Goal: Task Accomplishment & Management: Manage account settings

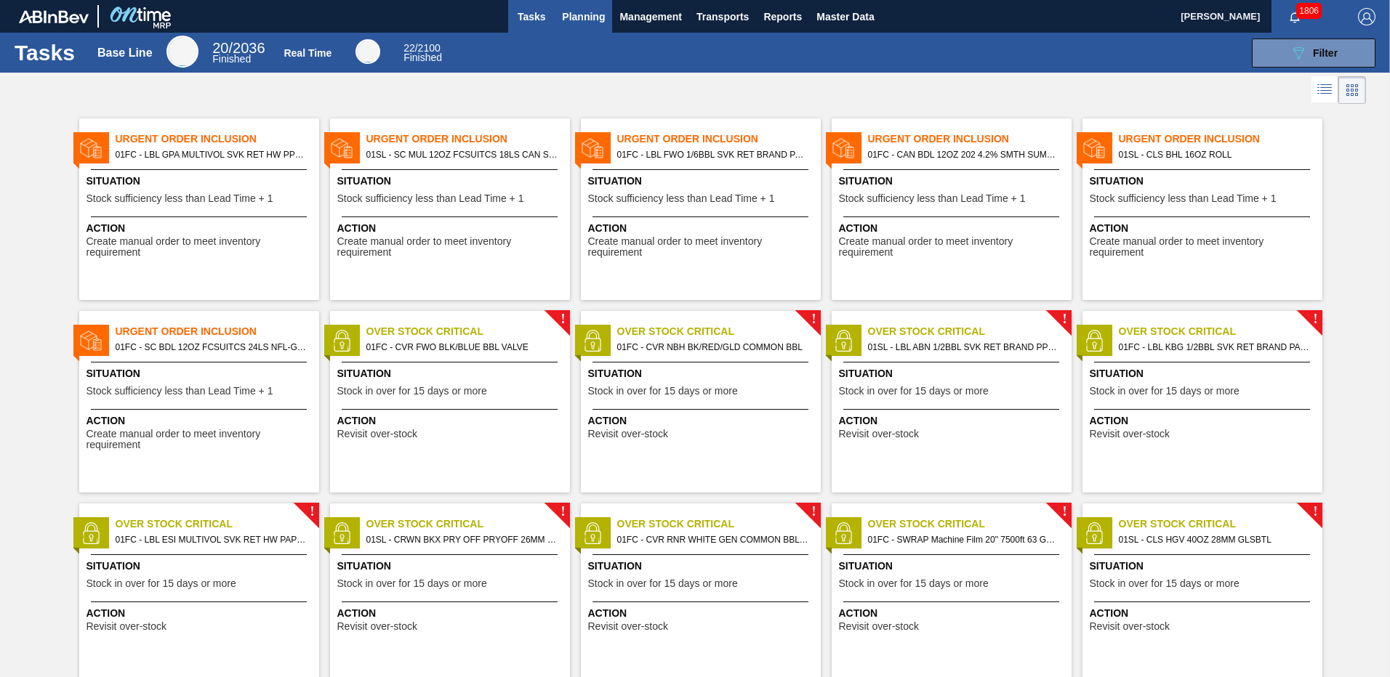
click at [593, 16] on span "Planning" at bounding box center [583, 16] width 43 height 17
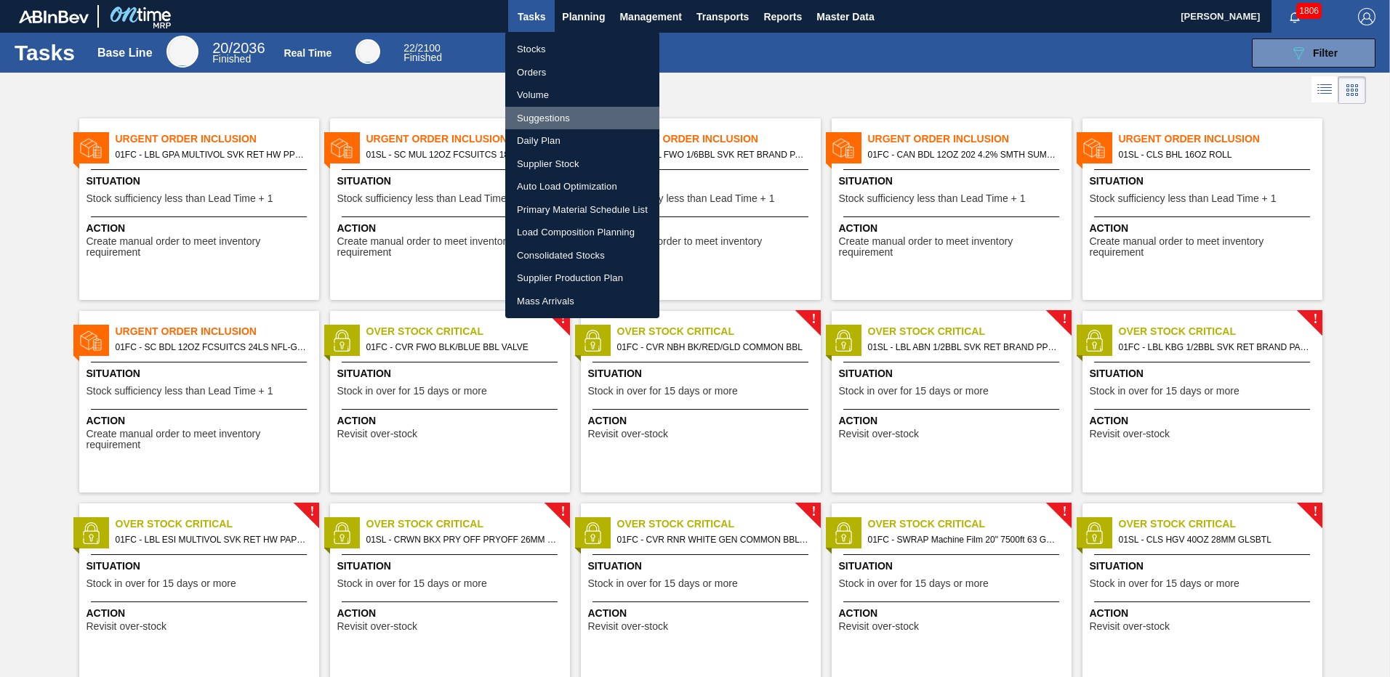
click at [531, 121] on li "Suggestions" at bounding box center [582, 118] width 154 height 23
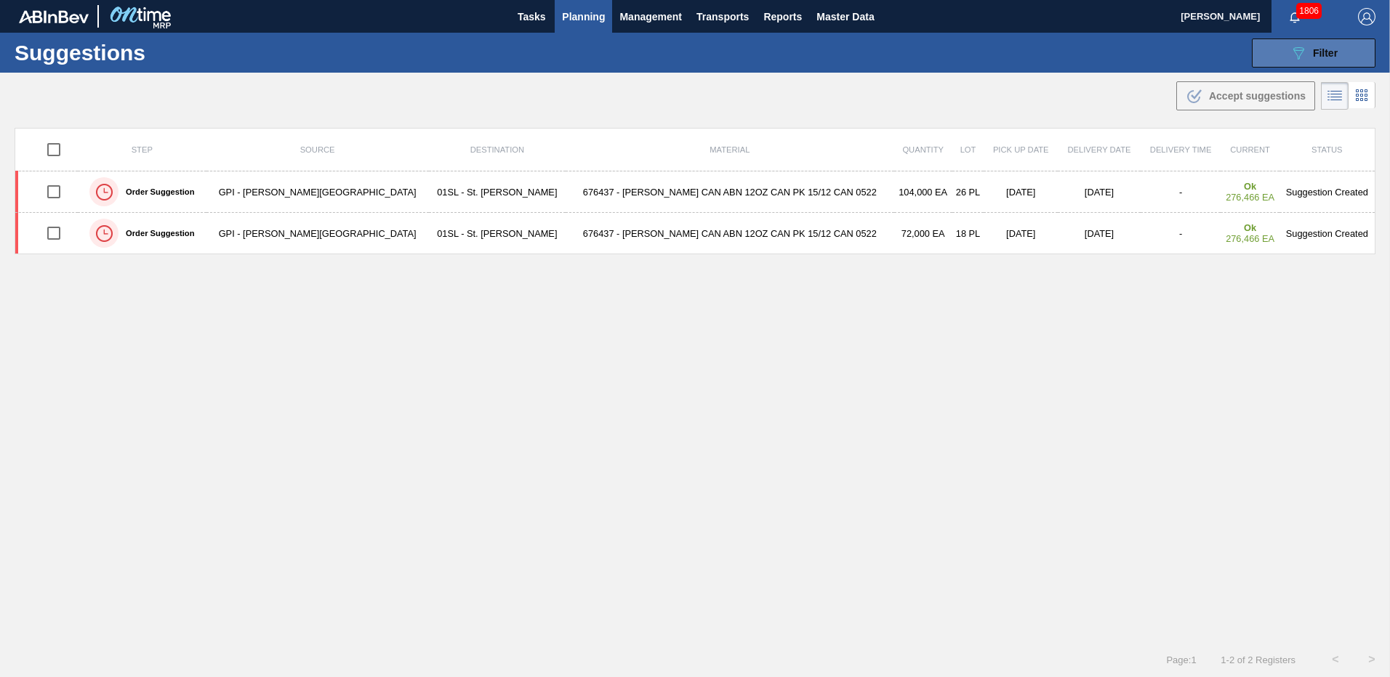
click at [1282, 55] on button "089F7B8B-B2A5-4AFE-B5C0-19BA573D28AC Filter" at bounding box center [1314, 53] width 124 height 29
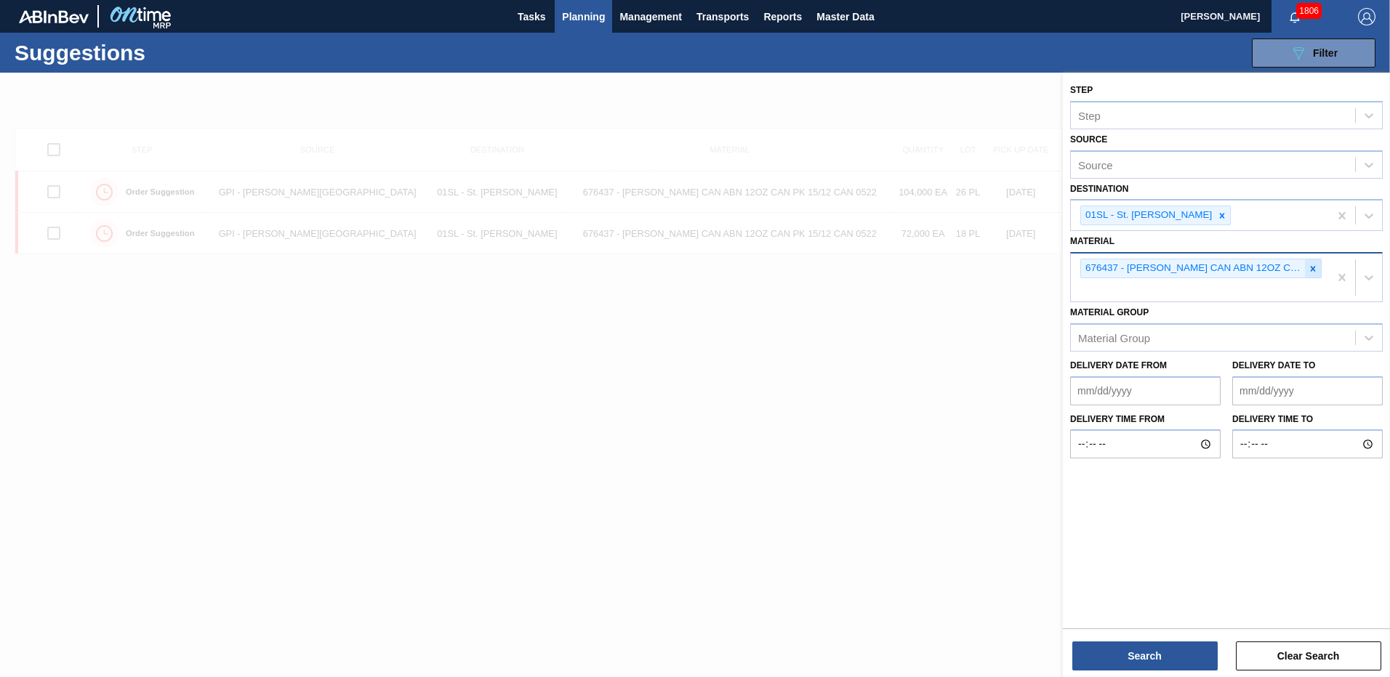
click at [1315, 266] on icon at bounding box center [1313, 269] width 10 height 10
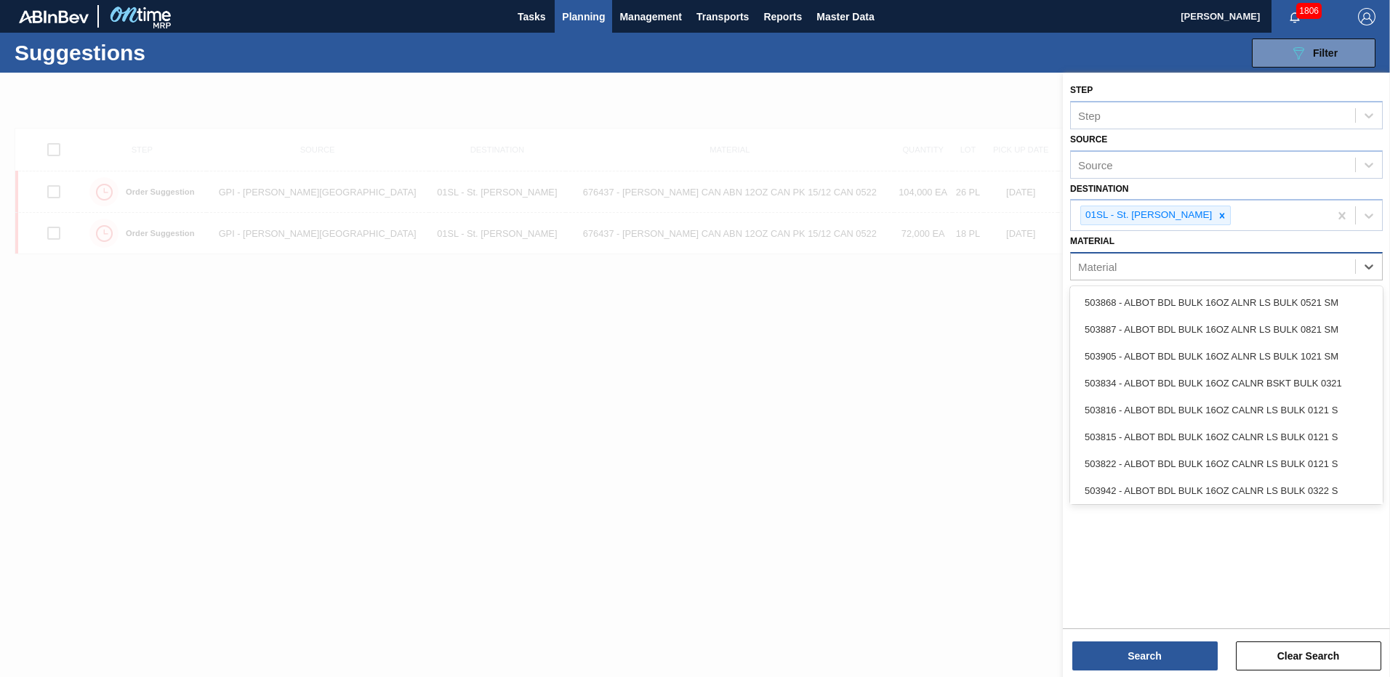
click at [1238, 268] on div "Material" at bounding box center [1213, 267] width 284 height 21
type input "677223"
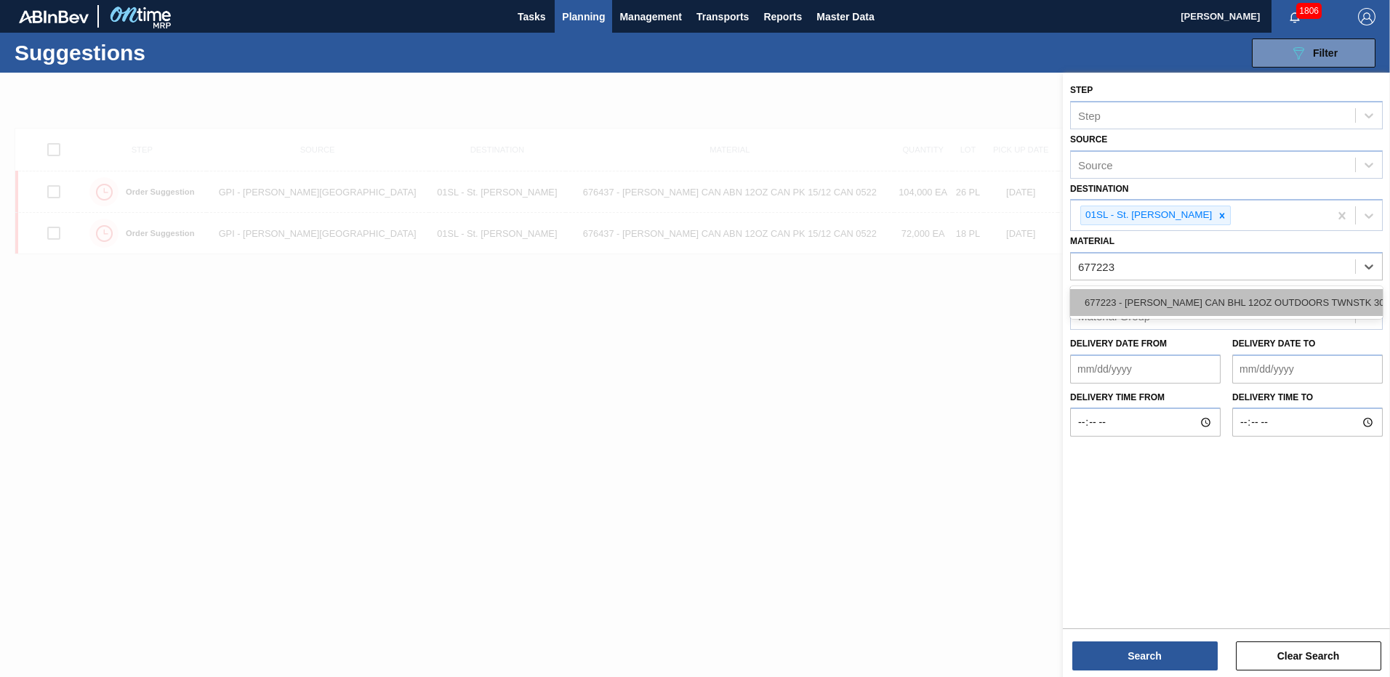
click at [1218, 309] on div "677223 - [PERSON_NAME] CAN BHL 12OZ OUTDOORS TWNSTK 30/12" at bounding box center [1226, 302] width 313 height 27
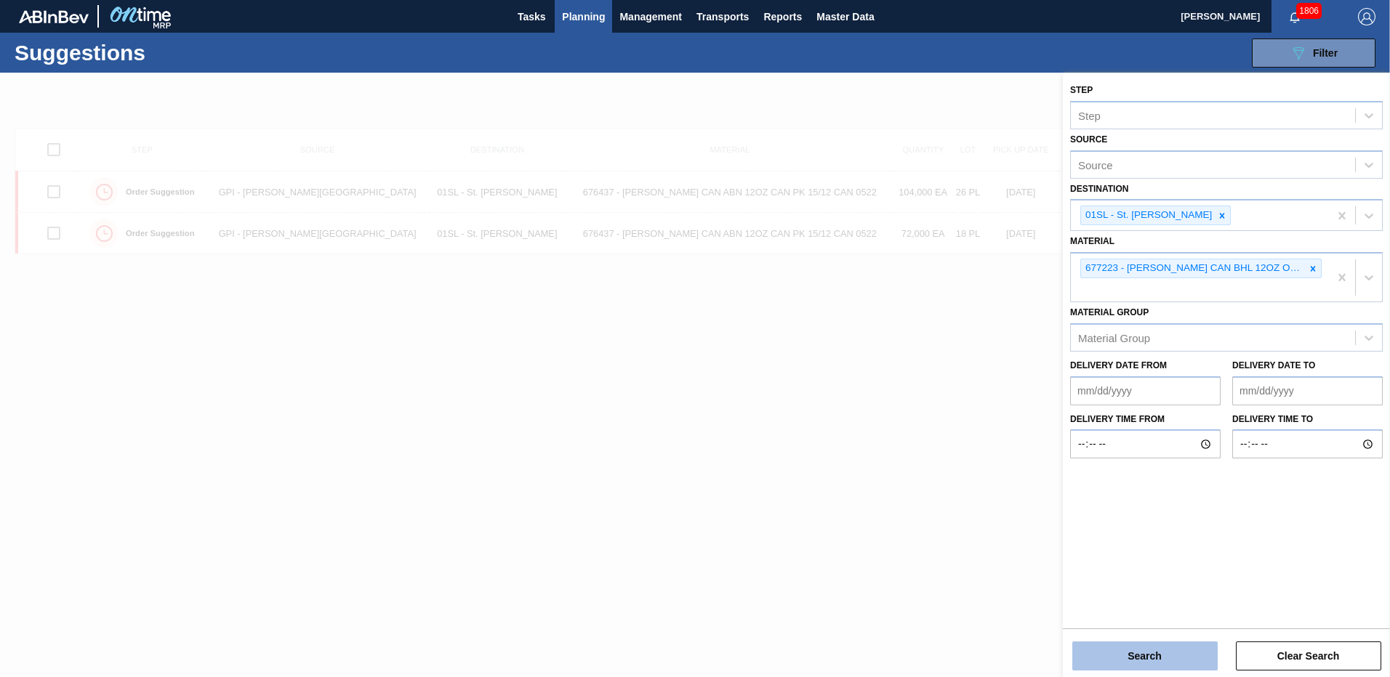
click at [1119, 644] on button "Search" at bounding box center [1144, 656] width 145 height 29
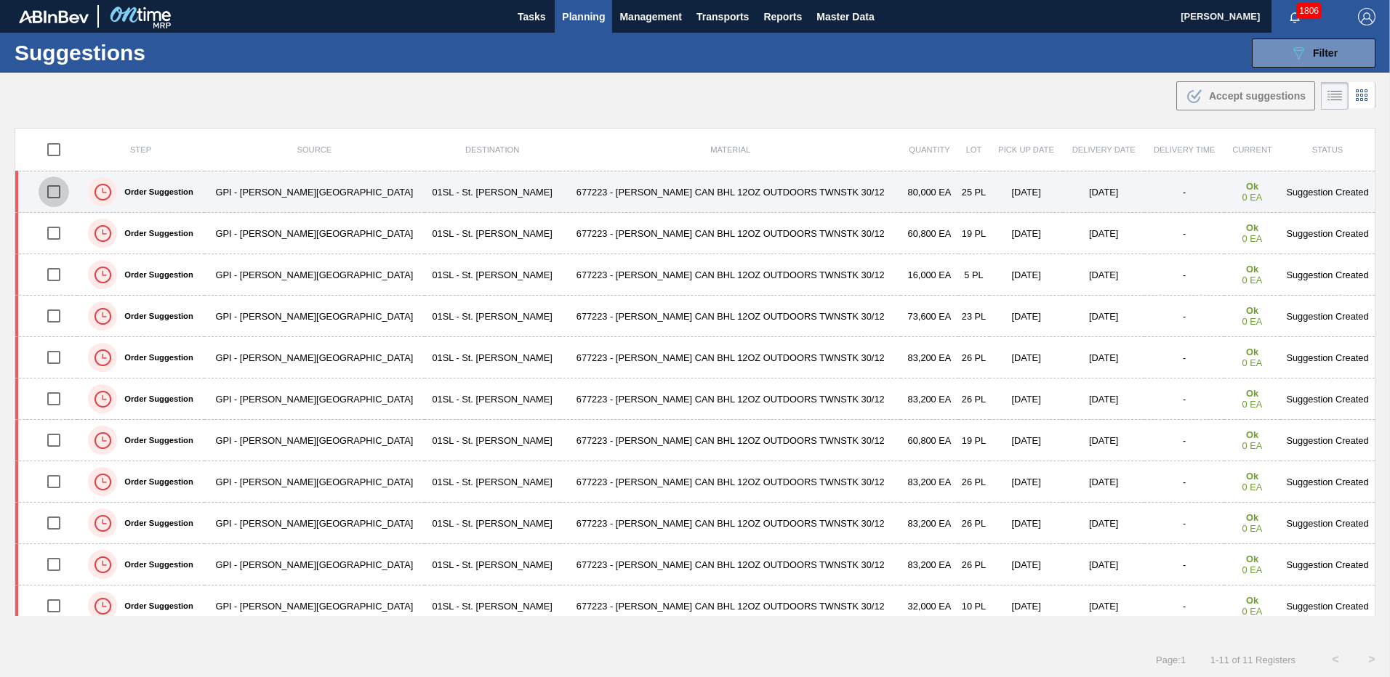
click at [55, 191] on input "checkbox" at bounding box center [54, 192] width 31 height 31
checkbox input "false"
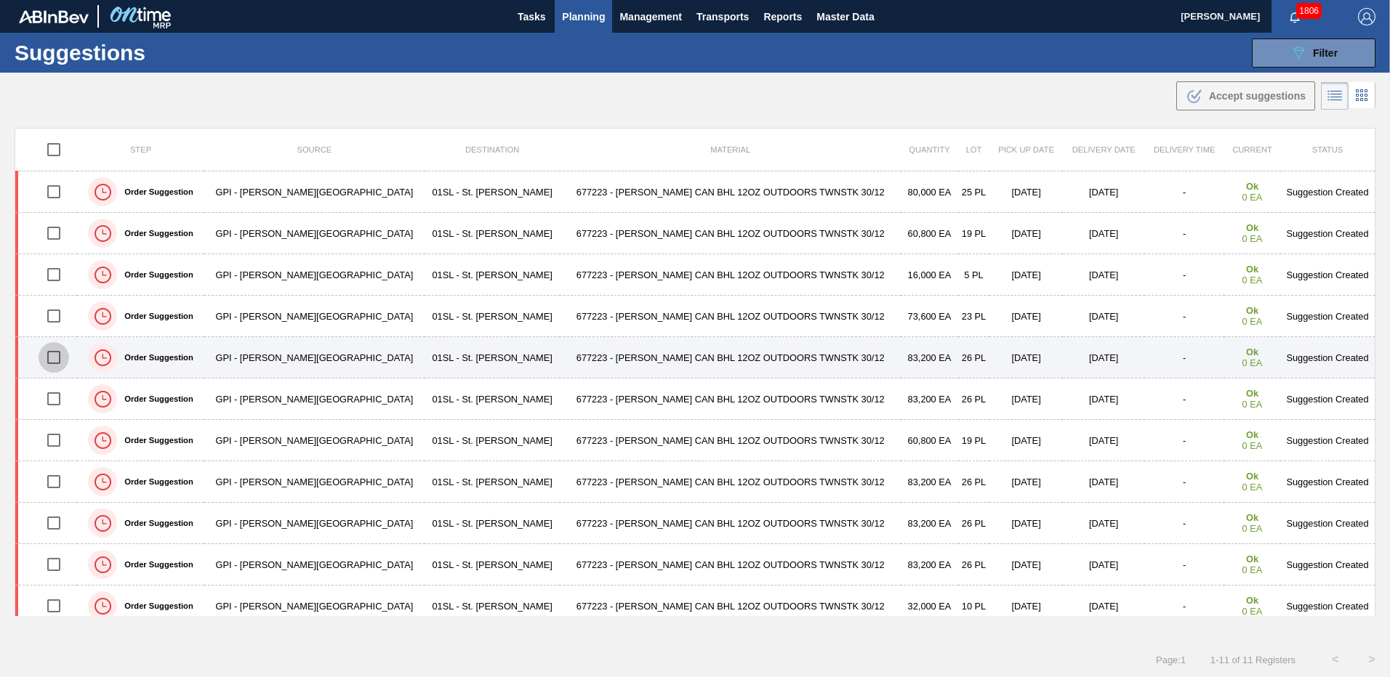
click at [56, 353] on input "checkbox" at bounding box center [54, 357] width 31 height 31
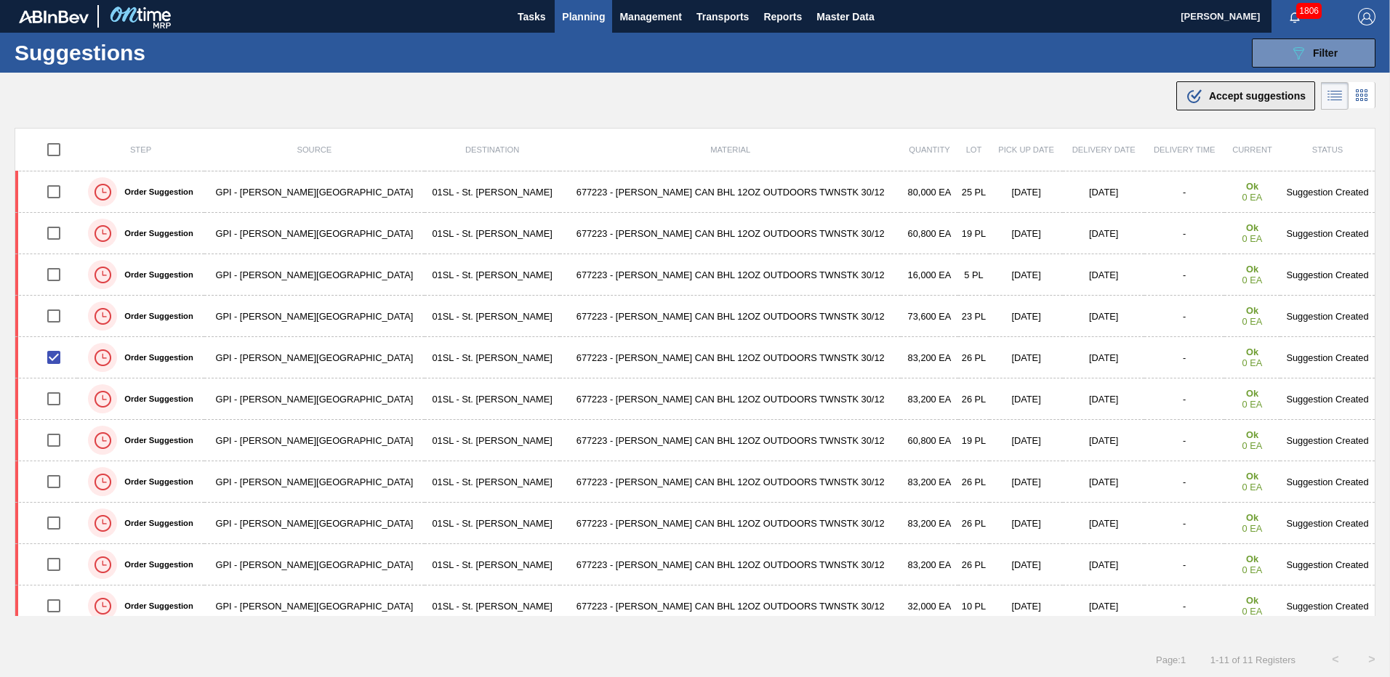
click at [1231, 102] on div ".b{fill:var(--color-action-default)} Accept suggestions" at bounding box center [1246, 95] width 120 height 17
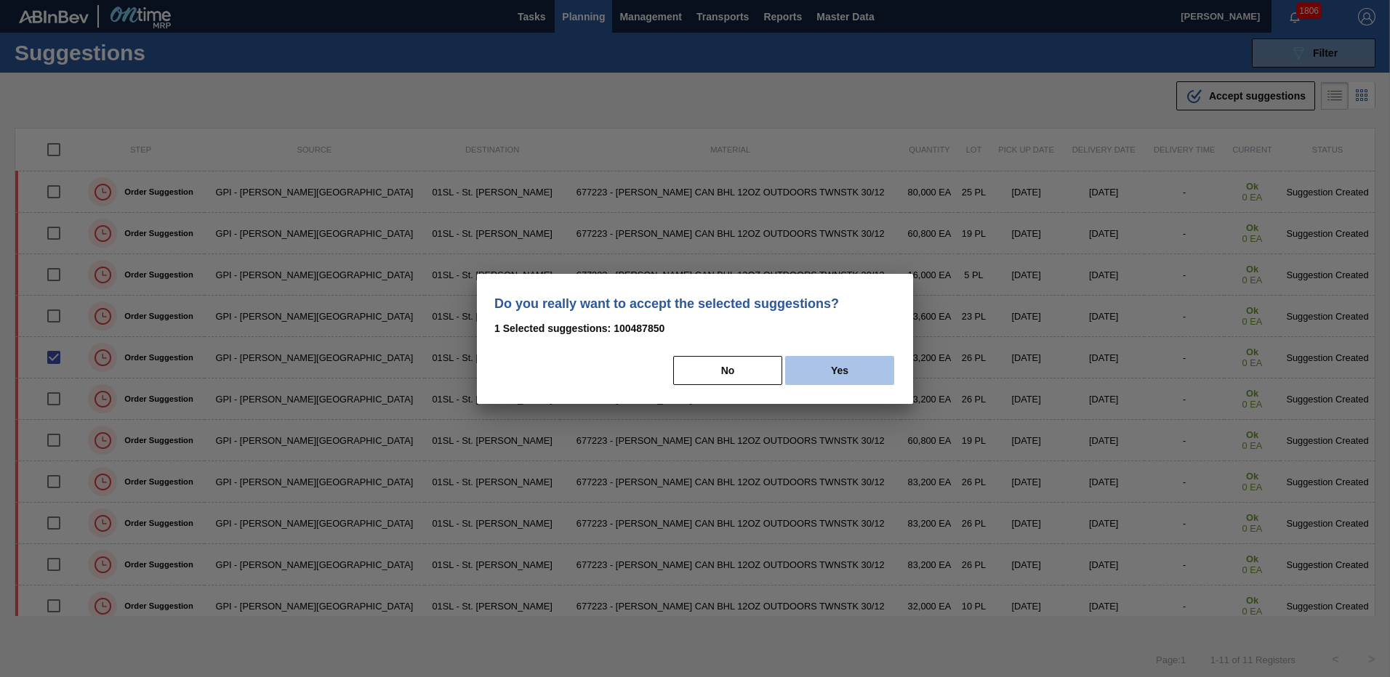
click at [853, 358] on button "Yes" at bounding box center [839, 370] width 109 height 29
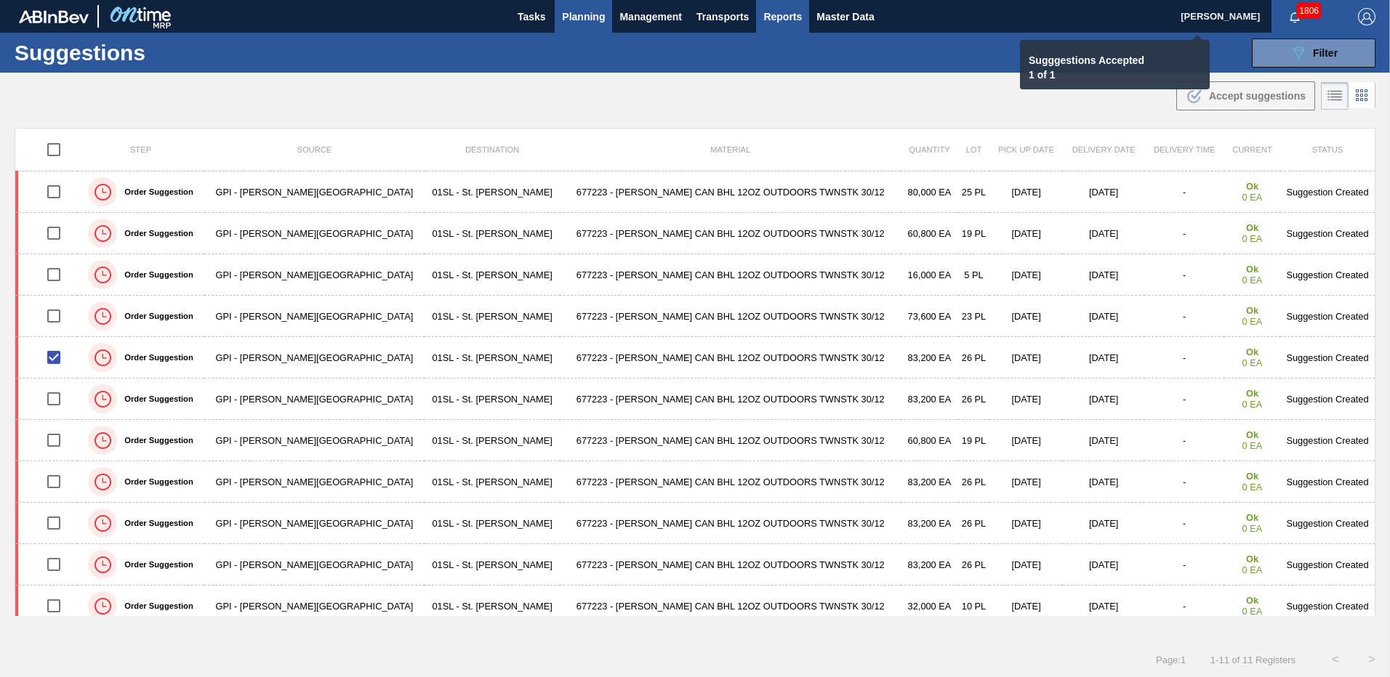
checkbox input "false"
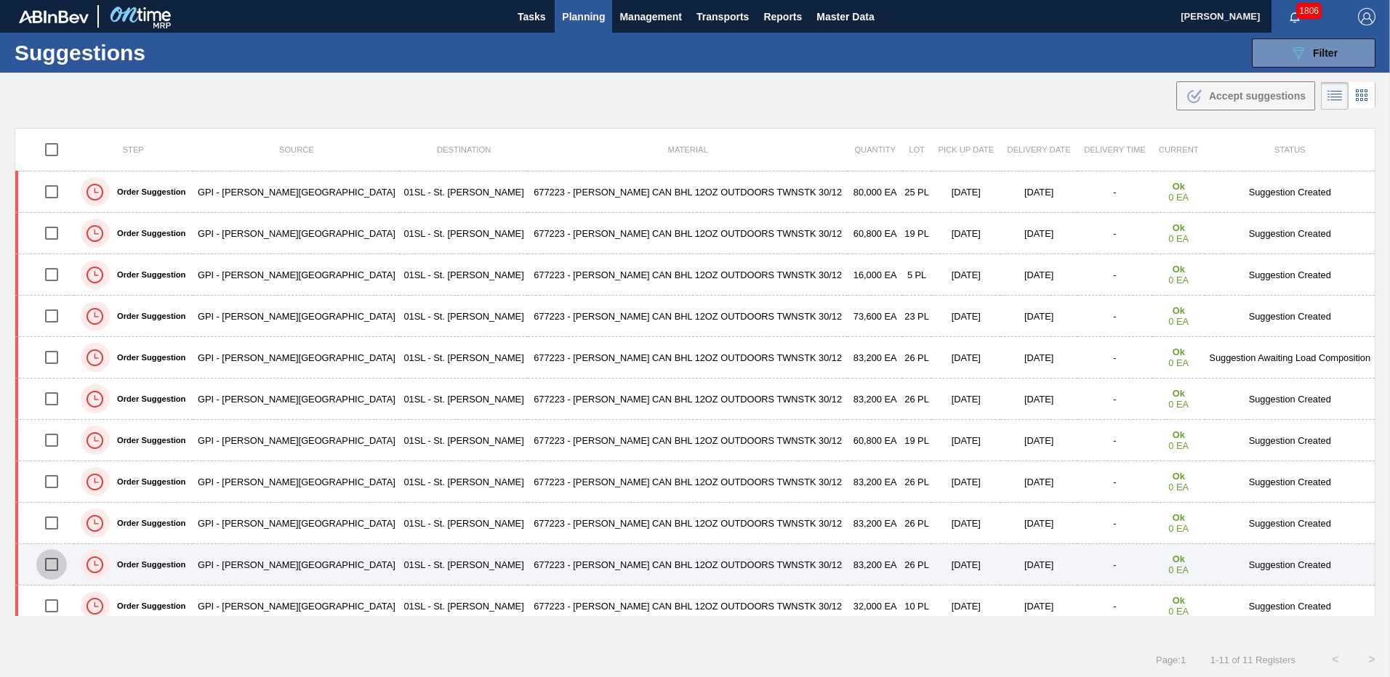
click at [47, 560] on input "checkbox" at bounding box center [51, 565] width 31 height 31
checkbox input "true"
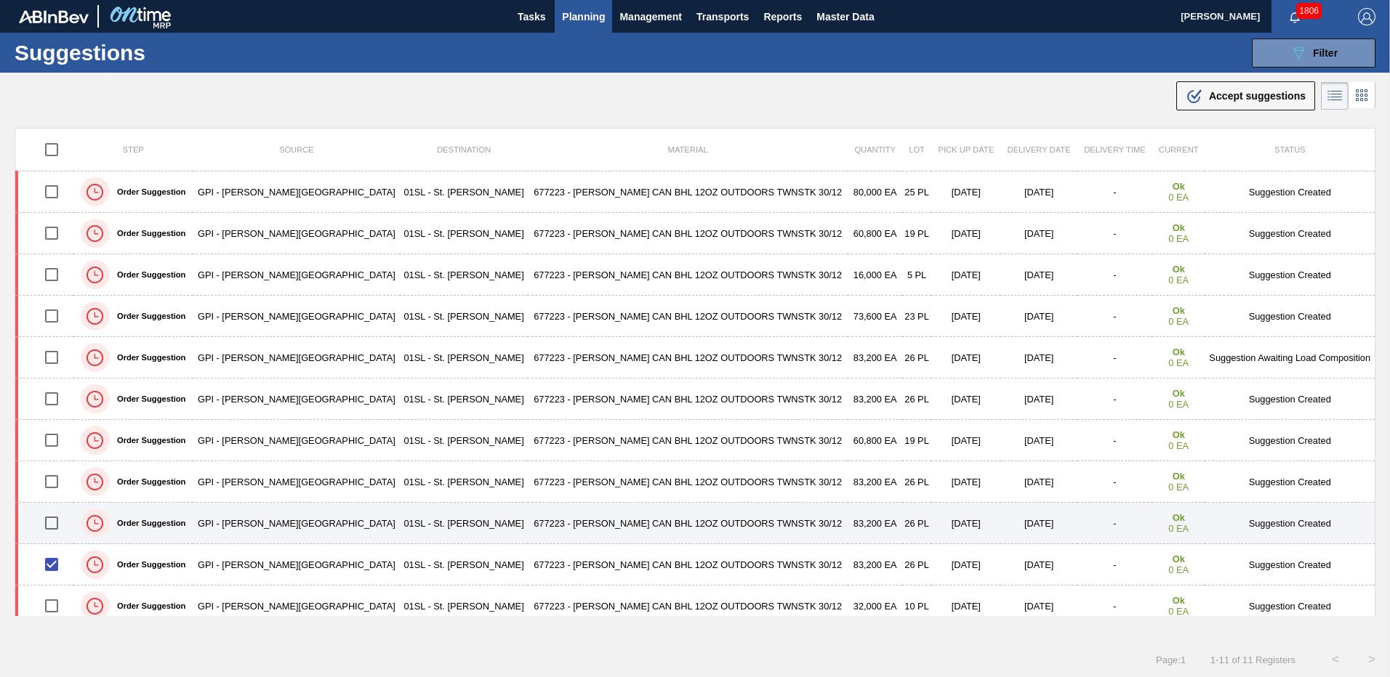
click at [56, 521] on input "checkbox" at bounding box center [51, 523] width 31 height 31
checkbox input "true"
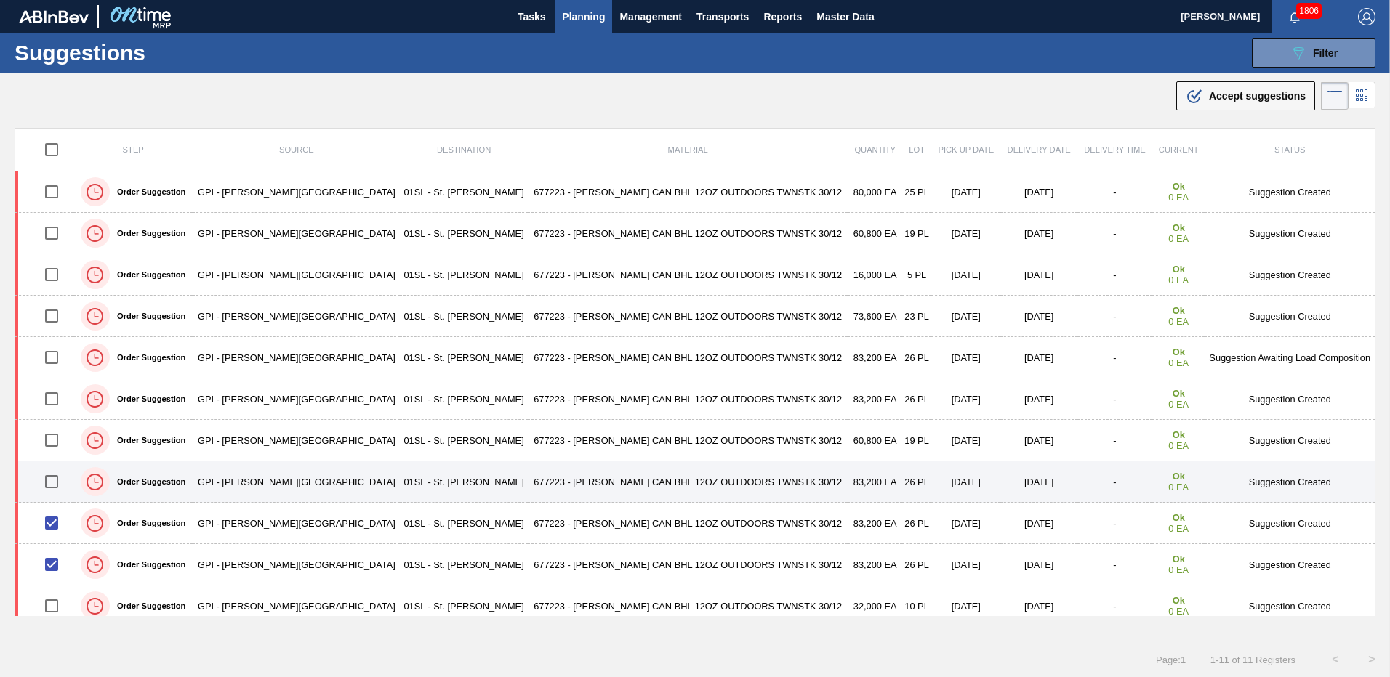
scroll to position [11, 0]
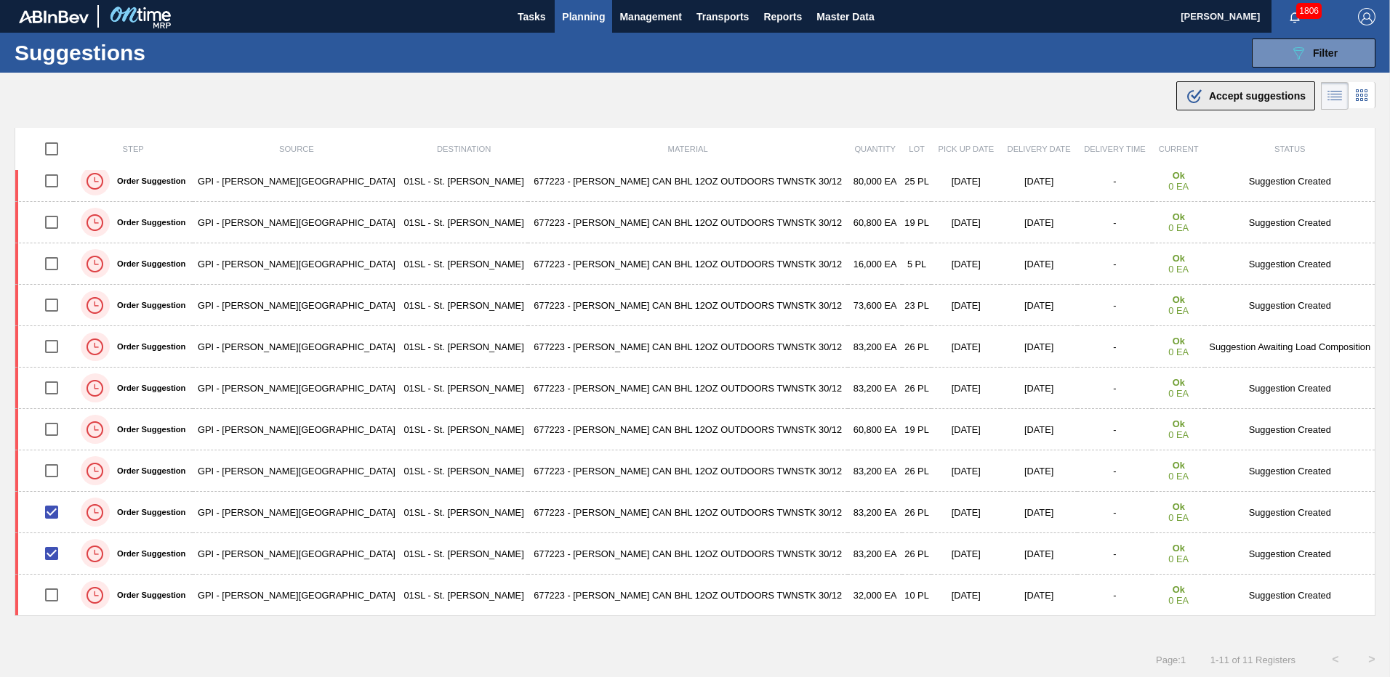
click at [1252, 95] on span "Accept suggestions" at bounding box center [1257, 96] width 97 height 12
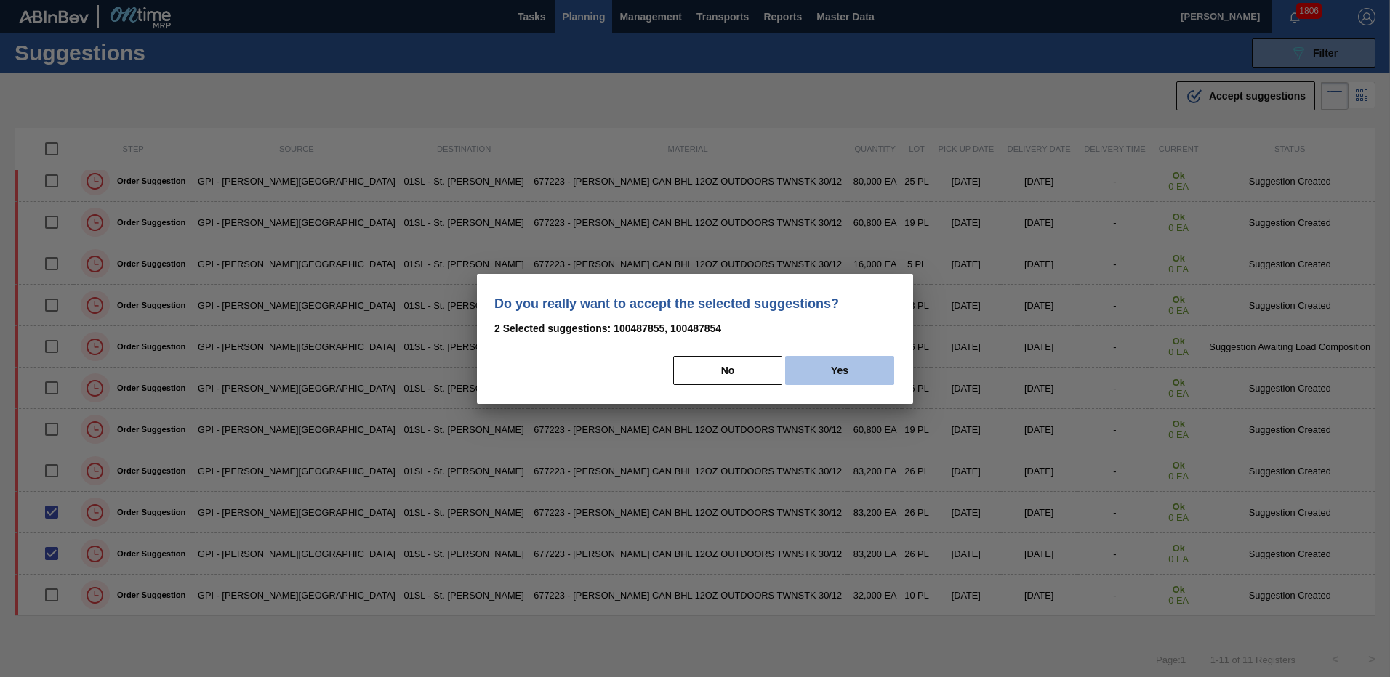
click at [832, 376] on button "Yes" at bounding box center [839, 370] width 109 height 29
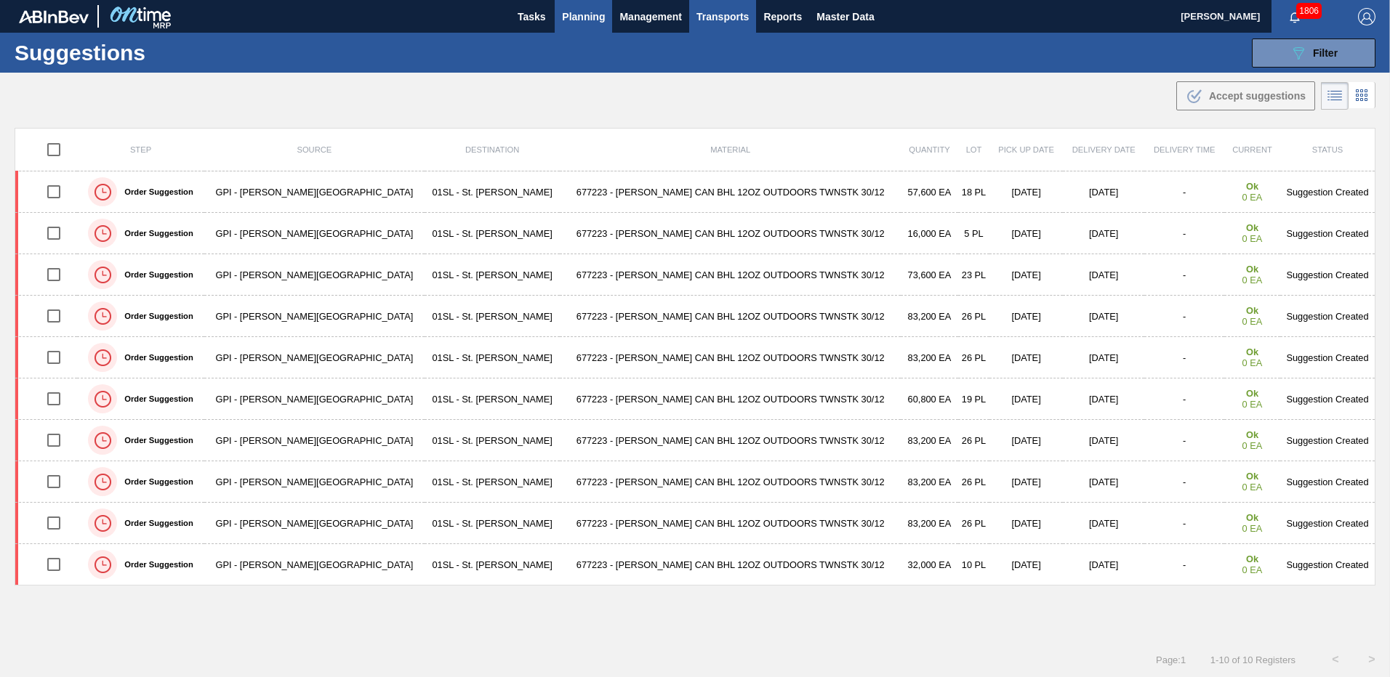
scroll to position [0, 0]
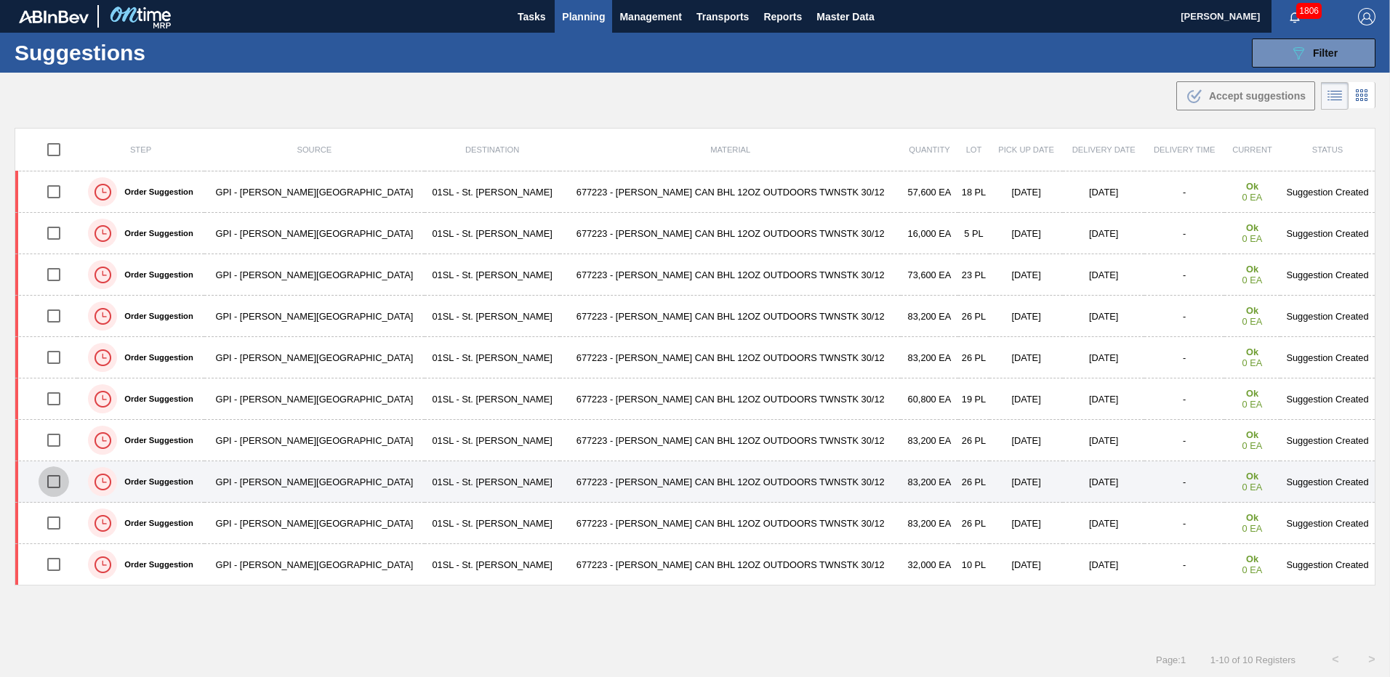
click at [57, 480] on input "checkbox" at bounding box center [54, 482] width 31 height 31
checkbox input "true"
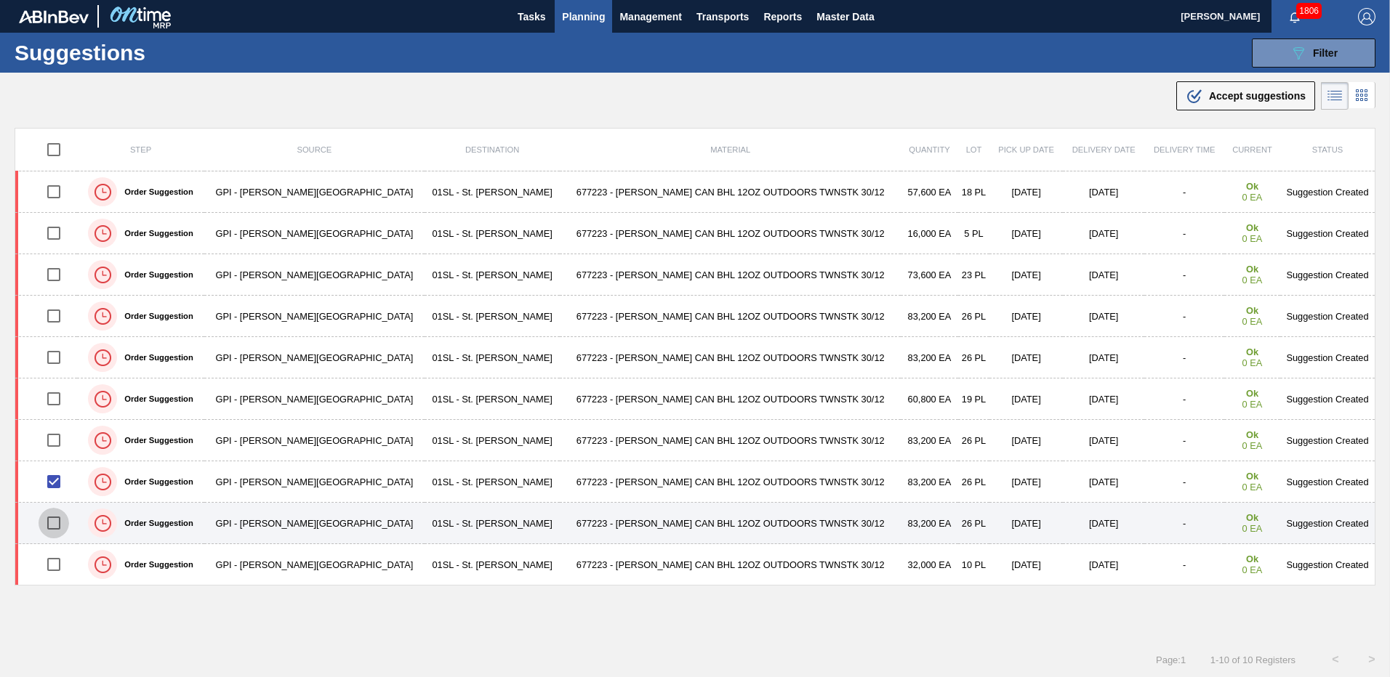
click at [55, 522] on input "checkbox" at bounding box center [54, 523] width 31 height 31
checkbox input "true"
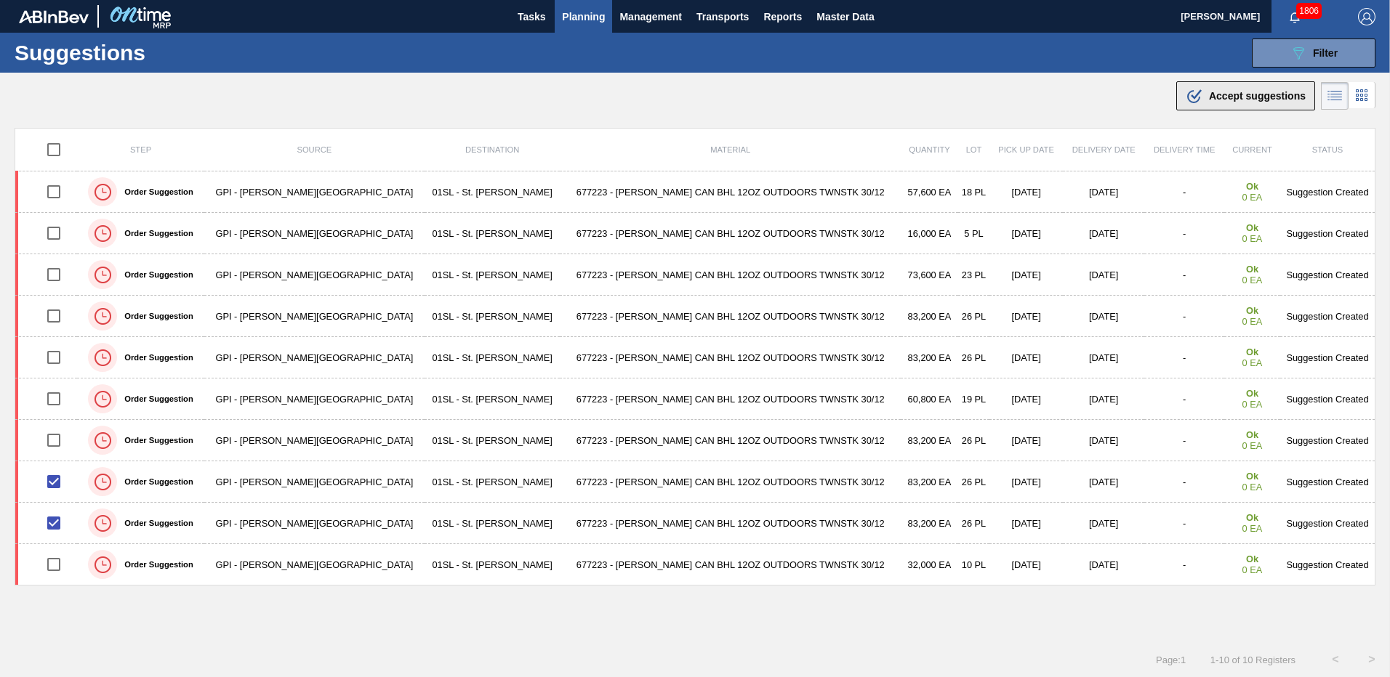
click at [1202, 101] on div ".b{fill:var(--color-action-default)} Accept suggestions" at bounding box center [1246, 95] width 120 height 17
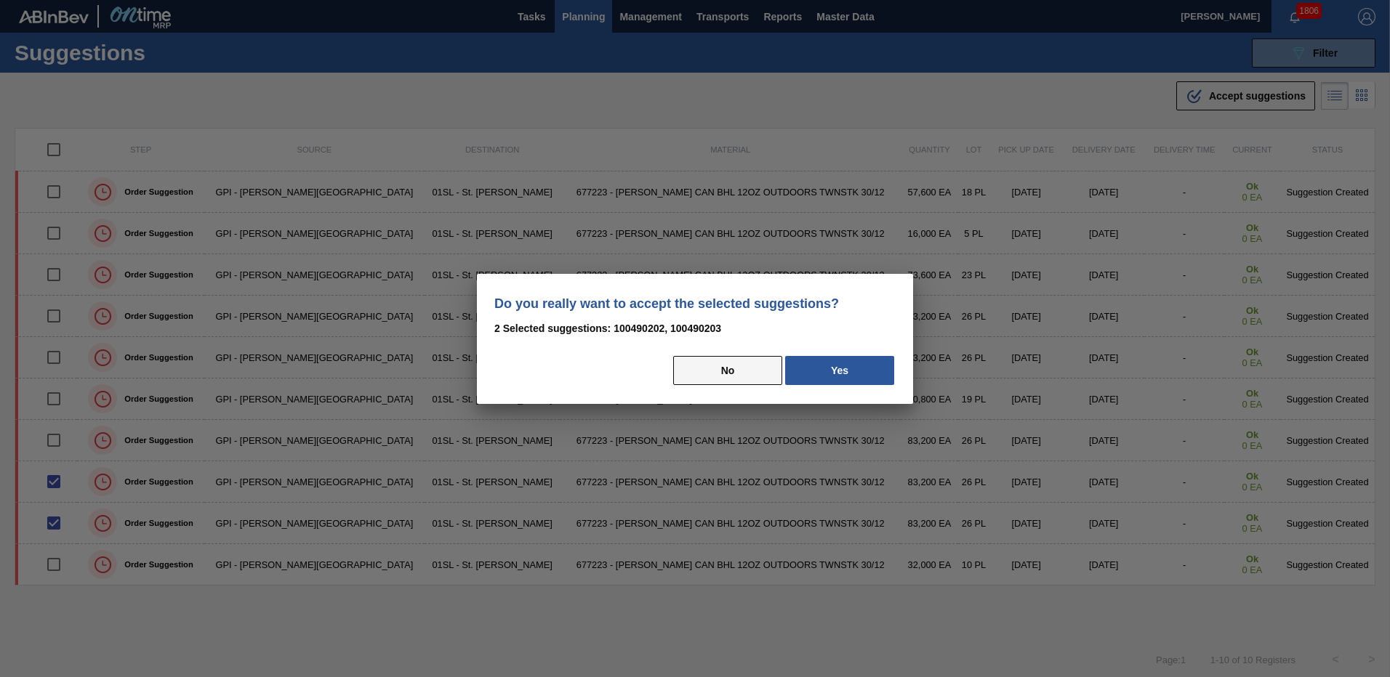
click at [713, 363] on button "No" at bounding box center [727, 370] width 109 height 29
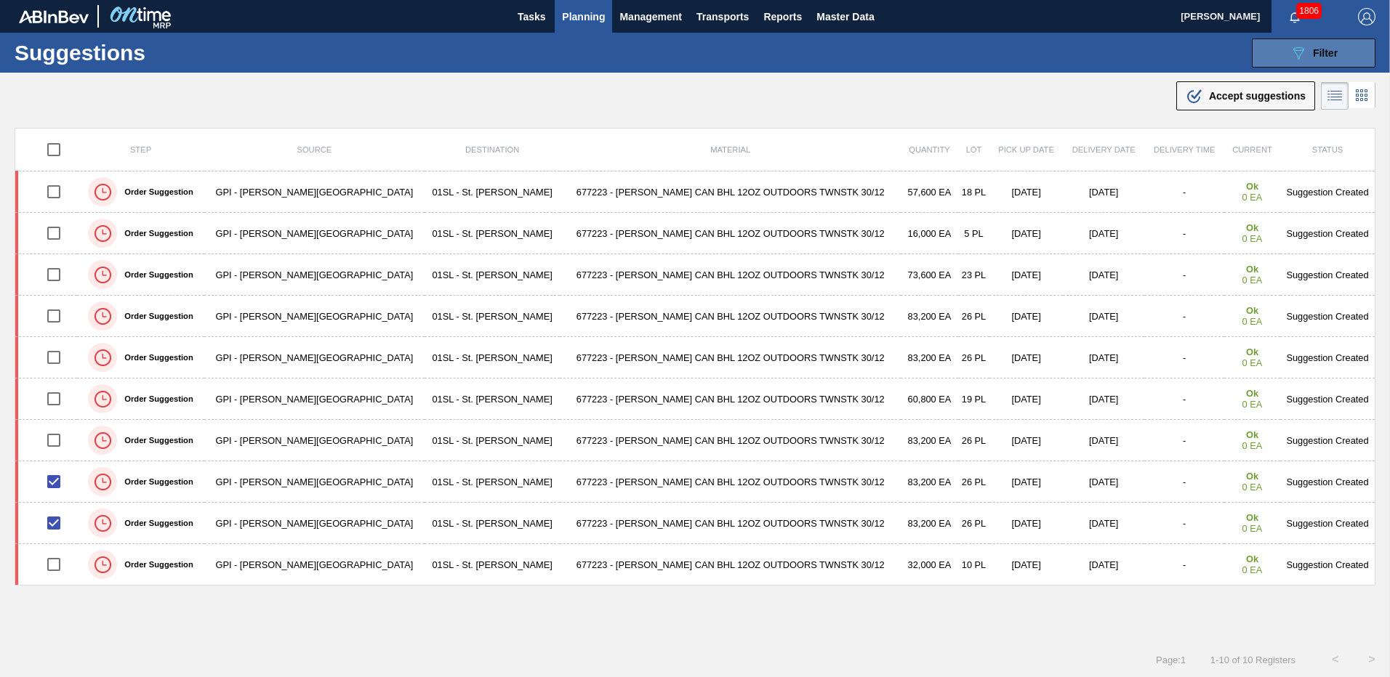
click at [1308, 63] on button "089F7B8B-B2A5-4AFE-B5C0-19BA573D28AC Filter" at bounding box center [1314, 53] width 124 height 29
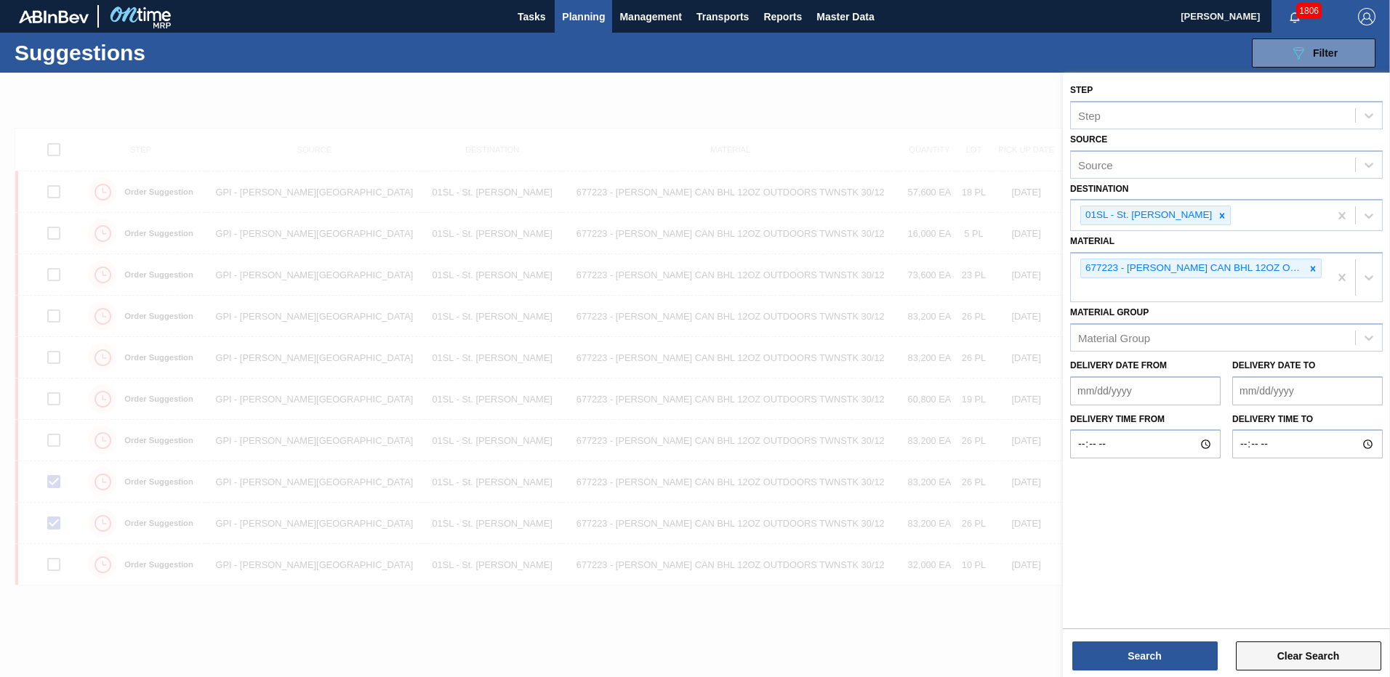
click at [1284, 669] on button "Clear Search" at bounding box center [1308, 656] width 145 height 29
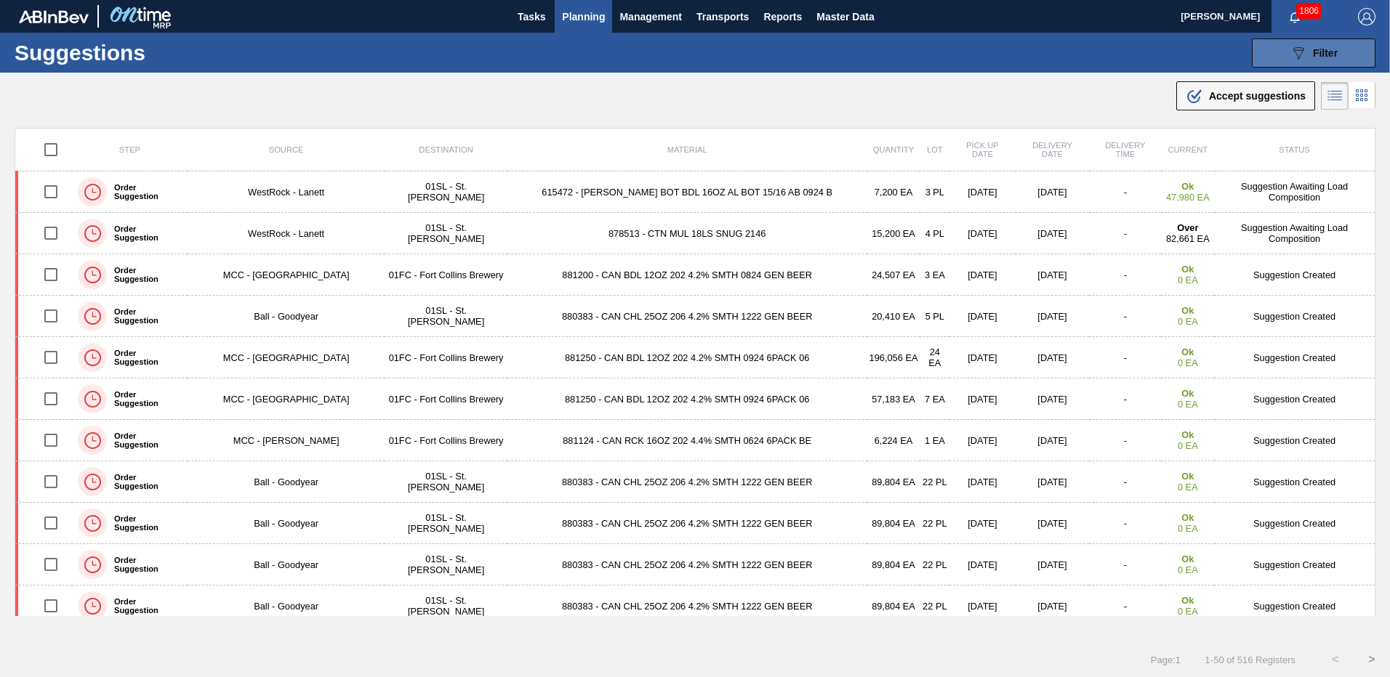
click at [1292, 60] on icon "089F7B8B-B2A5-4AFE-B5C0-19BA573D28AC" at bounding box center [1297, 52] width 17 height 17
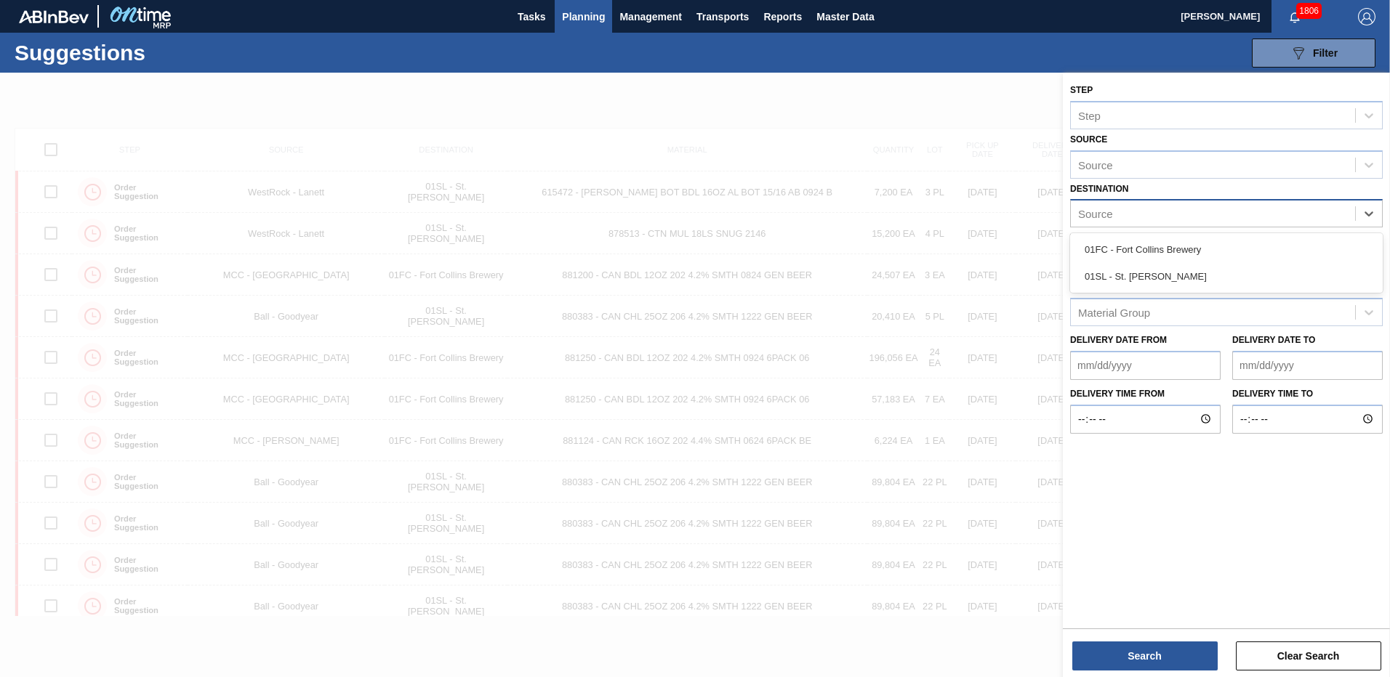
click at [1185, 209] on div "Source" at bounding box center [1213, 214] width 284 height 21
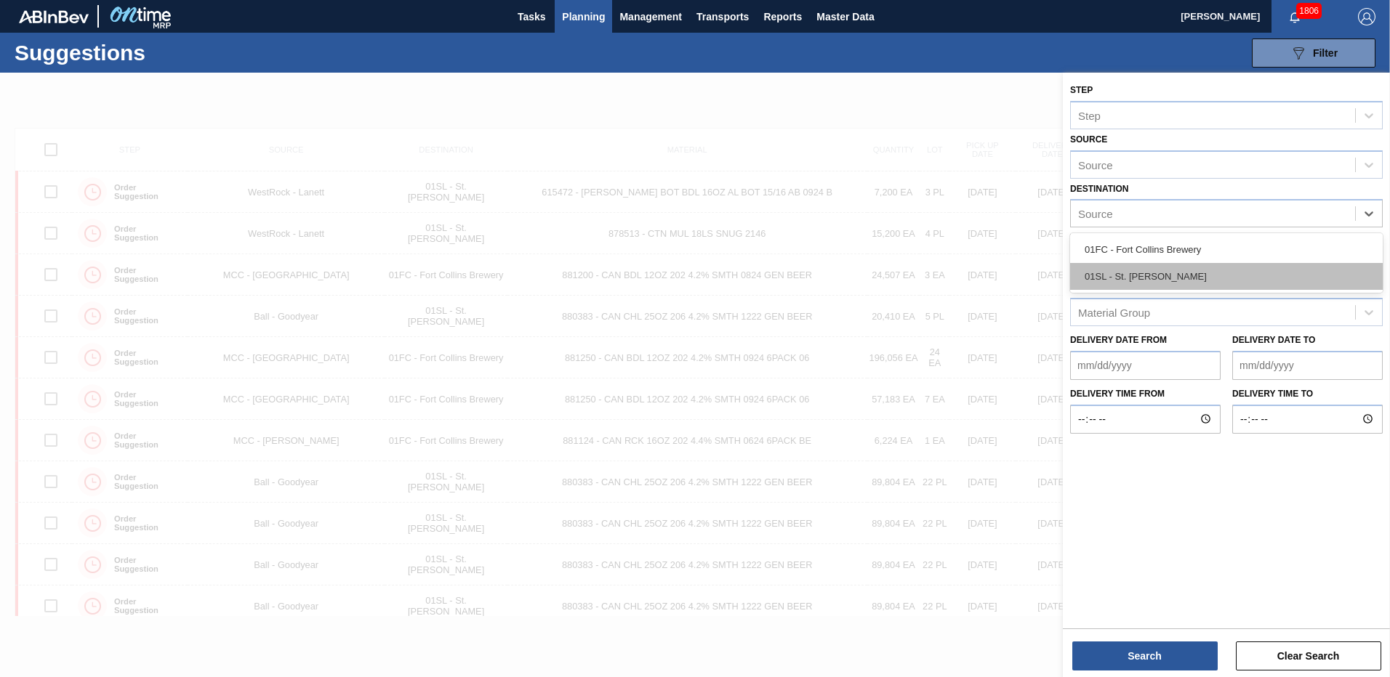
click at [1148, 270] on div "01SL - St. [PERSON_NAME]" at bounding box center [1226, 276] width 313 height 27
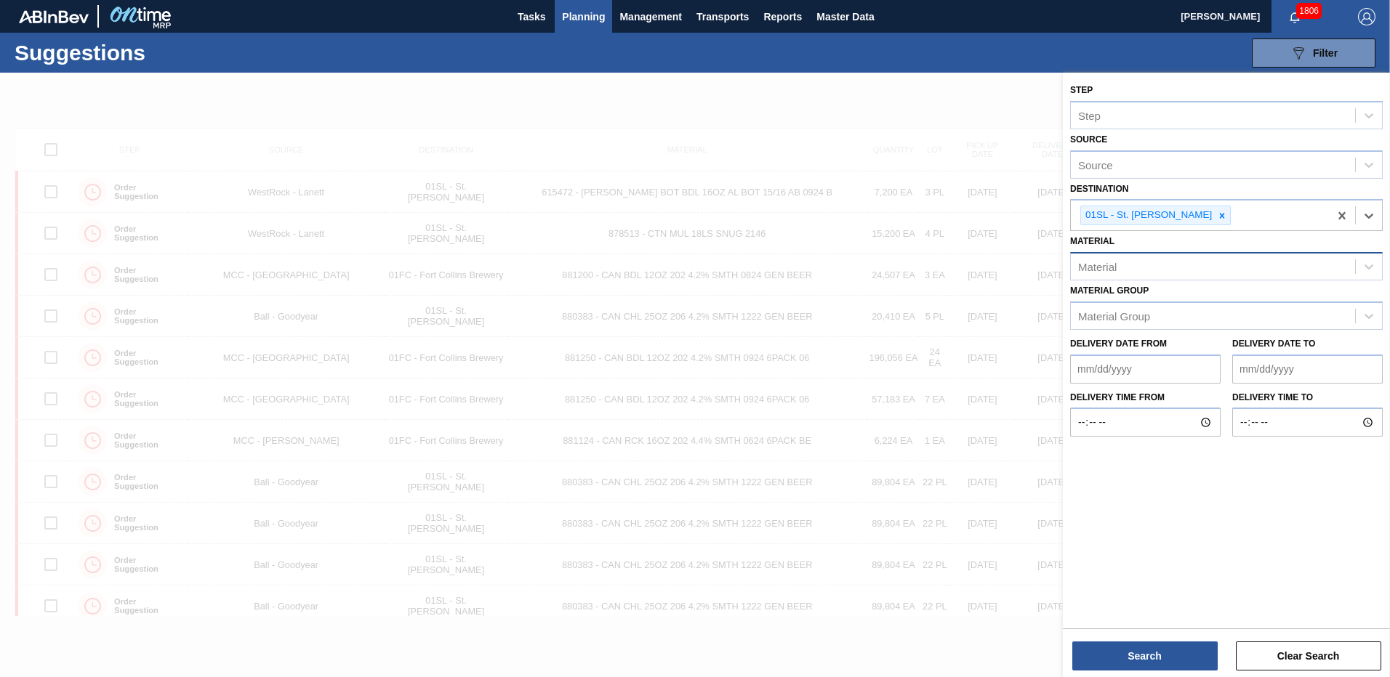
click at [1148, 260] on div "Material" at bounding box center [1213, 267] width 284 height 21
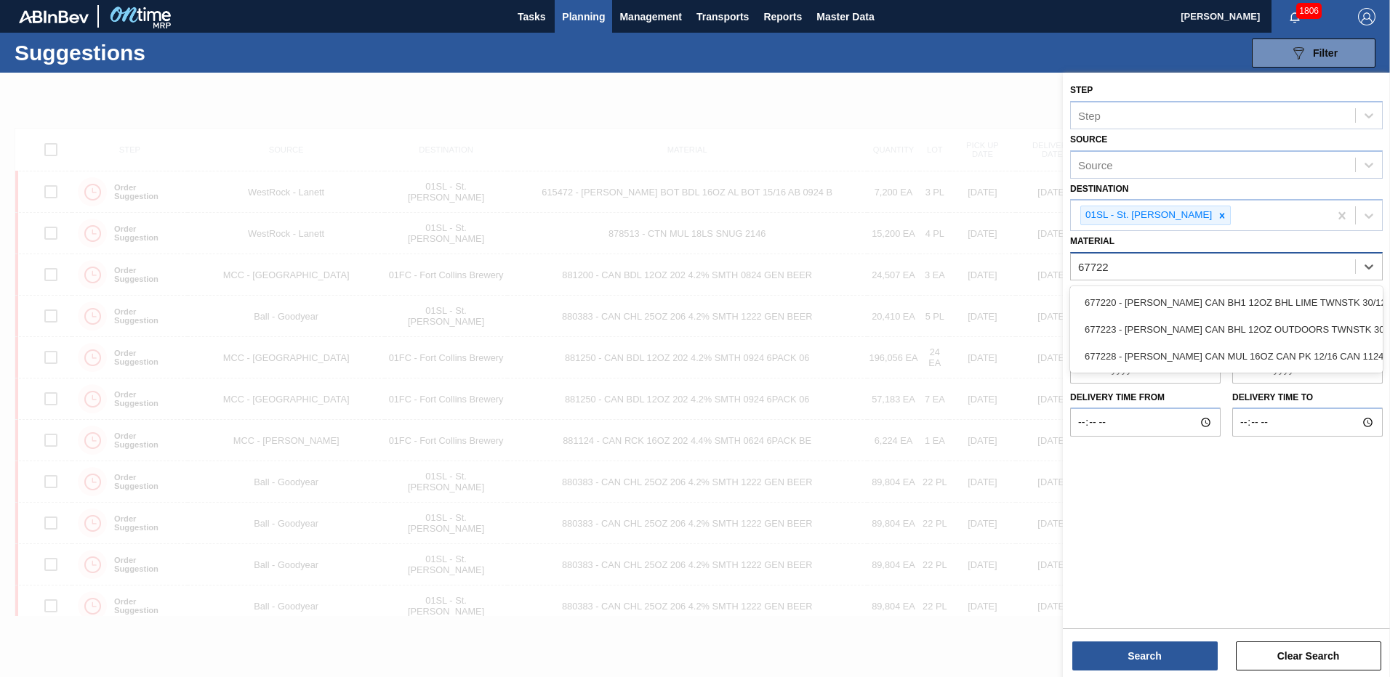
type input "677223"
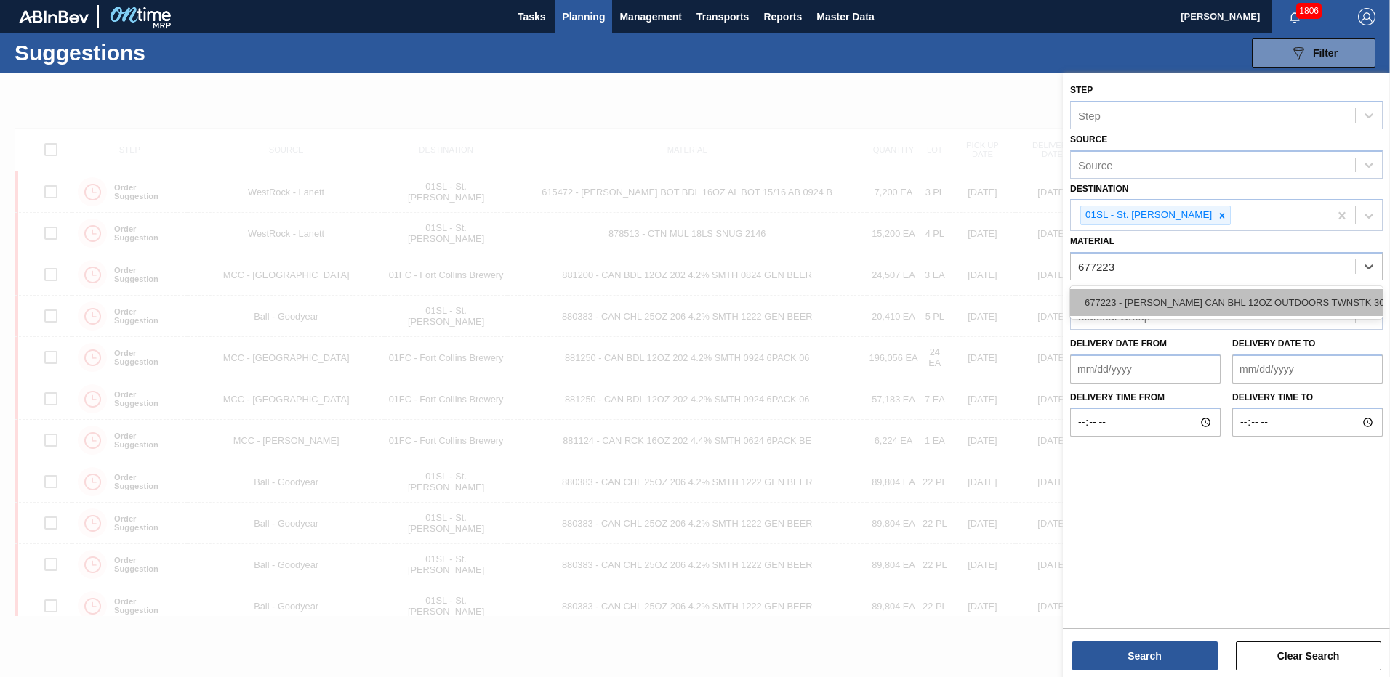
click at [1156, 307] on div "677223 - [PERSON_NAME] CAN BHL 12OZ OUTDOORS TWNSTK 30/12" at bounding box center [1226, 302] width 313 height 27
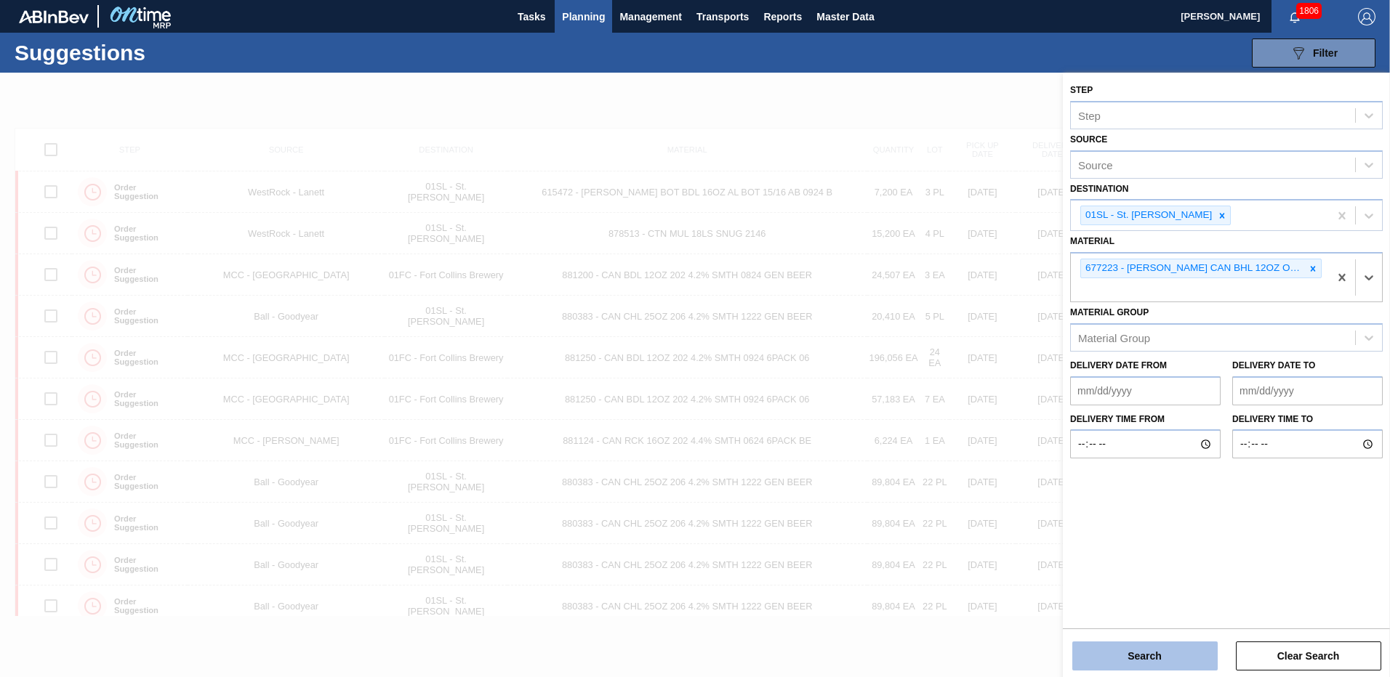
click at [1183, 659] on button "Search" at bounding box center [1144, 656] width 145 height 29
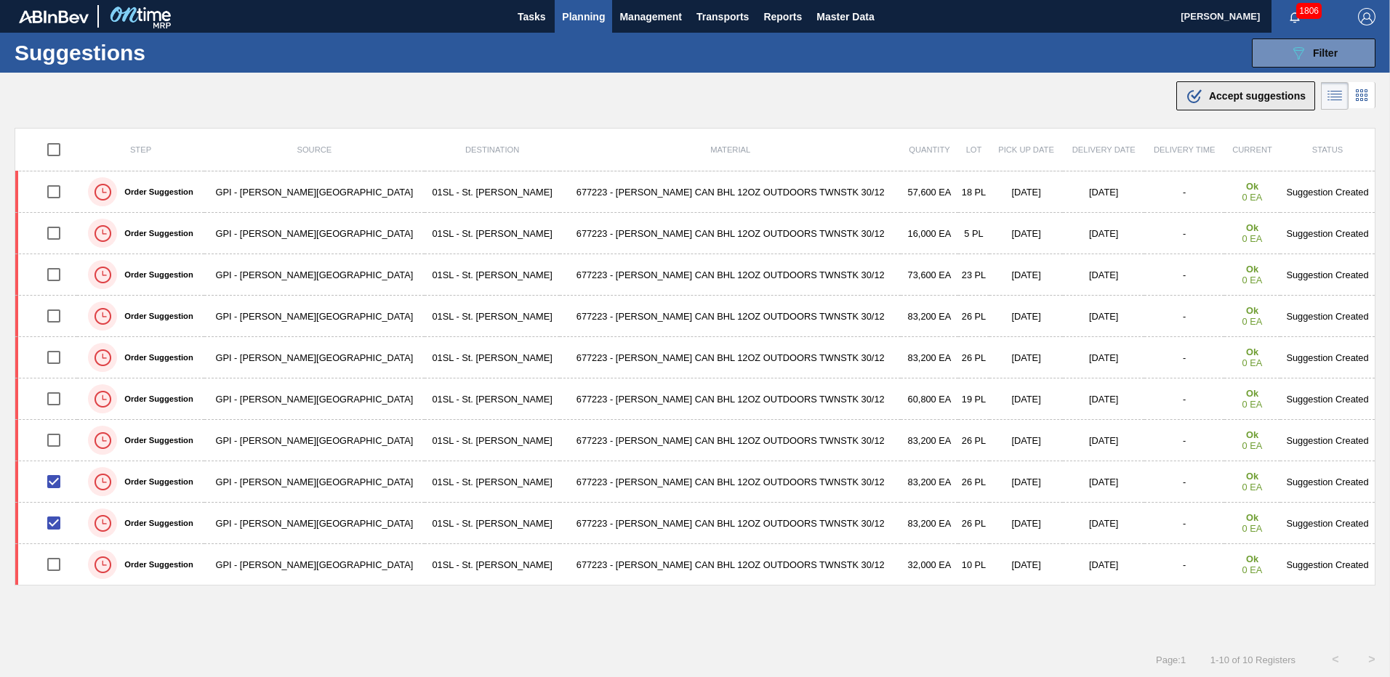
click at [1247, 97] on span "Accept suggestions" at bounding box center [1257, 96] width 97 height 12
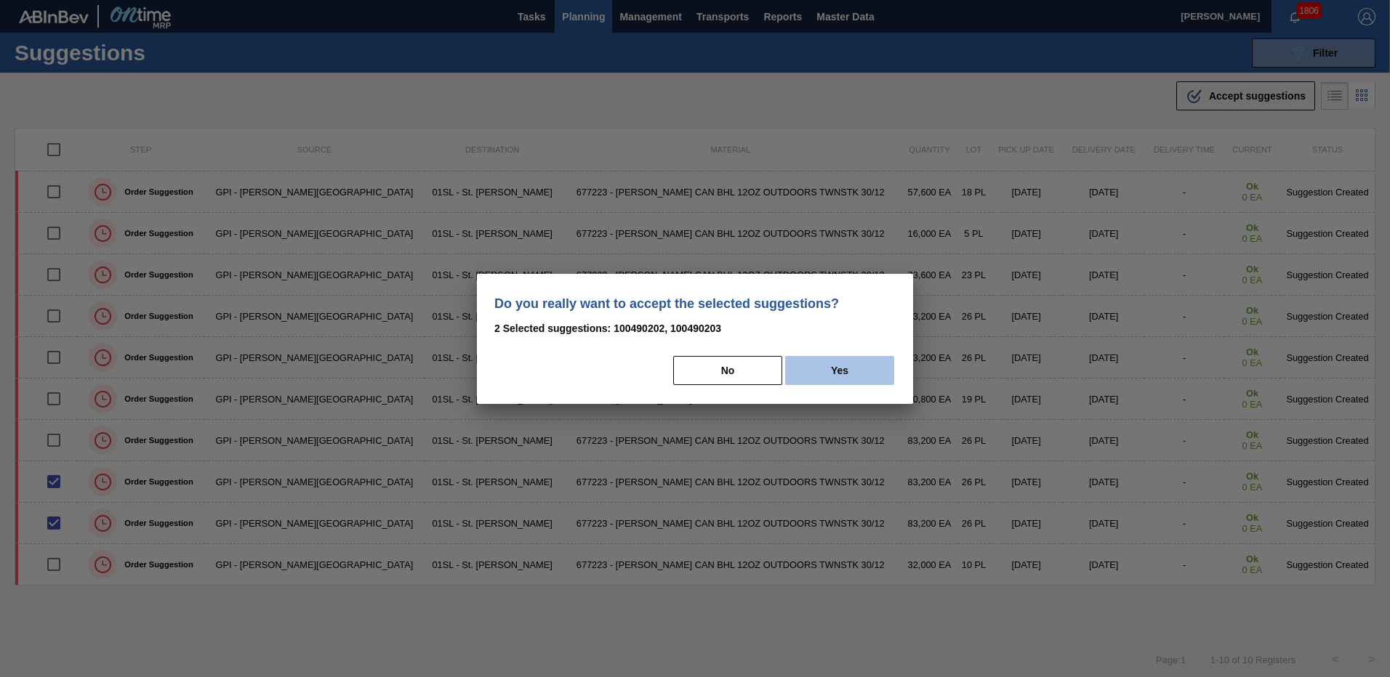
click at [837, 362] on button "Yes" at bounding box center [839, 370] width 109 height 29
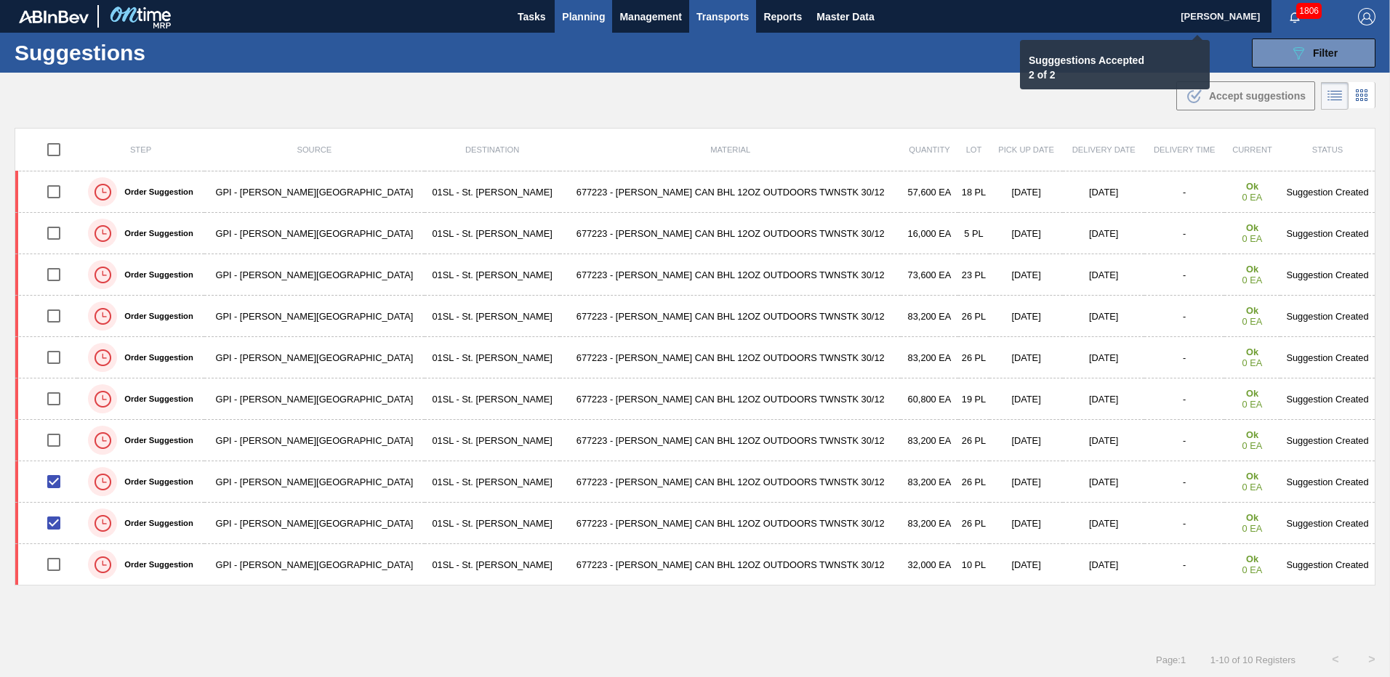
checkbox input "false"
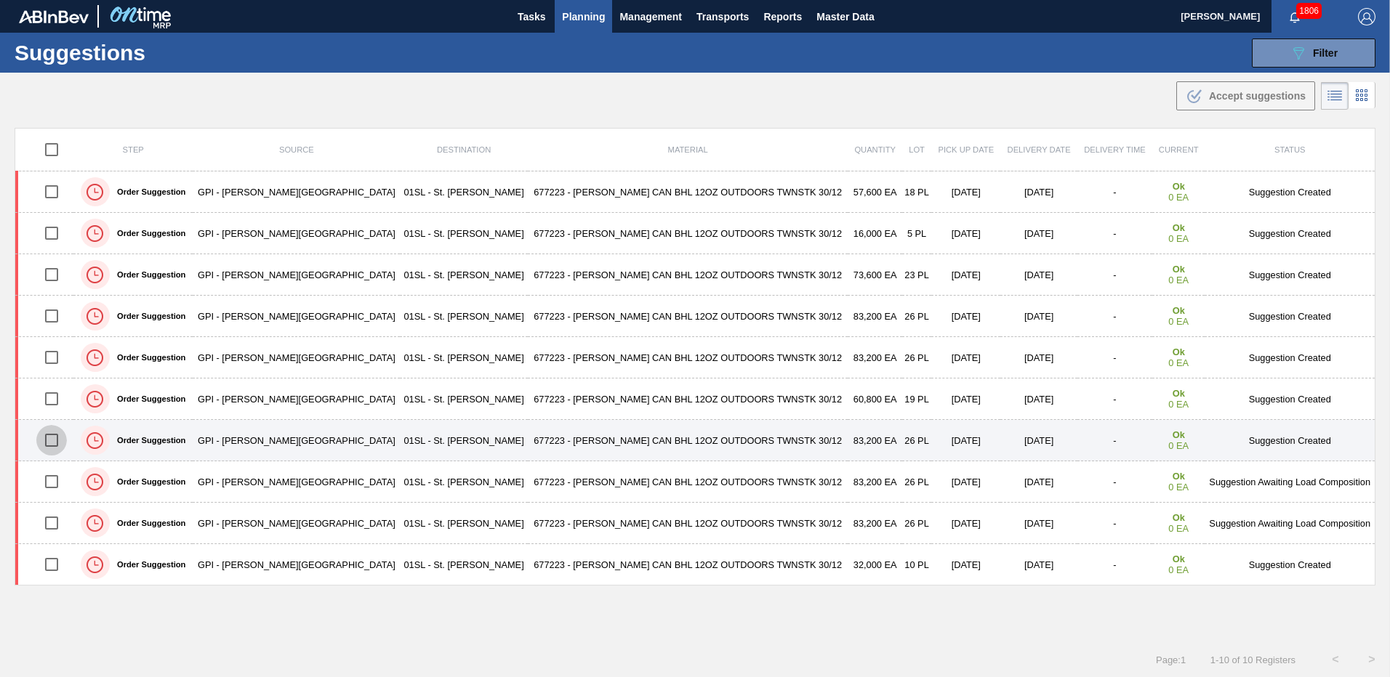
click at [56, 438] on input "checkbox" at bounding box center [51, 440] width 31 height 31
checkbox input "true"
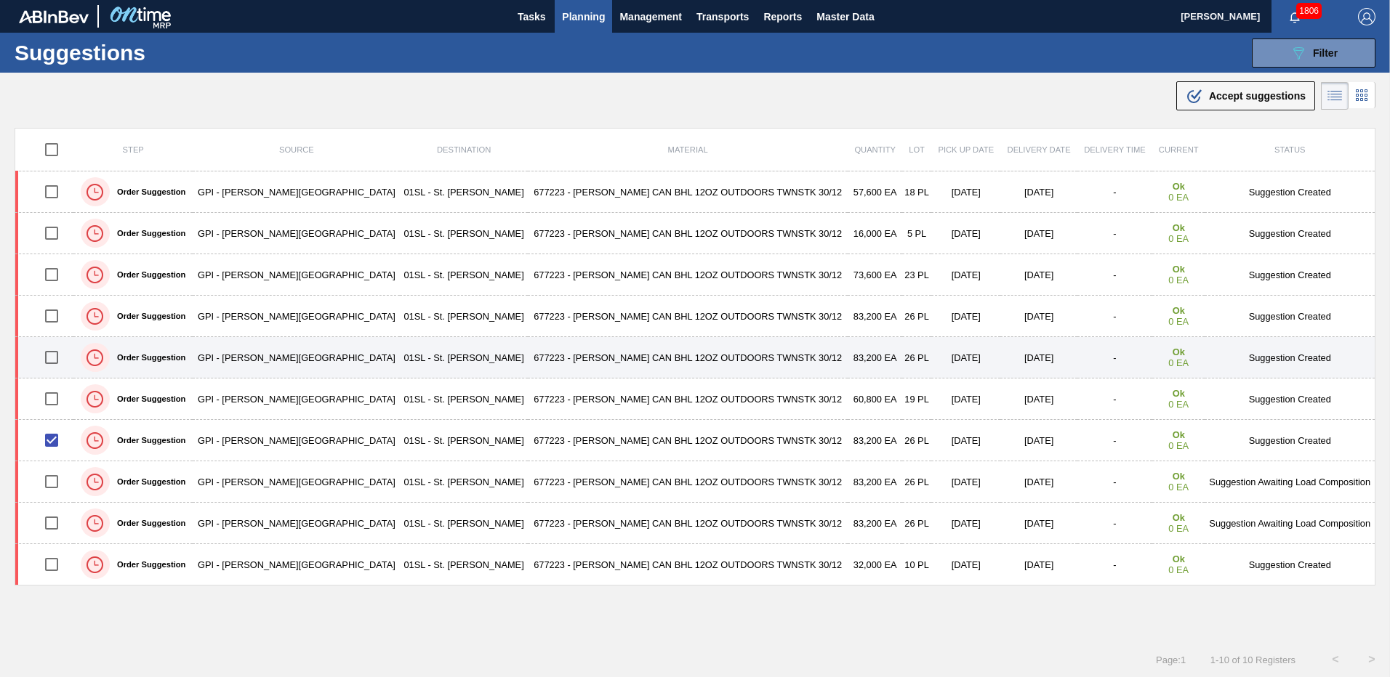
click at [51, 358] on input "checkbox" at bounding box center [51, 357] width 31 height 31
checkbox input "true"
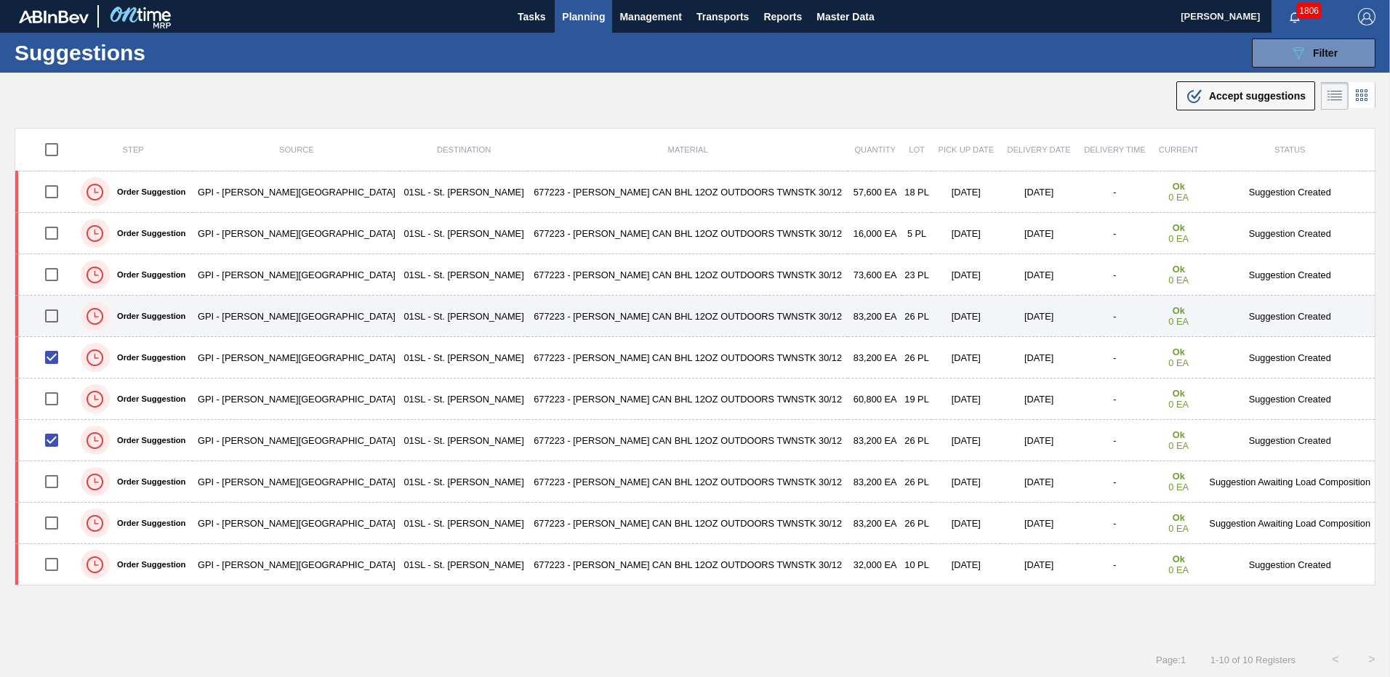
click at [54, 310] on input "checkbox" at bounding box center [51, 316] width 31 height 31
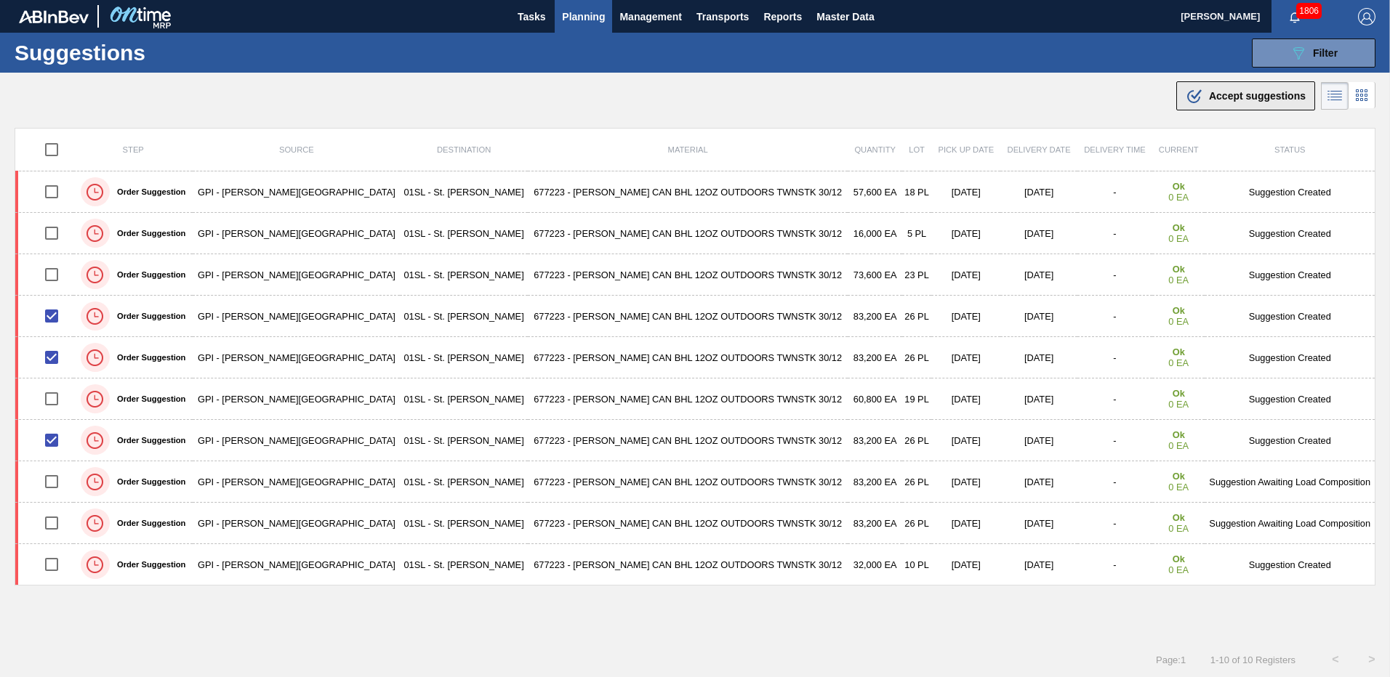
click at [1222, 86] on button ".b{fill:var(--color-action-default)} Accept suggestions" at bounding box center [1245, 95] width 139 height 29
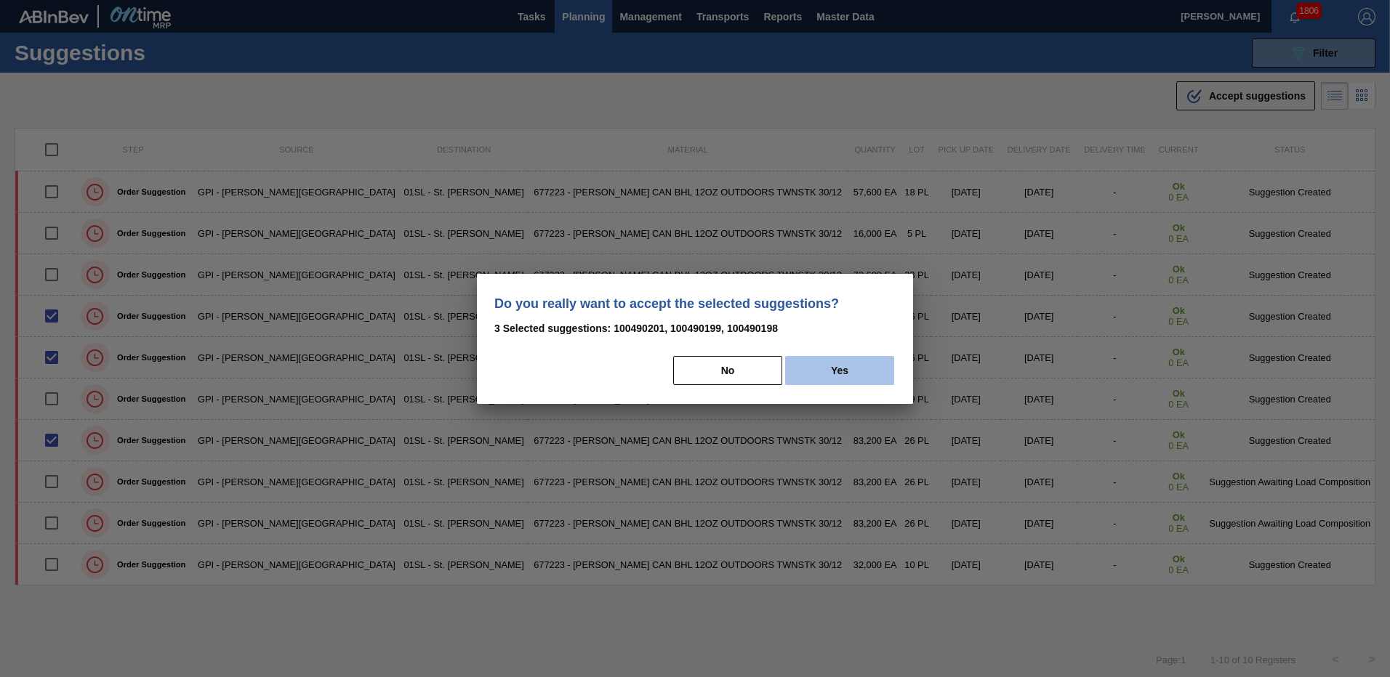
click at [839, 371] on button "Yes" at bounding box center [839, 370] width 109 height 29
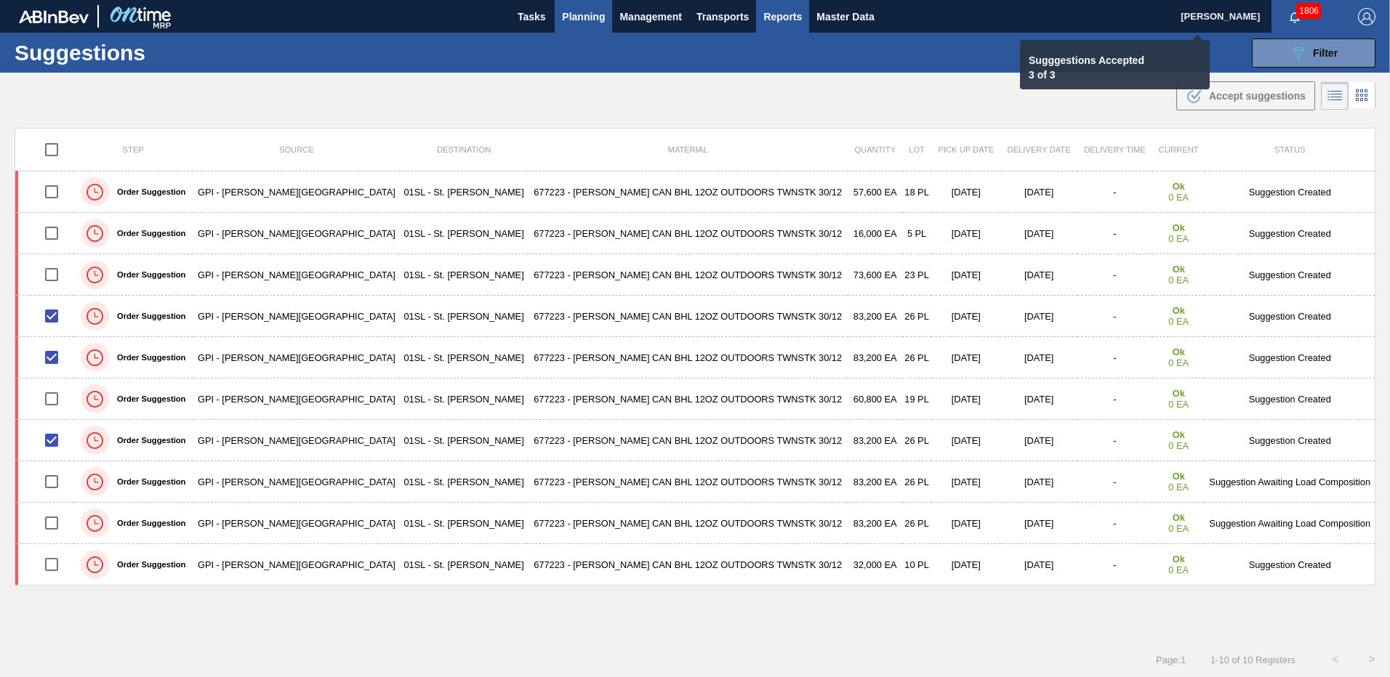
checkbox input "false"
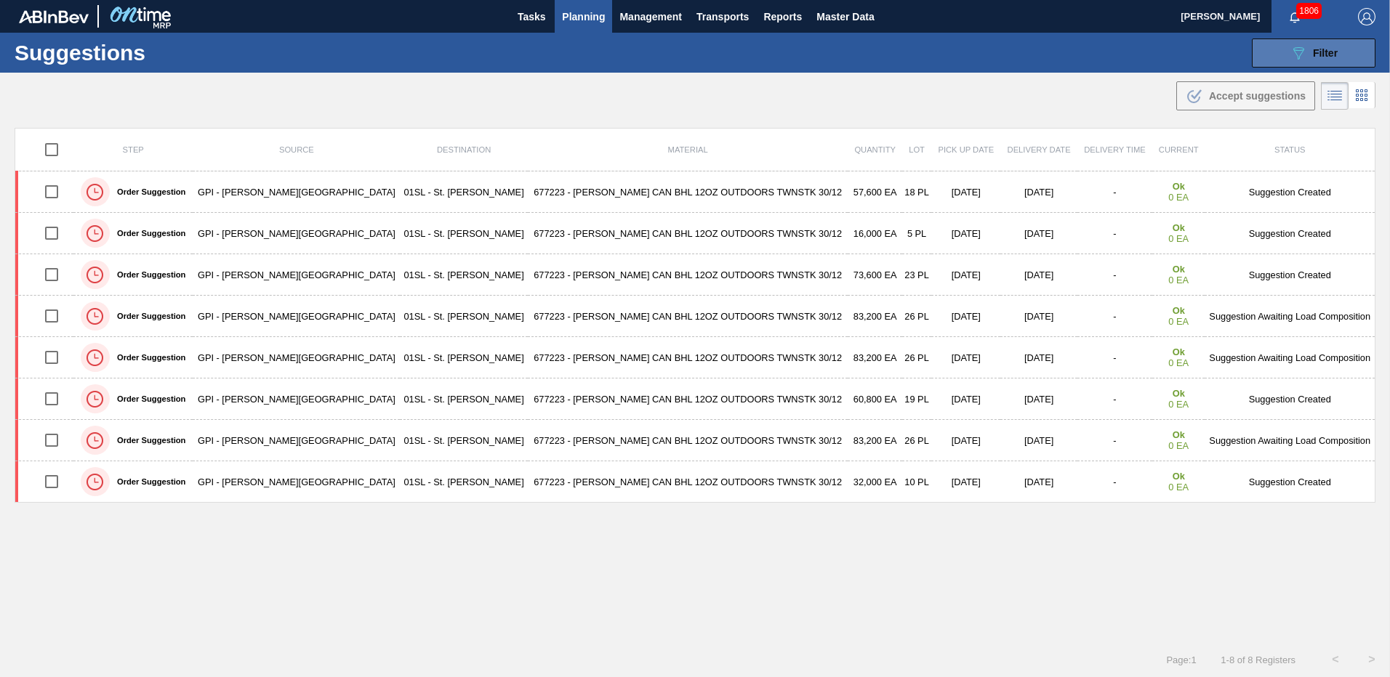
click at [1271, 52] on button "089F7B8B-B2A5-4AFE-B5C0-19BA573D28AC Filter" at bounding box center [1314, 53] width 124 height 29
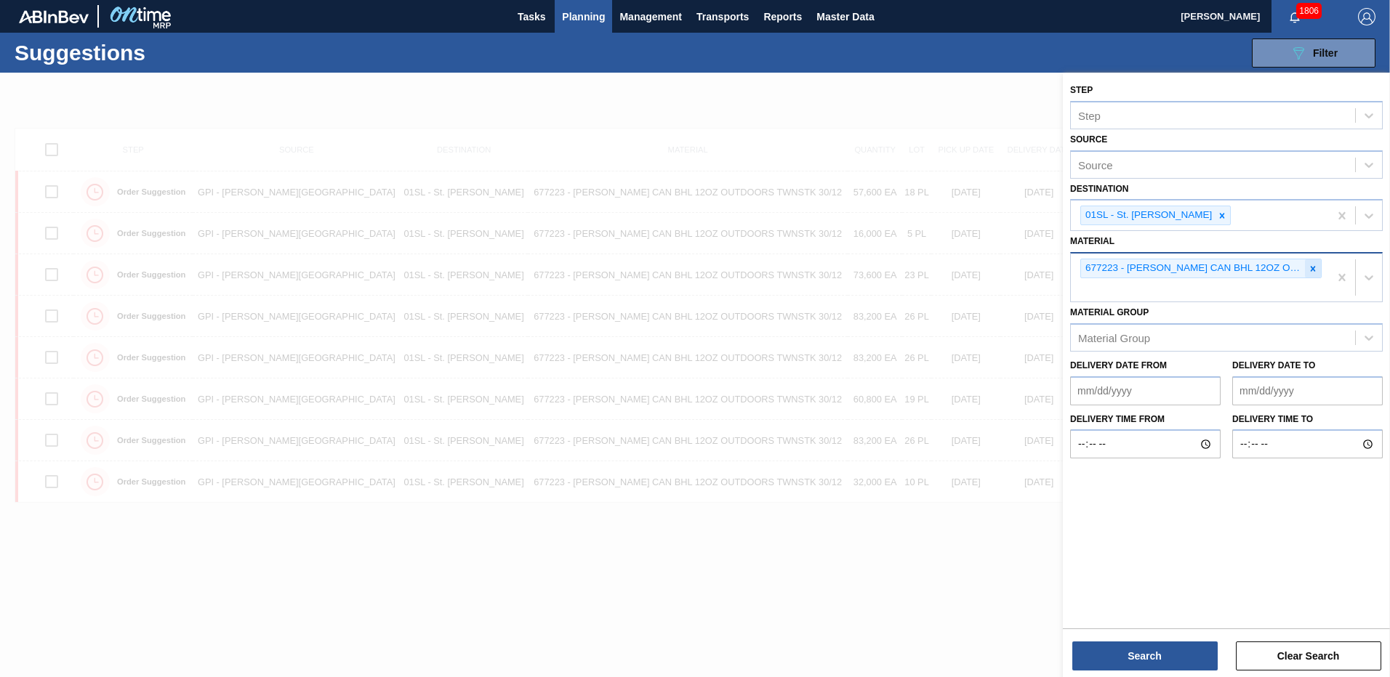
click at [1311, 267] on icon at bounding box center [1313, 268] width 5 height 5
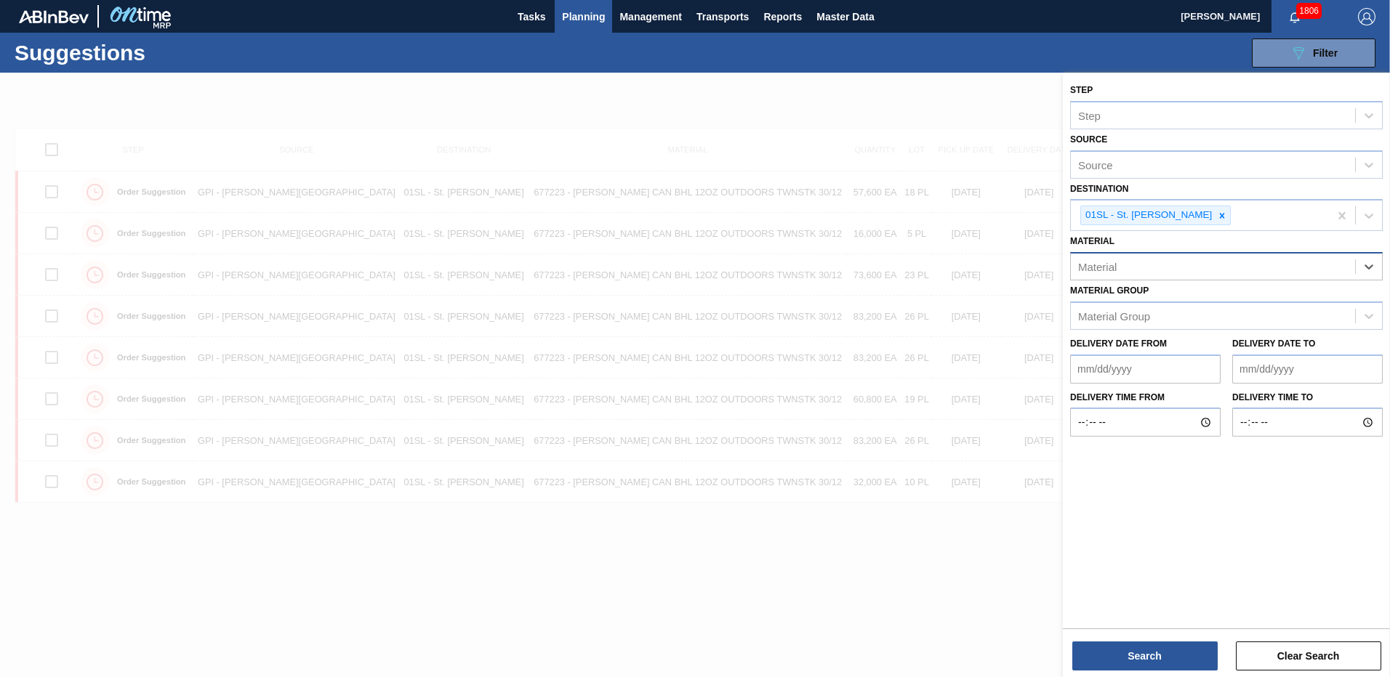
click at [1207, 270] on div "Material" at bounding box center [1213, 267] width 284 height 21
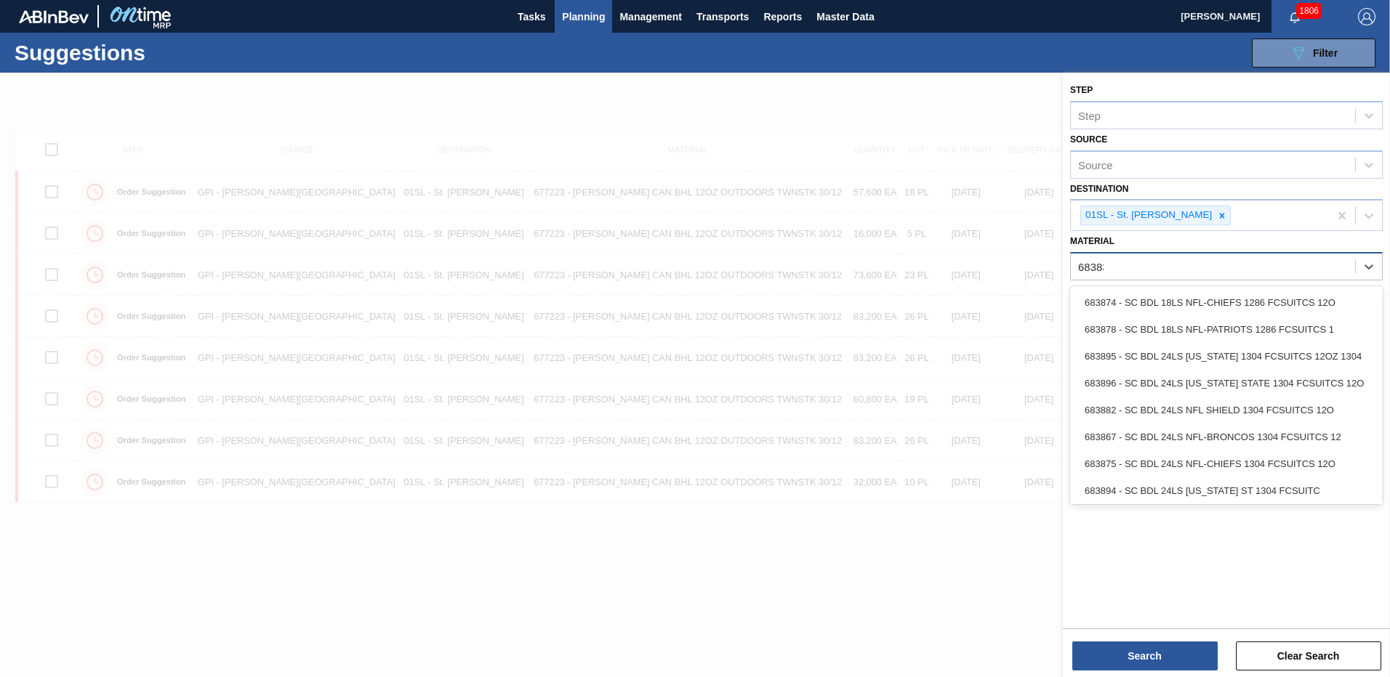
type input "683838"
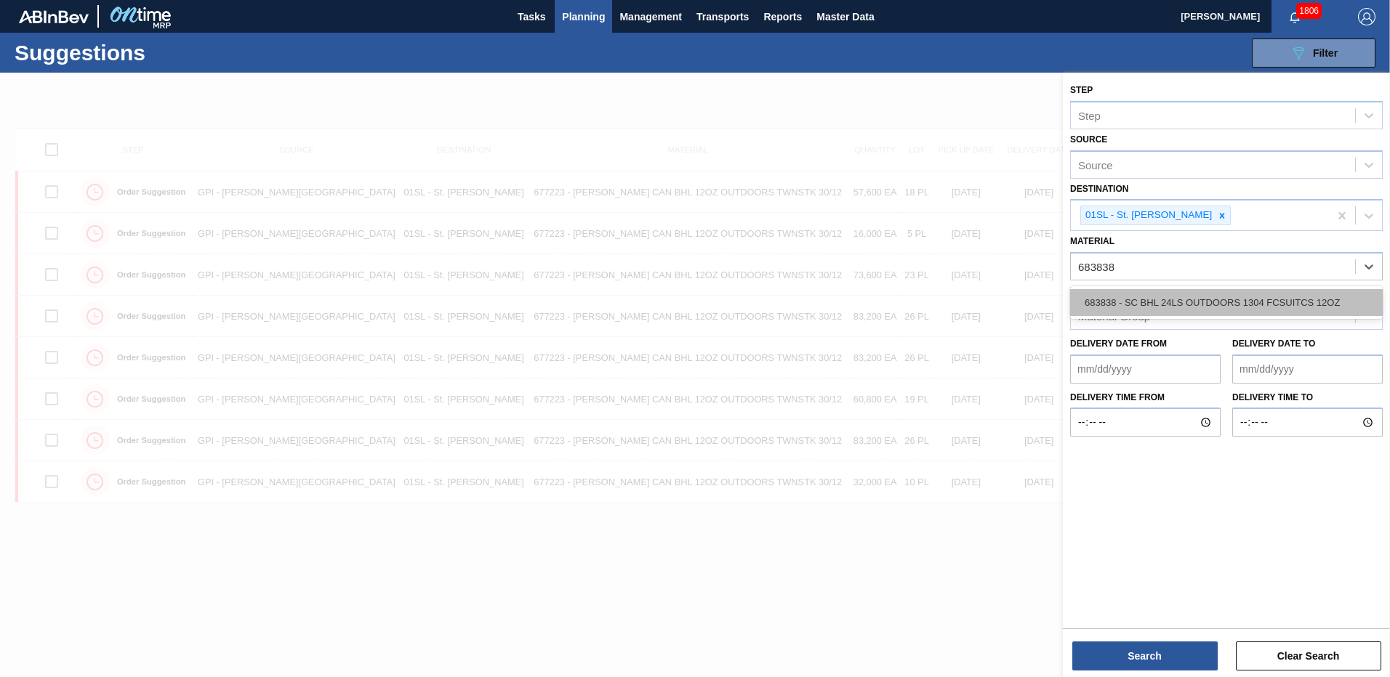
click at [1221, 302] on div "683838 - SC BHL 24LS OUTDOORS 1304 FCSUITCS 12OZ" at bounding box center [1226, 302] width 313 height 27
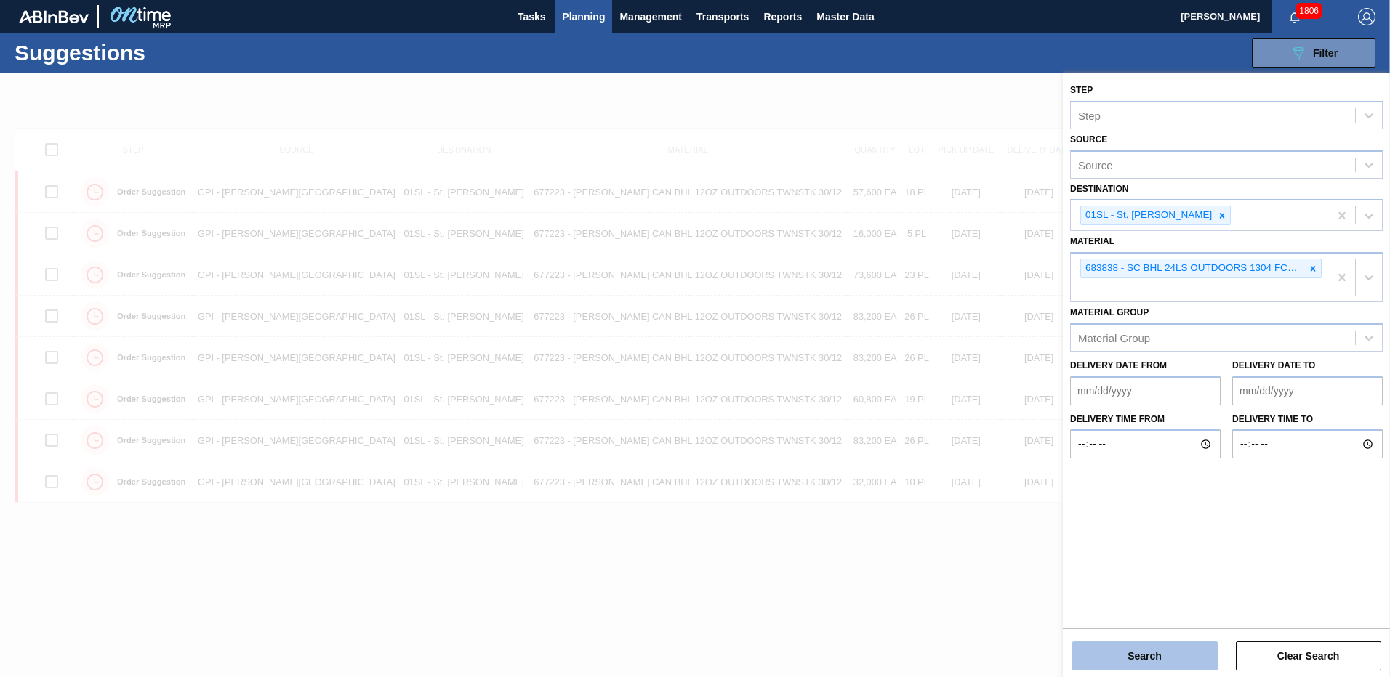
click at [1135, 662] on button "Search" at bounding box center [1144, 656] width 145 height 29
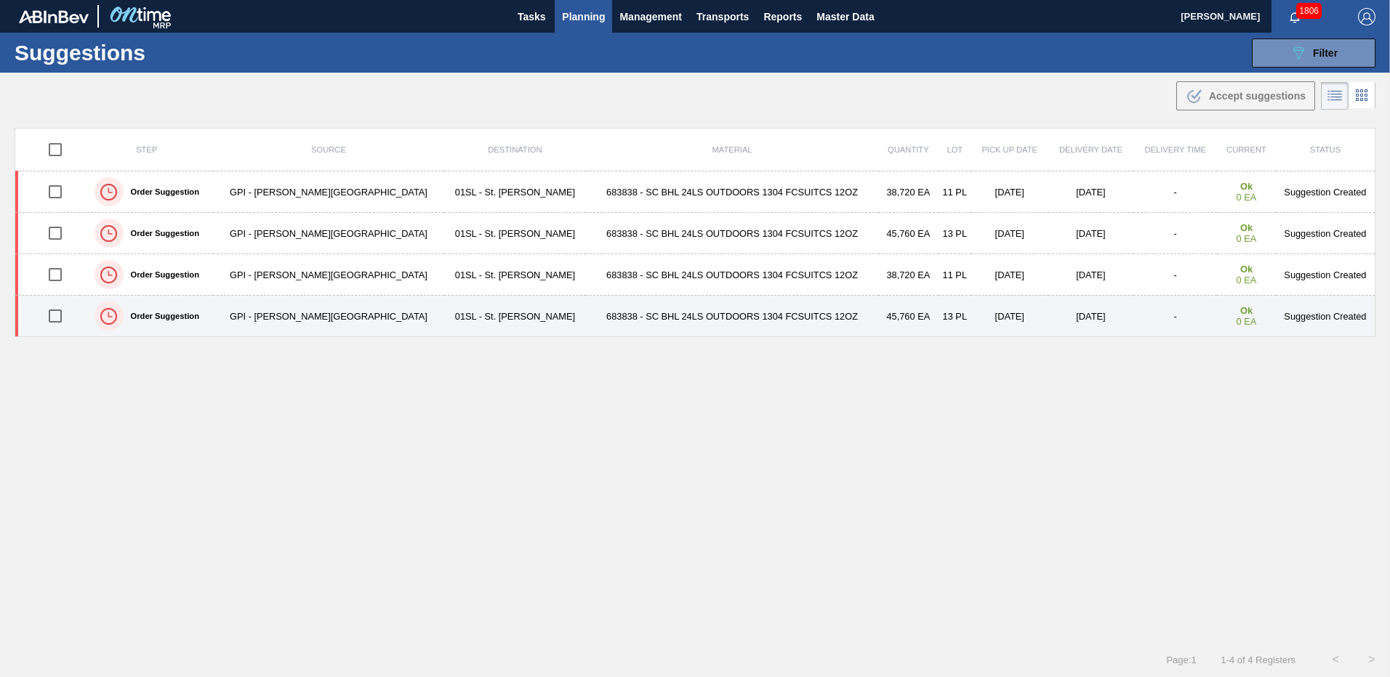
click at [65, 316] on input "checkbox" at bounding box center [55, 316] width 31 height 31
checkbox input "true"
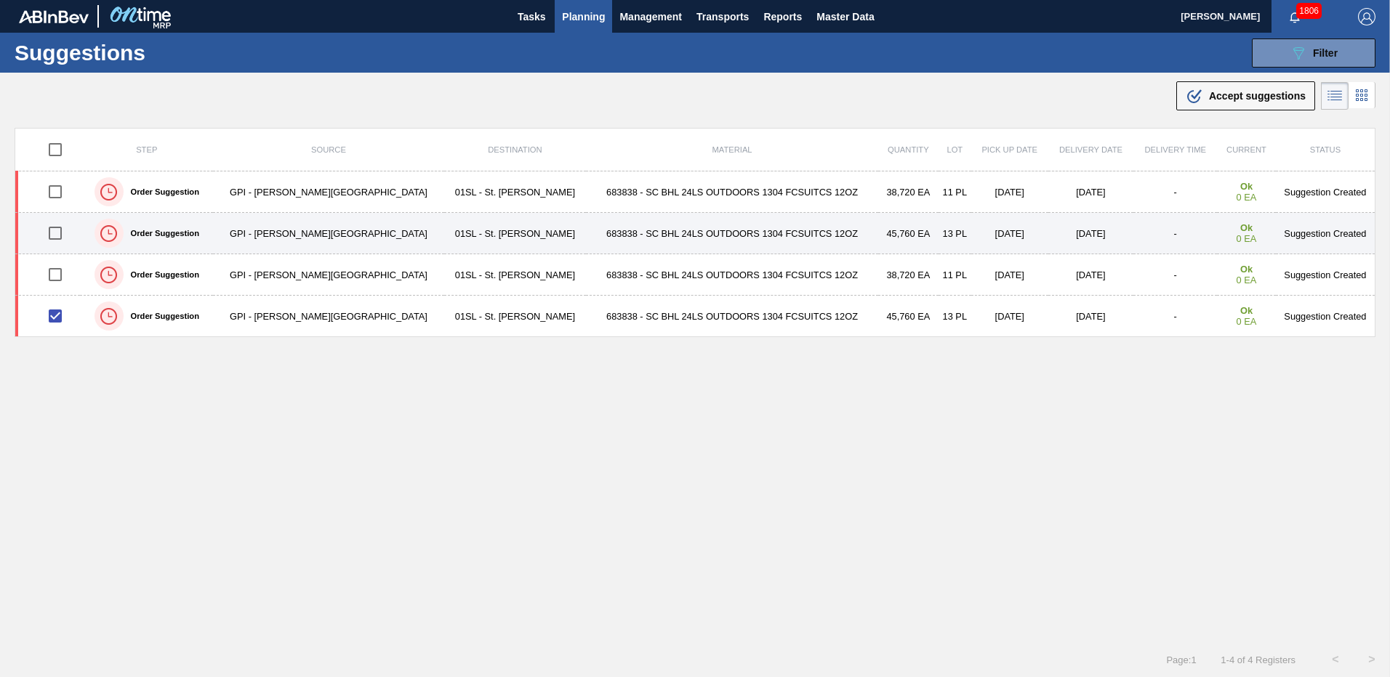
click at [62, 233] on input "checkbox" at bounding box center [55, 233] width 31 height 31
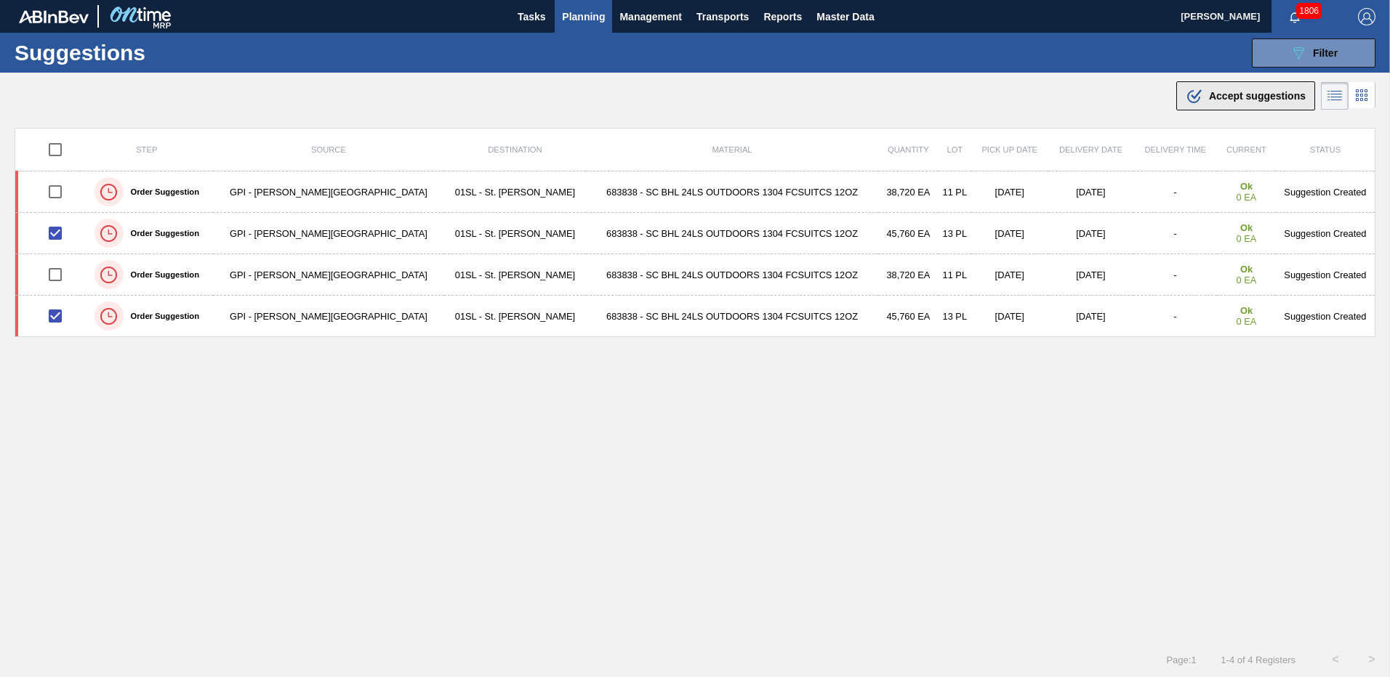
click at [1247, 89] on div ".b{fill:var(--color-action-default)} Accept suggestions" at bounding box center [1246, 95] width 120 height 17
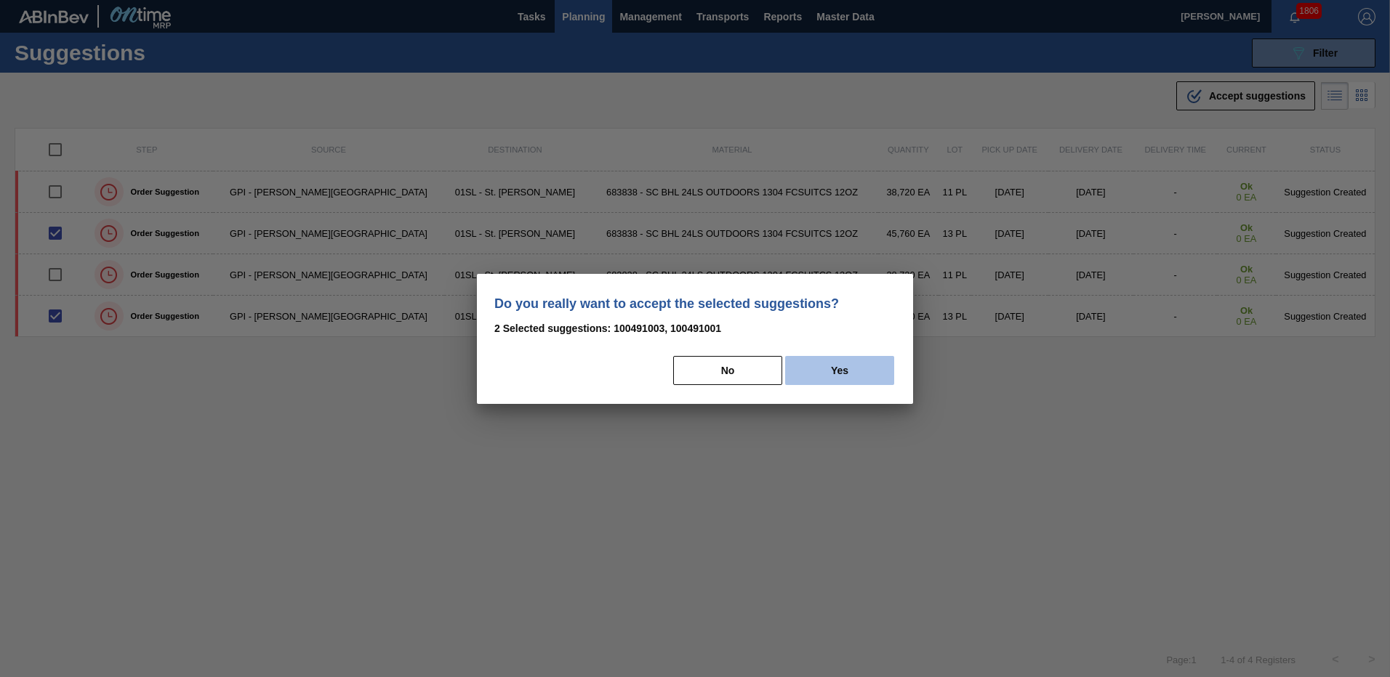
click at [877, 379] on button "Yes" at bounding box center [839, 370] width 109 height 29
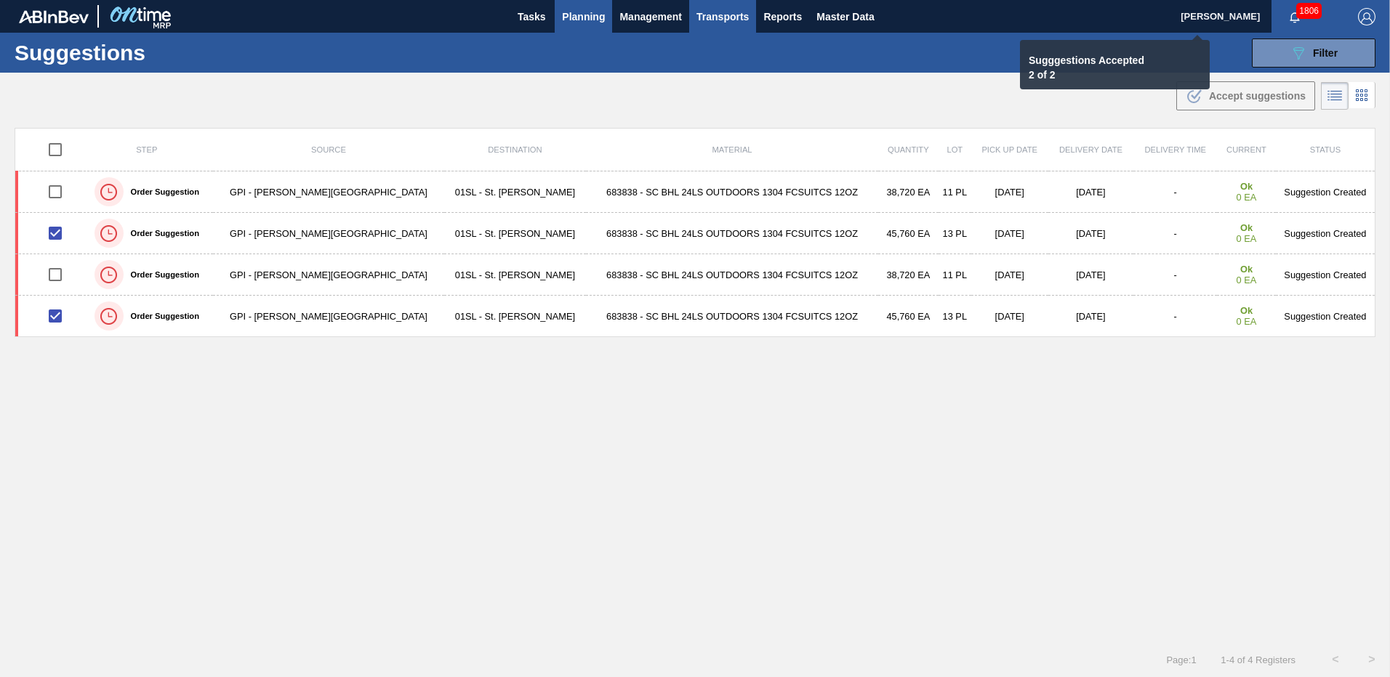
checkbox input "false"
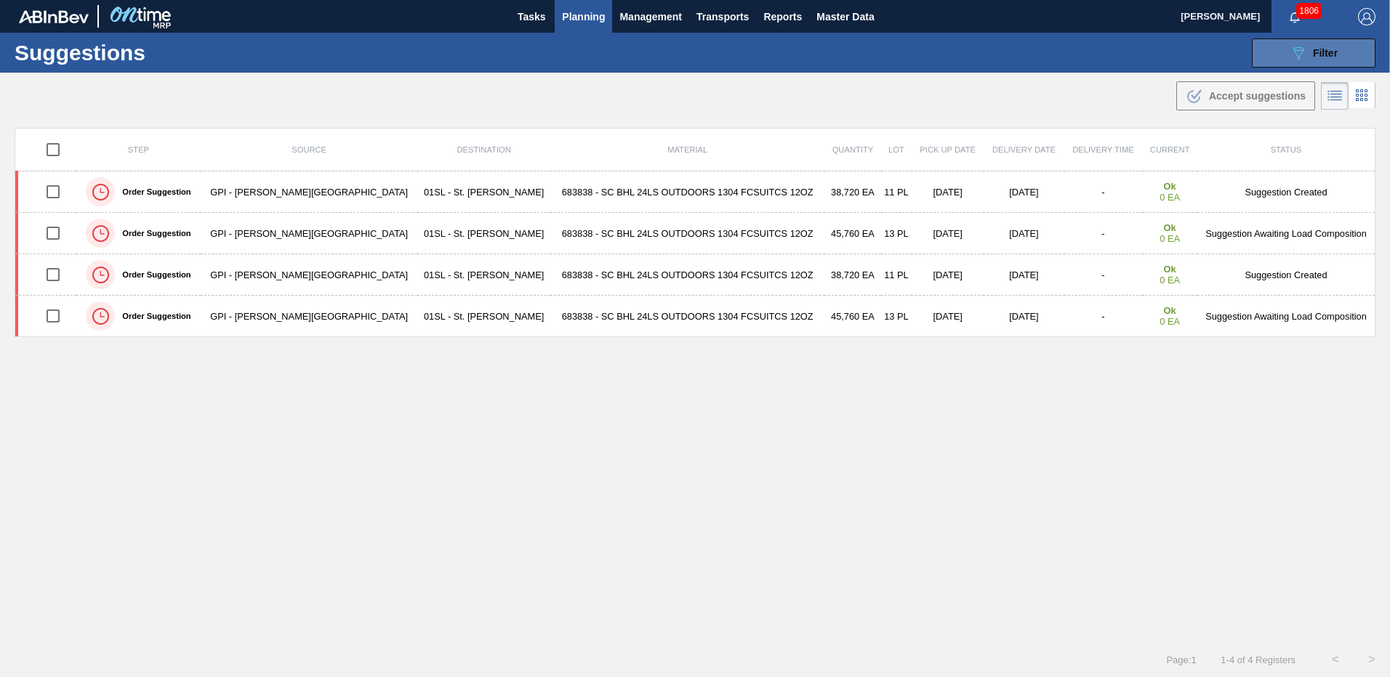
click at [1309, 40] on button "089F7B8B-B2A5-4AFE-B5C0-19BA573D28AC Filter" at bounding box center [1314, 53] width 124 height 29
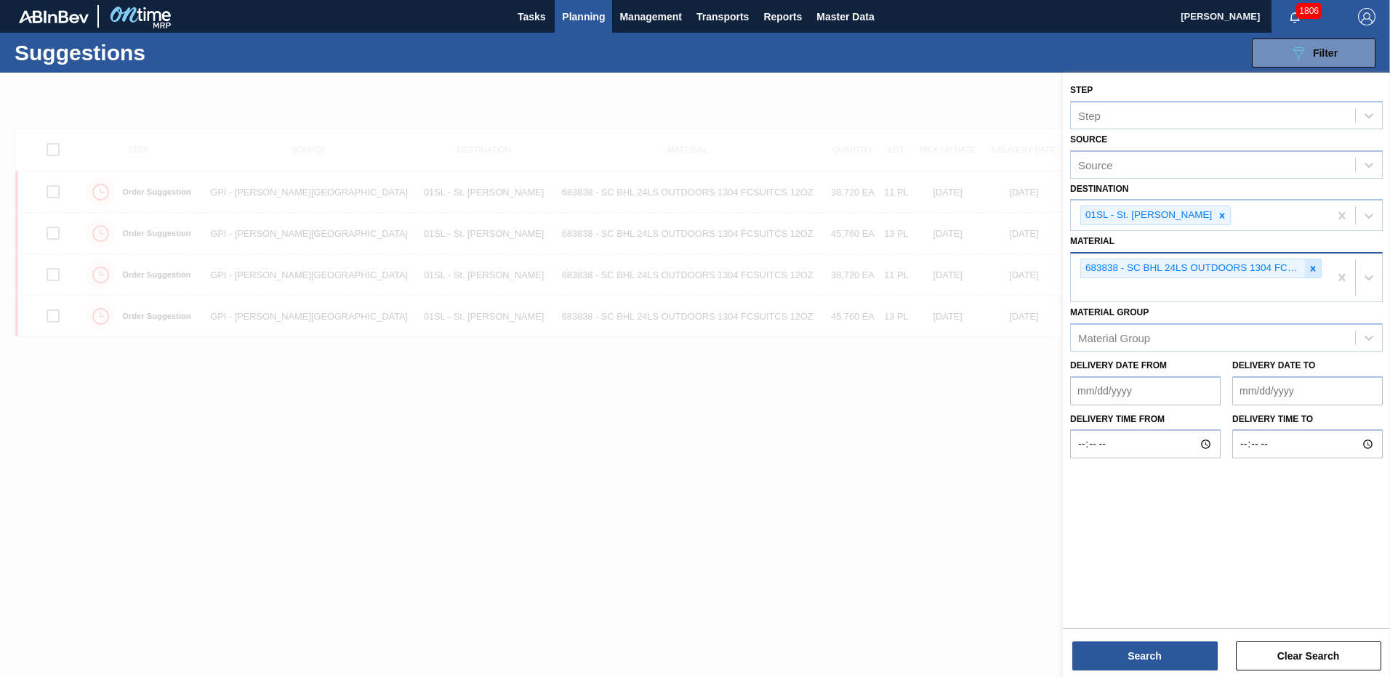
click at [1312, 273] on icon at bounding box center [1313, 269] width 10 height 10
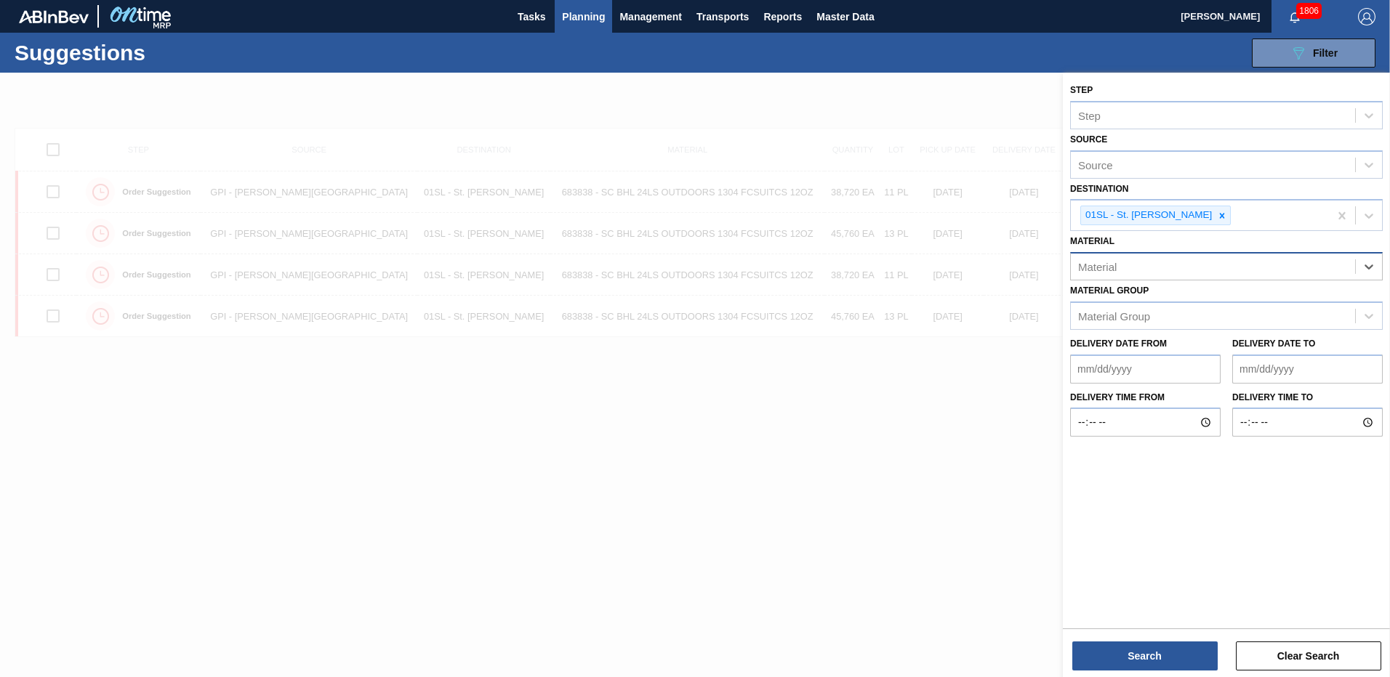
click at [1241, 269] on div "Material" at bounding box center [1213, 267] width 284 height 21
type input "683799"
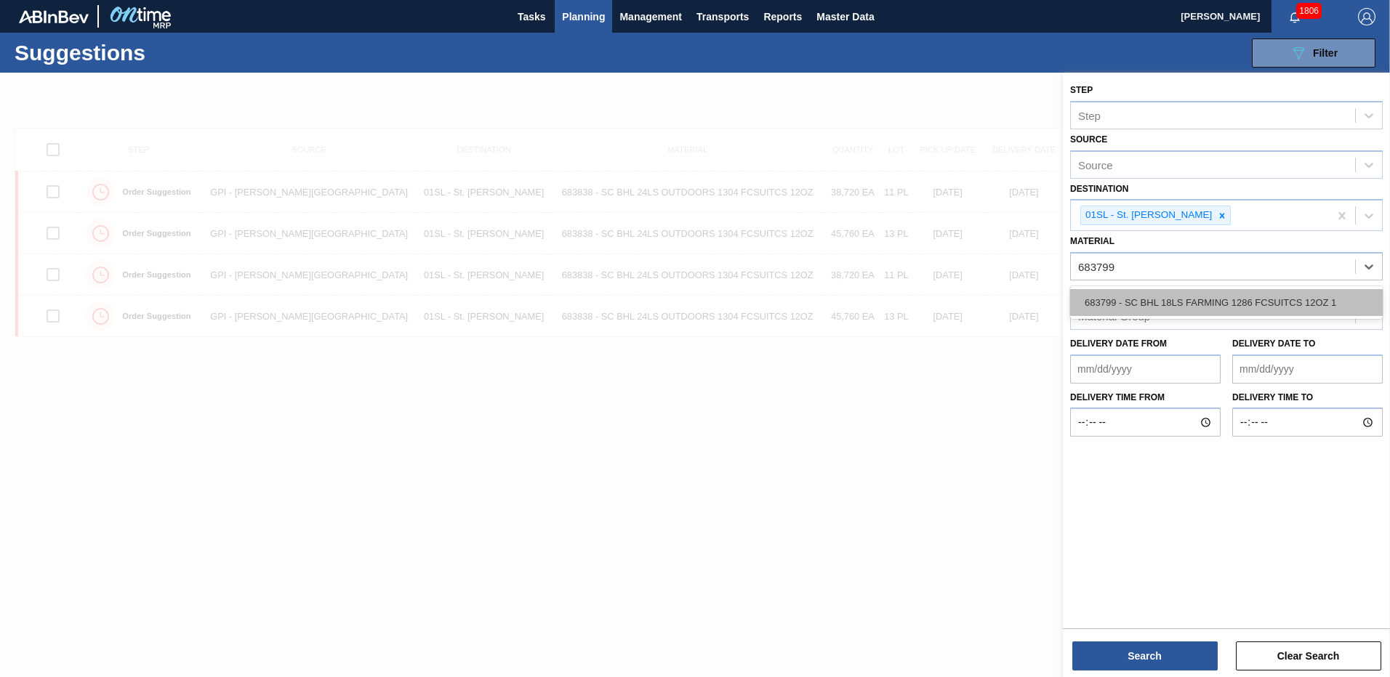
click at [1213, 306] on div "683799 - SC BHL 18LS FARMING 1286 FCSUITCS 12OZ 1" at bounding box center [1226, 302] width 313 height 27
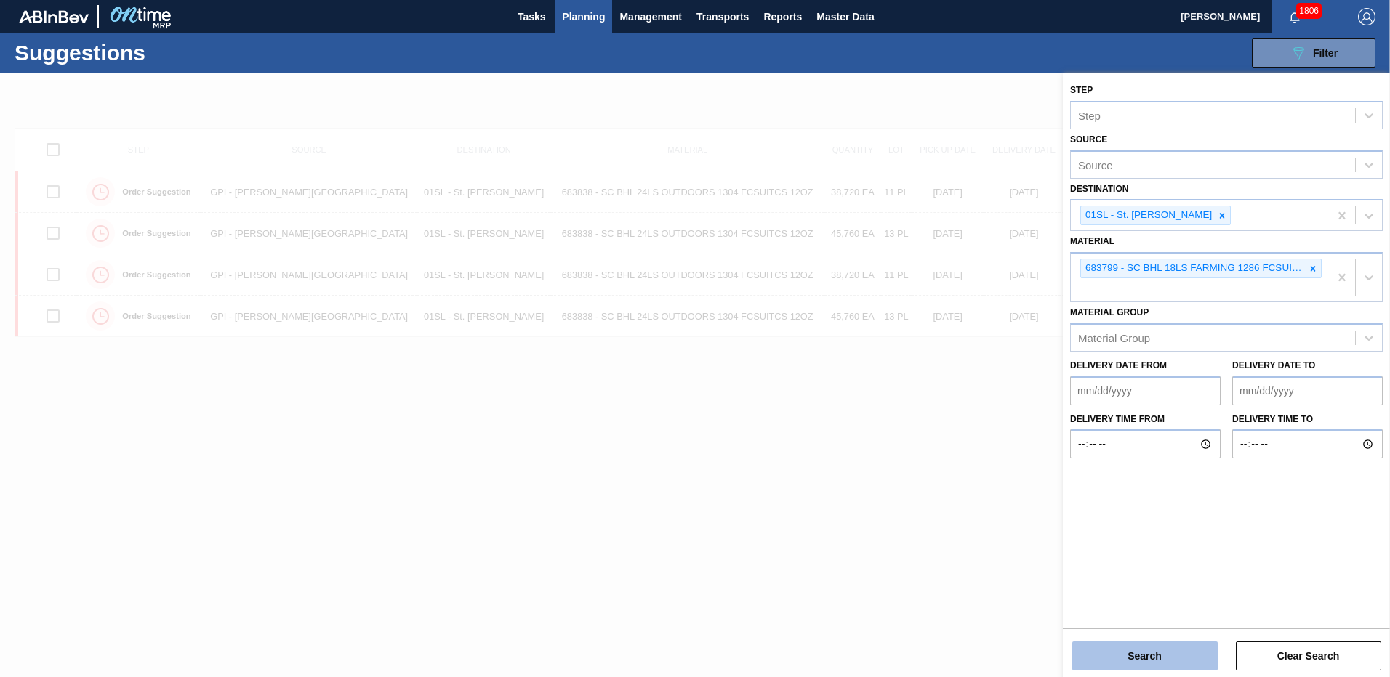
click at [1173, 659] on button "Search" at bounding box center [1144, 656] width 145 height 29
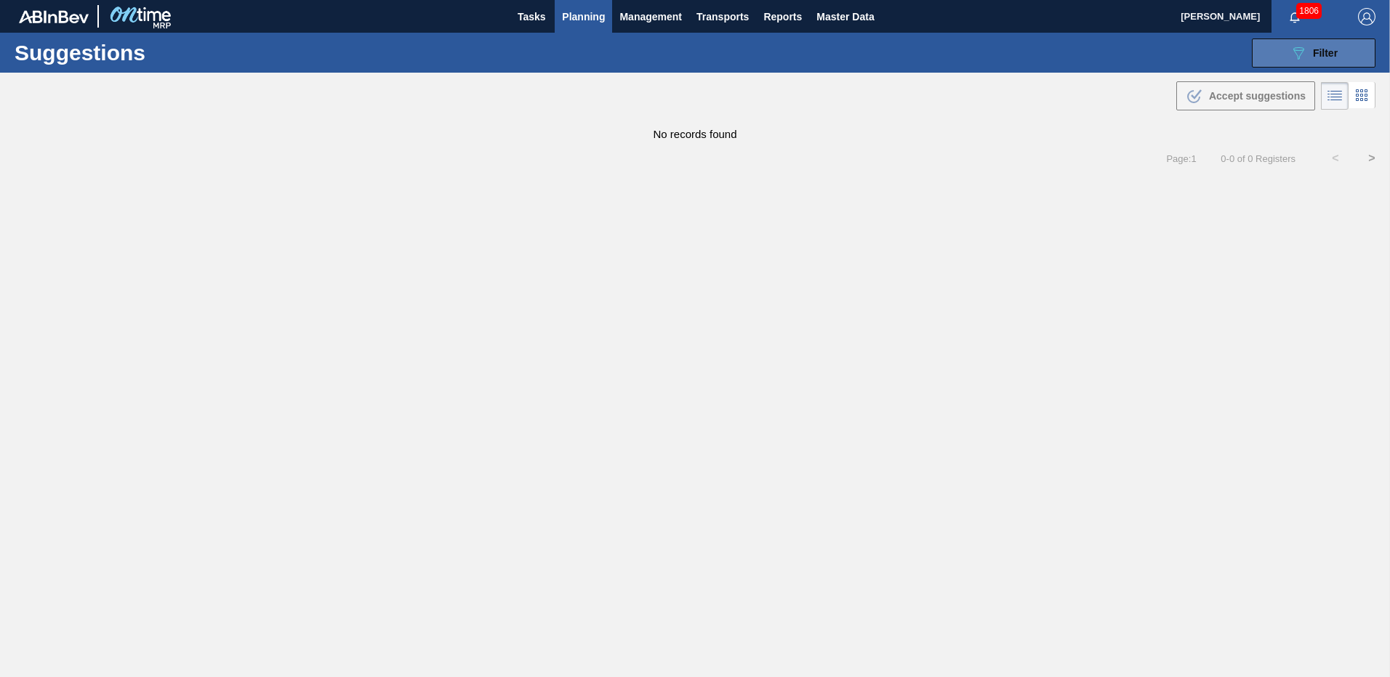
click at [1297, 63] on button "089F7B8B-B2A5-4AFE-B5C0-19BA573D28AC Filter" at bounding box center [1314, 53] width 124 height 29
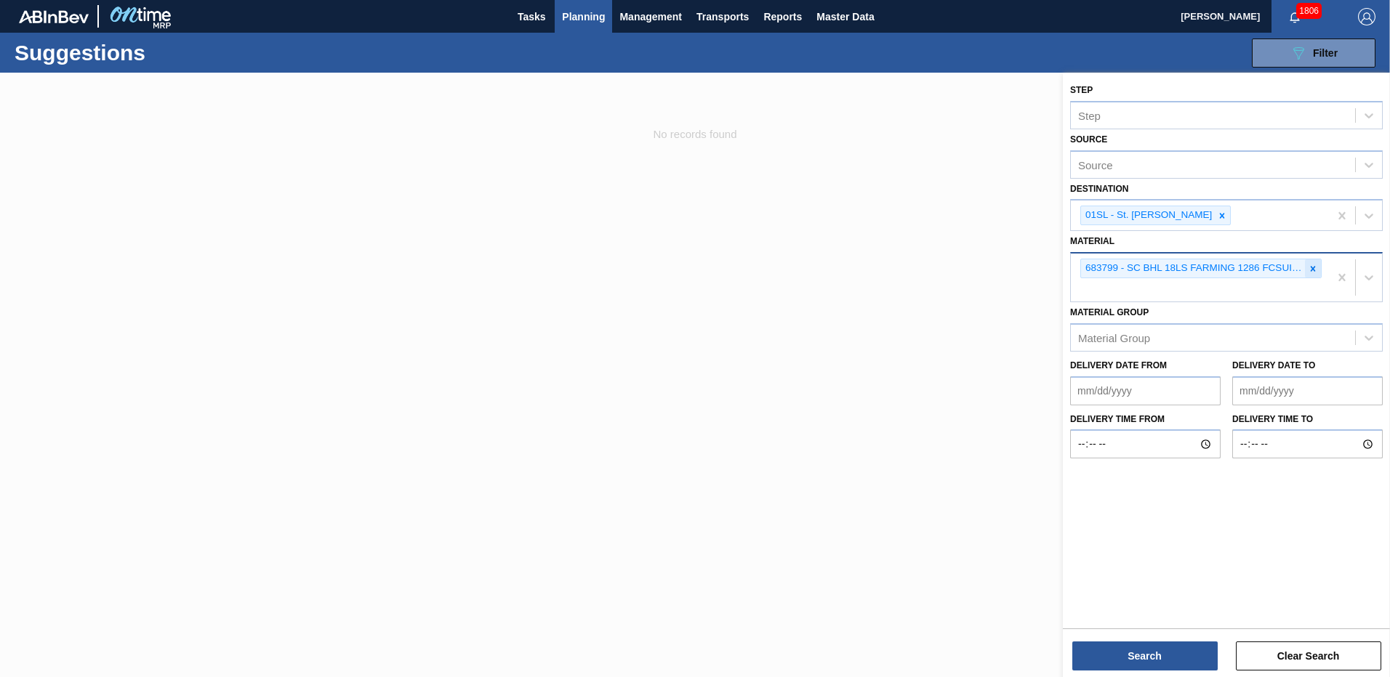
click at [1313, 267] on icon at bounding box center [1313, 269] width 10 height 10
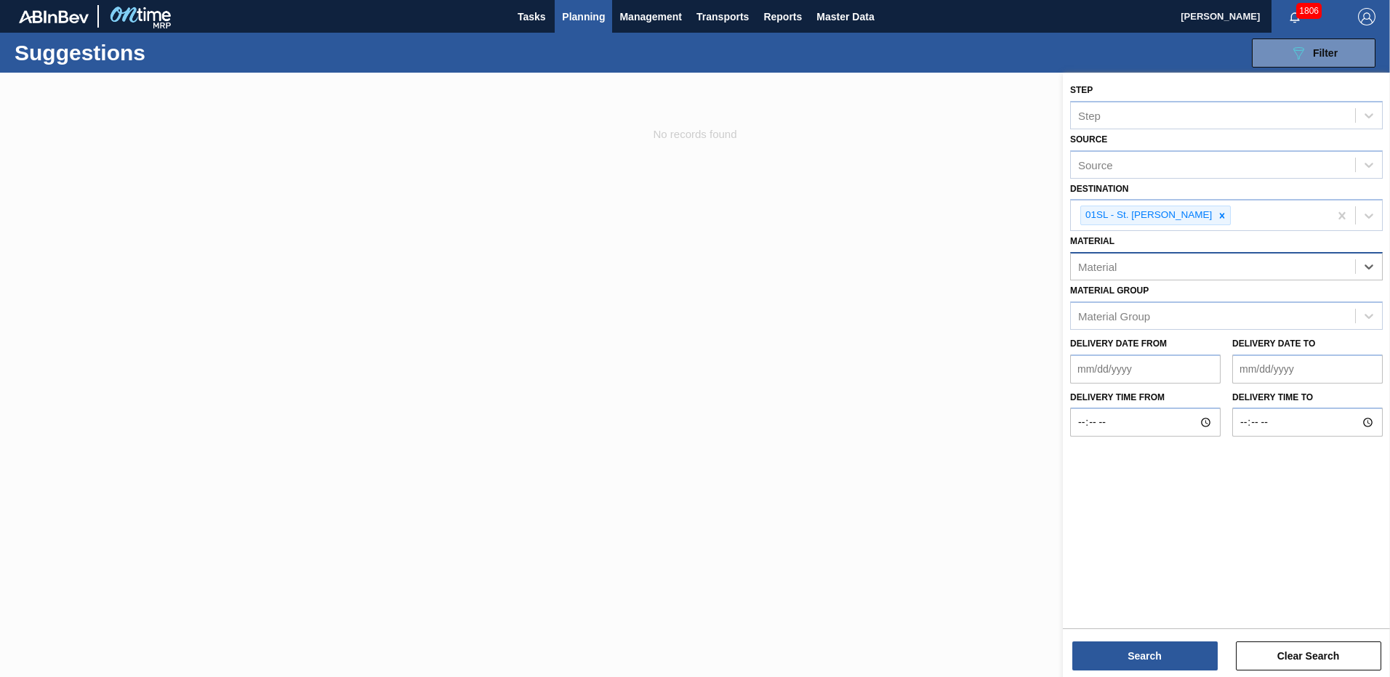
click at [1210, 275] on div "Material" at bounding box center [1213, 267] width 284 height 21
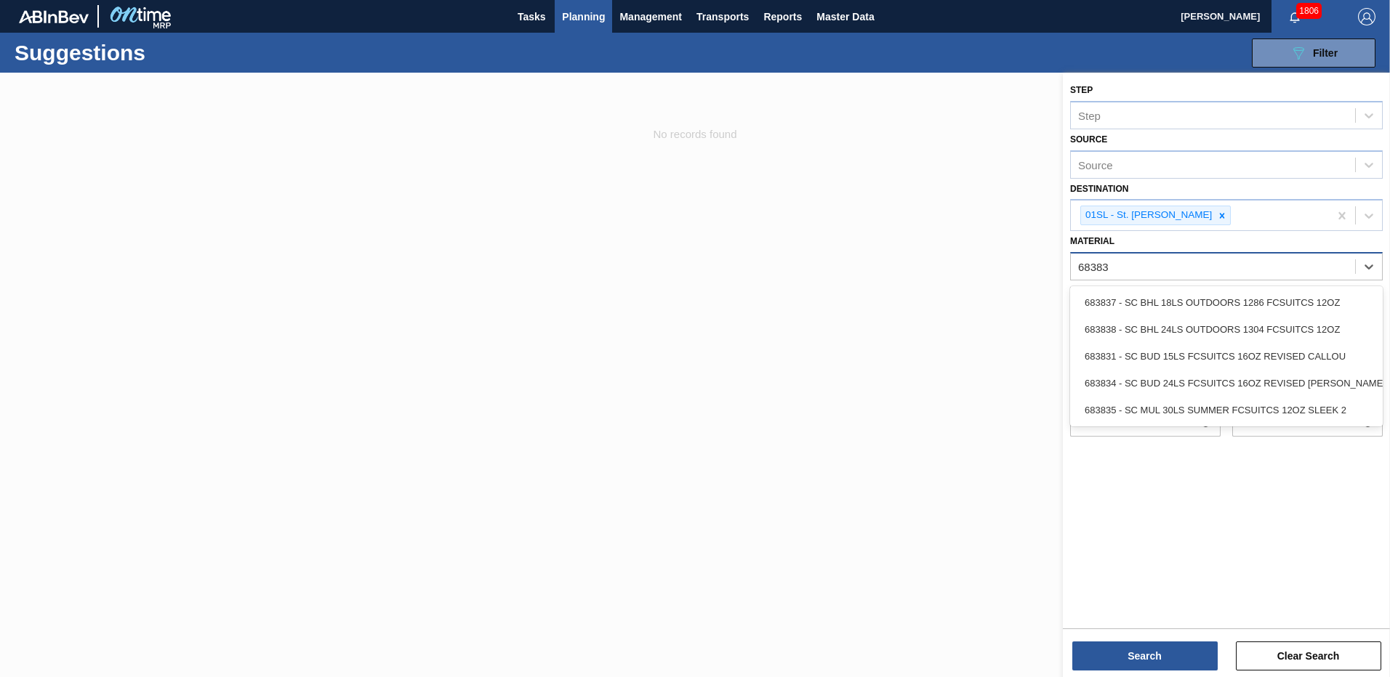
type input "683837"
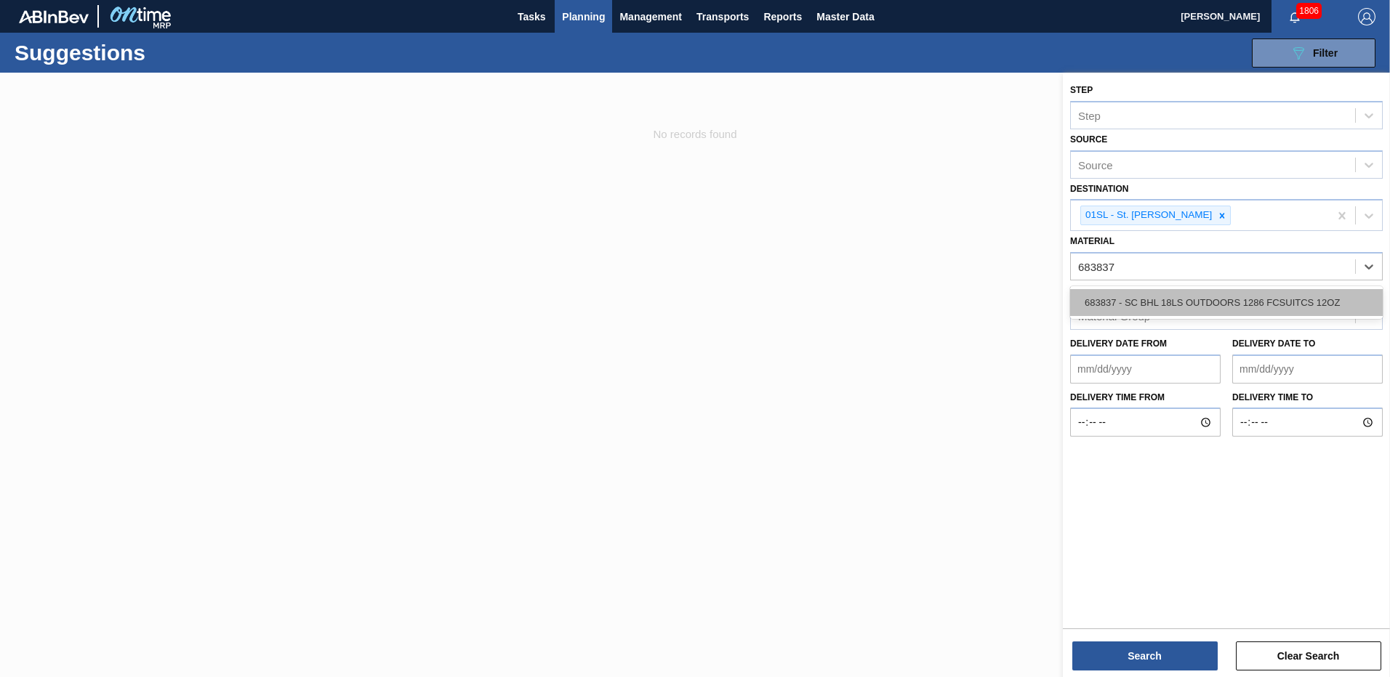
click at [1194, 299] on div "683837 - SC BHL 18LS OUTDOORS 1286 FCSUITCS 12OZ" at bounding box center [1226, 302] width 313 height 27
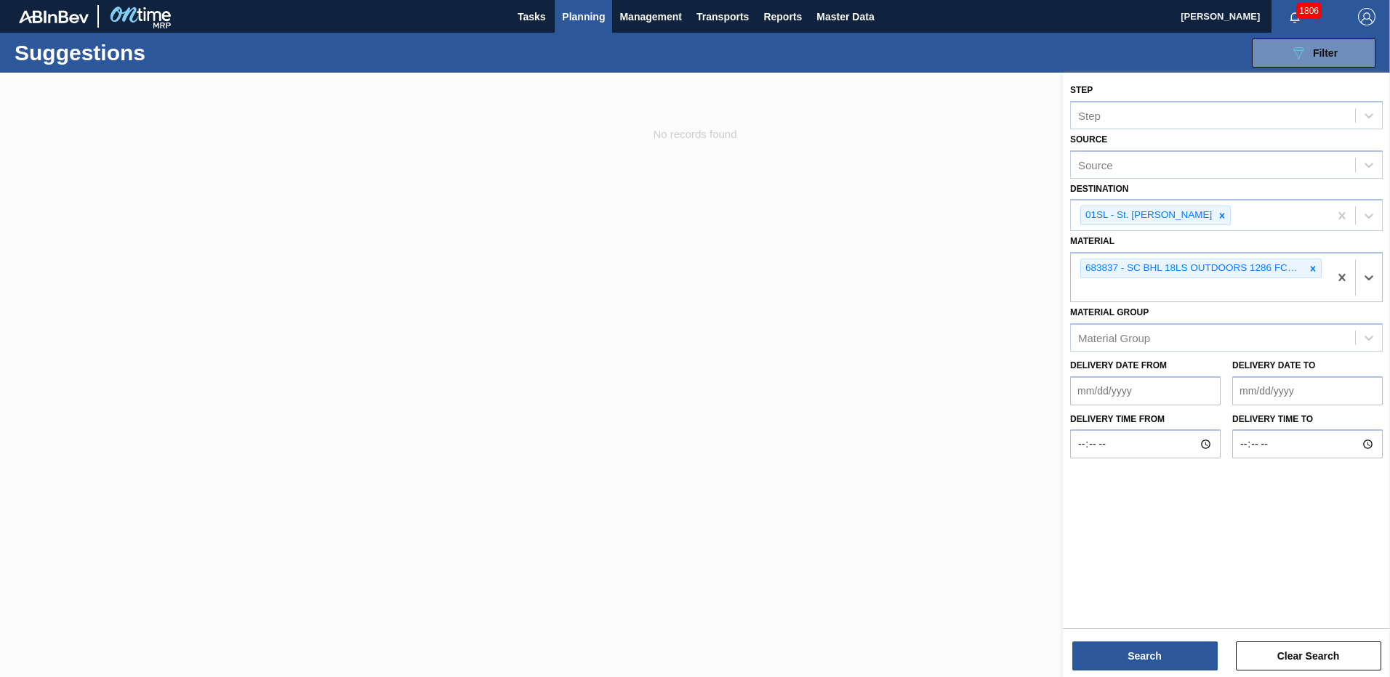
click at [1140, 640] on div "Search Clear Search" at bounding box center [1226, 649] width 327 height 41
click at [1133, 650] on button "Search" at bounding box center [1144, 656] width 145 height 29
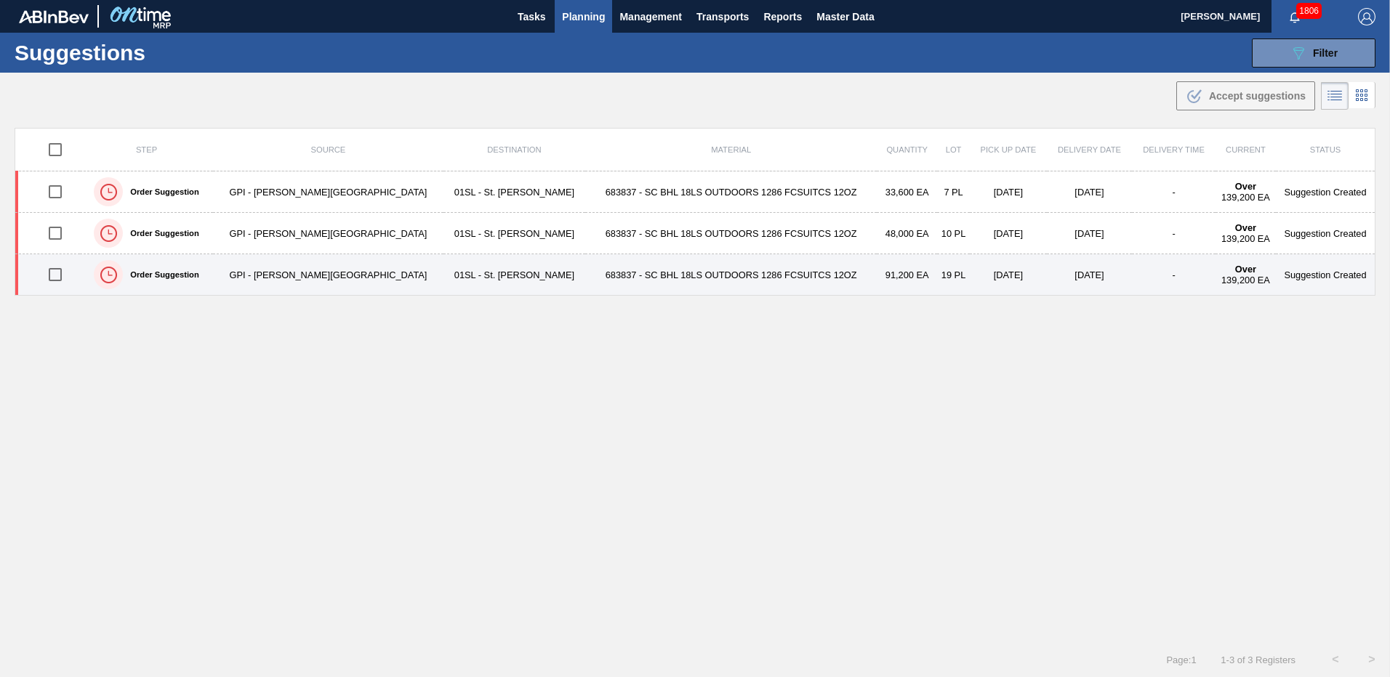
click at [61, 276] on input "checkbox" at bounding box center [55, 274] width 31 height 31
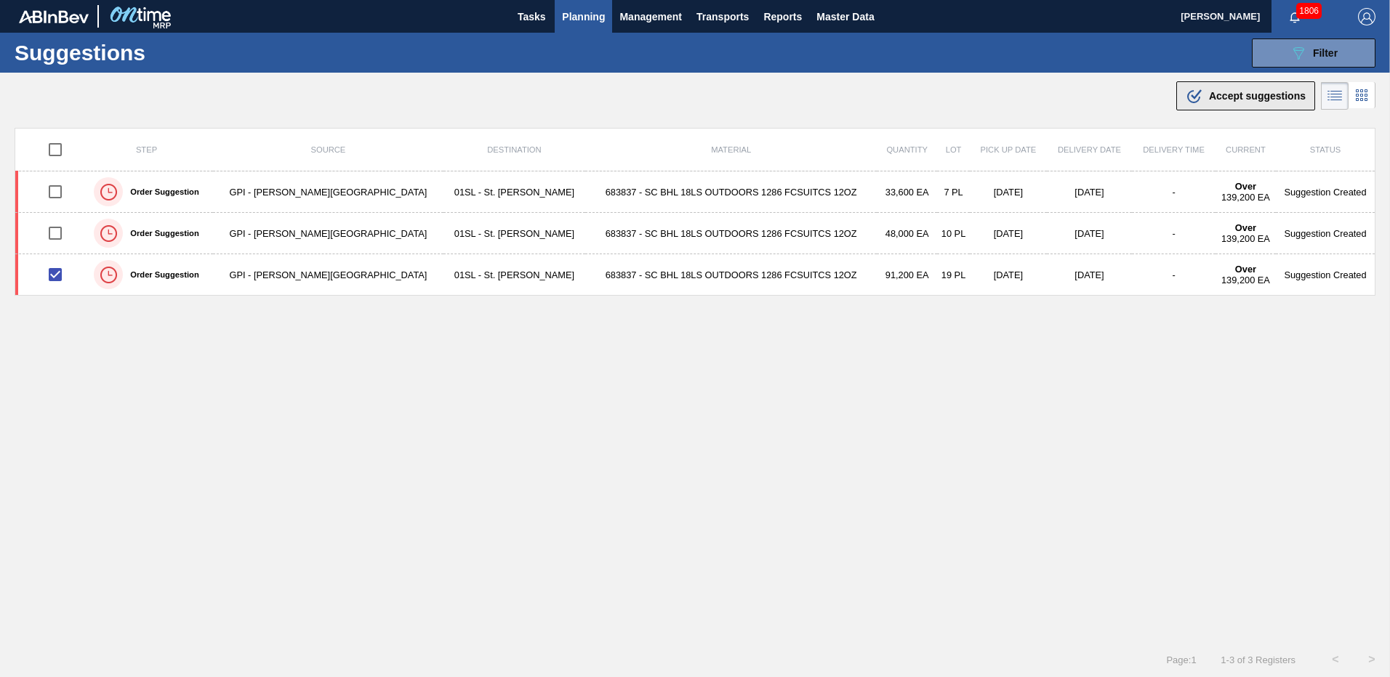
click at [1209, 93] on span "Accept suggestions" at bounding box center [1257, 96] width 97 height 12
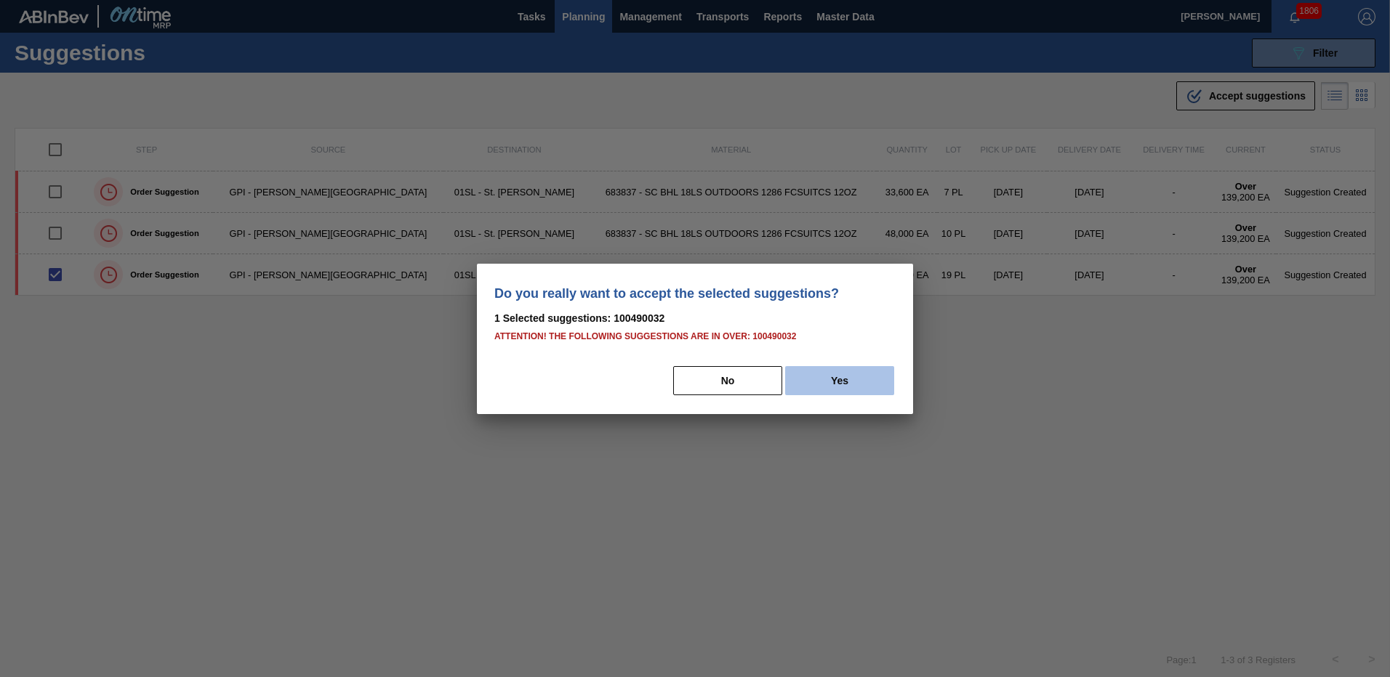
click at [844, 386] on button "Yes" at bounding box center [839, 380] width 109 height 29
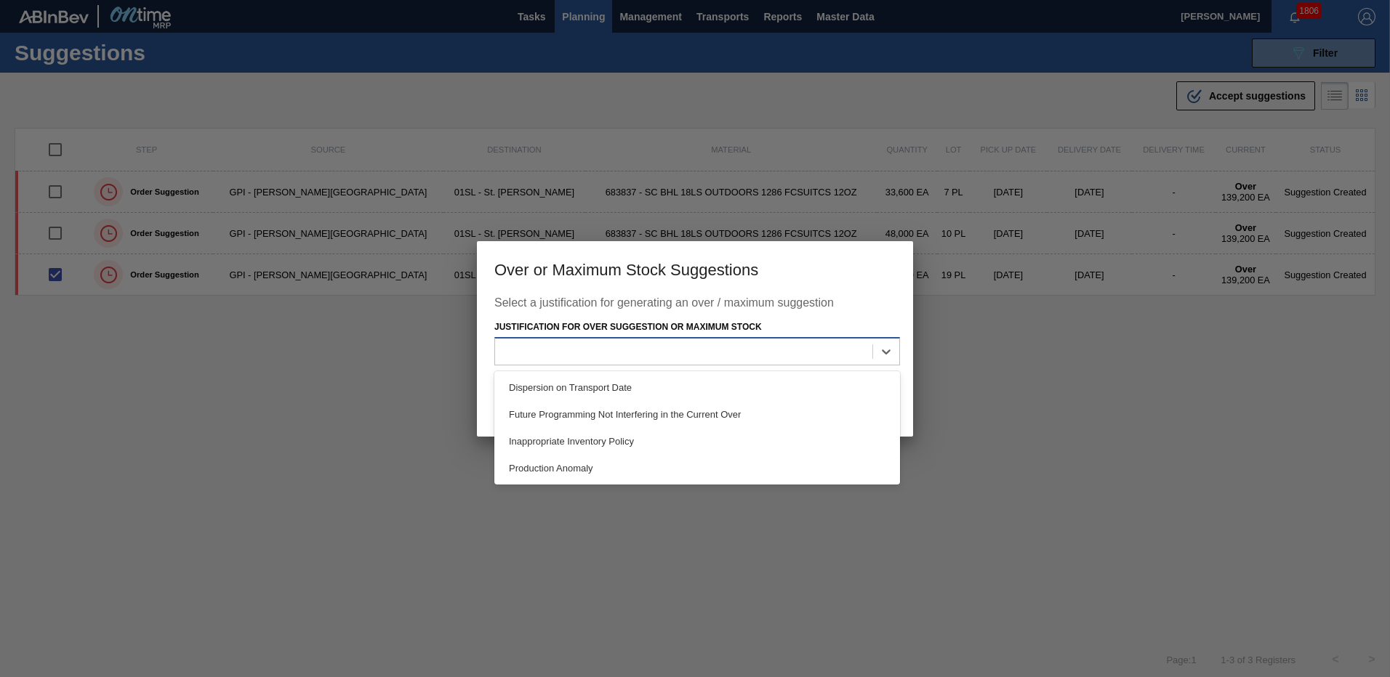
click at [770, 360] on div at bounding box center [683, 352] width 377 height 21
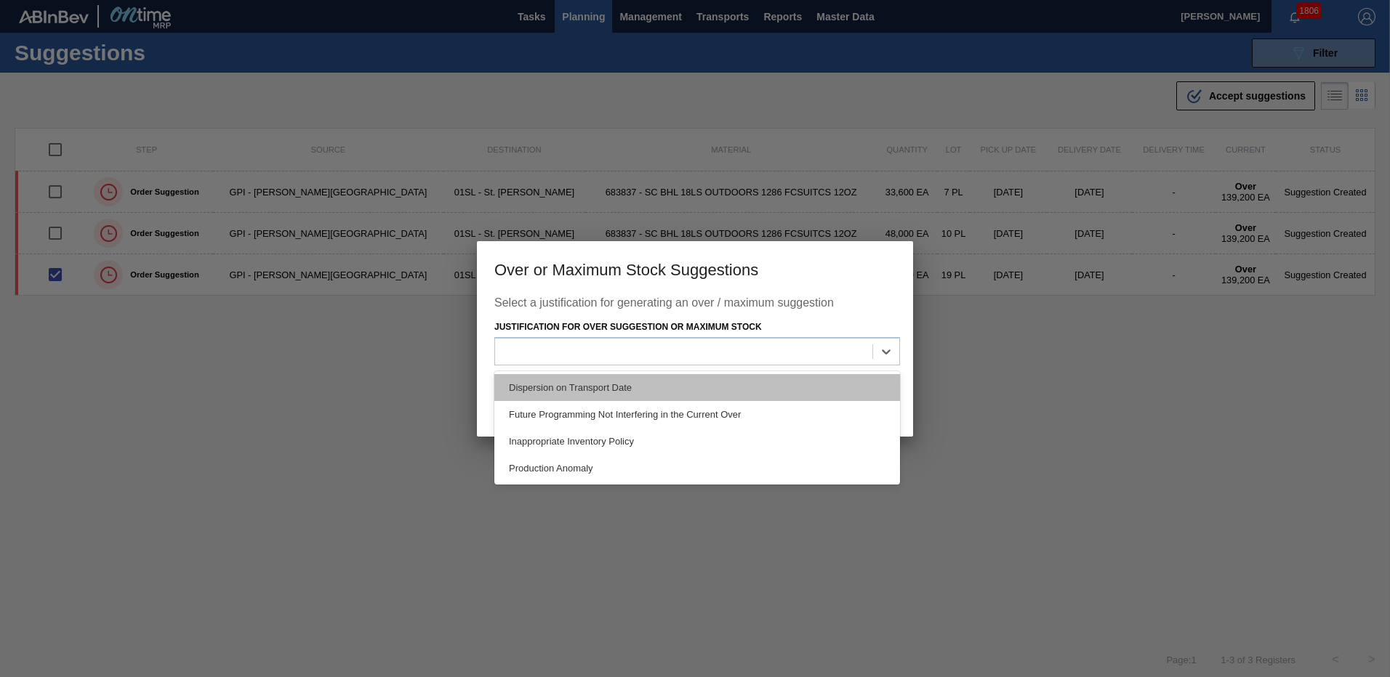
click at [728, 393] on div "Dispersion on Transport Date" at bounding box center [697, 387] width 406 height 27
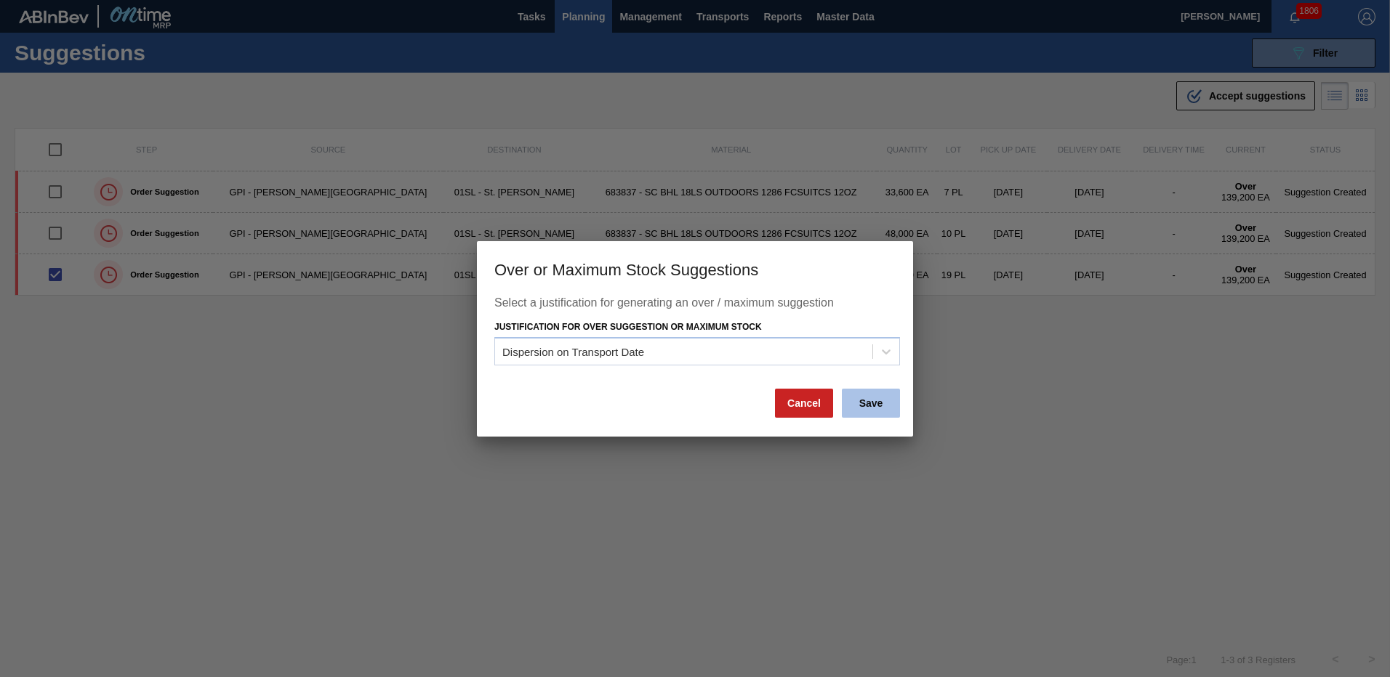
click at [850, 403] on button "Save" at bounding box center [871, 403] width 58 height 29
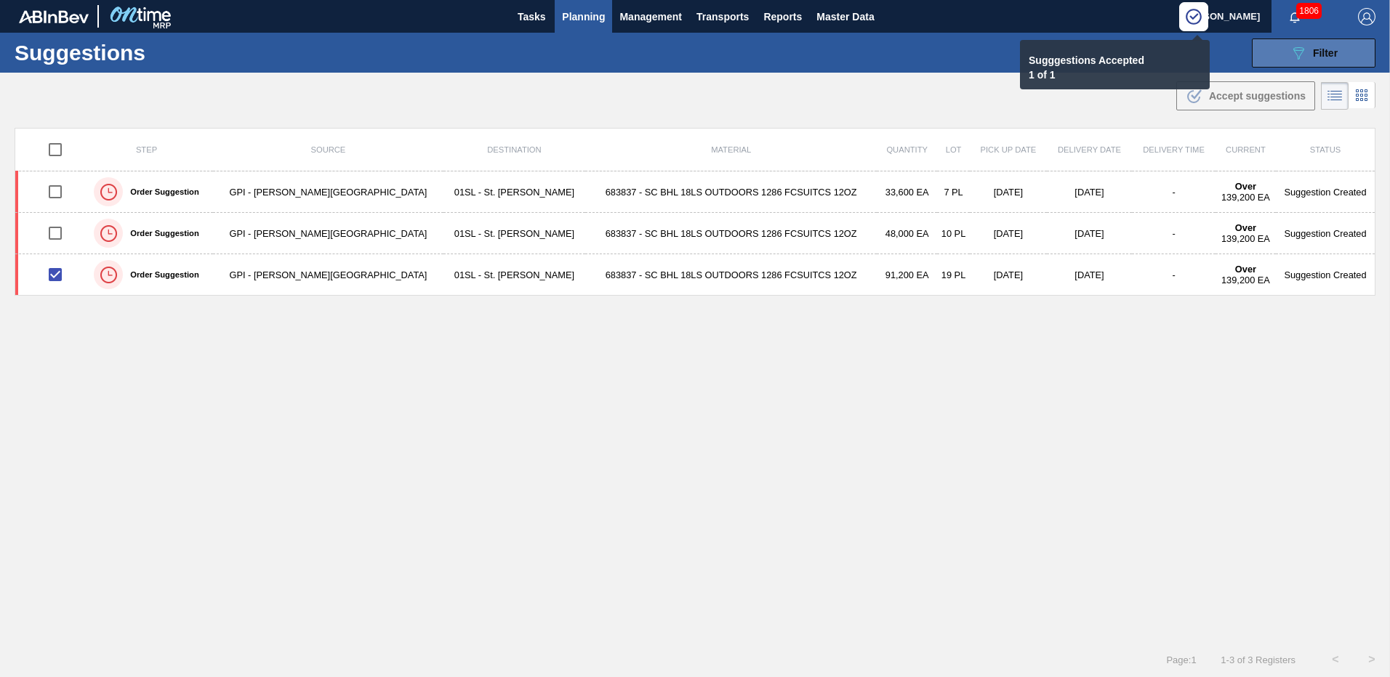
click at [1308, 57] on div "089F7B8B-B2A5-4AFE-B5C0-19BA573D28AC Filter" at bounding box center [1313, 52] width 48 height 17
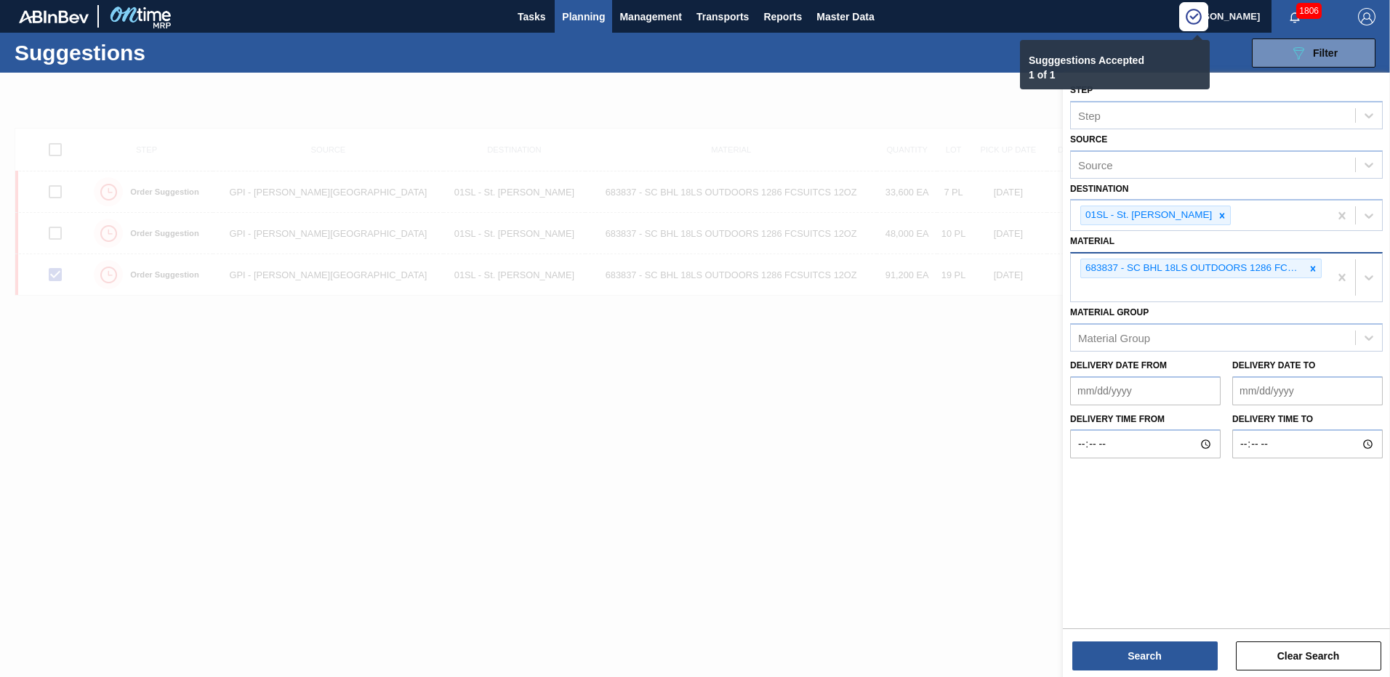
click at [1302, 270] on div "683837 - SC BHL 18LS OUTDOORS 1286 FCSUITCS 12OZ" at bounding box center [1193, 268] width 224 height 18
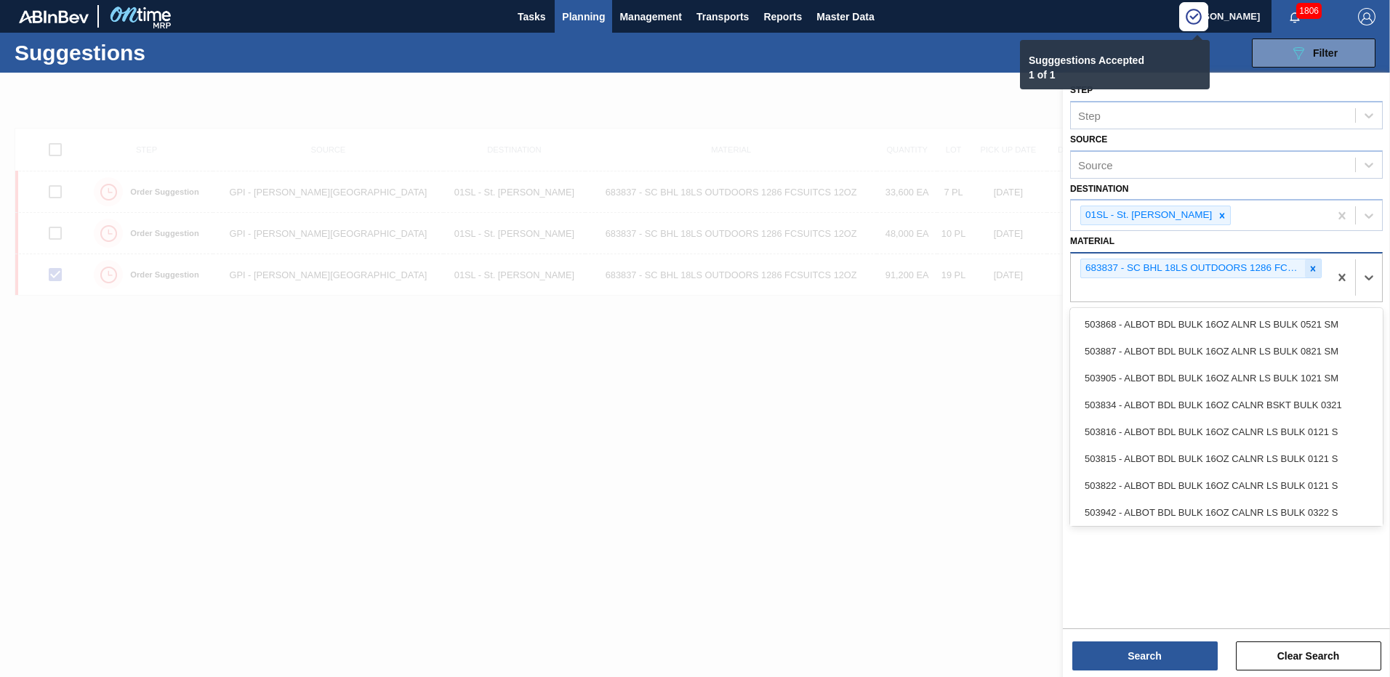
click at [1309, 268] on icon at bounding box center [1313, 269] width 10 height 10
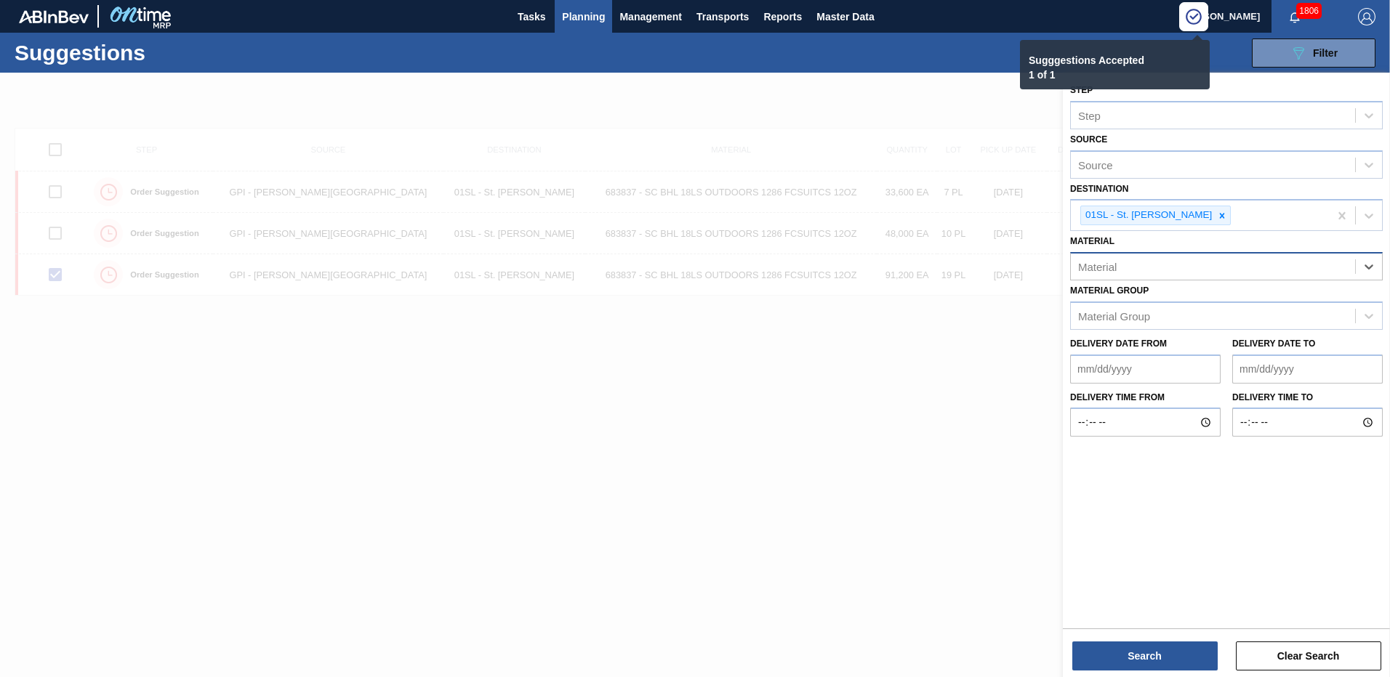
click at [1268, 270] on div "Material" at bounding box center [1213, 267] width 284 height 21
checkbox input "false"
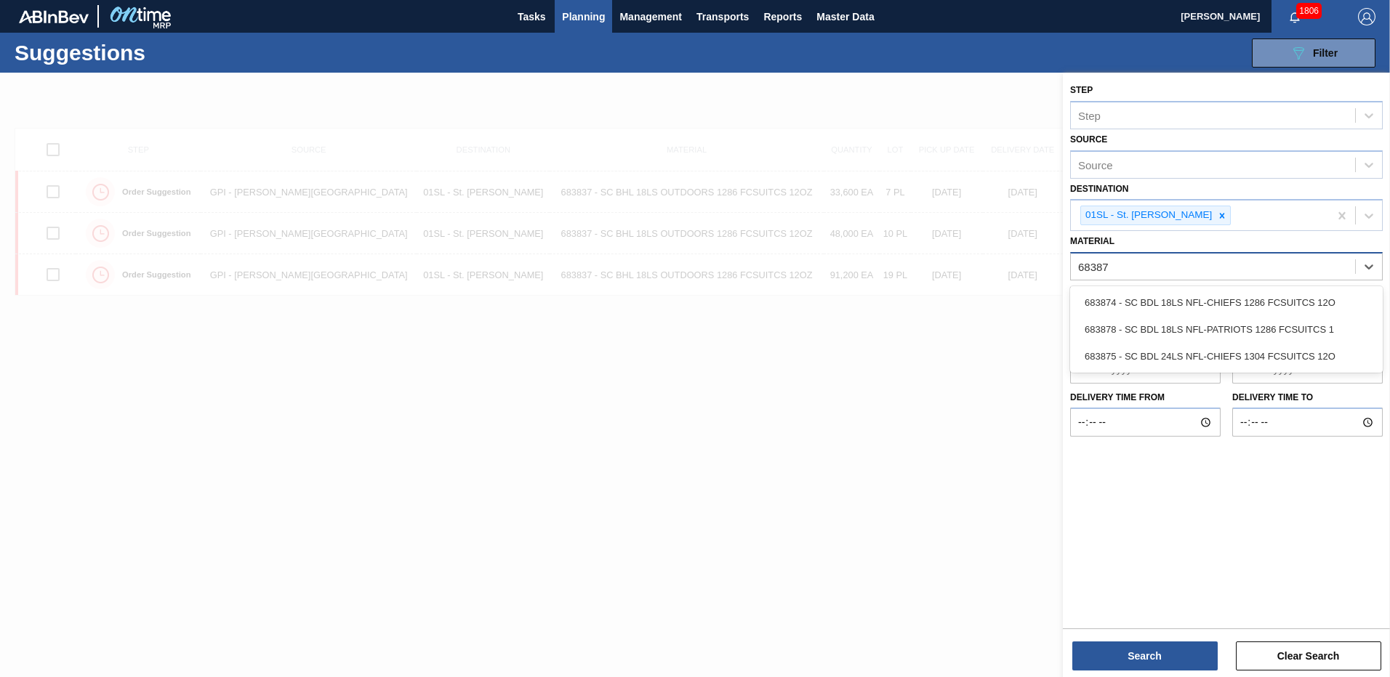
type input "683874"
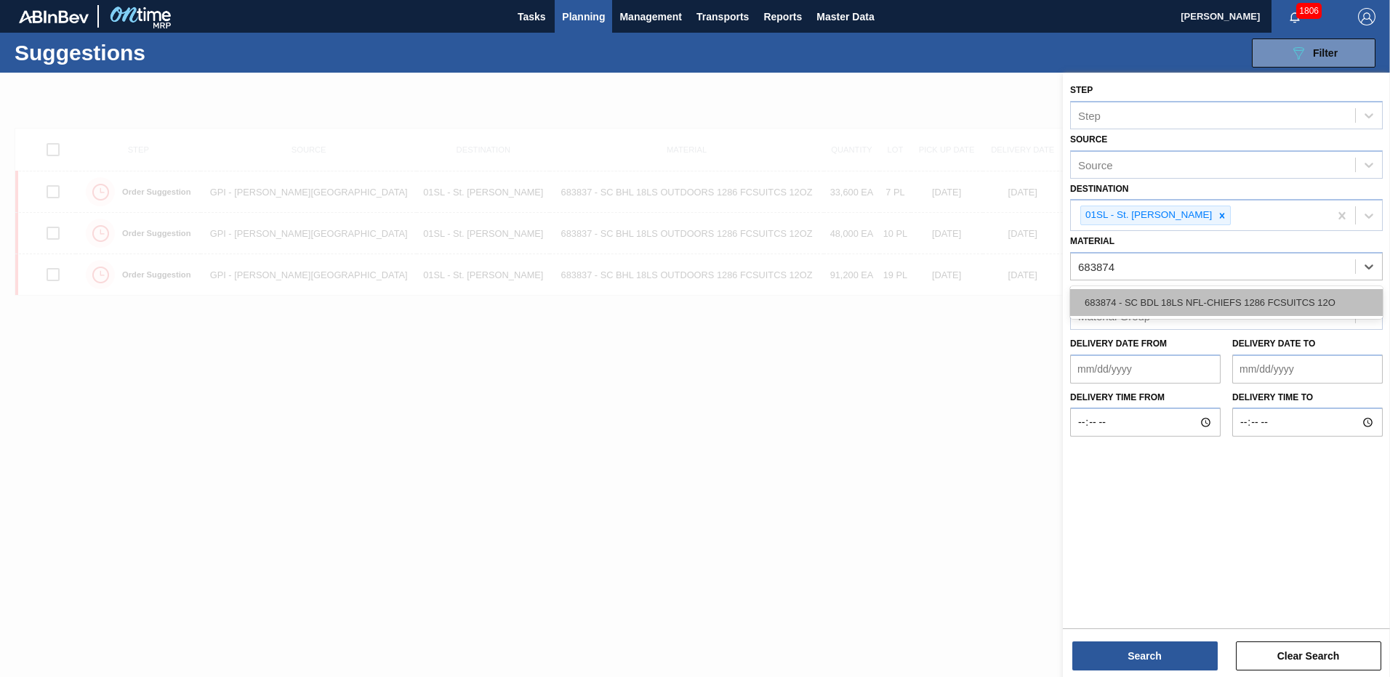
click at [1230, 297] on div "683874 - SC BDL 18LS NFL-CHIEFS 1286 FCSUITCS 12O" at bounding box center [1226, 302] width 313 height 27
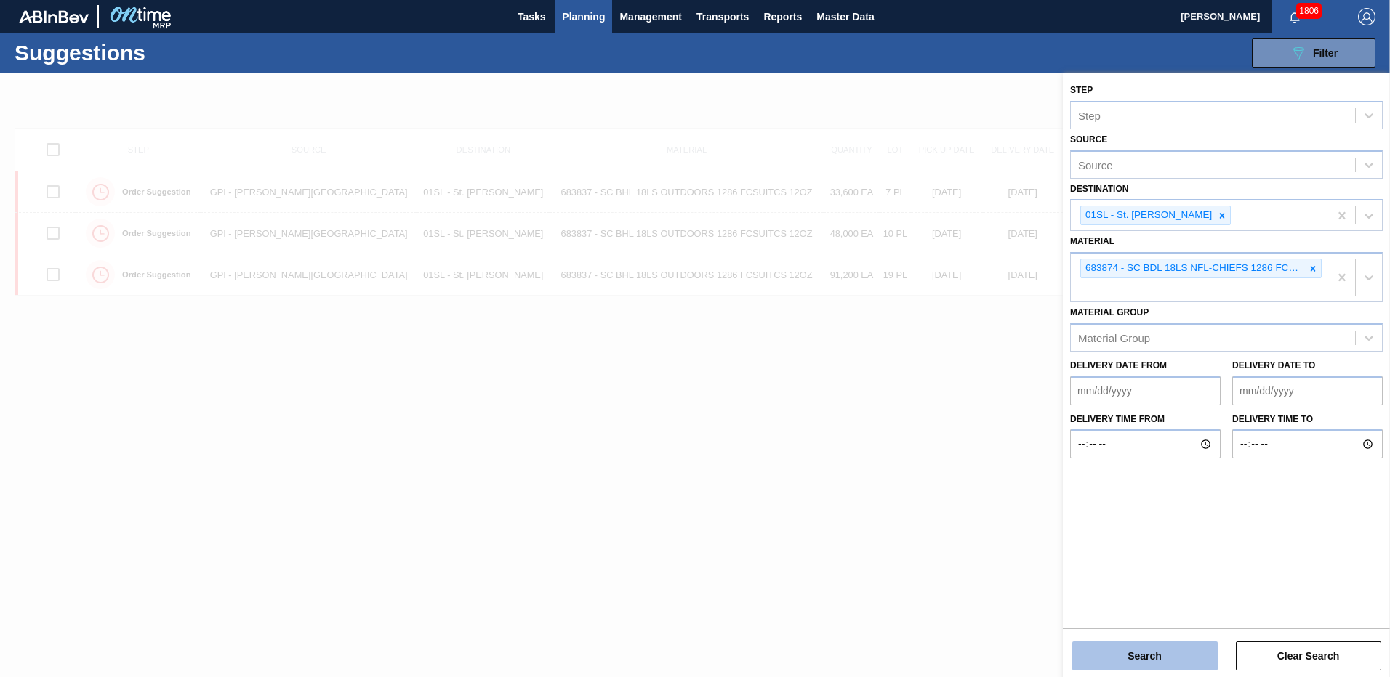
click at [1186, 651] on button "Search" at bounding box center [1144, 656] width 145 height 29
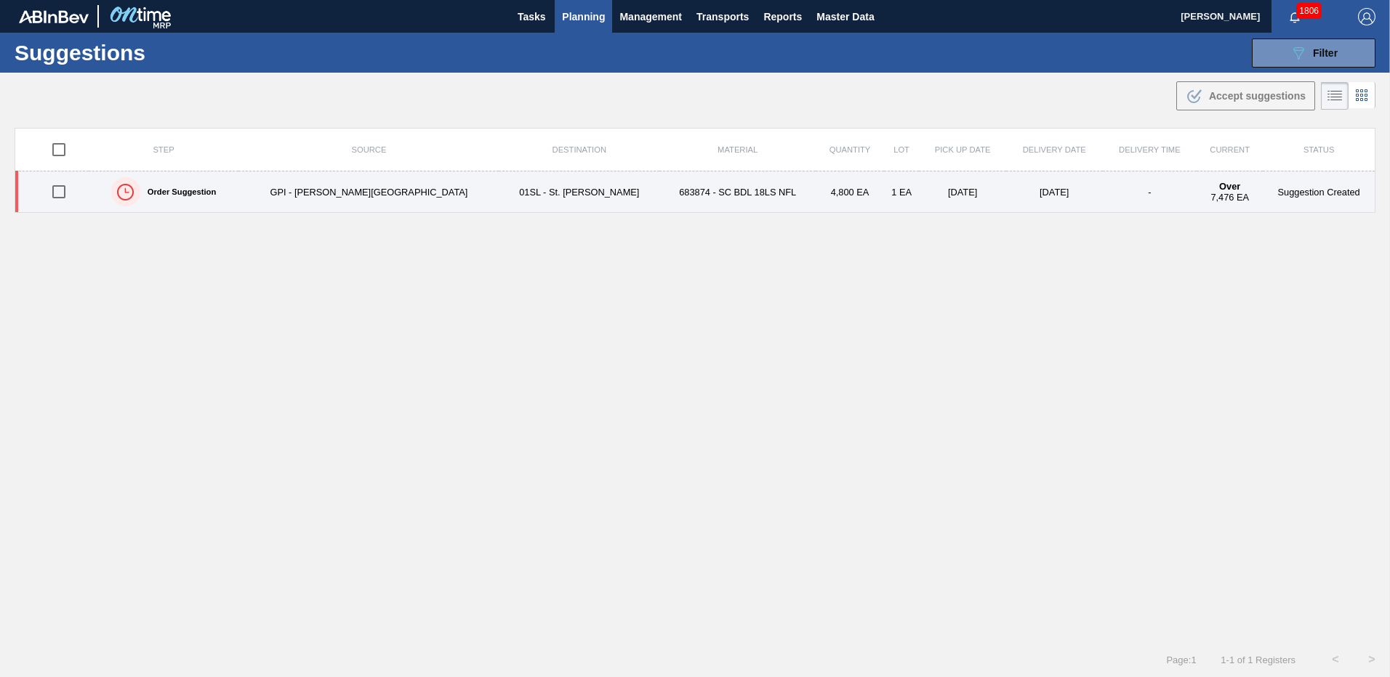
click at [58, 187] on input "checkbox" at bounding box center [59, 192] width 31 height 31
checkbox input "true"
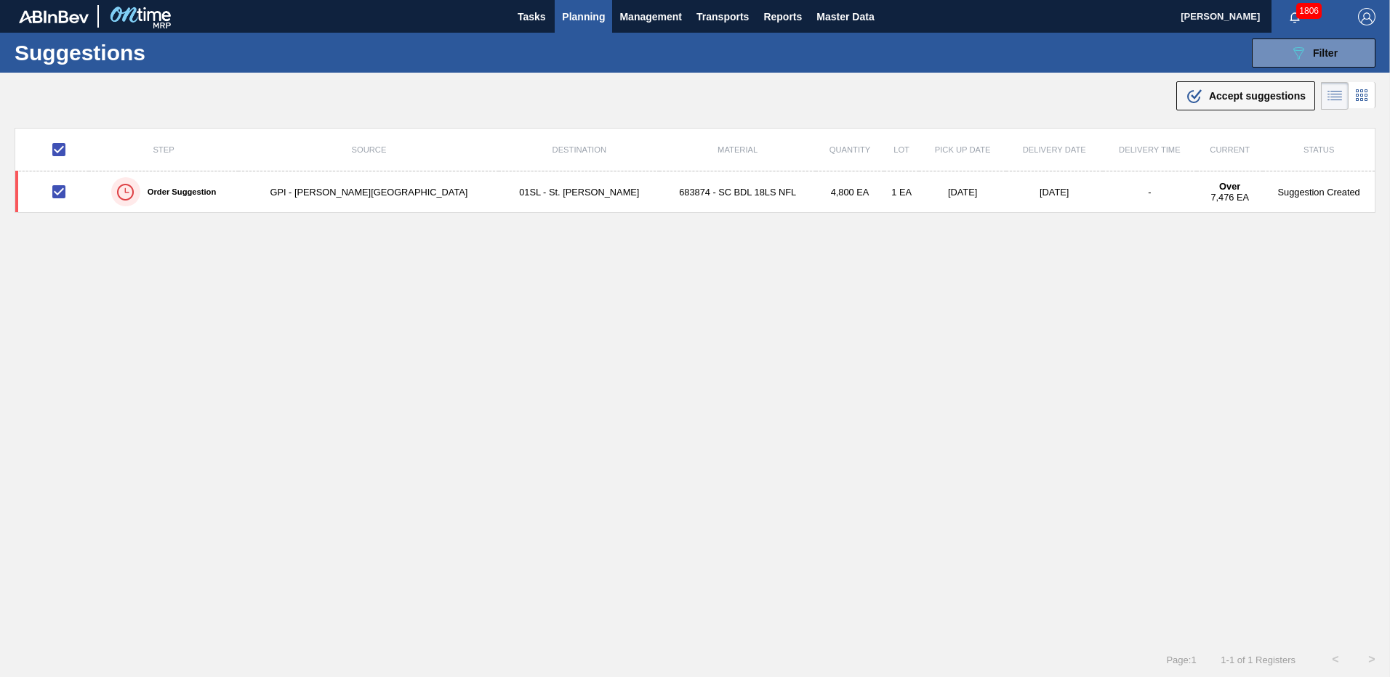
click at [1241, 100] on span "Accept suggestions" at bounding box center [1257, 96] width 97 height 12
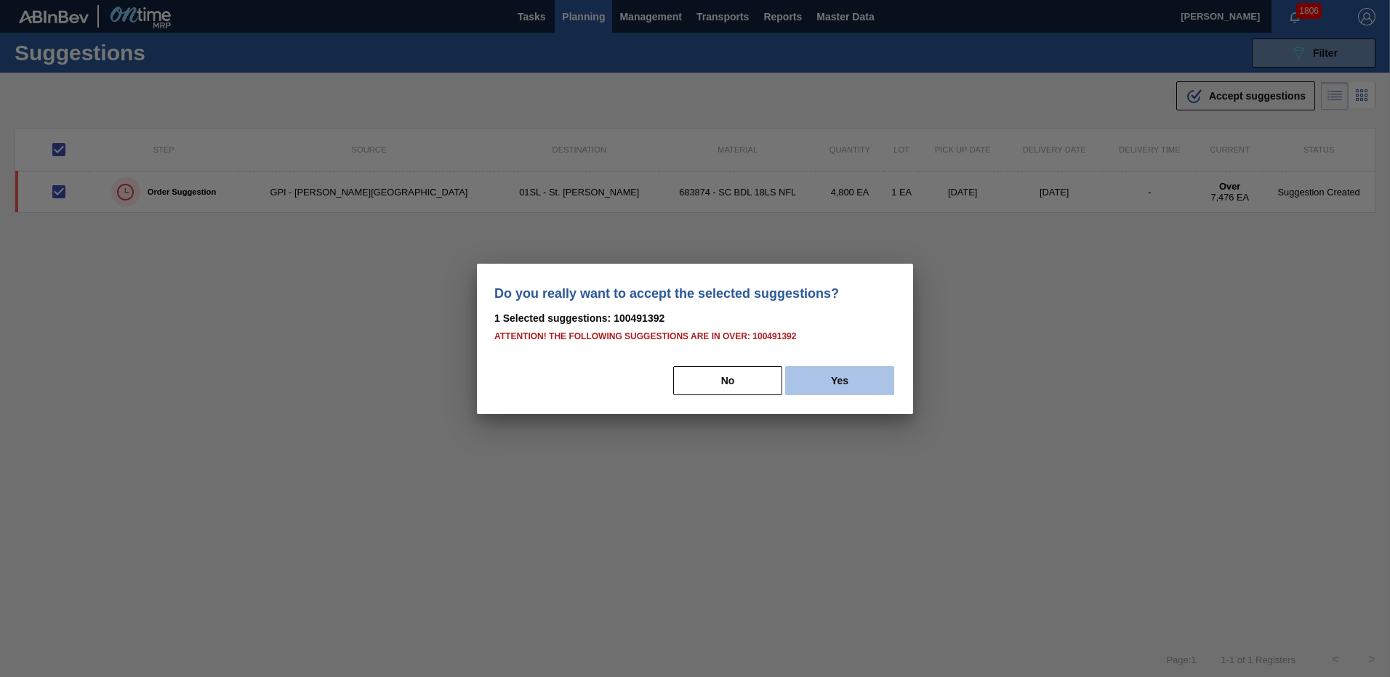
click at [816, 381] on button "Yes" at bounding box center [839, 380] width 109 height 29
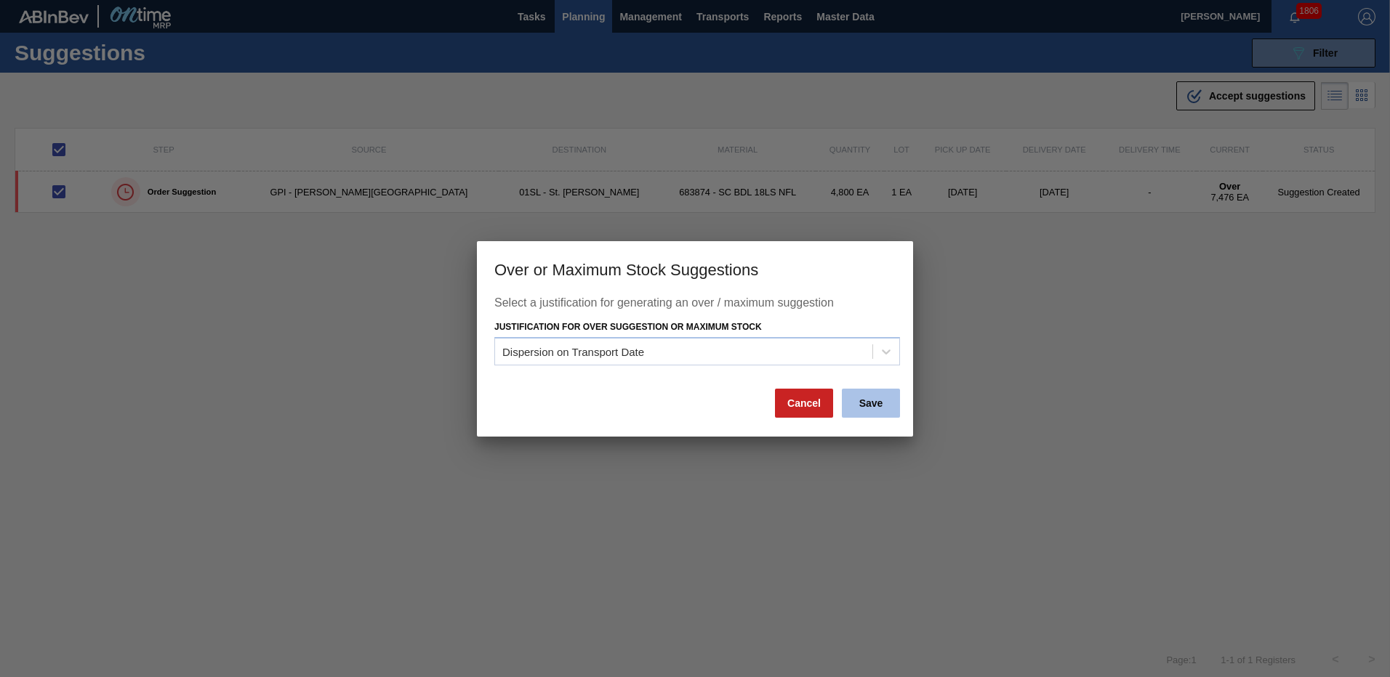
click at [885, 409] on button "Save" at bounding box center [871, 403] width 58 height 29
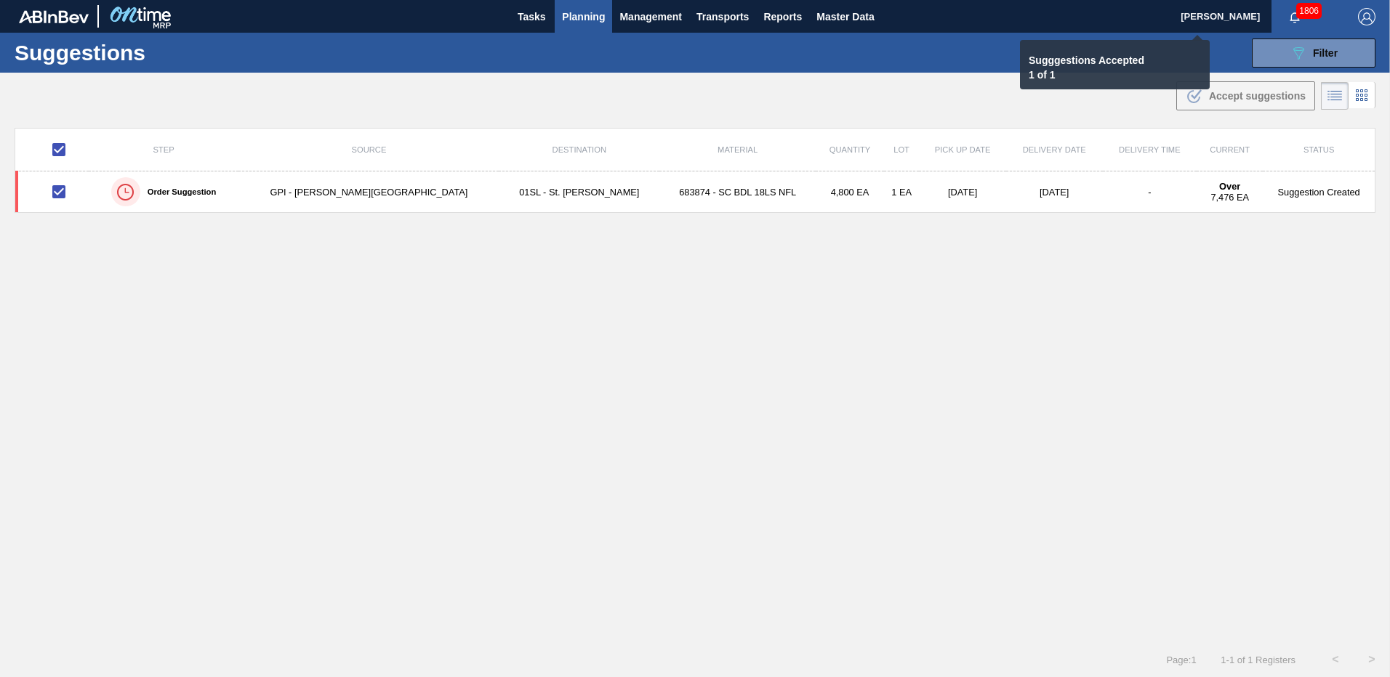
checkbox input "false"
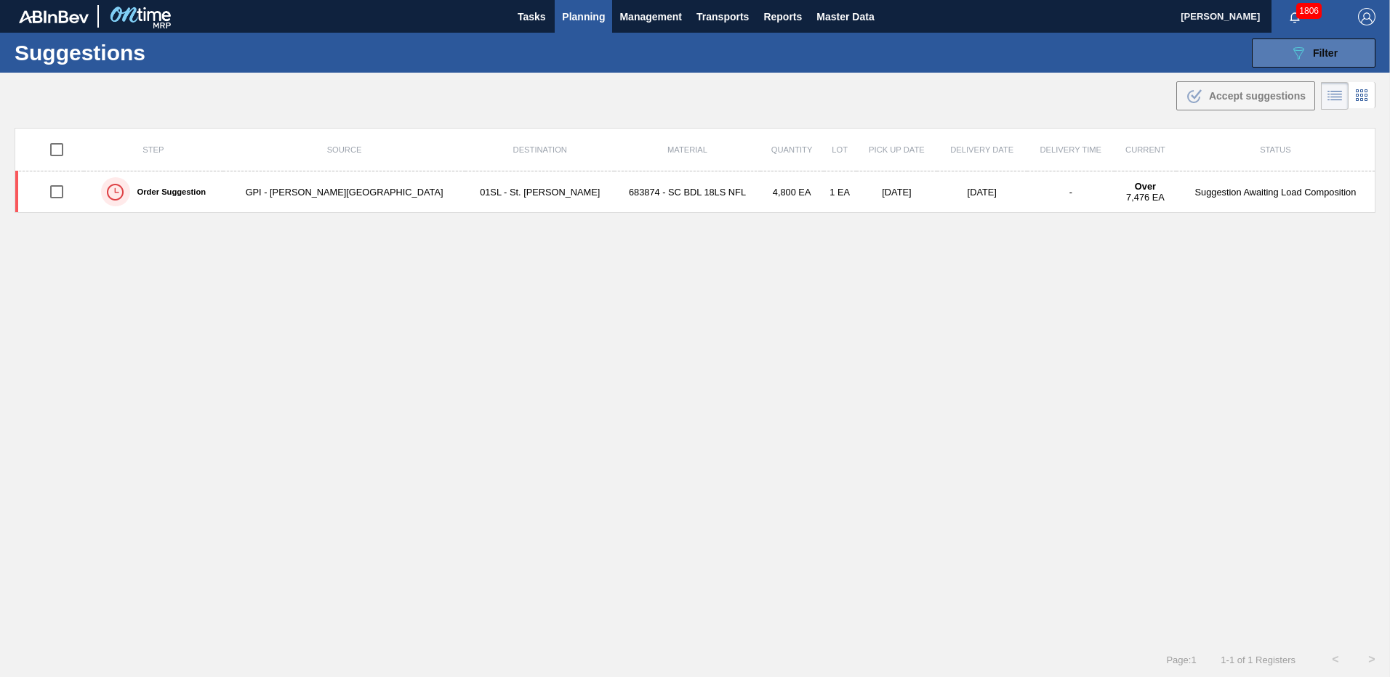
click at [1270, 50] on button "089F7B8B-B2A5-4AFE-B5C0-19BA573D28AC Filter" at bounding box center [1314, 53] width 124 height 29
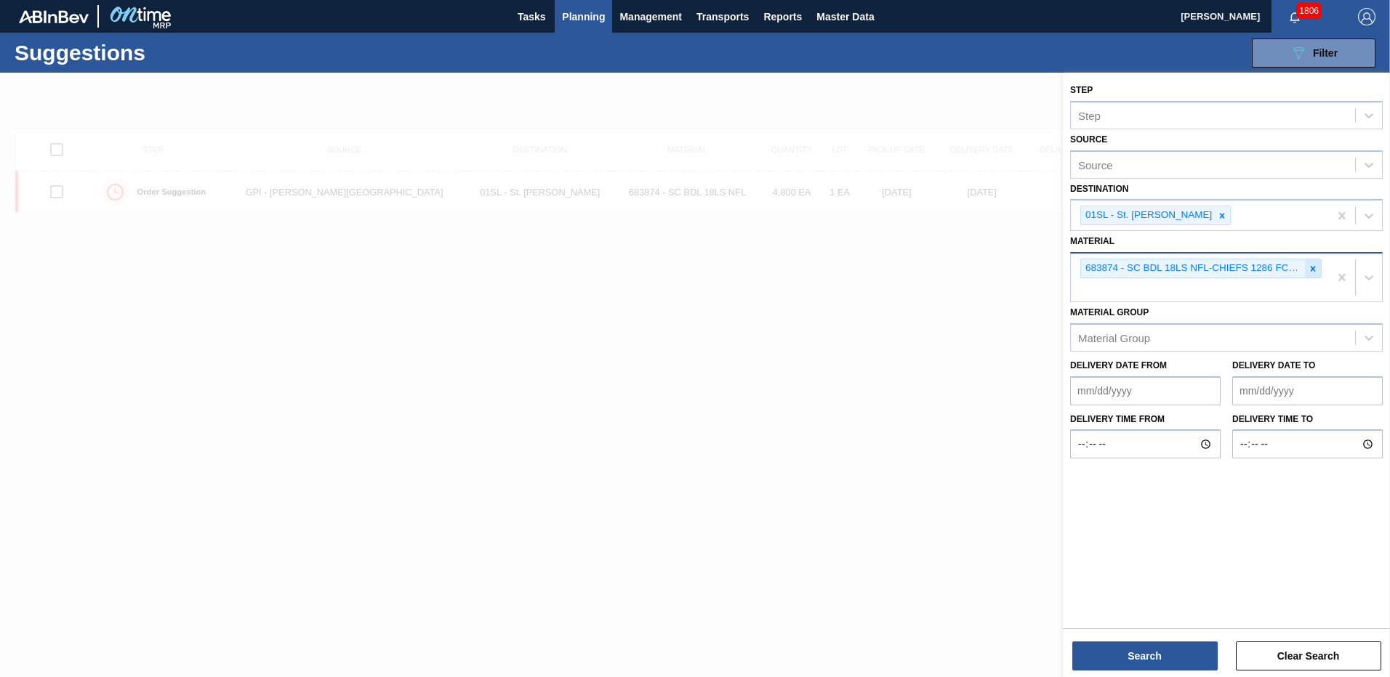
click at [1319, 271] on div at bounding box center [1313, 268] width 16 height 18
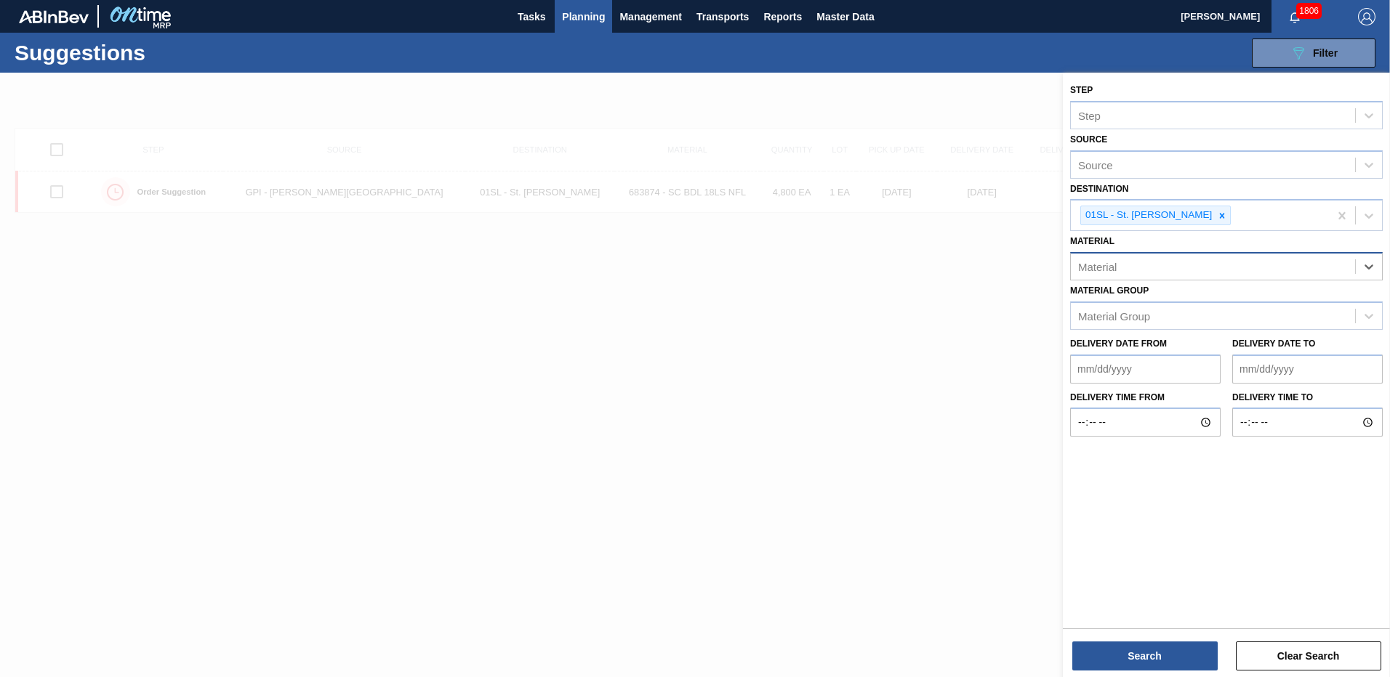
click at [1218, 271] on div "Material" at bounding box center [1213, 267] width 284 height 21
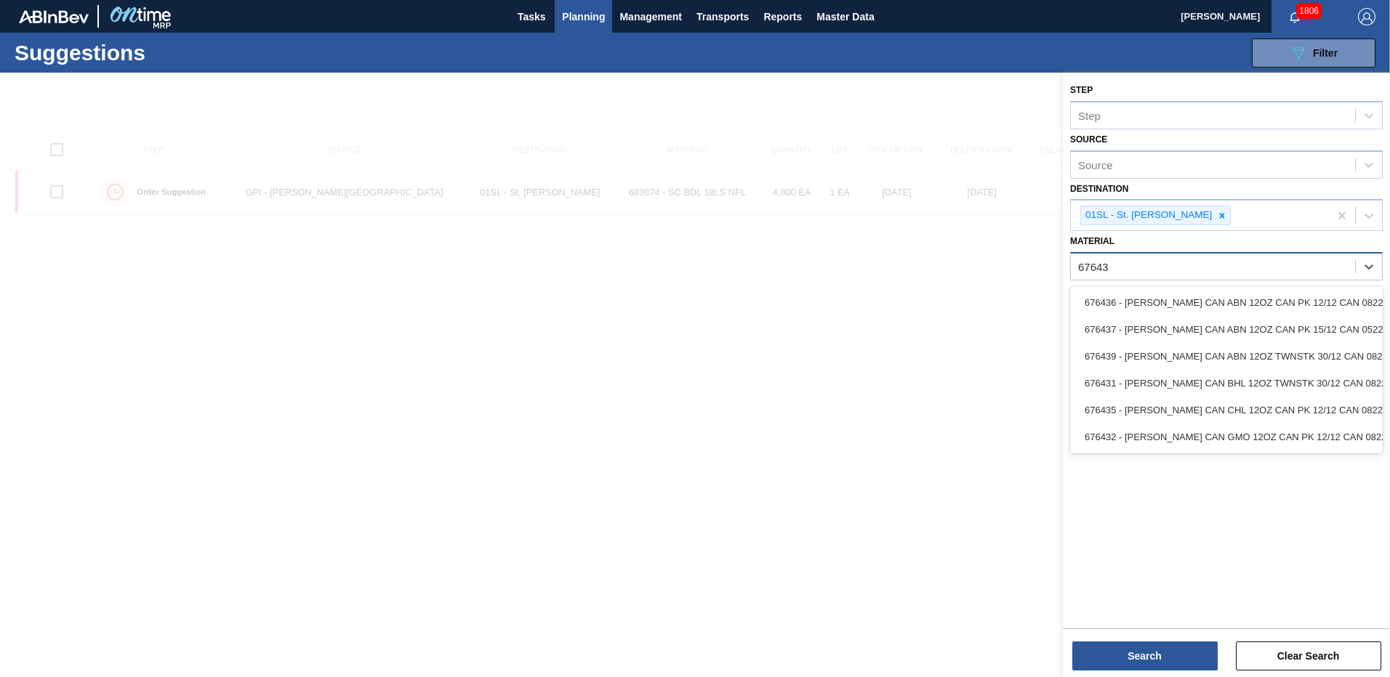
type input "676439"
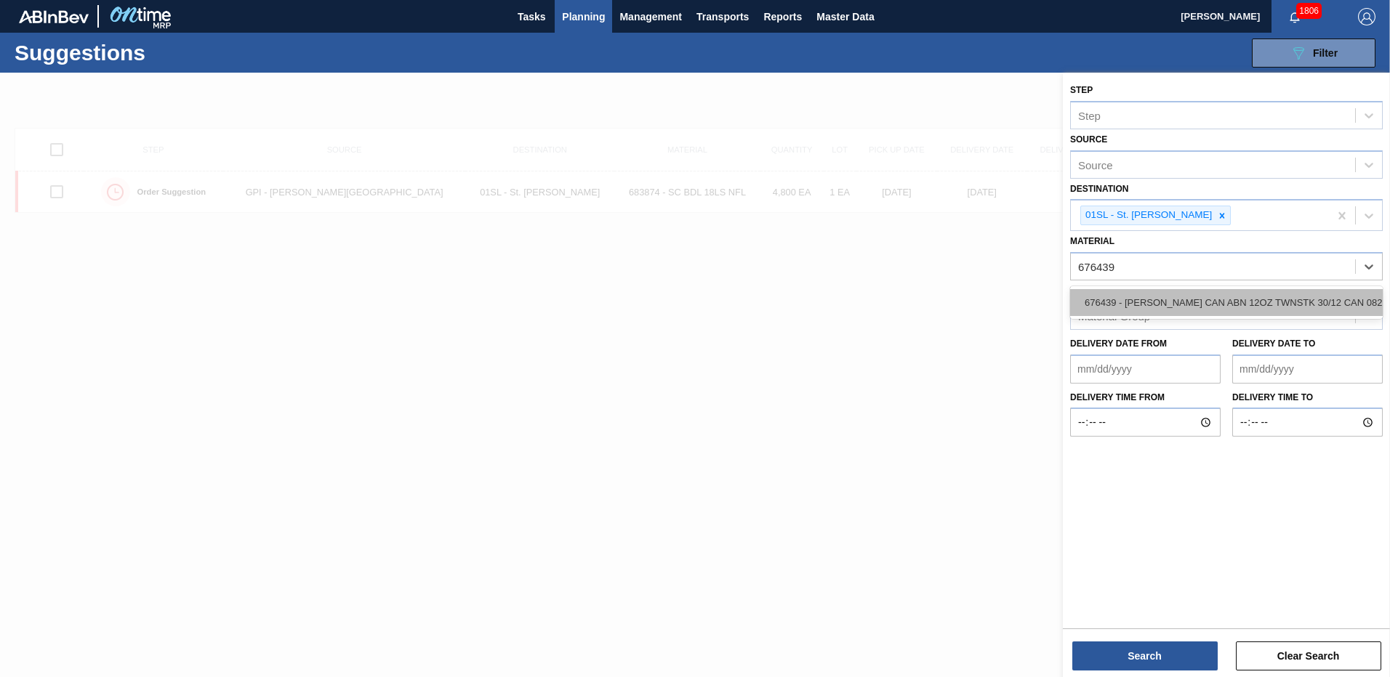
click at [1219, 297] on div "676439 - [PERSON_NAME] CAN ABN 12OZ TWNSTK 30/12 CAN 0822" at bounding box center [1226, 302] width 313 height 27
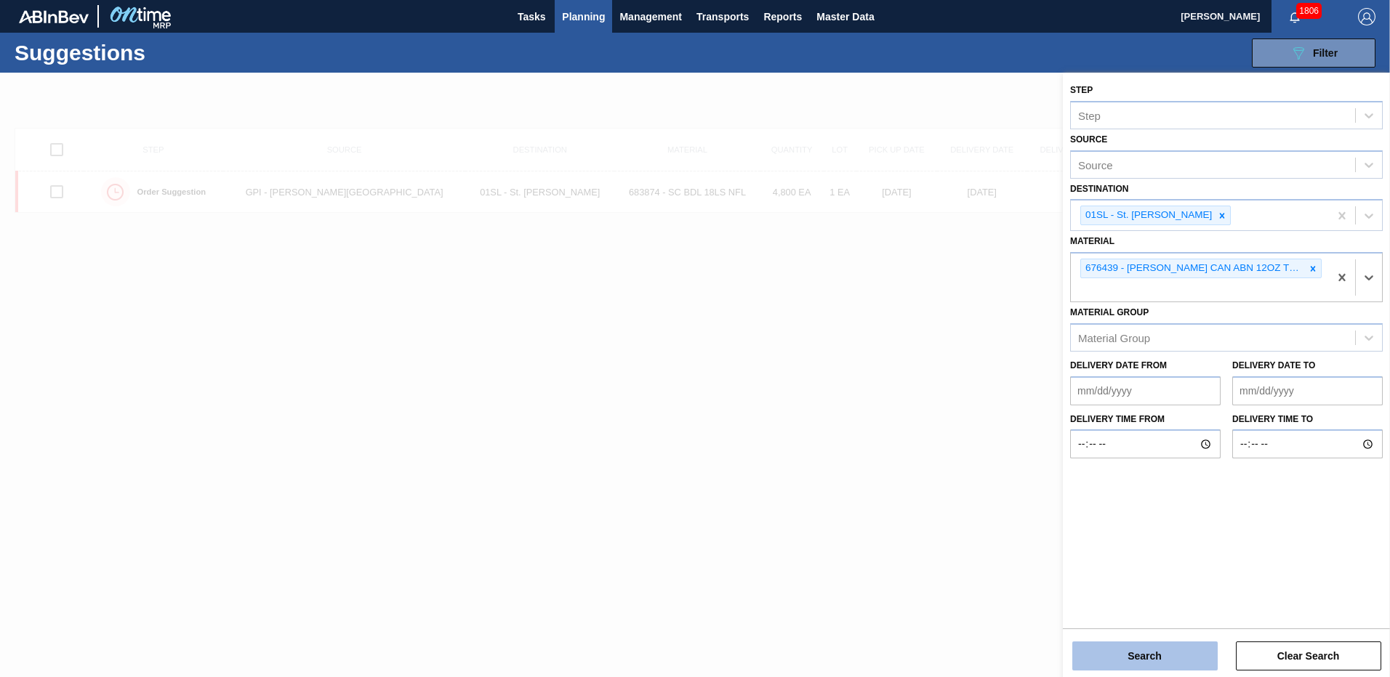
click at [1132, 645] on button "Search" at bounding box center [1144, 656] width 145 height 29
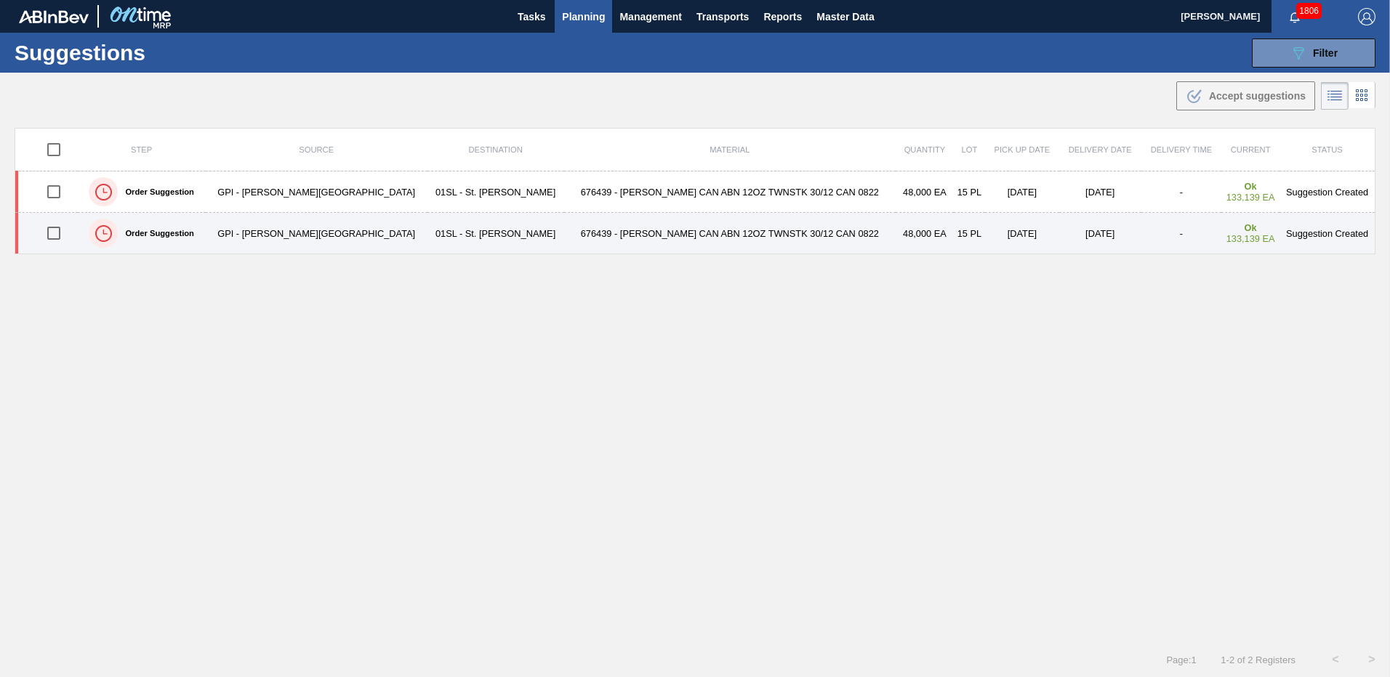
drag, startPoint x: 55, startPoint y: 233, endPoint x: 550, endPoint y: 235, distance: 494.3
click at [55, 233] on input "checkbox" at bounding box center [54, 233] width 31 height 31
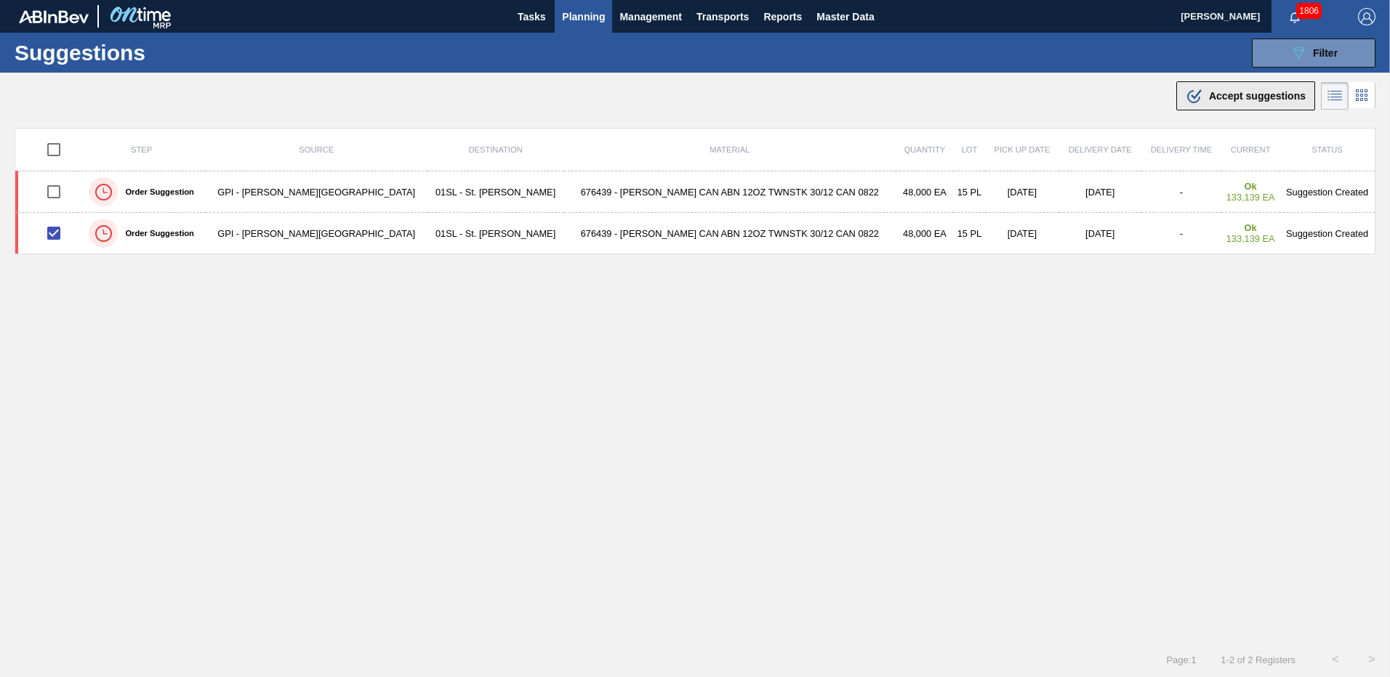
click at [1189, 103] on icon ".b{fill:var(--color-action-default)}" at bounding box center [1194, 95] width 17 height 17
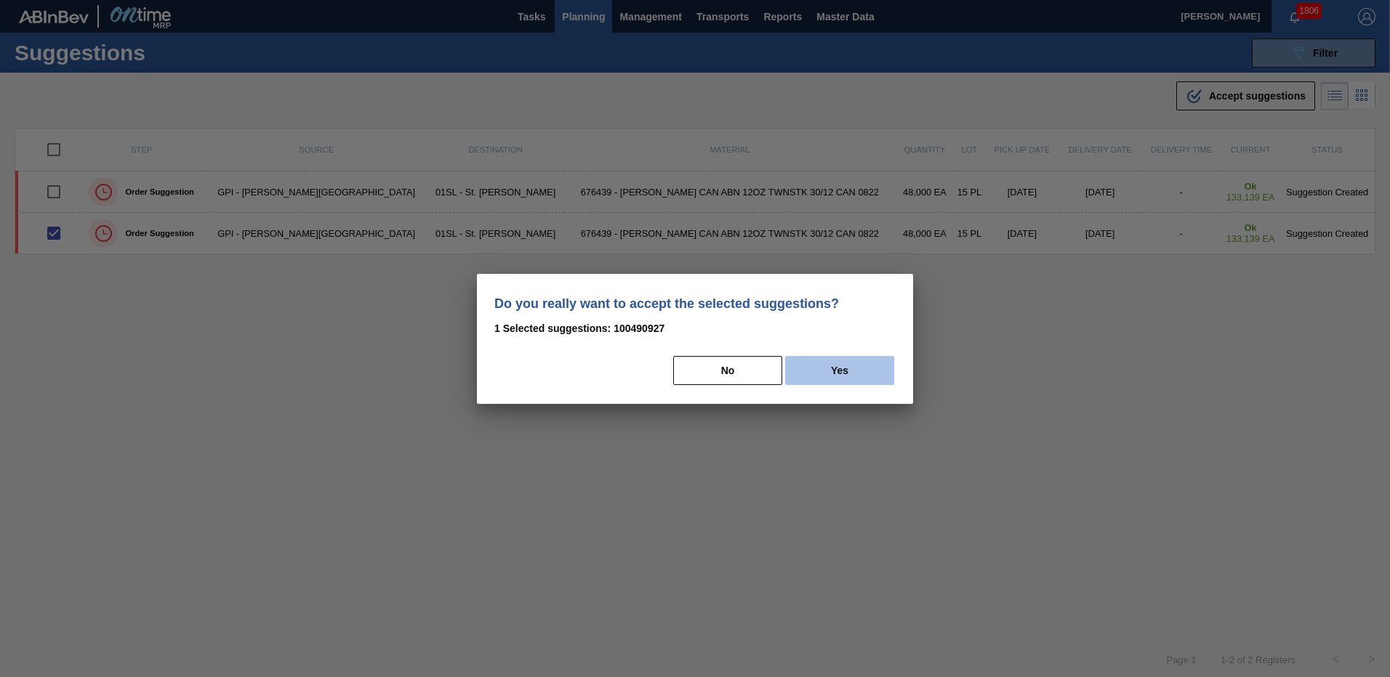
click at [838, 364] on button "Yes" at bounding box center [839, 370] width 109 height 29
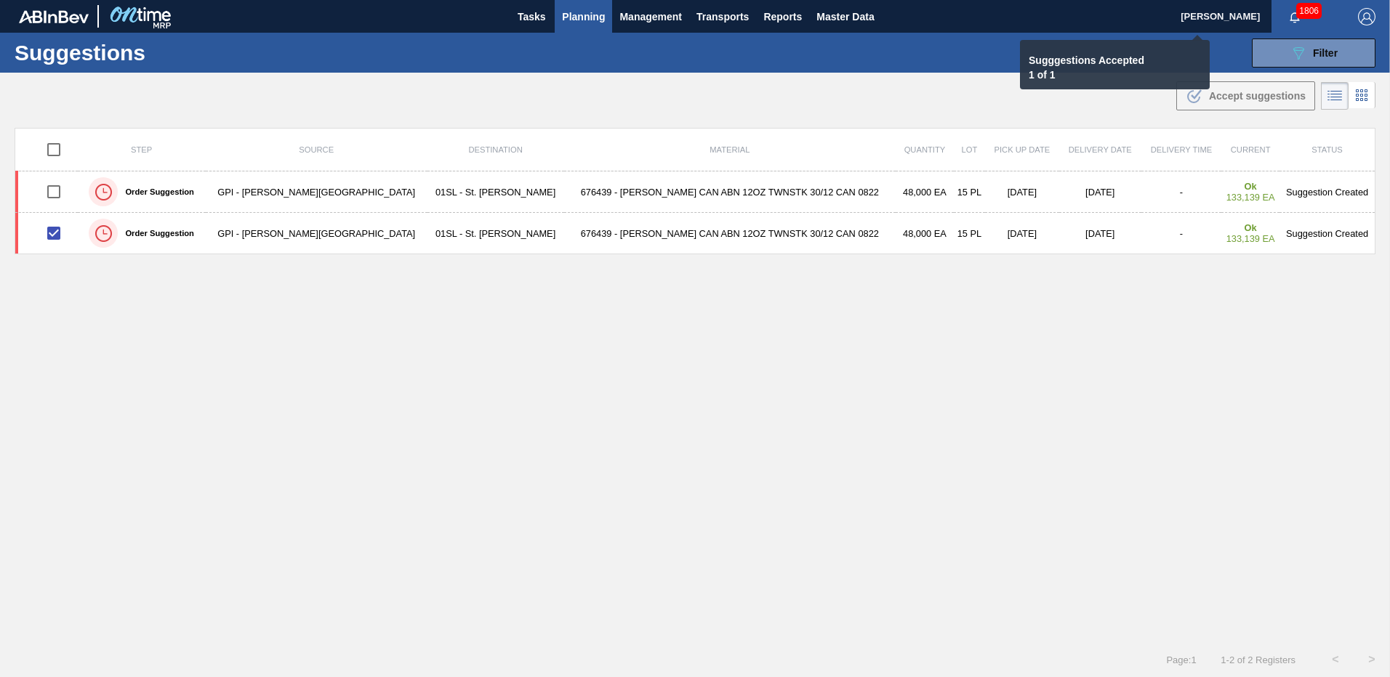
checkbox input "false"
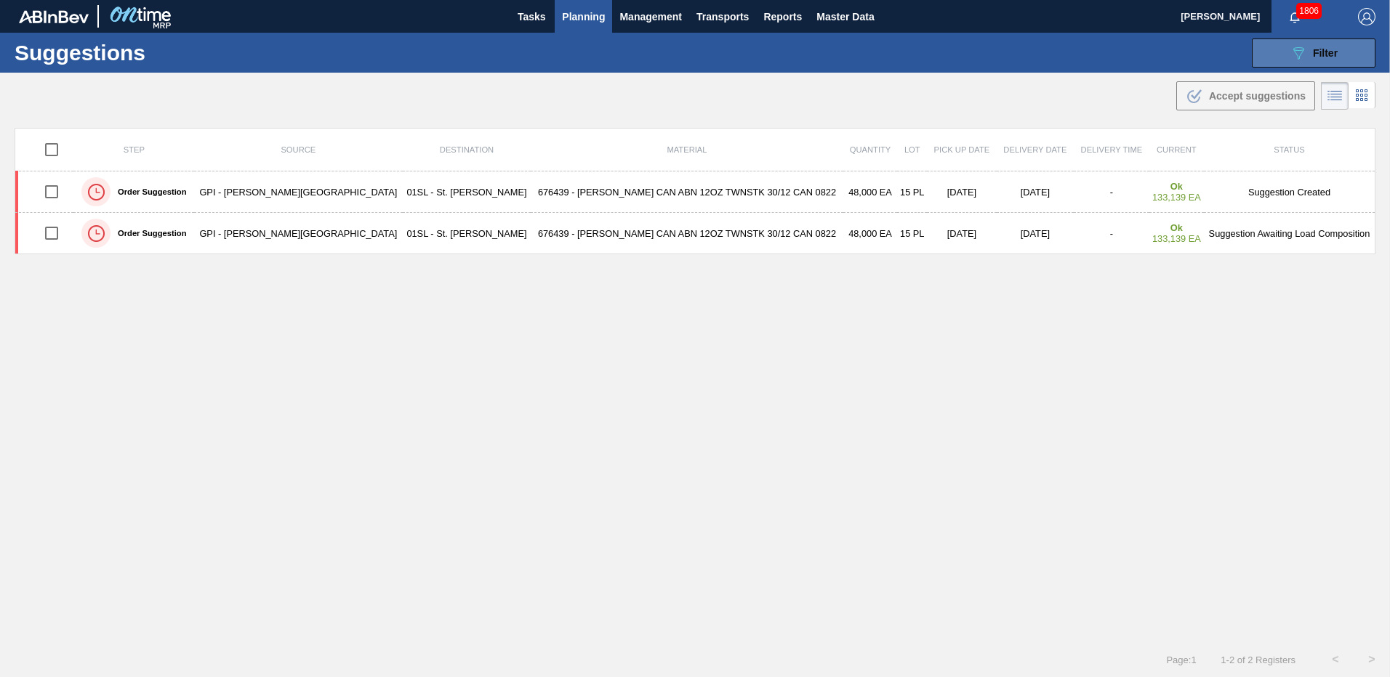
click at [1291, 60] on icon "089F7B8B-B2A5-4AFE-B5C0-19BA573D28AC" at bounding box center [1297, 52] width 17 height 17
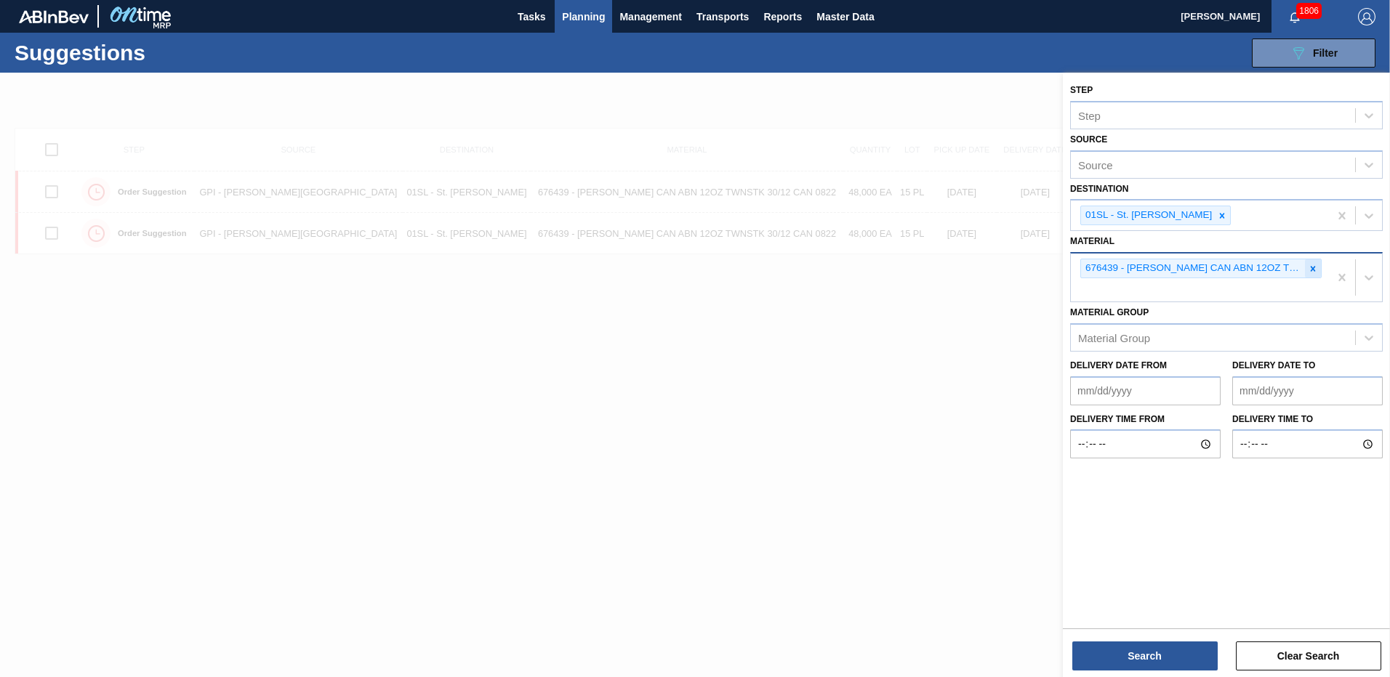
click at [1316, 267] on icon at bounding box center [1313, 269] width 10 height 10
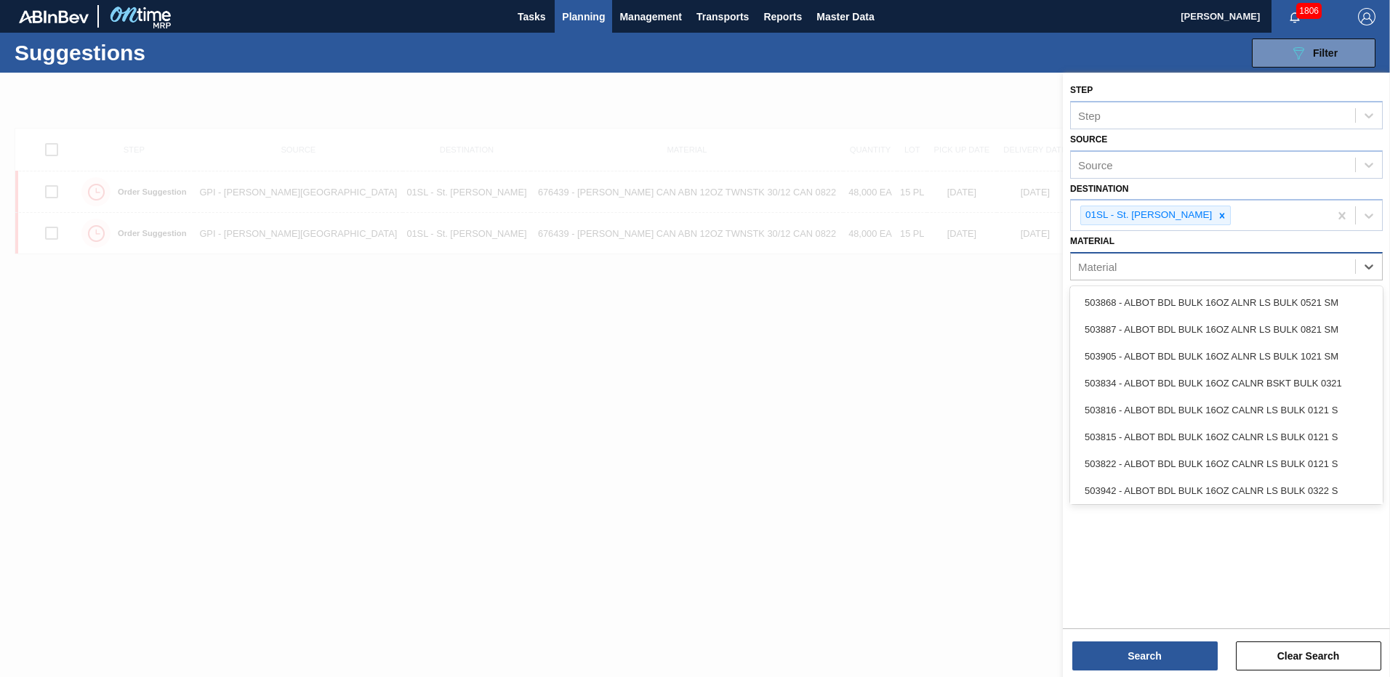
click at [1279, 272] on div "Material" at bounding box center [1213, 267] width 284 height 21
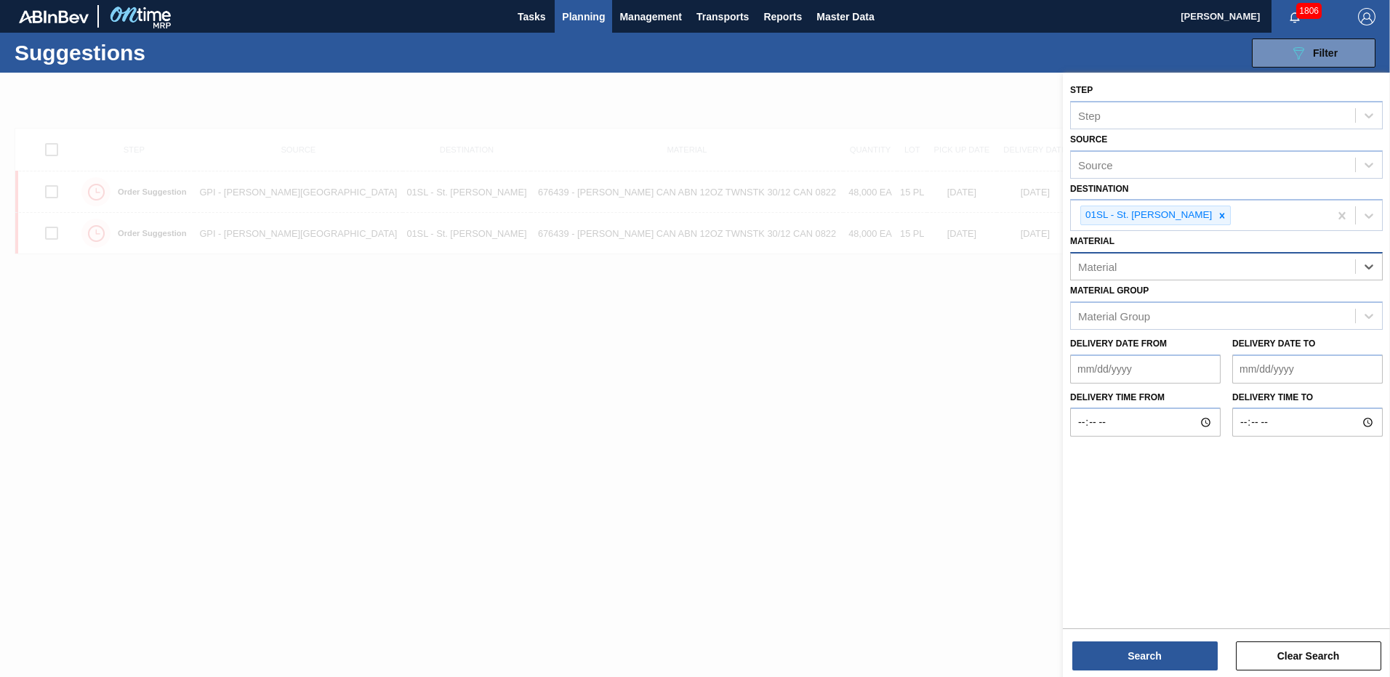
click at [1156, 267] on div "Material" at bounding box center [1213, 267] width 284 height 21
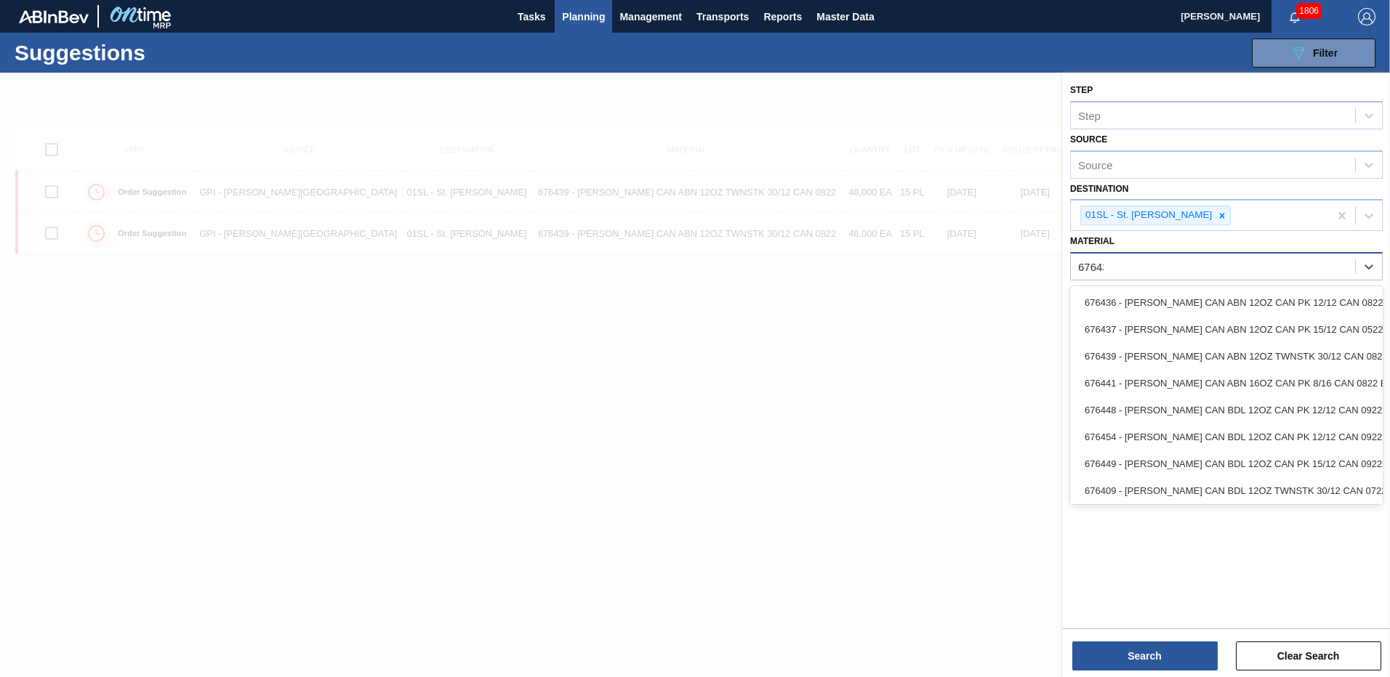
type input "676437"
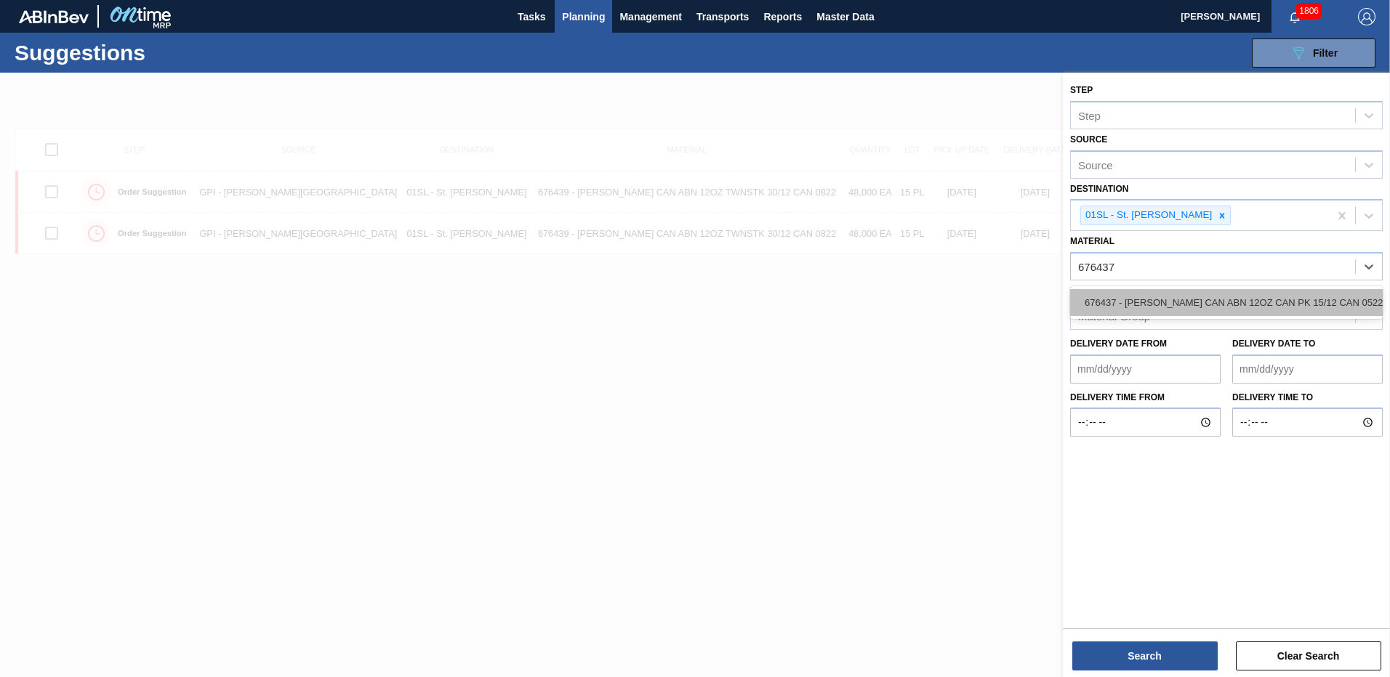
click at [1155, 308] on div "676437 - [PERSON_NAME] CAN ABN 12OZ CAN PK 15/12 CAN 0522" at bounding box center [1226, 302] width 313 height 27
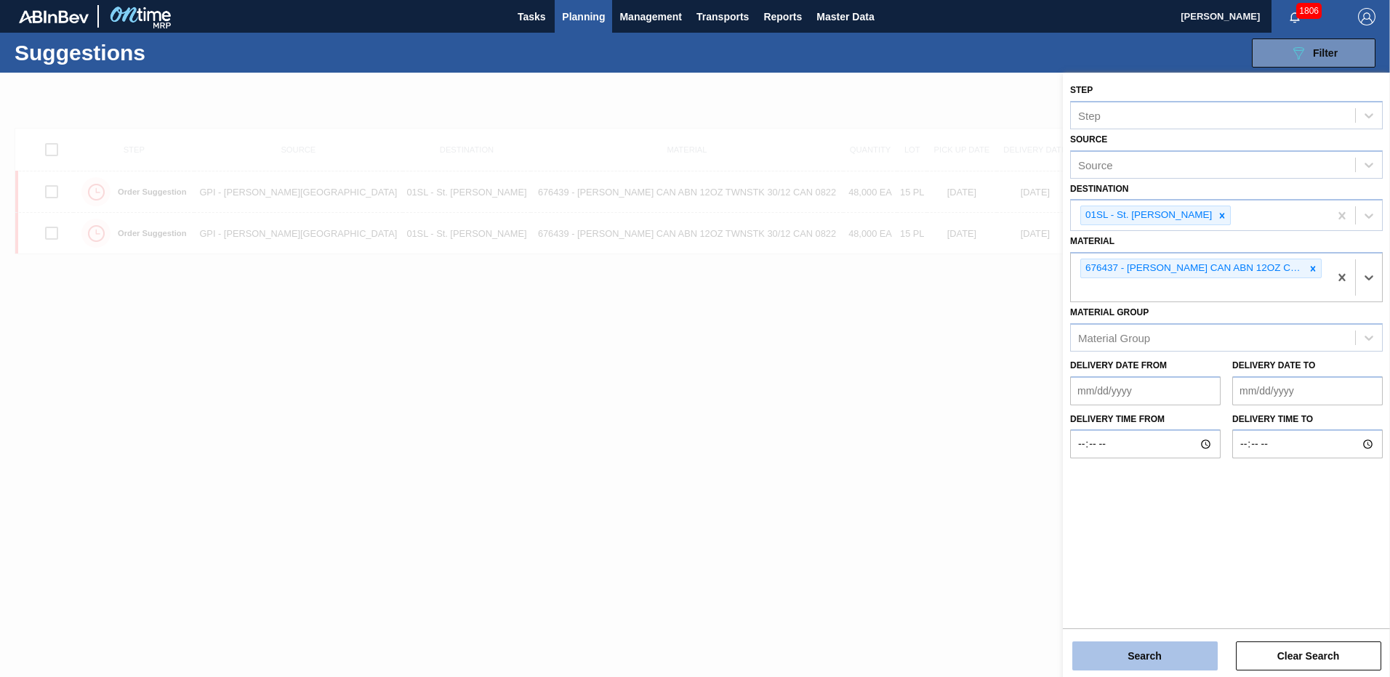
click at [1154, 656] on button "Search" at bounding box center [1144, 656] width 145 height 29
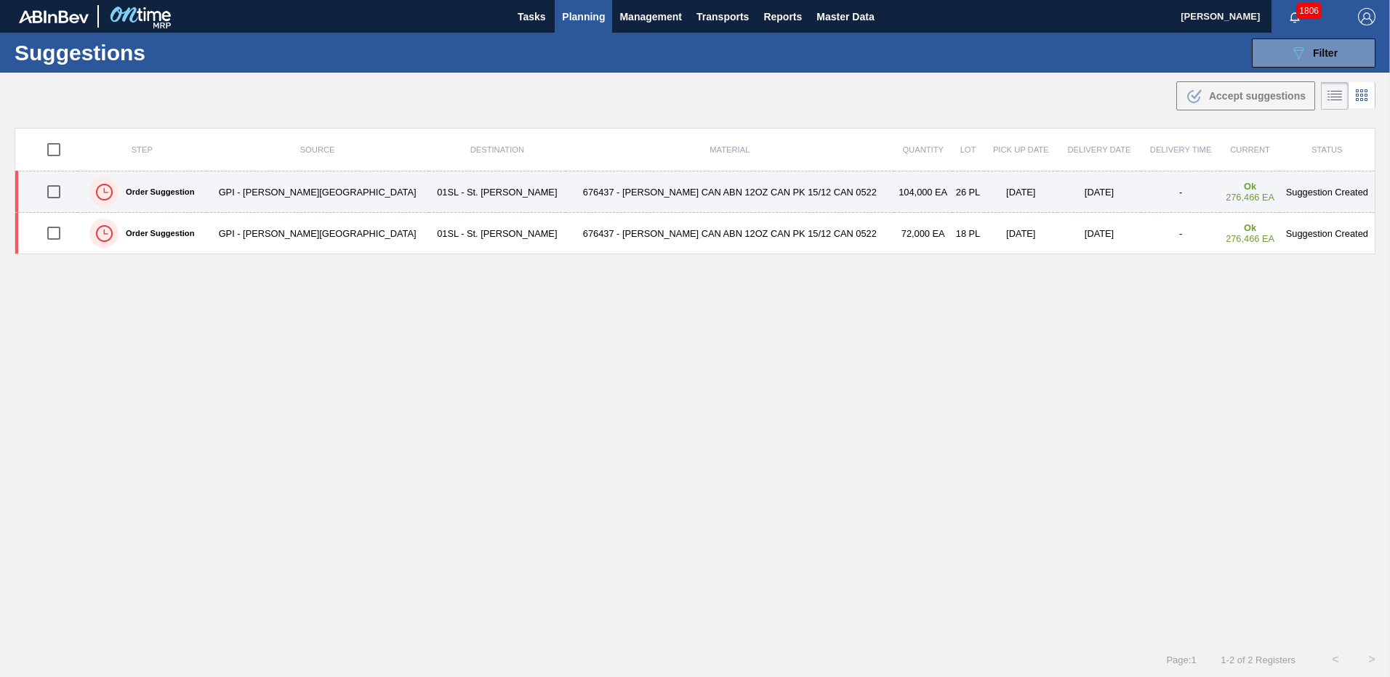
drag, startPoint x: 60, startPoint y: 233, endPoint x: 56, endPoint y: 187, distance: 46.7
click at [60, 233] on input "checkbox" at bounding box center [54, 233] width 31 height 31
checkbox input "true"
click at [56, 187] on input "checkbox" at bounding box center [54, 192] width 31 height 31
checkbox input "true"
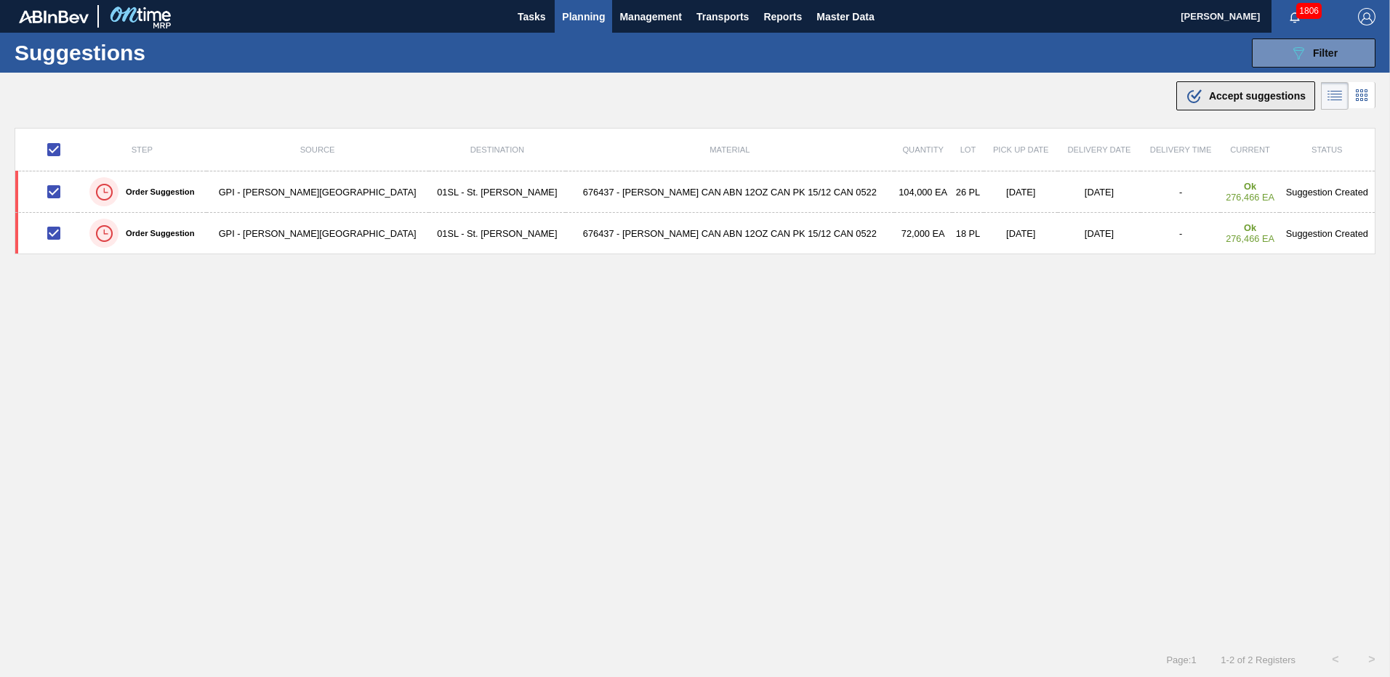
click at [1257, 97] on span "Accept suggestions" at bounding box center [1257, 96] width 97 height 12
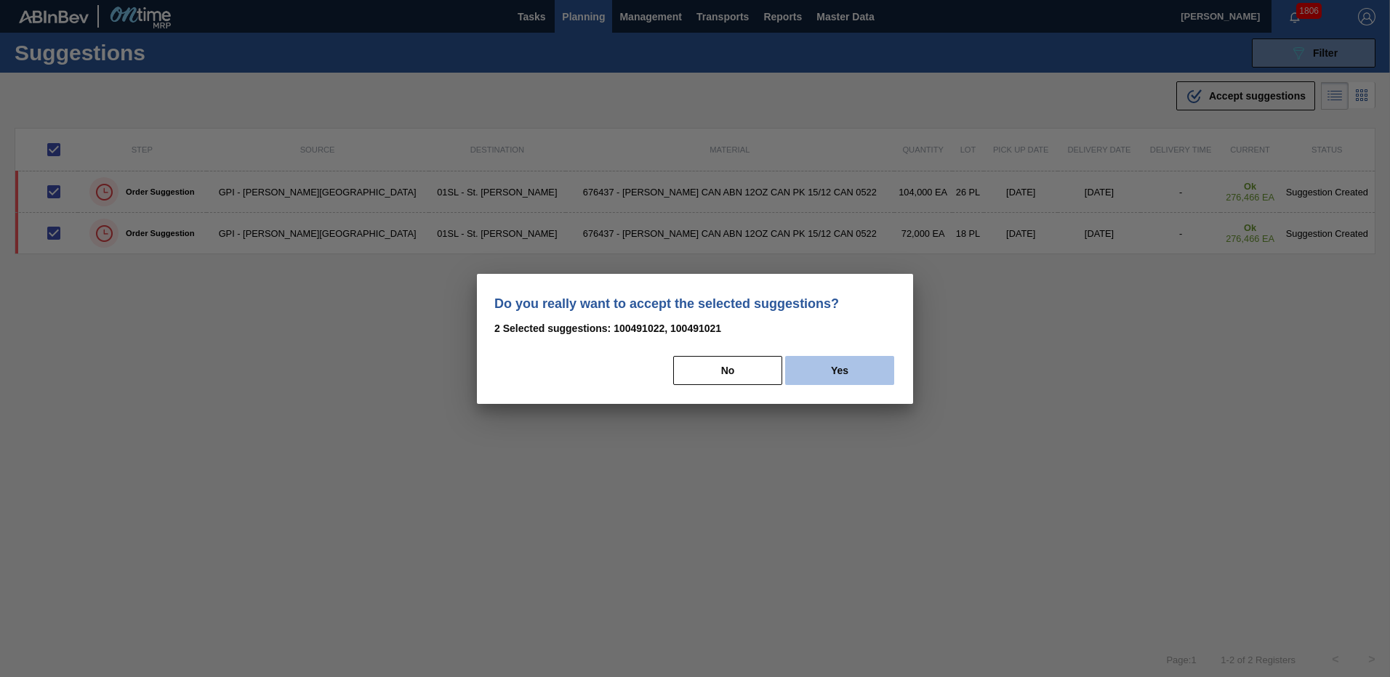
click at [853, 378] on button "Yes" at bounding box center [839, 370] width 109 height 29
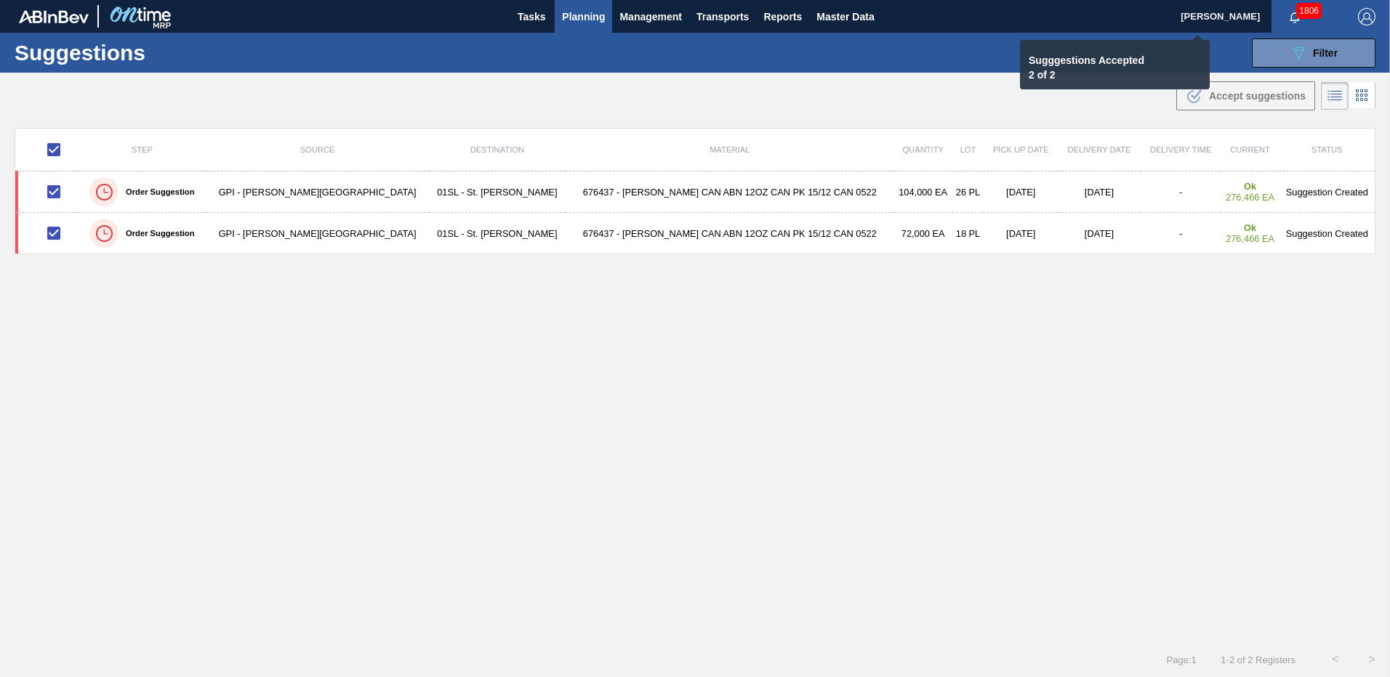
checkbox input "false"
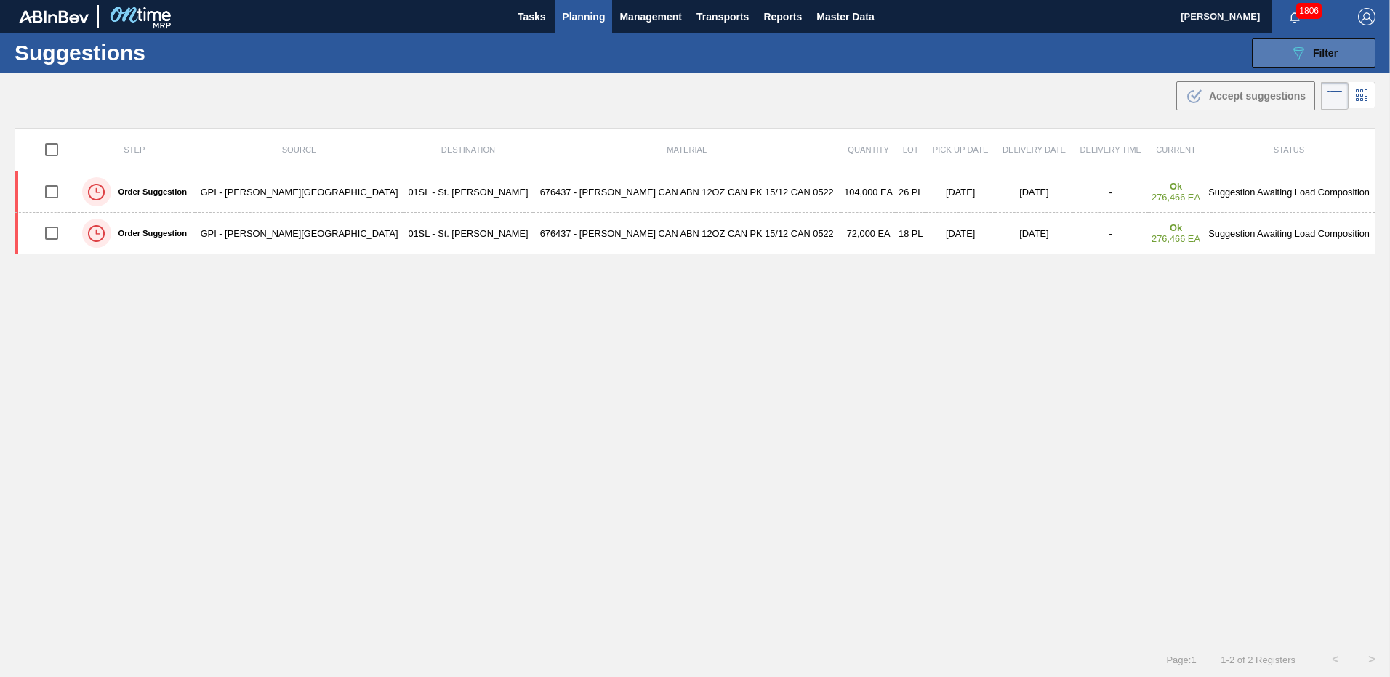
click at [1294, 57] on icon "089F7B8B-B2A5-4AFE-B5C0-19BA573D28AC" at bounding box center [1297, 52] width 17 height 17
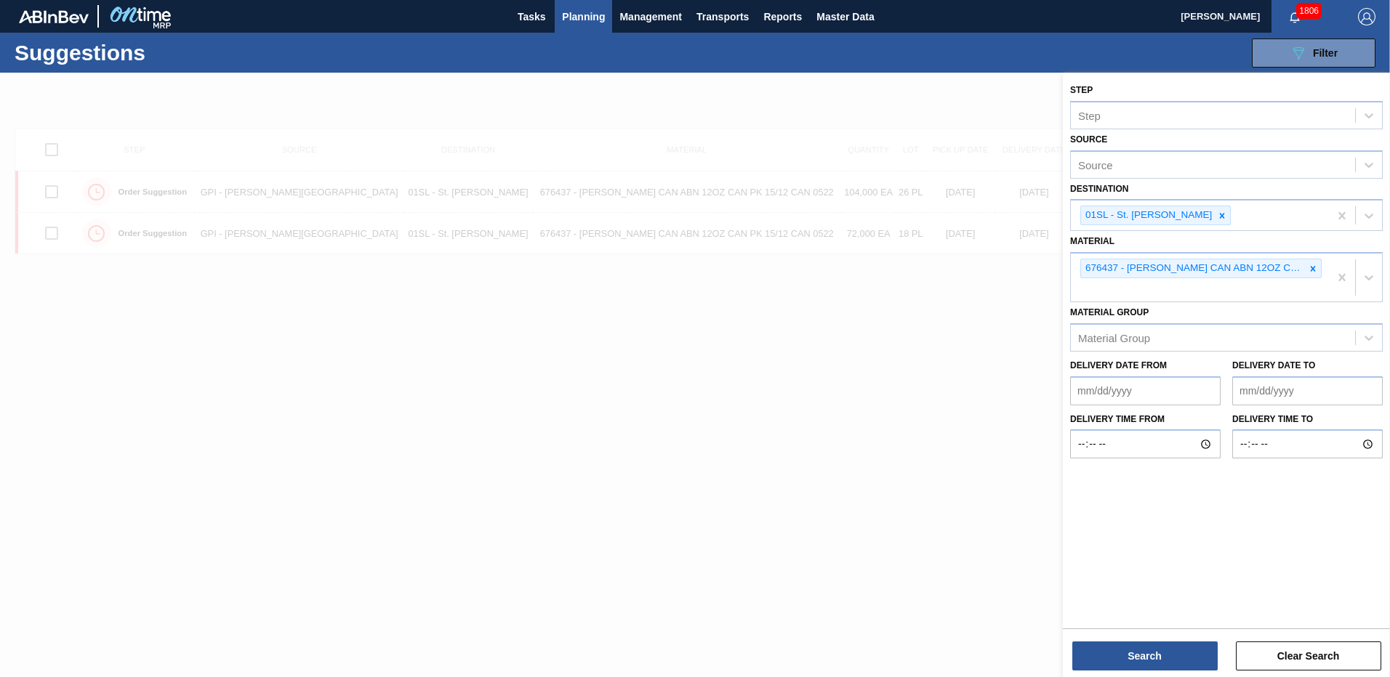
click at [919, 336] on div at bounding box center [695, 411] width 1390 height 677
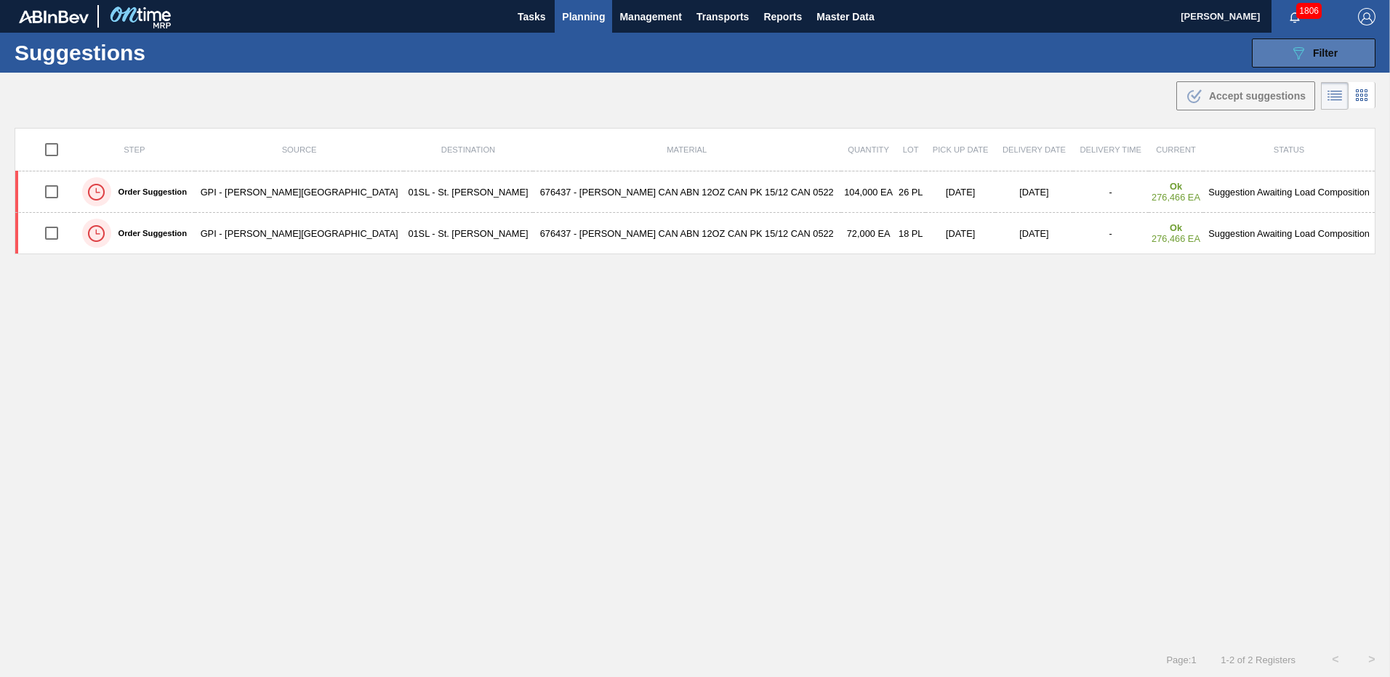
click at [1324, 48] on span "Filter" at bounding box center [1325, 53] width 25 height 12
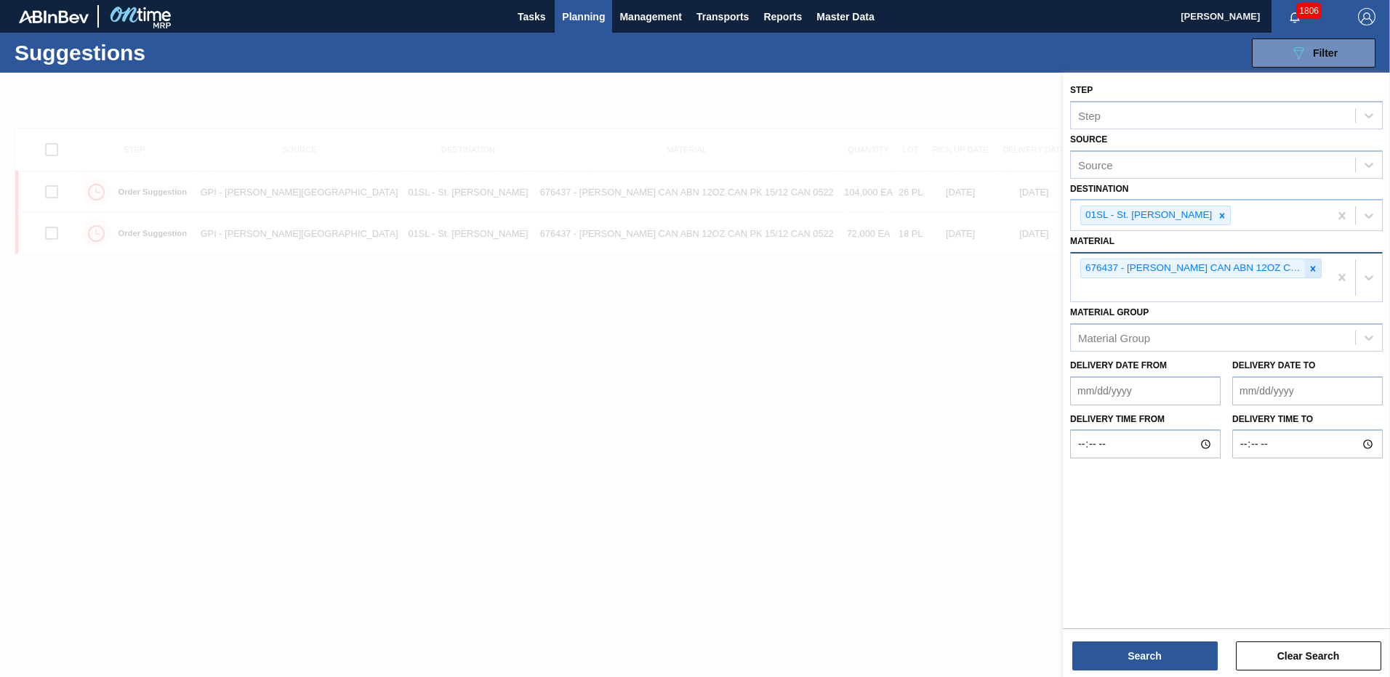
click at [1306, 267] on div at bounding box center [1313, 268] width 16 height 18
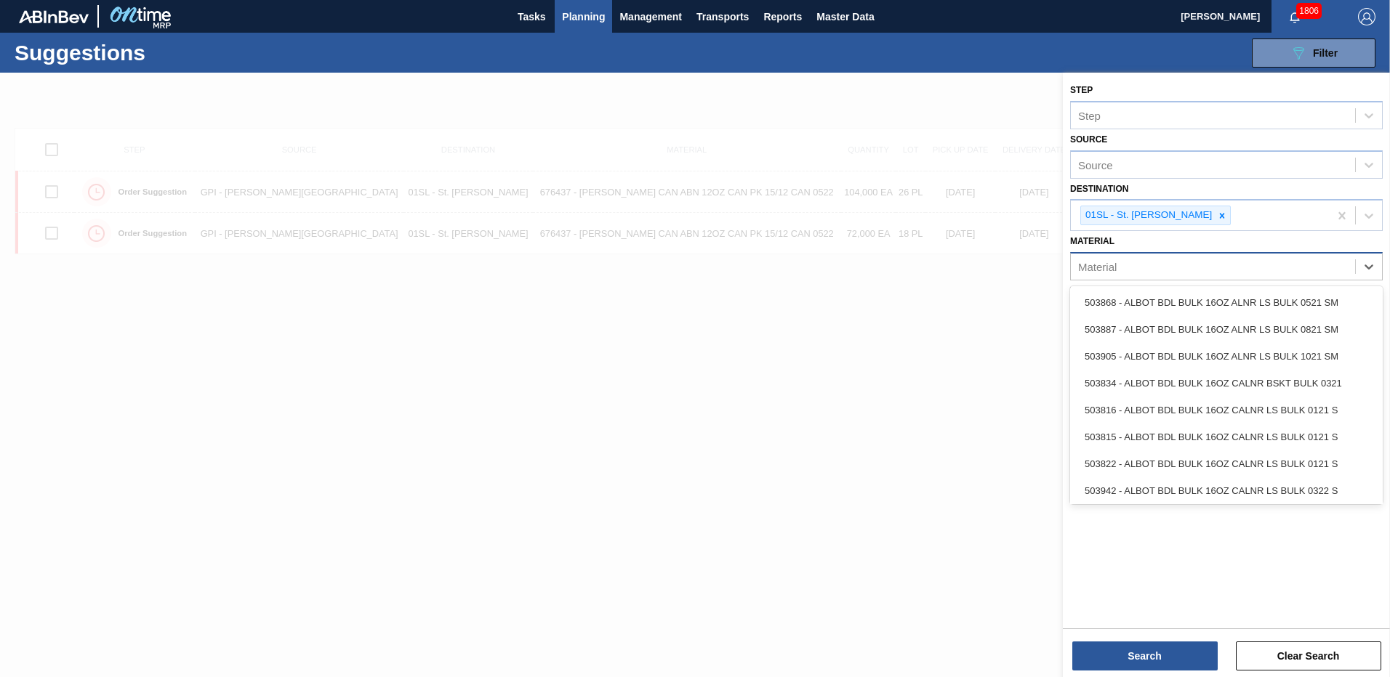
click at [1239, 266] on div "Material" at bounding box center [1213, 267] width 284 height 21
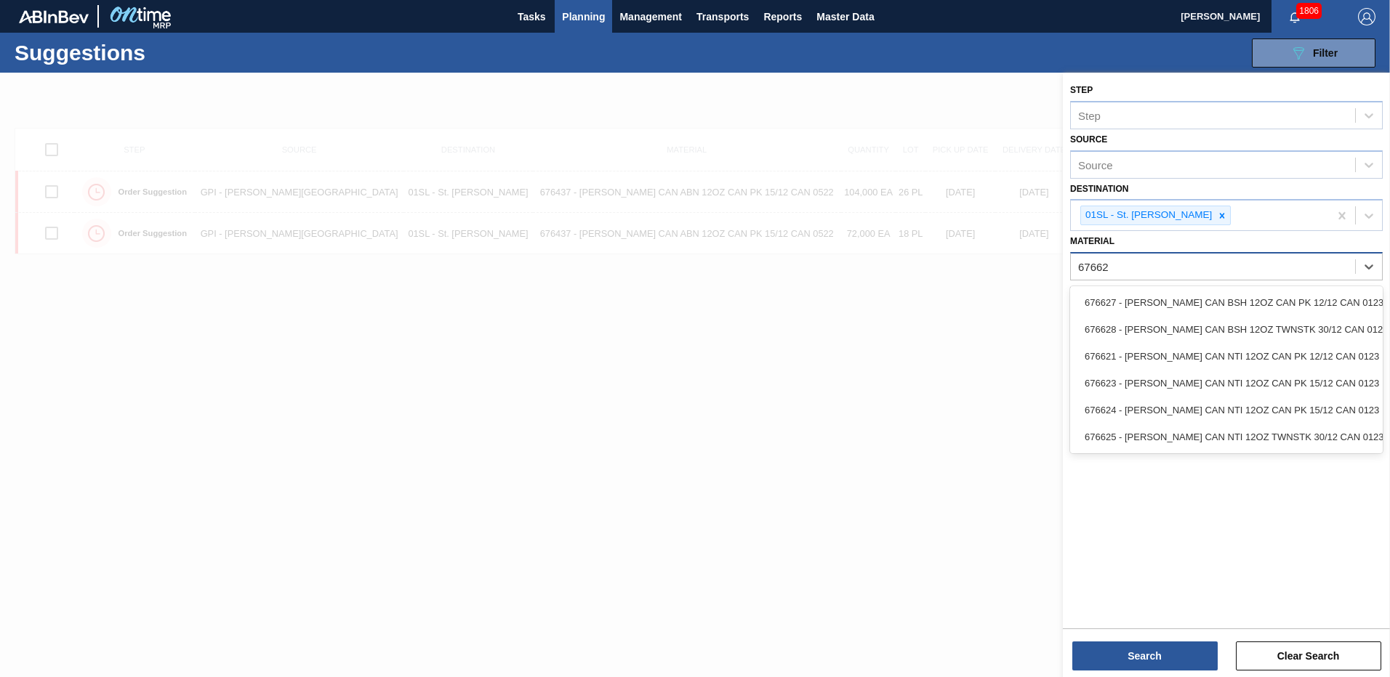
type input "676623"
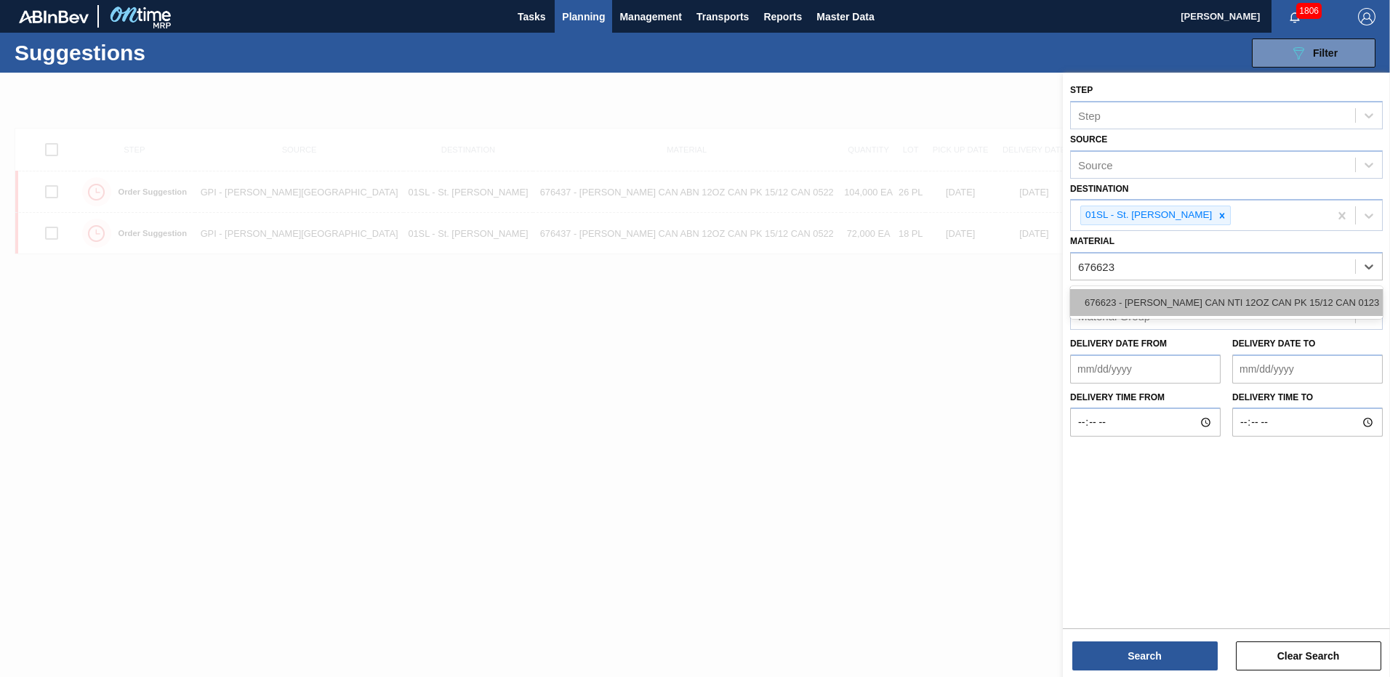
click at [1209, 312] on div "676623 - [PERSON_NAME] CAN NTI 12OZ CAN PK 15/12 CAN 0123" at bounding box center [1226, 302] width 313 height 27
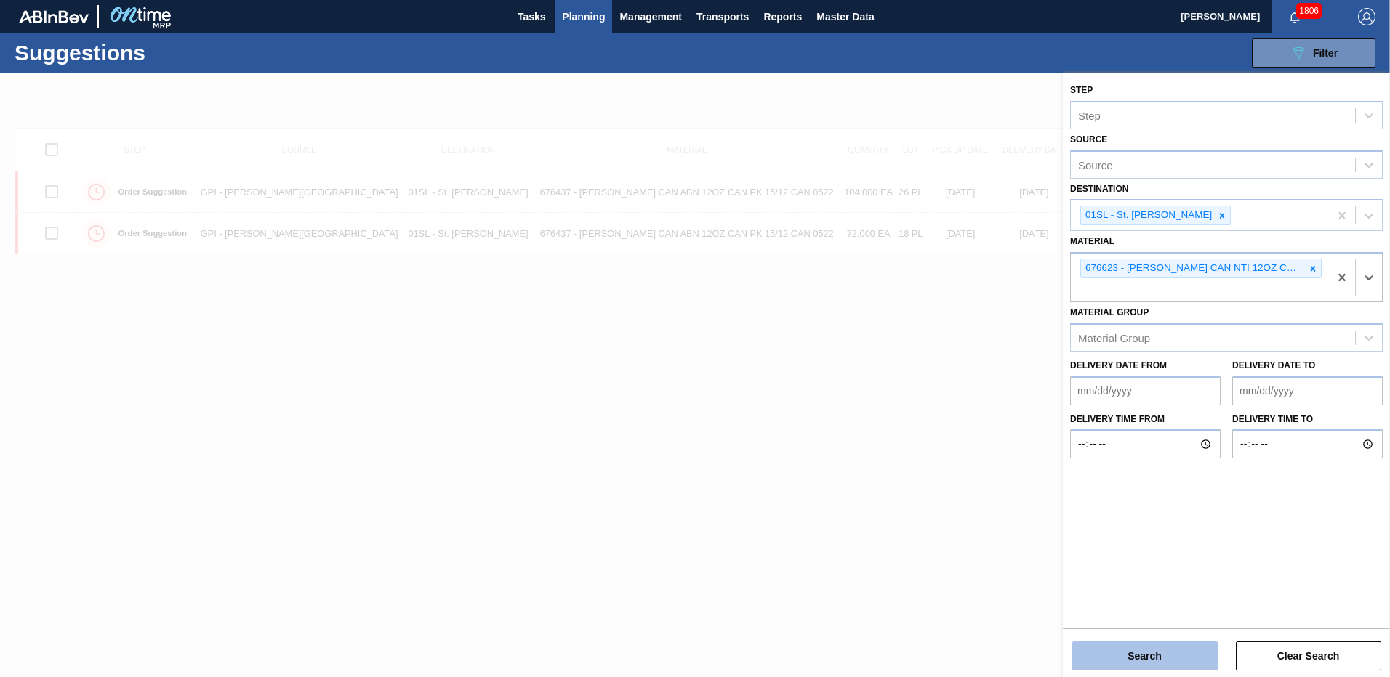
click at [1143, 644] on button "Search" at bounding box center [1144, 656] width 145 height 29
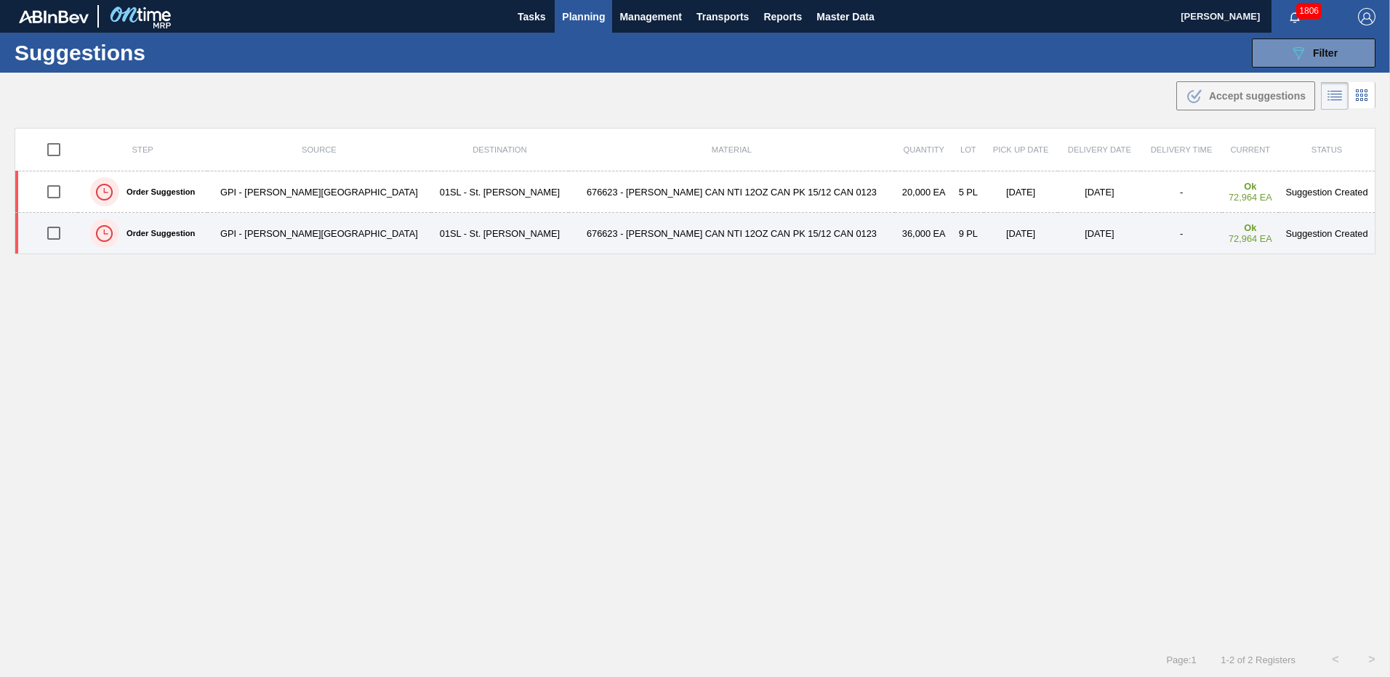
click at [62, 236] on input "checkbox" at bounding box center [54, 233] width 31 height 31
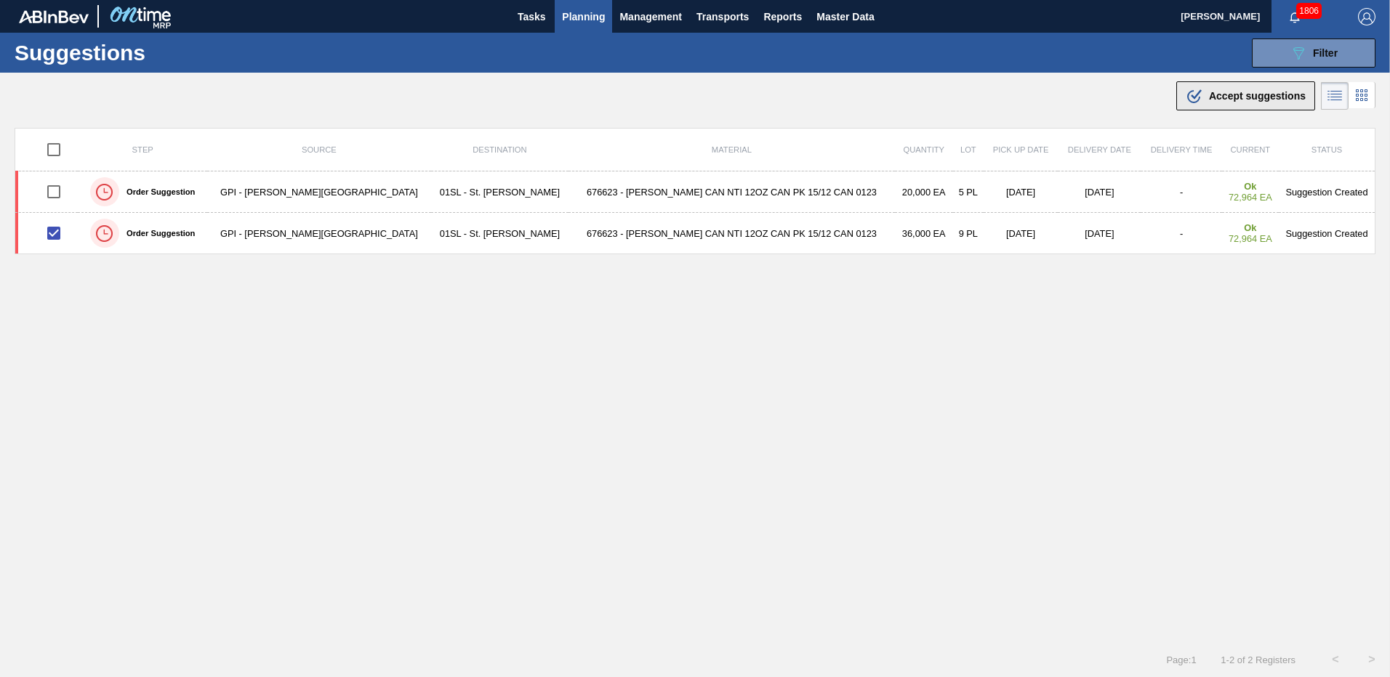
click at [1214, 98] on span "Accept suggestions" at bounding box center [1257, 96] width 97 height 12
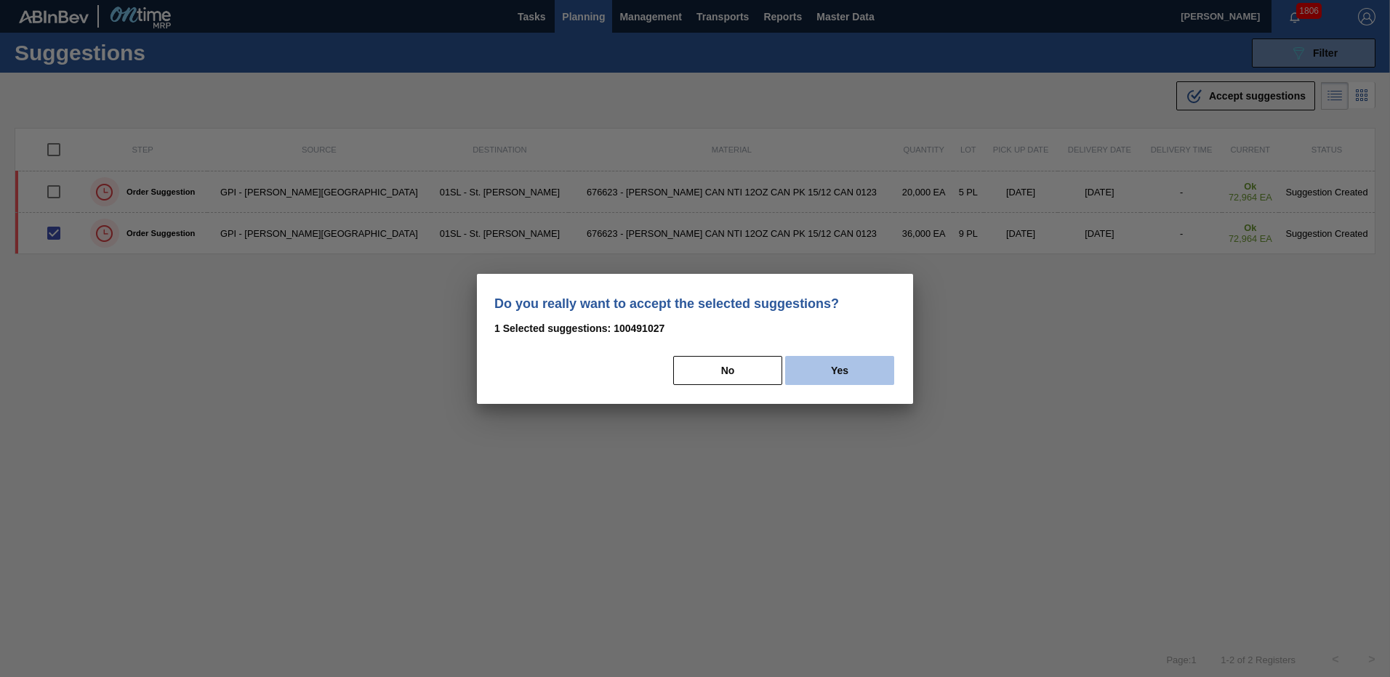
click at [869, 372] on button "Yes" at bounding box center [839, 370] width 109 height 29
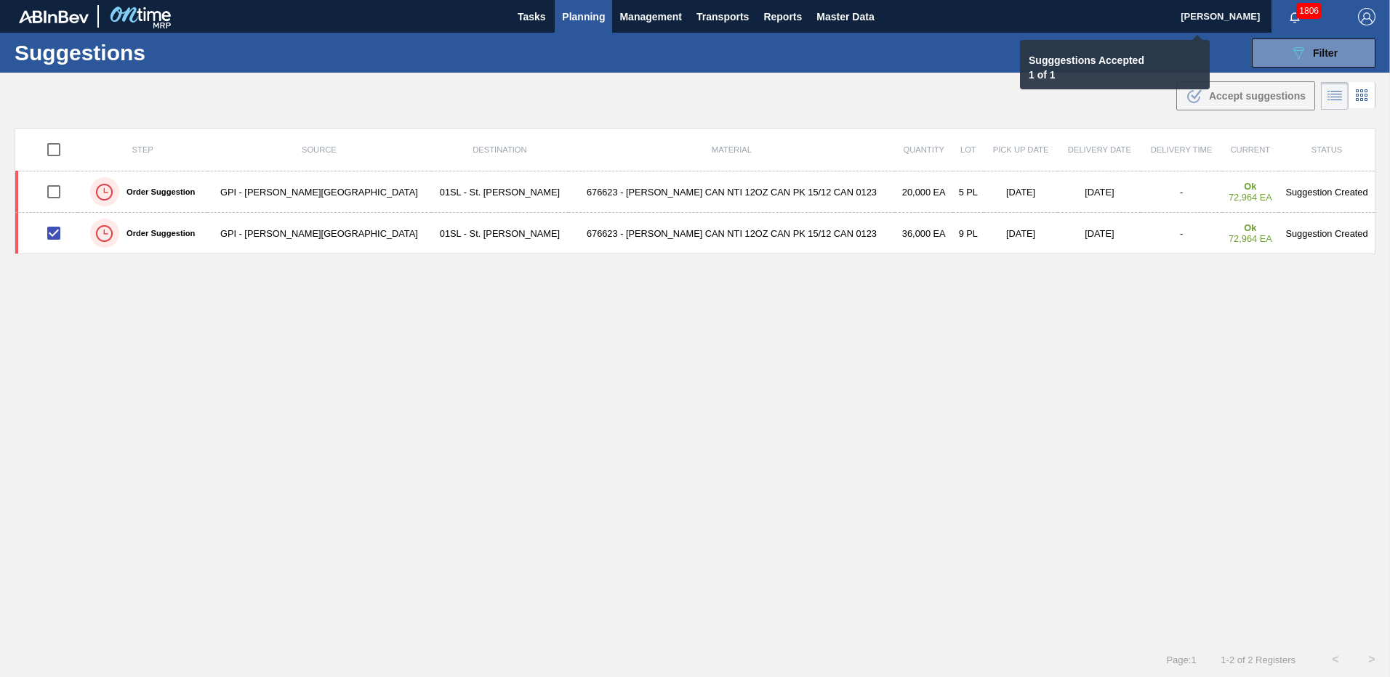
checkbox input "false"
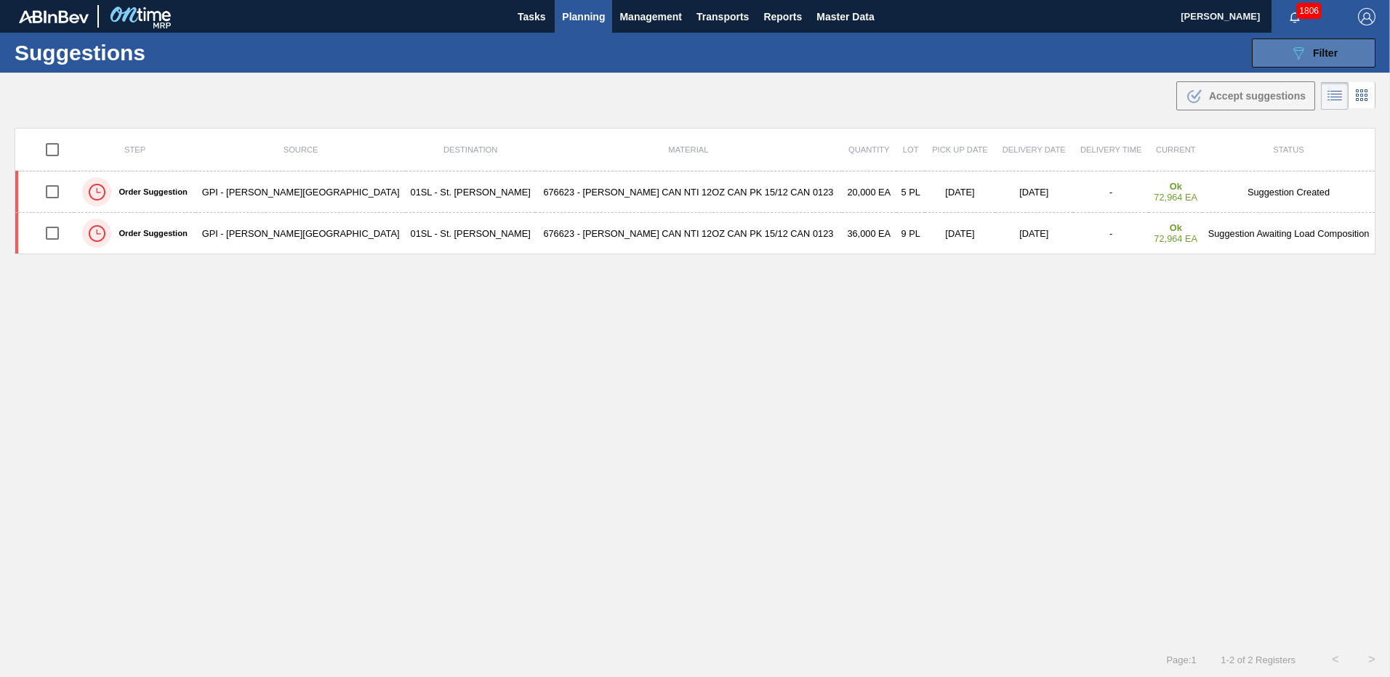
click at [1292, 66] on button "089F7B8B-B2A5-4AFE-B5C0-19BA573D28AC Filter" at bounding box center [1314, 53] width 124 height 29
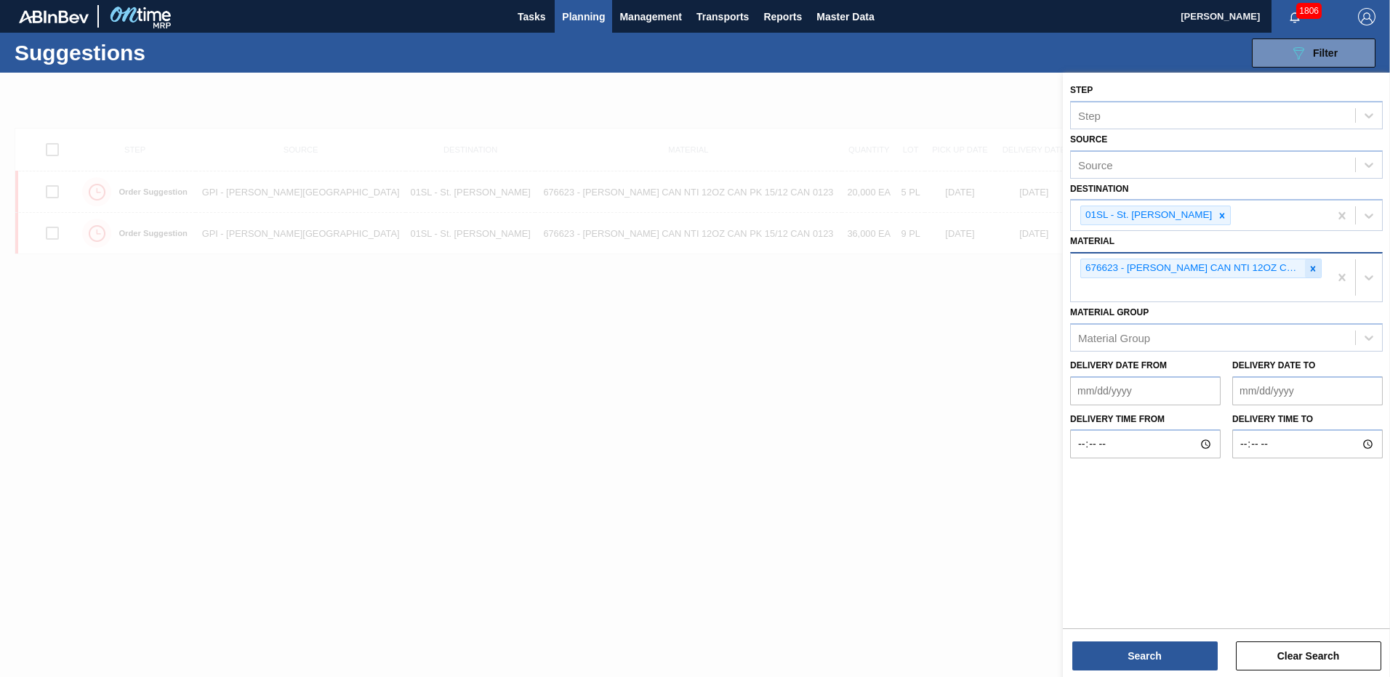
click at [1313, 273] on icon at bounding box center [1313, 269] width 10 height 10
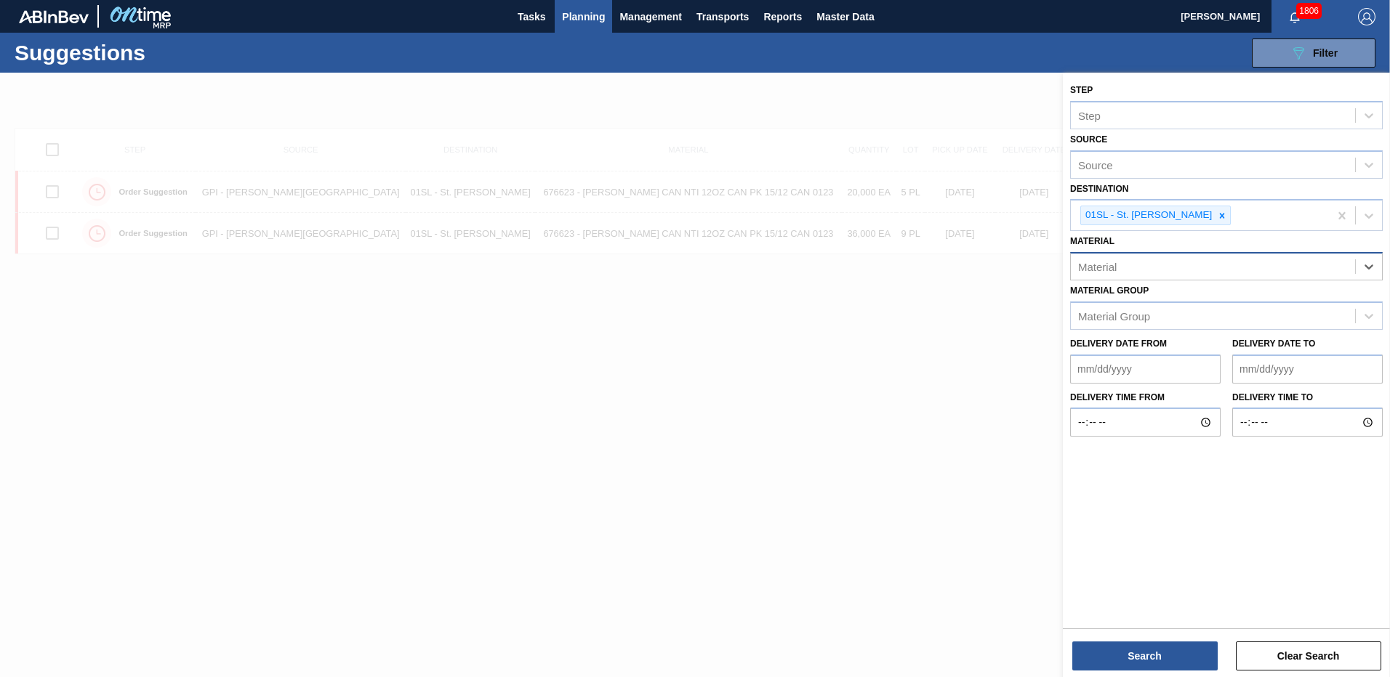
click at [1198, 267] on div "Material" at bounding box center [1213, 267] width 284 height 21
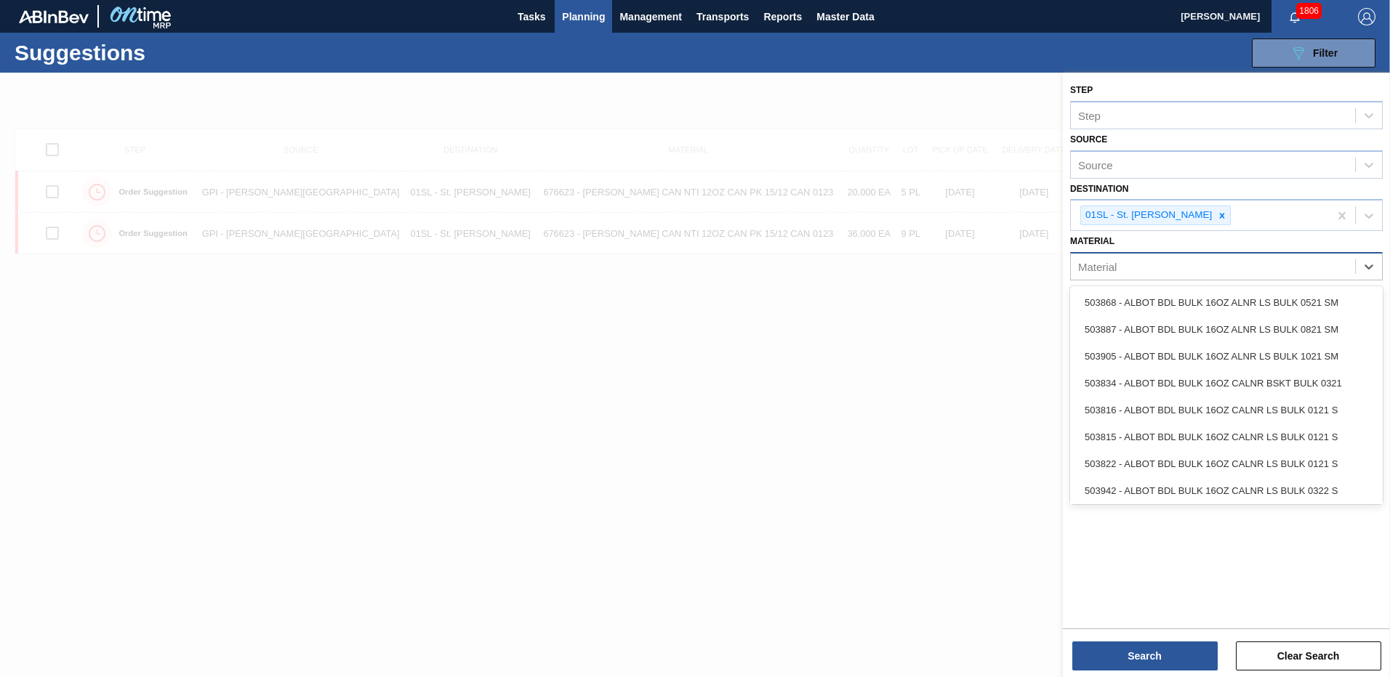
paste input "676253"
type input "676253"
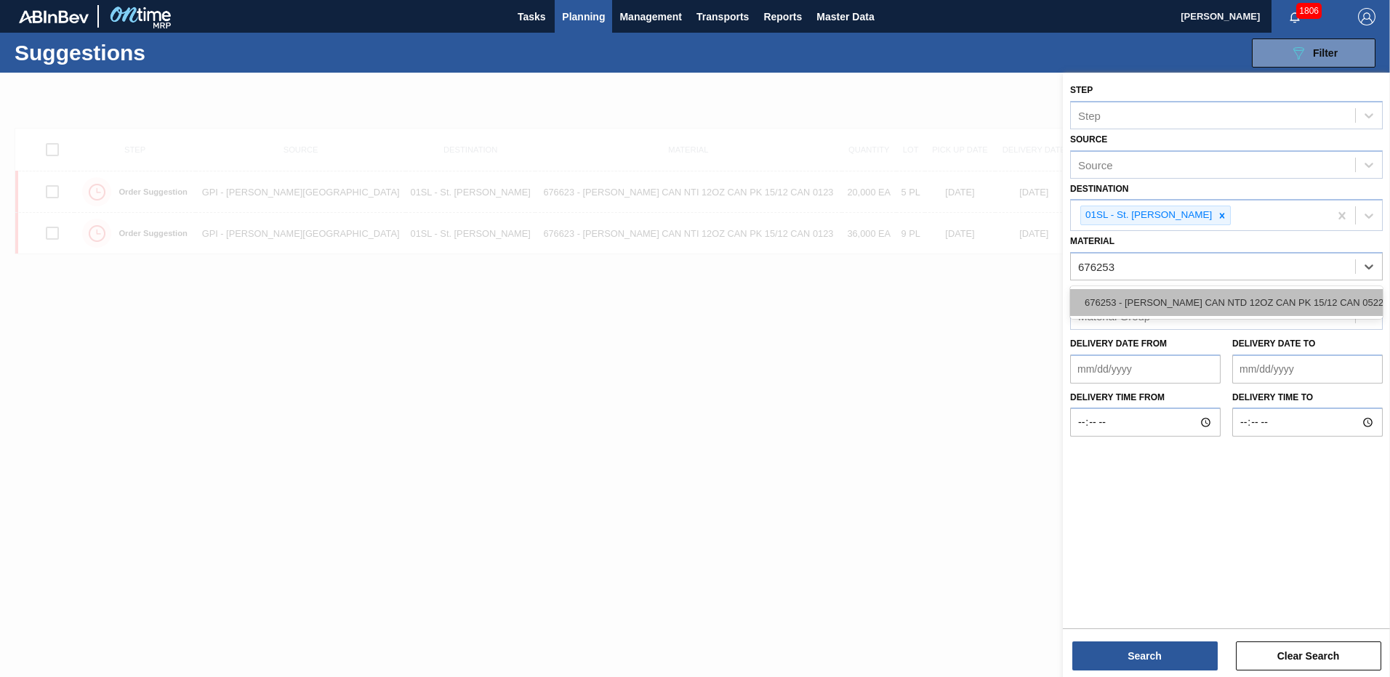
click at [1162, 294] on div "676253 - [PERSON_NAME] CAN NTD 12OZ CAN PK 15/12 CAN 0522" at bounding box center [1226, 302] width 313 height 27
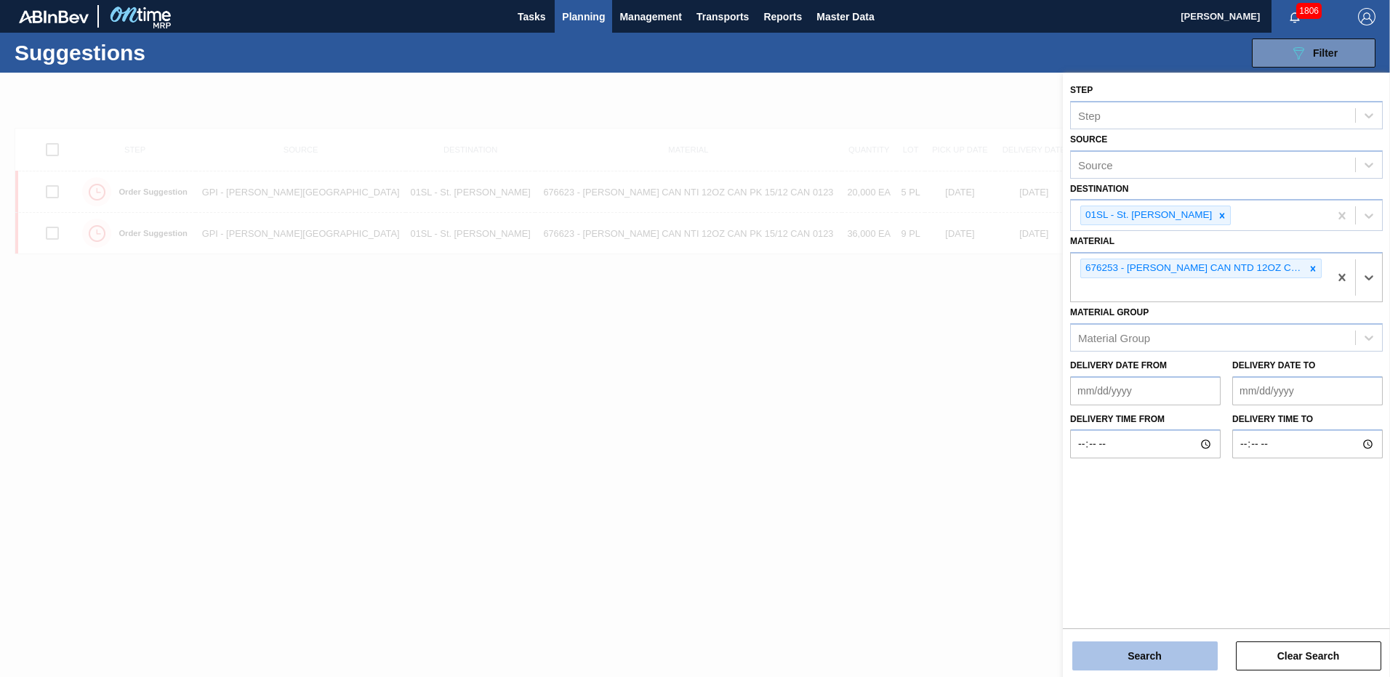
click at [1145, 655] on button "Search" at bounding box center [1144, 656] width 145 height 29
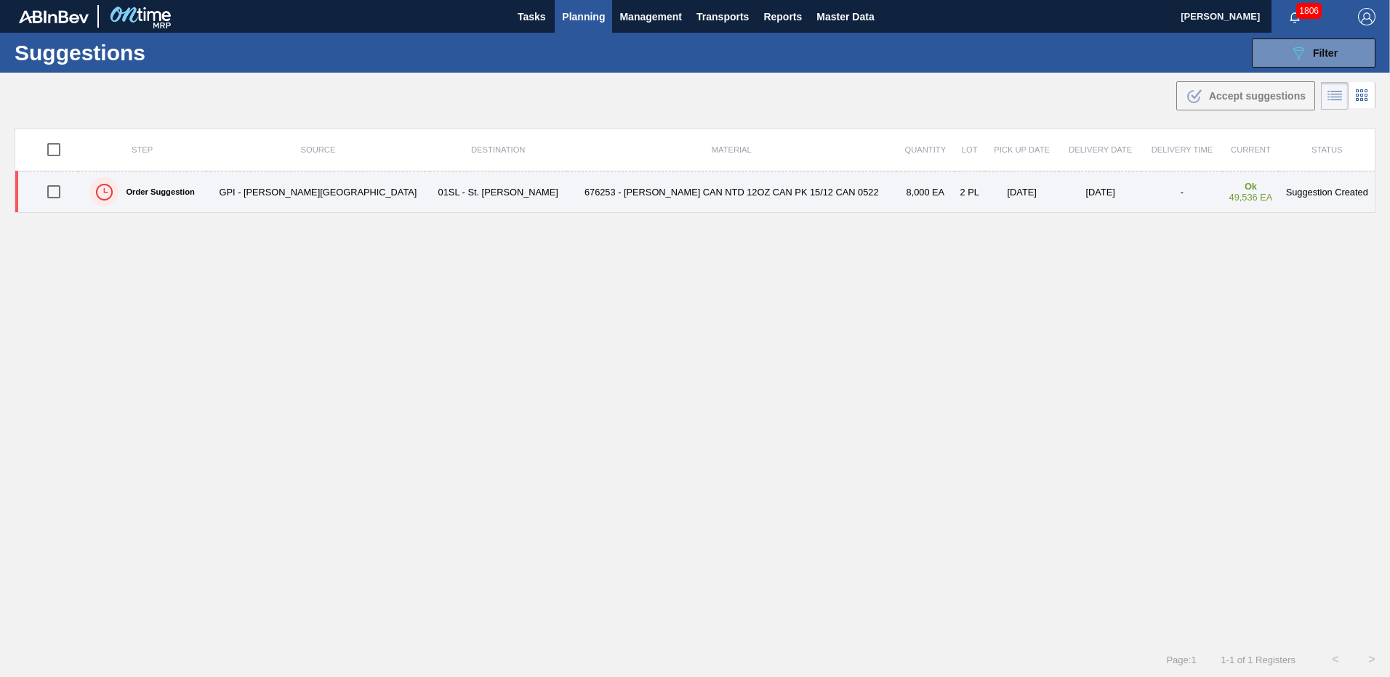
click at [59, 188] on input "checkbox" at bounding box center [54, 192] width 31 height 31
checkbox input "true"
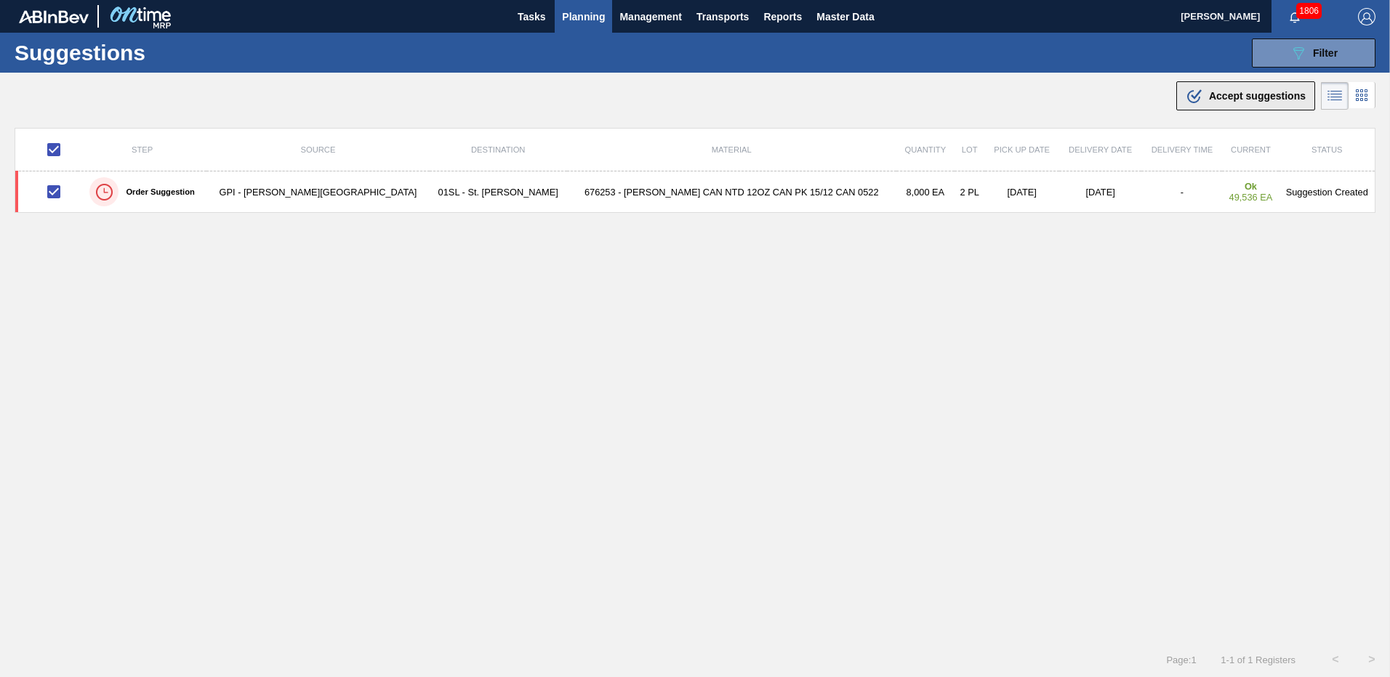
click at [1198, 104] on icon ".b{fill:var(--color-action-default)}" at bounding box center [1194, 95] width 17 height 17
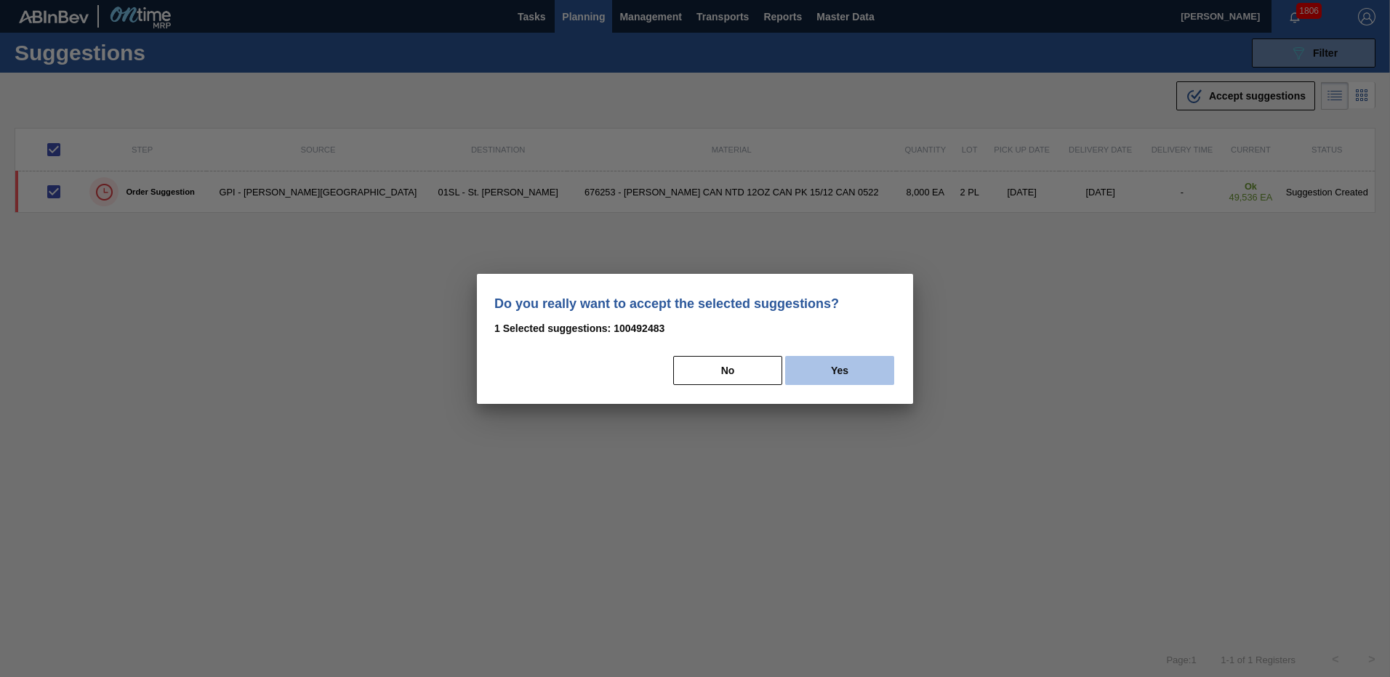
click at [857, 382] on button "Yes" at bounding box center [839, 370] width 109 height 29
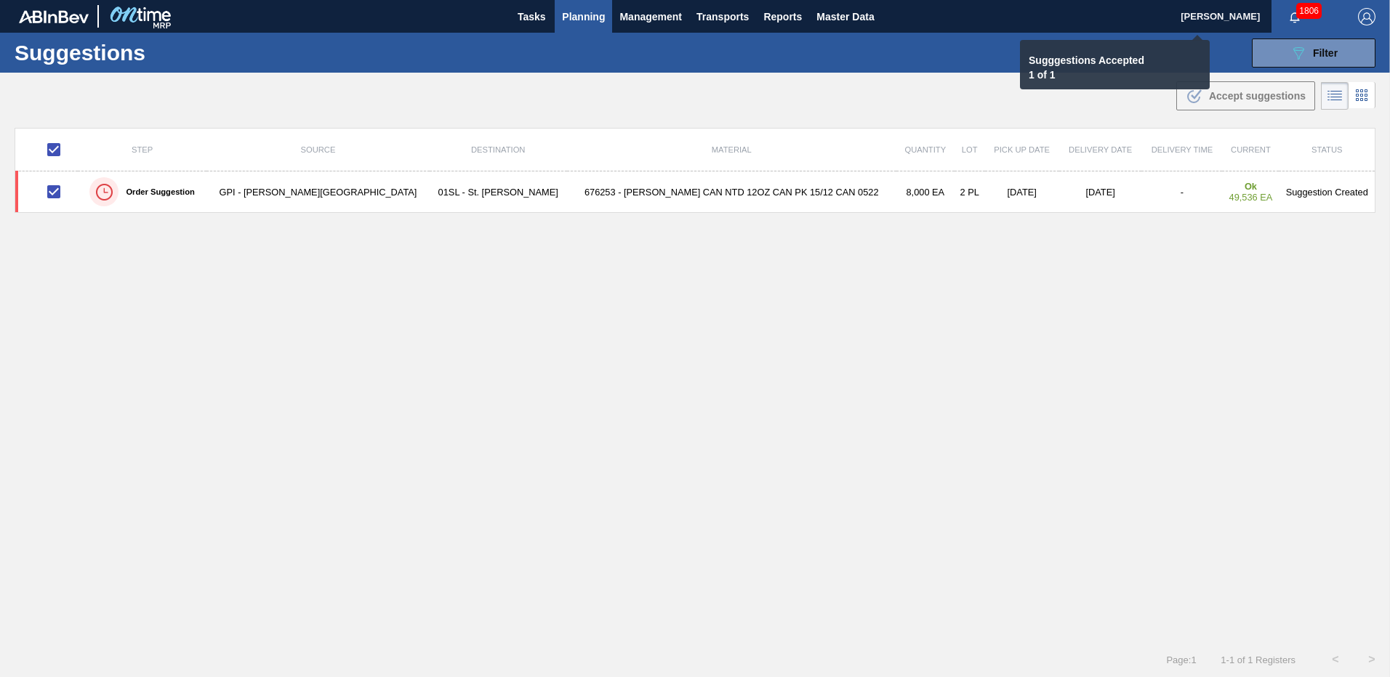
checkbox input "false"
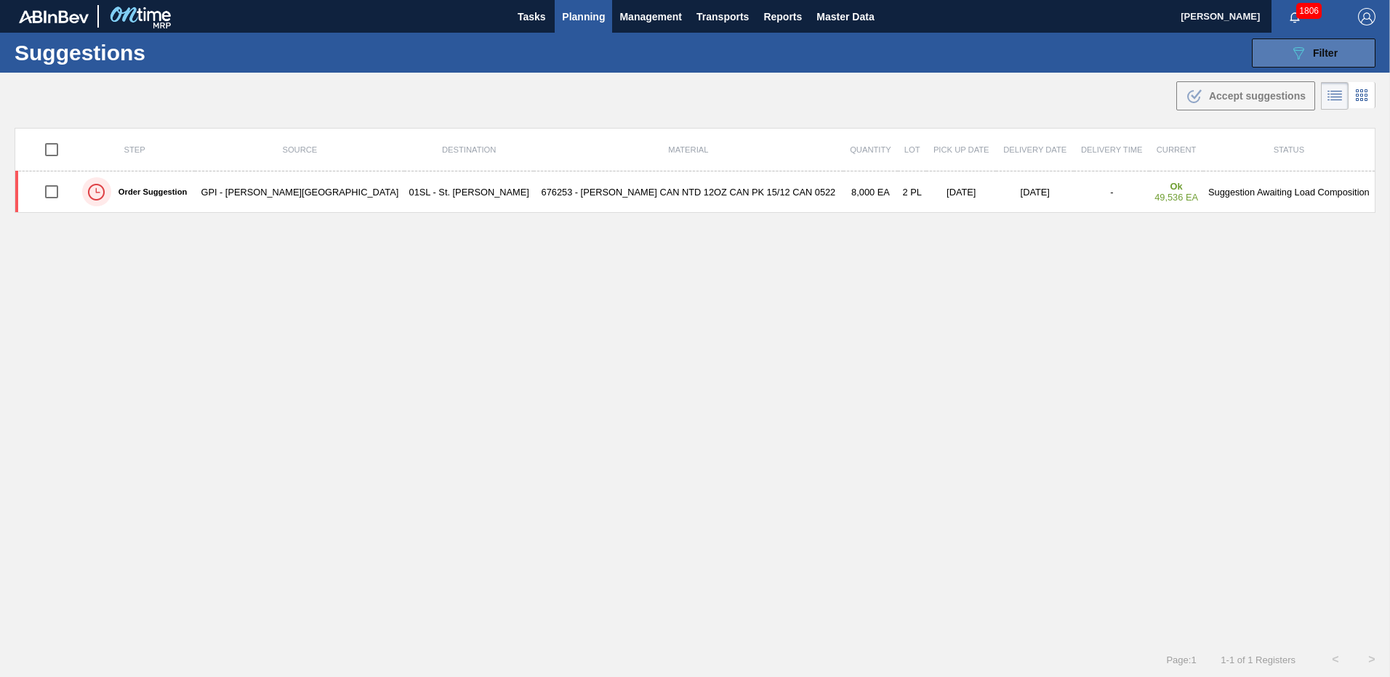
click at [1314, 54] on span "Filter" at bounding box center [1325, 53] width 25 height 12
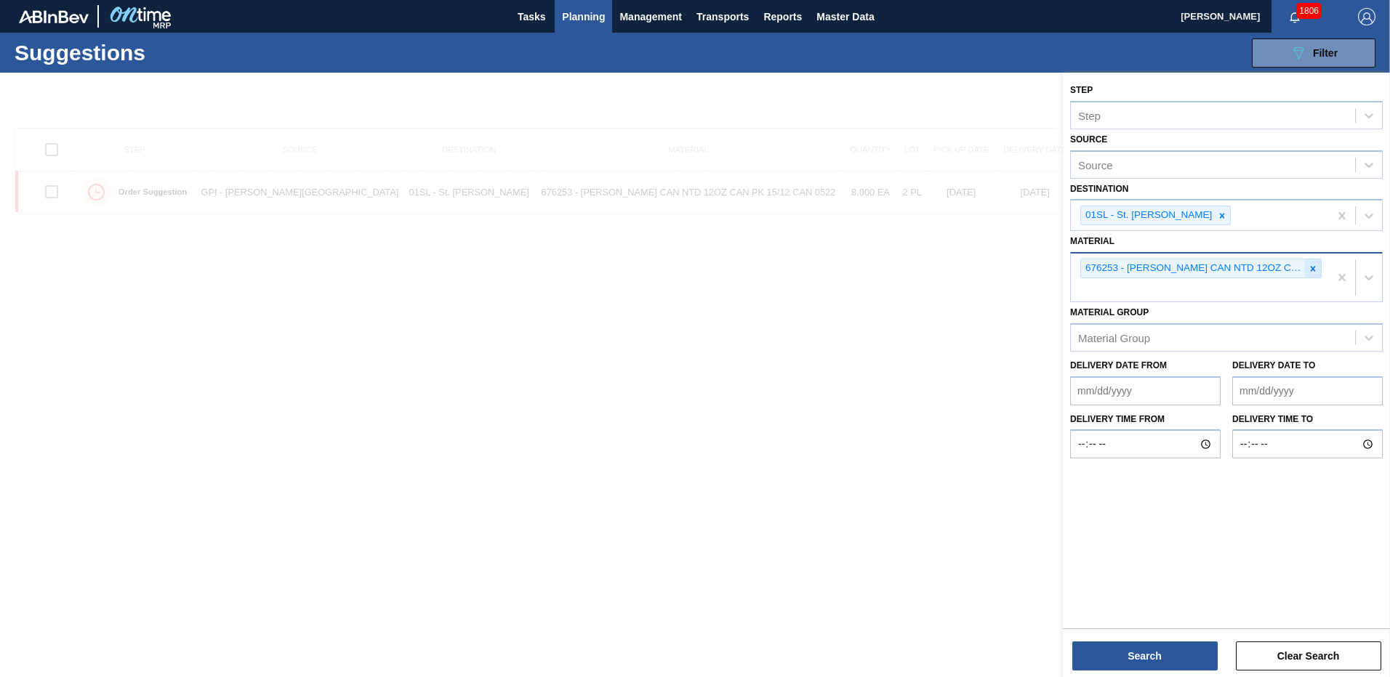
click at [1317, 275] on div at bounding box center [1313, 268] width 16 height 18
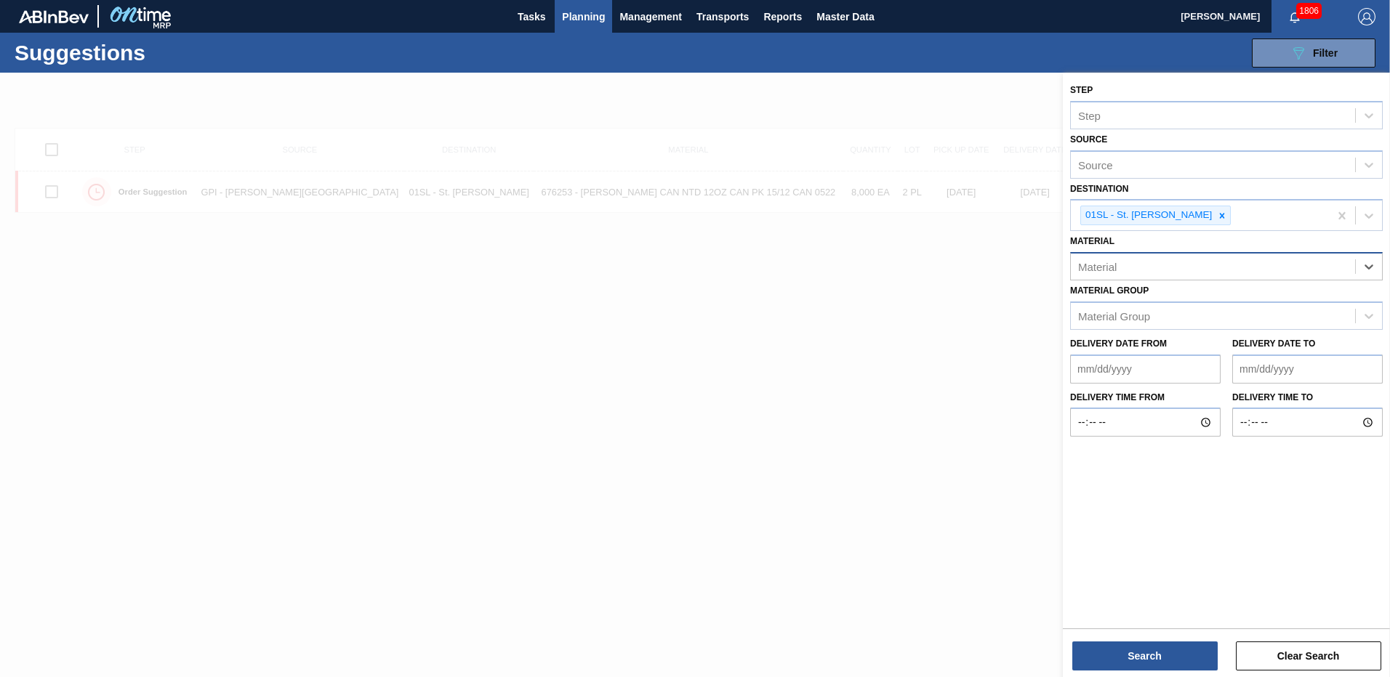
click at [1207, 271] on div "Material" at bounding box center [1213, 267] width 284 height 21
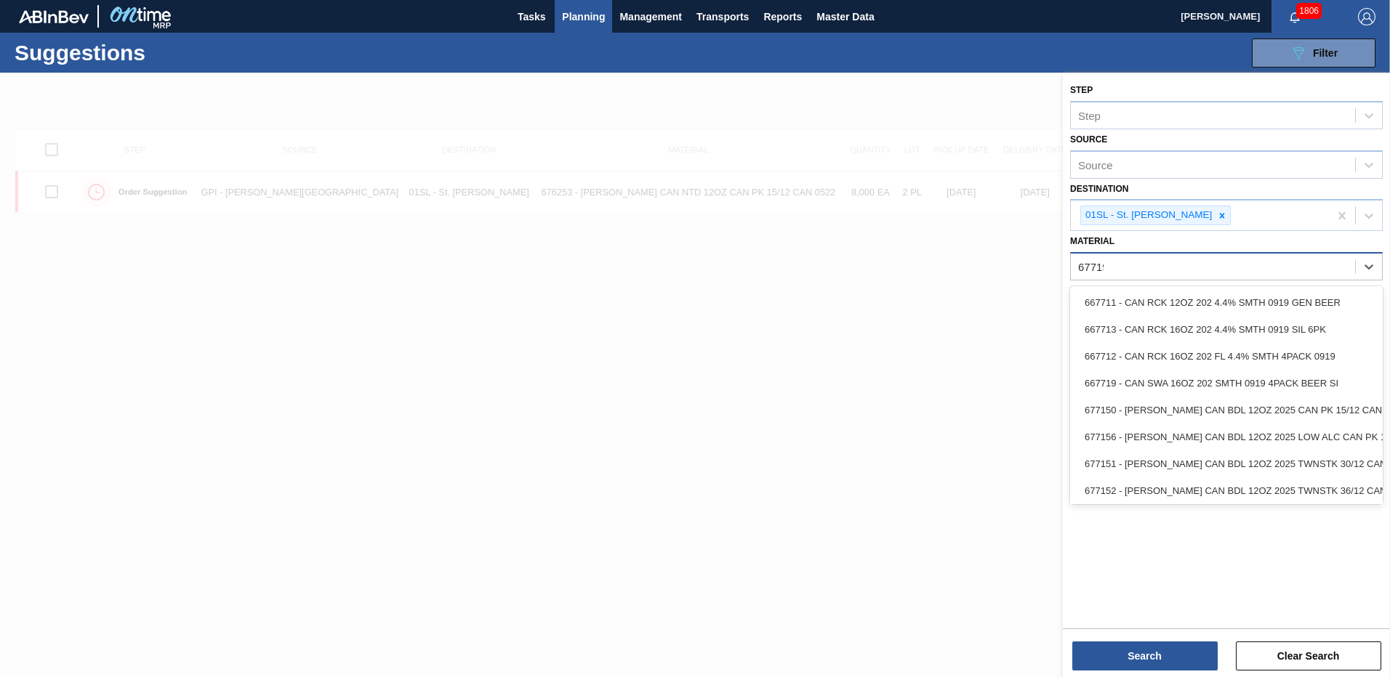
type input "677195"
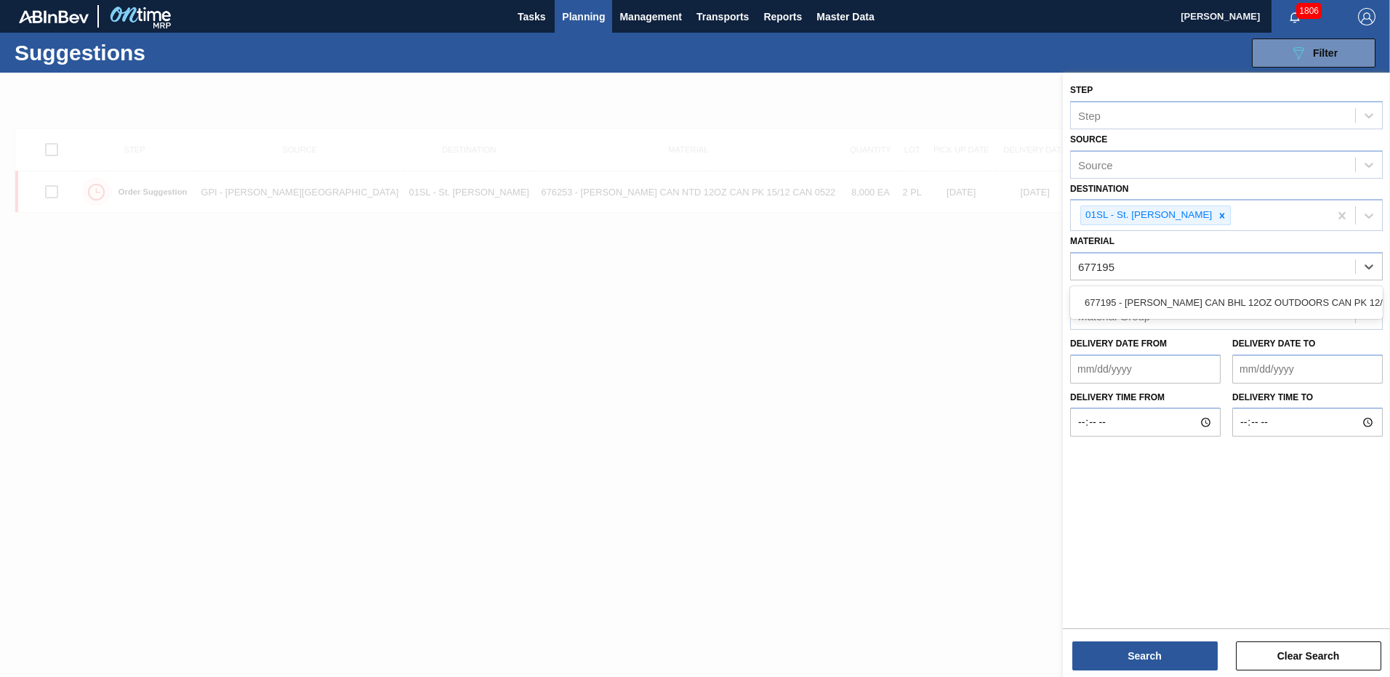
click at [1210, 288] on div "677195 - [PERSON_NAME] CAN BHL 12OZ OUTDOORS CAN PK 12/12" at bounding box center [1226, 302] width 313 height 33
click at [1210, 299] on div "677195 - [PERSON_NAME] CAN BHL 12OZ OUTDOORS CAN PK 12/12" at bounding box center [1226, 302] width 313 height 27
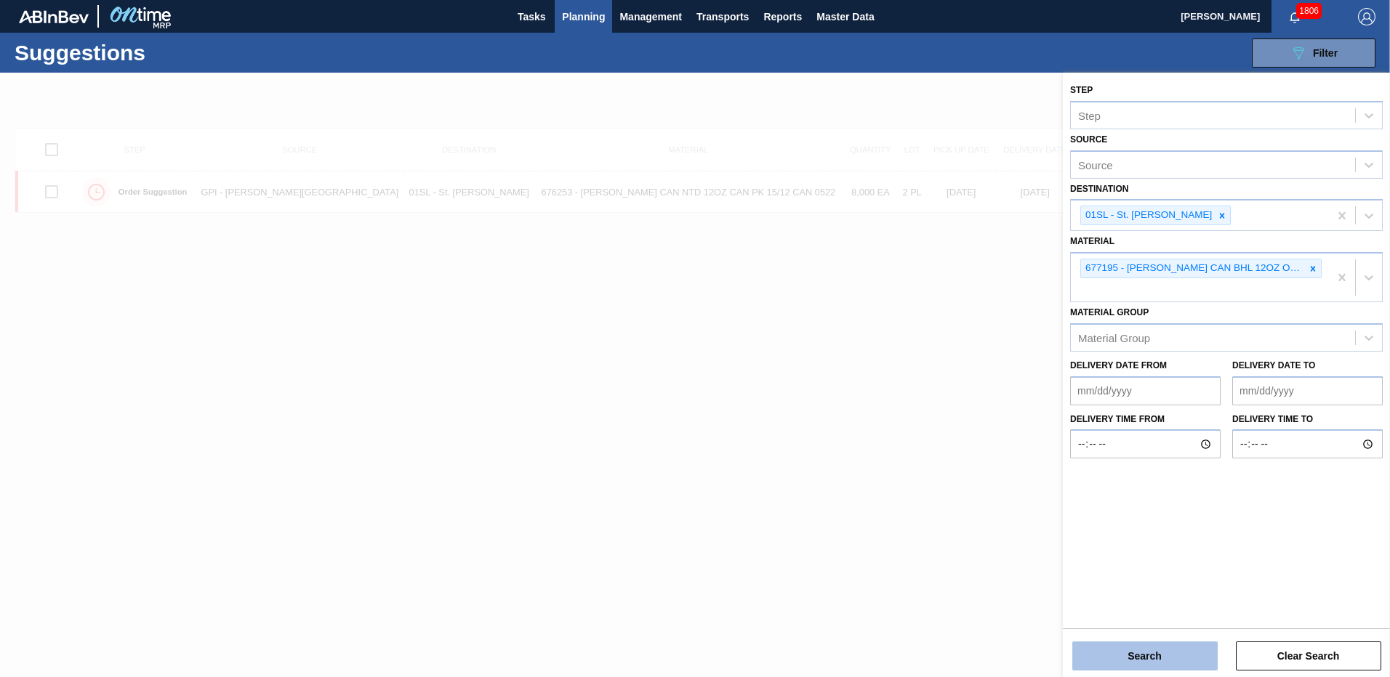
click at [1152, 648] on button "Search" at bounding box center [1144, 656] width 145 height 29
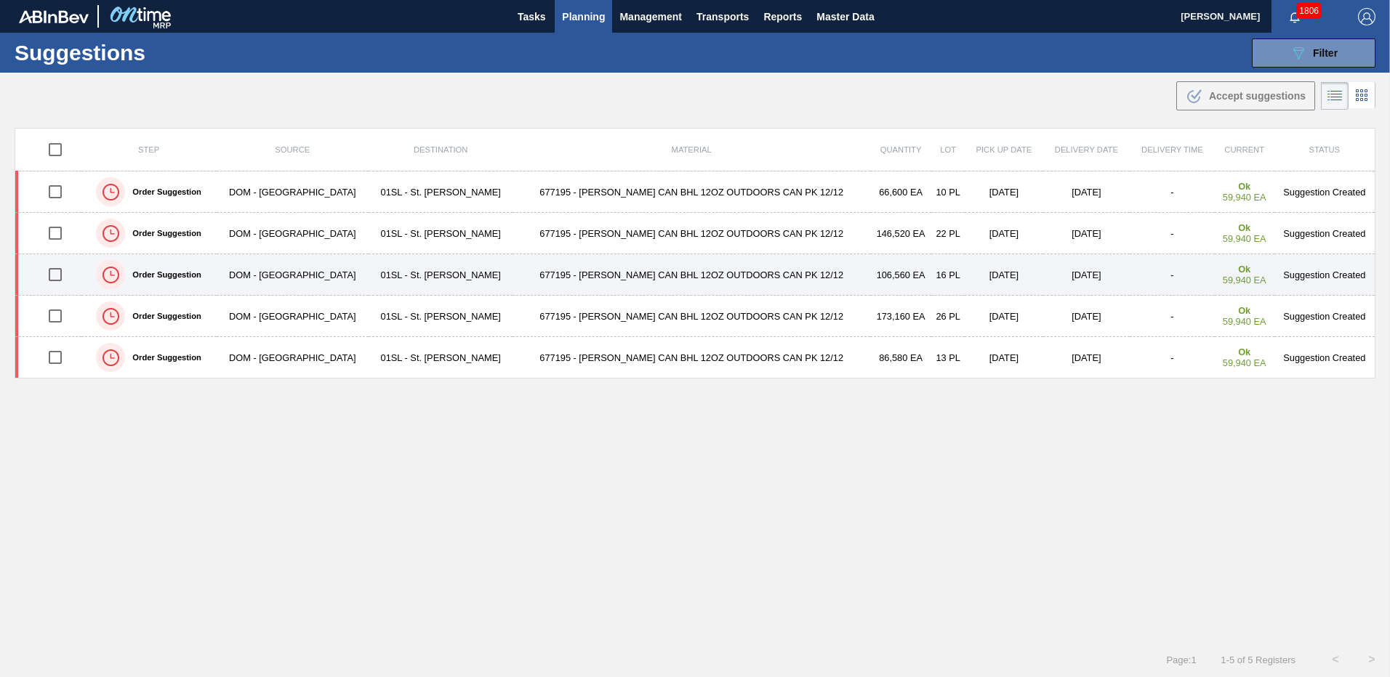
drag, startPoint x: 57, startPoint y: 314, endPoint x: 56, endPoint y: 290, distance: 24.0
click at [57, 314] on input "checkbox" at bounding box center [55, 316] width 31 height 31
checkbox input "true"
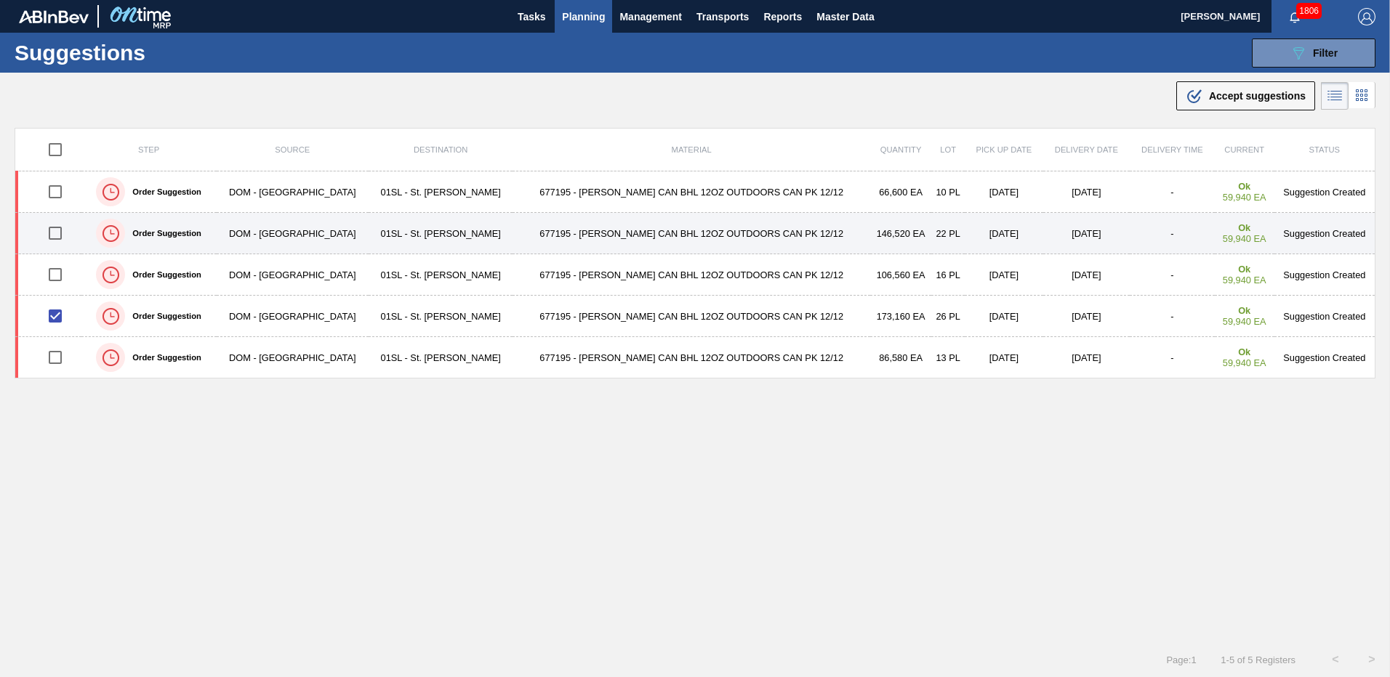
click at [58, 238] on input "checkbox" at bounding box center [55, 233] width 31 height 31
click at [54, 236] on input "checkbox" at bounding box center [55, 233] width 31 height 31
checkbox input "false"
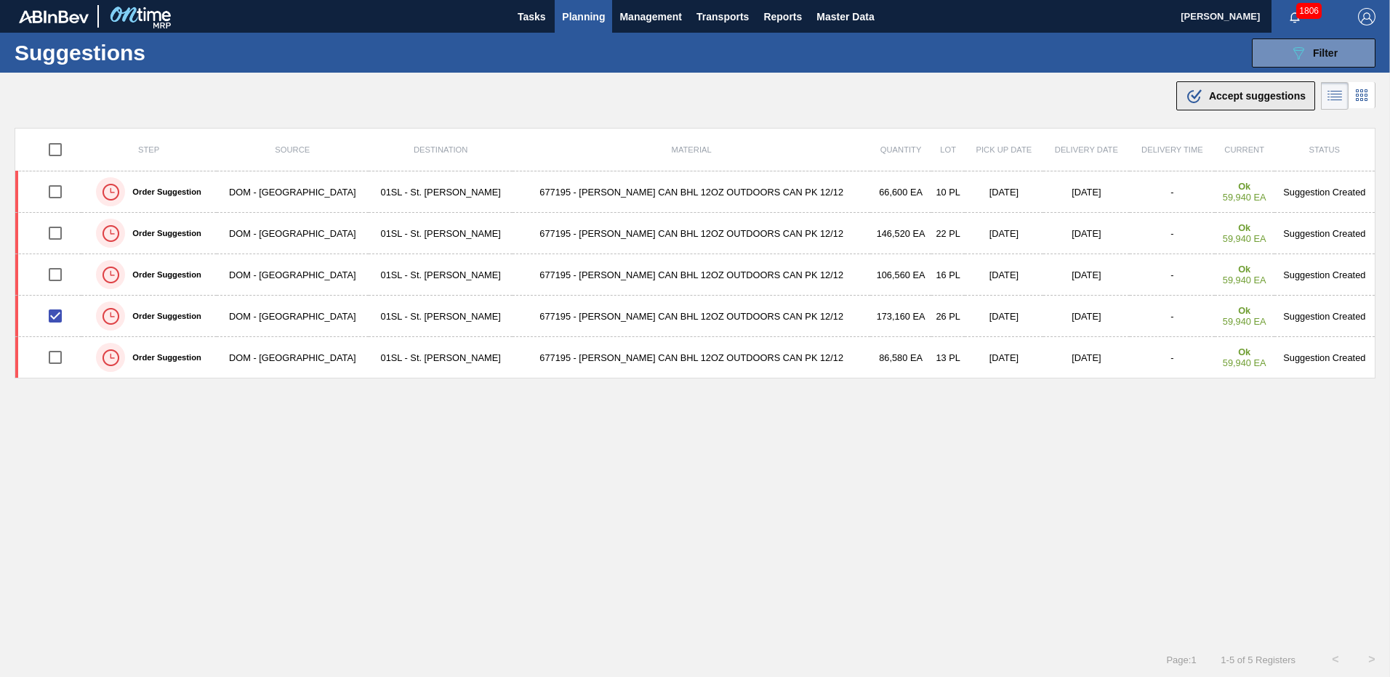
click at [1234, 98] on span "Accept suggestions" at bounding box center [1257, 96] width 97 height 12
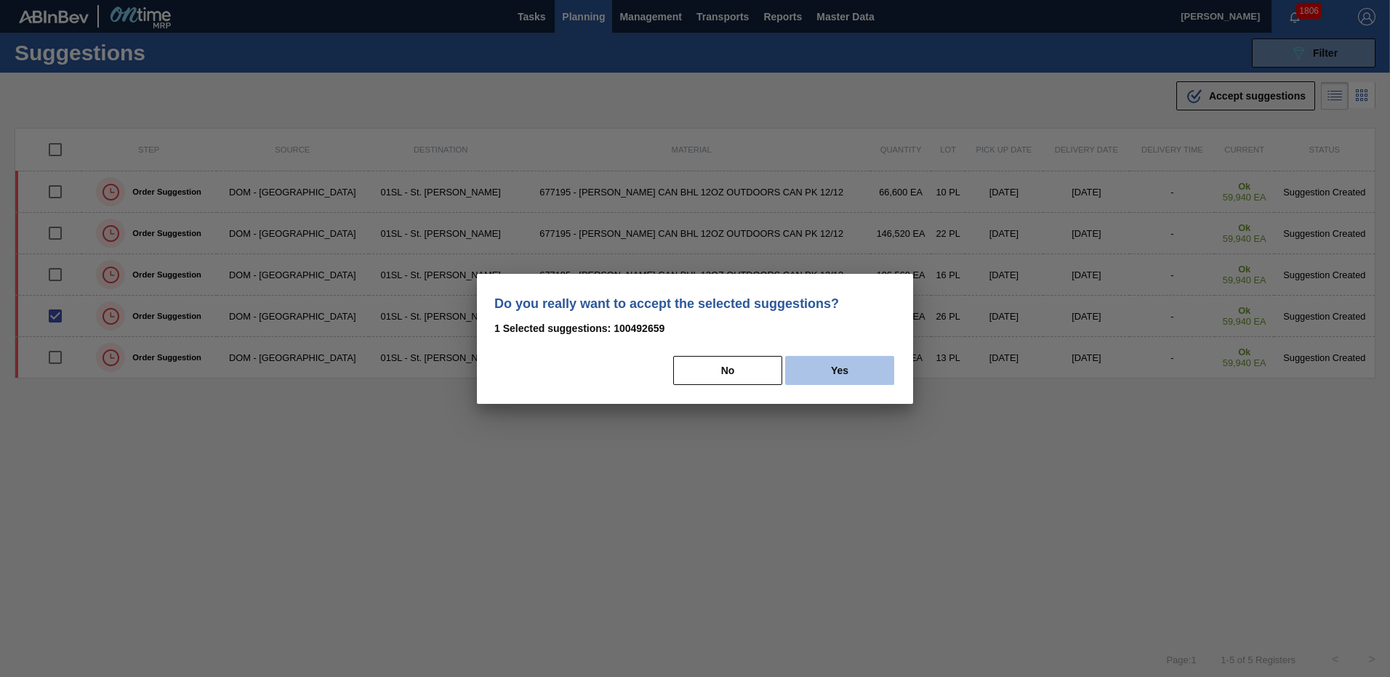
click at [829, 376] on button "Yes" at bounding box center [839, 370] width 109 height 29
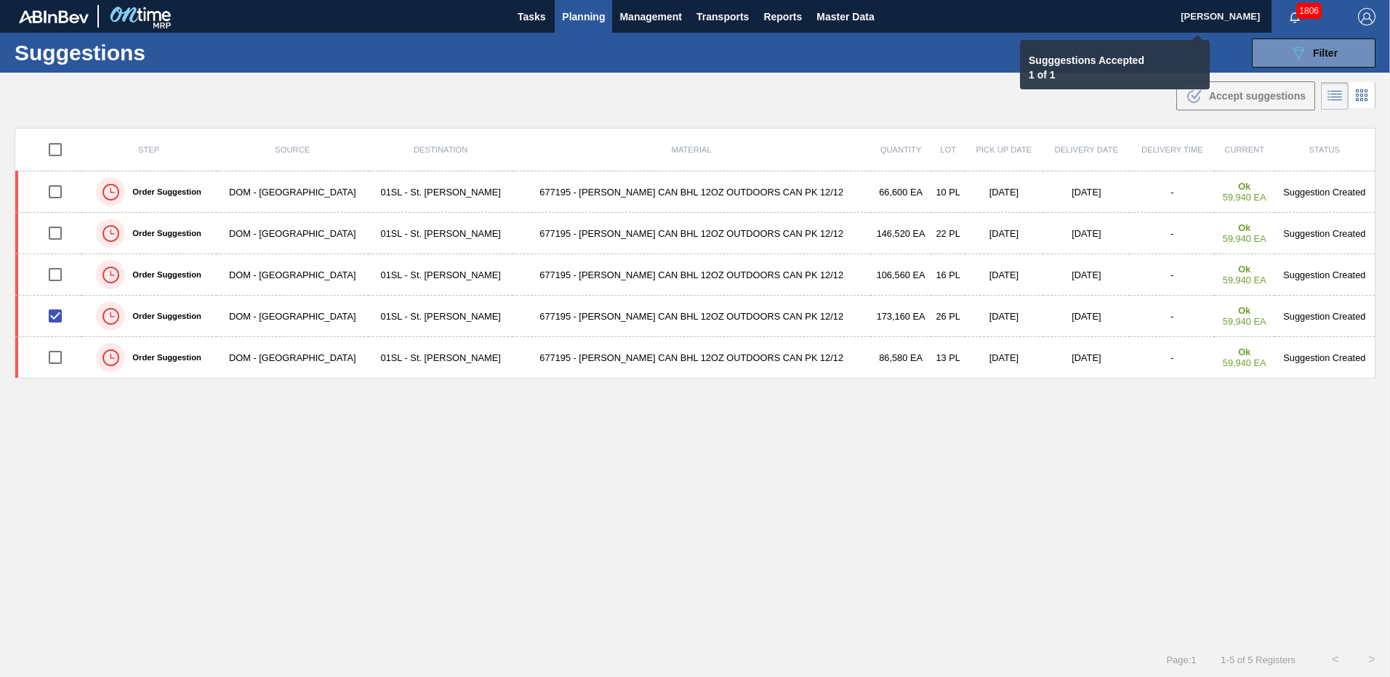
checkbox input "false"
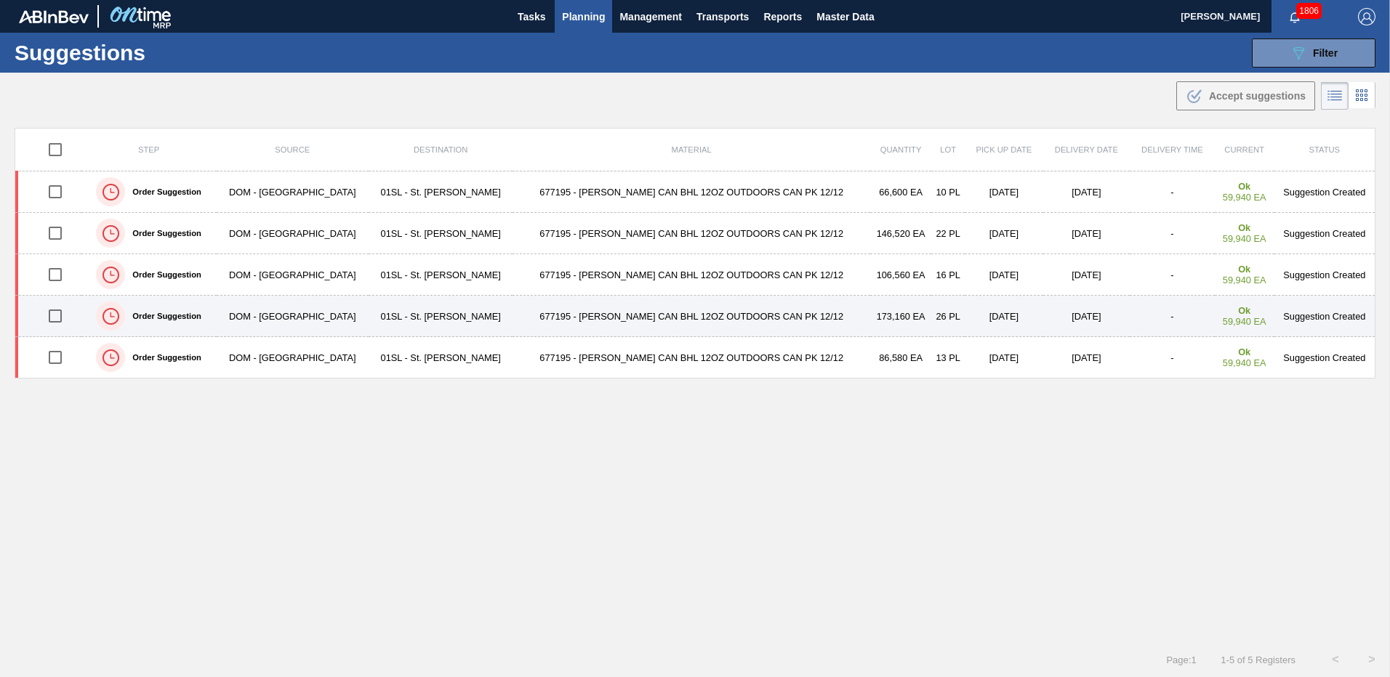
click at [57, 310] on input "checkbox" at bounding box center [55, 316] width 31 height 31
checkbox input "true"
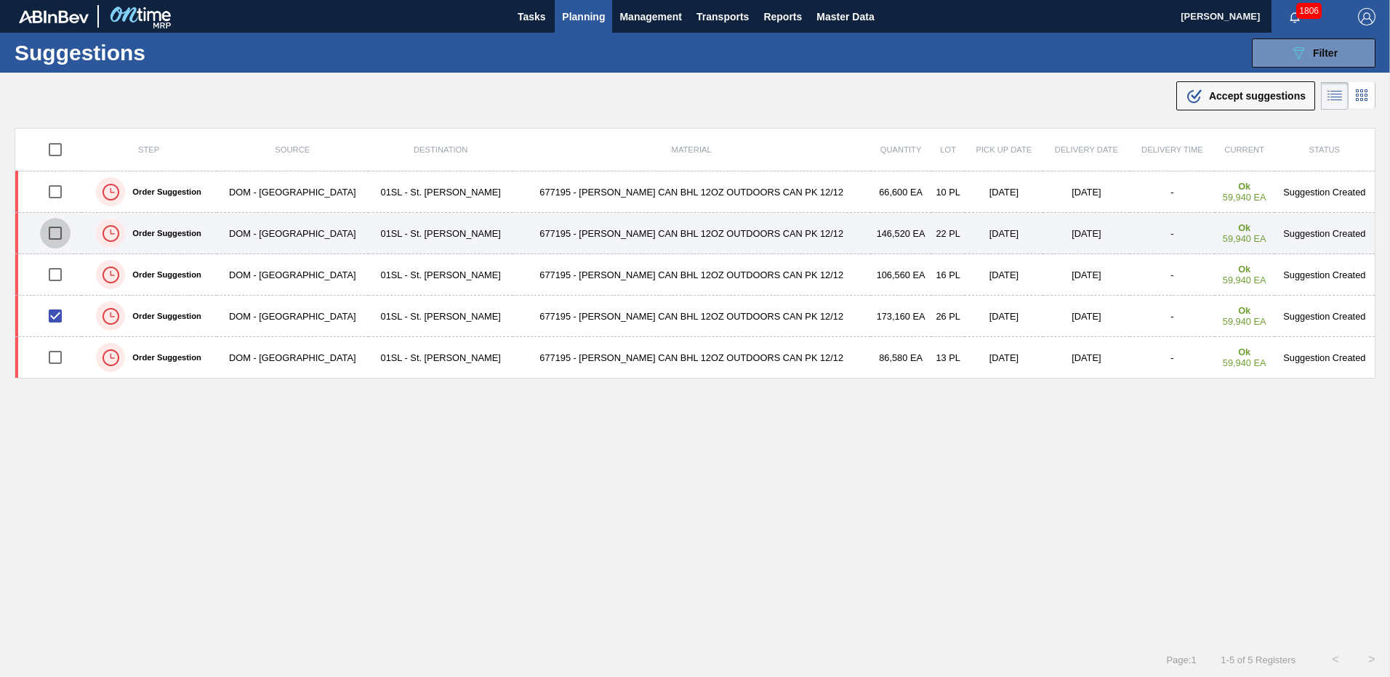
click at [56, 229] on input "checkbox" at bounding box center [55, 233] width 31 height 31
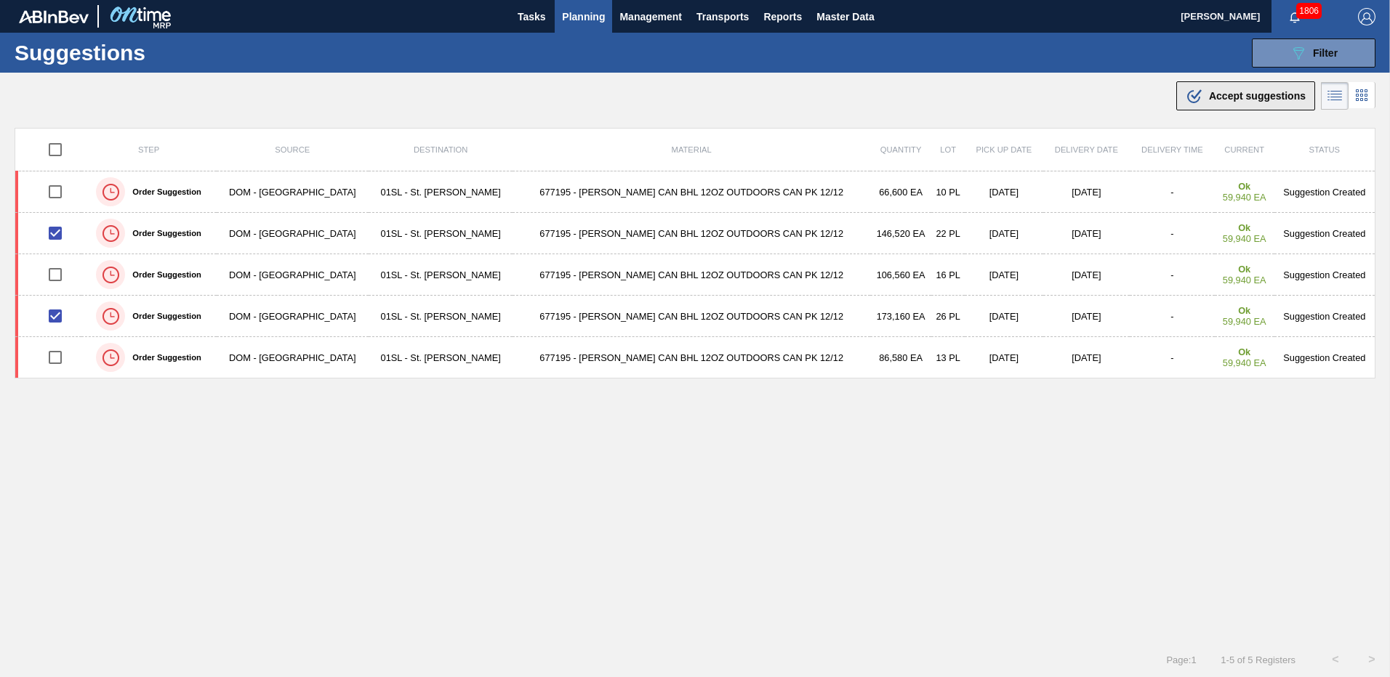
click at [1199, 100] on icon ".b{fill:var(--color-action-default)}" at bounding box center [1194, 95] width 17 height 17
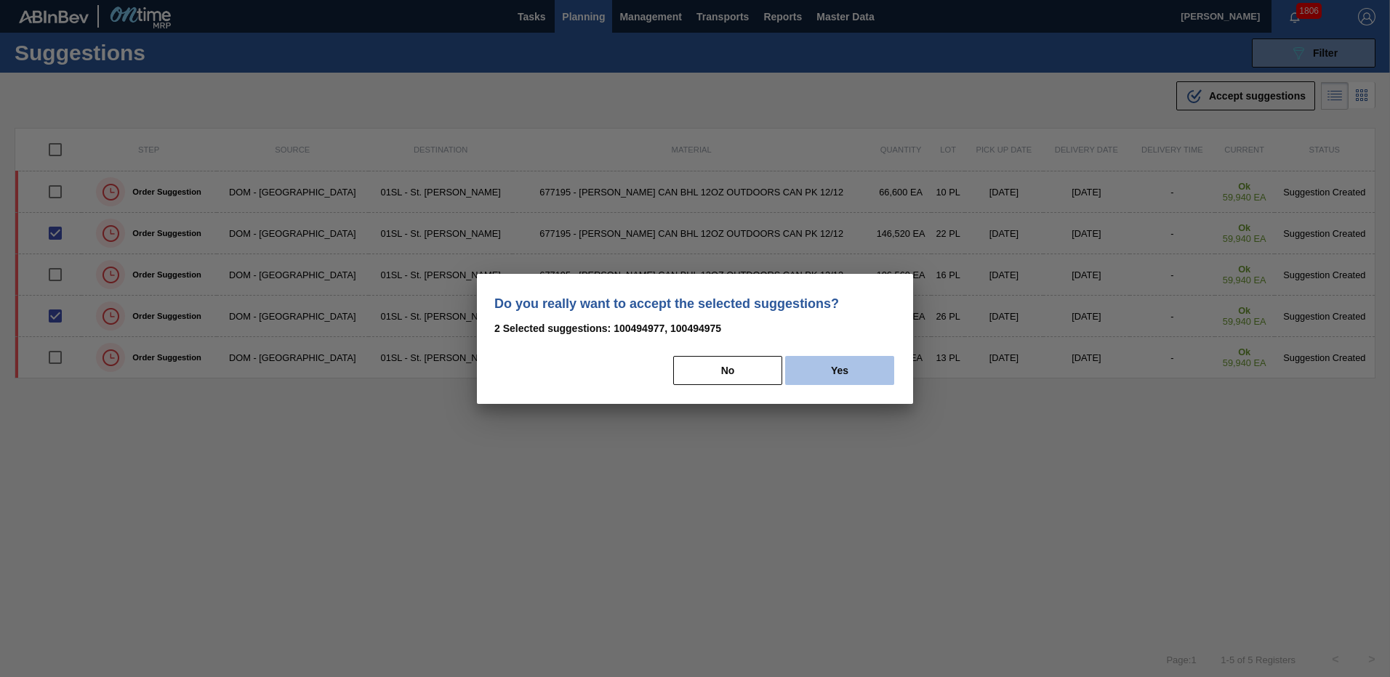
click at [824, 361] on button "Yes" at bounding box center [839, 370] width 109 height 29
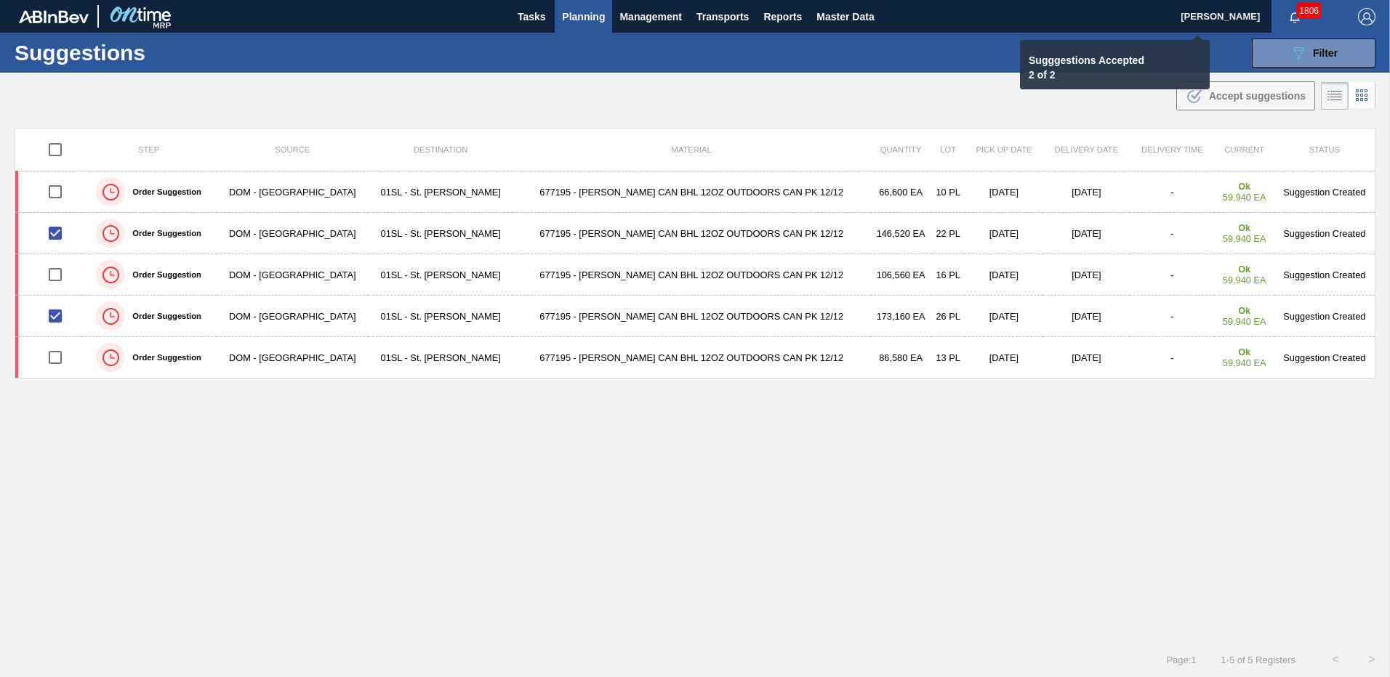
checkbox input "false"
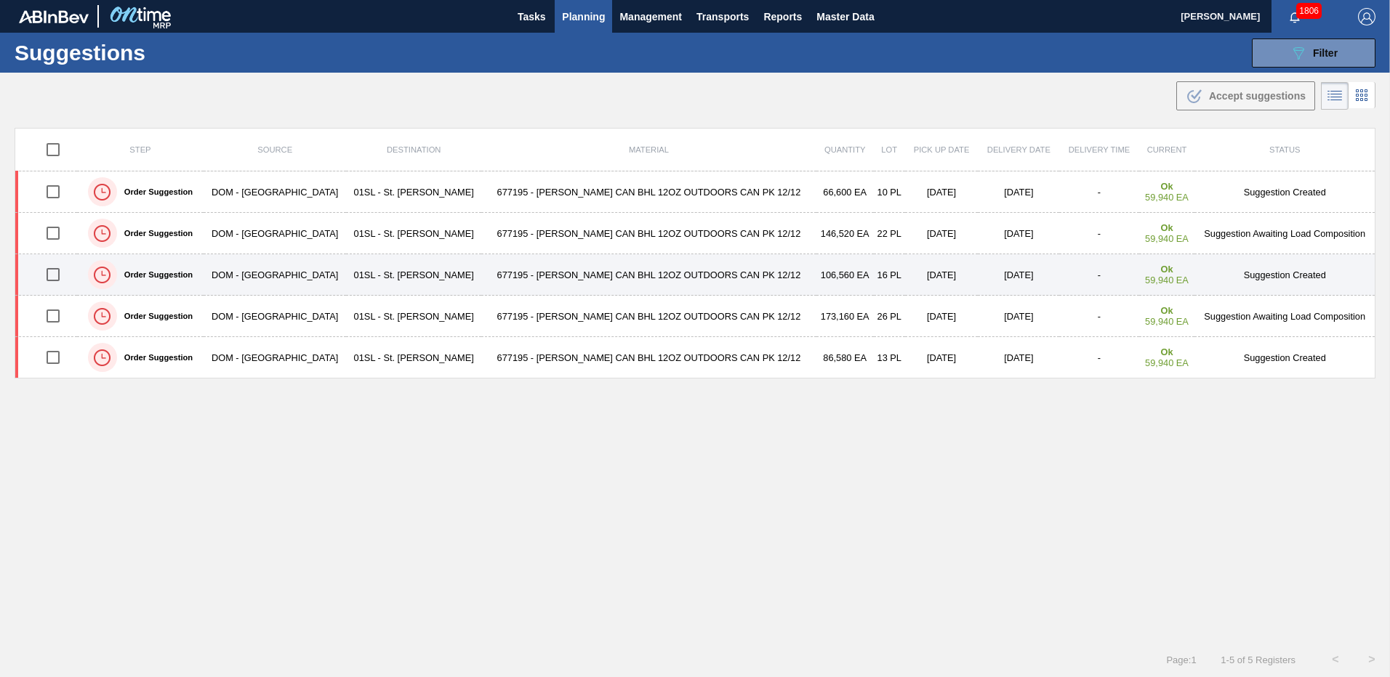
click at [60, 274] on input "checkbox" at bounding box center [53, 274] width 31 height 31
checkbox input "true"
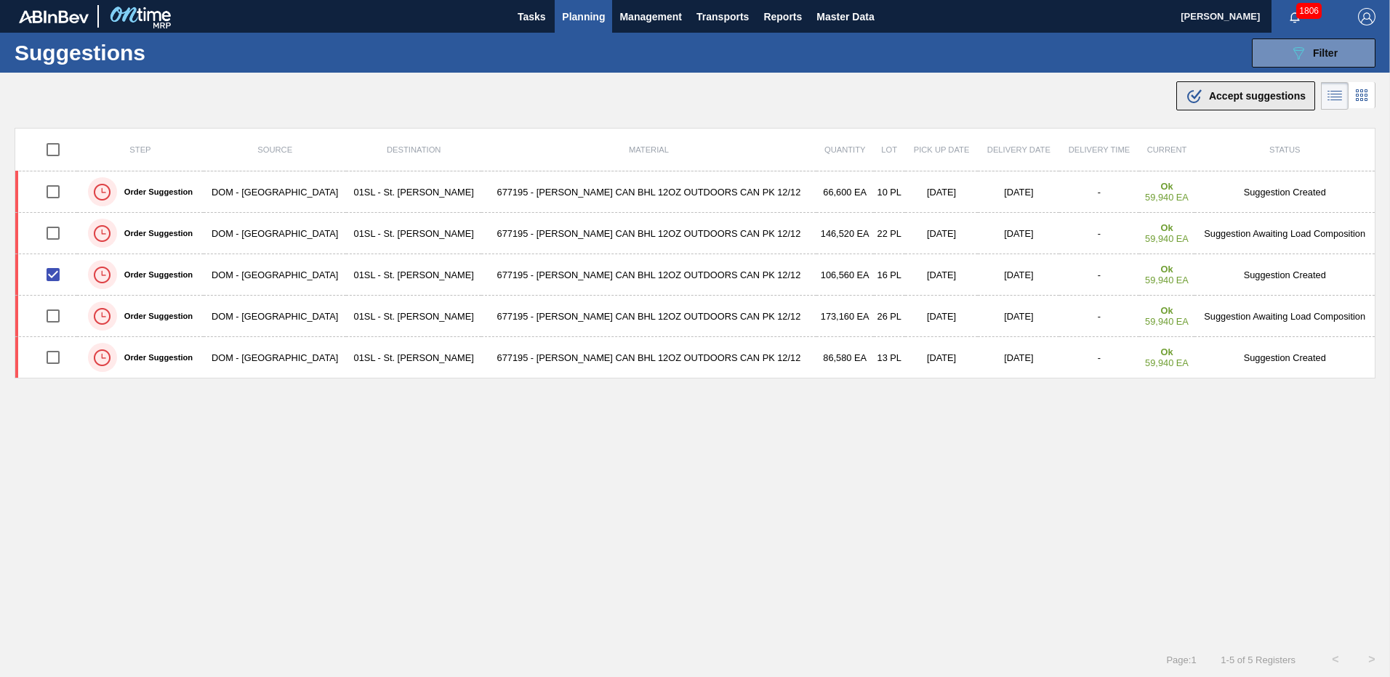
click at [1236, 100] on span "Accept suggestions" at bounding box center [1257, 96] width 97 height 12
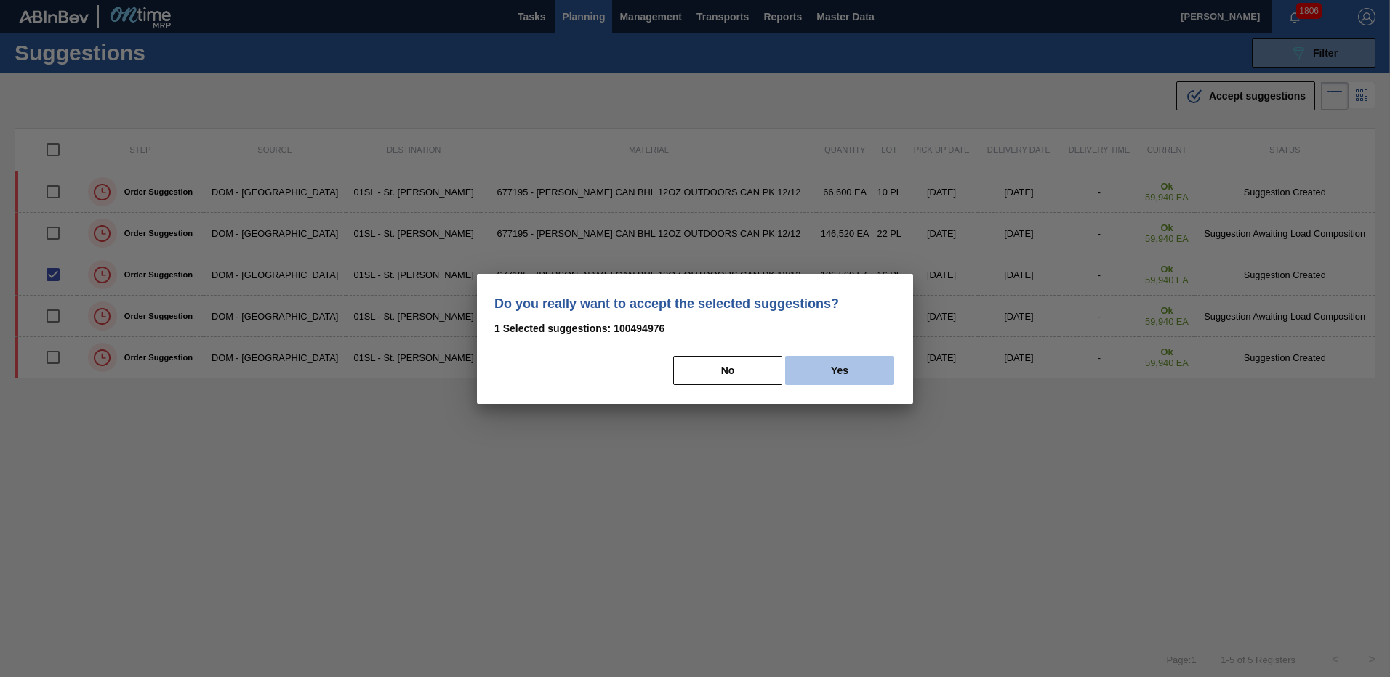
drag, startPoint x: 834, startPoint y: 373, endPoint x: 846, endPoint y: 372, distance: 12.4
click at [834, 372] on button "Yes" at bounding box center [839, 370] width 109 height 29
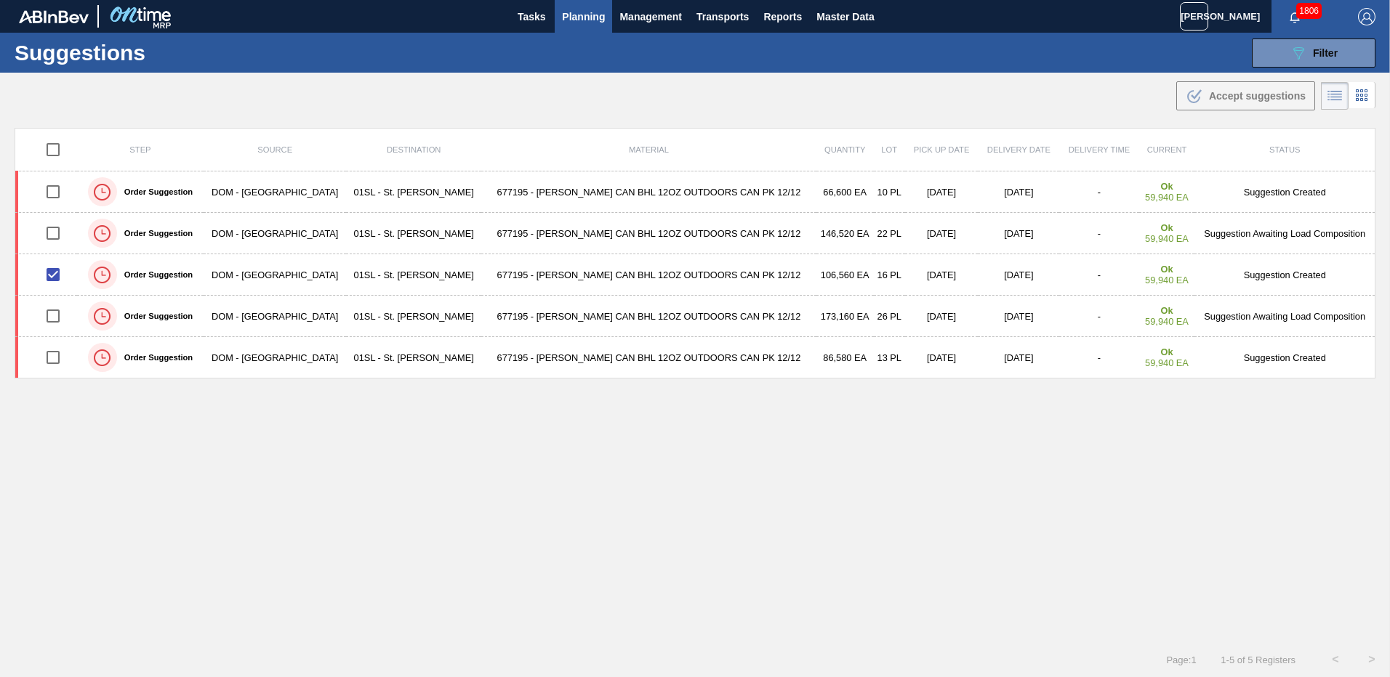
click at [918, 117] on main "Tasks Planning Management Transports Reports Master Data Christina Carrig 1806 …" at bounding box center [695, 338] width 1390 height 677
click at [569, 16] on span "Planning" at bounding box center [583, 16] width 43 height 17
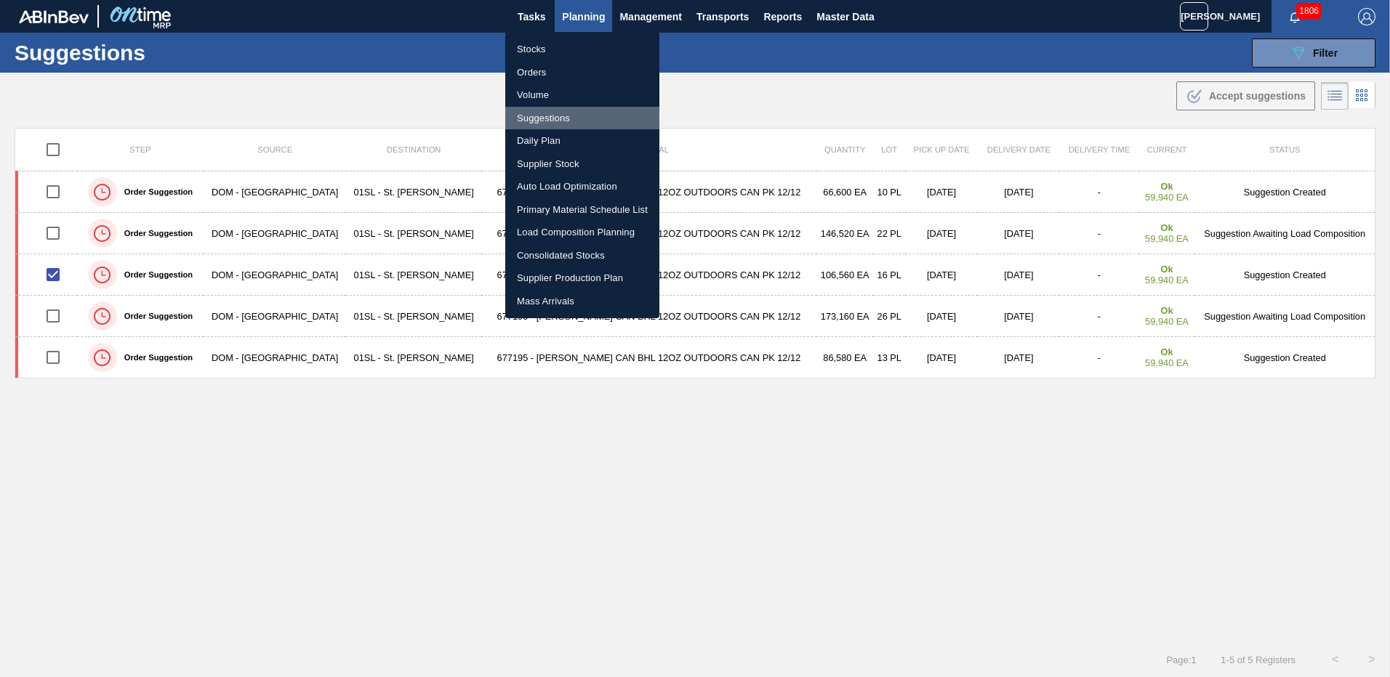
click at [544, 117] on li "Suggestions" at bounding box center [582, 118] width 154 height 23
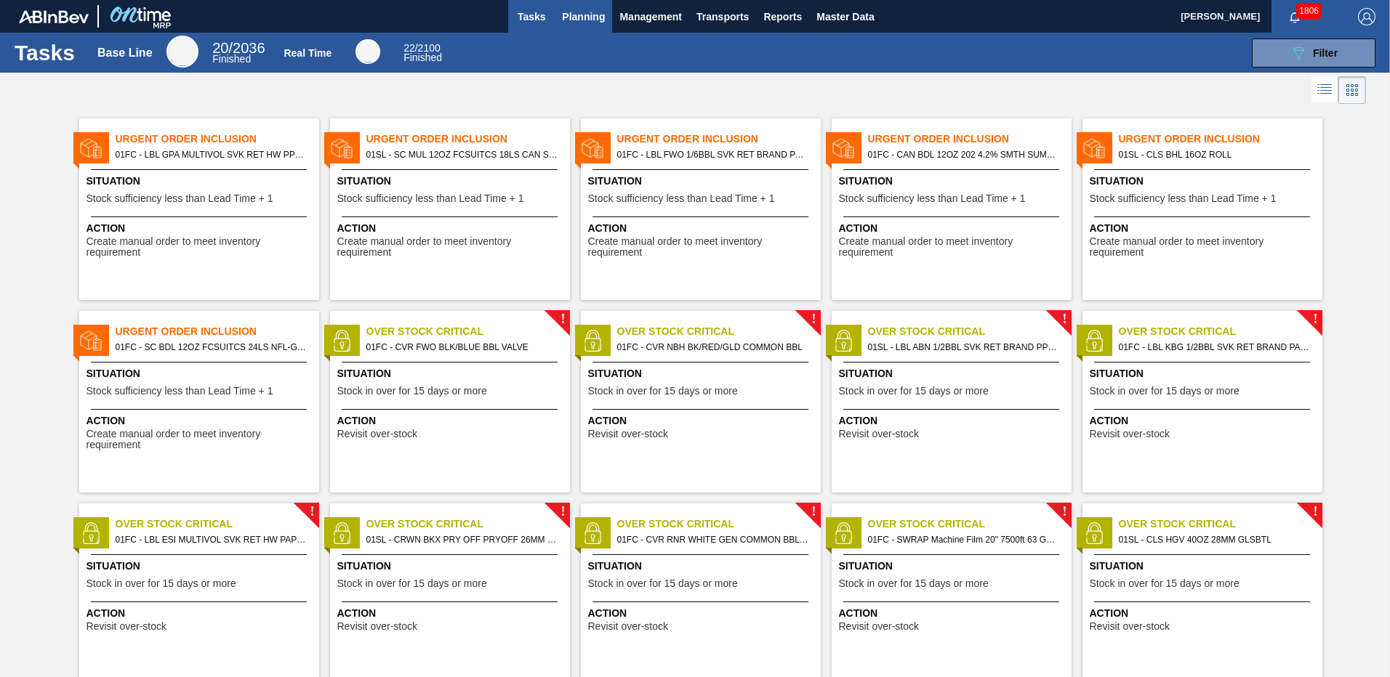
click at [564, 19] on span "Planning" at bounding box center [583, 16] width 43 height 17
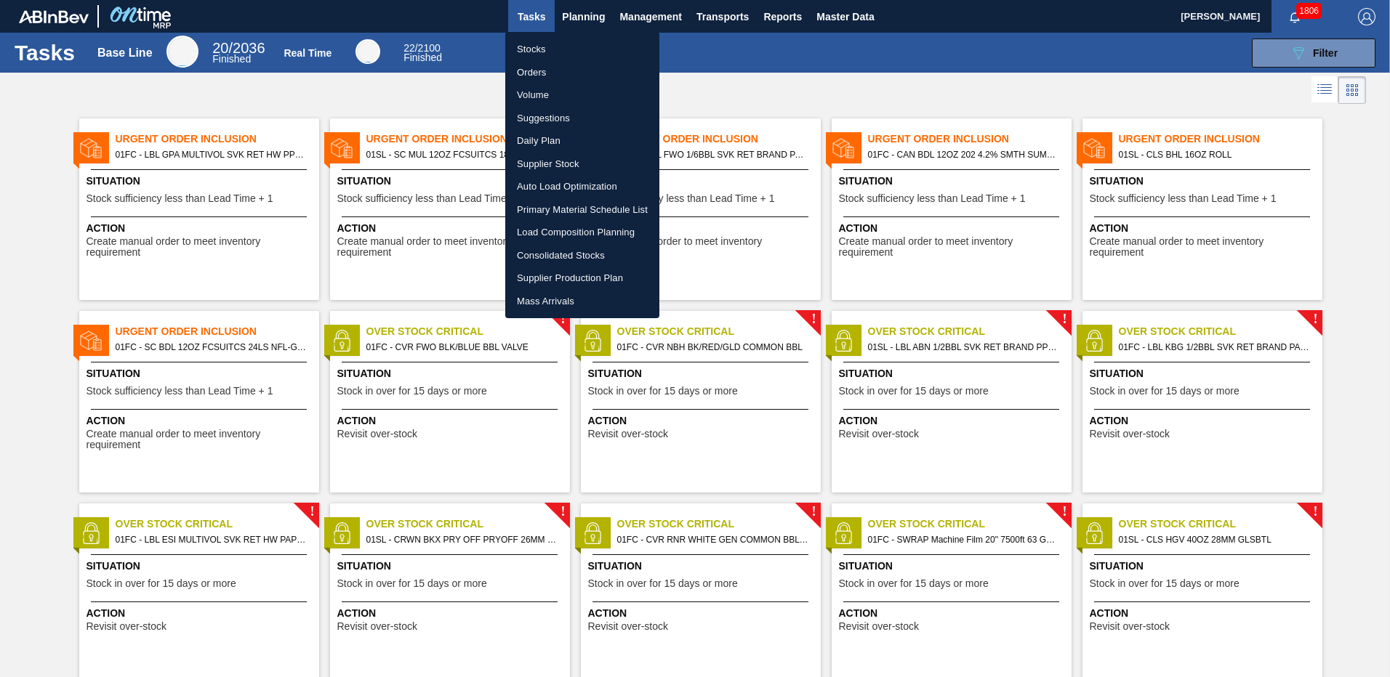
click at [556, 228] on li "Load Composition Planning" at bounding box center [582, 232] width 154 height 23
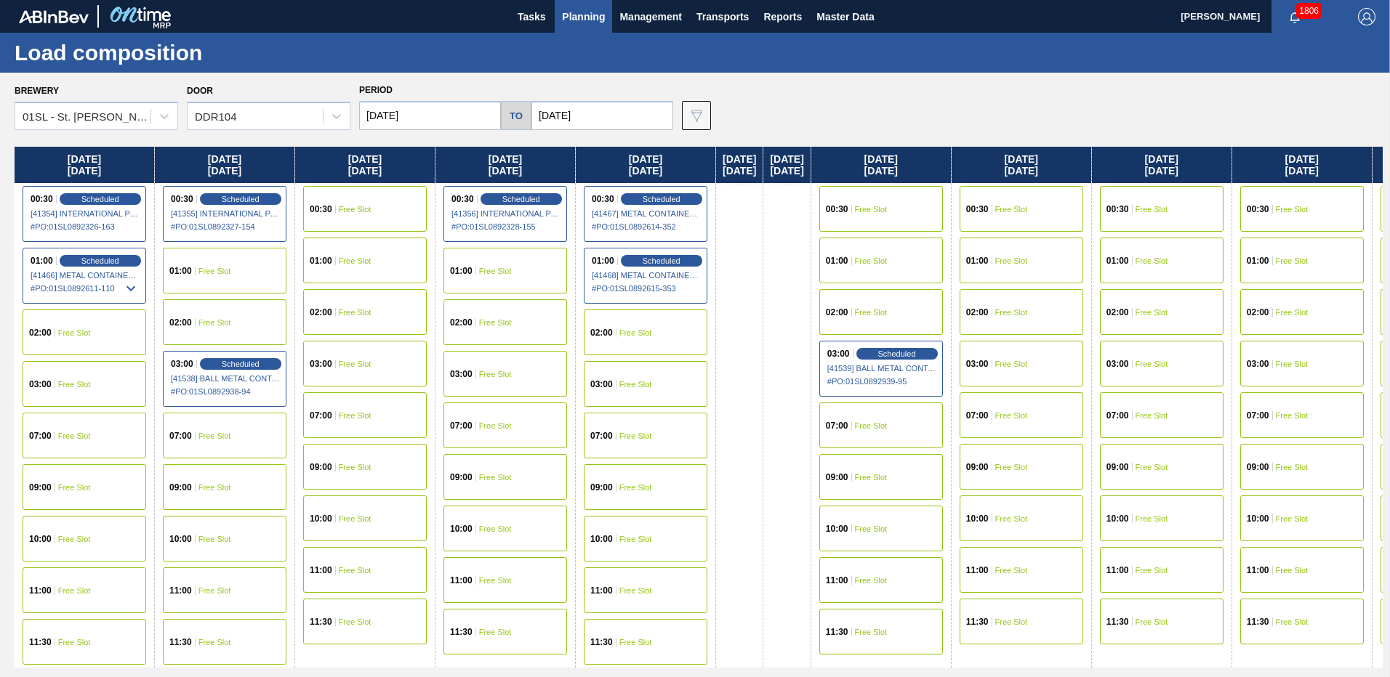
click at [247, 486] on div "09:00 Free Slot" at bounding box center [225, 487] width 124 height 46
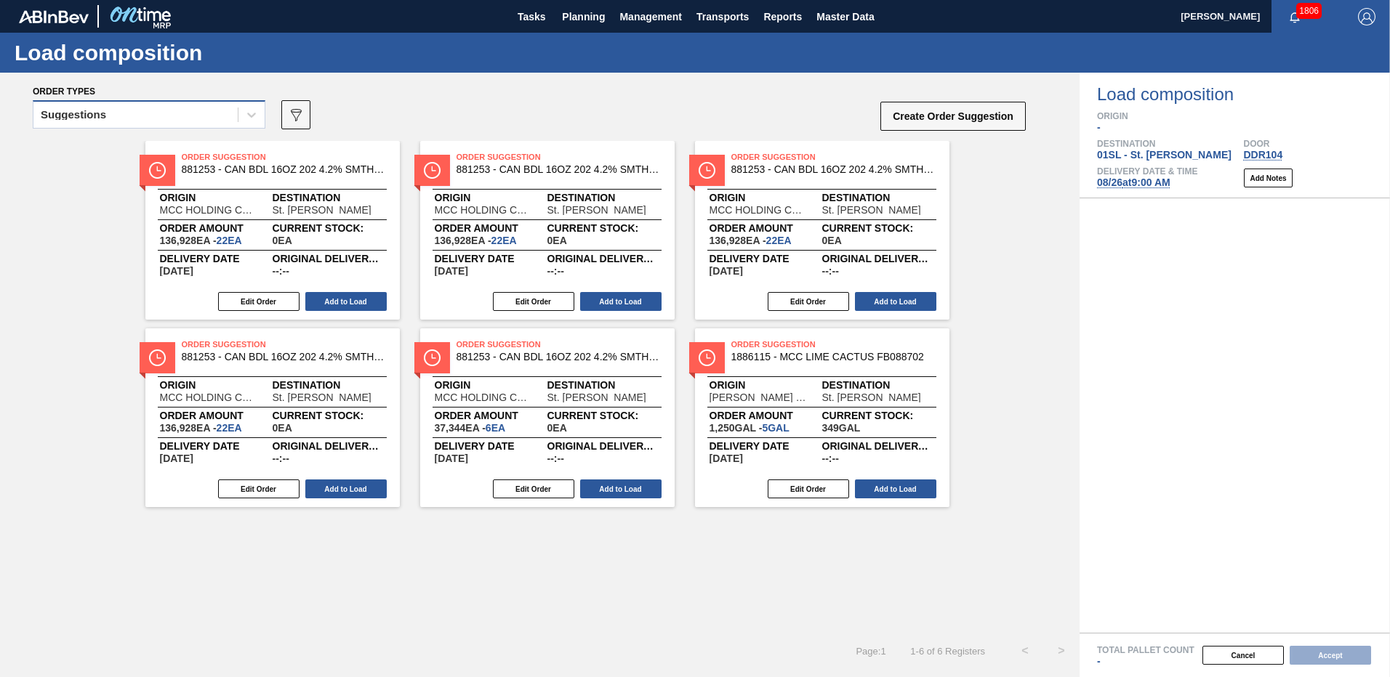
click at [190, 119] on div "Suggestions" at bounding box center [135, 115] width 204 height 21
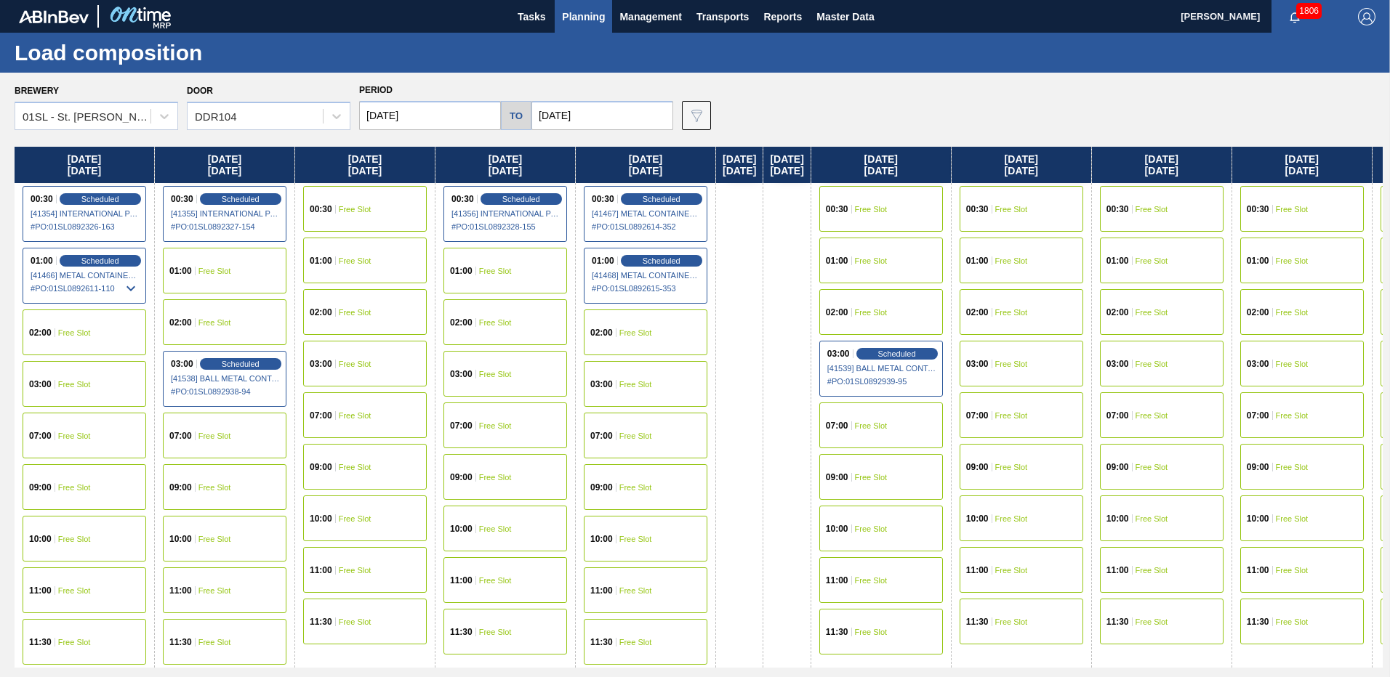
click at [239, 493] on div "09:00 Free Slot" at bounding box center [225, 487] width 124 height 46
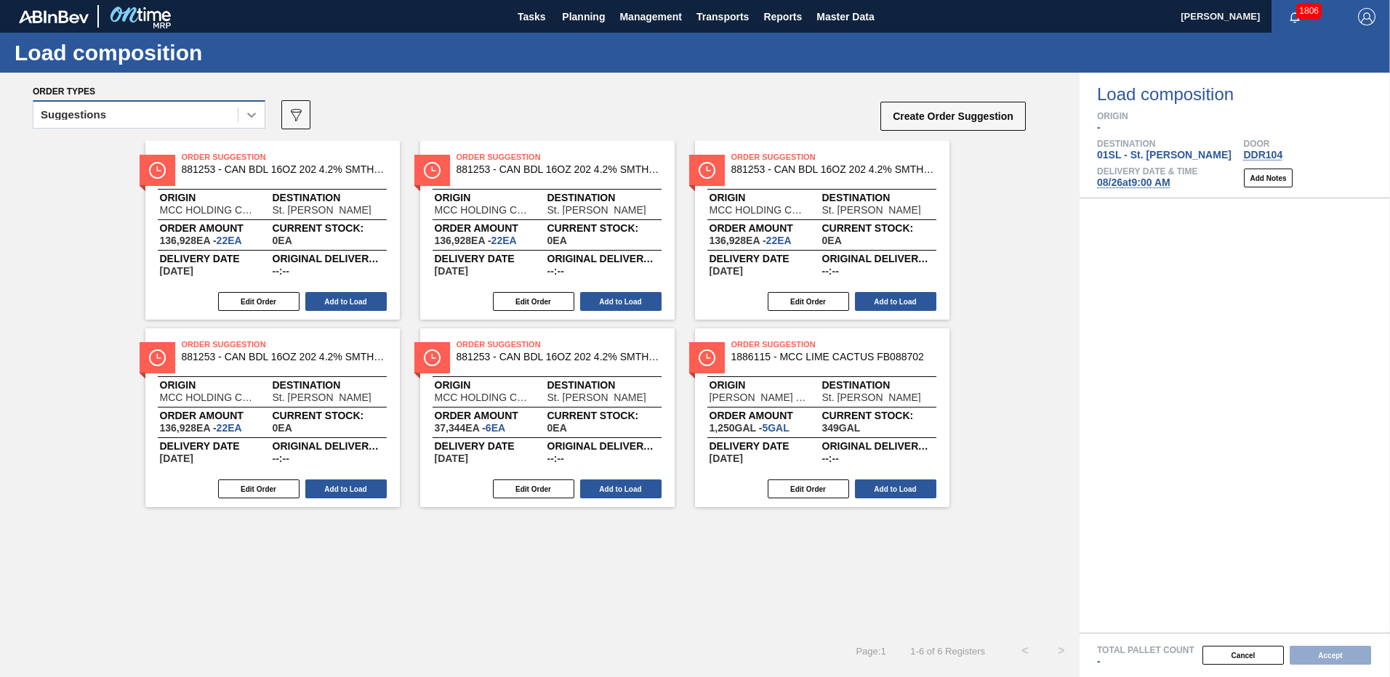
click at [244, 105] on div at bounding box center [251, 115] width 26 height 26
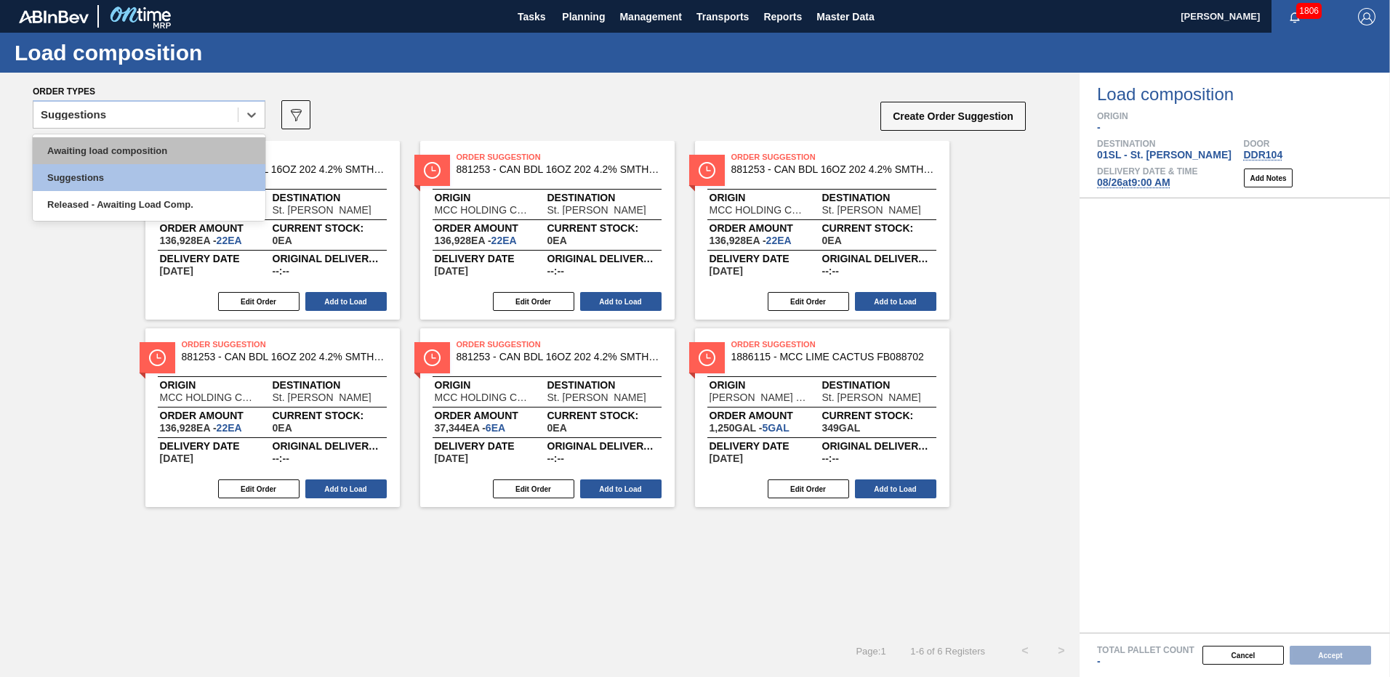
click at [159, 149] on div "Awaiting load composition" at bounding box center [149, 150] width 233 height 27
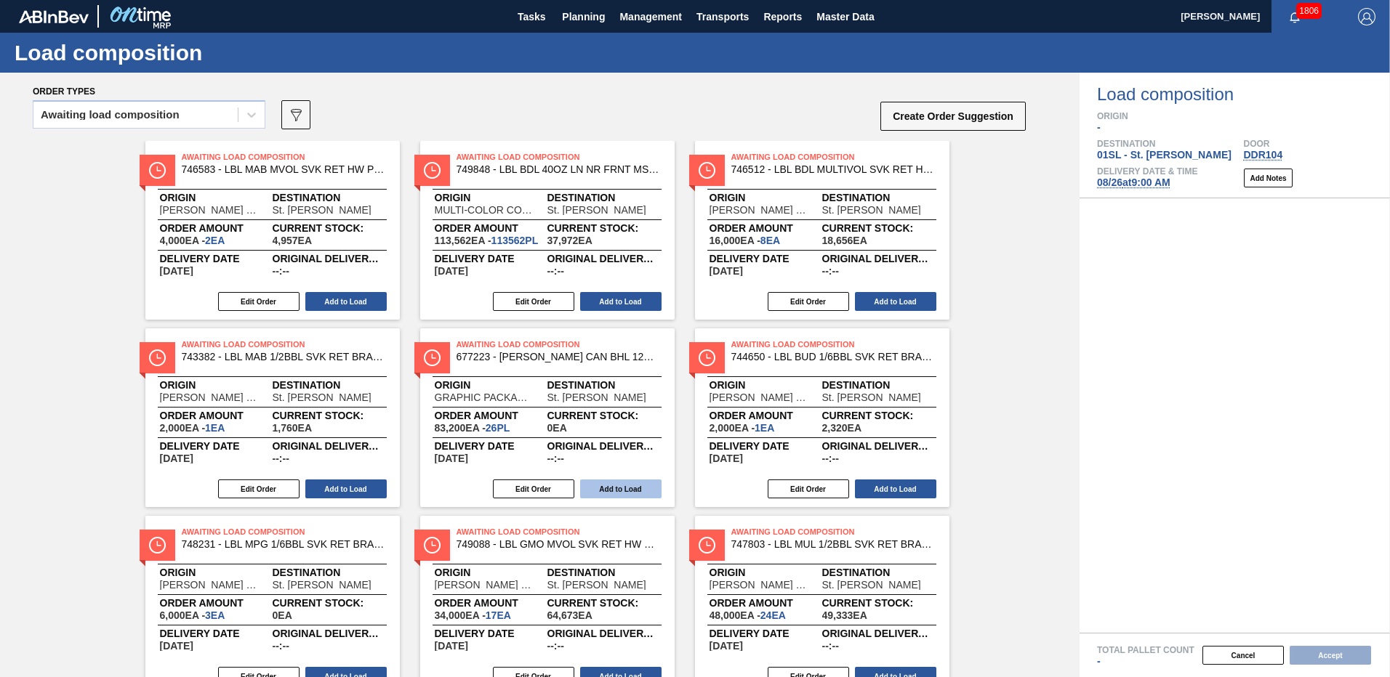
click at [612, 490] on button "Add to Load" at bounding box center [620, 489] width 81 height 19
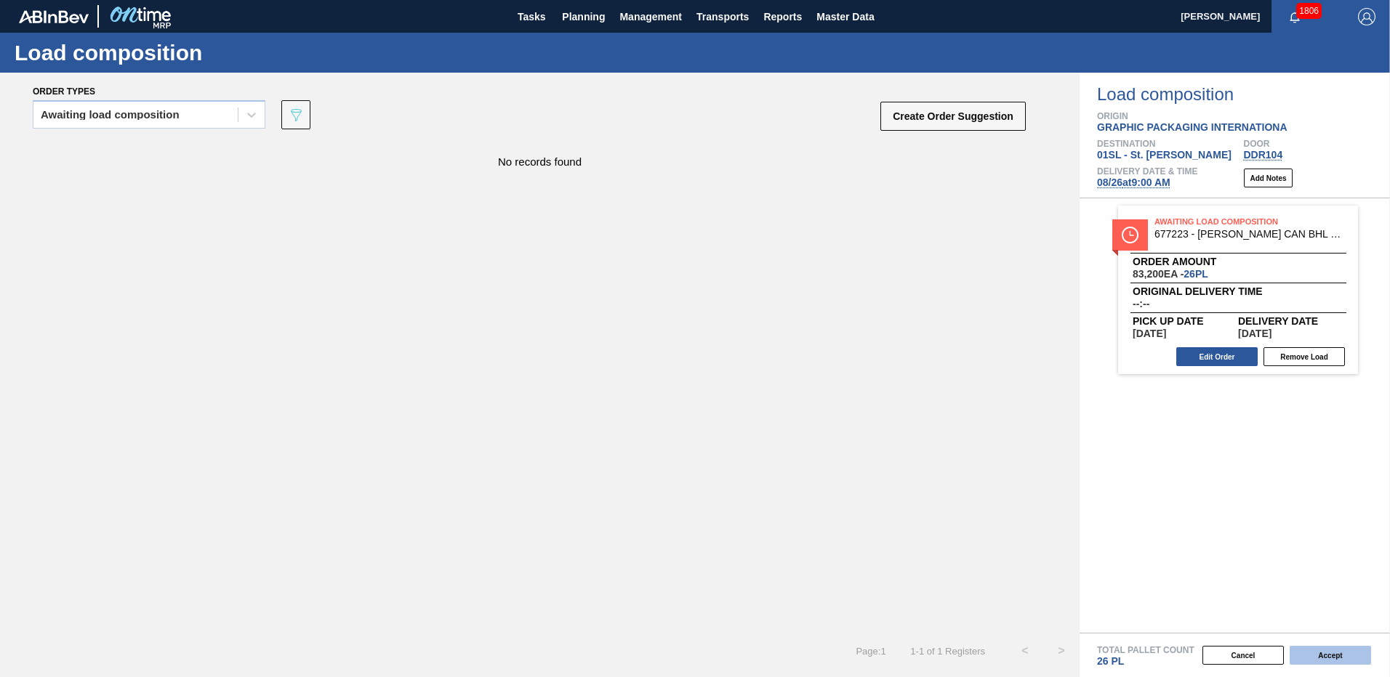
click at [1308, 653] on button "Accept" at bounding box center [1329, 655] width 81 height 19
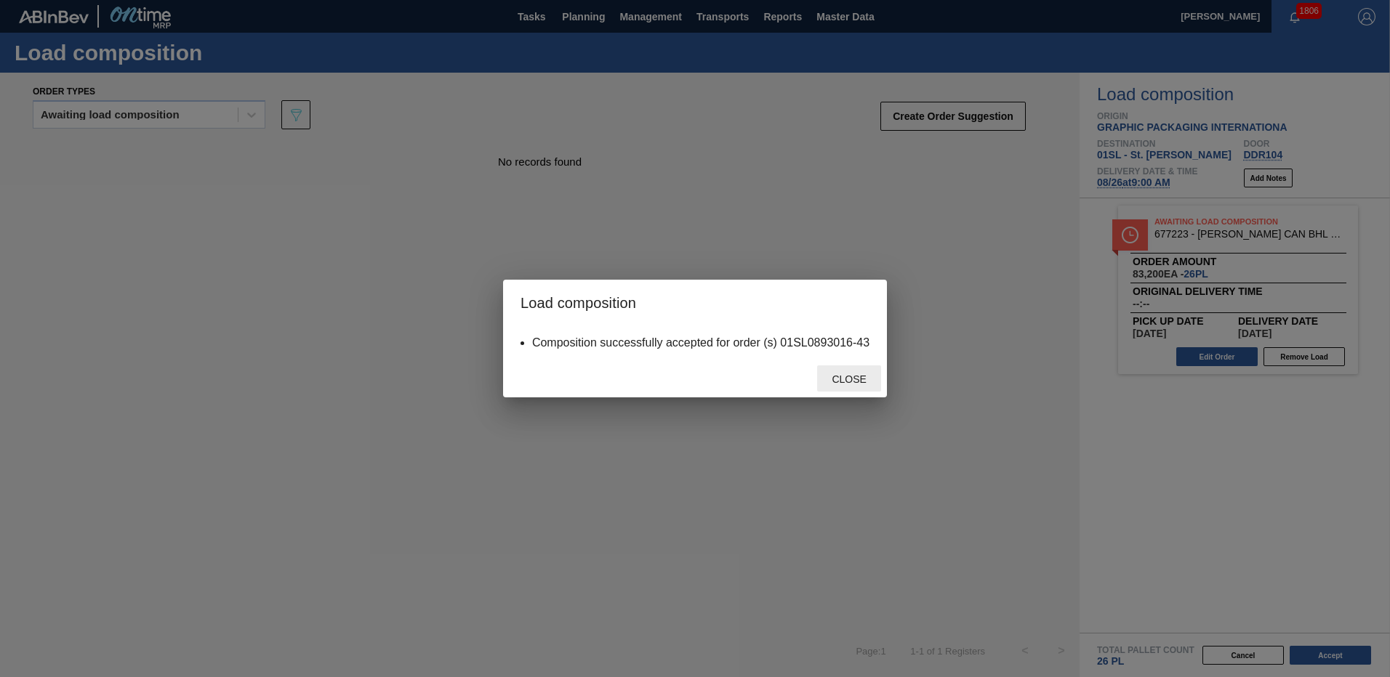
click at [864, 374] on span "Close" at bounding box center [848, 380] width 57 height 12
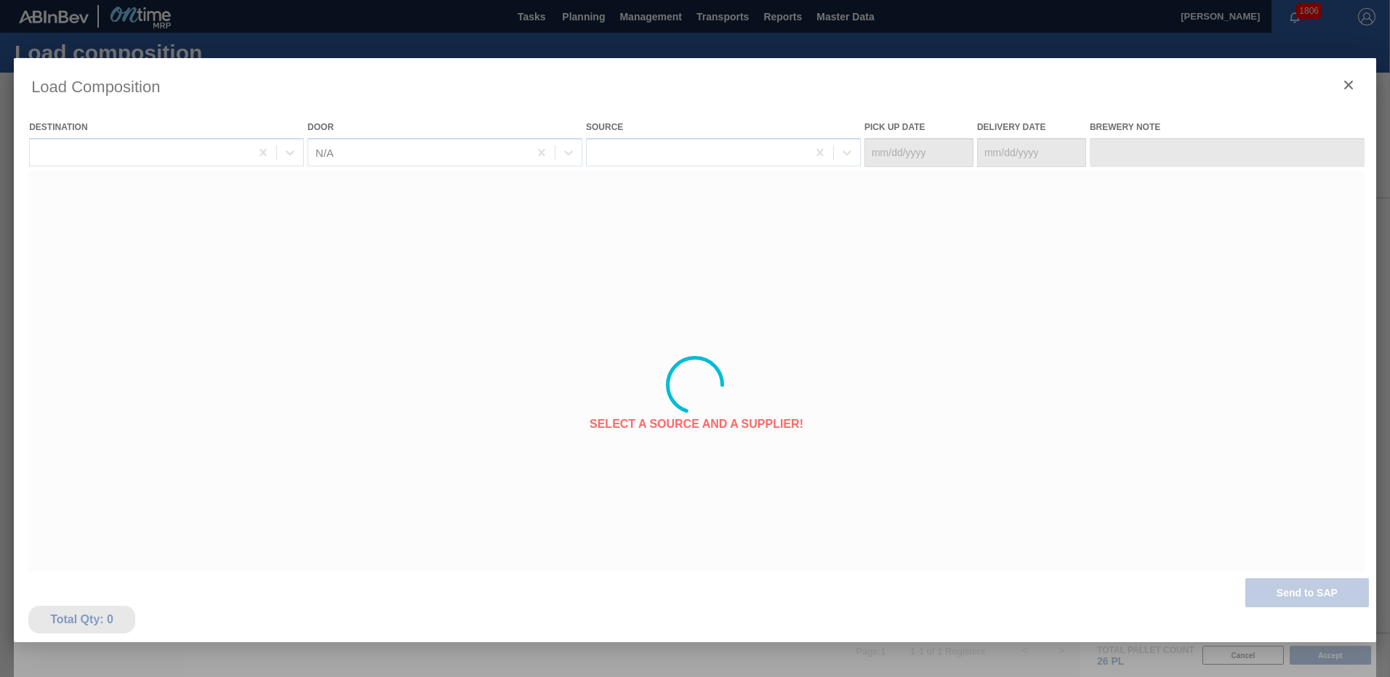
type Date "[DATE]"
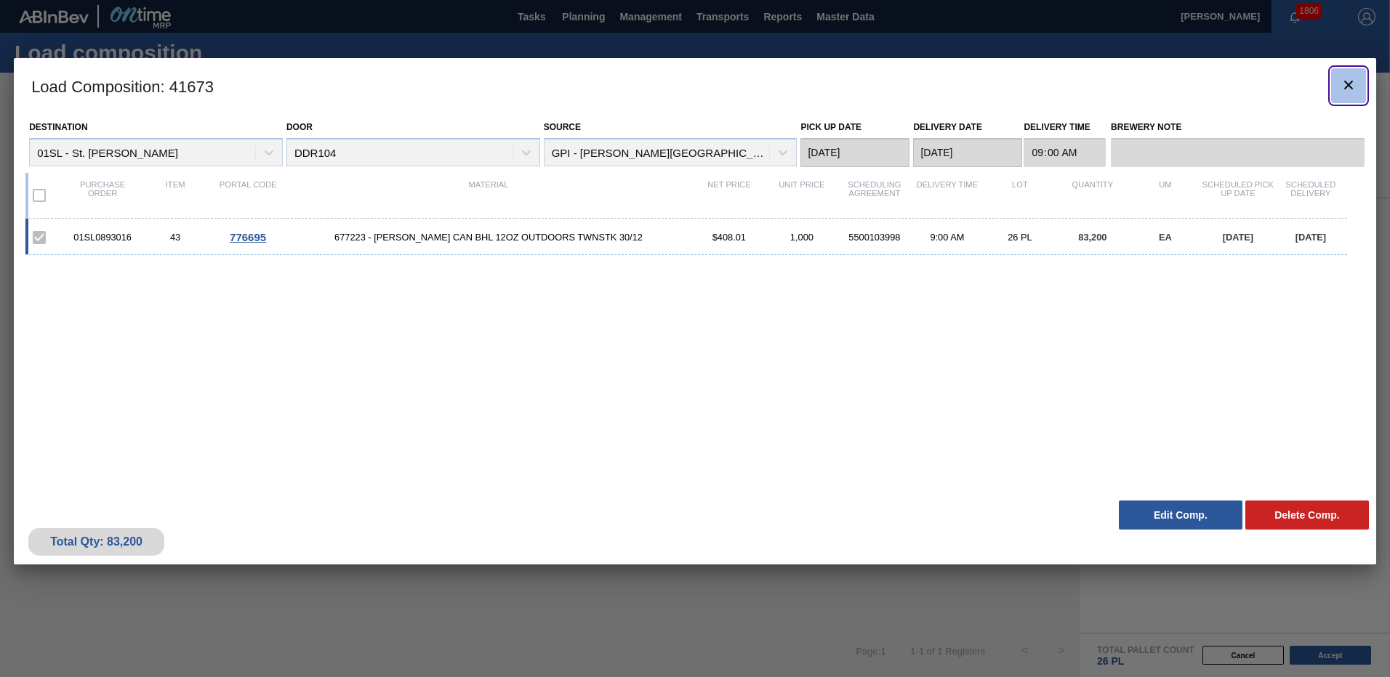
click at [1348, 84] on icon "botão de ícone" at bounding box center [1348, 85] width 9 height 9
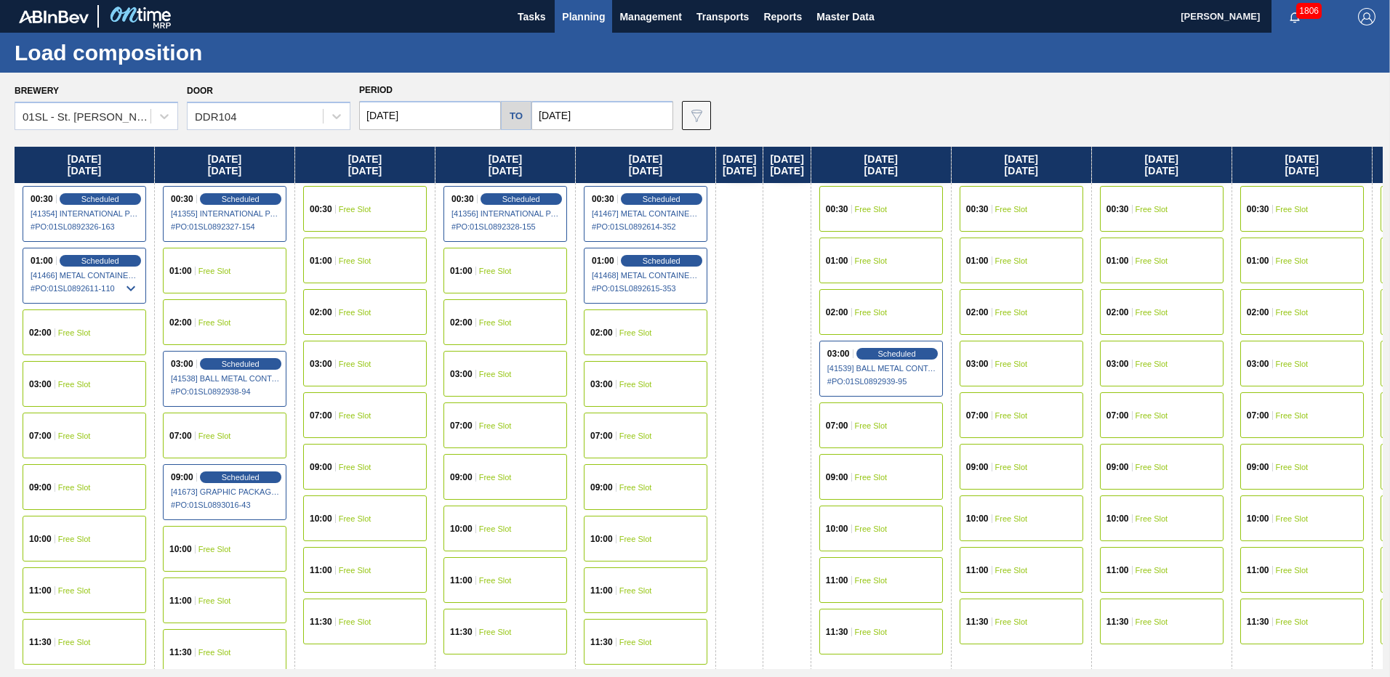
scroll to position [9, 0]
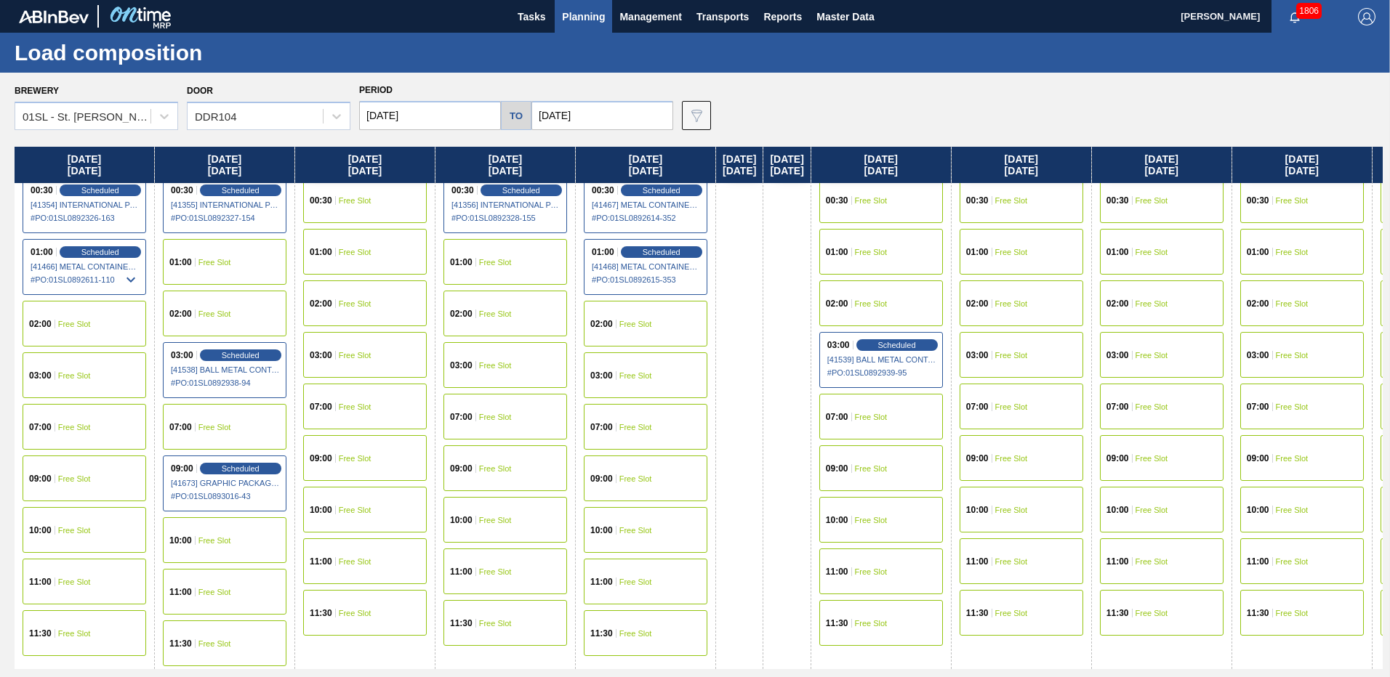
click at [379, 459] on div "09:00 Free Slot" at bounding box center [365, 458] width 124 height 46
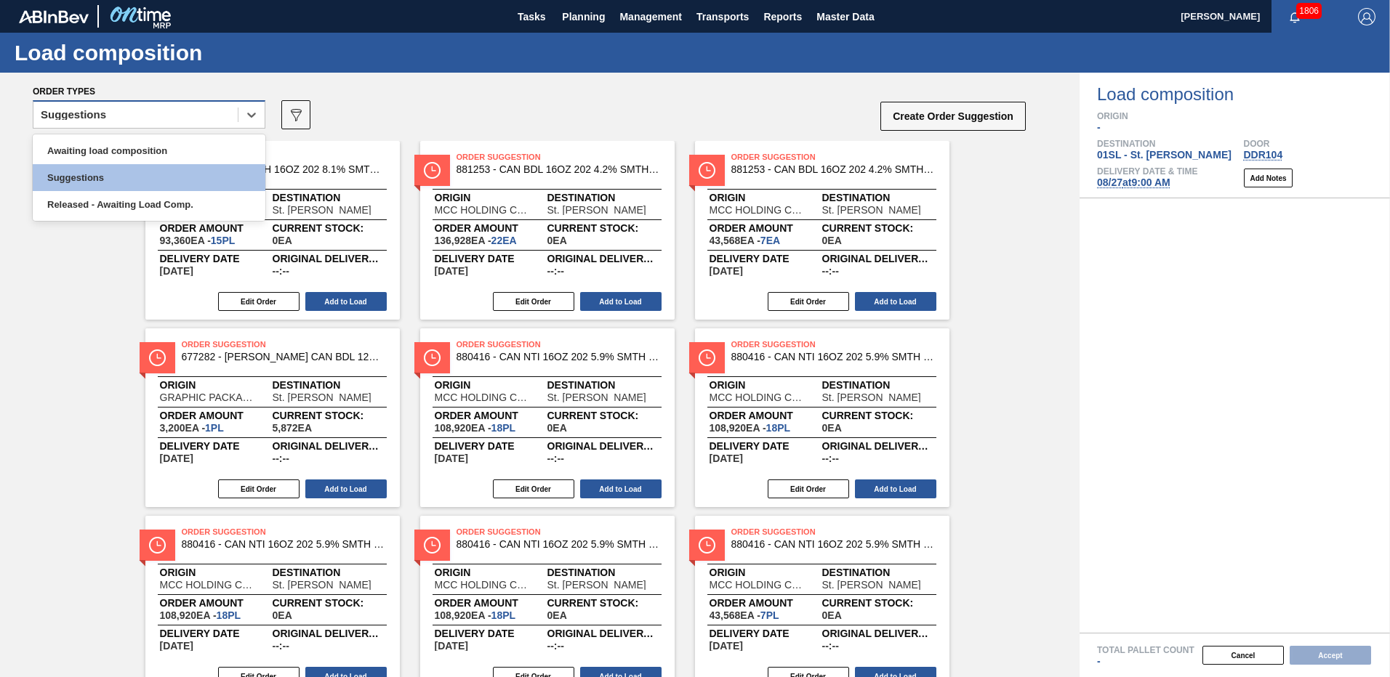
click at [219, 121] on div "Suggestions" at bounding box center [135, 115] width 204 height 21
click at [101, 158] on div "Awaiting load composition" at bounding box center [149, 150] width 233 height 27
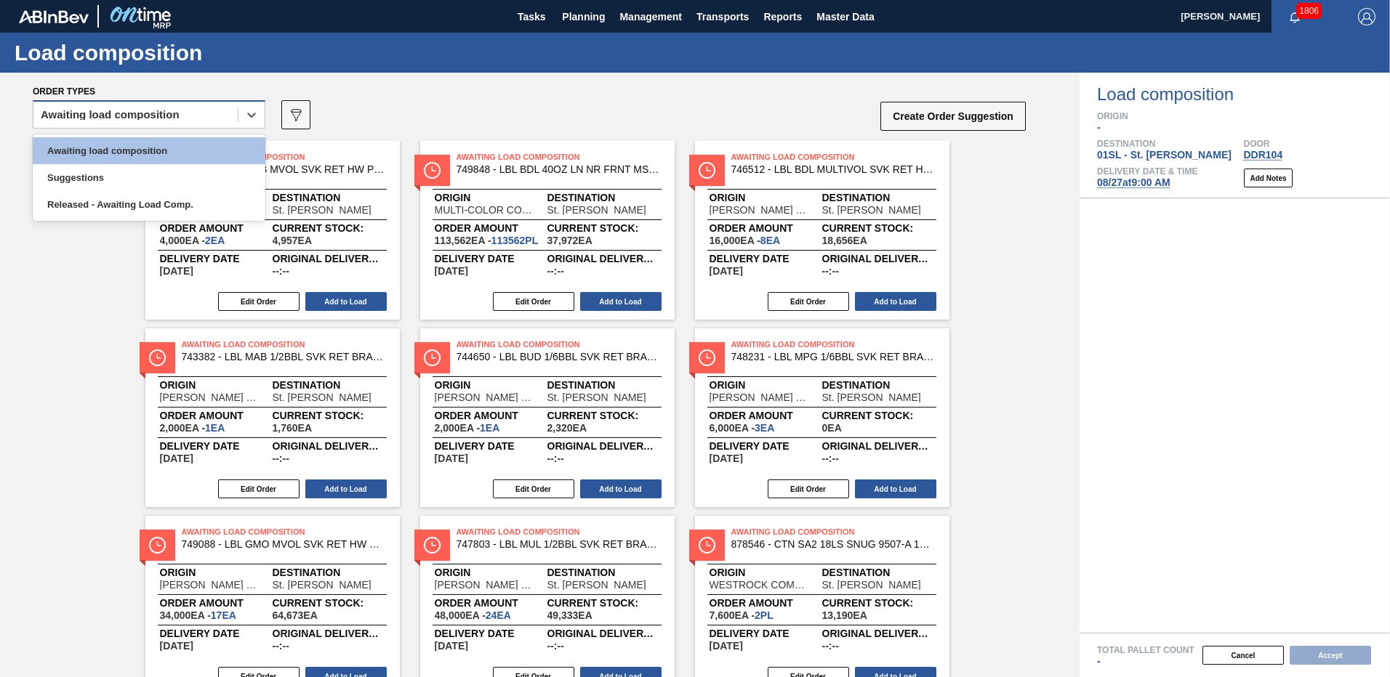
click at [154, 124] on div "Awaiting load composition" at bounding box center [135, 115] width 204 height 21
click at [94, 151] on div "Awaiting load composition" at bounding box center [149, 150] width 233 height 27
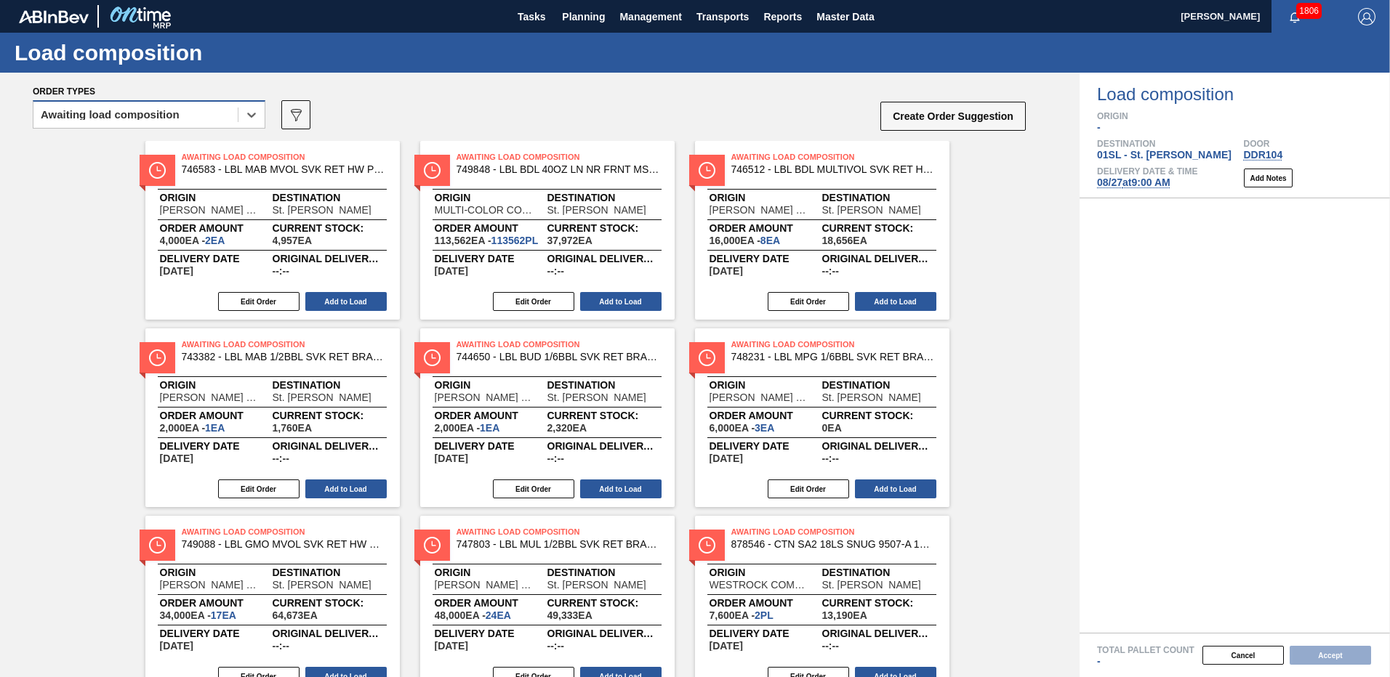
click at [110, 119] on div "Awaiting load composition" at bounding box center [110, 115] width 139 height 10
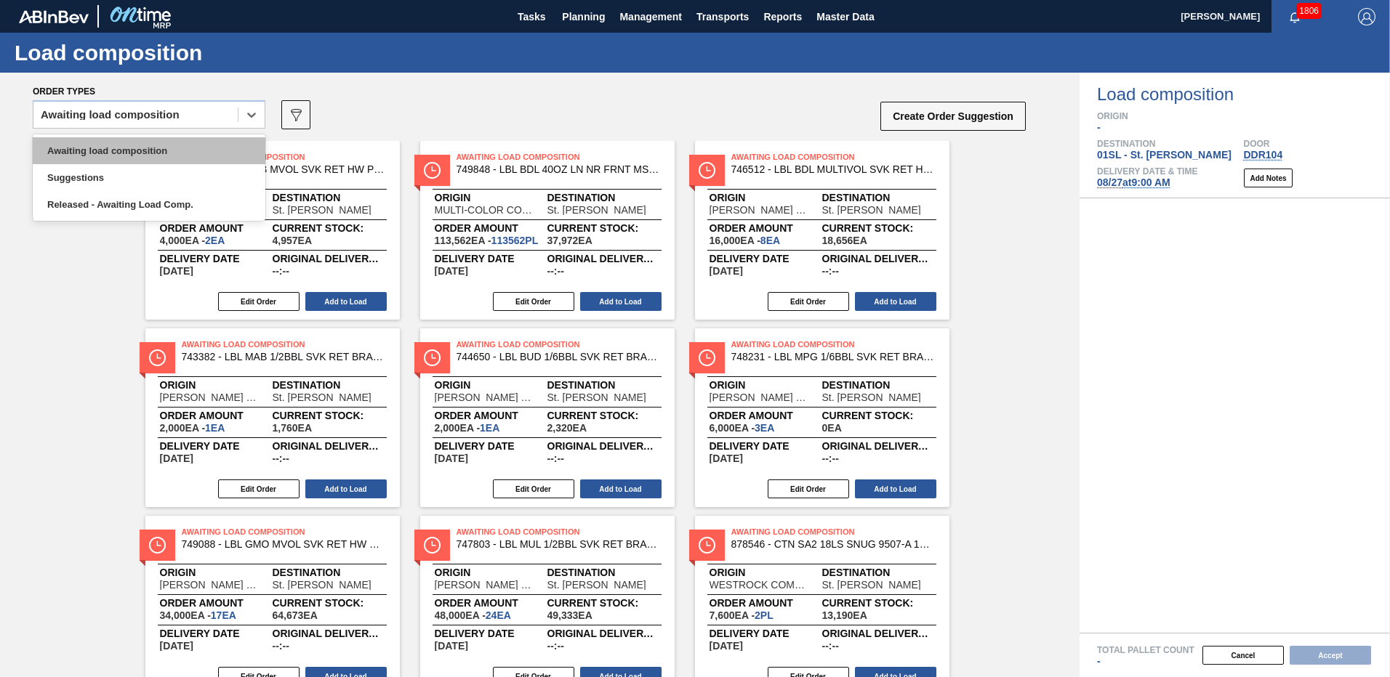
click at [86, 158] on div "Awaiting load composition" at bounding box center [149, 150] width 233 height 27
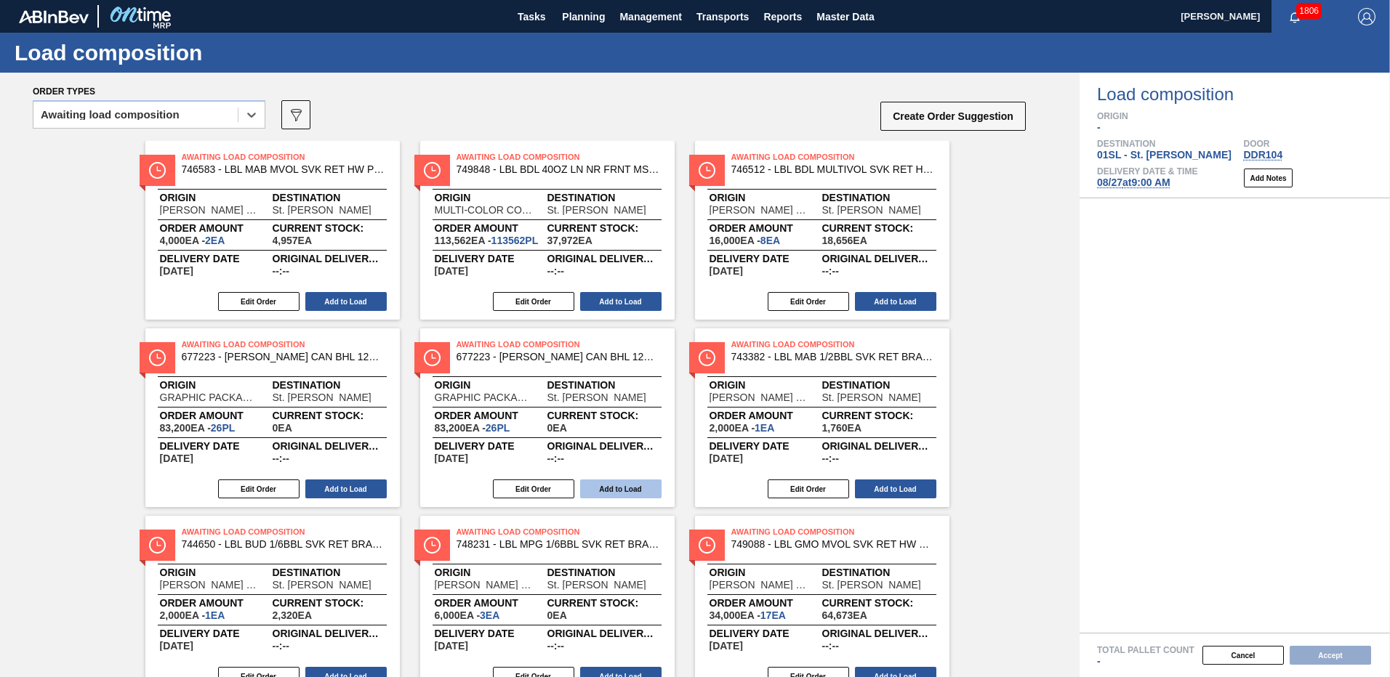
click at [614, 485] on button "Add to Load" at bounding box center [620, 489] width 81 height 19
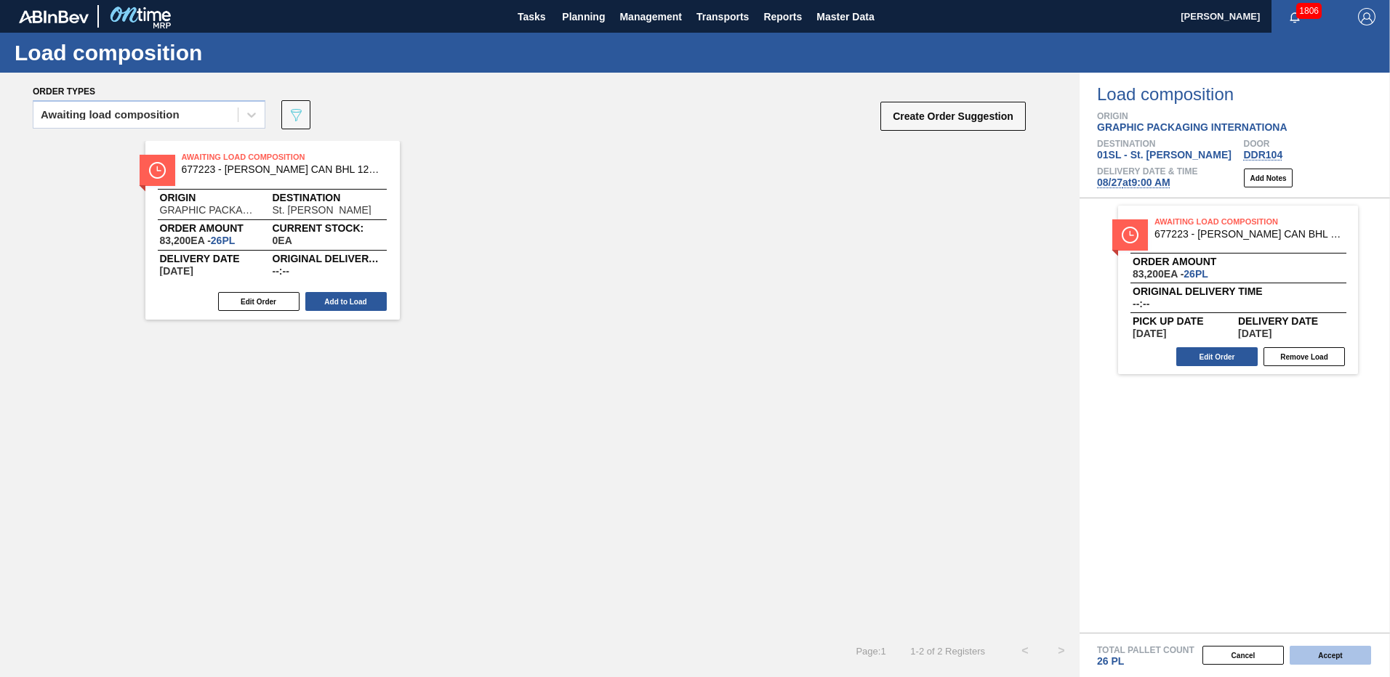
click at [1338, 654] on button "Accept" at bounding box center [1329, 655] width 81 height 19
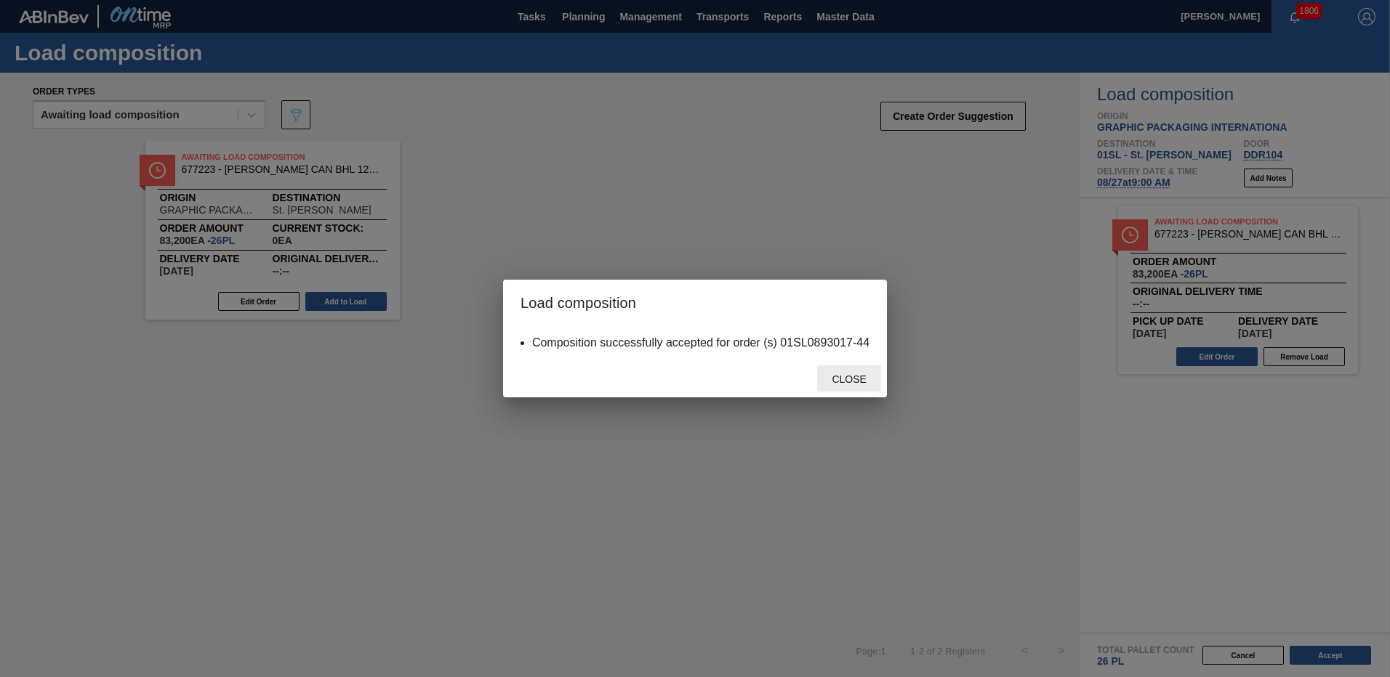
click at [850, 374] on span "Close" at bounding box center [848, 380] width 57 height 12
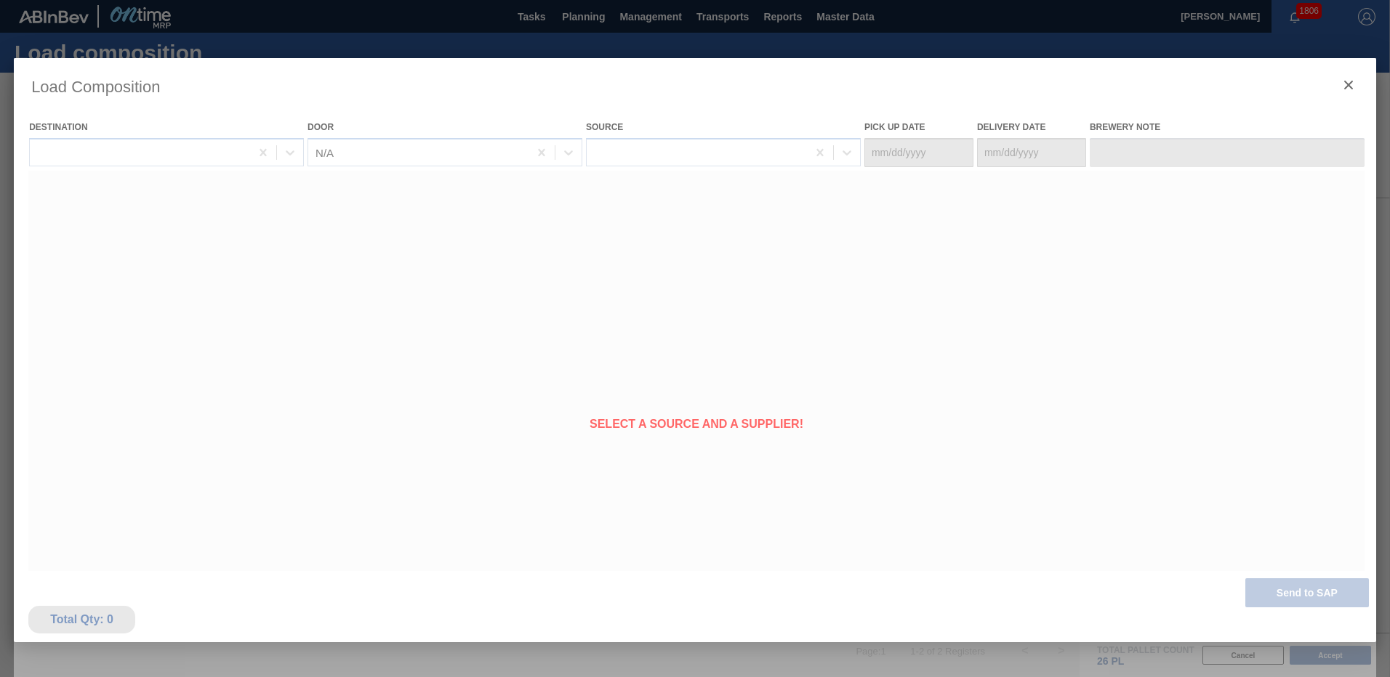
type Date "[DATE]"
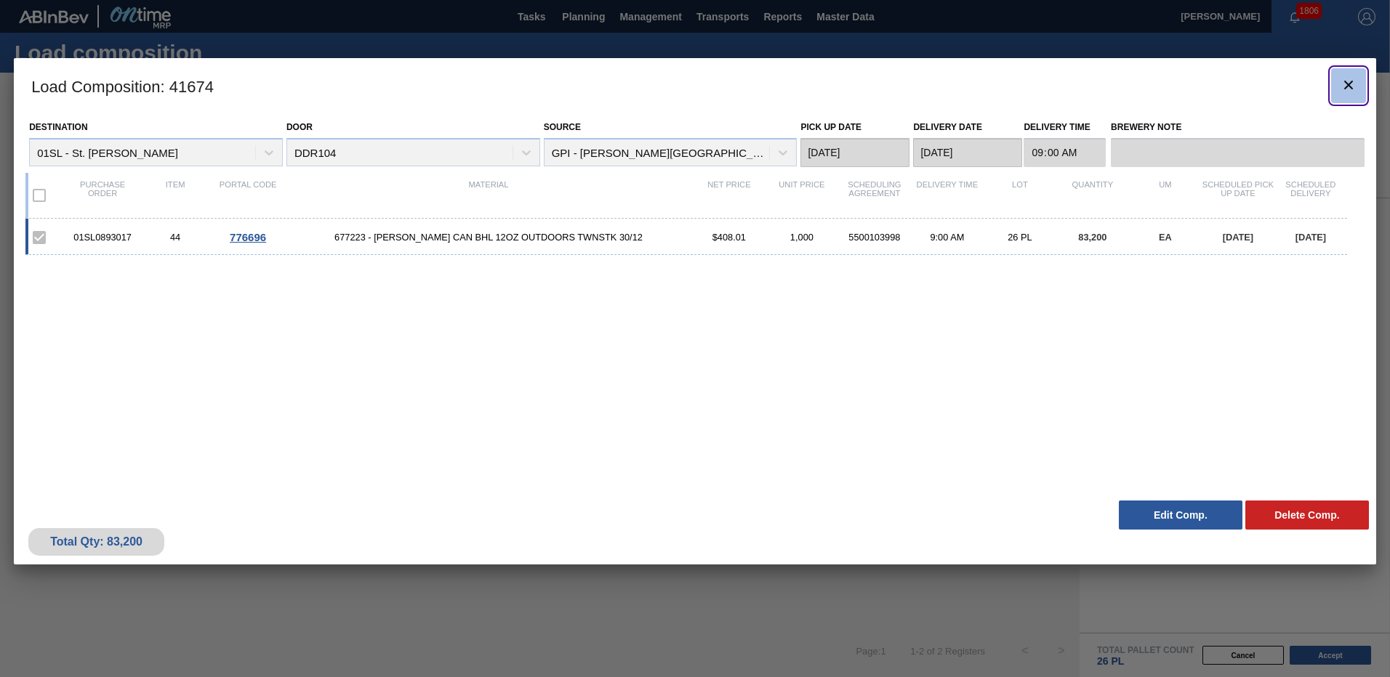
click at [1353, 87] on icon "botão de ícone" at bounding box center [1348, 84] width 17 height 17
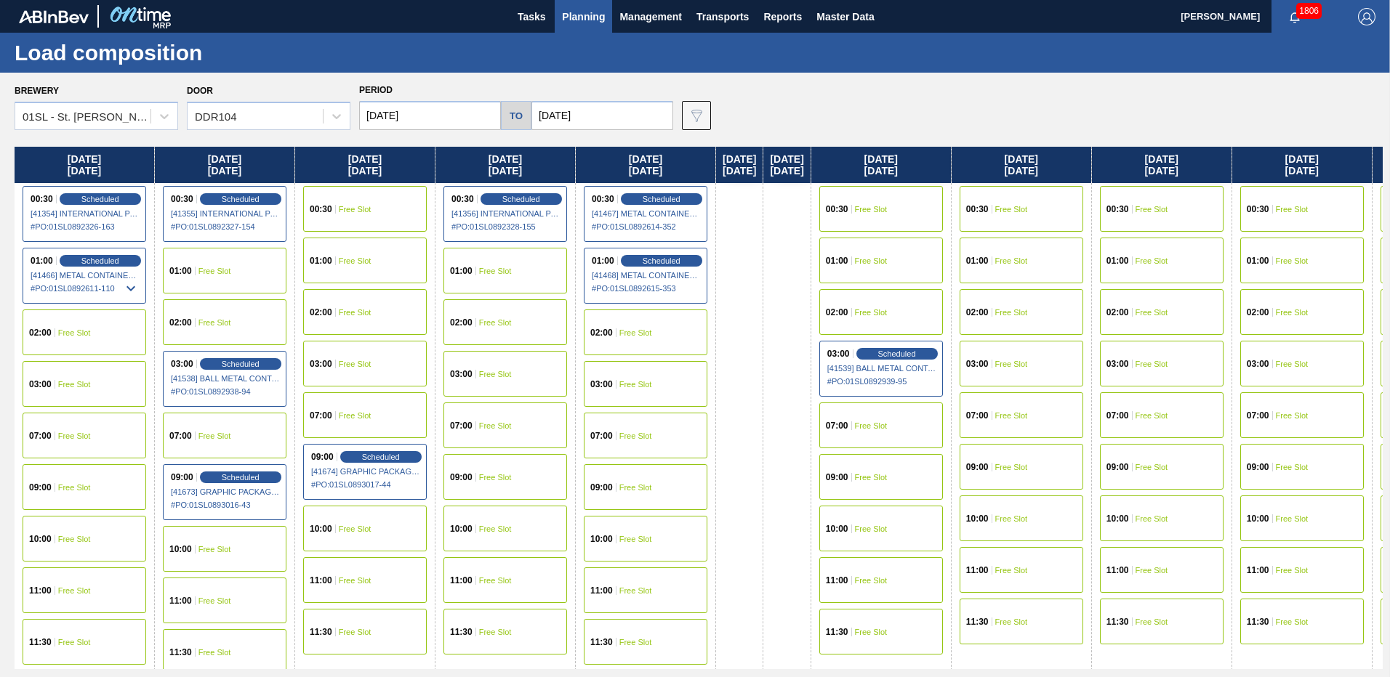
click at [508, 475] on span "Free Slot" at bounding box center [495, 477] width 33 height 9
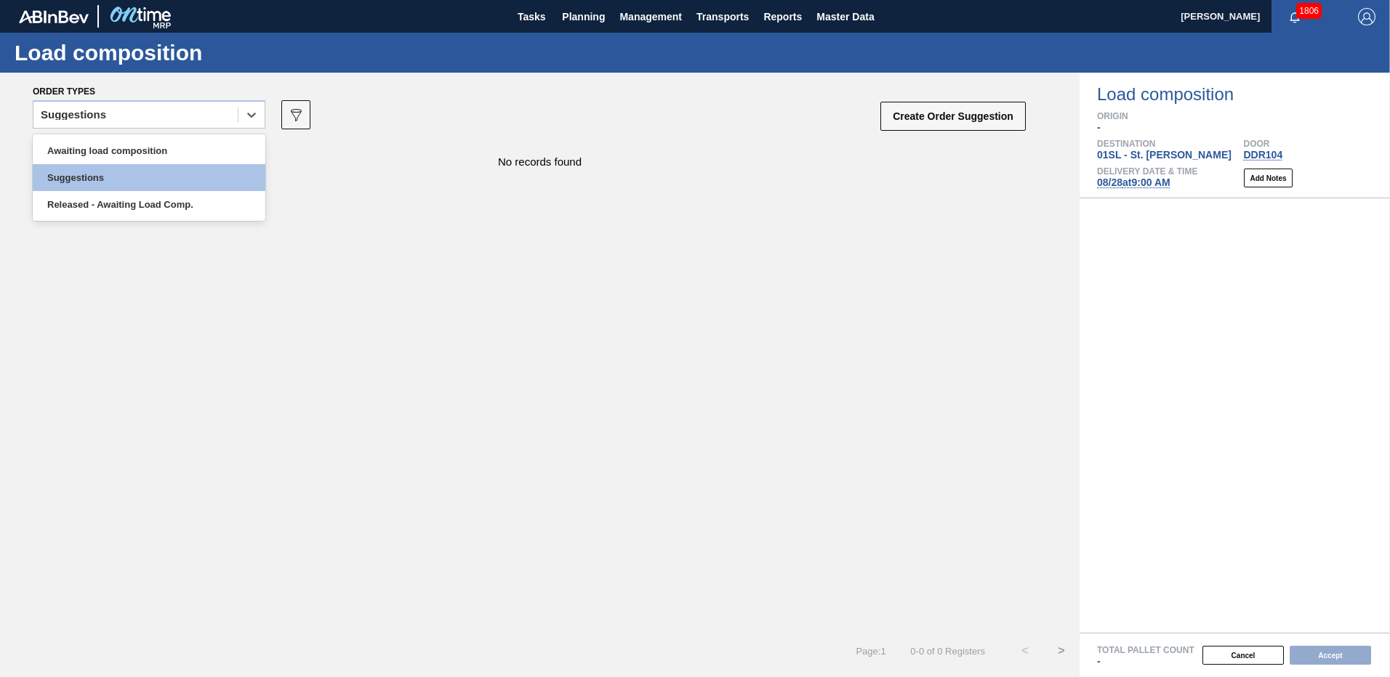
click at [198, 117] on div "Suggestions" at bounding box center [135, 115] width 204 height 21
click at [174, 149] on div "Awaiting load composition" at bounding box center [149, 150] width 233 height 27
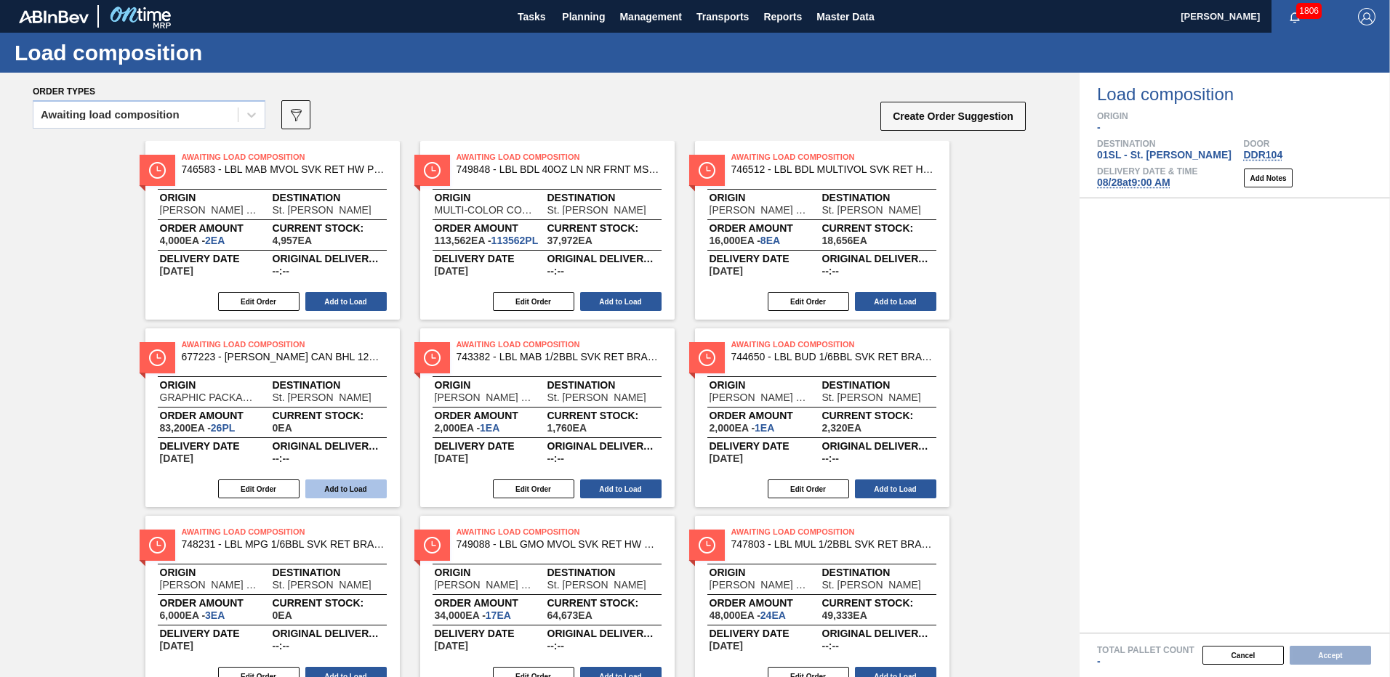
click at [347, 491] on button "Add to Load" at bounding box center [345, 489] width 81 height 19
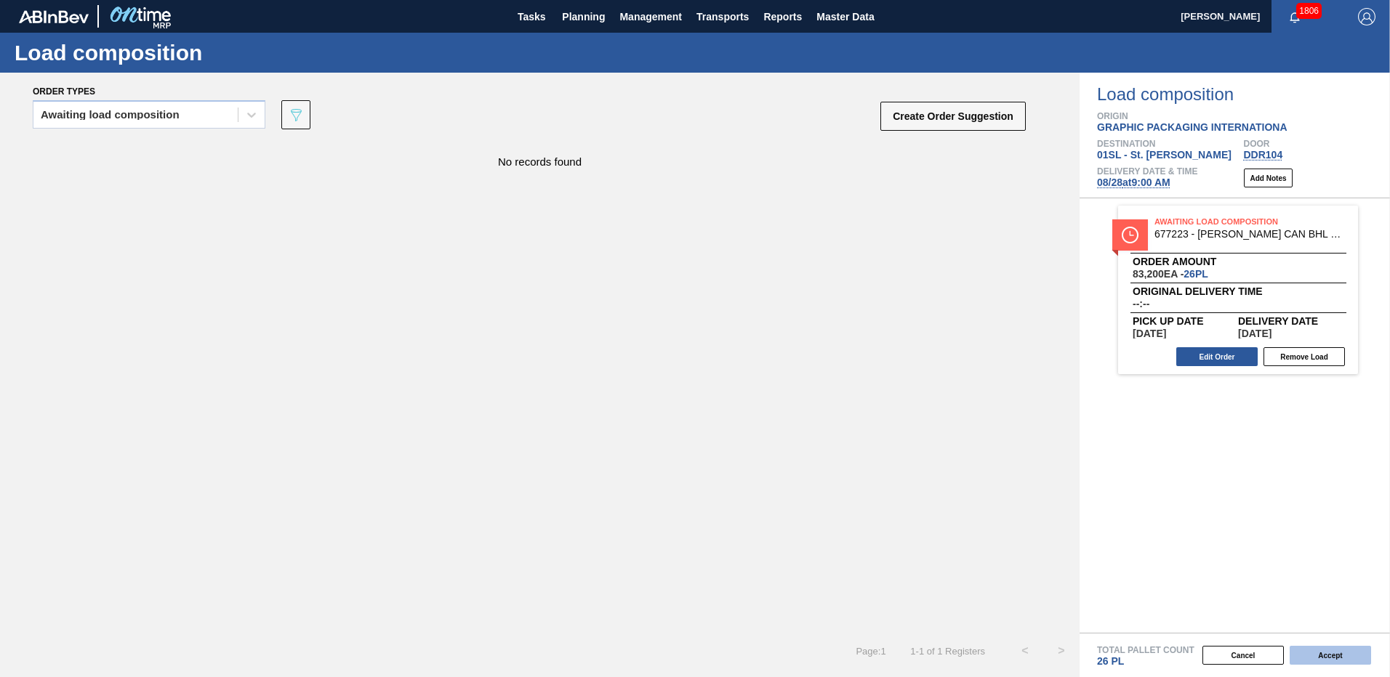
click at [1343, 650] on button "Accept" at bounding box center [1329, 655] width 81 height 19
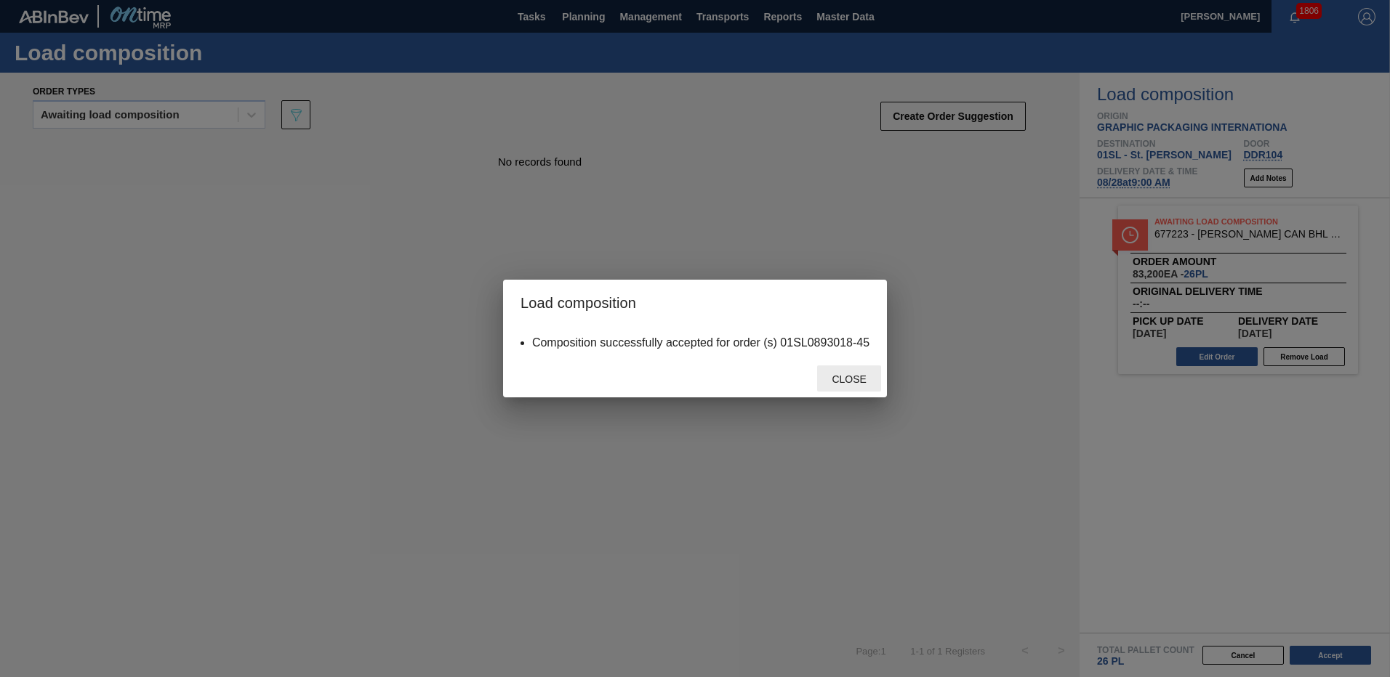
click at [856, 373] on div "Close" at bounding box center [849, 379] width 64 height 27
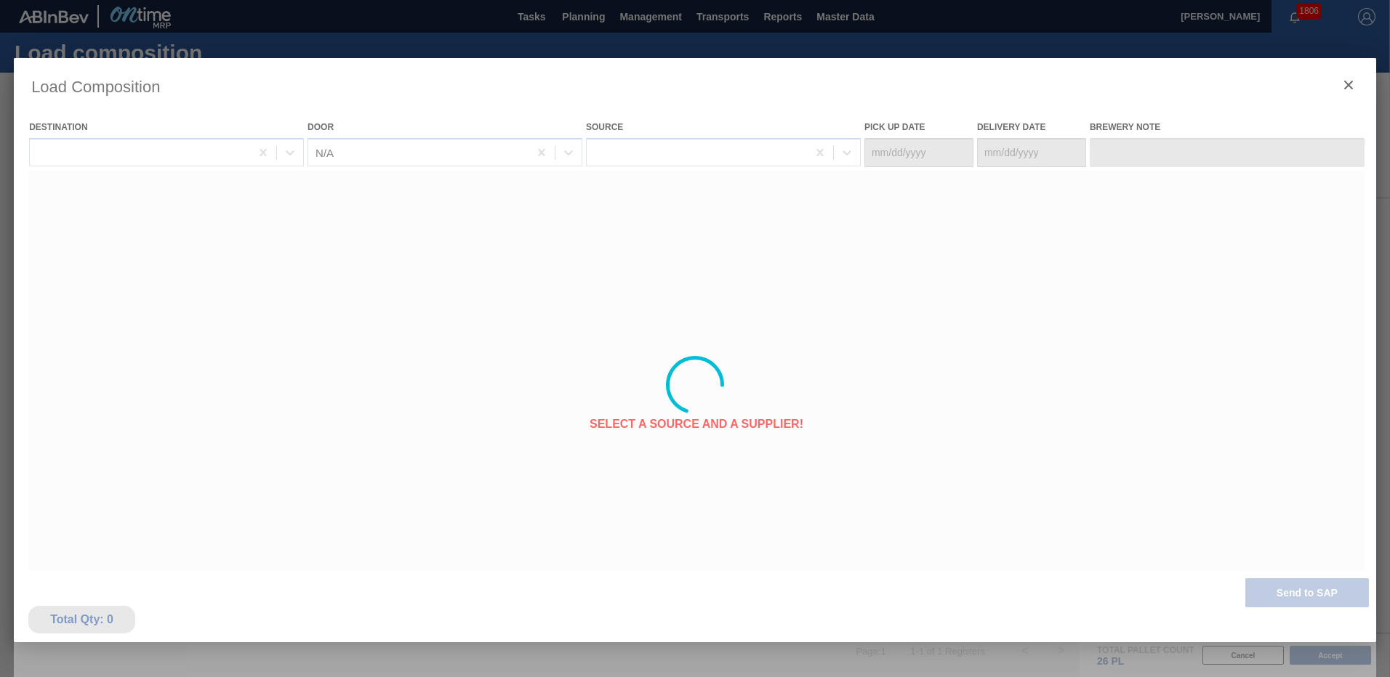
type Date "[DATE]"
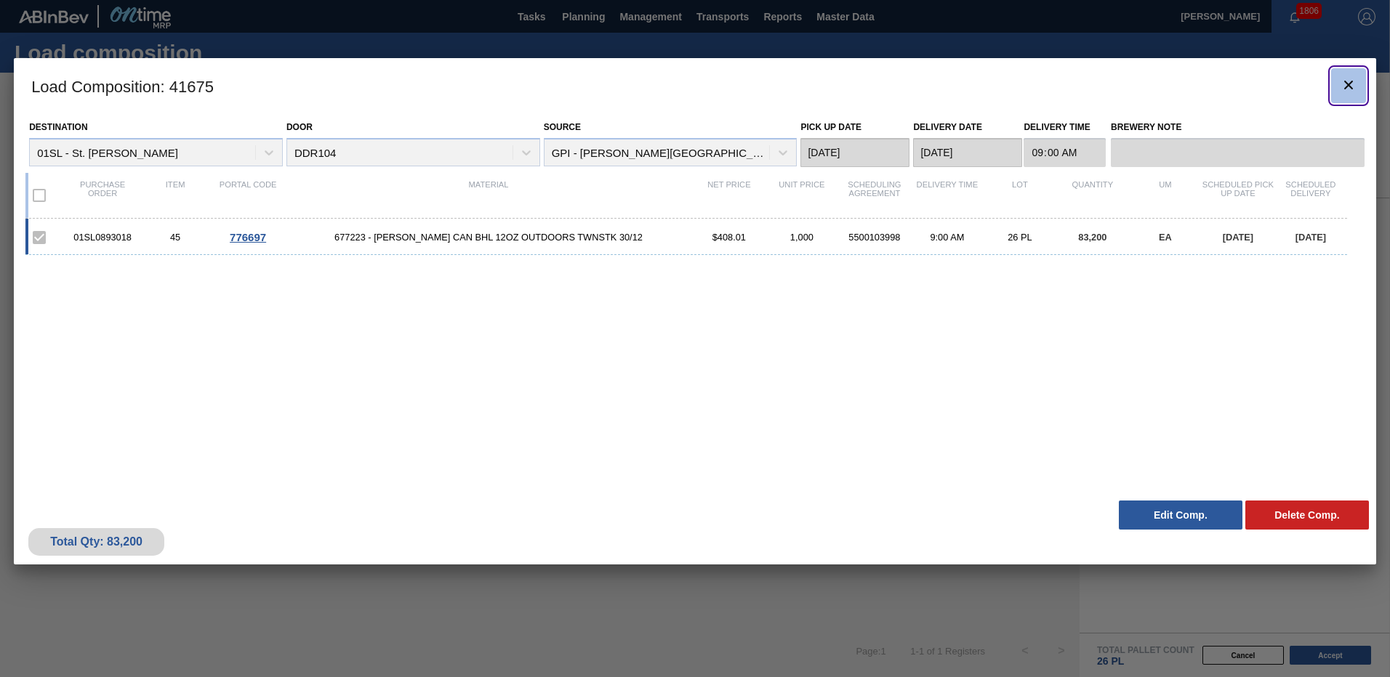
click at [1345, 86] on icon "botão de ícone" at bounding box center [1348, 84] width 17 height 17
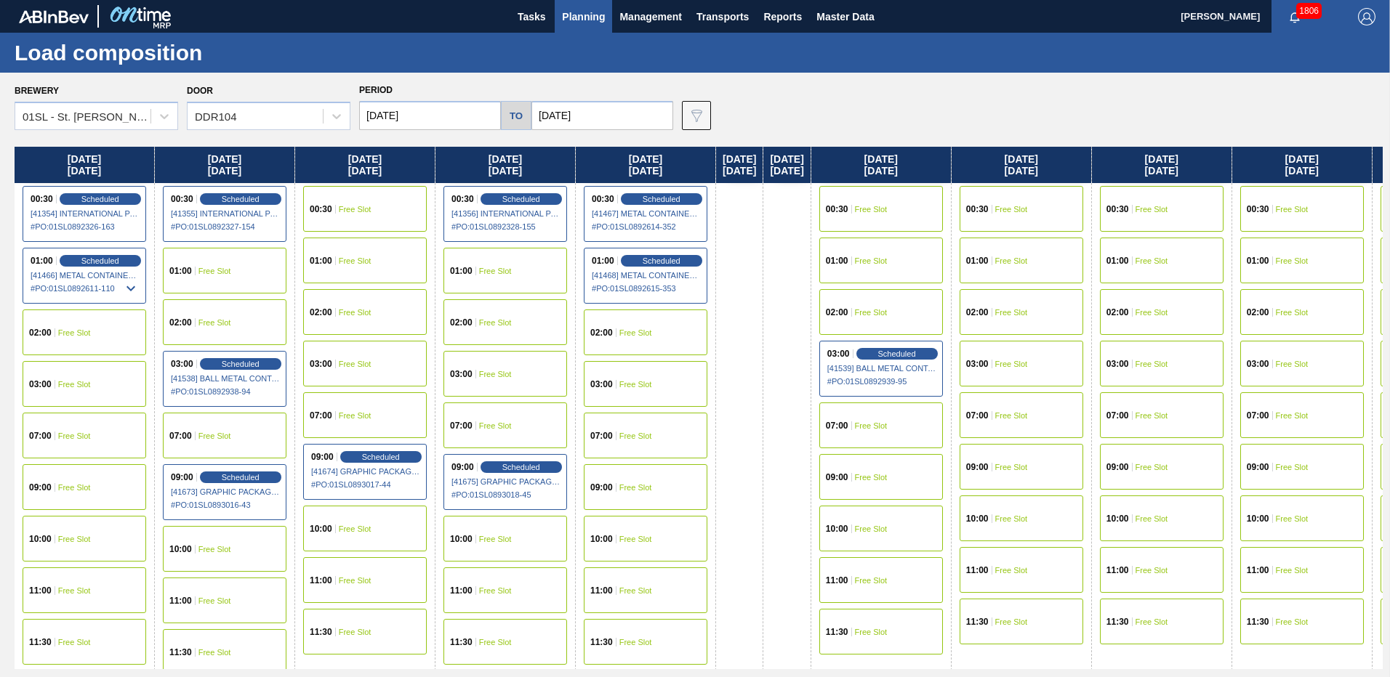
click at [637, 476] on div "09:00 Free Slot" at bounding box center [646, 487] width 124 height 46
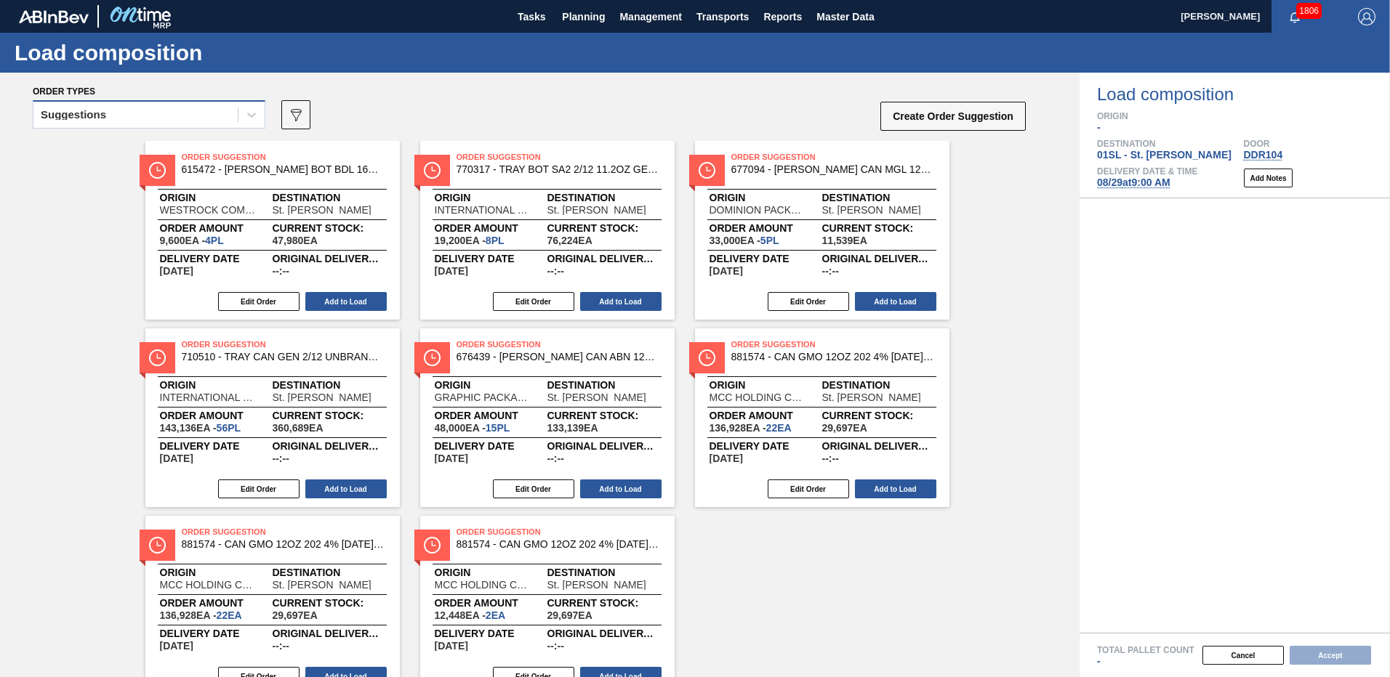
click at [161, 123] on div "Suggestions" at bounding box center [135, 115] width 204 height 21
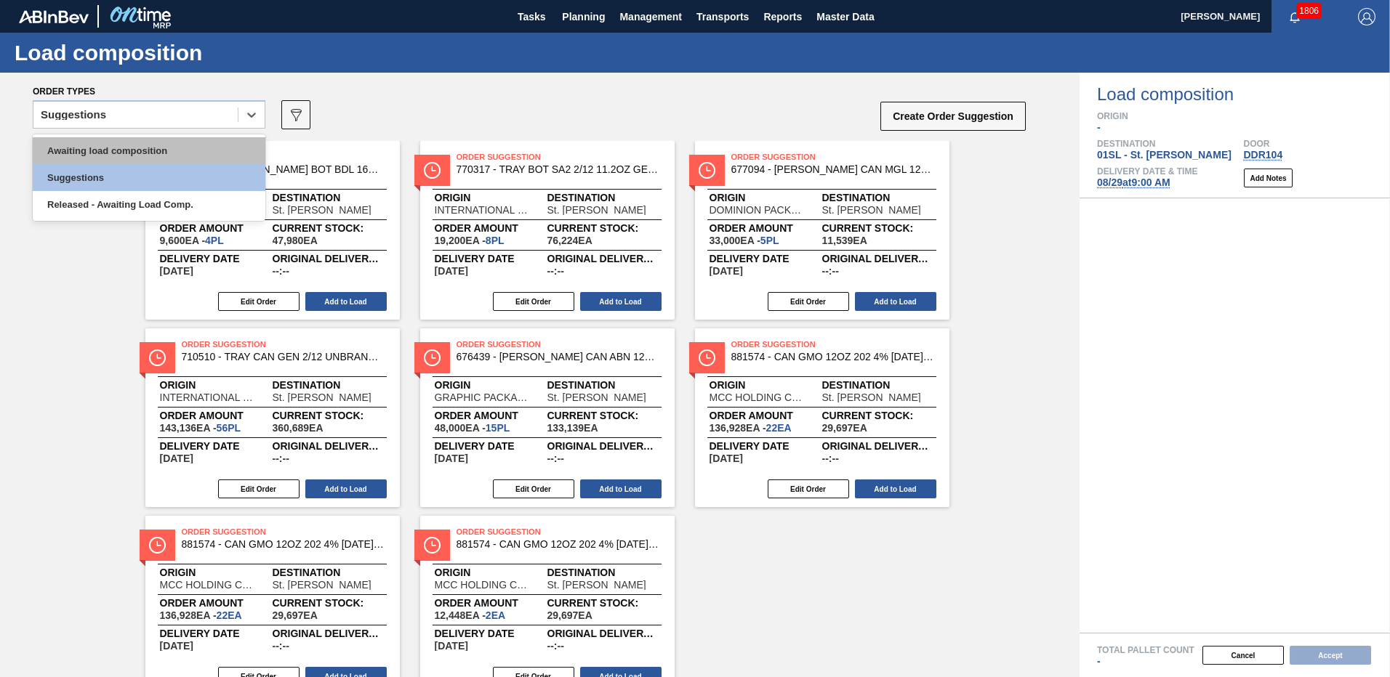
click at [143, 141] on div "Awaiting load composition" at bounding box center [149, 150] width 233 height 27
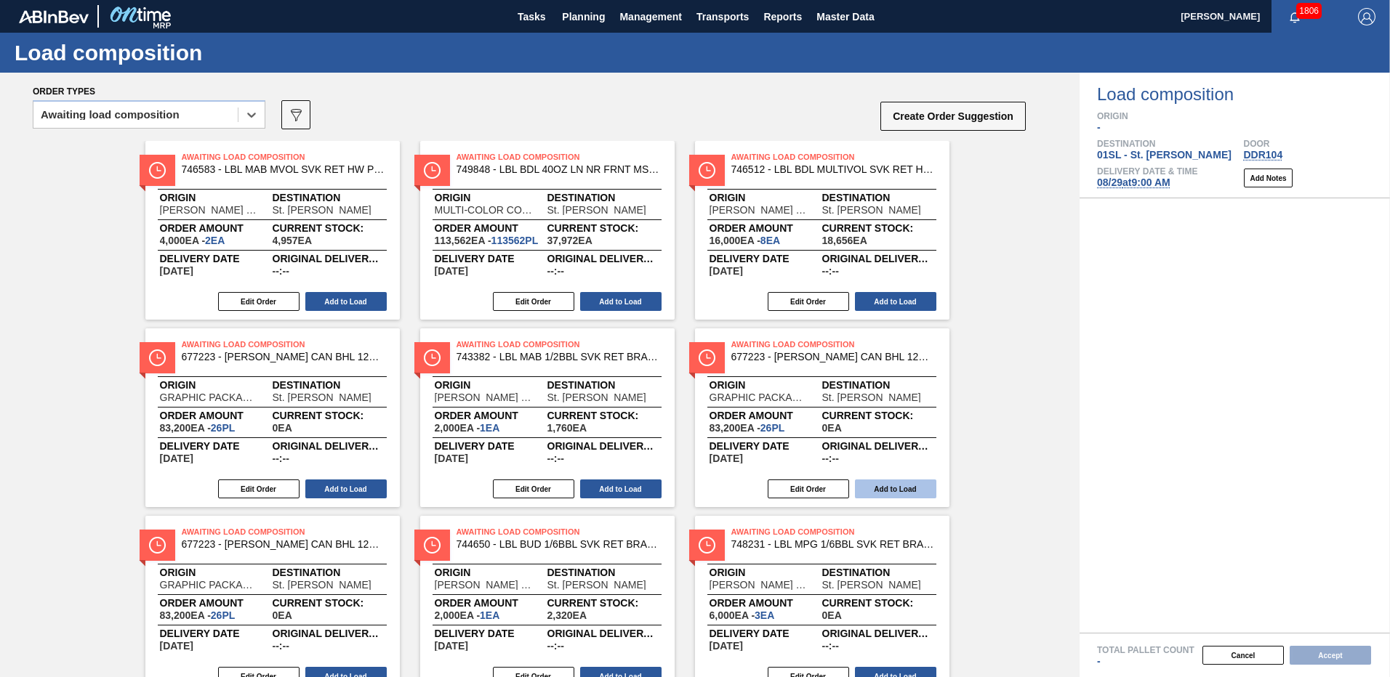
click at [868, 483] on button "Add to Load" at bounding box center [895, 489] width 81 height 19
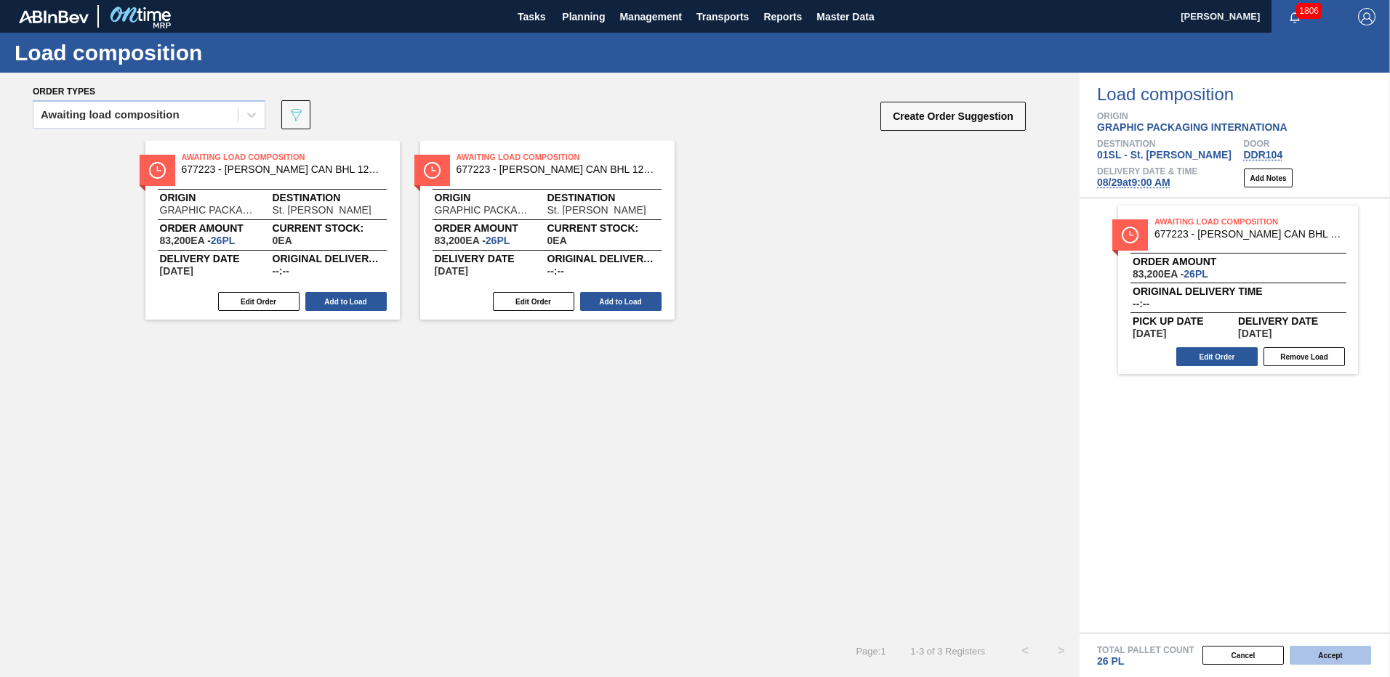
click at [1321, 658] on button "Accept" at bounding box center [1329, 655] width 81 height 19
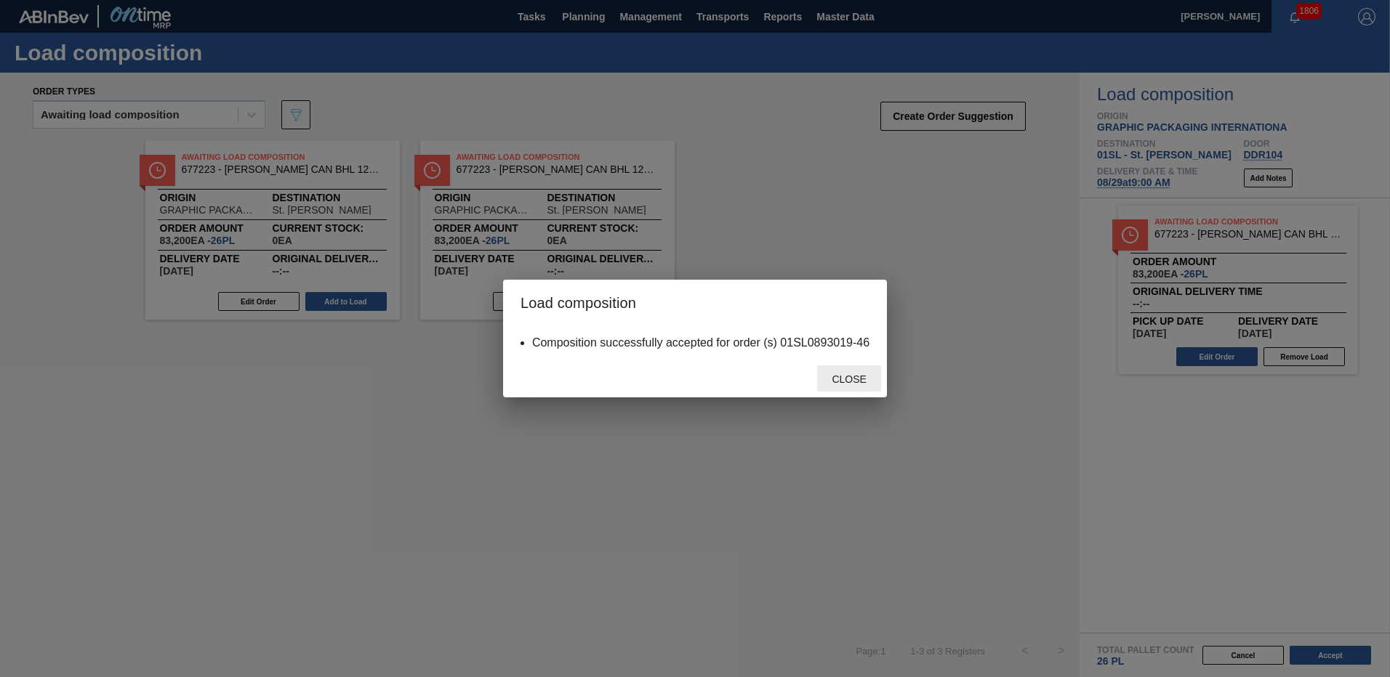
click at [861, 377] on span "Close" at bounding box center [848, 380] width 57 height 12
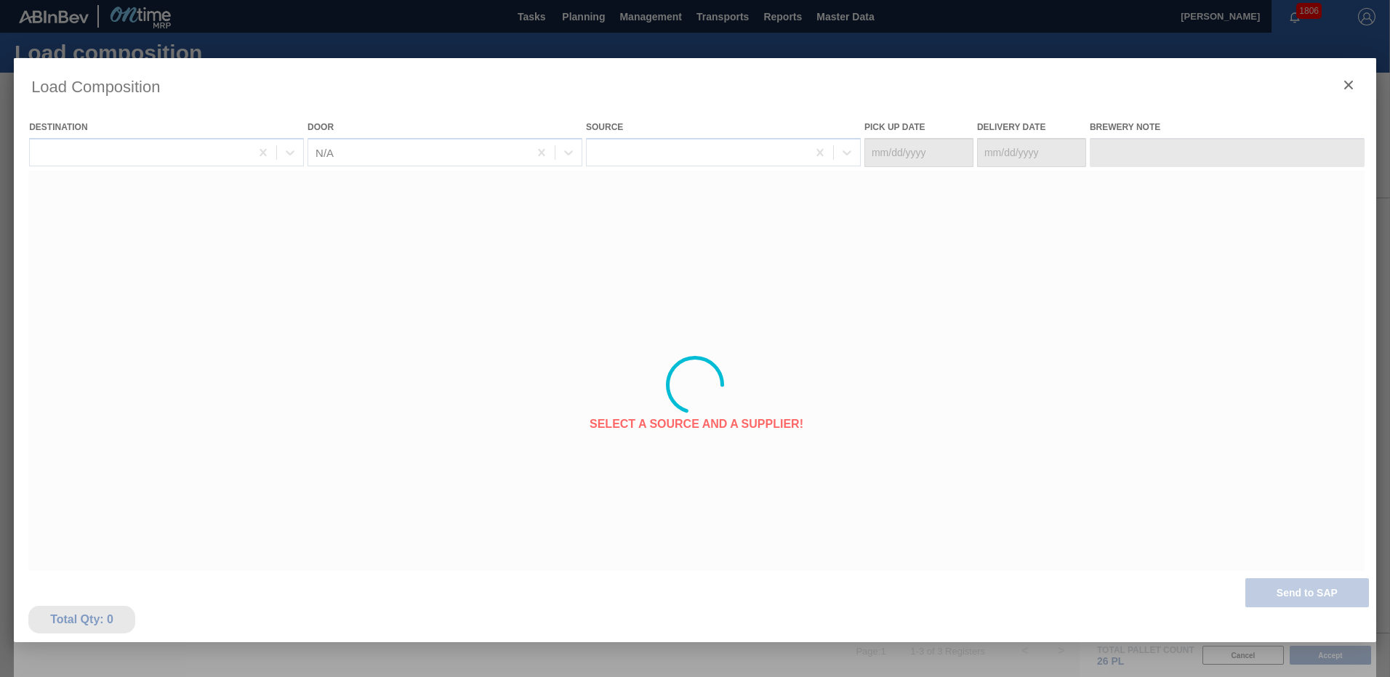
type Date "[DATE]"
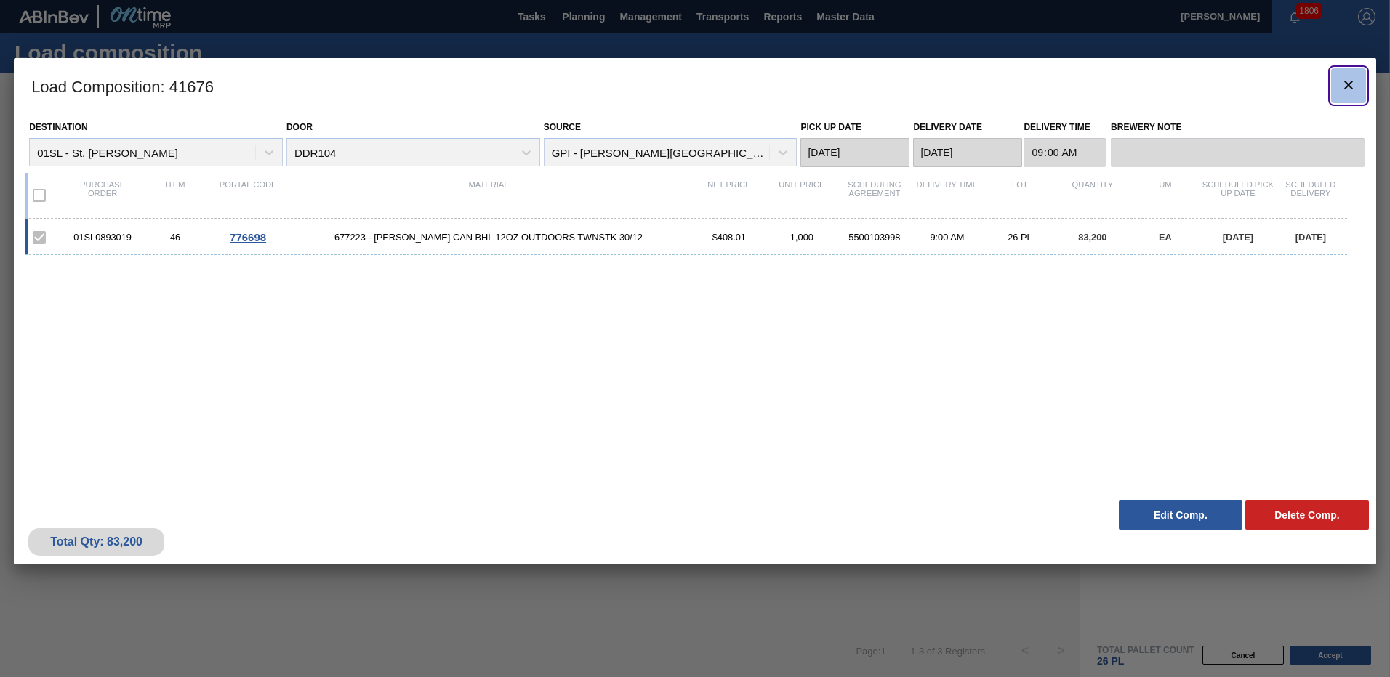
click at [1343, 81] on icon "botão de ícone" at bounding box center [1348, 84] width 17 height 17
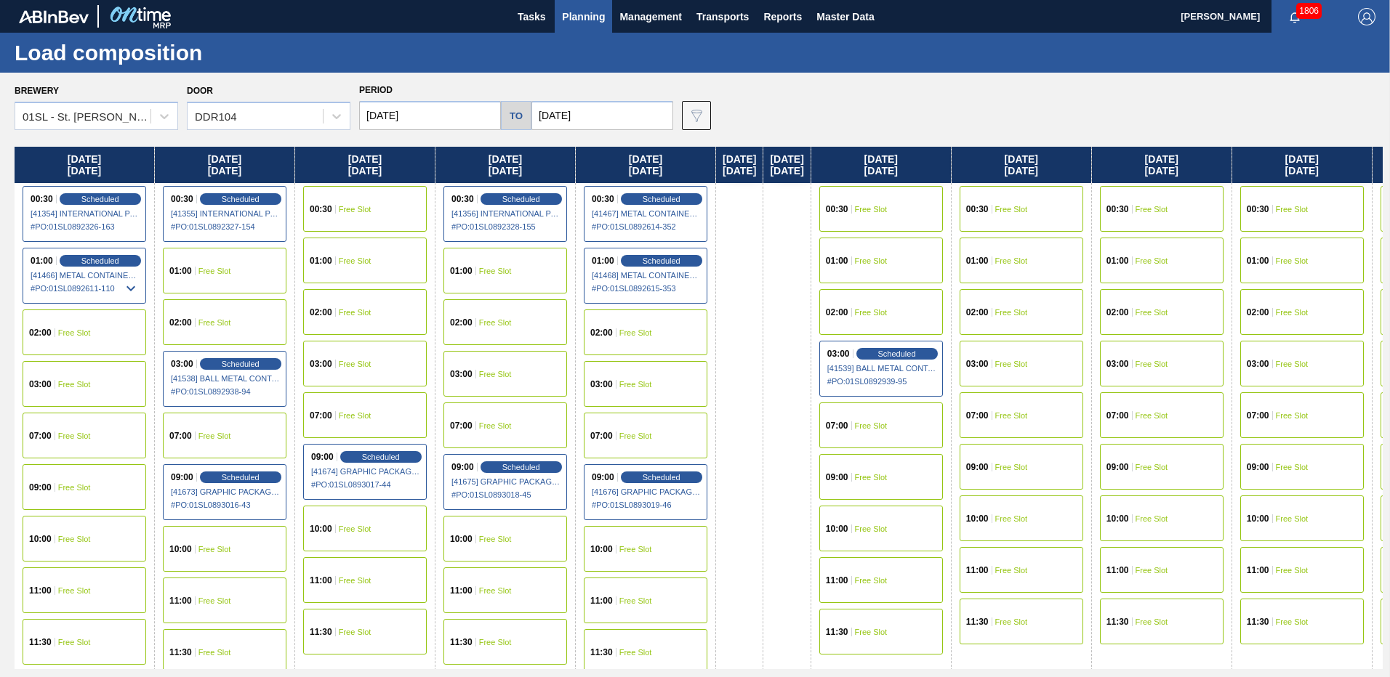
click at [929, 489] on div "09:00 Free Slot" at bounding box center [881, 477] width 124 height 46
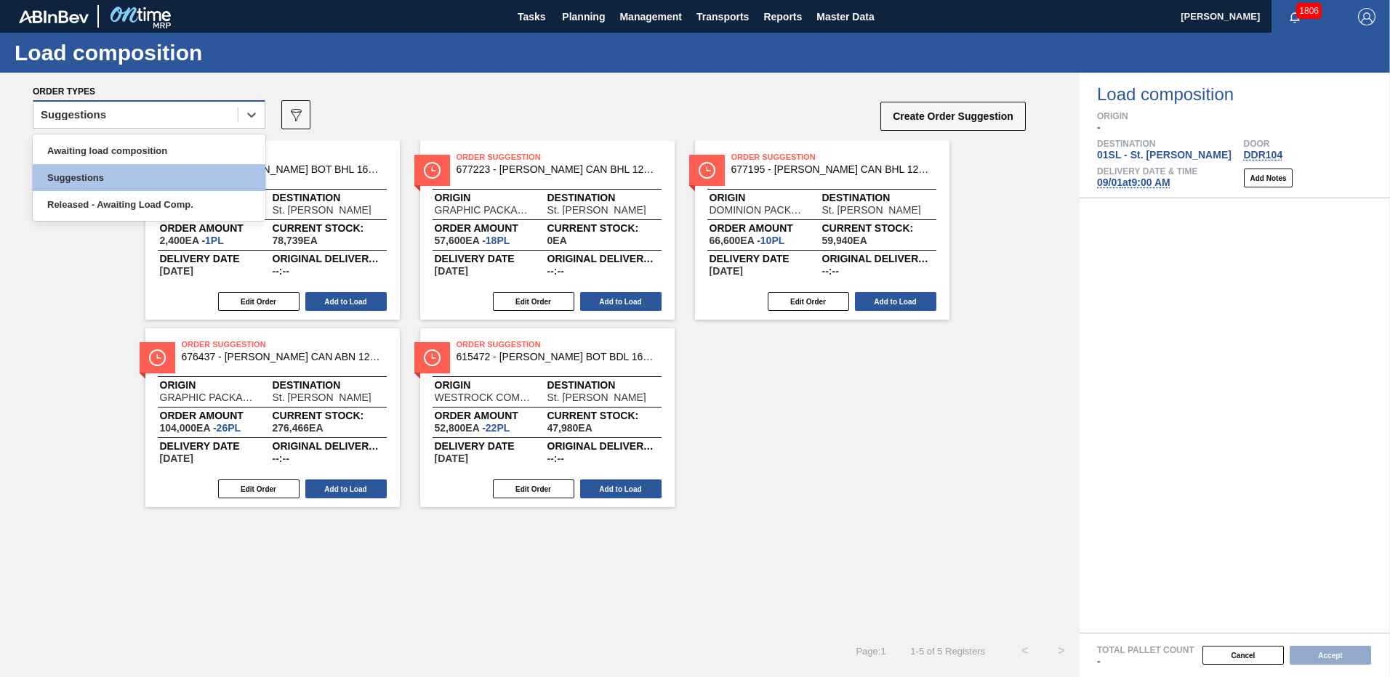
click at [222, 107] on div "Suggestions" at bounding box center [135, 115] width 204 height 21
click at [188, 150] on div "Awaiting load composition" at bounding box center [149, 150] width 233 height 27
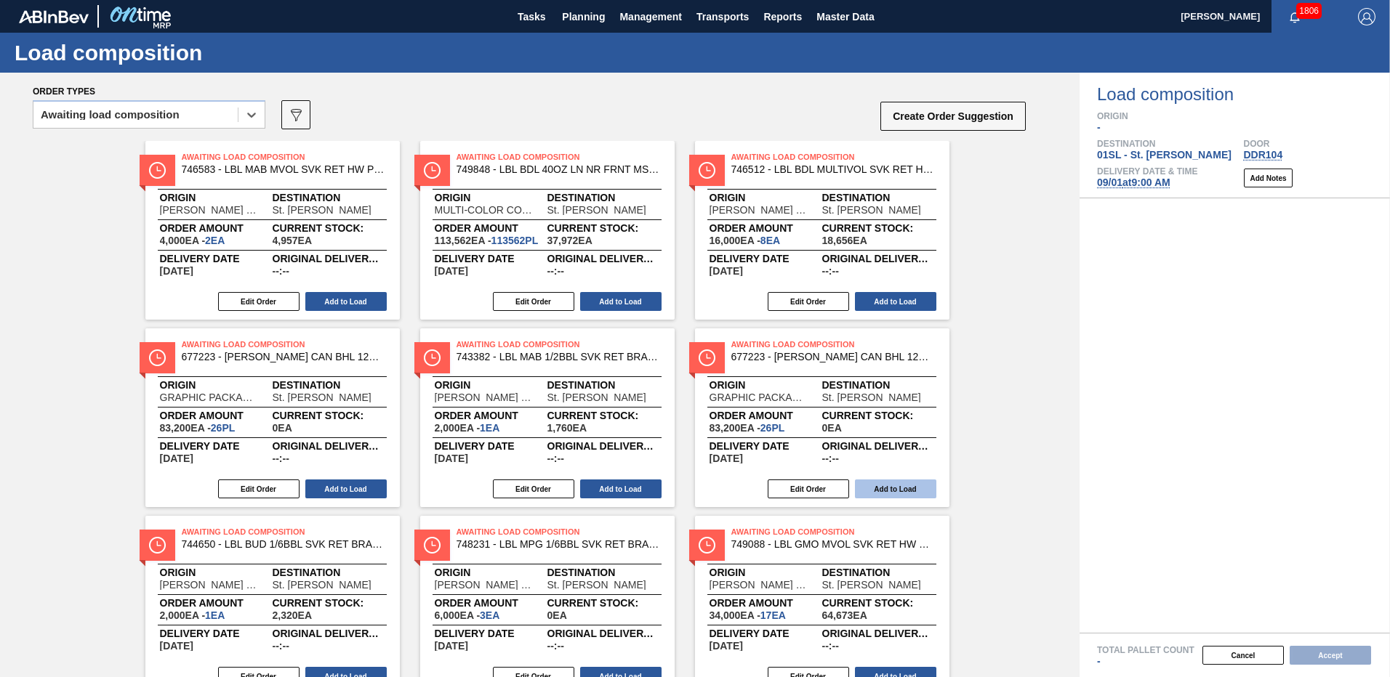
click at [872, 494] on button "Add to Load" at bounding box center [895, 489] width 81 height 19
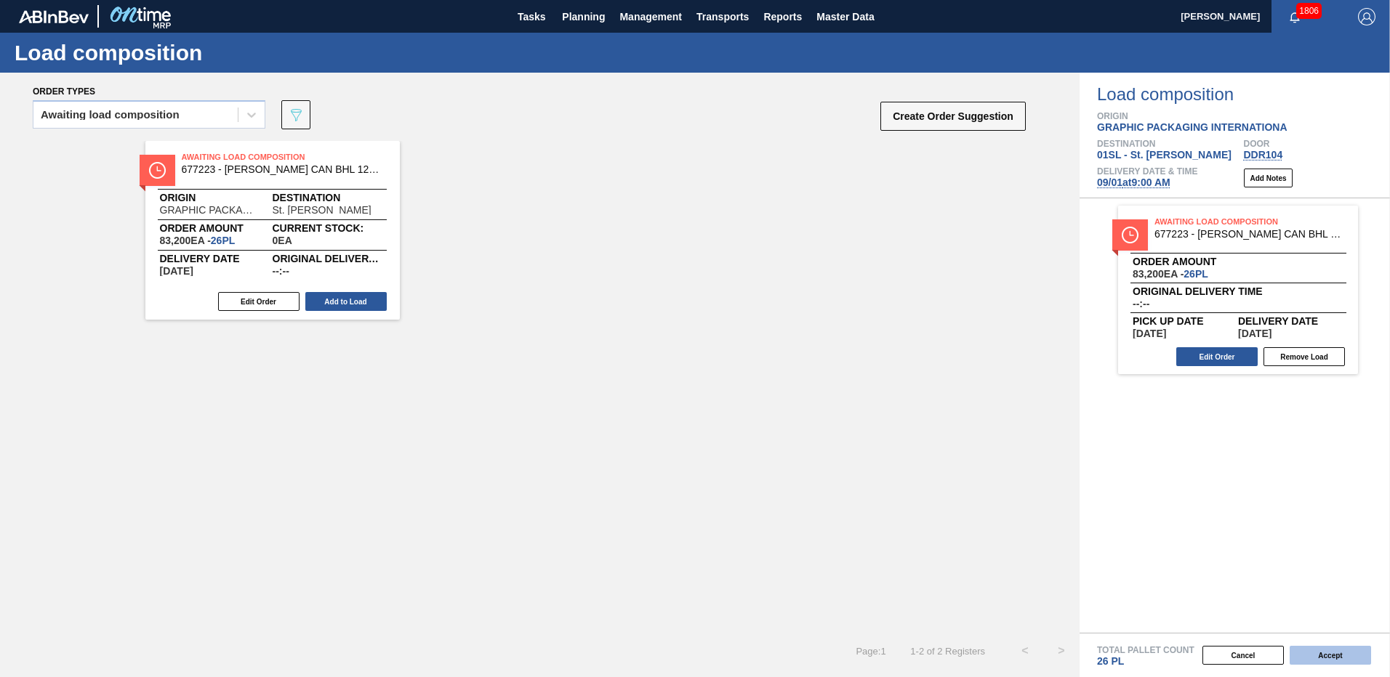
click at [1319, 651] on button "Accept" at bounding box center [1329, 655] width 81 height 19
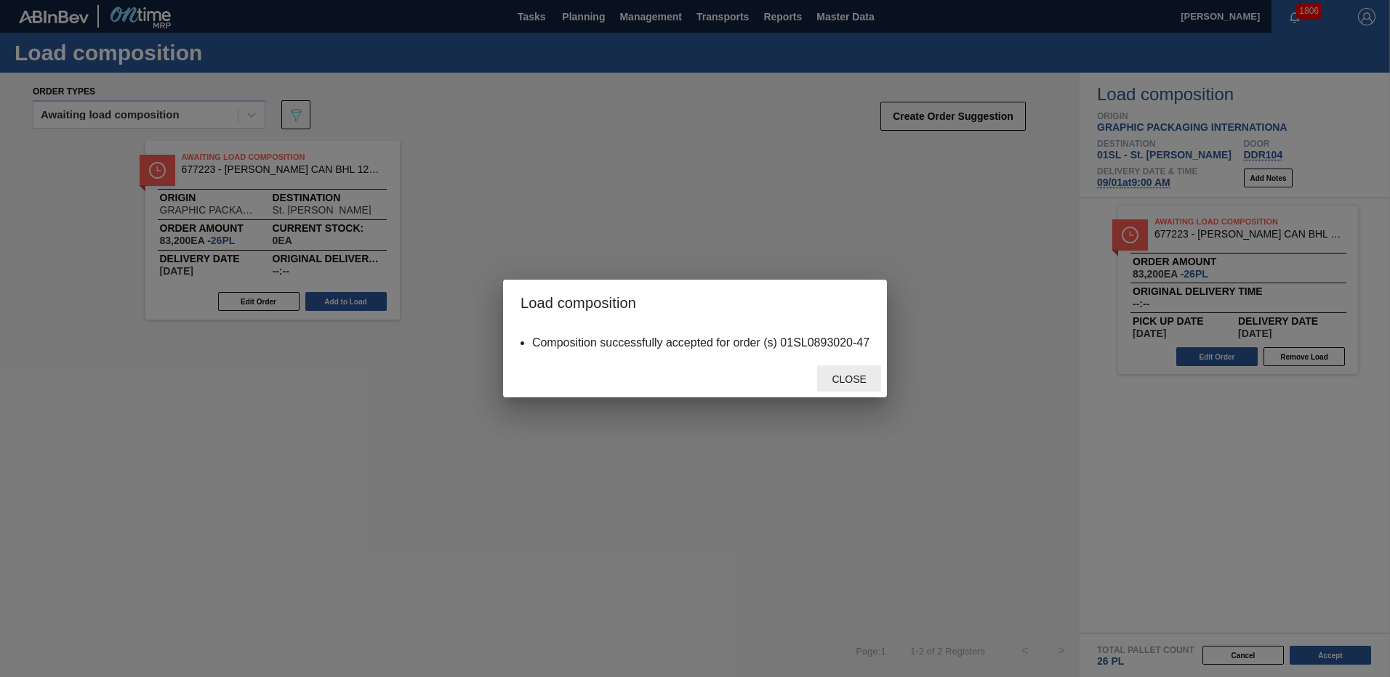
click at [856, 387] on div "Close" at bounding box center [849, 379] width 64 height 27
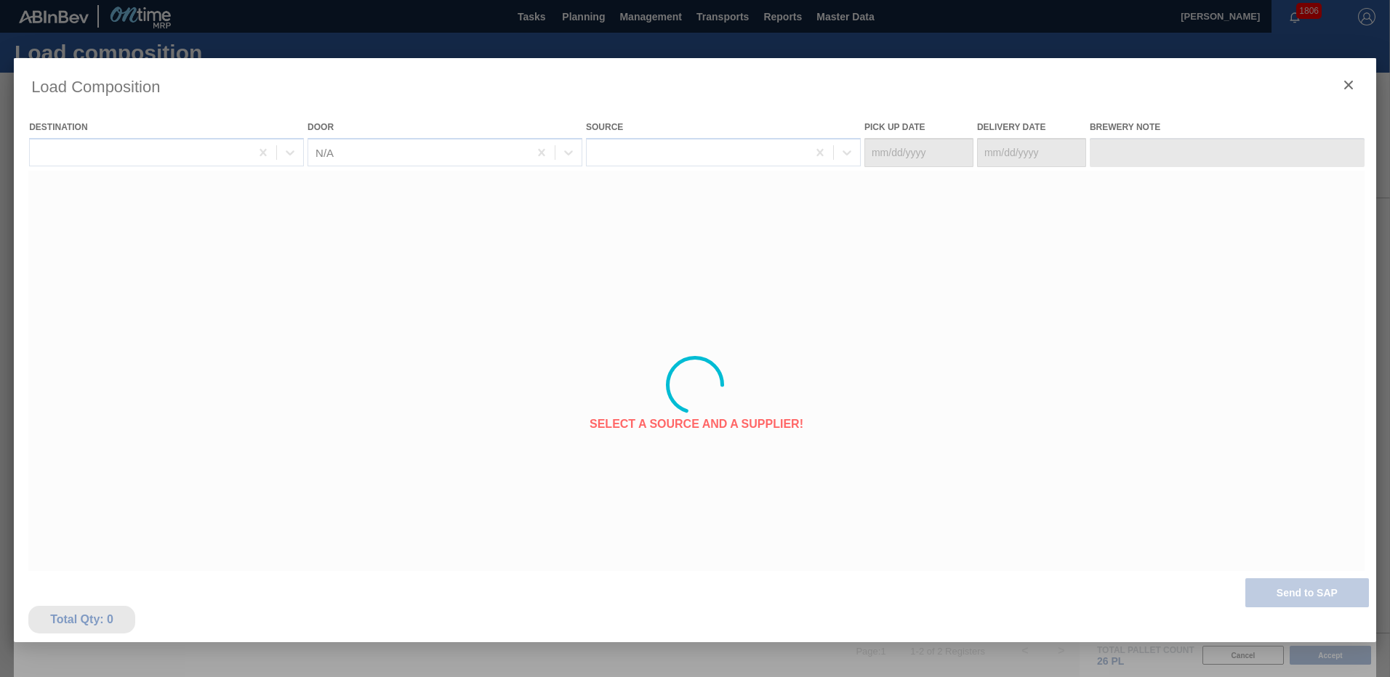
type Date "[DATE]"
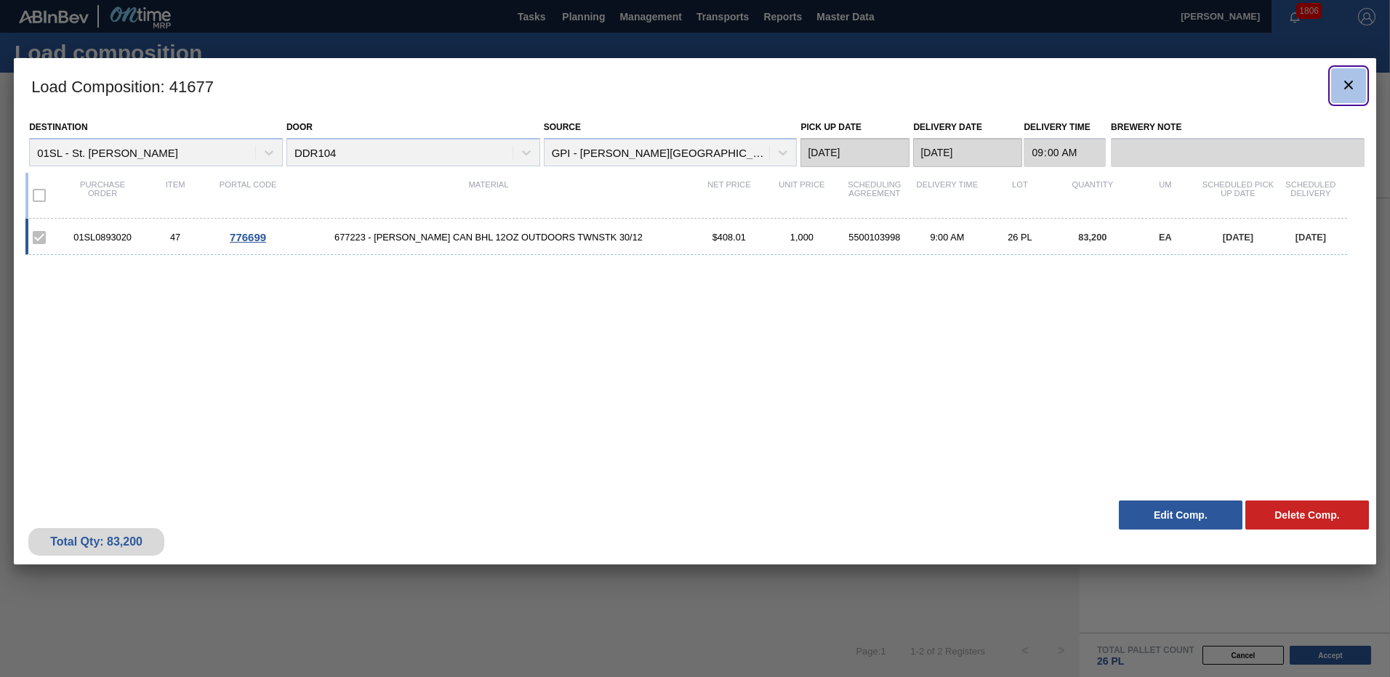
click at [1344, 81] on icon "botão de ícone" at bounding box center [1348, 84] width 17 height 17
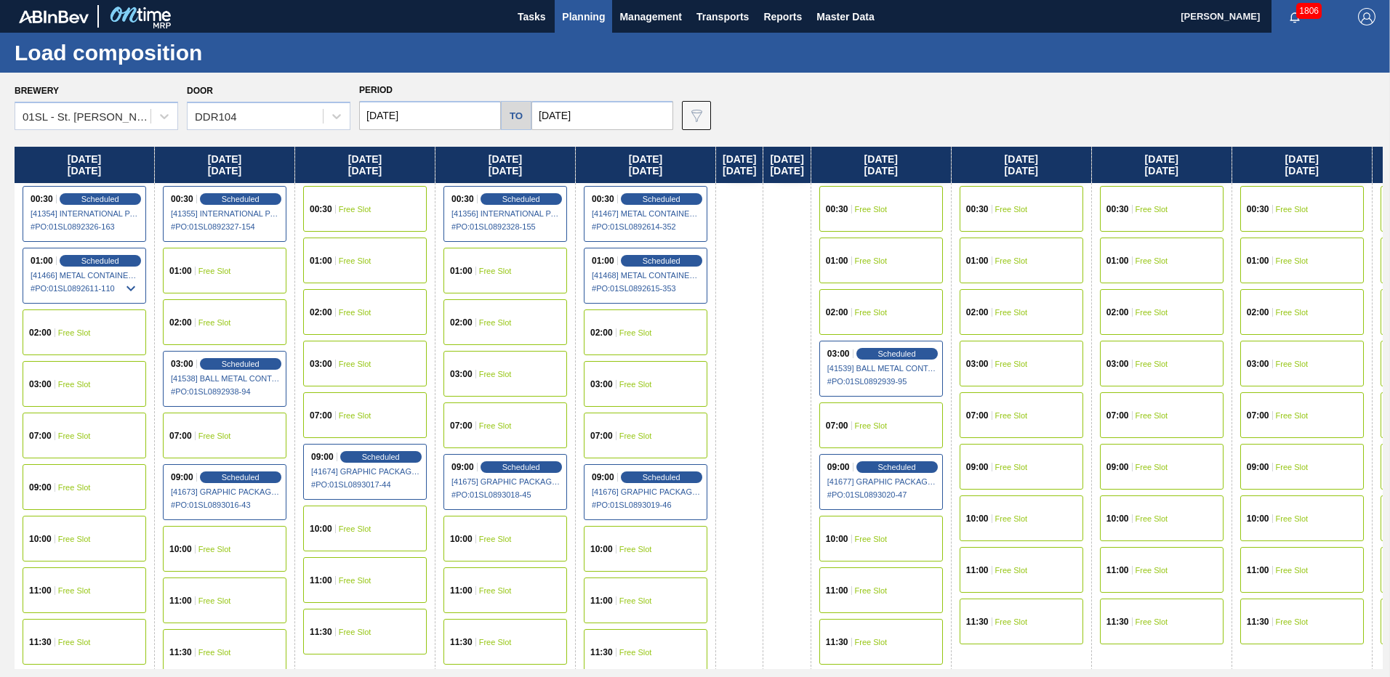
click at [1083, 472] on div "09:00 Free Slot" at bounding box center [1021, 467] width 124 height 46
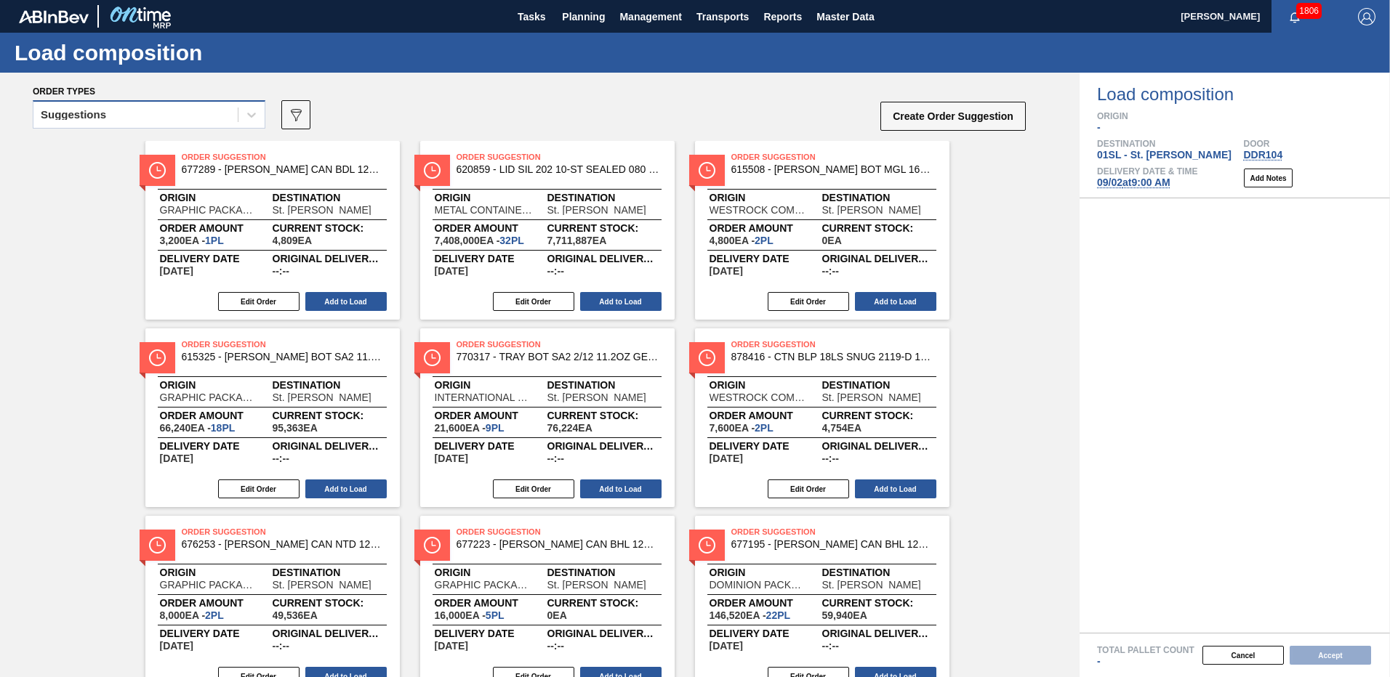
click at [124, 121] on div "Suggestions" at bounding box center [135, 115] width 204 height 21
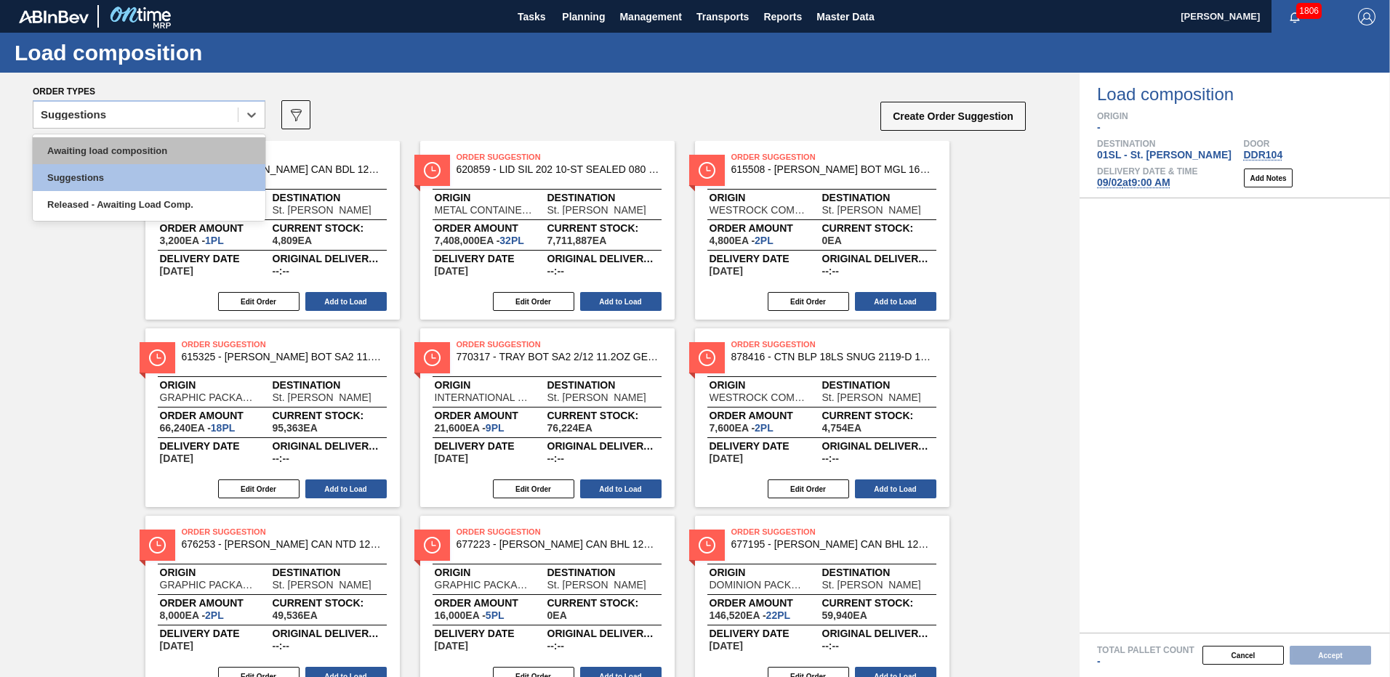
click at [106, 141] on div "Awaiting load composition" at bounding box center [149, 150] width 233 height 27
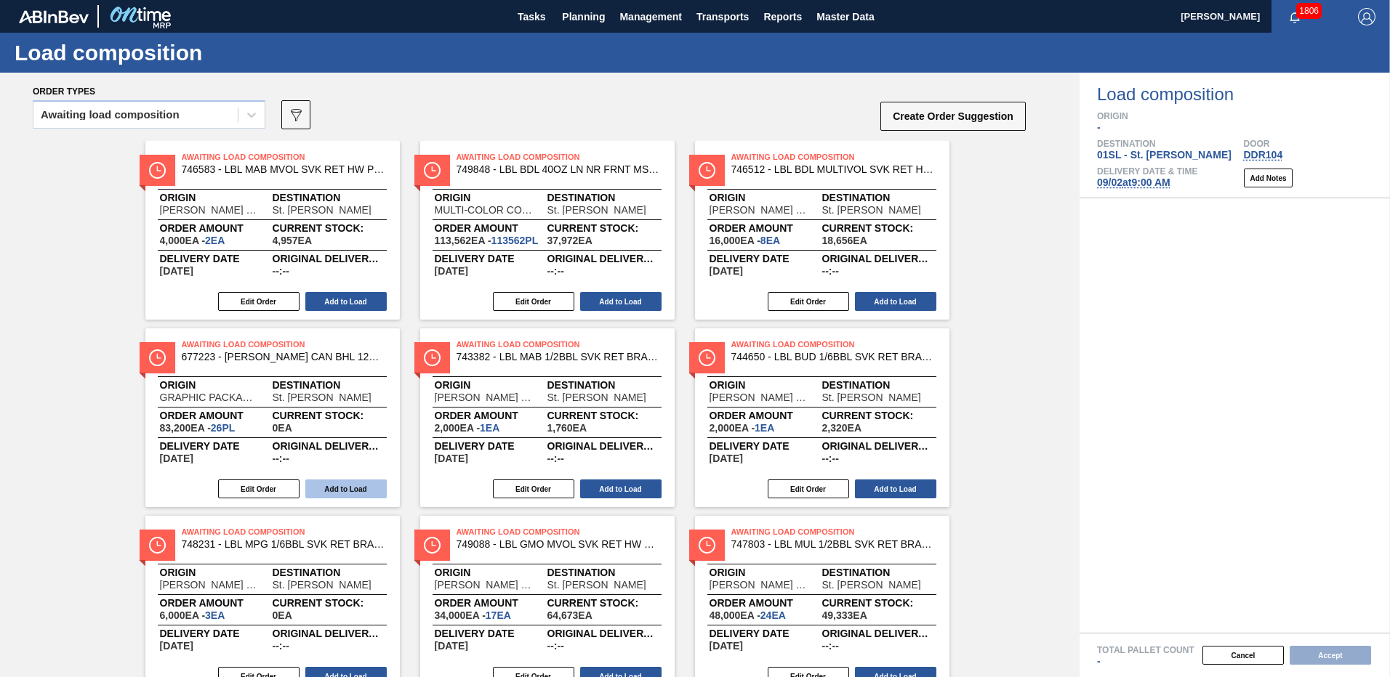
click at [355, 495] on button "Add to Load" at bounding box center [345, 489] width 81 height 19
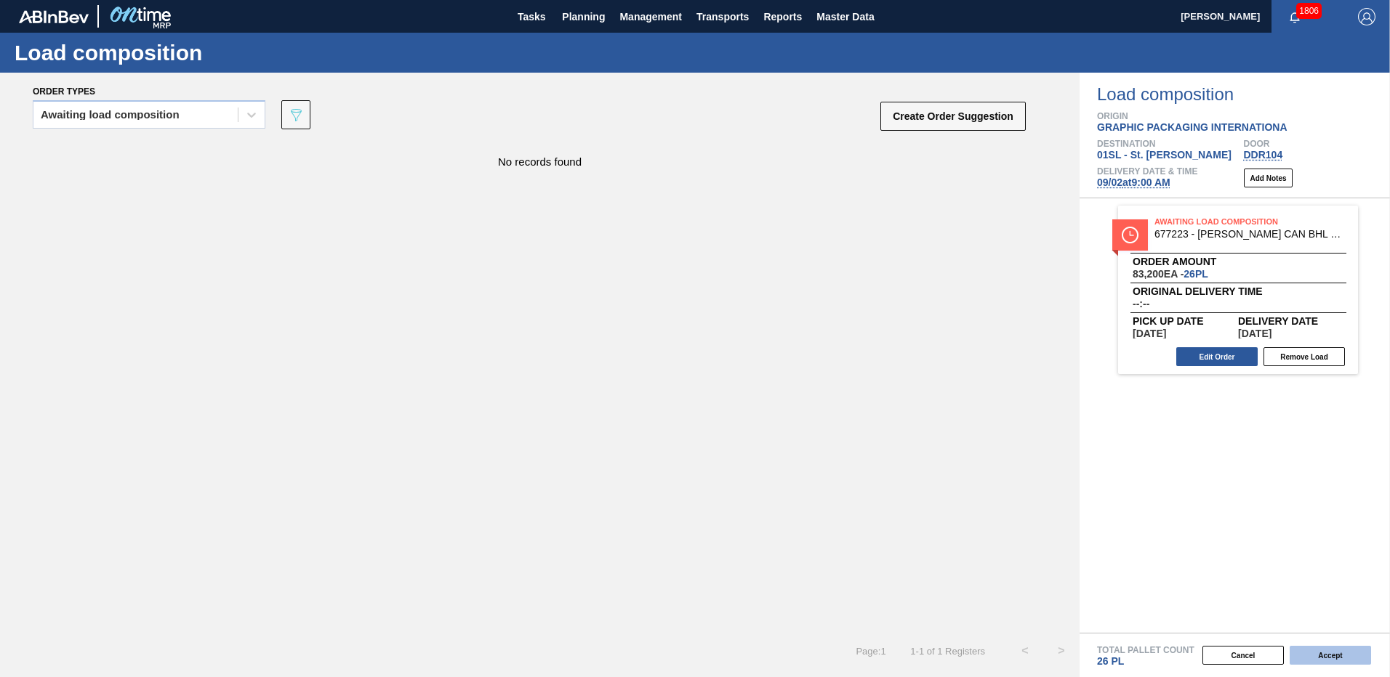
click at [1344, 654] on button "Accept" at bounding box center [1329, 655] width 81 height 19
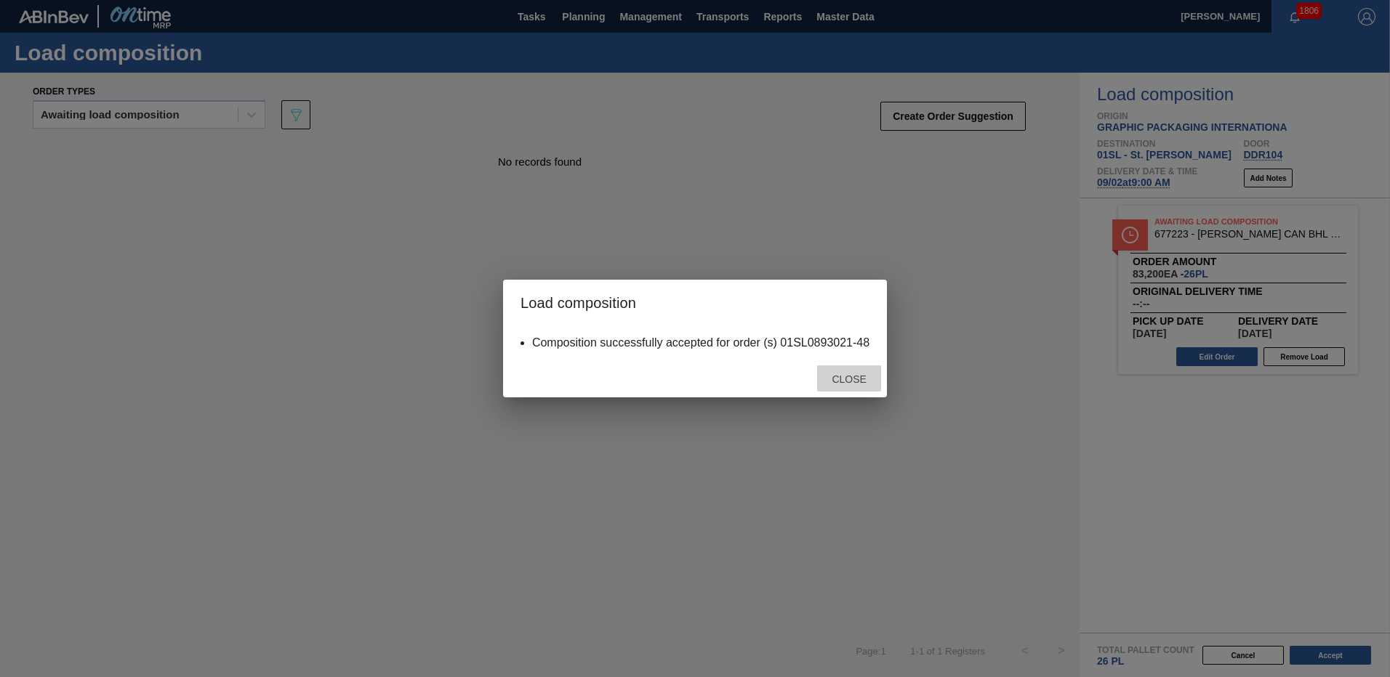
click at [850, 391] on div "Close" at bounding box center [849, 379] width 64 height 27
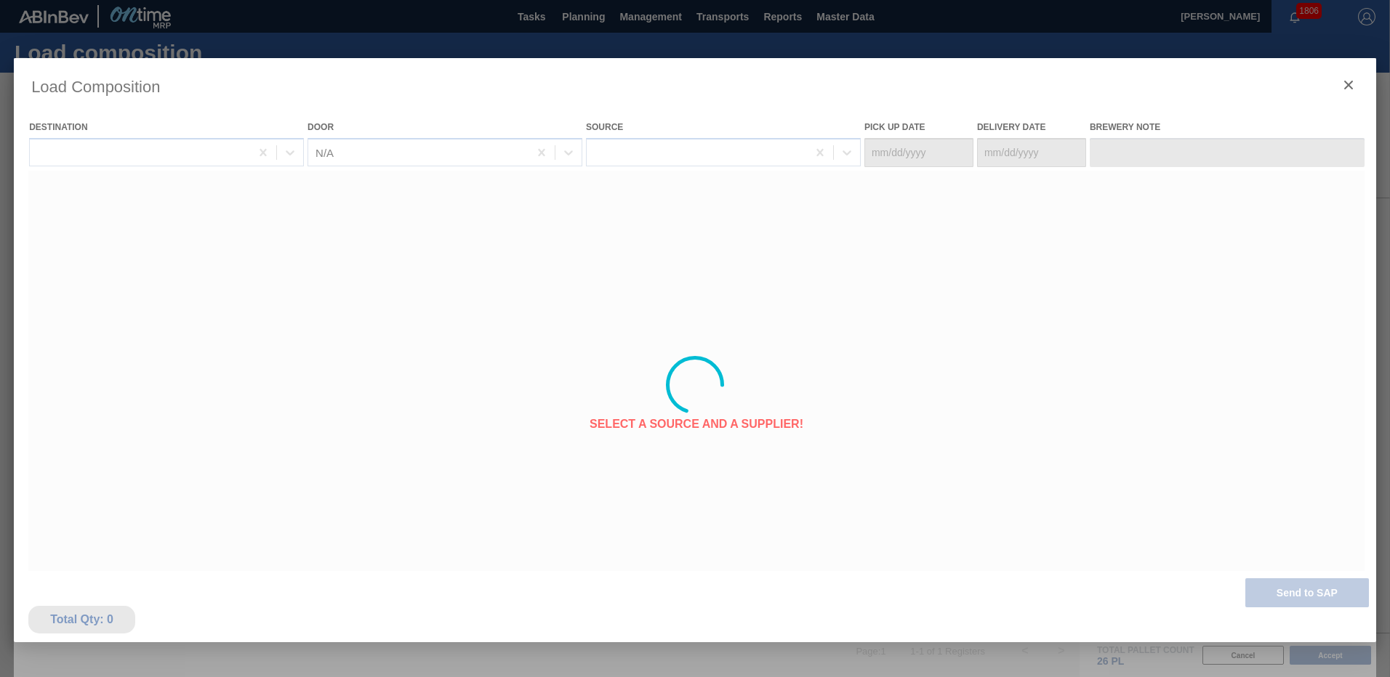
type Date "[DATE]"
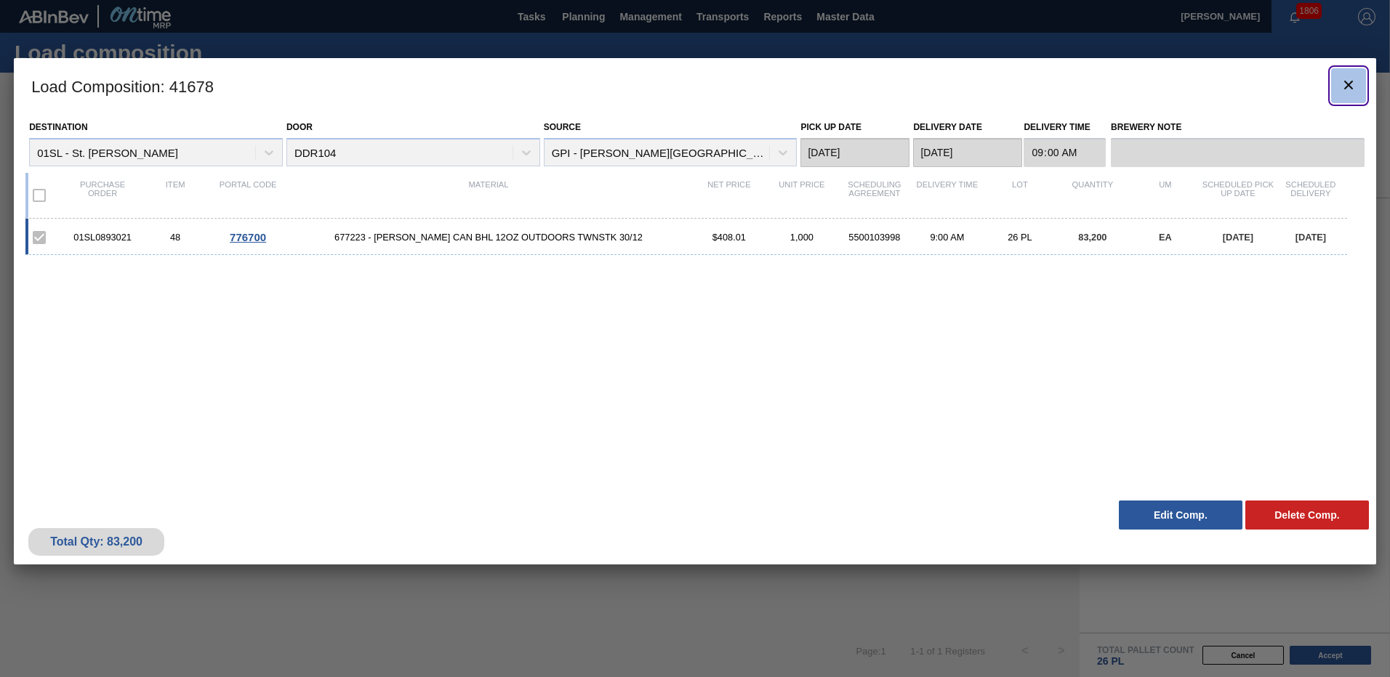
click at [1346, 89] on icon "botão de ícone" at bounding box center [1348, 84] width 17 height 17
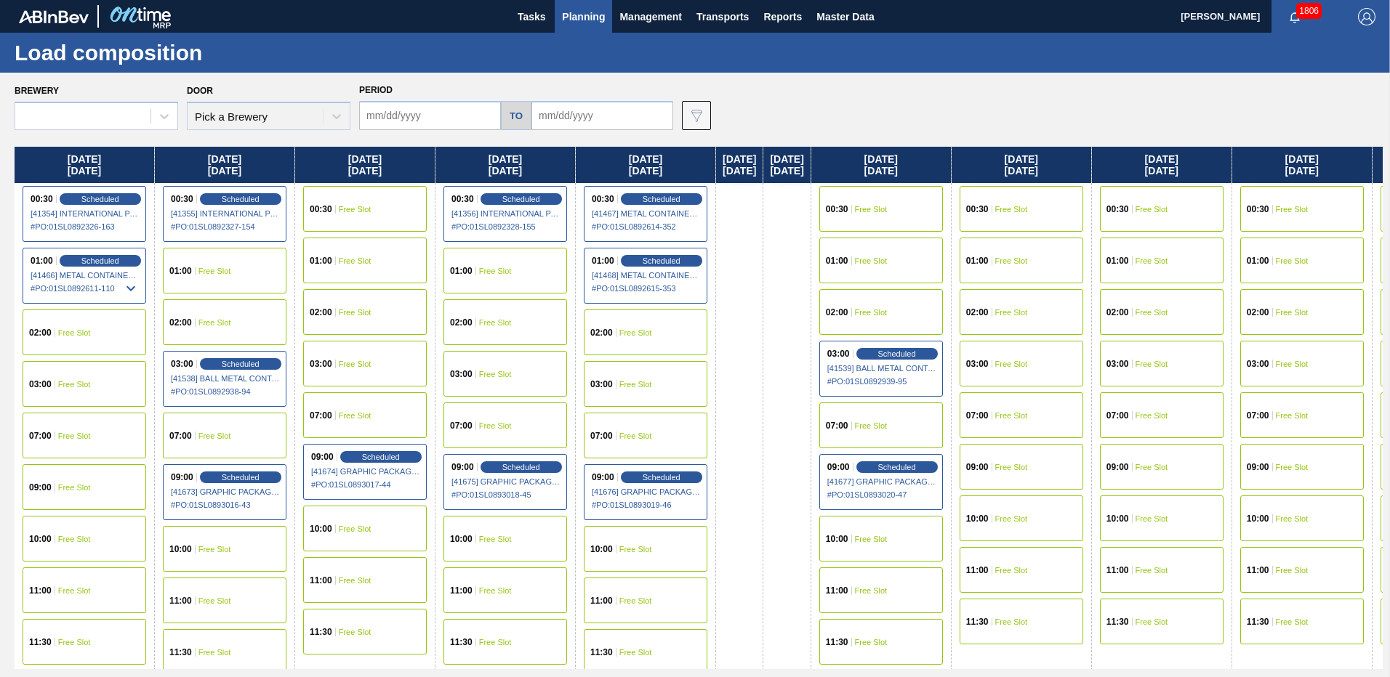
type input "[DATE]"
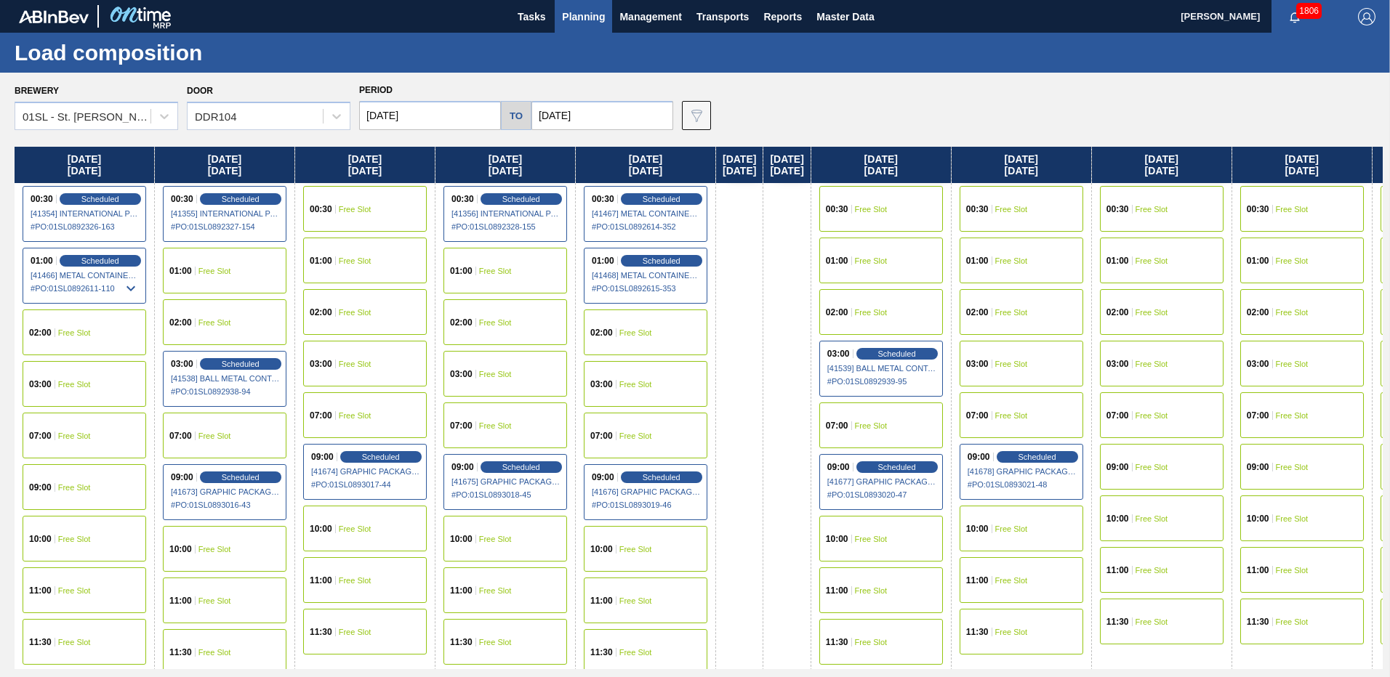
scroll to position [9, 0]
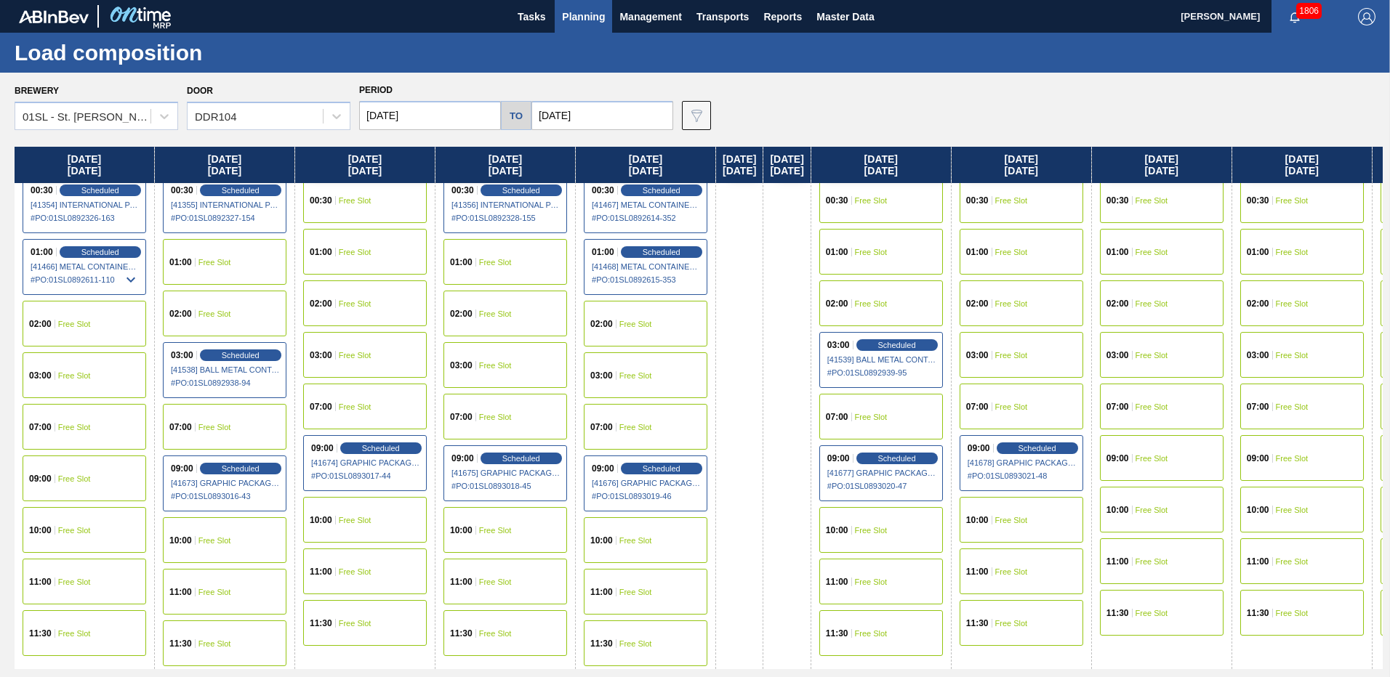
click at [660, 588] on div "11:00 Free Slot" at bounding box center [646, 592] width 124 height 46
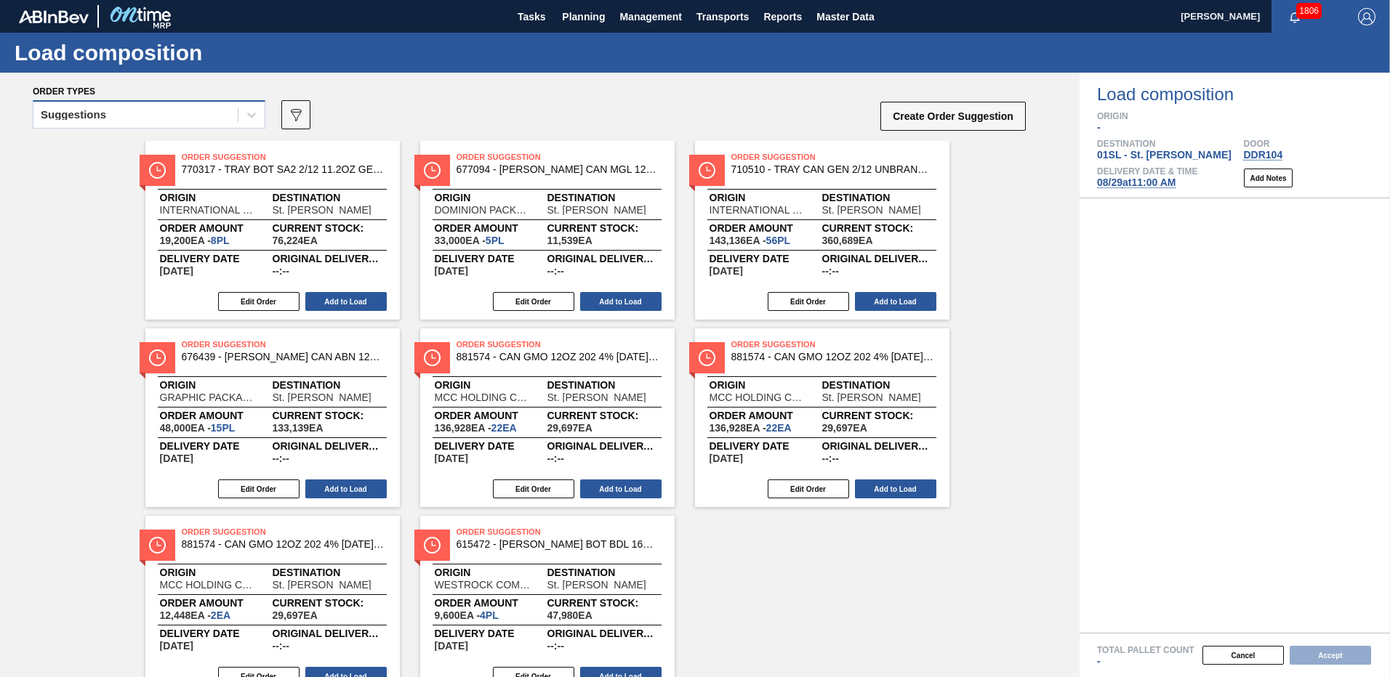
click at [159, 114] on div "Suggestions" at bounding box center [135, 115] width 204 height 21
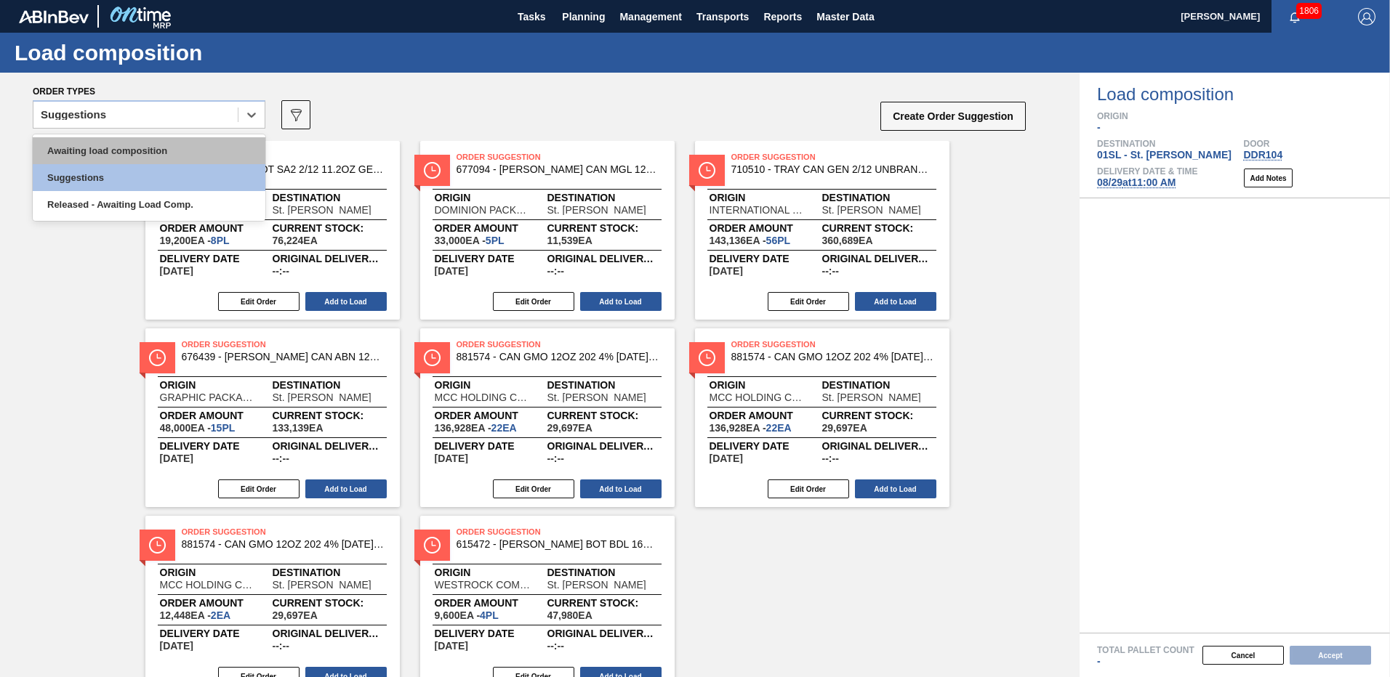
click at [133, 145] on div "Awaiting load composition" at bounding box center [149, 150] width 233 height 27
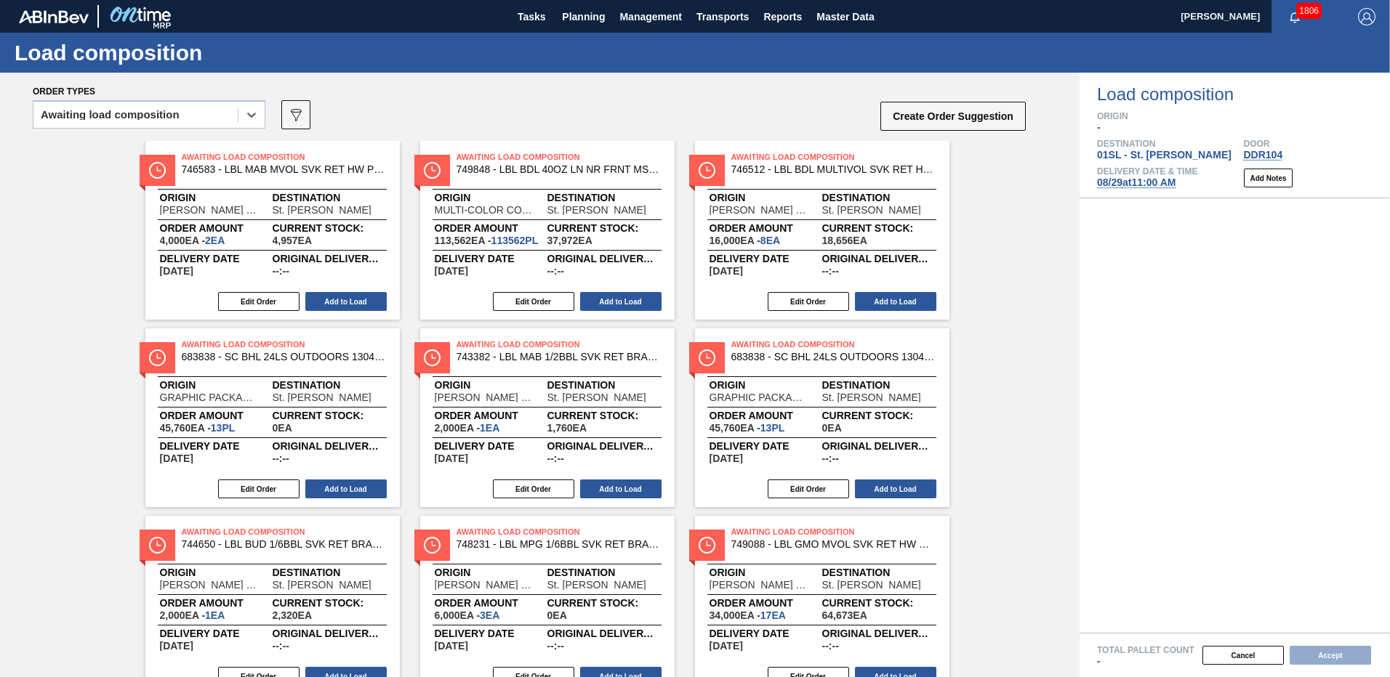
scroll to position [91, 0]
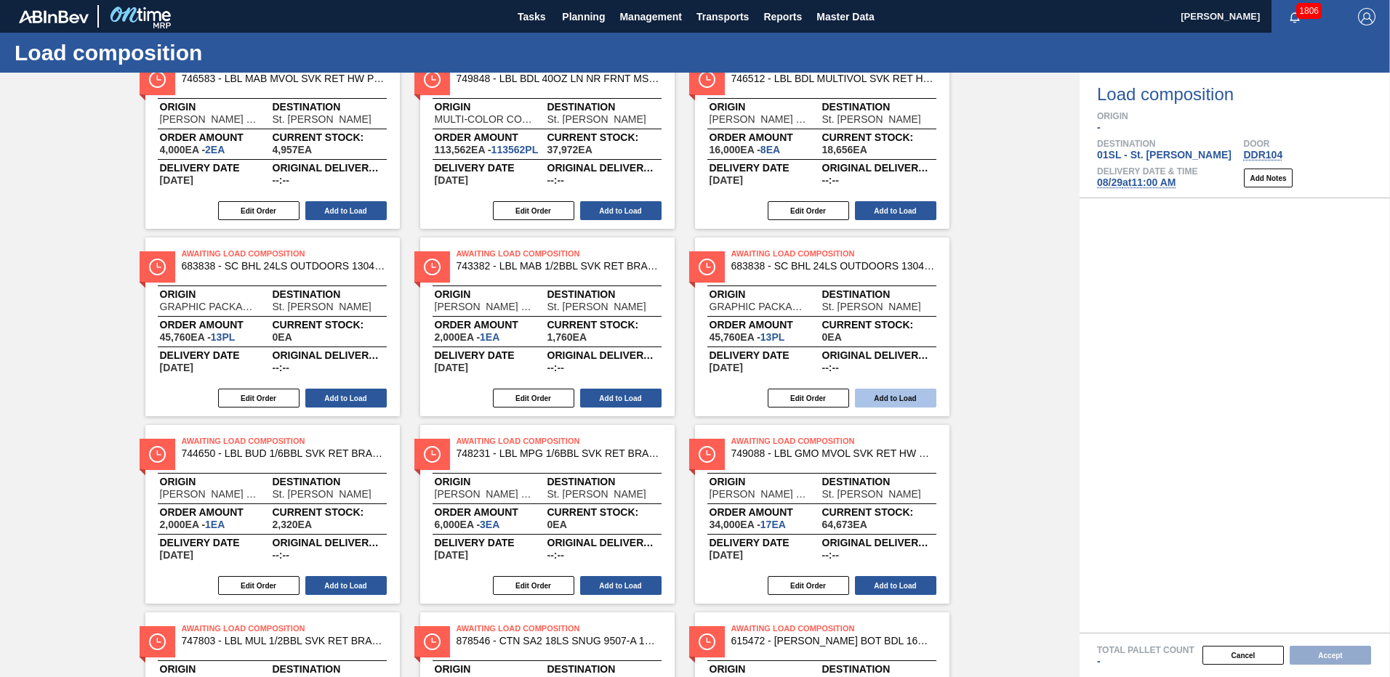
click at [903, 401] on button "Add to Load" at bounding box center [895, 398] width 81 height 19
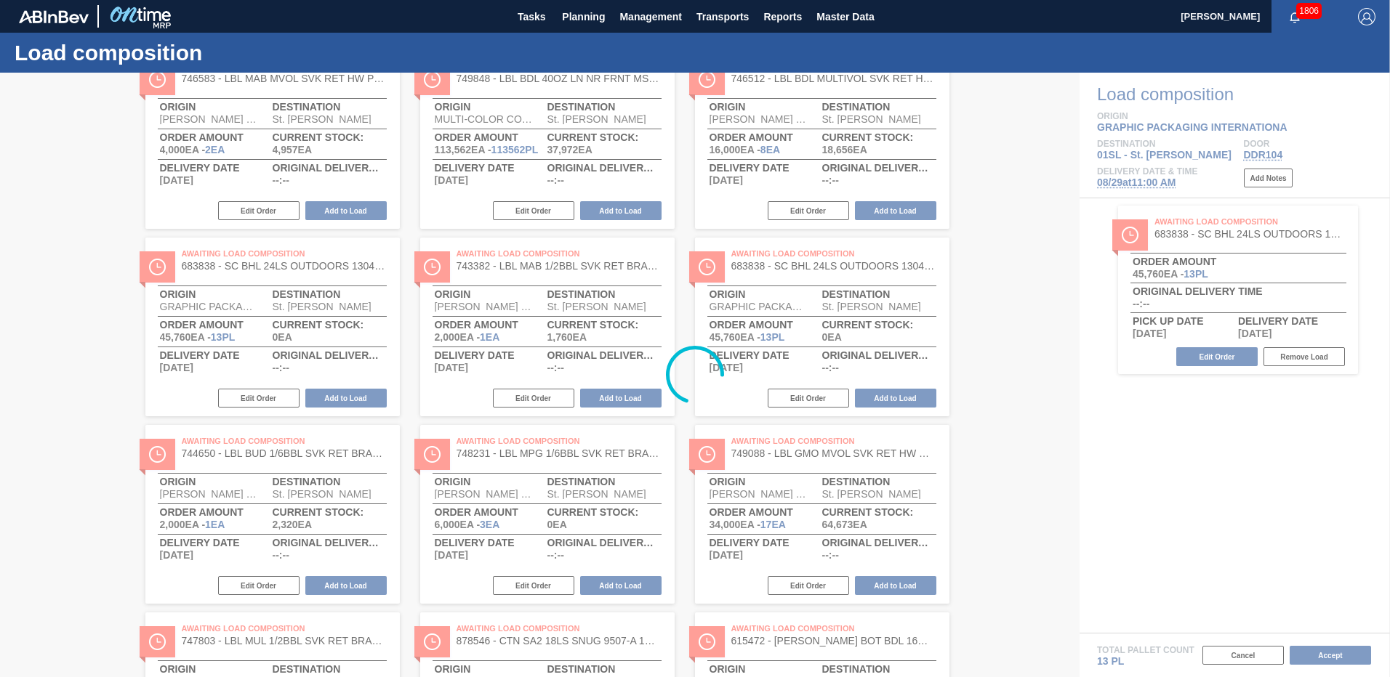
scroll to position [0, 0]
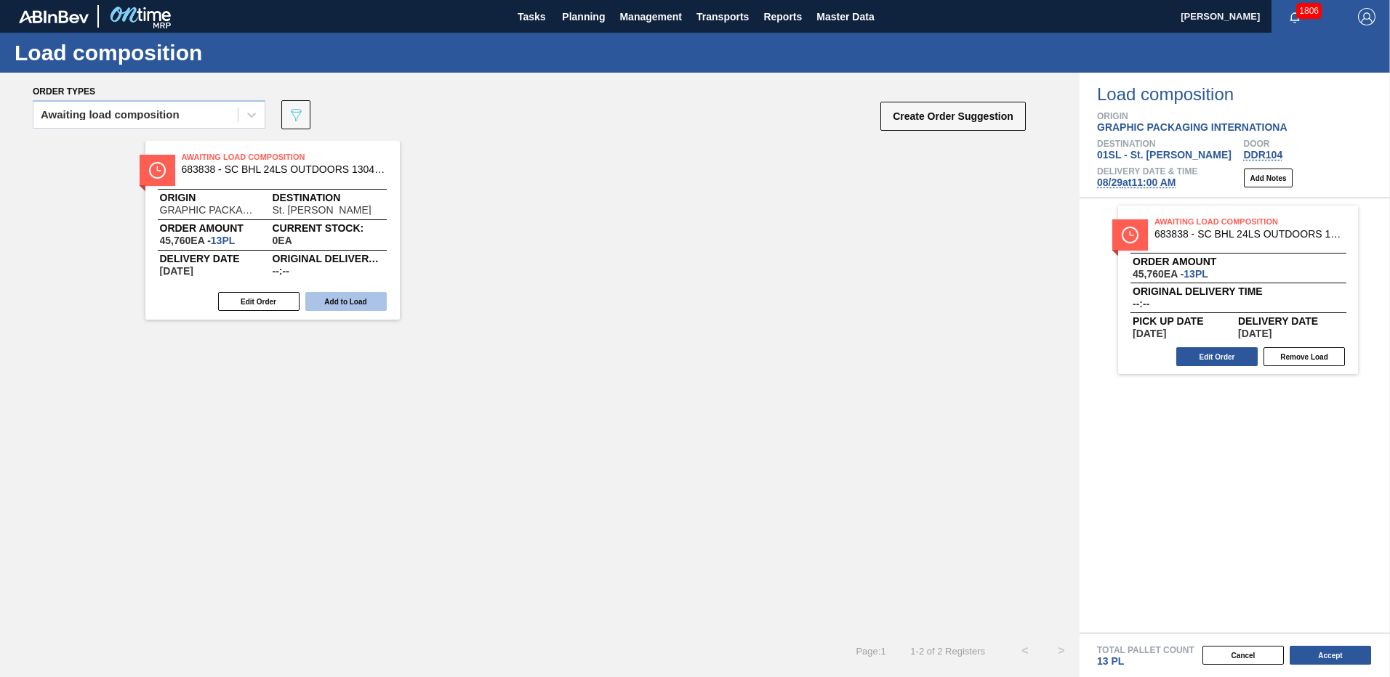
click at [365, 301] on button "Add to Load" at bounding box center [345, 301] width 81 height 19
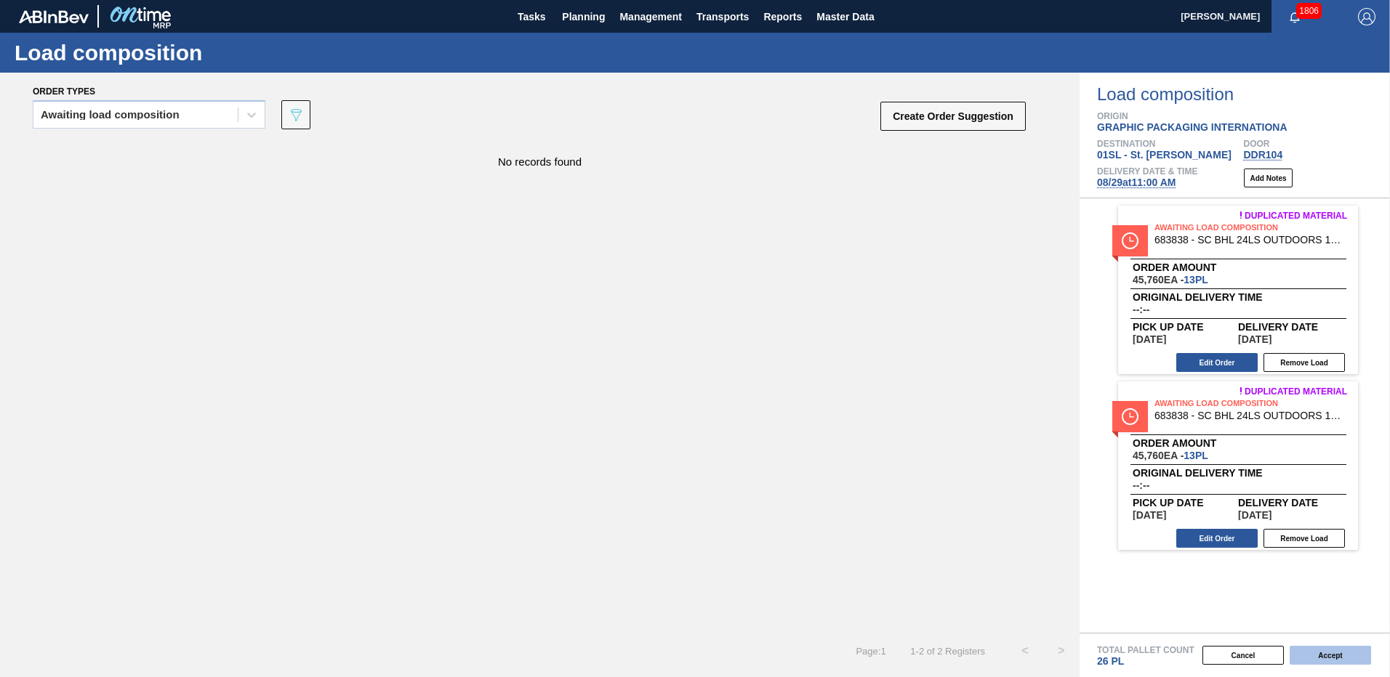
click at [1343, 653] on button "Accept" at bounding box center [1329, 655] width 81 height 19
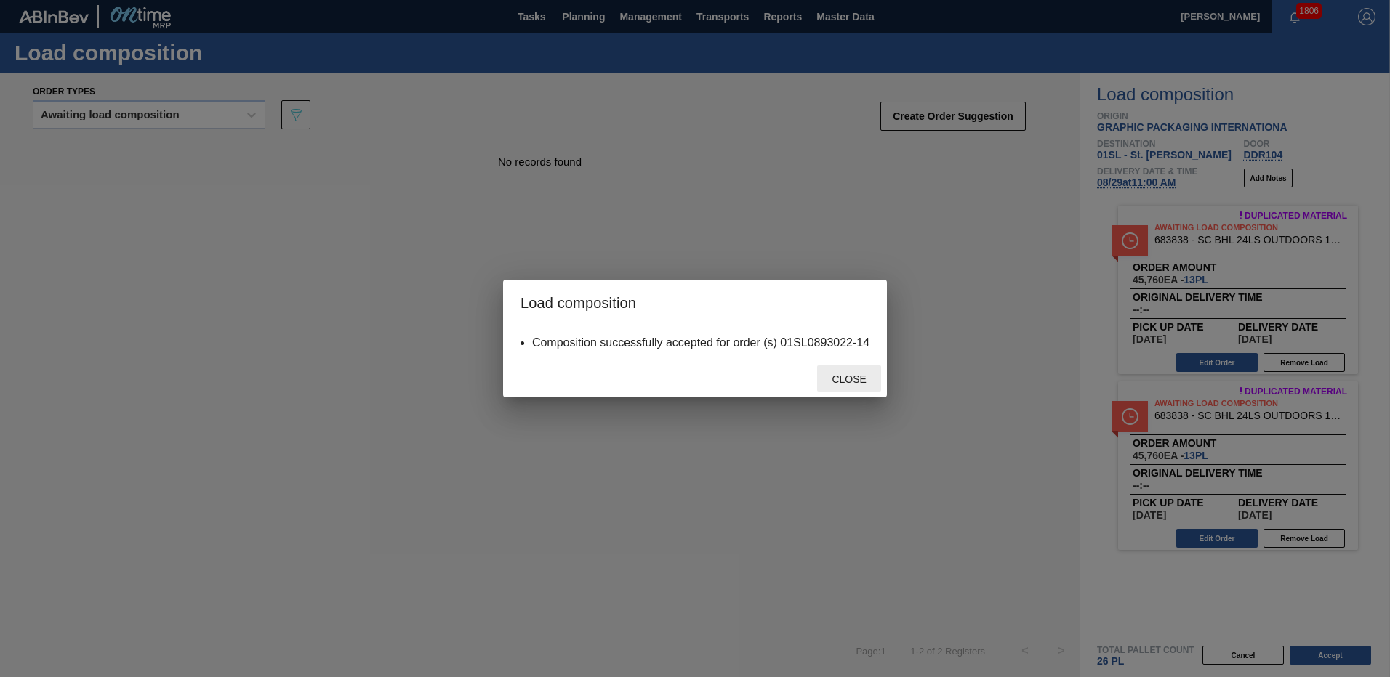
click at [847, 374] on span "Close" at bounding box center [848, 380] width 57 height 12
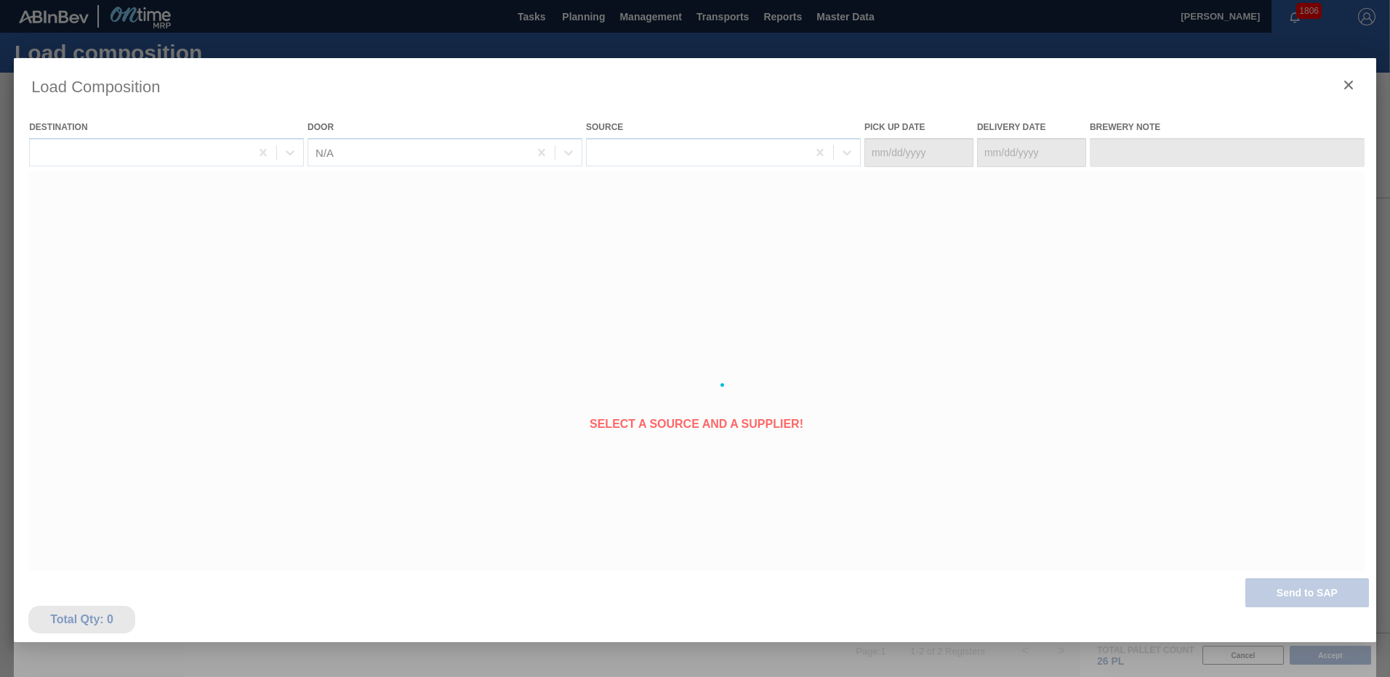
type Date "[DATE]"
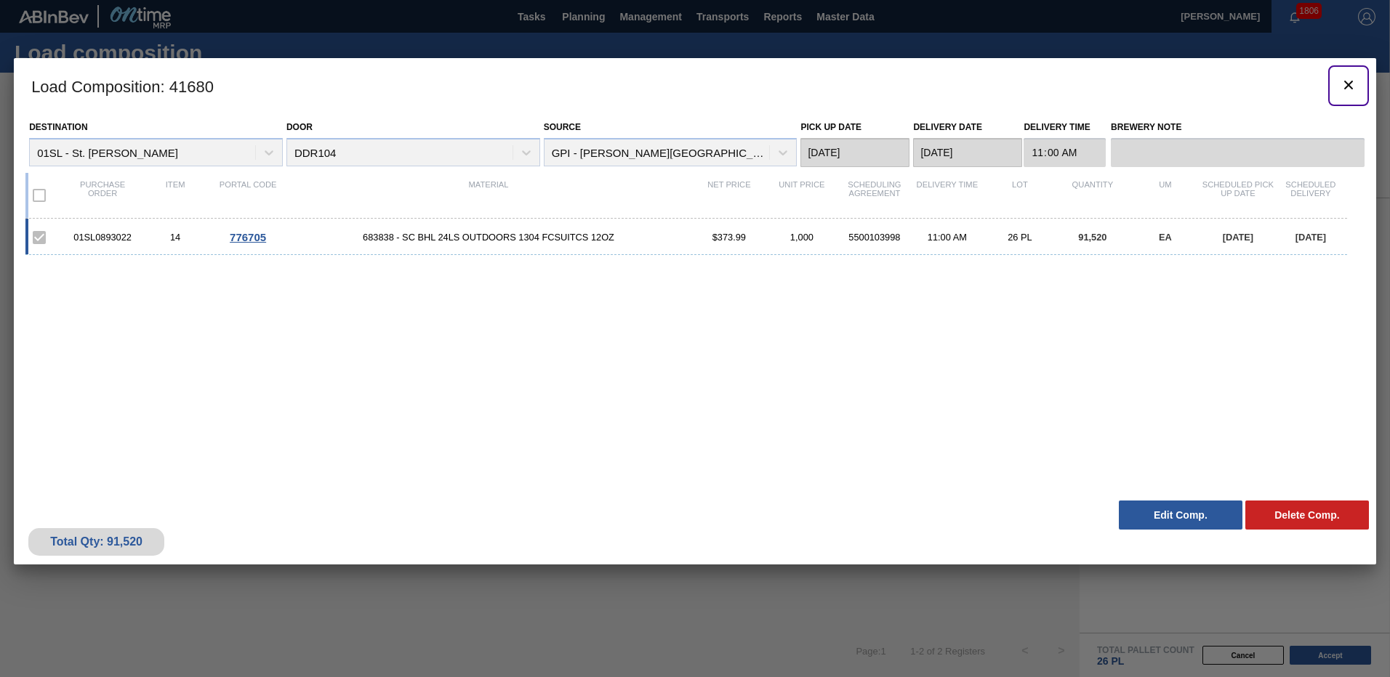
click at [1345, 86] on icon "botão de ícone" at bounding box center [1348, 85] width 9 height 9
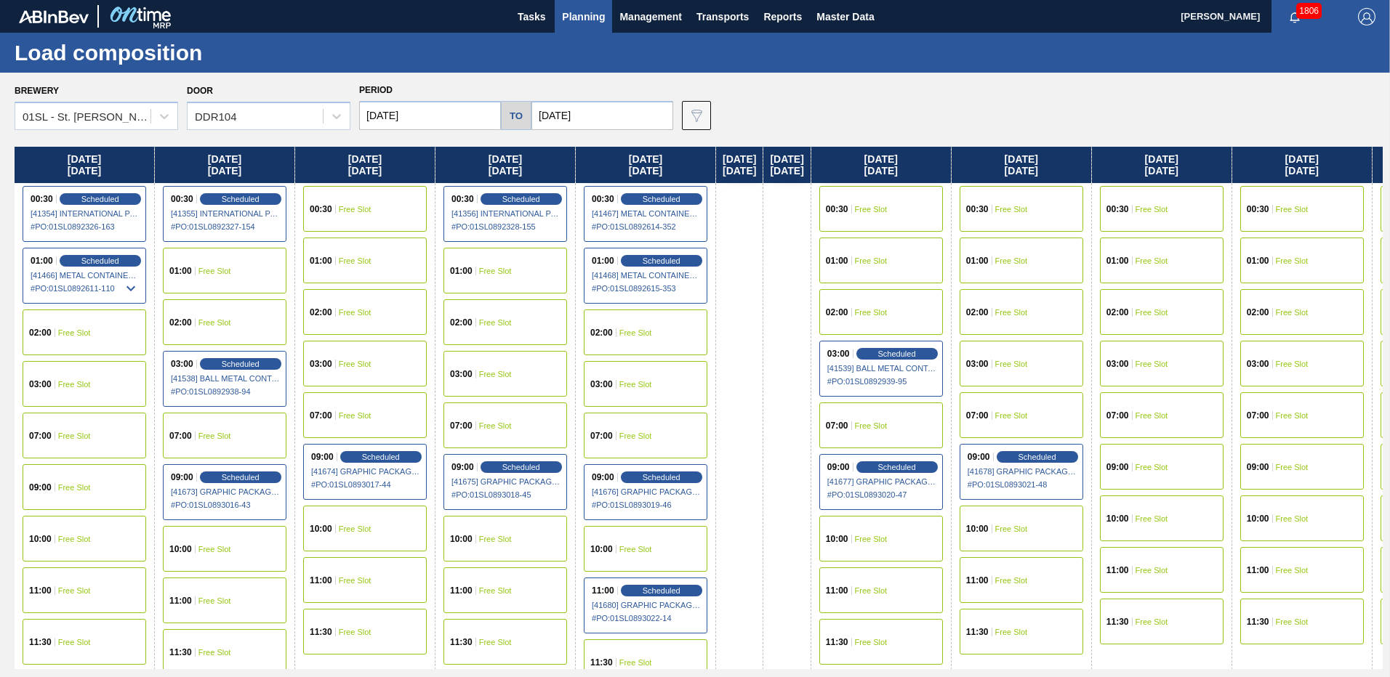
click at [1072, 582] on div "11:00 Free Slot" at bounding box center [1021, 581] width 124 height 46
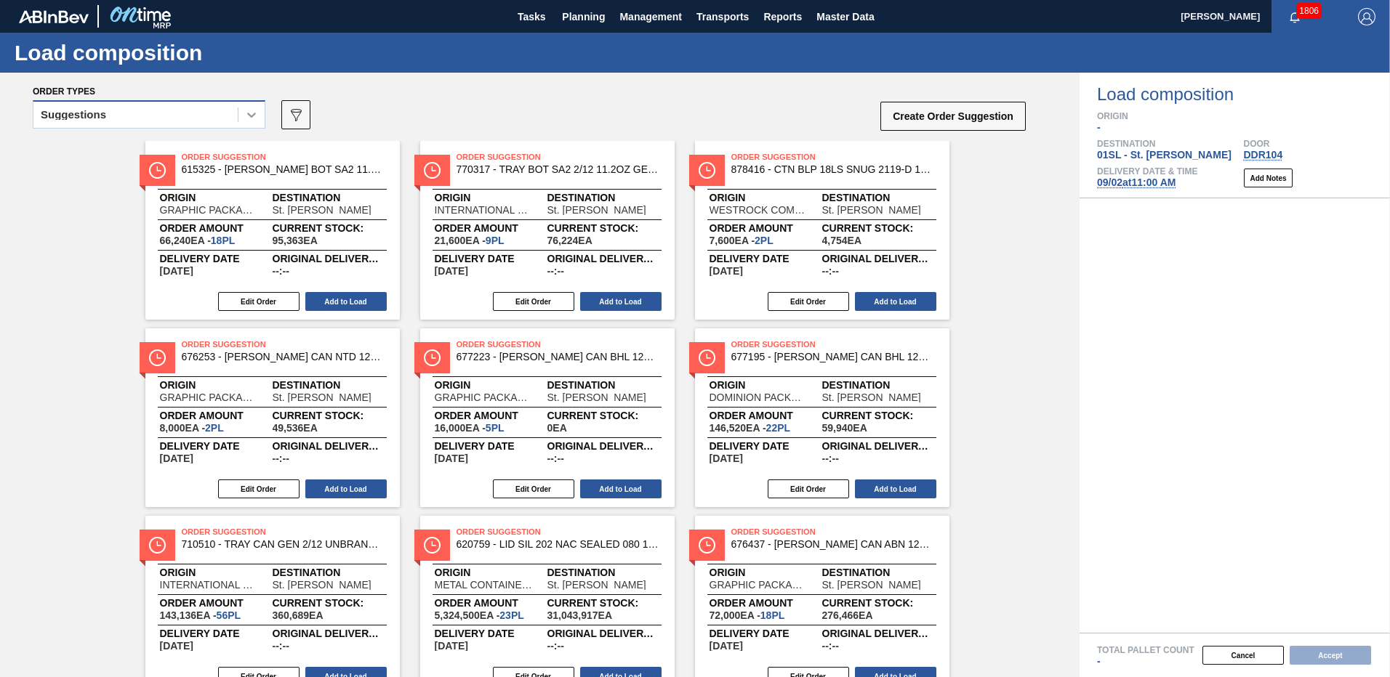
click at [242, 111] on div at bounding box center [251, 115] width 26 height 26
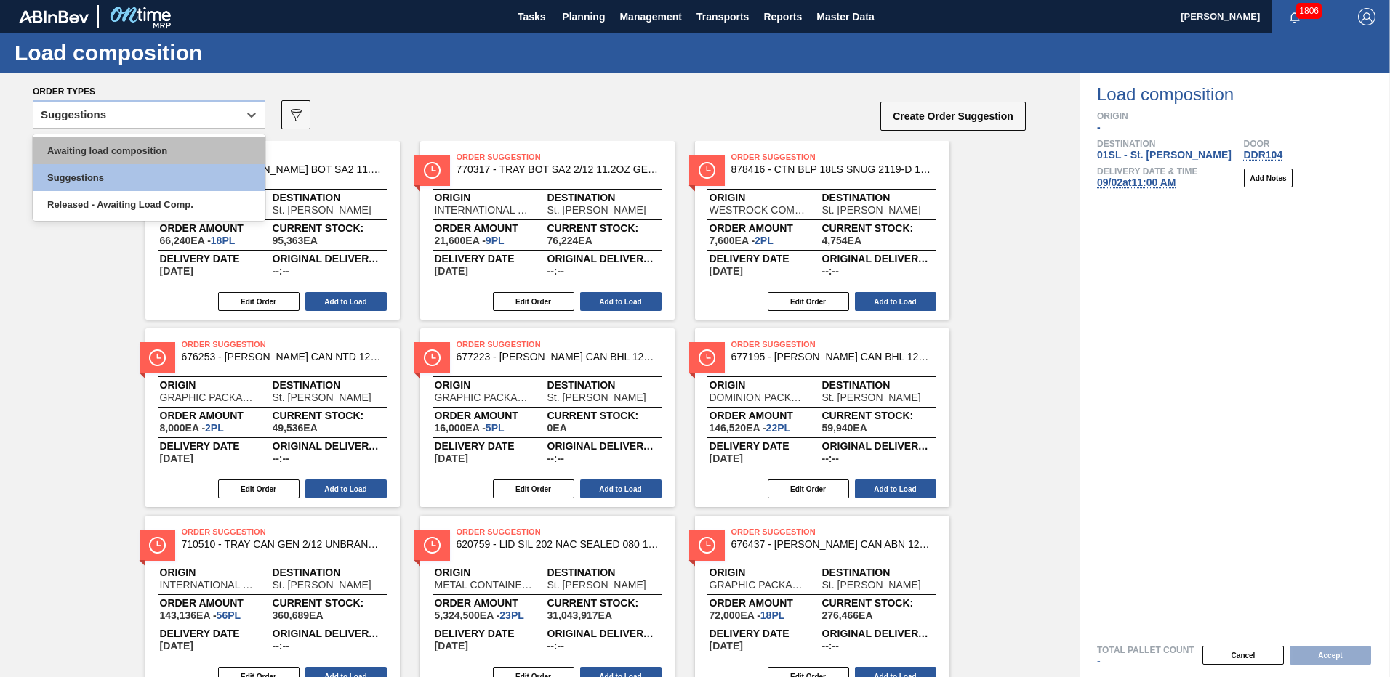
click at [202, 142] on div "Awaiting load composition" at bounding box center [149, 150] width 233 height 27
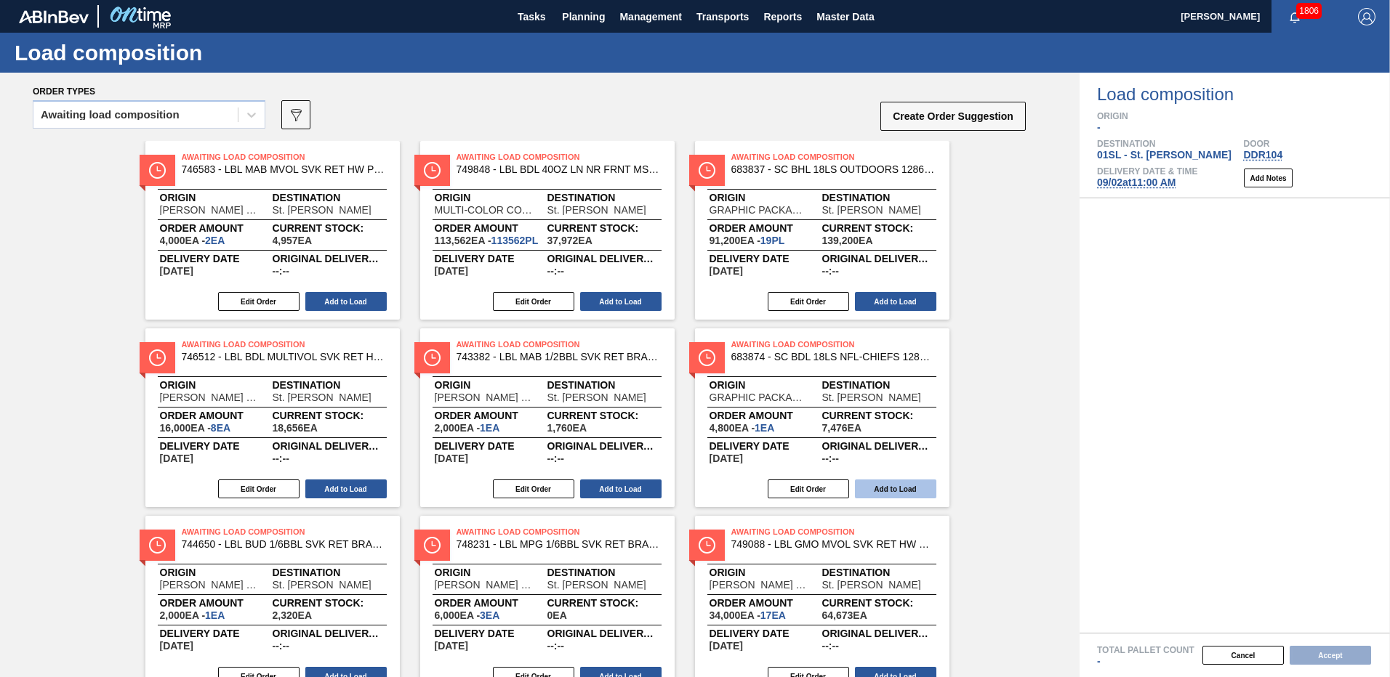
click at [897, 483] on button "Add to Load" at bounding box center [895, 489] width 81 height 19
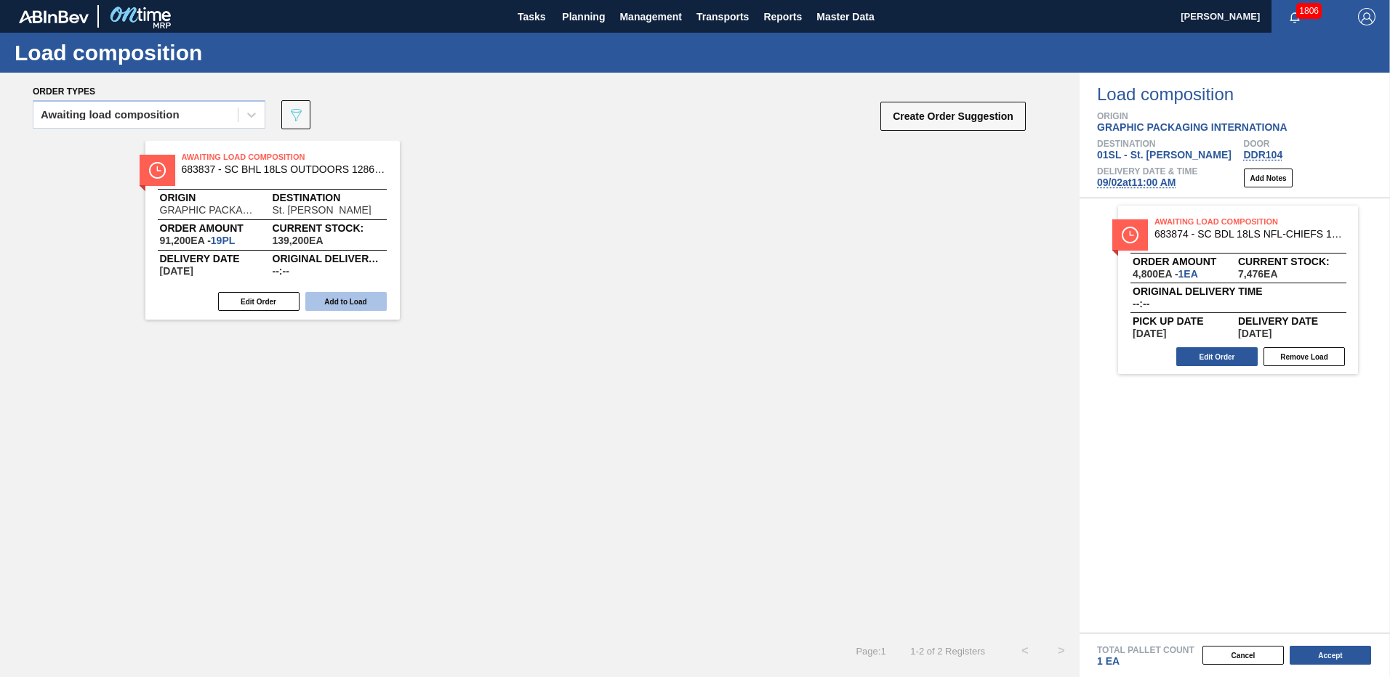
click at [361, 307] on button "Add to Load" at bounding box center [345, 301] width 81 height 19
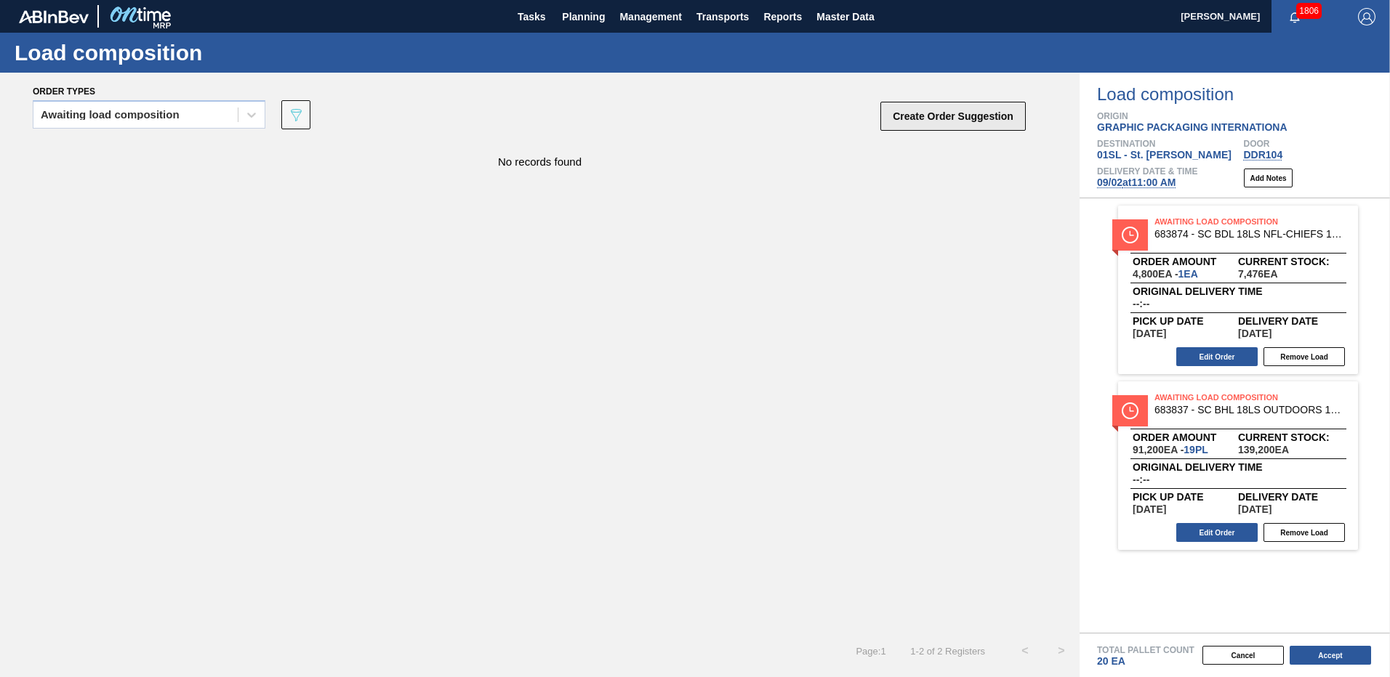
click at [933, 118] on button "Create Order Suggestion" at bounding box center [952, 116] width 145 height 29
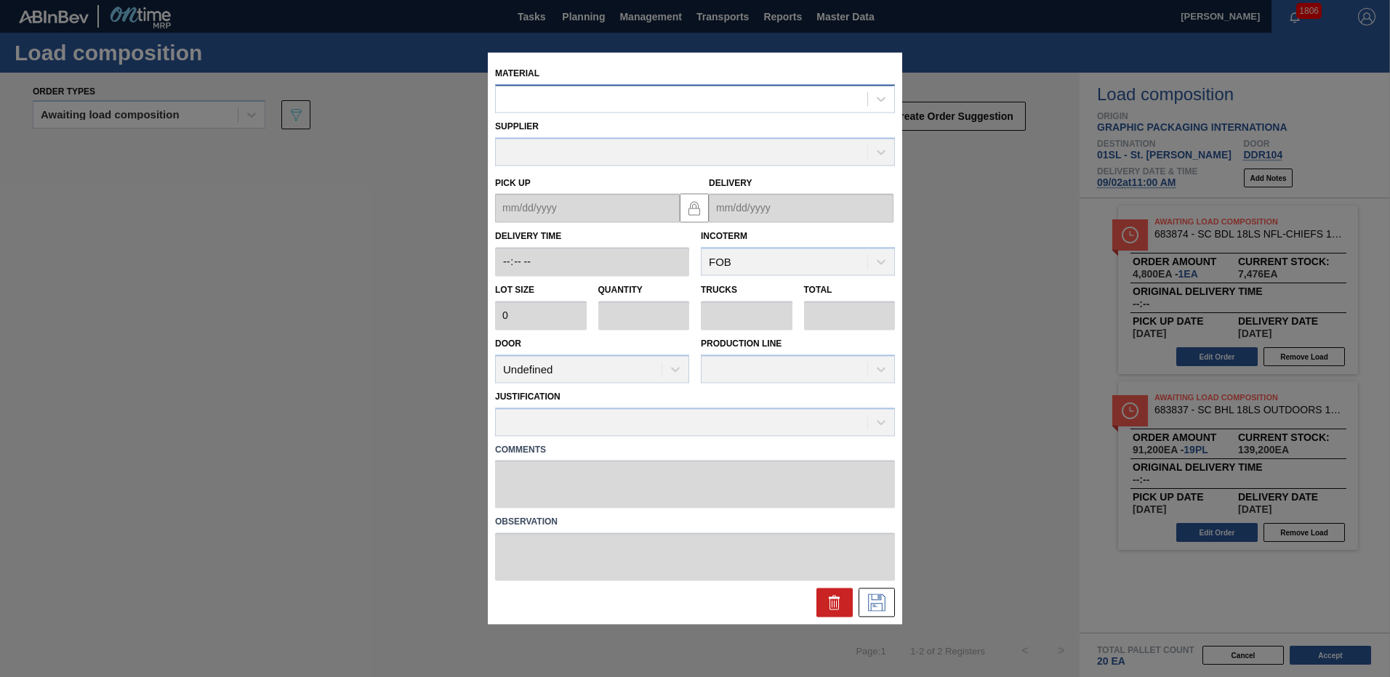
click at [612, 96] on div at bounding box center [681, 99] width 371 height 21
type input "683874"
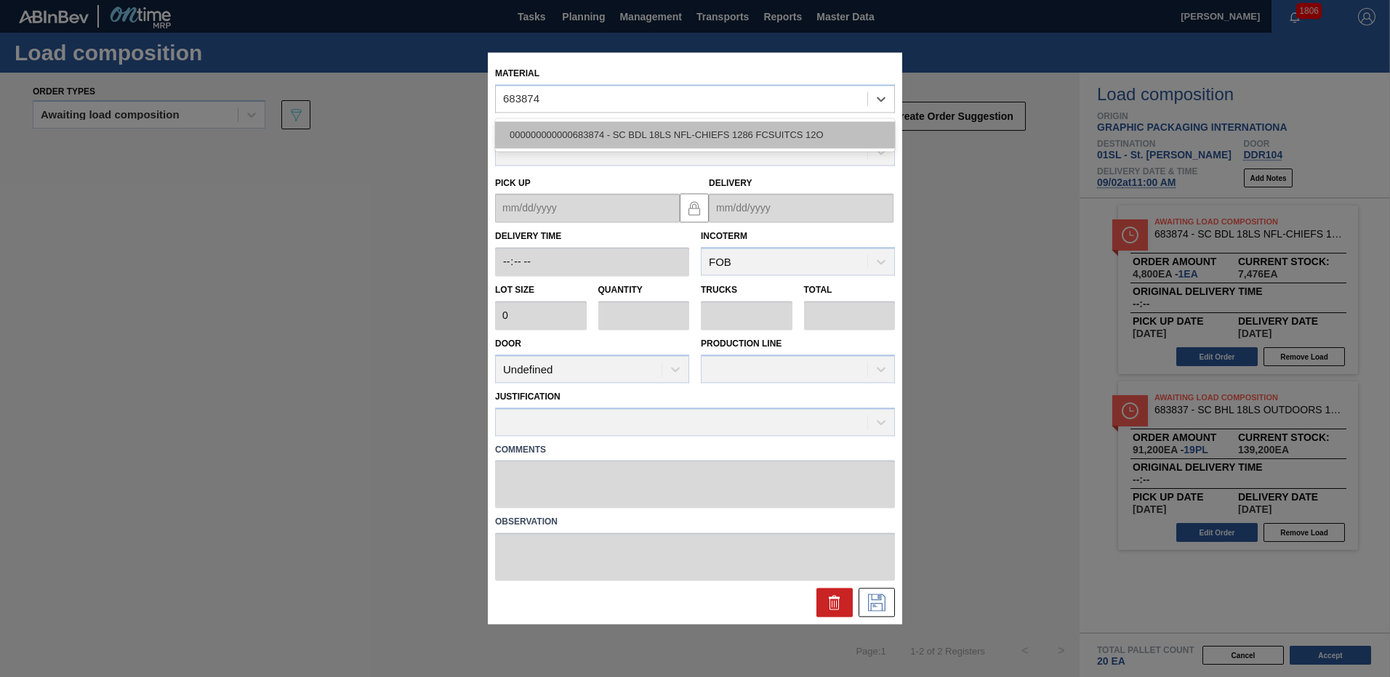
click at [574, 124] on div "000000000000683874 - SC BDL 18LS NFL-CHIEFS 1286 FCSUITCS 12O" at bounding box center [695, 134] width 400 height 27
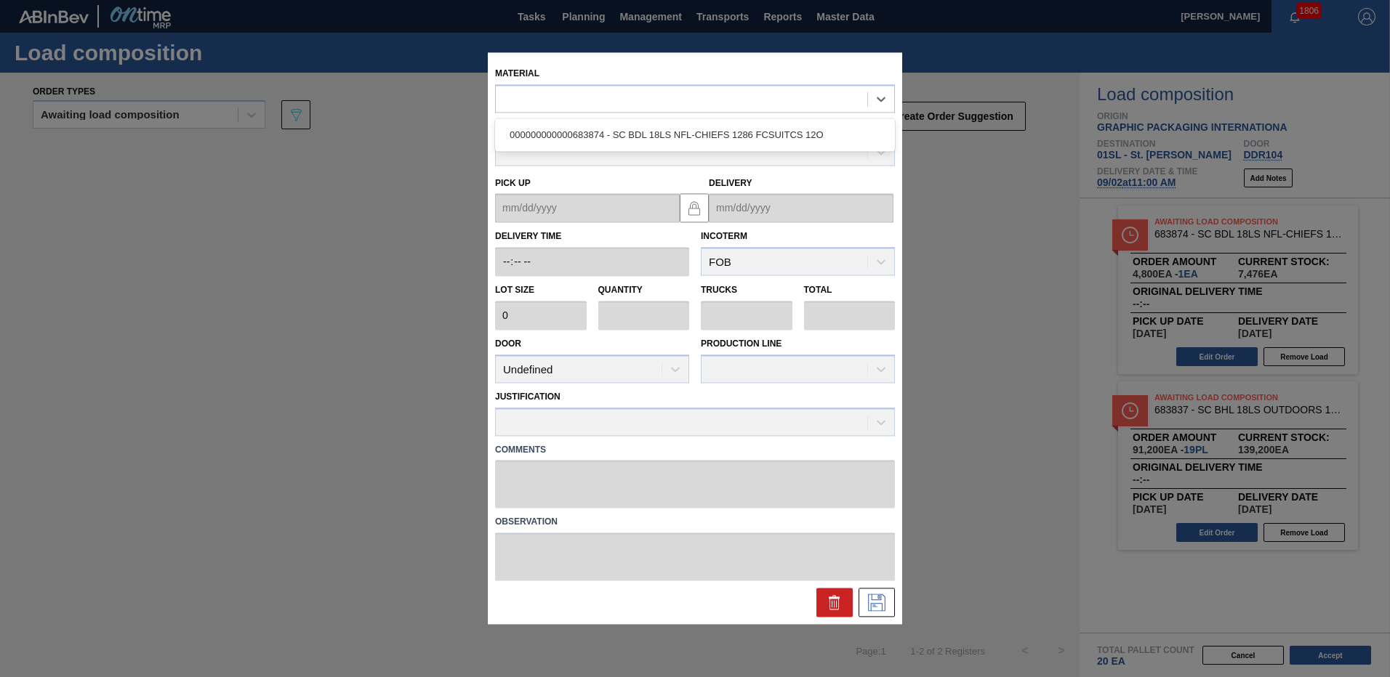
type input "4,800"
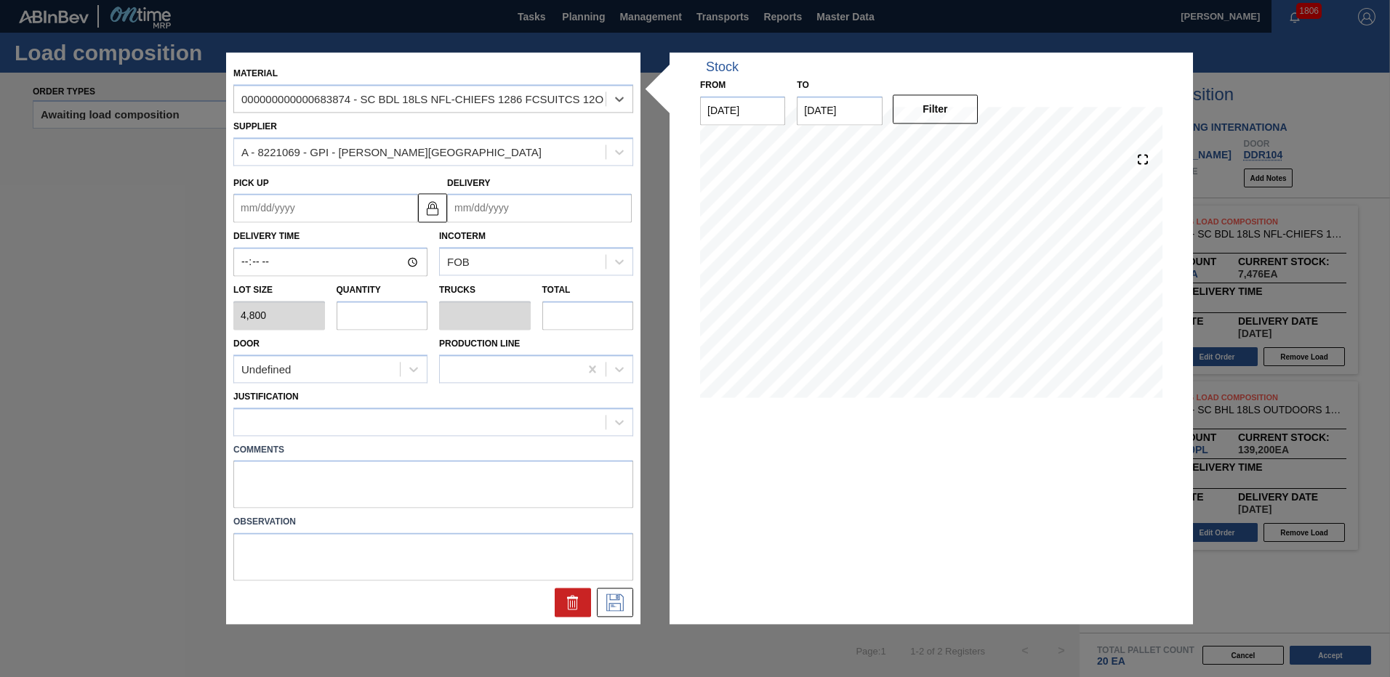
click at [491, 202] on input "Delivery" at bounding box center [539, 208] width 185 height 29
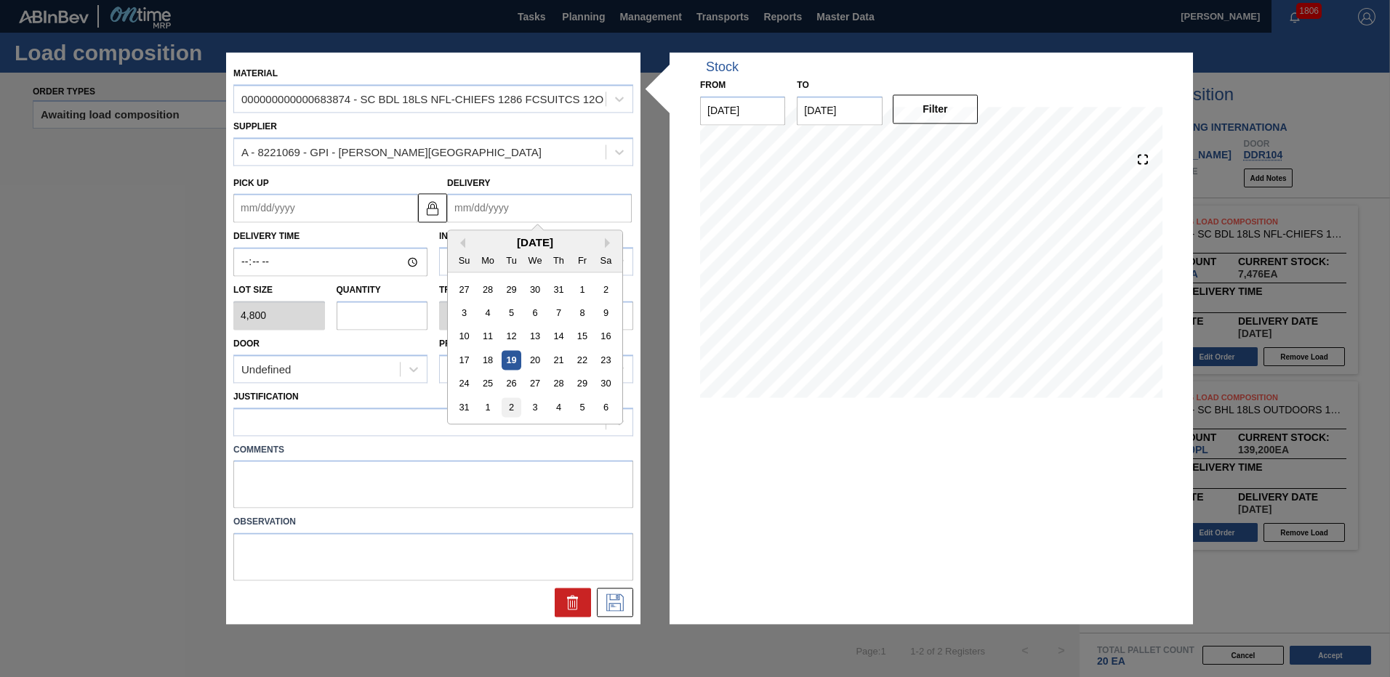
click at [514, 408] on div "2" at bounding box center [512, 408] width 20 height 20
type up "[DATE]"
type input "[DATE]"
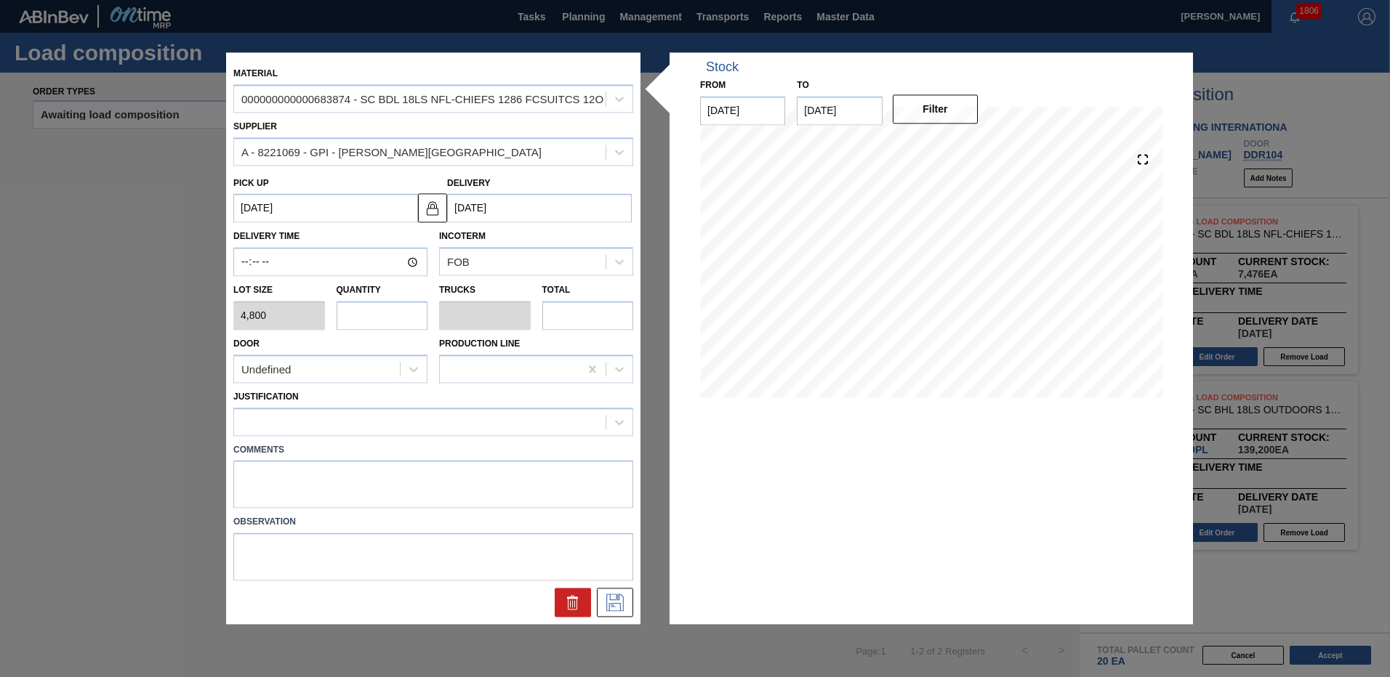
click at [377, 327] on input "text" at bounding box center [383, 315] width 92 height 29
type input "2"
type input "0.077"
type input "9,600"
type input "2"
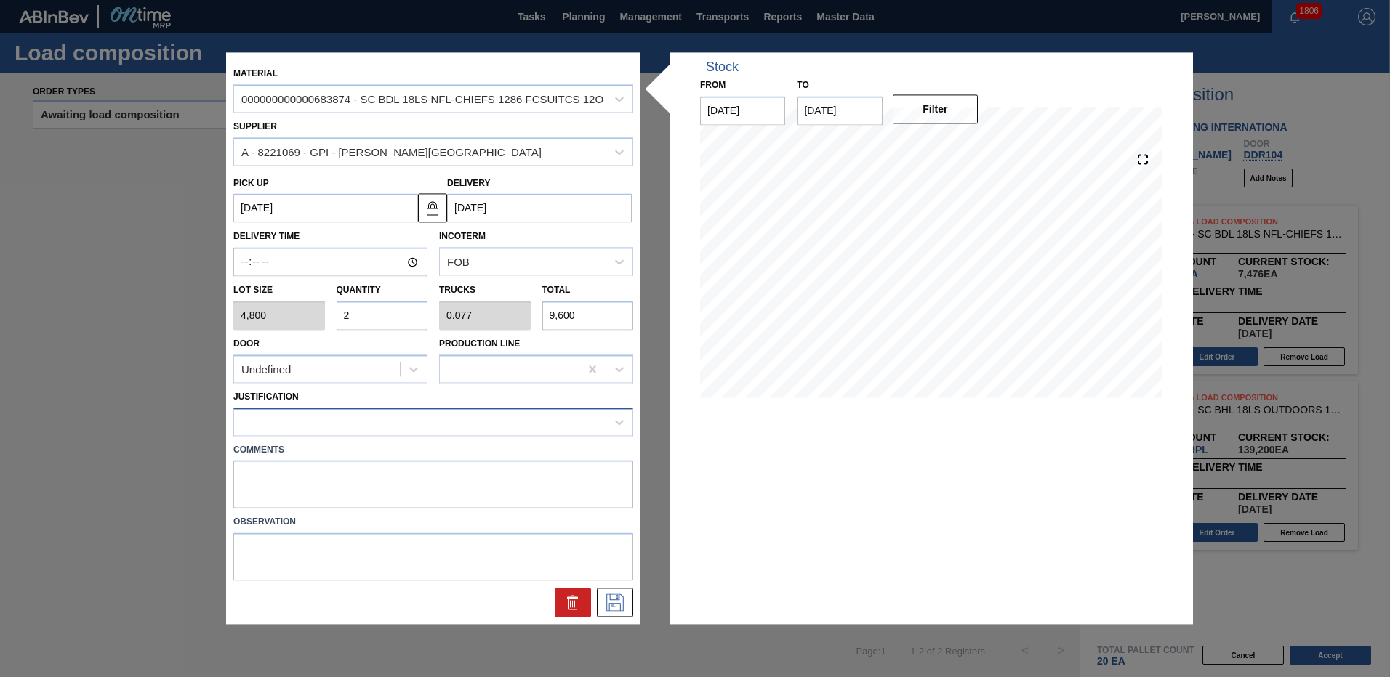
click at [318, 430] on div at bounding box center [419, 421] width 371 height 21
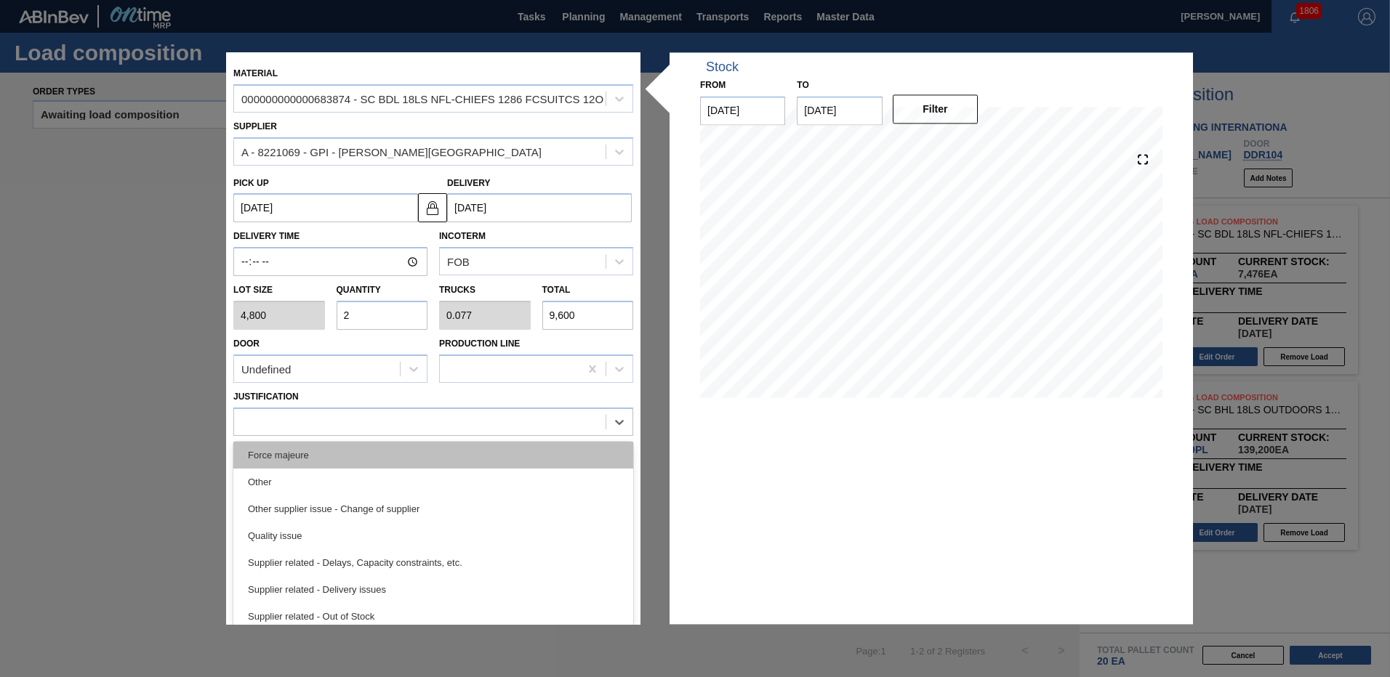
scroll to position [206, 0]
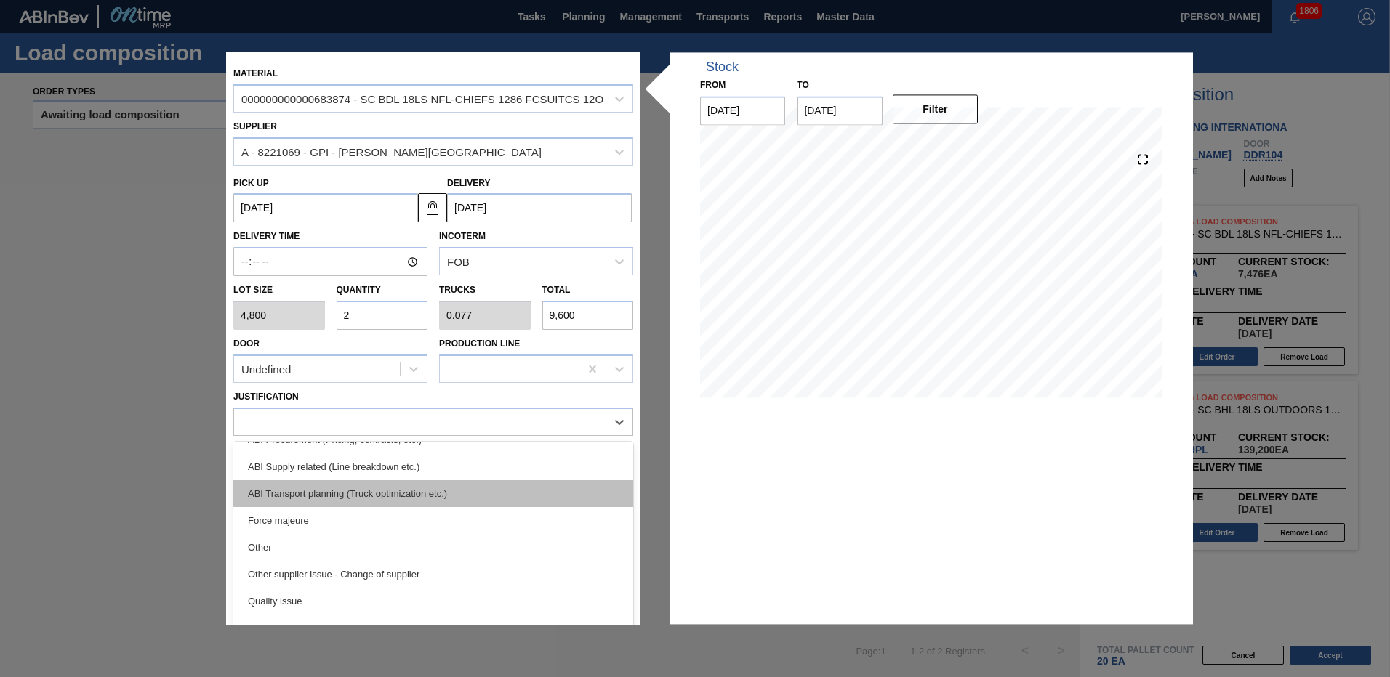
click at [401, 499] on div "ABI Transport planning (Truck optimization etc.)" at bounding box center [433, 493] width 400 height 27
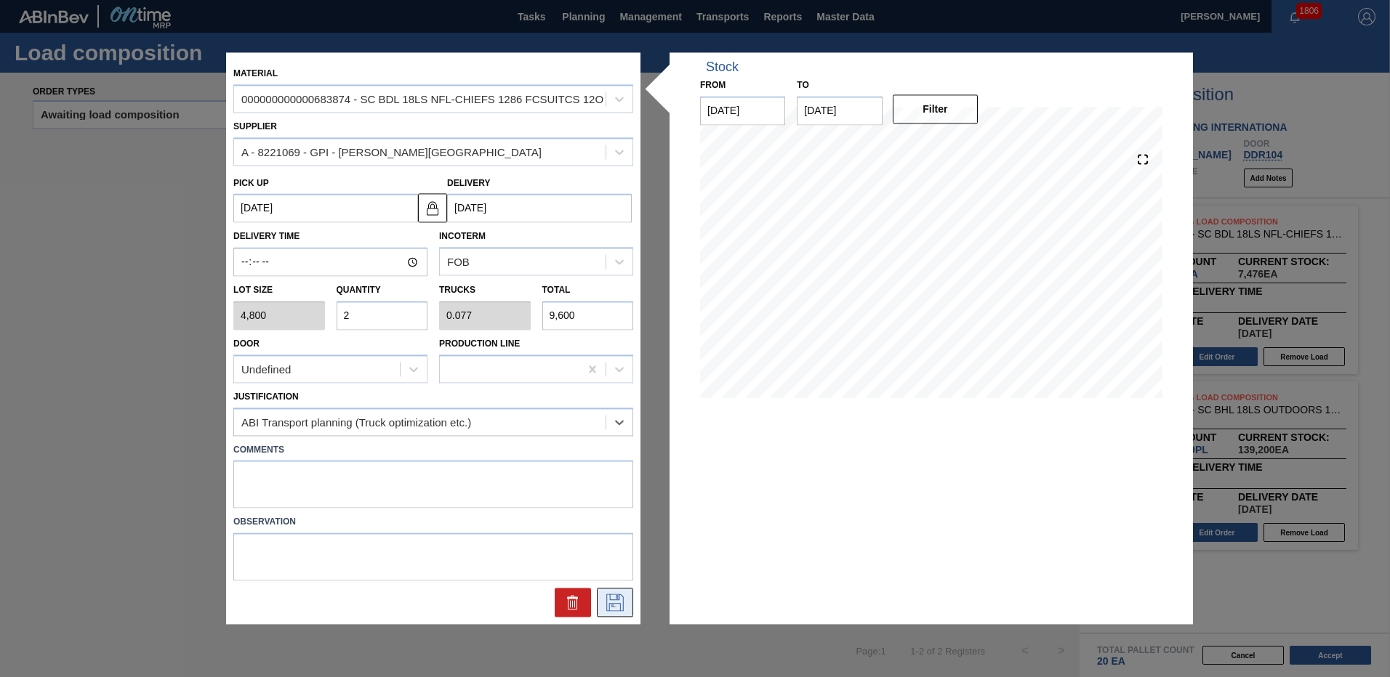
click at [610, 604] on icon at bounding box center [614, 603] width 17 height 17
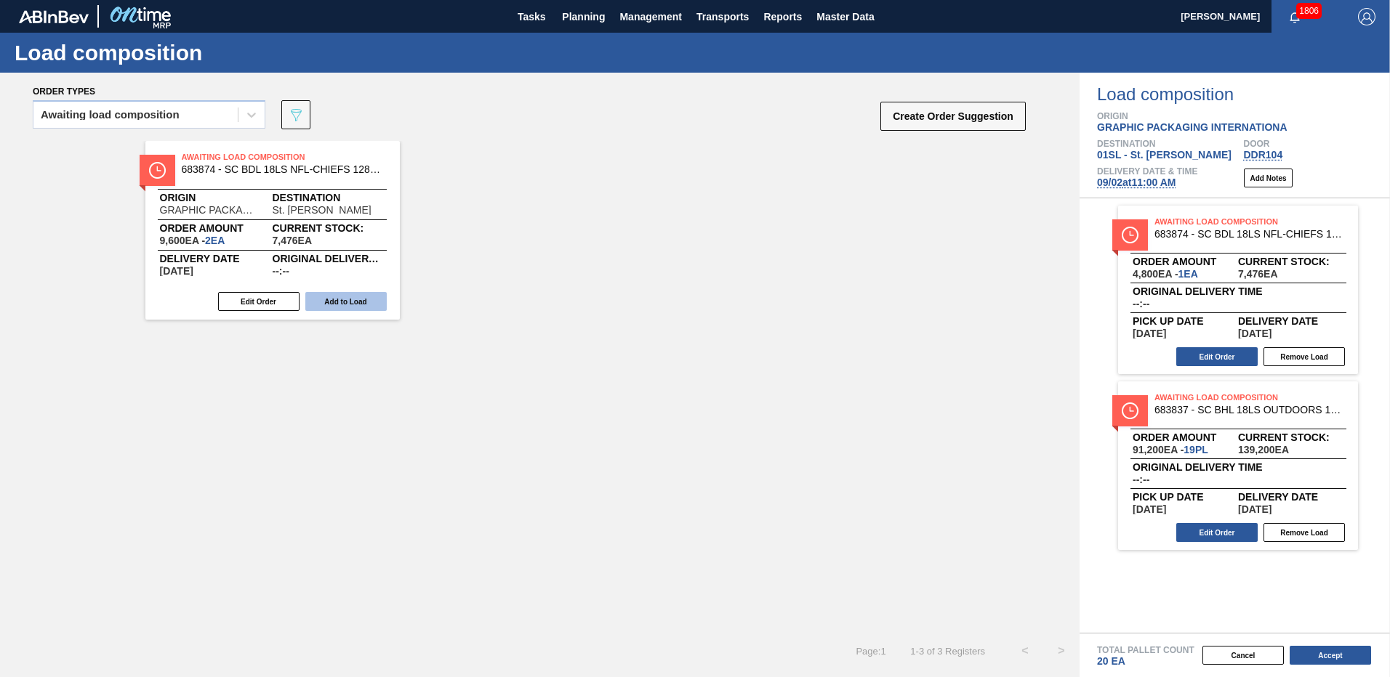
click at [363, 301] on button "Add to Load" at bounding box center [345, 301] width 81 height 19
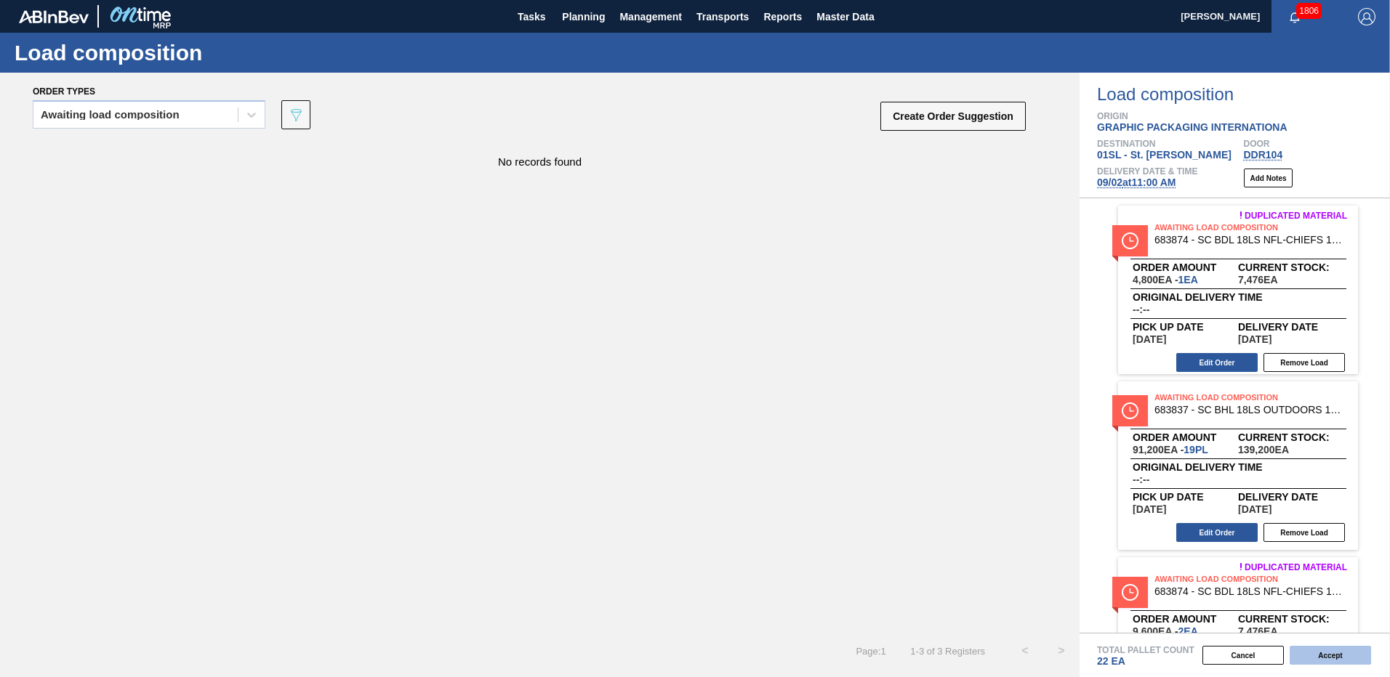
click at [1305, 659] on button "Accept" at bounding box center [1329, 655] width 81 height 19
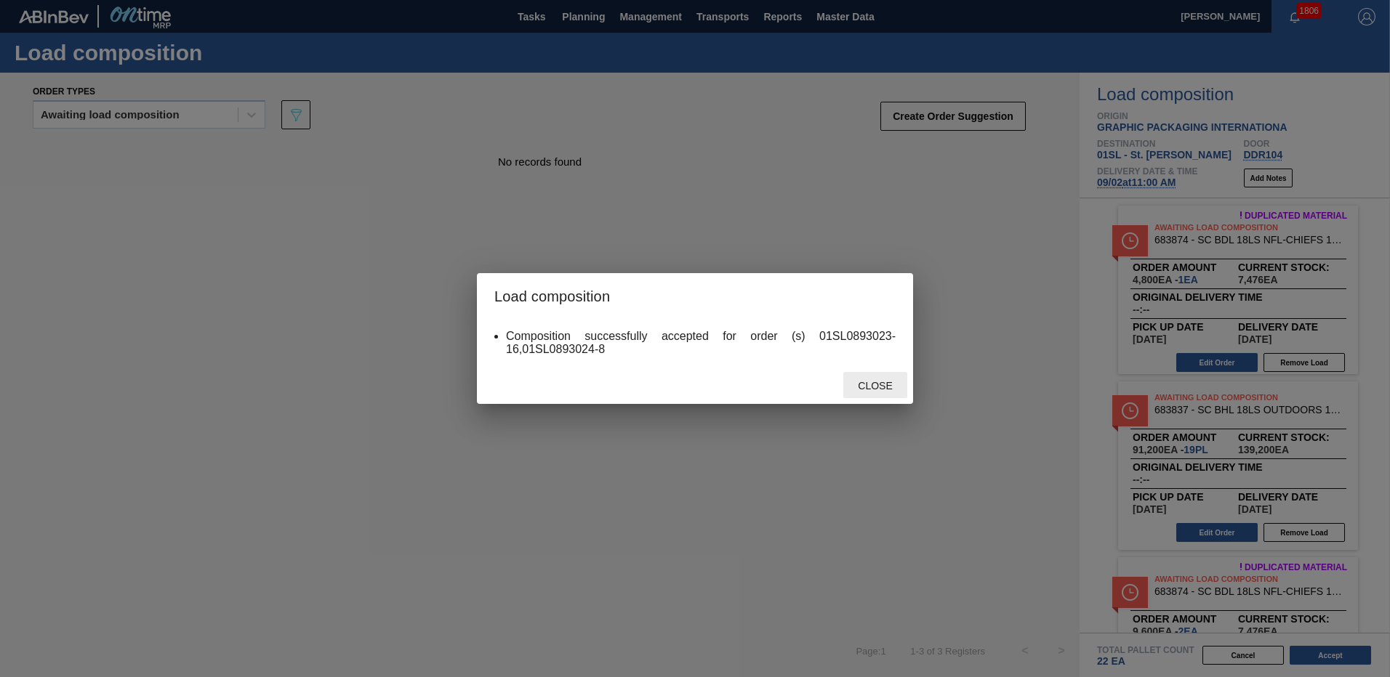
click at [886, 384] on span "Close" at bounding box center [874, 386] width 57 height 12
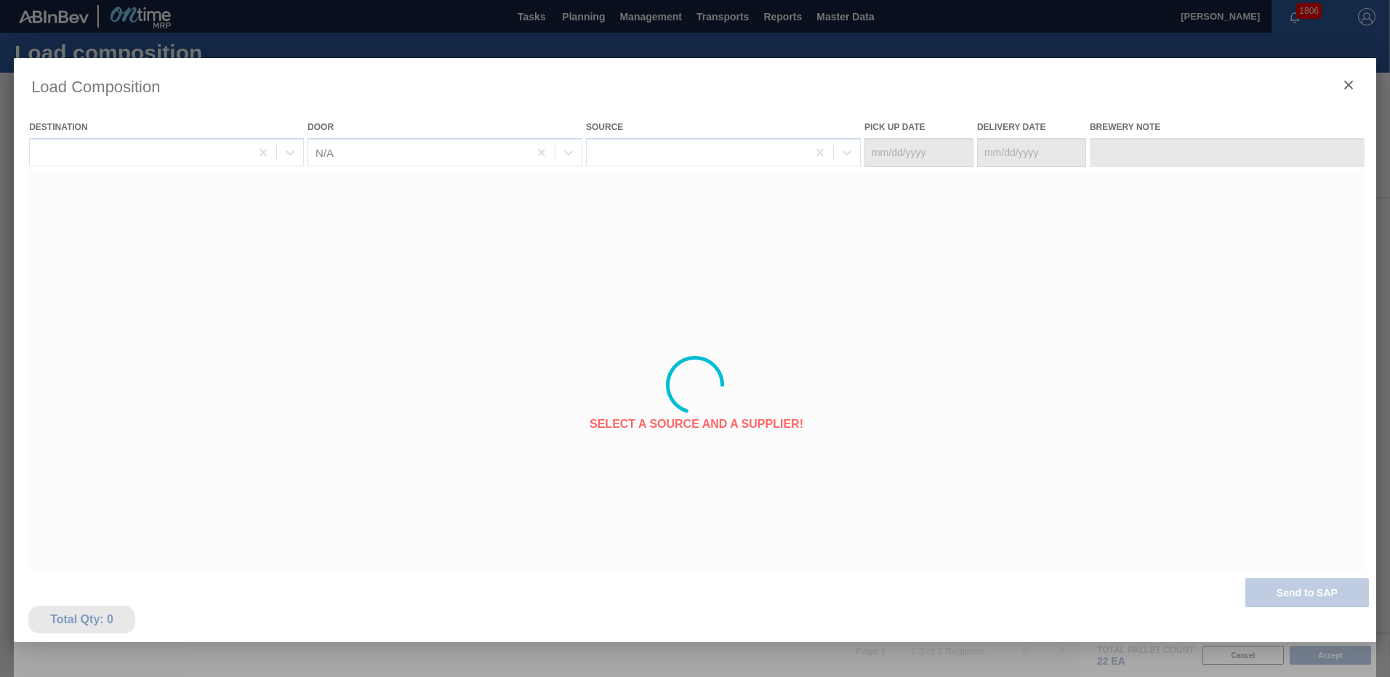
type Date "[DATE]"
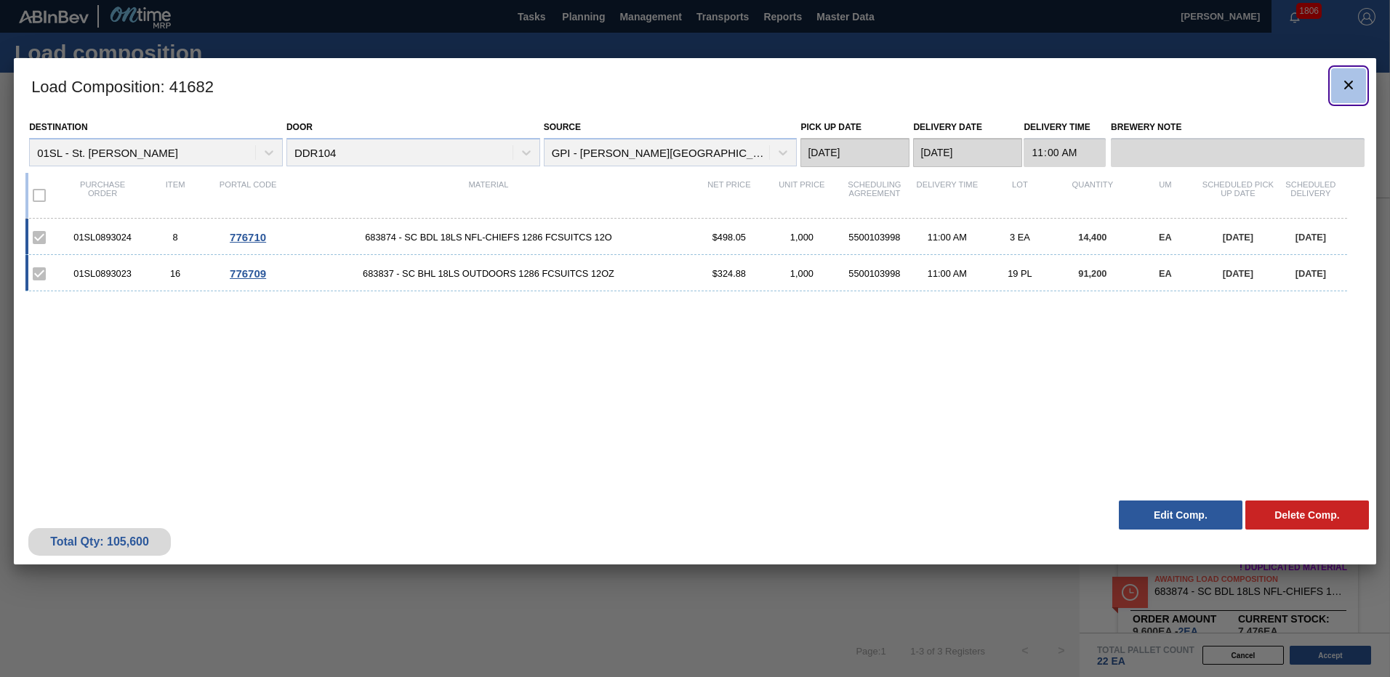
click at [1340, 93] on icon "botão de ícone" at bounding box center [1348, 84] width 17 height 17
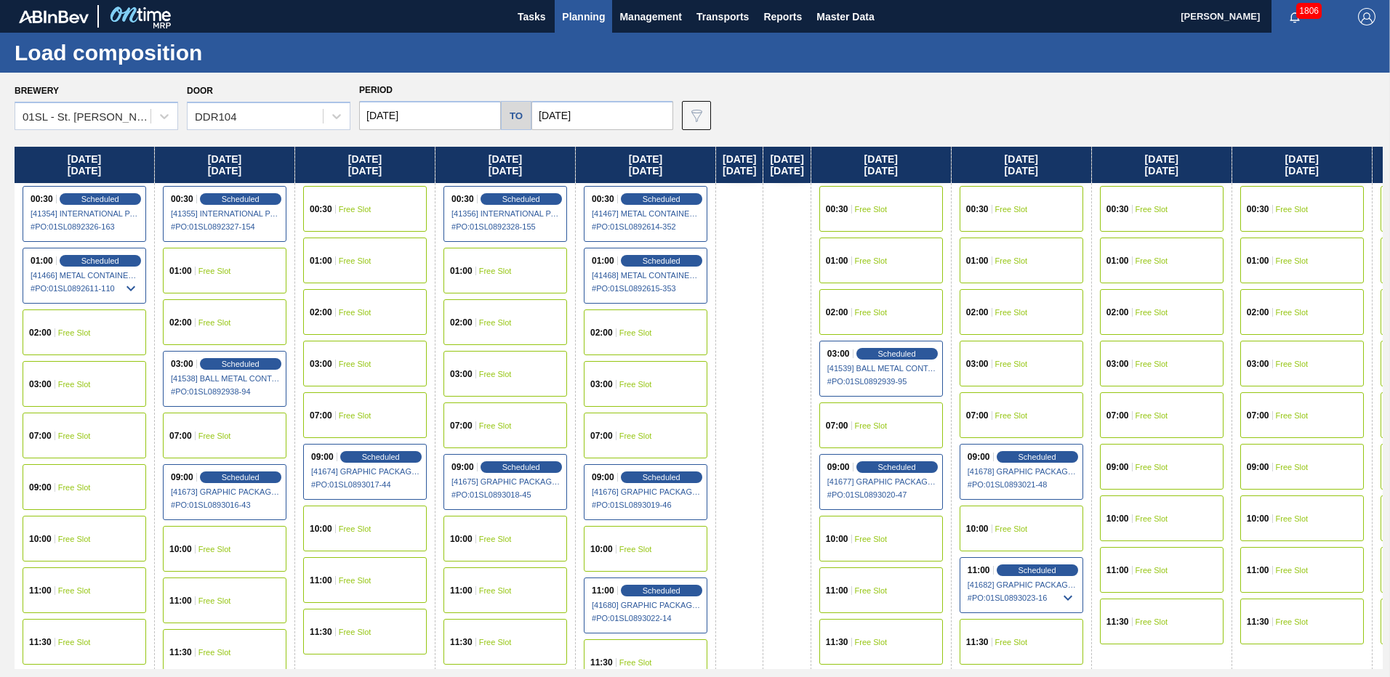
scroll to position [19, 0]
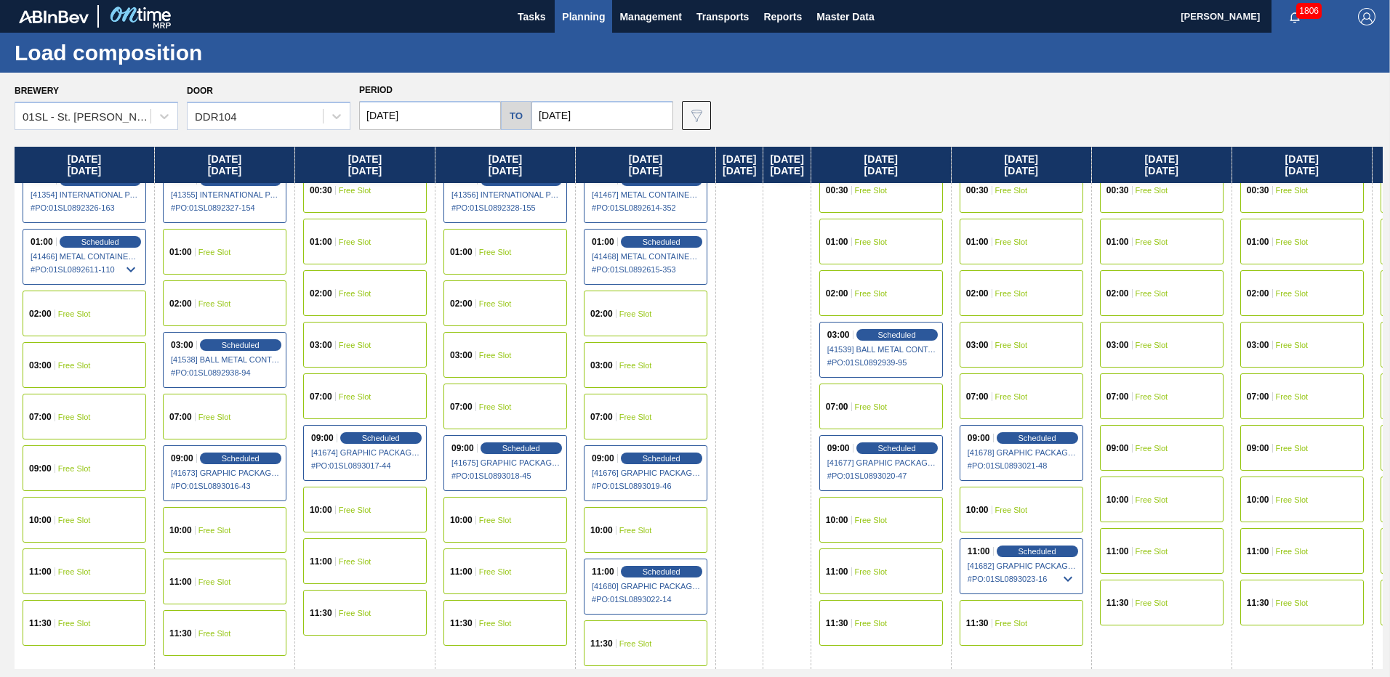
click at [524, 560] on div "11:00 Free Slot" at bounding box center [505, 572] width 124 height 46
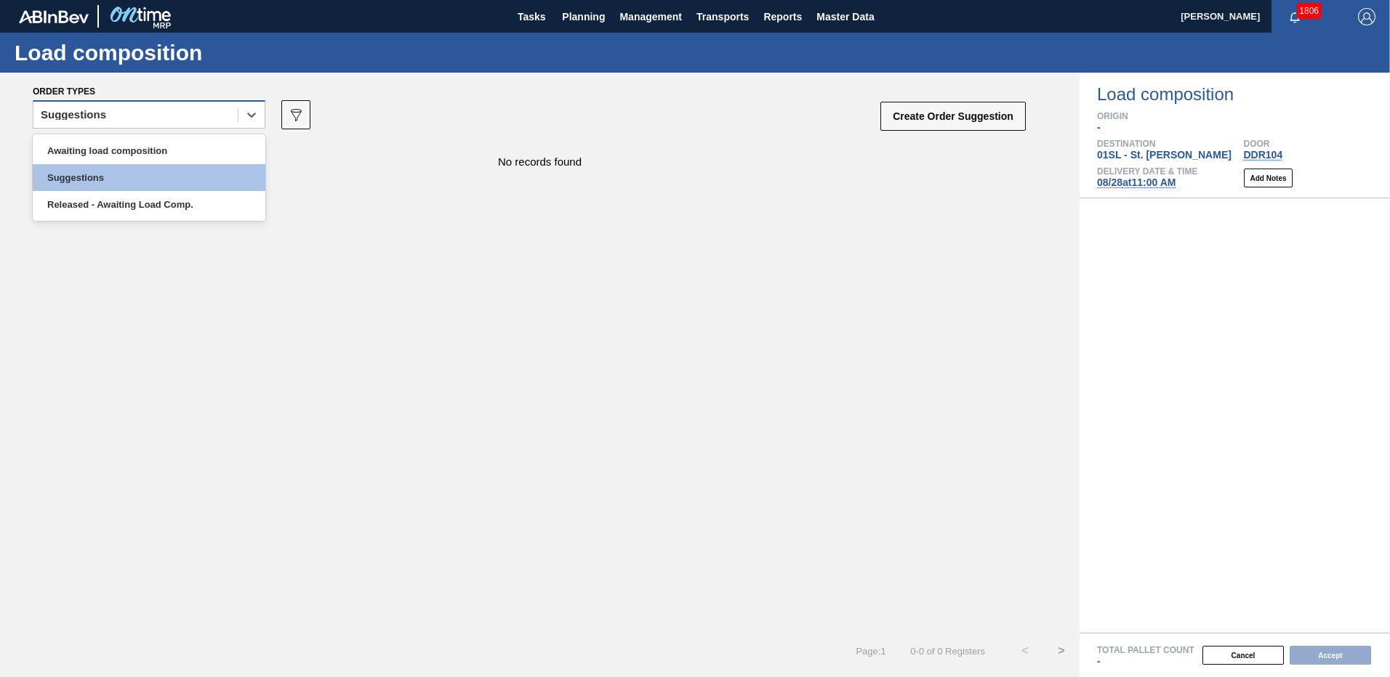
click at [180, 113] on div "Suggestions" at bounding box center [135, 115] width 204 height 21
click at [150, 142] on div "Awaiting load composition" at bounding box center [149, 150] width 233 height 27
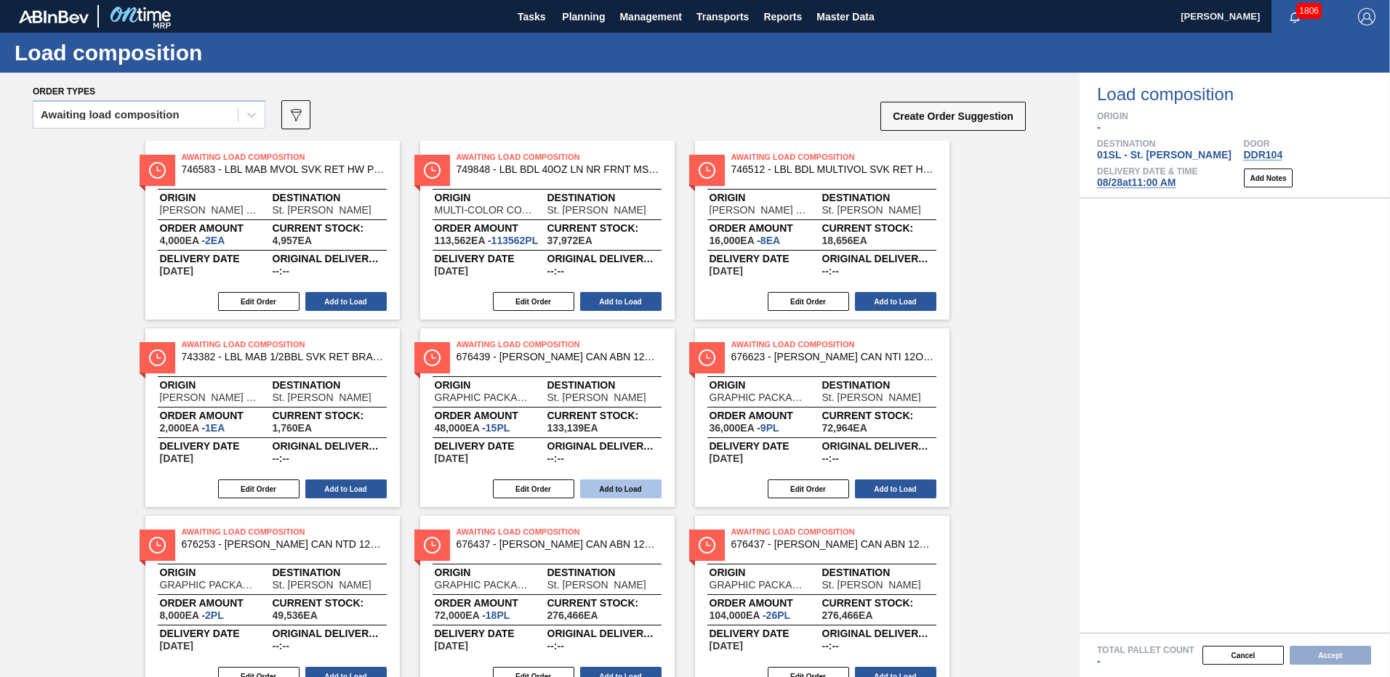
click at [610, 486] on button "Add to Load" at bounding box center [620, 489] width 81 height 19
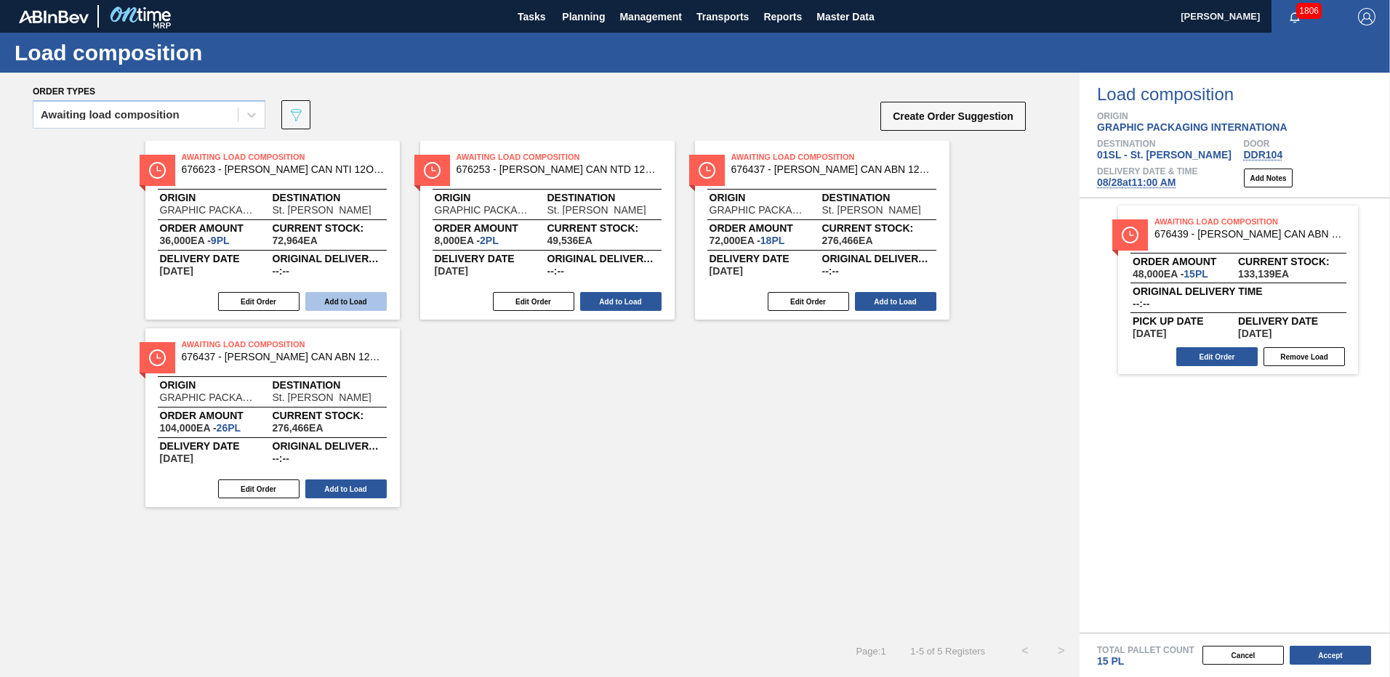
click at [343, 301] on button "Add to Load" at bounding box center [345, 301] width 81 height 19
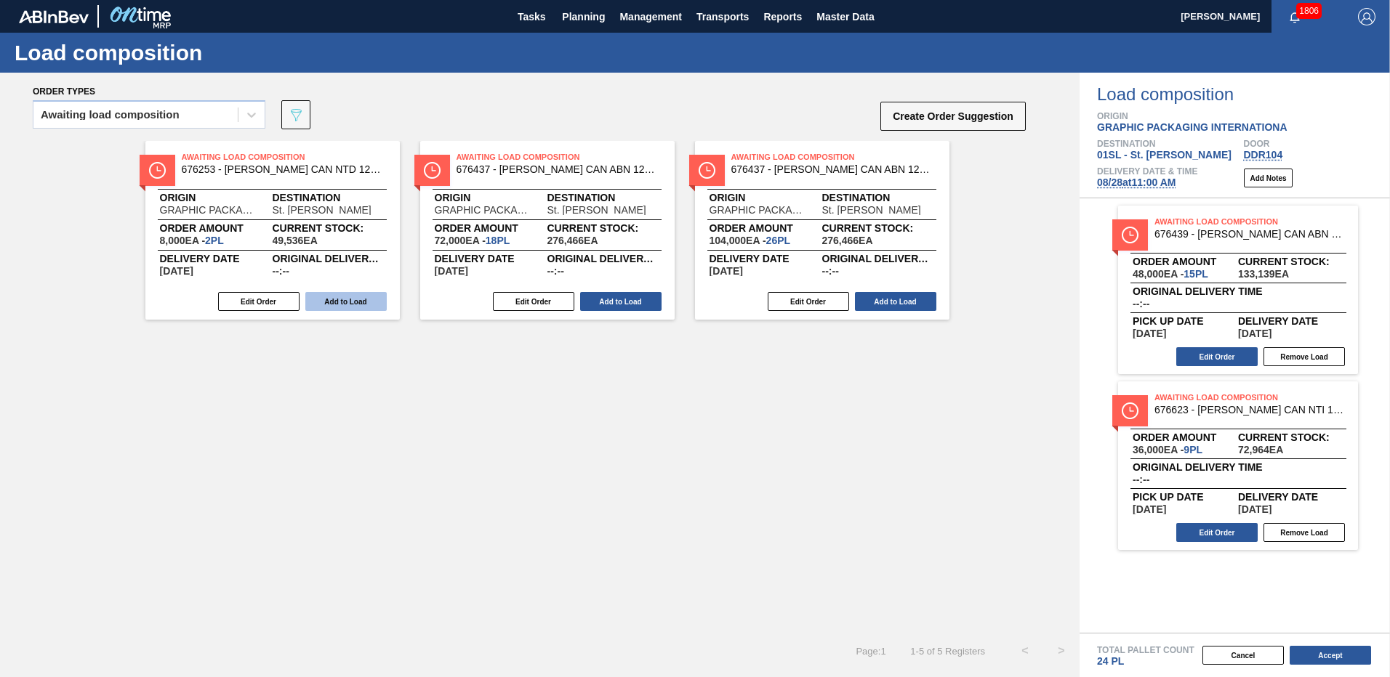
click at [360, 306] on button "Add to Load" at bounding box center [345, 301] width 81 height 19
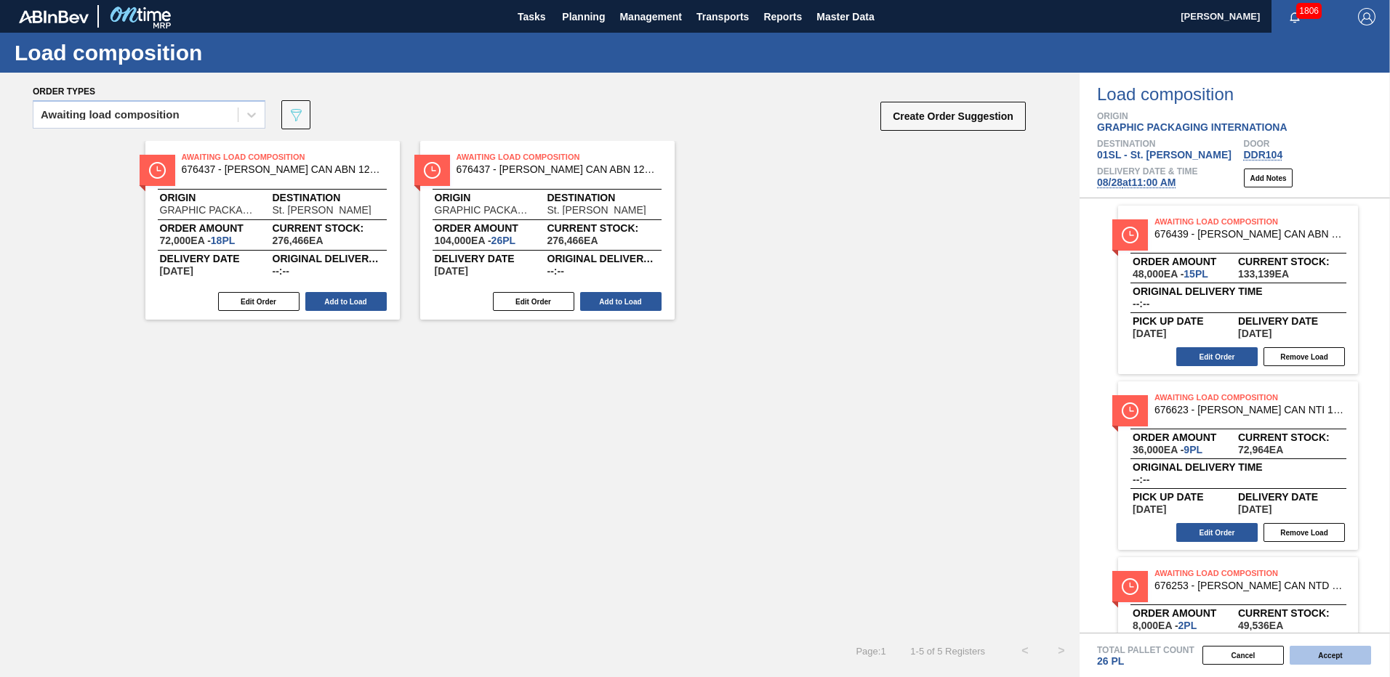
click at [1334, 656] on button "Accept" at bounding box center [1329, 655] width 81 height 19
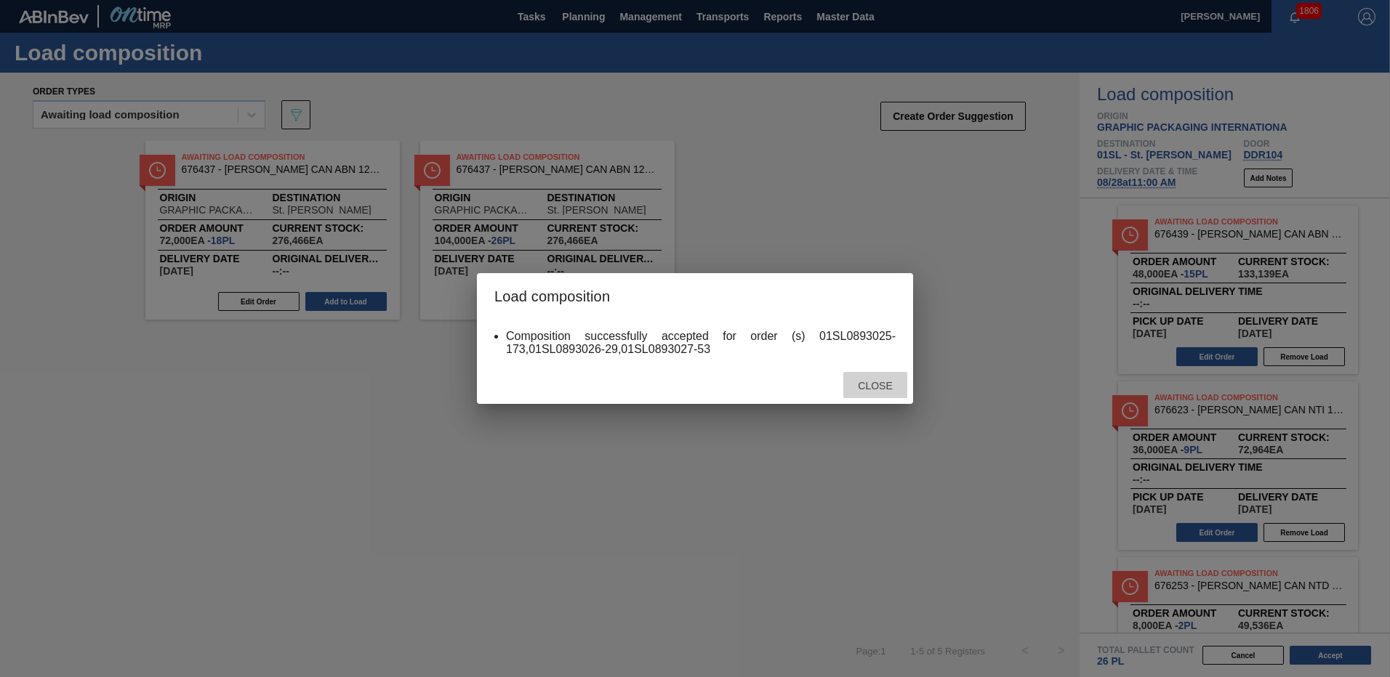
click at [858, 383] on span "Close" at bounding box center [874, 386] width 57 height 12
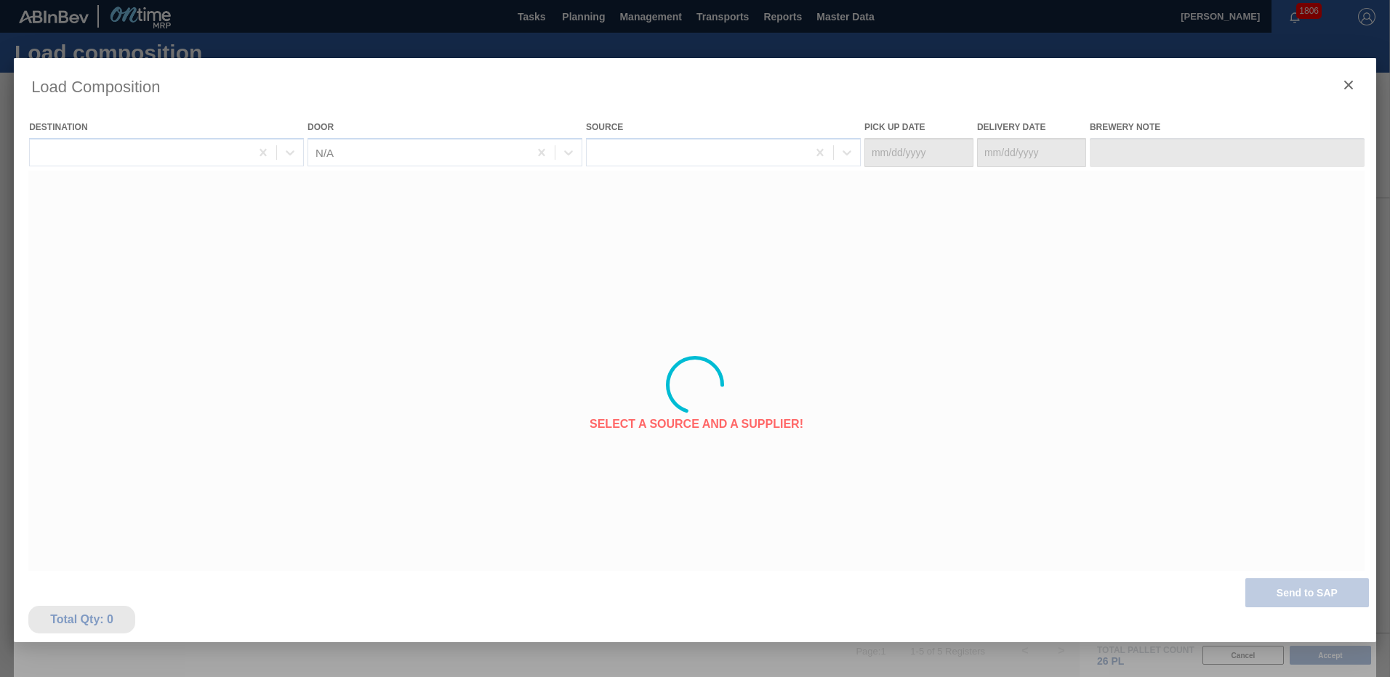
type Date "[DATE]"
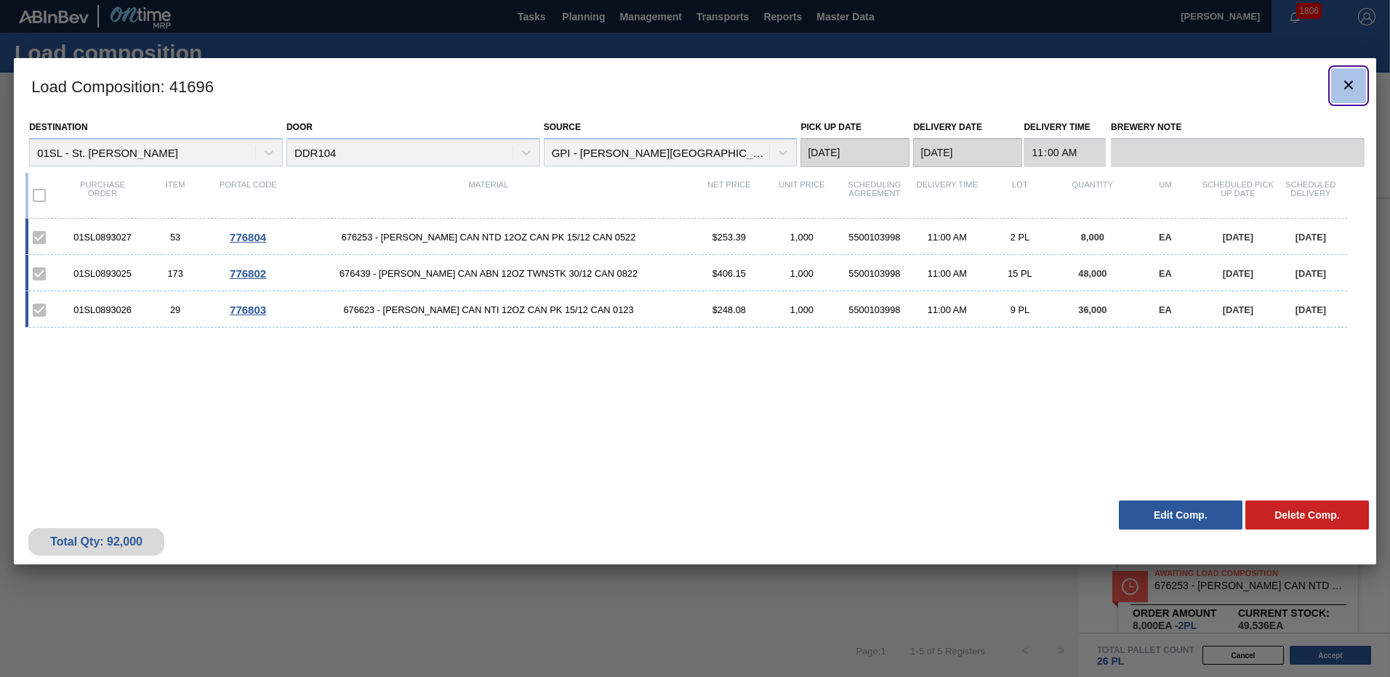
click at [1340, 81] on icon "botão de ícone" at bounding box center [1348, 84] width 17 height 17
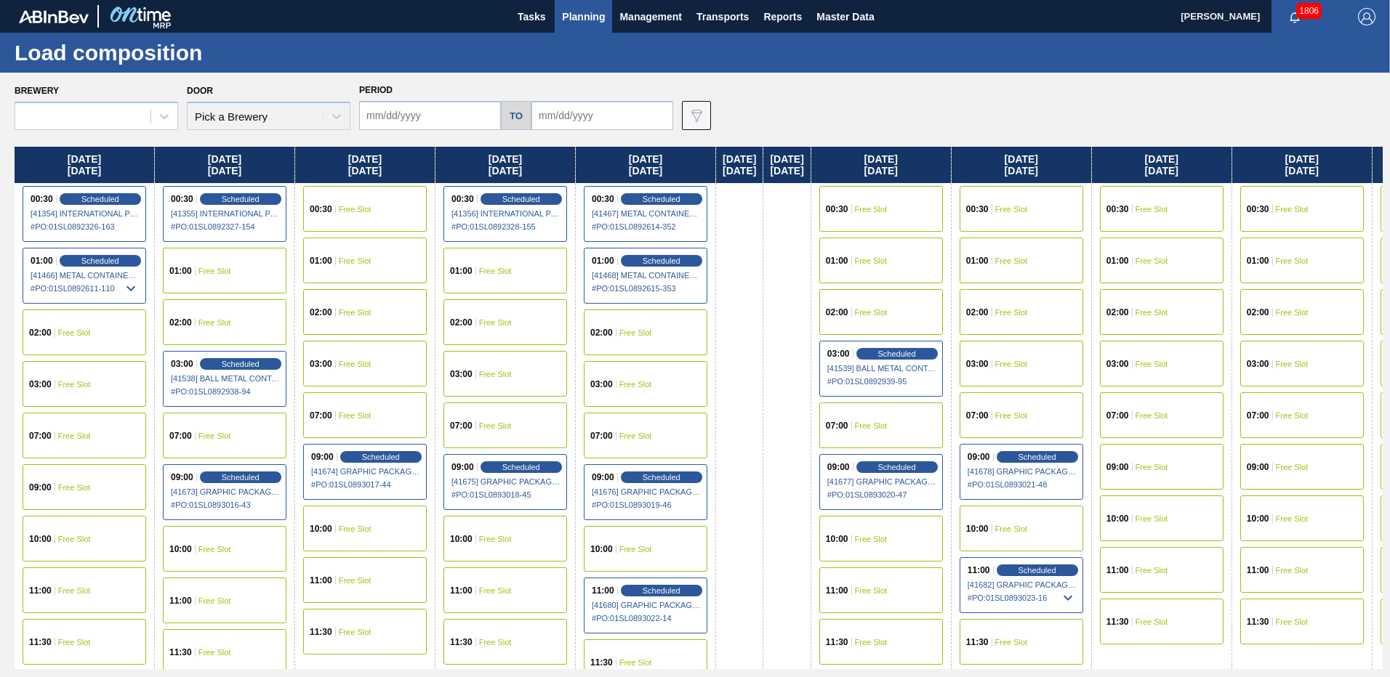
type input "[DATE]"
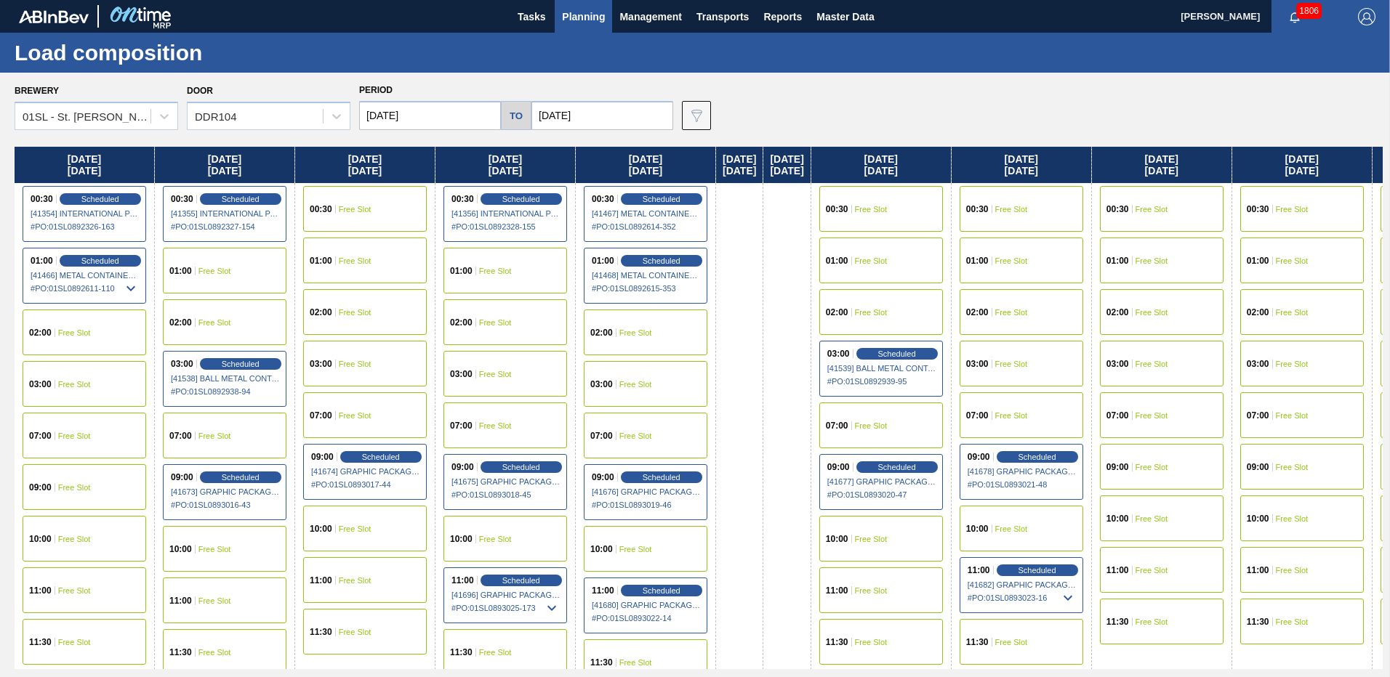
click at [352, 266] on div "01:00 Free Slot" at bounding box center [365, 261] width 124 height 46
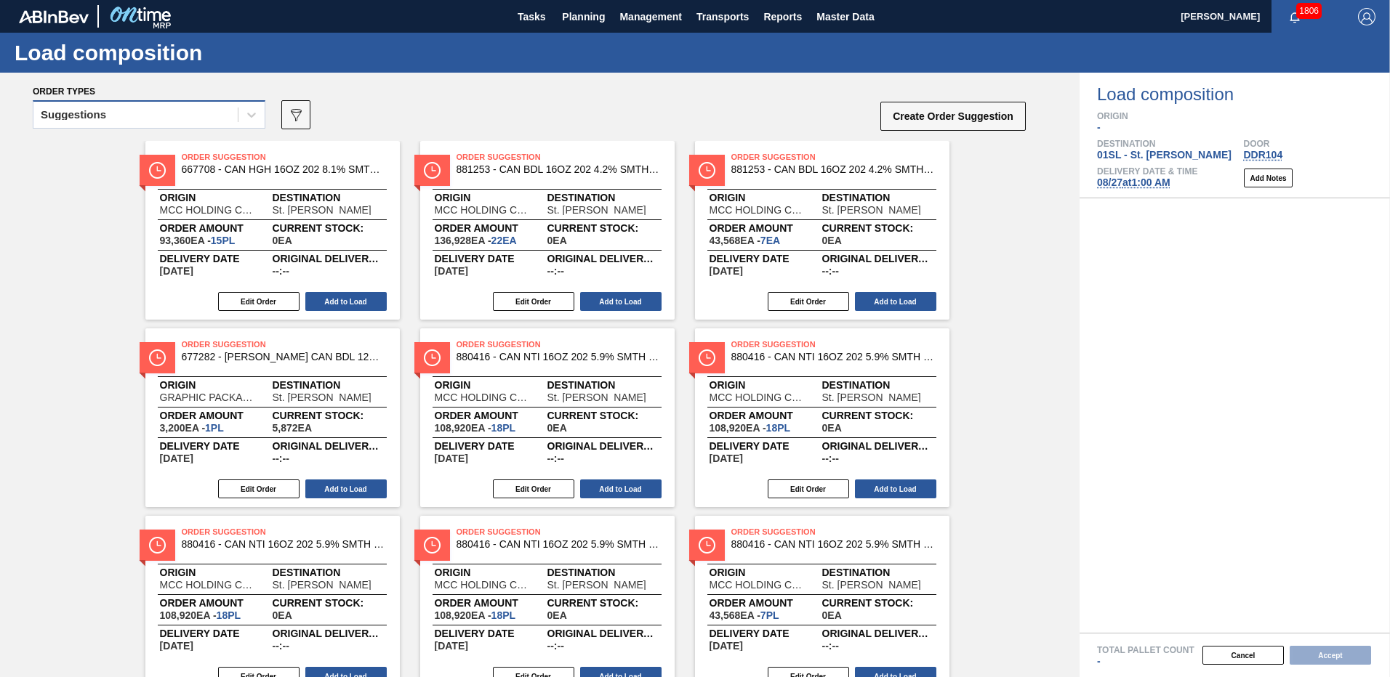
click at [217, 124] on div "Suggestions" at bounding box center [135, 115] width 204 height 21
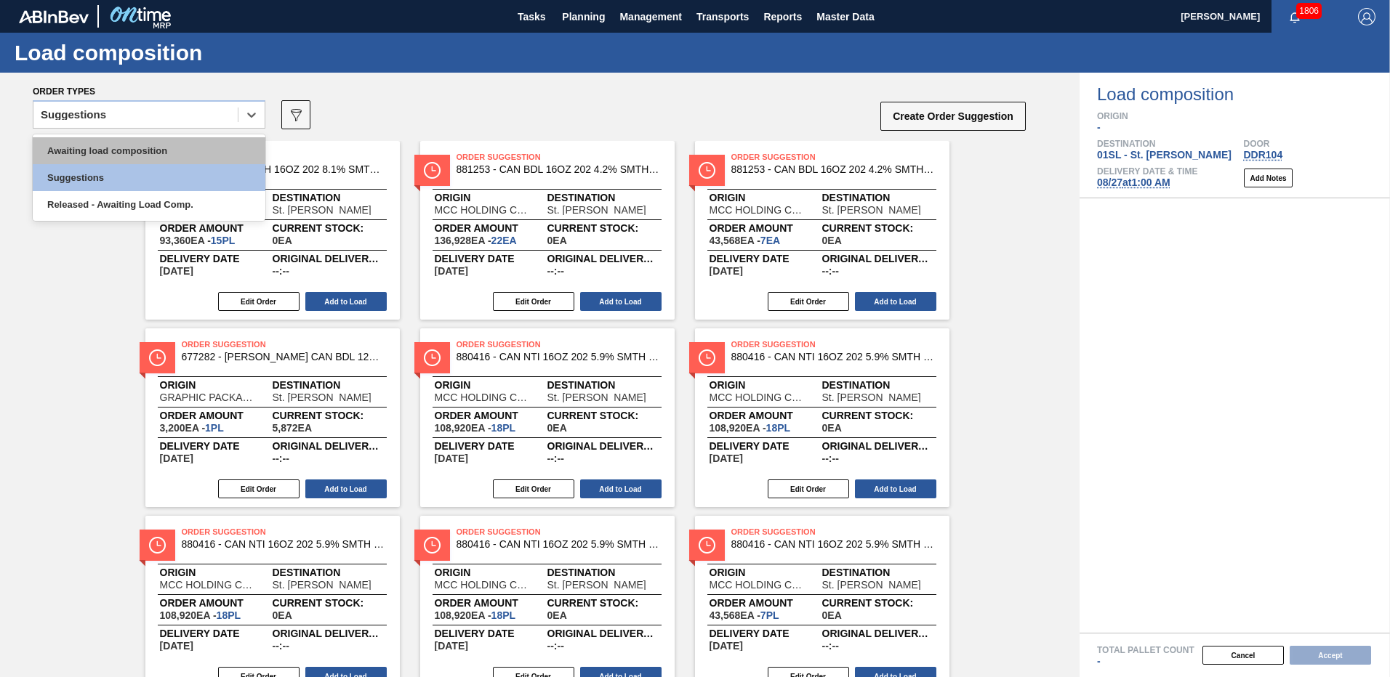
click at [196, 145] on div "Awaiting load composition" at bounding box center [149, 150] width 233 height 27
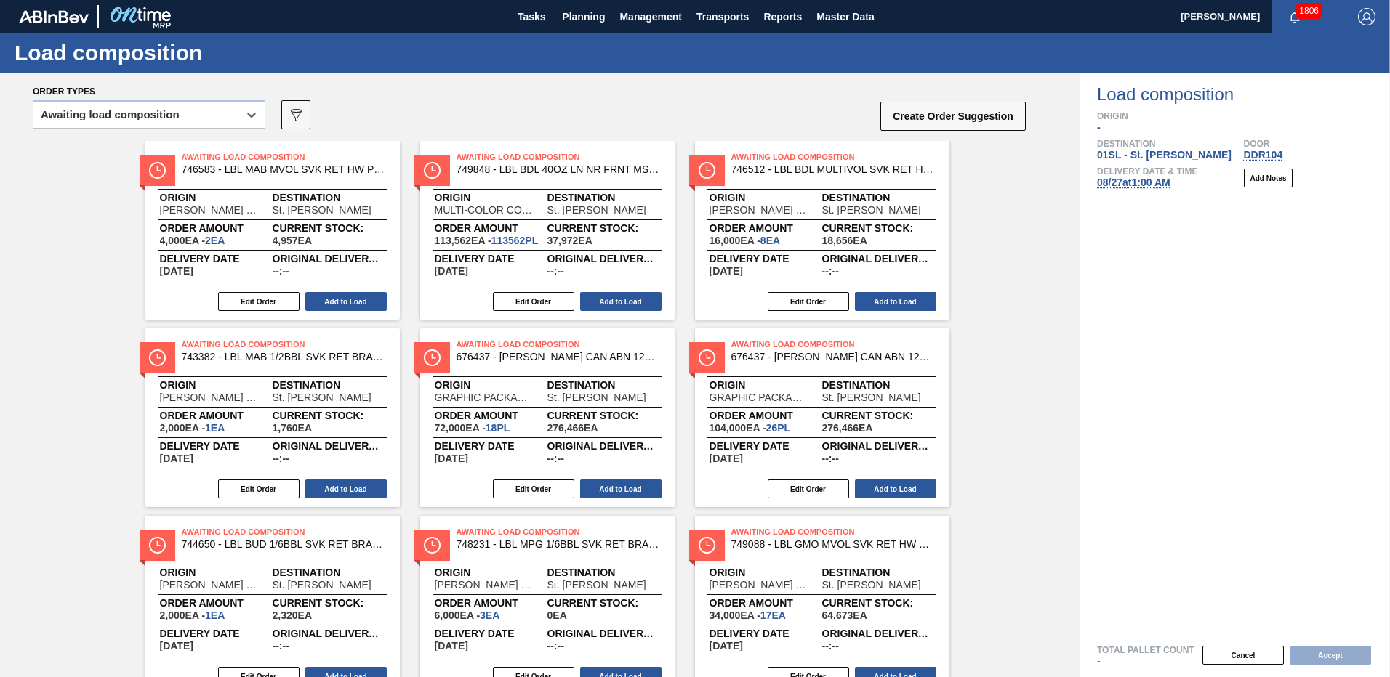
scroll to position [91, 0]
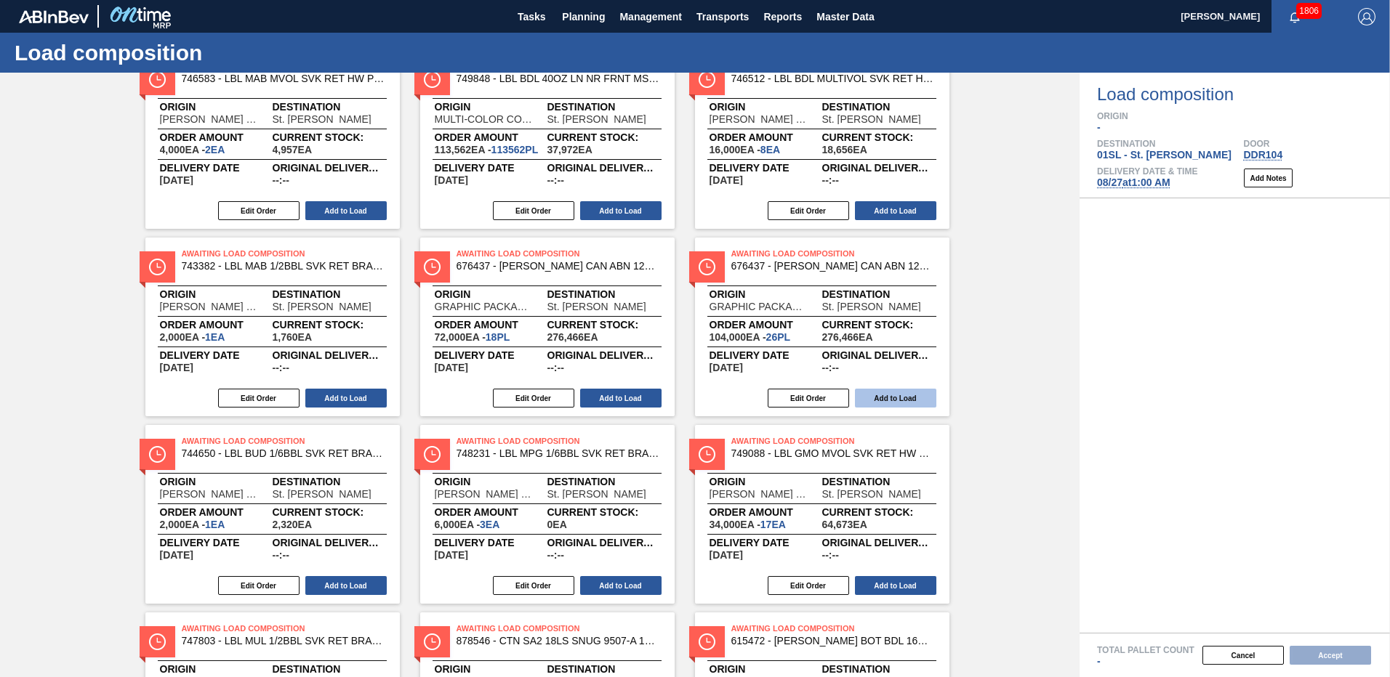
click at [900, 395] on button "Add to Load" at bounding box center [895, 398] width 81 height 19
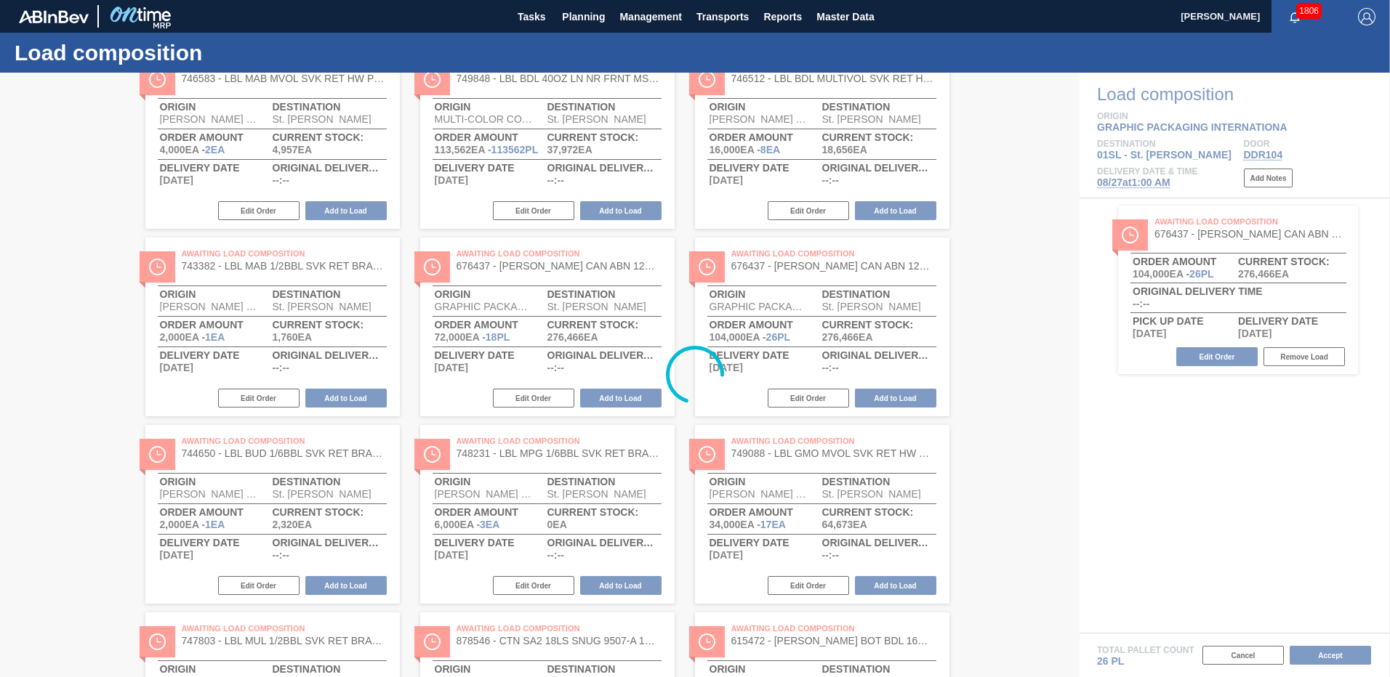
scroll to position [0, 0]
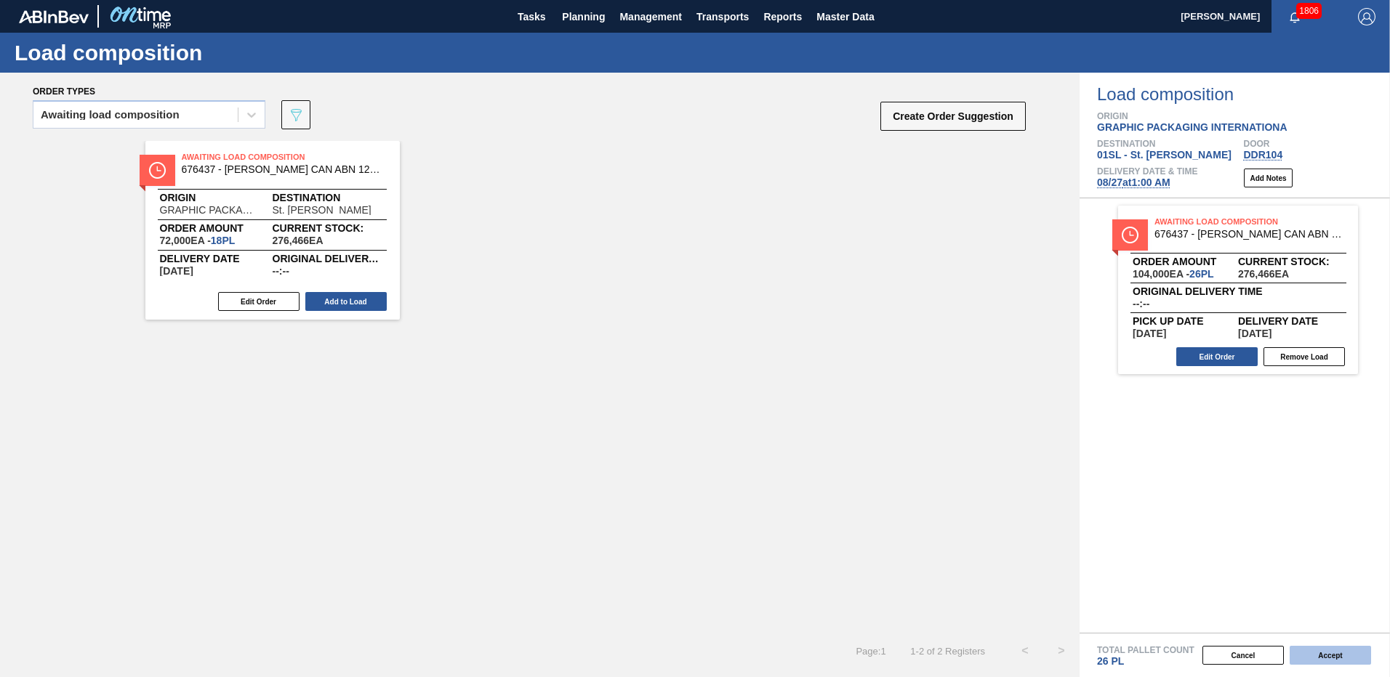
click at [1325, 649] on button "Accept" at bounding box center [1329, 655] width 81 height 19
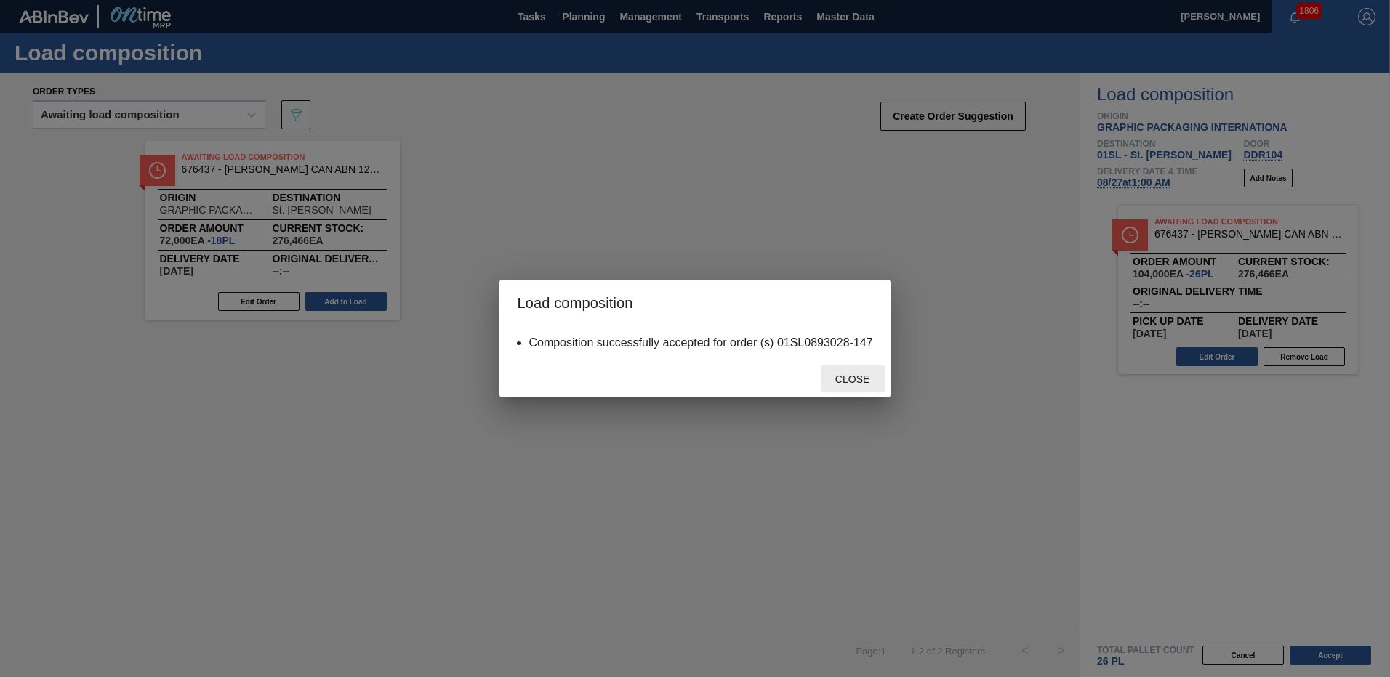
click at [858, 378] on span "Close" at bounding box center [852, 380] width 57 height 12
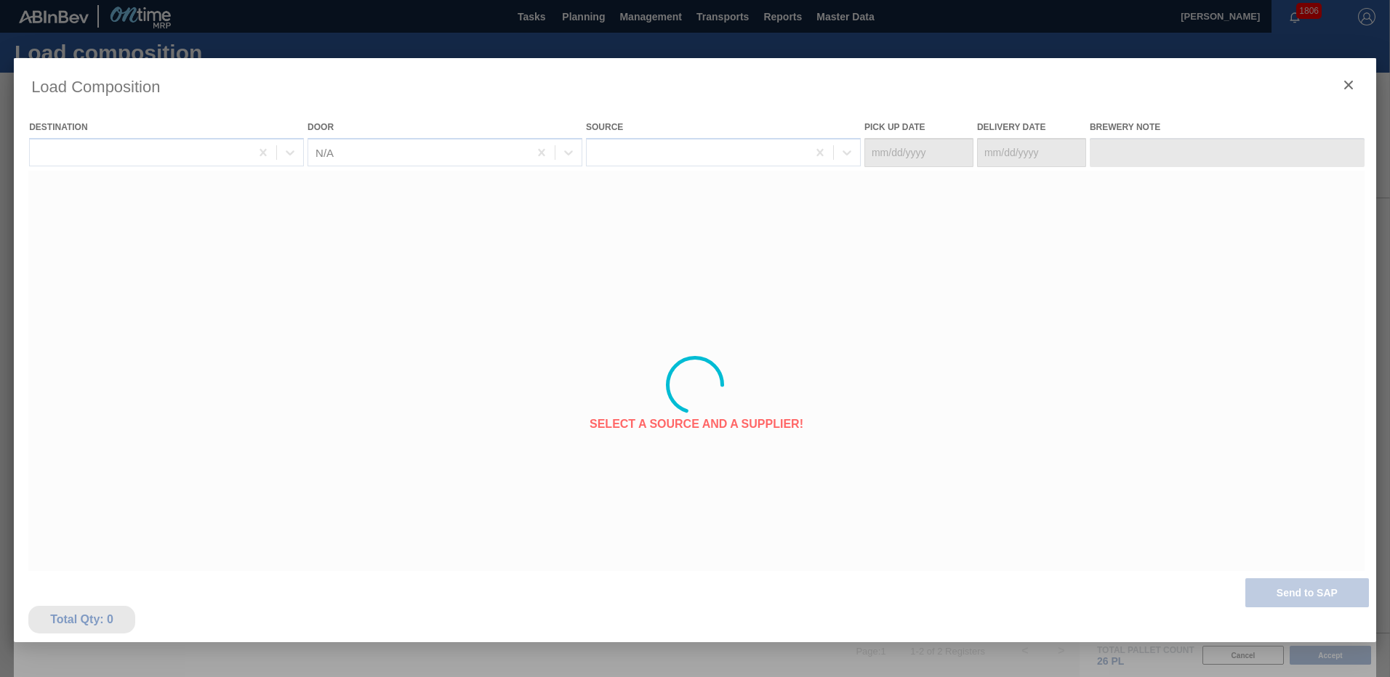
type Date "[DATE]"
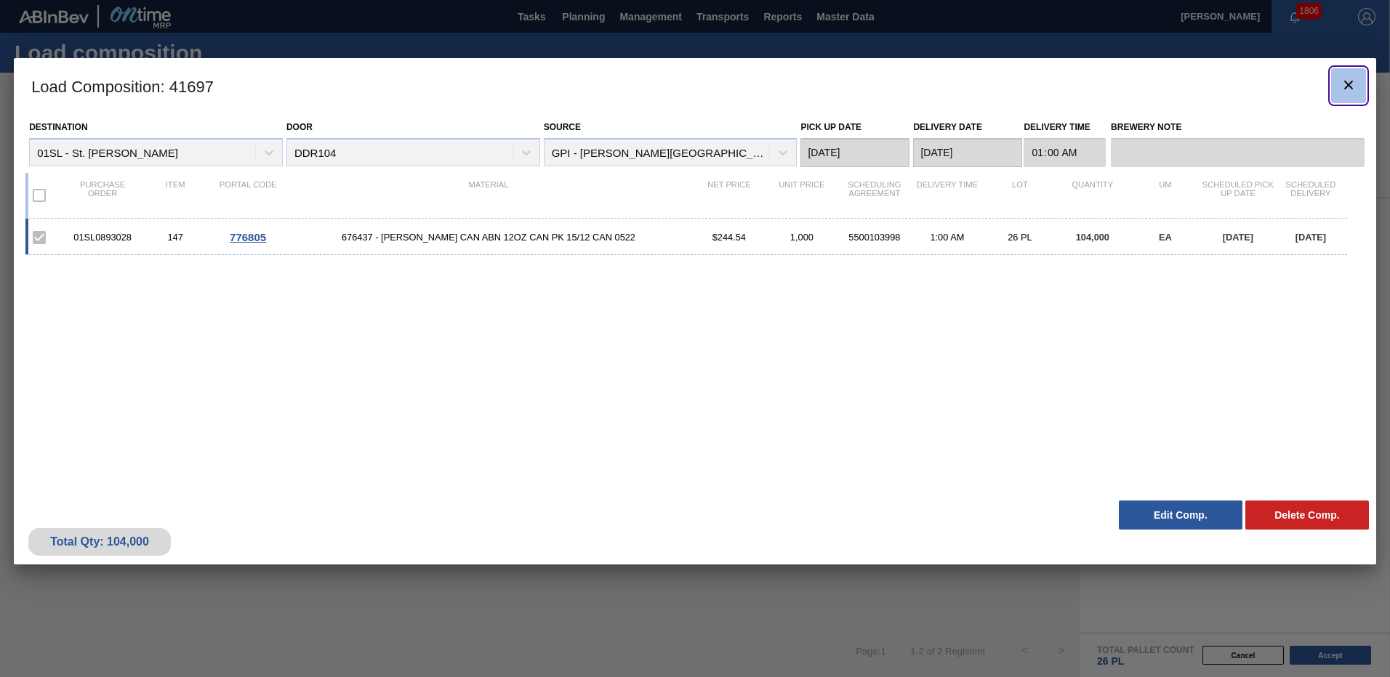
click at [1348, 82] on icon "botão de ícone" at bounding box center [1348, 84] width 17 height 17
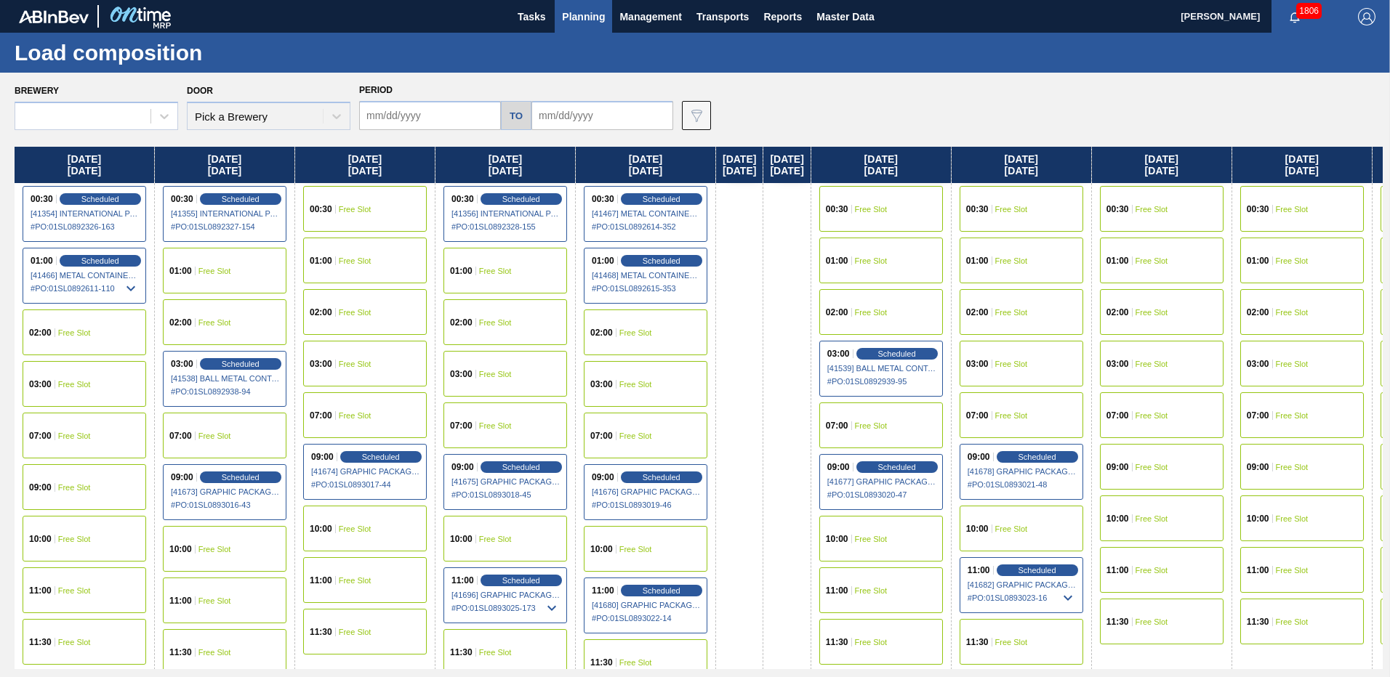
type input "[DATE]"
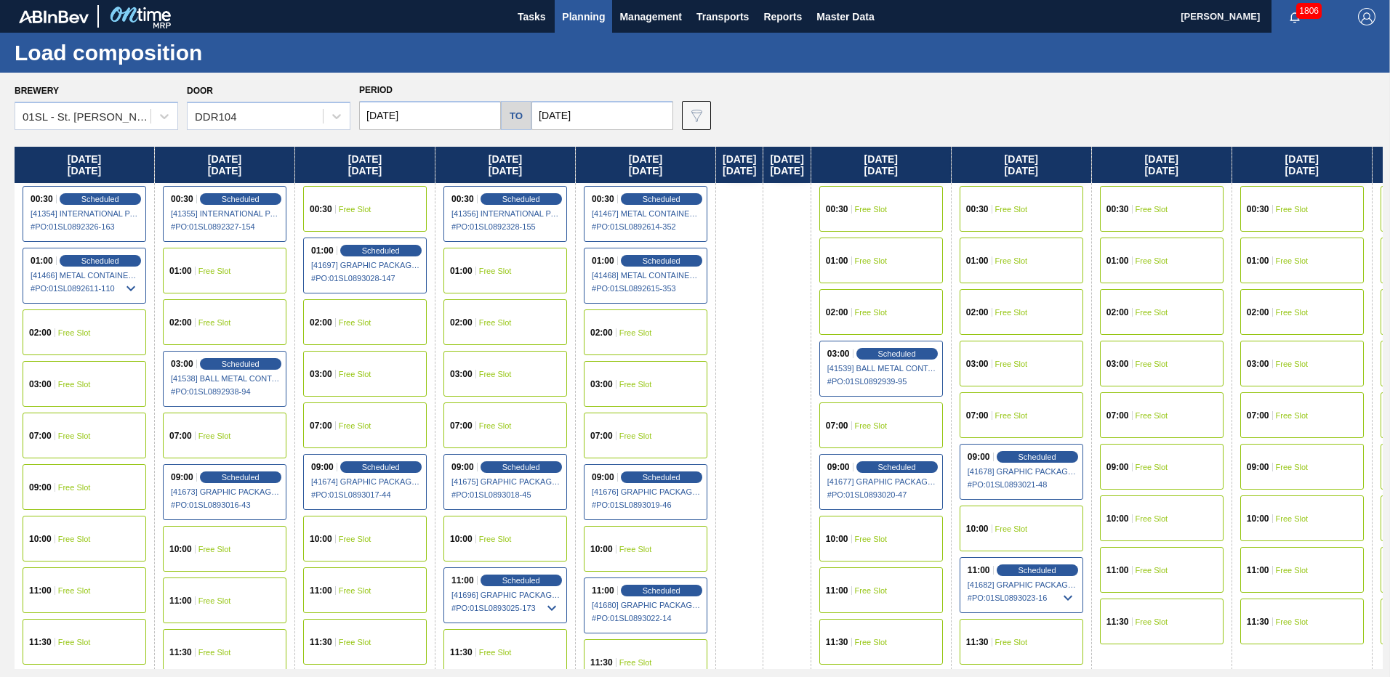
scroll to position [19, 0]
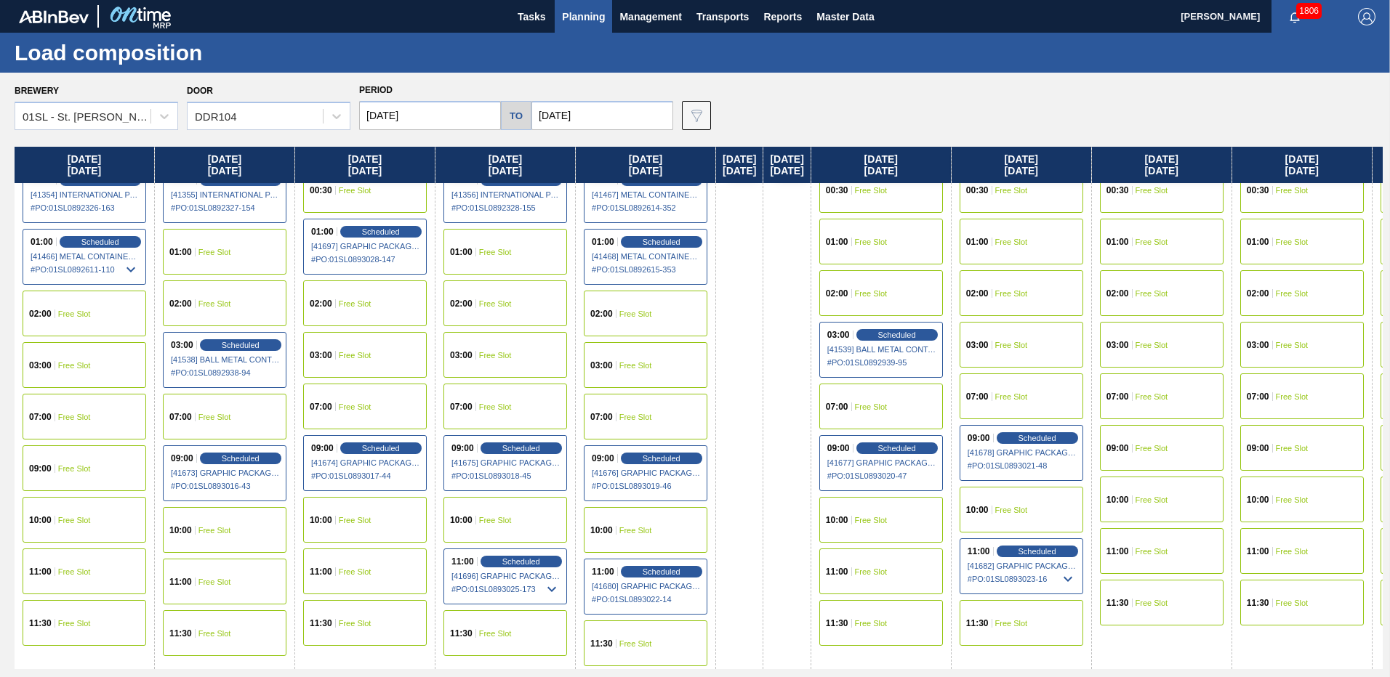
click at [510, 403] on span "Free Slot" at bounding box center [495, 407] width 33 height 9
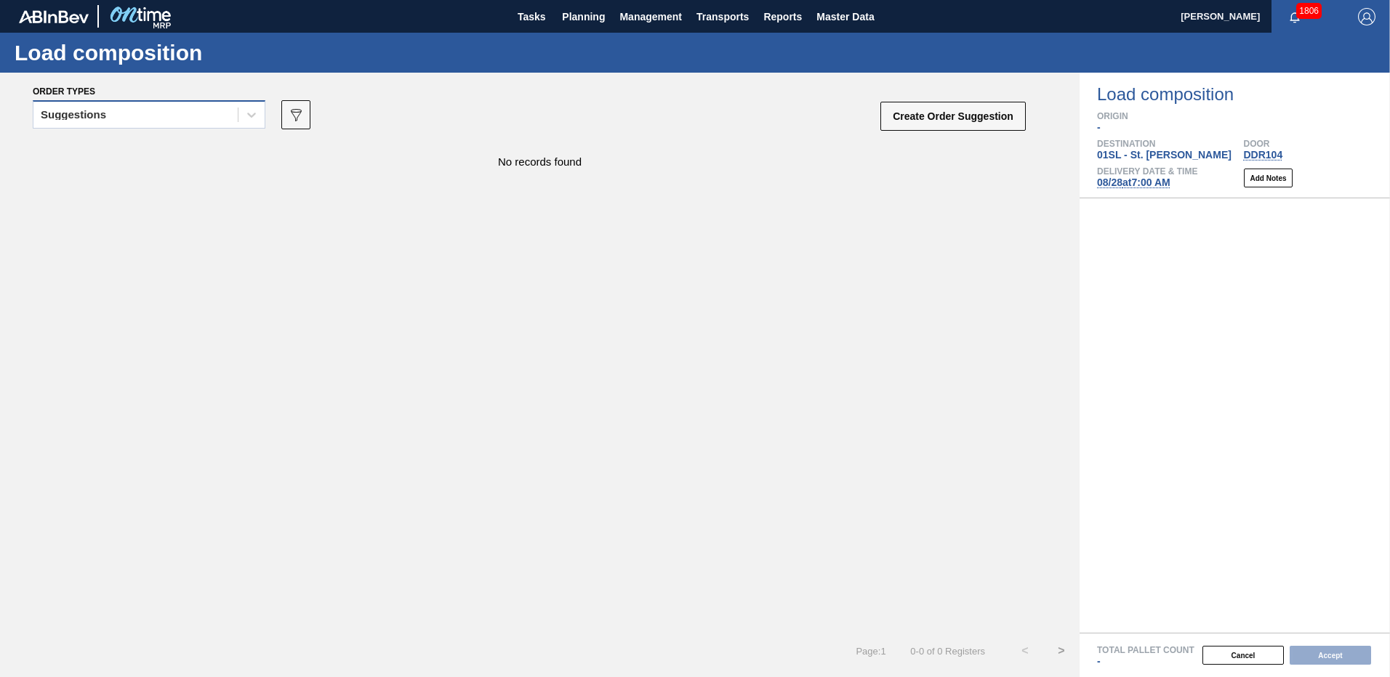
click at [140, 115] on div "Suggestions" at bounding box center [135, 115] width 204 height 21
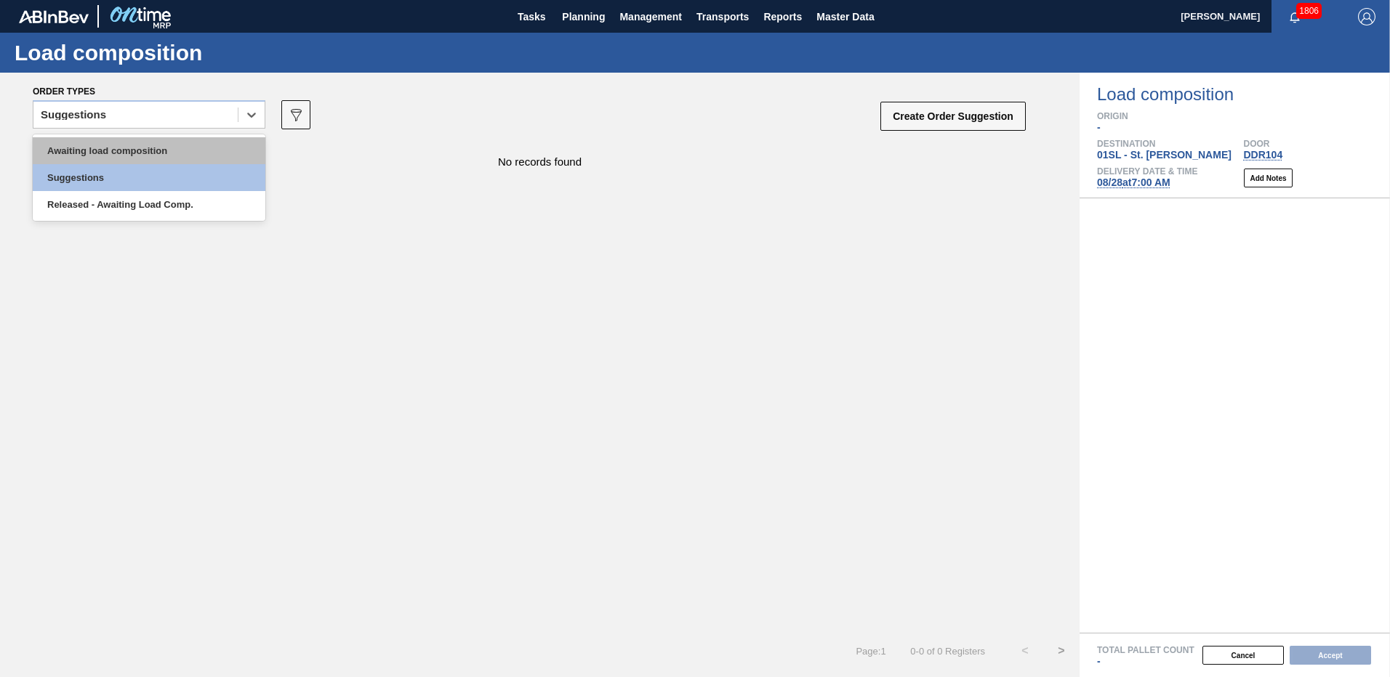
click at [139, 145] on div "Awaiting load composition" at bounding box center [149, 150] width 233 height 27
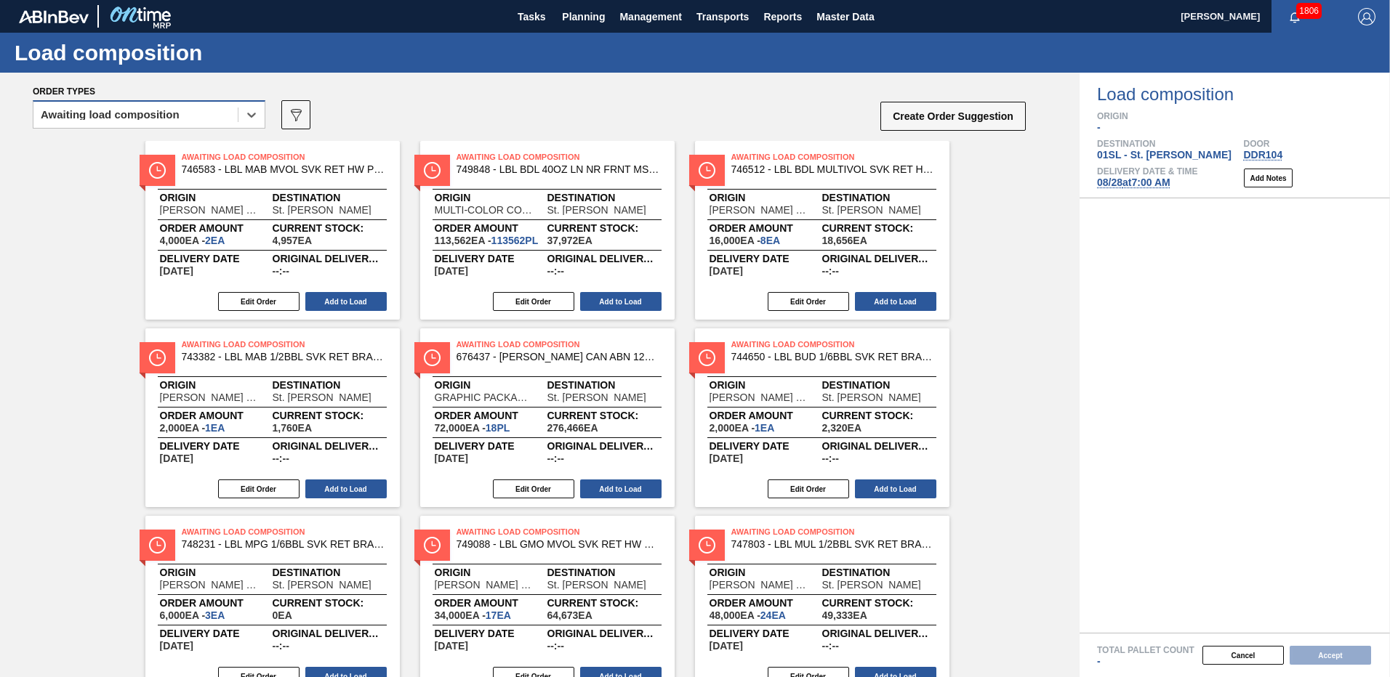
click at [113, 124] on div "Awaiting load composition" at bounding box center [135, 115] width 204 height 21
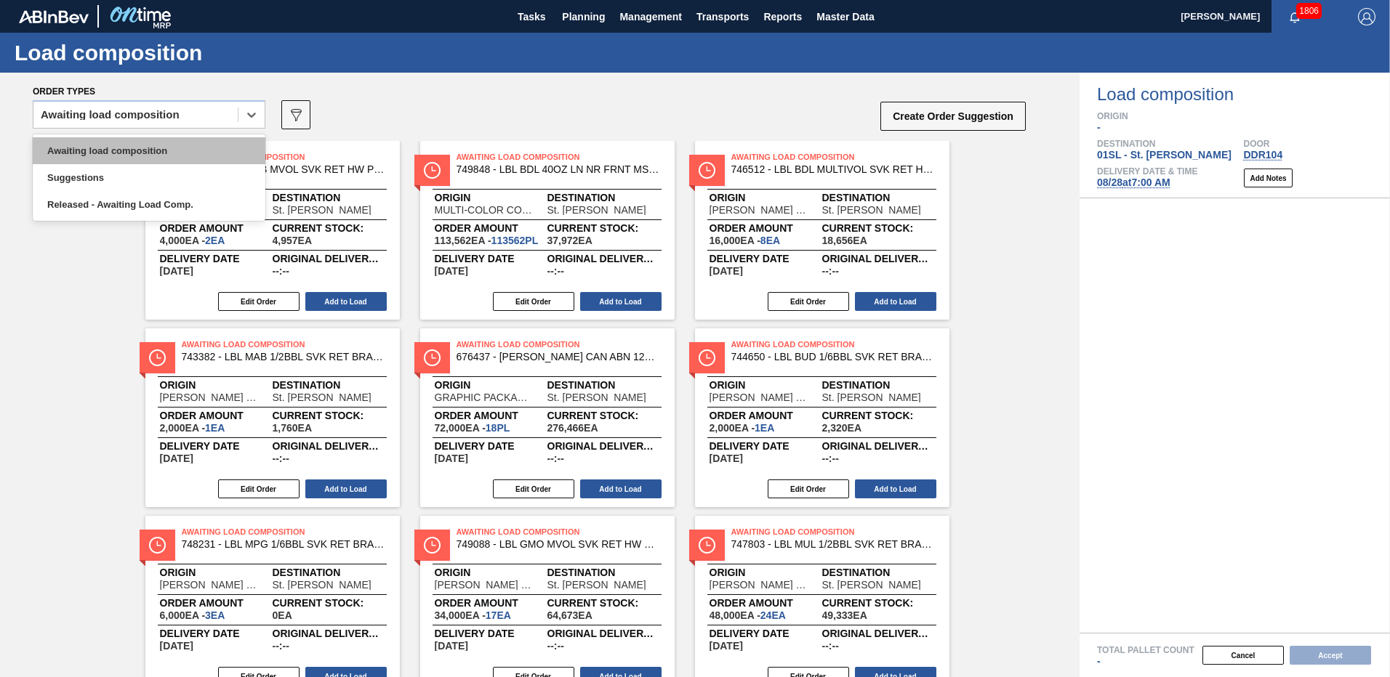
click at [101, 146] on div "Awaiting load composition" at bounding box center [149, 150] width 233 height 27
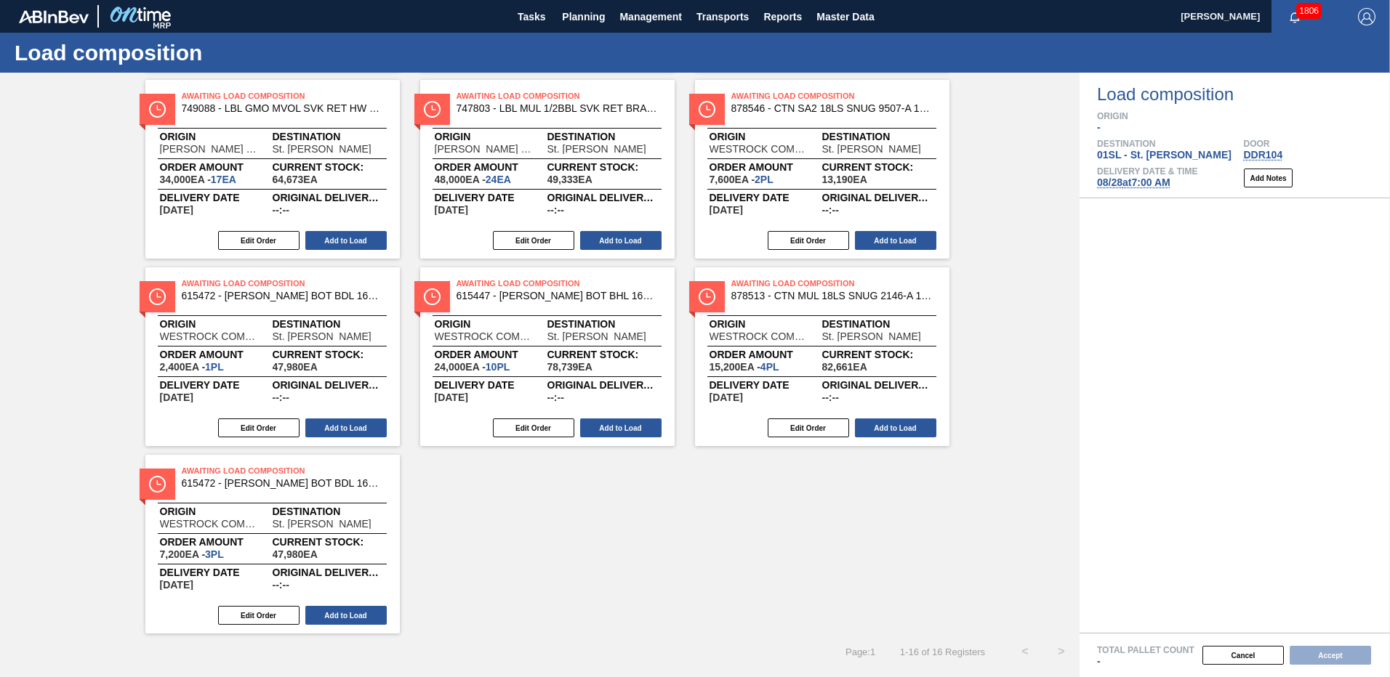
scroll to position [79, 0]
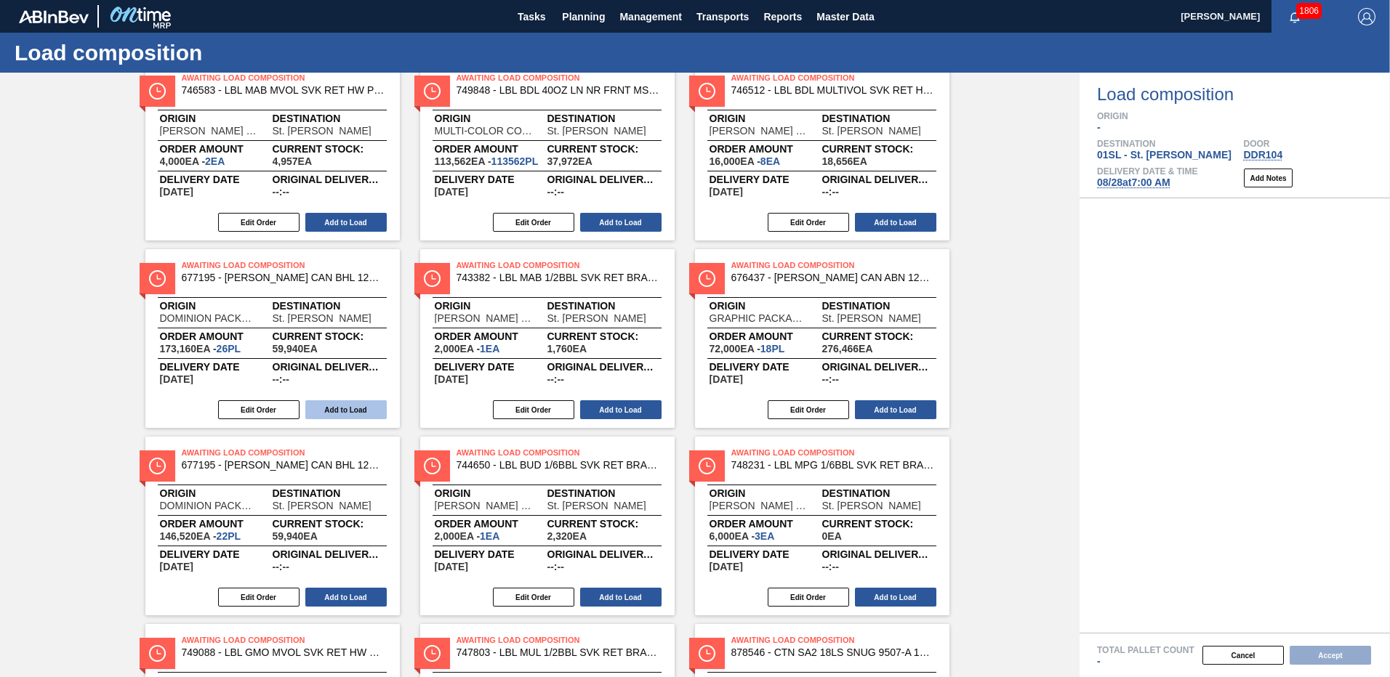
click at [355, 411] on button "Add to Load" at bounding box center [345, 410] width 81 height 19
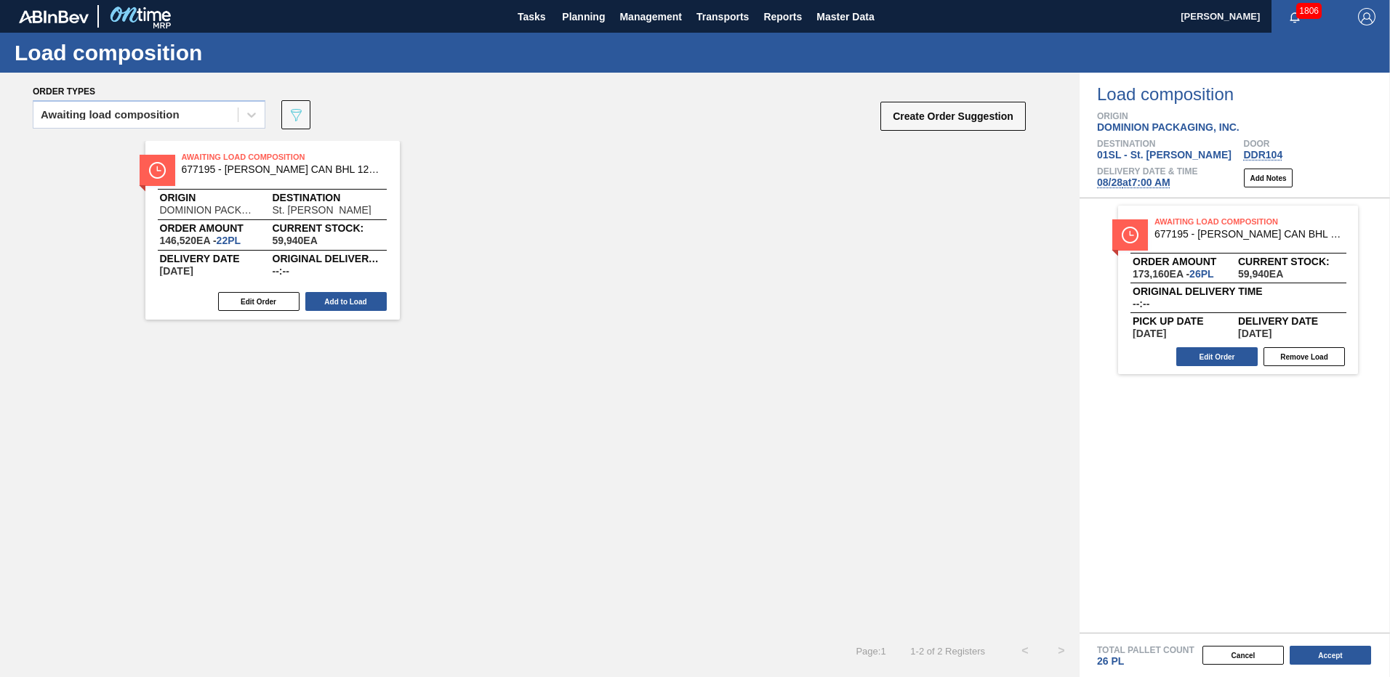
scroll to position [0, 0]
click at [1332, 656] on button "Accept" at bounding box center [1329, 655] width 81 height 19
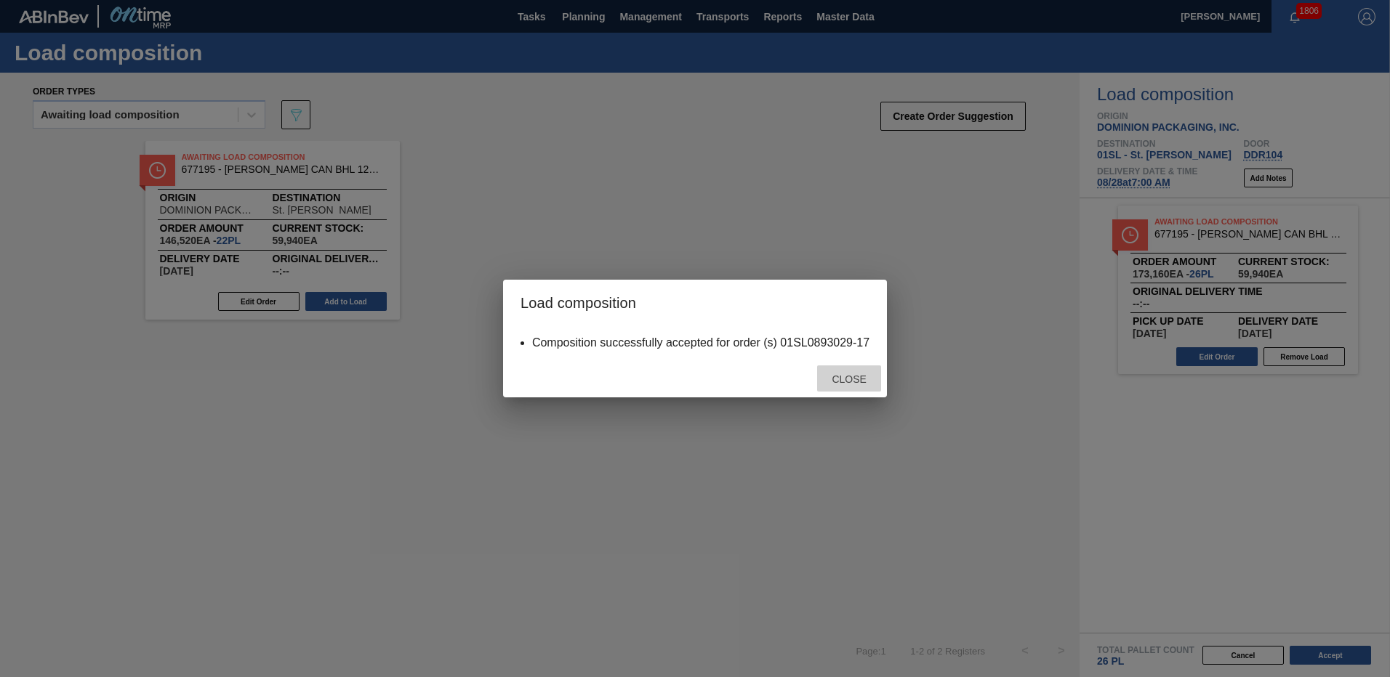
click at [852, 380] on span "Close" at bounding box center [848, 380] width 57 height 12
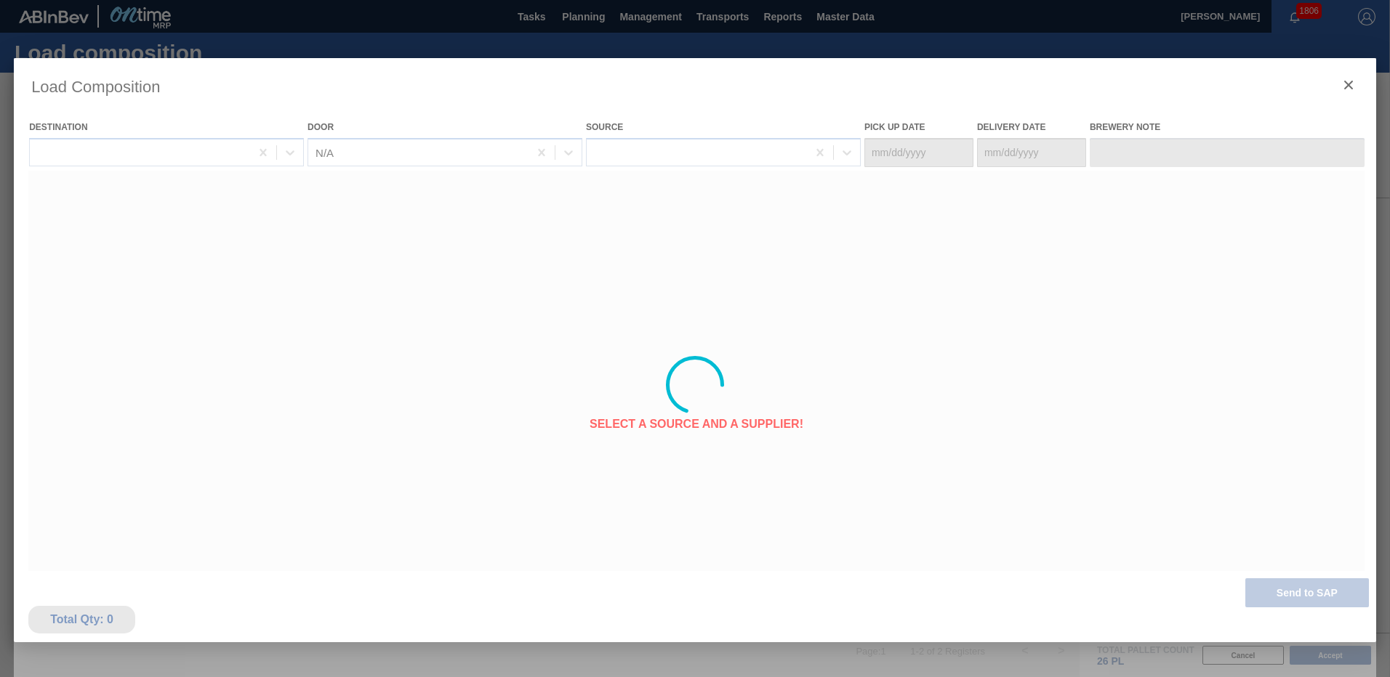
type Date "[DATE]"
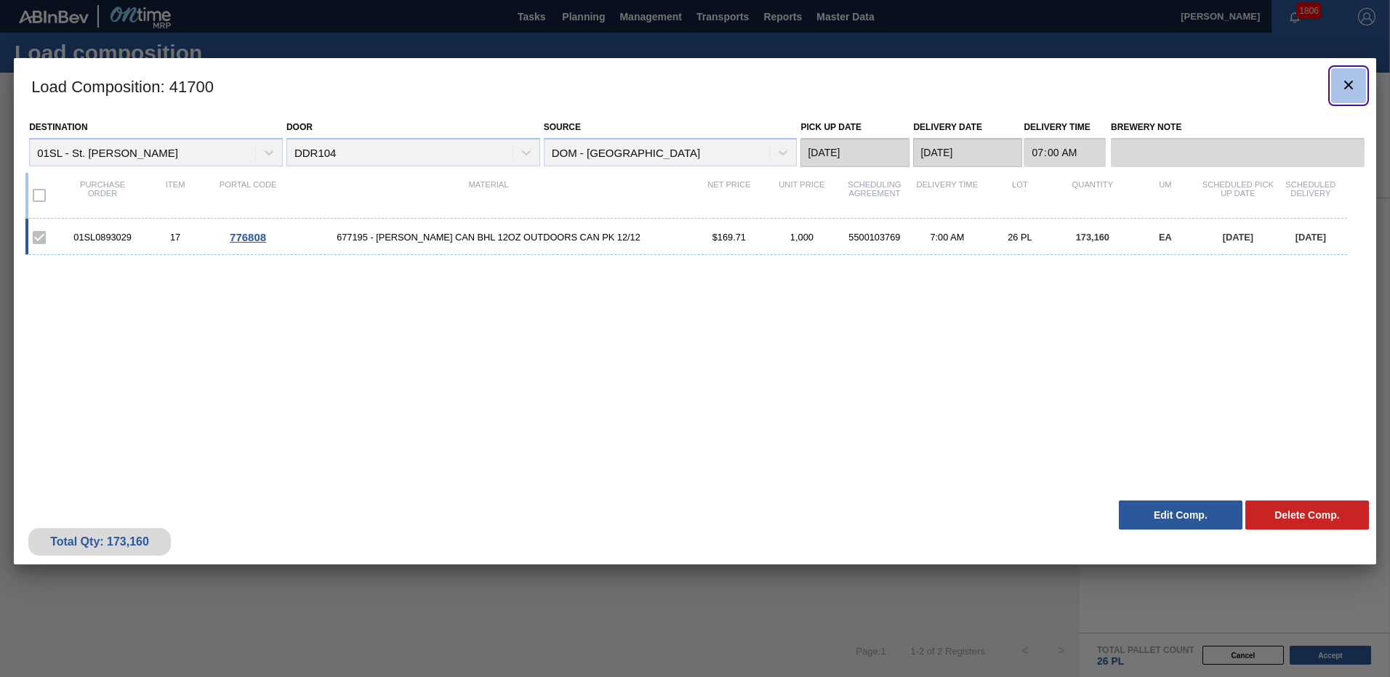
click at [1341, 84] on icon "botão de ícone" at bounding box center [1348, 84] width 17 height 17
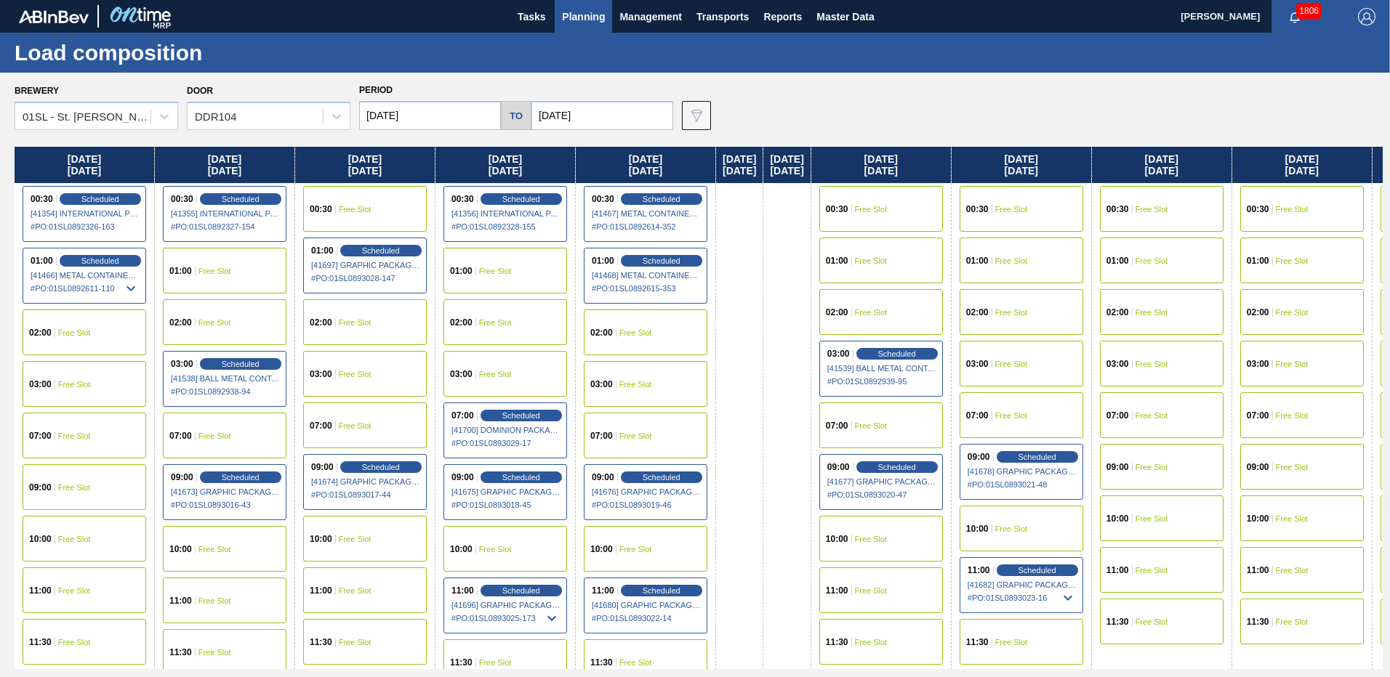
click at [507, 271] on span "Free Slot" at bounding box center [495, 271] width 33 height 9
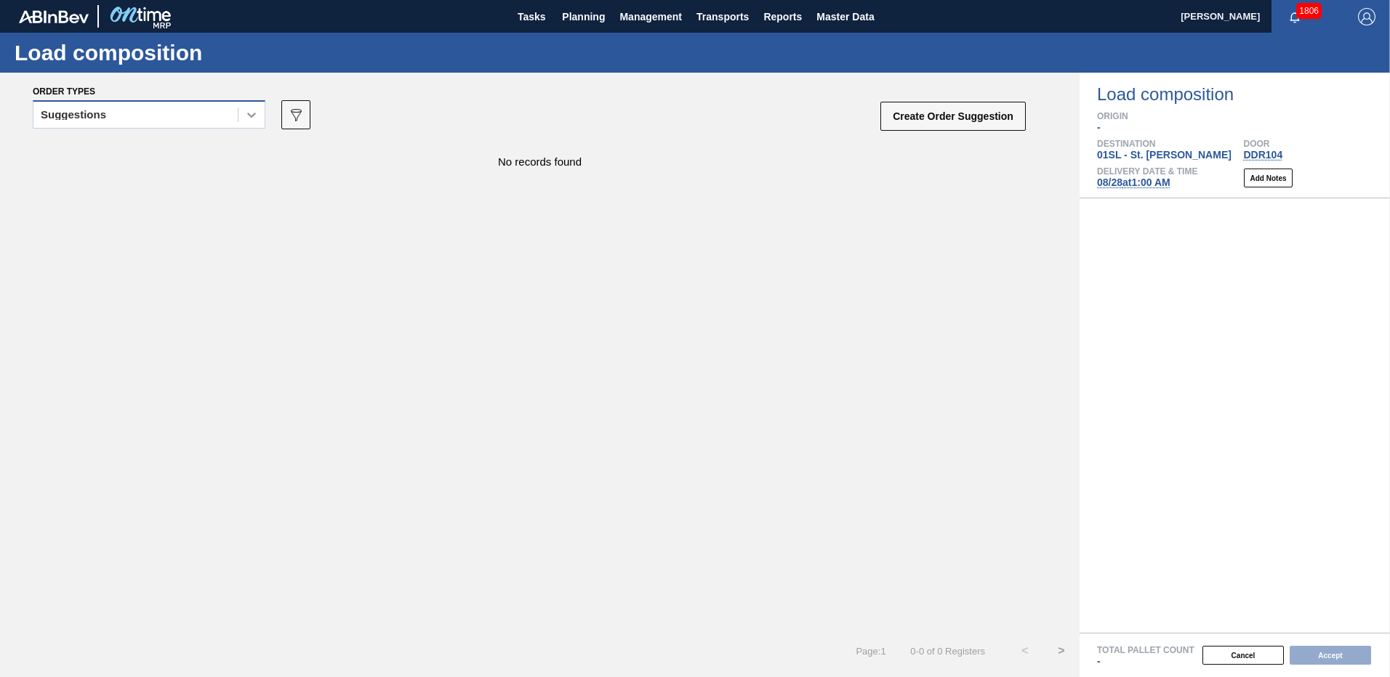
click at [247, 121] on icon at bounding box center [251, 115] width 15 height 15
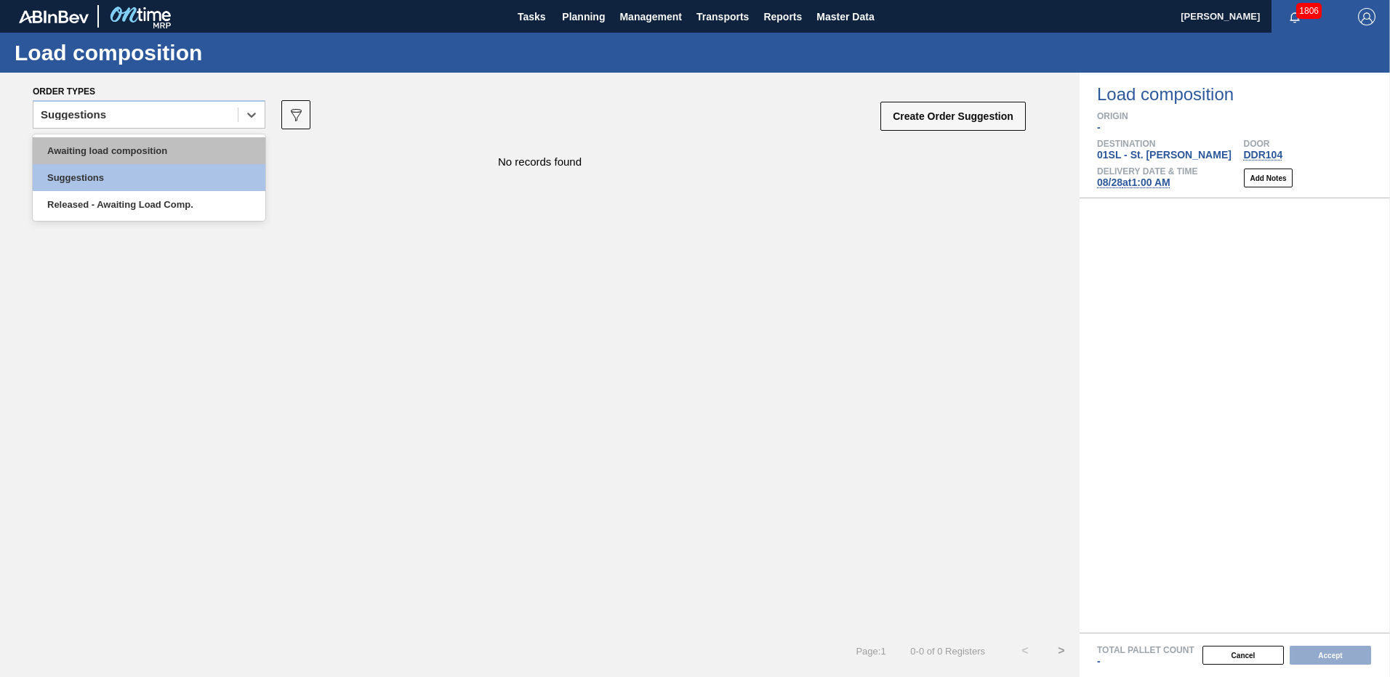
click at [171, 157] on div "Awaiting load composition" at bounding box center [149, 150] width 233 height 27
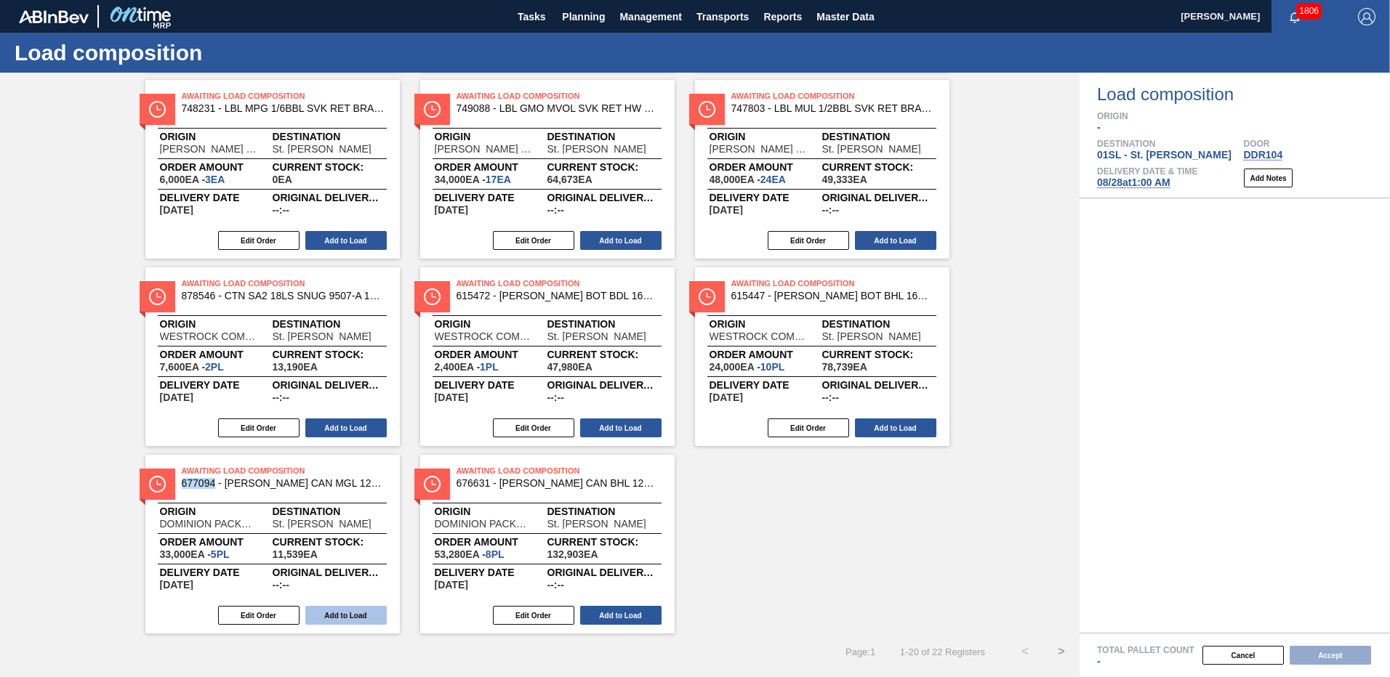
click at [371, 616] on button "Add to Load" at bounding box center [345, 615] width 81 height 19
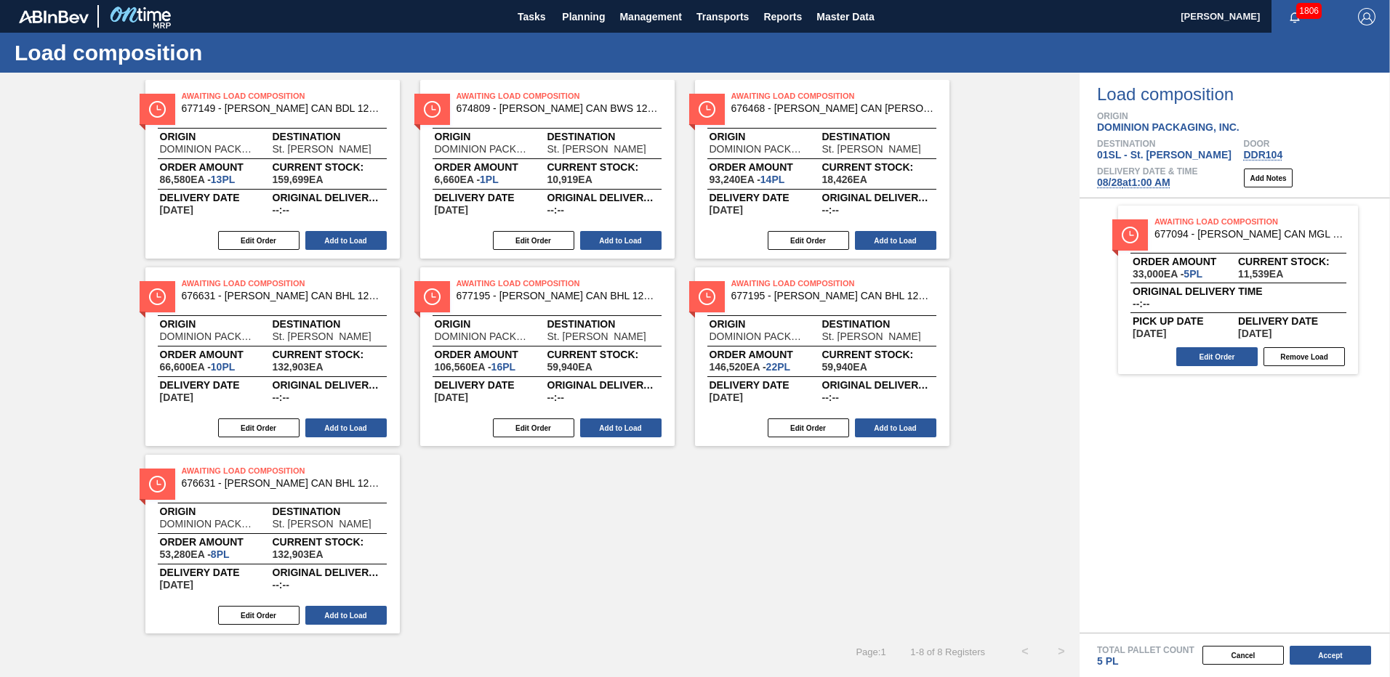
scroll to position [61, 0]
click at [897, 572] on div "Awaiting Load Composition 677149 - [PERSON_NAME] CAN BDL 12OZ CAN PK 12/12 CAN …" at bounding box center [539, 357] width 1079 height 554
click at [831, 431] on button "Edit Order" at bounding box center [808, 428] width 81 height 19
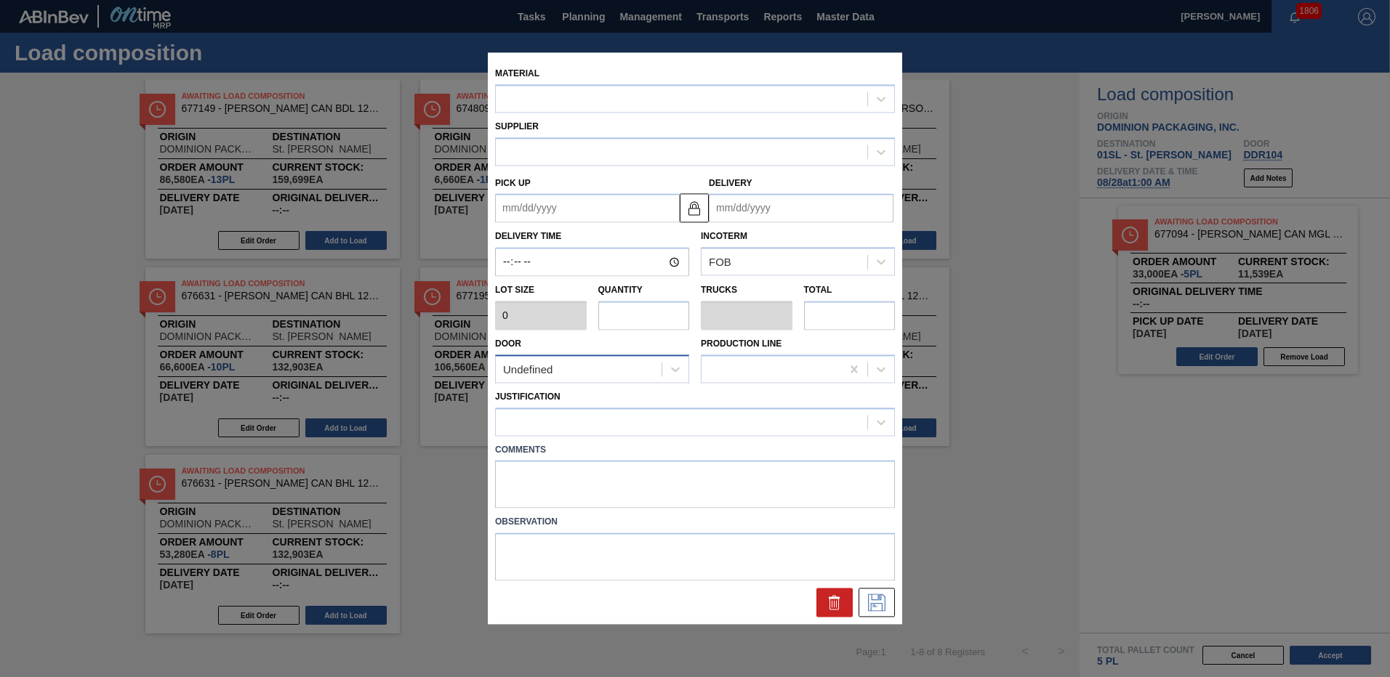
type input "6,660"
type input "22"
type input "0.846"
type input "146,520"
type up "[DATE]"
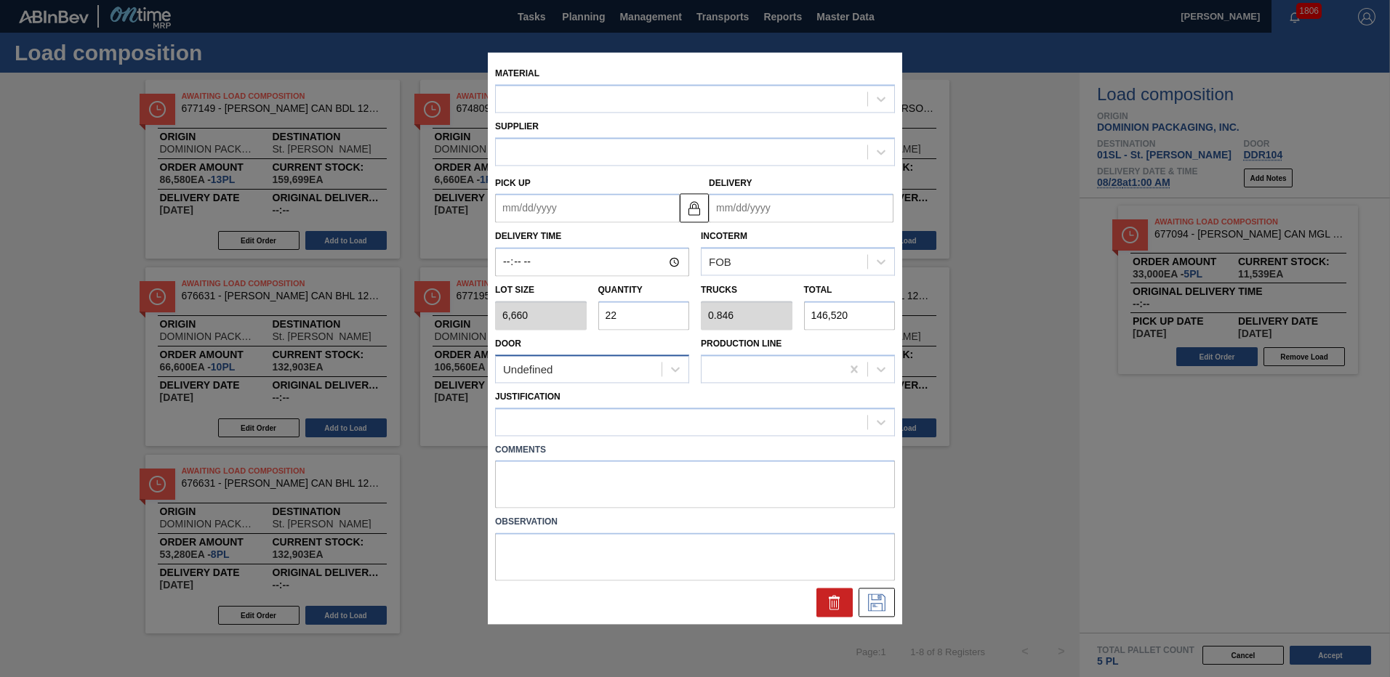
type input "[DATE]"
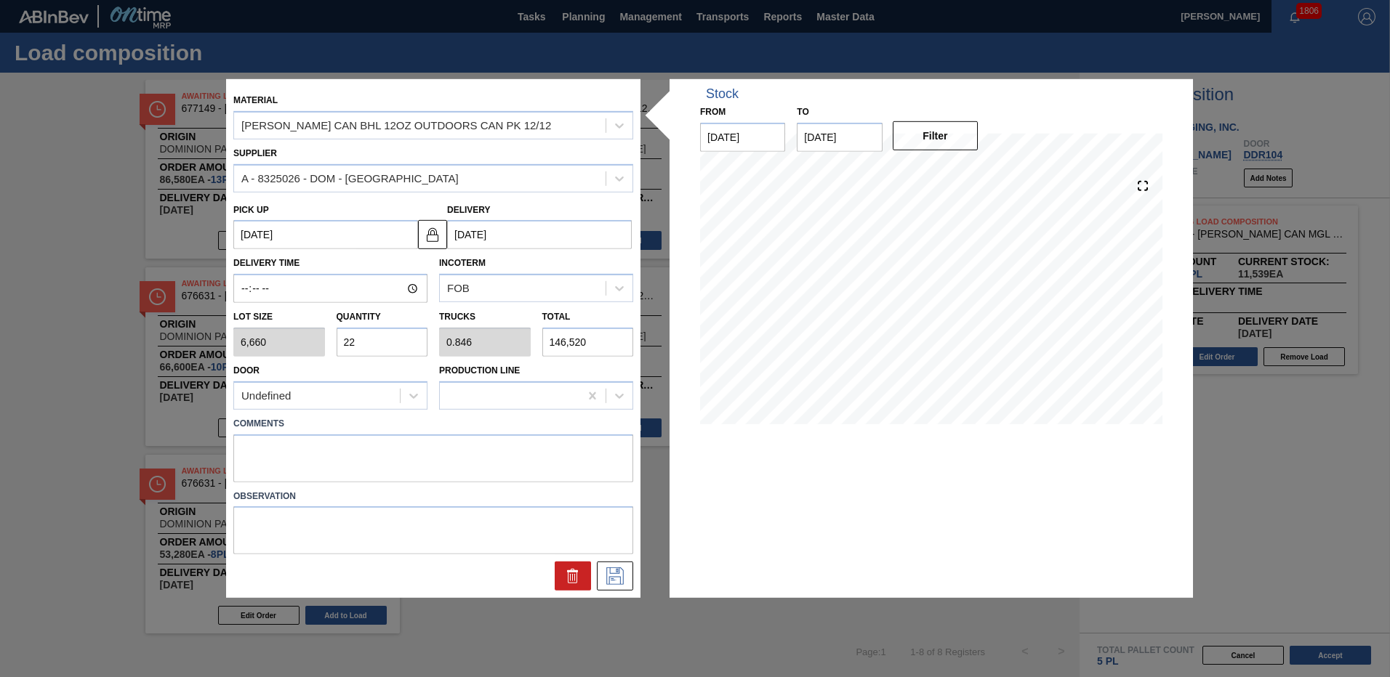
click at [395, 350] on input "22" at bounding box center [383, 342] width 92 height 29
type input "2"
type input "0.077"
type input "13,320"
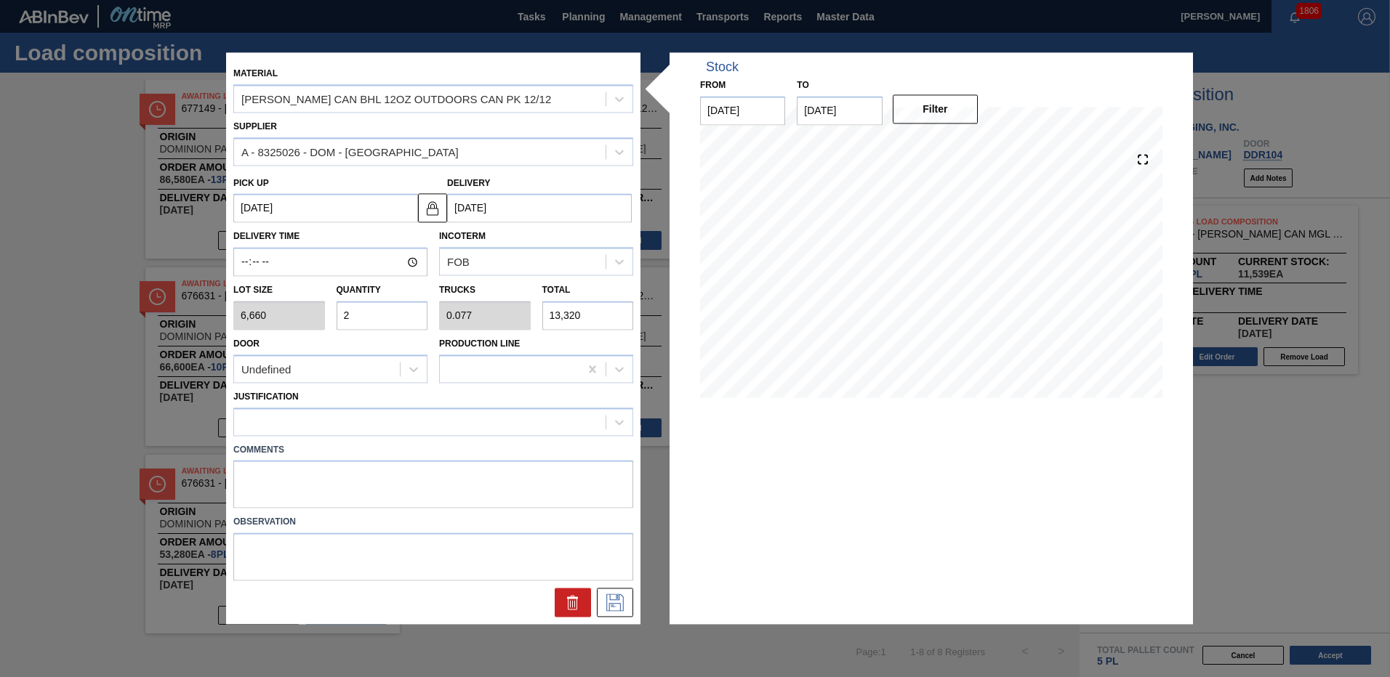
type input "21"
type input "0.808"
type input "139,860"
type input "21"
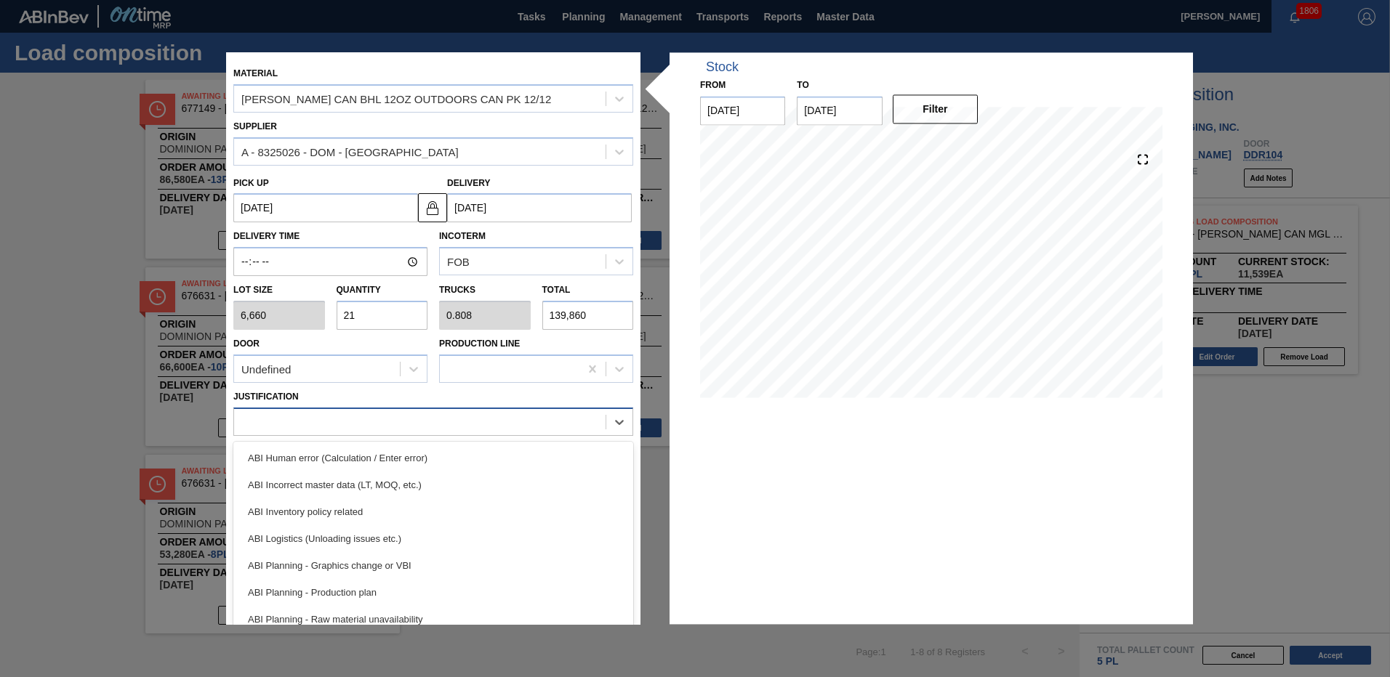
click at [429, 417] on div at bounding box center [419, 421] width 371 height 21
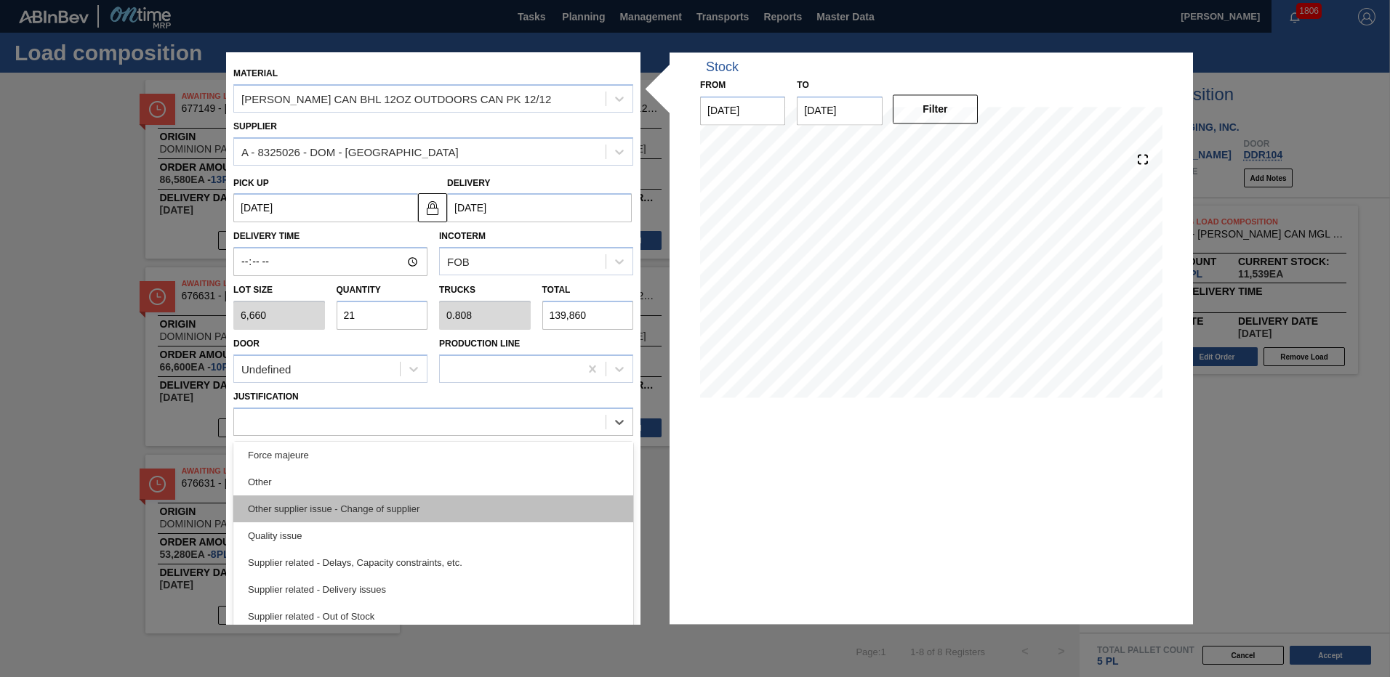
scroll to position [206, 0]
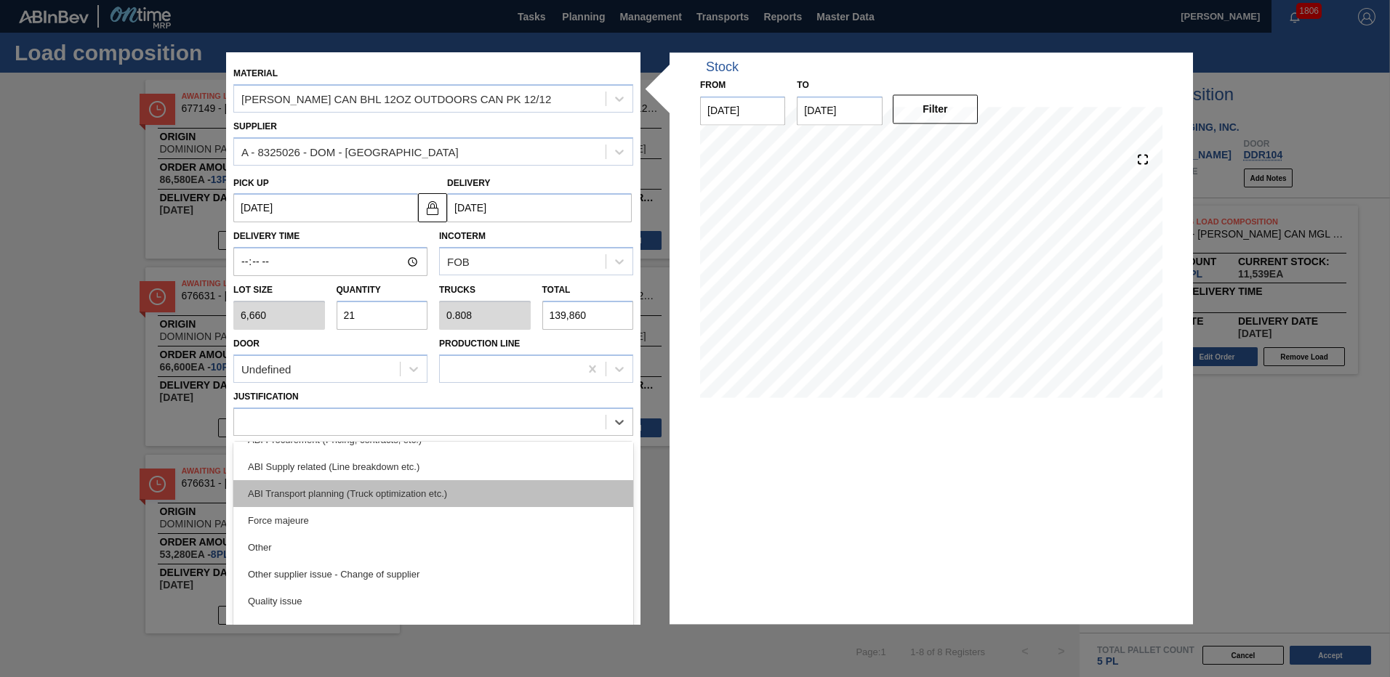
click at [406, 492] on div "ABI Transport planning (Truck optimization etc.)" at bounding box center [433, 493] width 400 height 27
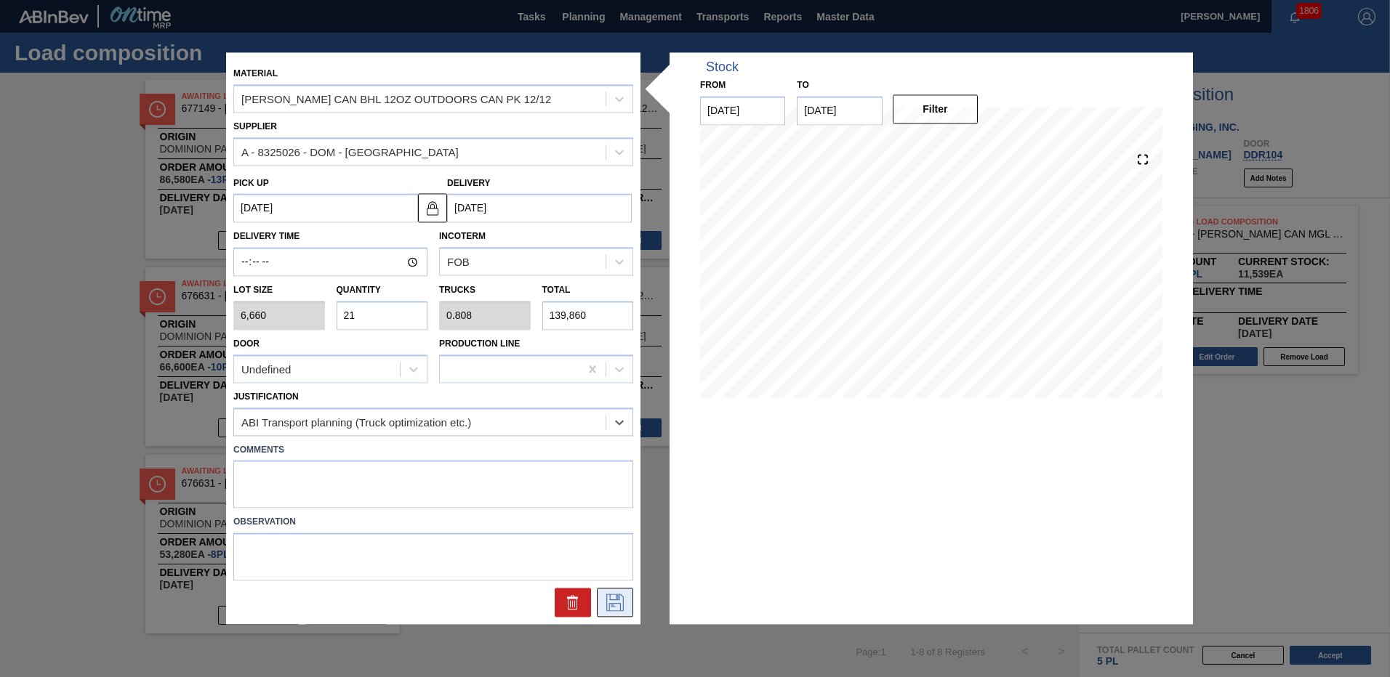
click at [618, 605] on icon at bounding box center [614, 603] width 23 height 17
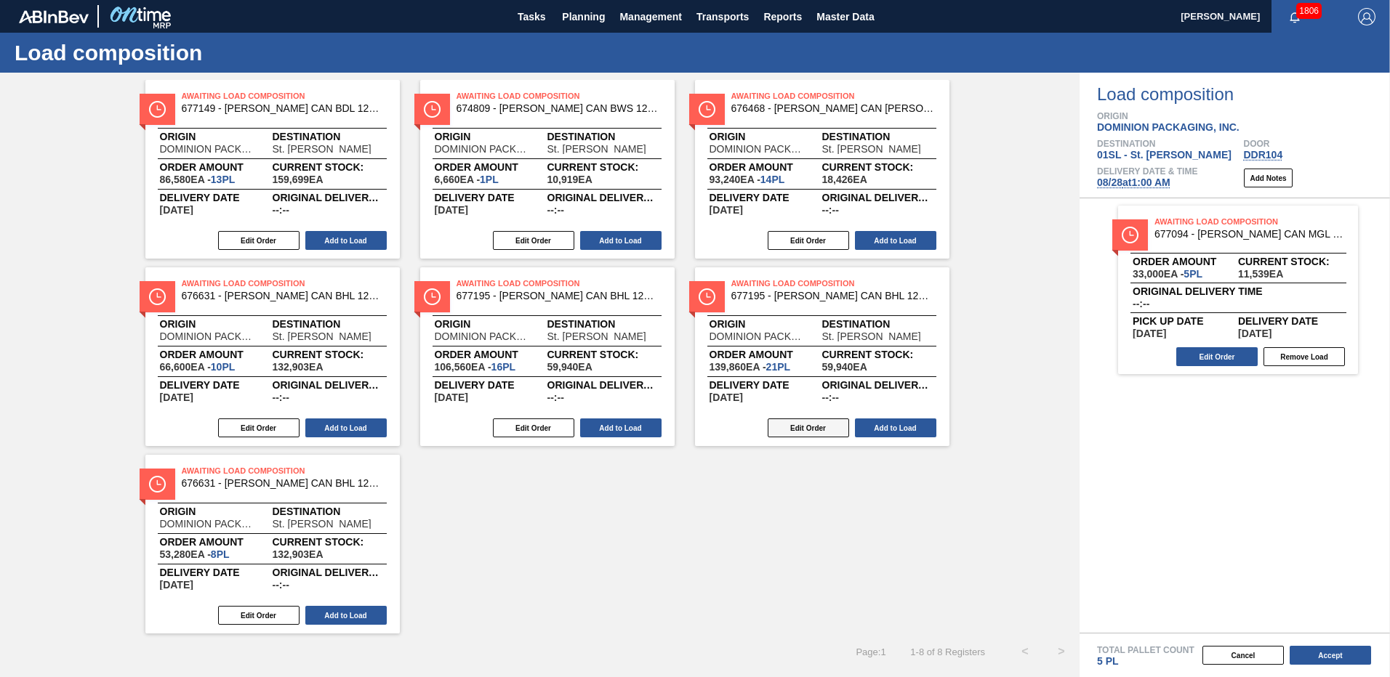
click at [792, 431] on button "Edit Order" at bounding box center [808, 428] width 81 height 19
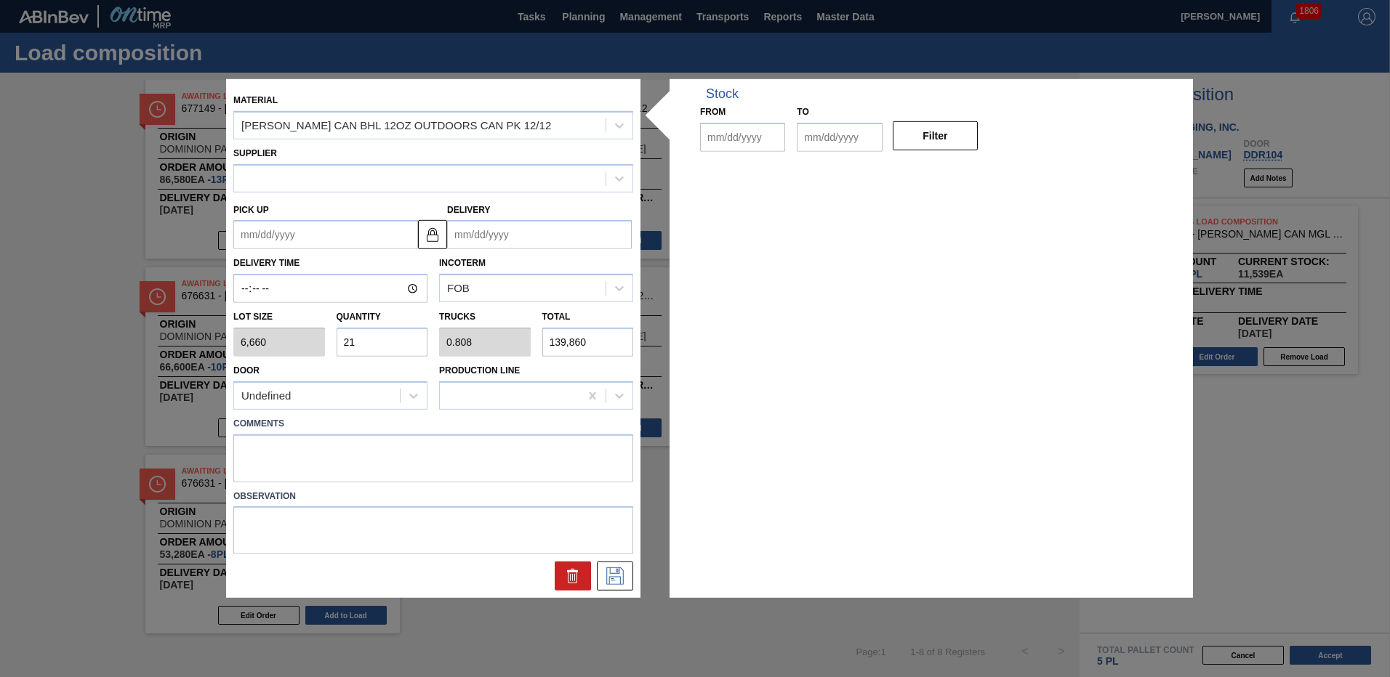
type input "6,660"
type input "21"
type input "0.808"
type input "139,860"
type up "[DATE]"
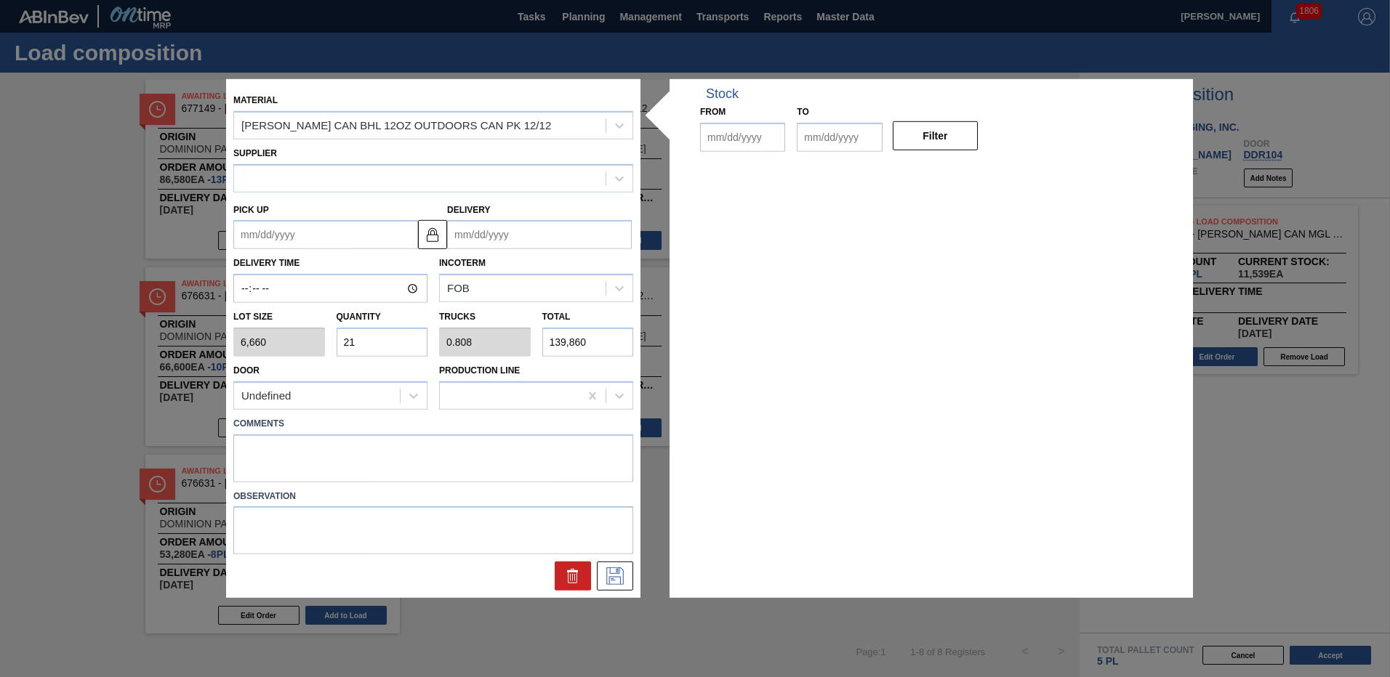
type input "[DATE]"
click at [431, 459] on textarea at bounding box center [433, 458] width 400 height 48
type textarea "live unload"
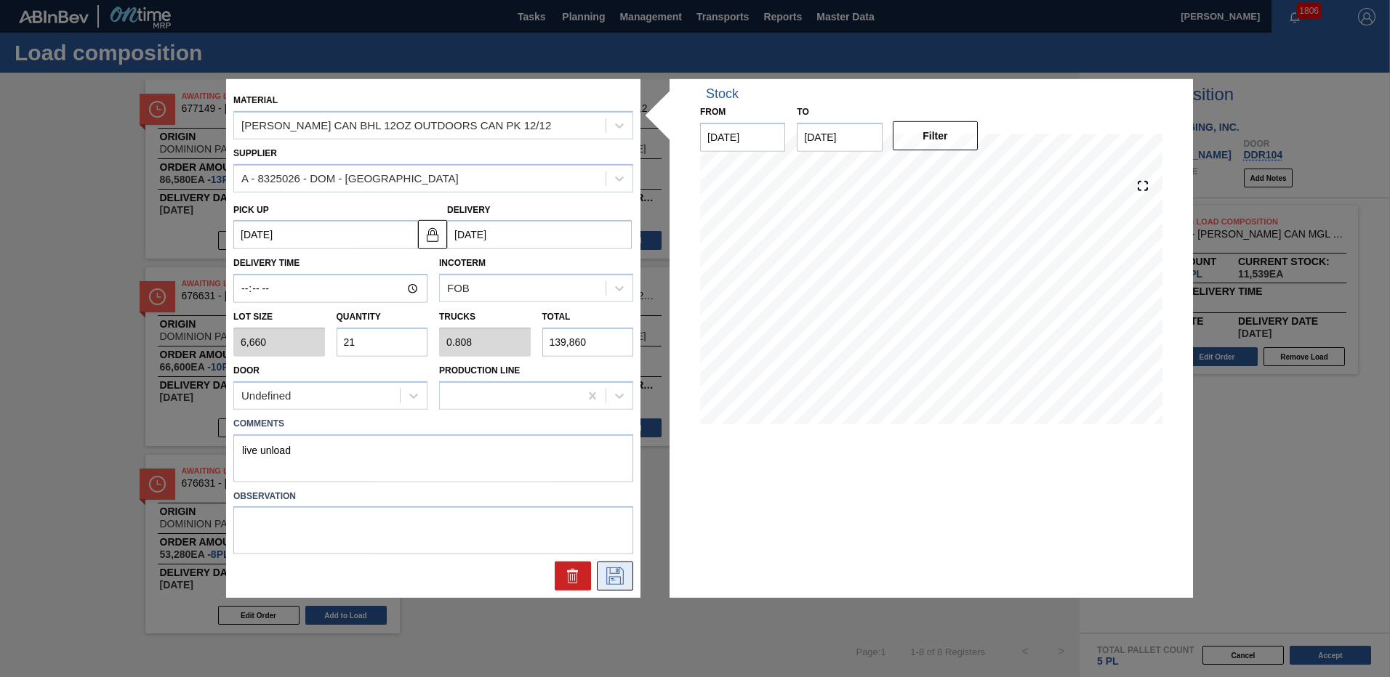
click at [612, 581] on icon at bounding box center [614, 576] width 23 height 17
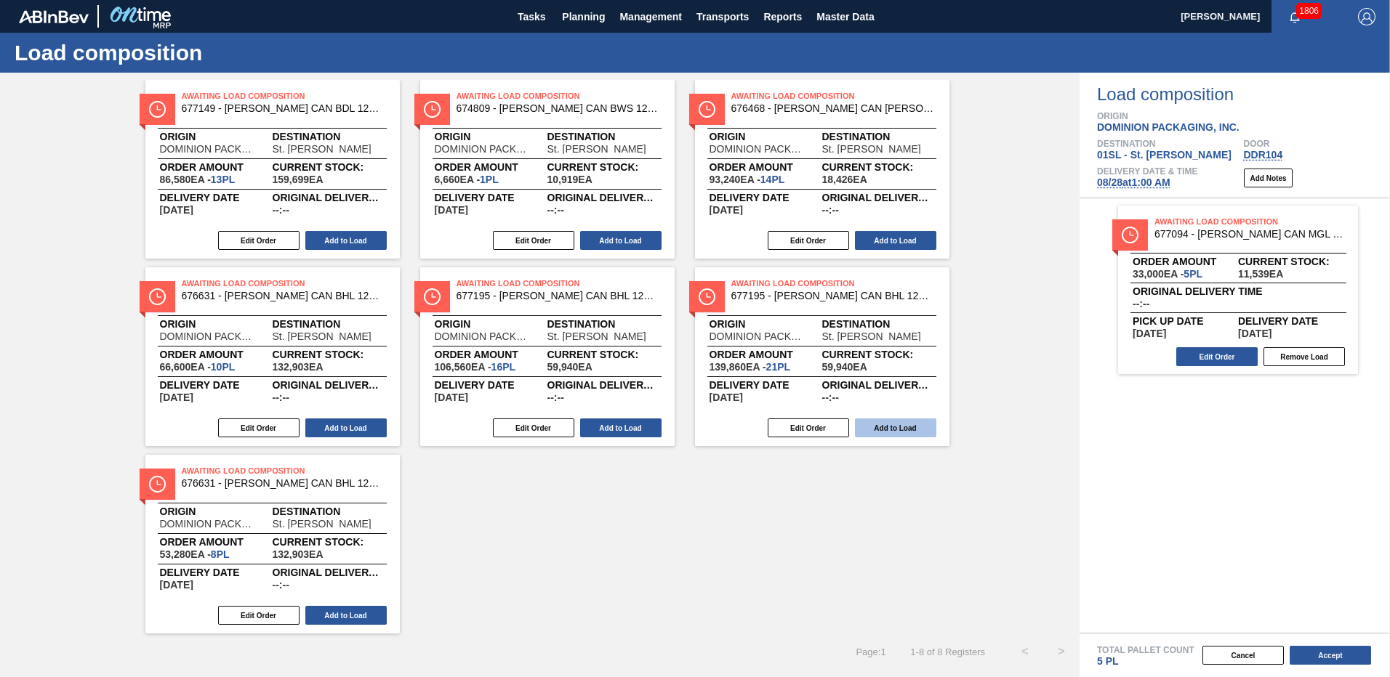
click at [899, 431] on button "Add to Load" at bounding box center [895, 428] width 81 height 19
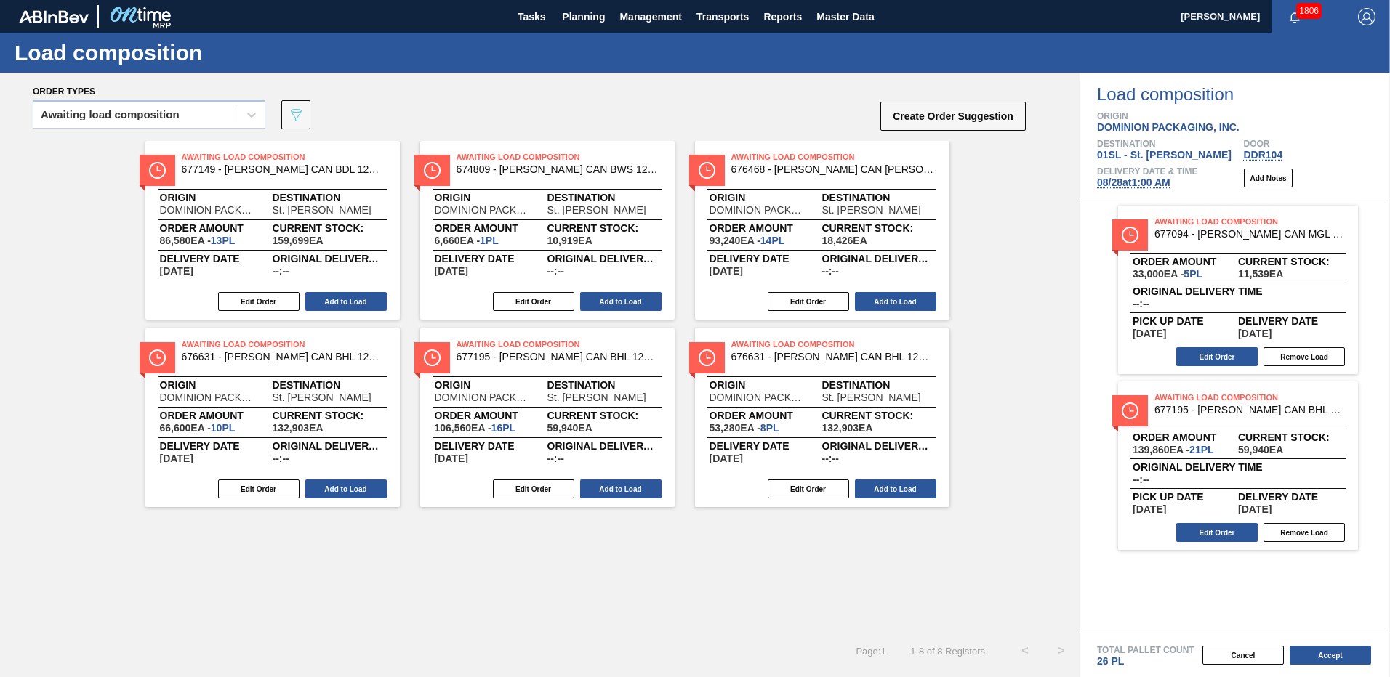
scroll to position [0, 0]
click at [1236, 358] on button "Edit Order" at bounding box center [1216, 356] width 81 height 19
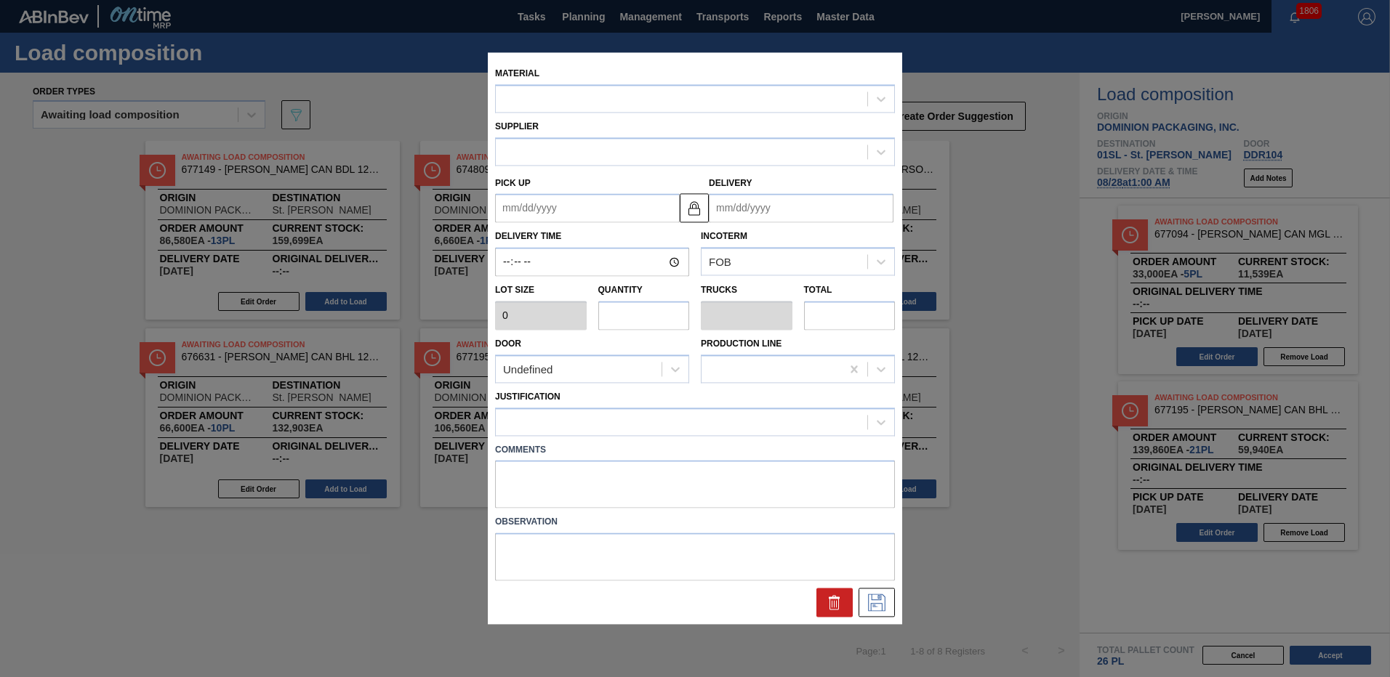
type input "6,600"
type input "5"
type input "0.192"
type input "33,000"
type up "[DATE]"
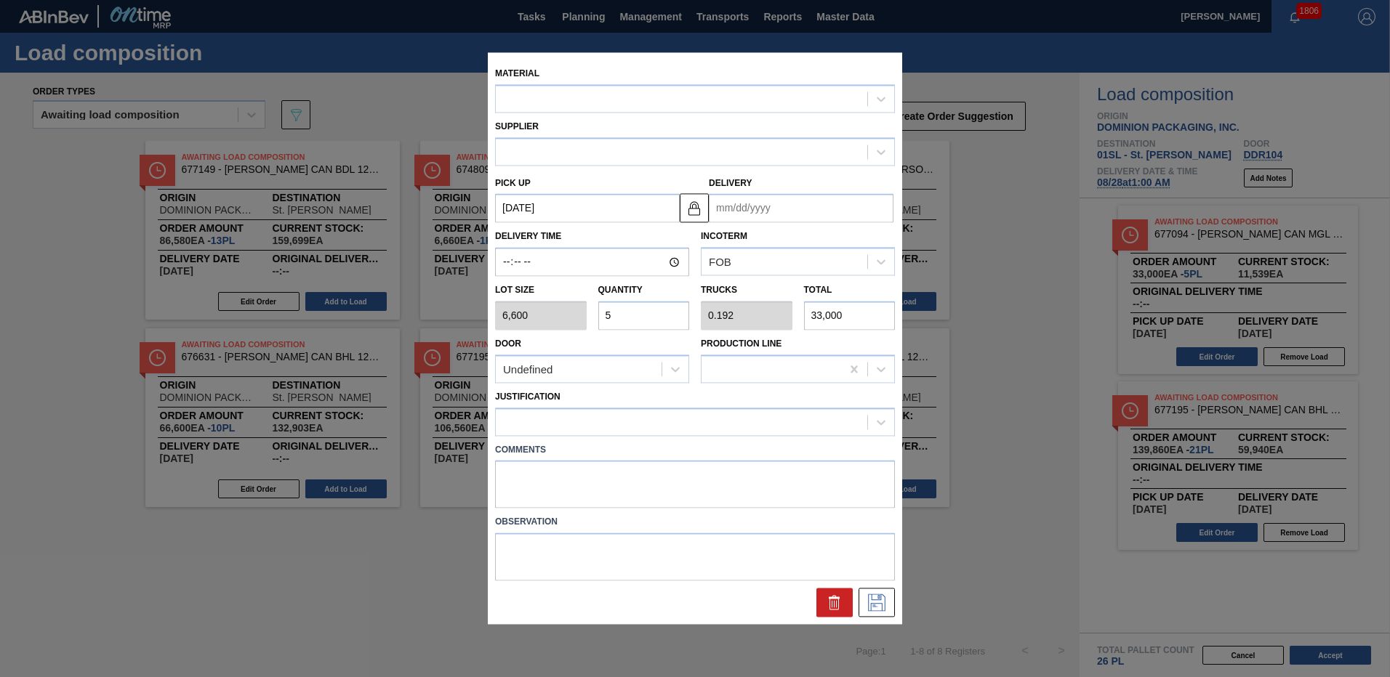
type input "[DATE]"
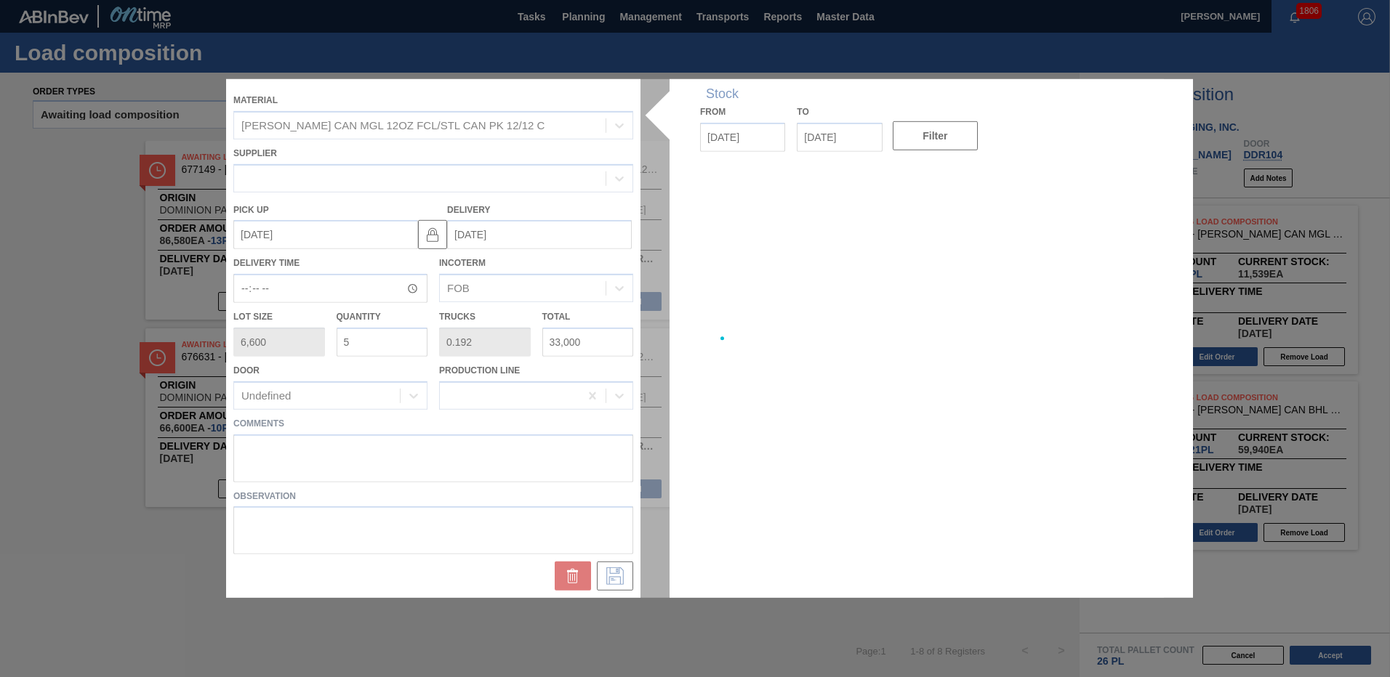
click at [573, 486] on div at bounding box center [695, 338] width 938 height 519
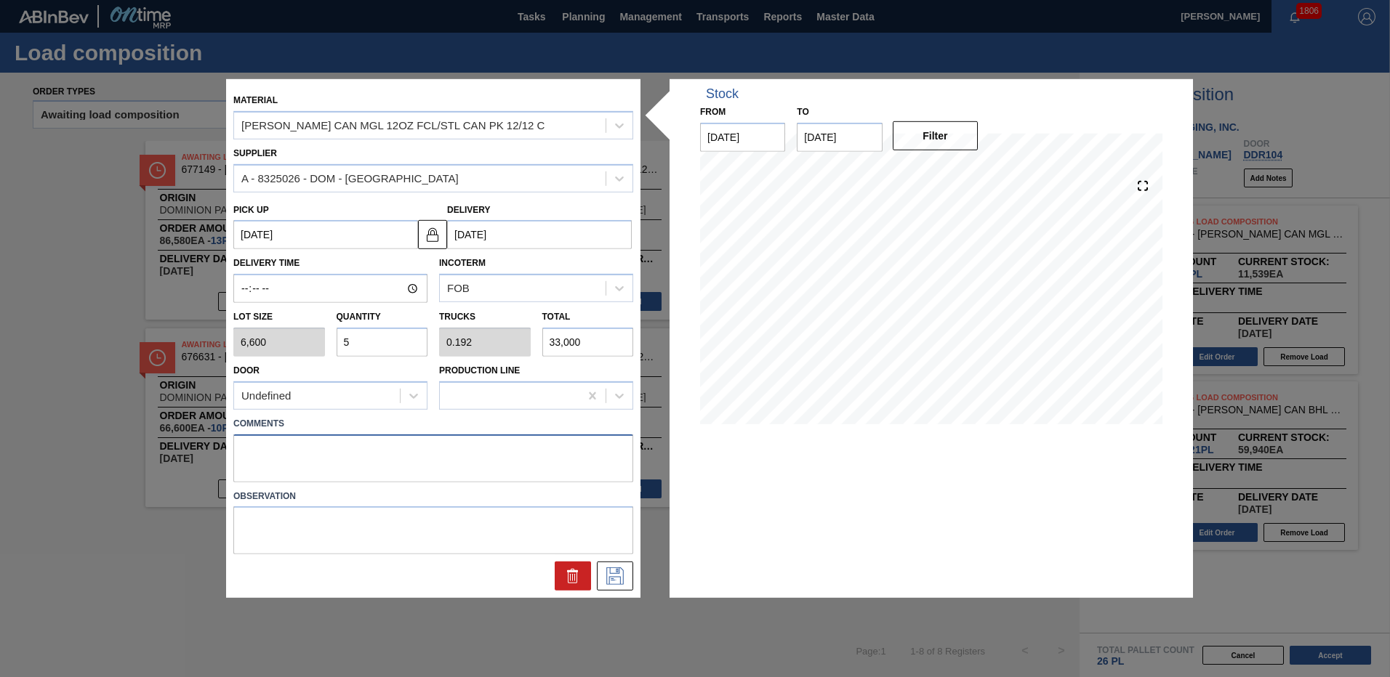
click at [469, 460] on textarea at bounding box center [433, 458] width 400 height 48
type textarea "live unload"
click at [608, 575] on icon at bounding box center [614, 576] width 23 height 17
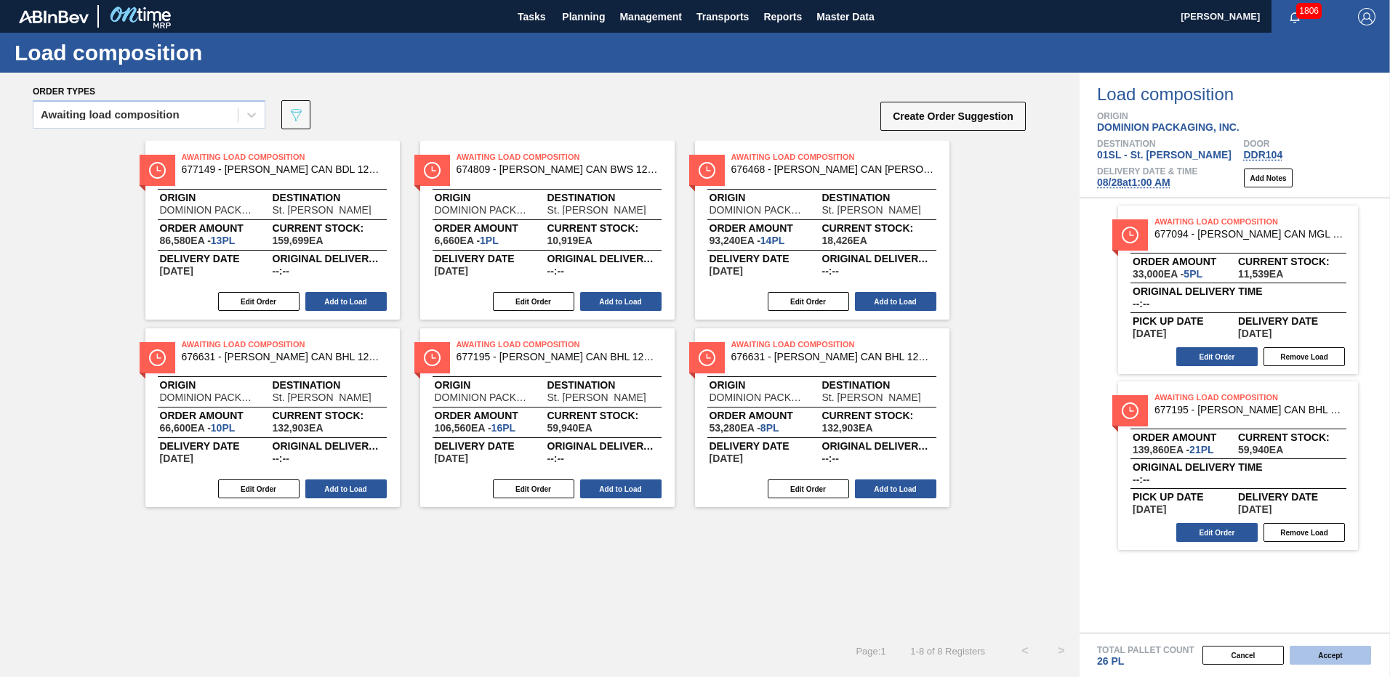
click at [1325, 656] on button "Accept" at bounding box center [1329, 655] width 81 height 19
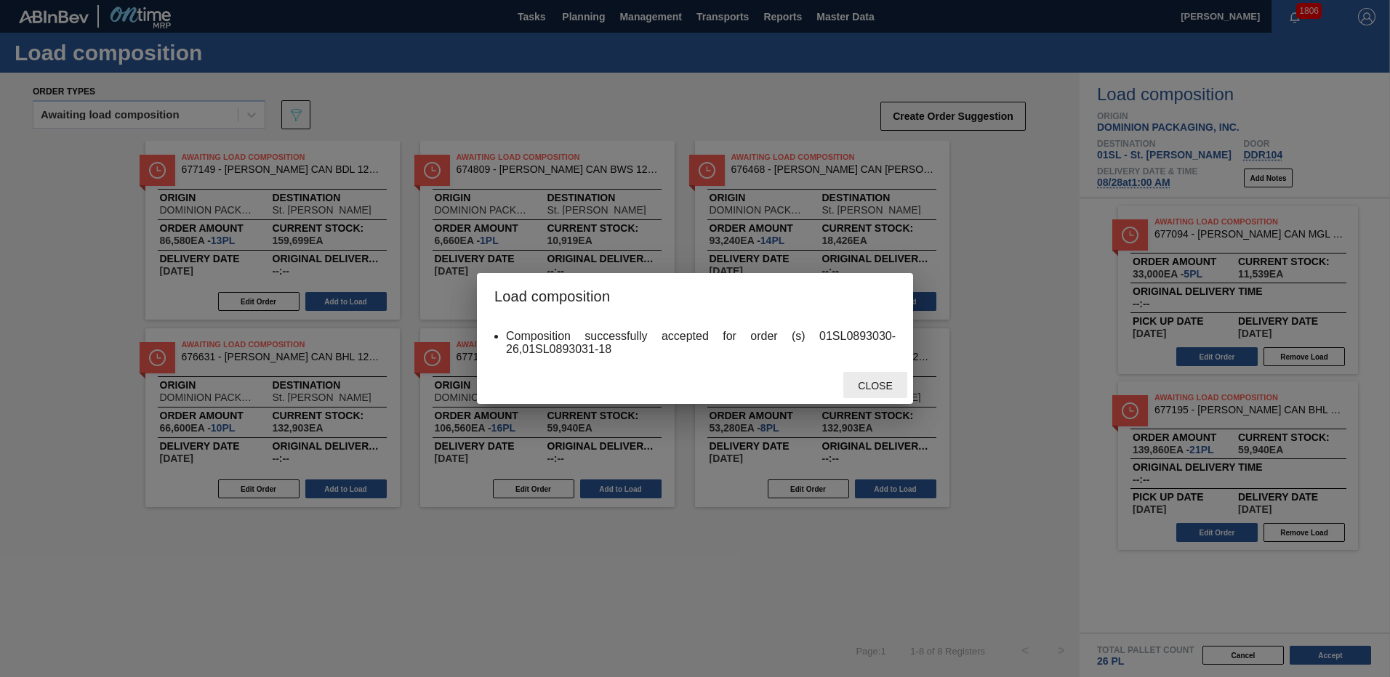
click at [859, 377] on div "Close" at bounding box center [875, 385] width 64 height 27
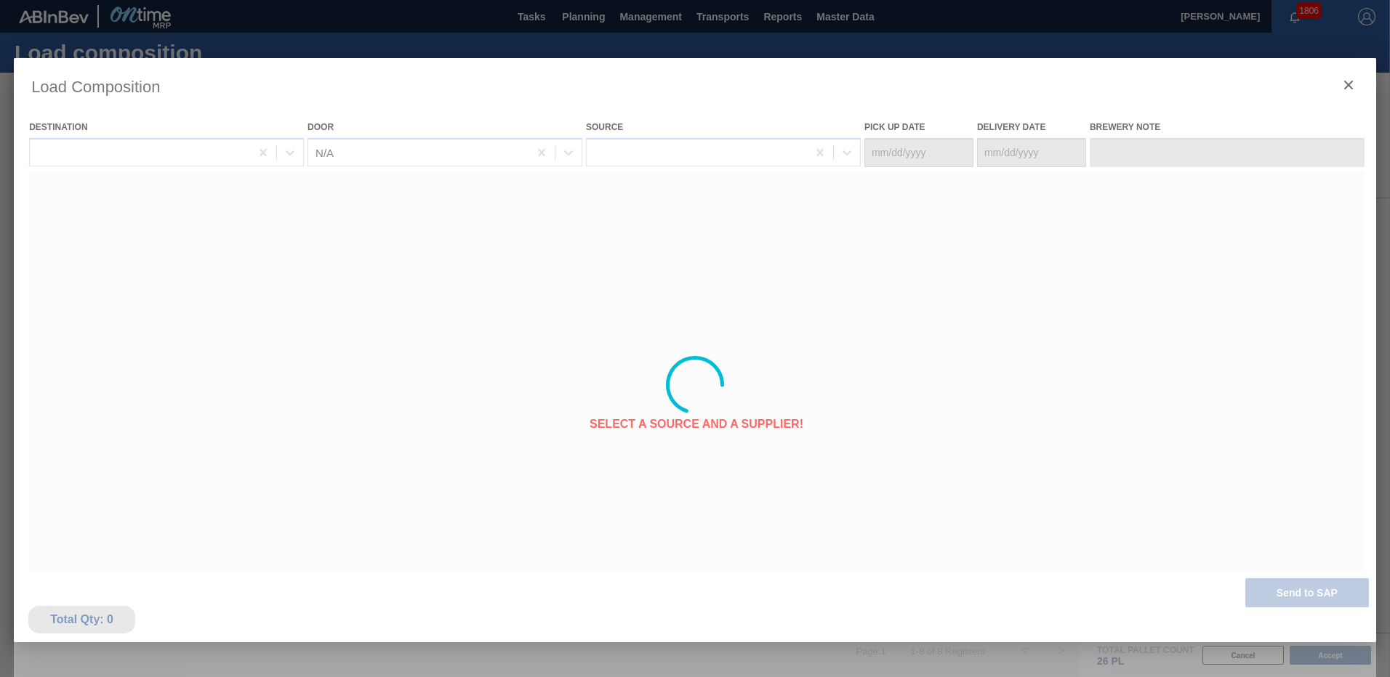
type Date "[DATE]"
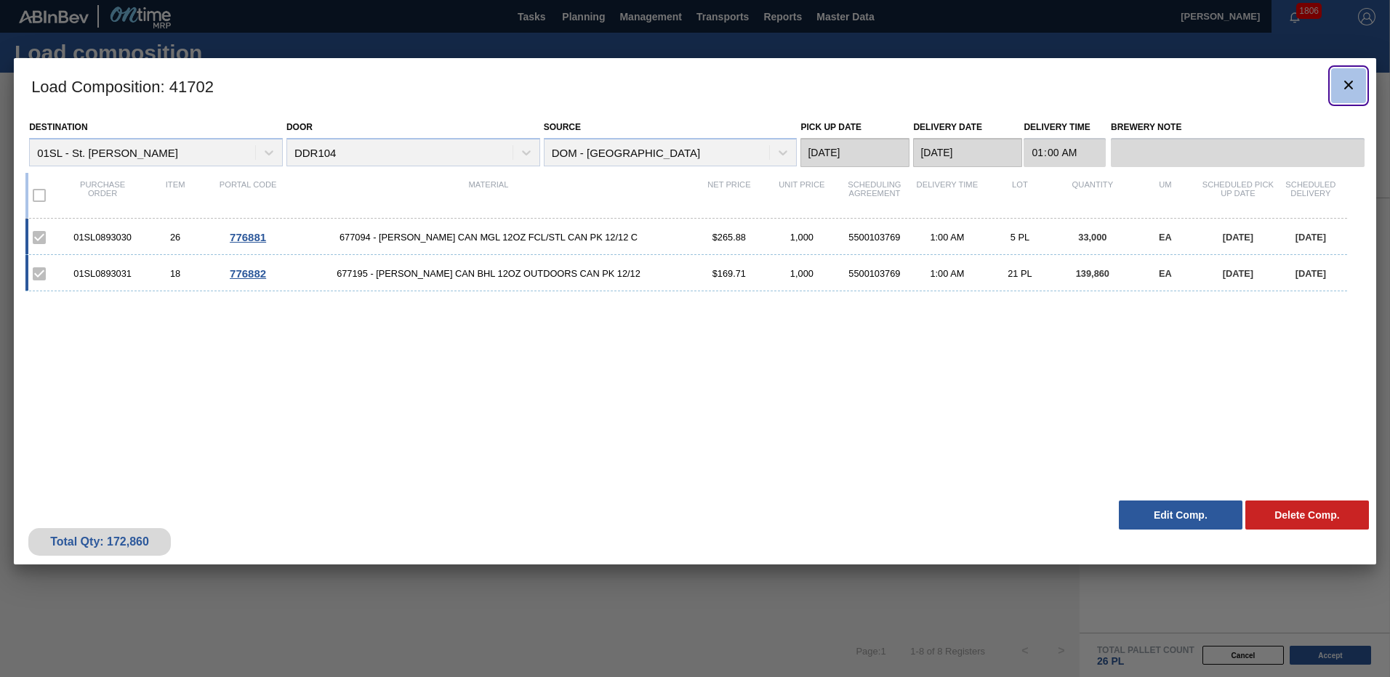
click at [1343, 79] on icon "botão de ícone" at bounding box center [1348, 84] width 17 height 17
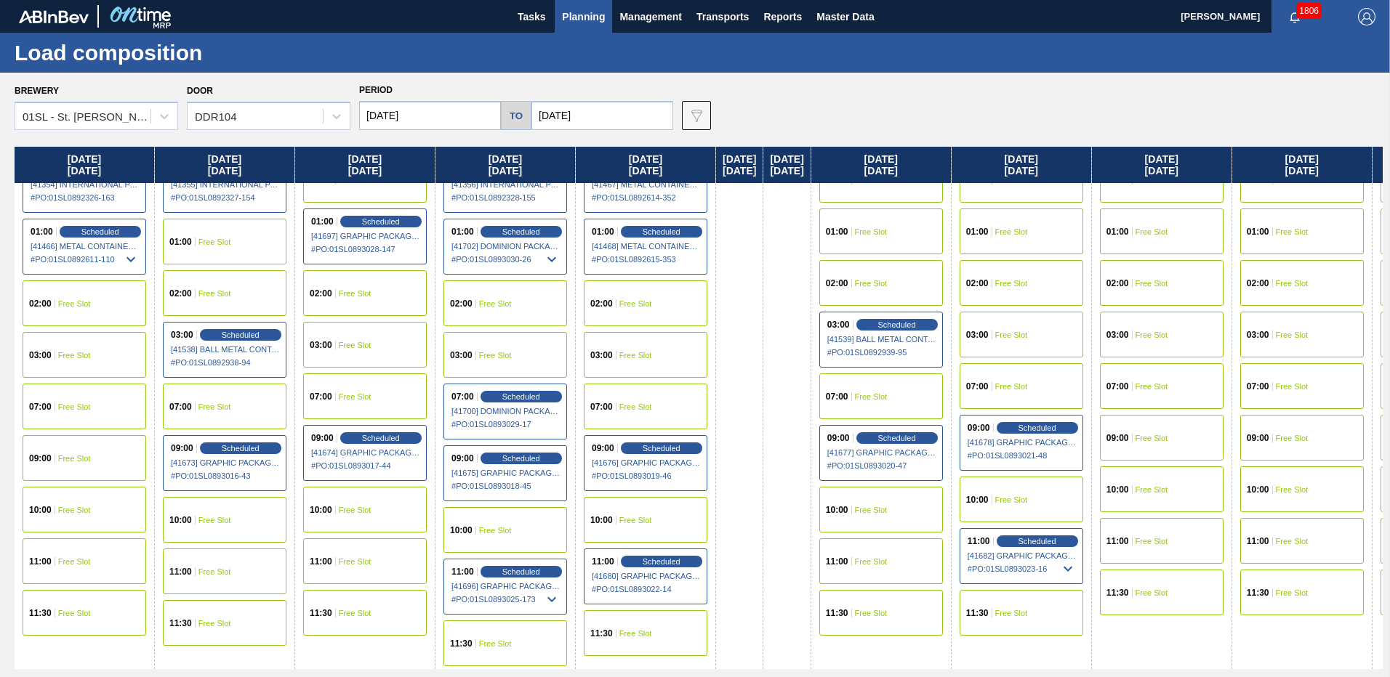
scroll to position [29, 0]
click at [676, 518] on div "10:00 Free Slot" at bounding box center [646, 520] width 124 height 46
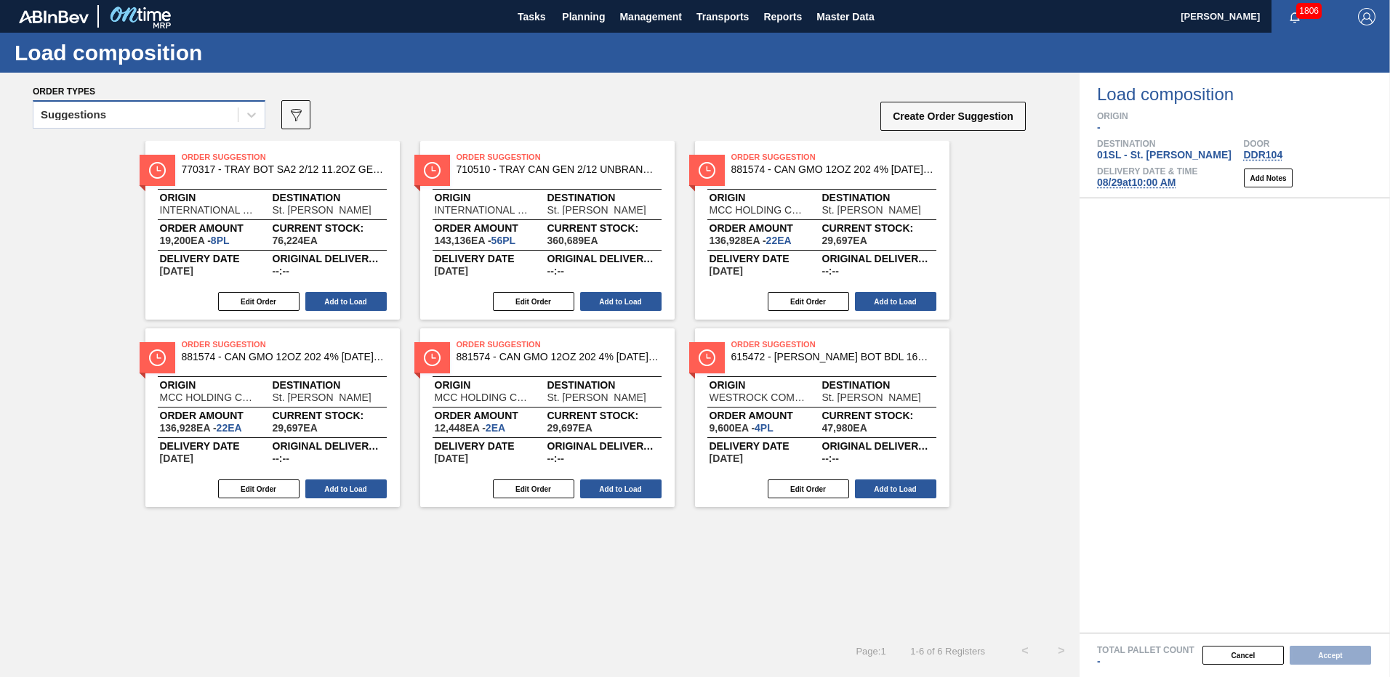
click at [157, 113] on div "Suggestions" at bounding box center [135, 115] width 204 height 21
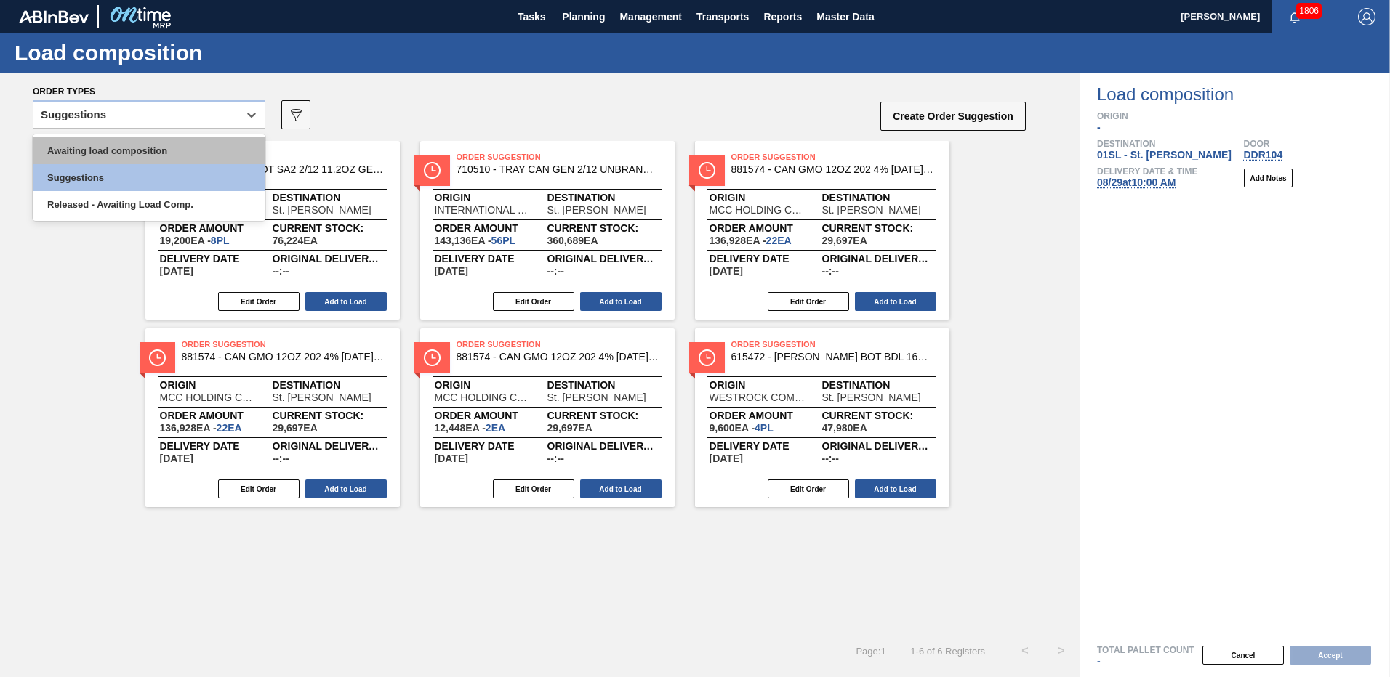
click at [155, 155] on div "Awaiting load composition" at bounding box center [149, 150] width 233 height 27
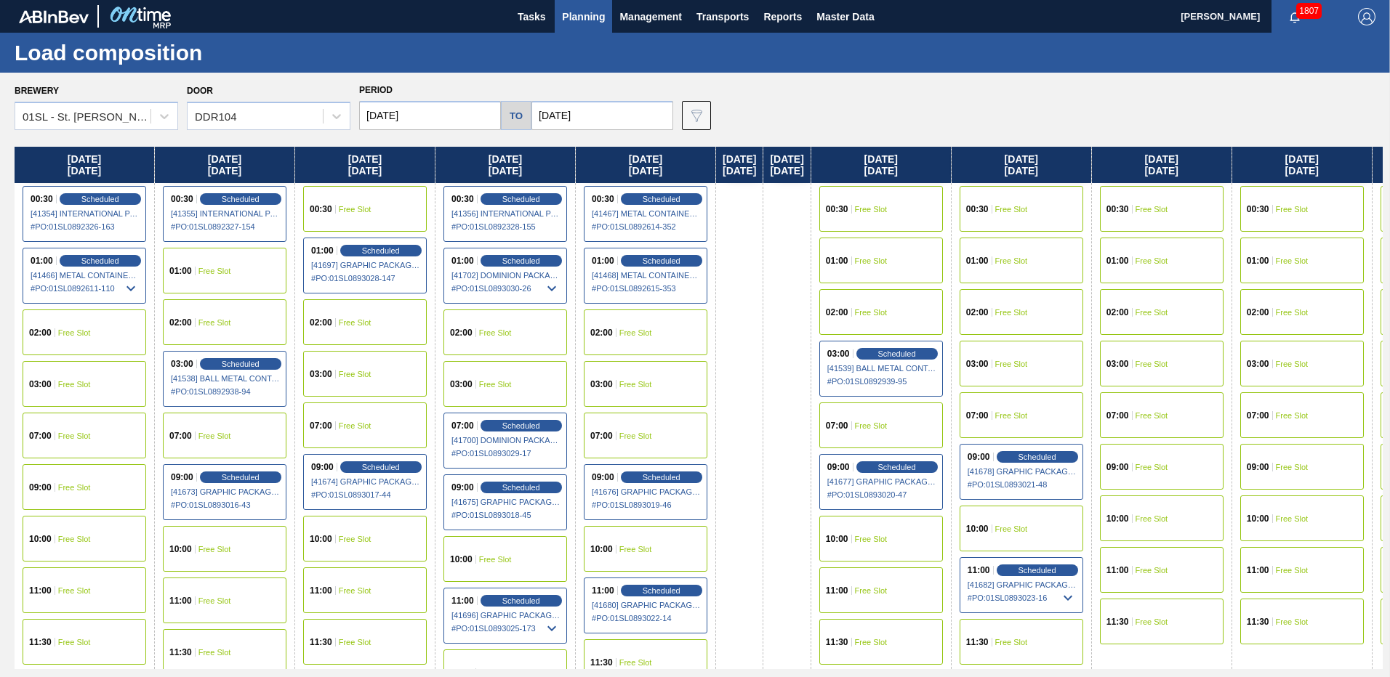
scroll to position [29, 0]
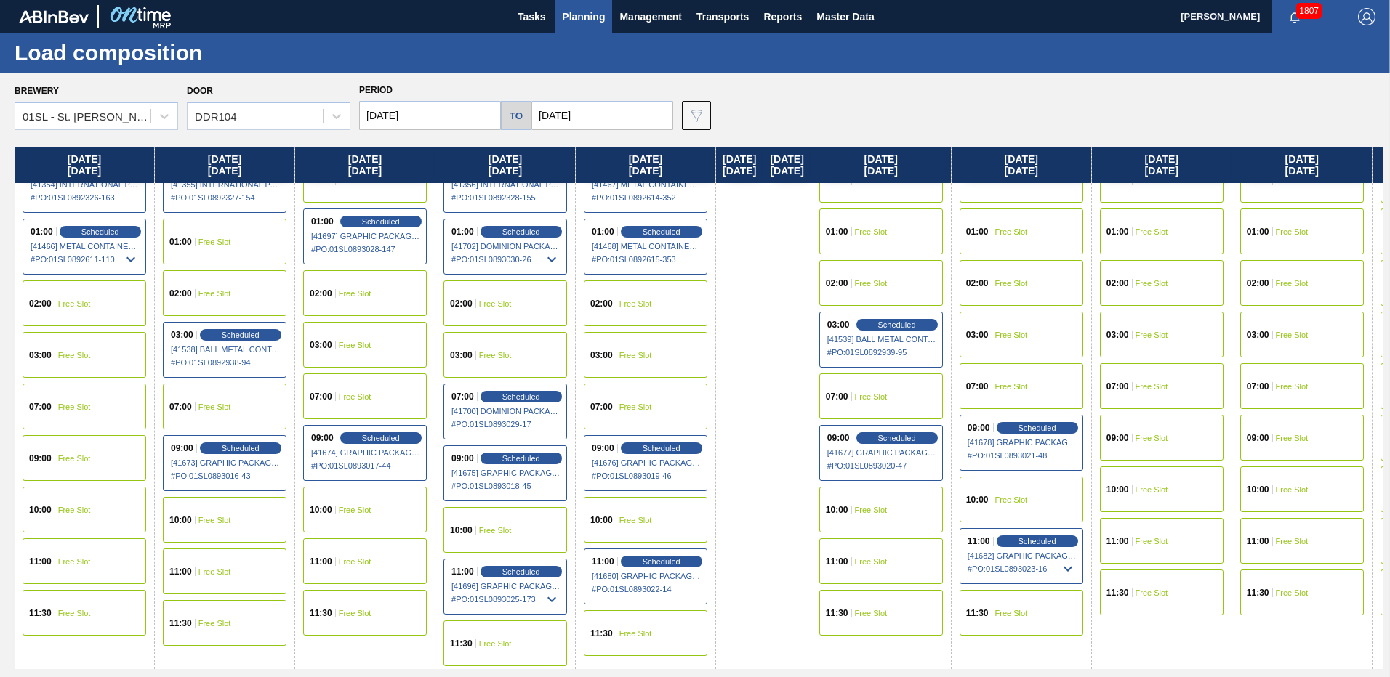
click at [938, 572] on div "11:00 Free Slot" at bounding box center [881, 562] width 124 height 46
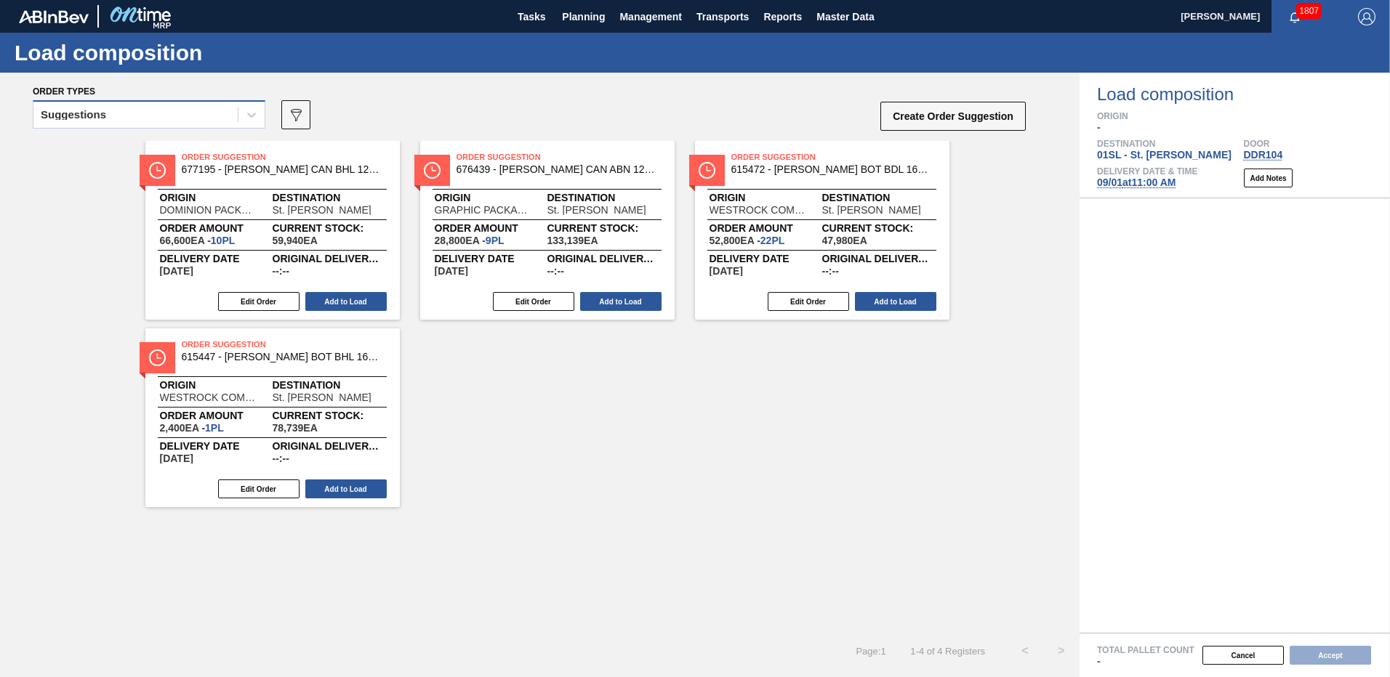
click at [220, 126] on div "Suggestions" at bounding box center [149, 114] width 233 height 28
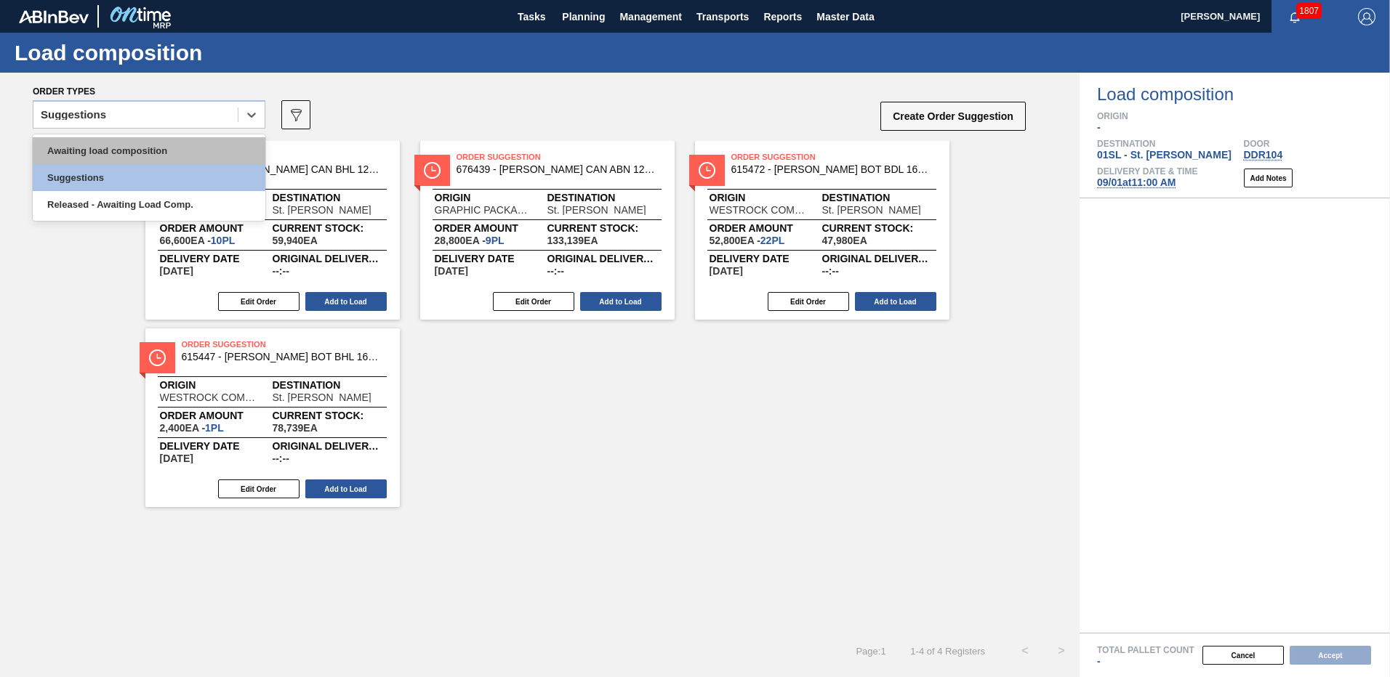
click at [180, 153] on div "Awaiting load composition" at bounding box center [149, 150] width 233 height 27
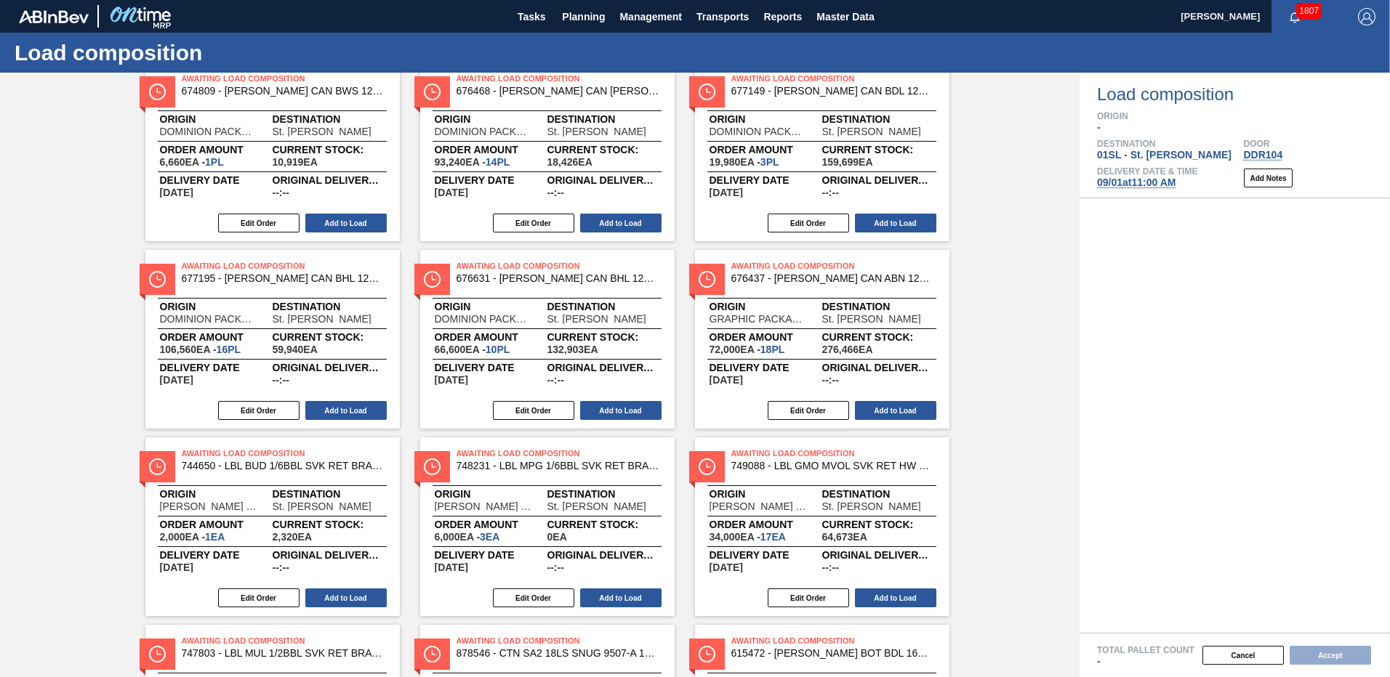
scroll to position [544, 0]
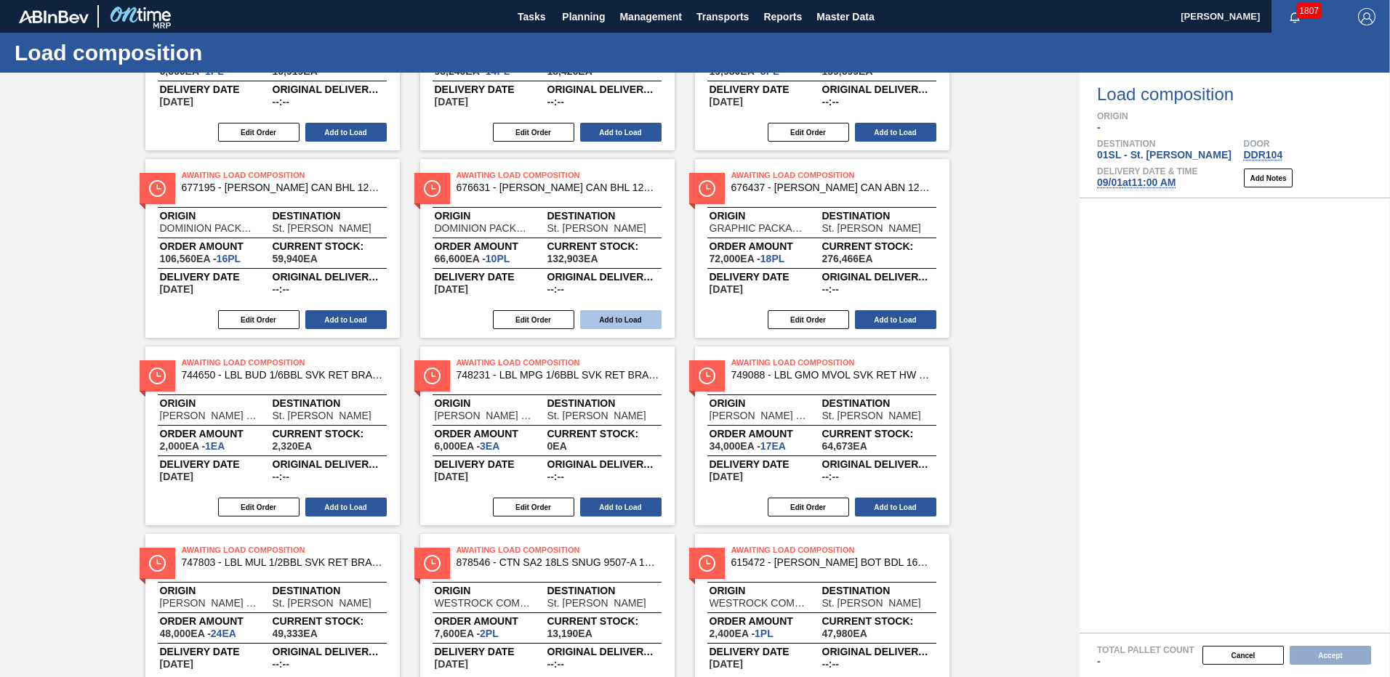
click at [616, 318] on button "Add to Load" at bounding box center [620, 319] width 81 height 19
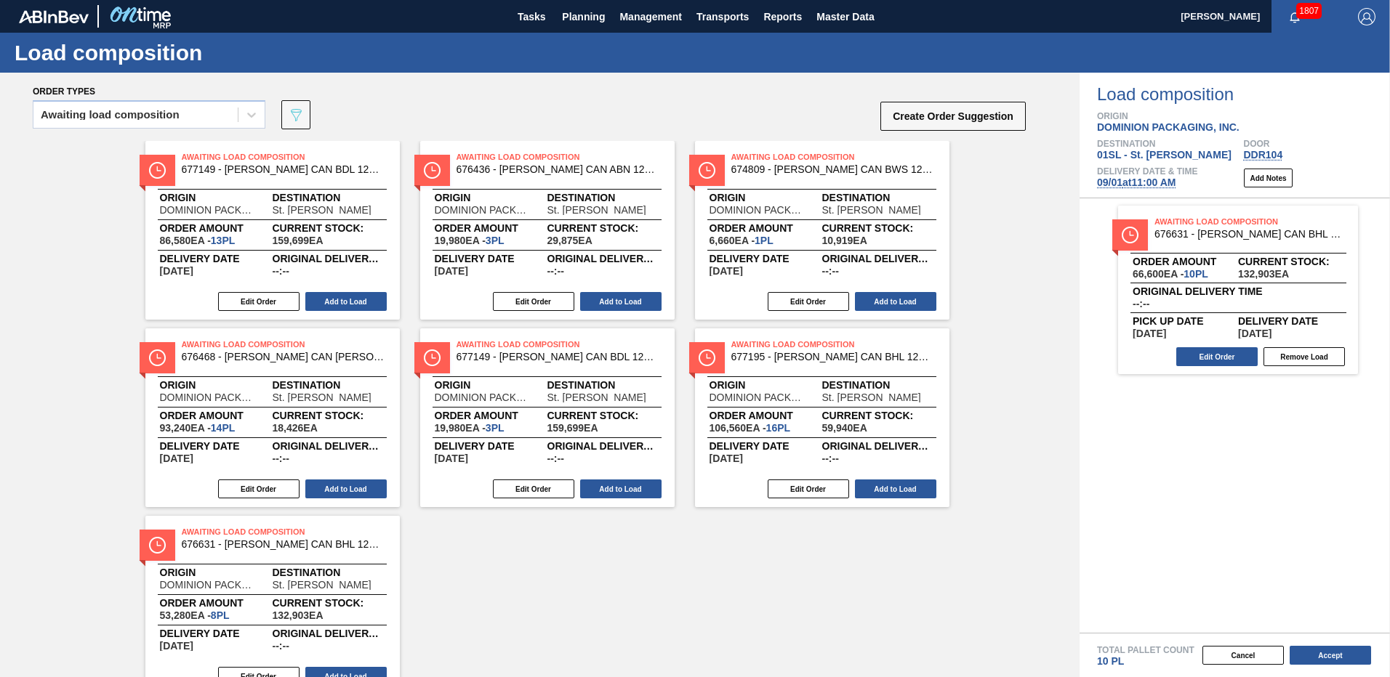
scroll to position [61, 0]
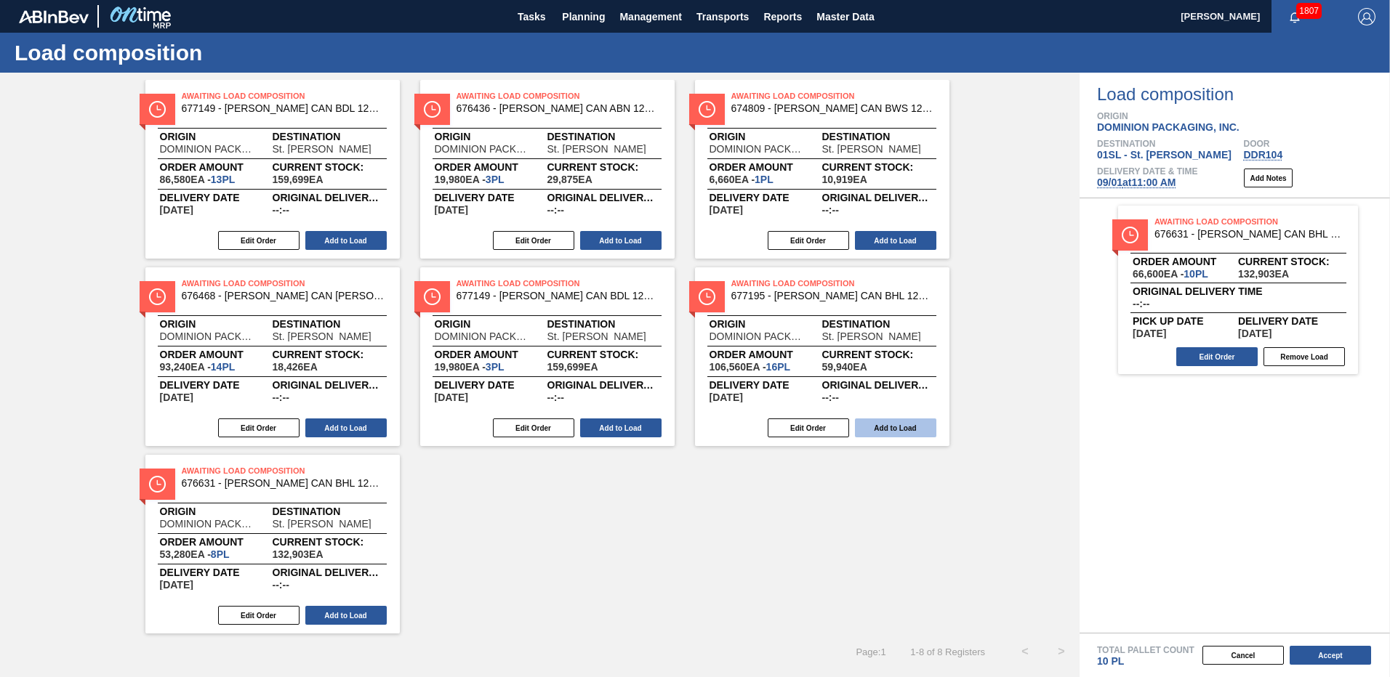
click at [912, 423] on button "Add to Load" at bounding box center [895, 428] width 81 height 19
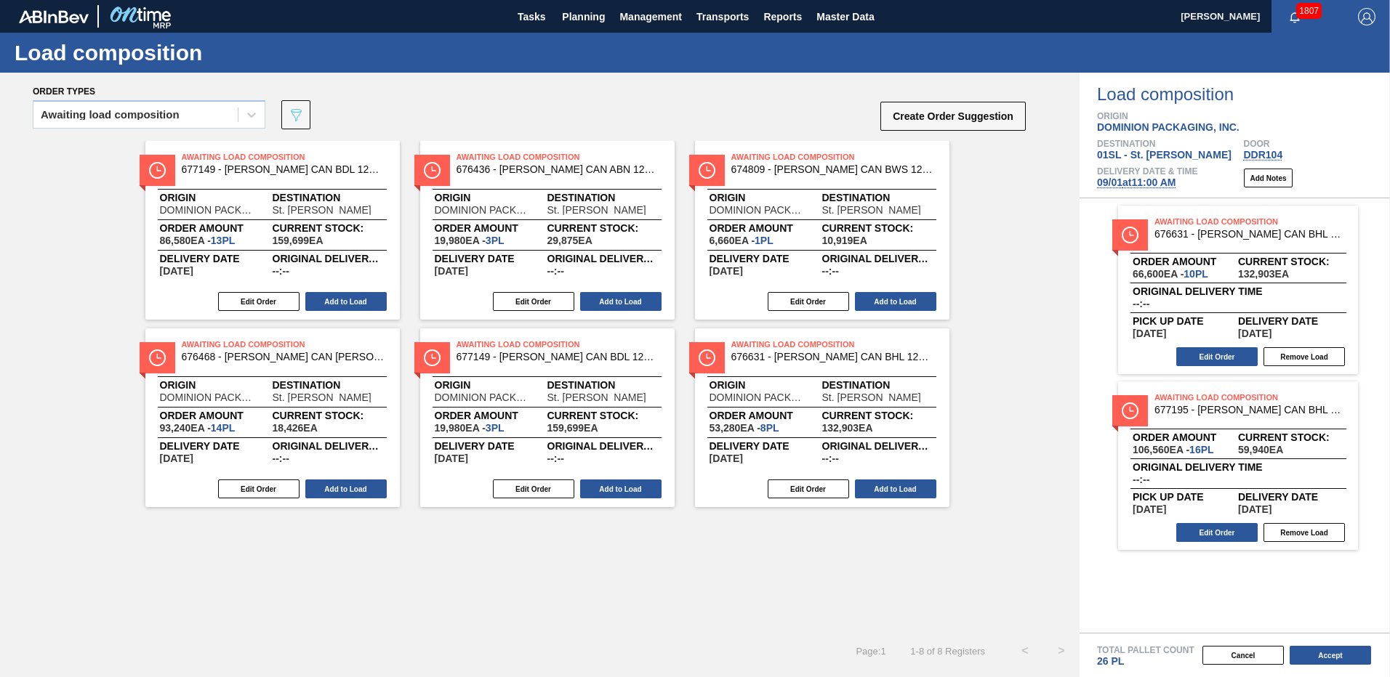
scroll to position [0, 0]
click at [1317, 656] on button "Accept" at bounding box center [1329, 655] width 81 height 19
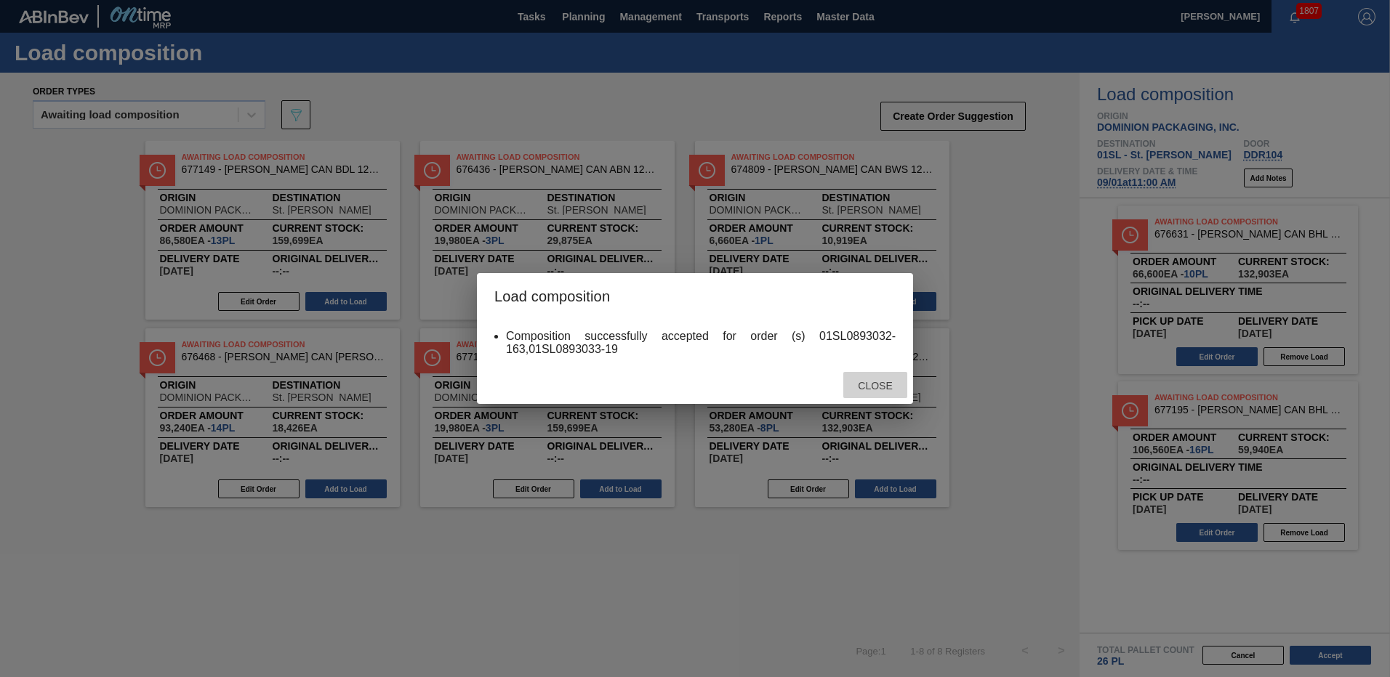
click at [873, 379] on div "Close" at bounding box center [875, 385] width 64 height 27
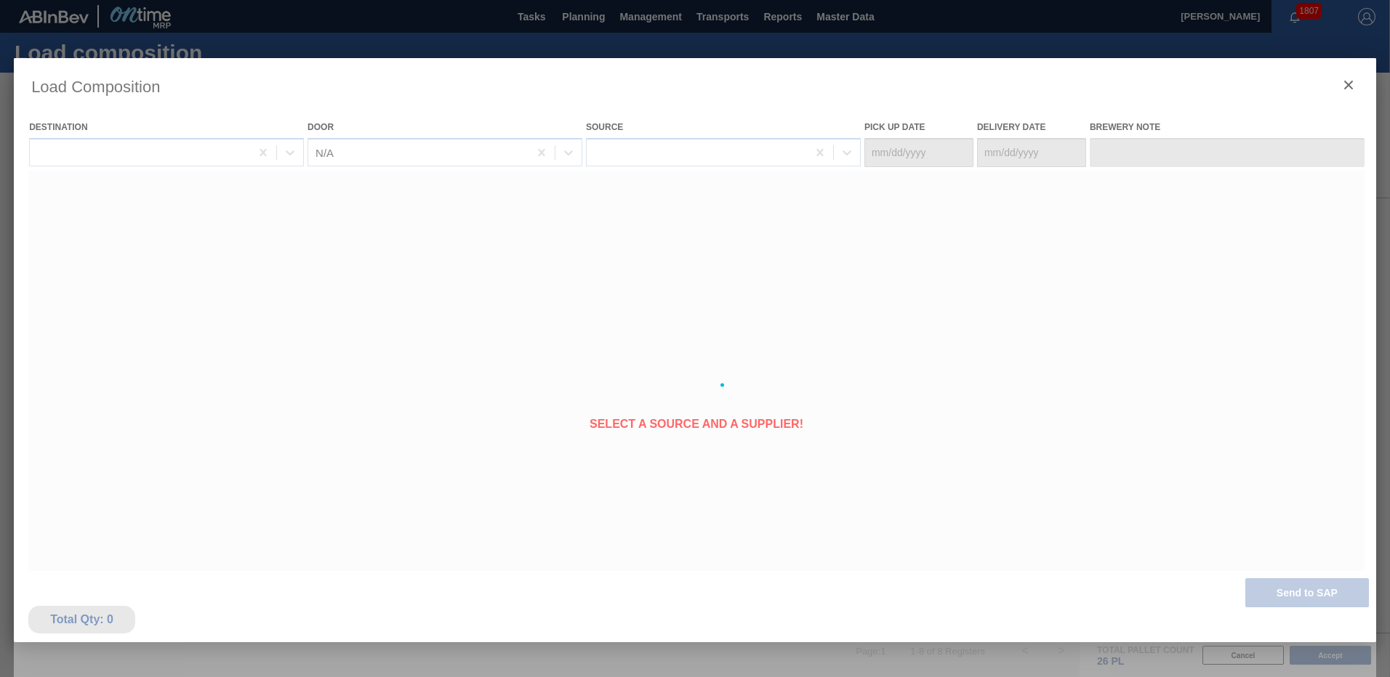
type Date "[DATE]"
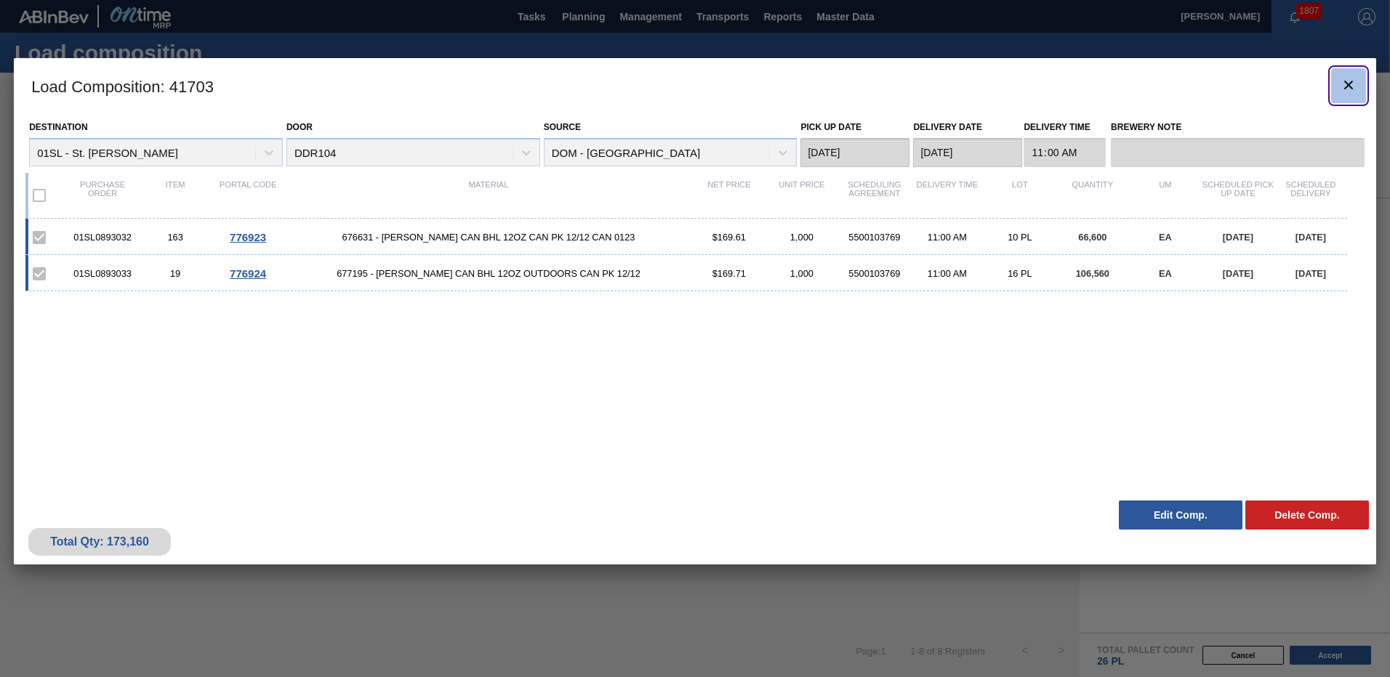
click at [1350, 85] on icon "botão de ícone" at bounding box center [1348, 84] width 17 height 17
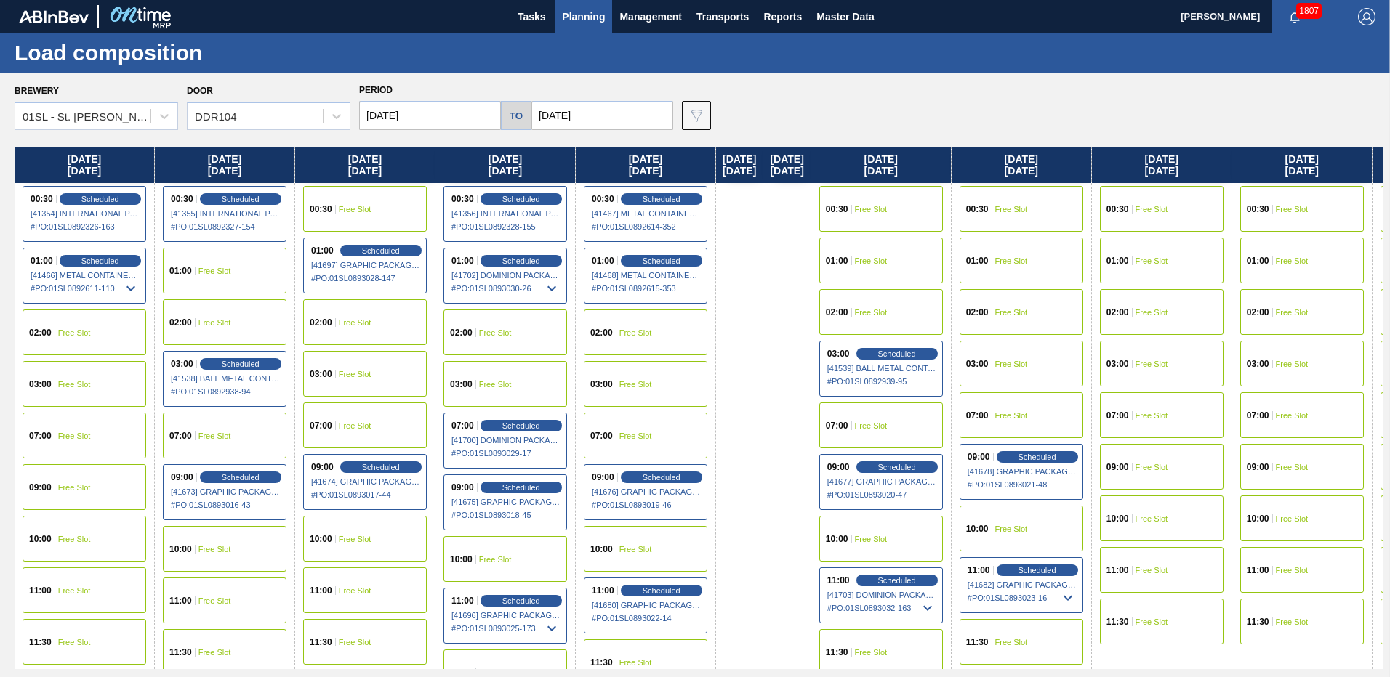
click at [1039, 255] on div "01:00 Free Slot" at bounding box center [1021, 261] width 124 height 46
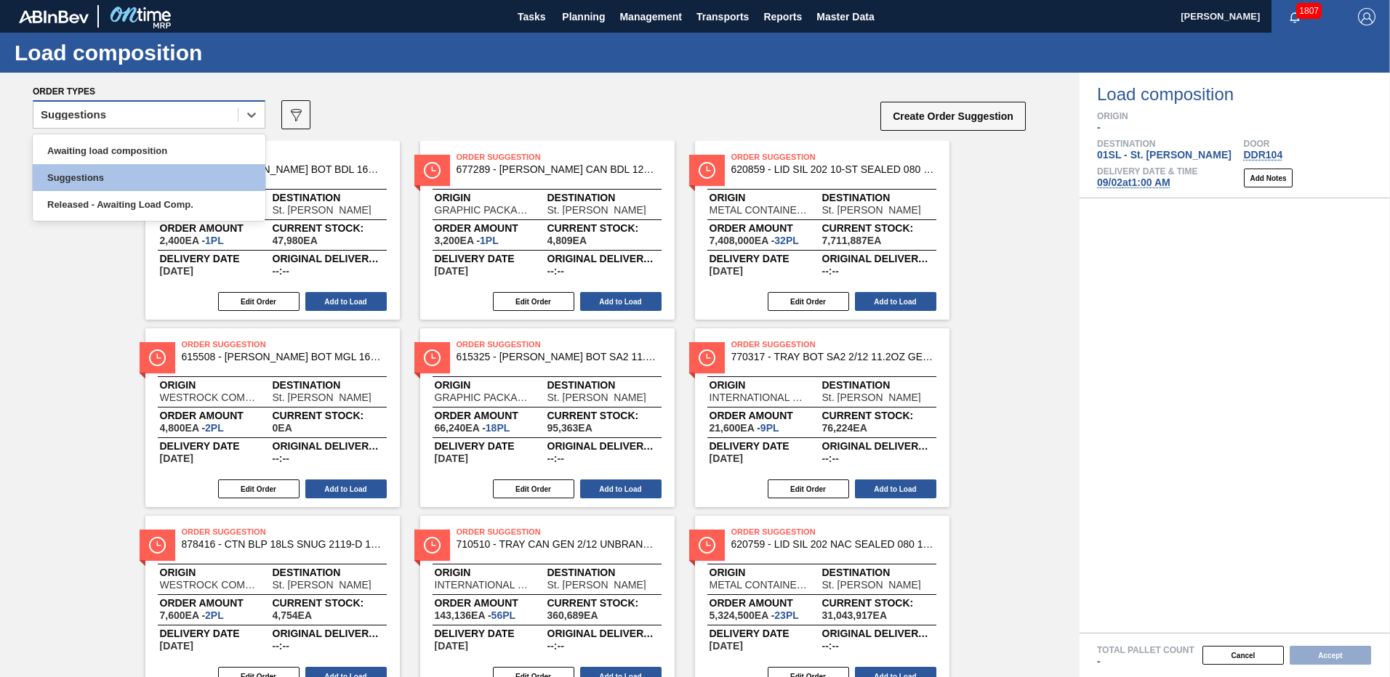
click at [164, 118] on div "Suggestions" at bounding box center [135, 115] width 204 height 21
click at [109, 146] on div "Awaiting load composition" at bounding box center [149, 150] width 233 height 27
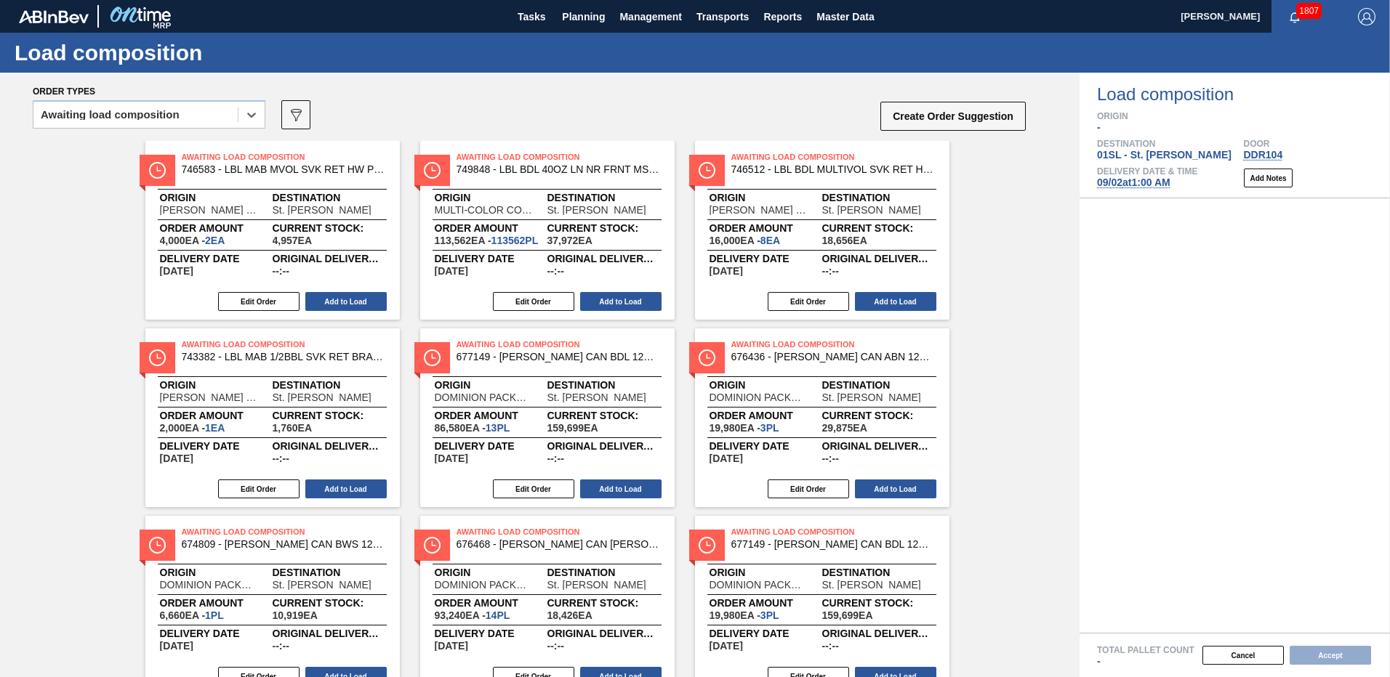
scroll to position [91, 0]
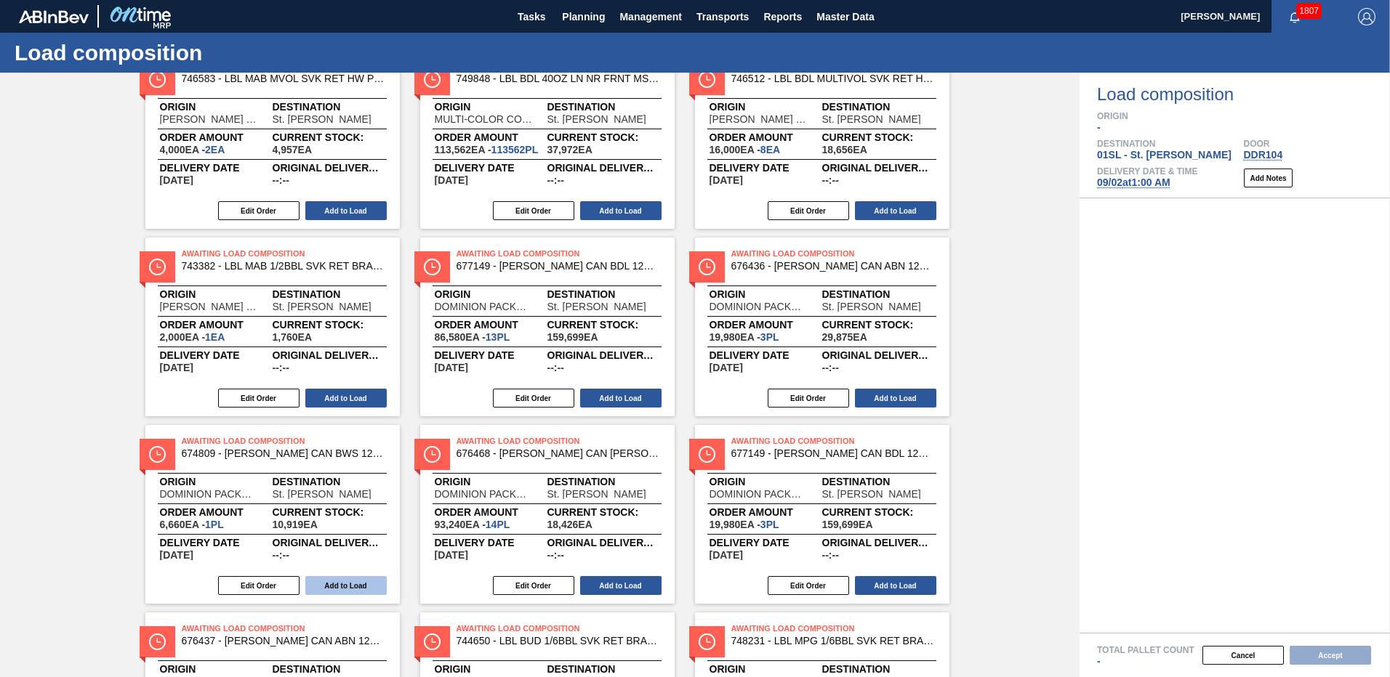
click at [363, 586] on button "Add to Load" at bounding box center [345, 585] width 81 height 19
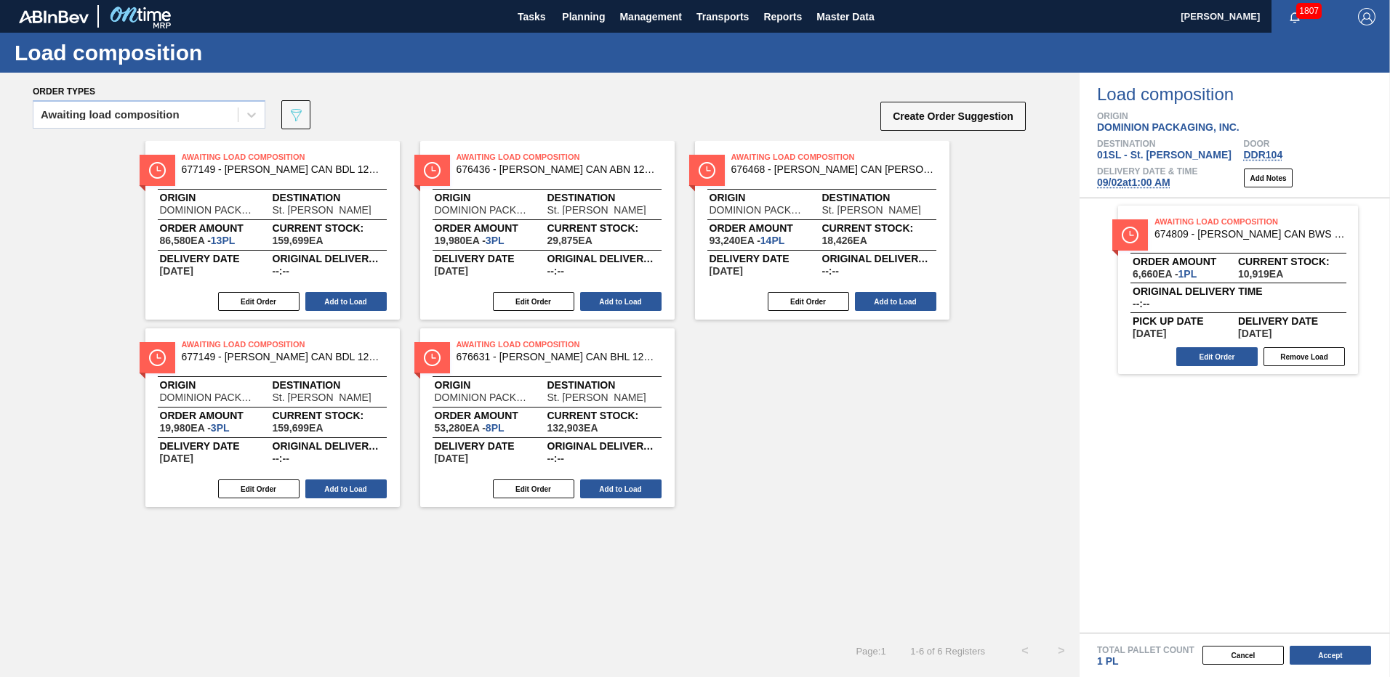
scroll to position [0, 0]
click at [880, 305] on button "Add to Load" at bounding box center [895, 301] width 81 height 19
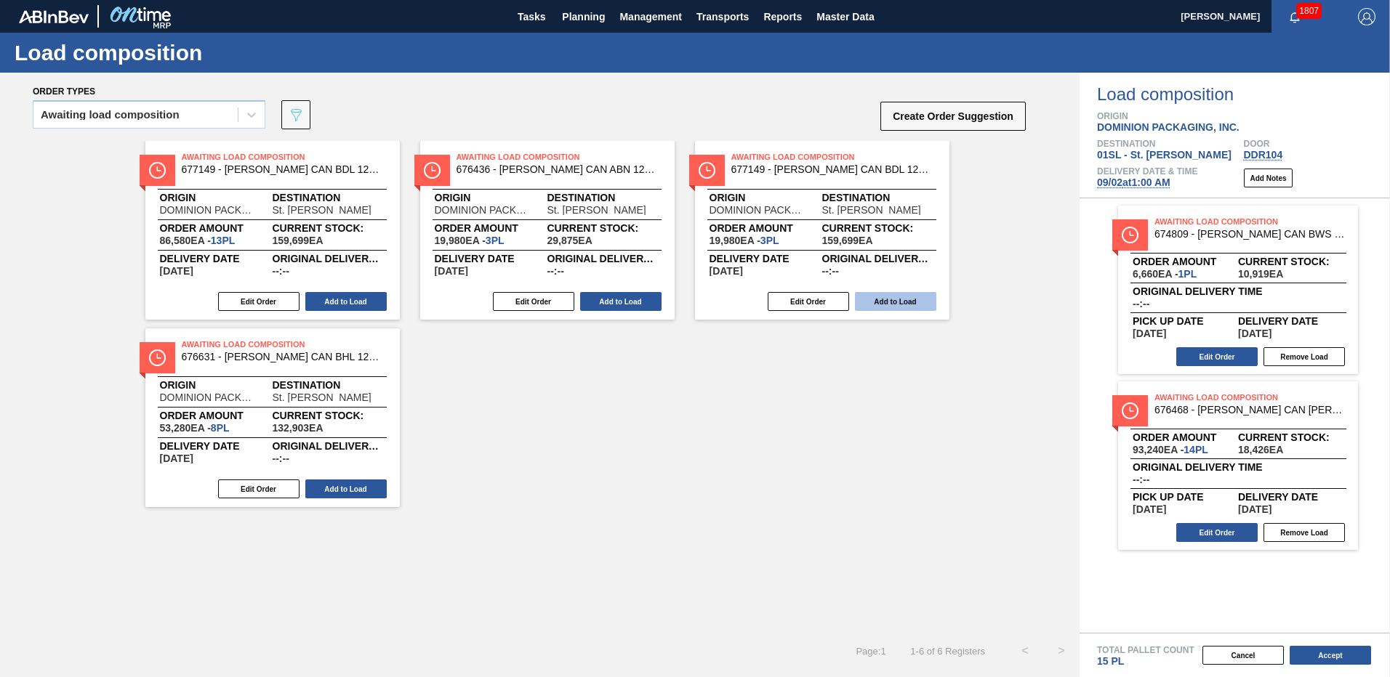
drag, startPoint x: 614, startPoint y: 306, endPoint x: 624, endPoint y: 305, distance: 10.2
click at [614, 306] on button "Add to Load" at bounding box center [620, 301] width 81 height 19
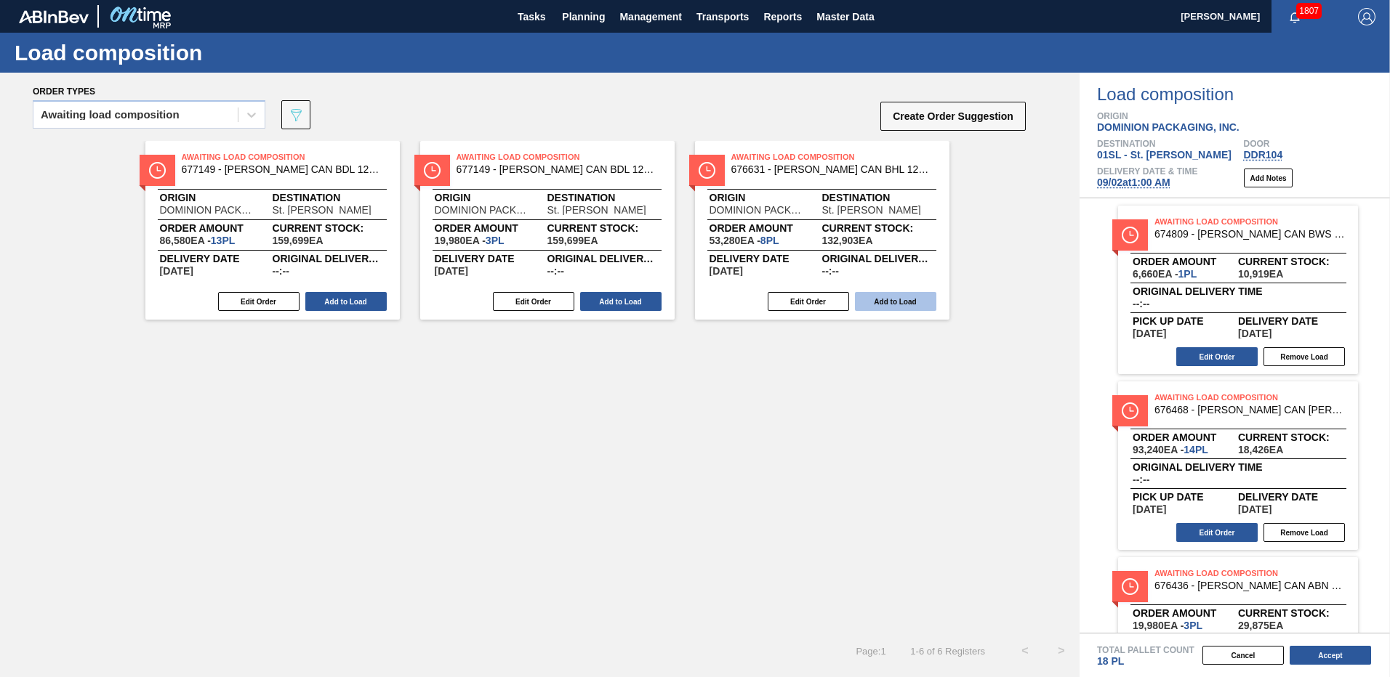
click at [893, 294] on button "Add to Load" at bounding box center [895, 301] width 81 height 19
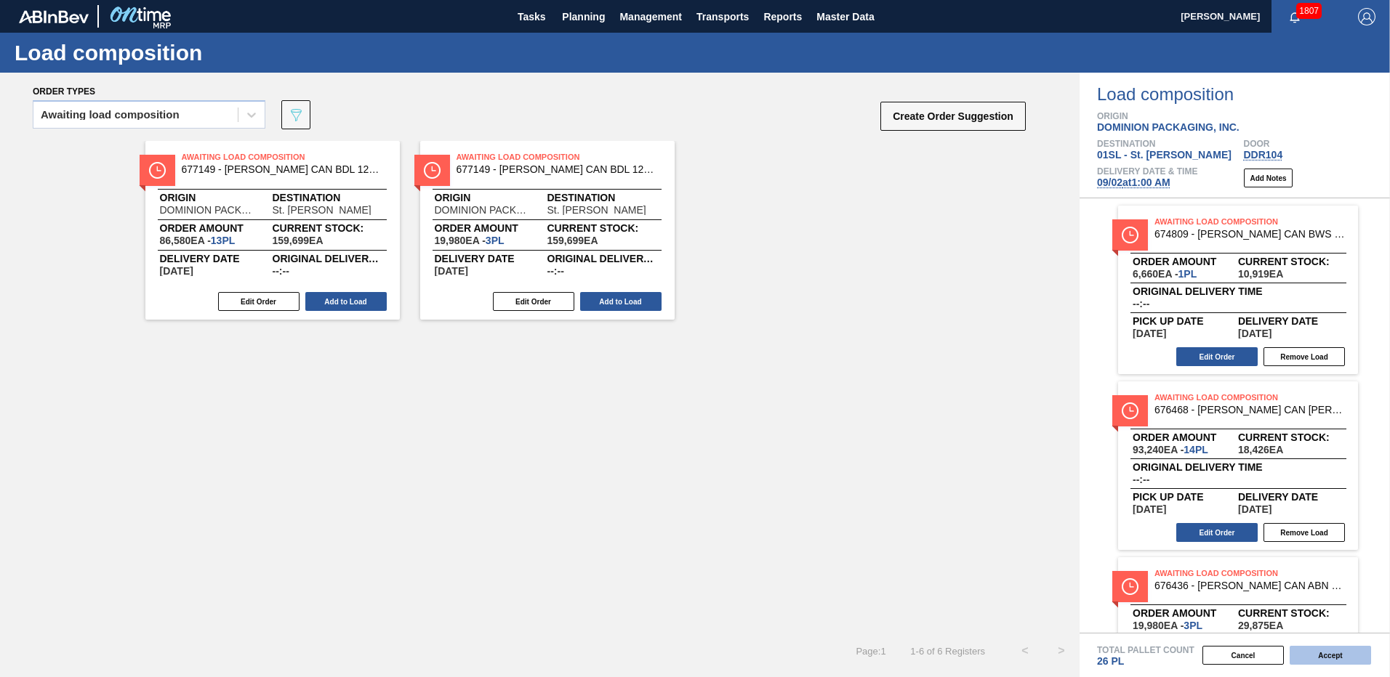
click at [1326, 658] on button "Accept" at bounding box center [1329, 655] width 81 height 19
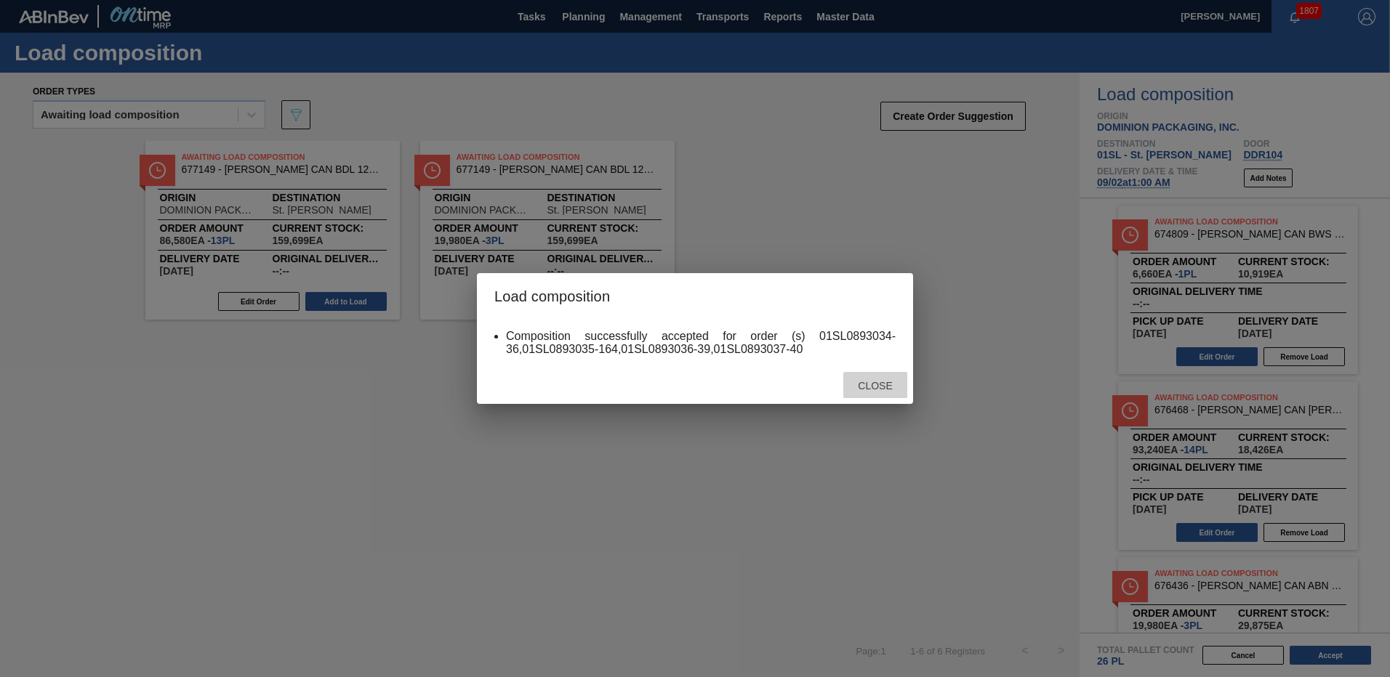
click at [869, 387] on span "Close" at bounding box center [874, 386] width 57 height 12
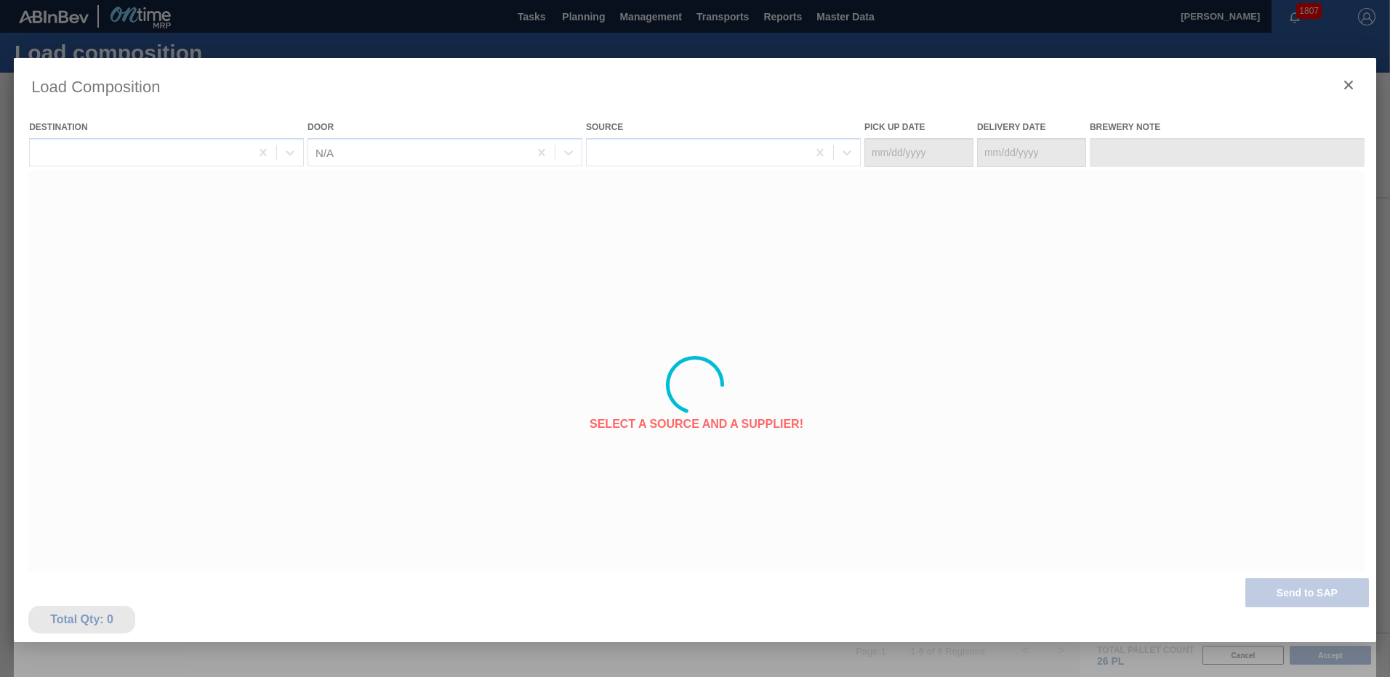
type Date "[DATE]"
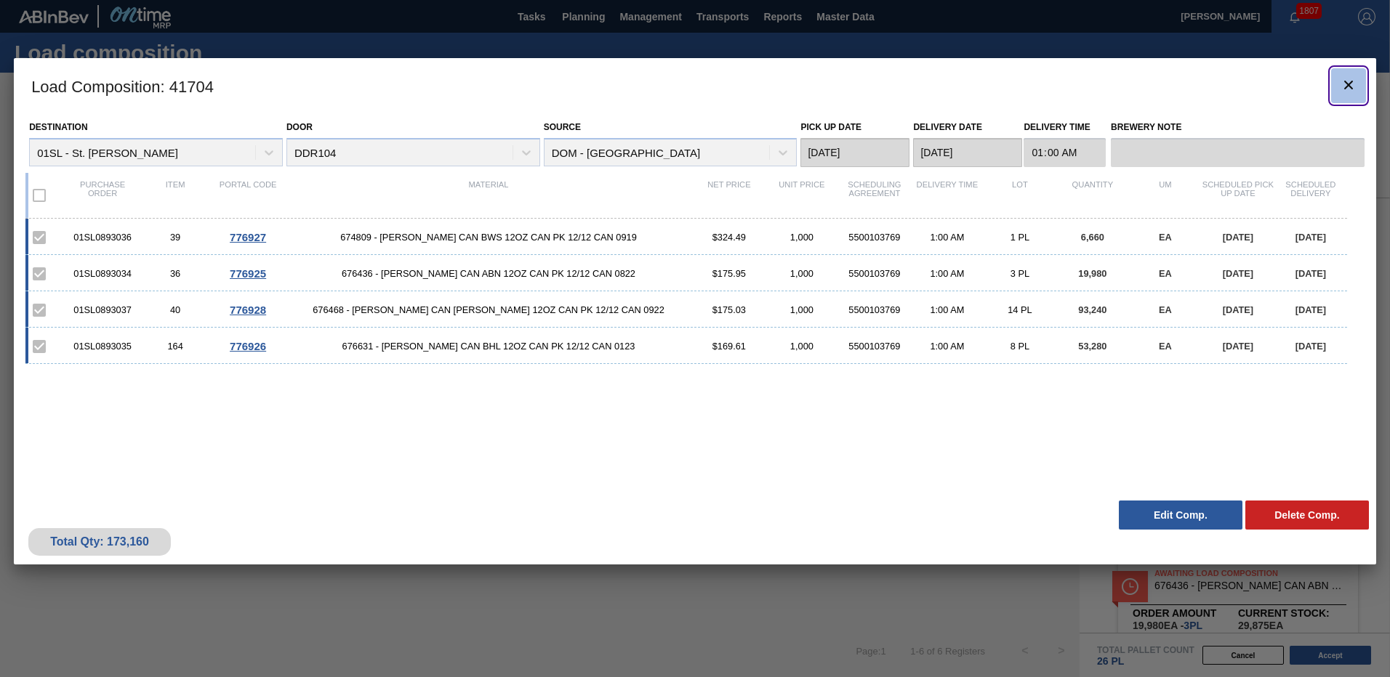
click at [1344, 93] on icon "botão de ícone" at bounding box center [1348, 84] width 17 height 17
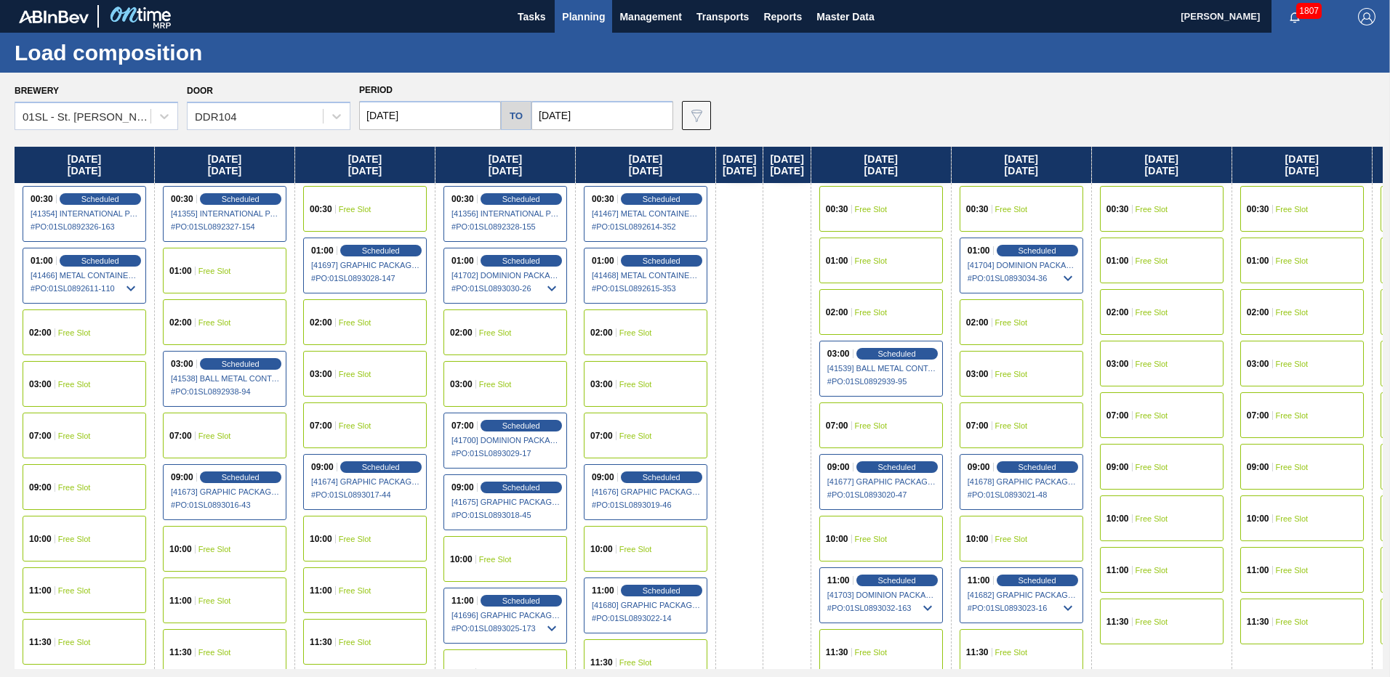
scroll to position [29, 0]
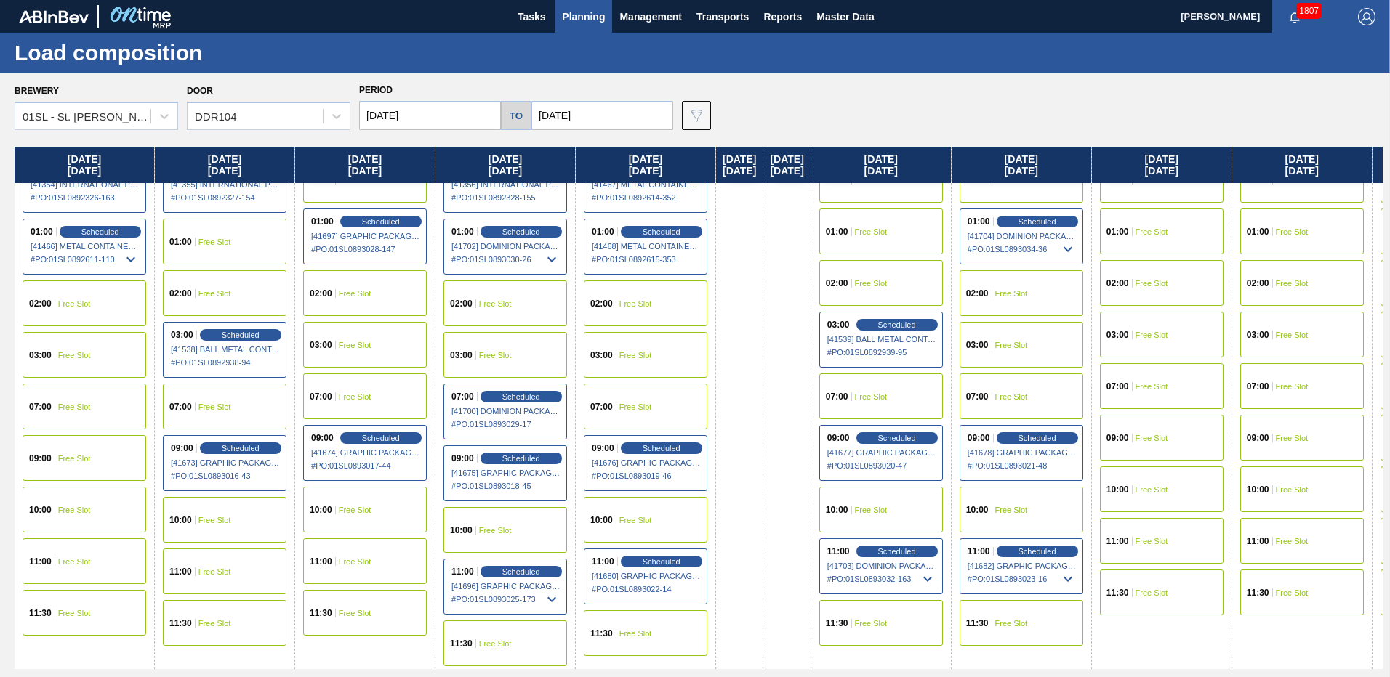
click at [1052, 632] on div "11:30 Free Slot" at bounding box center [1021, 623] width 124 height 46
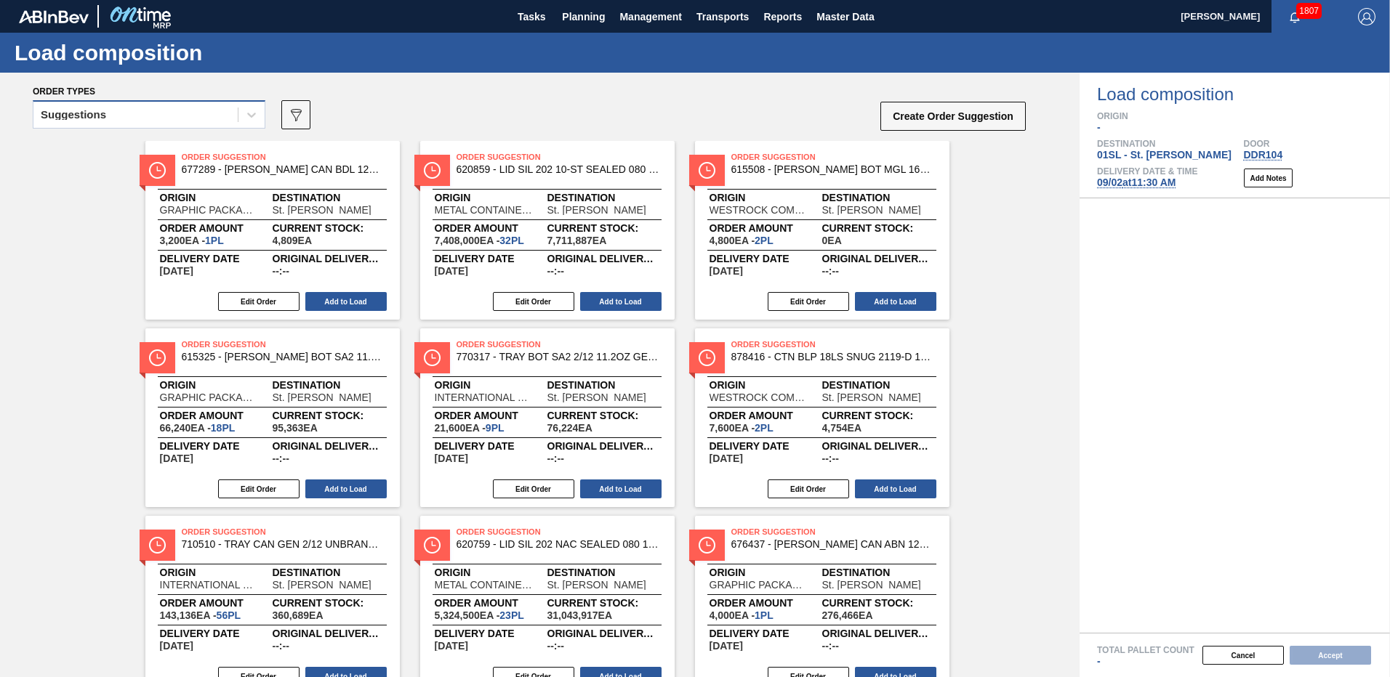
click at [209, 111] on div "Suggestions" at bounding box center [135, 115] width 204 height 21
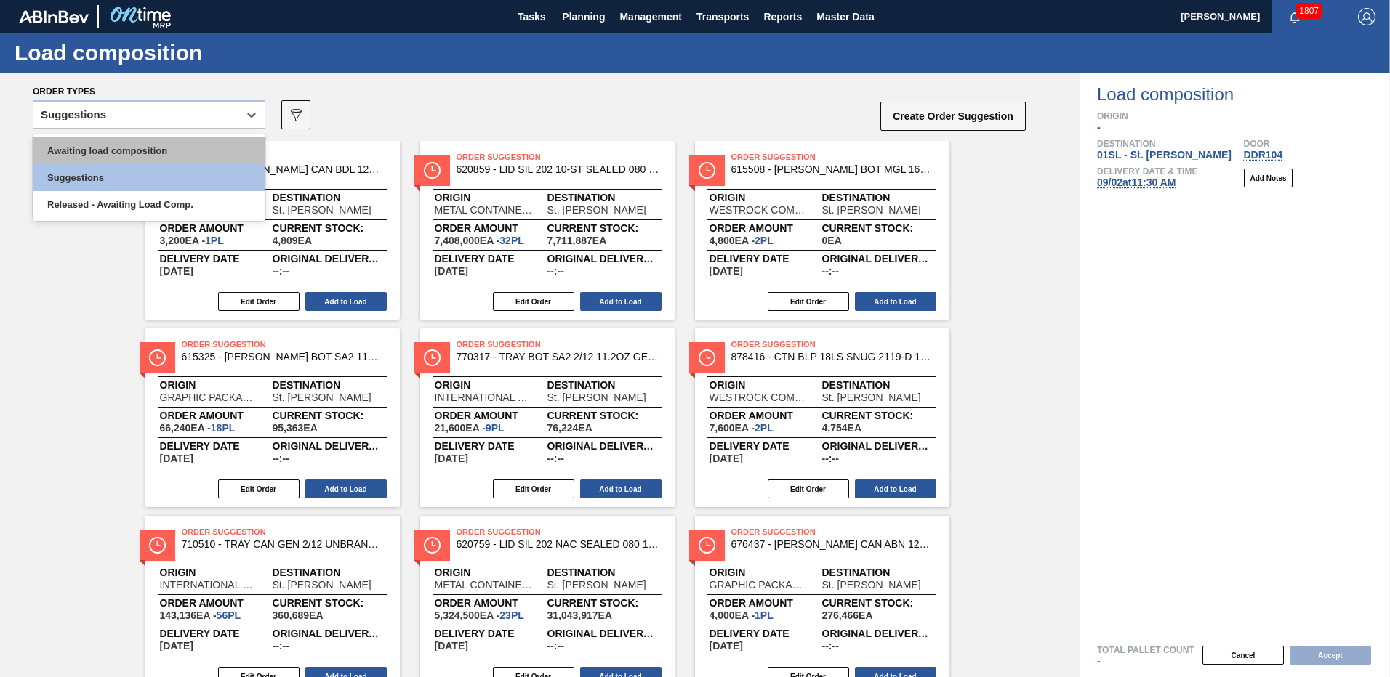
click at [172, 142] on div "Awaiting load composition" at bounding box center [149, 150] width 233 height 27
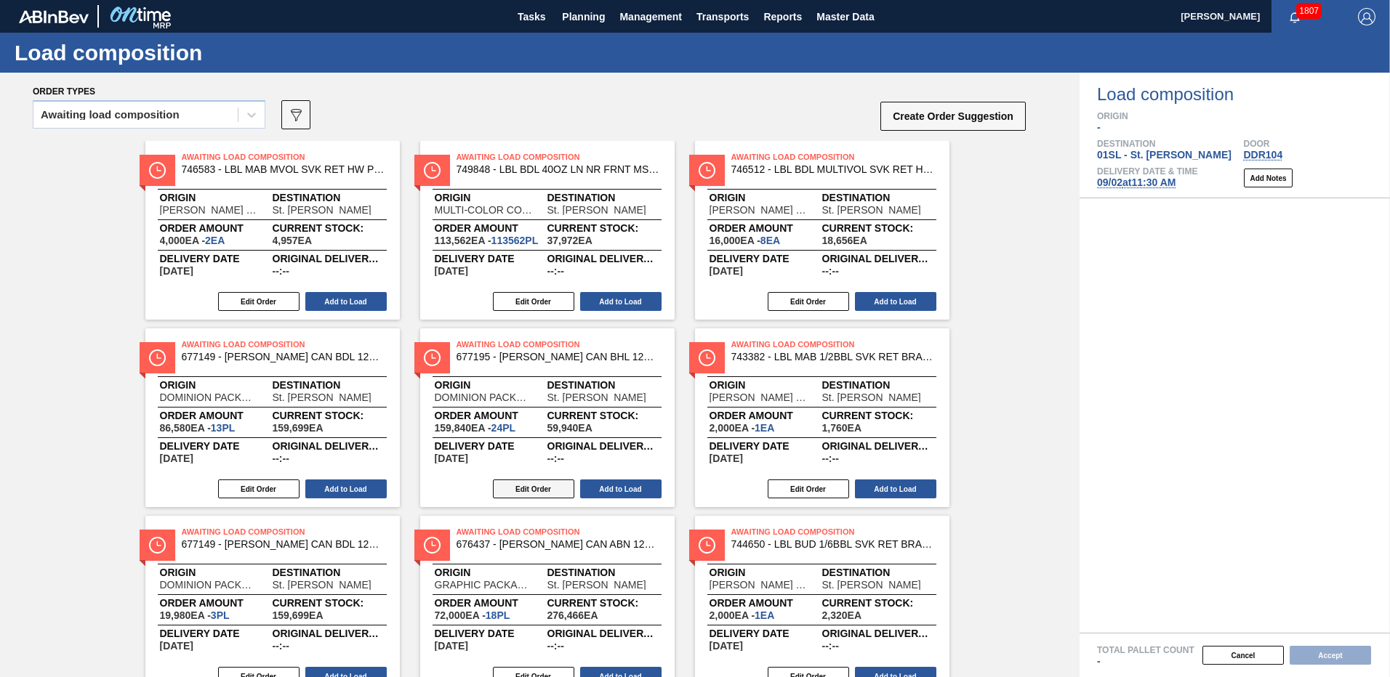
click at [553, 488] on button "Edit Order" at bounding box center [533, 489] width 81 height 19
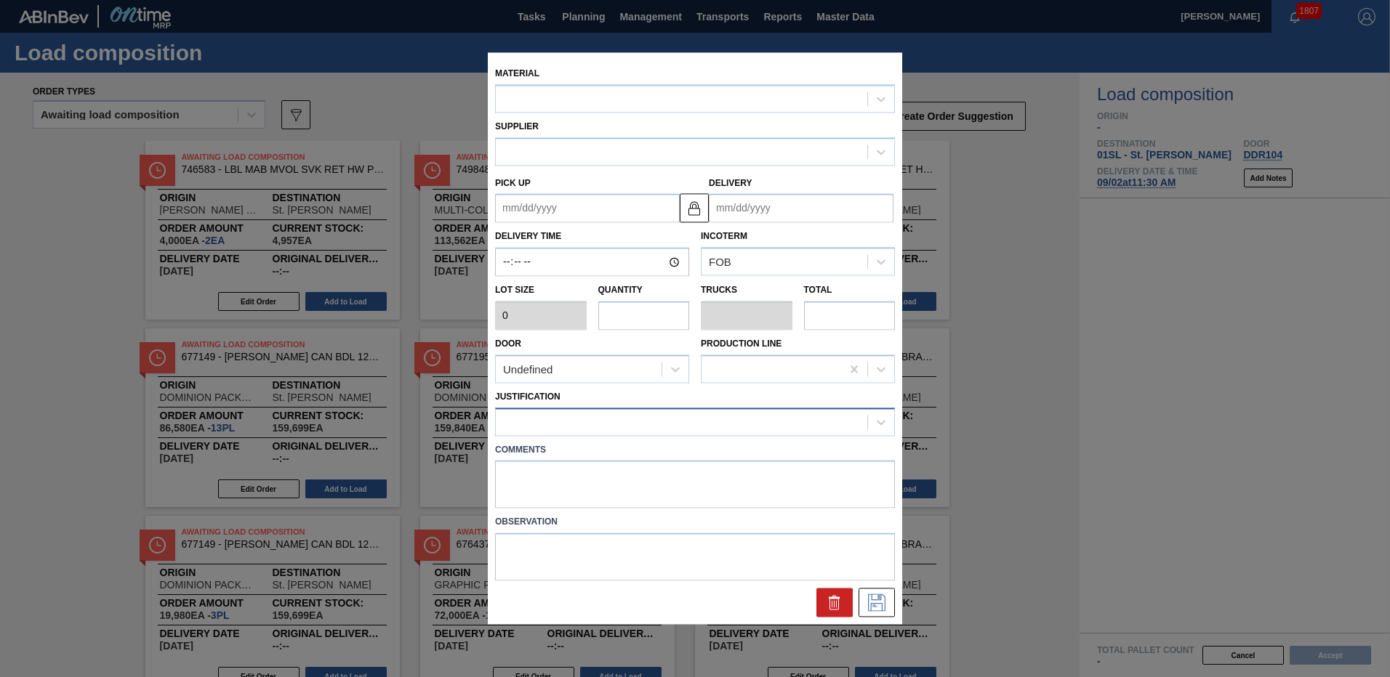
type input "6,660"
type input "24"
type input "0.923"
type input "159,840"
type up "[DATE]"
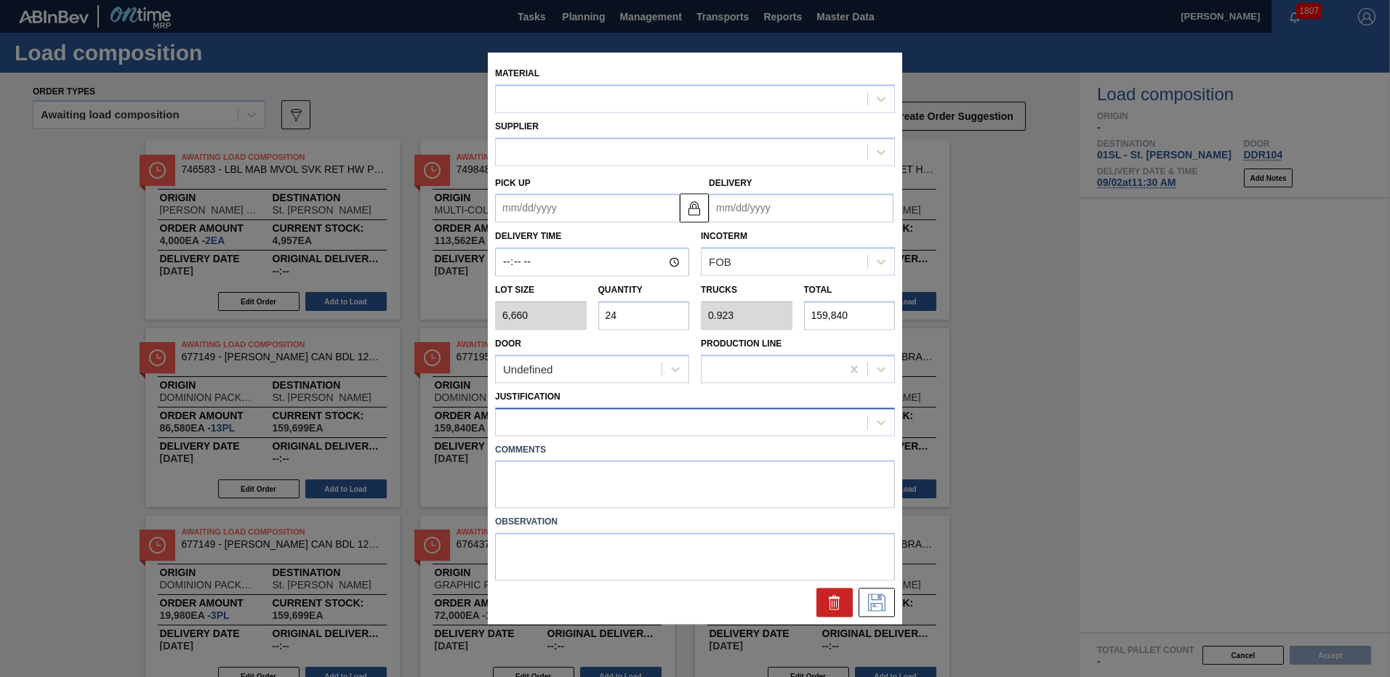
type input "[DATE]"
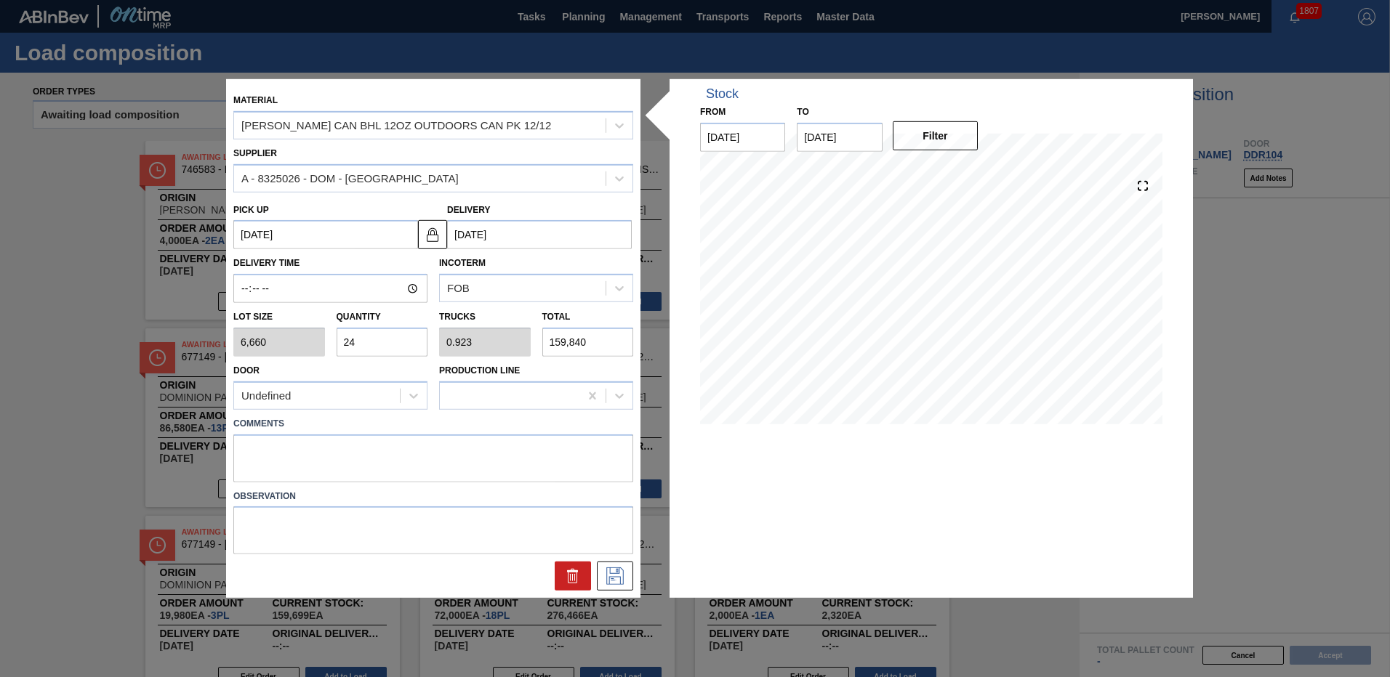
click at [365, 346] on input "24" at bounding box center [383, 342] width 92 height 29
type input "2"
type input "0.077"
type input "13,320"
type input "0"
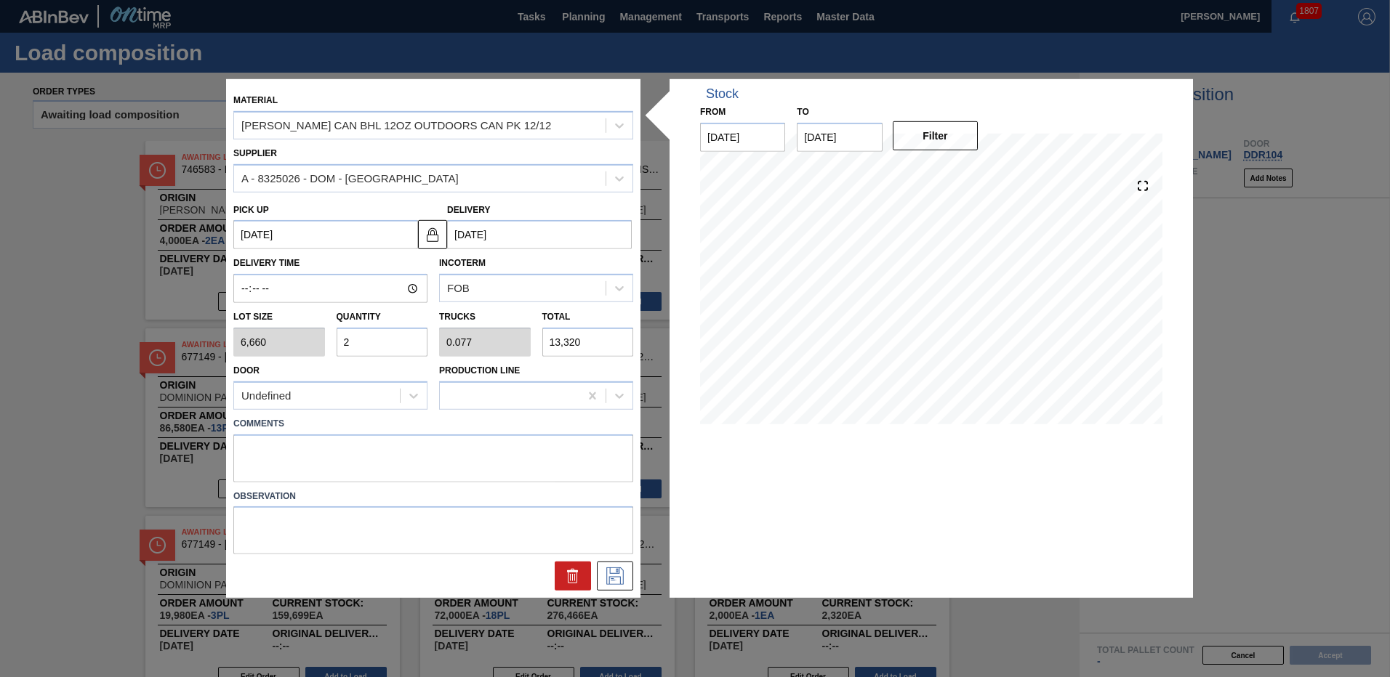
type input "0"
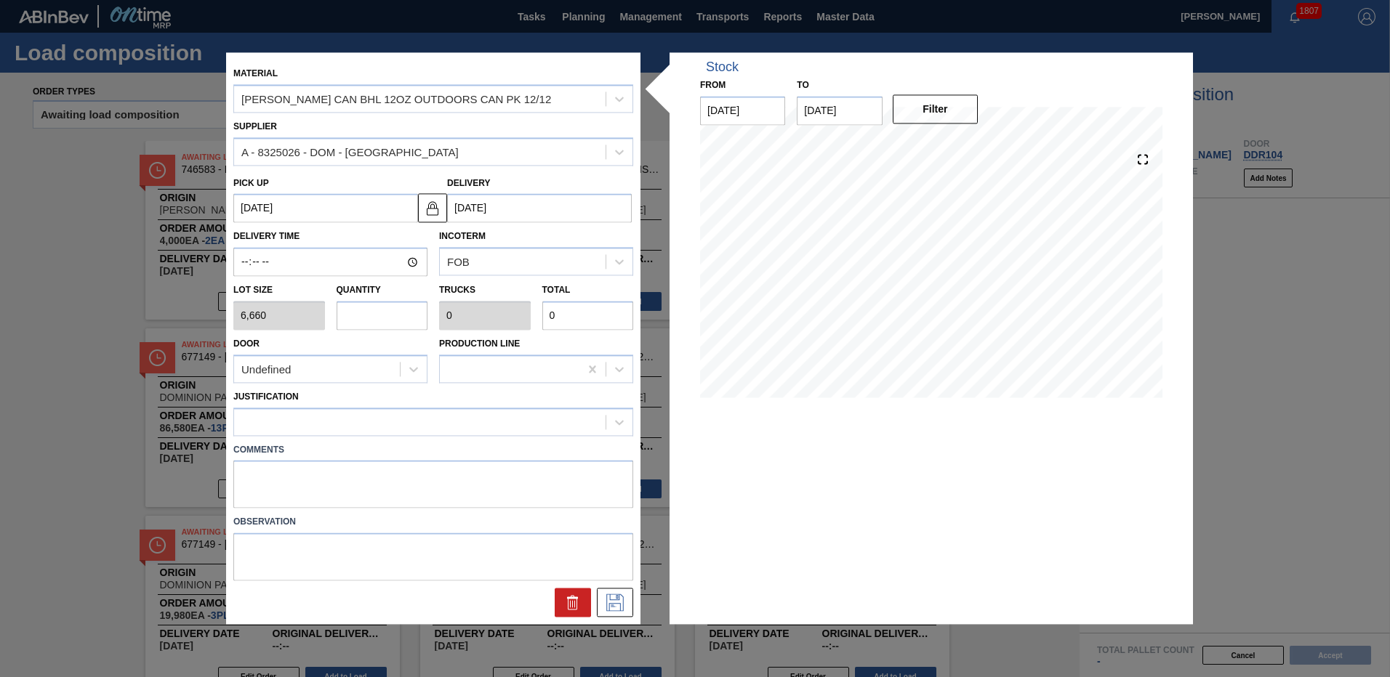
type input "1"
type input "0.038"
type input "6,660"
type input "10"
type input "0.385"
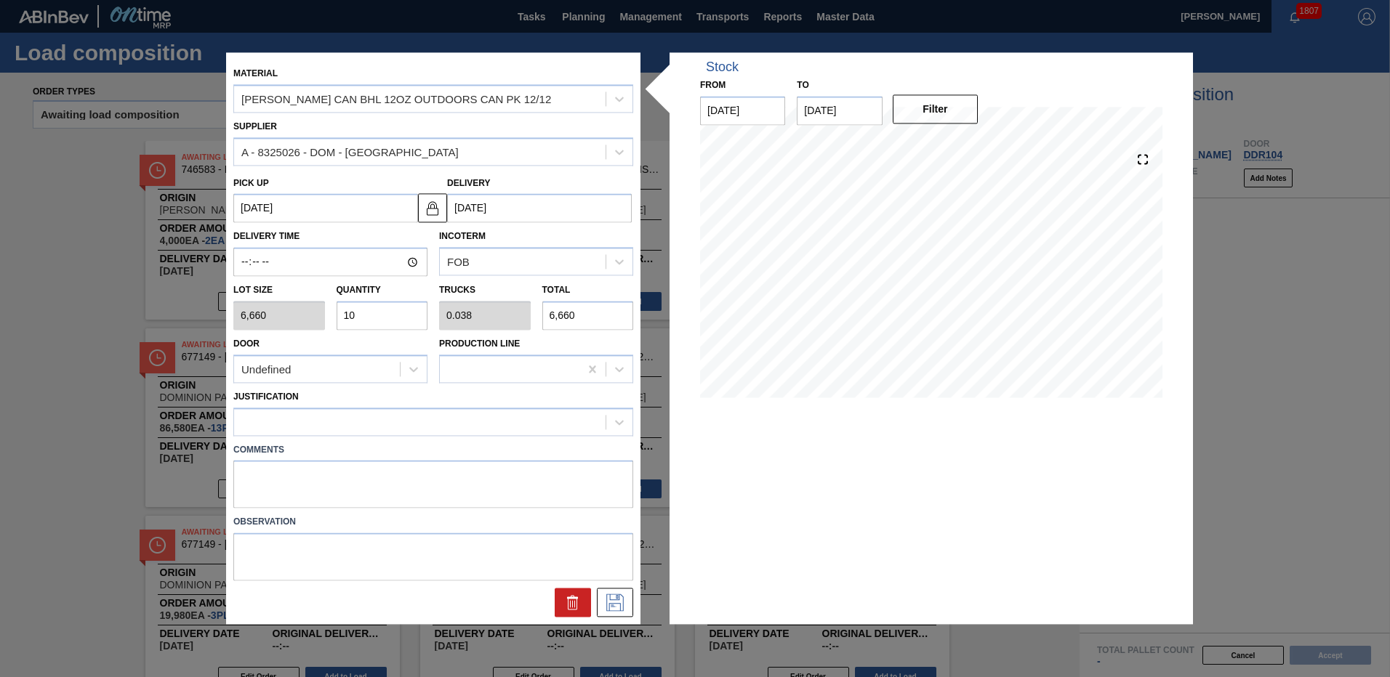
type input "66,600"
type input "10"
click at [614, 603] on icon at bounding box center [614, 603] width 23 height 17
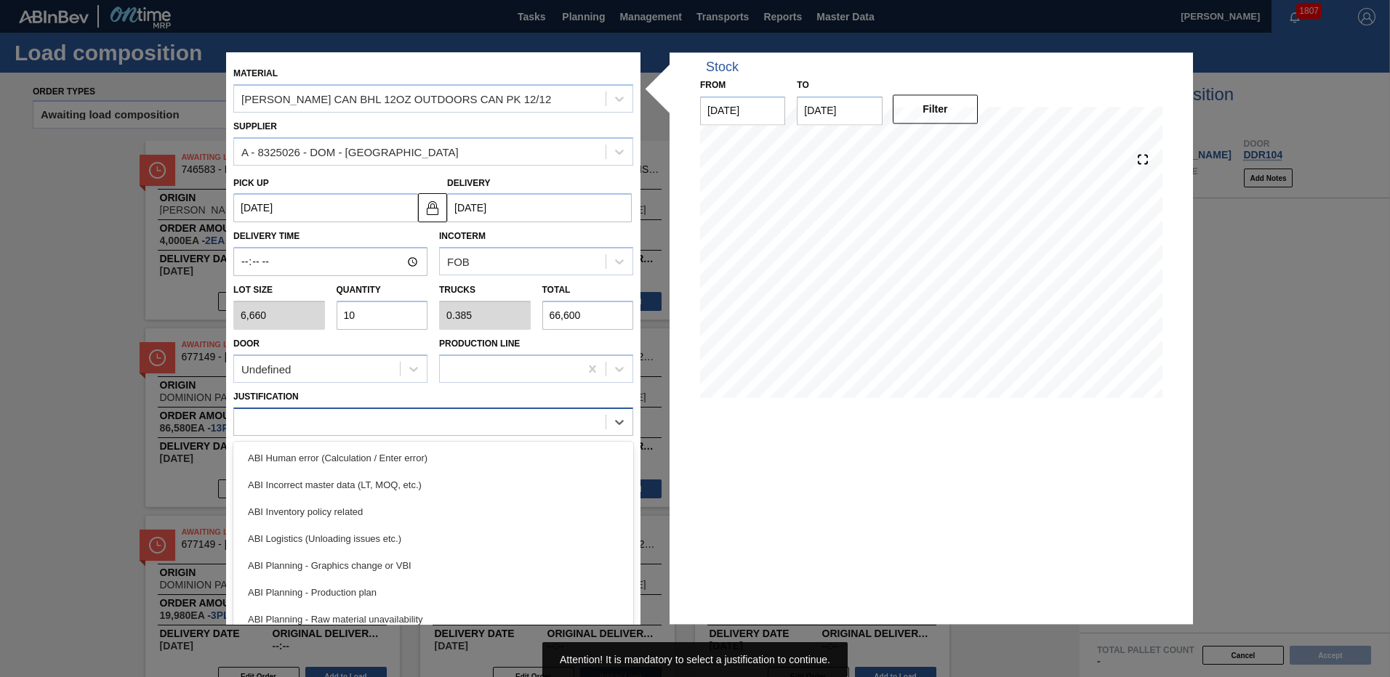
click at [313, 416] on div at bounding box center [419, 421] width 371 height 21
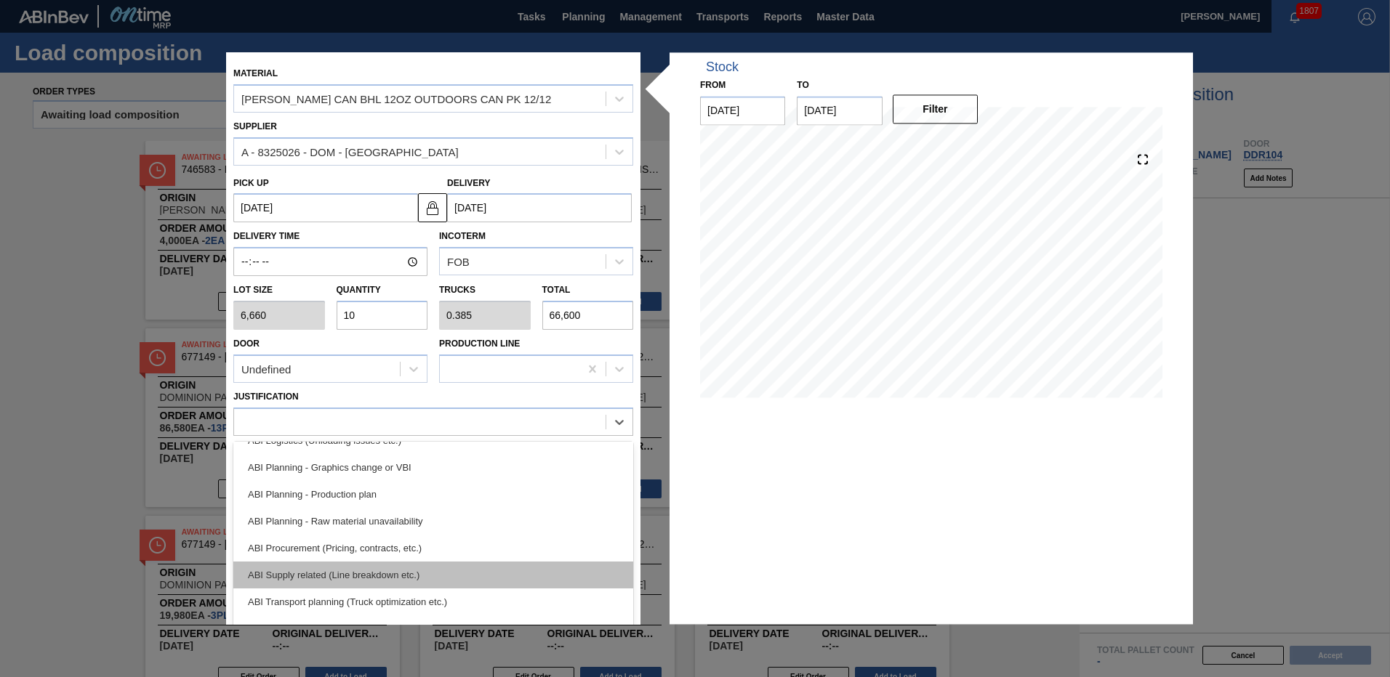
scroll to position [131, 0]
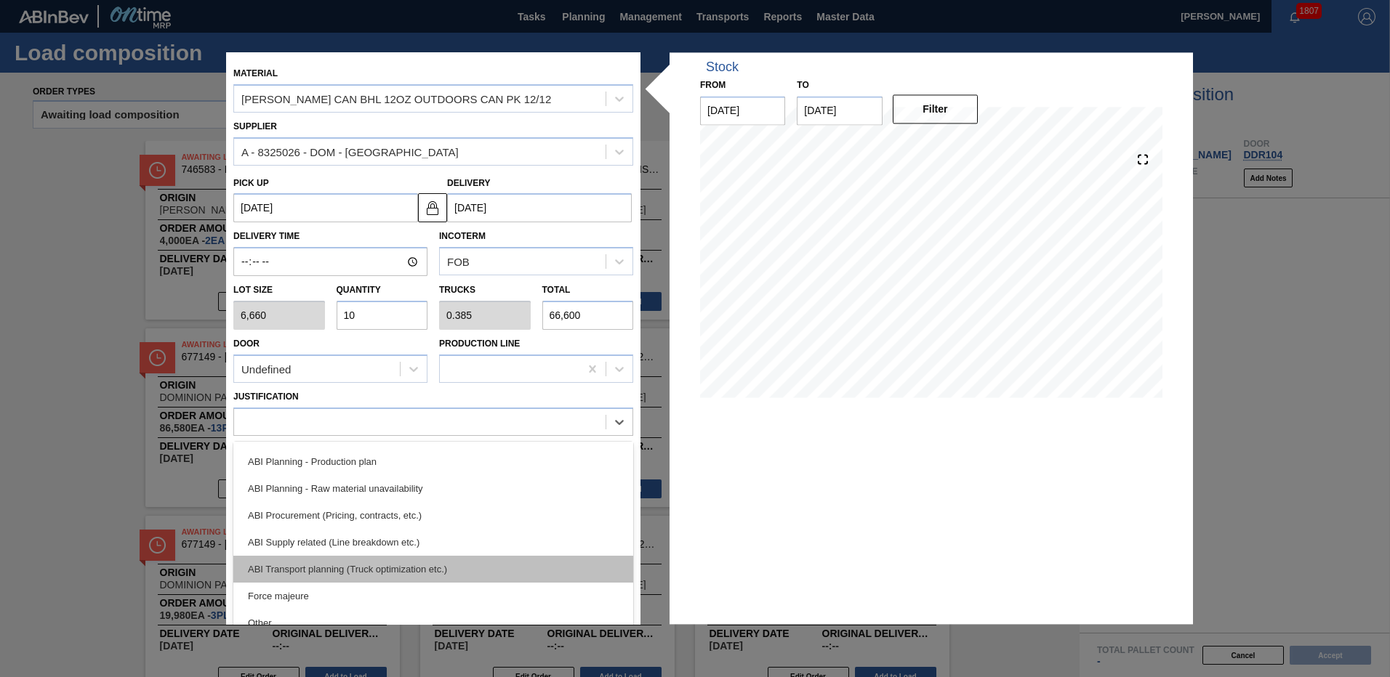
click at [395, 564] on div "ABI Transport planning (Truck optimization etc.)" at bounding box center [433, 569] width 400 height 27
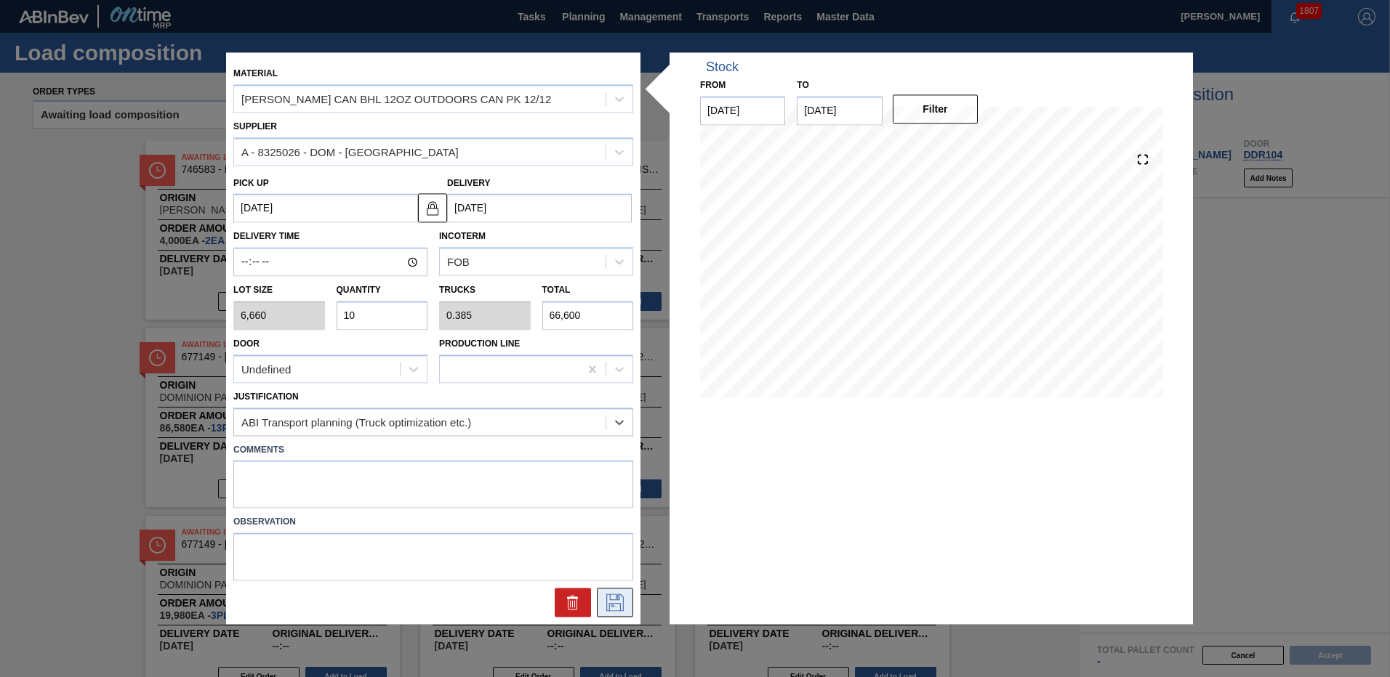
click at [615, 604] on icon at bounding box center [614, 603] width 17 height 17
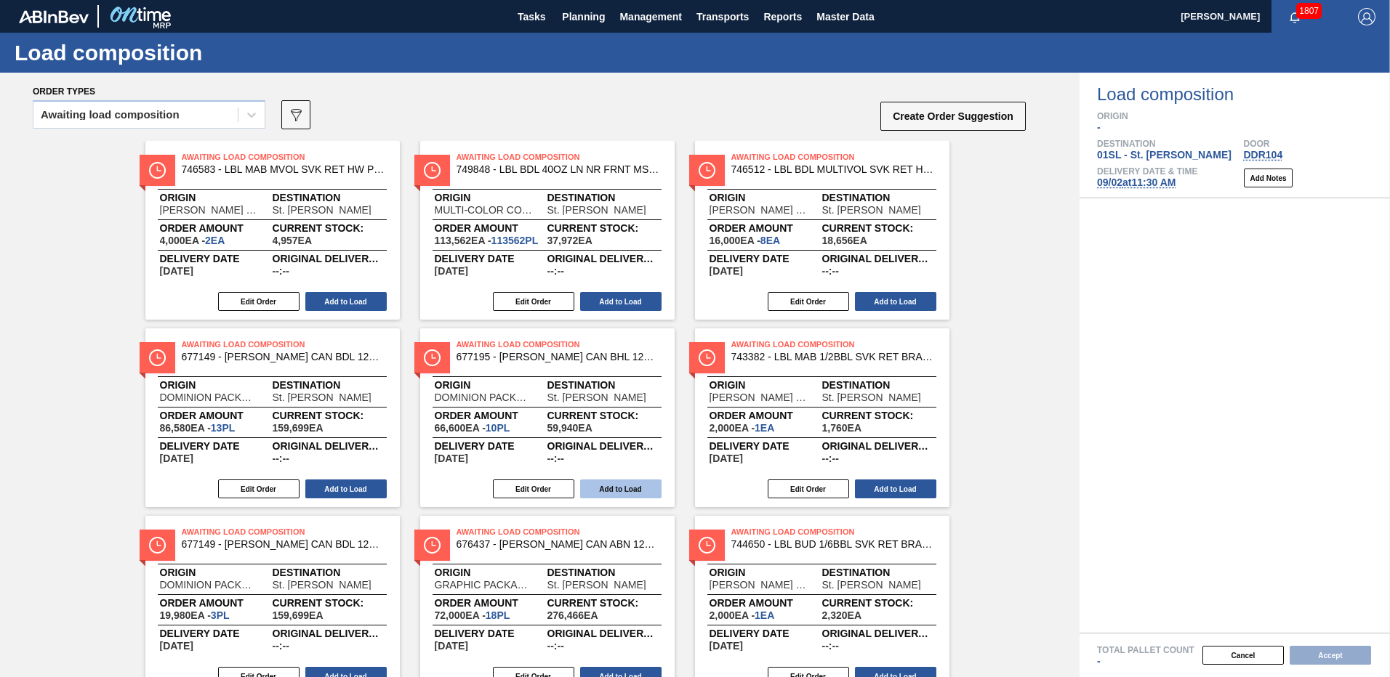
click at [624, 489] on button "Add to Load" at bounding box center [620, 489] width 81 height 19
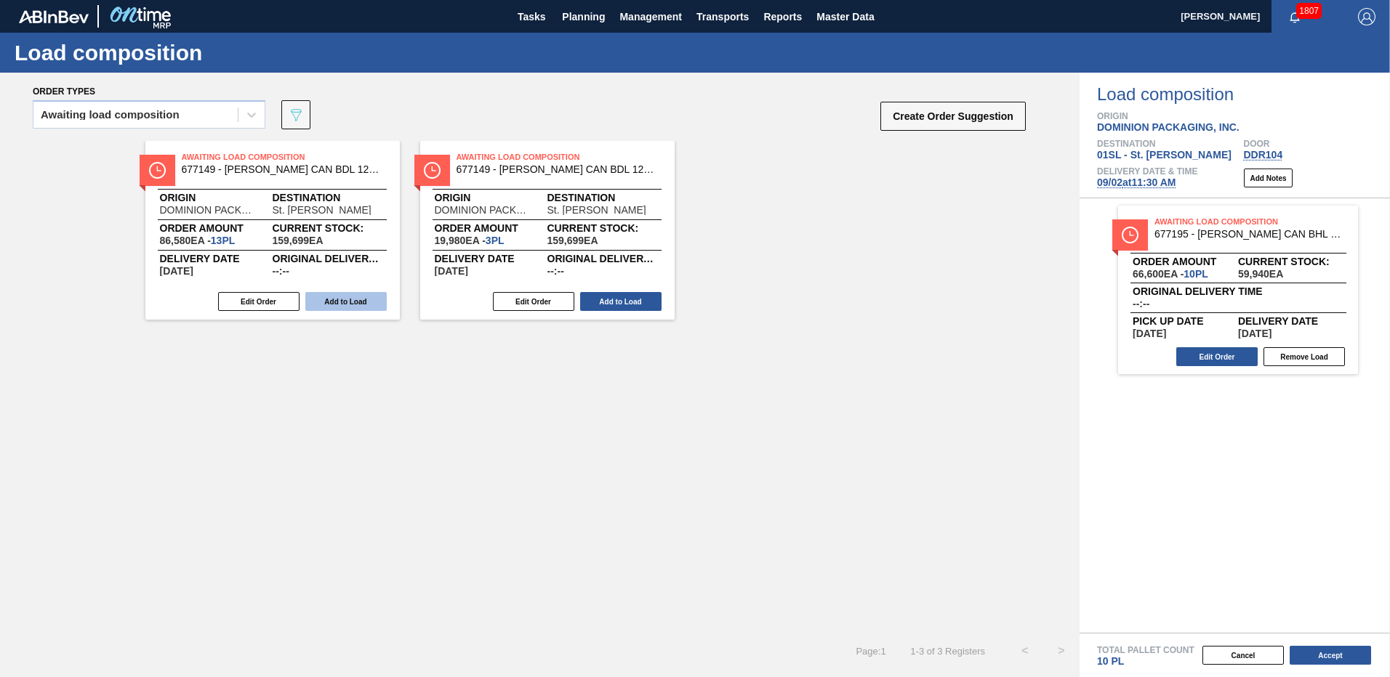
click at [315, 303] on button "Add to Load" at bounding box center [345, 301] width 81 height 19
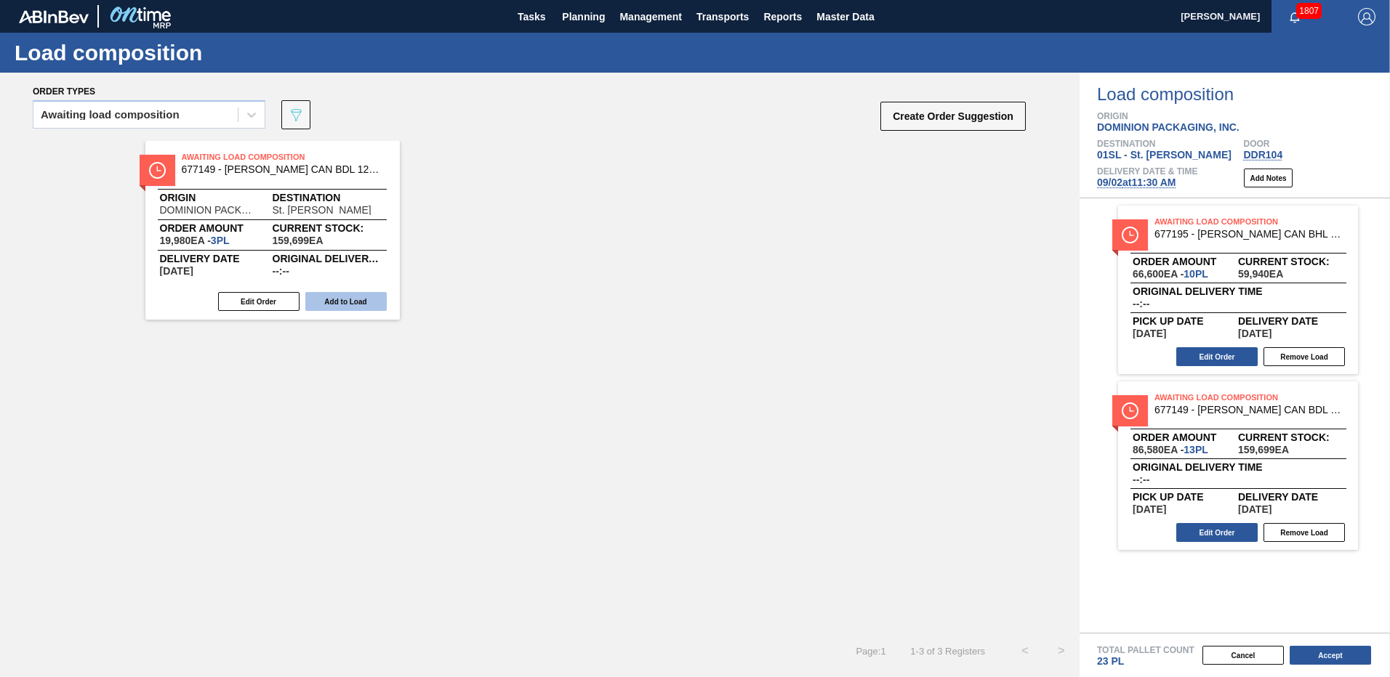
click at [362, 307] on button "Add to Load" at bounding box center [345, 301] width 81 height 19
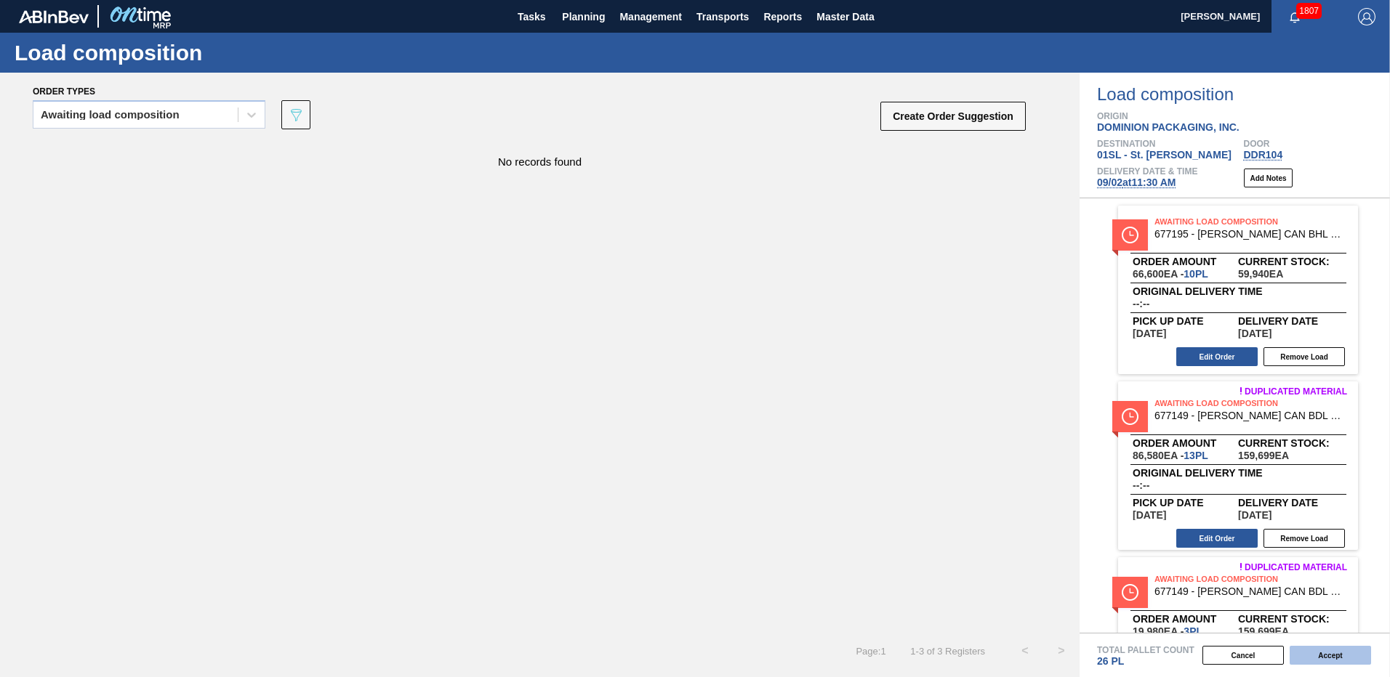
click at [1317, 653] on button "Accept" at bounding box center [1329, 655] width 81 height 19
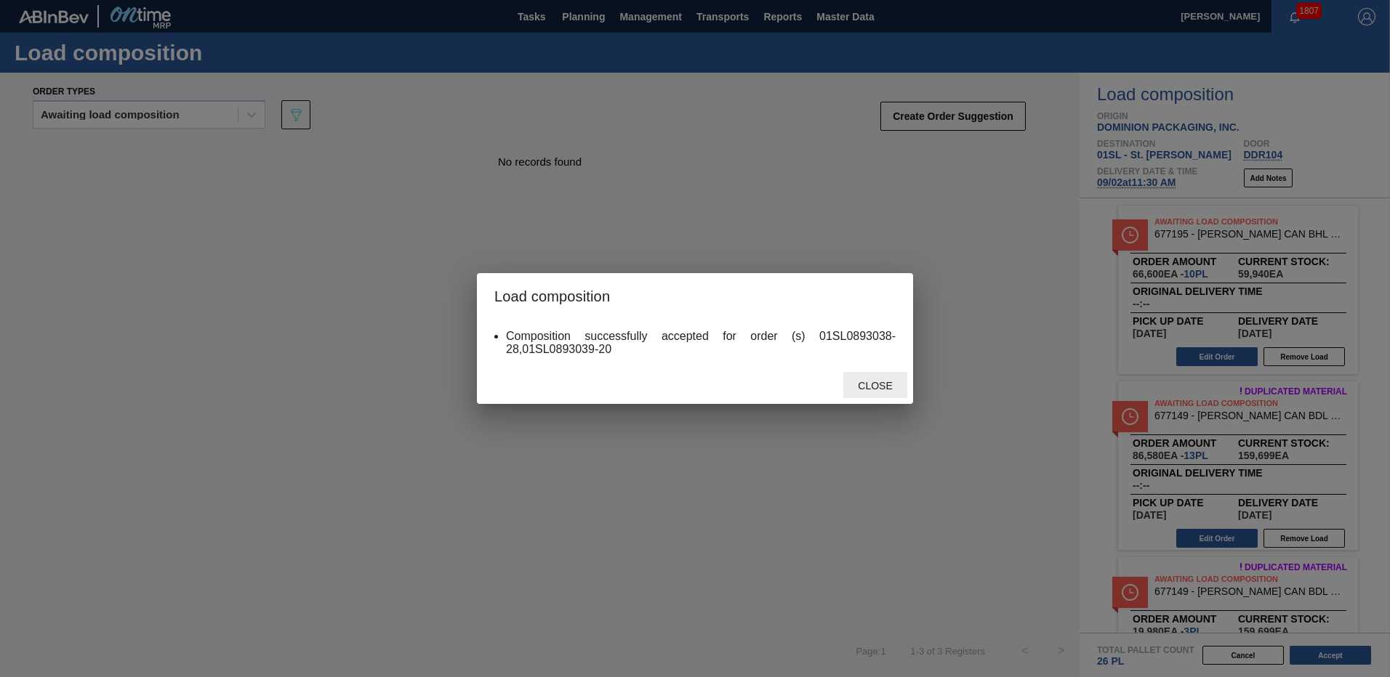
click at [892, 392] on div "Close" at bounding box center [875, 385] width 64 height 27
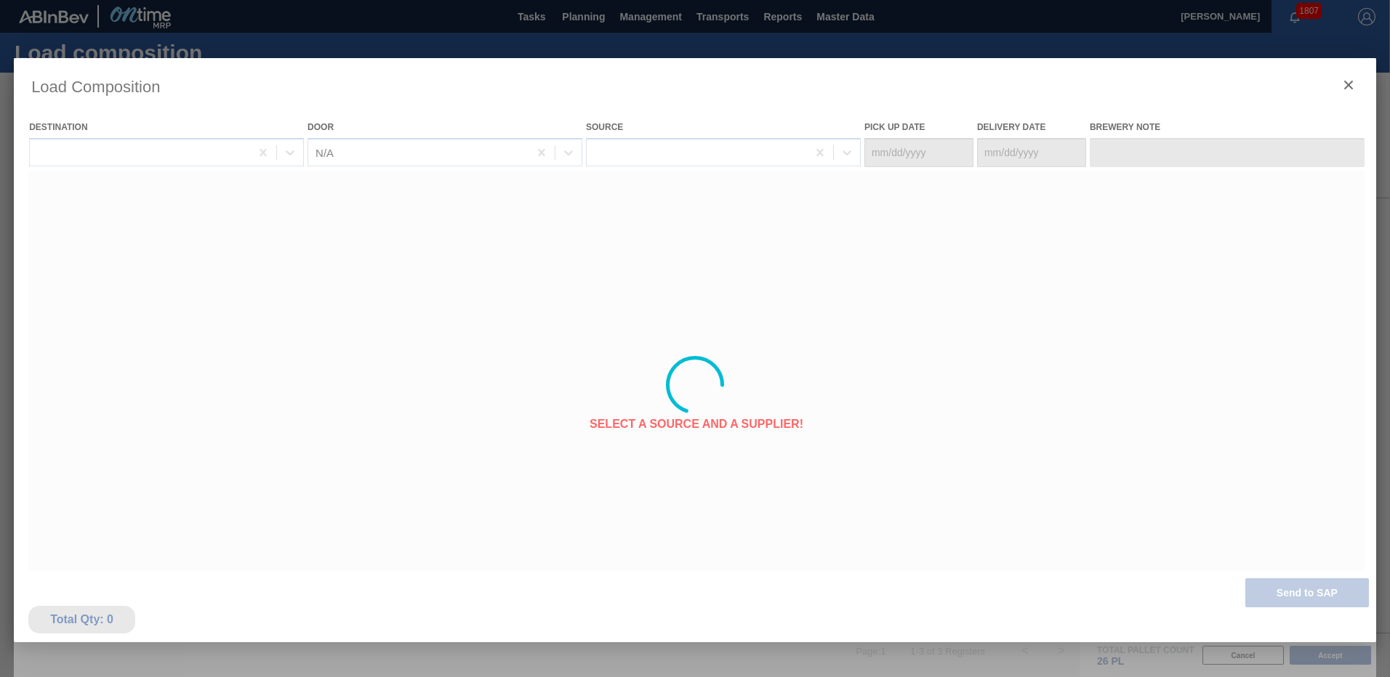
type Date "[DATE]"
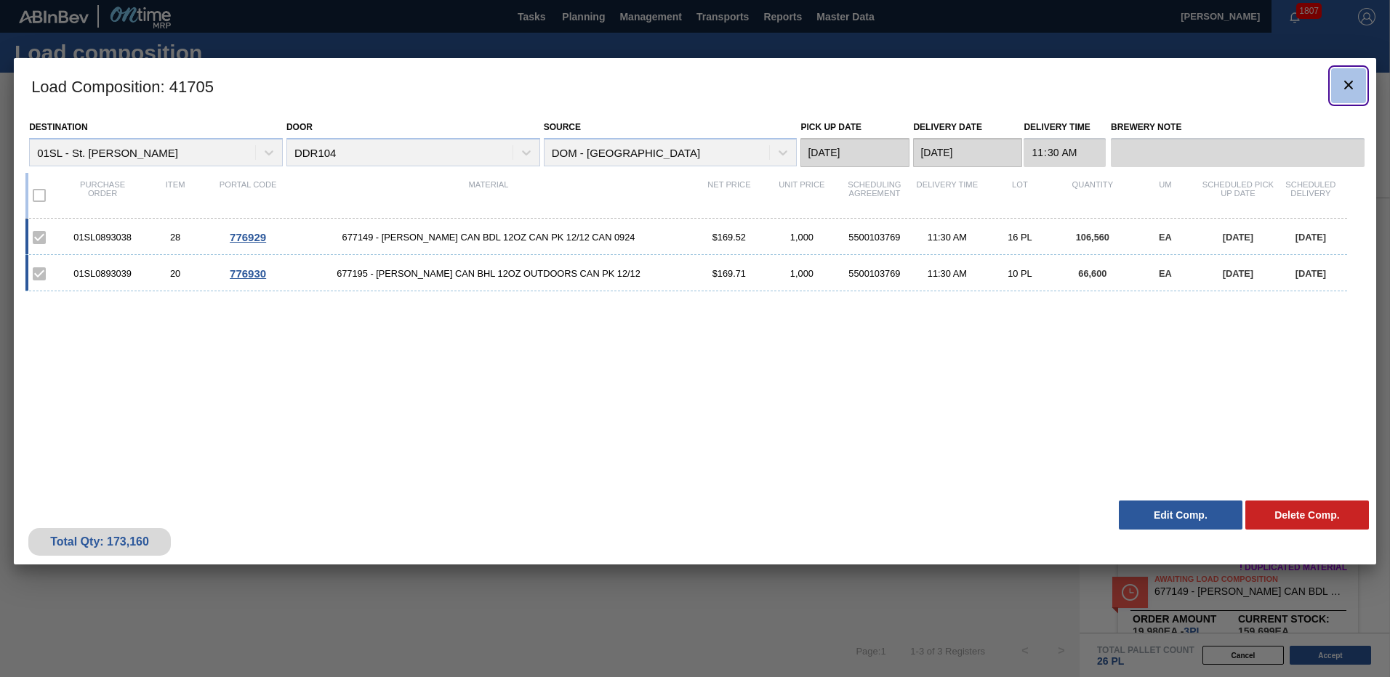
click at [1348, 87] on icon "botão de ícone" at bounding box center [1348, 84] width 17 height 17
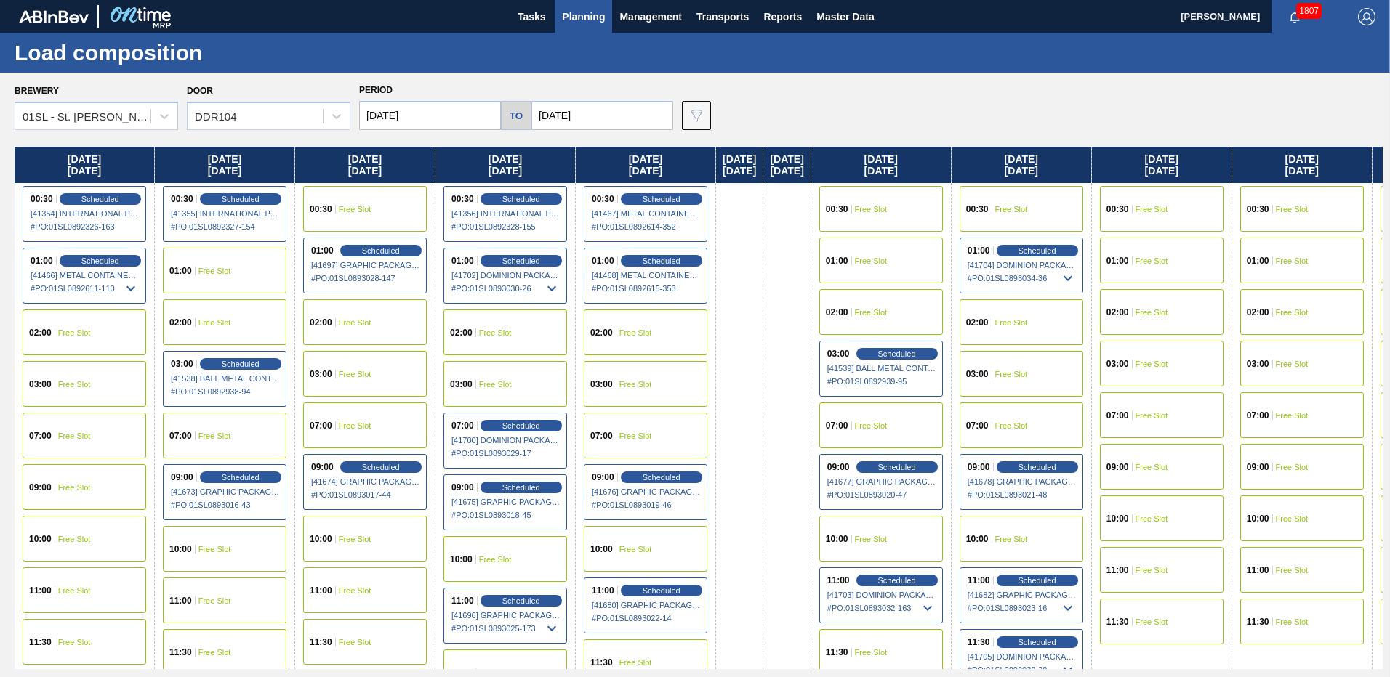
click at [1273, 468] on div "09:00" at bounding box center [1260, 467] width 26 height 9
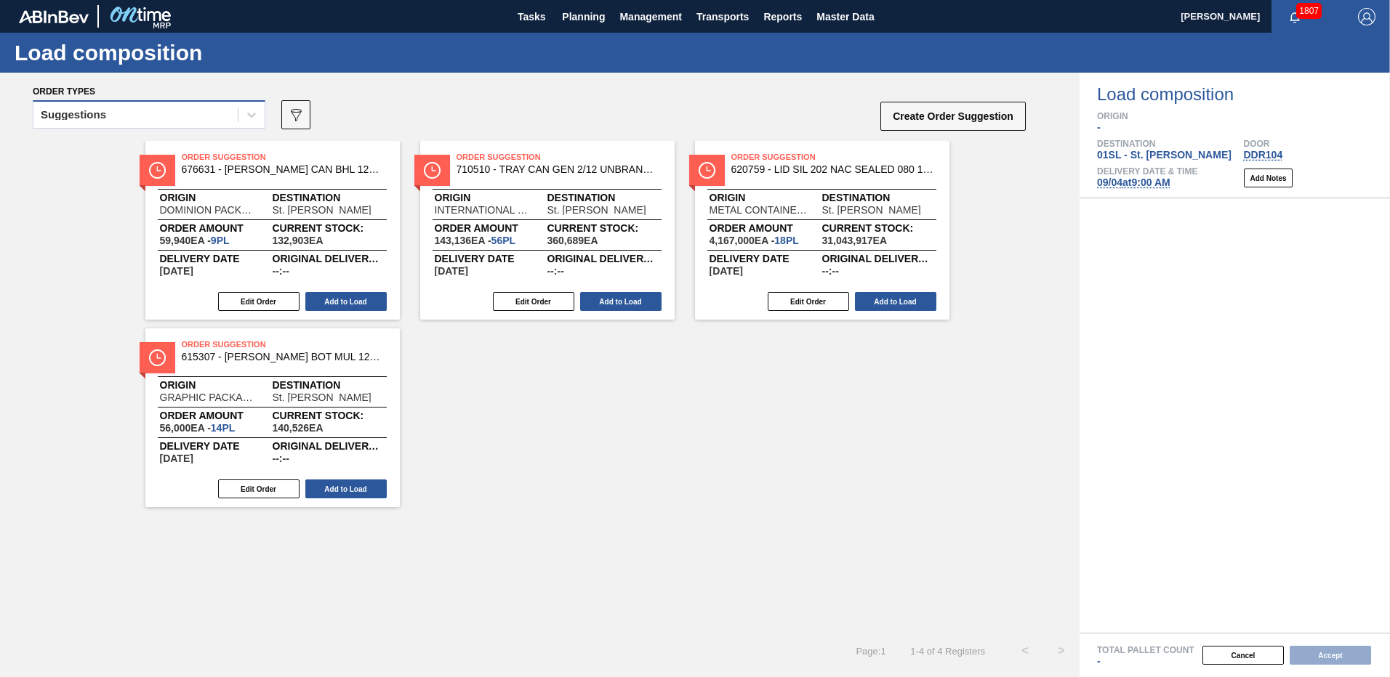
click at [220, 124] on div "Suggestions" at bounding box center [135, 115] width 204 height 21
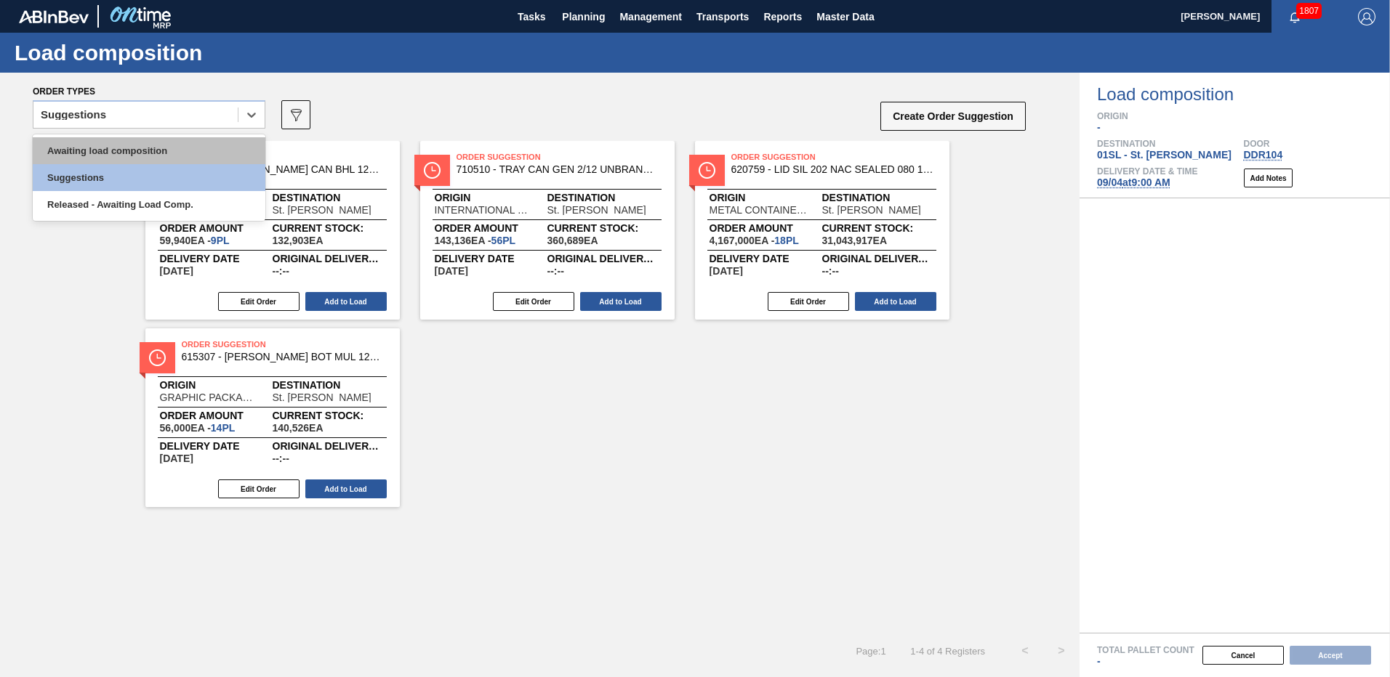
click at [137, 151] on div "Awaiting load composition" at bounding box center [149, 150] width 233 height 27
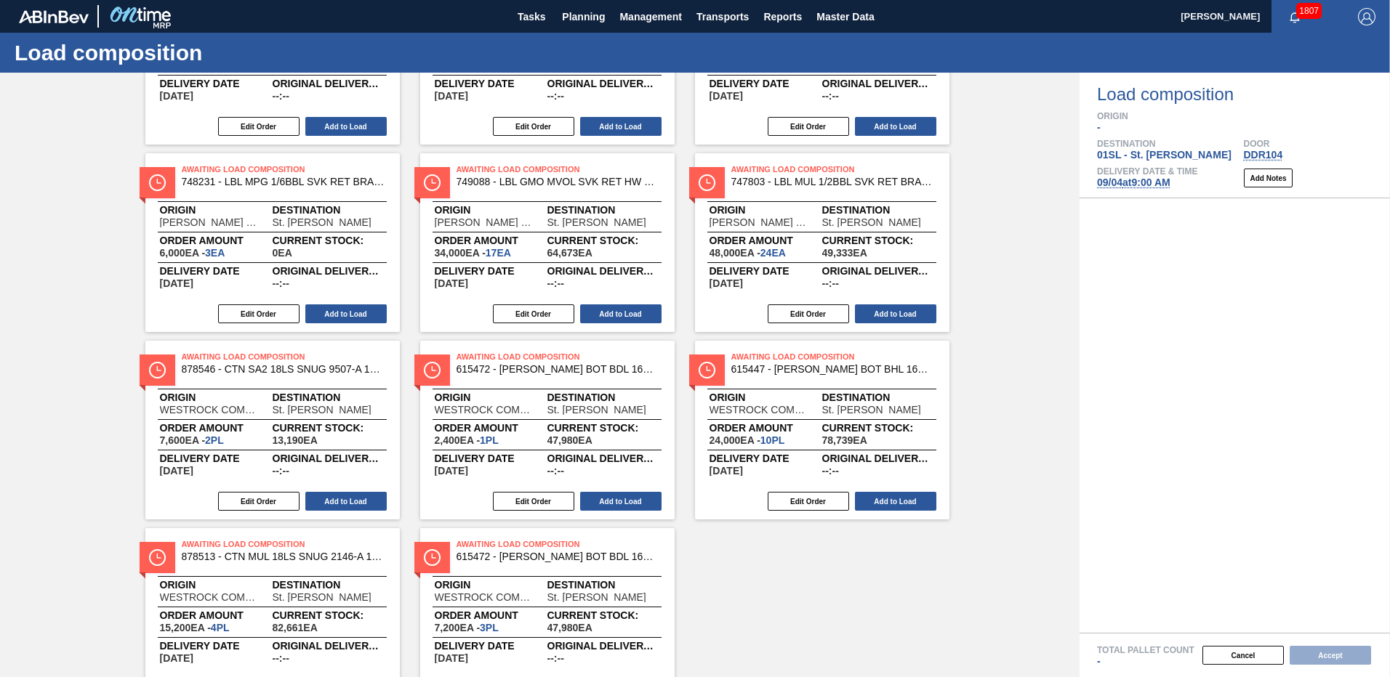
scroll to position [436, 0]
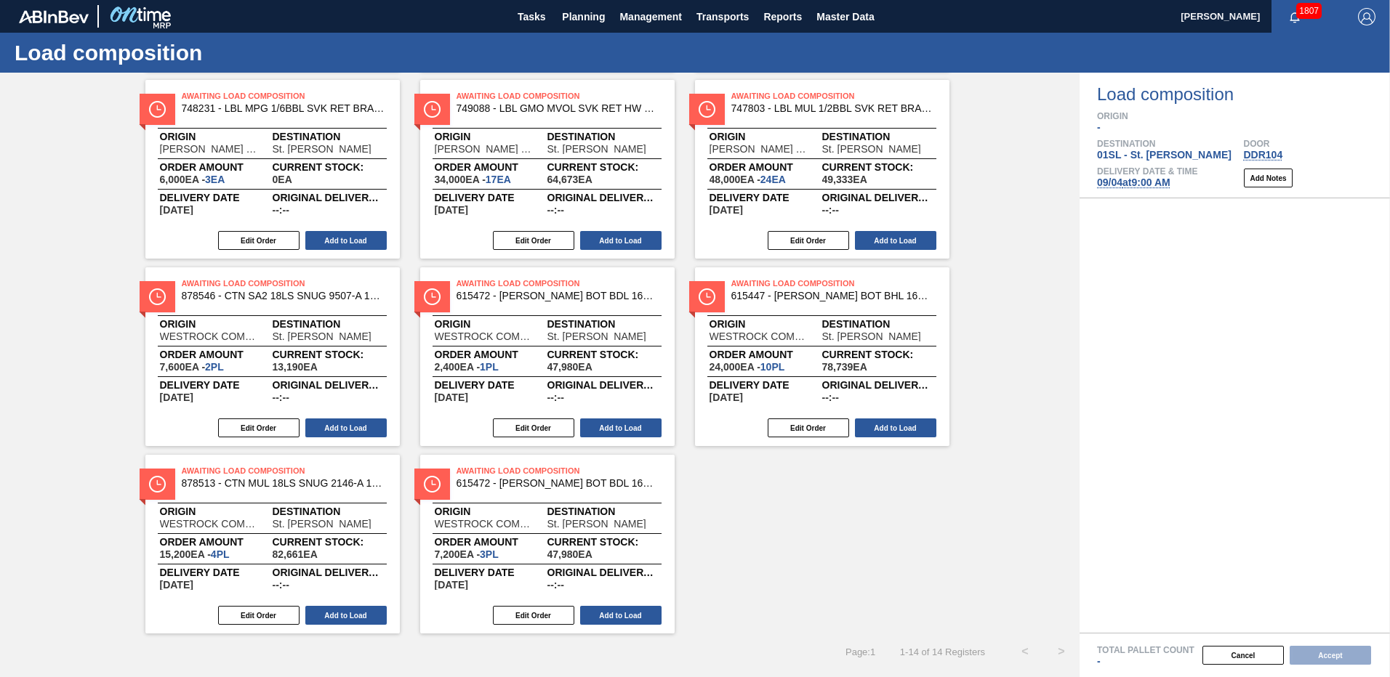
click at [1269, 319] on div at bounding box center [1234, 415] width 310 height 435
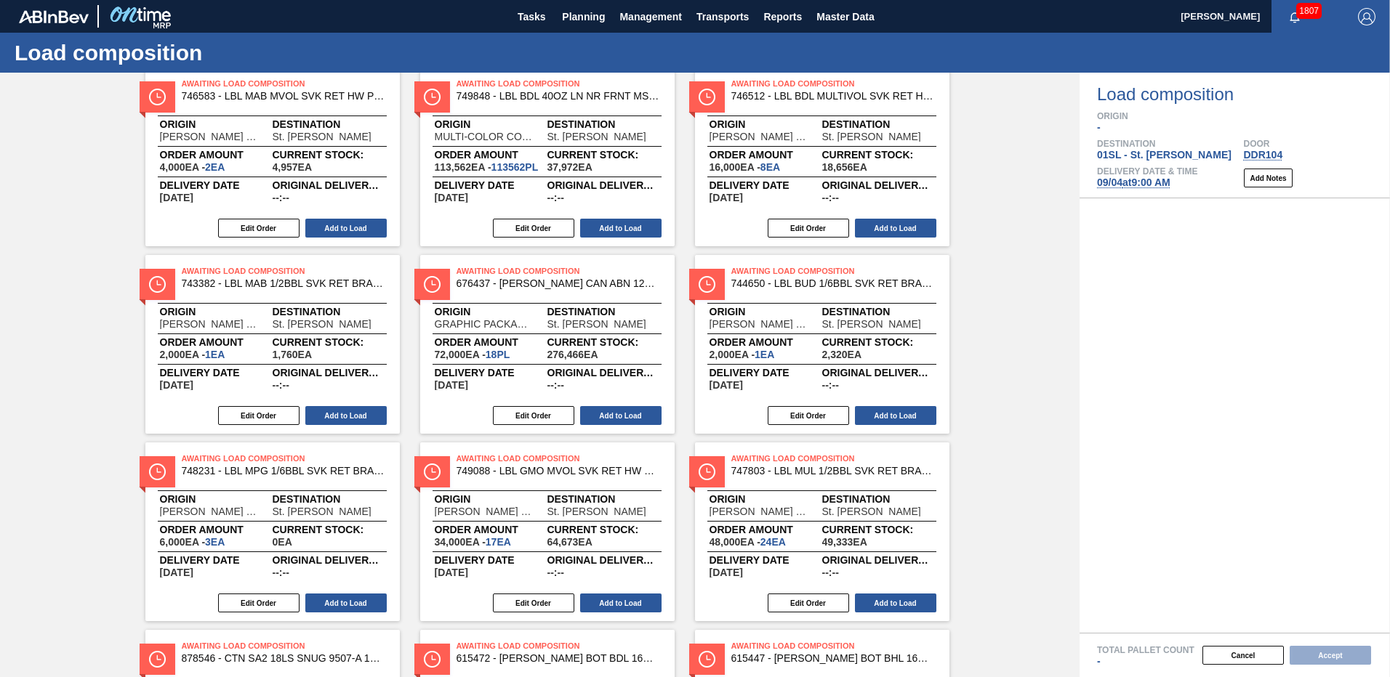
scroll to position [0, 0]
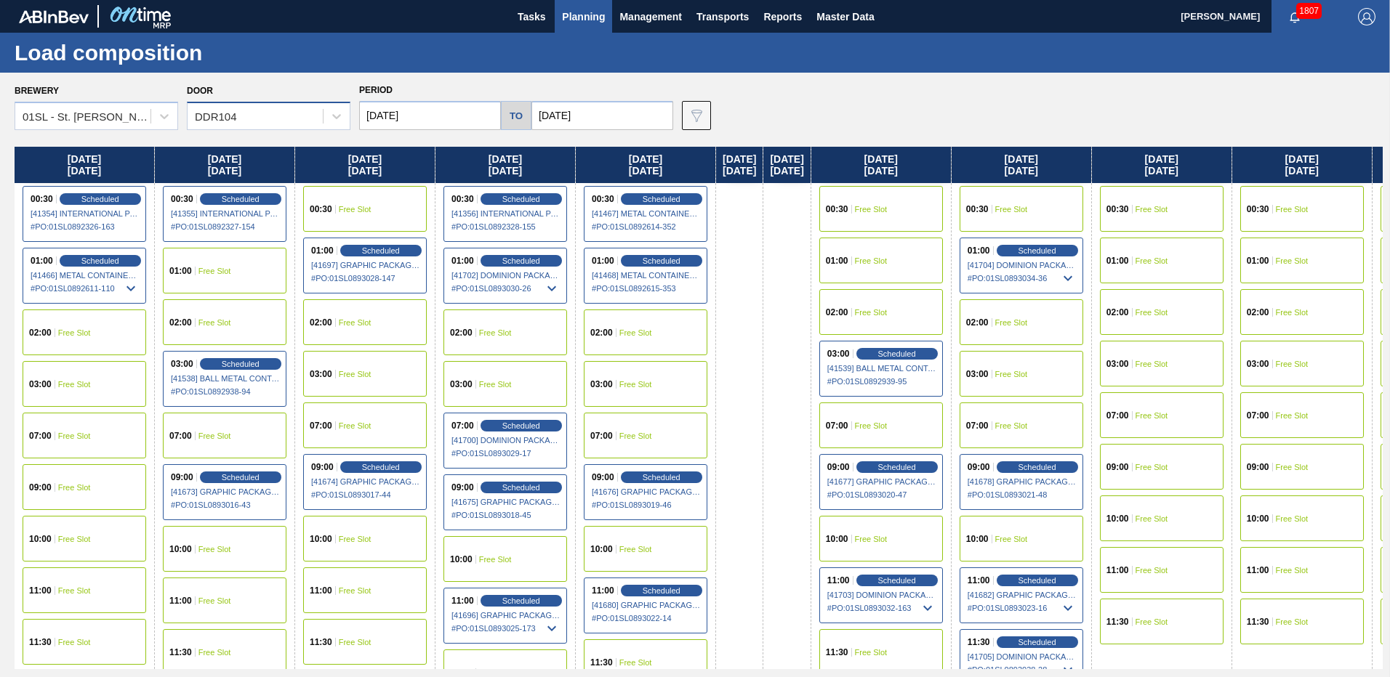
click at [281, 108] on div "DDR104" at bounding box center [255, 116] width 135 height 21
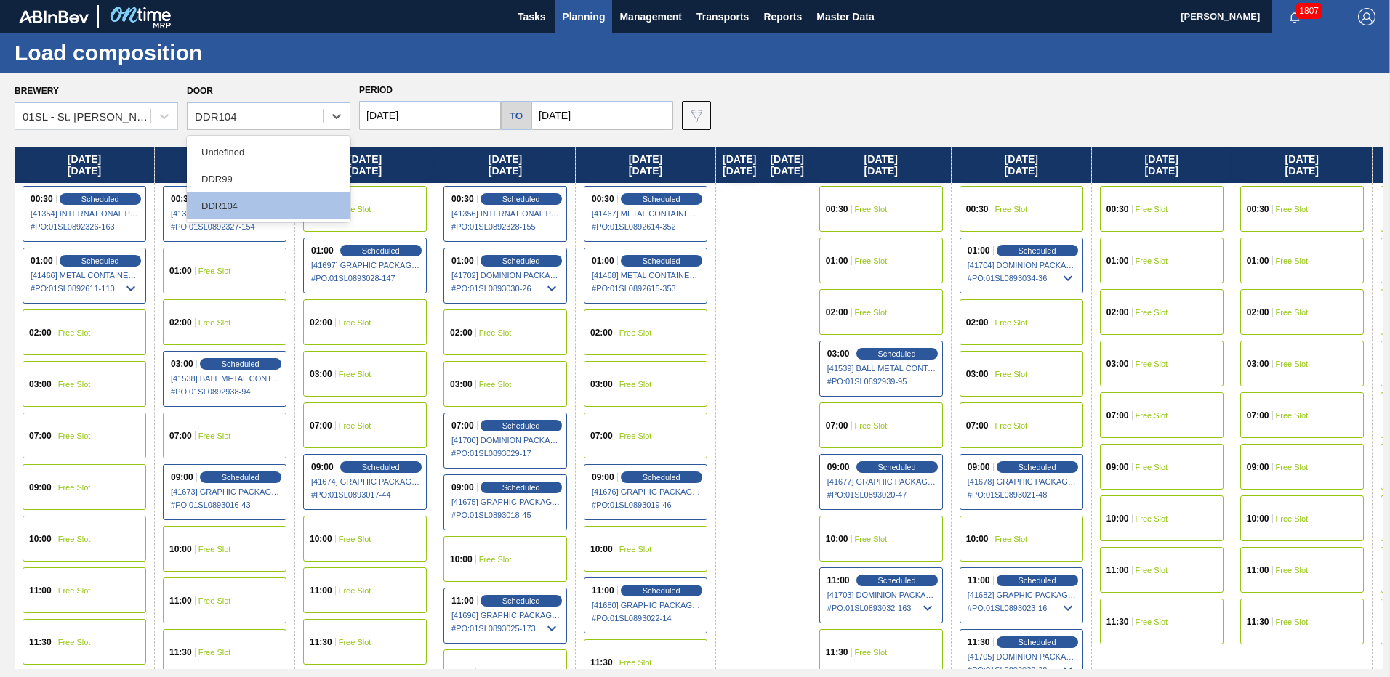
click at [298, 97] on div "Door option Undefined focused, 1 of 3. 3 results available. Use Up and Down to …" at bounding box center [269, 105] width 164 height 49
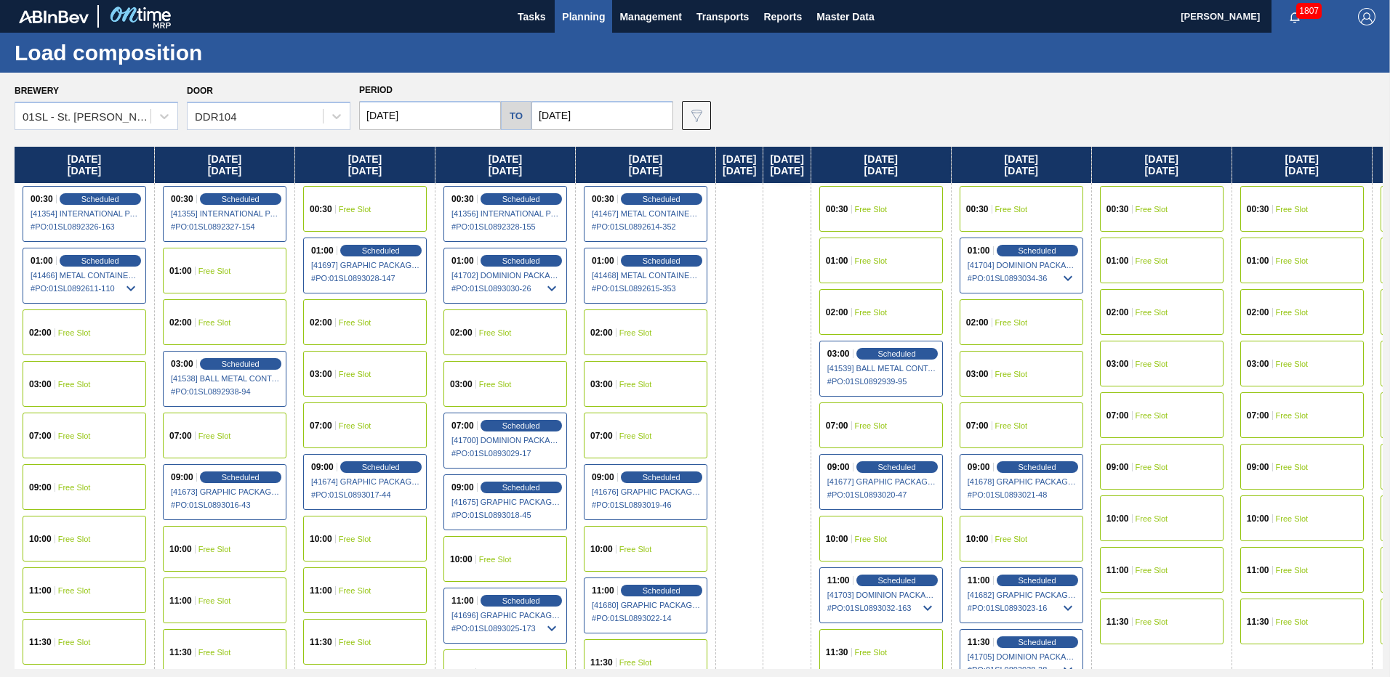
click at [1045, 214] on div "00:30 Free Slot" at bounding box center [1021, 209] width 124 height 46
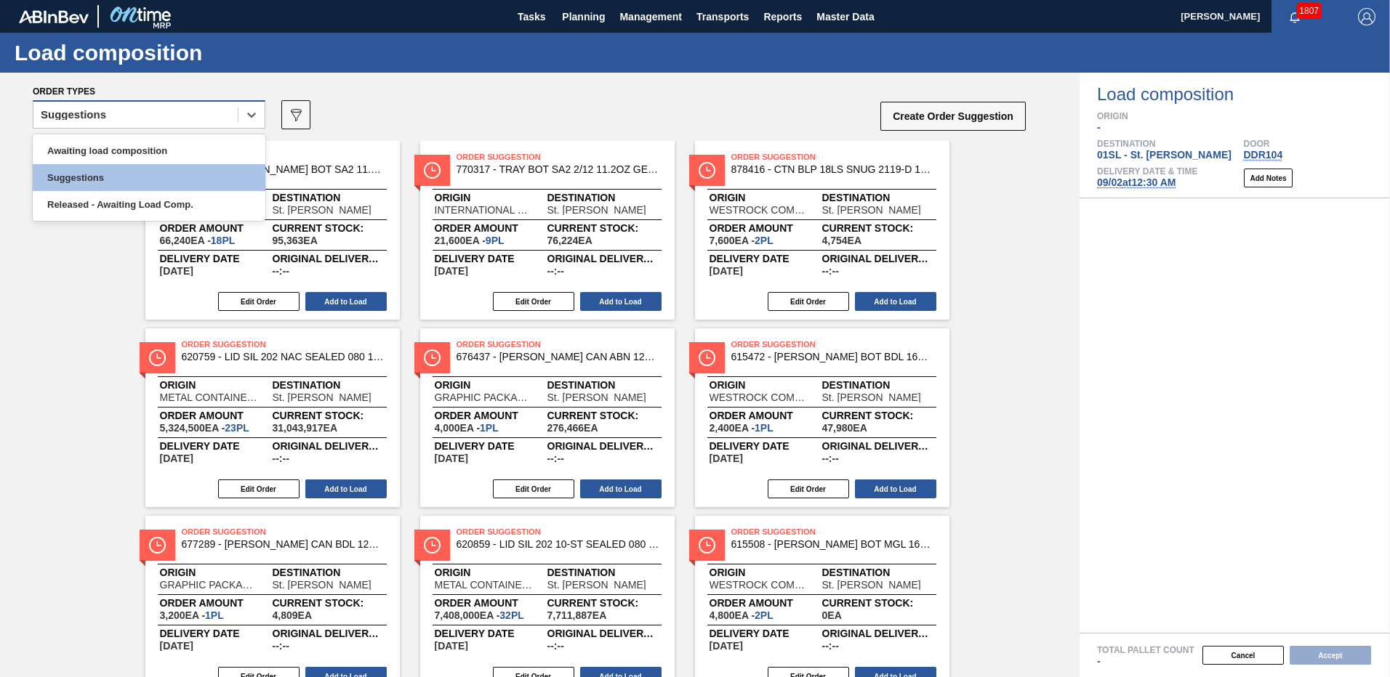
click at [162, 114] on div "Suggestions" at bounding box center [135, 115] width 204 height 21
click at [135, 154] on div "Awaiting load composition" at bounding box center [149, 150] width 233 height 27
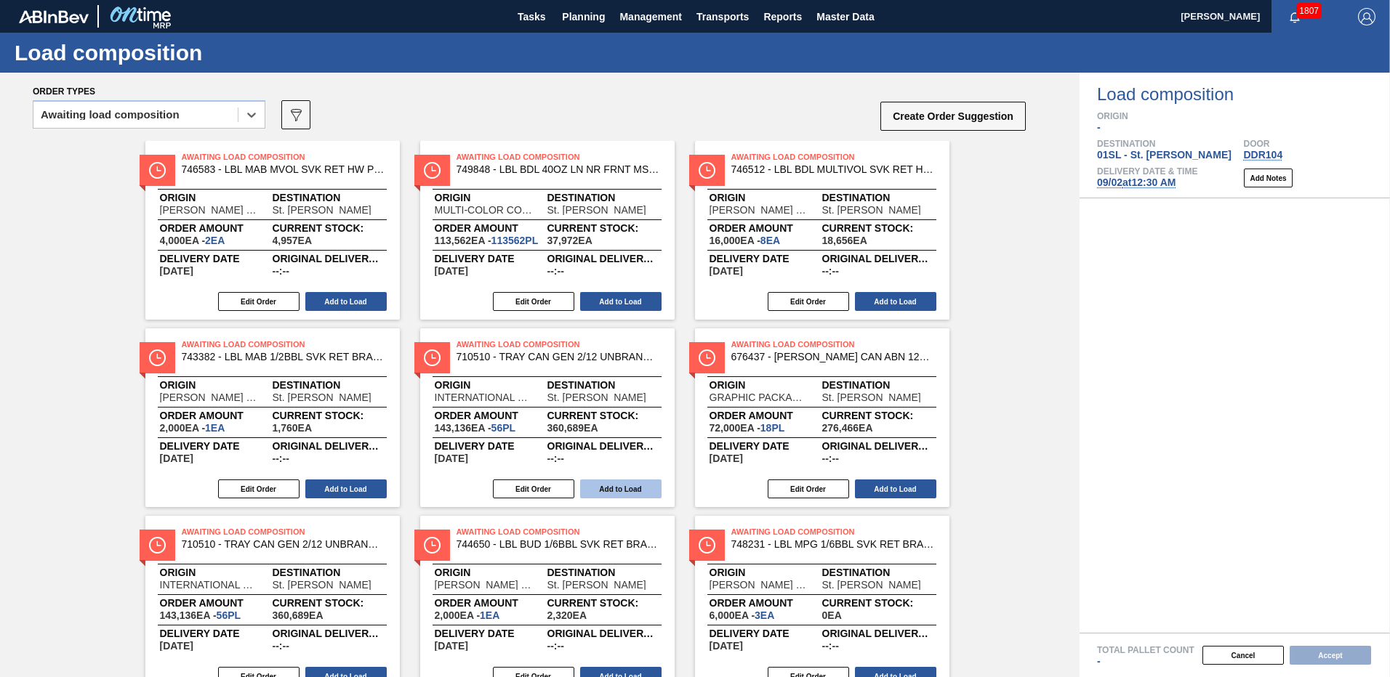
click at [613, 486] on button "Add to Load" at bounding box center [620, 489] width 81 height 19
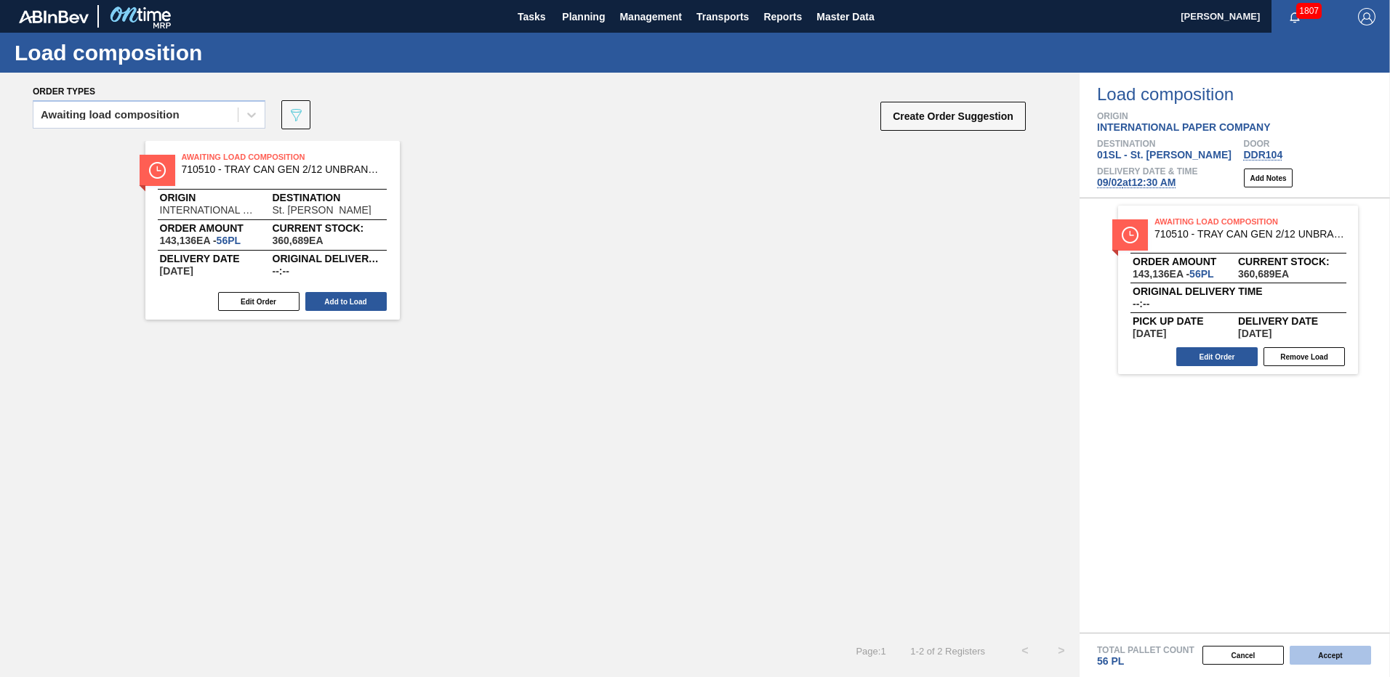
click at [1296, 654] on button "Accept" at bounding box center [1329, 655] width 81 height 19
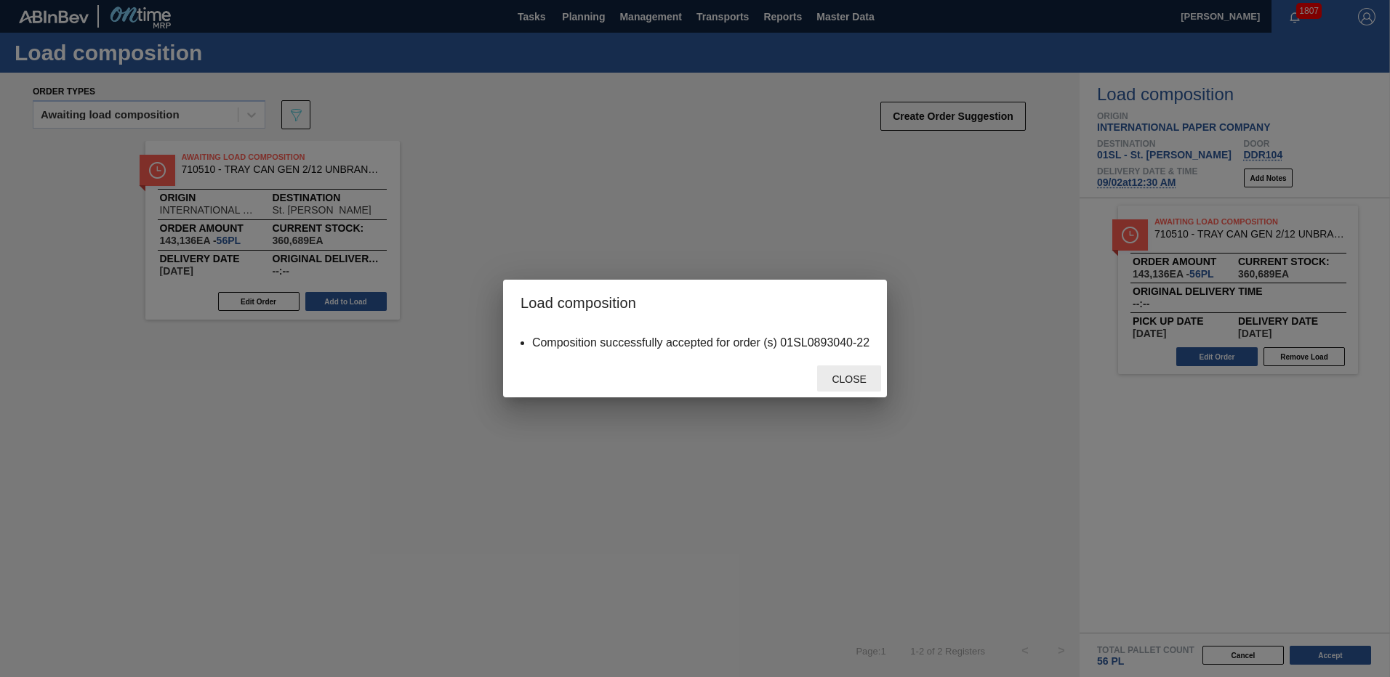
click at [852, 382] on span "Close" at bounding box center [848, 380] width 57 height 12
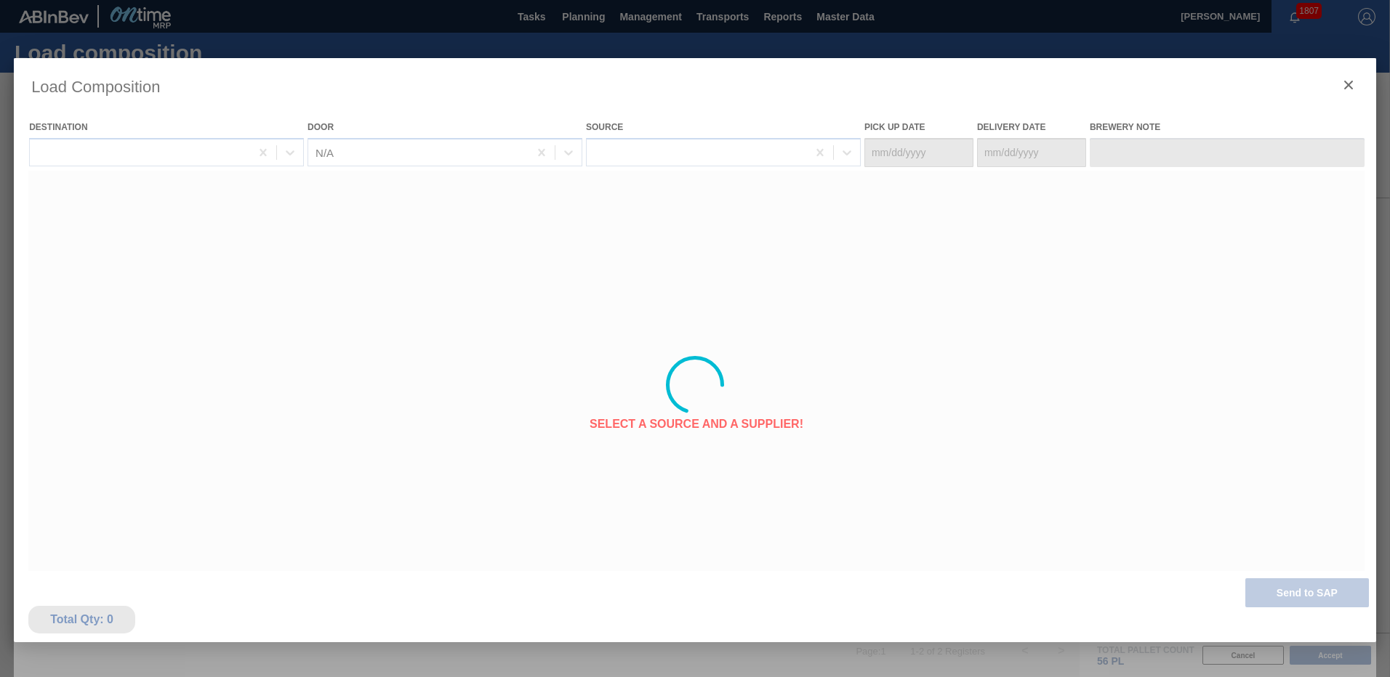
type Date "[DATE]"
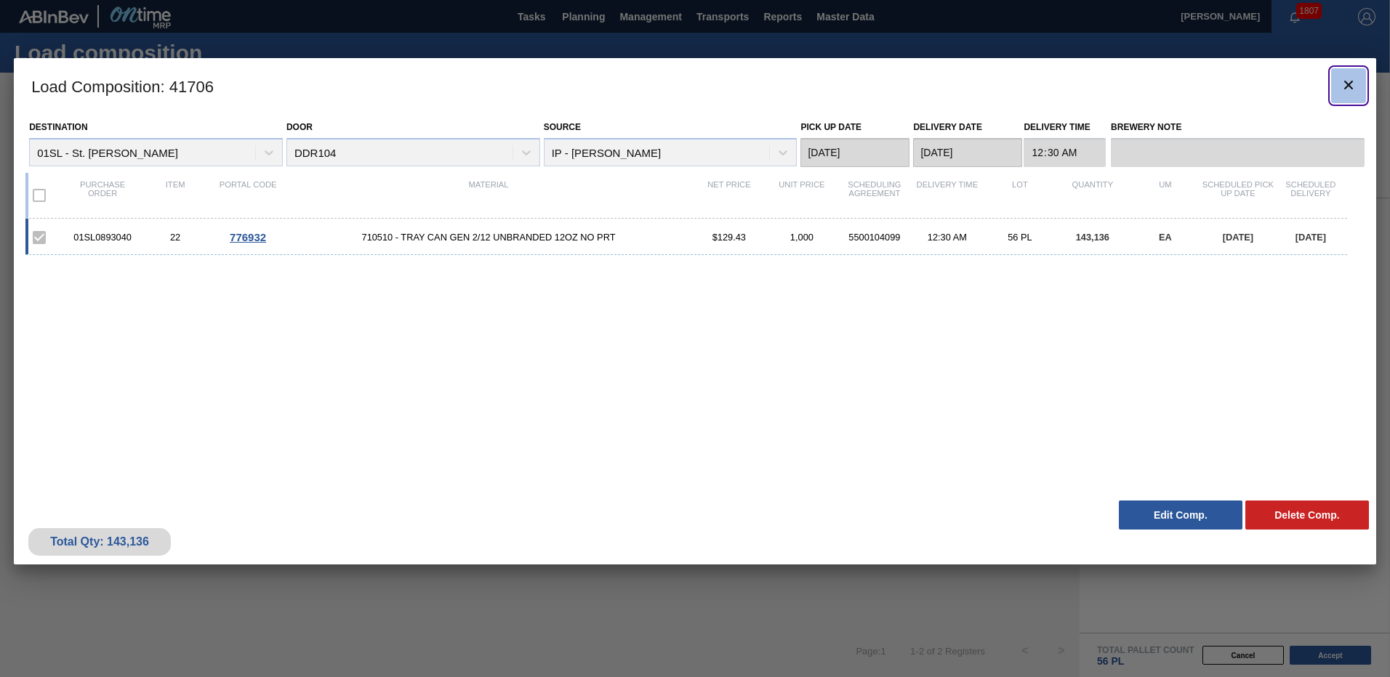
click at [1346, 83] on icon "botão de ícone" at bounding box center [1348, 85] width 9 height 9
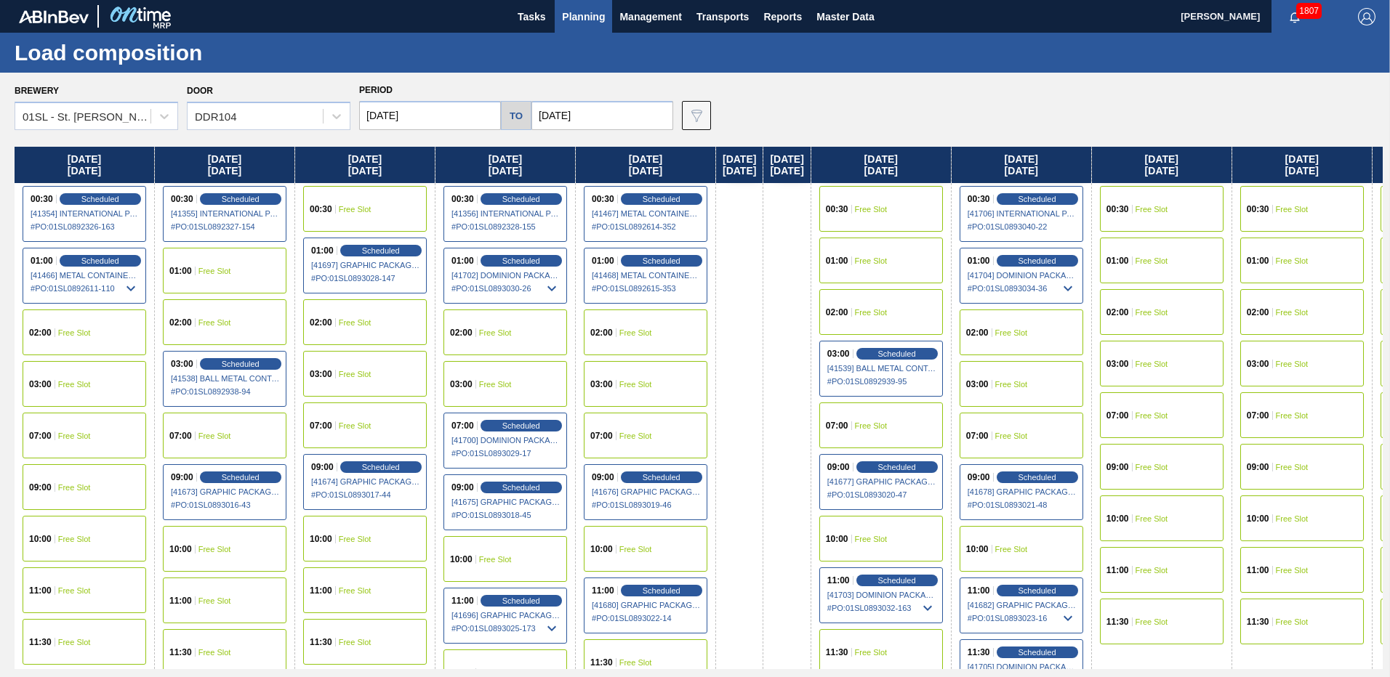
click at [888, 210] on span "Free Slot" at bounding box center [871, 209] width 33 height 9
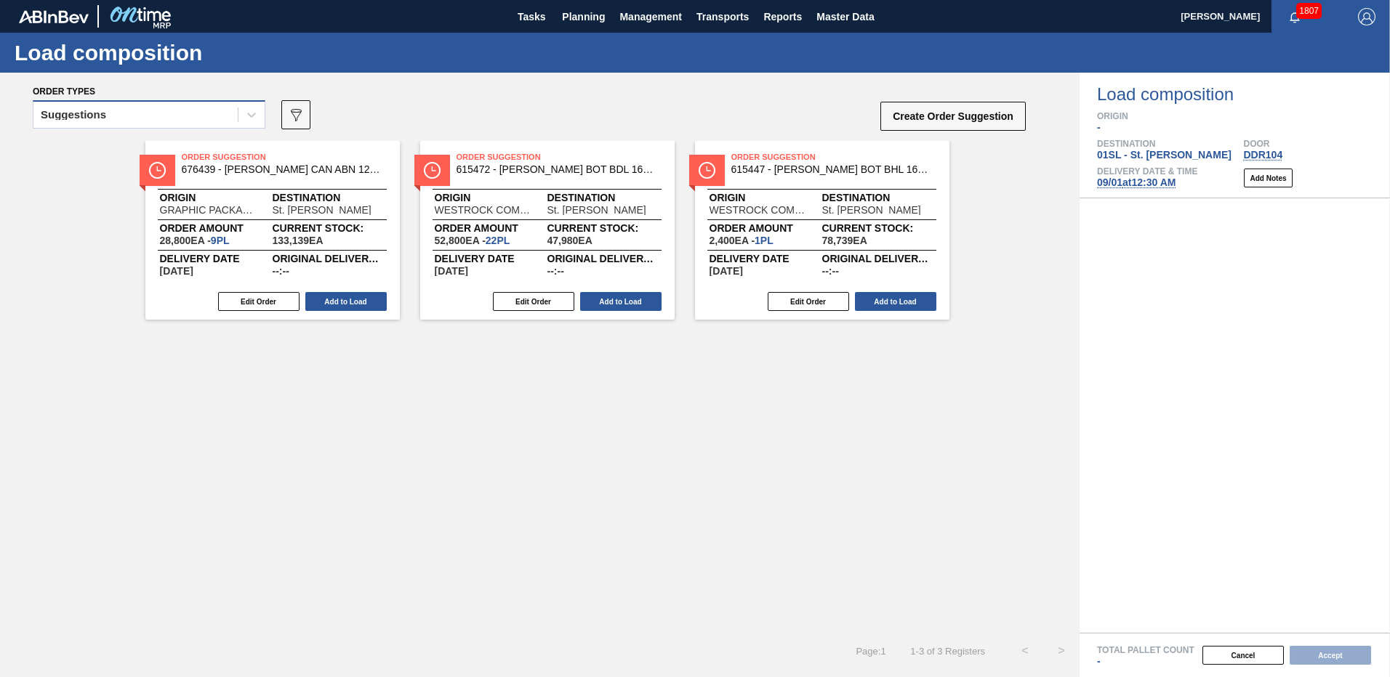
click at [180, 118] on div "Suggestions" at bounding box center [135, 115] width 204 height 21
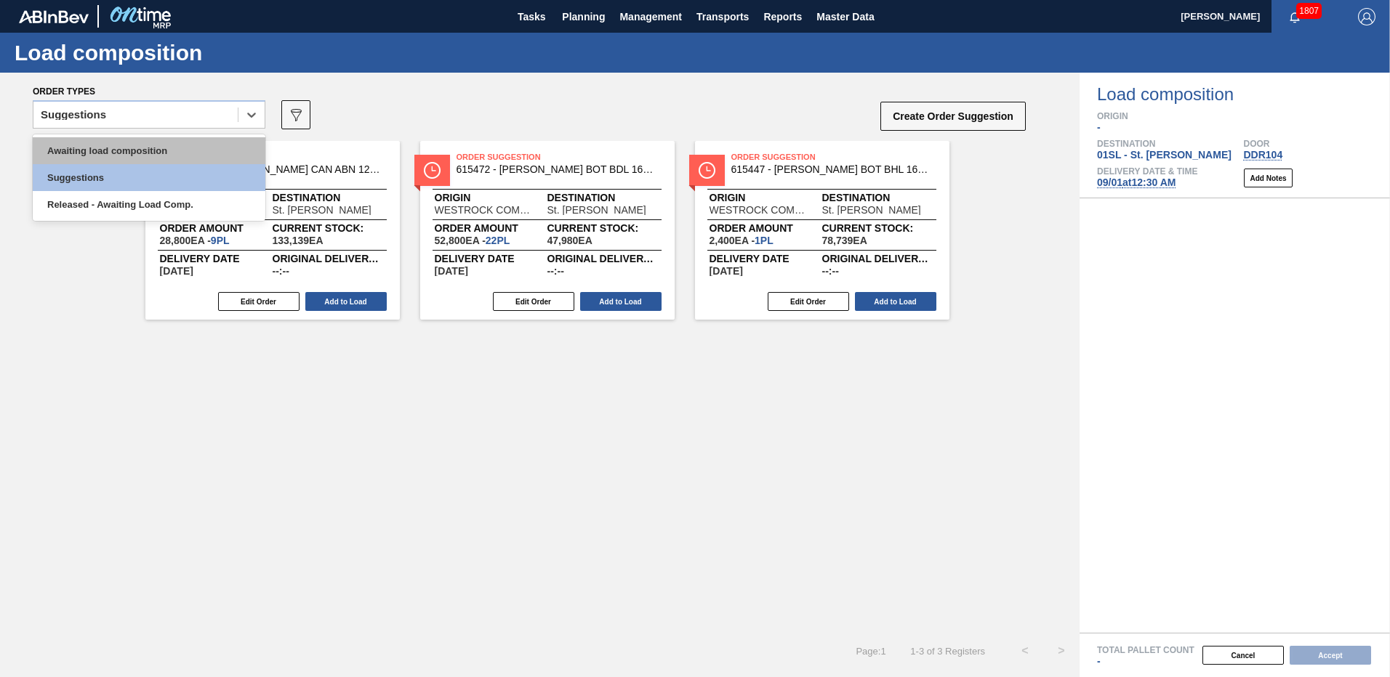
click at [159, 148] on div "Awaiting load composition" at bounding box center [149, 150] width 233 height 27
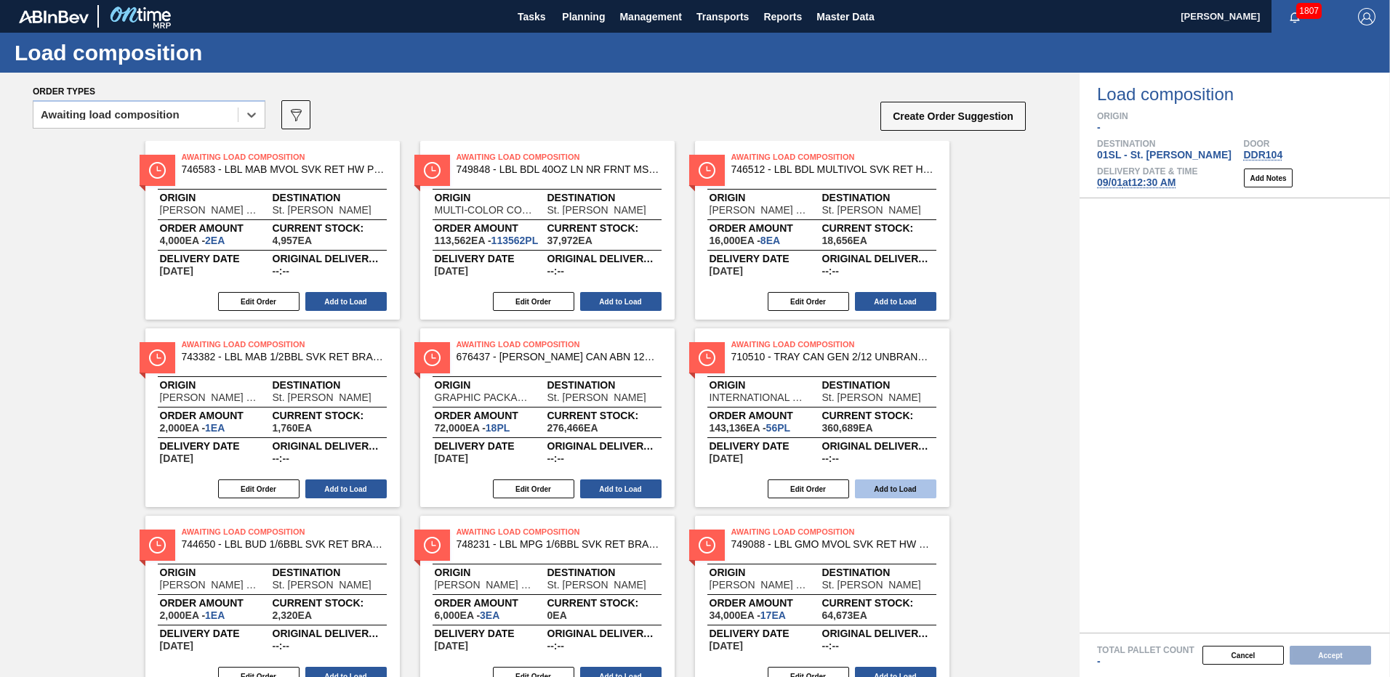
click at [888, 483] on button "Add to Load" at bounding box center [895, 489] width 81 height 19
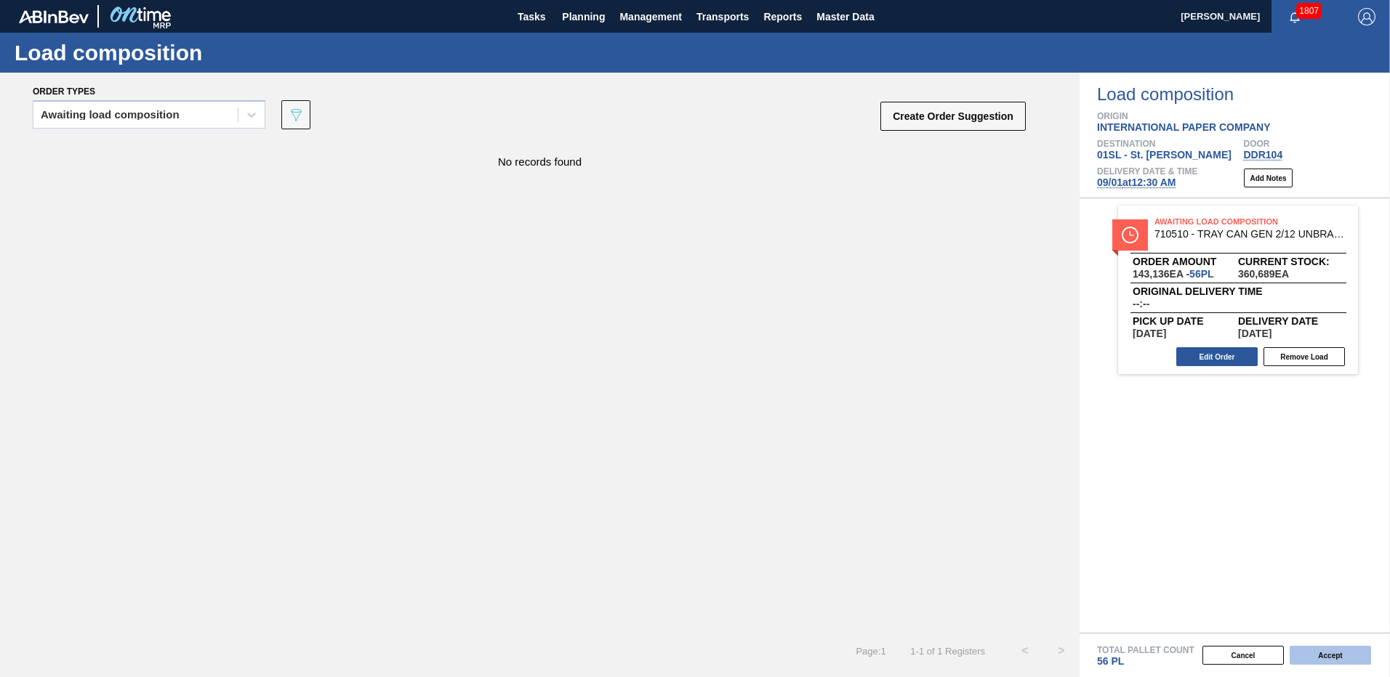
click at [1324, 657] on button "Accept" at bounding box center [1329, 655] width 81 height 19
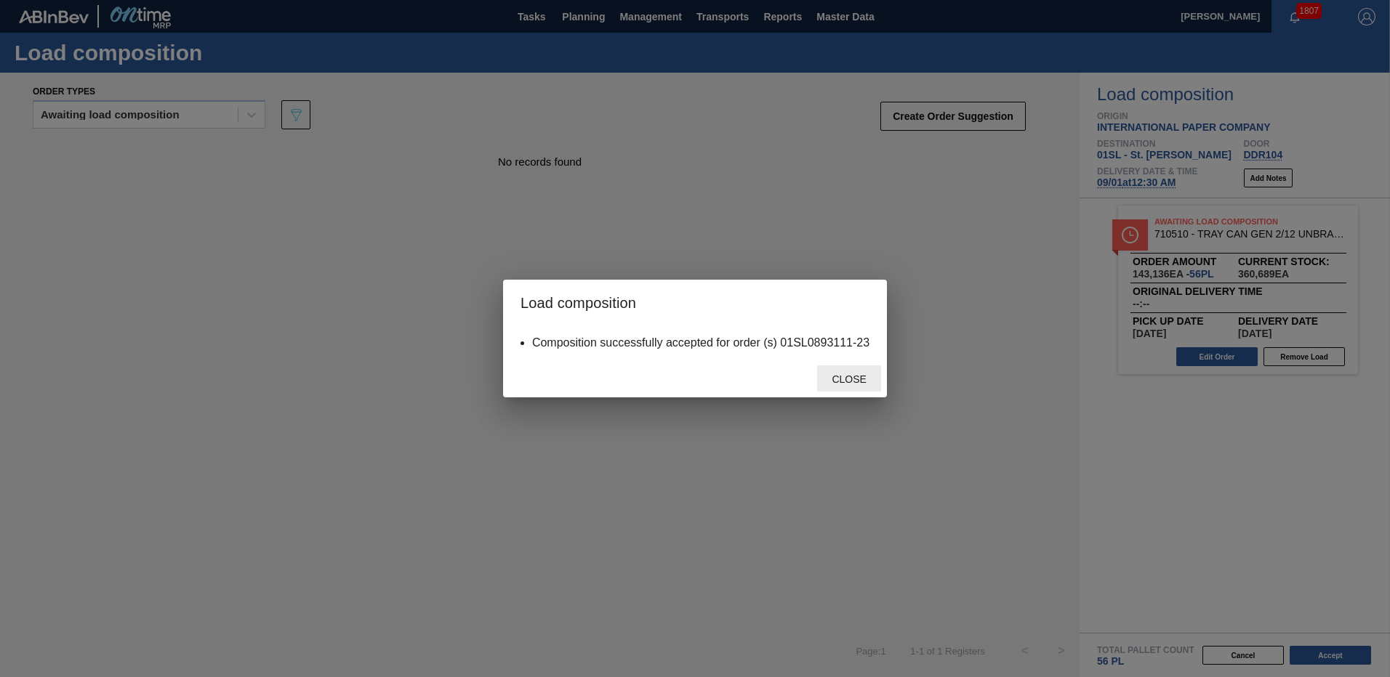
click at [851, 376] on span "Close" at bounding box center [848, 380] width 57 height 12
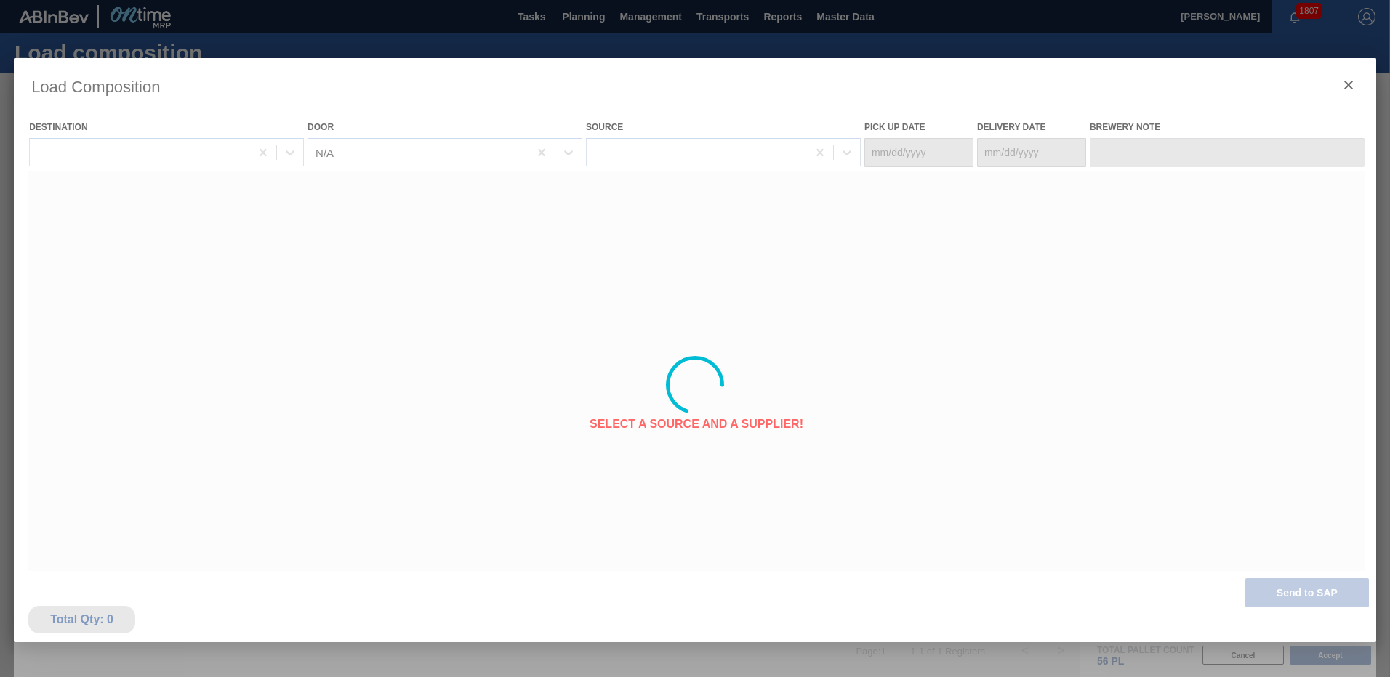
type Date "[DATE]"
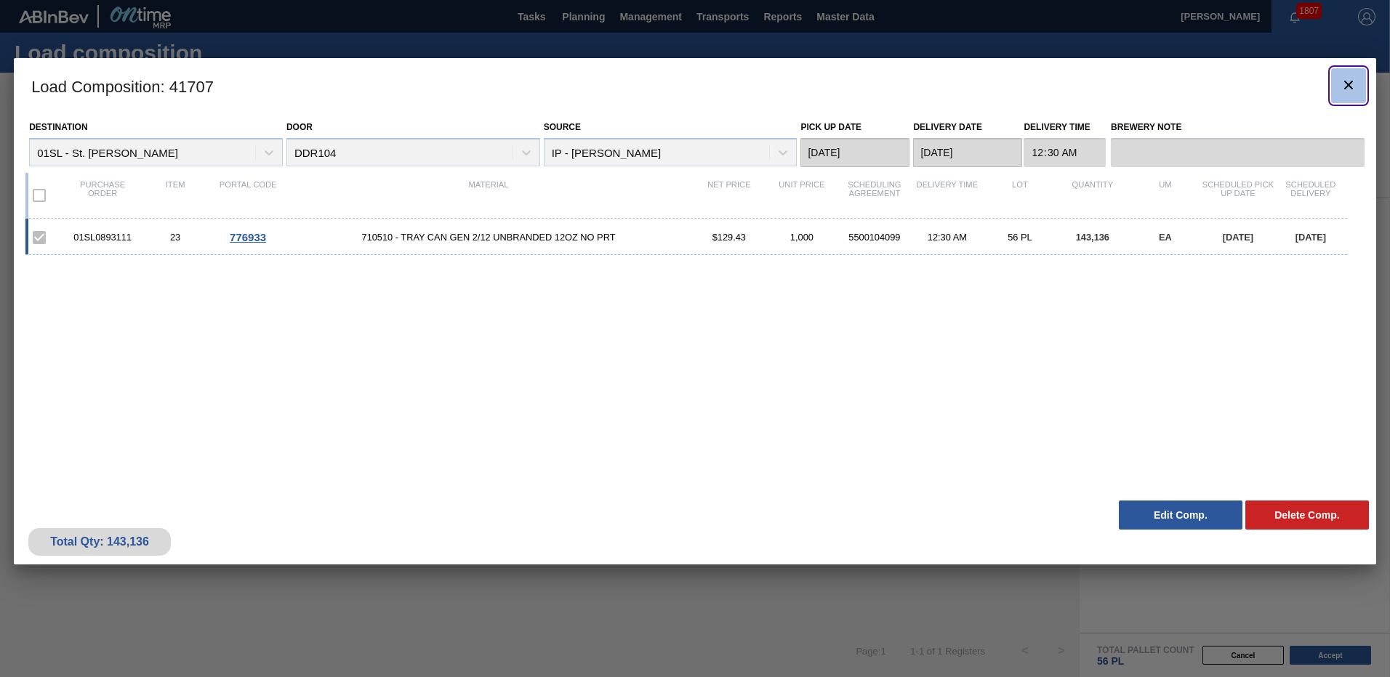
click at [1346, 87] on icon "botão de ícone" at bounding box center [1348, 85] width 9 height 9
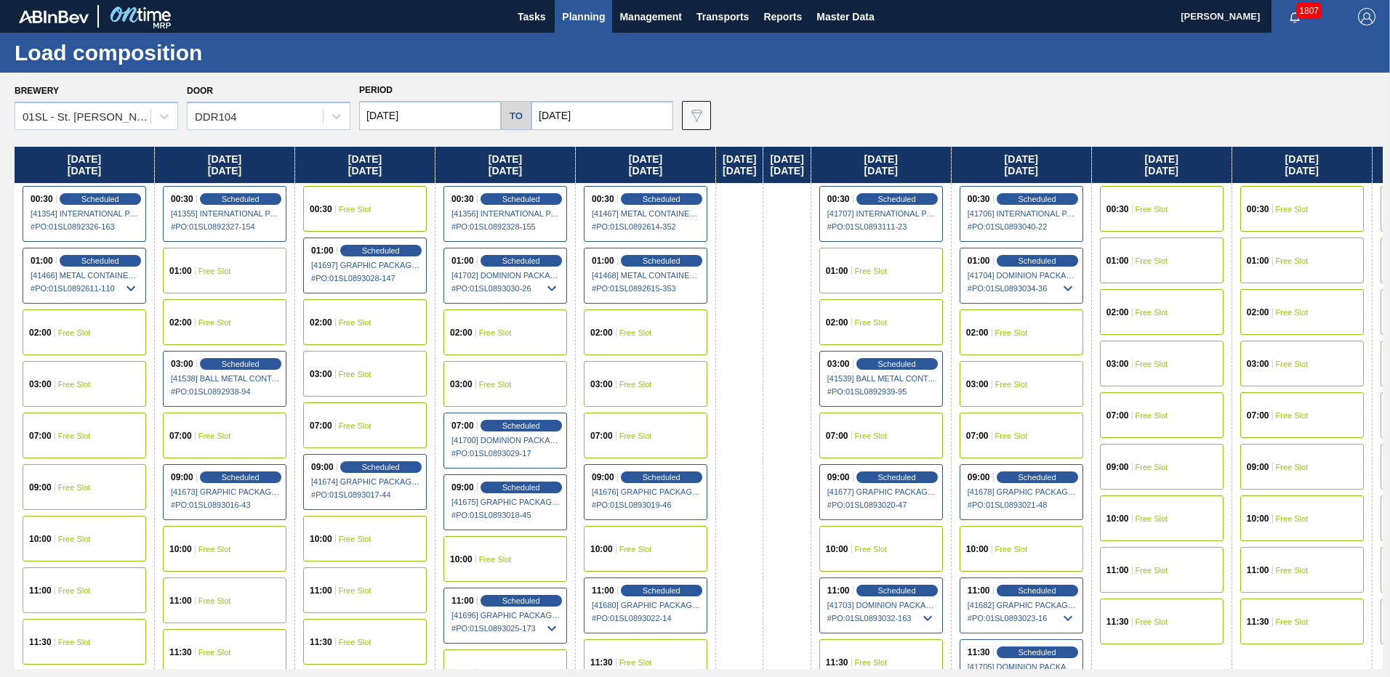
click at [1168, 209] on span "Free Slot" at bounding box center [1151, 209] width 33 height 9
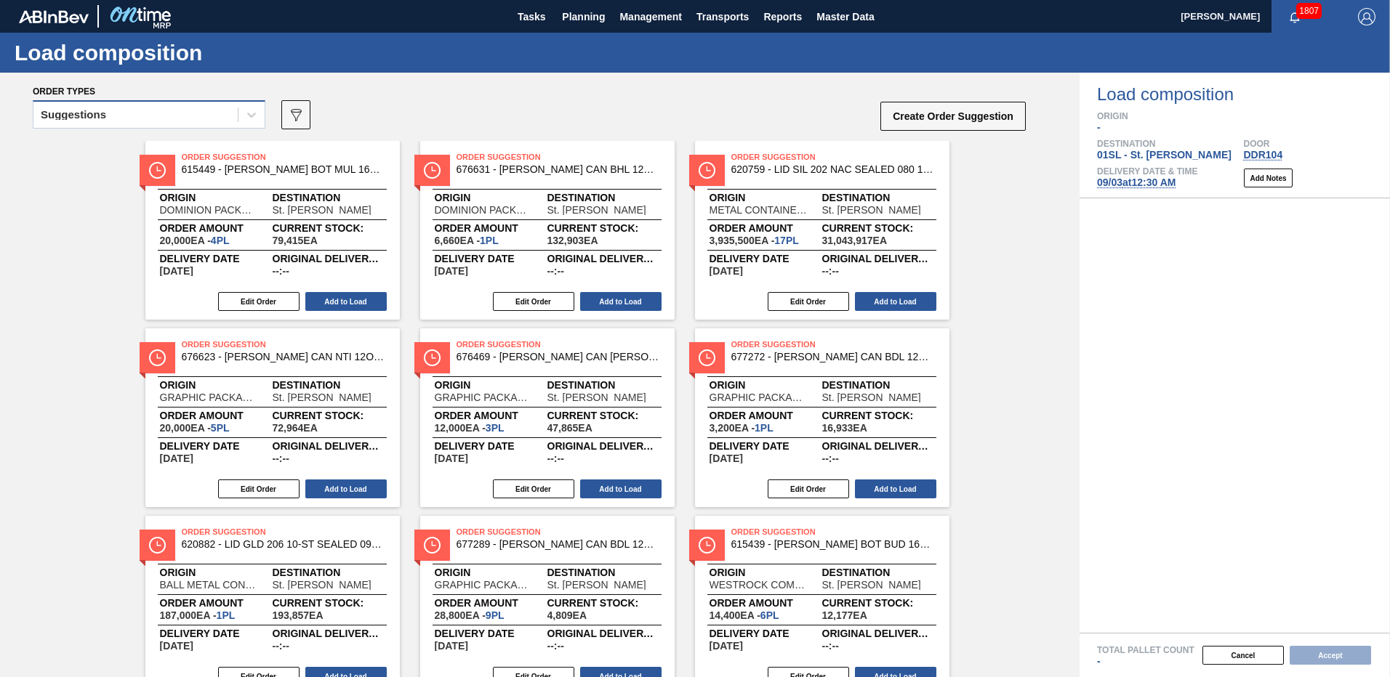
click at [183, 117] on div "Suggestions" at bounding box center [135, 115] width 204 height 21
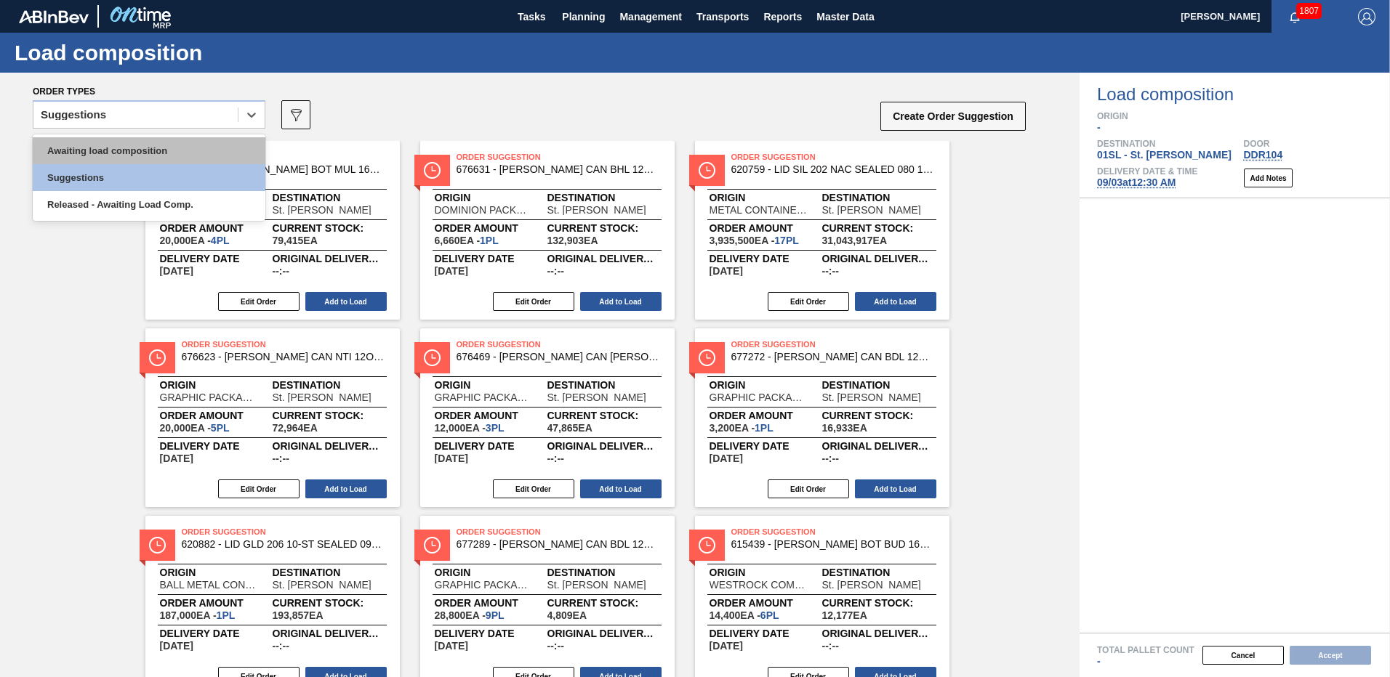
click at [161, 147] on div "Awaiting load composition" at bounding box center [149, 150] width 233 height 27
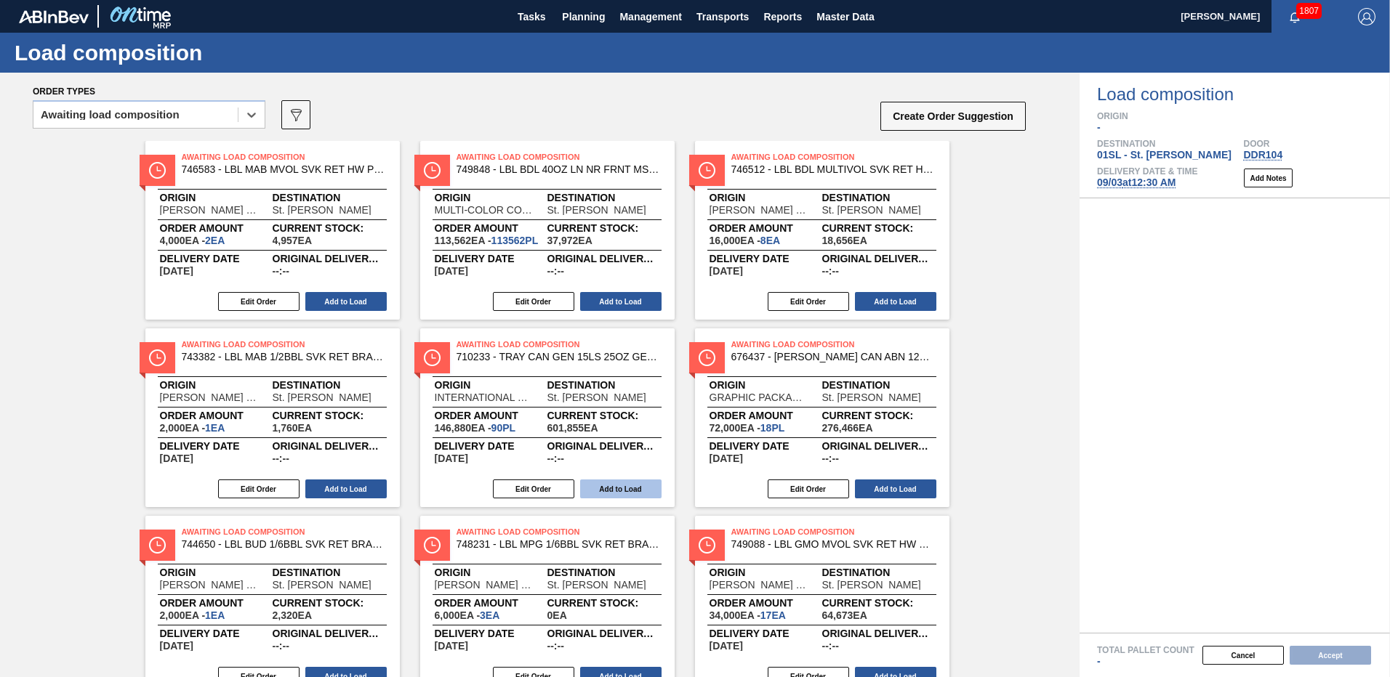
click at [623, 485] on button "Add to Load" at bounding box center [620, 489] width 81 height 19
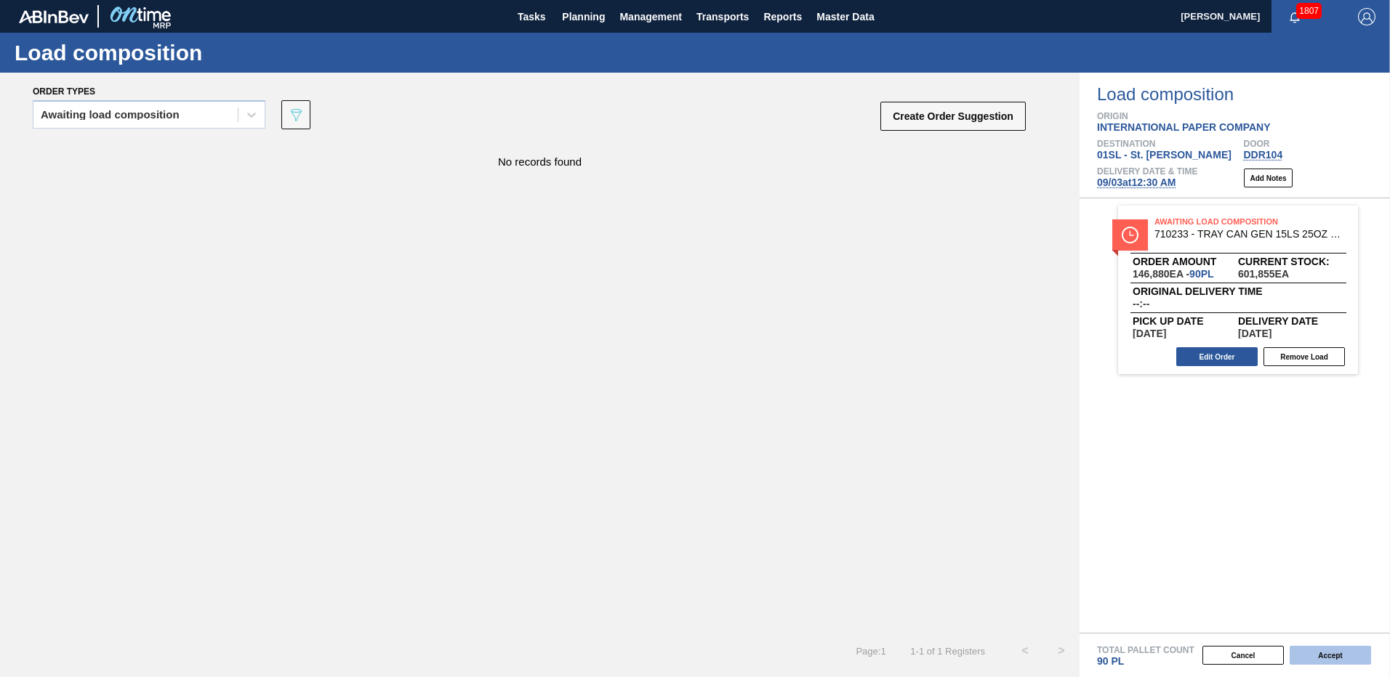
click at [1335, 654] on button "Accept" at bounding box center [1329, 655] width 81 height 19
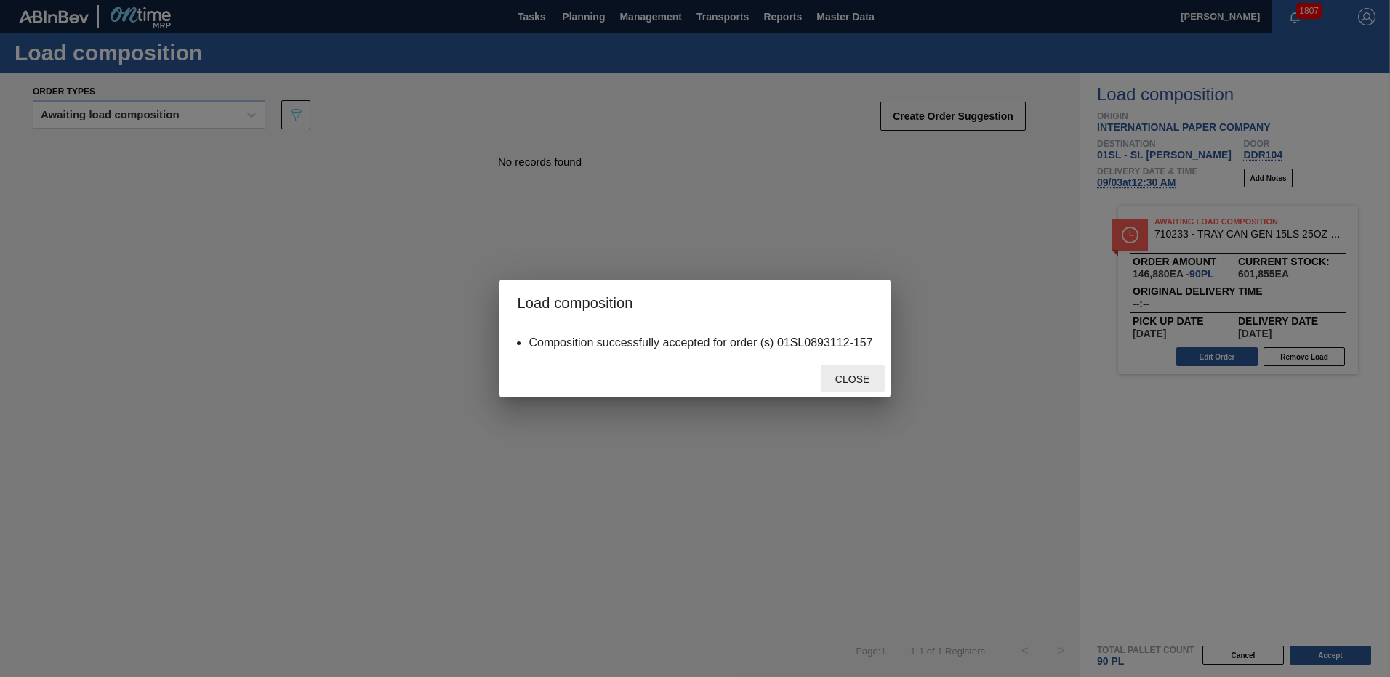
click at [865, 382] on span "Close" at bounding box center [852, 380] width 57 height 12
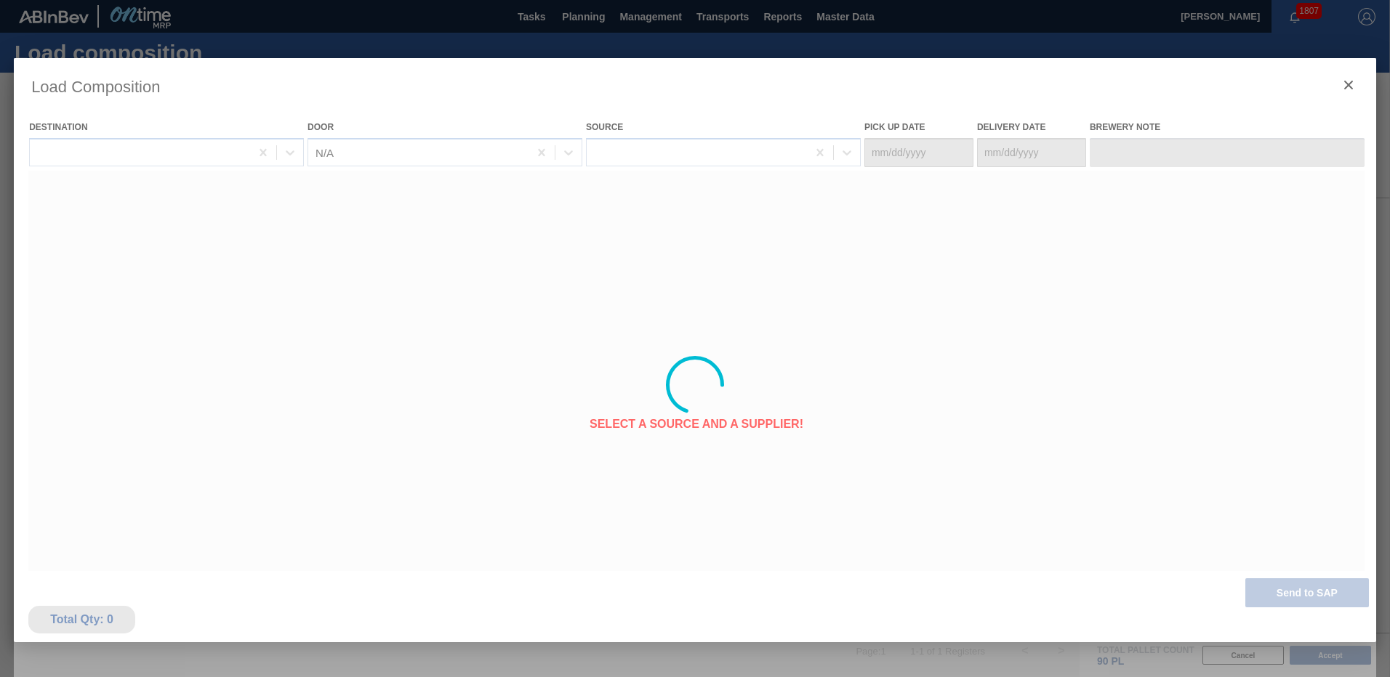
type Date "[DATE]"
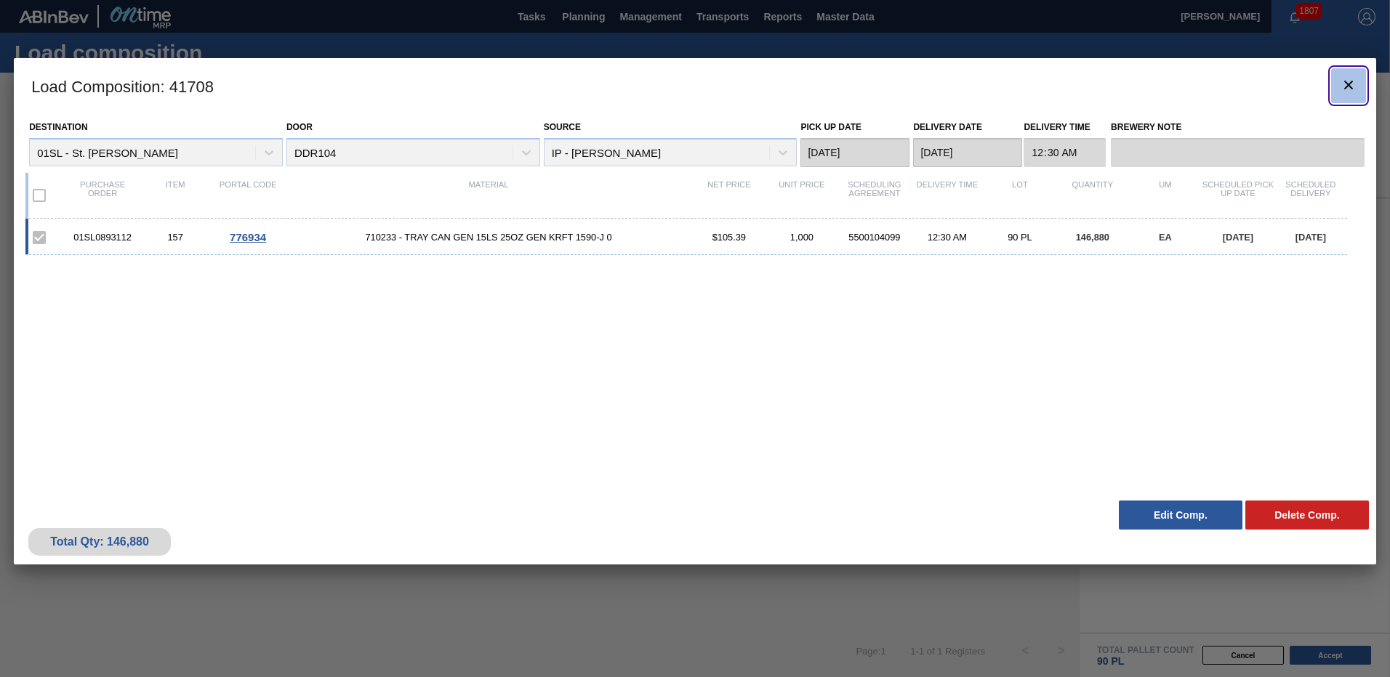
click at [1360, 84] on button "botão de ícone" at bounding box center [1348, 85] width 35 height 35
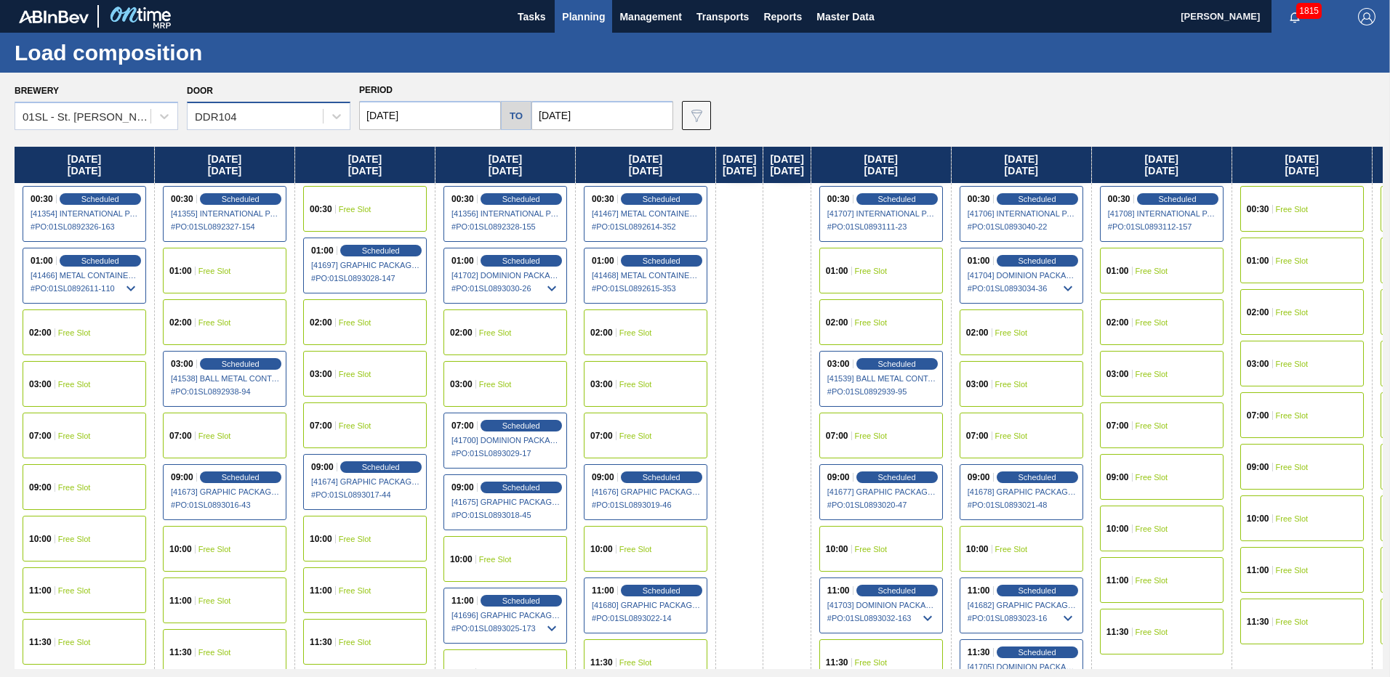
click at [285, 119] on div "DDR104" at bounding box center [255, 116] width 135 height 21
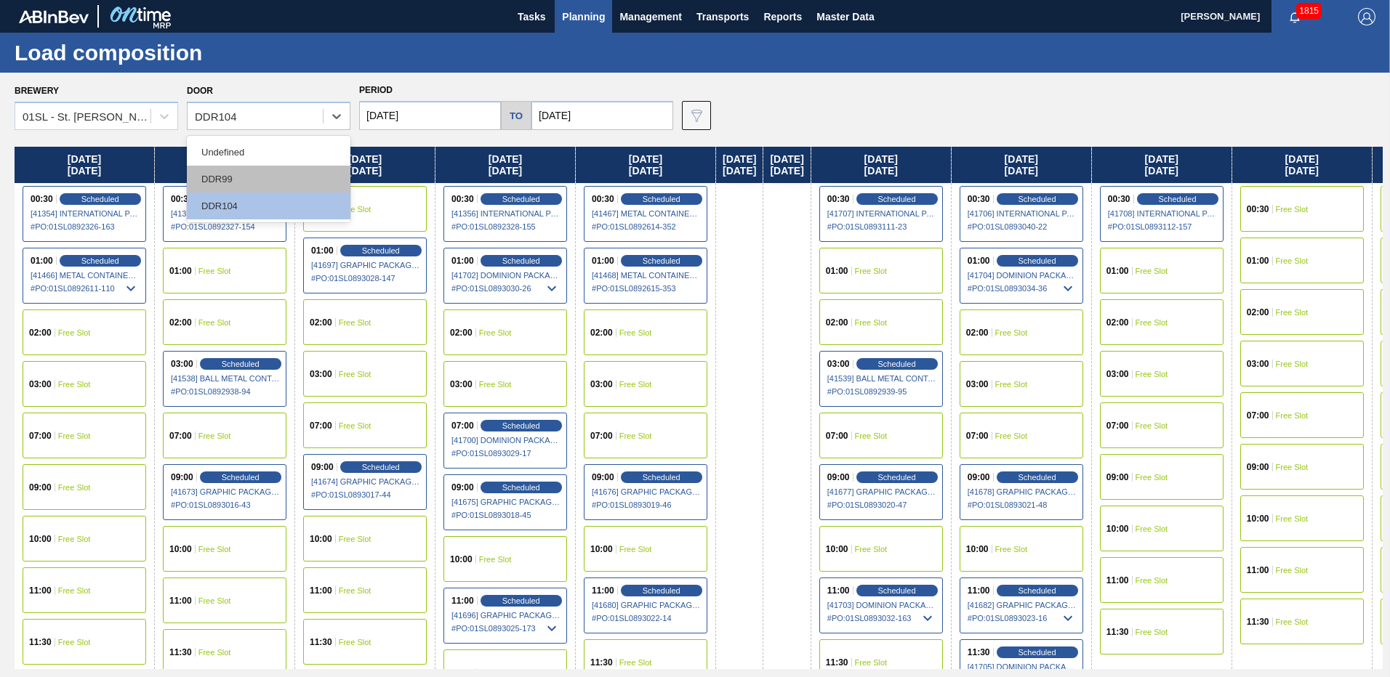
click at [248, 170] on div "DDR99" at bounding box center [269, 179] width 164 height 27
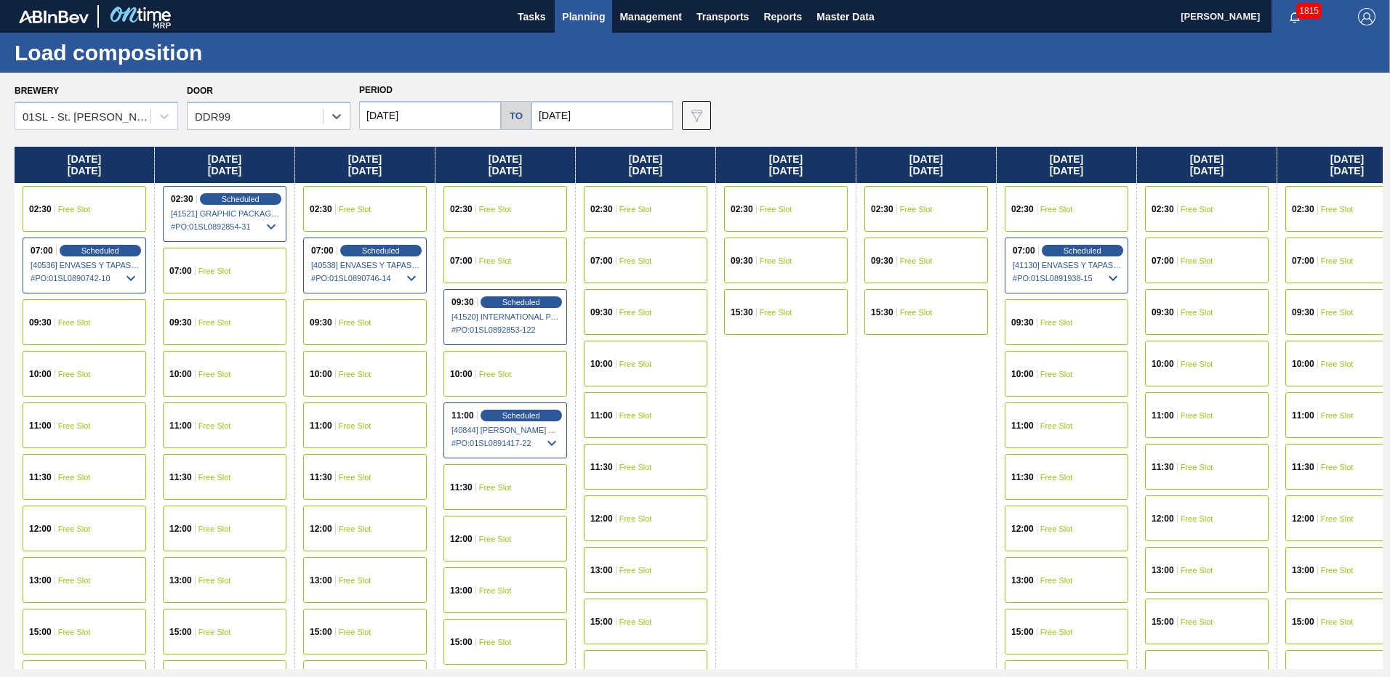
click at [464, 113] on input "[DATE]" at bounding box center [430, 115] width 142 height 29
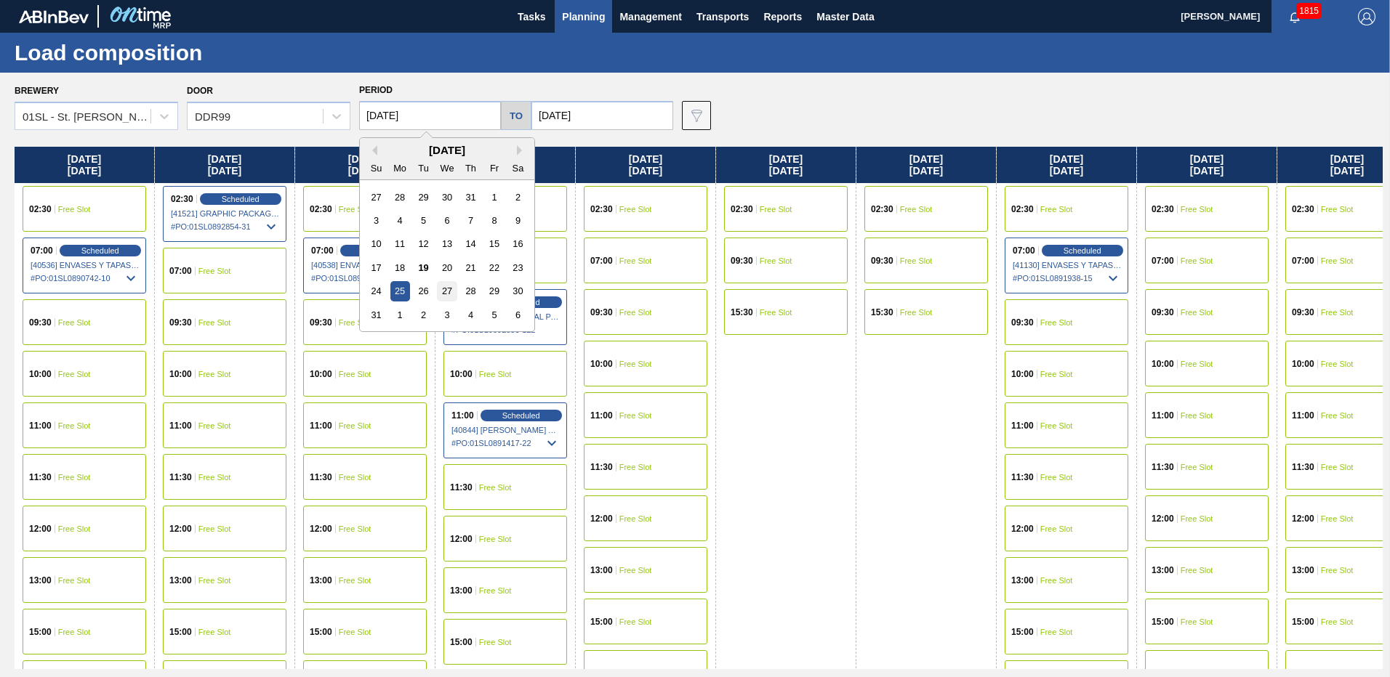
click at [440, 295] on div "27" at bounding box center [447, 291] width 20 height 20
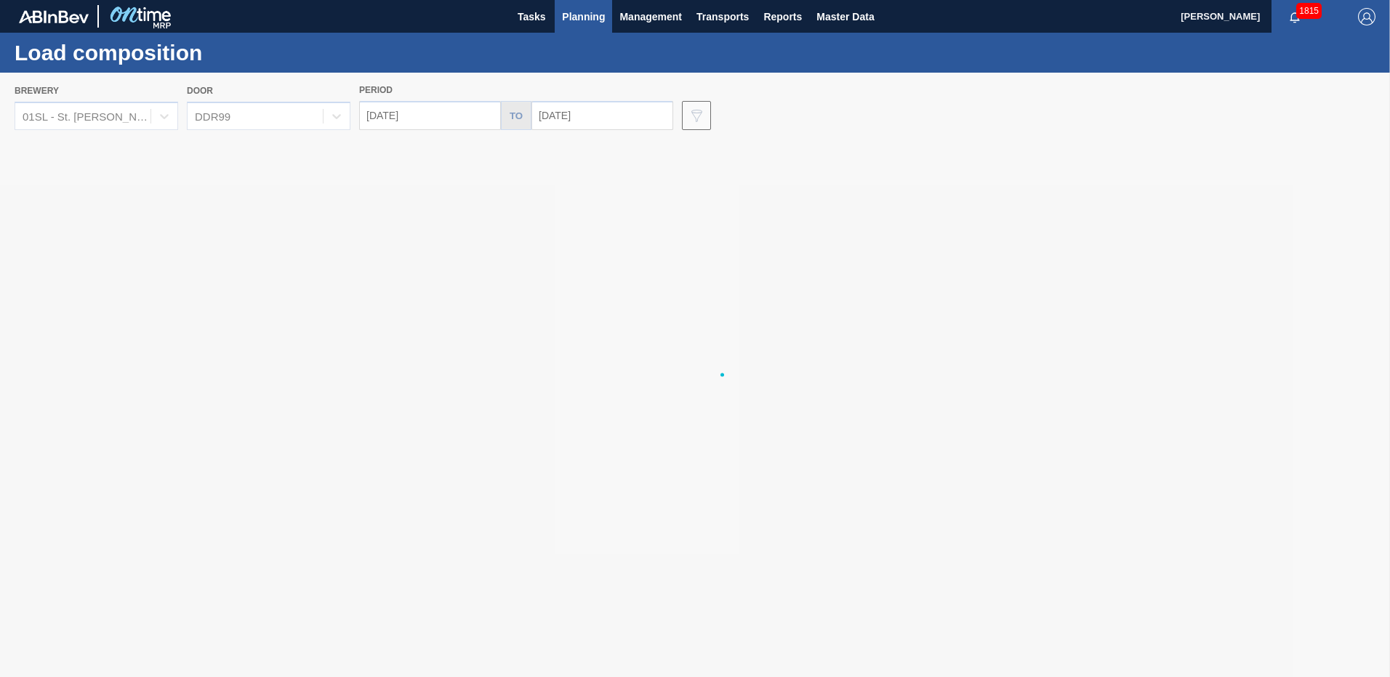
type input "[DATE]"
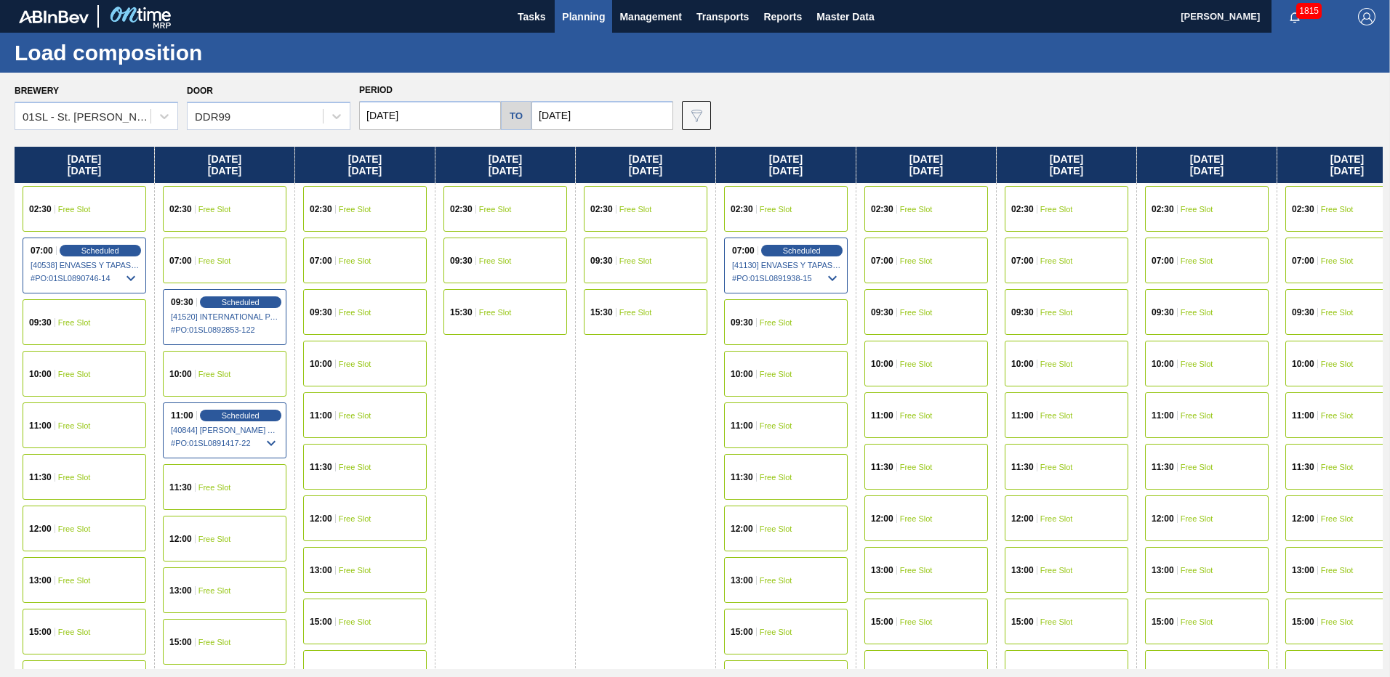
click at [1040, 205] on span "Free Slot" at bounding box center [1056, 209] width 33 height 9
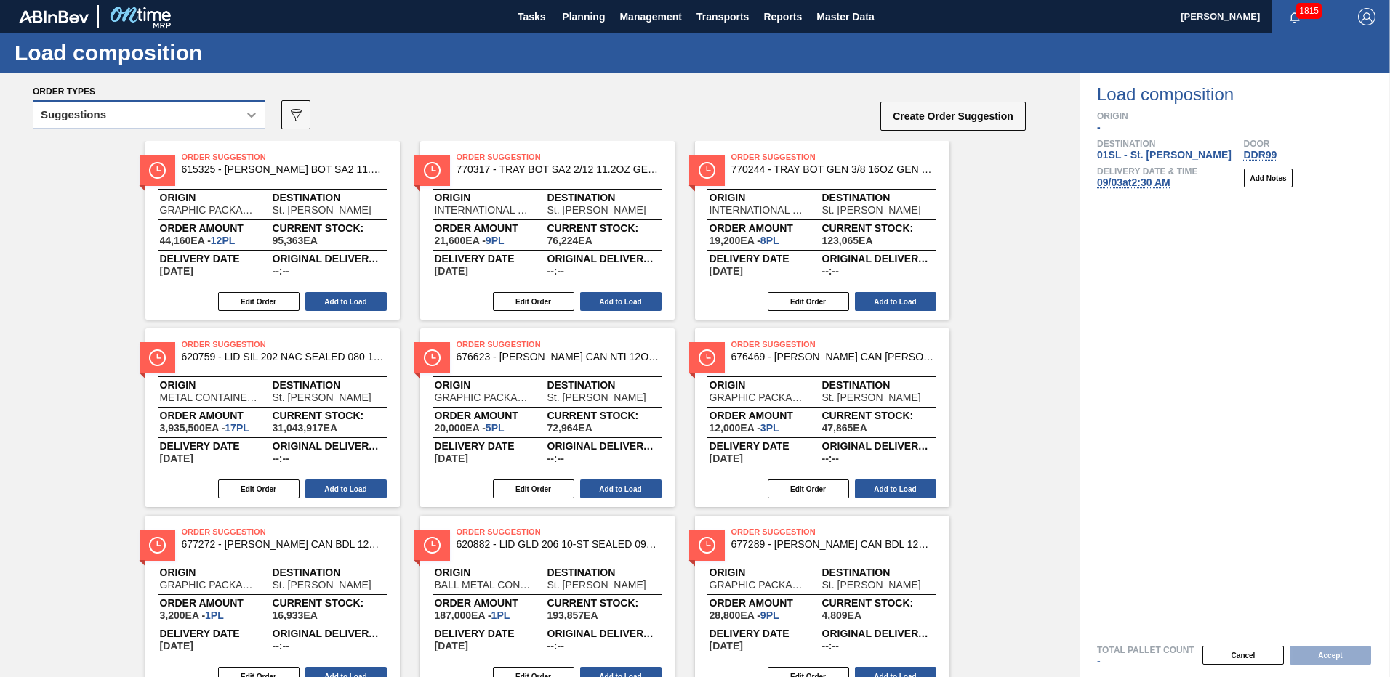
click at [250, 119] on icon at bounding box center [251, 115] width 15 height 15
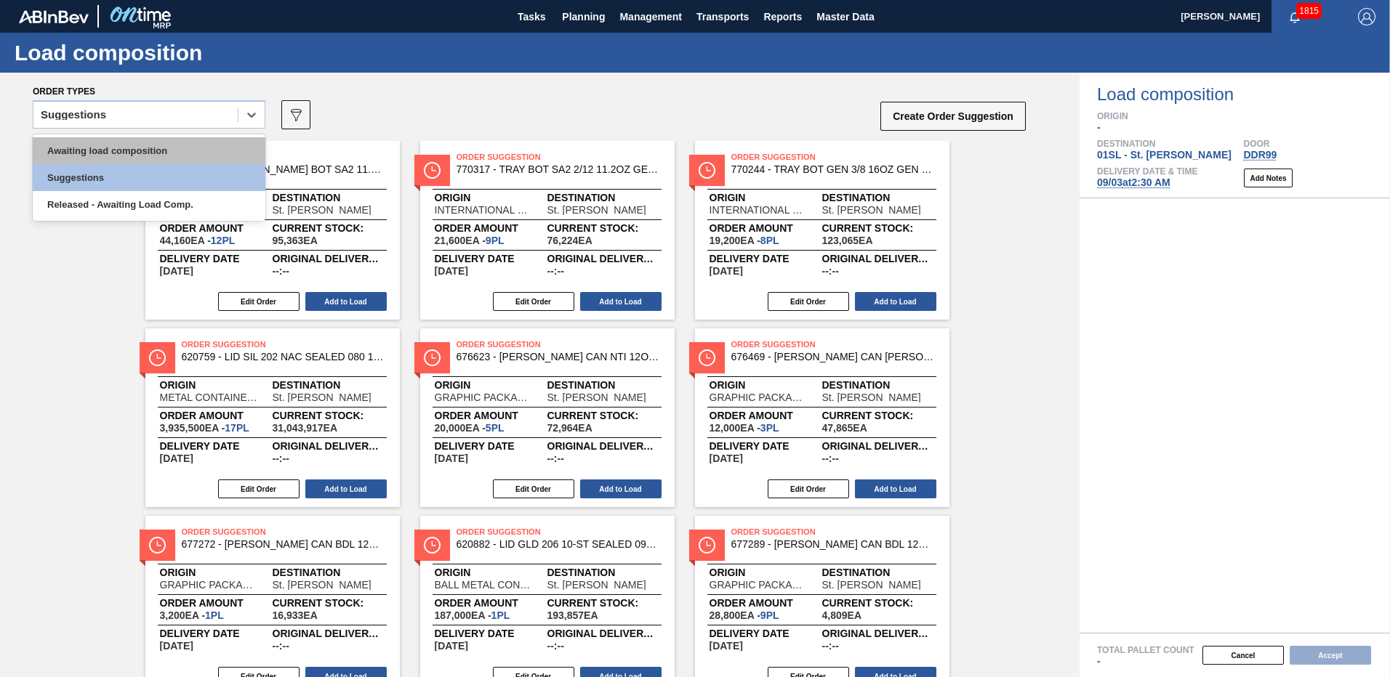
click at [191, 144] on div "Awaiting load composition" at bounding box center [149, 150] width 233 height 27
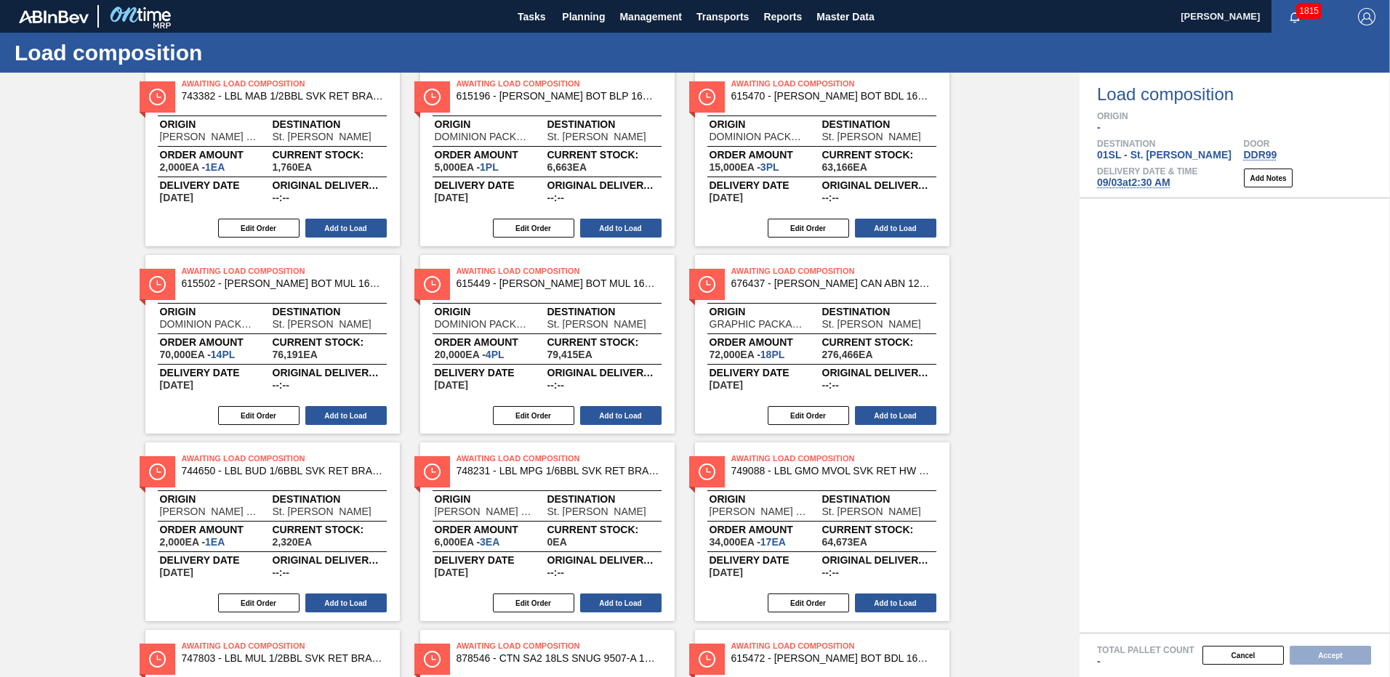
scroll to position [170, 0]
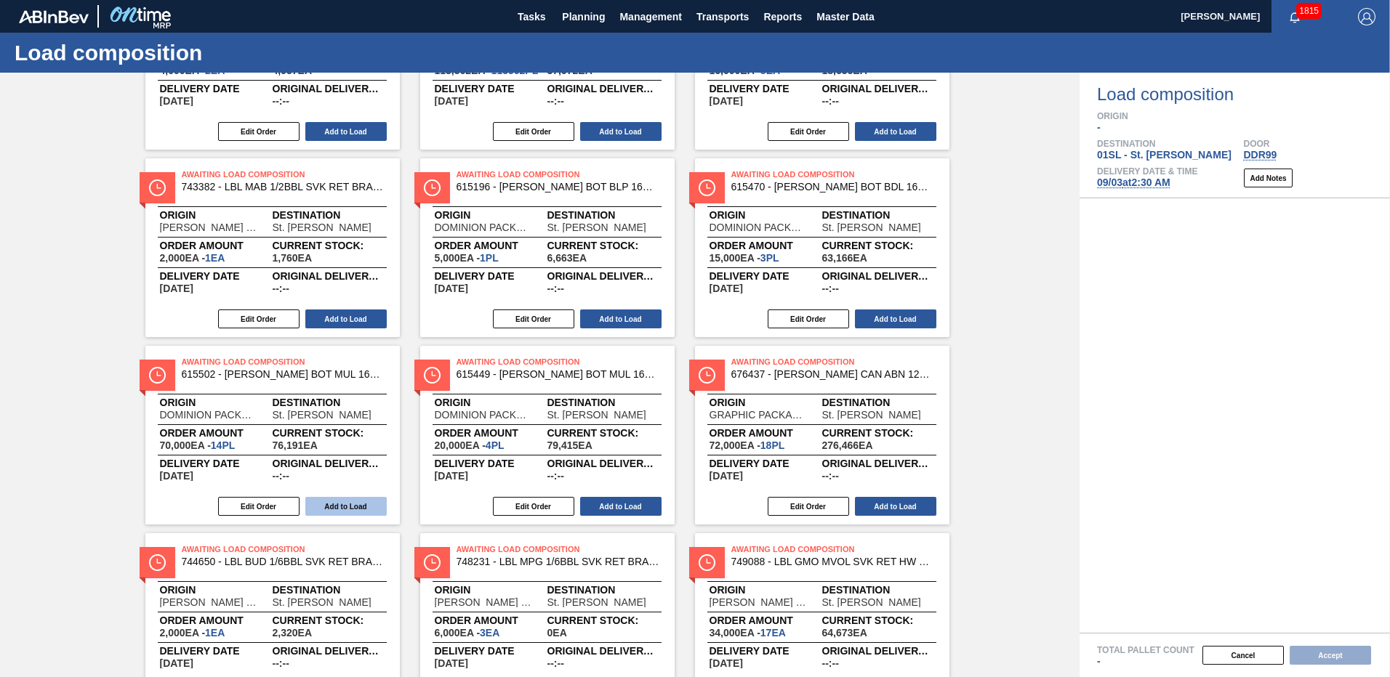
click at [373, 501] on button "Add to Load" at bounding box center [345, 506] width 81 height 19
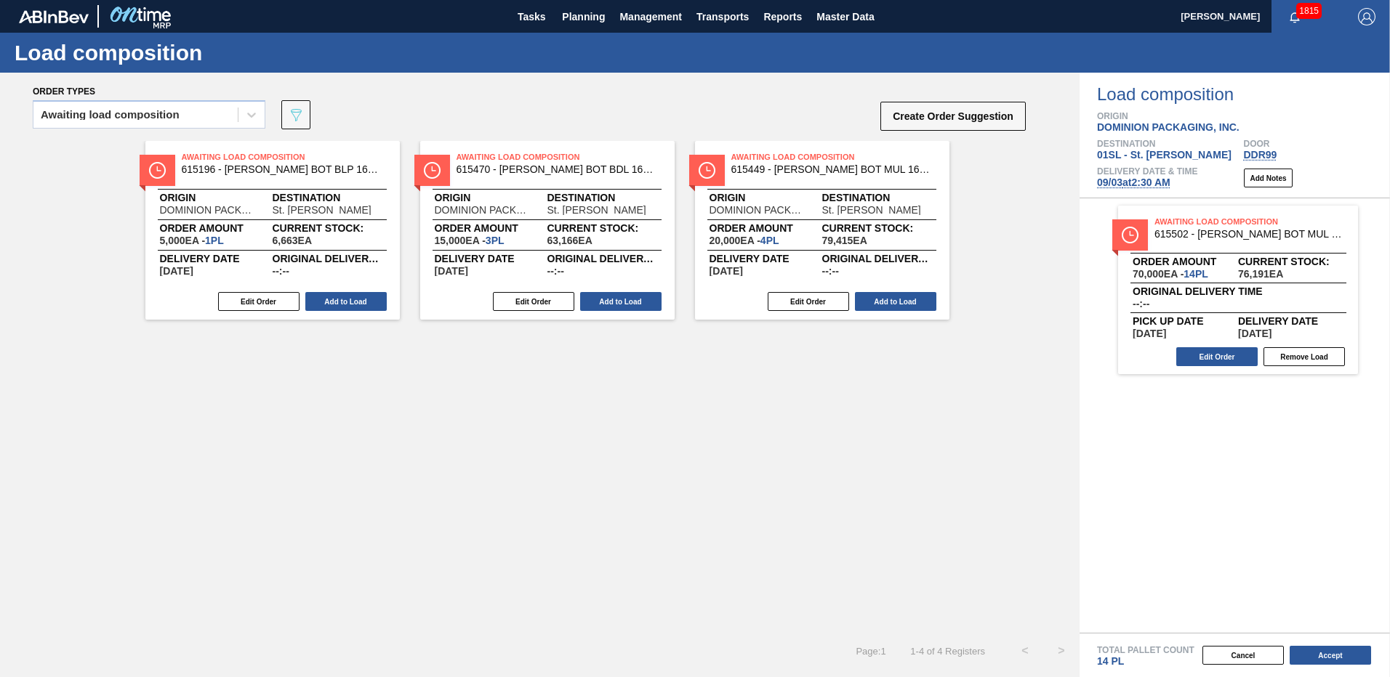
scroll to position [0, 0]
click at [346, 306] on button "Add to Load" at bounding box center [345, 301] width 81 height 19
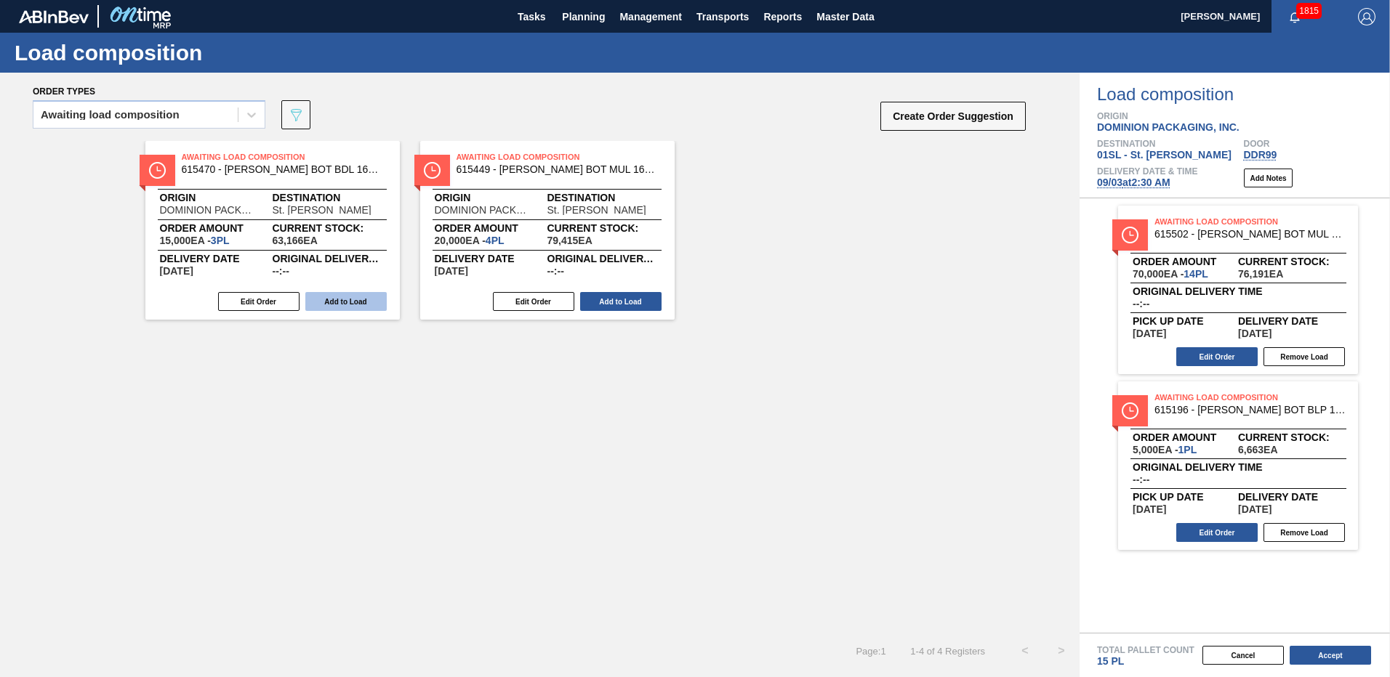
click at [348, 302] on button "Add to Load" at bounding box center [345, 301] width 81 height 19
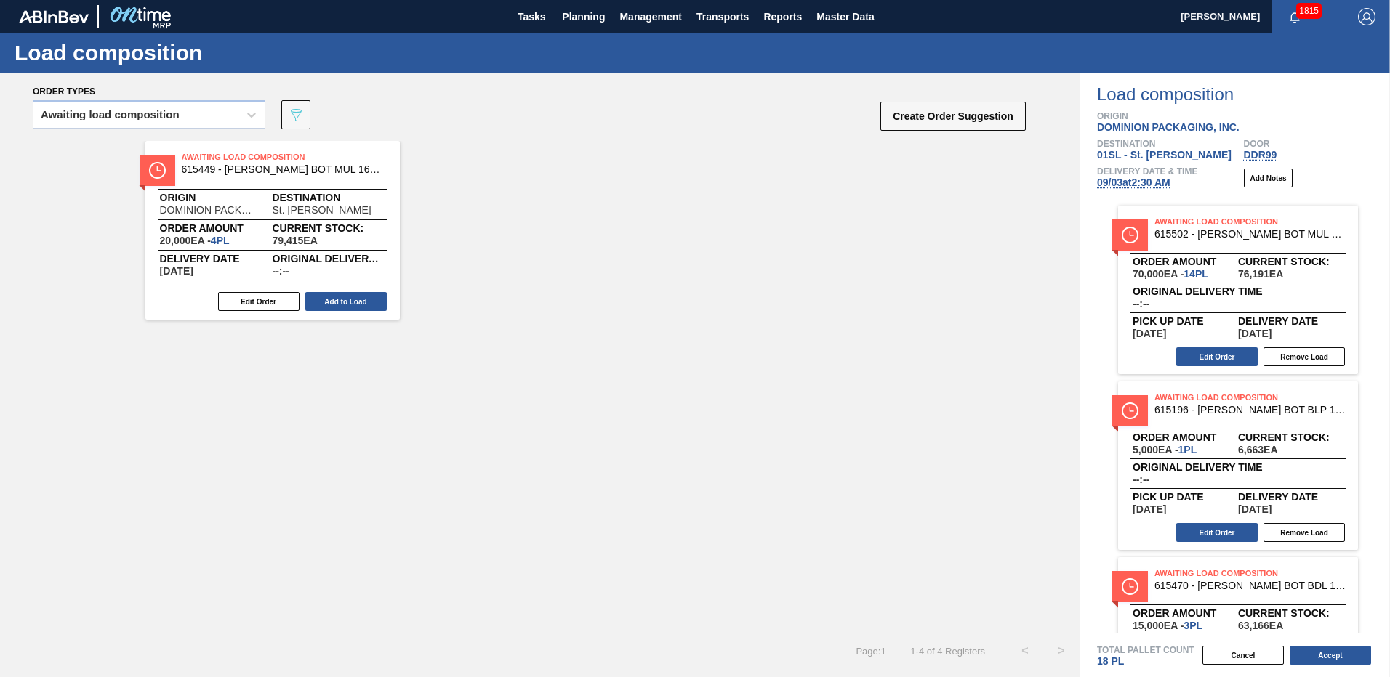
click at [348, 302] on button "Add to Load" at bounding box center [345, 301] width 81 height 19
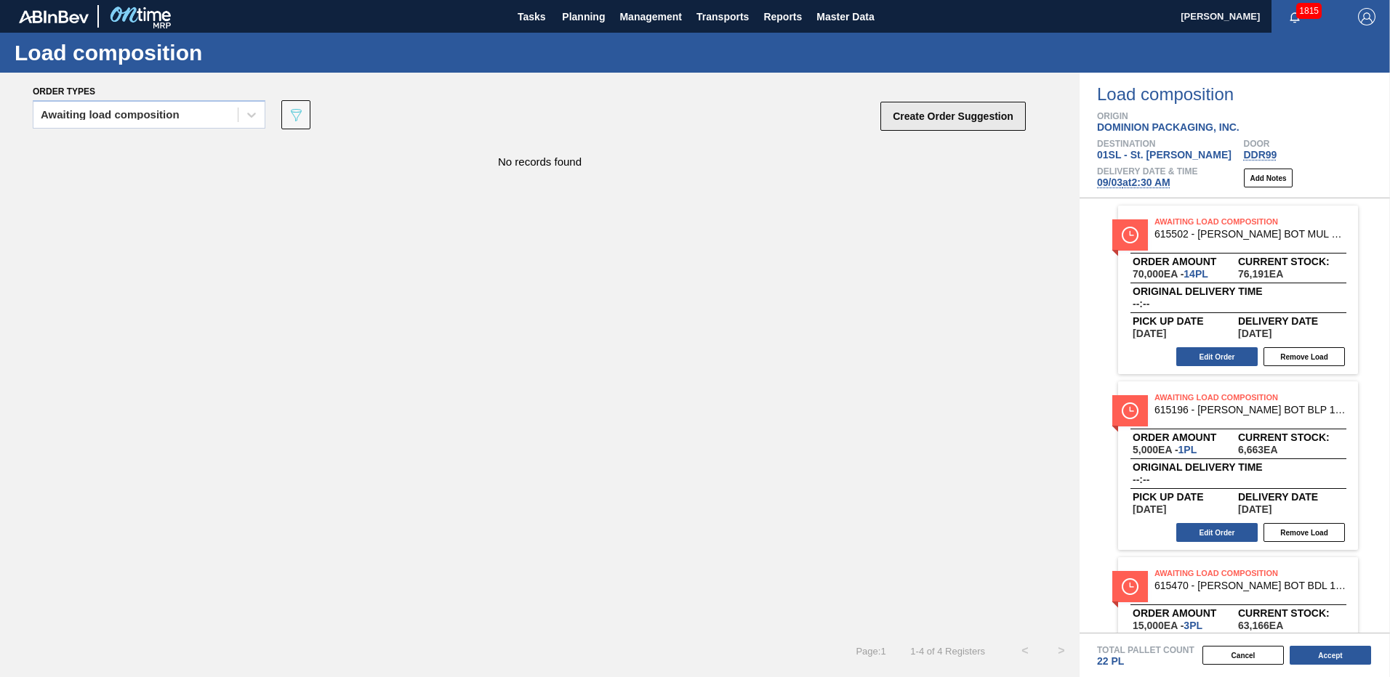
drag, startPoint x: 941, startPoint y: 134, endPoint x: 940, endPoint y: 127, distance: 7.3
click at [941, 134] on div "Create Order Suggestion" at bounding box center [954, 119] width 145 height 38
click at [940, 124] on button "Create Order Suggestion" at bounding box center [952, 116] width 145 height 29
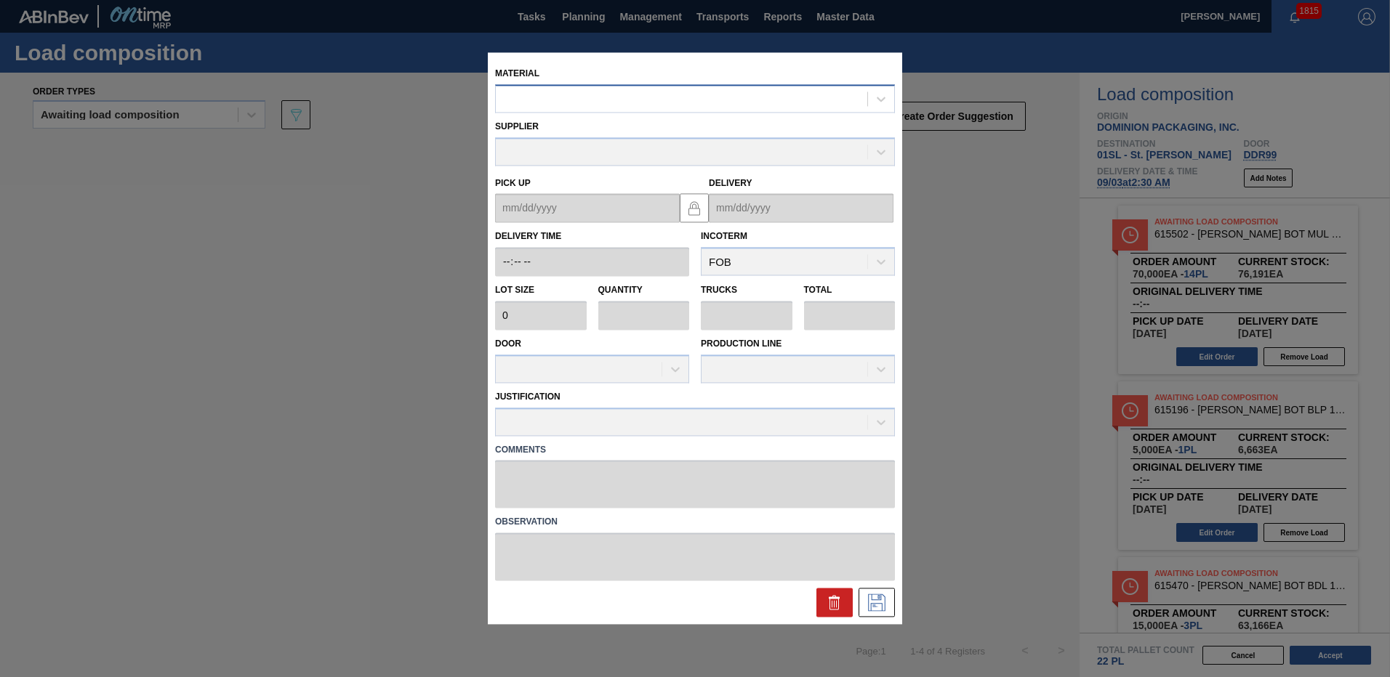
click at [565, 108] on div at bounding box center [681, 99] width 371 height 21
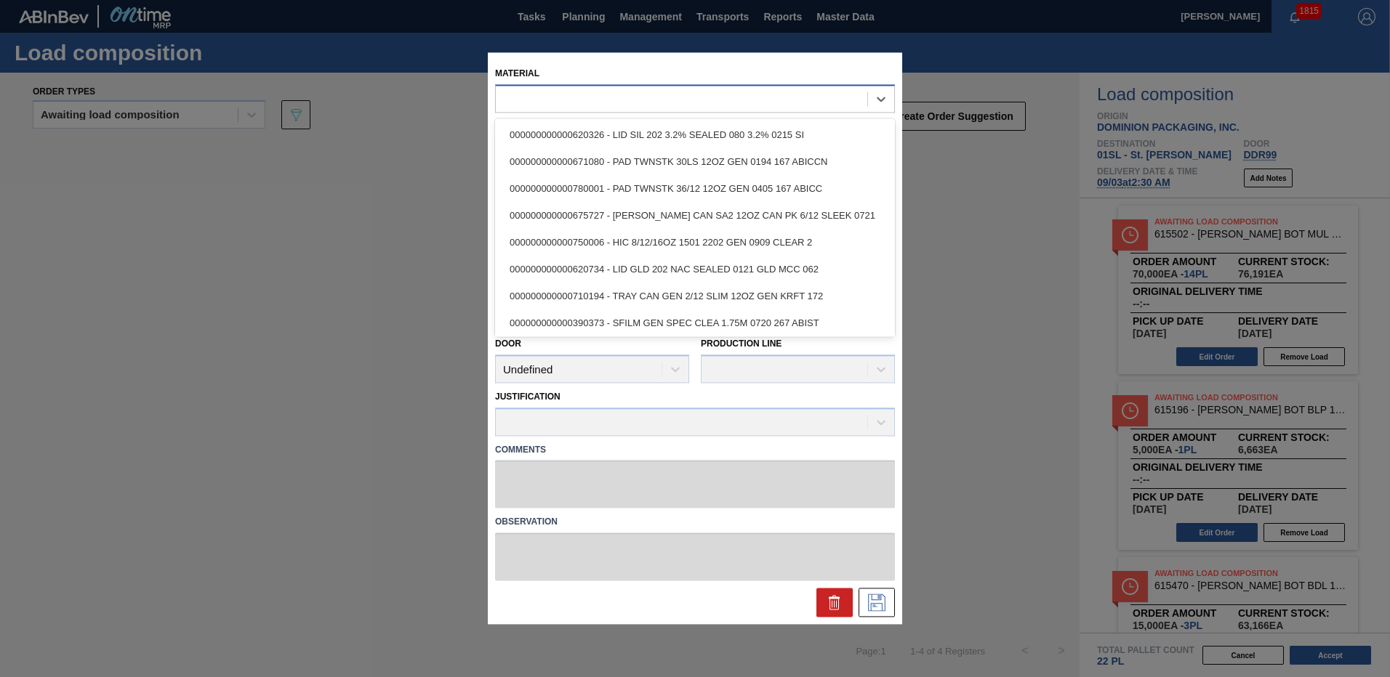
paste input "615449"
type input "615449"
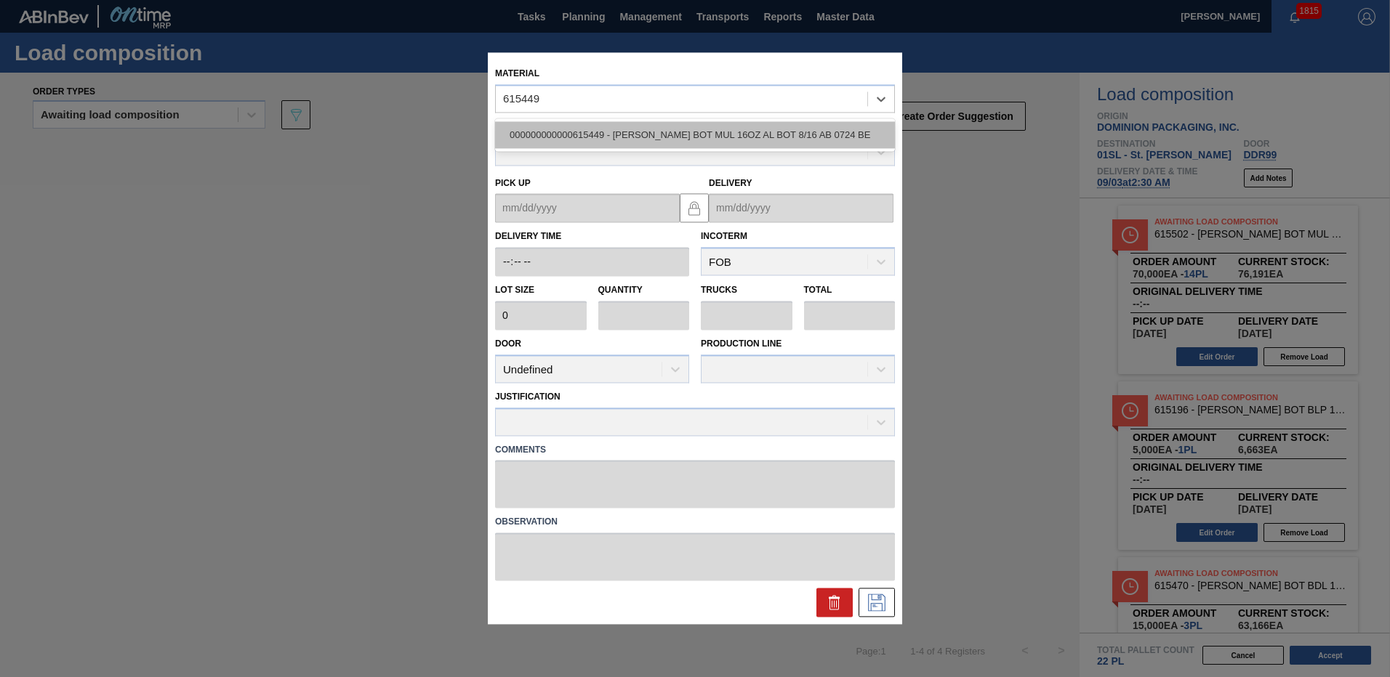
click at [570, 124] on div "000000000000615449 - [PERSON_NAME] BOT MUL 16OZ AL BOT 8/16 AB 0724 BE" at bounding box center [695, 134] width 400 height 27
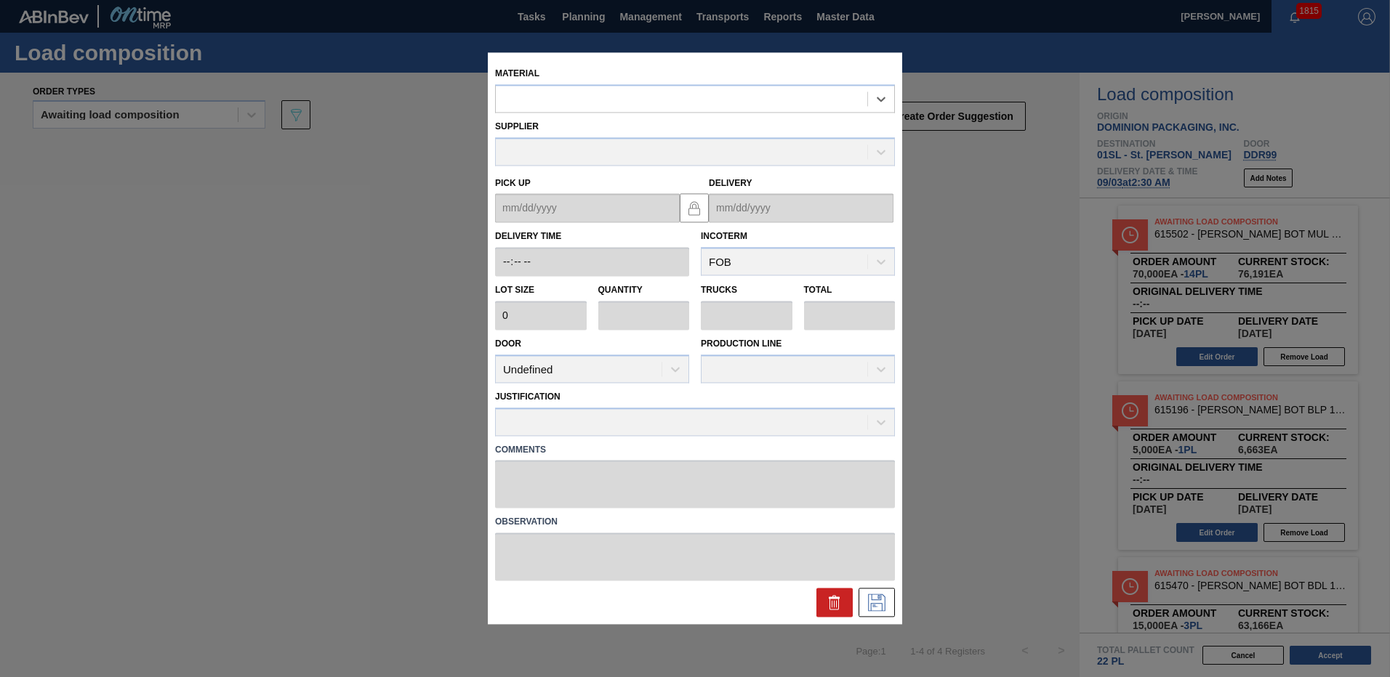
type input "5,000"
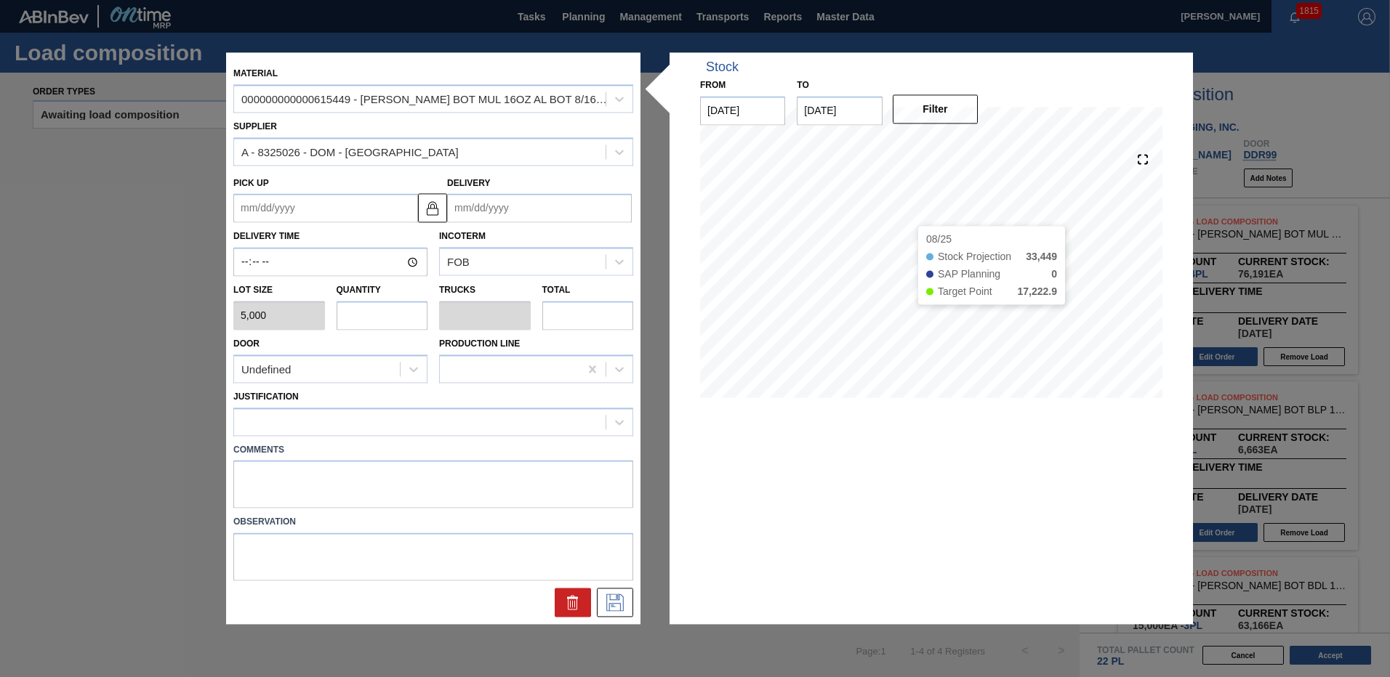
click at [371, 314] on input "text" at bounding box center [383, 315] width 92 height 29
type input "4"
type input "0.154"
type input "20,000"
type input "4"
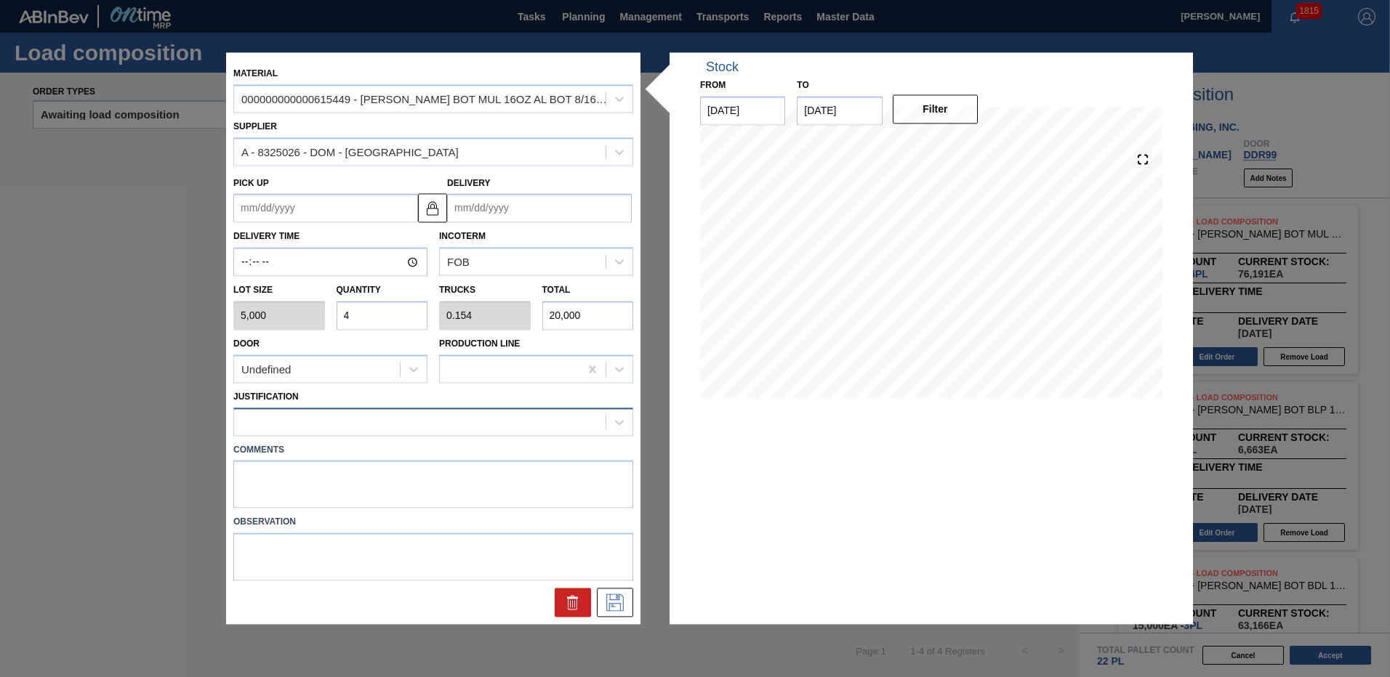
click at [373, 427] on div at bounding box center [419, 421] width 371 height 21
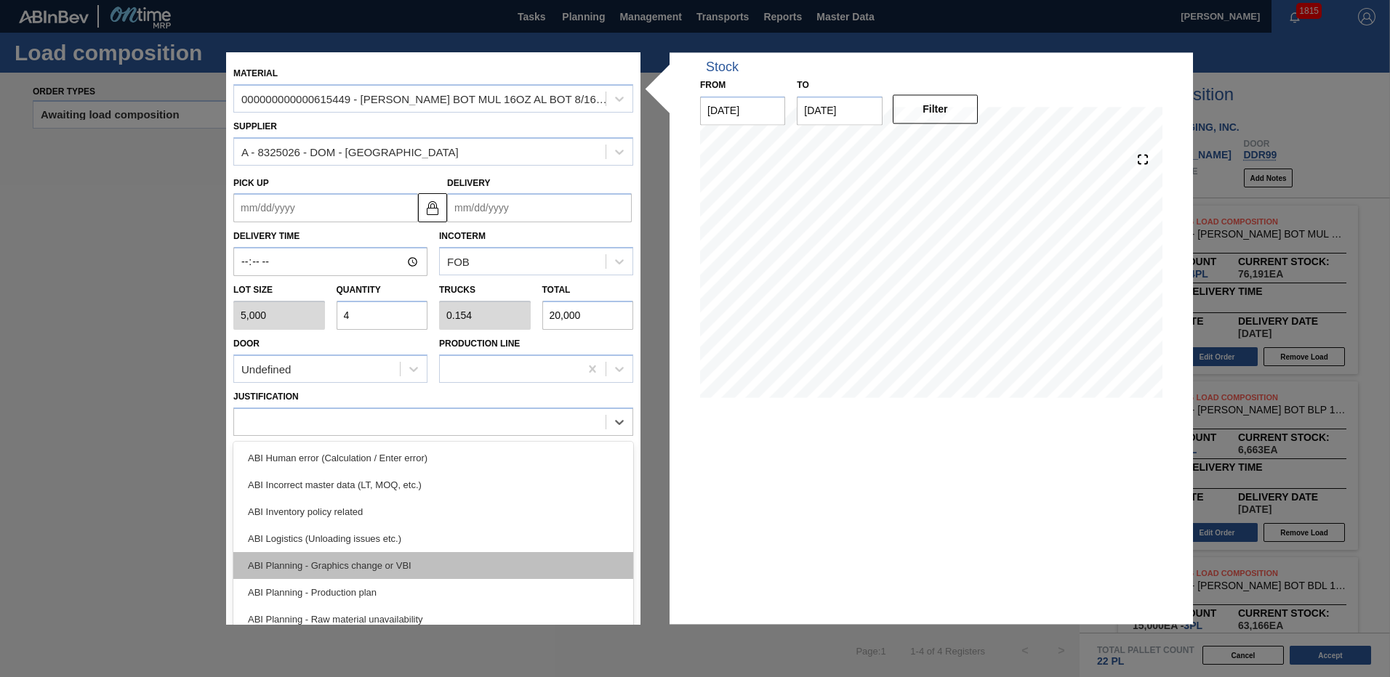
scroll to position [131, 0]
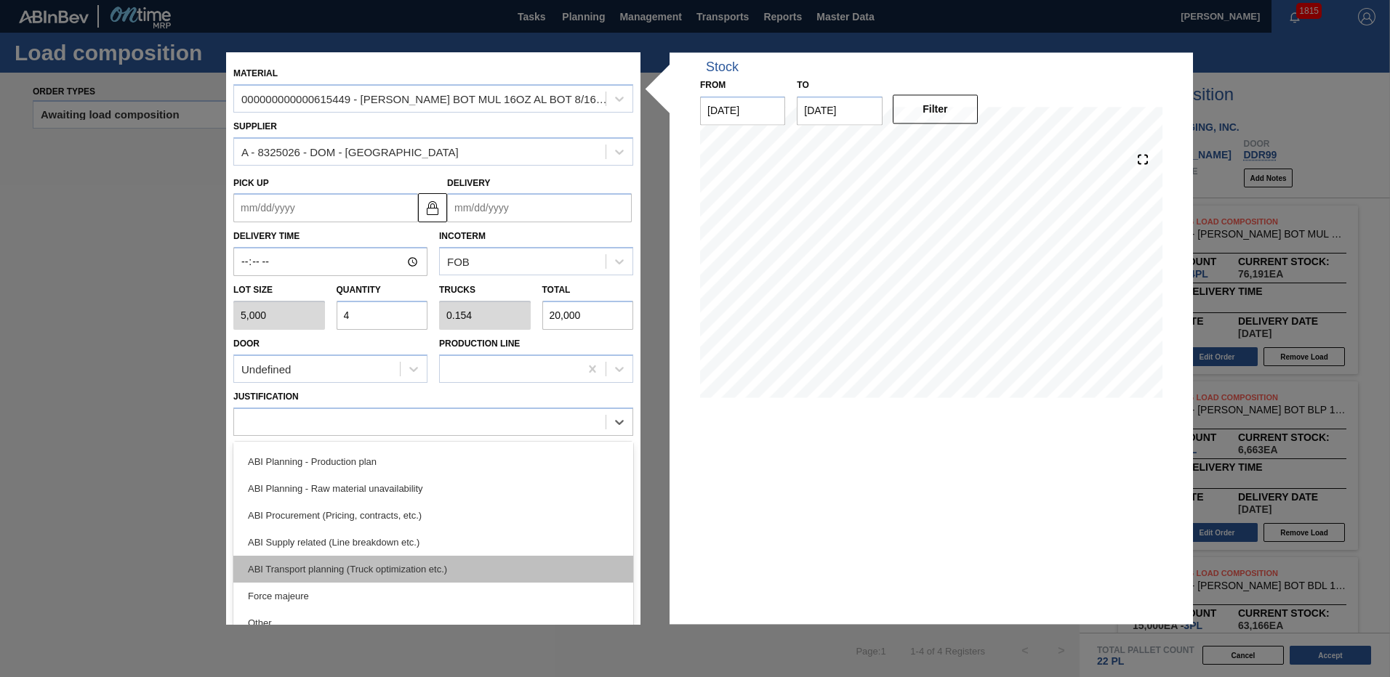
click at [395, 562] on div "ABI Transport planning (Truck optimization etc.)" at bounding box center [433, 569] width 400 height 27
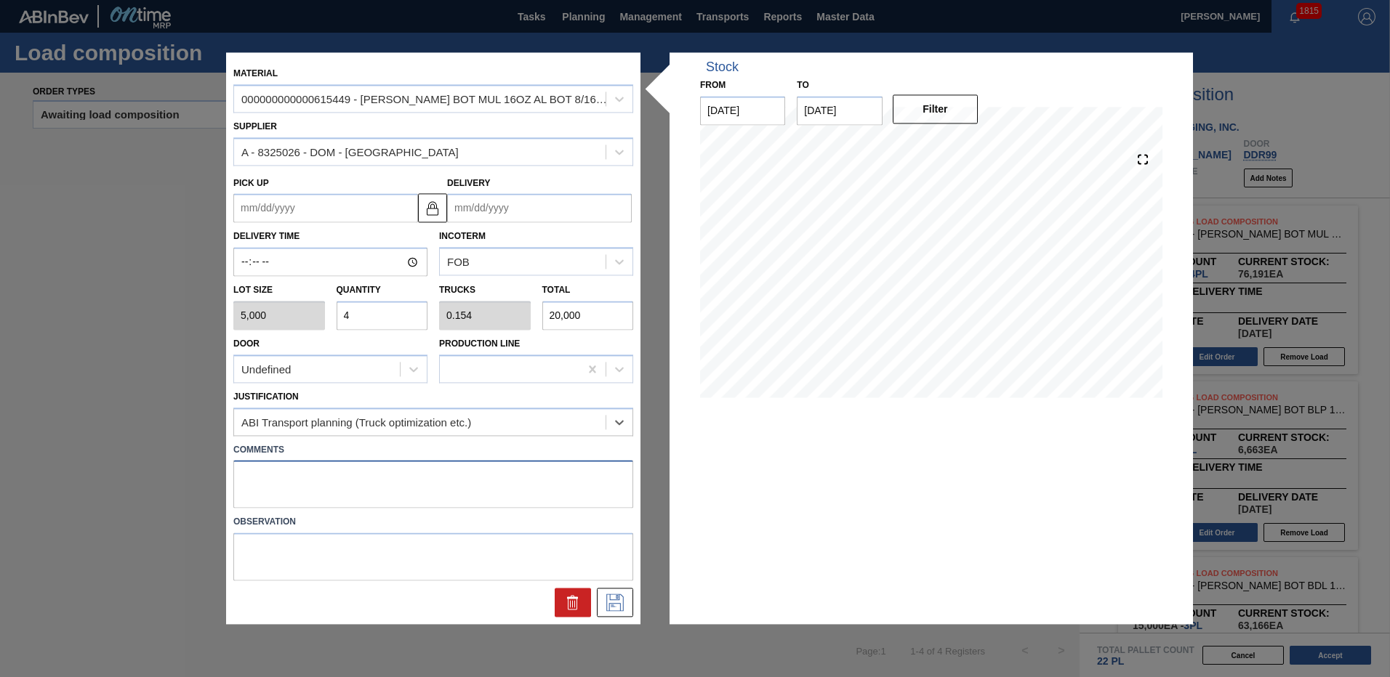
click at [390, 475] on textarea at bounding box center [433, 485] width 400 height 48
type textarea "live unload"
click at [384, 371] on div "Undefined" at bounding box center [317, 369] width 166 height 21
click at [302, 432] on div "DDR99" at bounding box center [330, 432] width 194 height 27
click at [481, 217] on input "Delivery" at bounding box center [539, 208] width 185 height 29
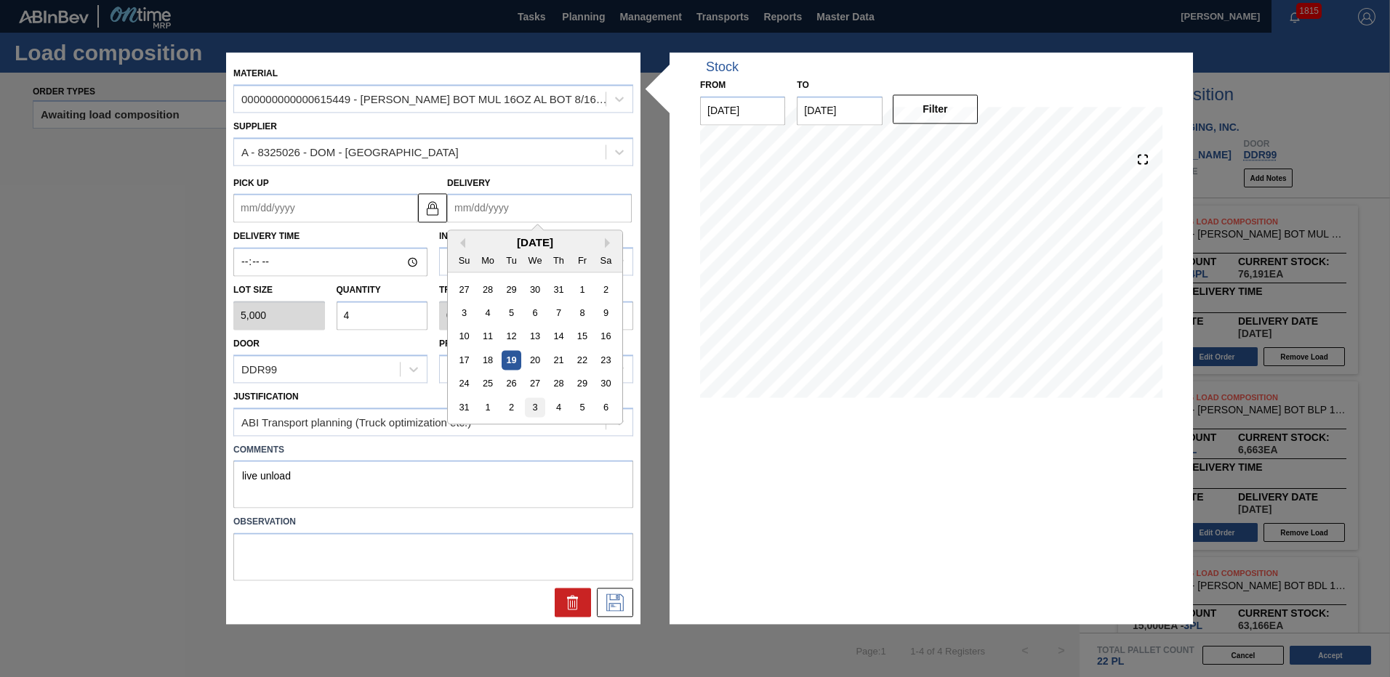
click at [540, 403] on div "3" at bounding box center [535, 408] width 20 height 20
type up "[DATE]"
type input "[DATE]"
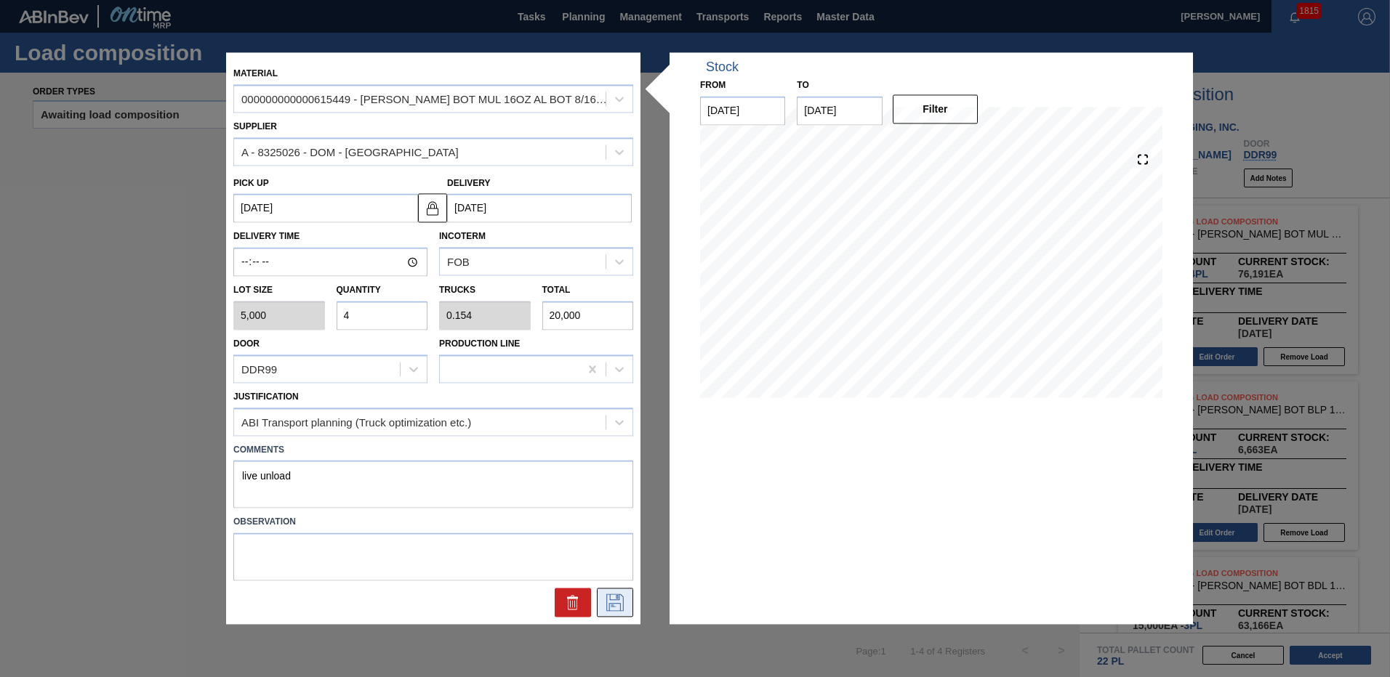
click at [611, 605] on icon at bounding box center [614, 603] width 23 height 17
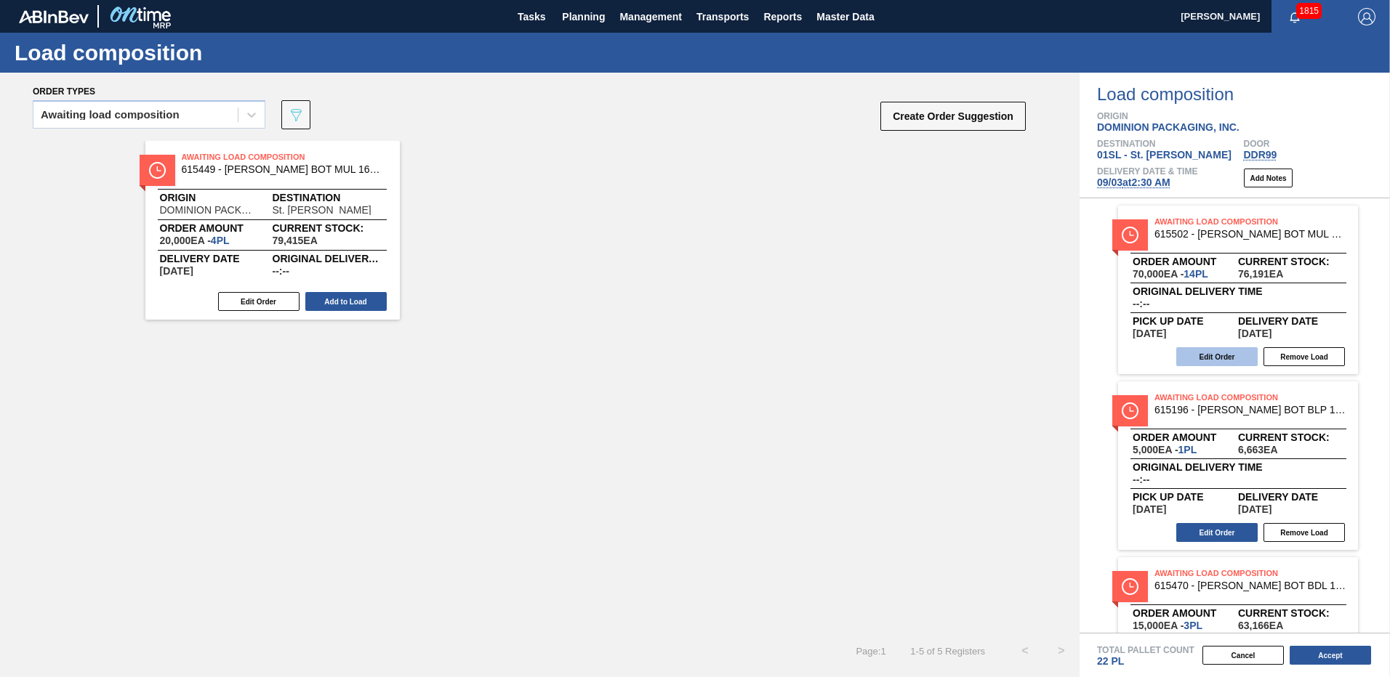
click at [1191, 356] on button "Edit Order" at bounding box center [1216, 356] width 81 height 19
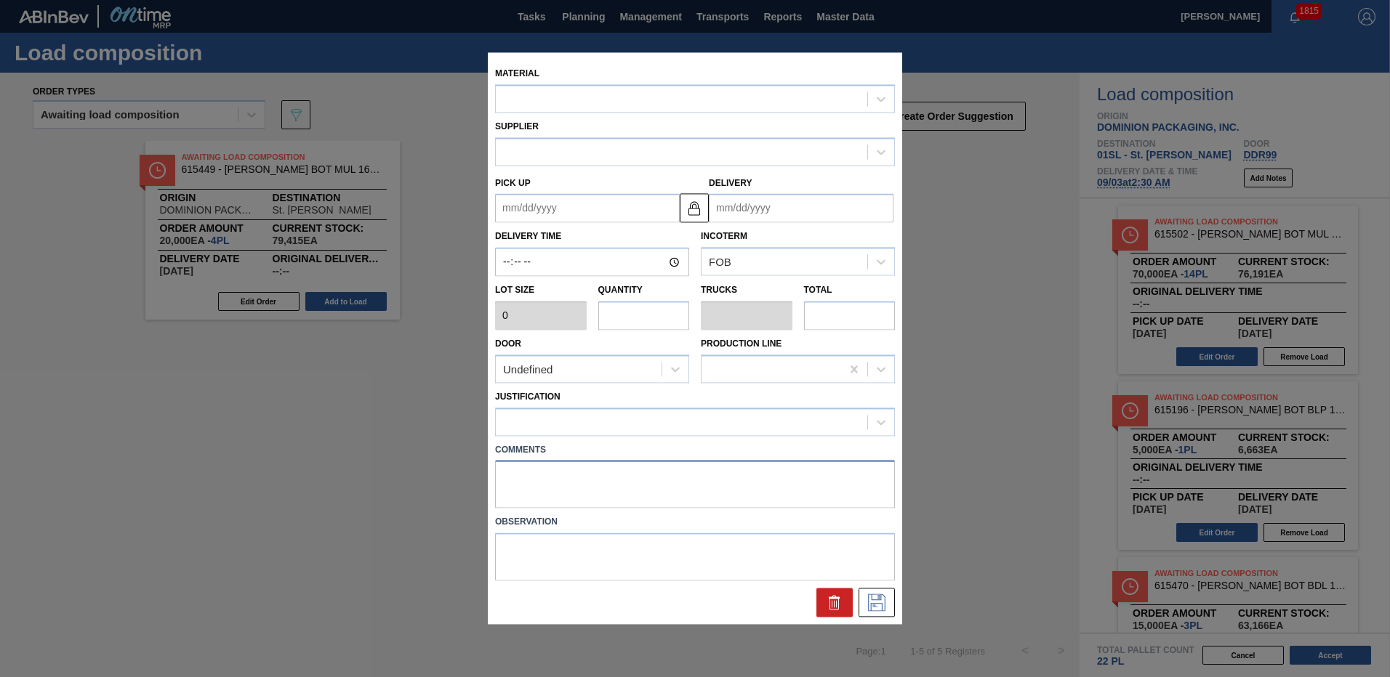
click at [577, 469] on textarea at bounding box center [695, 485] width 400 height 48
type input "5,000"
type input "14"
type input "0.538"
type input "70,000"
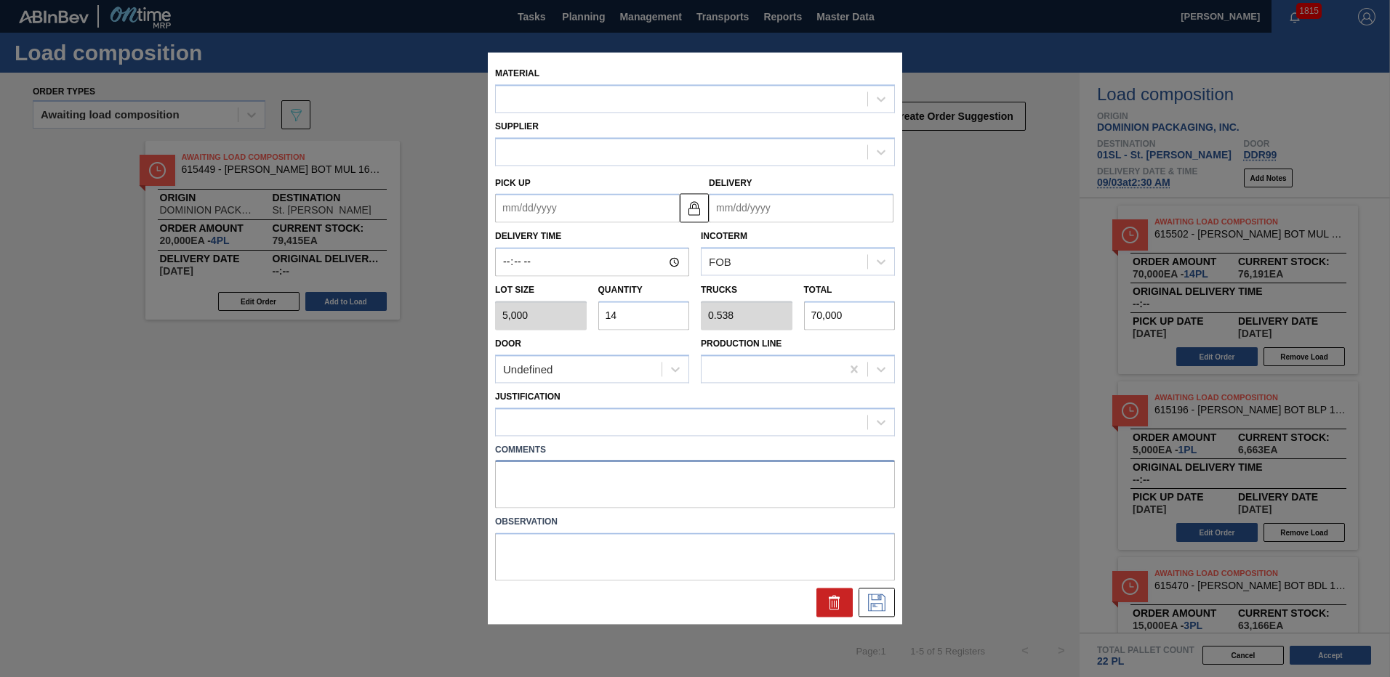
type up "[DATE]"
type input "[DATE]"
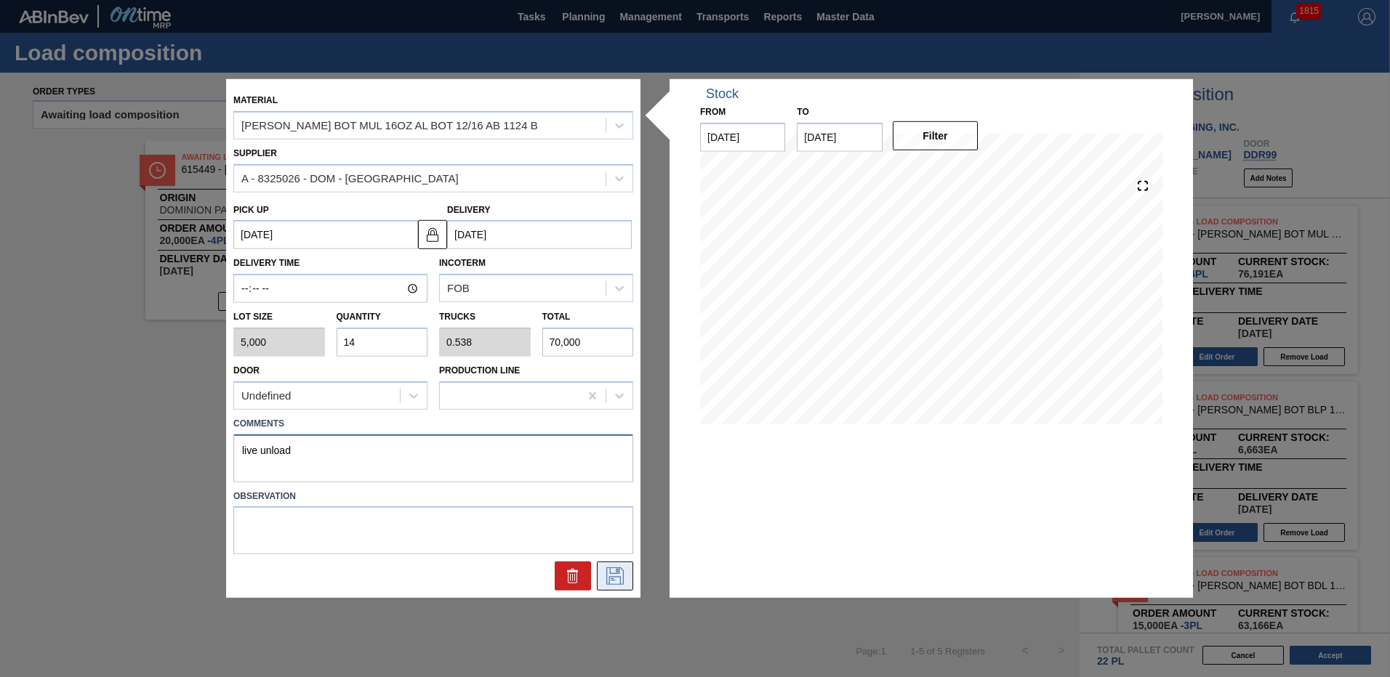
type textarea "live unload"
click at [611, 571] on icon at bounding box center [614, 576] width 23 height 17
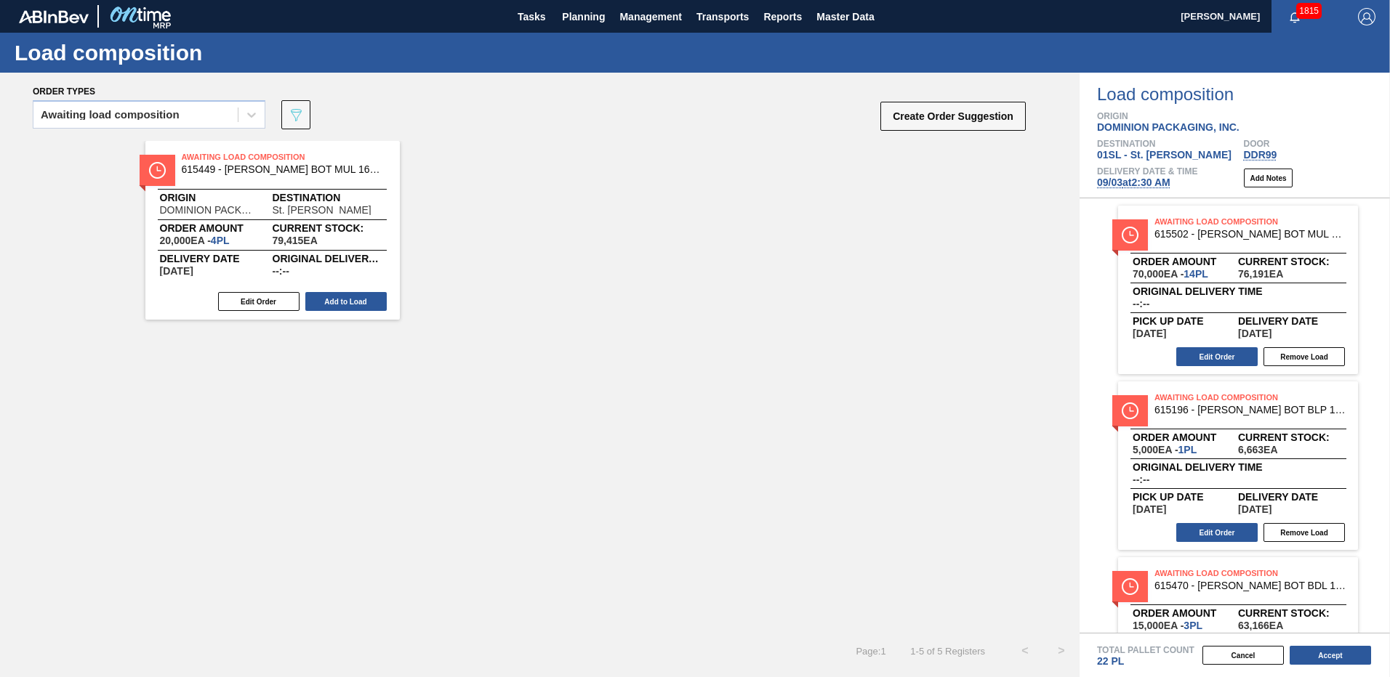
scroll to position [65, 0]
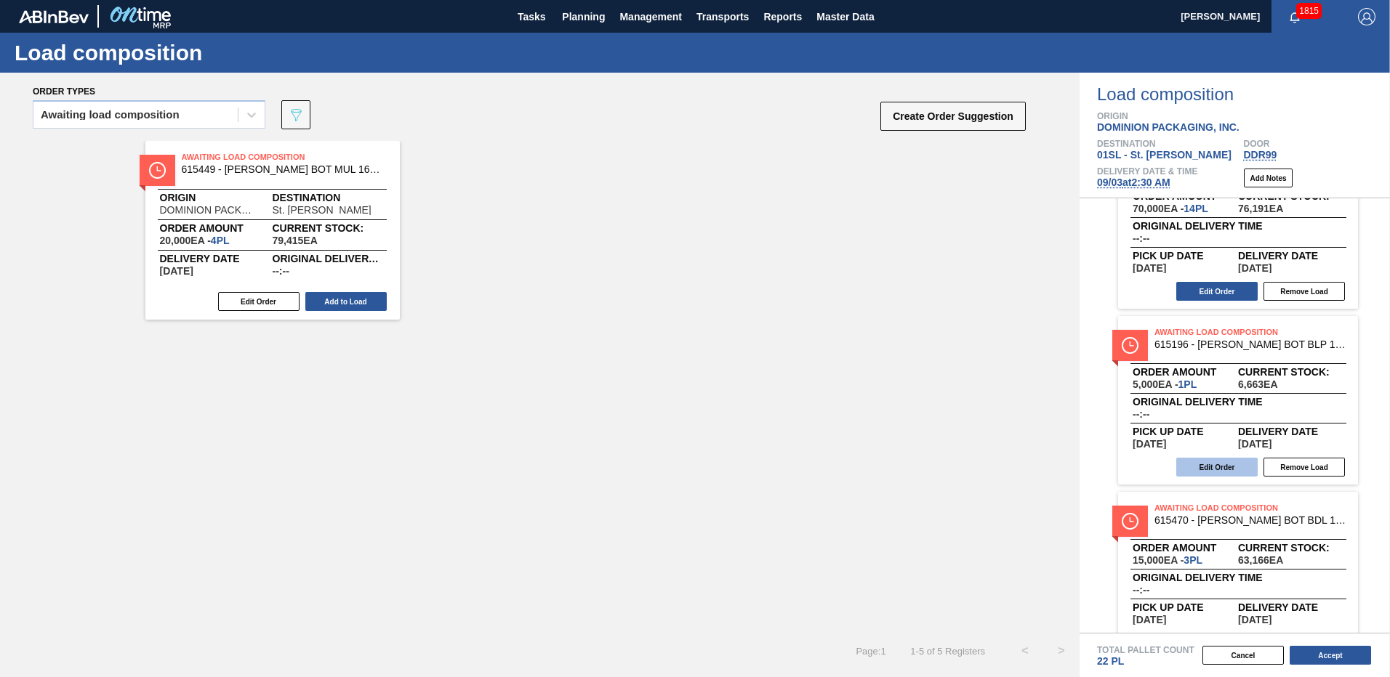
click at [1191, 463] on button "Edit Order" at bounding box center [1216, 467] width 81 height 19
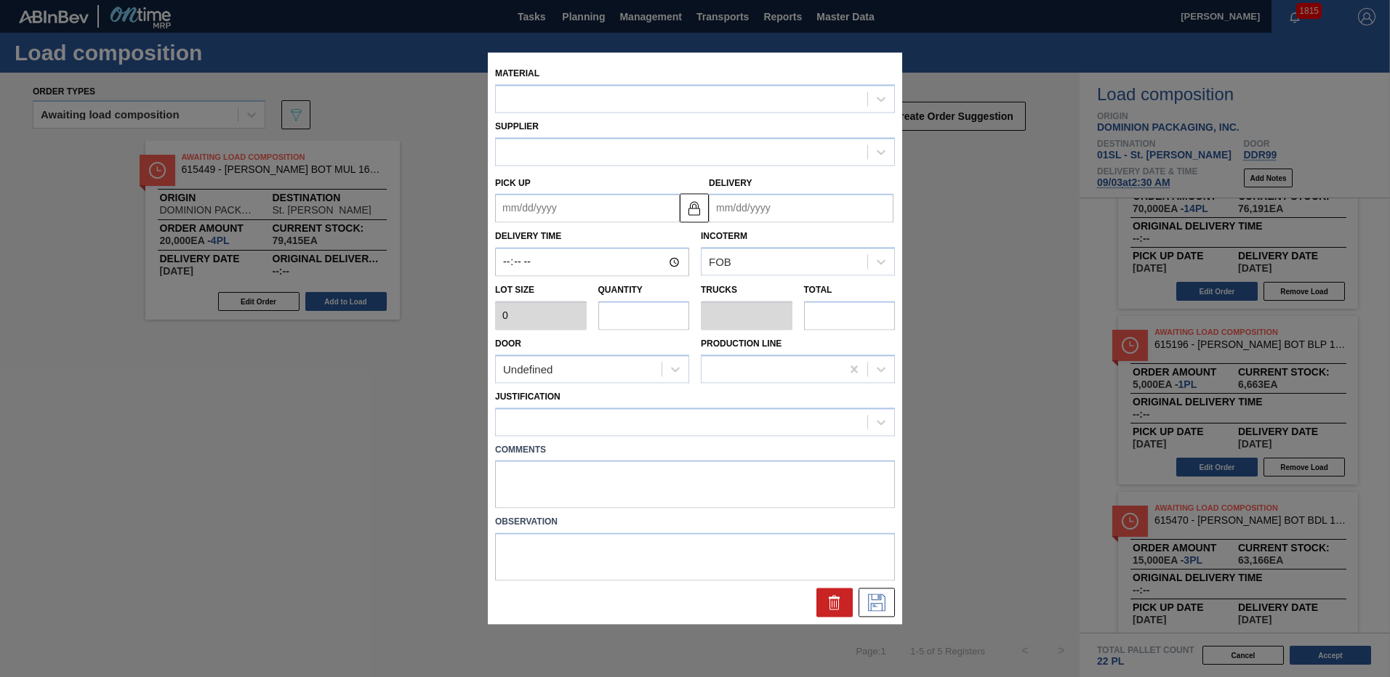
type input "5,000"
type input "1"
type input "0.038"
type input "5,000"
type up "[DATE]"
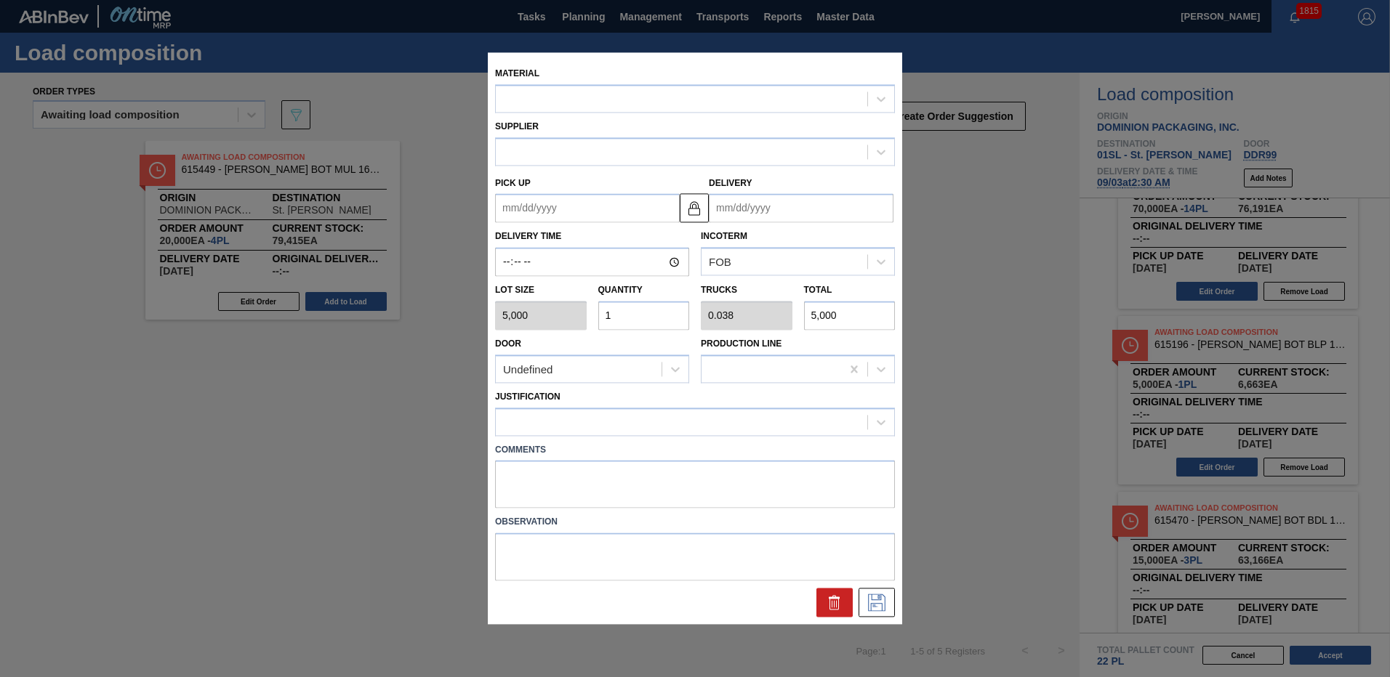
type input "[DATE]"
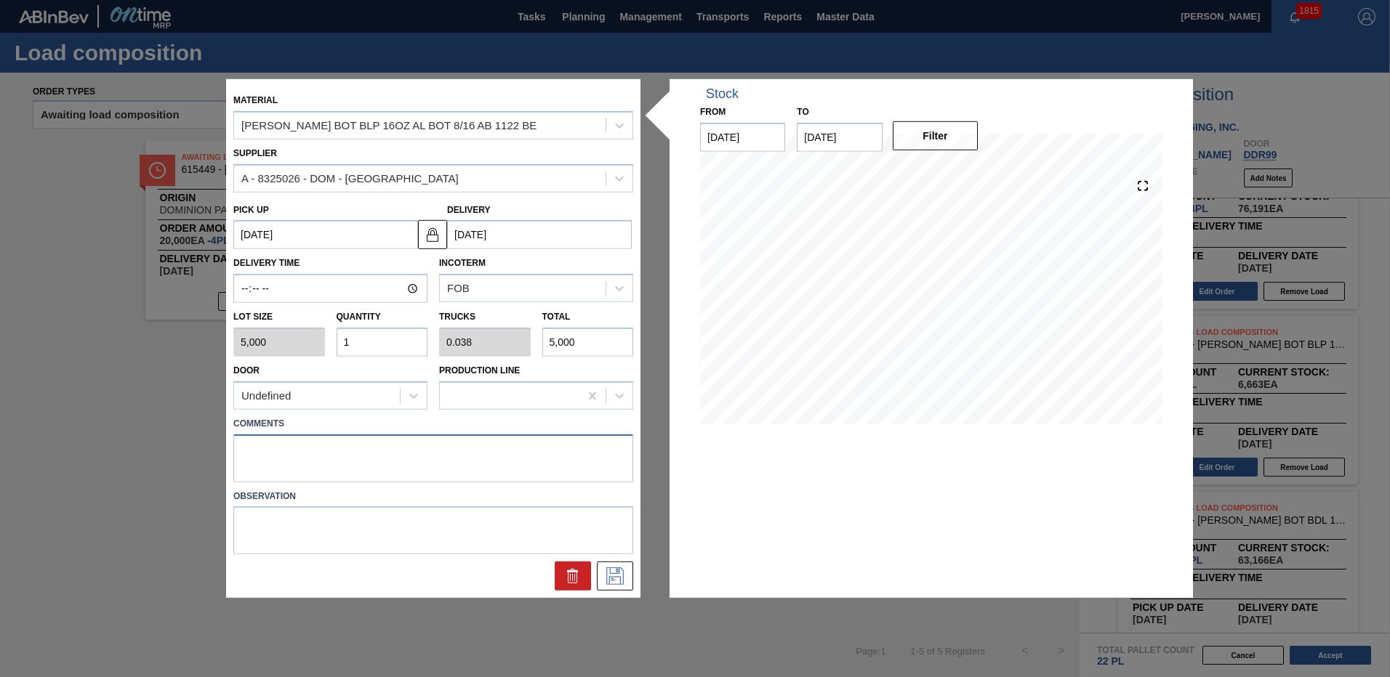
click at [460, 457] on textarea at bounding box center [433, 458] width 400 height 48
type textarea "live unload"
click at [619, 571] on icon at bounding box center [614, 576] width 17 height 17
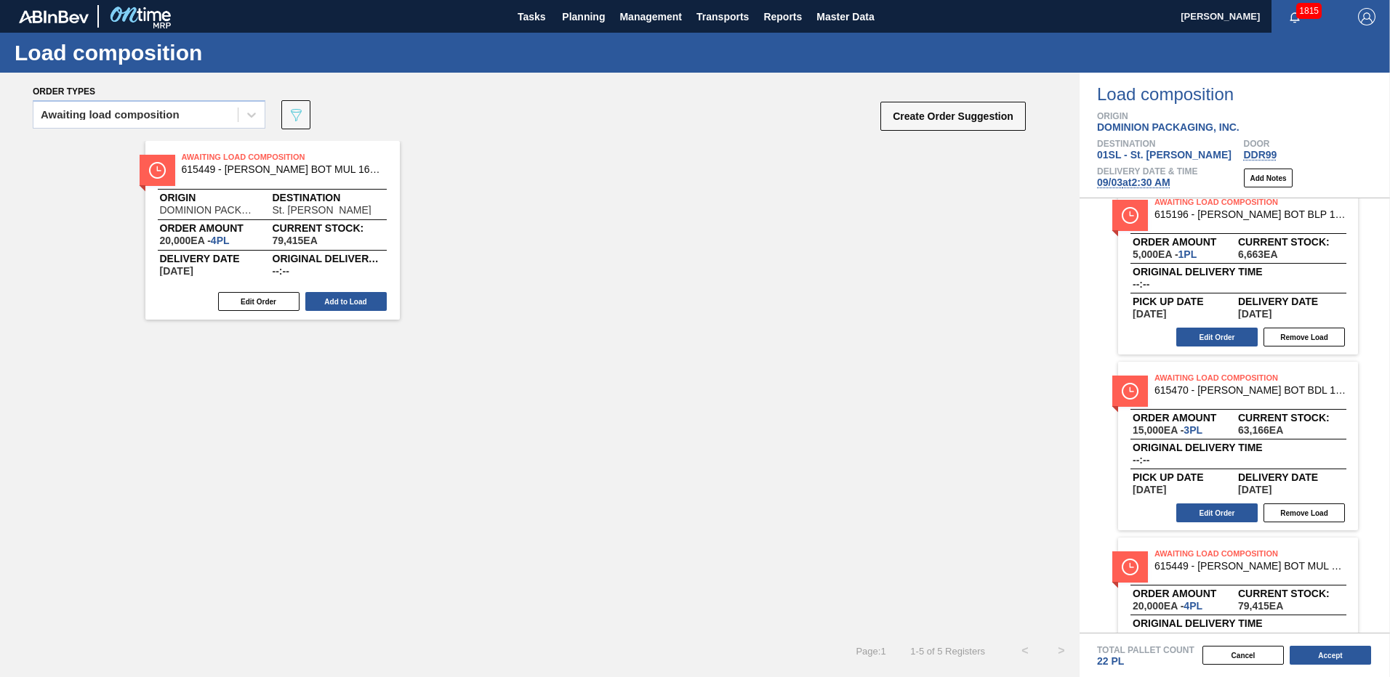
scroll to position [276, 0]
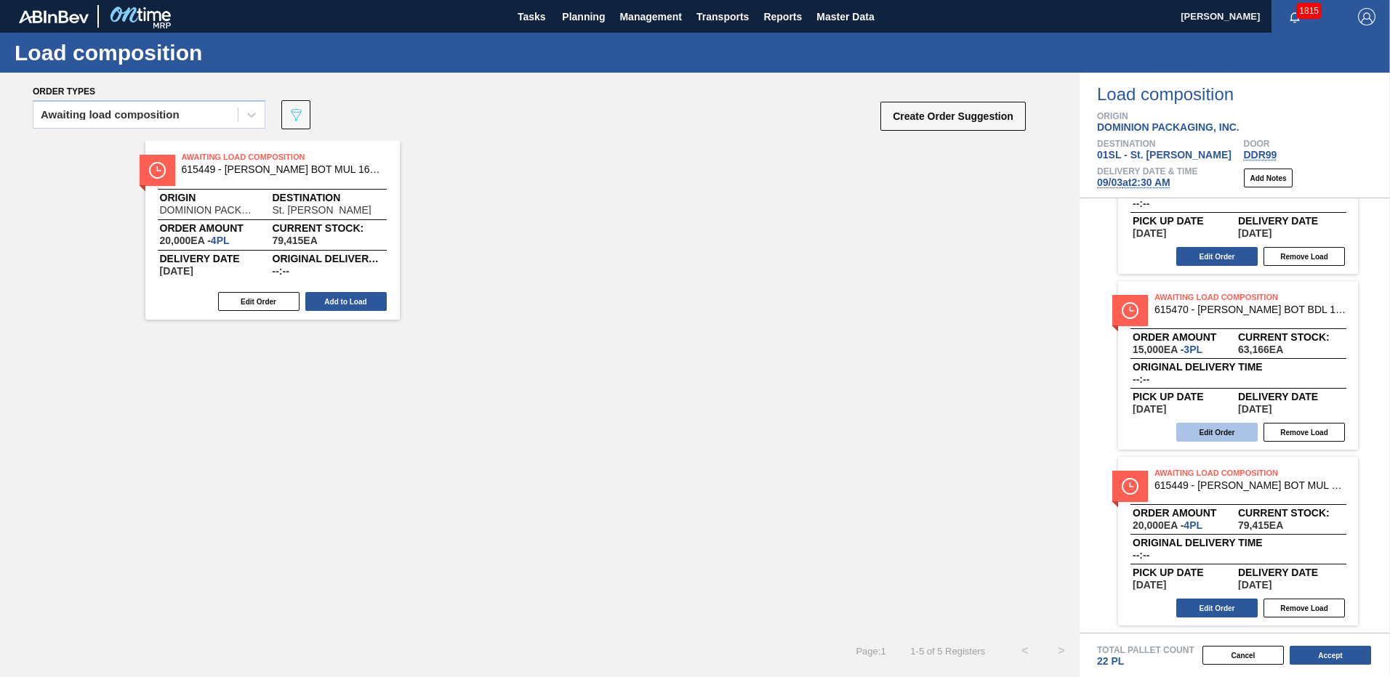
click at [1209, 432] on button "Edit Order" at bounding box center [1216, 432] width 81 height 19
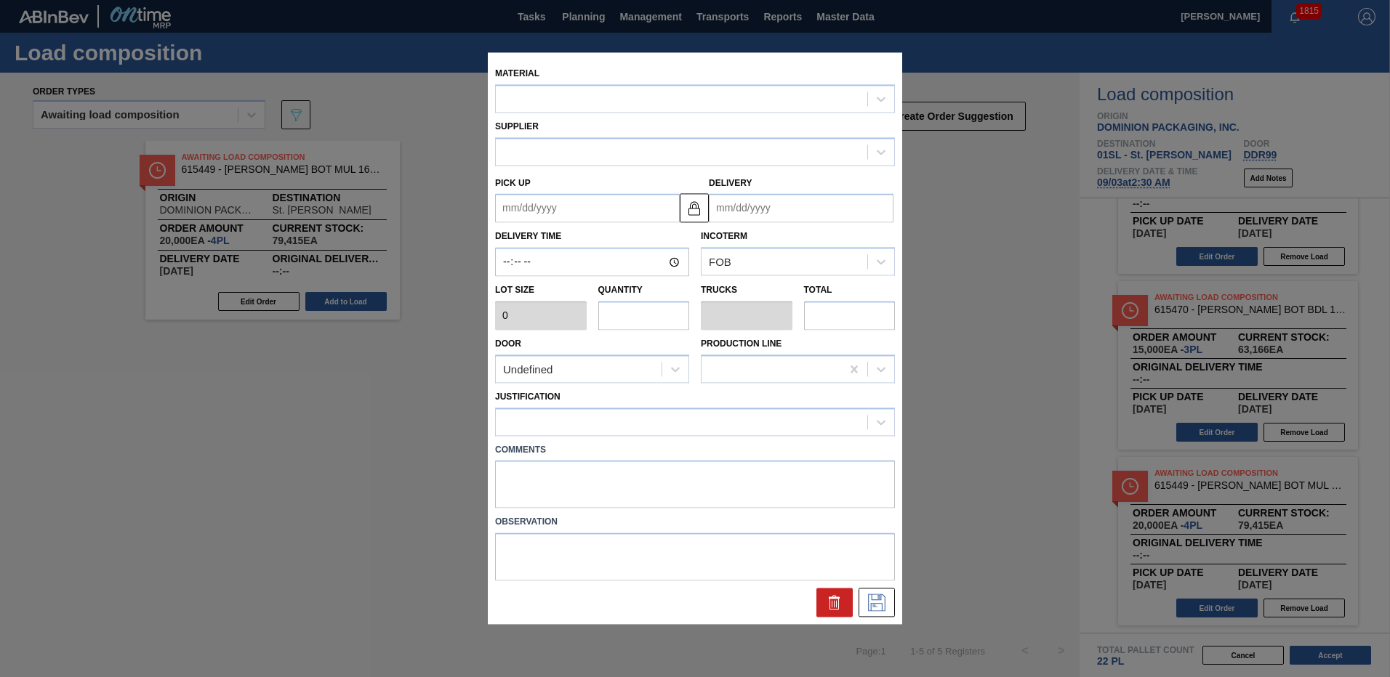
type input "5,000"
type input "3"
type input "0.115"
type input "15,000"
type up "[DATE]"
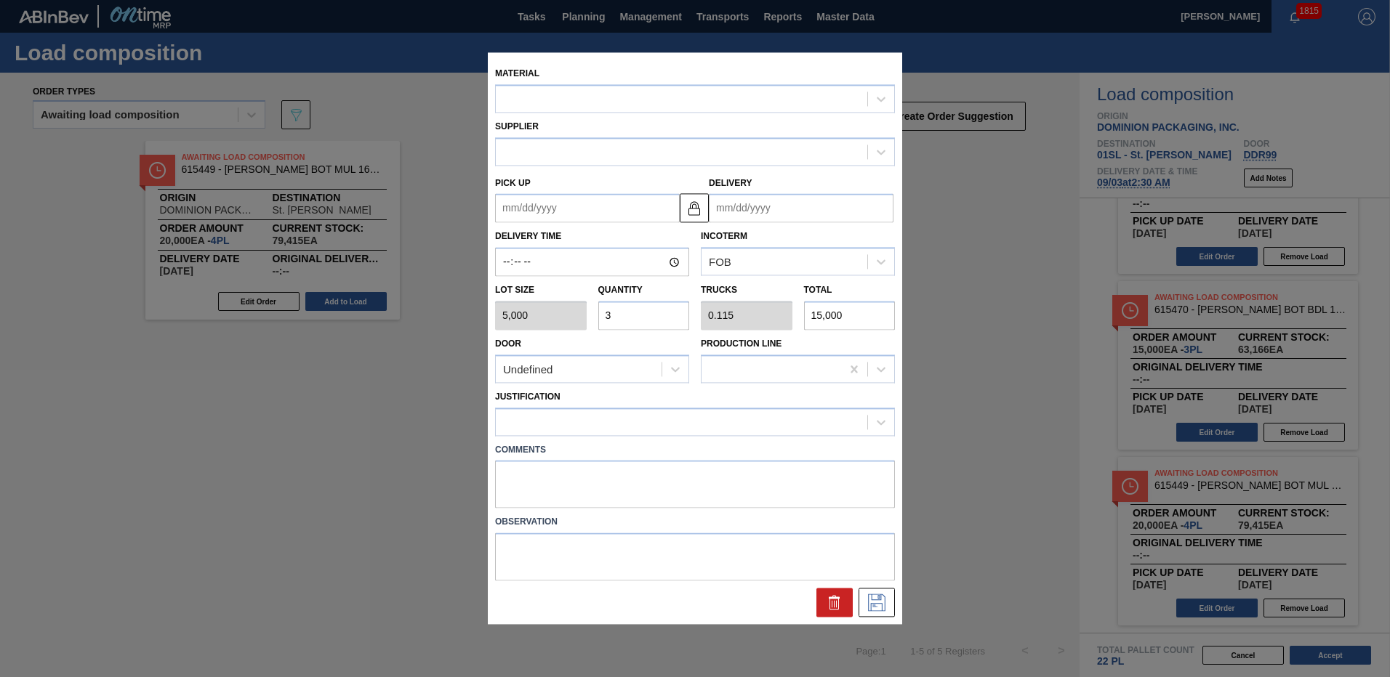
type input "[DATE]"
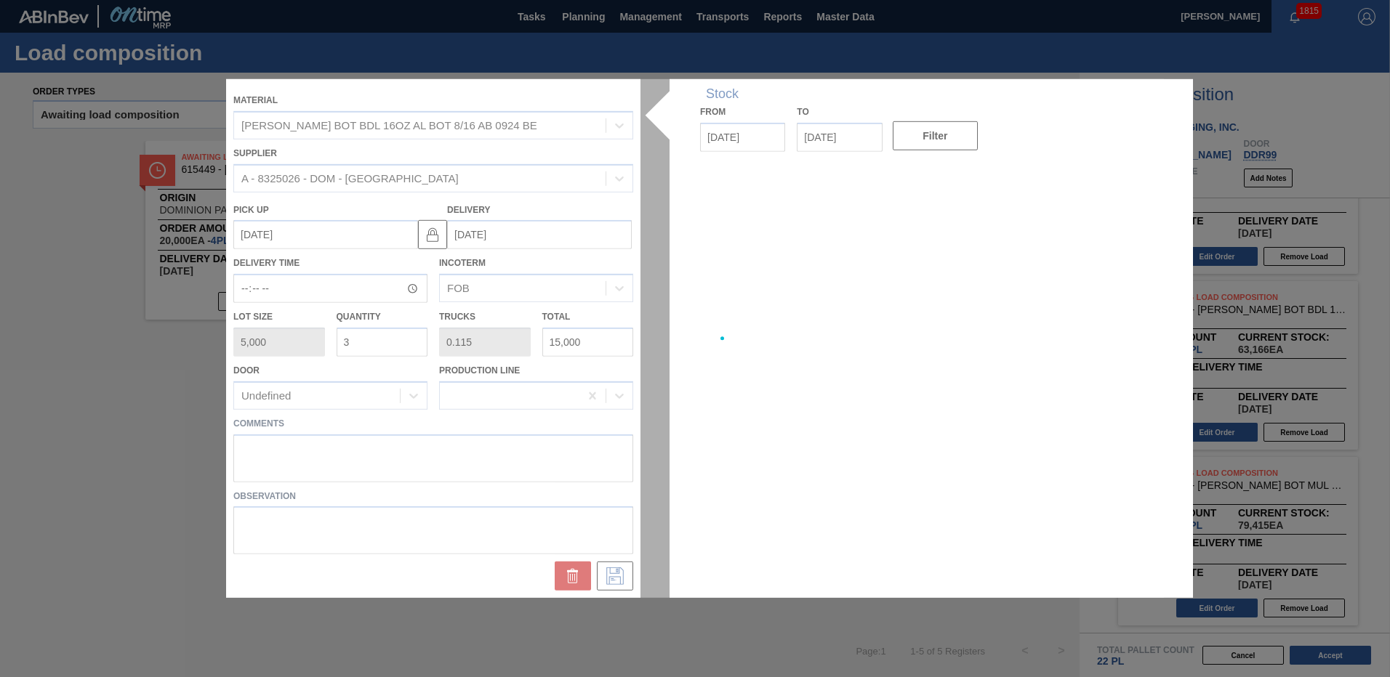
click at [637, 478] on div at bounding box center [695, 338] width 938 height 519
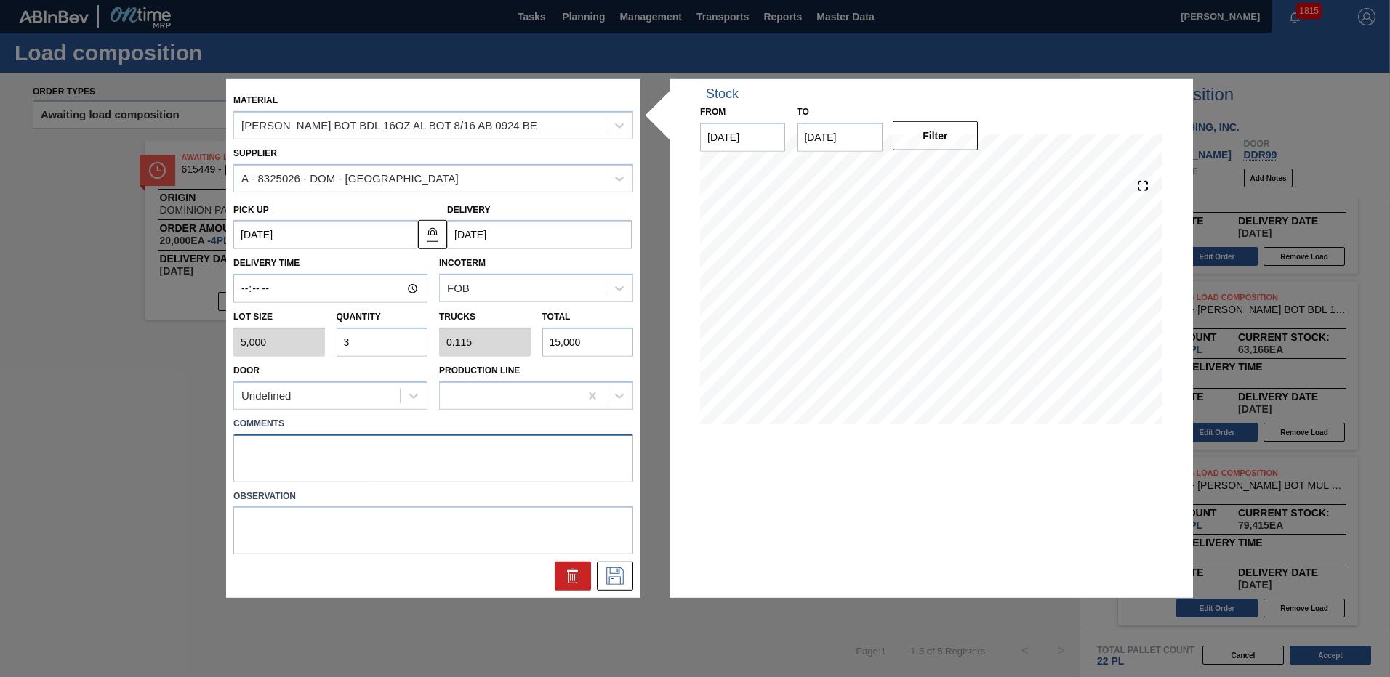
click at [578, 475] on textarea at bounding box center [433, 458] width 400 height 48
type textarea "live unload"
click at [609, 565] on button at bounding box center [615, 576] width 36 height 29
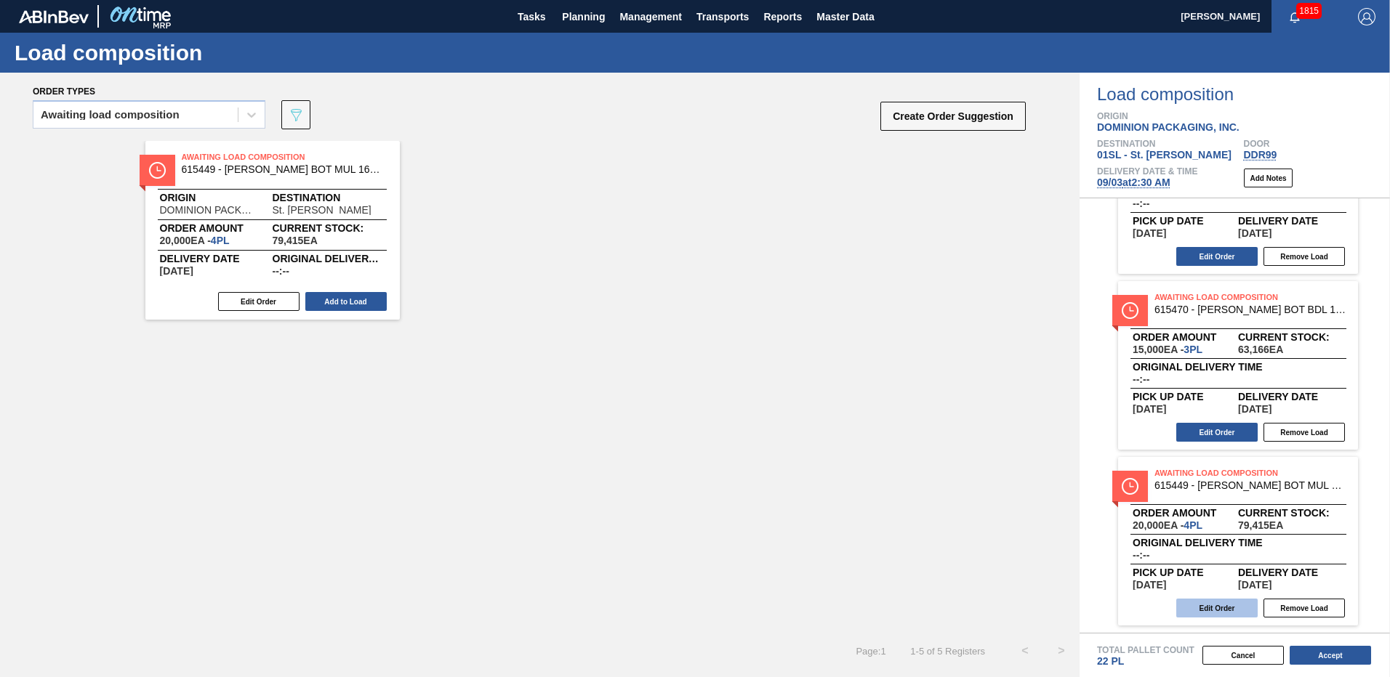
click at [1197, 602] on button "Edit Order" at bounding box center [1216, 608] width 81 height 19
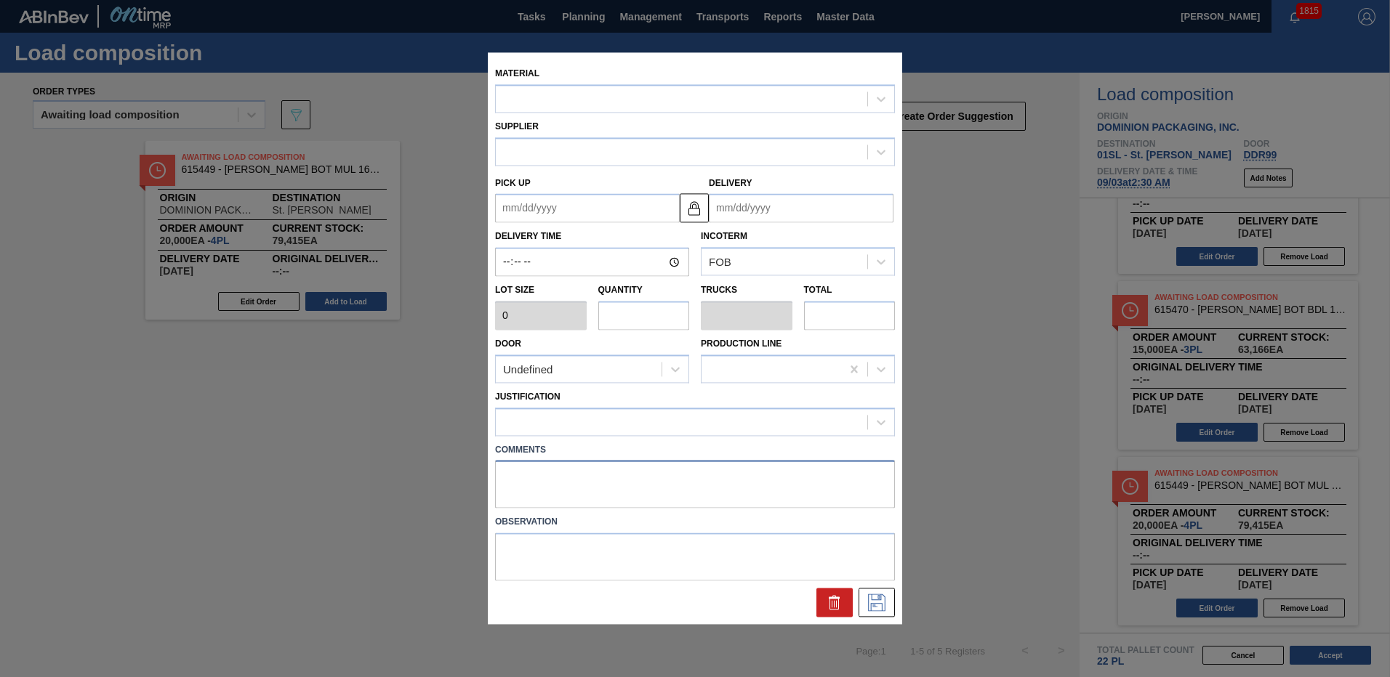
click at [731, 486] on textarea at bounding box center [695, 485] width 400 height 48
type input "5,000"
type input "4"
type input "0.154"
type input "20,000"
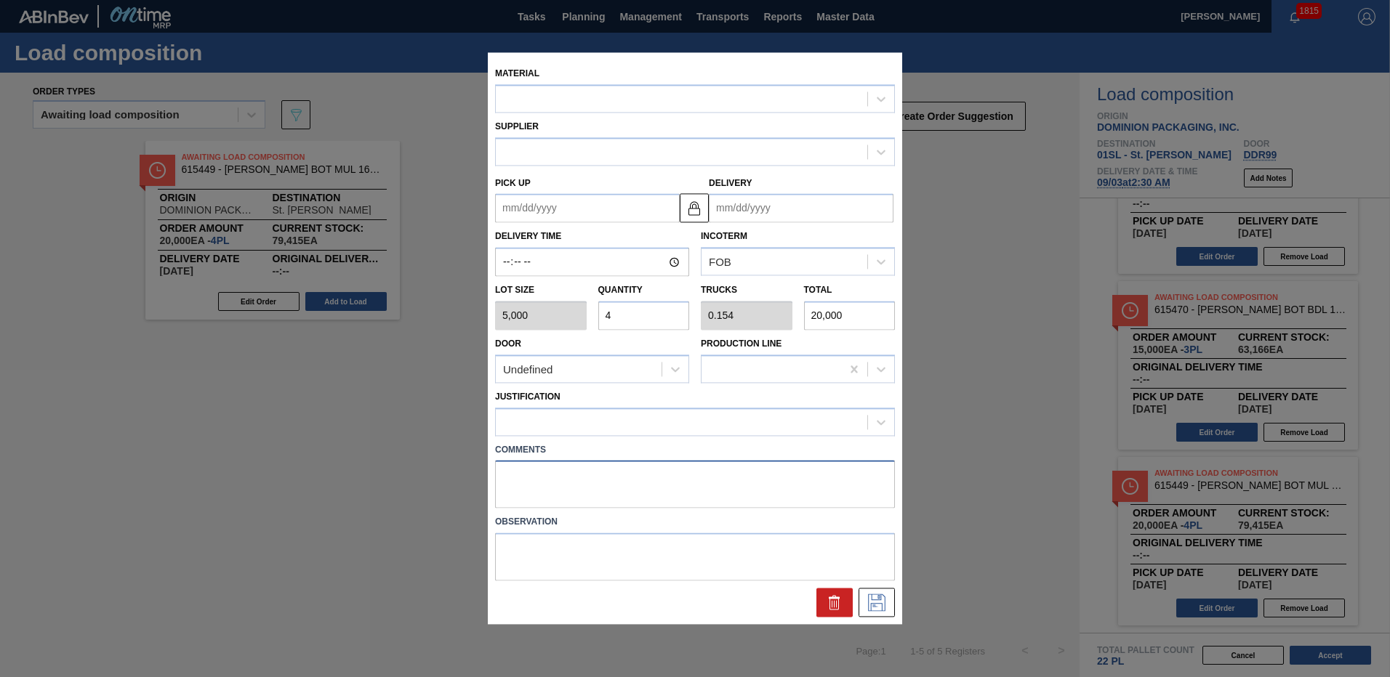
type up "[DATE]"
type input "[DATE]"
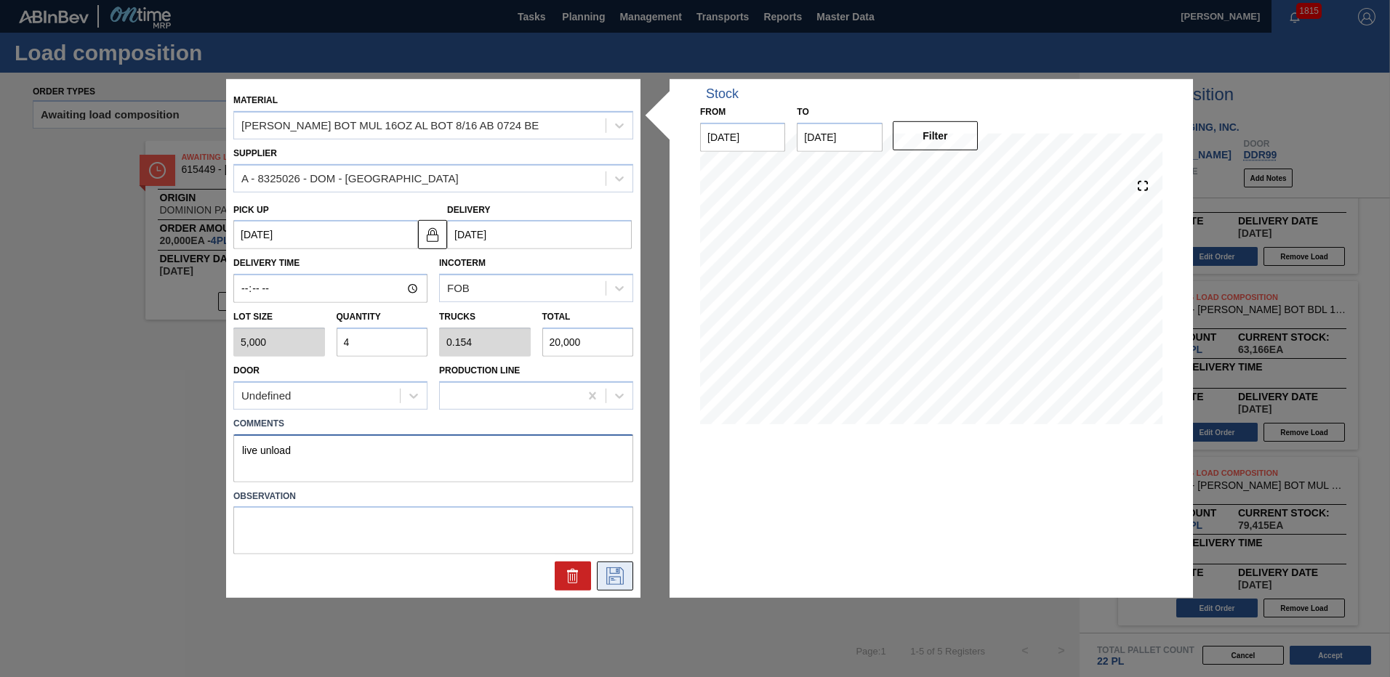
type textarea "live unload"
click at [604, 576] on icon at bounding box center [614, 576] width 23 height 17
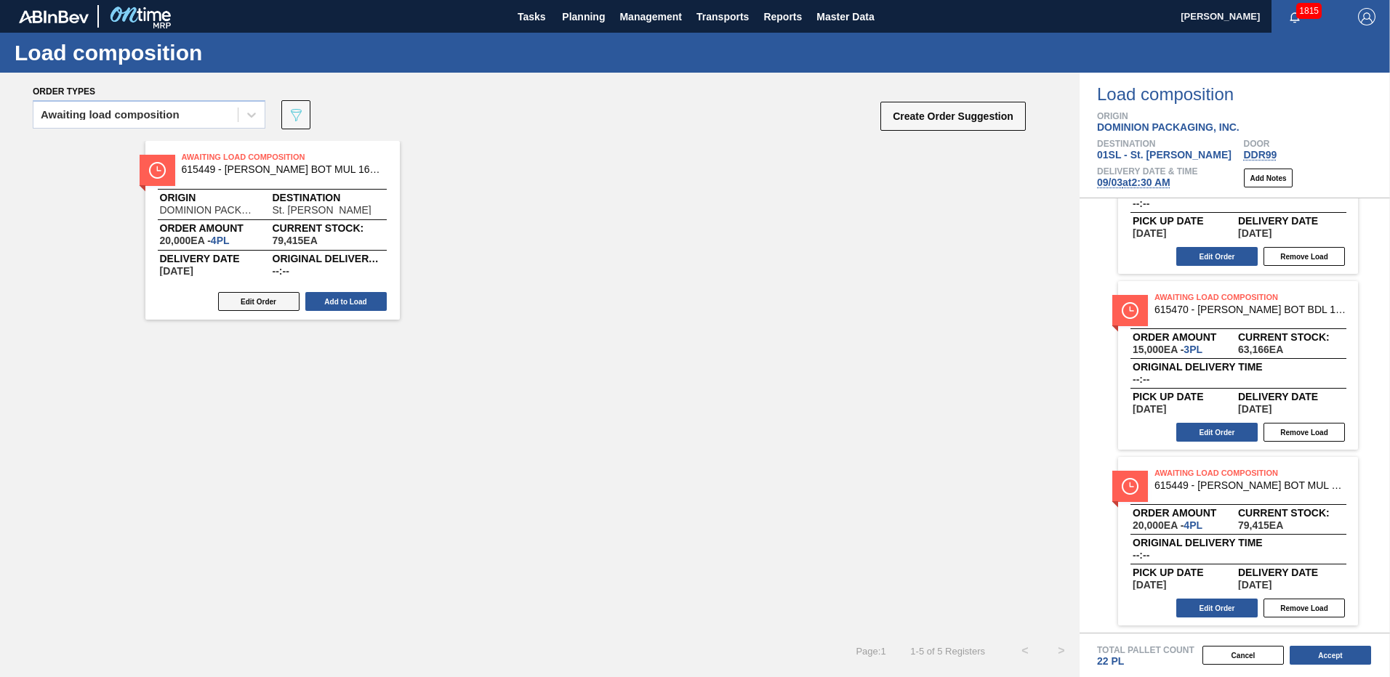
click at [242, 301] on button "Edit Order" at bounding box center [258, 301] width 81 height 19
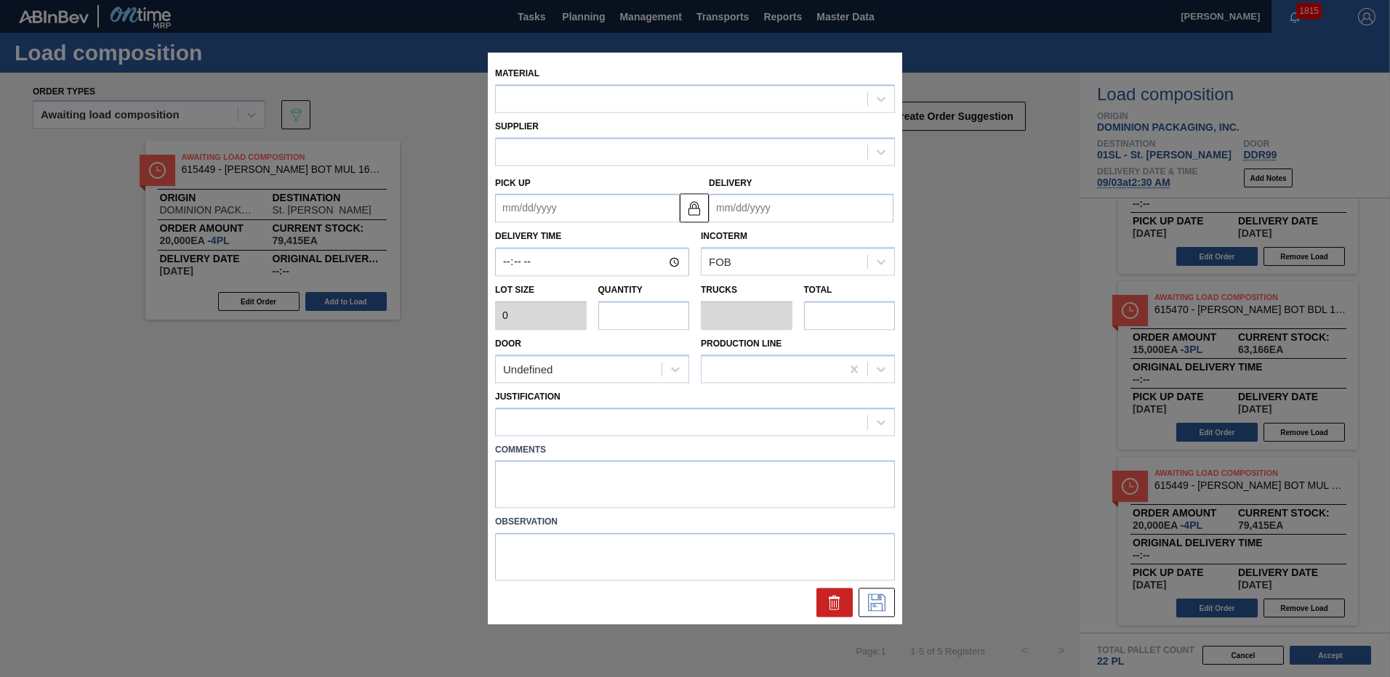
type input "5,000"
type input "4"
type input "0.154"
type input "20,000"
type textarea "live unload"
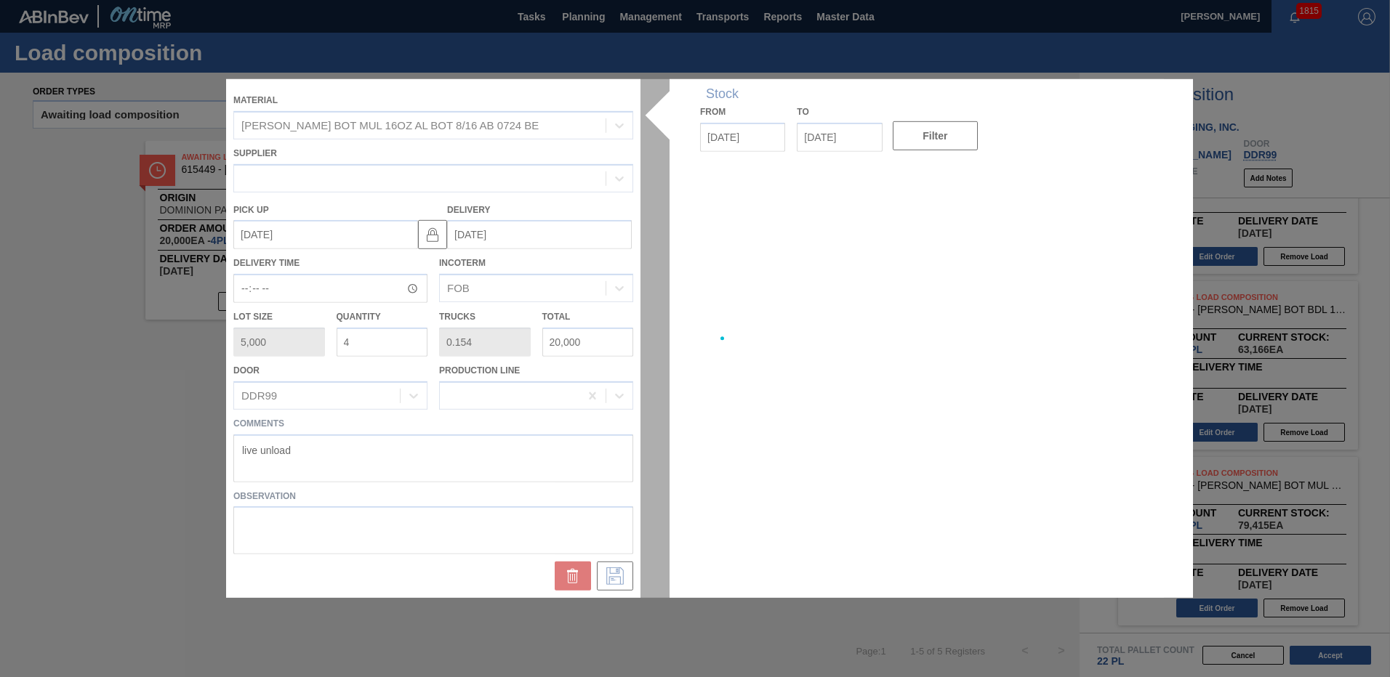
type up "[DATE]"
type input "[DATE]"
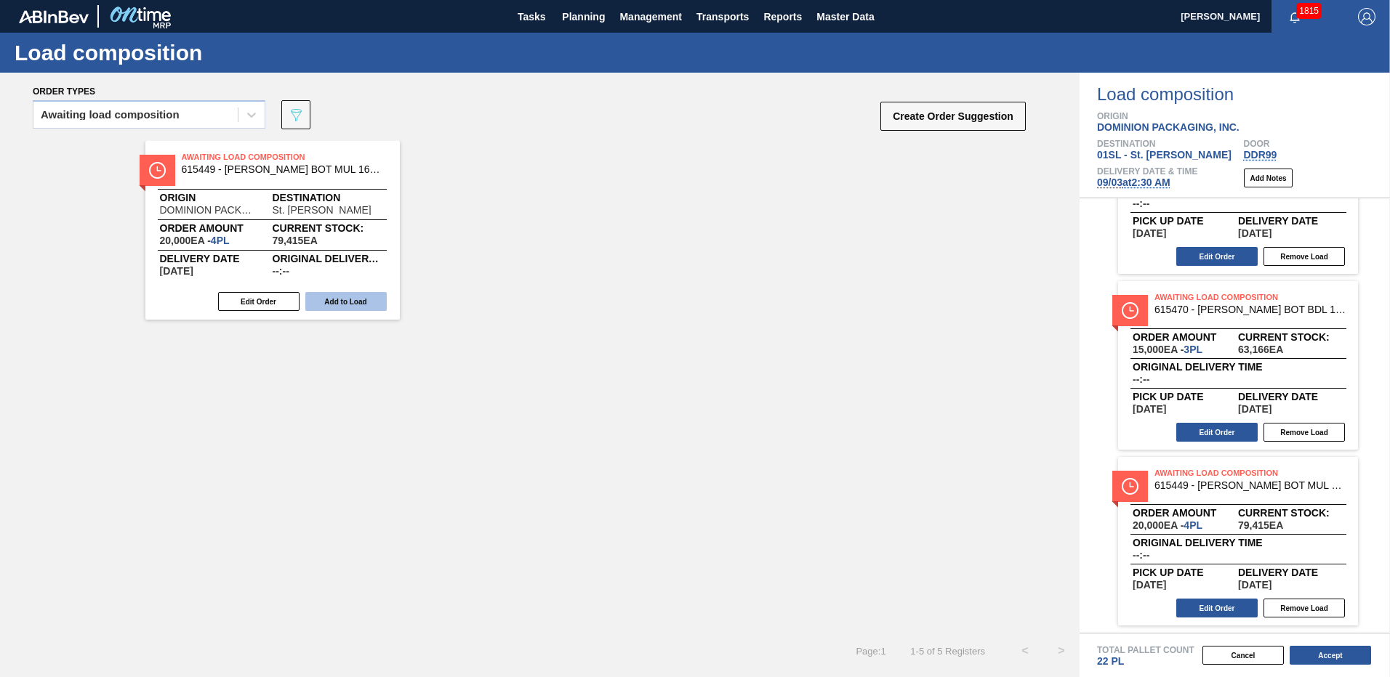
click at [339, 297] on button "Add to Load" at bounding box center [345, 301] width 81 height 19
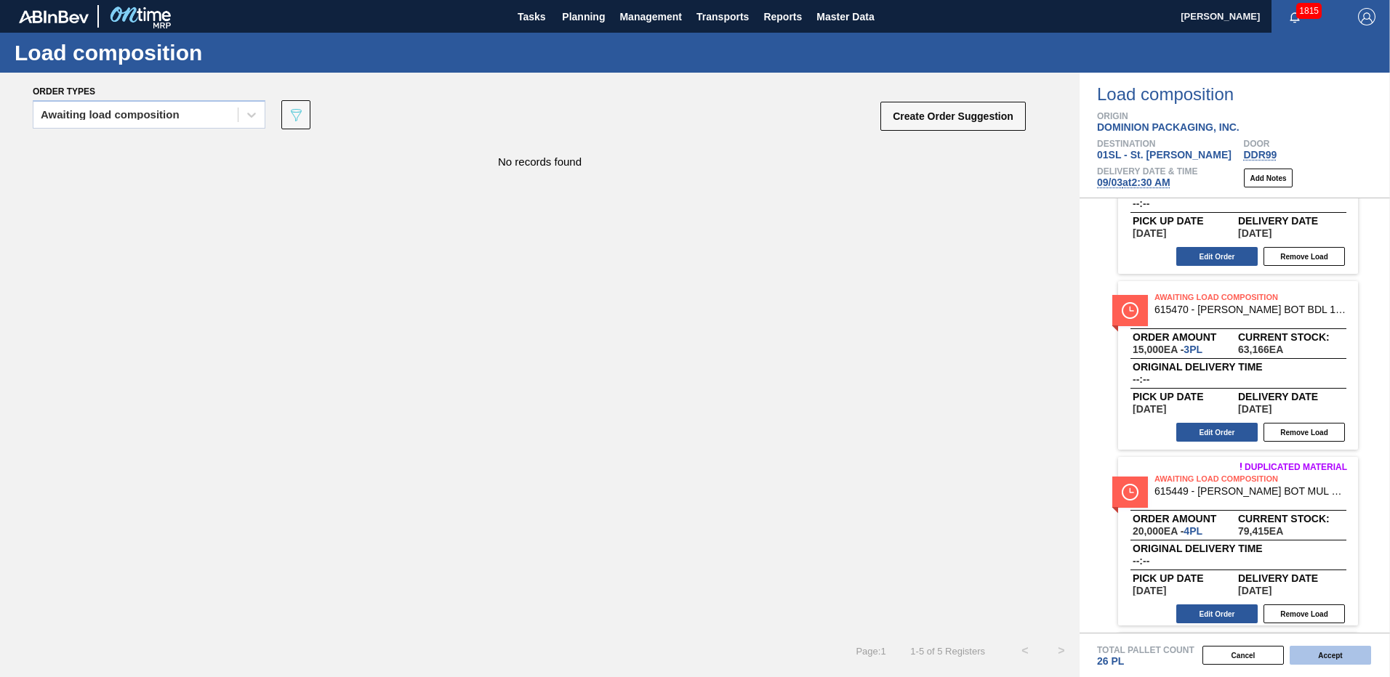
click at [1326, 654] on button "Accept" at bounding box center [1329, 655] width 81 height 19
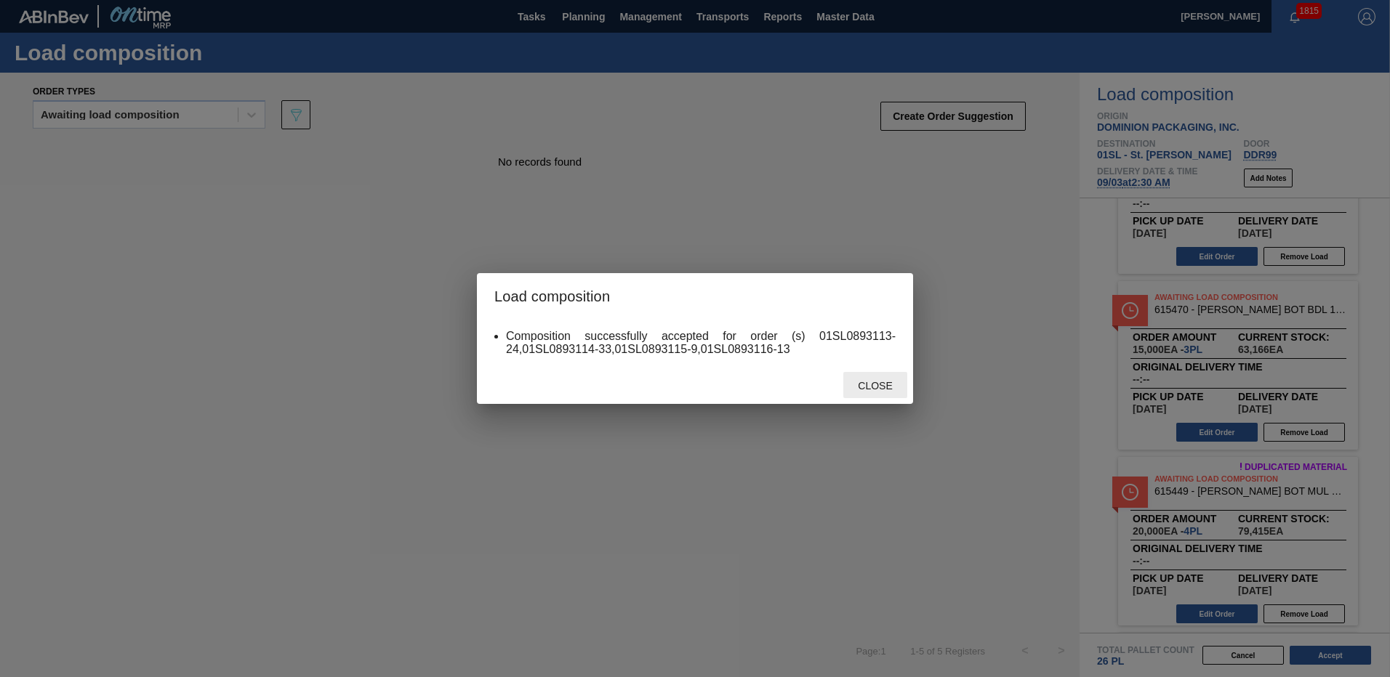
click at [873, 389] on span "Close" at bounding box center [874, 386] width 57 height 12
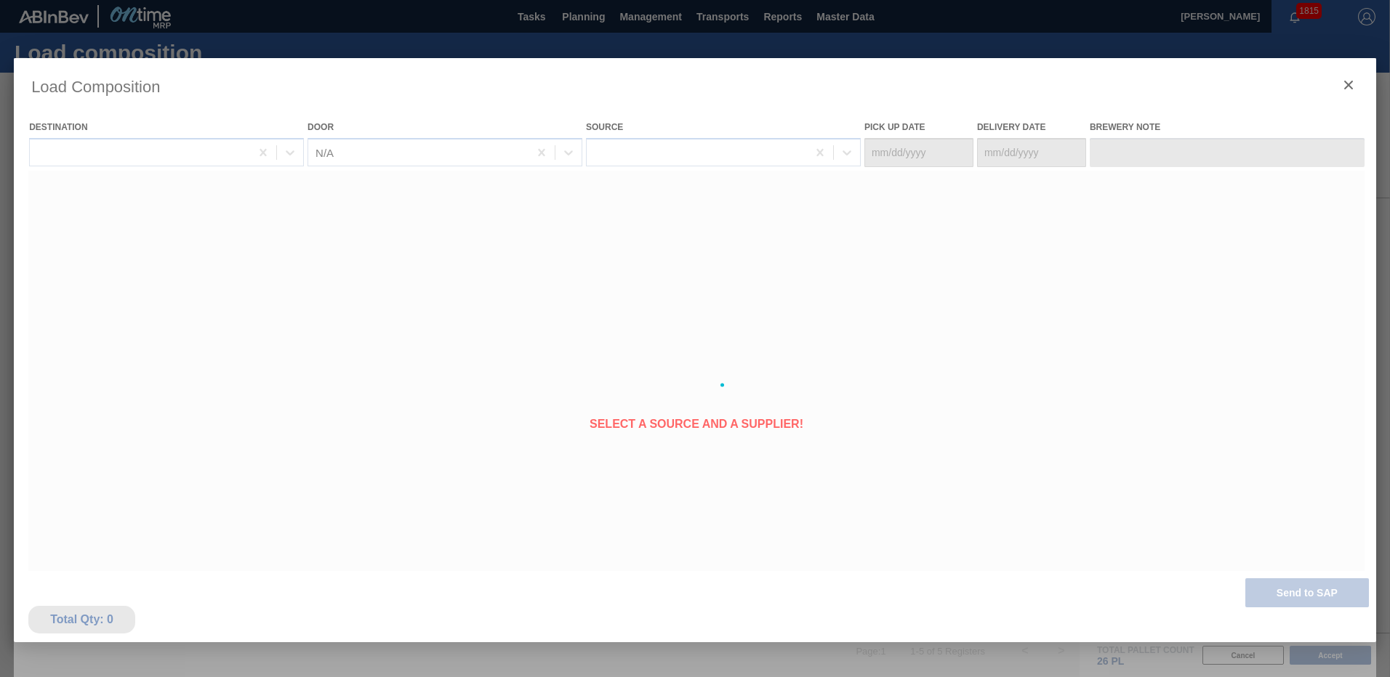
type Date "[DATE]"
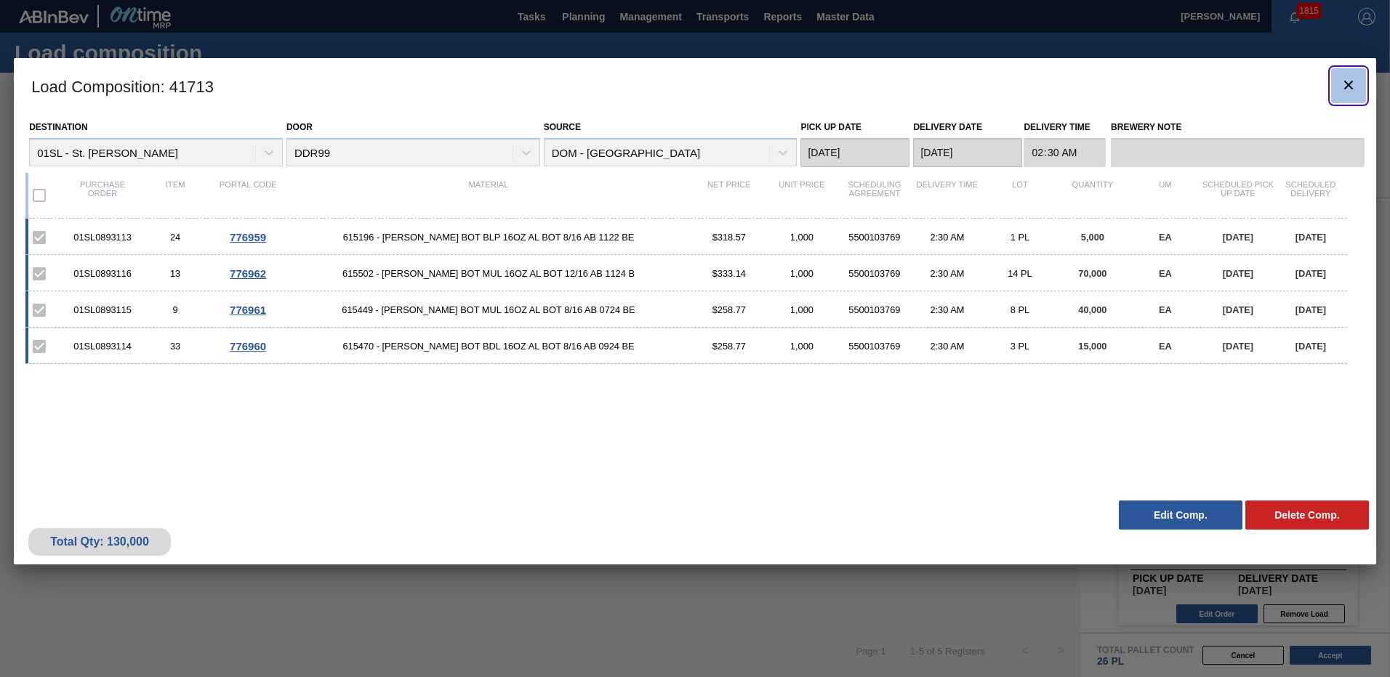
click at [1343, 86] on icon "botão de ícone" at bounding box center [1348, 84] width 17 height 17
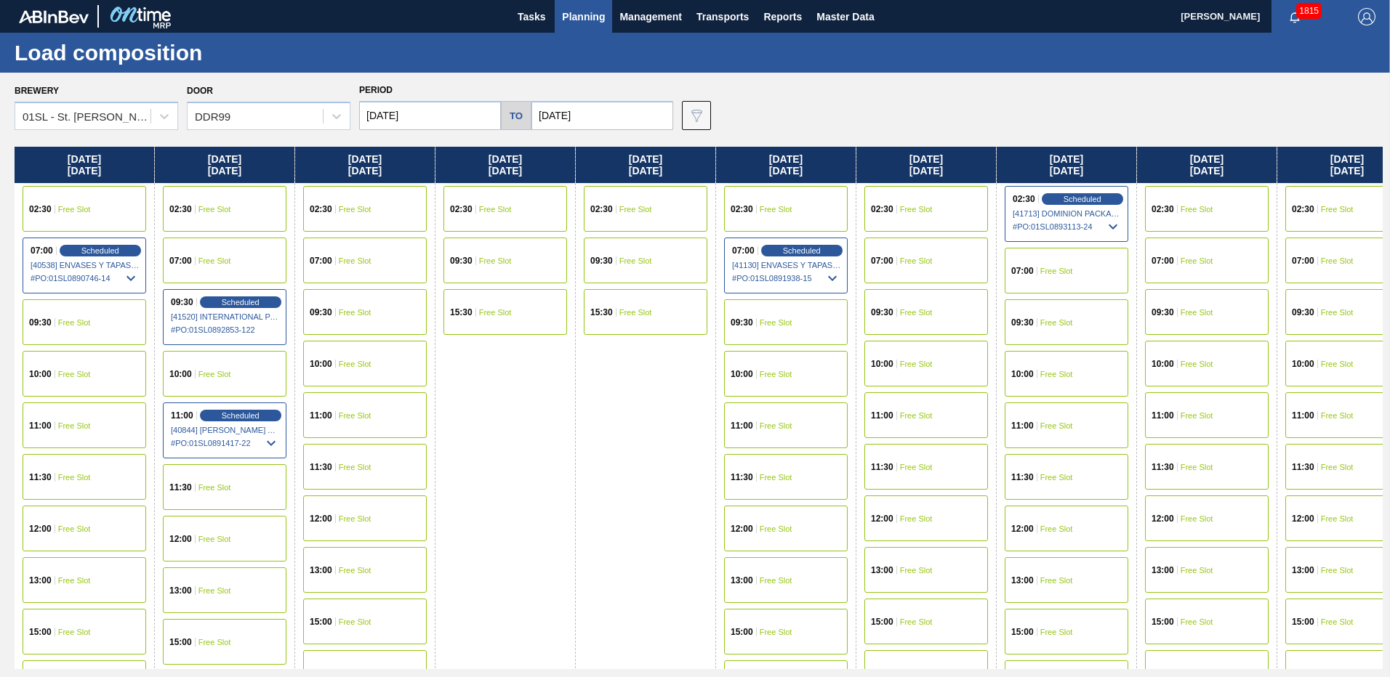
click at [1068, 334] on div "09:30 Free Slot" at bounding box center [1067, 322] width 124 height 46
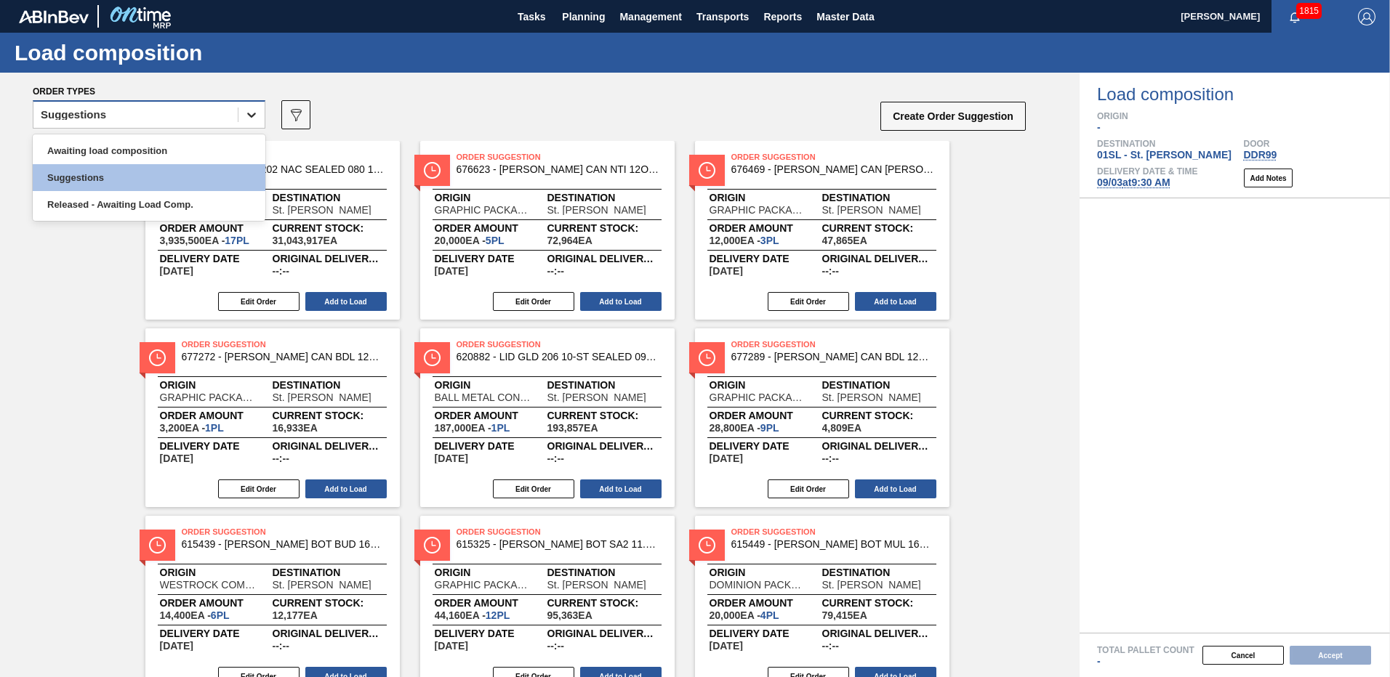
click at [252, 126] on div at bounding box center [251, 115] width 26 height 26
click at [213, 141] on div "Awaiting load composition" at bounding box center [149, 150] width 233 height 27
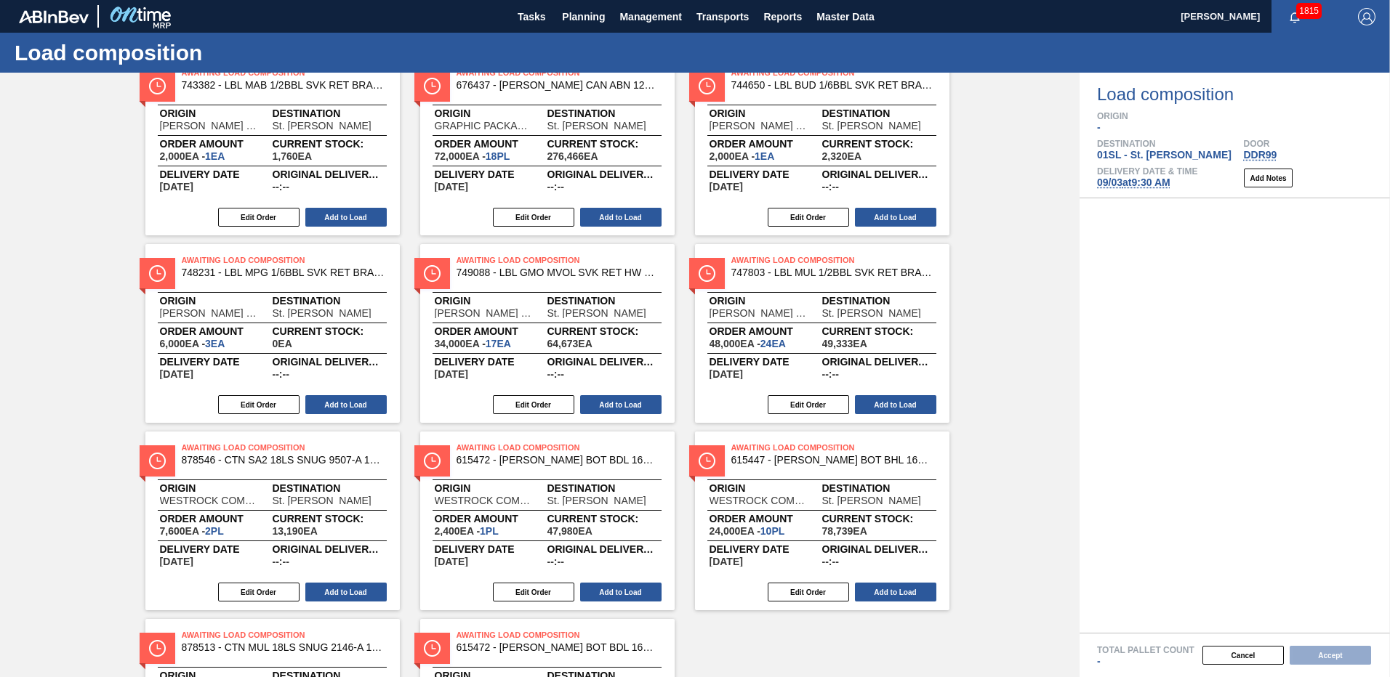
scroll to position [436, 0]
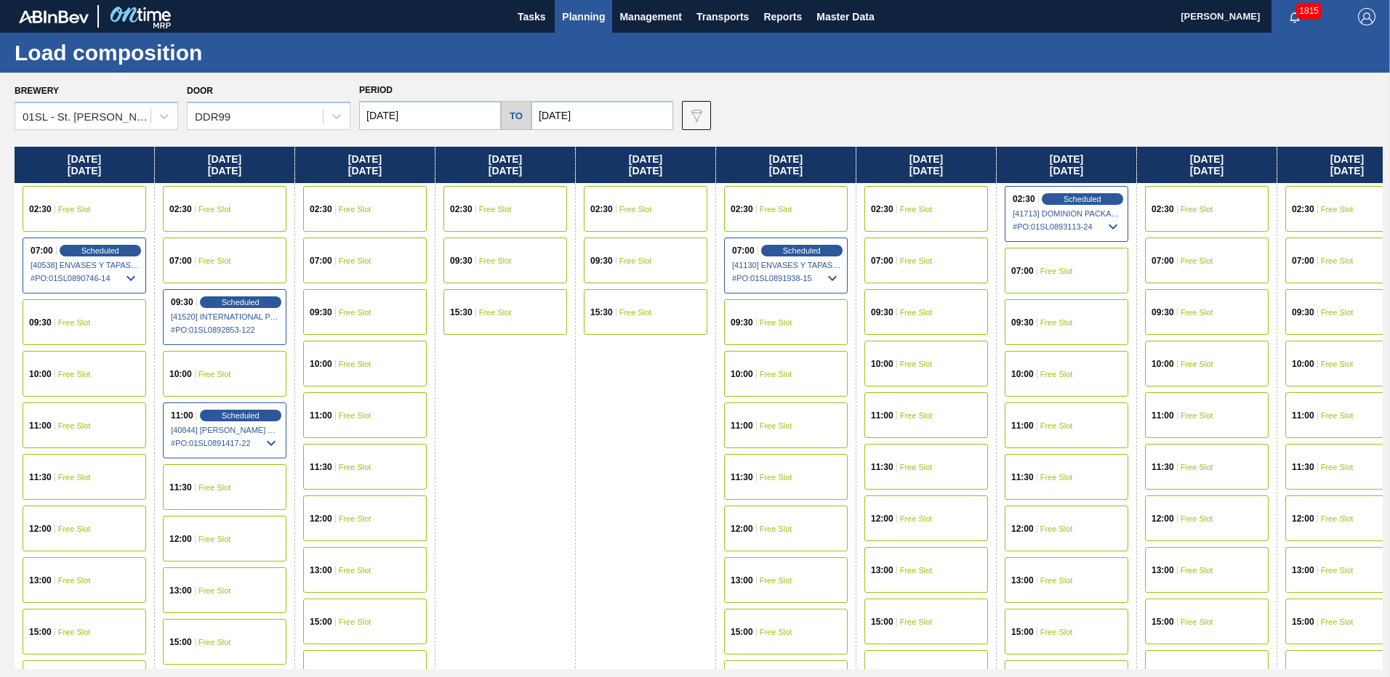
click at [363, 208] on span "Free Slot" at bounding box center [355, 209] width 33 height 9
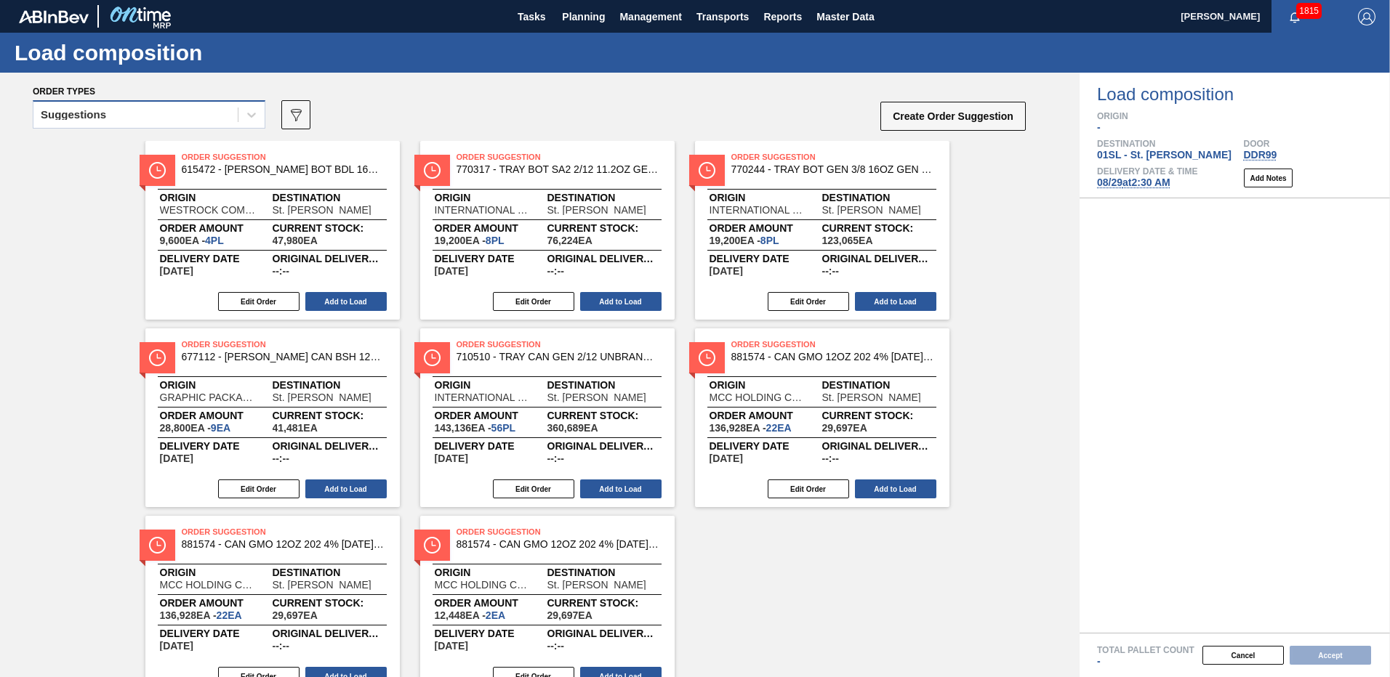
click at [204, 117] on div "Suggestions" at bounding box center [135, 115] width 204 height 21
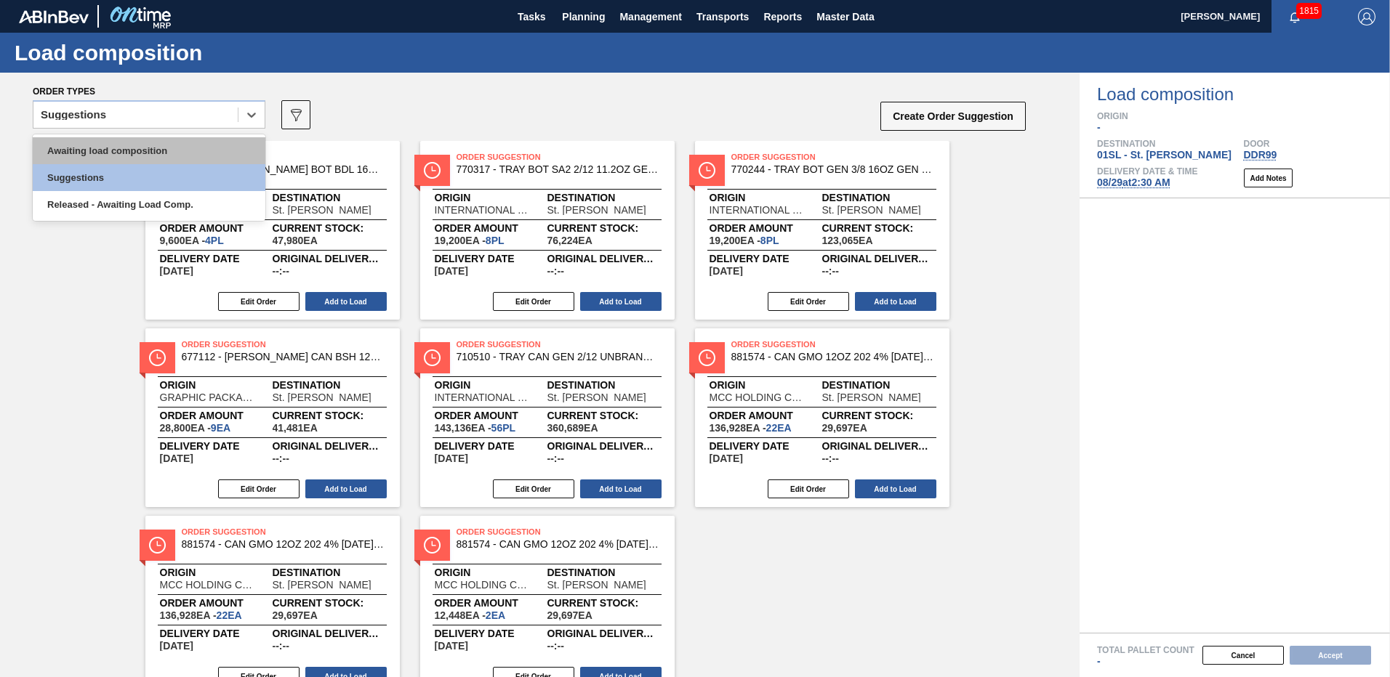
click at [165, 141] on div "Awaiting load composition" at bounding box center [149, 150] width 233 height 27
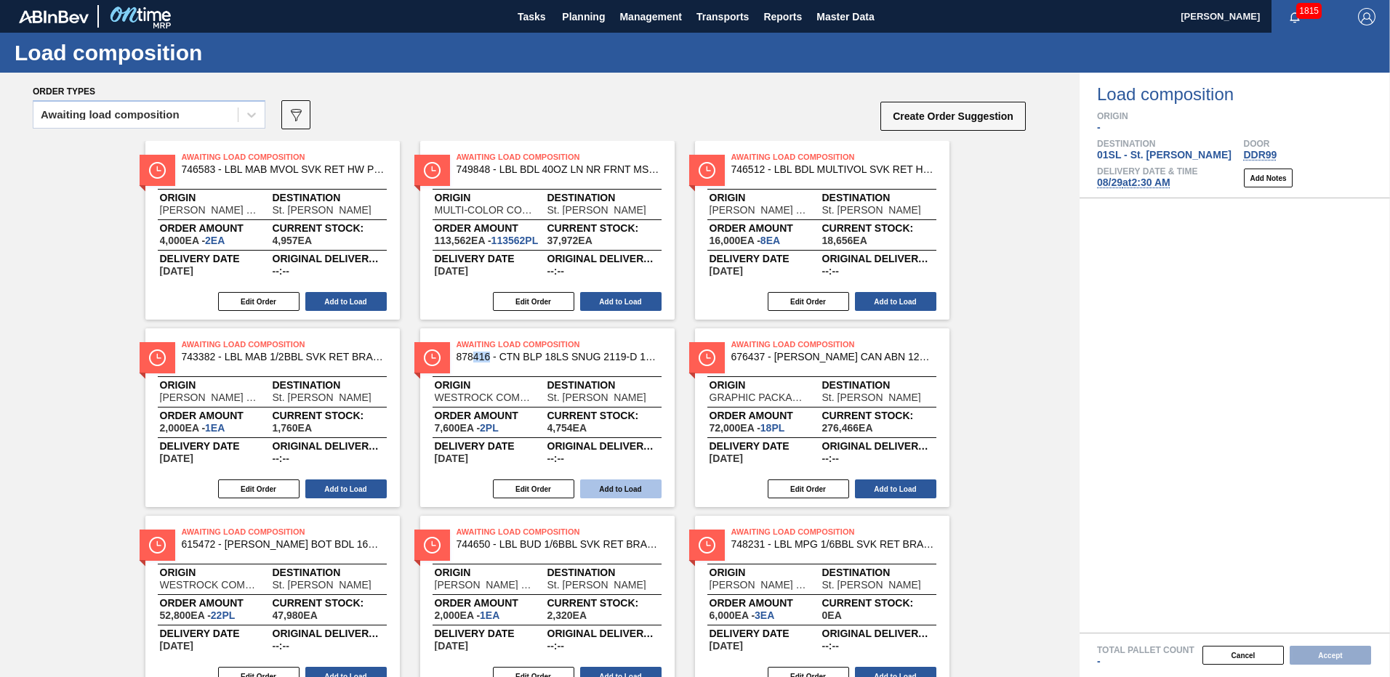
click at [617, 485] on button "Add to Load" at bounding box center [620, 489] width 81 height 19
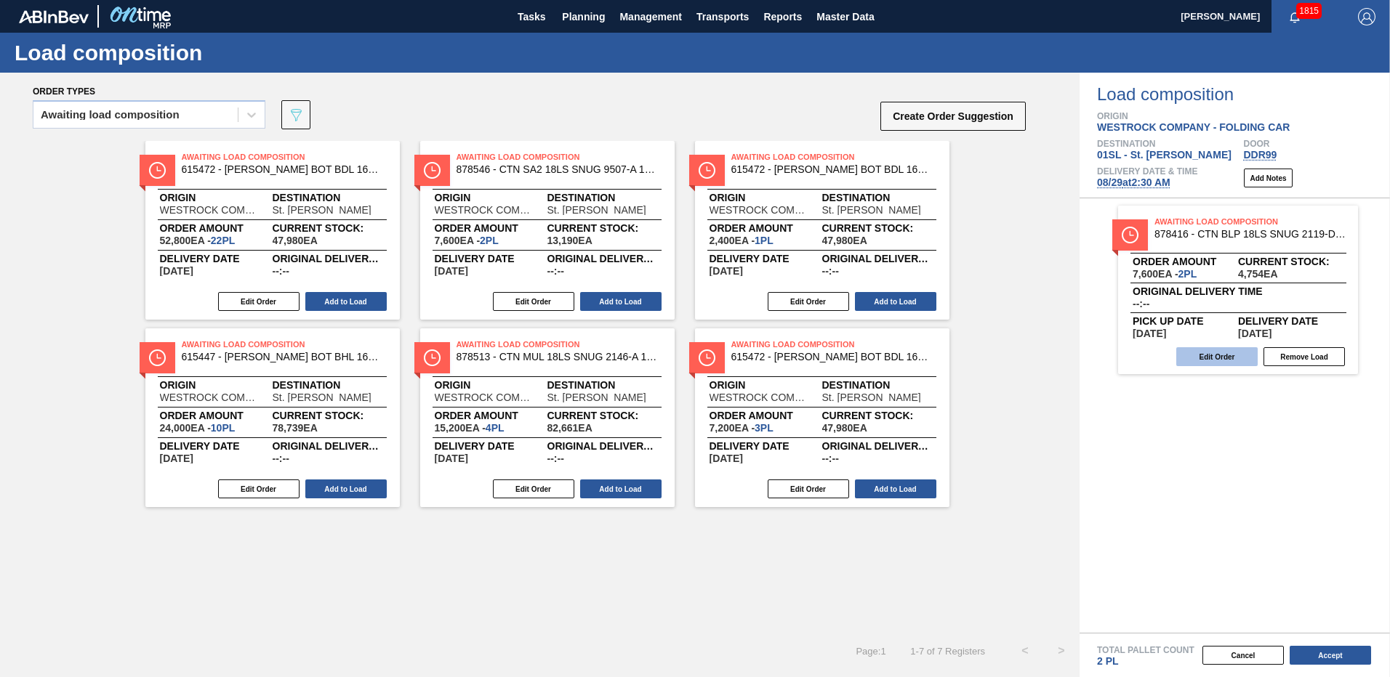
click at [1215, 356] on button "Edit Order" at bounding box center [1216, 356] width 81 height 19
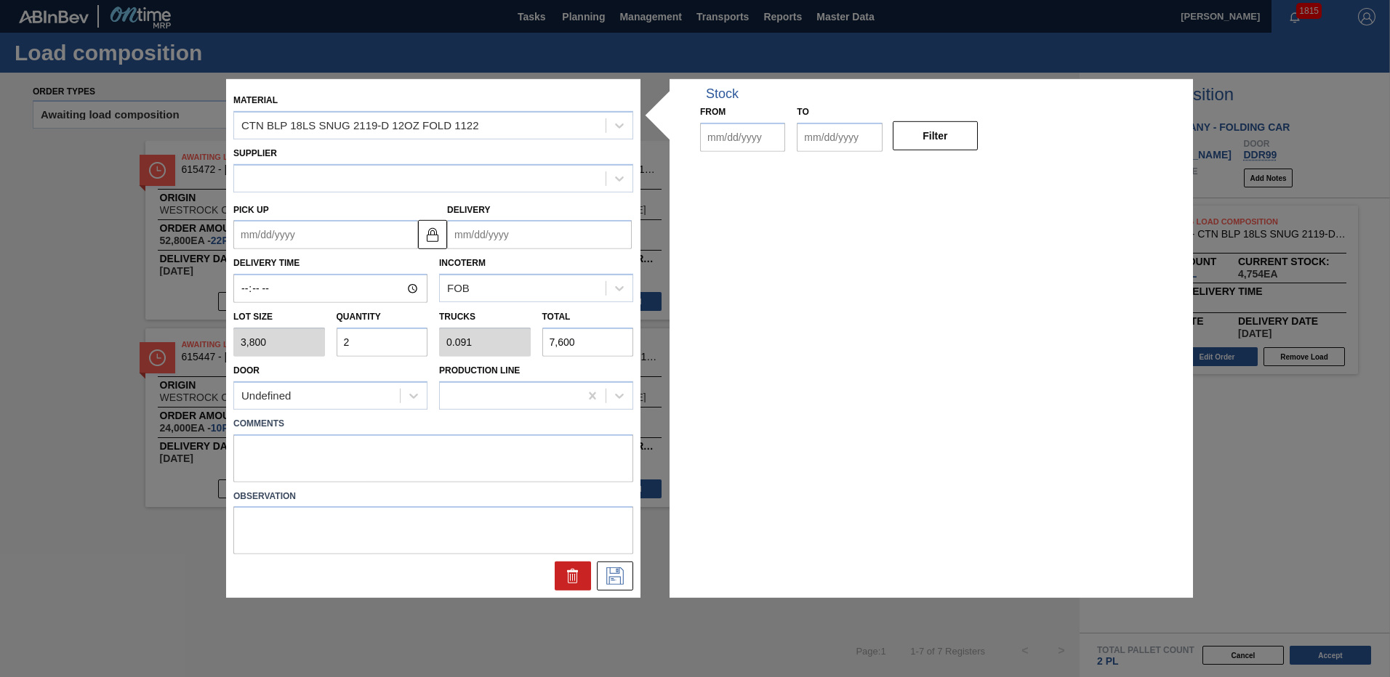
type input "3,800"
type input "2"
type input "0.091"
type input "7,600"
type up "[DATE]"
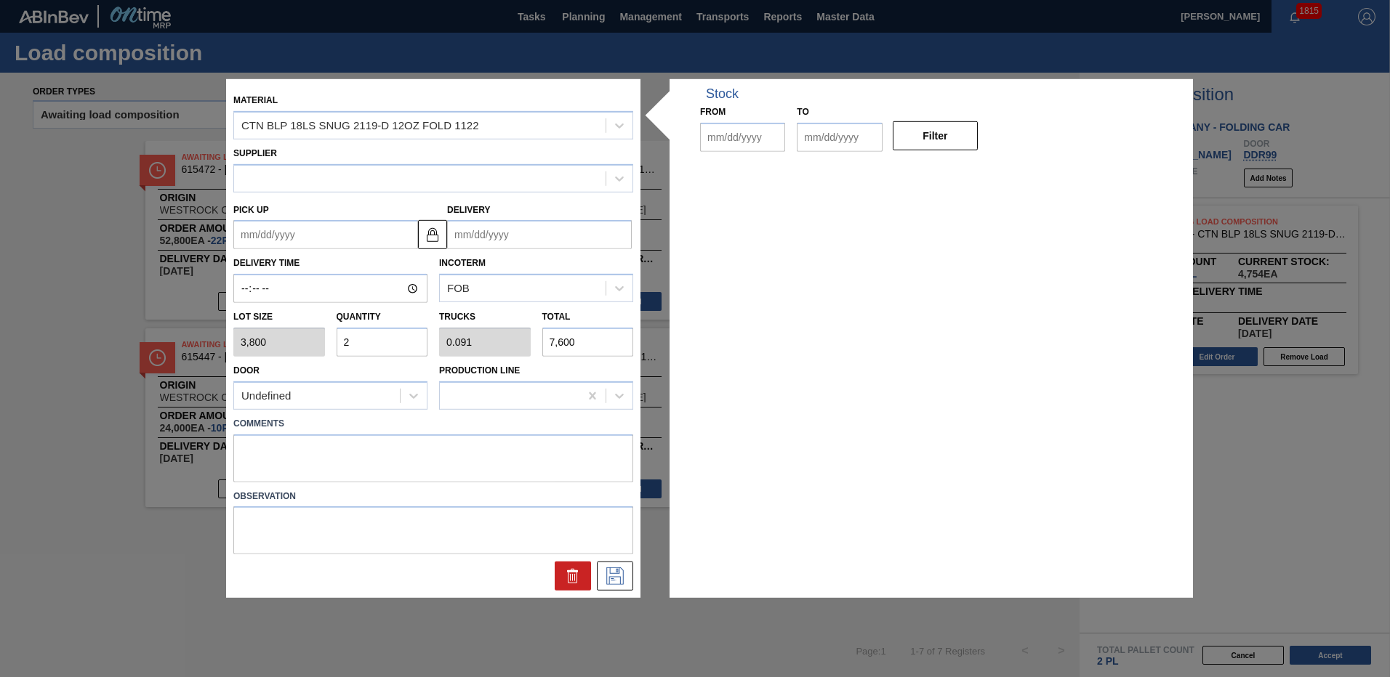
type input "[DATE]"
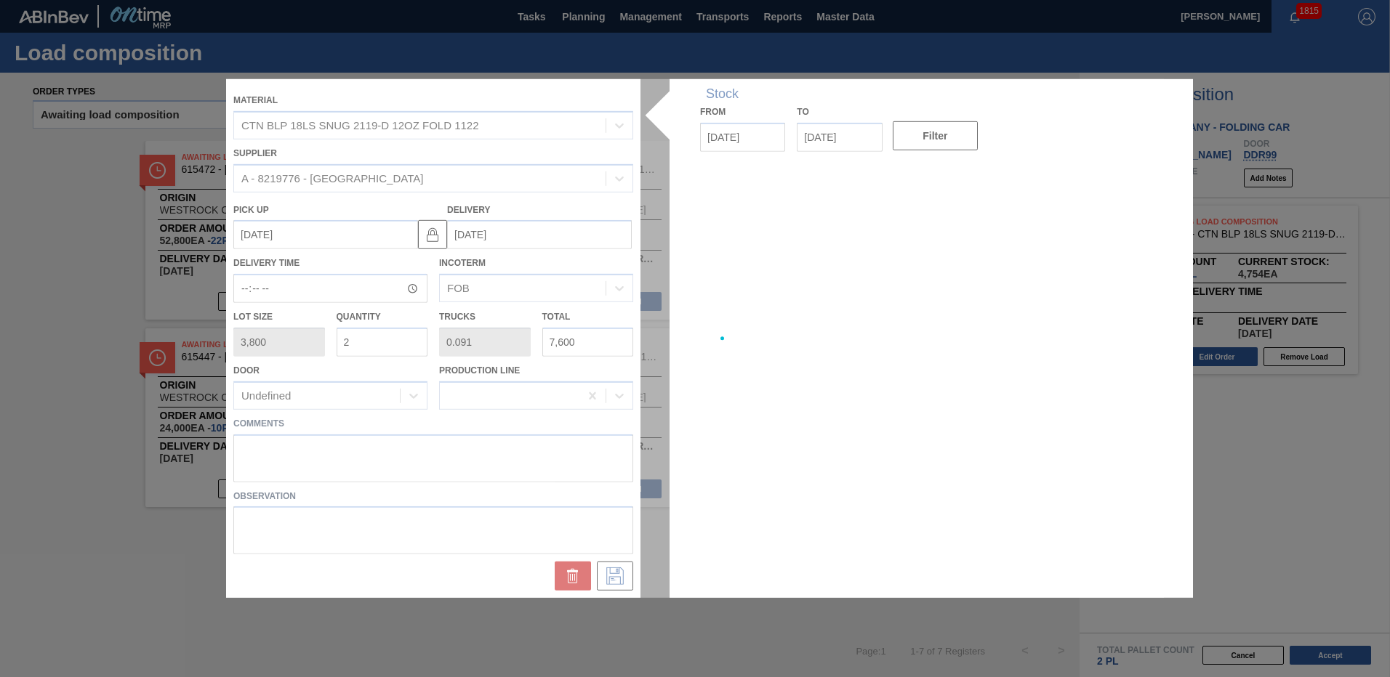
click at [578, 466] on div at bounding box center [695, 338] width 938 height 519
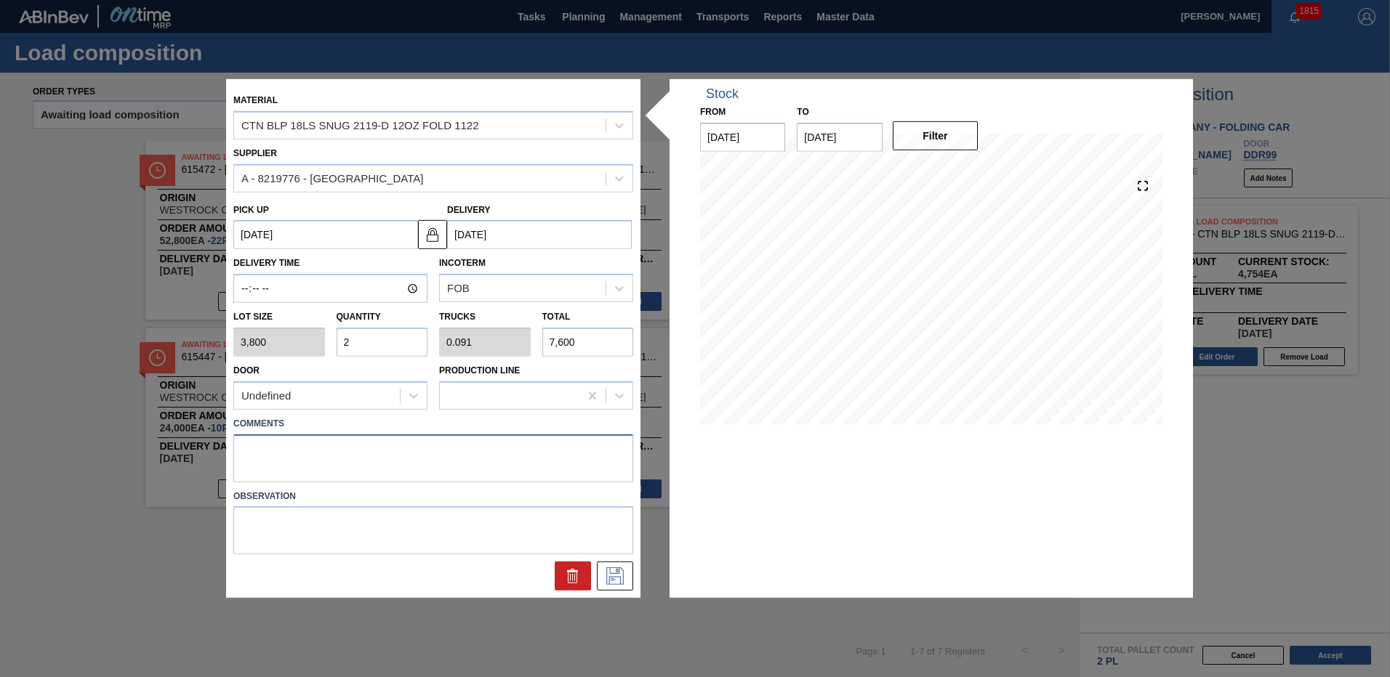
click at [522, 454] on textarea at bounding box center [433, 458] width 400 height 48
type textarea "live unload"
click at [614, 571] on icon at bounding box center [614, 576] width 23 height 17
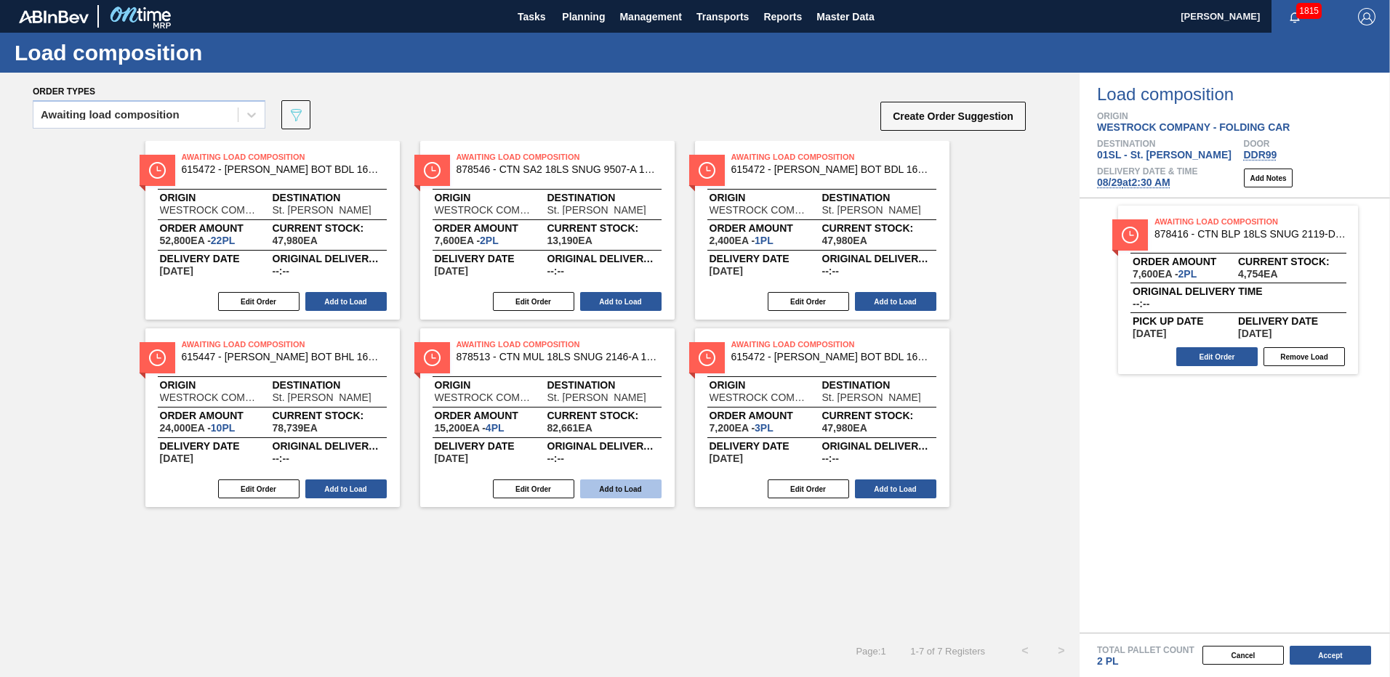
click at [616, 488] on button "Add to Load" at bounding box center [620, 489] width 81 height 19
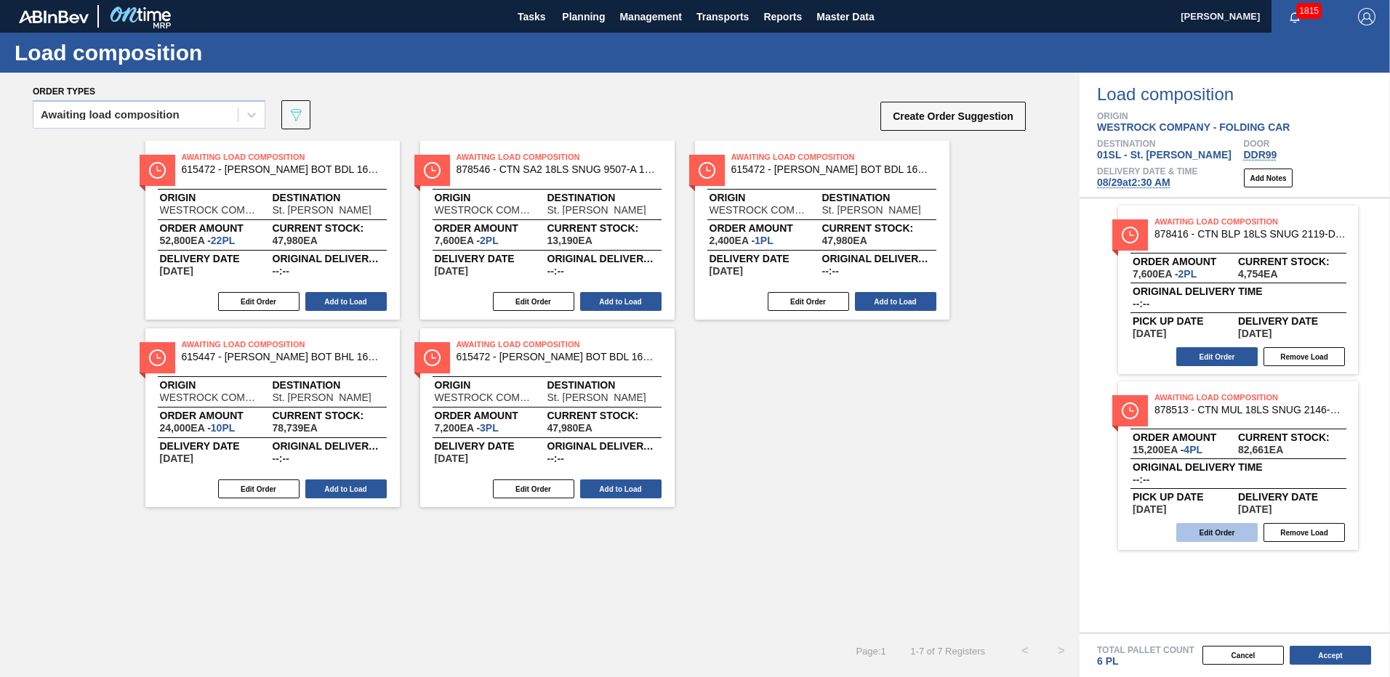
click at [1217, 539] on button "Edit Order" at bounding box center [1216, 532] width 81 height 19
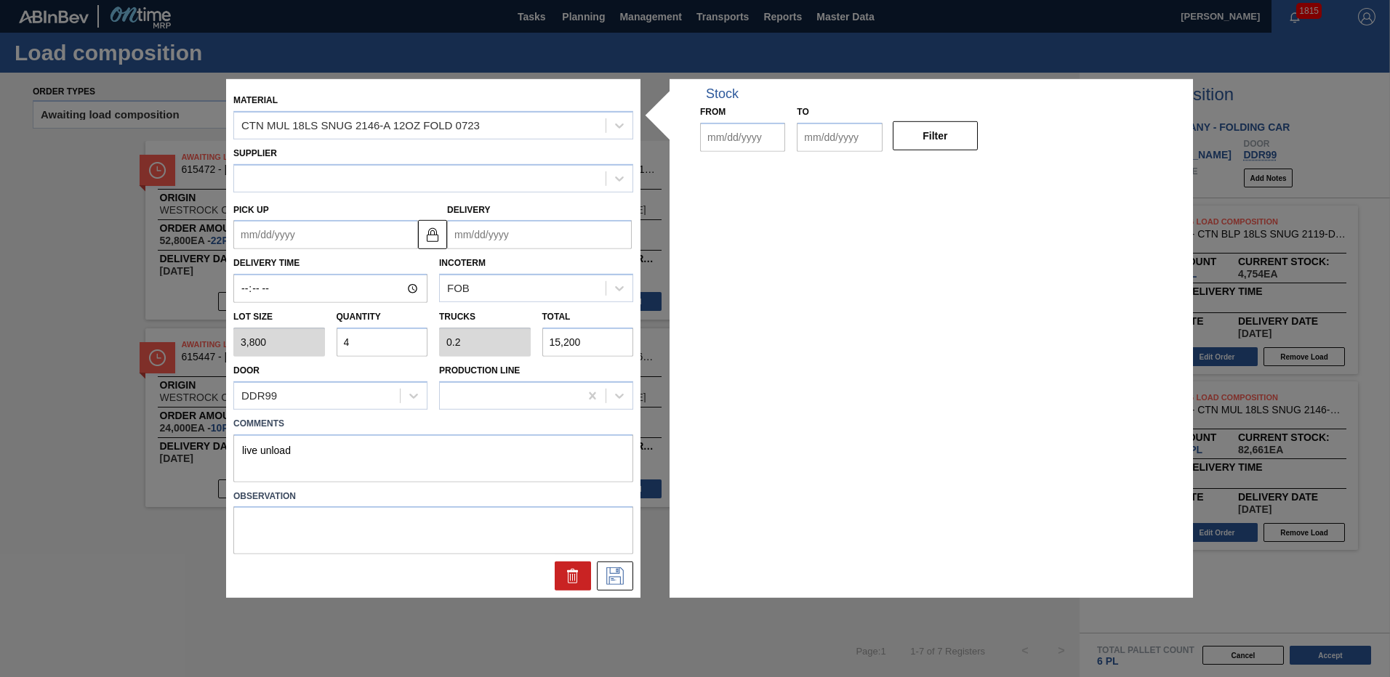
type input "3,800"
type input "4"
type input "0.2"
type input "15,200"
type textarea "live unload"
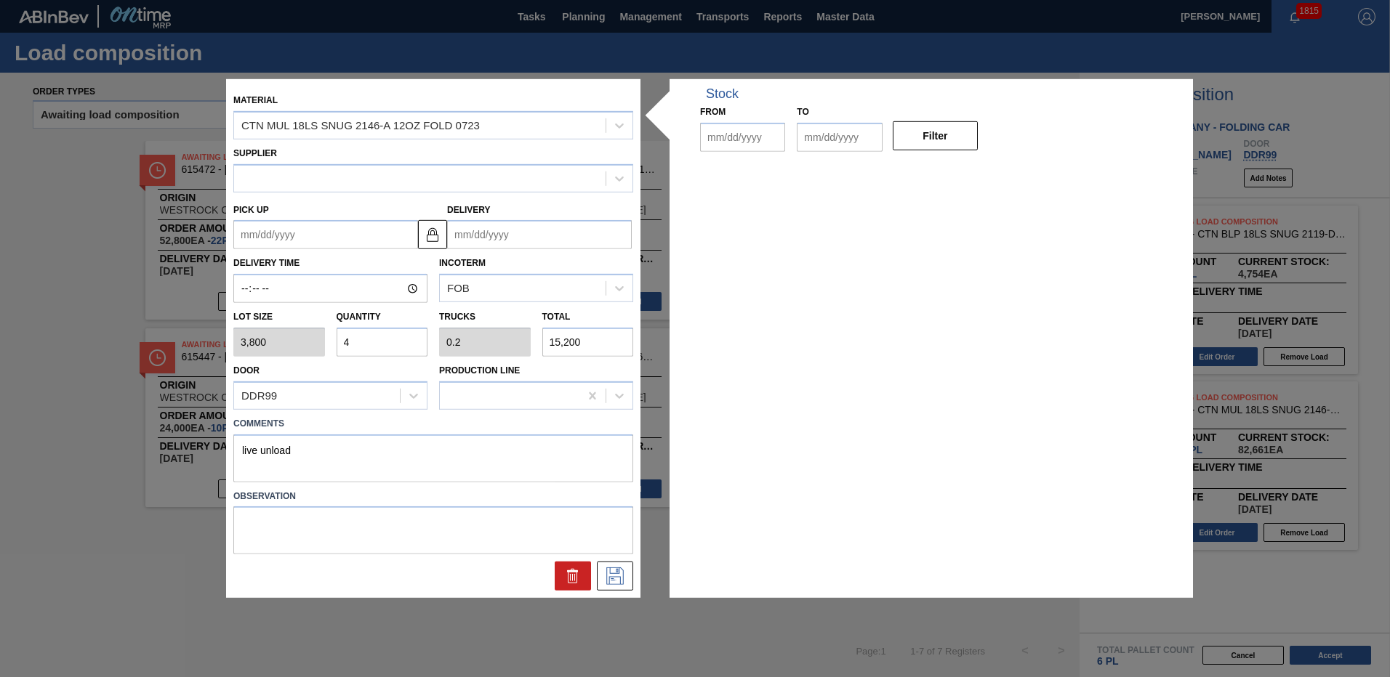
type up "[DATE]"
type input "[DATE]"
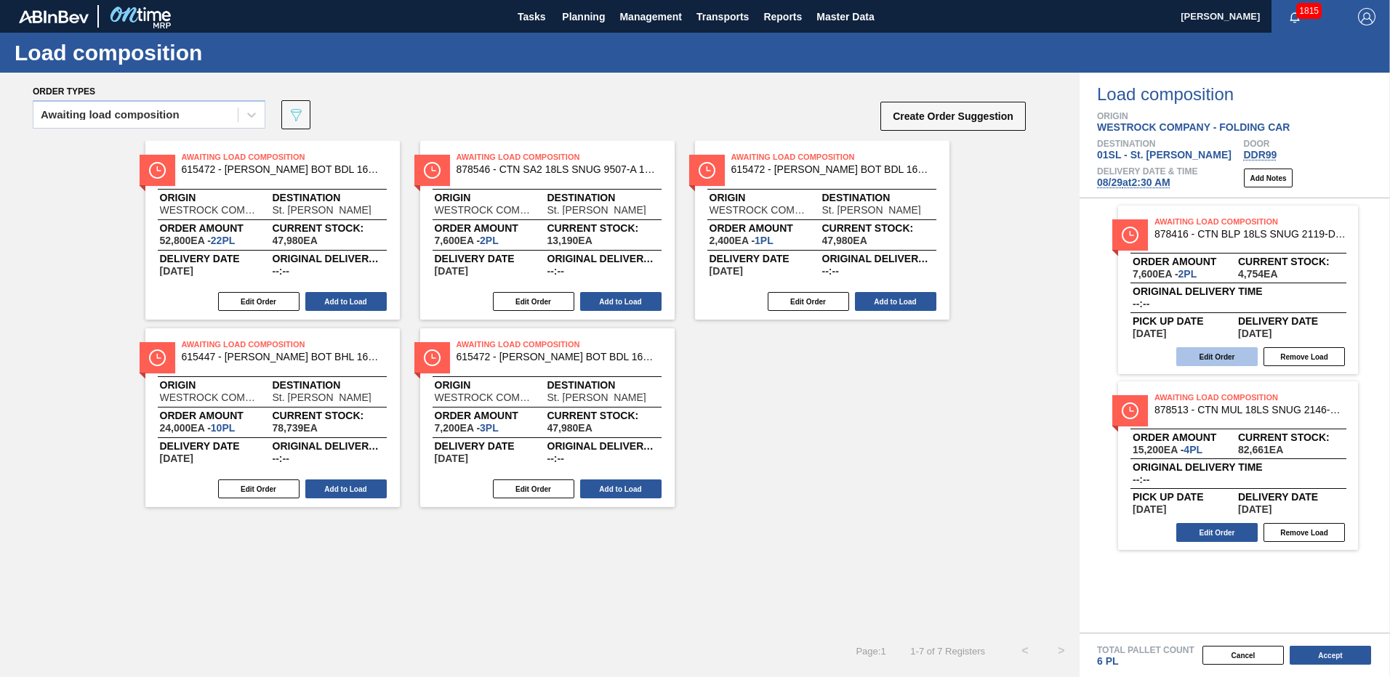
click at [1217, 355] on button "Edit Order" at bounding box center [1216, 356] width 81 height 19
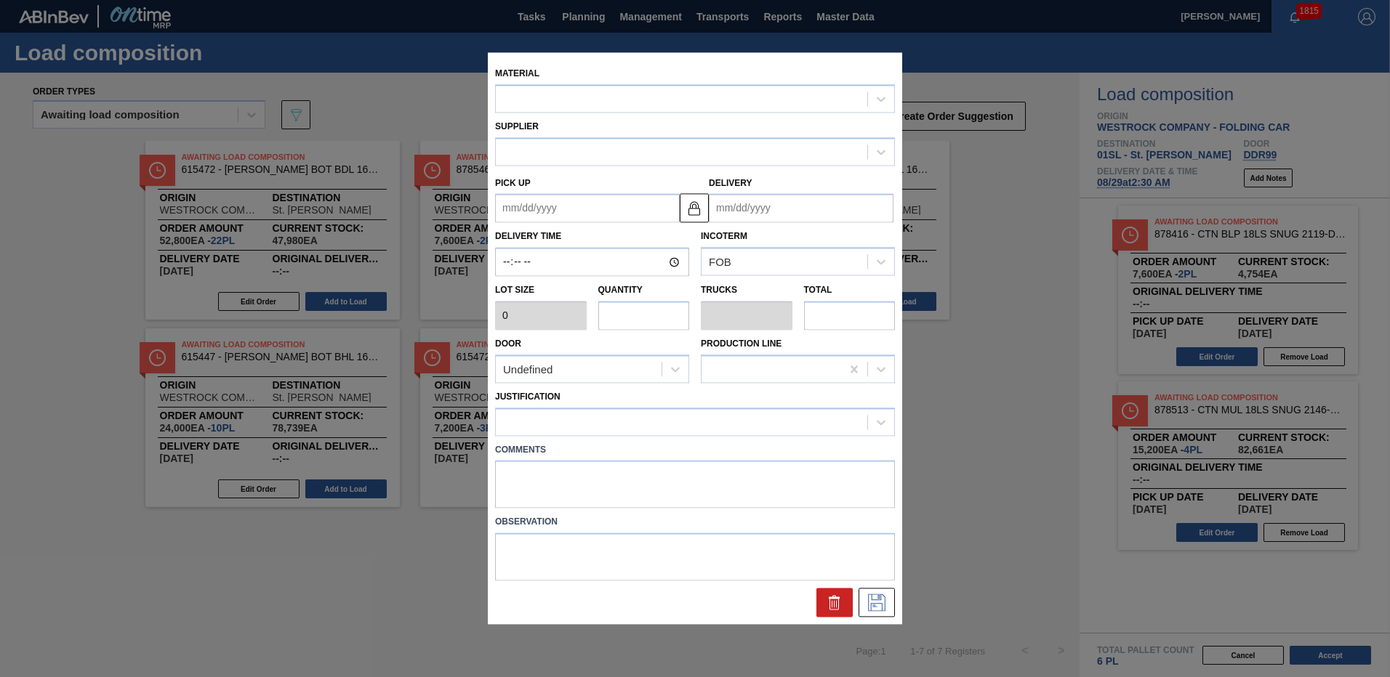
type input "3,800"
type input "2"
type input "0.091"
type input "7,600"
type textarea "live unload"
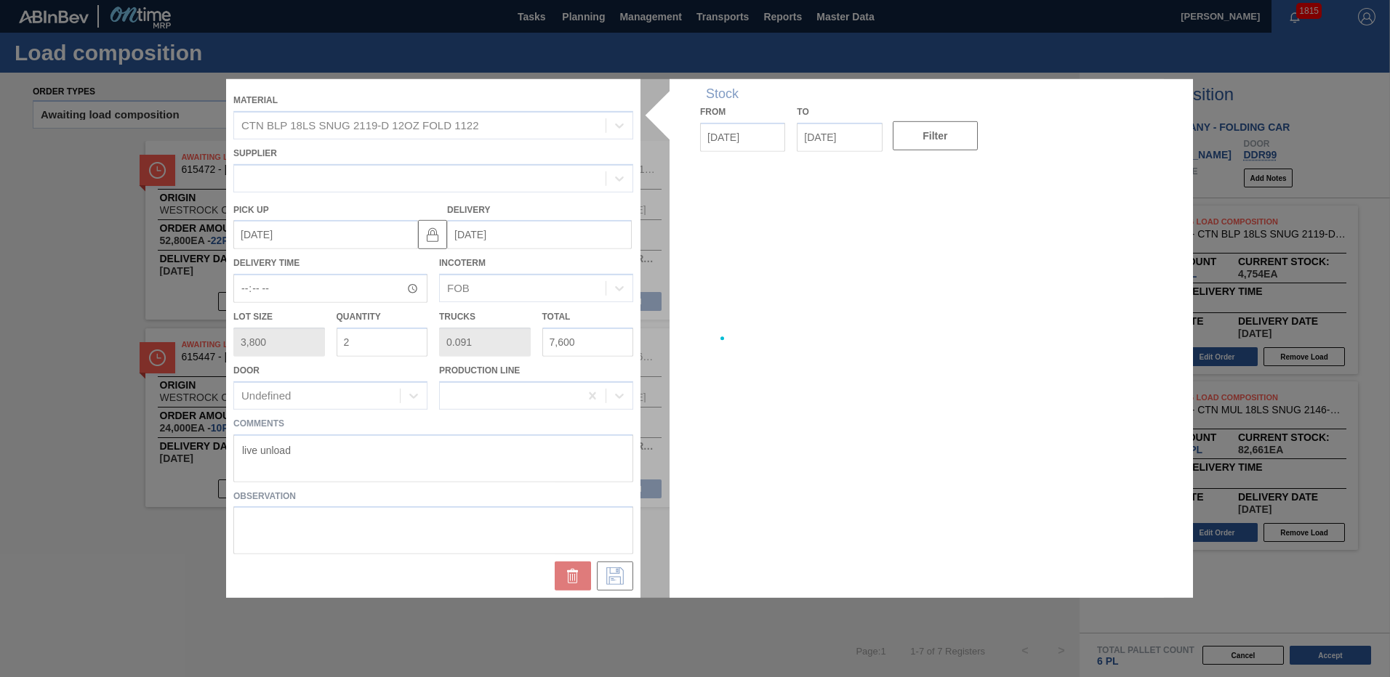
type up "[DATE]"
type input "[DATE]"
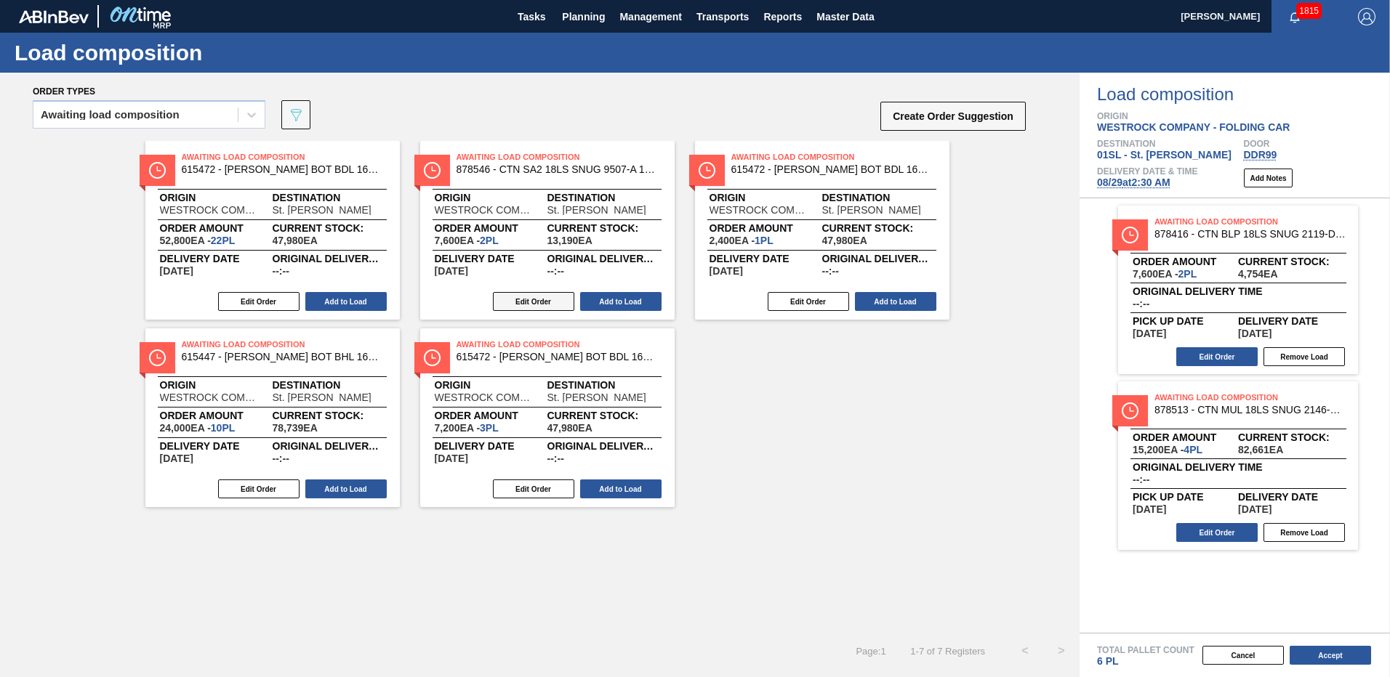
click at [533, 308] on button "Edit Order" at bounding box center [533, 301] width 81 height 19
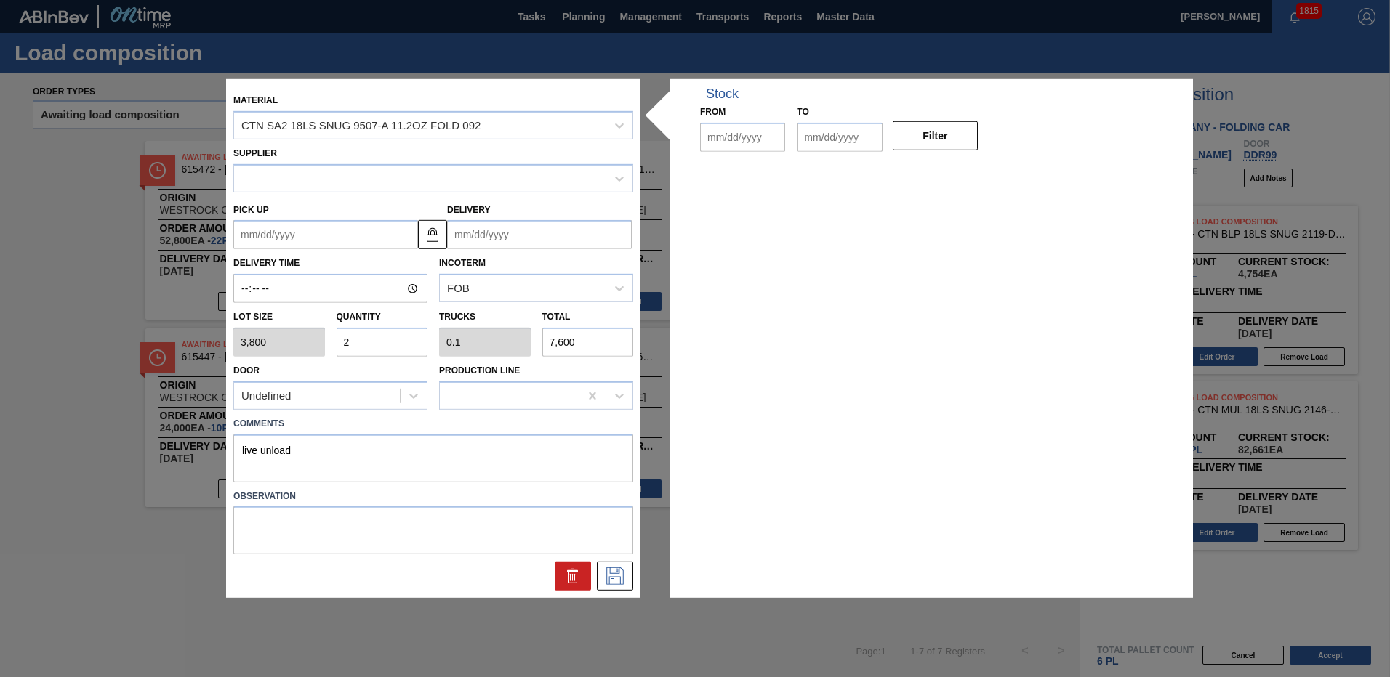
type input "3,800"
type input "2"
type input "0.1"
type input "7,600"
type textarea "live unload"
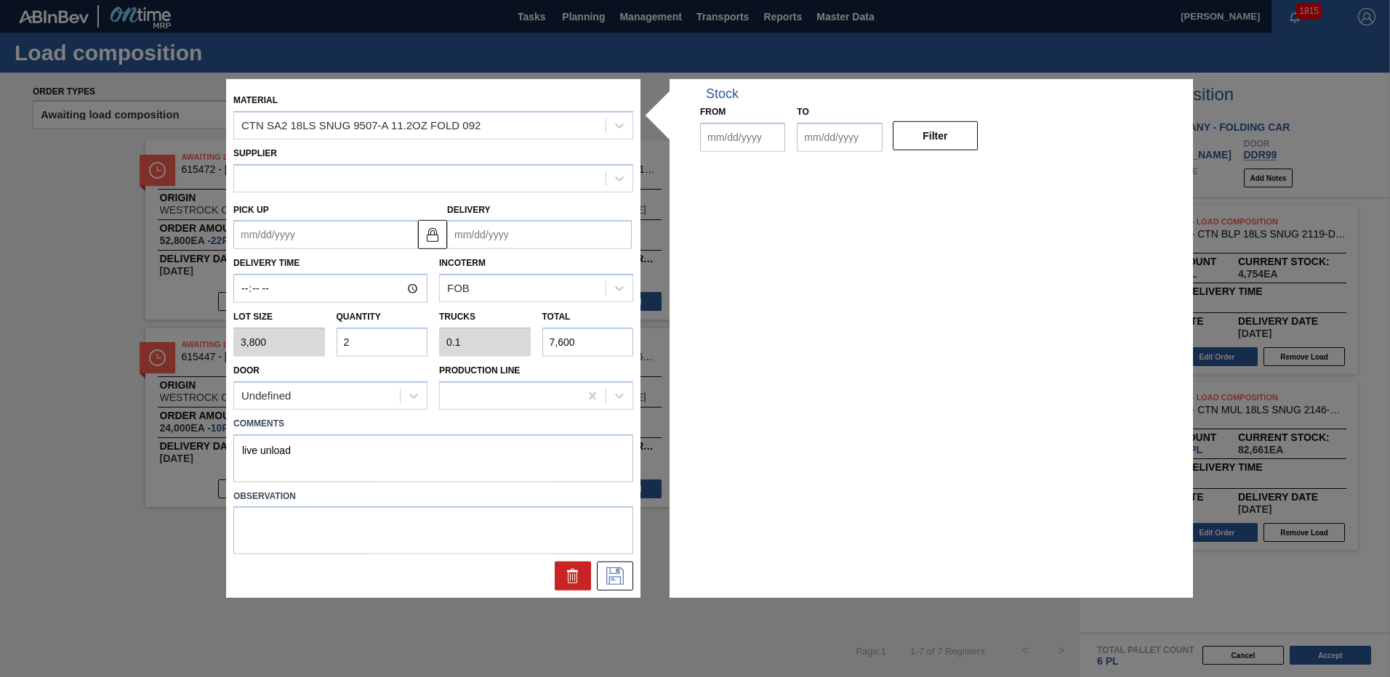
type up "[DATE]"
type input "[DATE]"
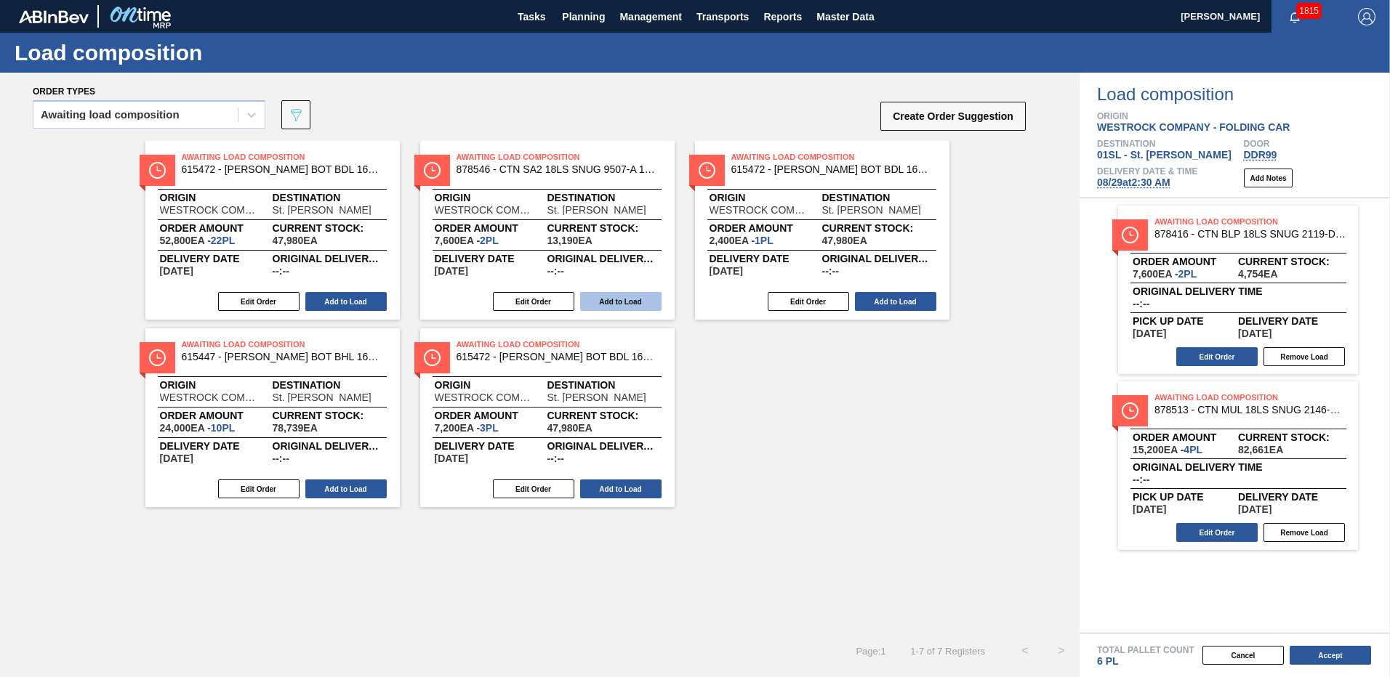
click at [612, 300] on button "Add to Load" at bounding box center [620, 301] width 81 height 19
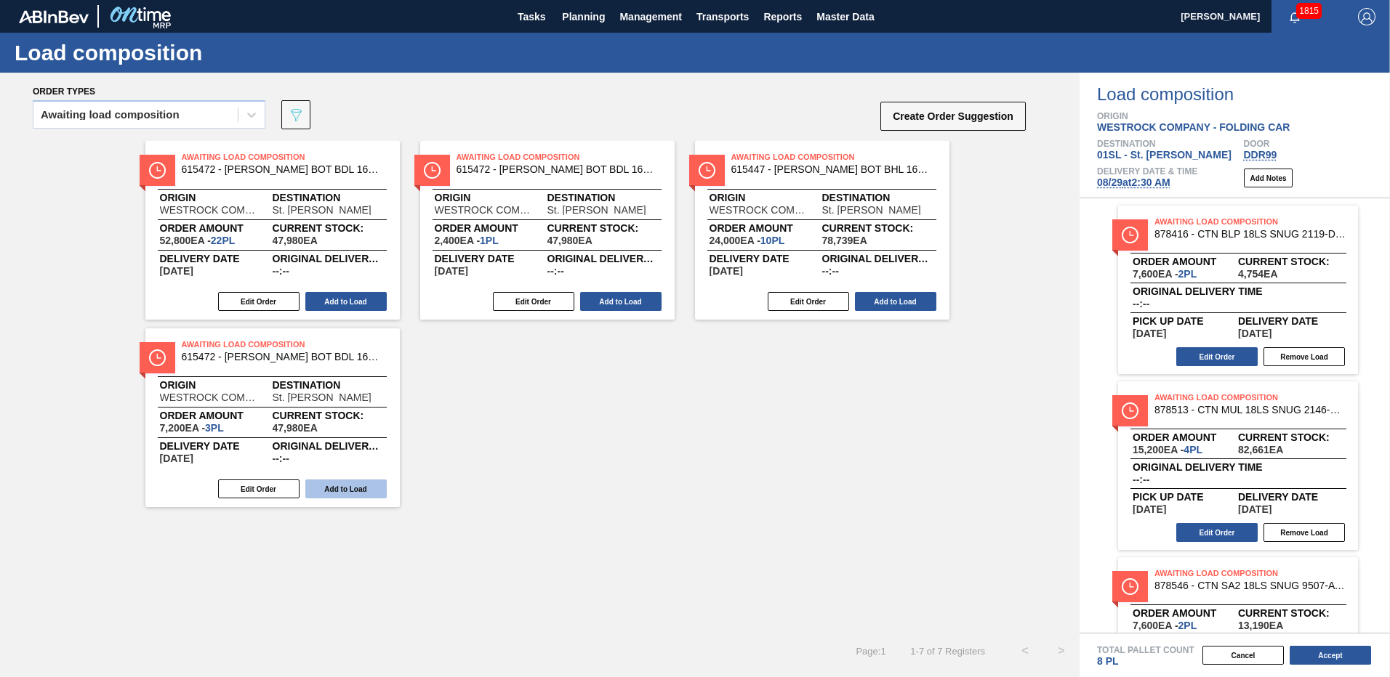
click at [344, 484] on button "Add to Load" at bounding box center [345, 489] width 81 height 19
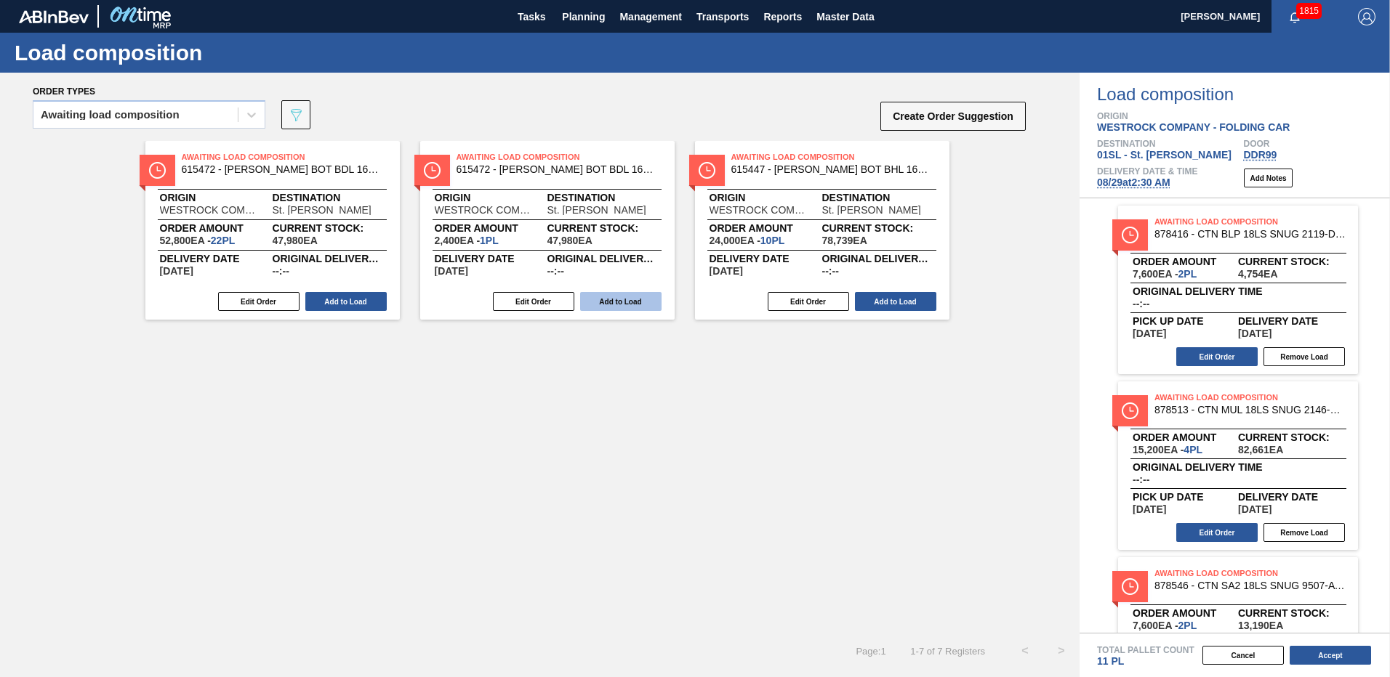
click at [617, 304] on button "Add to Load" at bounding box center [620, 301] width 81 height 19
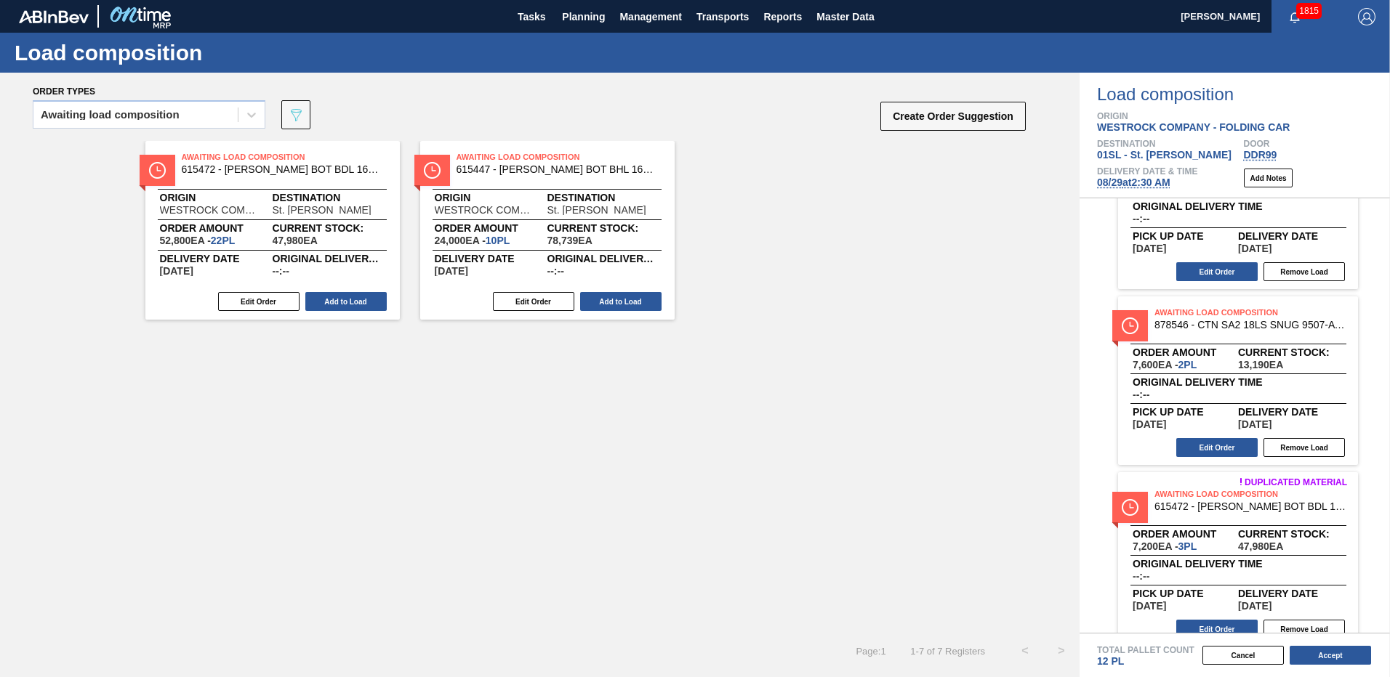
scroll to position [452, 0]
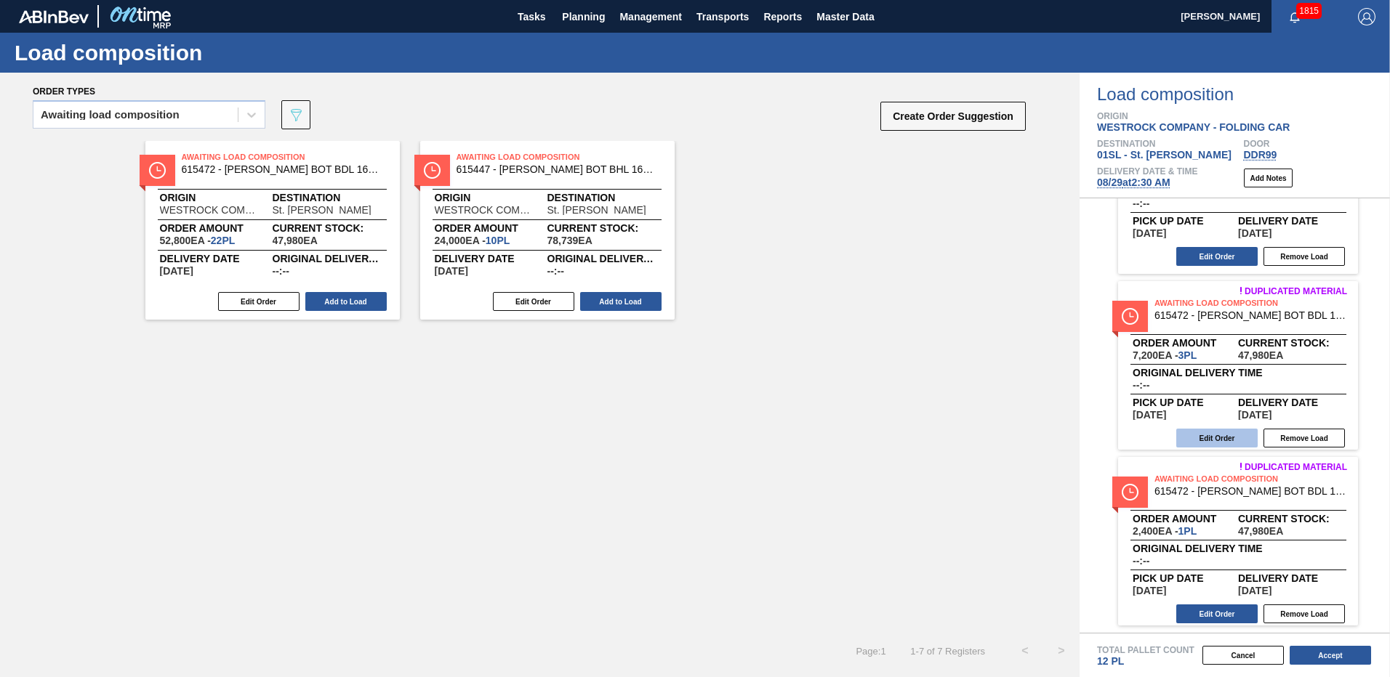
click at [1208, 440] on button "Edit Order" at bounding box center [1216, 438] width 81 height 19
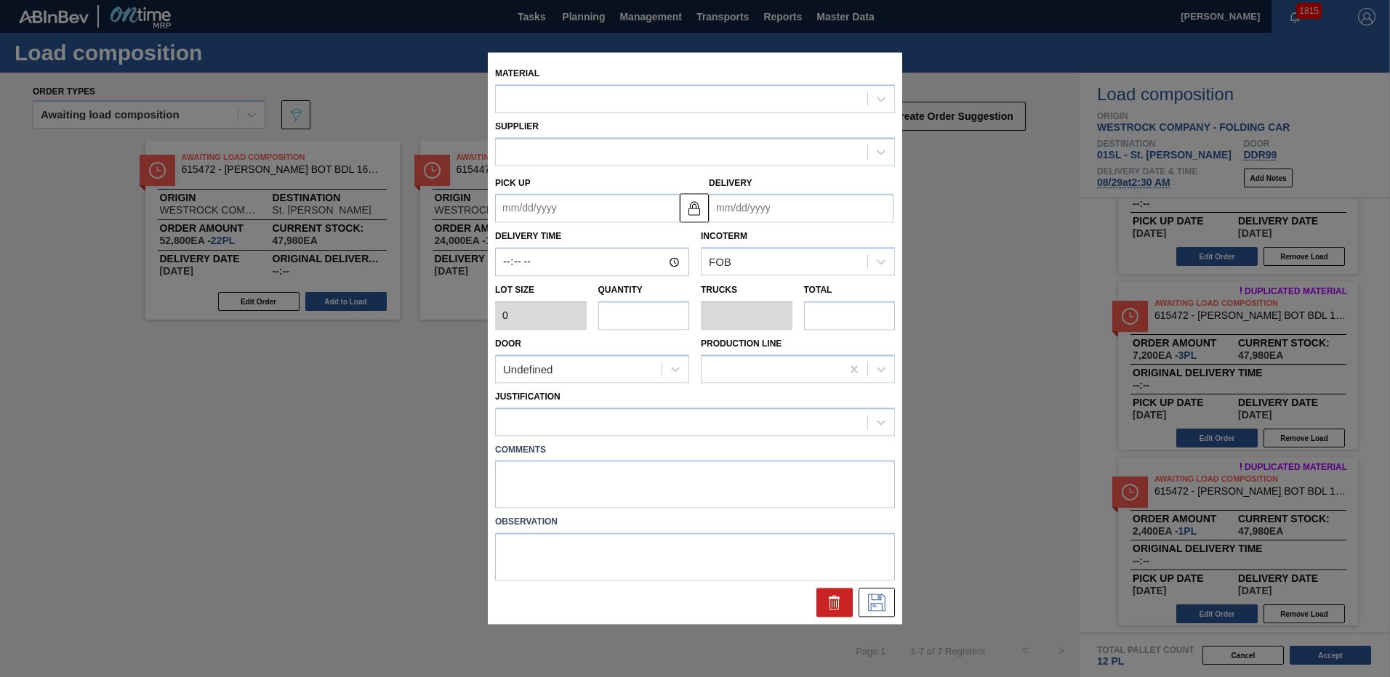
type input "2,400"
type input "3"
type input "0.115"
type input "7,200"
type textarea "live unload"
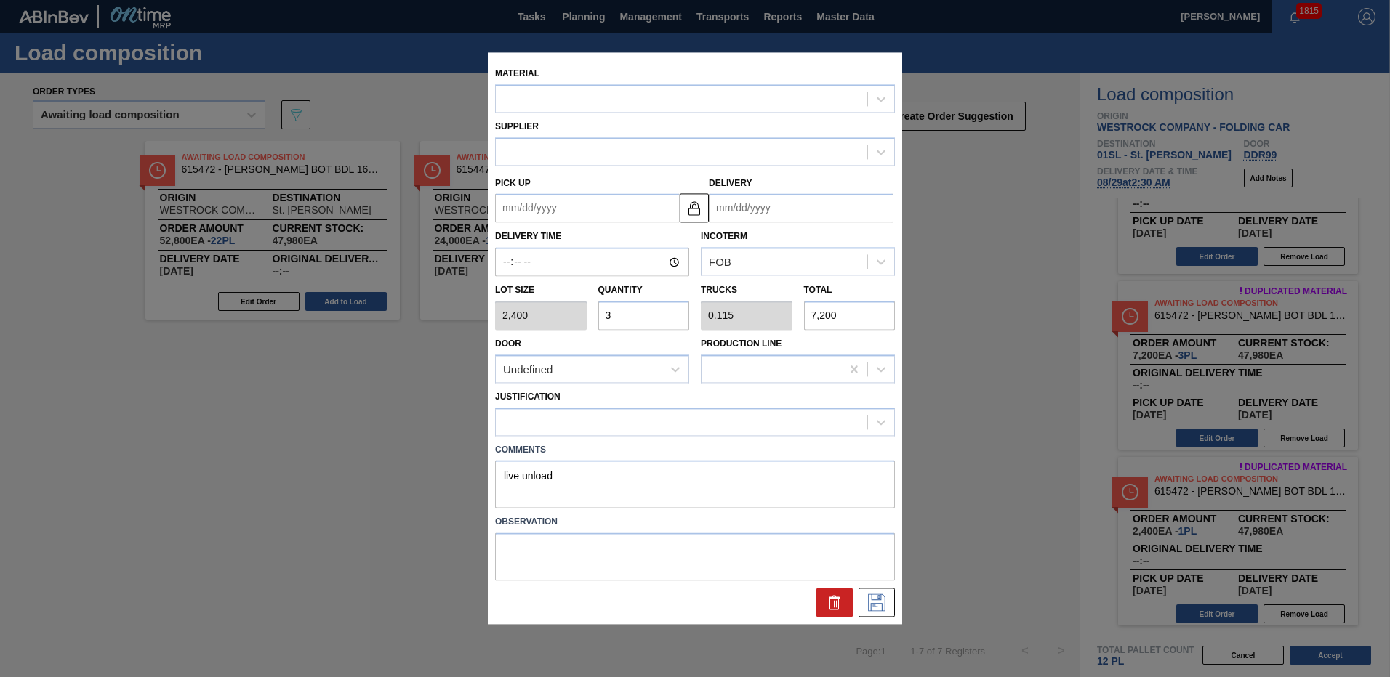
type up "[DATE]"
type input "[DATE]"
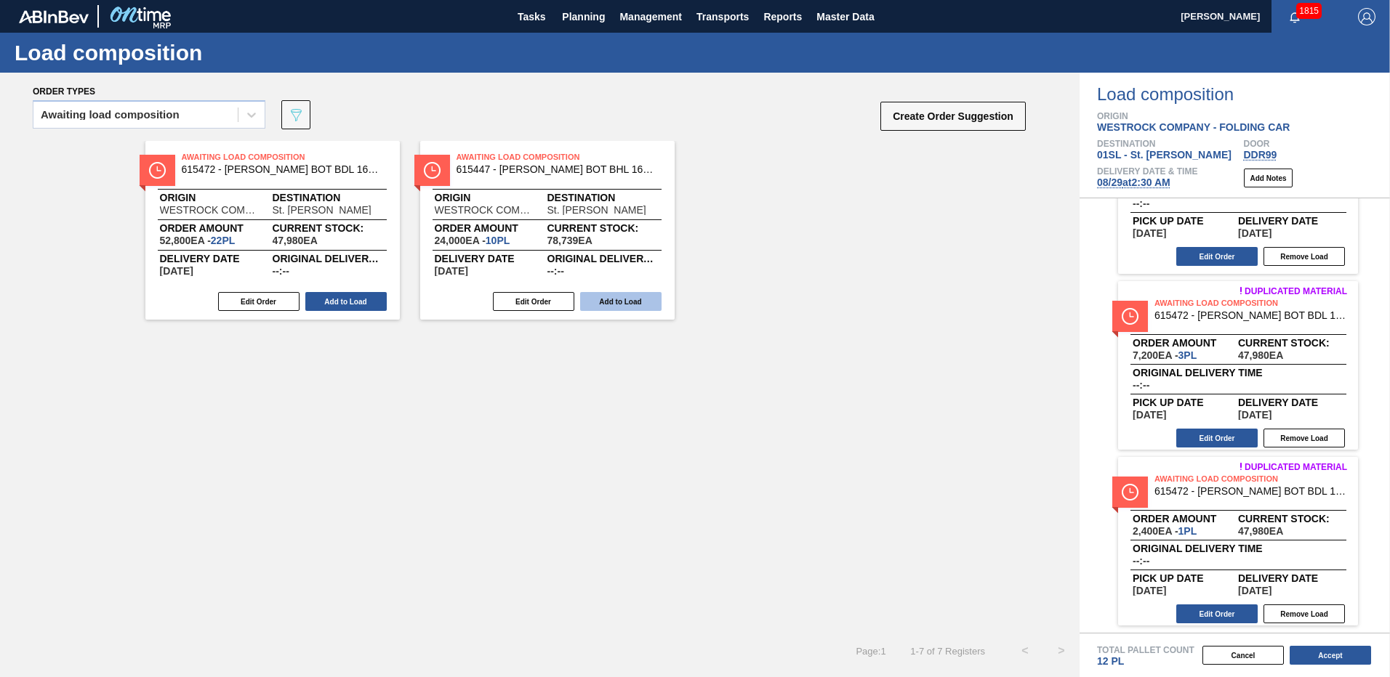
click at [611, 303] on button "Add to Load" at bounding box center [620, 301] width 81 height 19
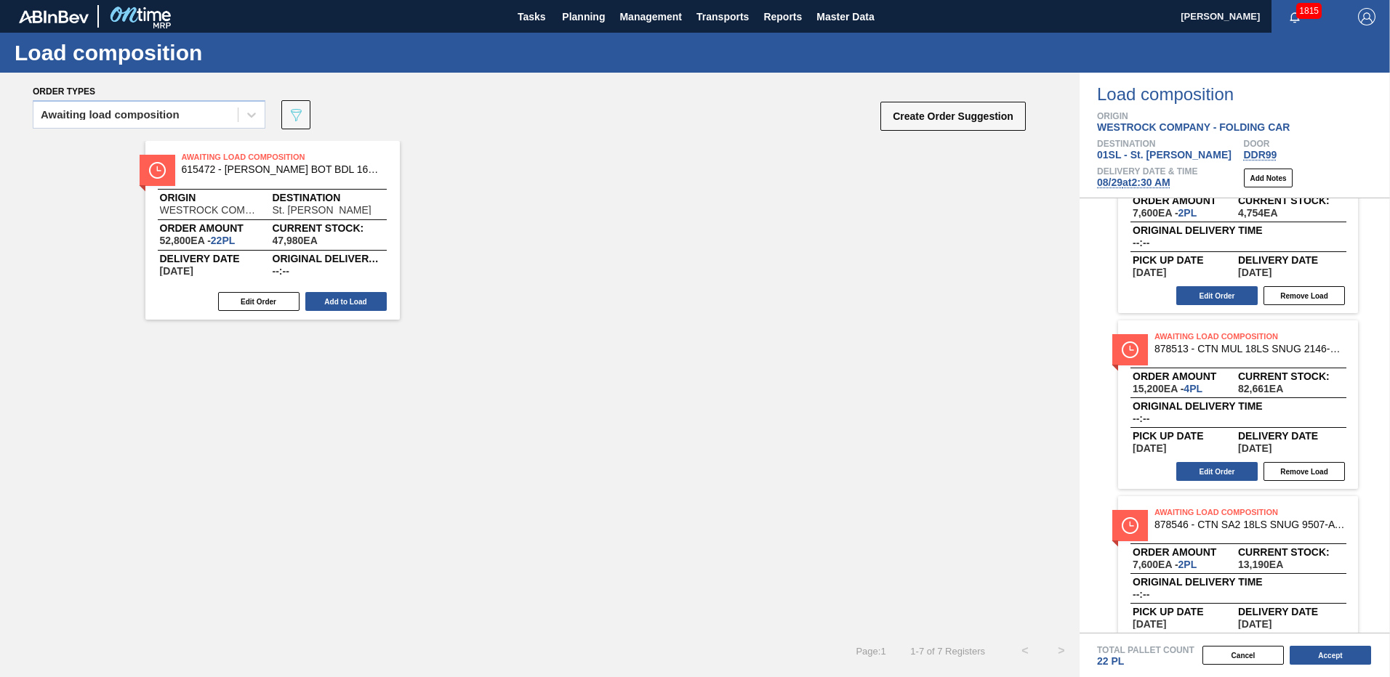
scroll to position [0, 0]
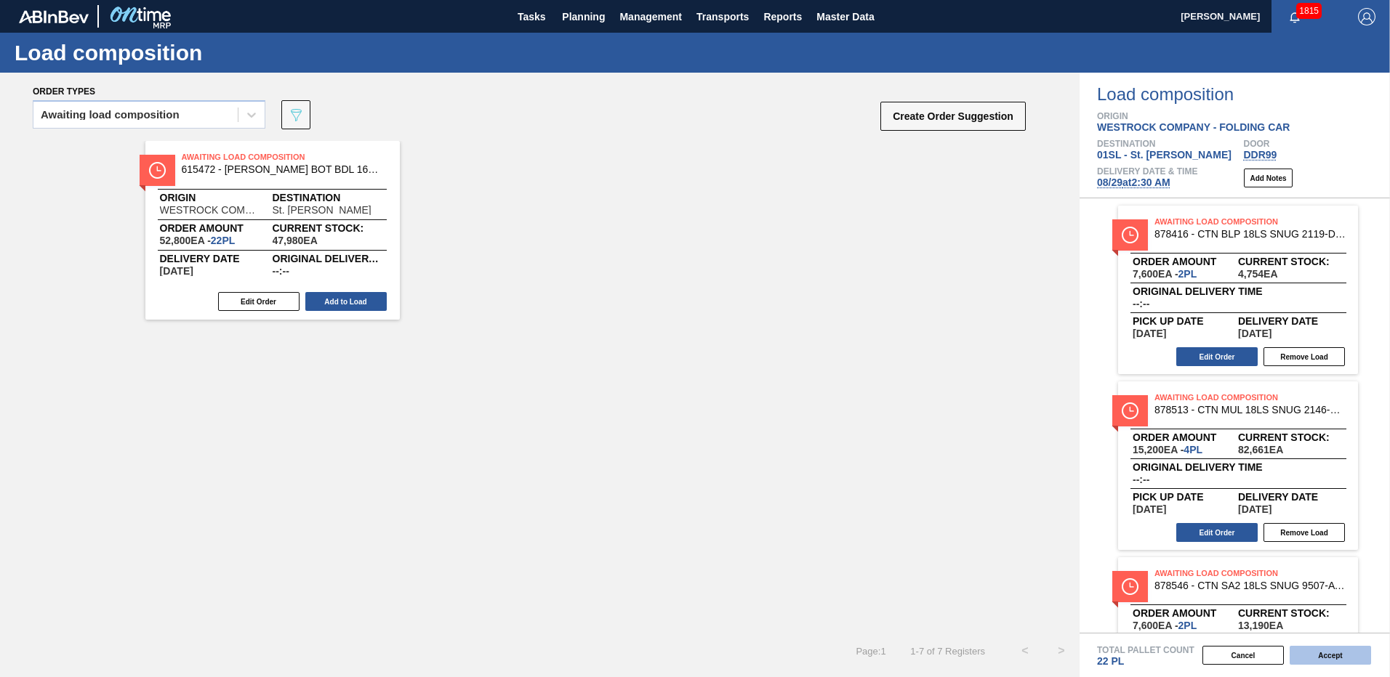
click at [1303, 653] on button "Accept" at bounding box center [1329, 655] width 81 height 19
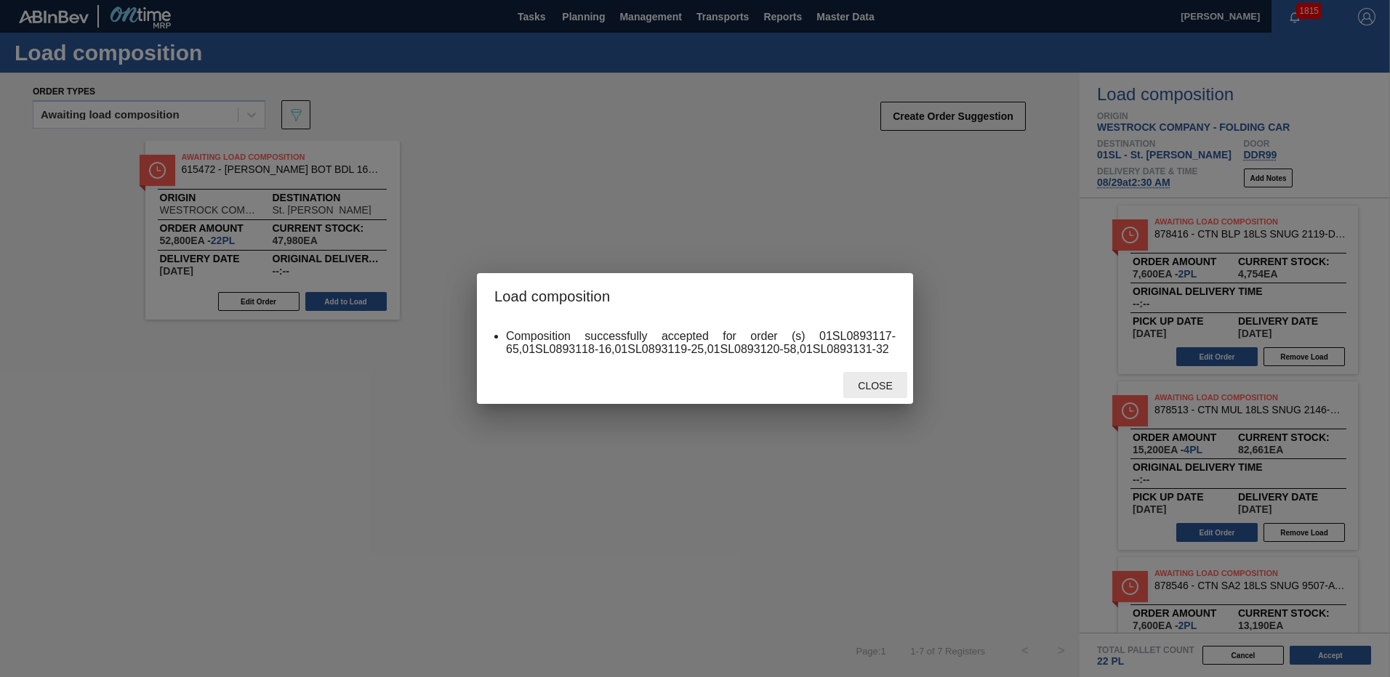
click at [879, 386] on span "Close" at bounding box center [874, 386] width 57 height 12
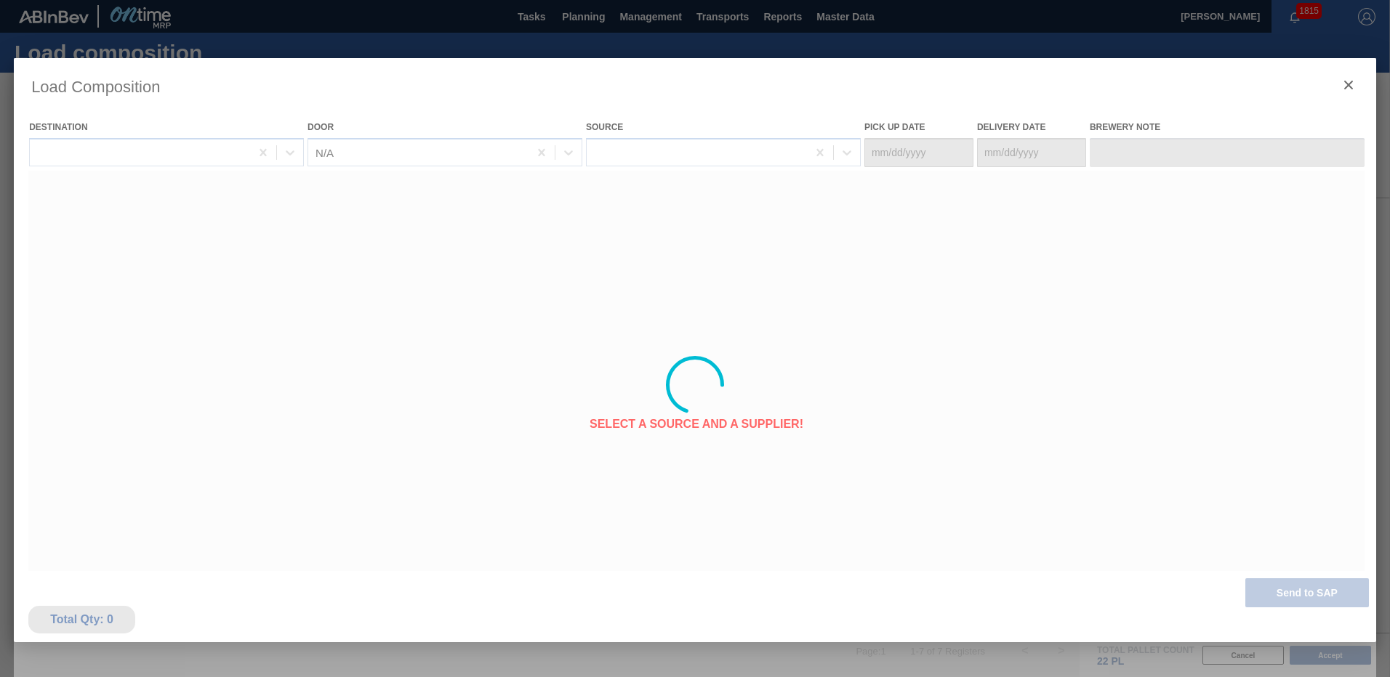
type Date "[DATE]"
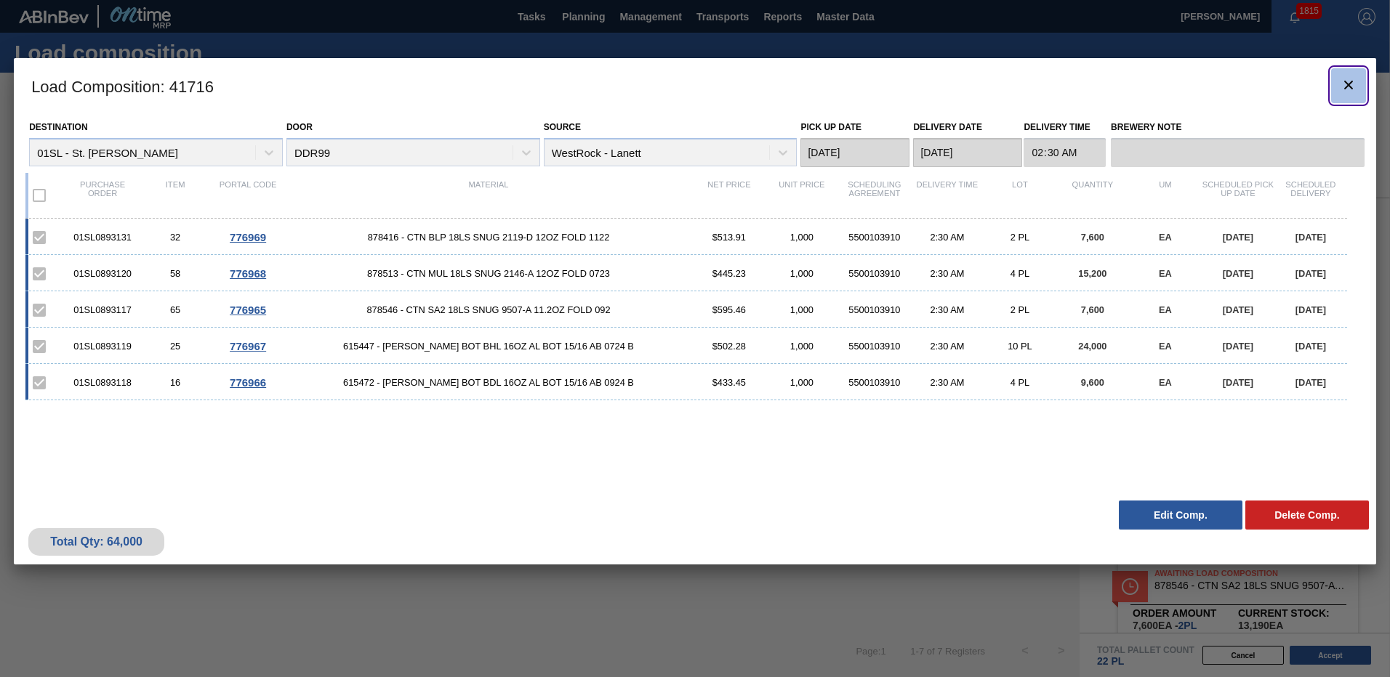
click at [1347, 85] on icon "botão de ícone" at bounding box center [1348, 85] width 9 height 9
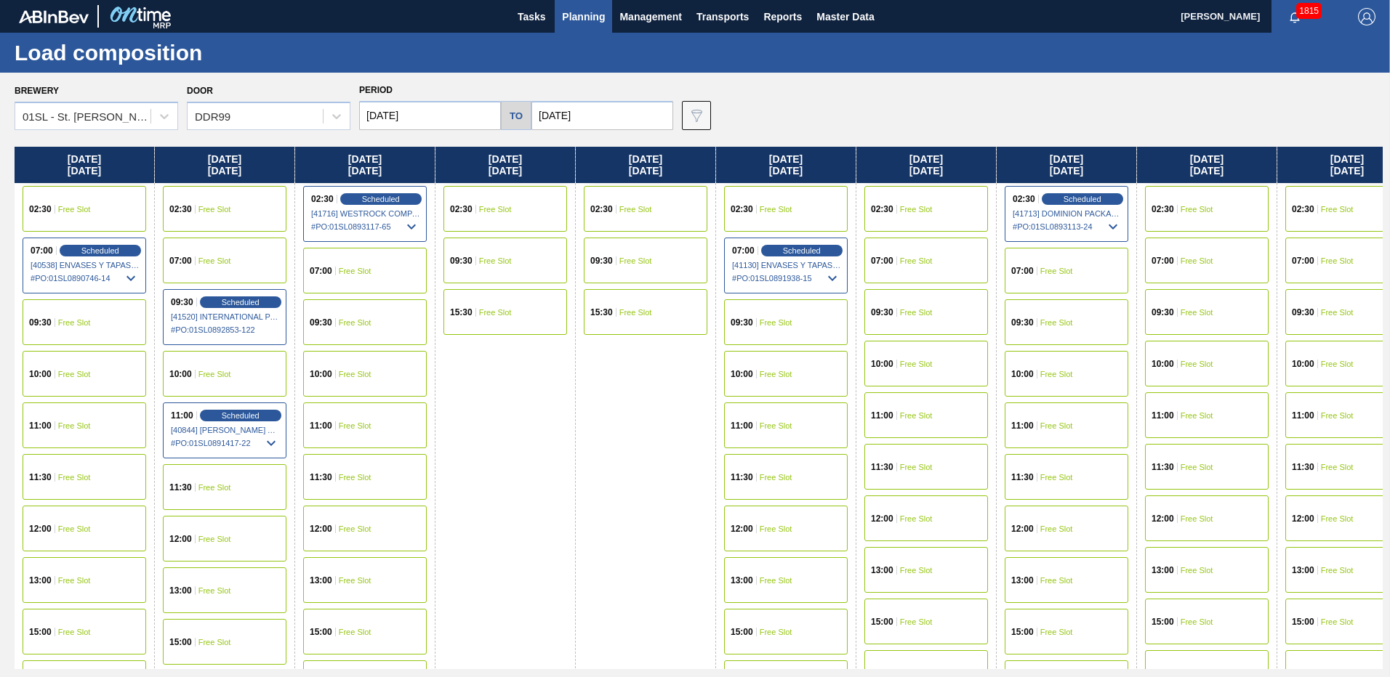
scroll to position [50, 0]
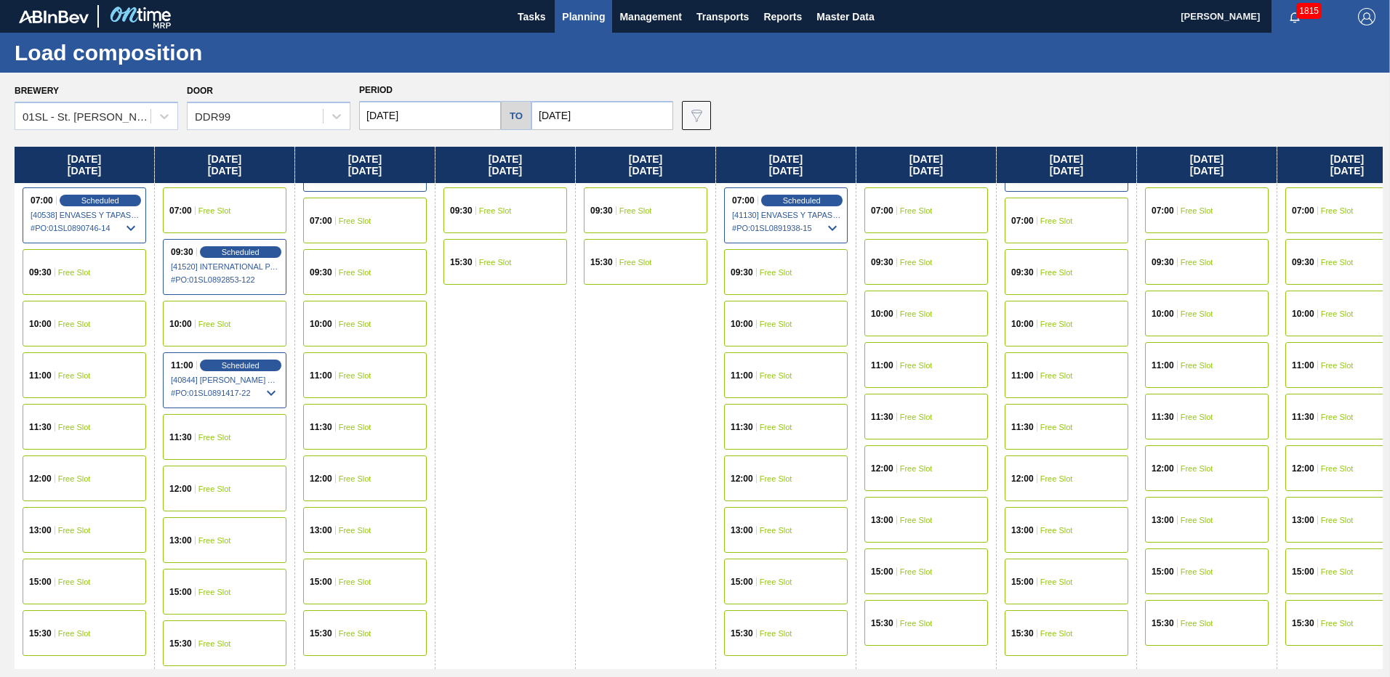
click at [934, 621] on div "15:30 Free Slot" at bounding box center [926, 623] width 124 height 46
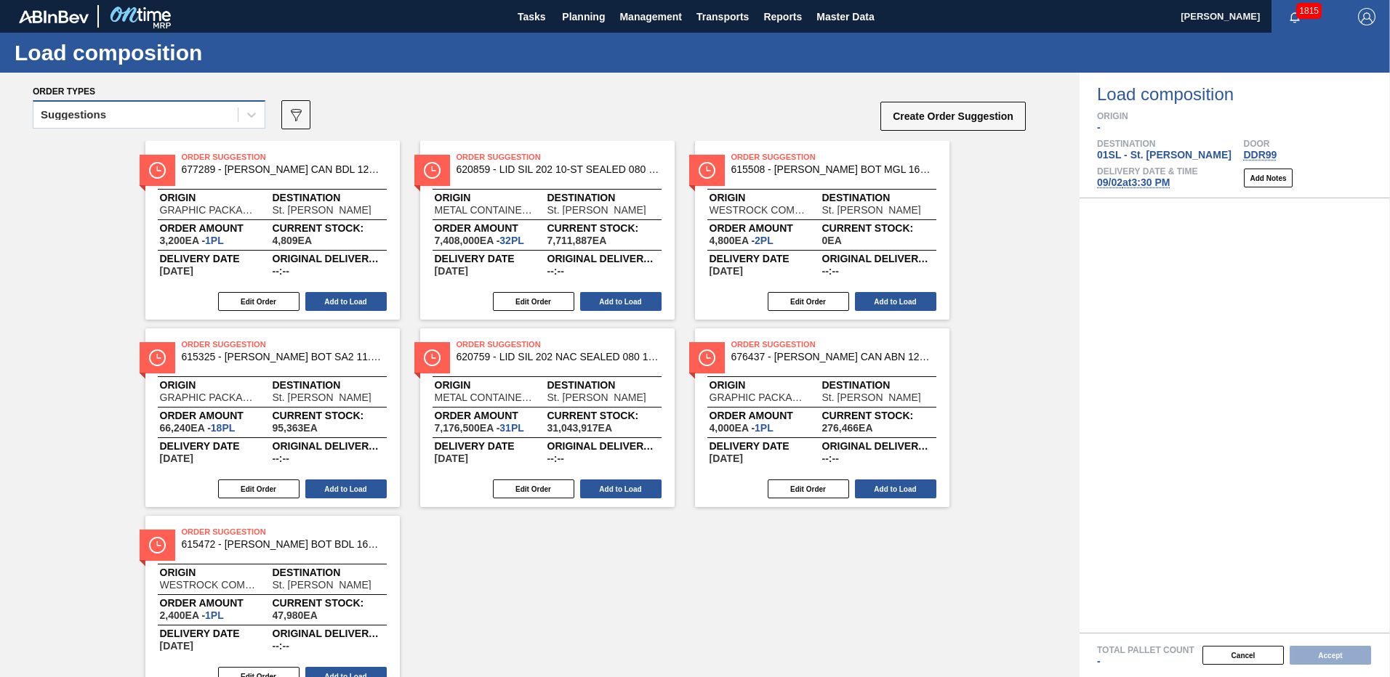
click at [188, 108] on div "Suggestions" at bounding box center [135, 115] width 204 height 21
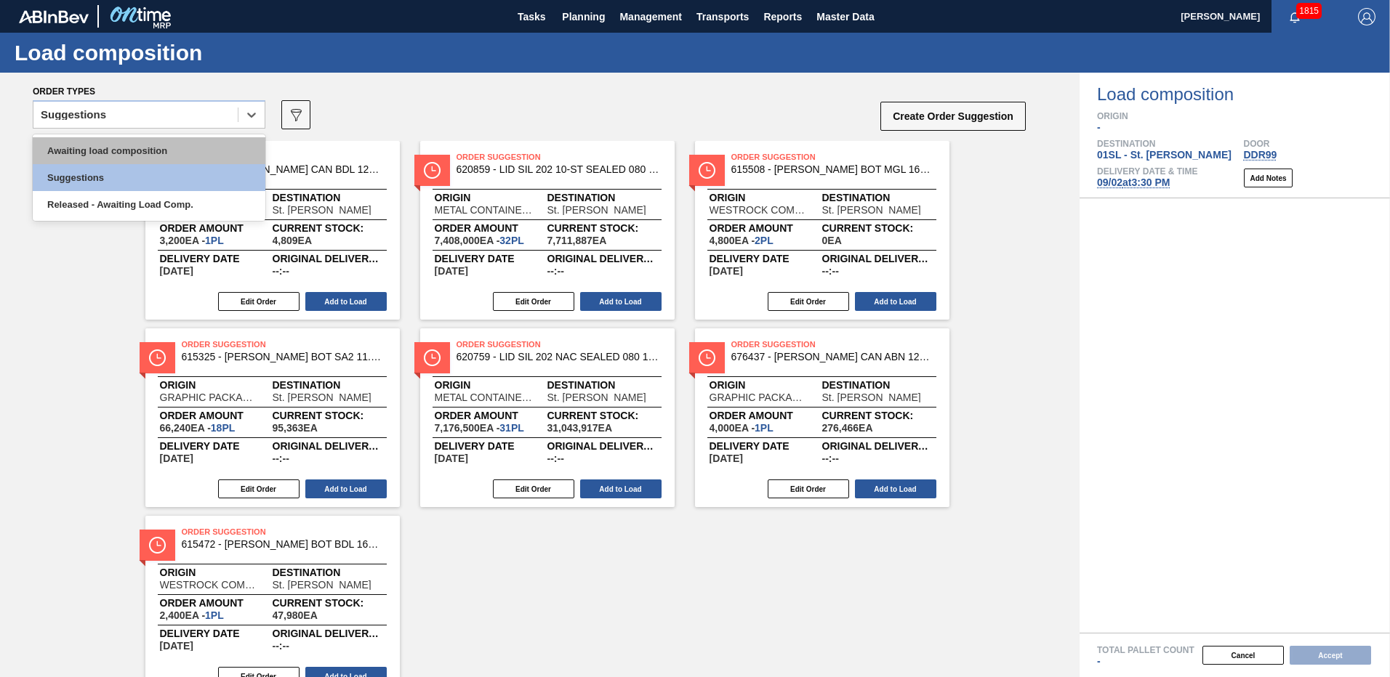
click at [136, 146] on div "Awaiting load composition" at bounding box center [149, 150] width 233 height 27
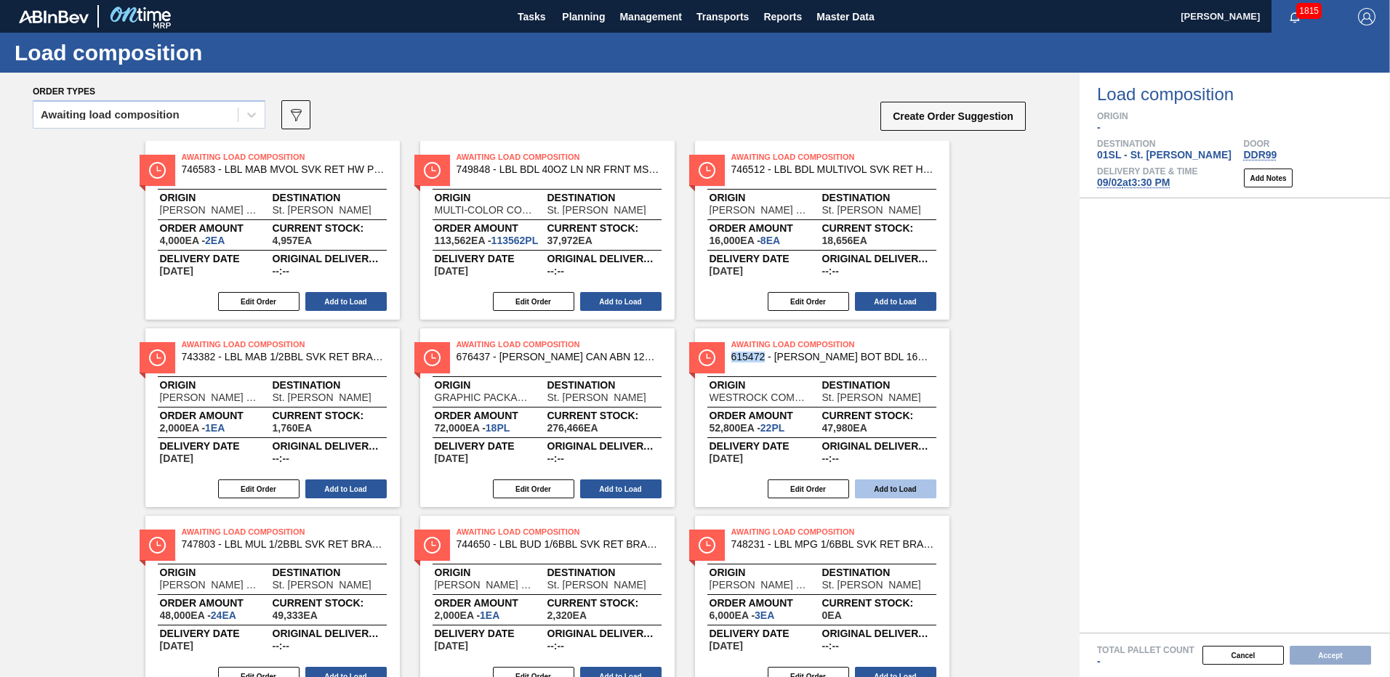
click at [880, 485] on button "Add to Load" at bounding box center [895, 489] width 81 height 19
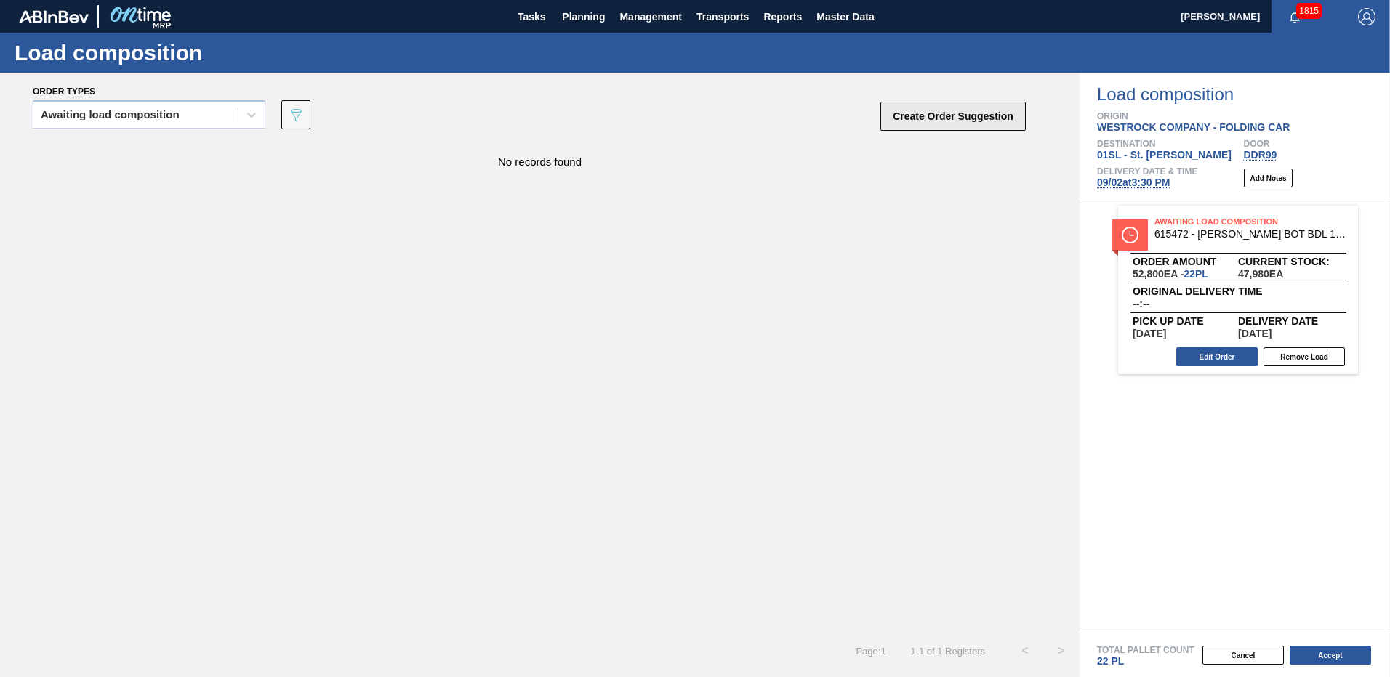
click at [976, 123] on button "Create Order Suggestion" at bounding box center [952, 116] width 145 height 29
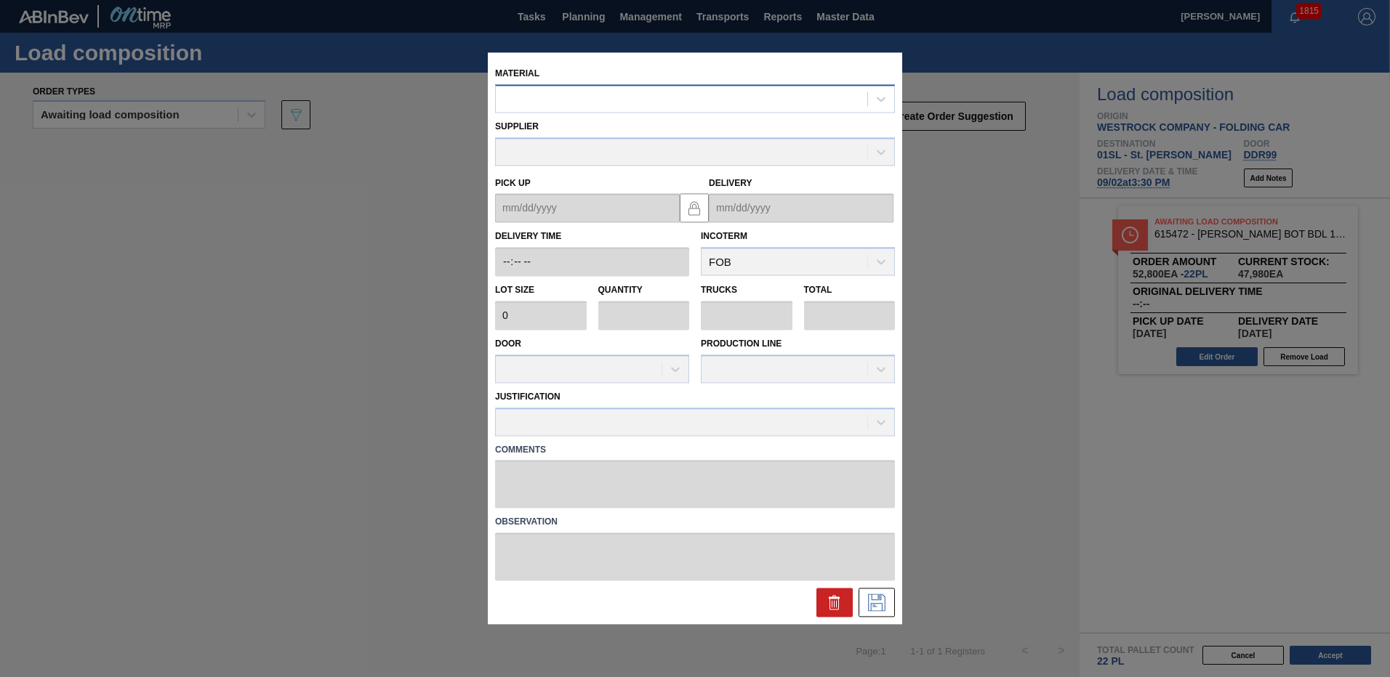
click at [534, 99] on div at bounding box center [681, 99] width 371 height 21
type input "615492"
click at [714, 624] on div "Material Use Up and Down to choose options, press Enter to select the currently…" at bounding box center [695, 338] width 414 height 572
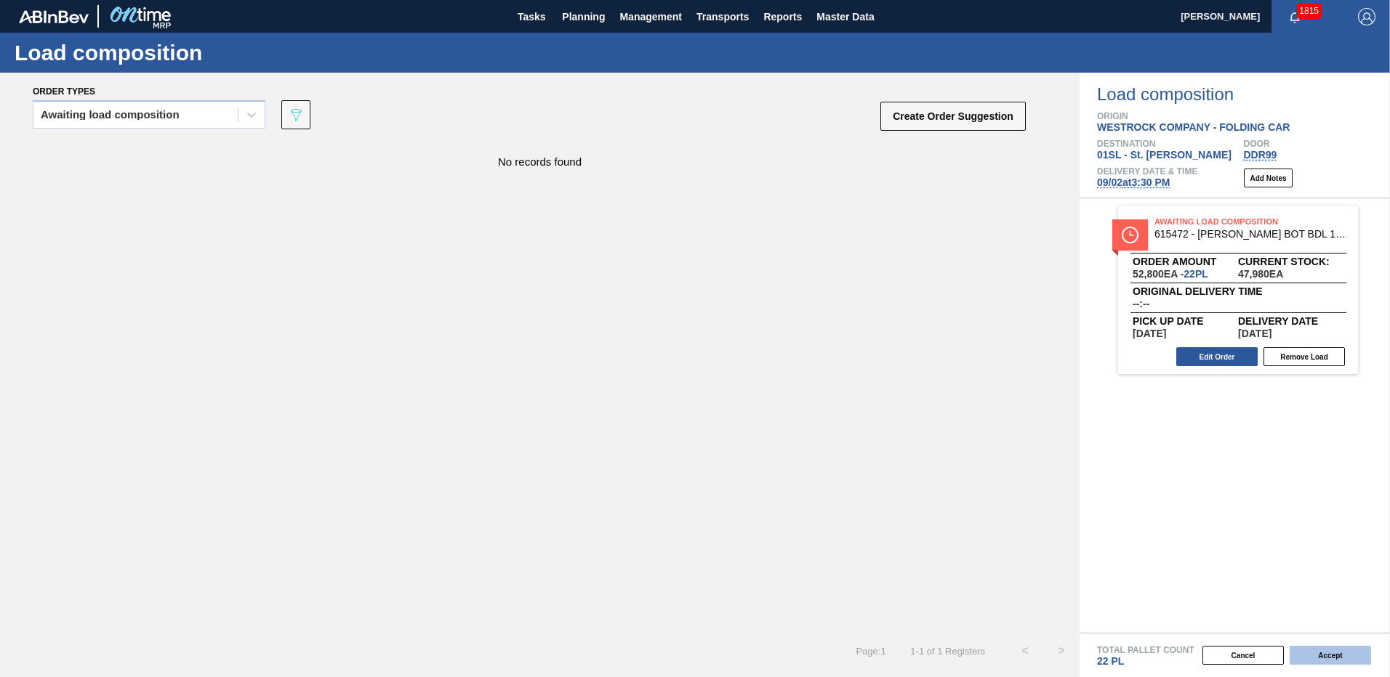
click at [1337, 664] on button "Accept" at bounding box center [1329, 655] width 81 height 19
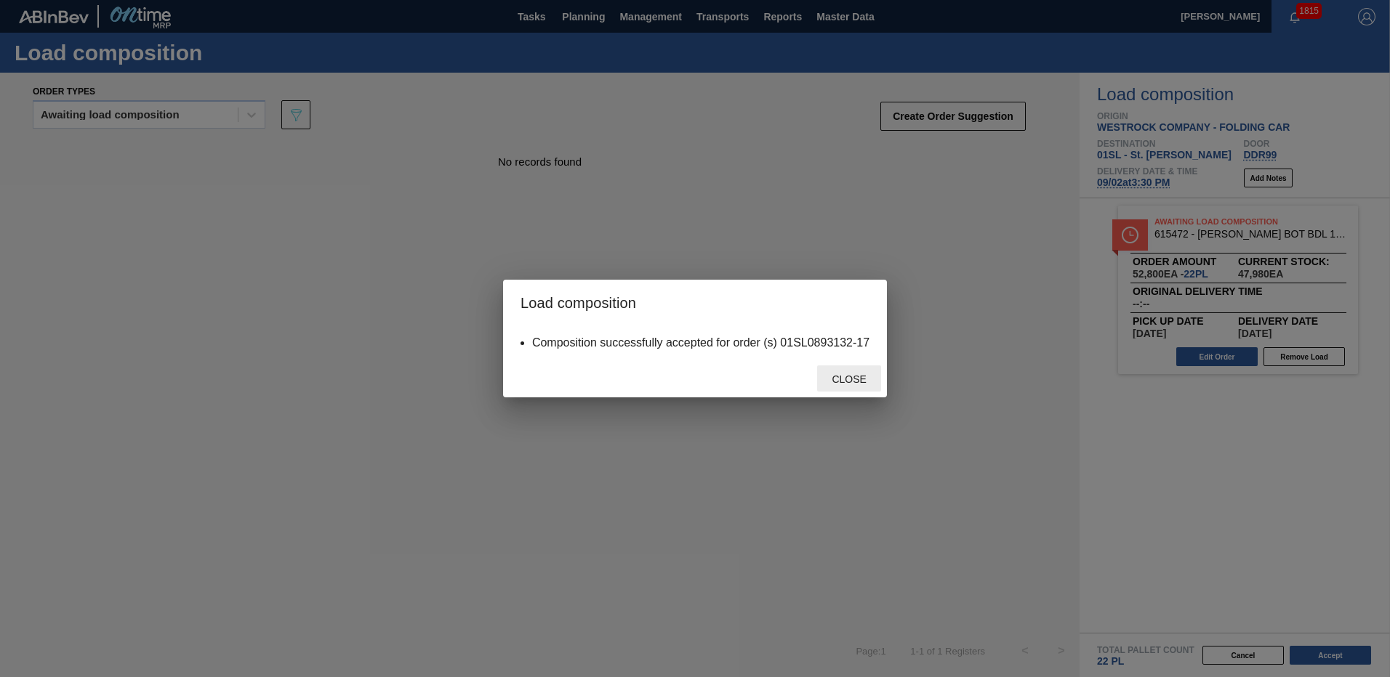
click at [853, 377] on span "Close" at bounding box center [848, 380] width 57 height 12
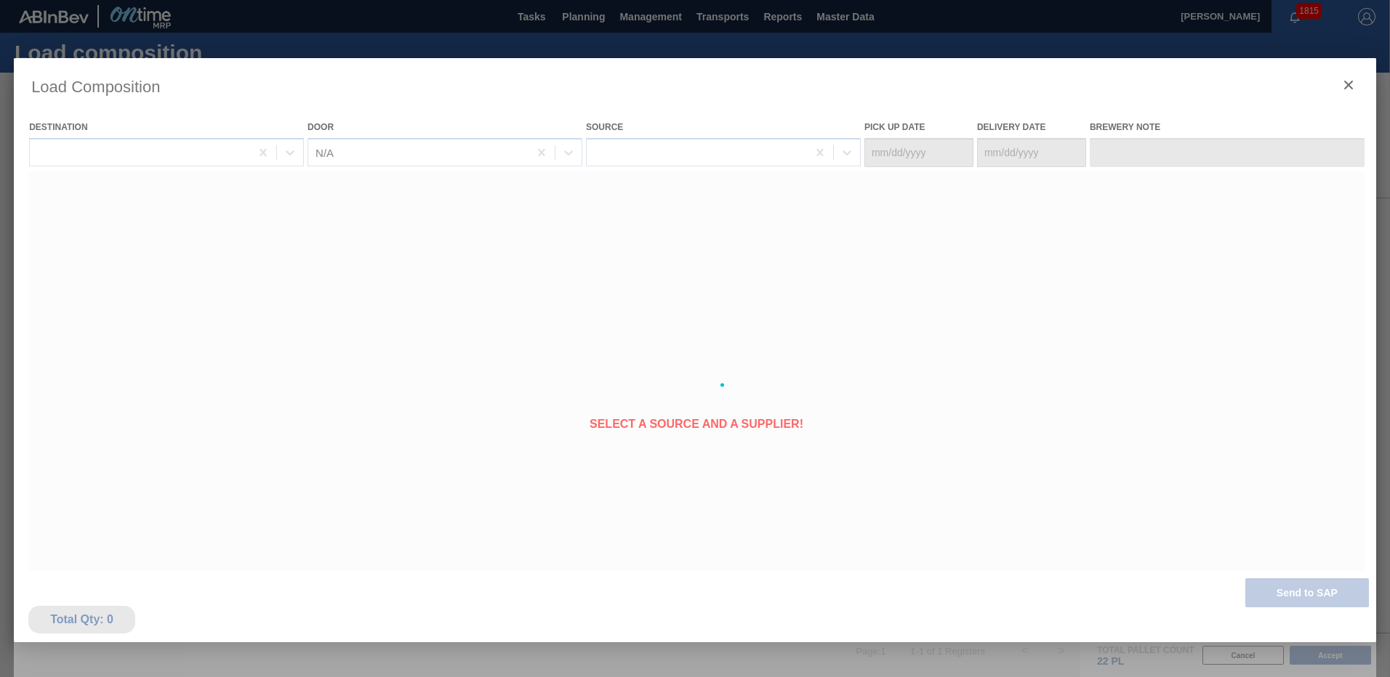
type Date "[DATE]"
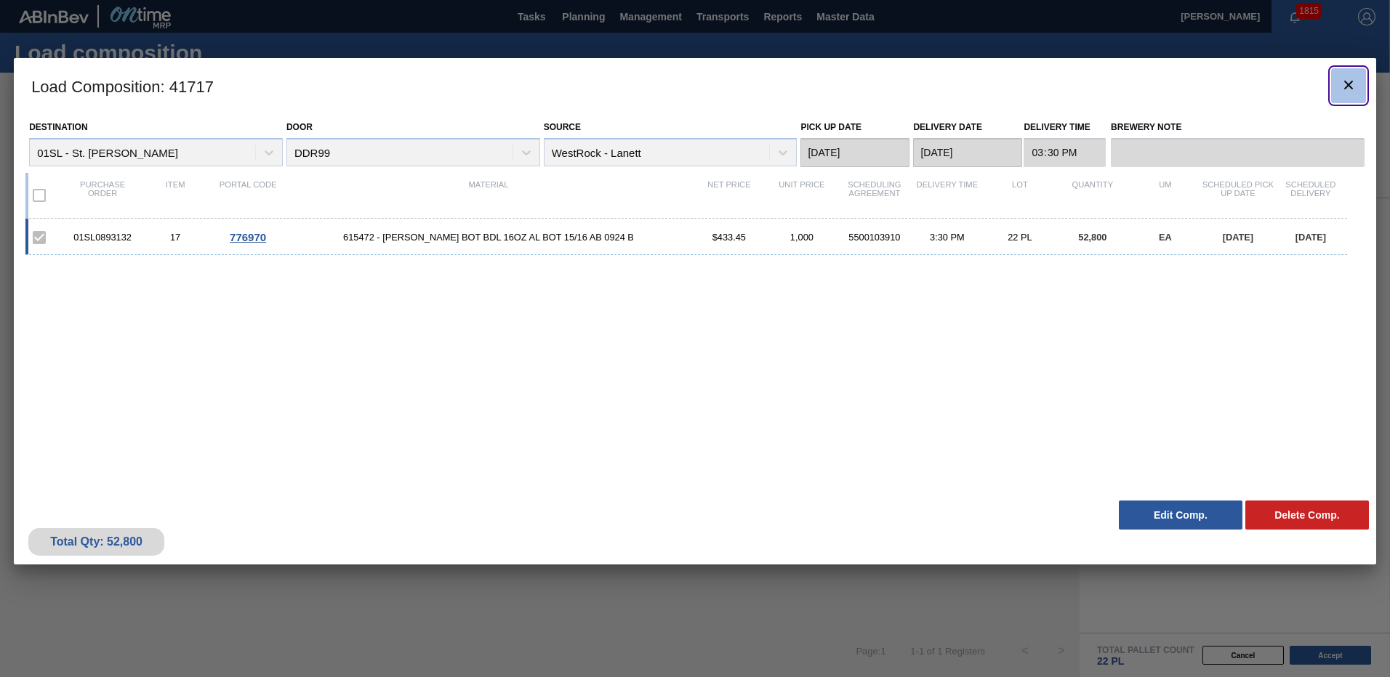
click at [1353, 79] on icon "botão de ícone" at bounding box center [1348, 84] width 17 height 17
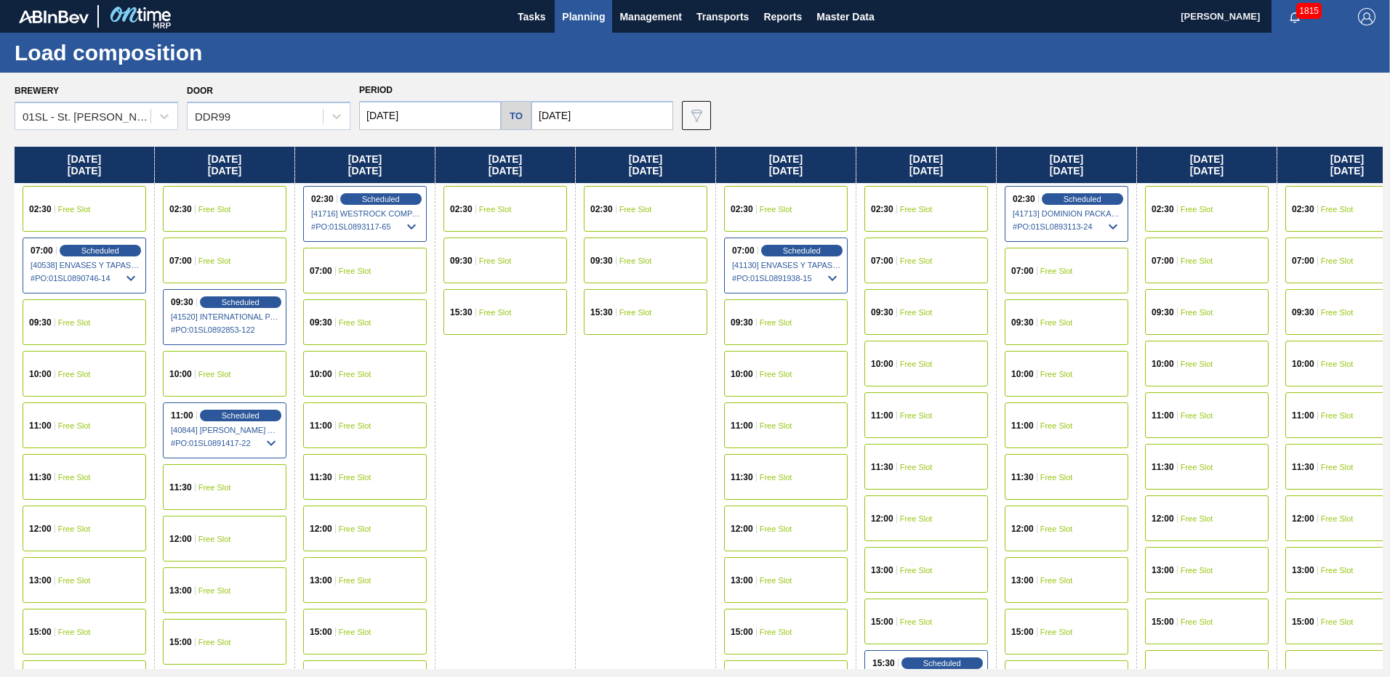
click at [931, 315] on span "Free Slot" at bounding box center [916, 312] width 33 height 9
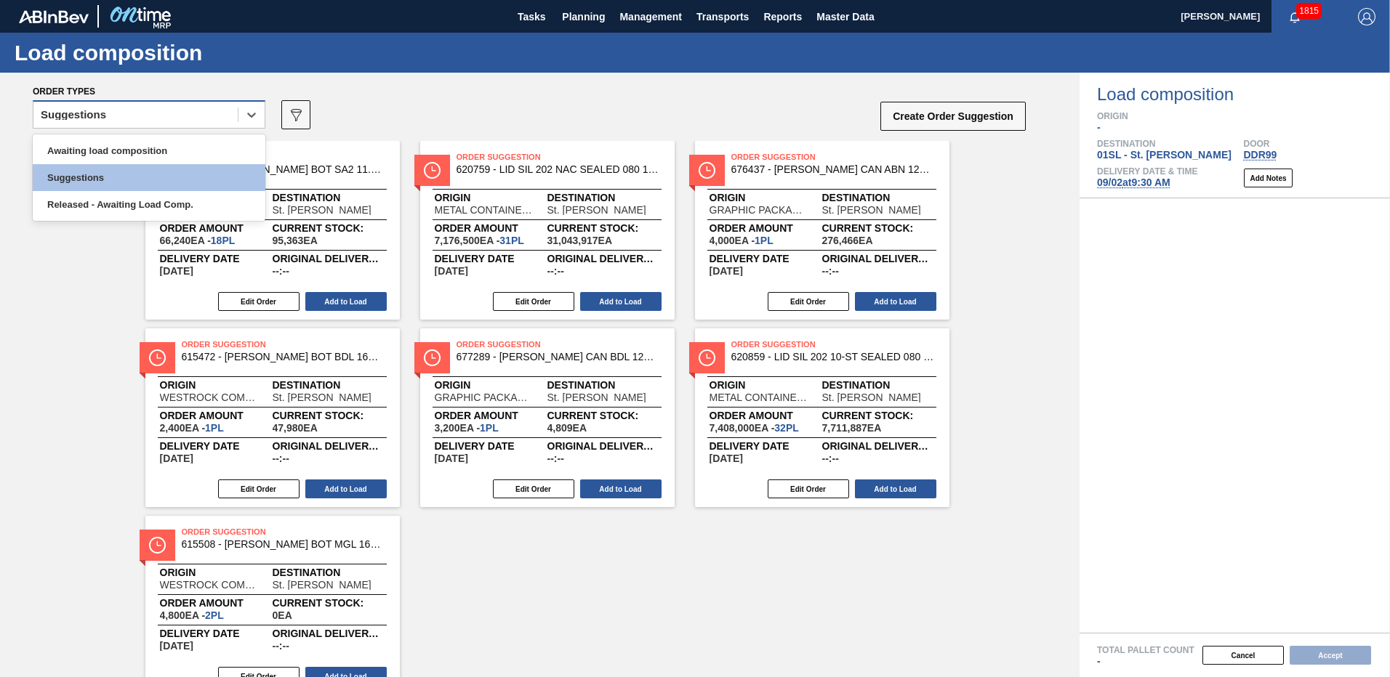
click at [214, 120] on div "Suggestions" at bounding box center [135, 115] width 204 height 21
click at [151, 158] on div "Awaiting load composition" at bounding box center [149, 150] width 233 height 27
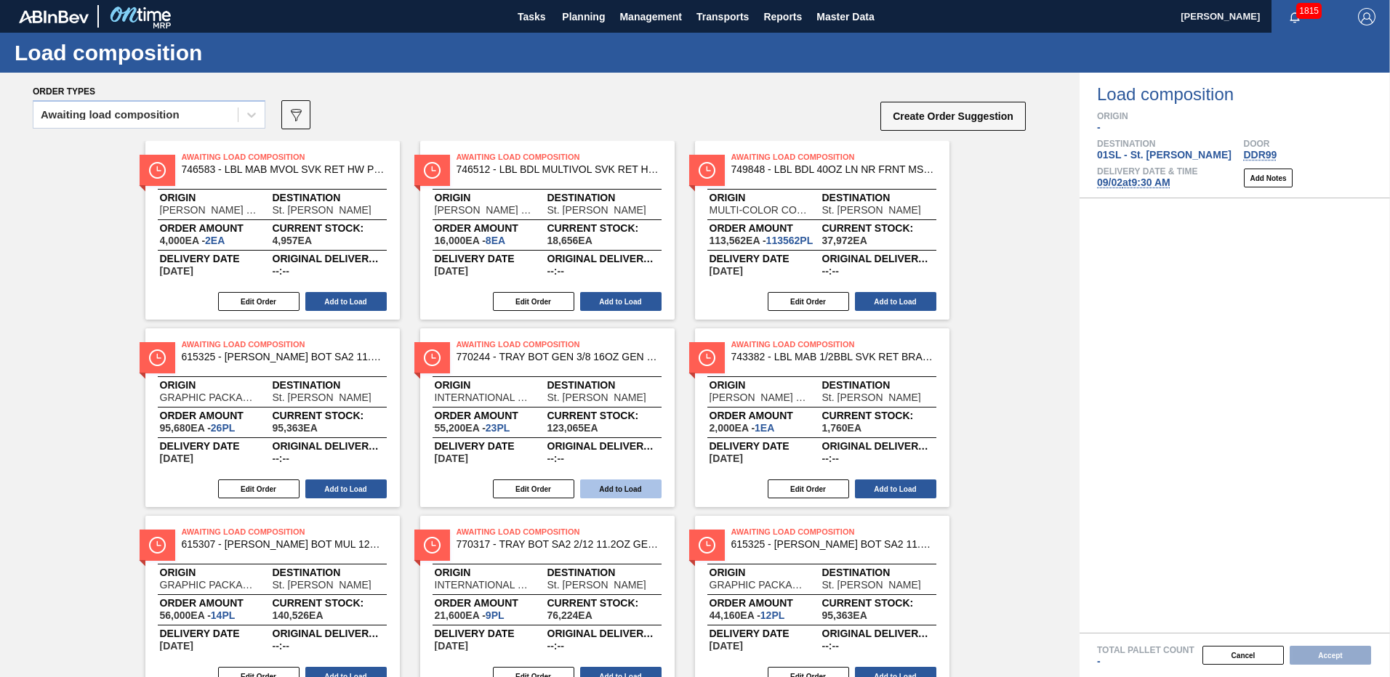
click at [629, 486] on button "Add to Load" at bounding box center [620, 489] width 81 height 19
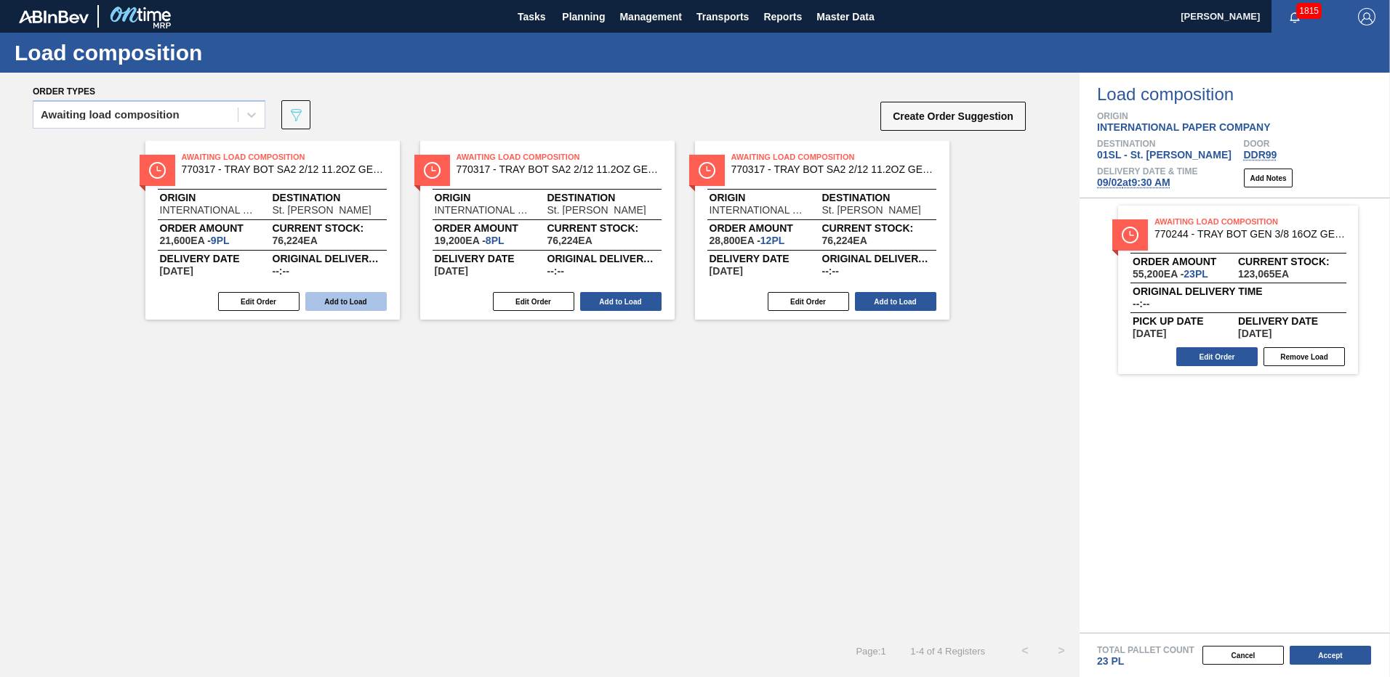
click at [369, 307] on button "Add to Load" at bounding box center [345, 301] width 81 height 19
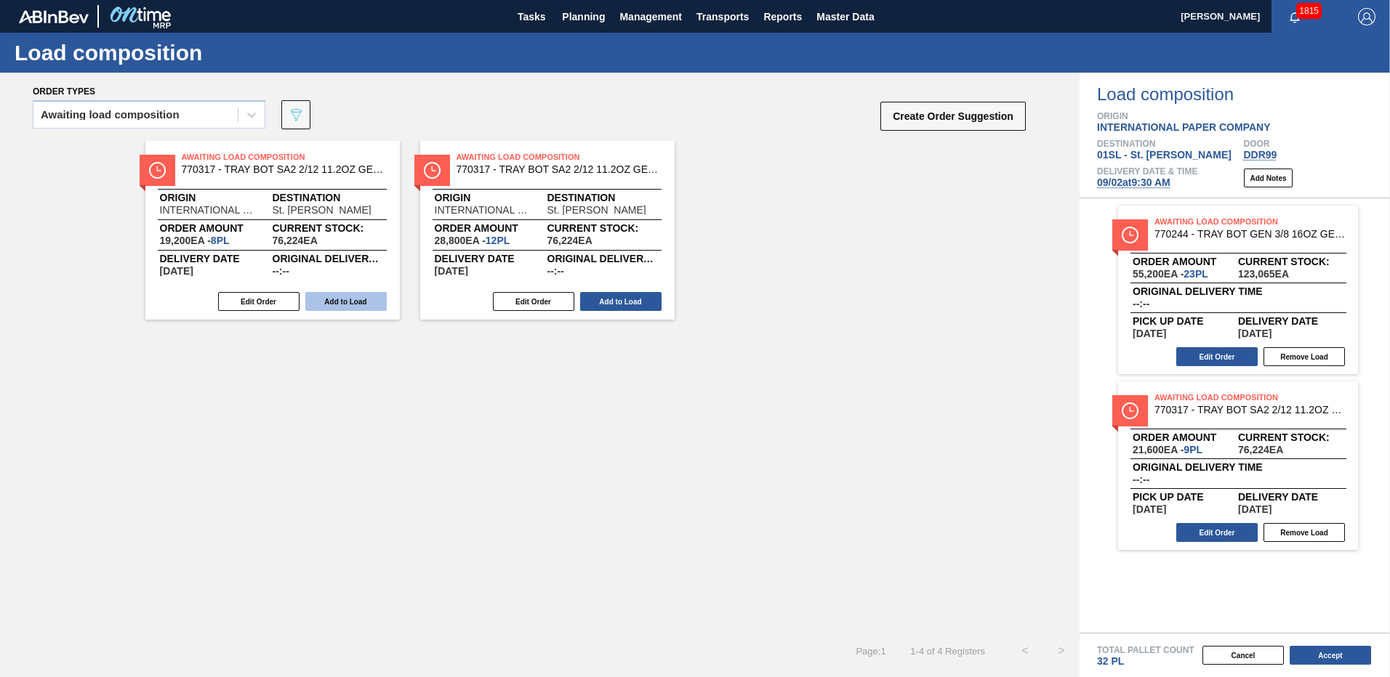
click at [360, 302] on button "Add to Load" at bounding box center [345, 301] width 81 height 19
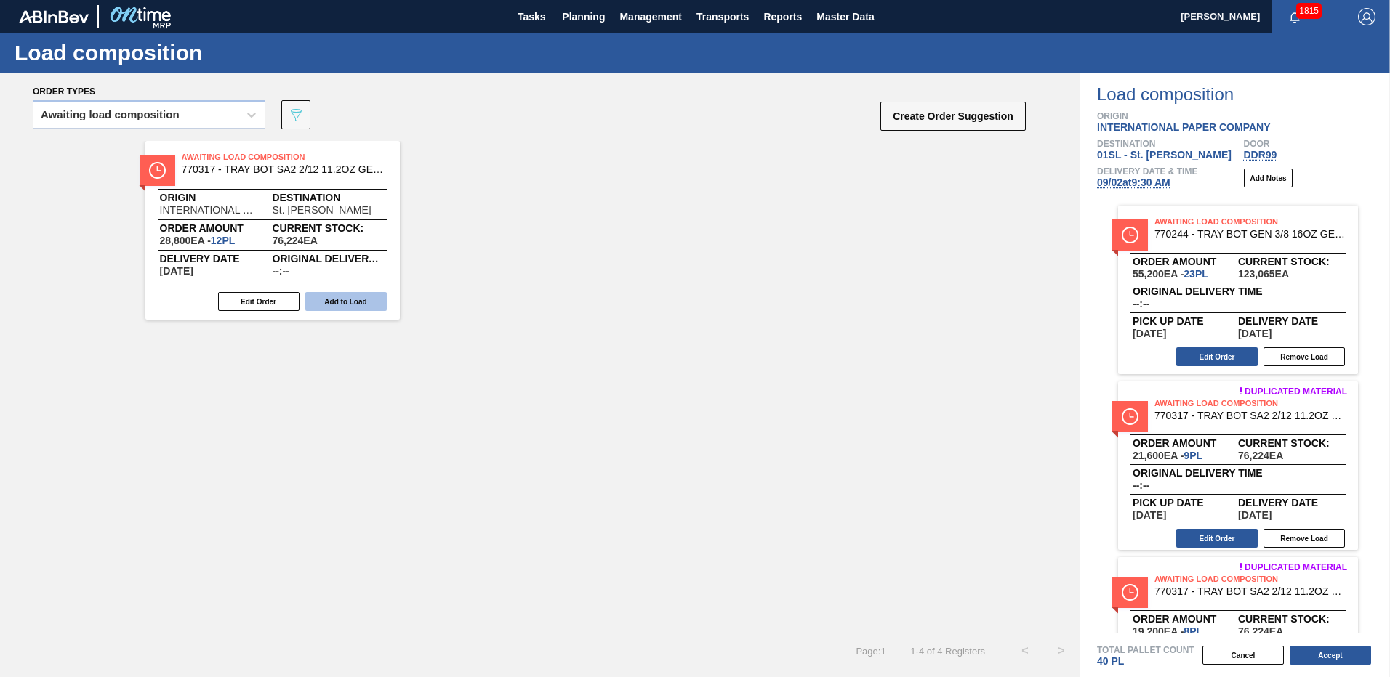
click at [356, 301] on button "Add to Load" at bounding box center [345, 301] width 81 height 19
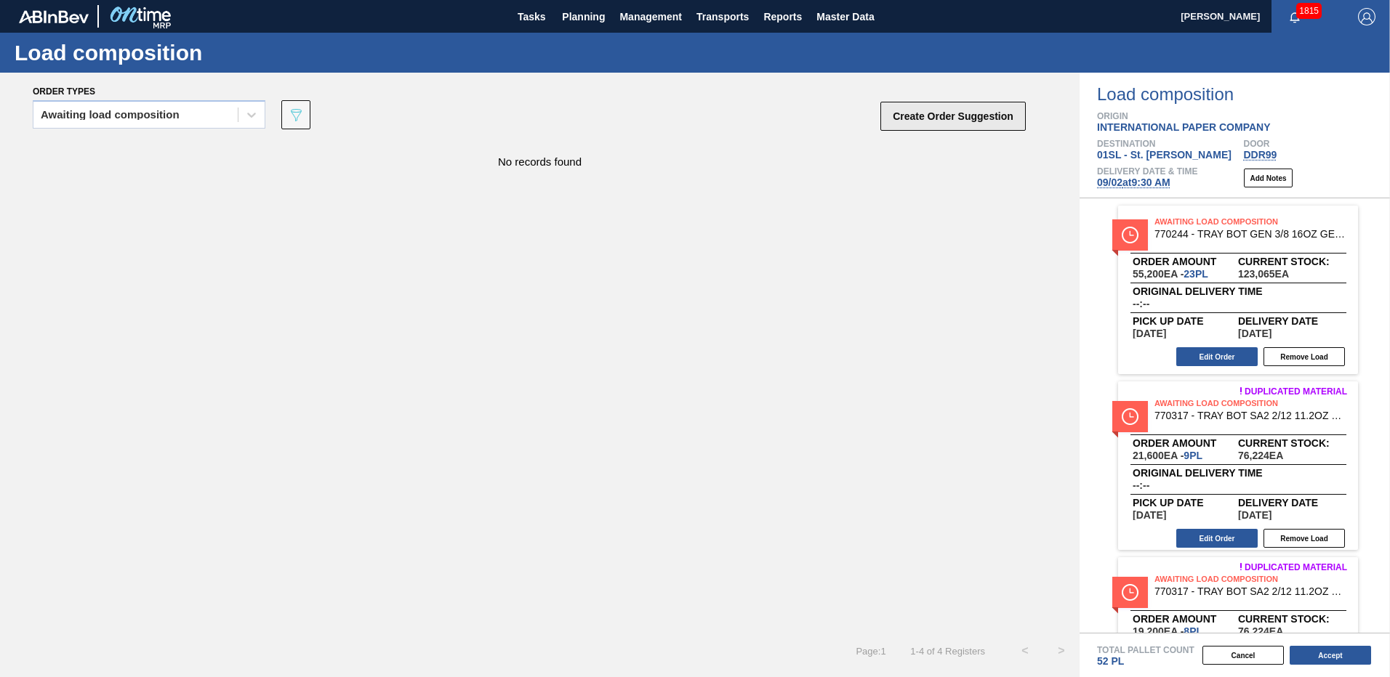
click at [953, 110] on button "Create Order Suggestion" at bounding box center [952, 116] width 145 height 29
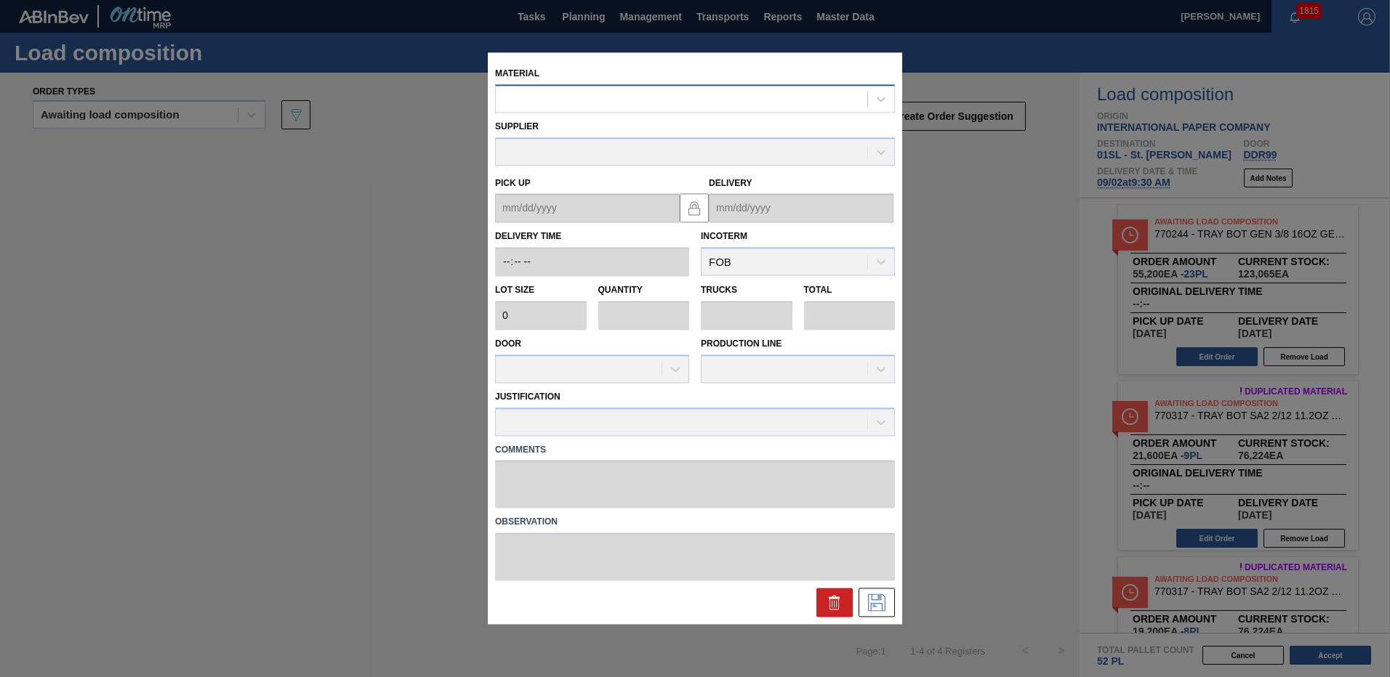
click at [641, 94] on div at bounding box center [681, 99] width 371 height 21
type input "770244"
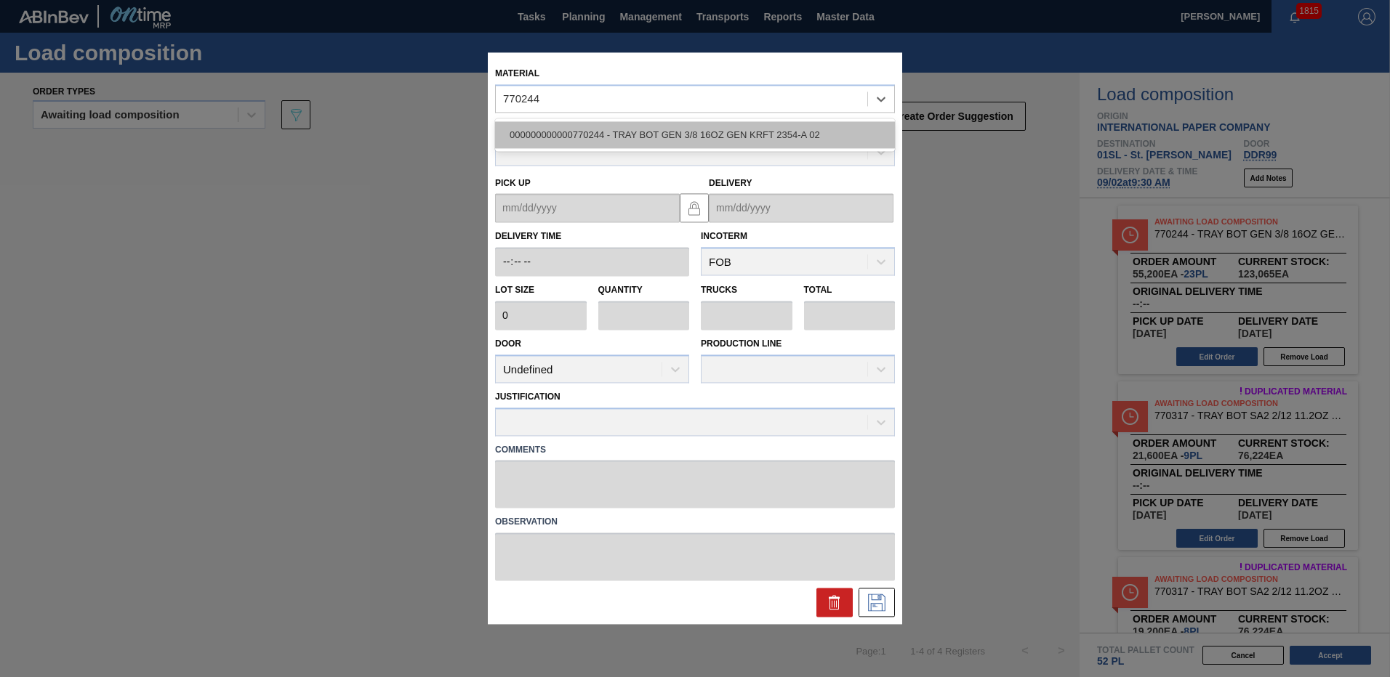
click at [597, 143] on div "000000000000770244 - TRAY BOT GEN 3/8 16OZ GEN KRFT 2354-A 02" at bounding box center [695, 134] width 400 height 27
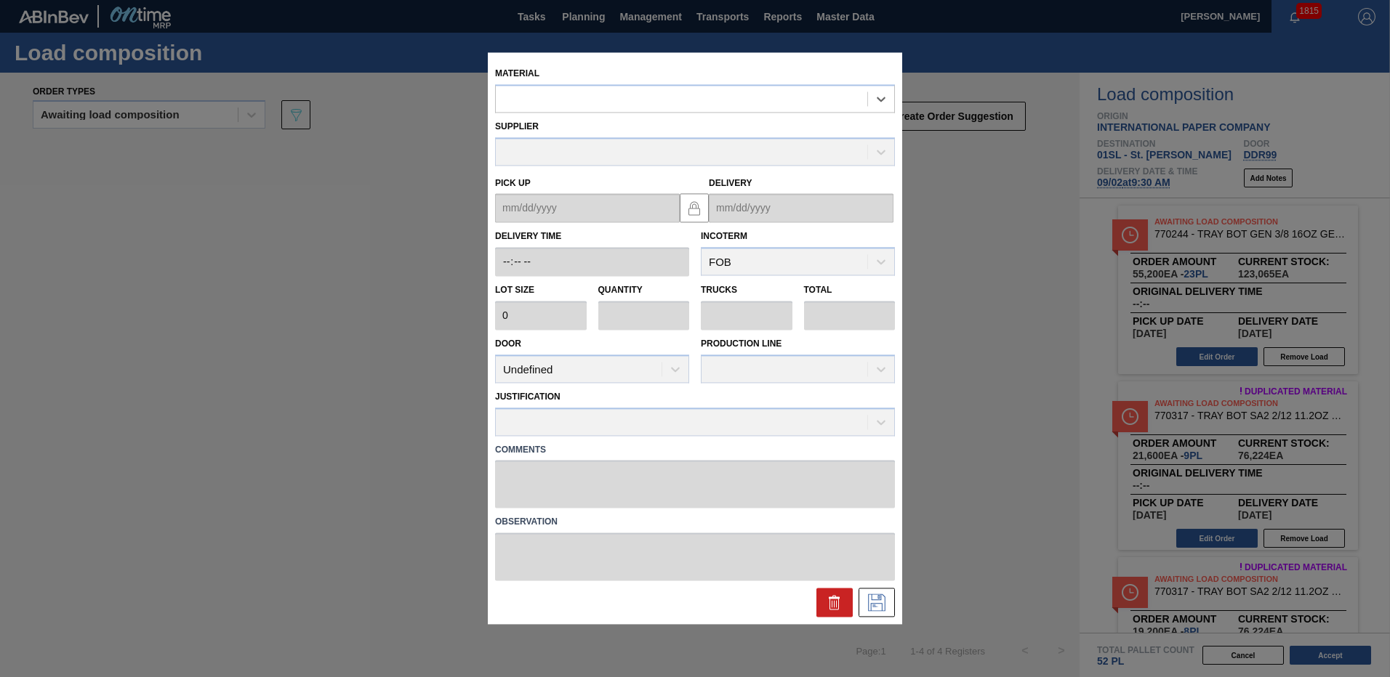
type input "2,400"
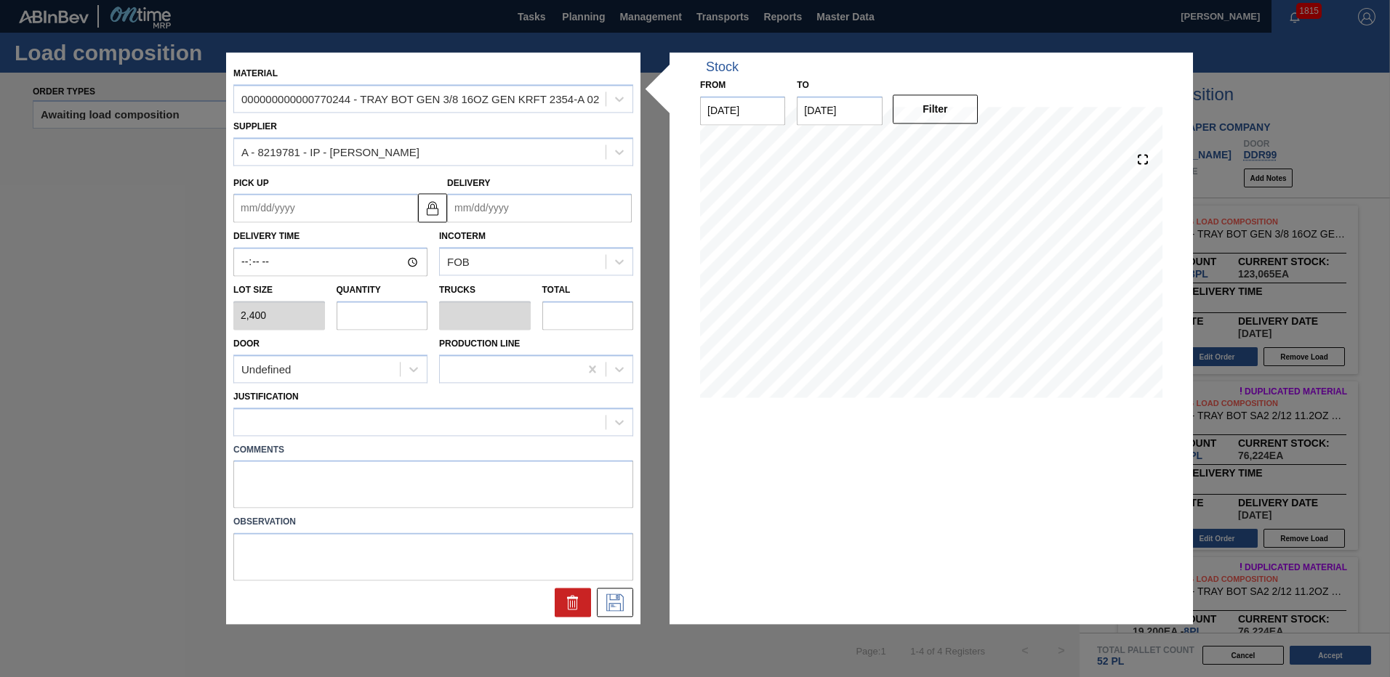
click at [367, 313] on input "text" at bounding box center [383, 315] width 92 height 29
type input "8"
type input "0.133"
type input "19,200"
click at [356, 419] on div at bounding box center [419, 421] width 371 height 21
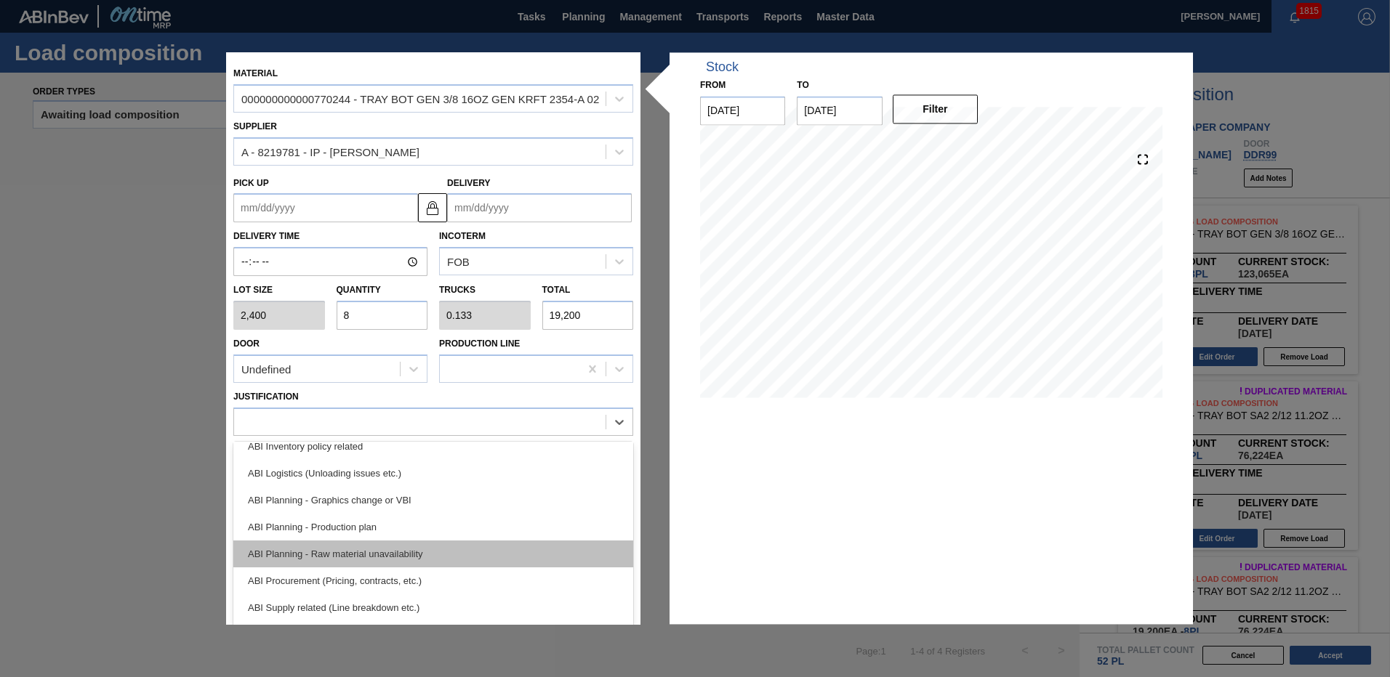
scroll to position [131, 0]
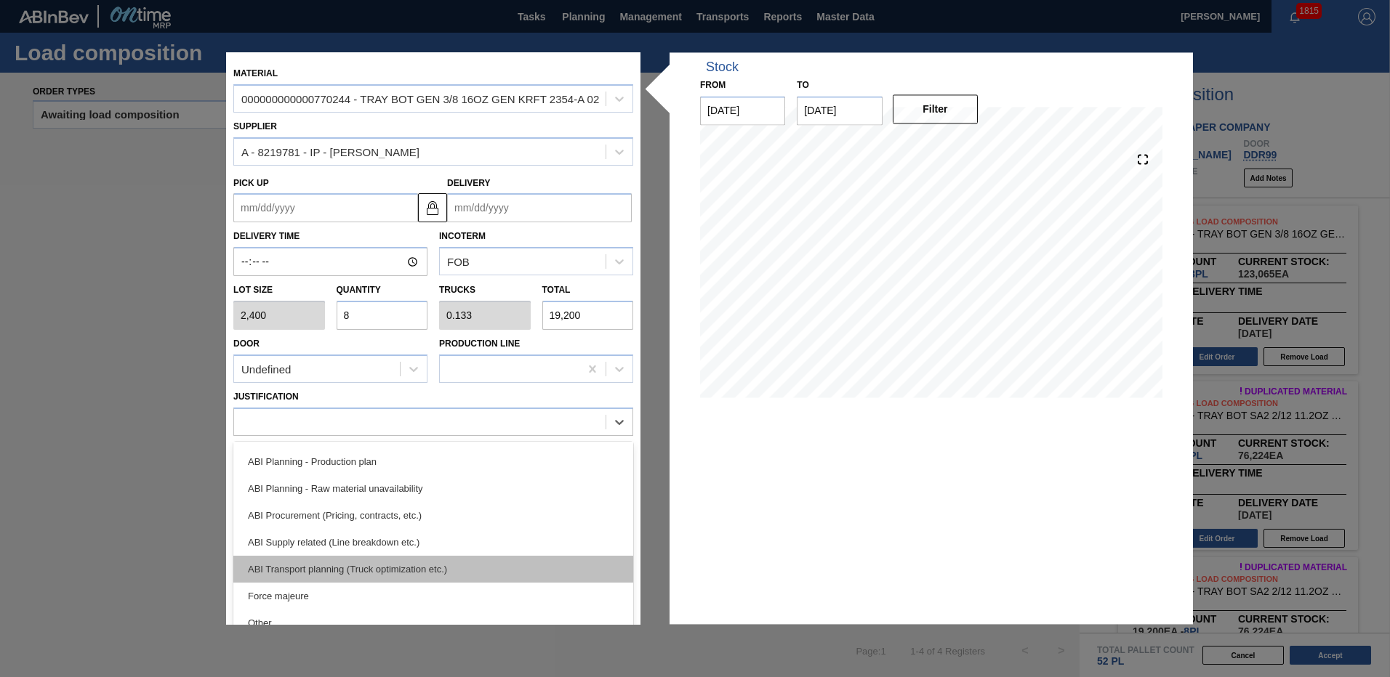
click at [376, 569] on div "ABI Transport planning (Truck optimization etc.)" at bounding box center [433, 569] width 400 height 27
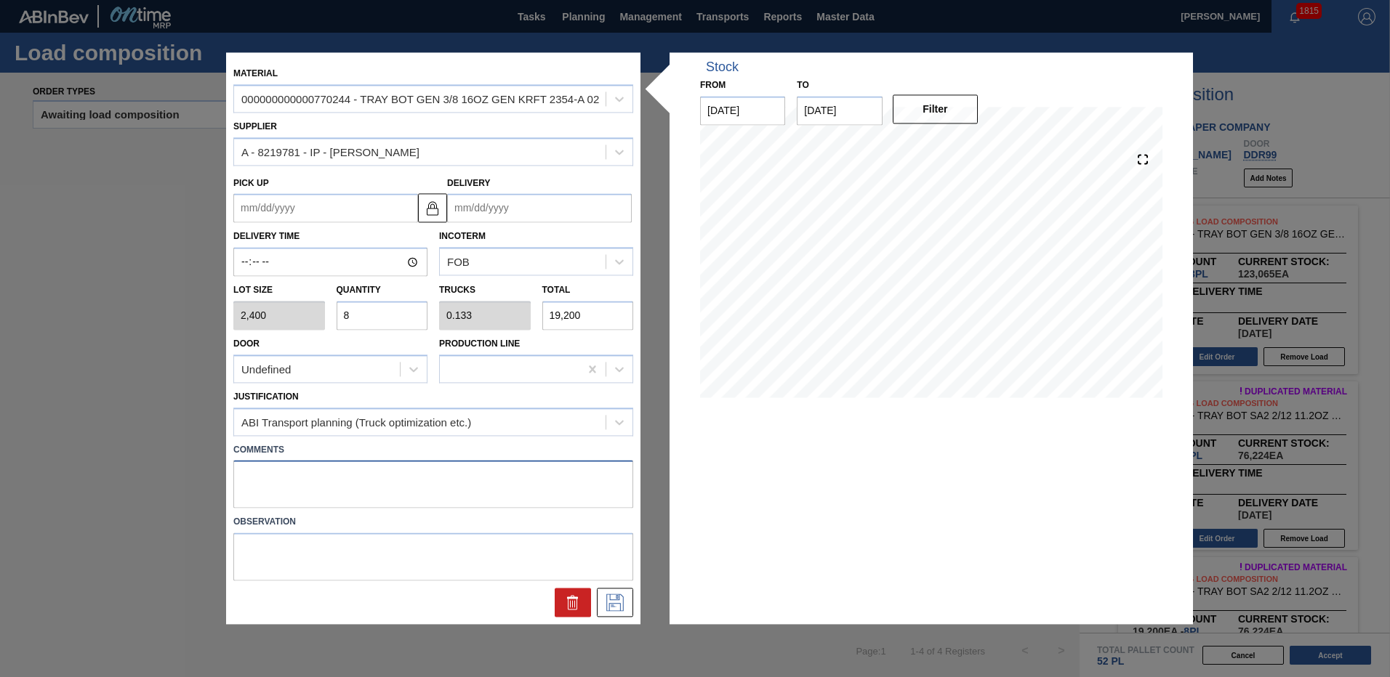
click at [363, 469] on textarea at bounding box center [433, 485] width 400 height 48
drag, startPoint x: 355, startPoint y: 482, endPoint x: 221, endPoint y: 476, distance: 133.9
click at [221, 476] on div "Material 000000000000770244 - TRAY BOT GEN 3/8 16OZ GEN KRFT 2354-A 02 Supplier…" at bounding box center [695, 338] width 1390 height 677
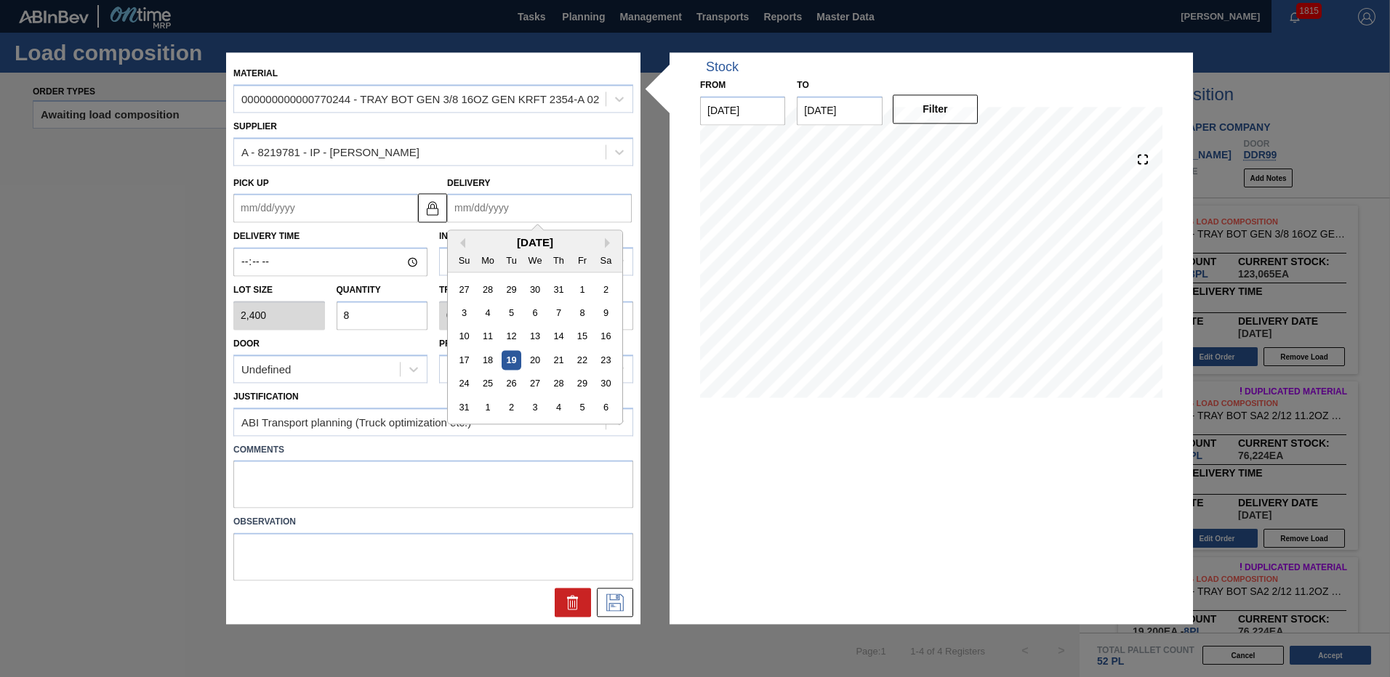
click at [480, 201] on input "Delivery" at bounding box center [539, 208] width 185 height 29
click at [507, 408] on div "2" at bounding box center [512, 408] width 20 height 20
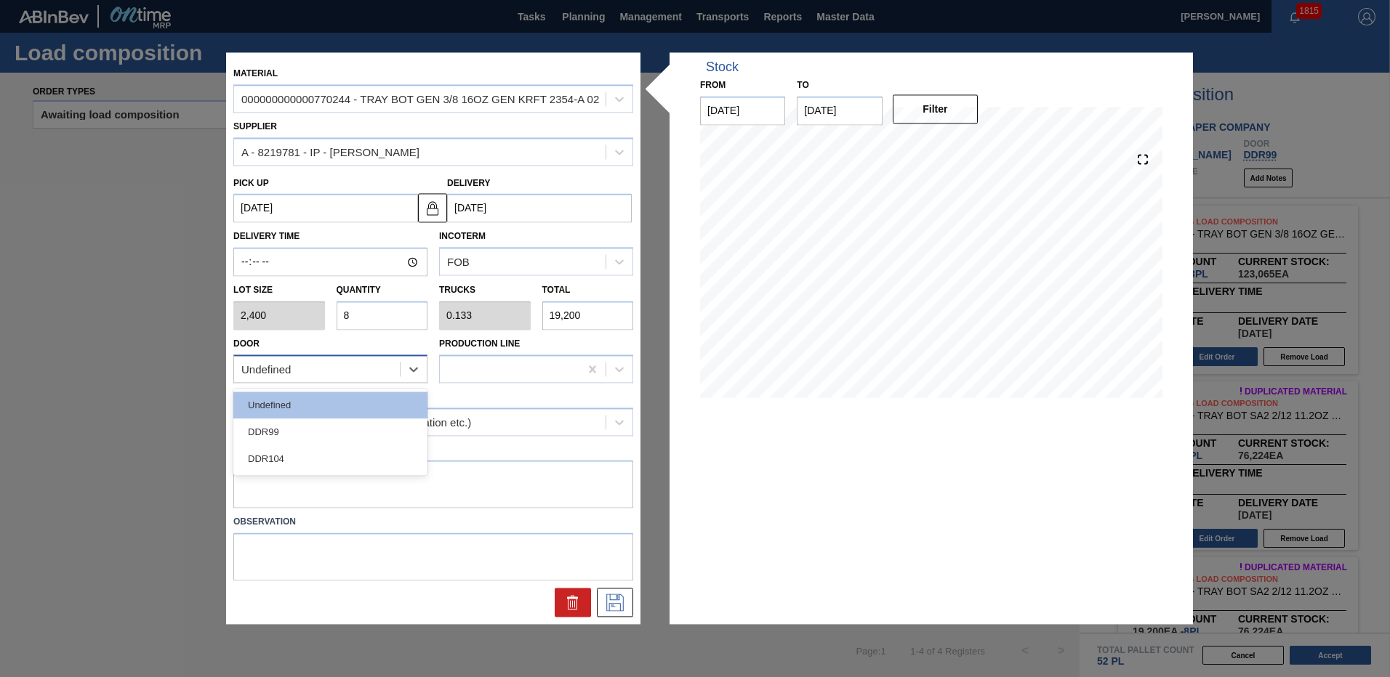
click at [381, 371] on div "Undefined" at bounding box center [317, 369] width 166 height 21
click at [317, 434] on div "DDR99" at bounding box center [330, 432] width 194 height 27
click at [612, 602] on icon at bounding box center [614, 603] width 23 height 17
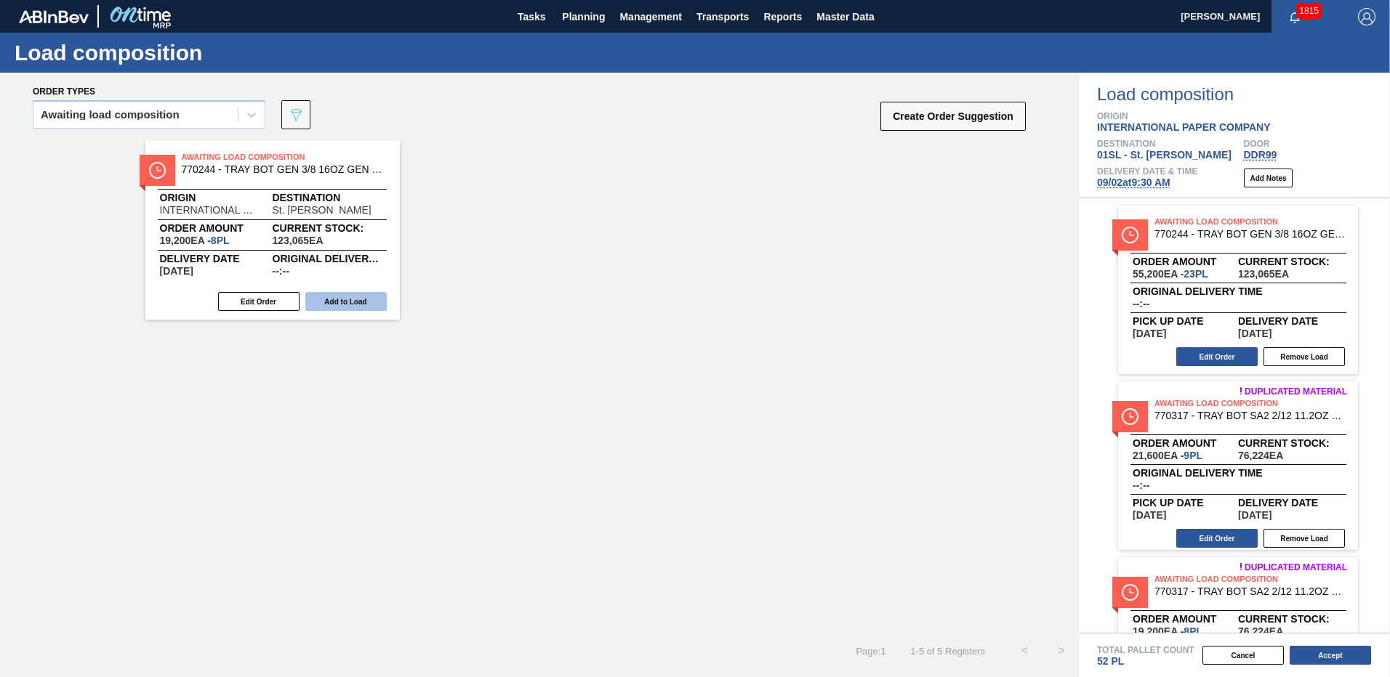
click at [350, 306] on button "Add to Load" at bounding box center [345, 301] width 81 height 19
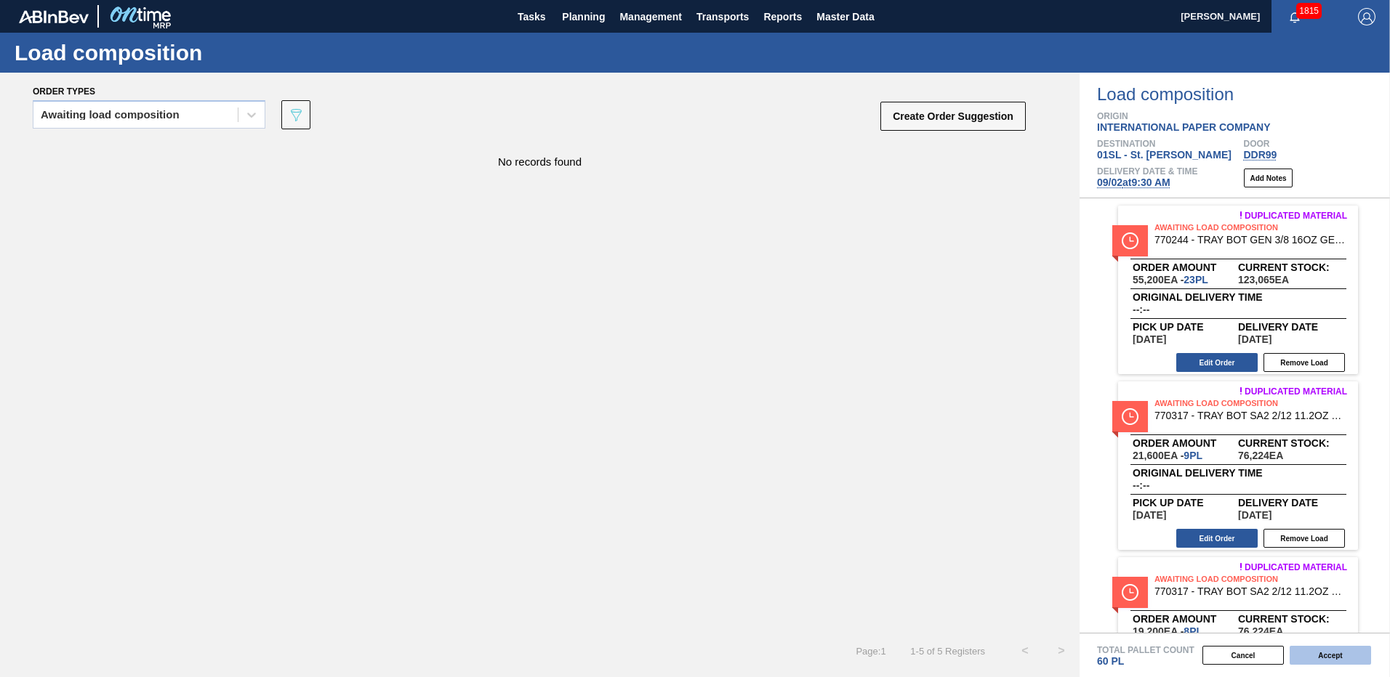
click at [1317, 654] on button "Accept" at bounding box center [1329, 655] width 81 height 19
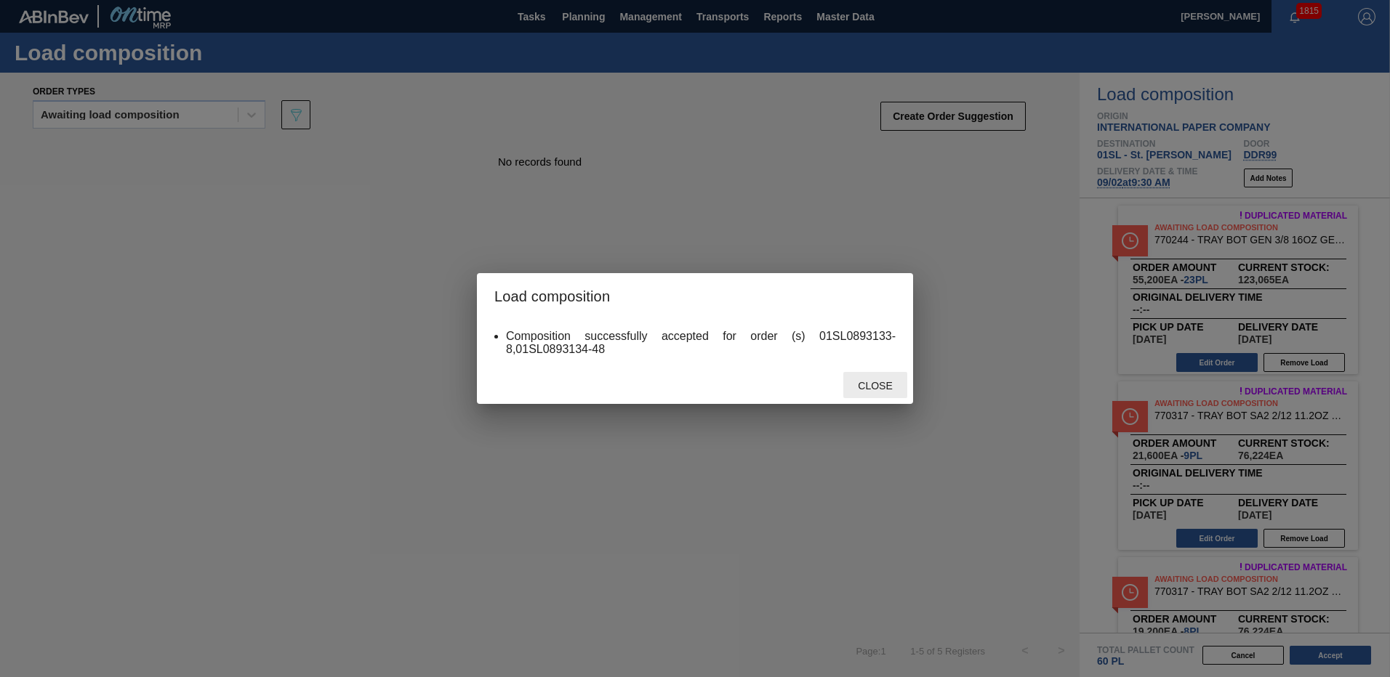
click at [893, 391] on span "Close" at bounding box center [874, 386] width 57 height 12
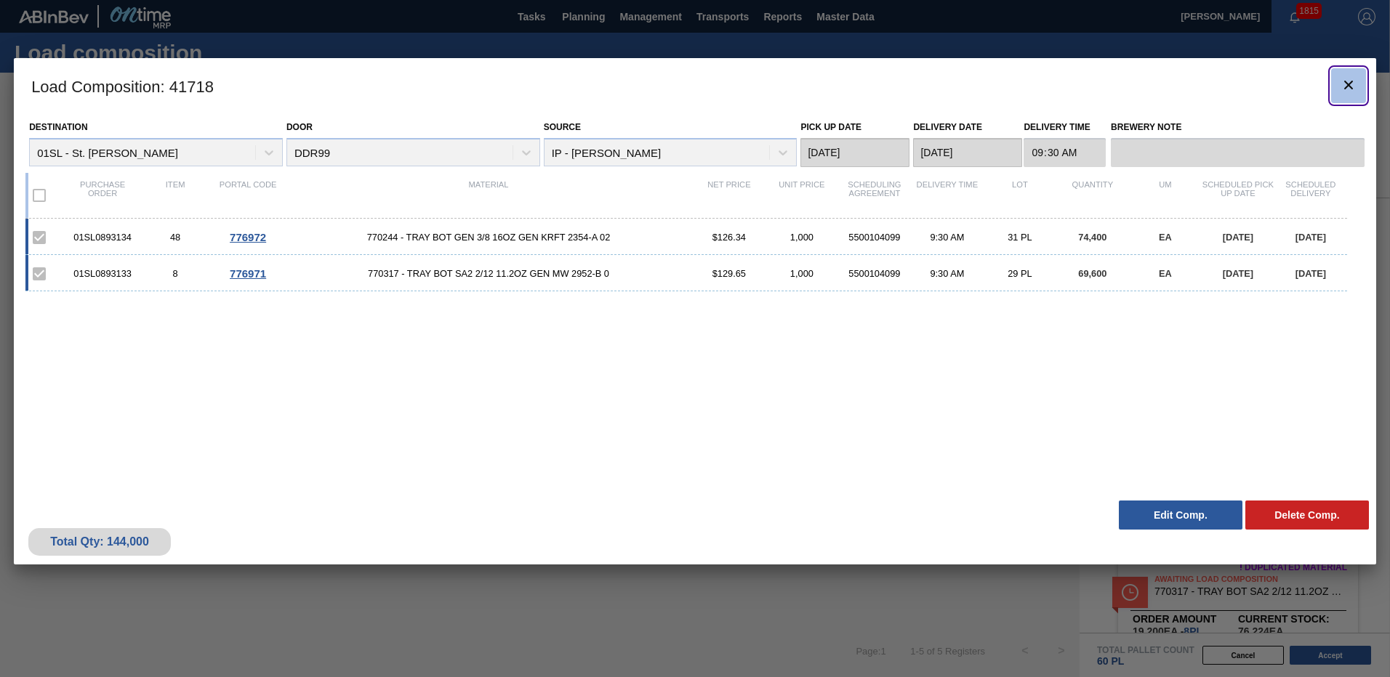
click at [1340, 83] on icon "botão de ícone" at bounding box center [1348, 84] width 17 height 17
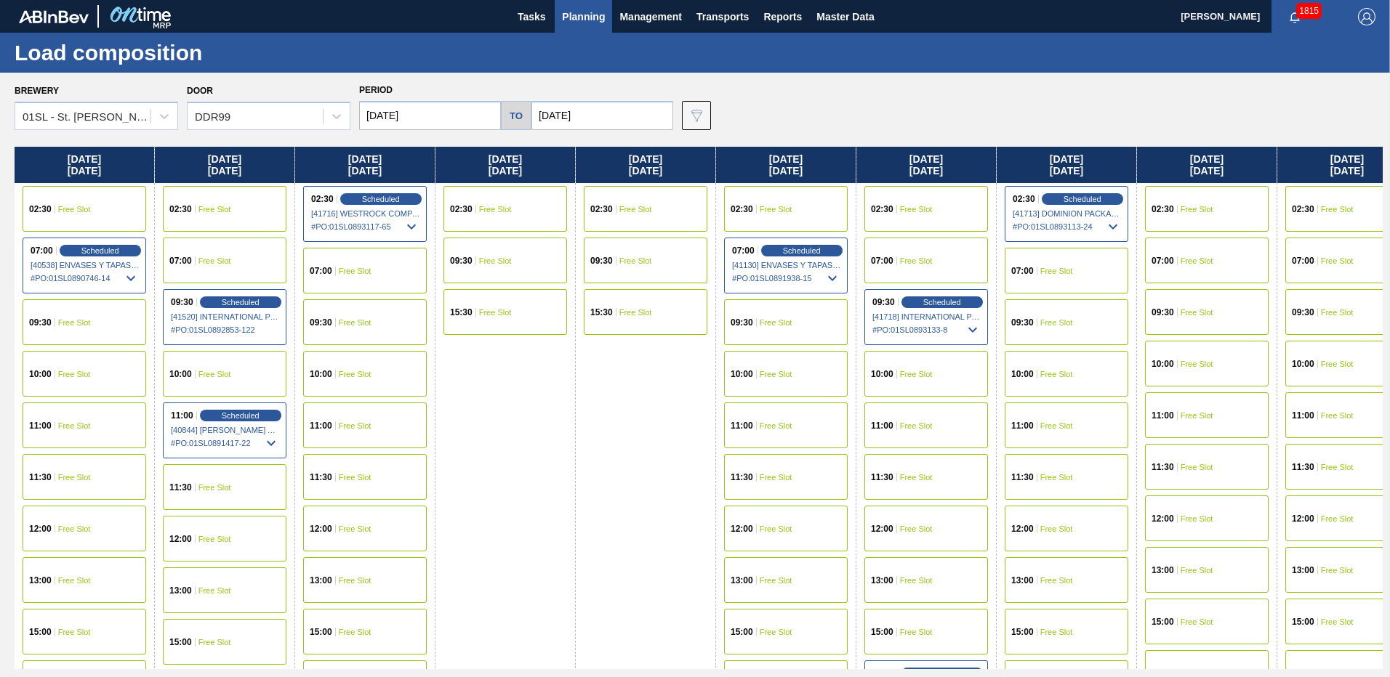
click at [784, 199] on div "02:30 Free Slot" at bounding box center [786, 209] width 124 height 46
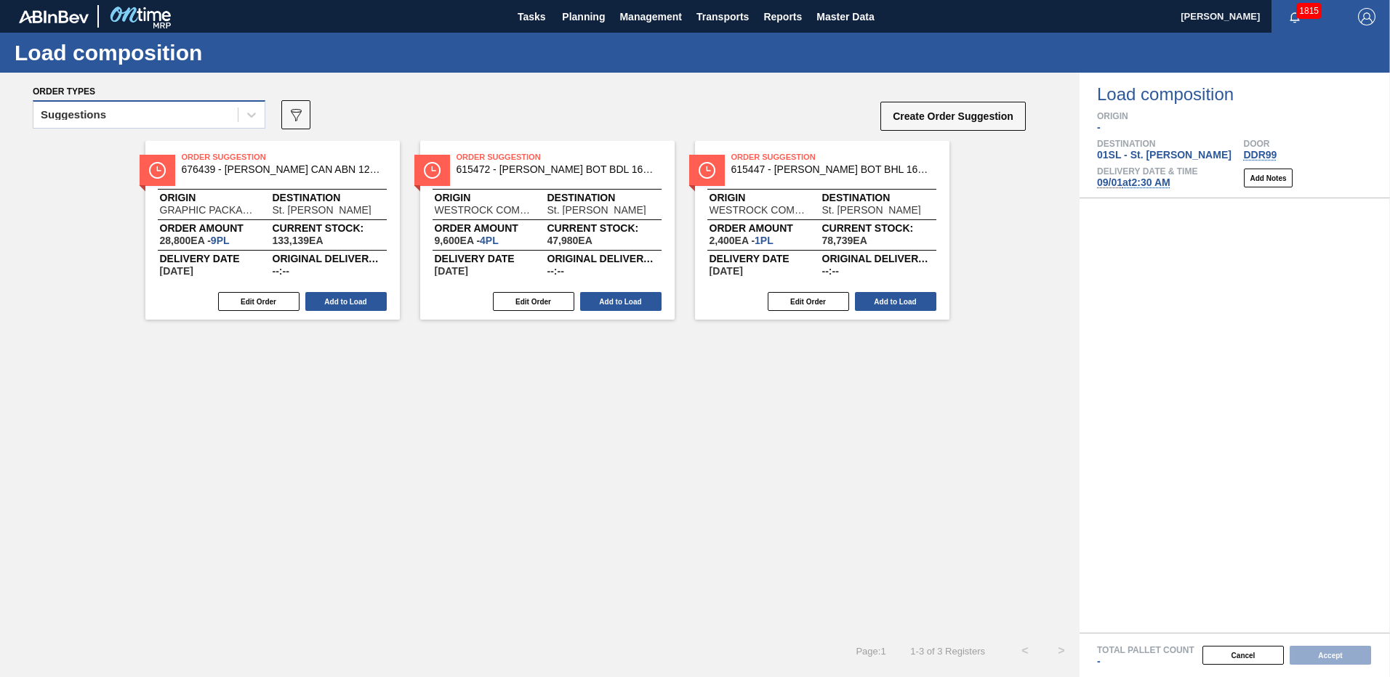
click at [212, 108] on div "Suggestions" at bounding box center [135, 115] width 204 height 21
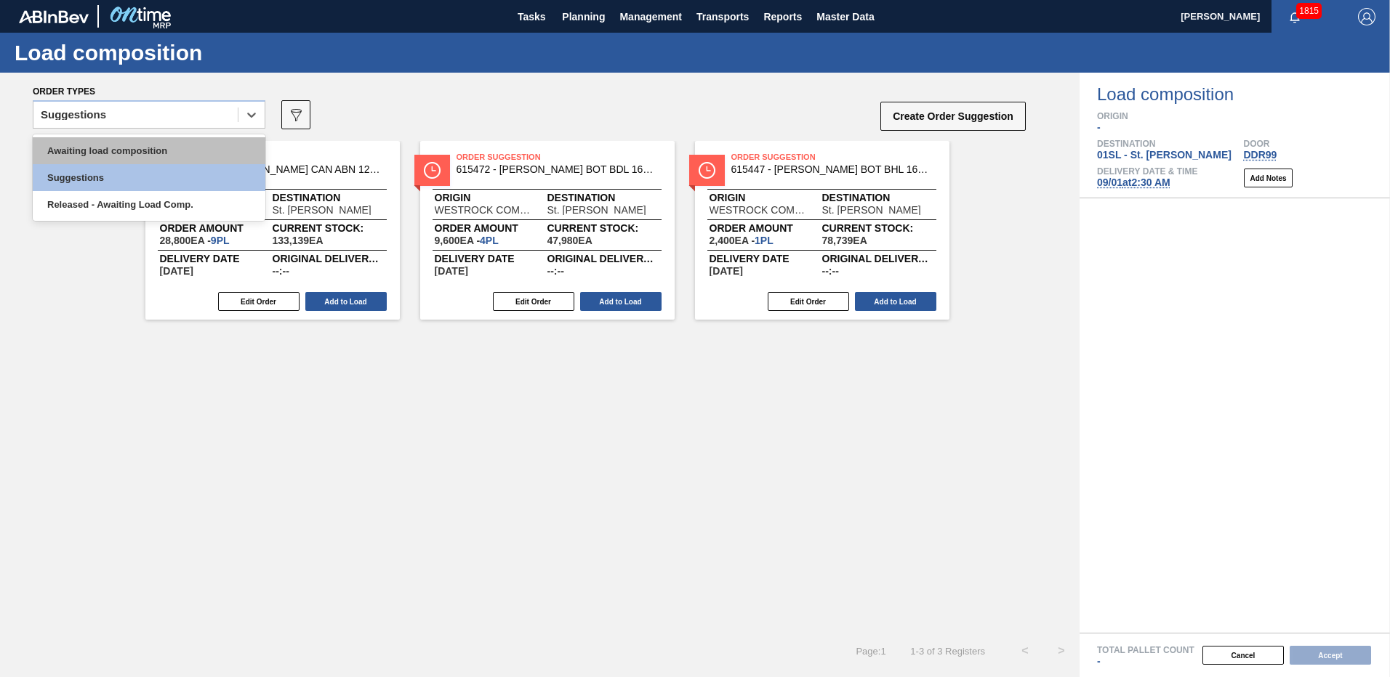
click at [176, 142] on div "Awaiting load composition" at bounding box center [149, 150] width 233 height 27
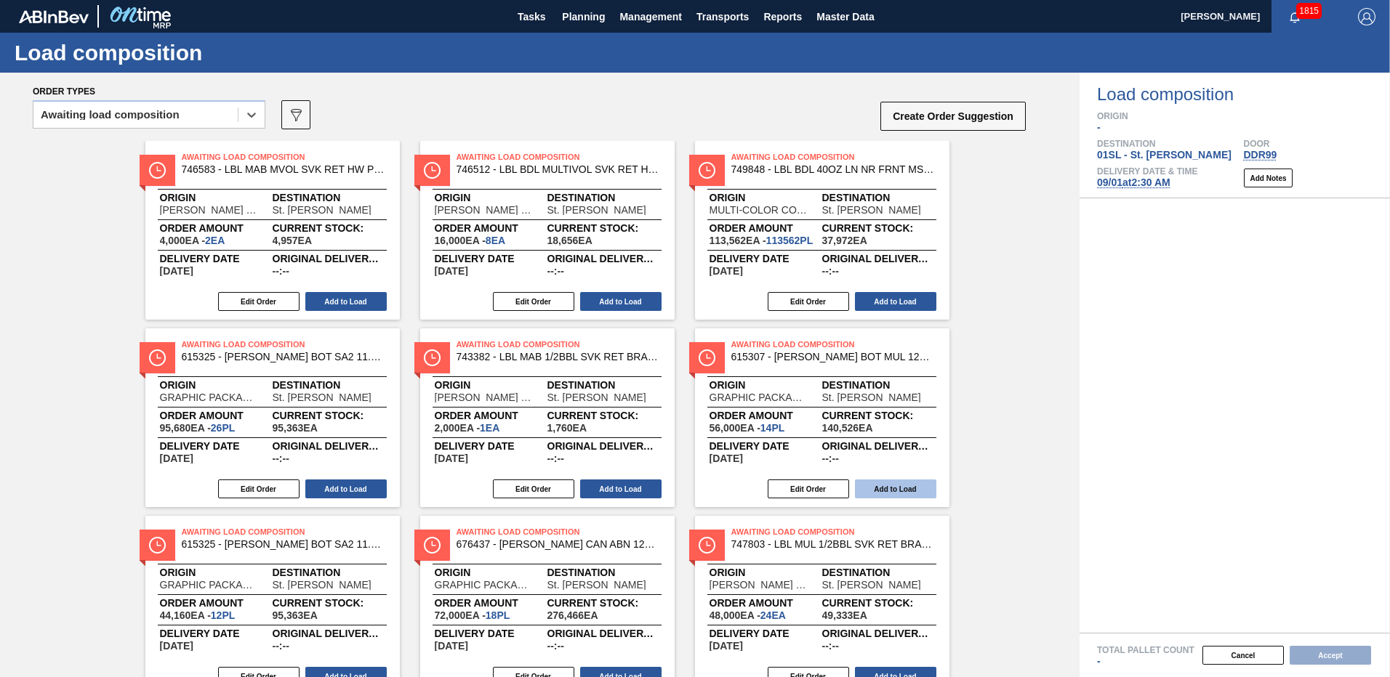
click at [874, 488] on button "Add to Load" at bounding box center [895, 489] width 81 height 19
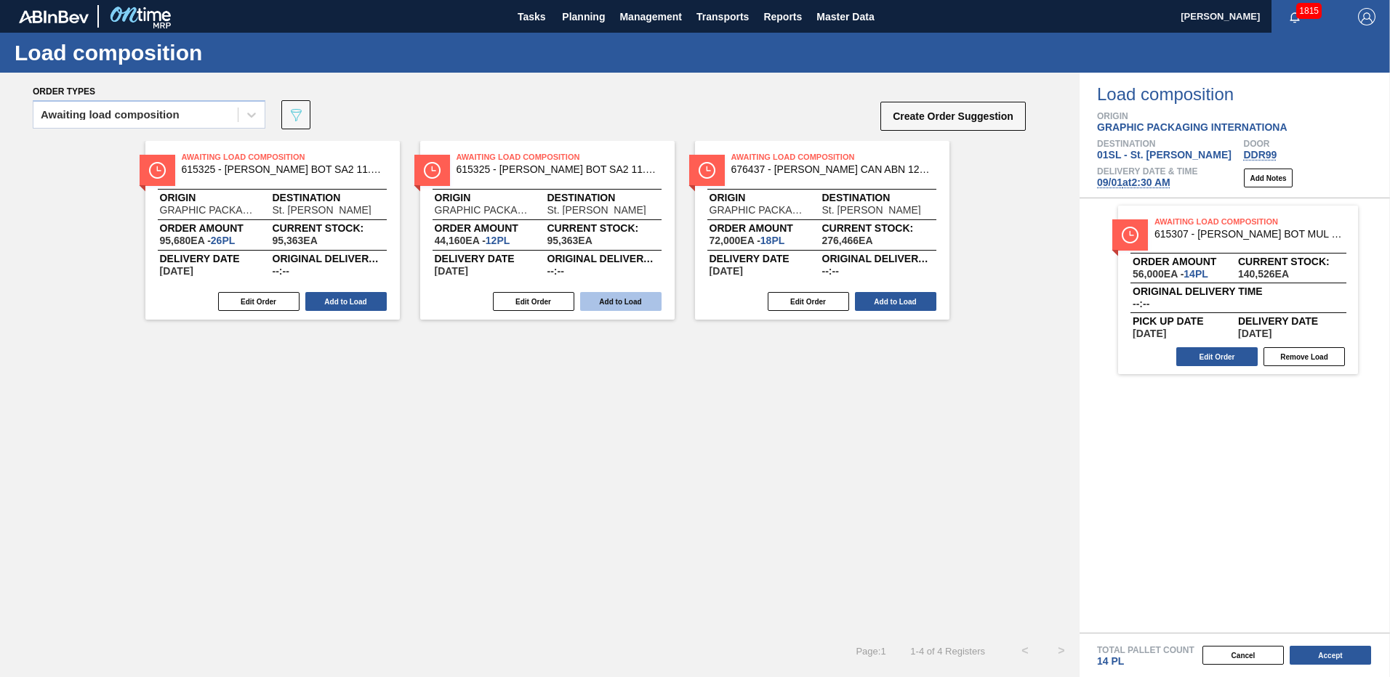
click at [608, 305] on button "Add to Load" at bounding box center [620, 301] width 81 height 19
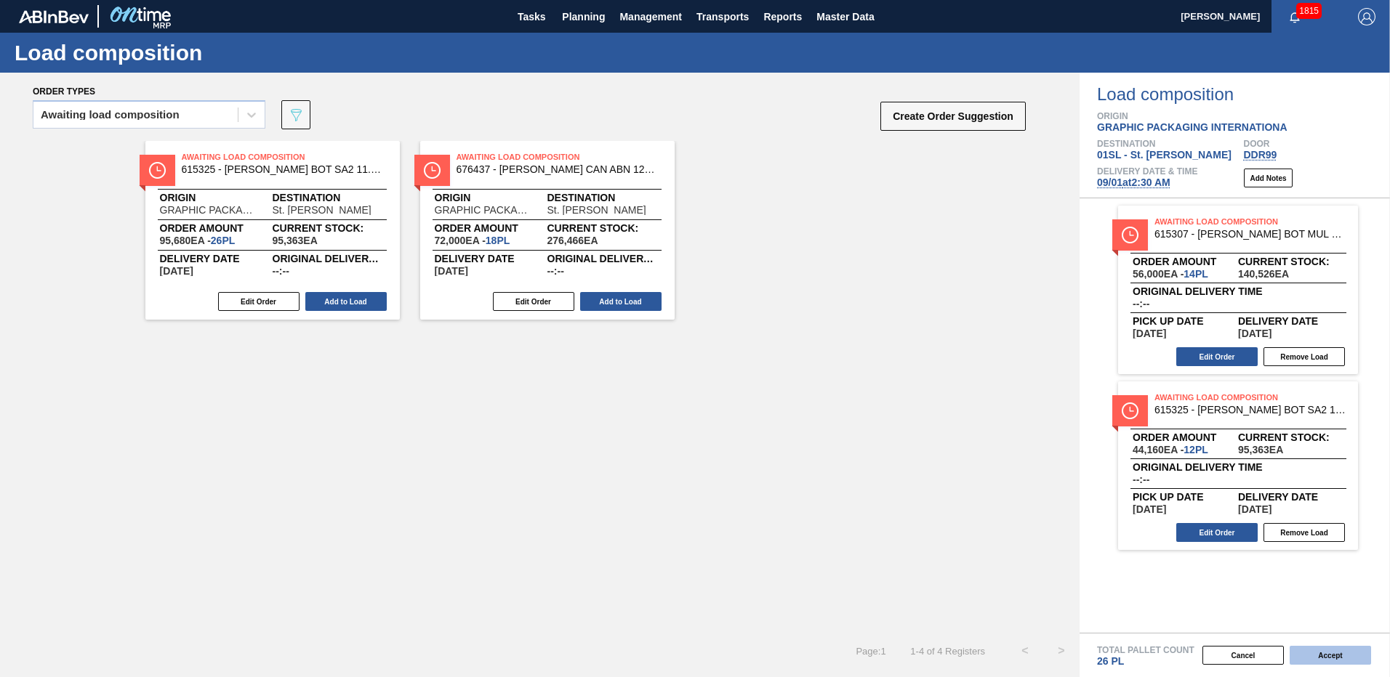
click at [1343, 655] on button "Accept" at bounding box center [1329, 655] width 81 height 19
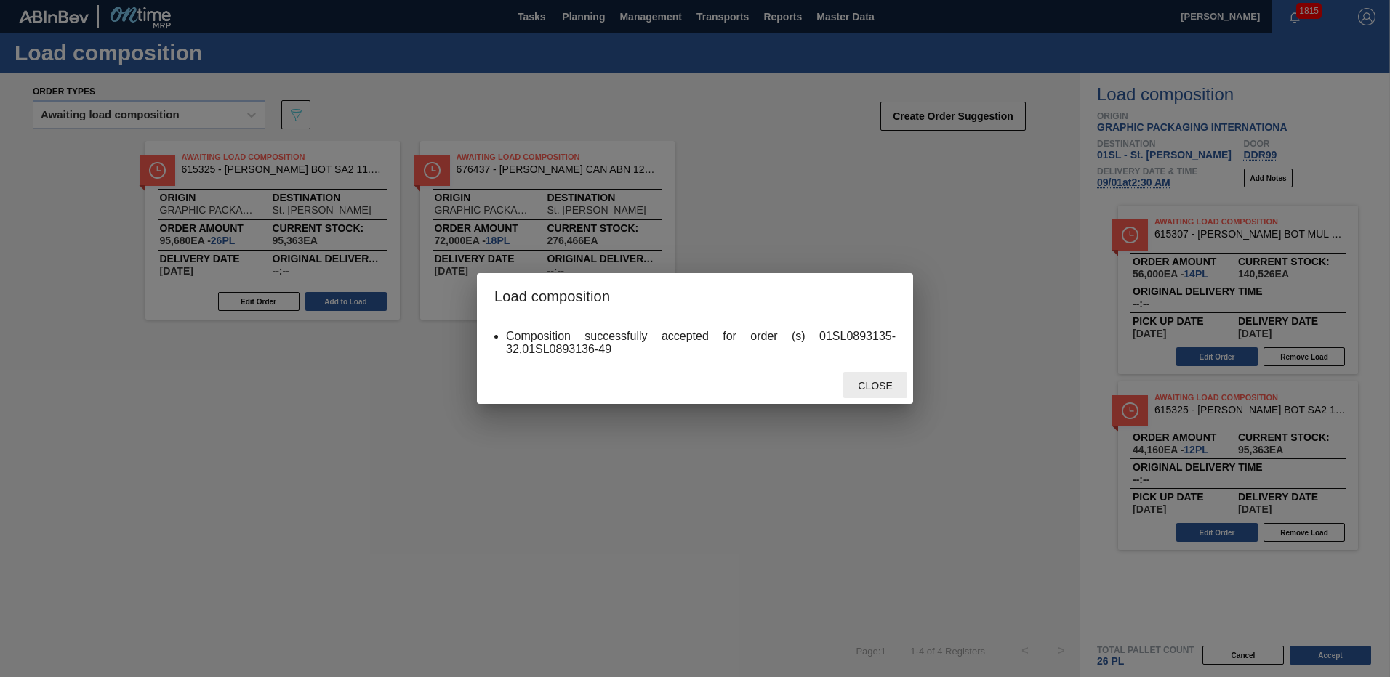
click at [885, 387] on span "Close" at bounding box center [874, 386] width 57 height 12
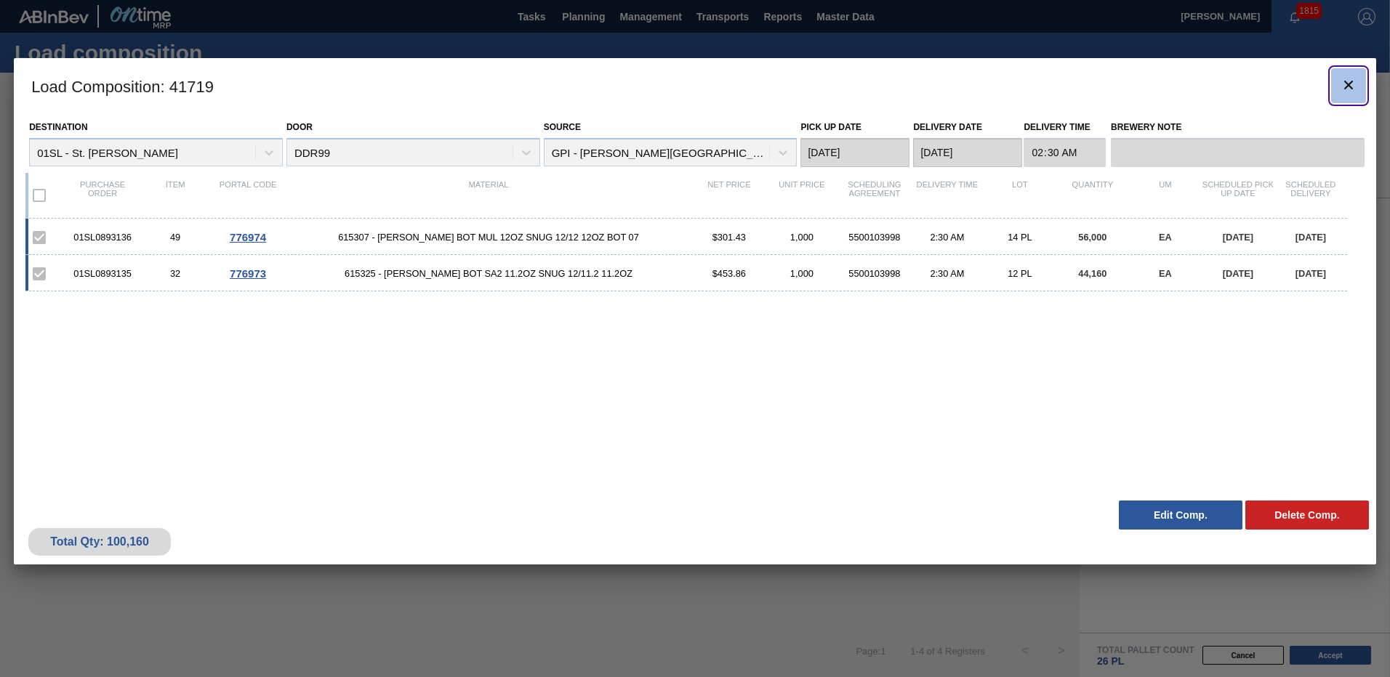
click at [1350, 81] on icon "botão de ícone" at bounding box center [1348, 84] width 17 height 17
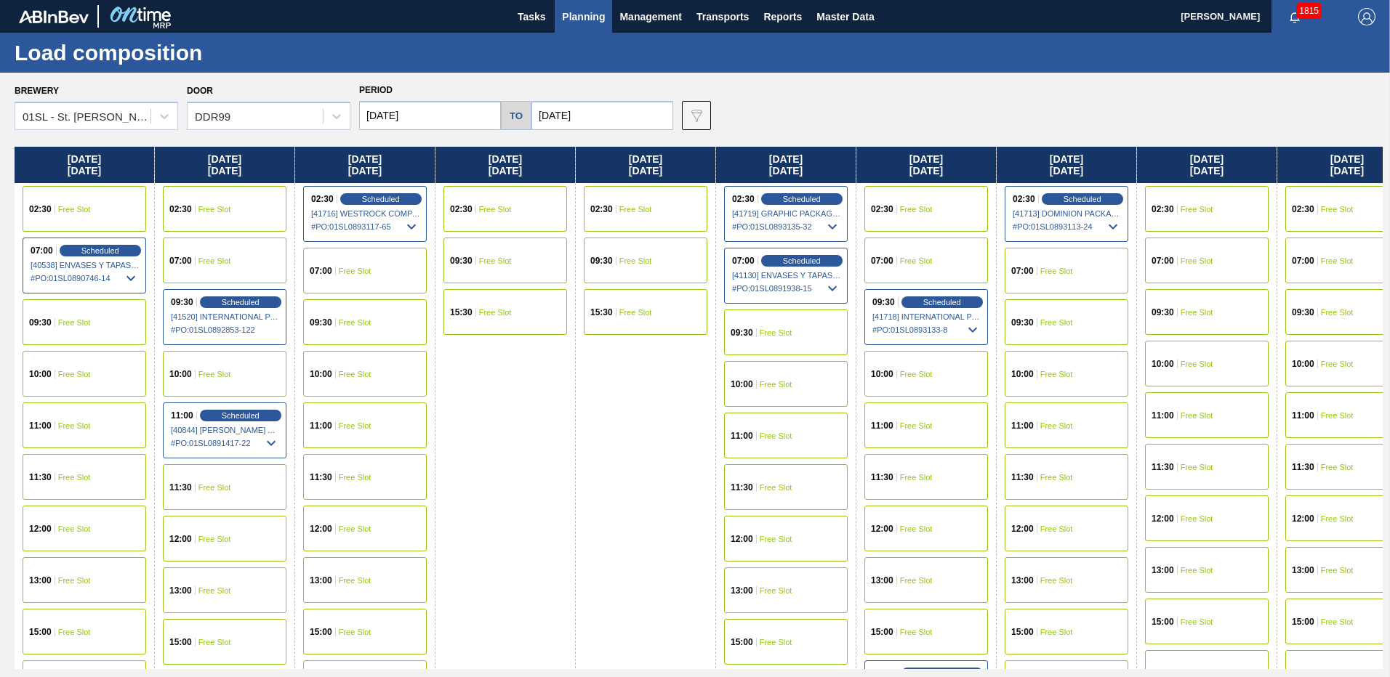
scroll to position [50, 0]
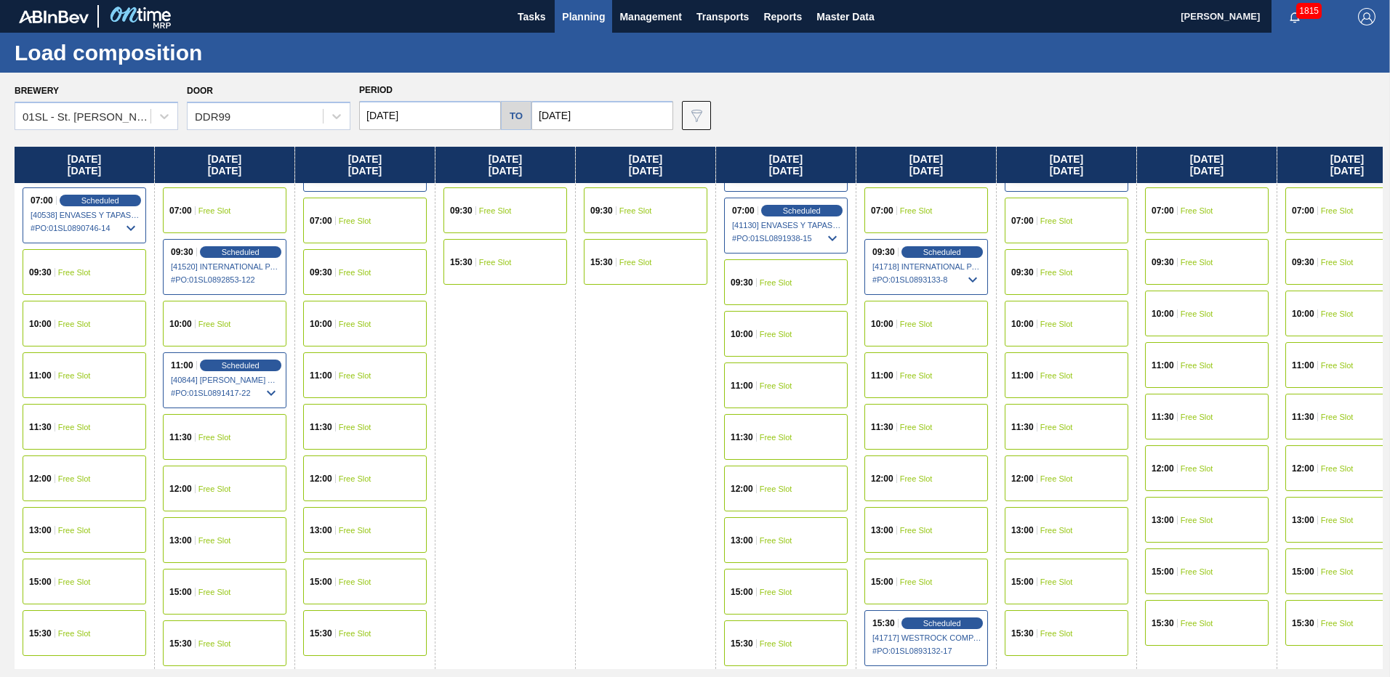
click at [1058, 632] on span "Free Slot" at bounding box center [1056, 633] width 33 height 9
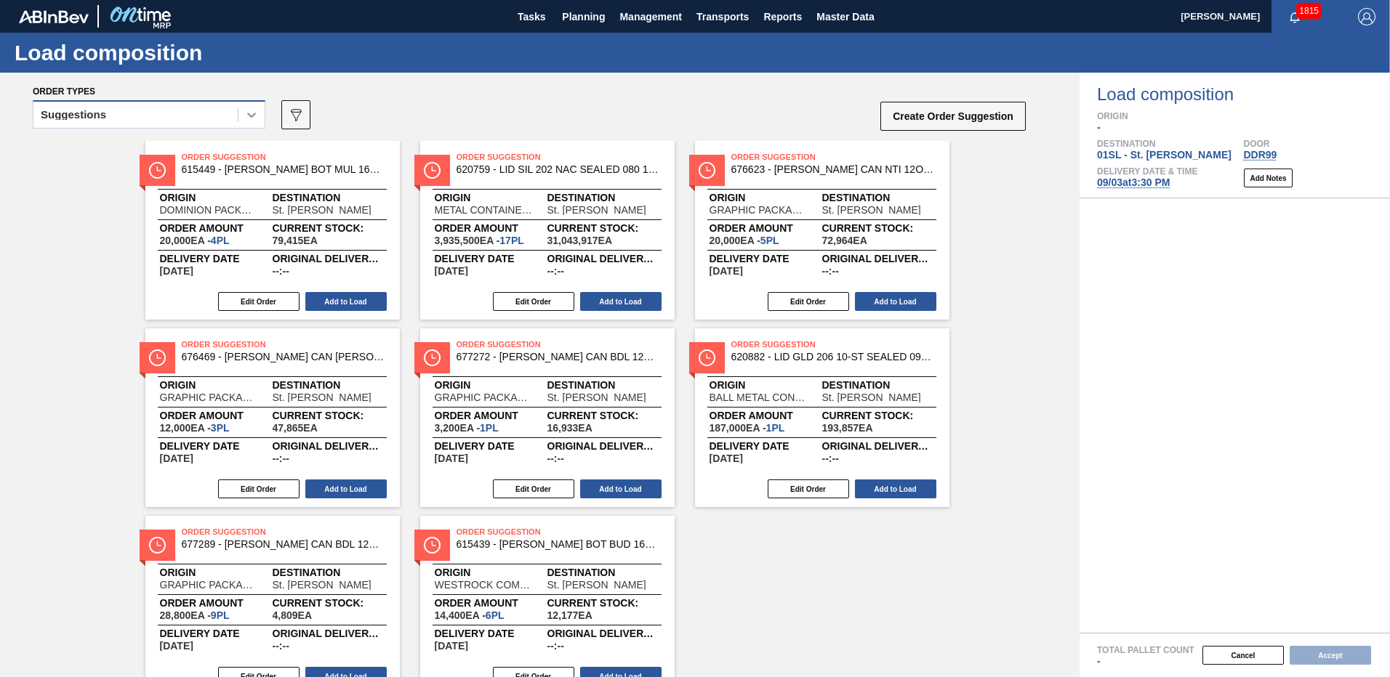
click at [242, 109] on div at bounding box center [251, 115] width 26 height 26
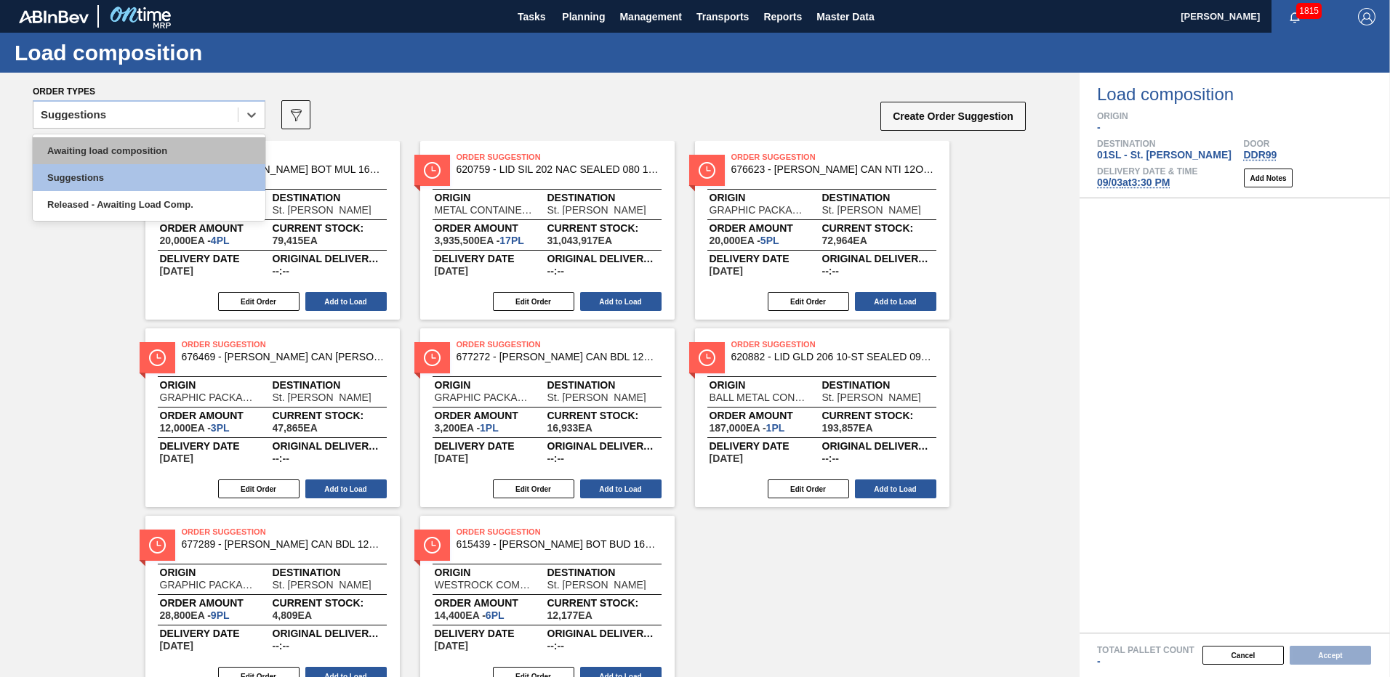
click at [166, 148] on div "Awaiting load composition" at bounding box center [149, 150] width 233 height 27
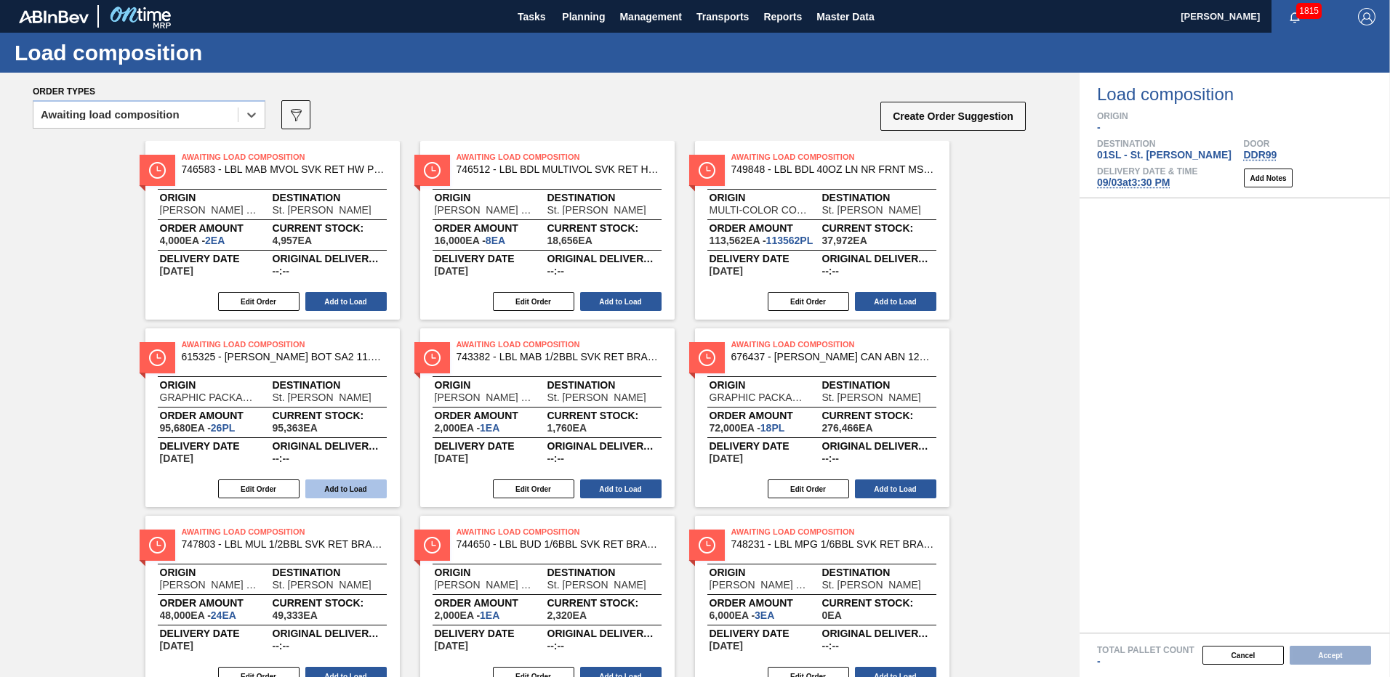
click at [345, 496] on button "Add to Load" at bounding box center [345, 489] width 81 height 19
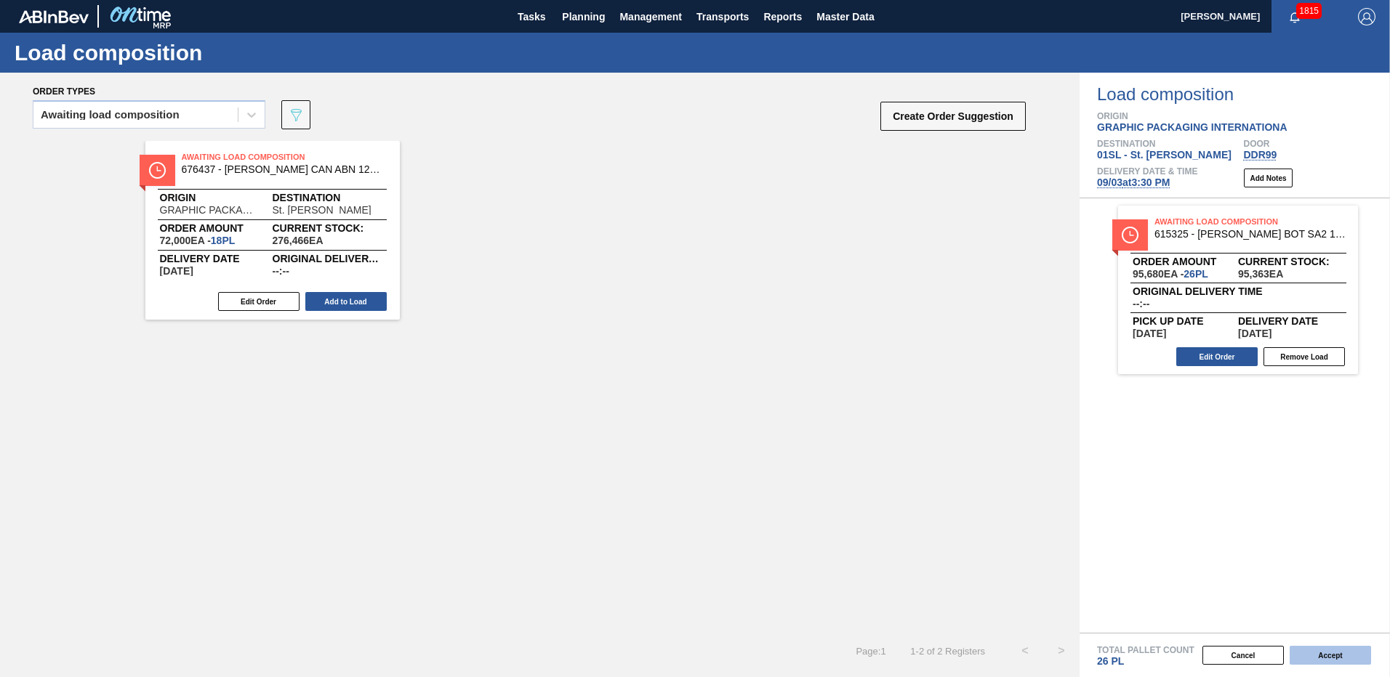
click at [1352, 657] on button "Accept" at bounding box center [1329, 655] width 81 height 19
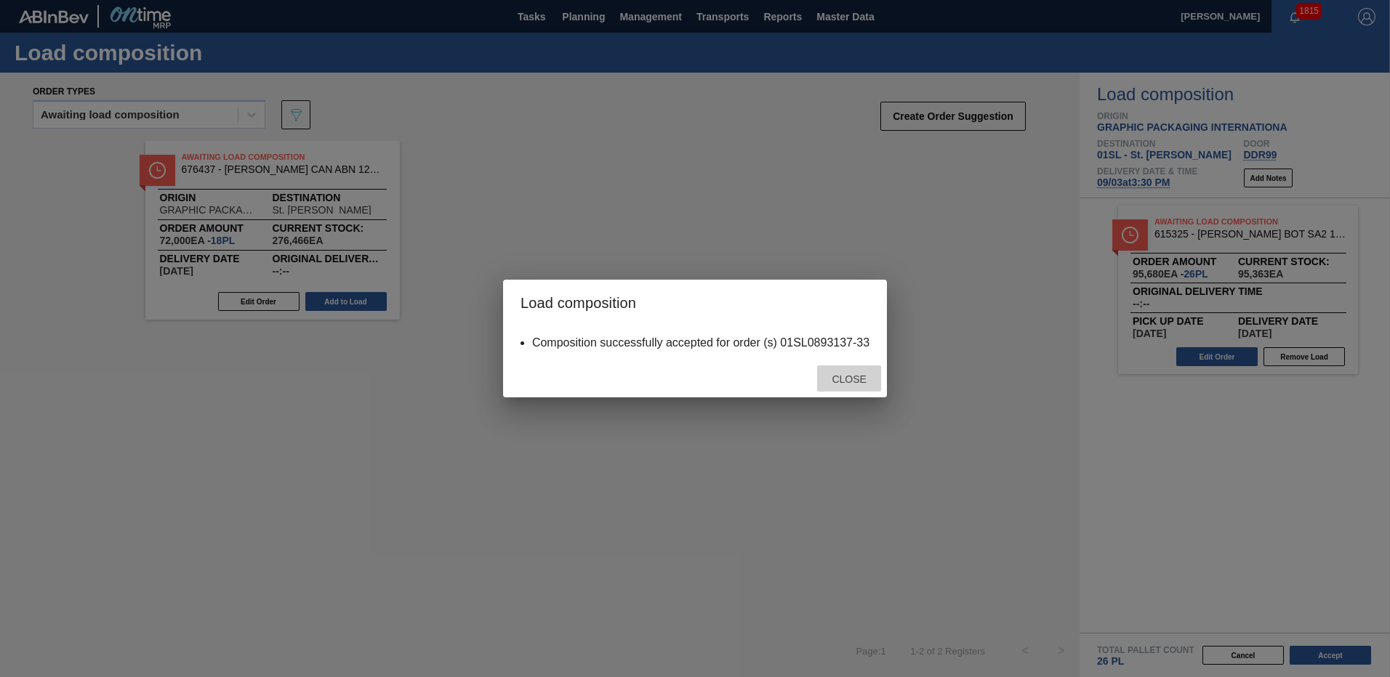
click at [844, 370] on div "Close" at bounding box center [849, 379] width 64 height 27
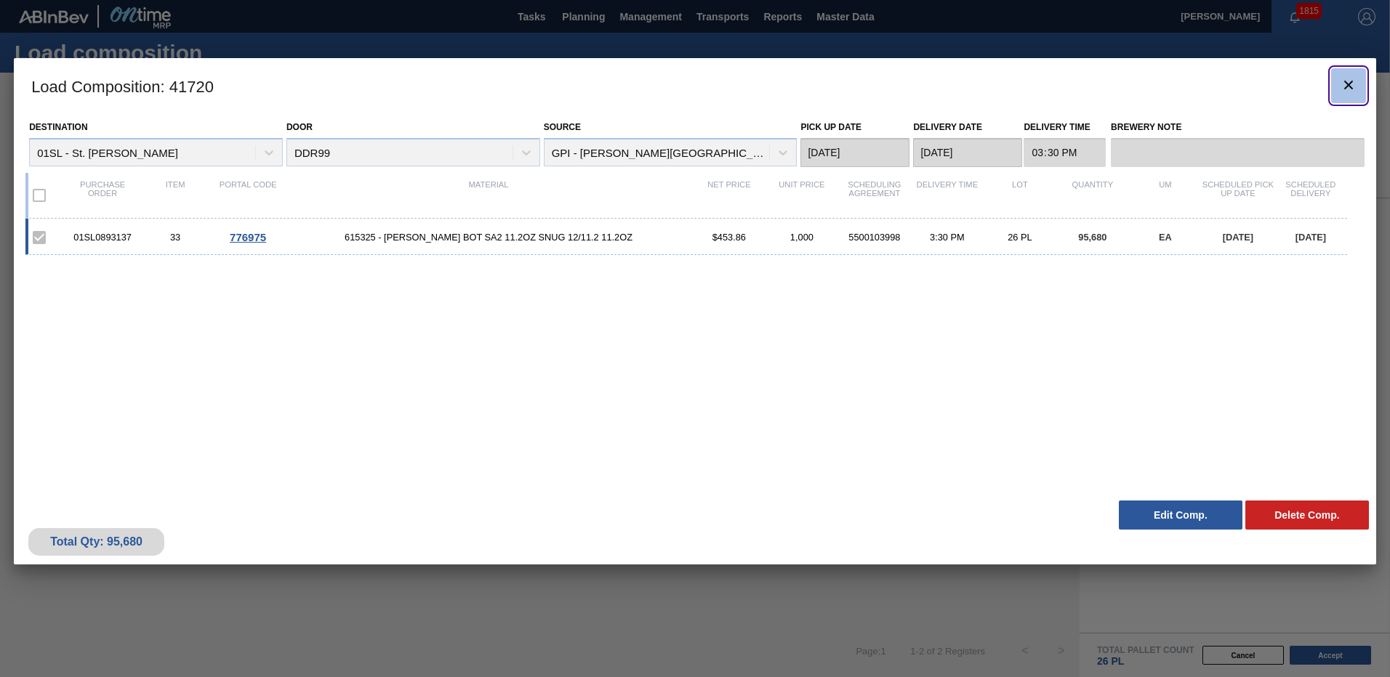
click at [1354, 85] on icon "botão de ícone" at bounding box center [1348, 84] width 17 height 17
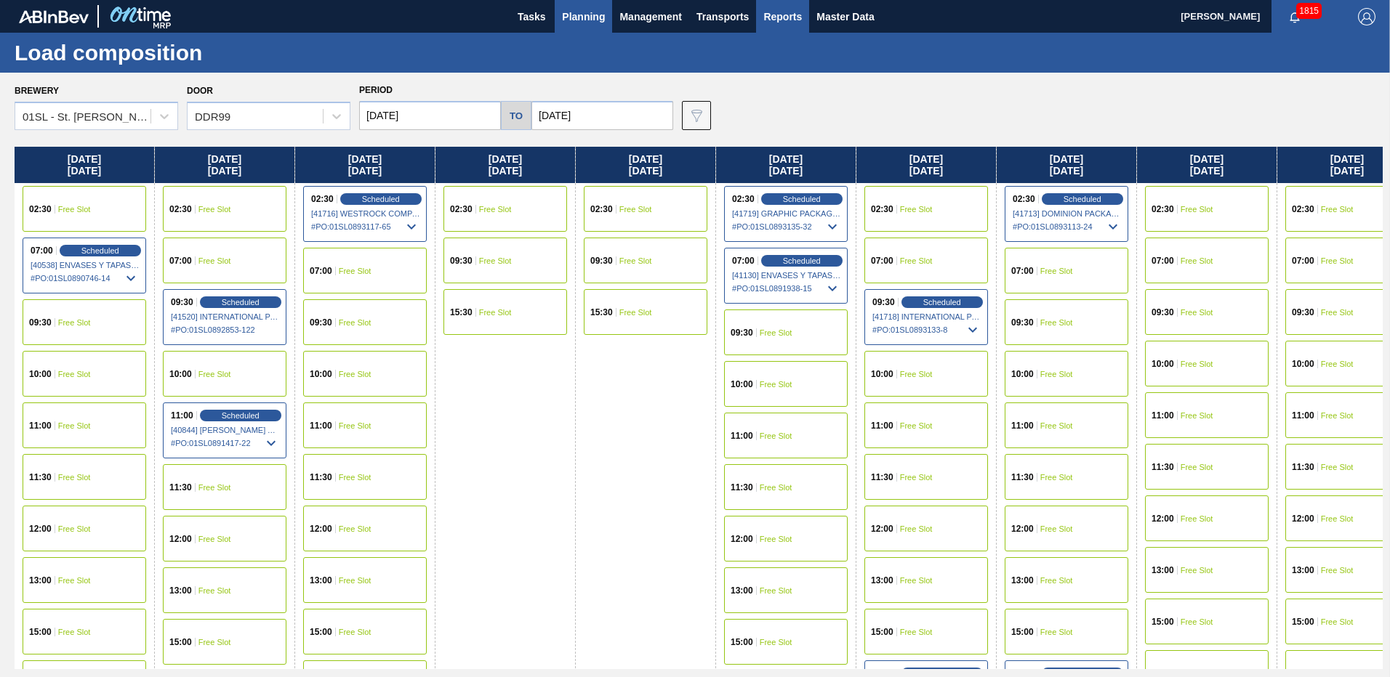
drag, startPoint x: 828, startPoint y: 1, endPoint x: 802, endPoint y: 0, distance: 26.2
click at [789, 21] on span "Reports" at bounding box center [782, 16] width 39 height 17
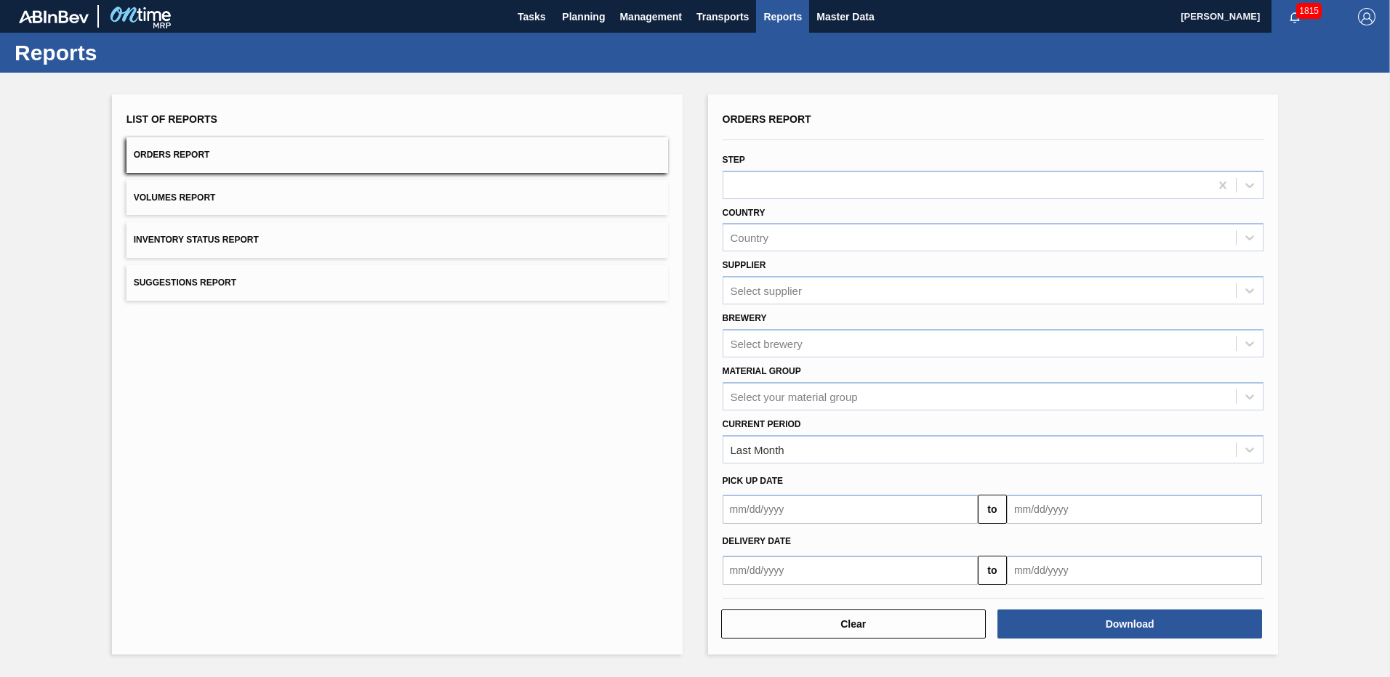
drag, startPoint x: 802, startPoint y: 0, endPoint x: 629, endPoint y: 63, distance: 184.2
click at [629, 63] on div "Reports" at bounding box center [695, 53] width 1390 height 40
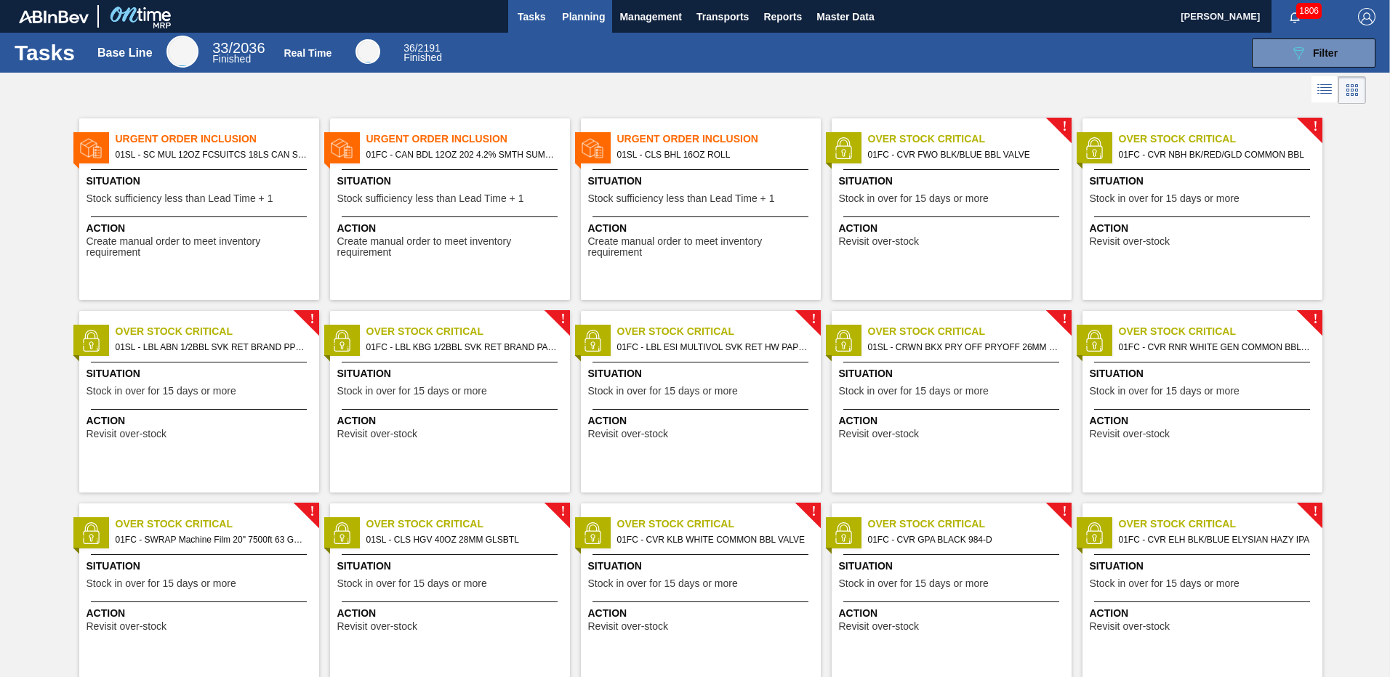
click at [586, 13] on span "Planning" at bounding box center [583, 16] width 43 height 17
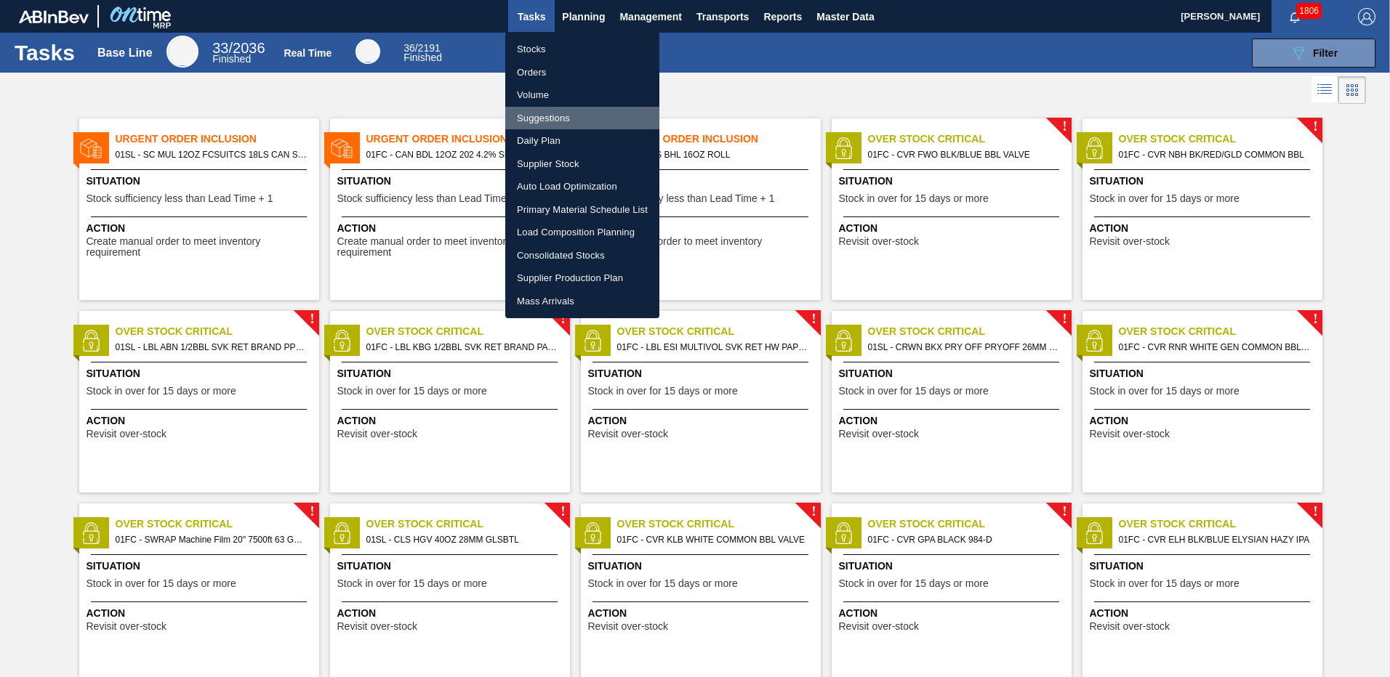
click at [544, 115] on li "Suggestions" at bounding box center [582, 118] width 154 height 23
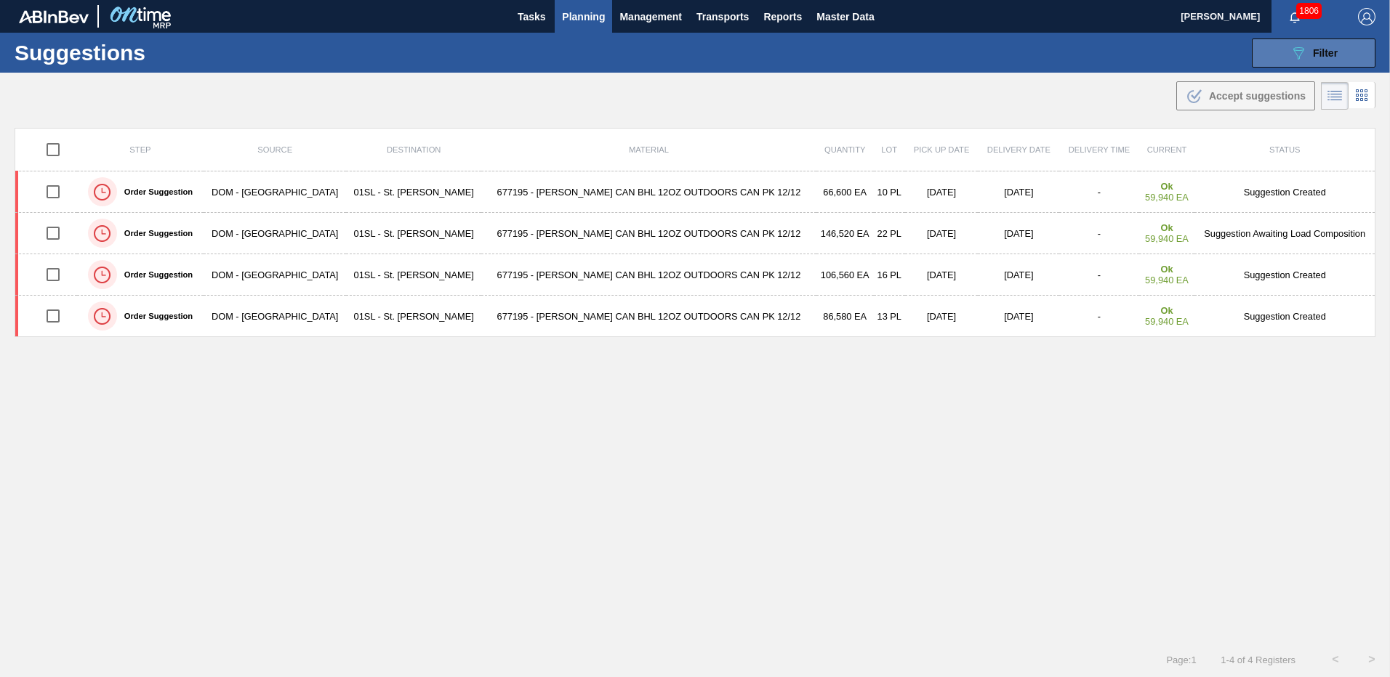
click at [1286, 63] on button "089F7B8B-B2A5-4AFE-B5C0-19BA573D28AC Filter" at bounding box center [1314, 53] width 124 height 29
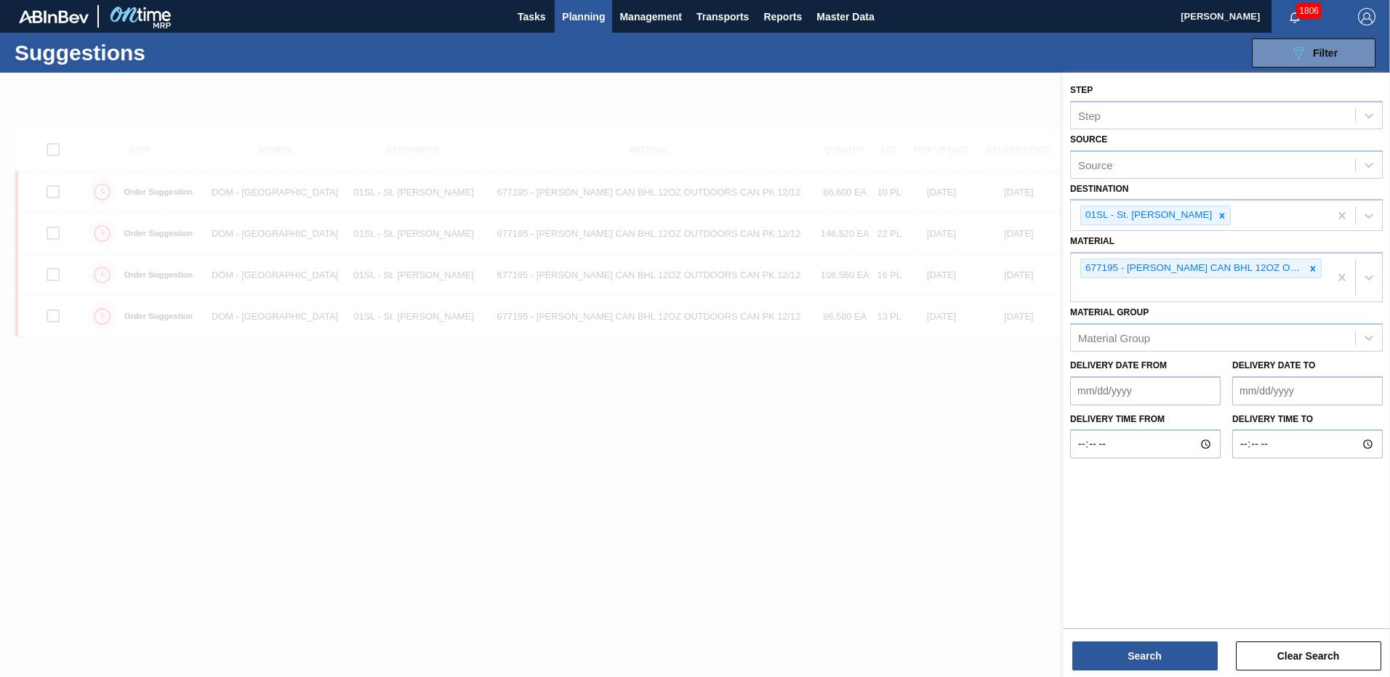
click at [953, 531] on div at bounding box center [695, 411] width 1390 height 677
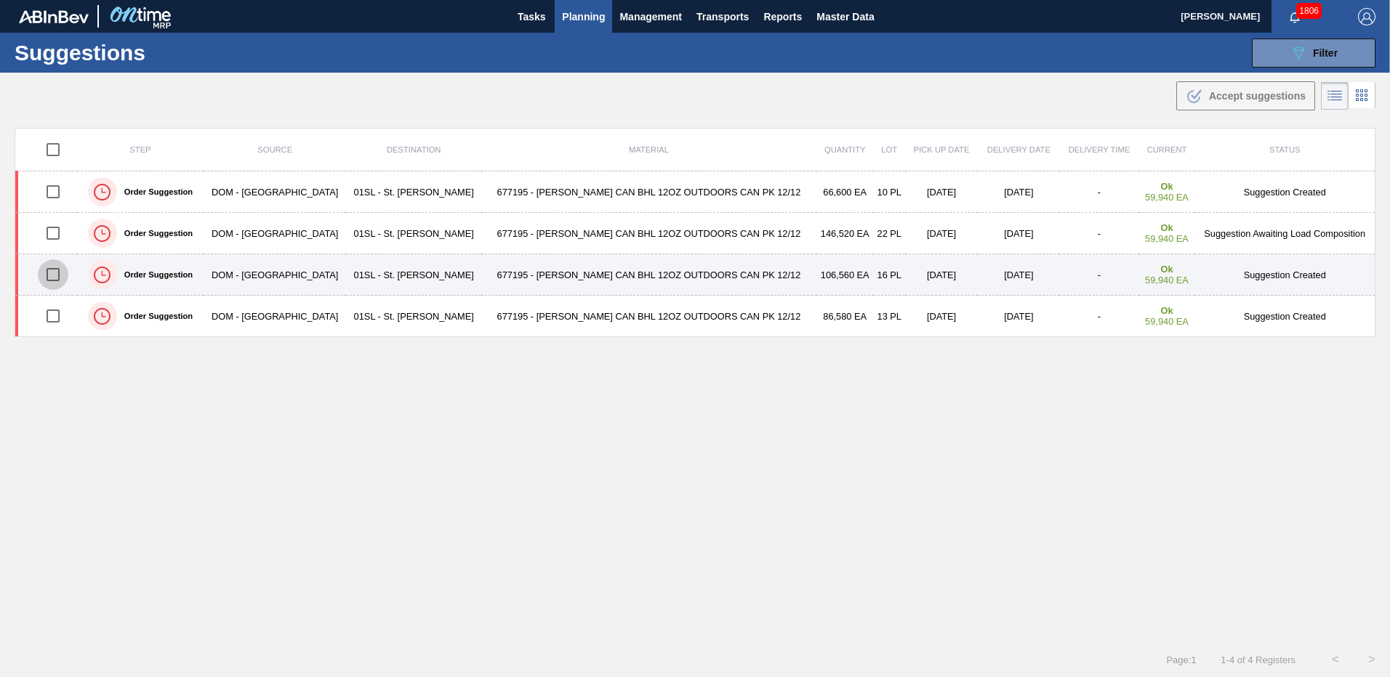
click at [56, 272] on input "checkbox" at bounding box center [53, 274] width 31 height 31
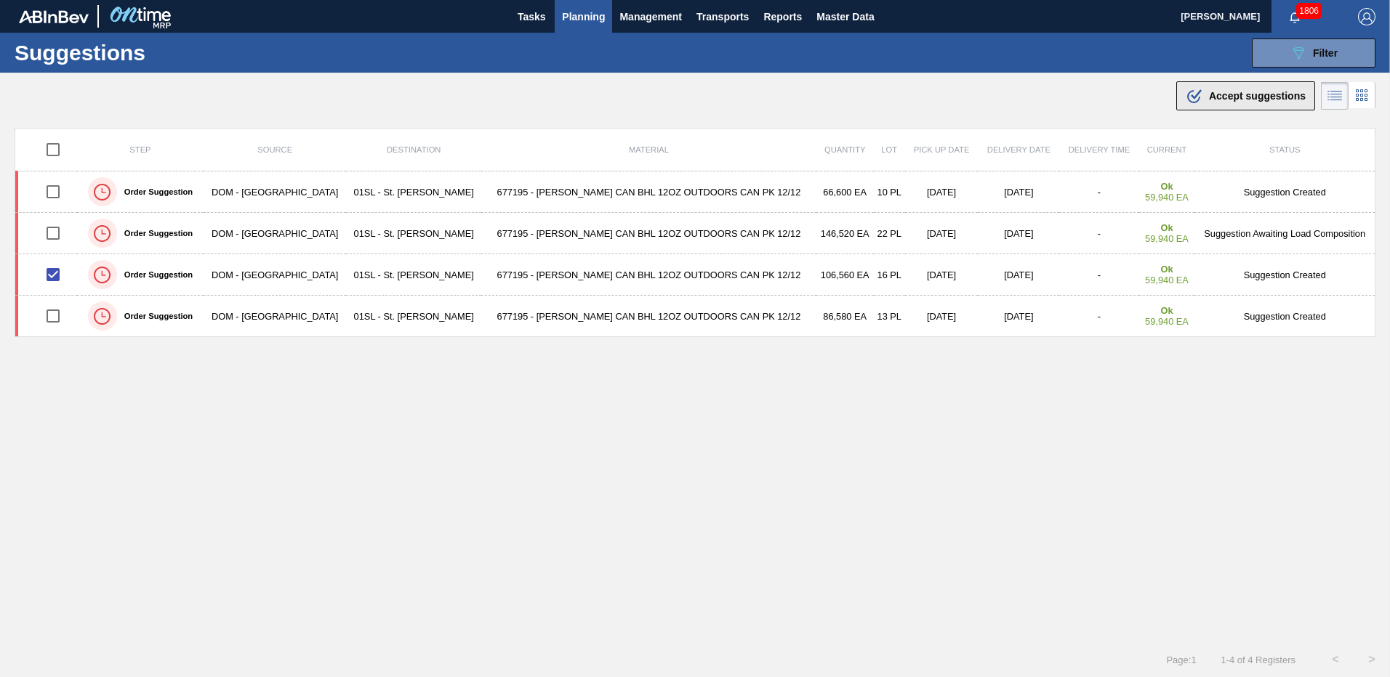
click at [1236, 97] on span "Accept suggestions" at bounding box center [1257, 96] width 97 height 12
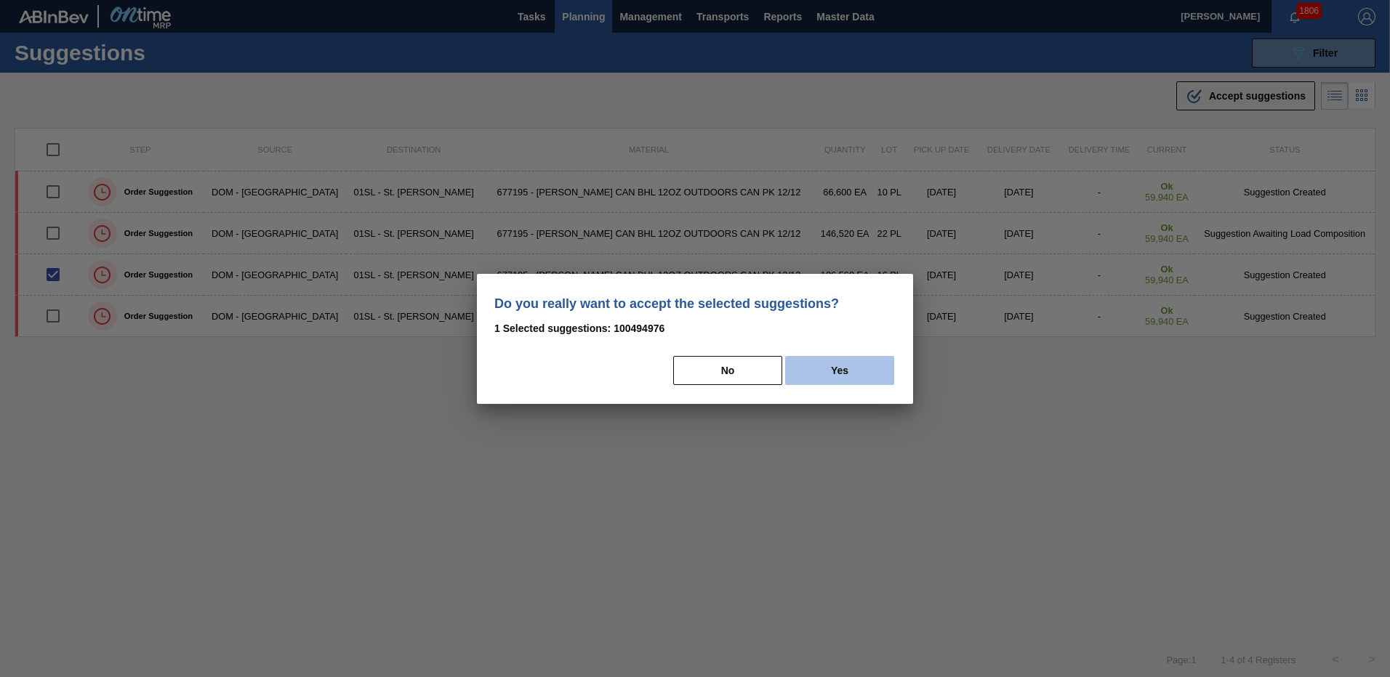
click at [821, 373] on button "Yes" at bounding box center [839, 370] width 109 height 29
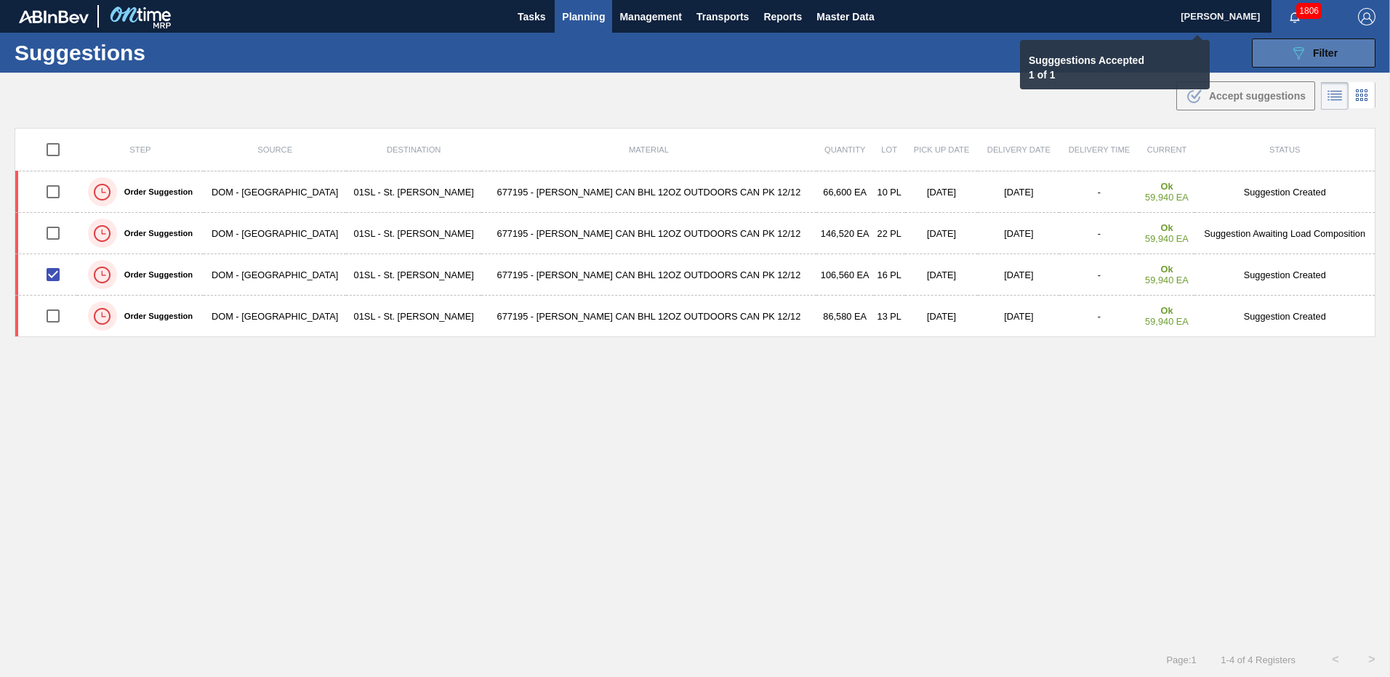
click at [1321, 60] on div "089F7B8B-B2A5-4AFE-B5C0-19BA573D28AC Filter" at bounding box center [1313, 52] width 48 height 17
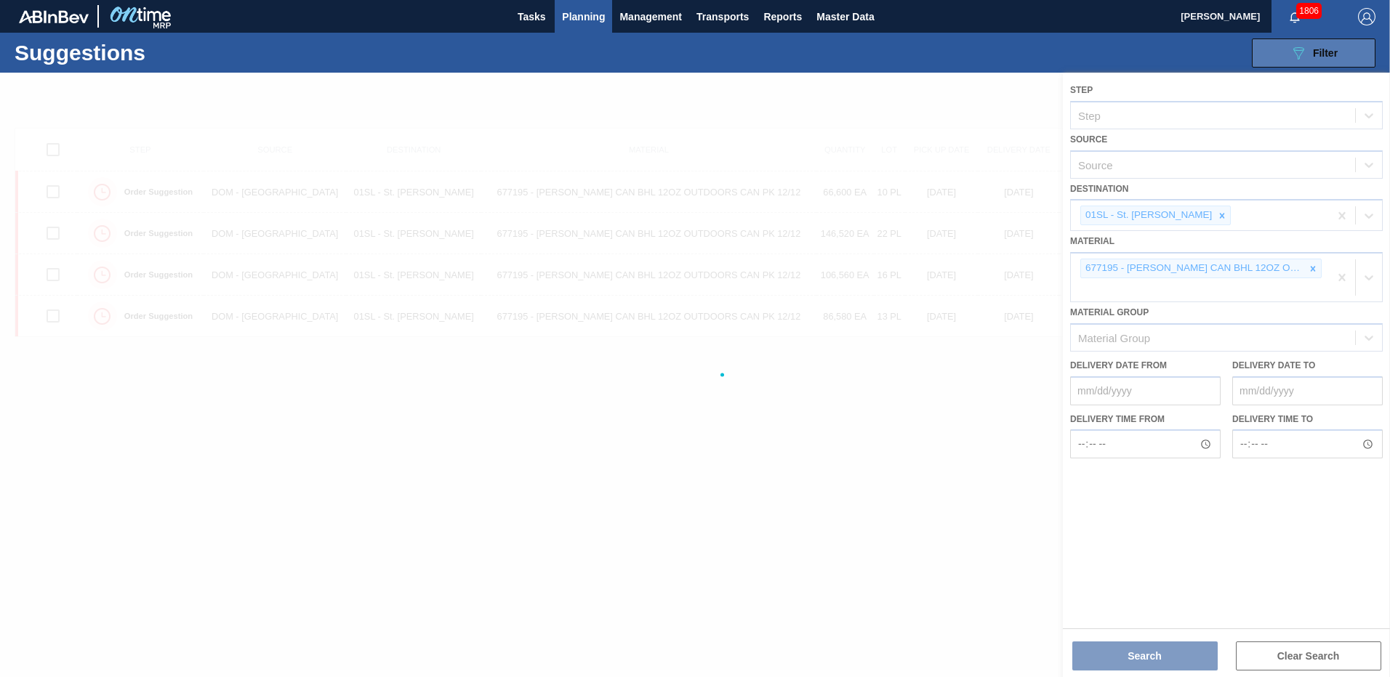
checkbox input "false"
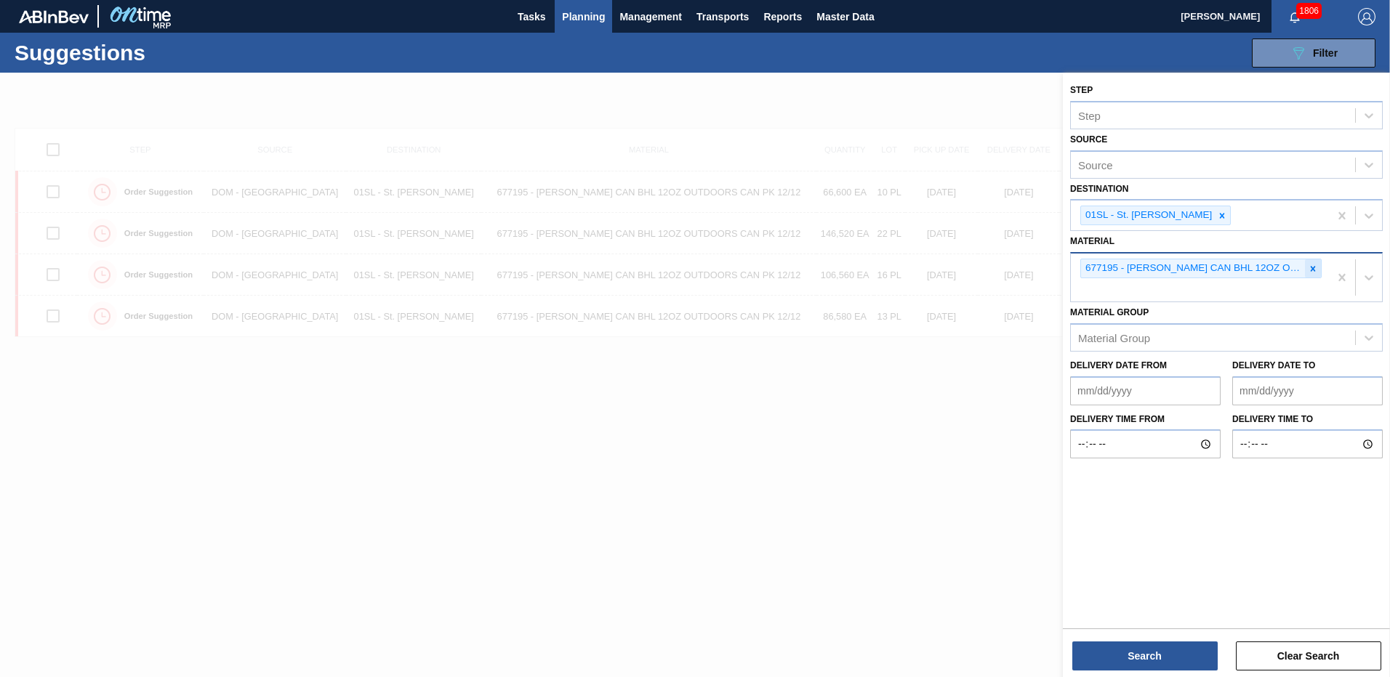
click at [1311, 270] on icon at bounding box center [1313, 268] width 5 height 5
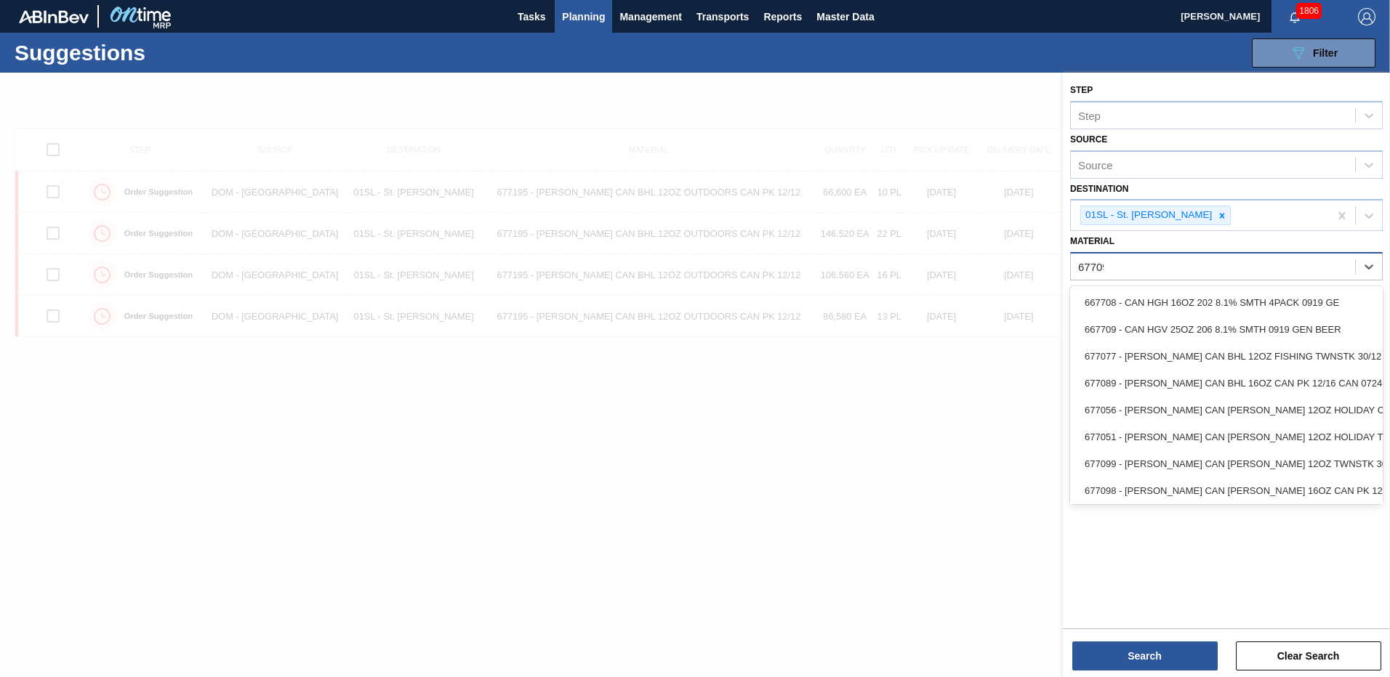
type input "677094"
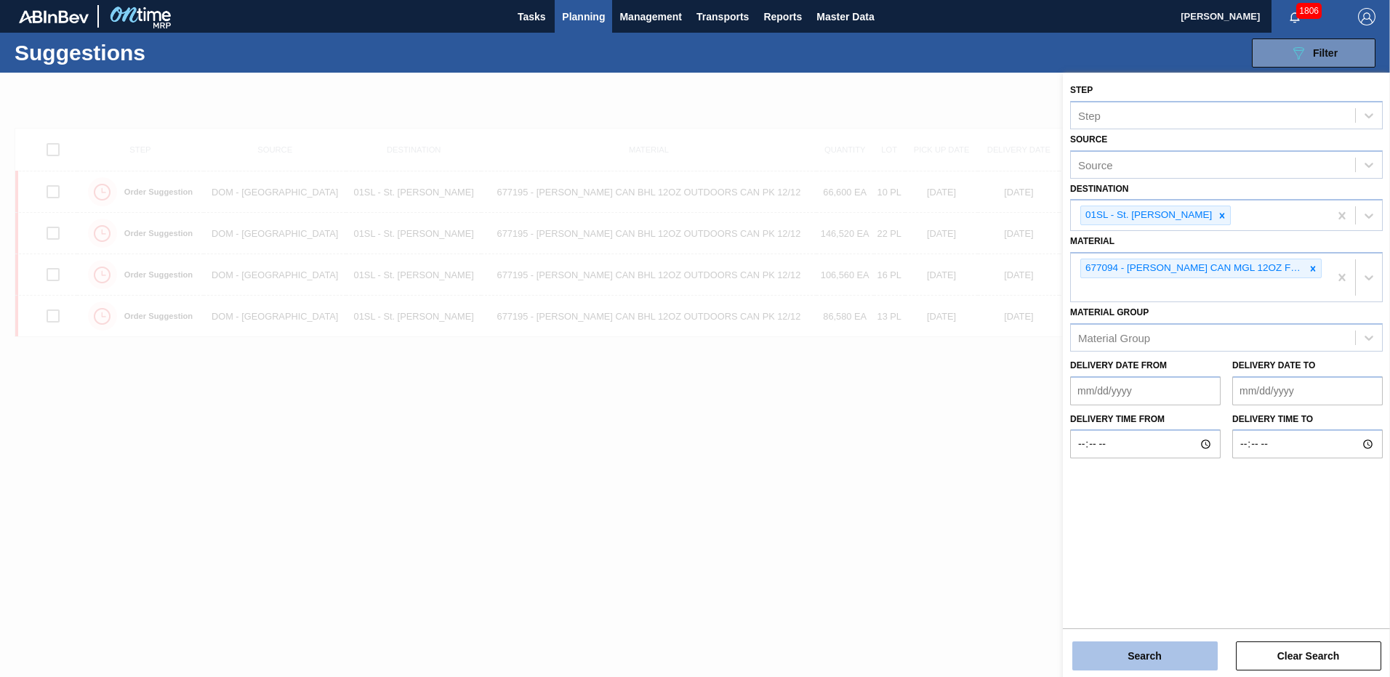
click at [1170, 645] on button "Search" at bounding box center [1144, 656] width 145 height 29
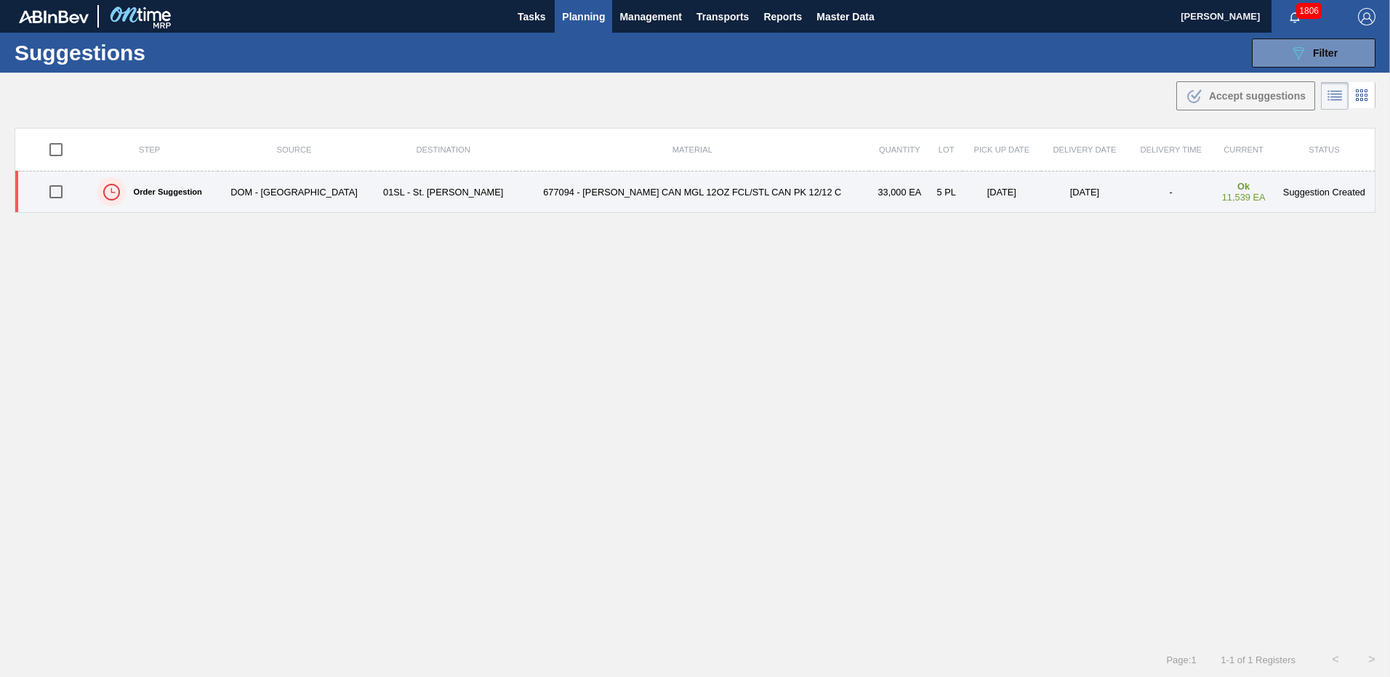
click at [62, 187] on input "checkbox" at bounding box center [56, 192] width 31 height 31
checkbox input "true"
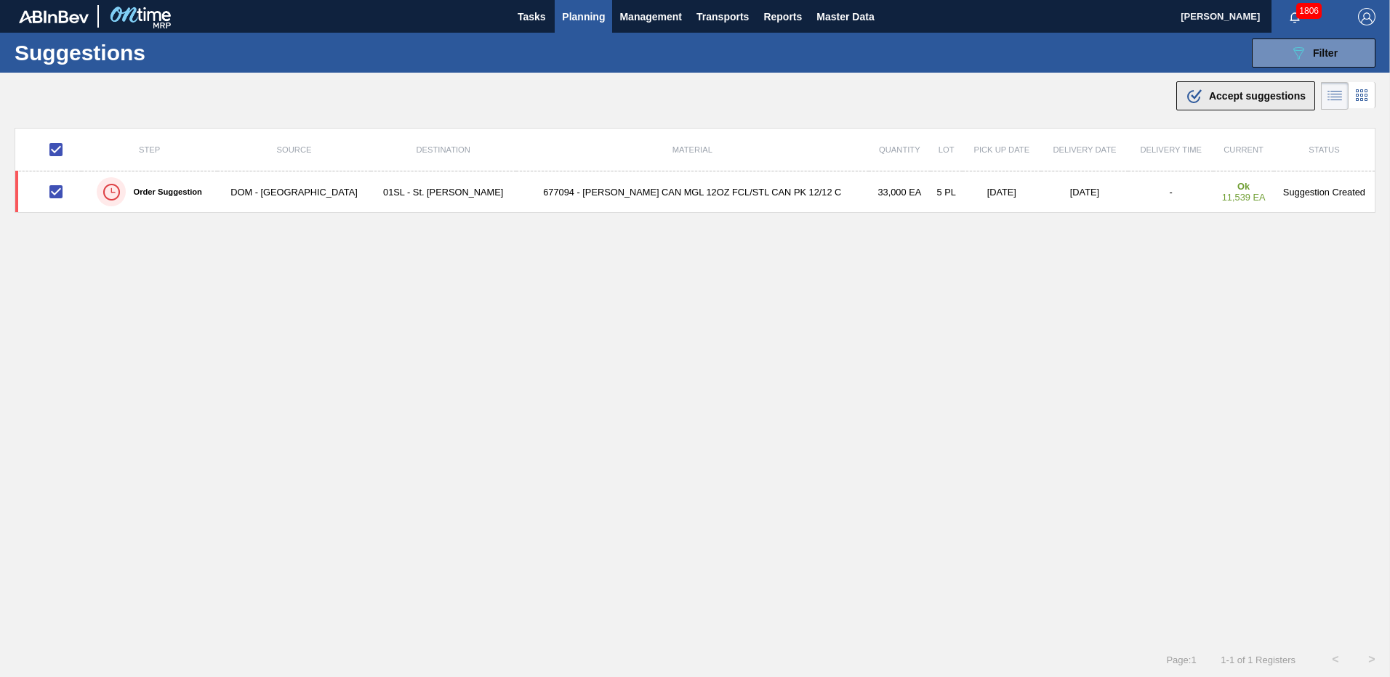
click at [1186, 100] on icon ".b{fill:var(--color-action-default)}" at bounding box center [1194, 95] width 17 height 17
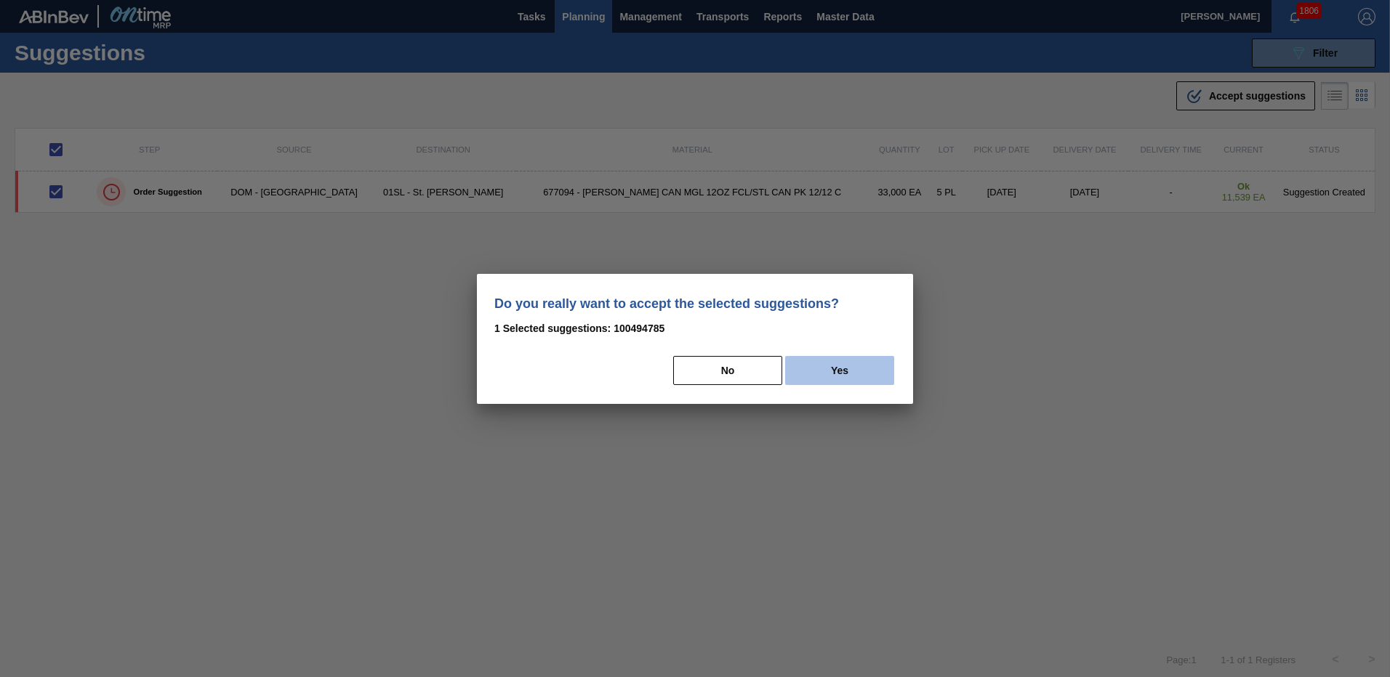
click at [832, 374] on button "Yes" at bounding box center [839, 370] width 109 height 29
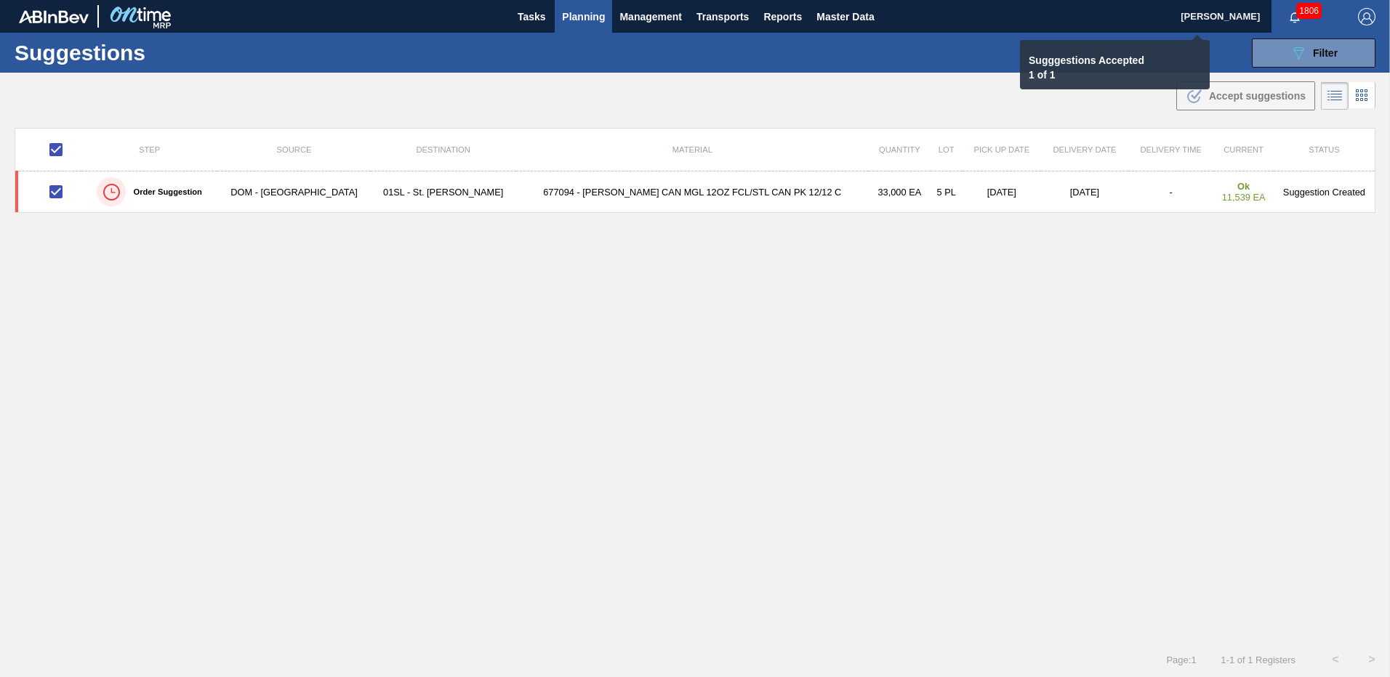
checkbox input "false"
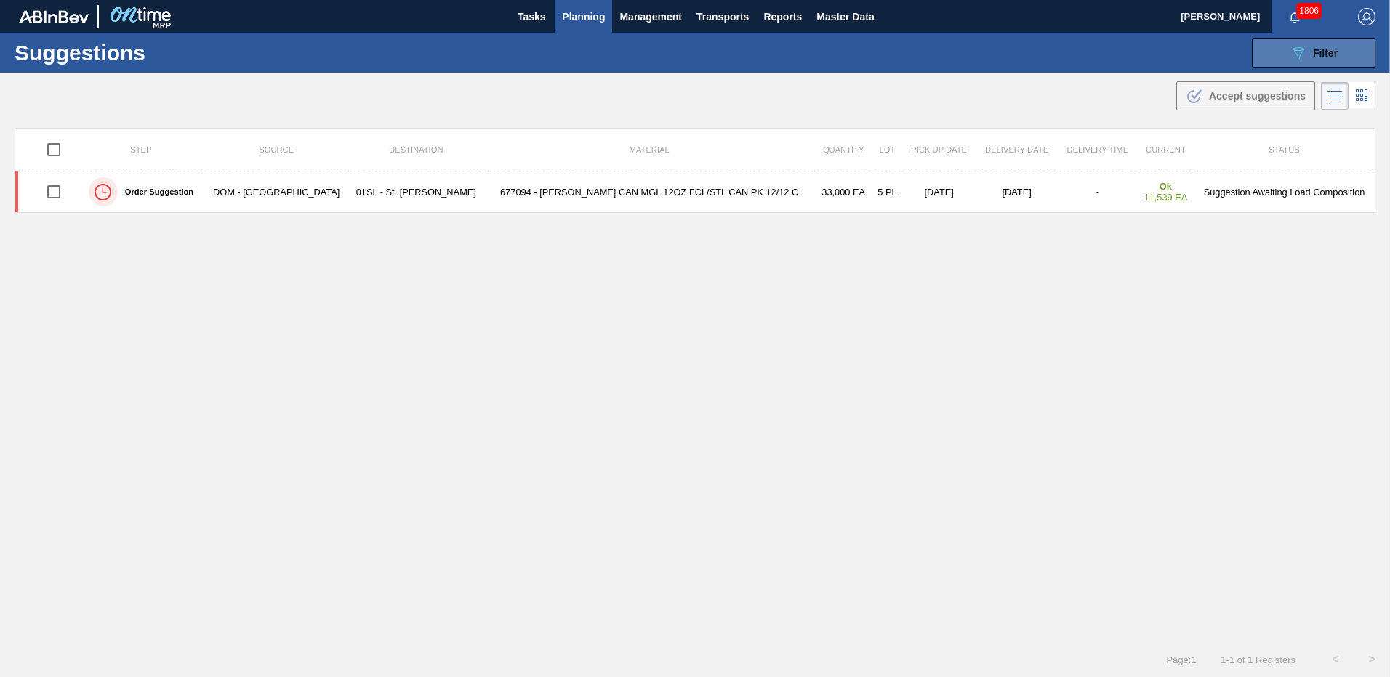
click at [1277, 60] on button "089F7B8B-B2A5-4AFE-B5C0-19BA573D28AC Filter" at bounding box center [1314, 53] width 124 height 29
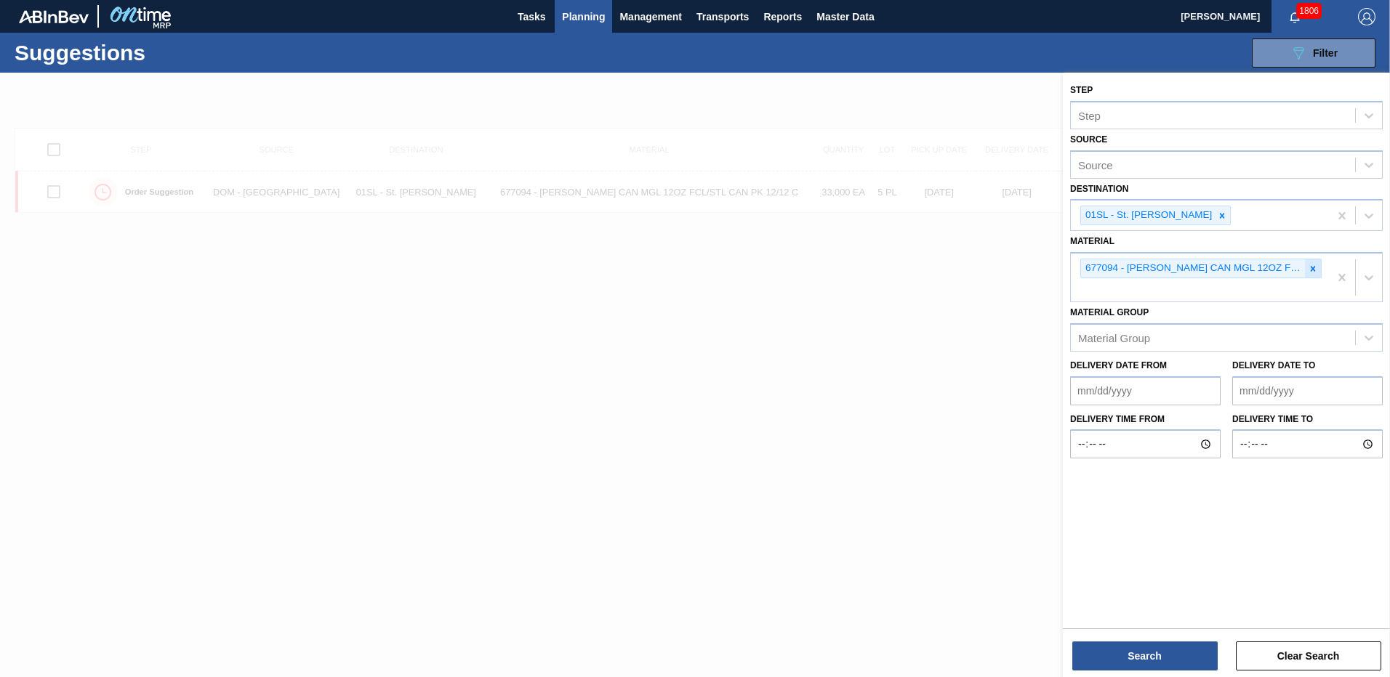
click at [1311, 265] on icon at bounding box center [1313, 269] width 10 height 10
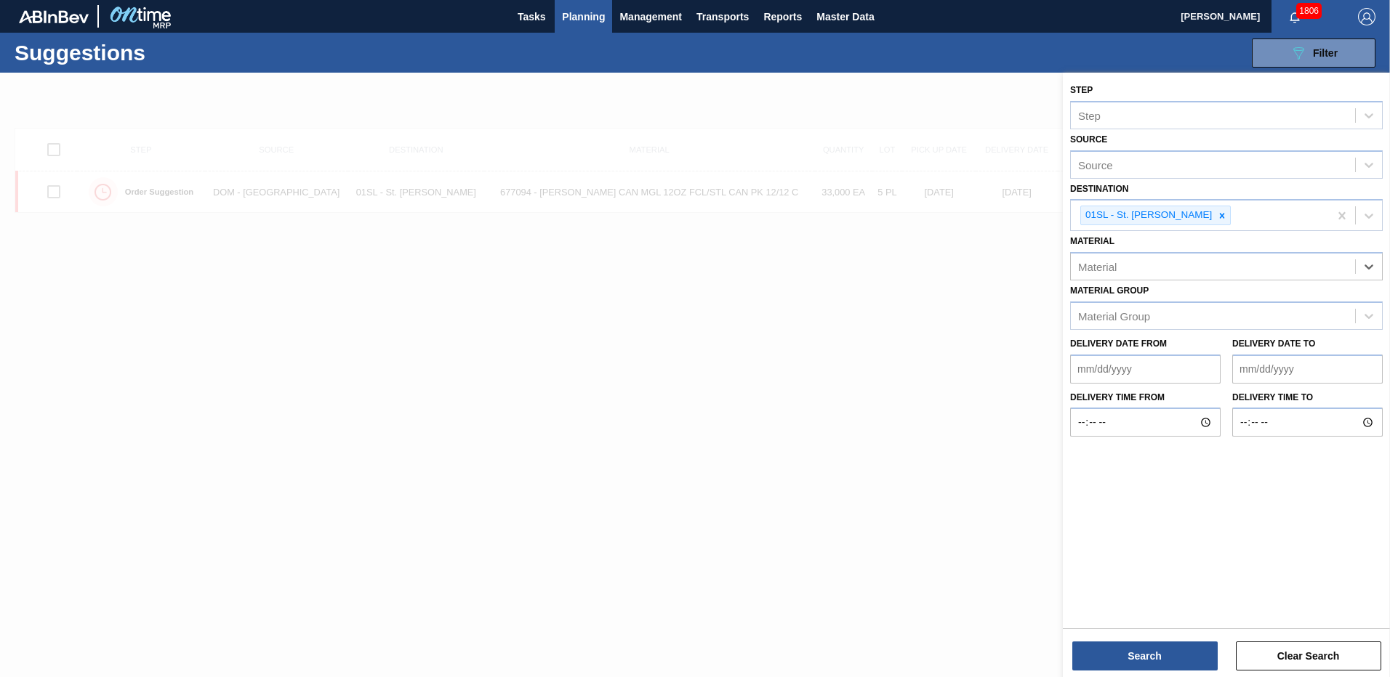
click at [1201, 270] on div "Material" at bounding box center [1213, 267] width 284 height 21
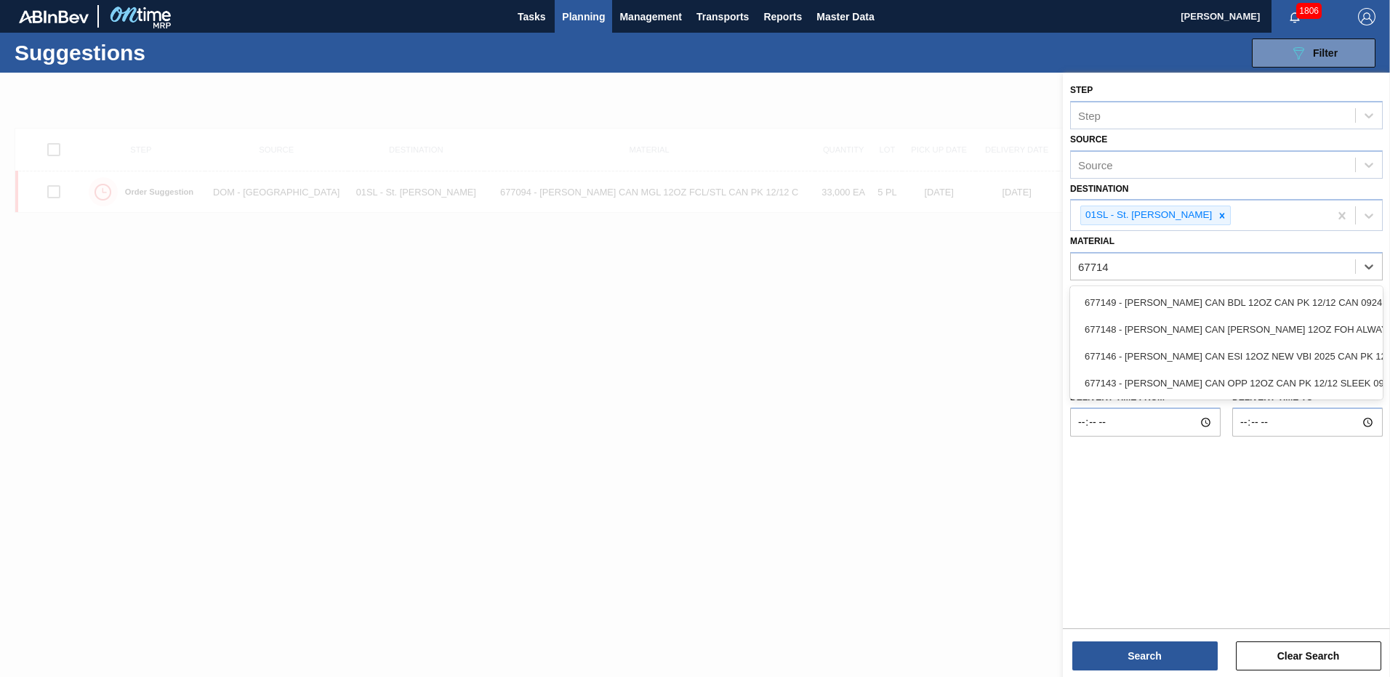
type input "677149"
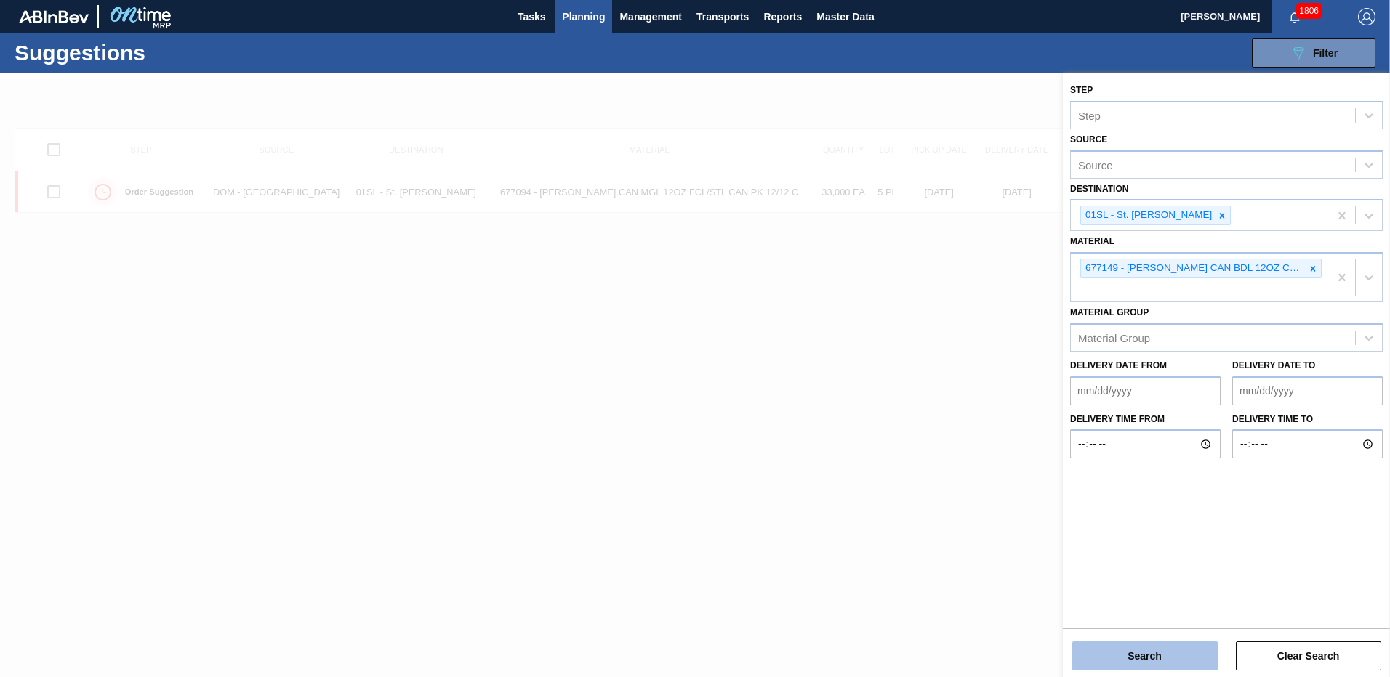
click at [1138, 658] on button "Search" at bounding box center [1144, 656] width 145 height 29
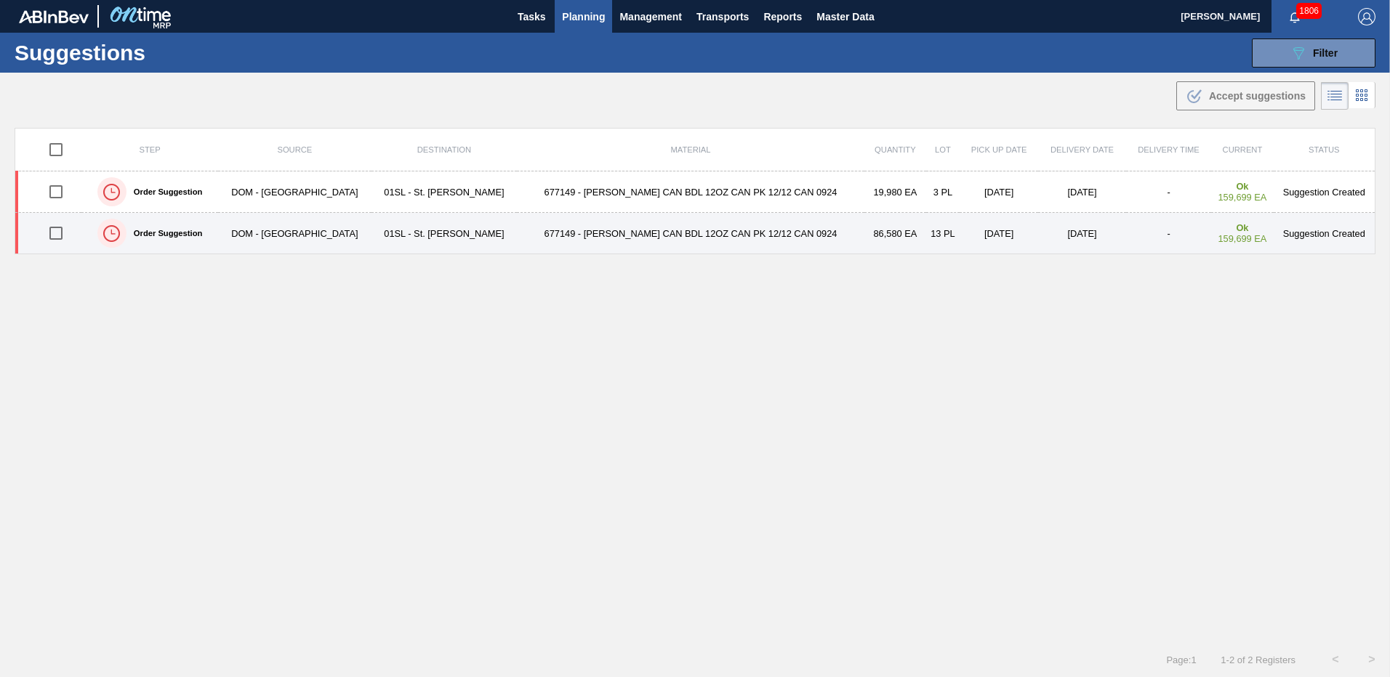
click at [57, 233] on input "checkbox" at bounding box center [56, 233] width 31 height 31
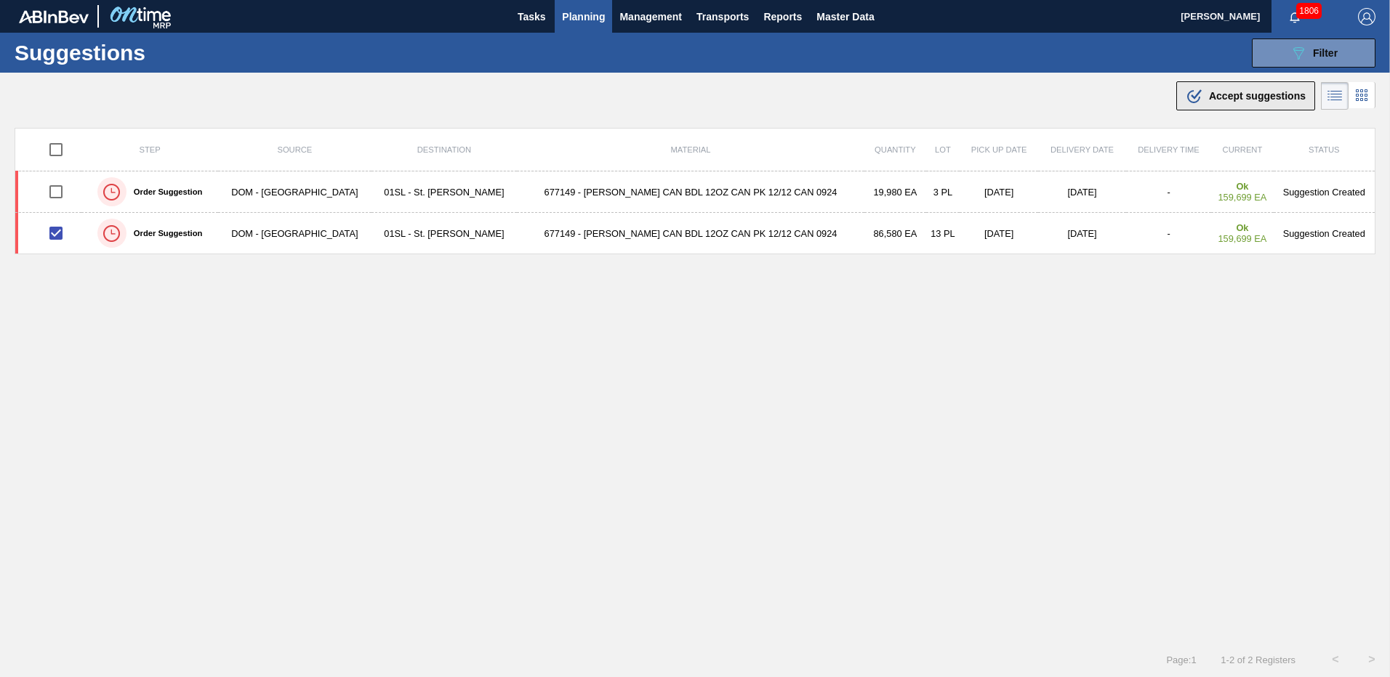
click at [1236, 97] on span "Accept suggestions" at bounding box center [1257, 96] width 97 height 12
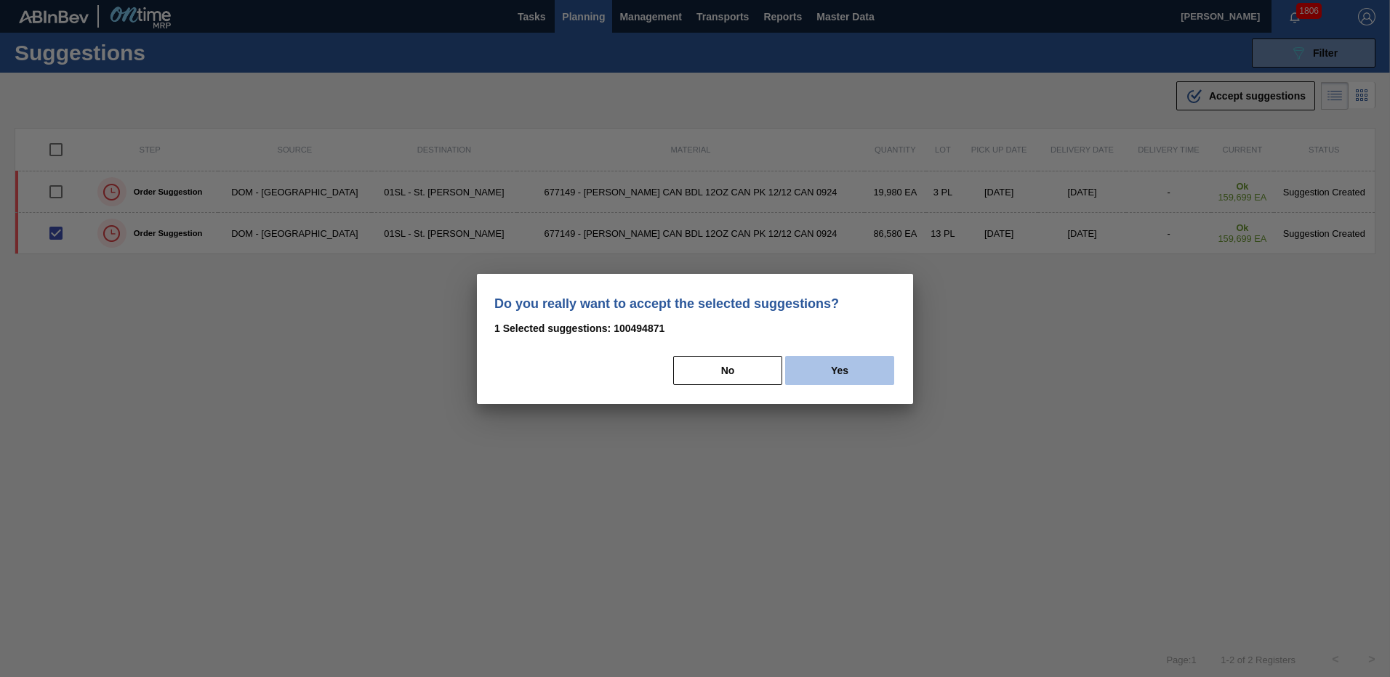
click at [868, 361] on button "Yes" at bounding box center [839, 370] width 109 height 29
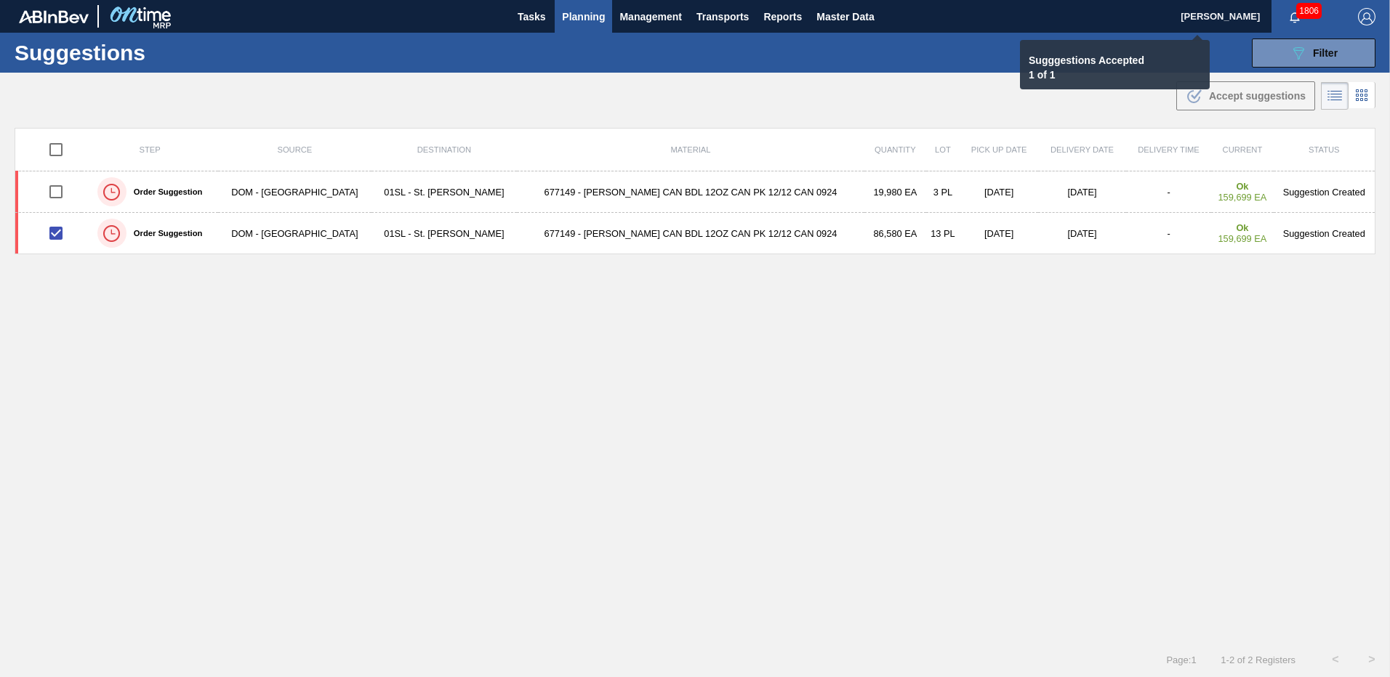
checkbox input "false"
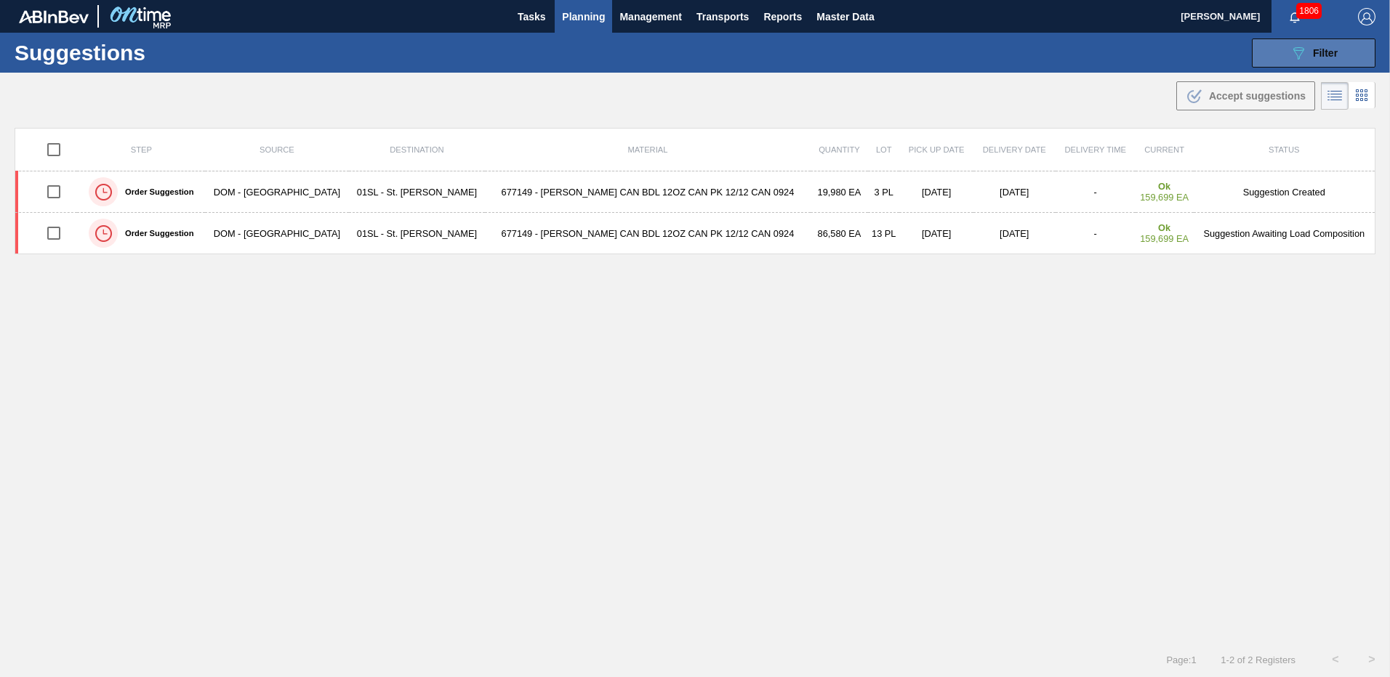
click at [1305, 56] on div "089F7B8B-B2A5-4AFE-B5C0-19BA573D28AC Filter" at bounding box center [1313, 52] width 48 height 17
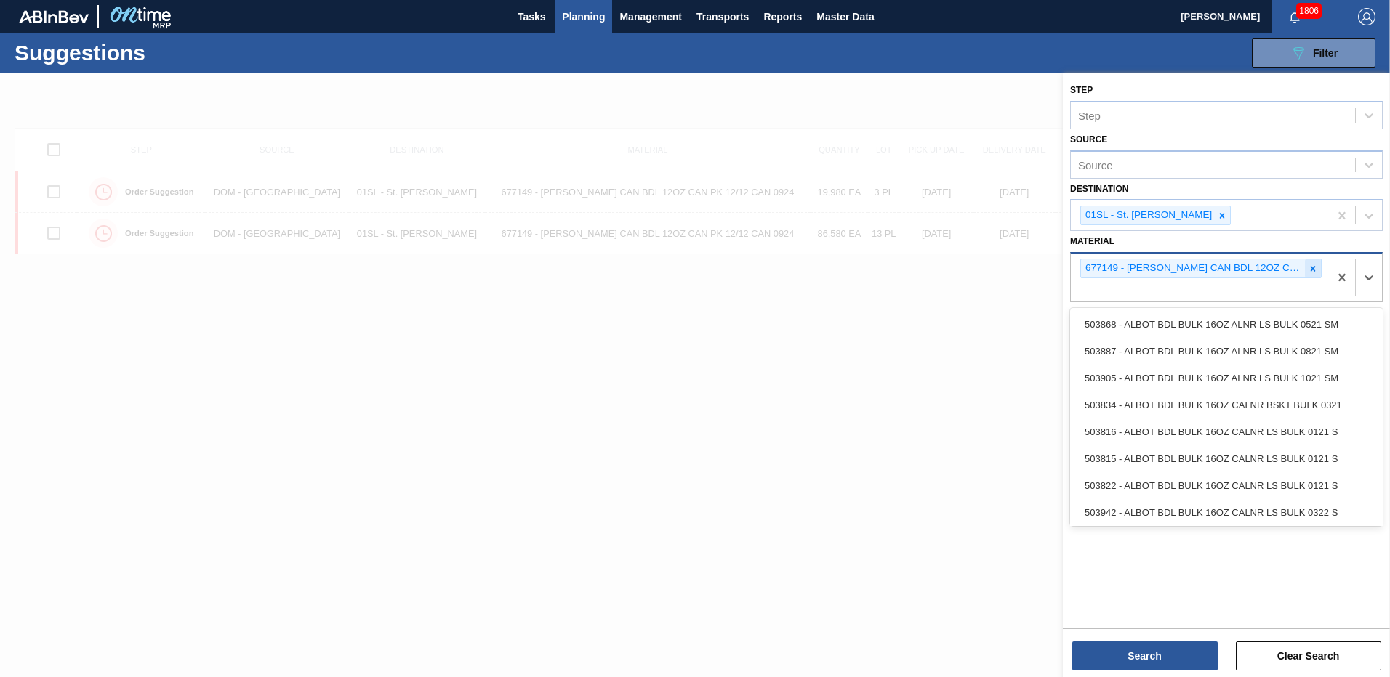
drag, startPoint x: 1322, startPoint y: 269, endPoint x: 1313, endPoint y: 270, distance: 8.8
click at [1319, 270] on div "677149 - [PERSON_NAME] CAN BDL 12OZ CAN PK 12/12 CAN 0924" at bounding box center [1200, 278] width 258 height 48
click at [1313, 270] on icon at bounding box center [1313, 269] width 10 height 10
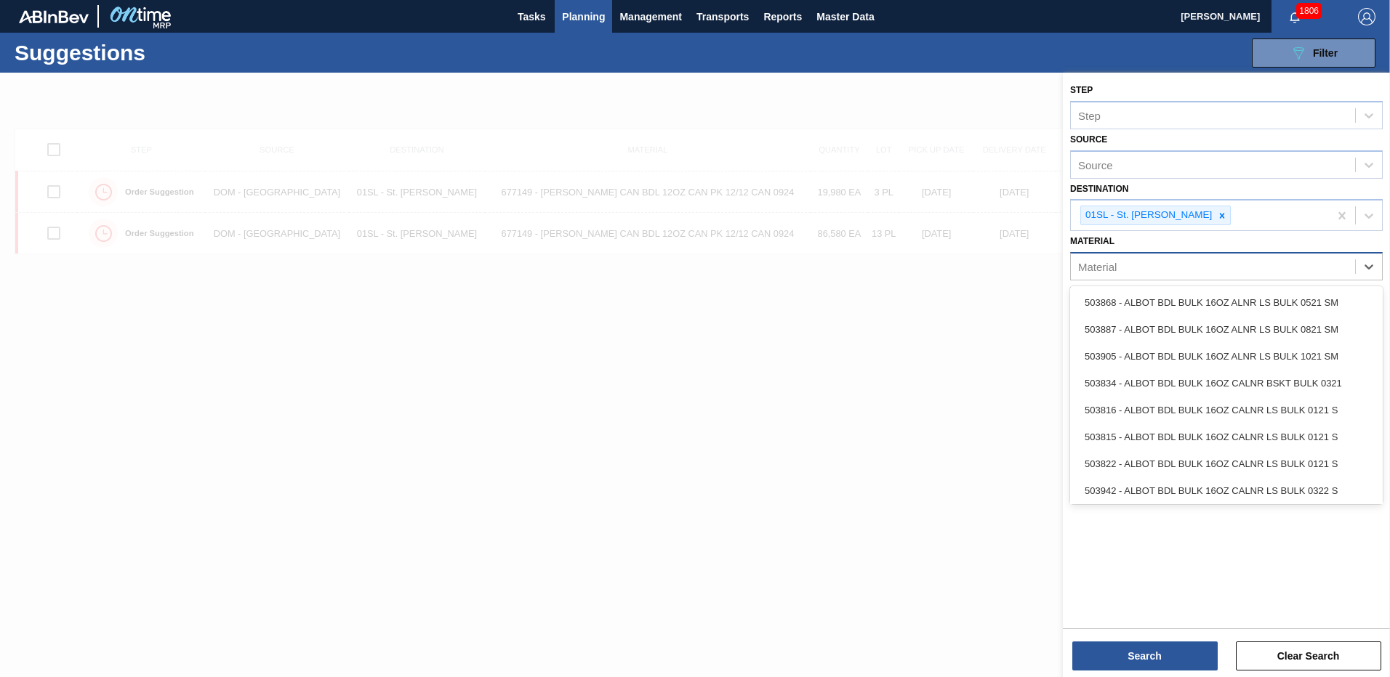
click at [1213, 272] on div "Material" at bounding box center [1213, 267] width 284 height 21
type input "676631"
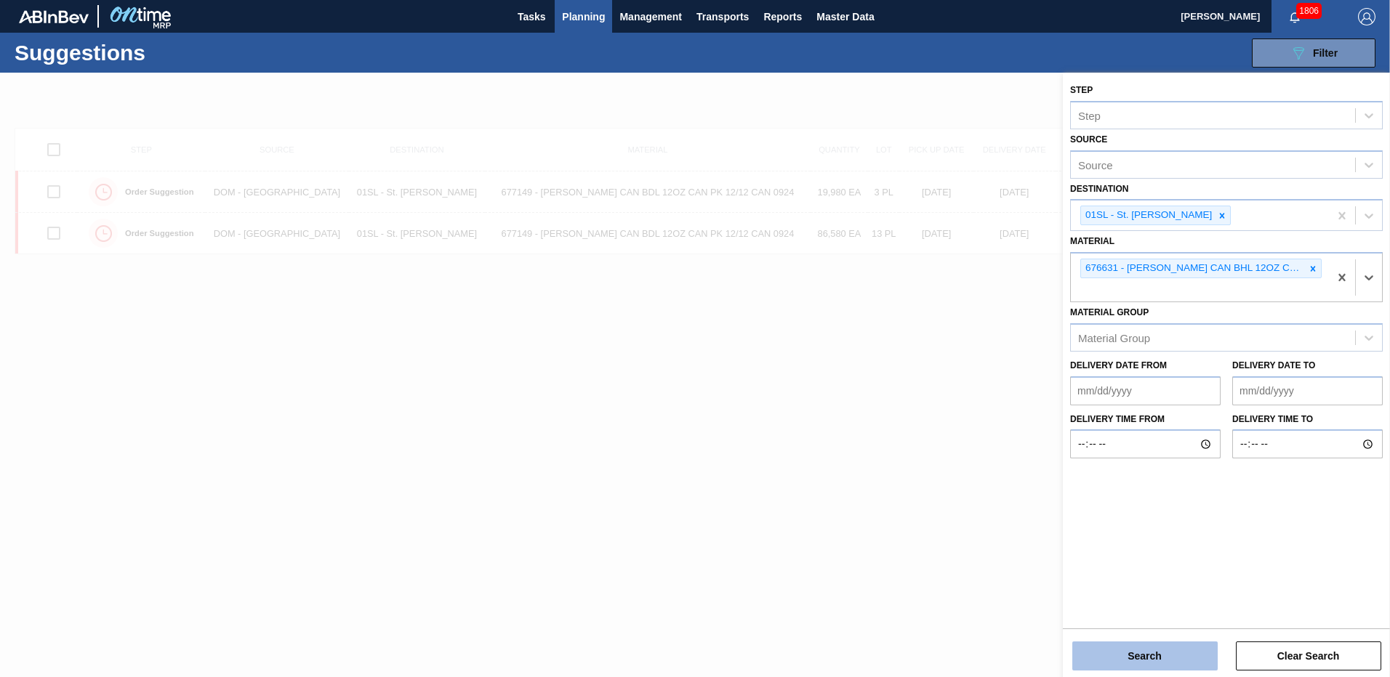
click at [1190, 645] on button "Search" at bounding box center [1144, 656] width 145 height 29
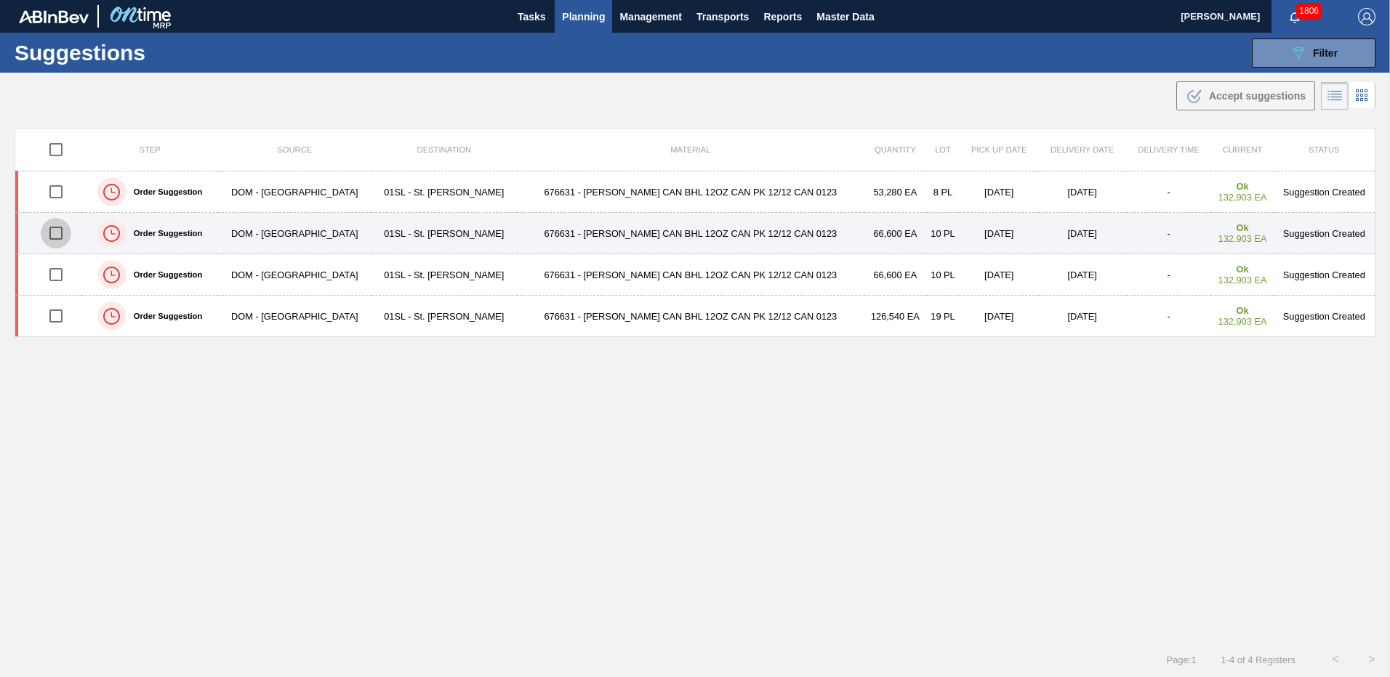
click at [63, 236] on input "checkbox" at bounding box center [56, 233] width 31 height 31
checkbox input "true"
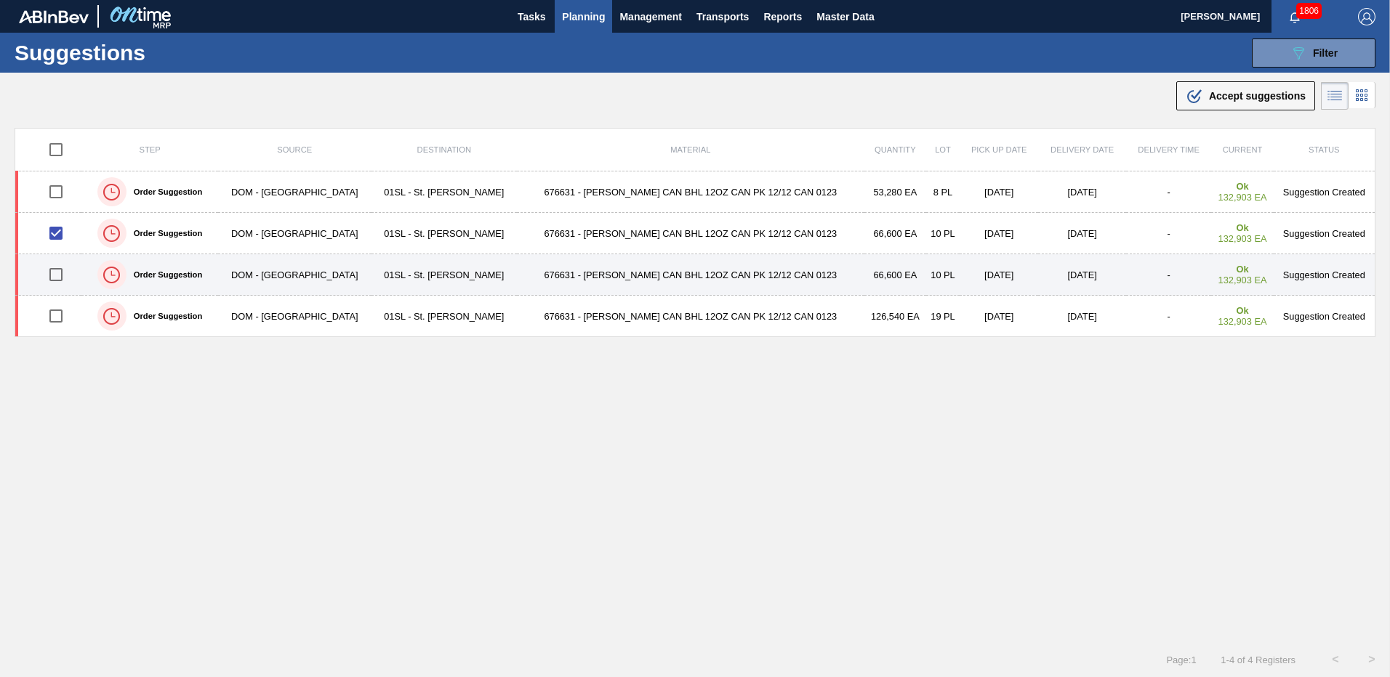
drag, startPoint x: 58, startPoint y: 195, endPoint x: 158, endPoint y: 281, distance: 132.0
click at [58, 195] on input "checkbox" at bounding box center [56, 192] width 31 height 31
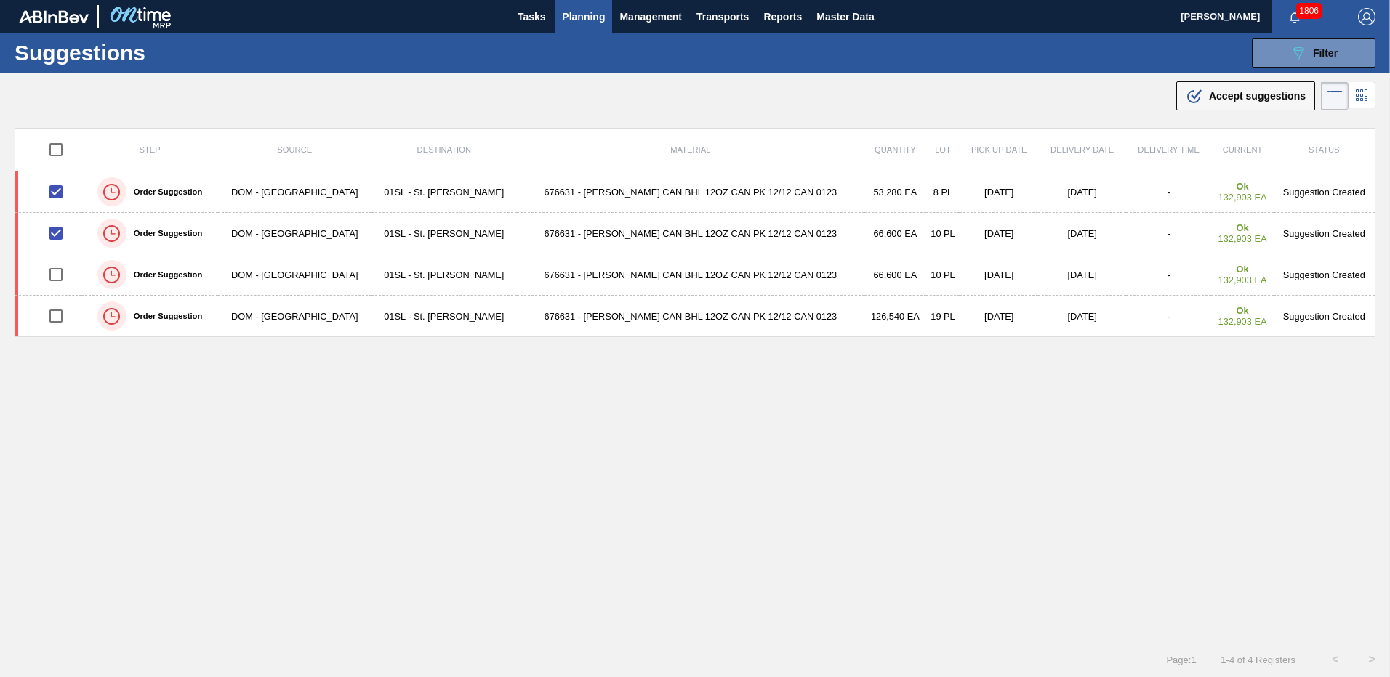
drag, startPoint x: 1249, startPoint y: 93, endPoint x: 1223, endPoint y: 167, distance: 78.6
click at [1249, 93] on span "Accept suggestions" at bounding box center [1257, 96] width 97 height 12
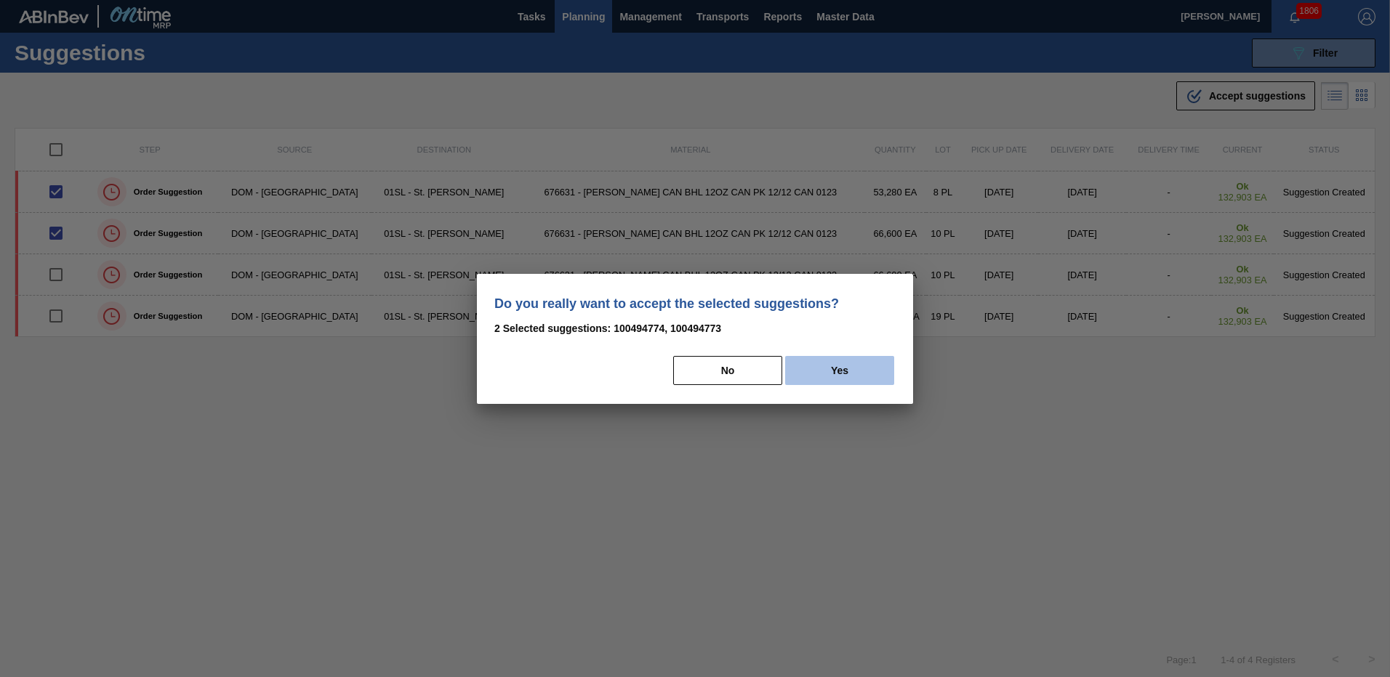
click at [866, 368] on button "Yes" at bounding box center [839, 370] width 109 height 29
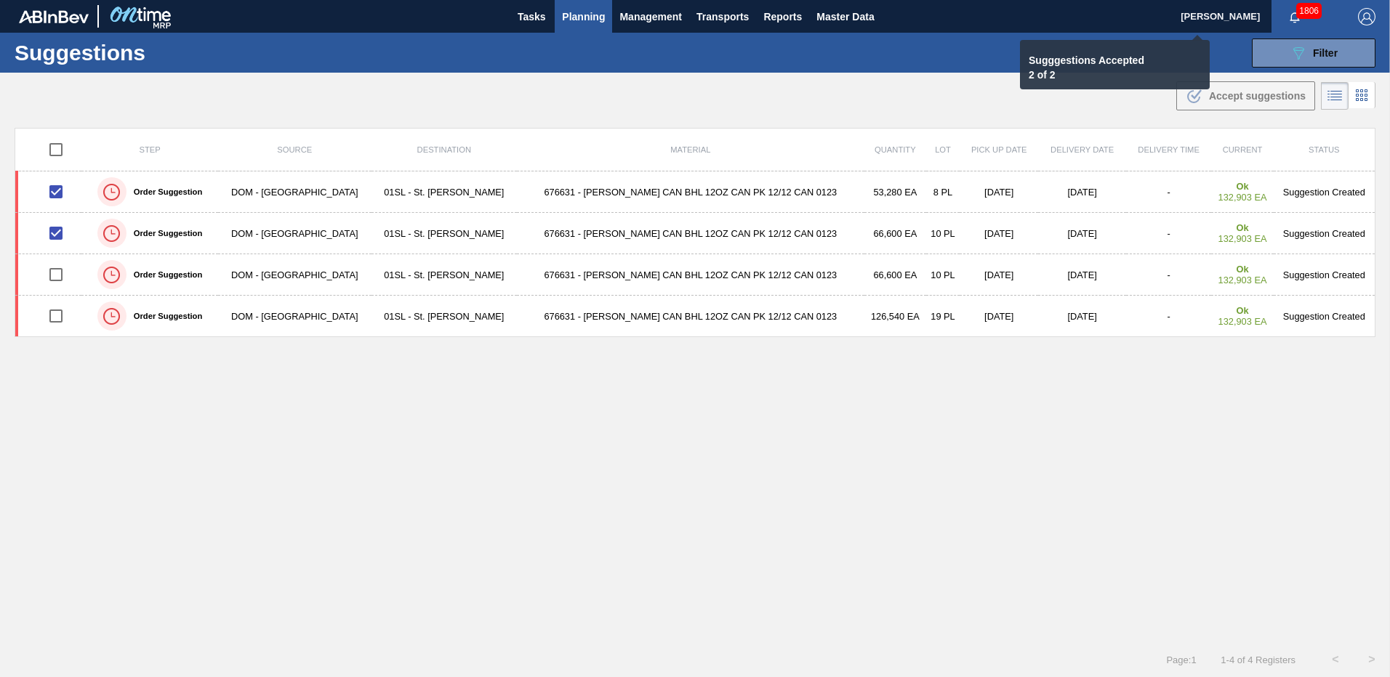
checkbox input "false"
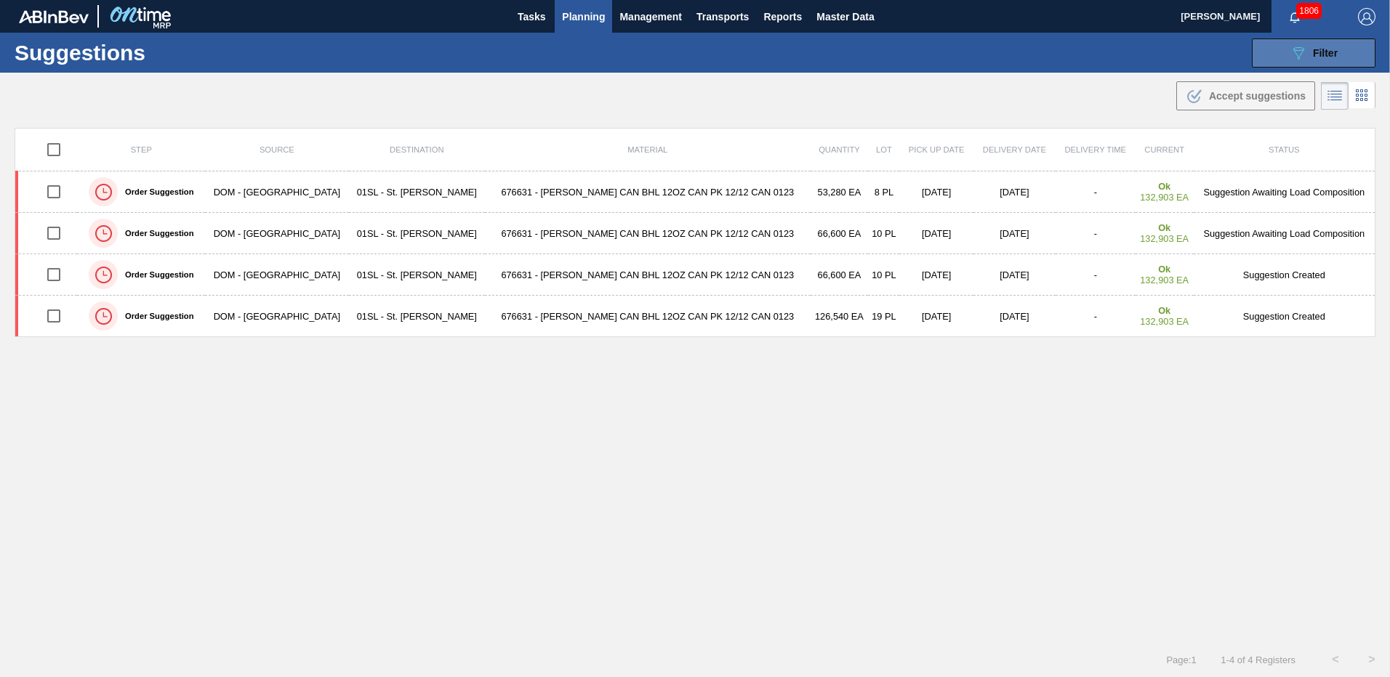
click at [1292, 57] on icon "089F7B8B-B2A5-4AFE-B5C0-19BA573D28AC" at bounding box center [1297, 52] width 17 height 17
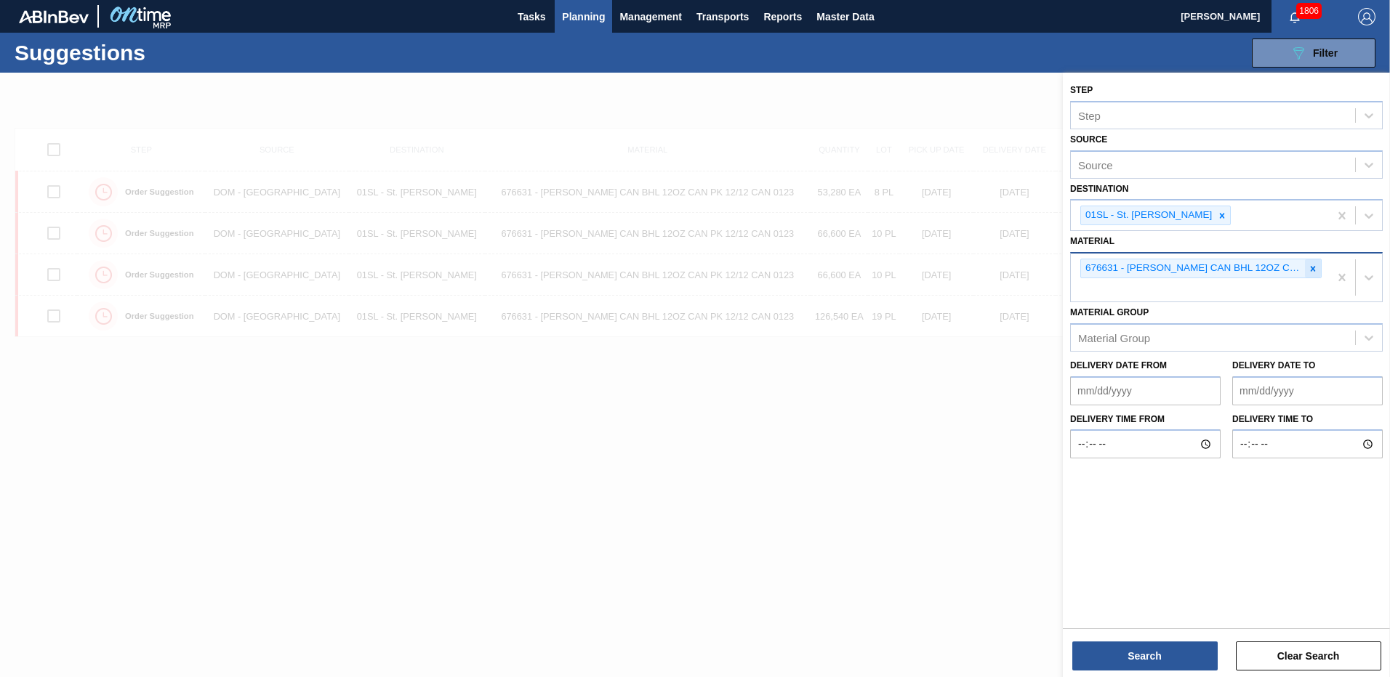
click at [1311, 264] on icon at bounding box center [1313, 269] width 10 height 10
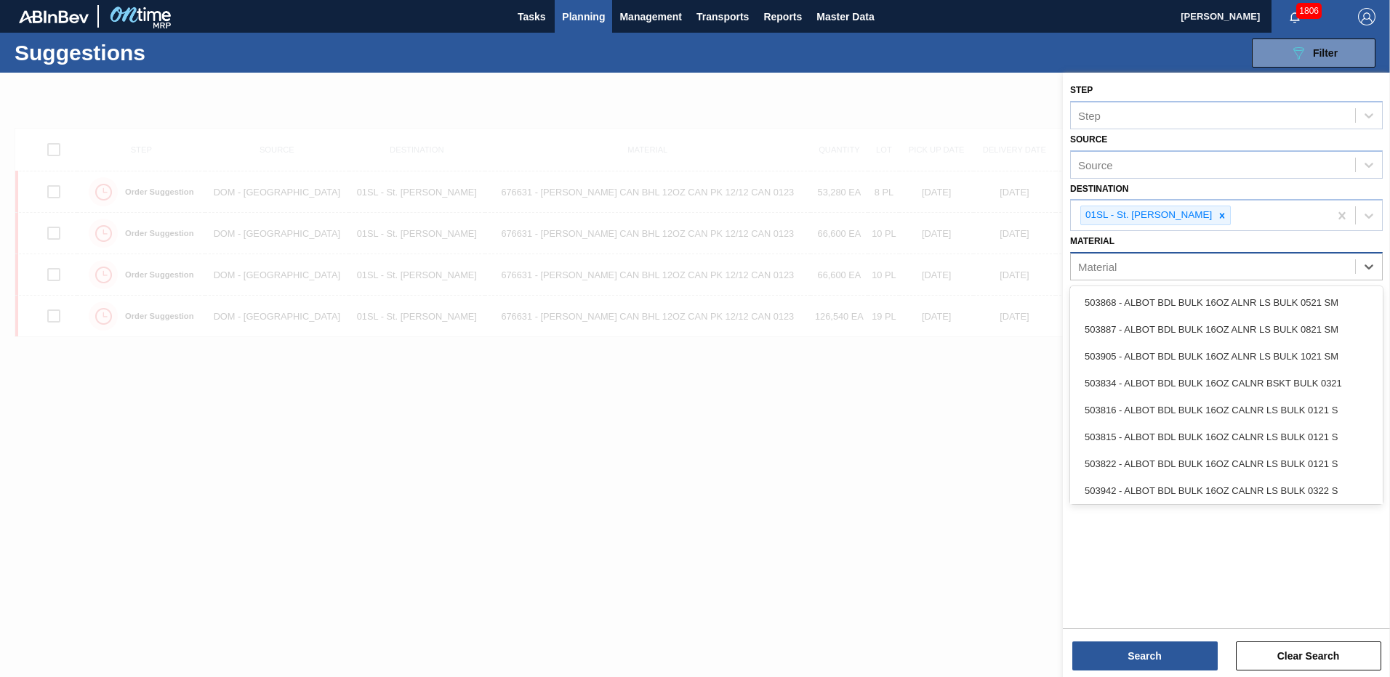
click at [1261, 265] on div "Material" at bounding box center [1213, 267] width 284 height 21
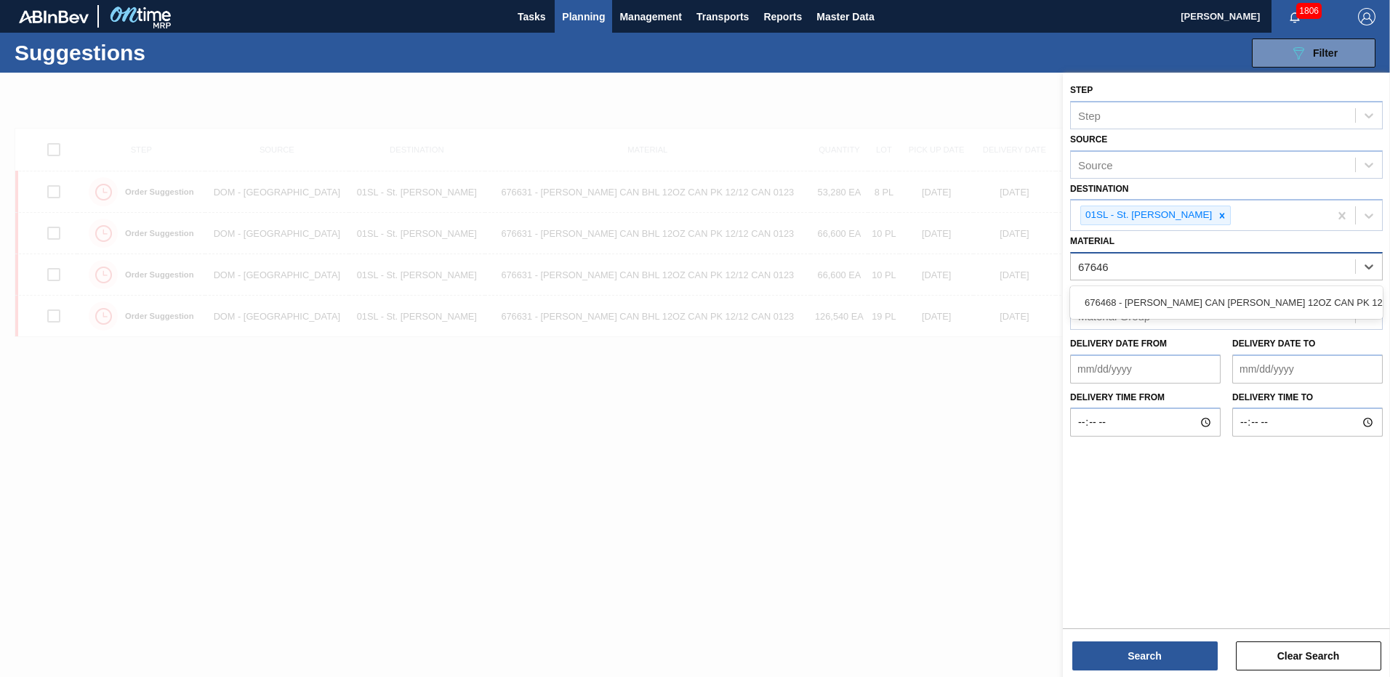
type input "676468"
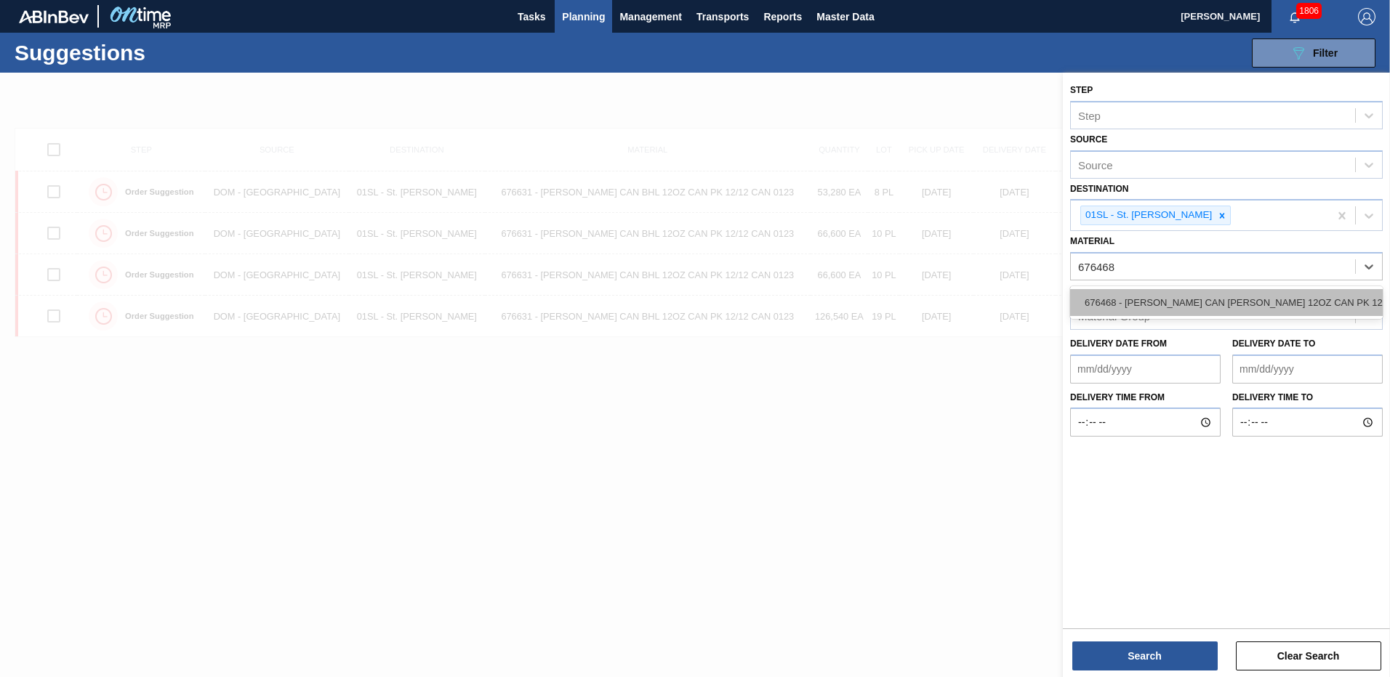
click at [1235, 313] on div "676468 - [PERSON_NAME] CAN [PERSON_NAME] 12OZ CAN PK 12/12 CAN 0922" at bounding box center [1226, 302] width 313 height 27
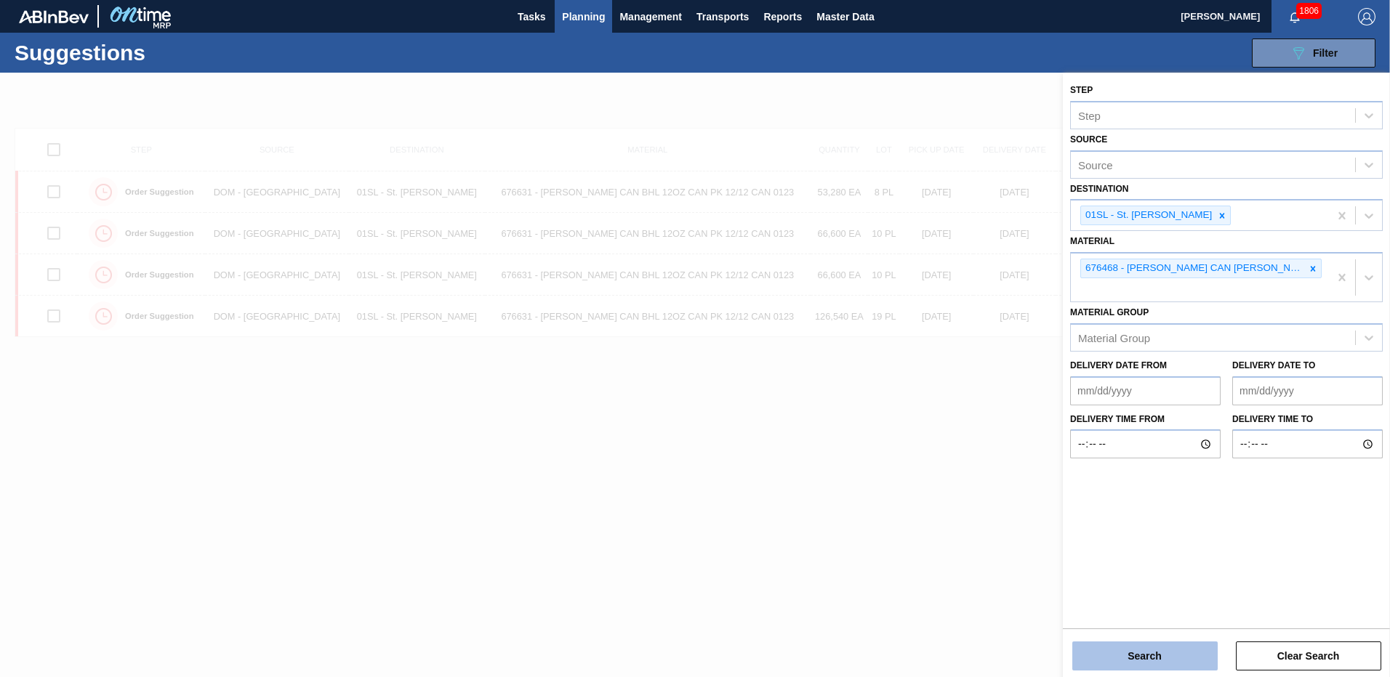
click at [1143, 649] on button "Search" at bounding box center [1144, 656] width 145 height 29
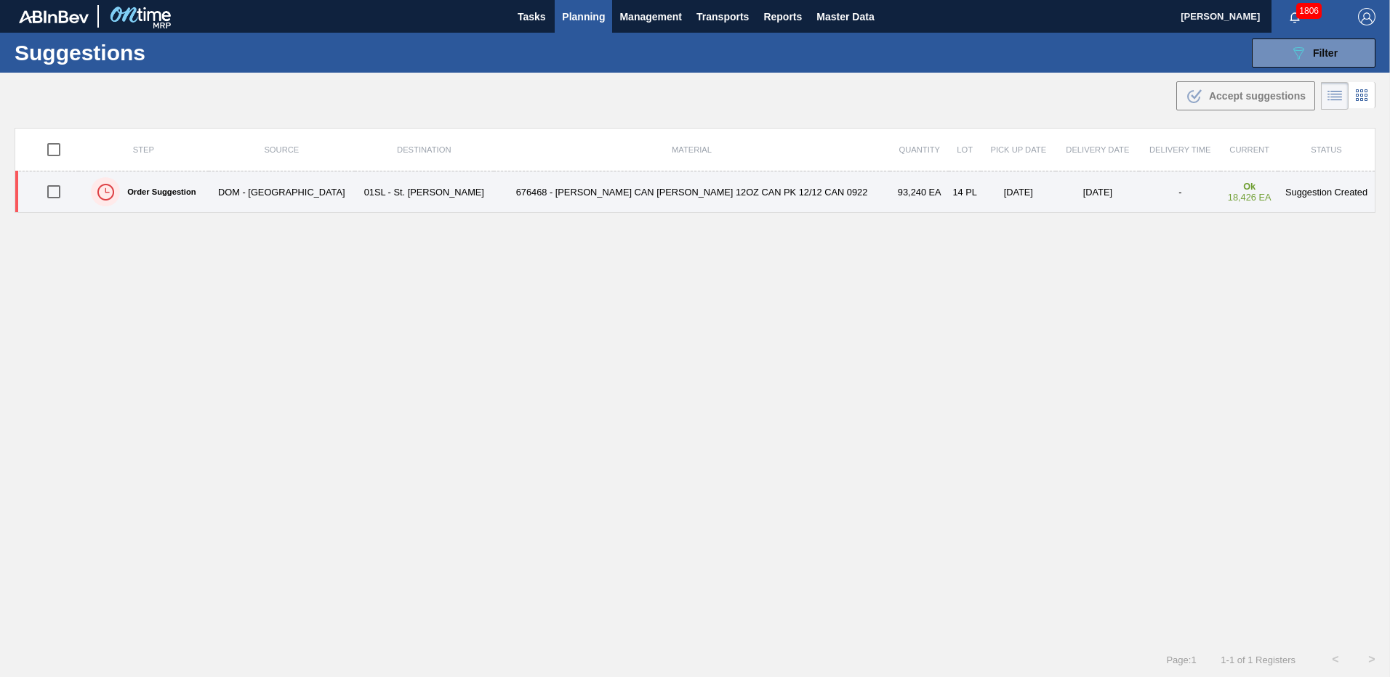
click at [57, 192] on input "checkbox" at bounding box center [54, 192] width 31 height 31
checkbox input "true"
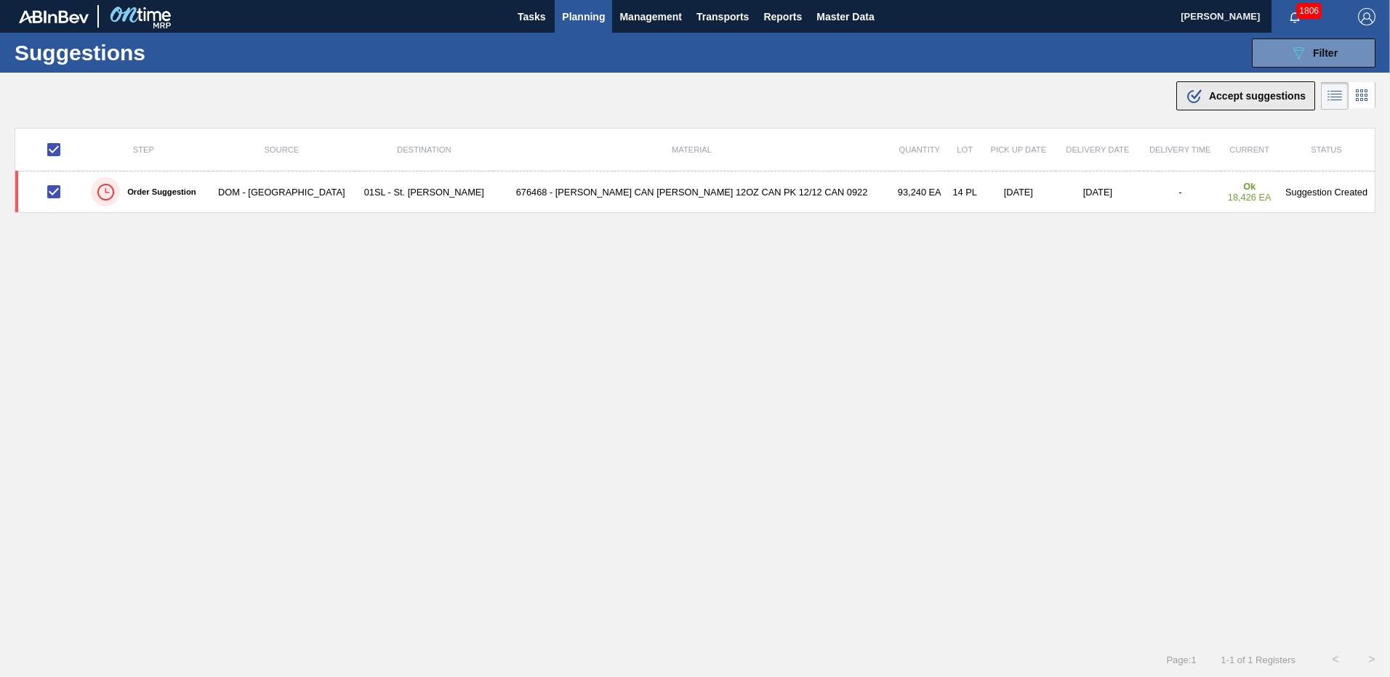
click at [1216, 96] on span "Accept suggestions" at bounding box center [1257, 96] width 97 height 12
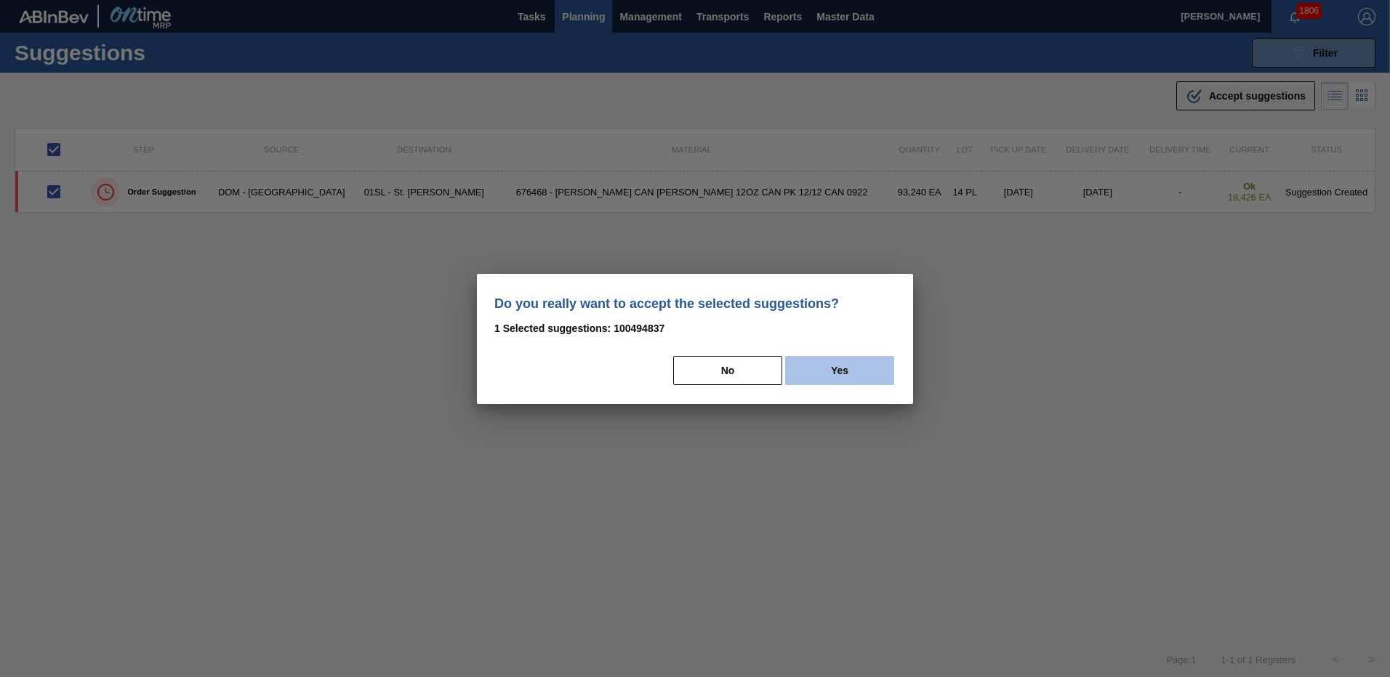
click at [833, 369] on button "Yes" at bounding box center [839, 370] width 109 height 29
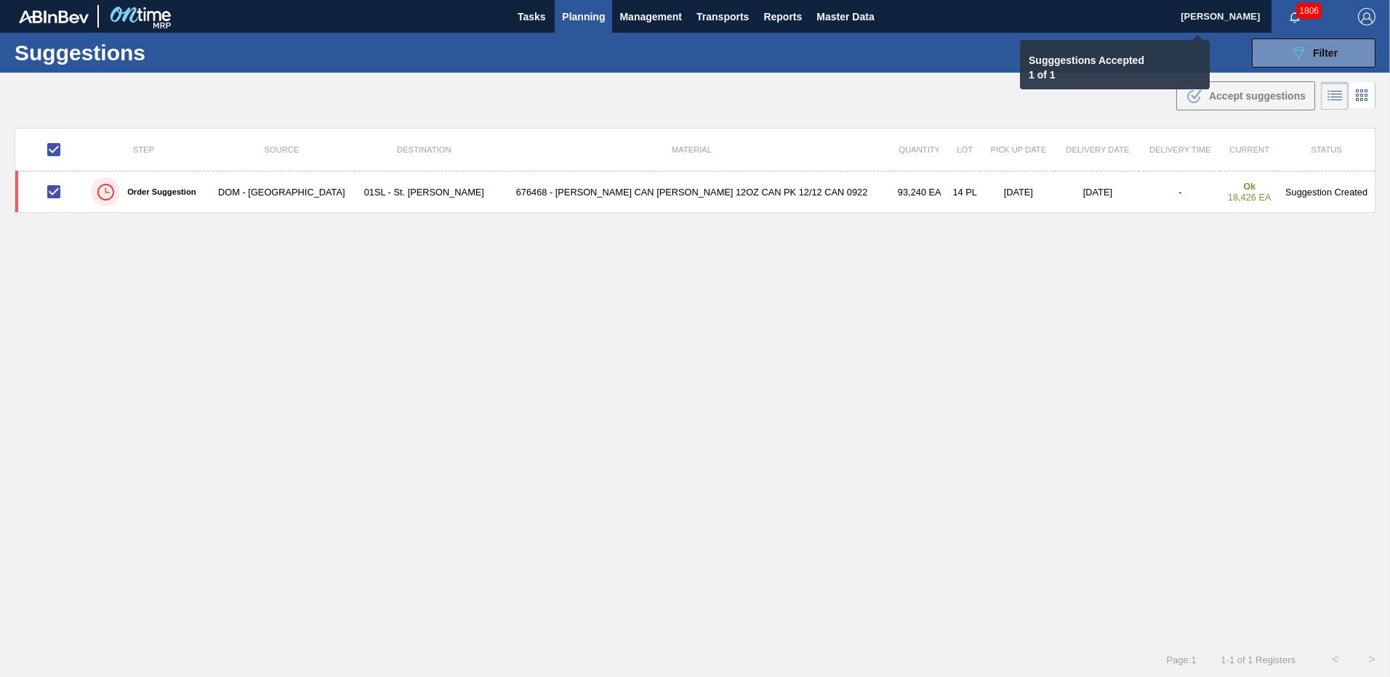
checkbox input "false"
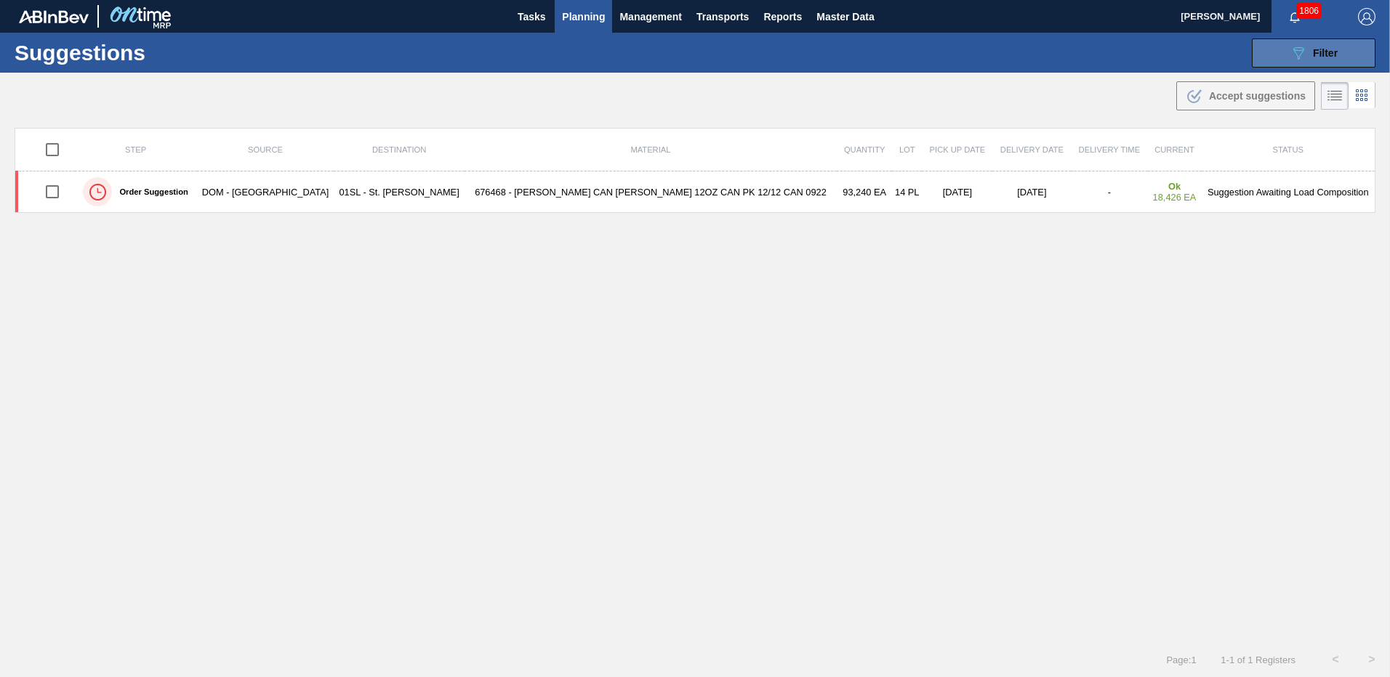
click at [1270, 64] on button "089F7B8B-B2A5-4AFE-B5C0-19BA573D28AC Filter" at bounding box center [1314, 53] width 124 height 29
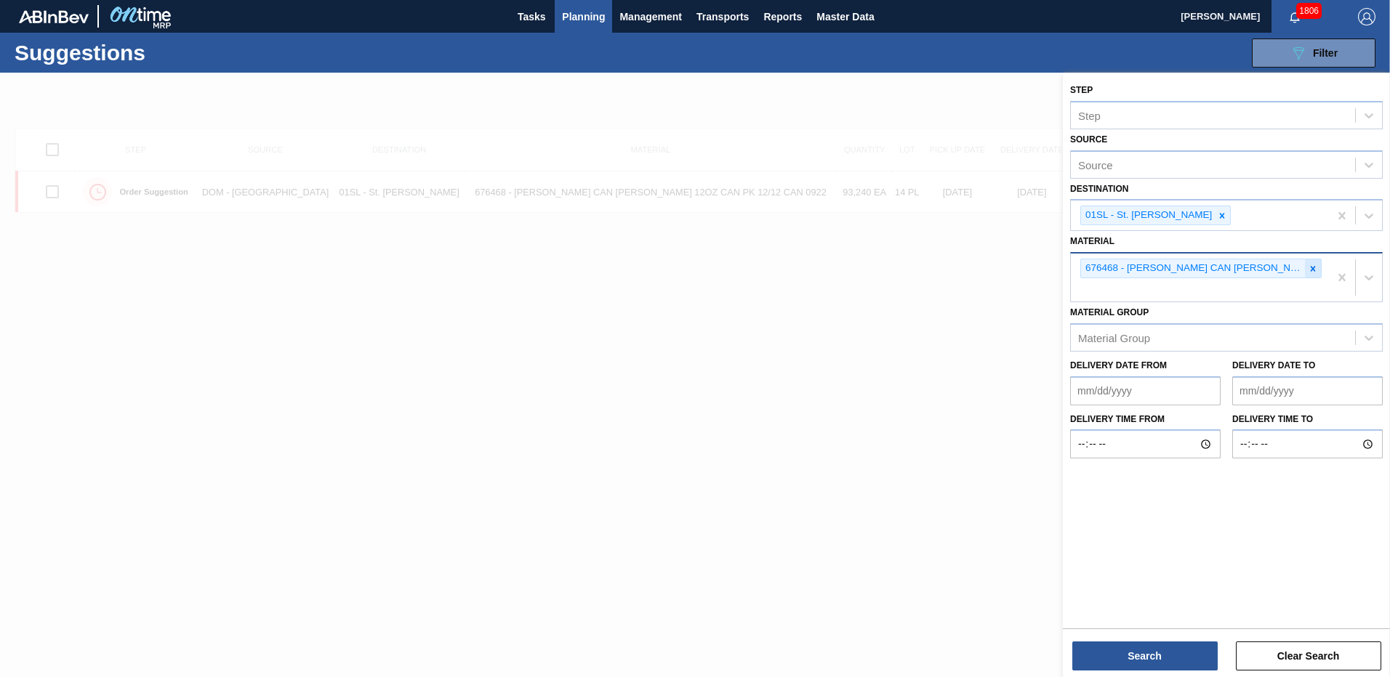
click at [1311, 265] on icon at bounding box center [1313, 269] width 10 height 10
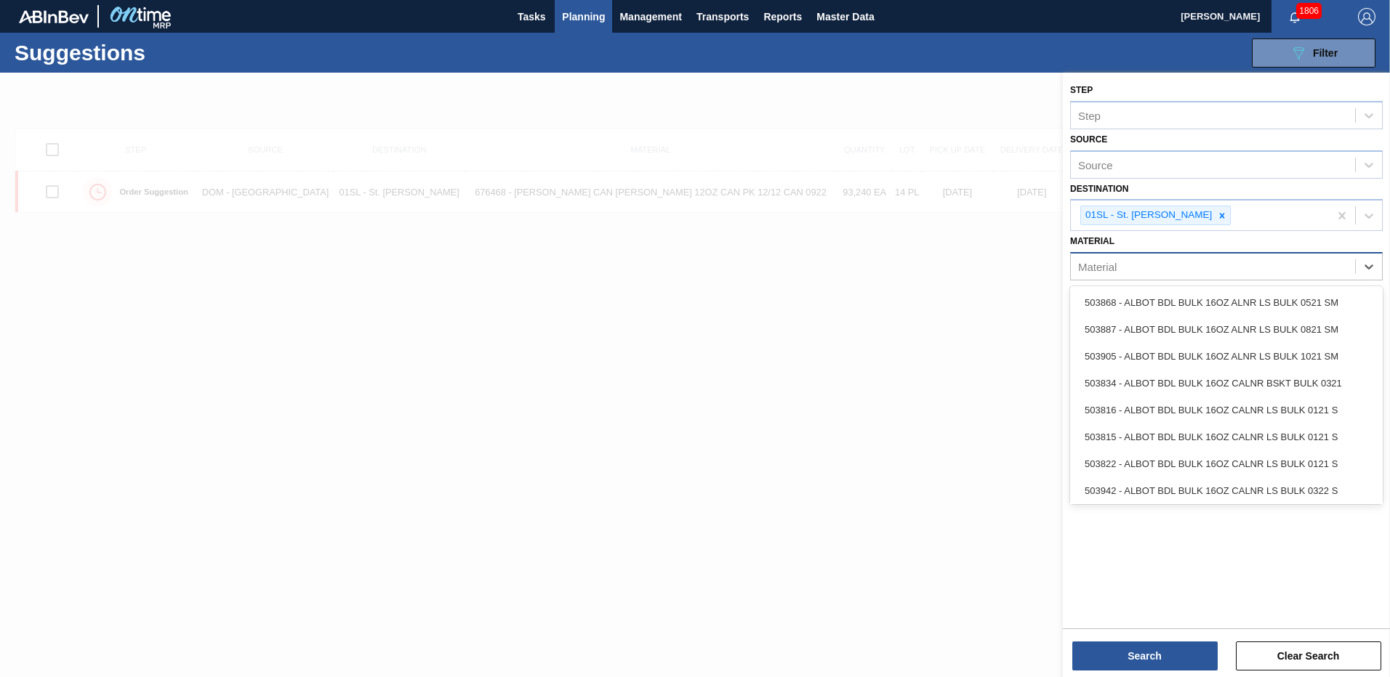
click at [1272, 267] on div "Material" at bounding box center [1213, 267] width 284 height 21
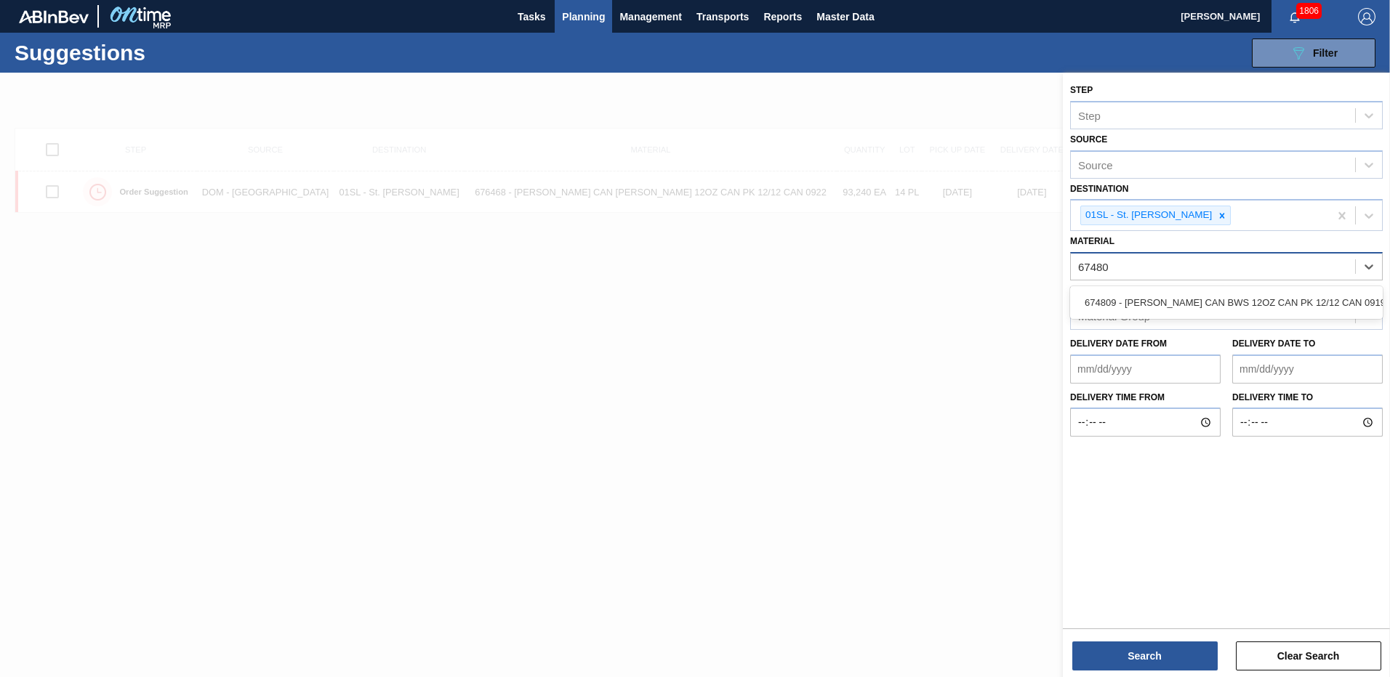
type input "674809"
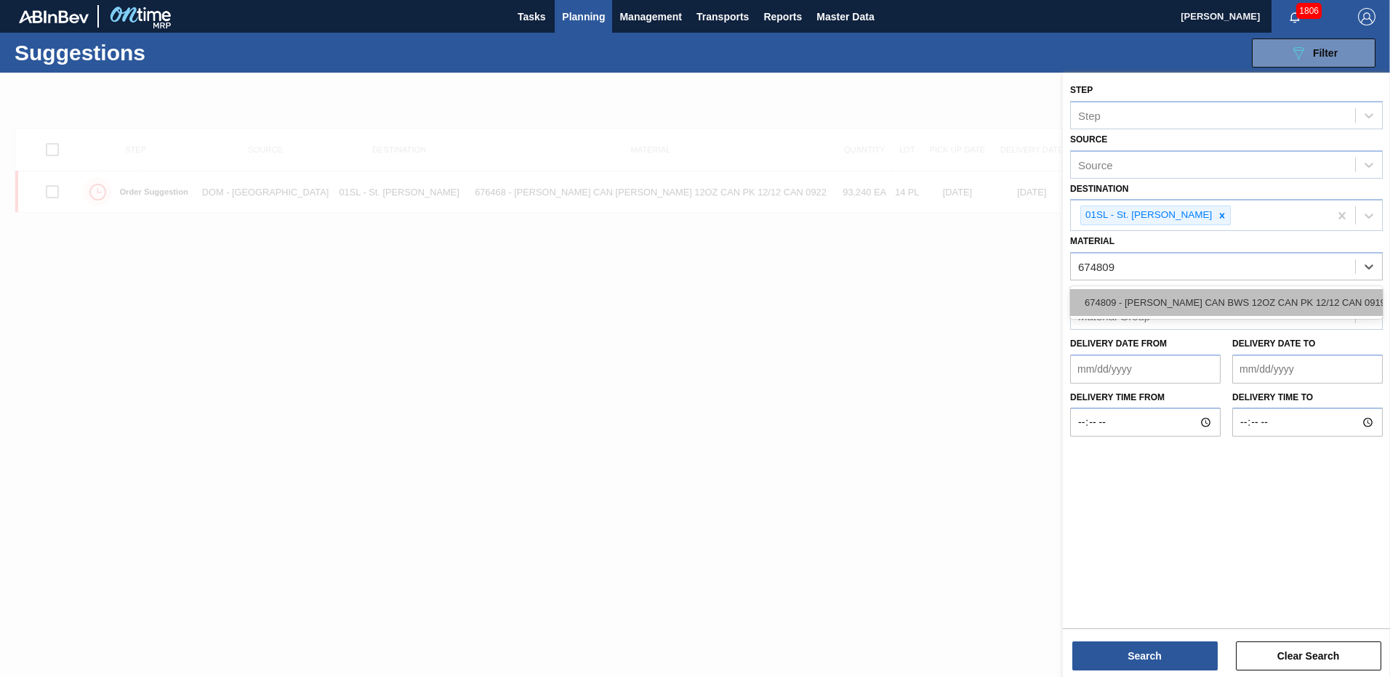
click at [1258, 297] on div "674809 - [PERSON_NAME] CAN BWS 12OZ CAN PK 12/12 CAN 0919" at bounding box center [1226, 302] width 313 height 27
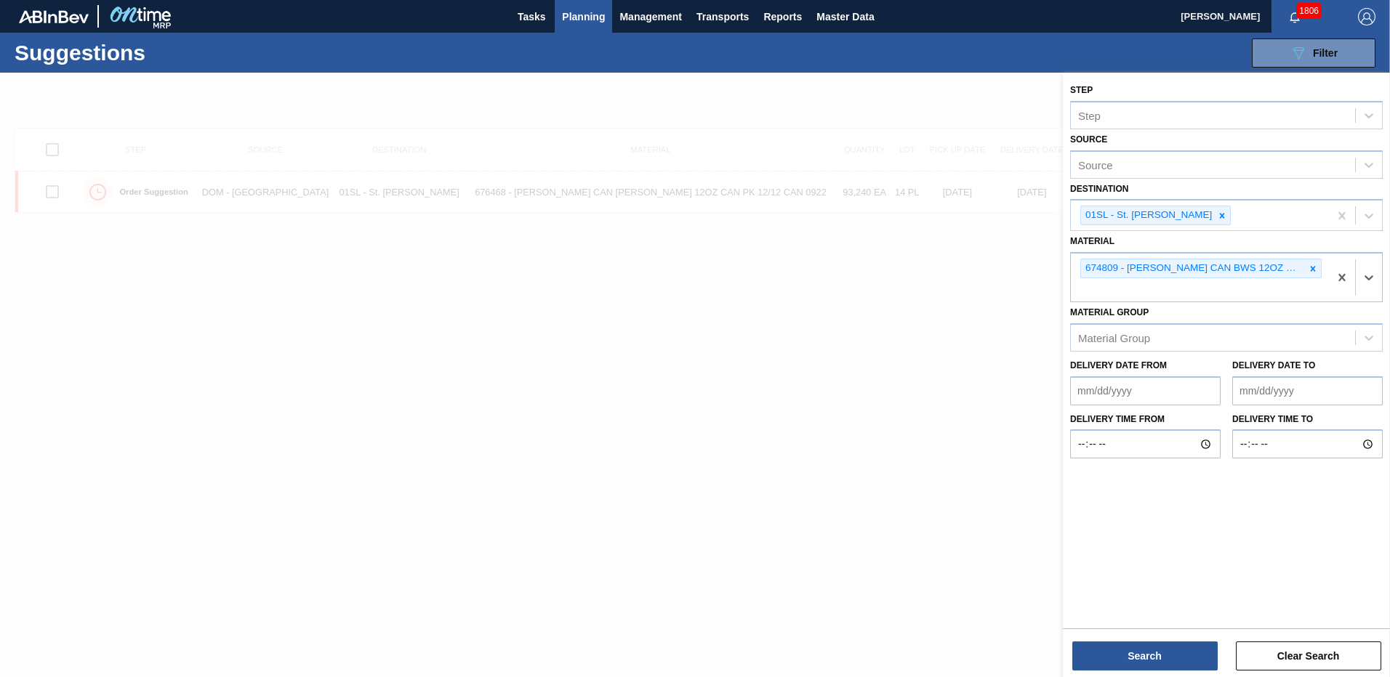
click at [1116, 639] on div "Search Clear Search" at bounding box center [1226, 649] width 327 height 41
click at [1122, 645] on button "Search" at bounding box center [1144, 656] width 145 height 29
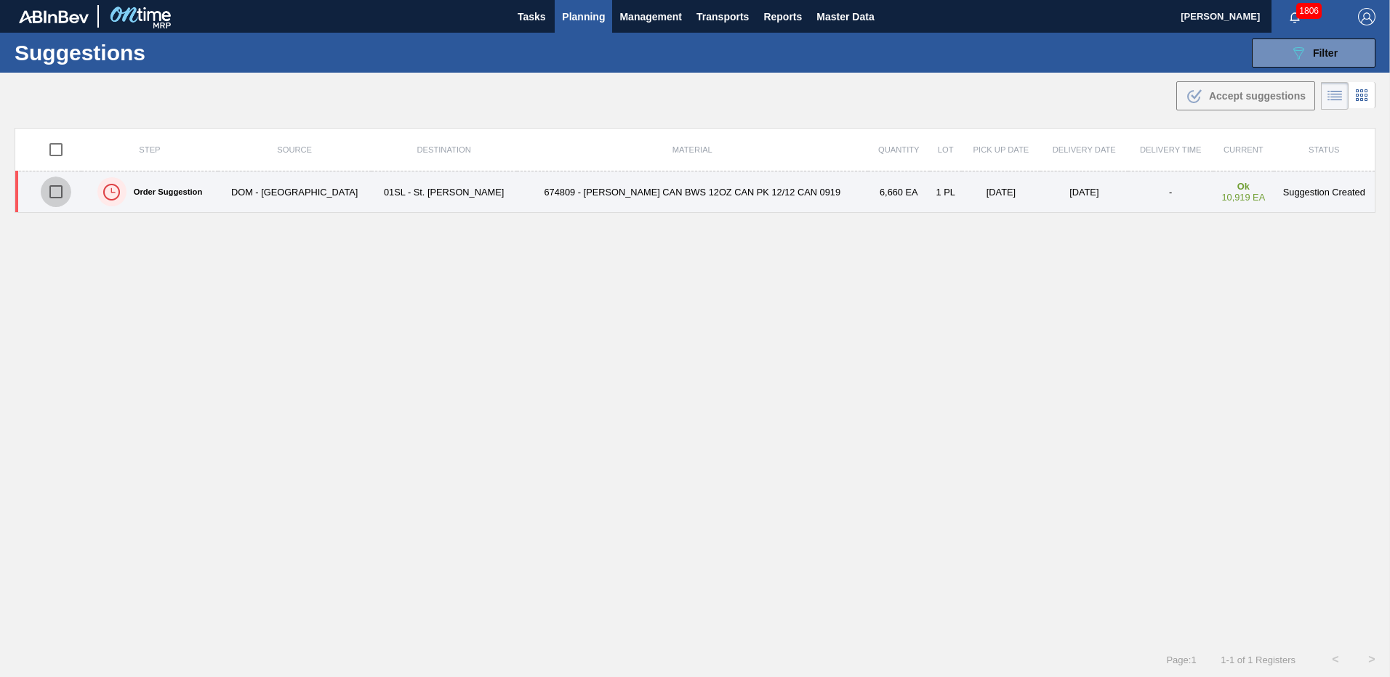
click at [65, 191] on input "checkbox" at bounding box center [56, 192] width 31 height 31
checkbox input "true"
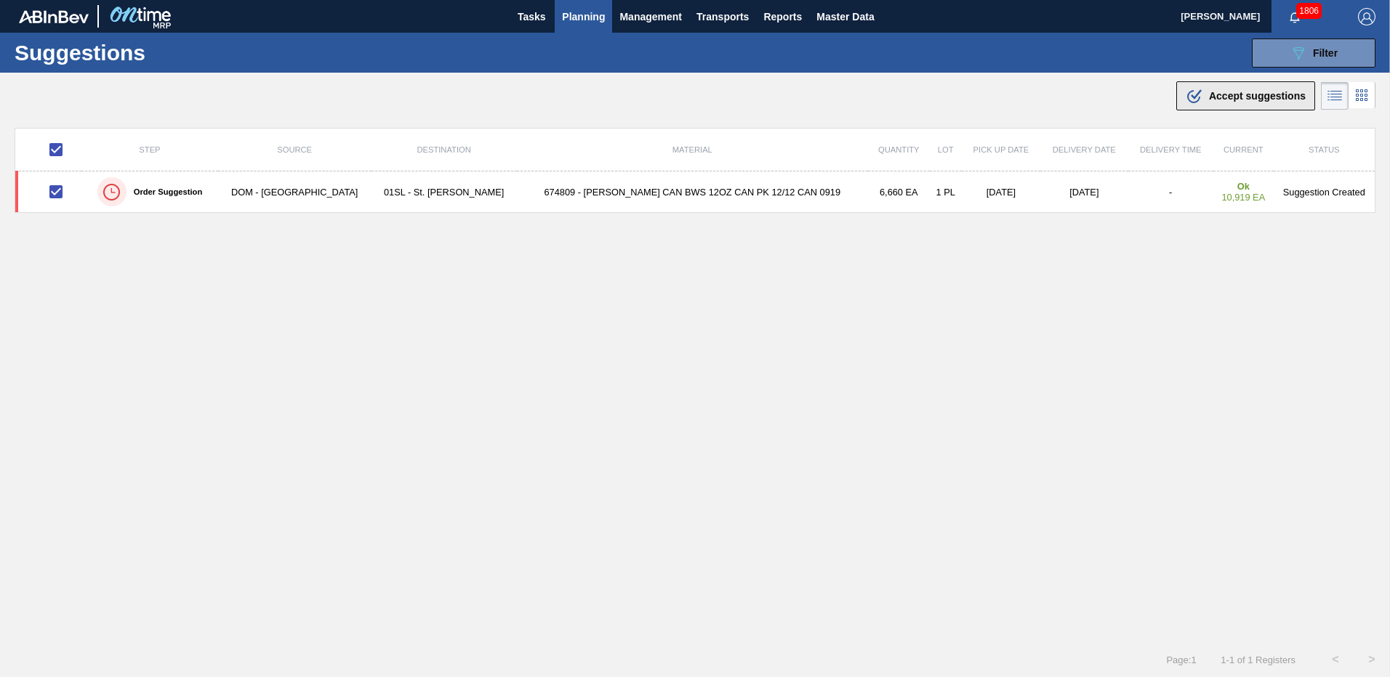
click at [1269, 91] on span "Accept suggestions" at bounding box center [1257, 96] width 97 height 12
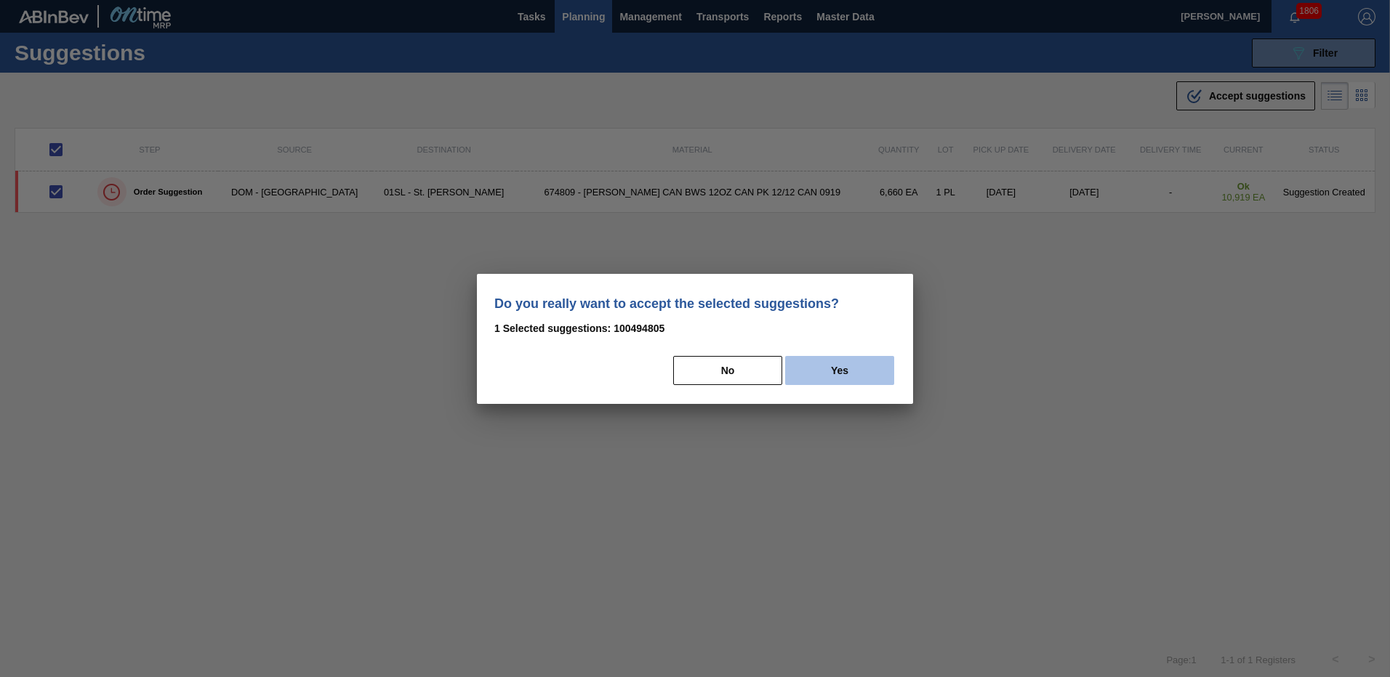
drag, startPoint x: 860, startPoint y: 367, endPoint x: 876, endPoint y: 366, distance: 16.0
click at [861, 368] on button "Yes" at bounding box center [839, 370] width 109 height 29
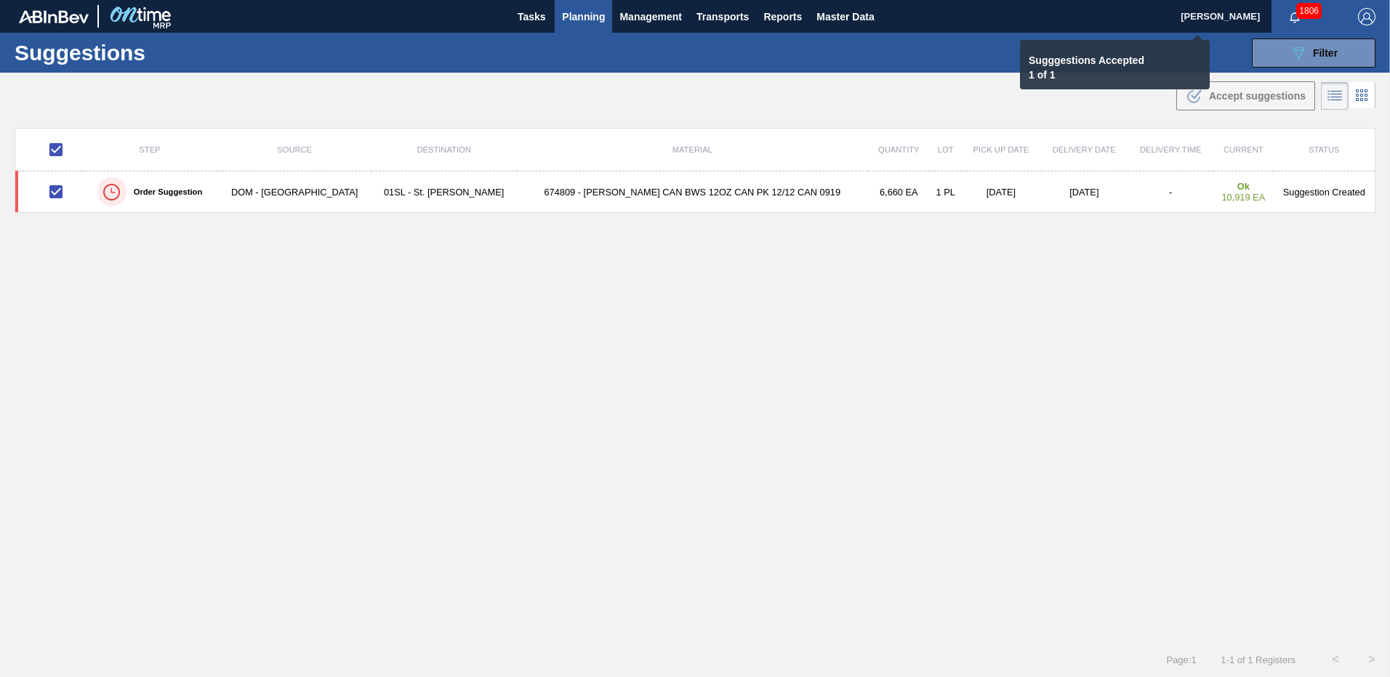
checkbox input "false"
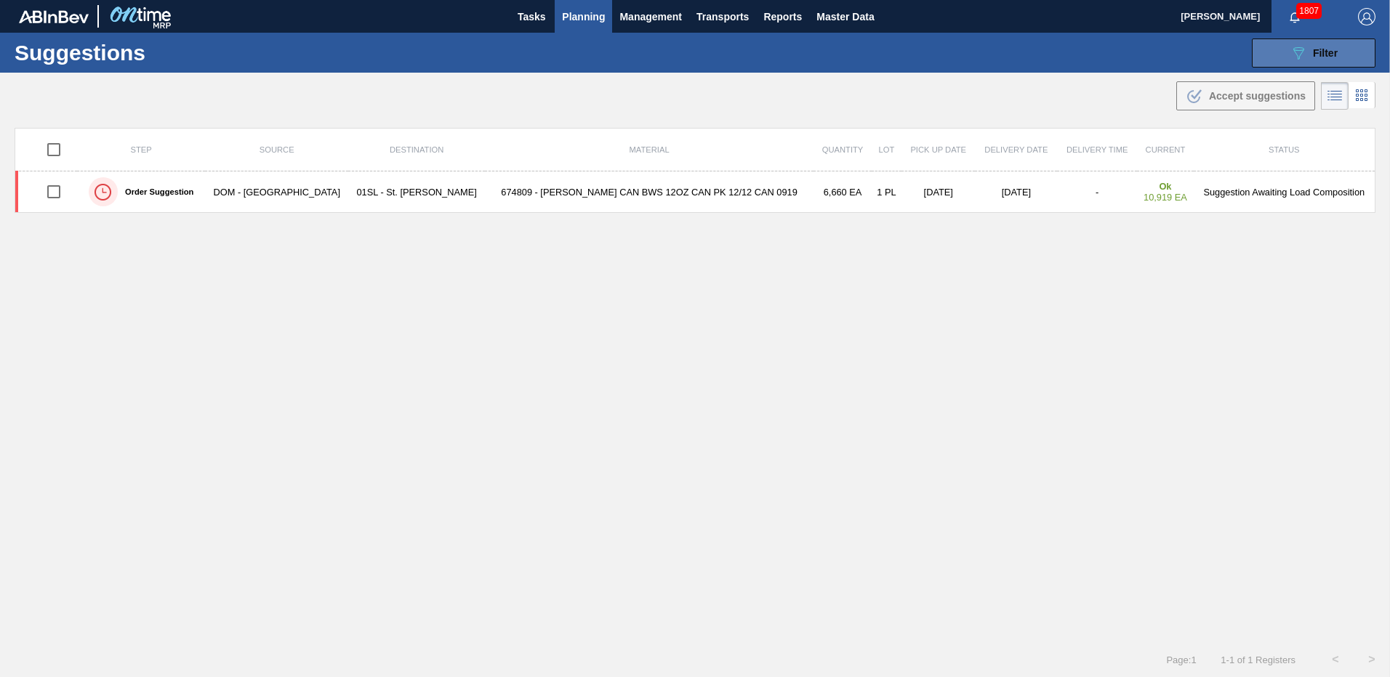
click at [1313, 52] on span "Filter" at bounding box center [1325, 53] width 25 height 12
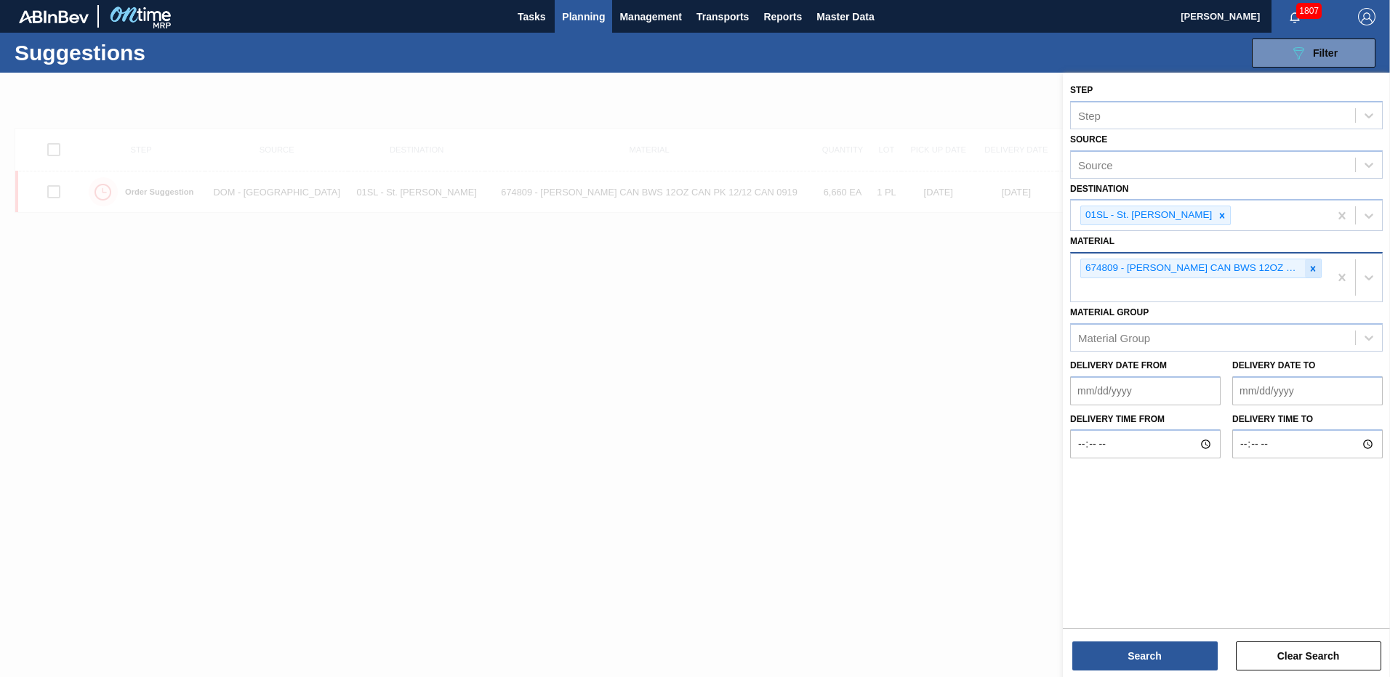
click at [1308, 272] on icon at bounding box center [1313, 269] width 10 height 10
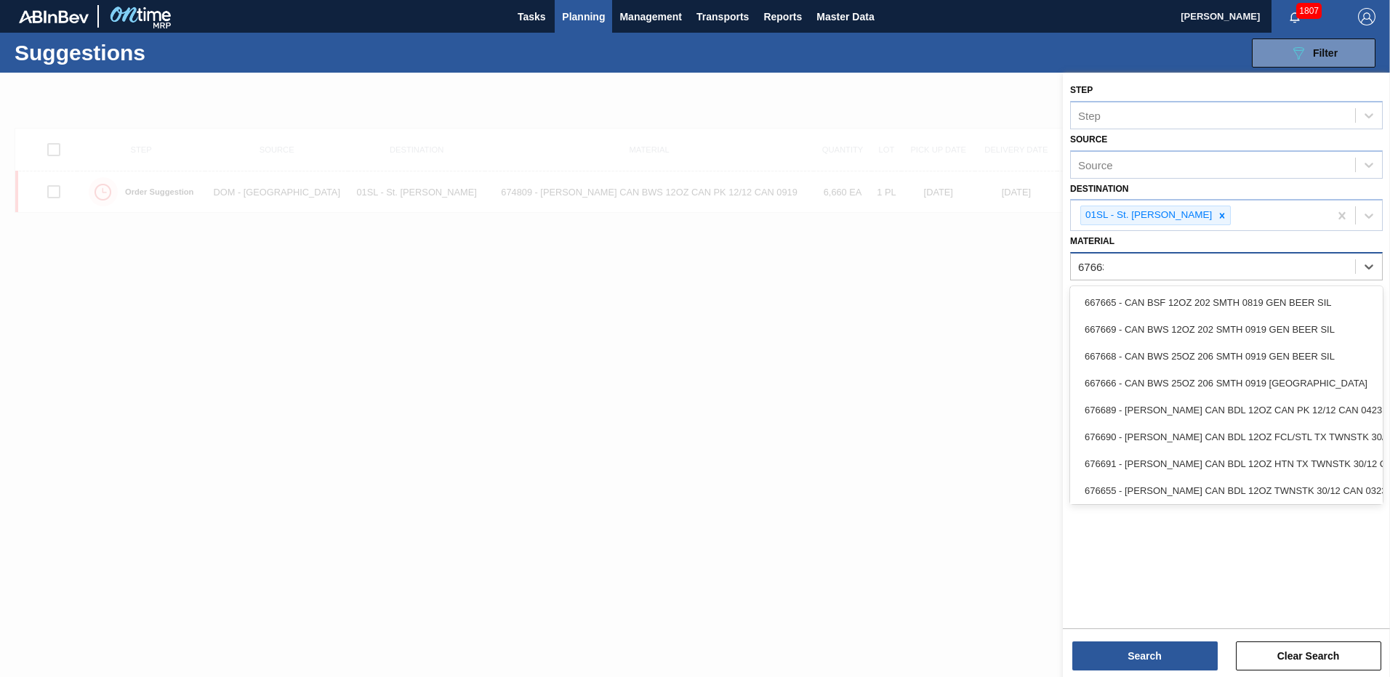
type input "676631"
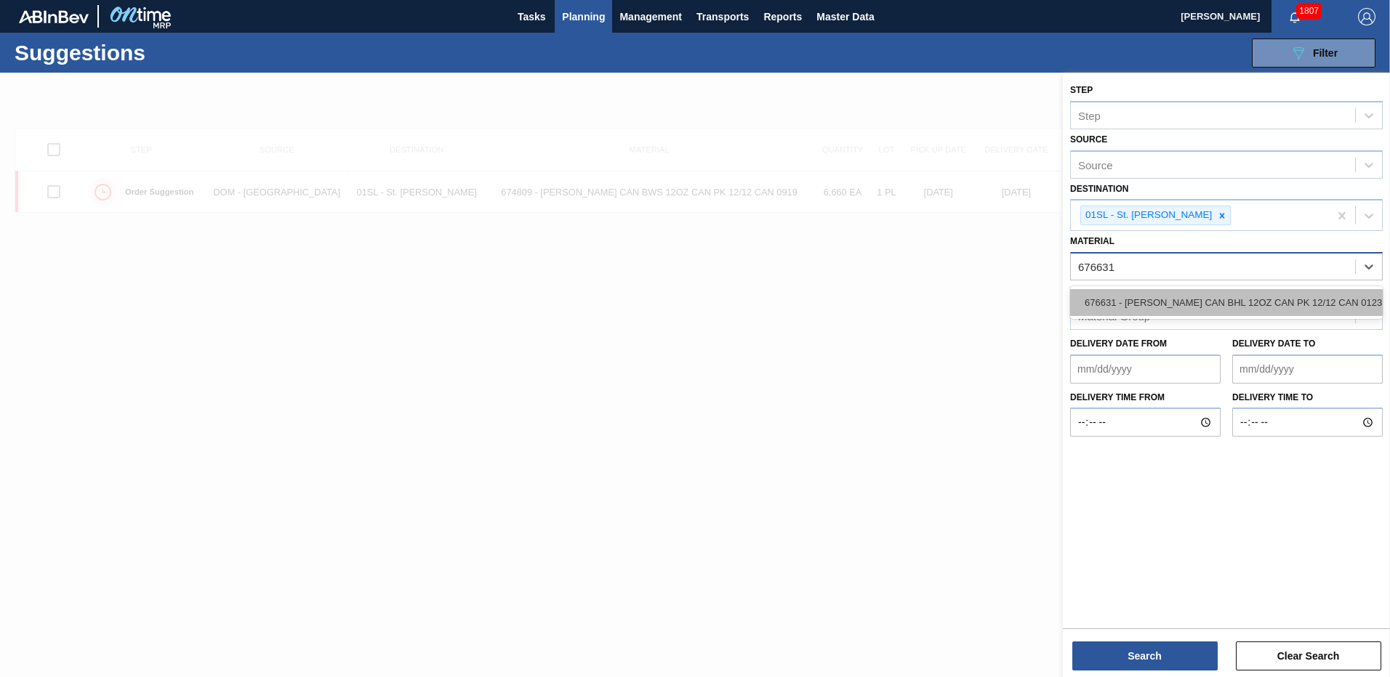
click at [1220, 297] on div "676631 - [PERSON_NAME] CAN BHL 12OZ CAN PK 12/12 CAN 0123" at bounding box center [1226, 302] width 313 height 27
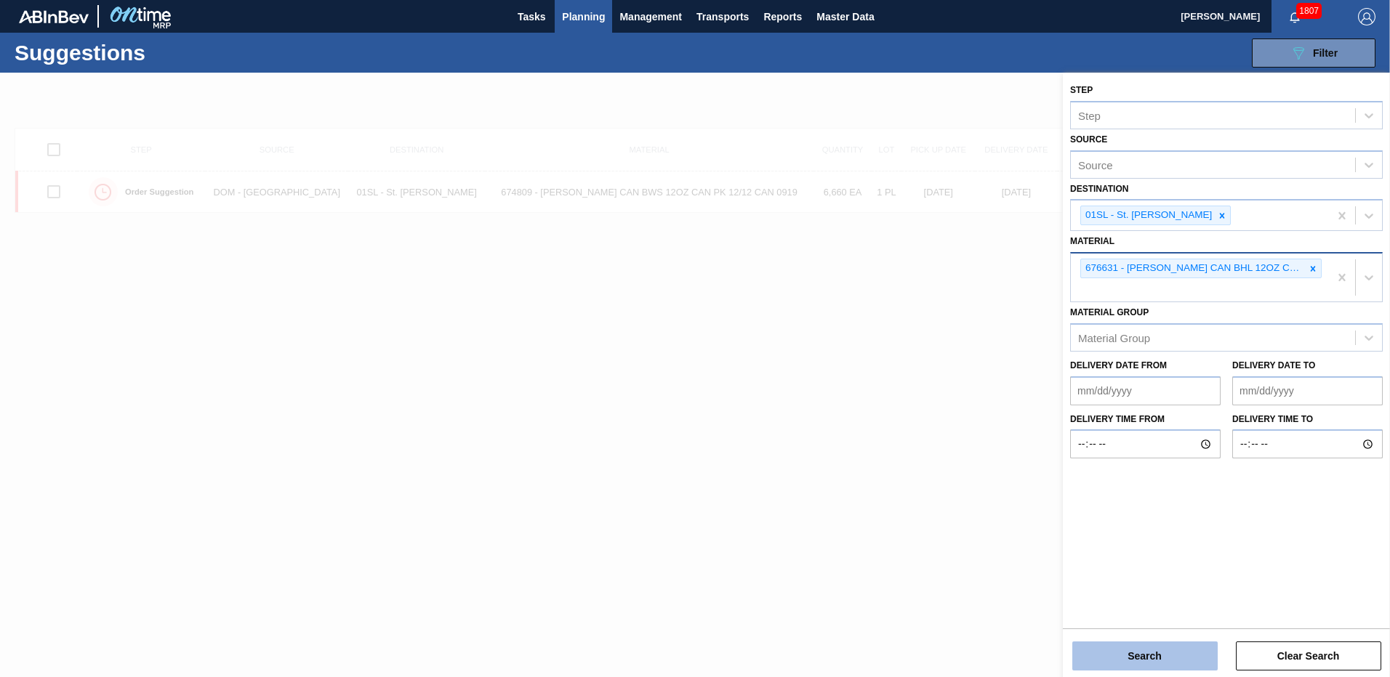
click at [1154, 659] on button "Search" at bounding box center [1144, 656] width 145 height 29
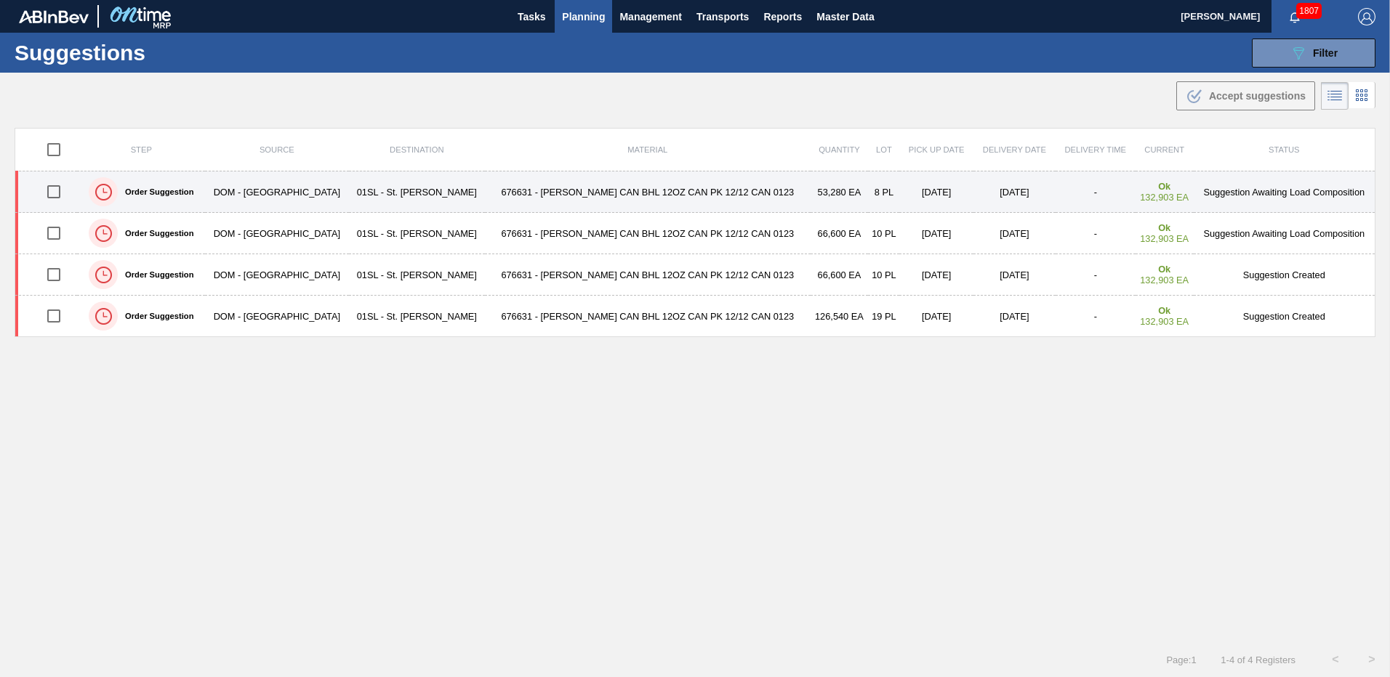
click at [60, 195] on input "checkbox" at bounding box center [54, 192] width 31 height 31
checkbox input "true"
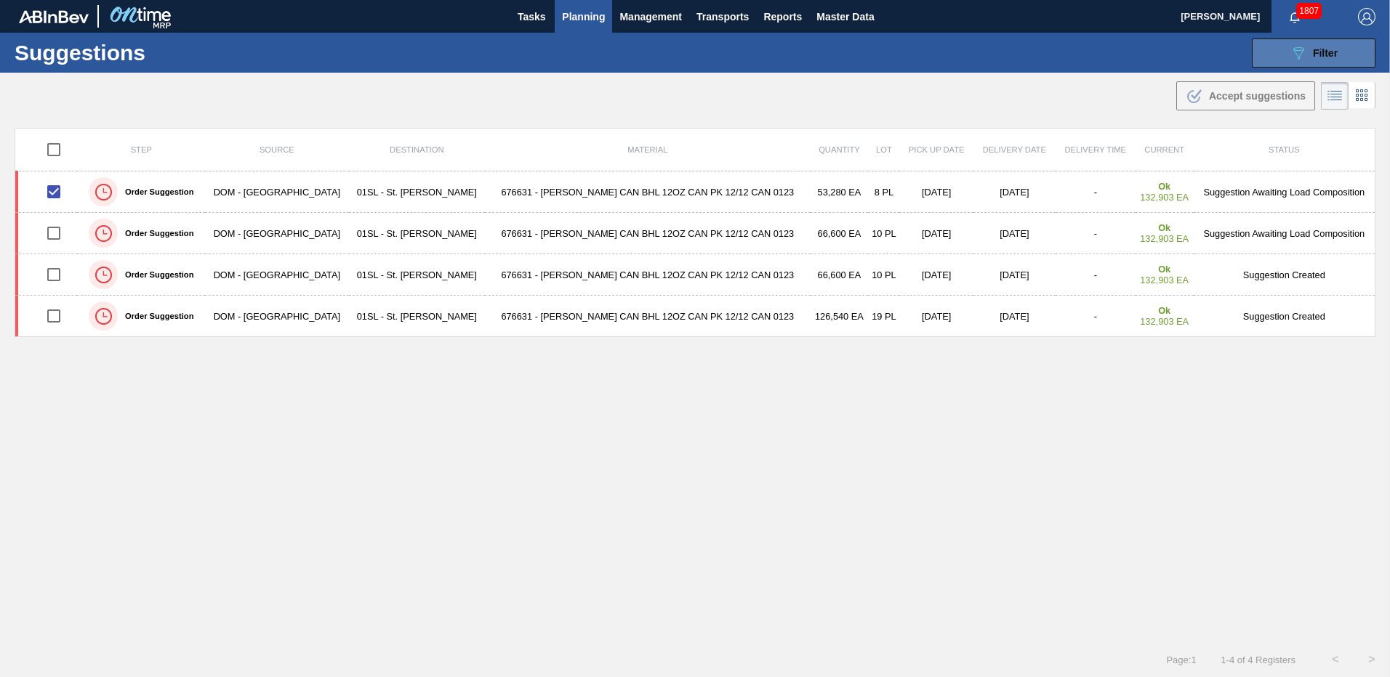
click at [1298, 49] on icon "089F7B8B-B2A5-4AFE-B5C0-19BA573D28AC" at bounding box center [1297, 52] width 17 height 17
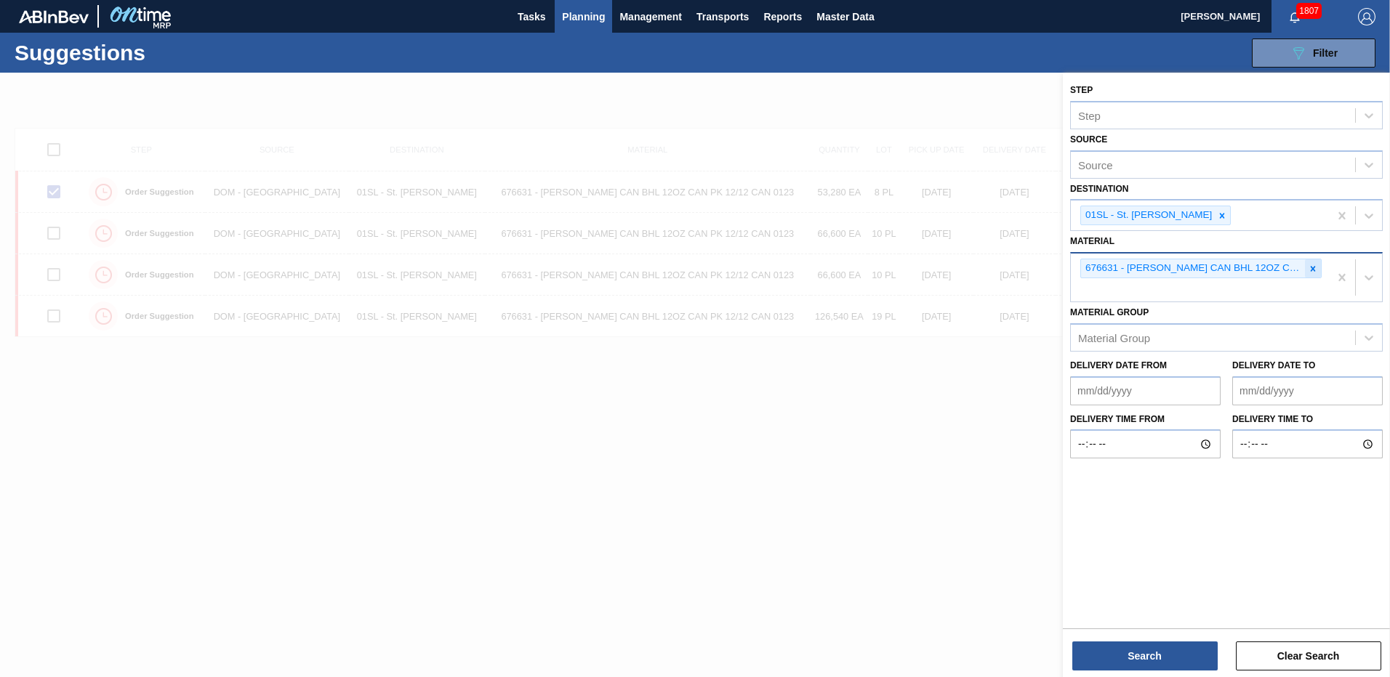
click at [1312, 268] on icon at bounding box center [1313, 268] width 5 height 5
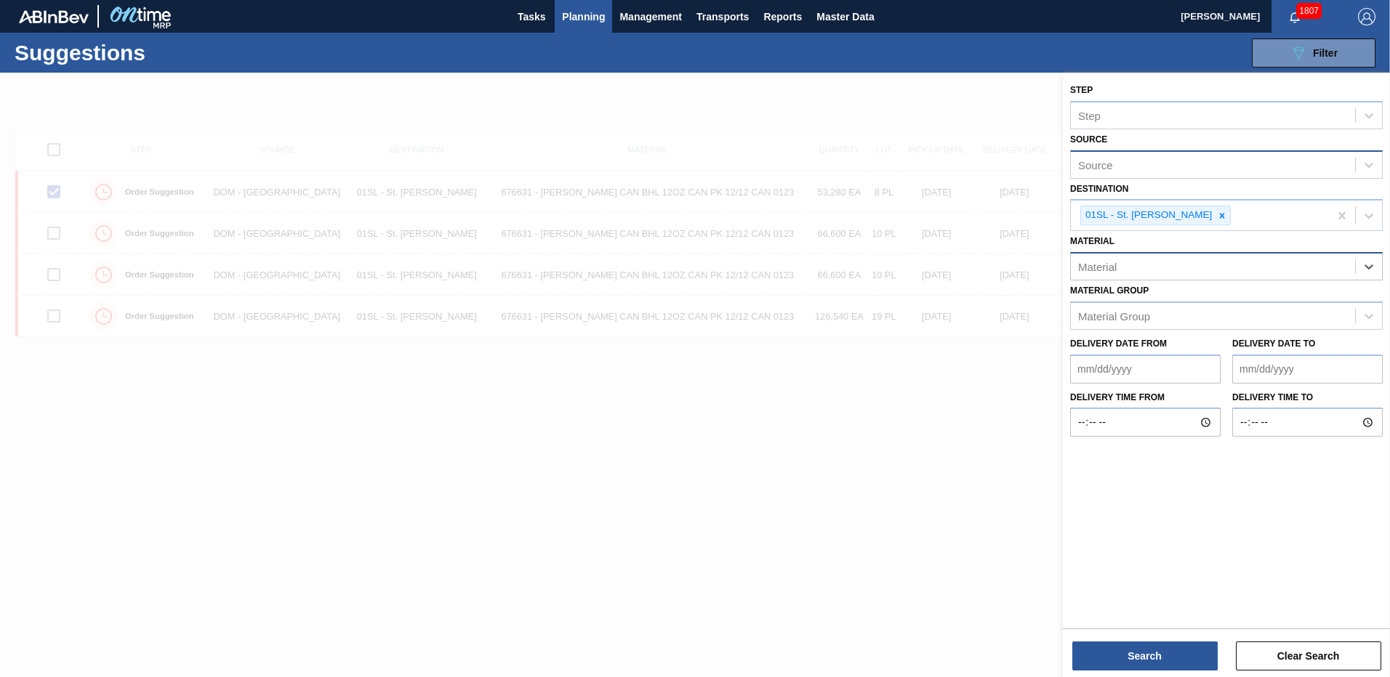
click at [1190, 163] on div "Source" at bounding box center [1213, 164] width 284 height 21
type input "domi"
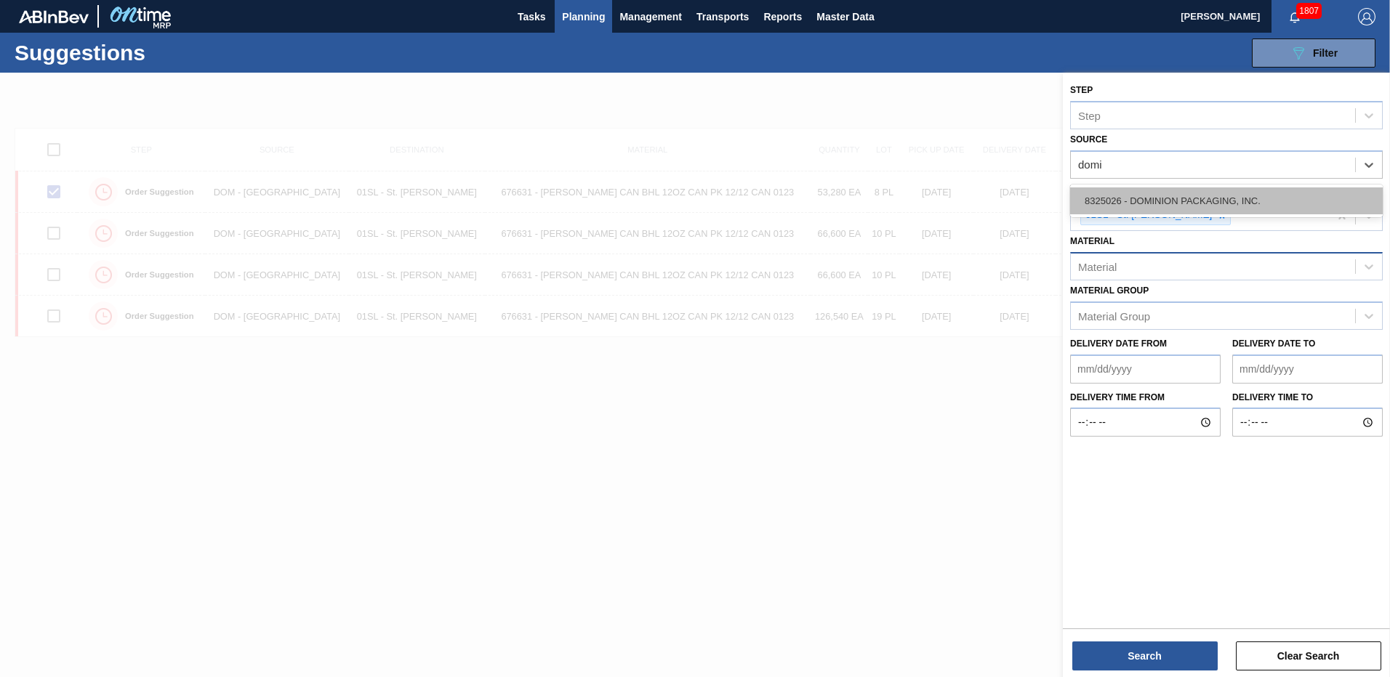
click at [1210, 198] on div "8325026 - DOMINION PACKAGING, INC." at bounding box center [1226, 201] width 313 height 27
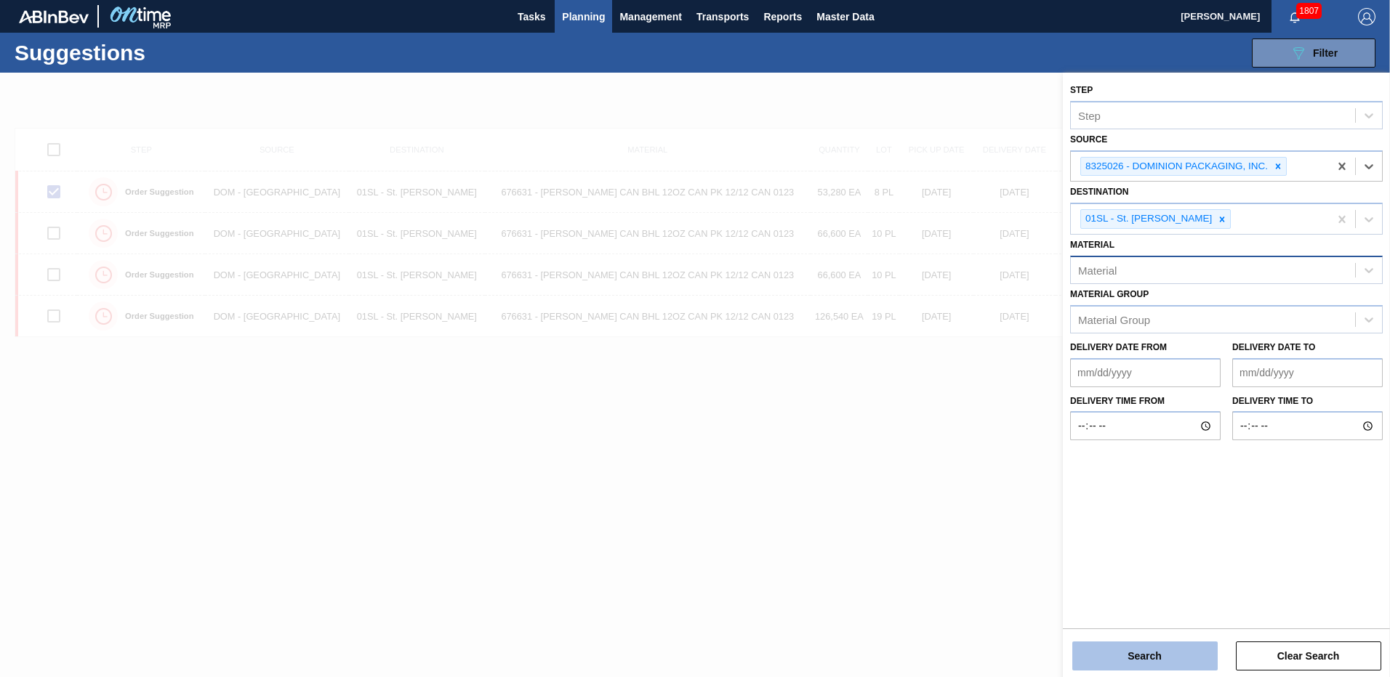
click at [1168, 645] on button "Search" at bounding box center [1144, 656] width 145 height 29
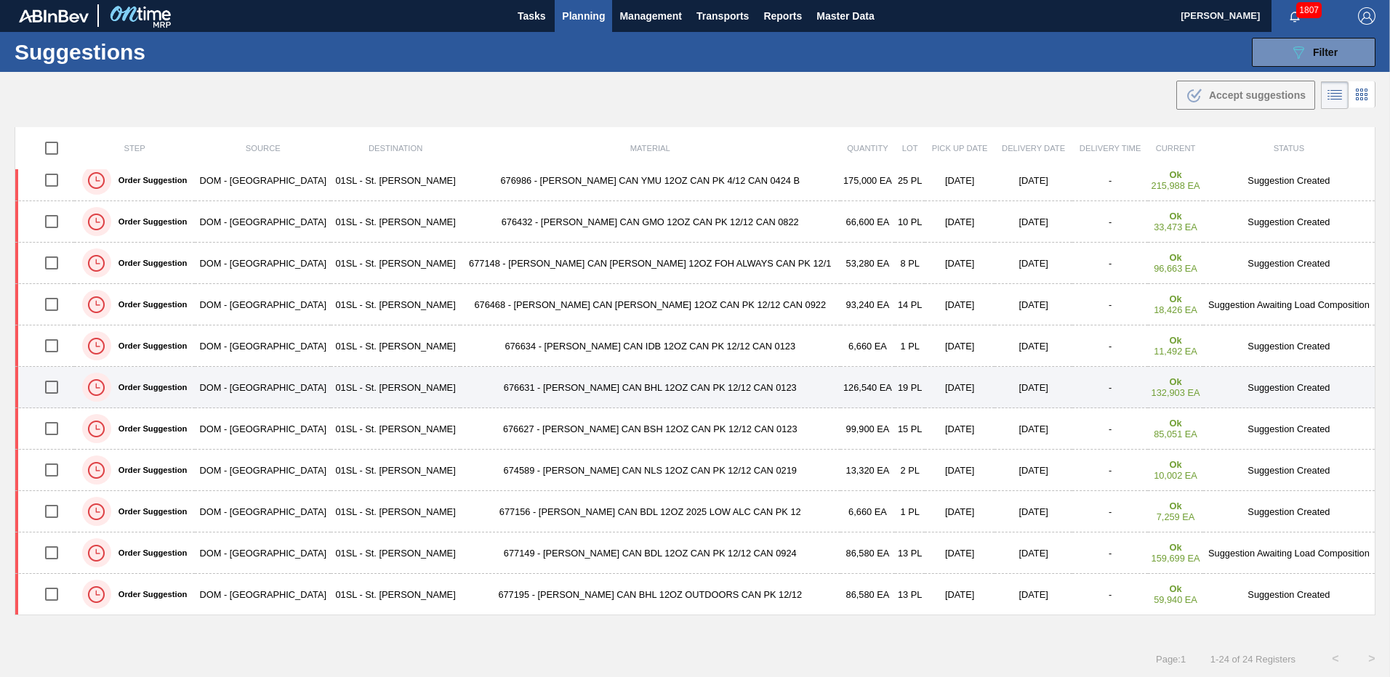
scroll to position [183, 0]
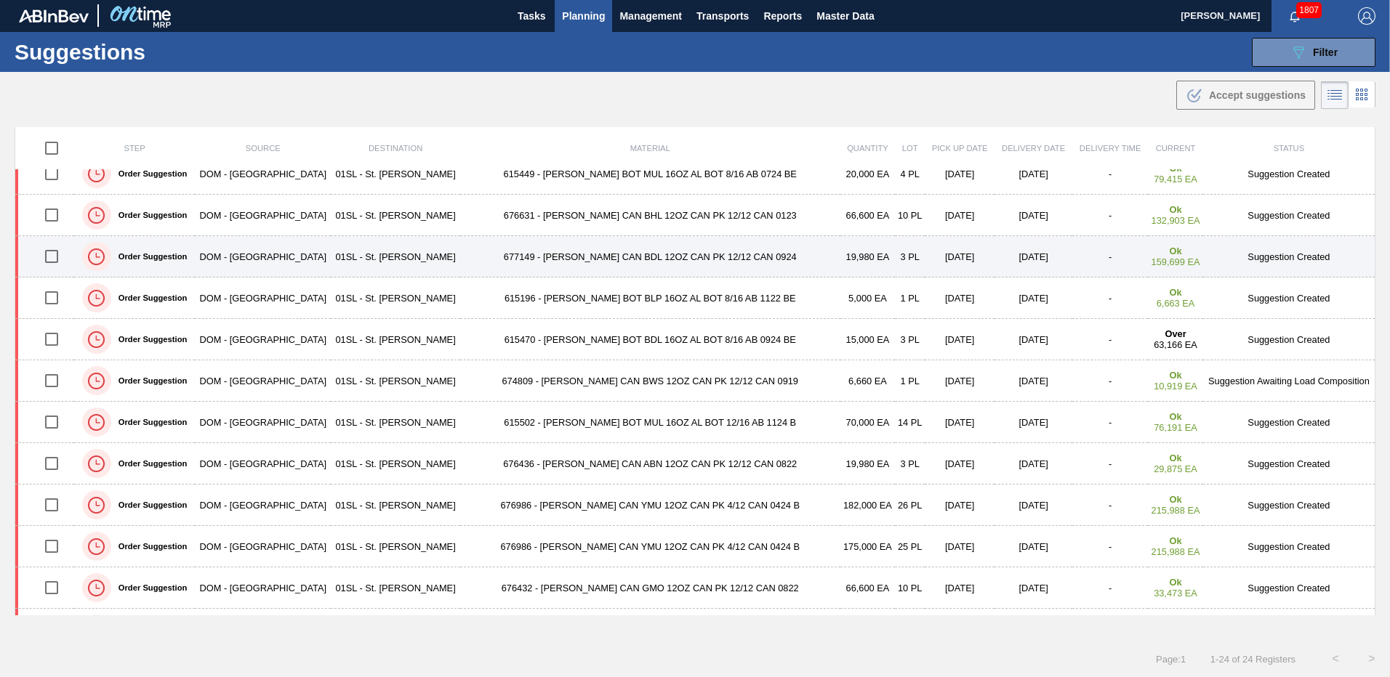
click at [56, 257] on input "checkbox" at bounding box center [51, 256] width 31 height 31
checkbox input "true"
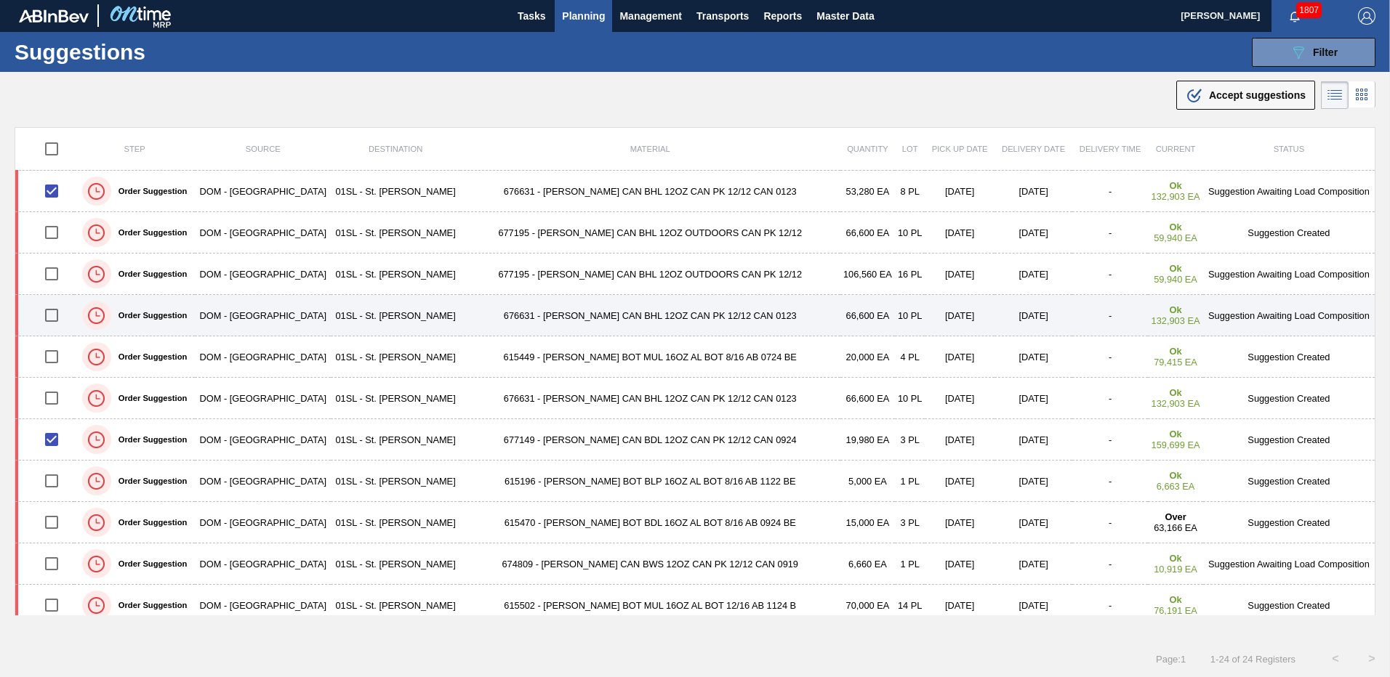
scroll to position [147, 0]
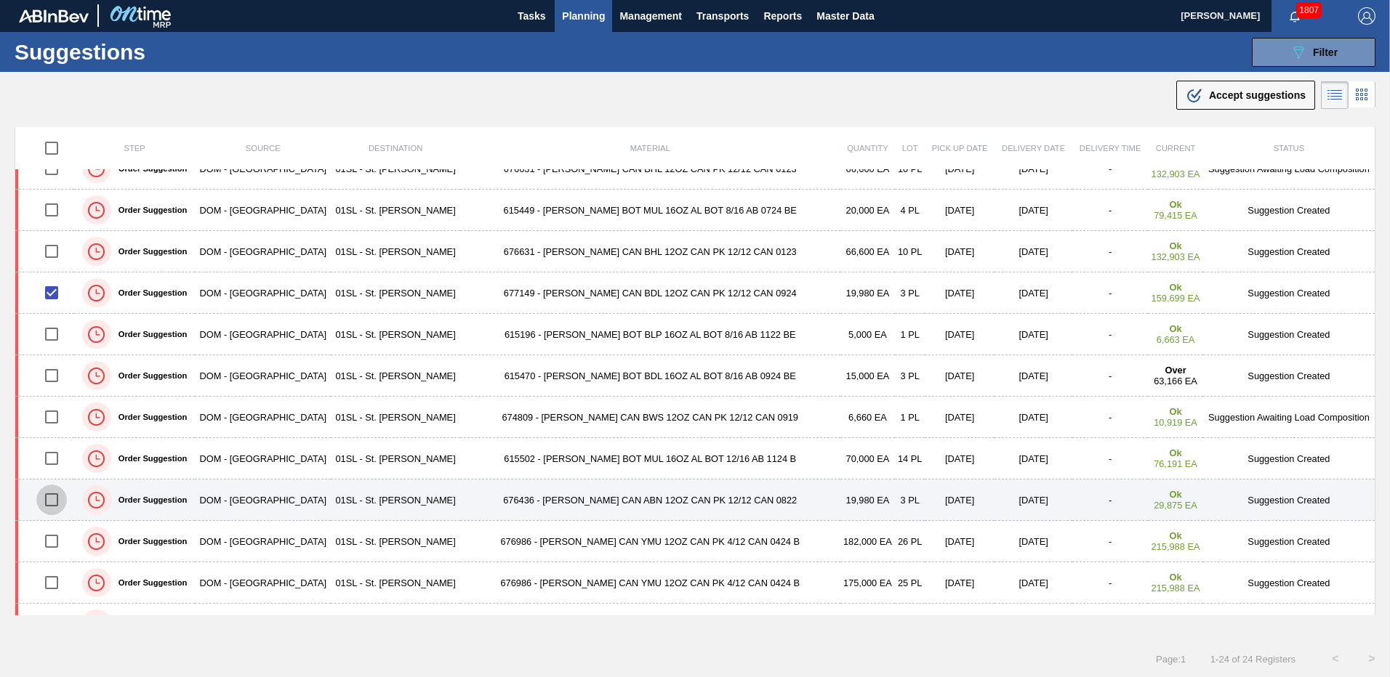
click at [61, 500] on input "checkbox" at bounding box center [51, 500] width 31 height 31
checkbox input "true"
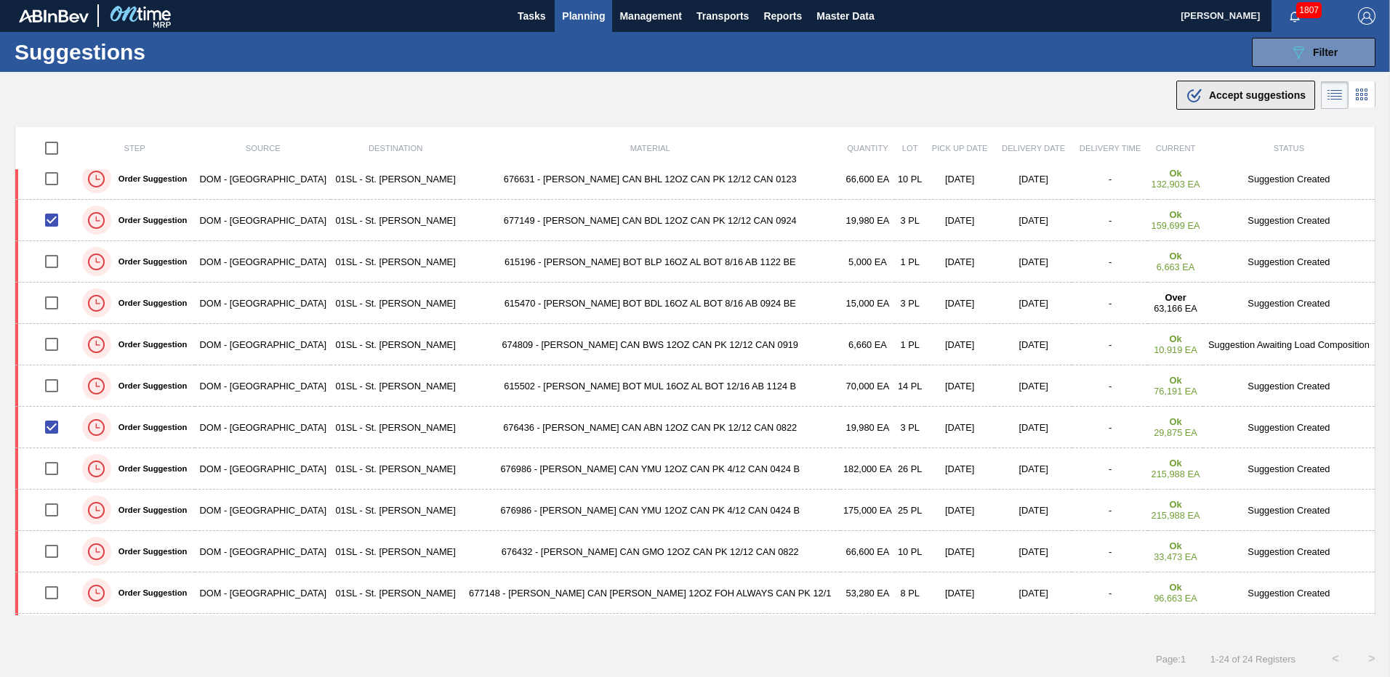
click at [1268, 102] on div ".b{fill:var(--color-action-default)} Accept suggestions" at bounding box center [1246, 94] width 120 height 17
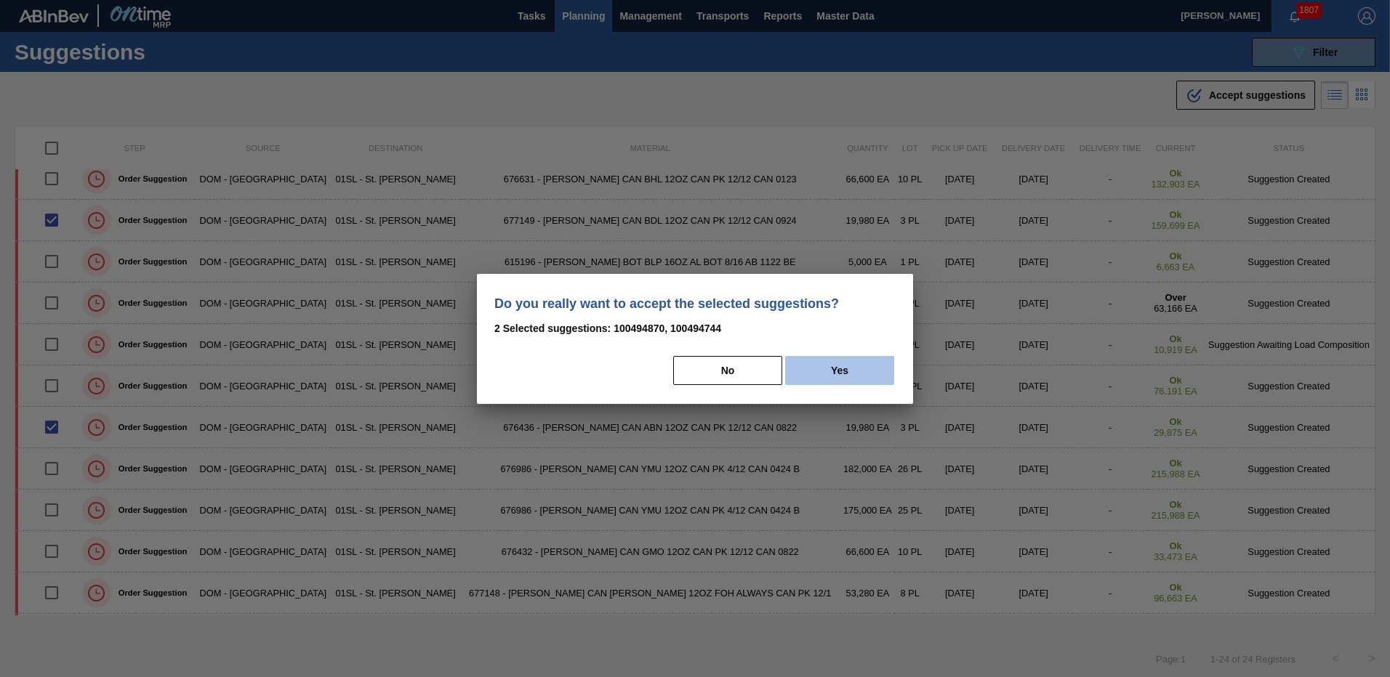
click at [880, 371] on button "Yes" at bounding box center [839, 370] width 109 height 29
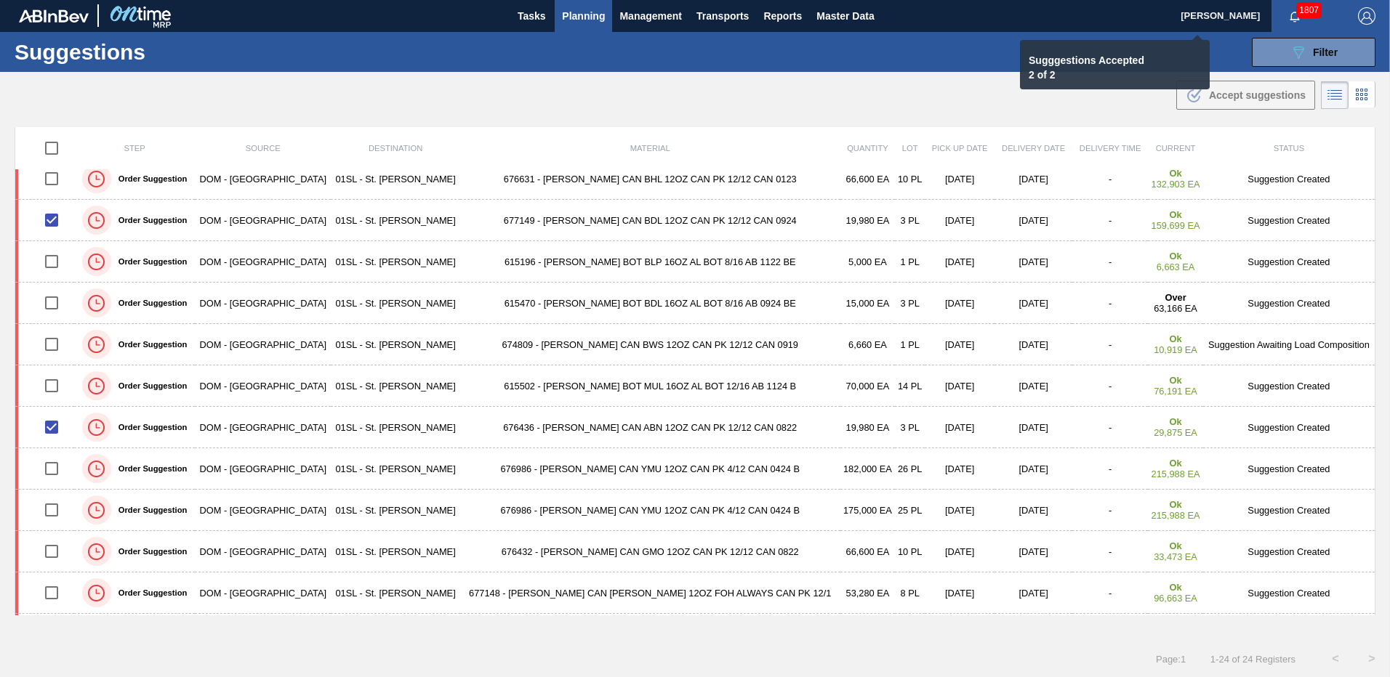
checkbox input "false"
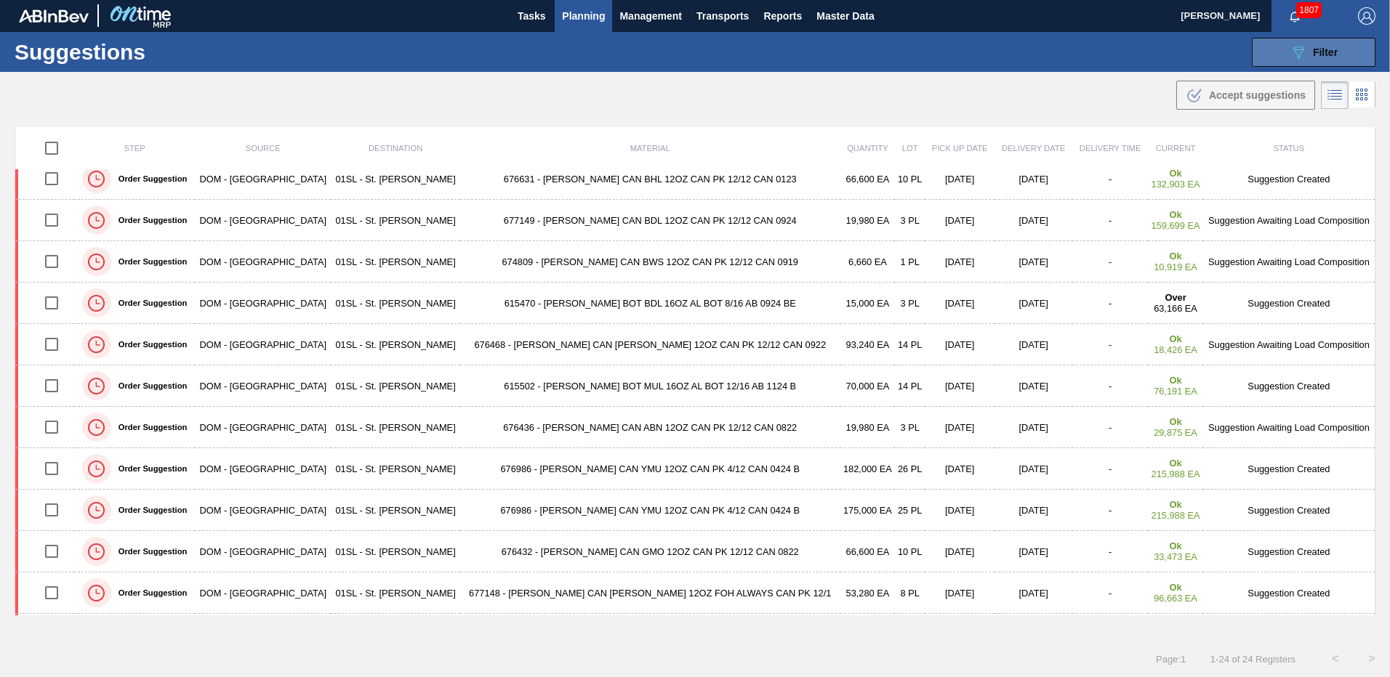
click at [1284, 55] on button "089F7B8B-B2A5-4AFE-B5C0-19BA573D28AC Filter" at bounding box center [1314, 52] width 124 height 29
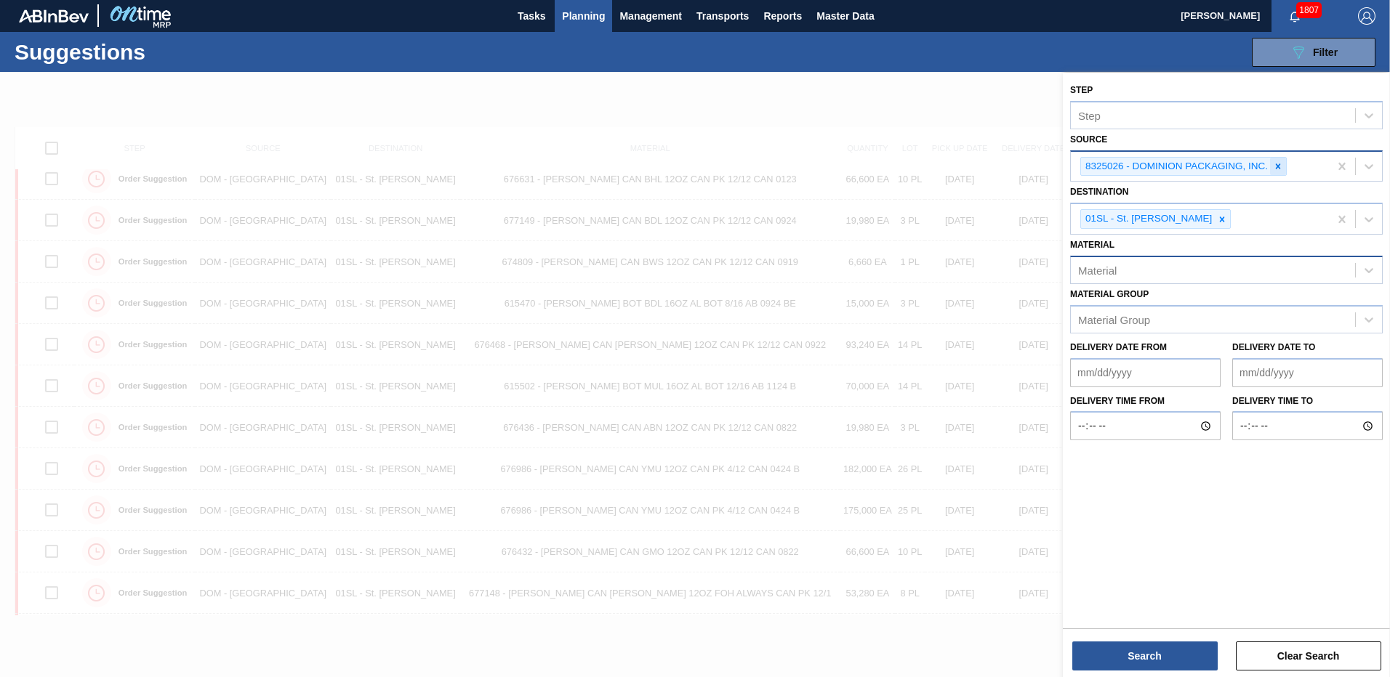
click at [1277, 162] on icon at bounding box center [1278, 166] width 10 height 10
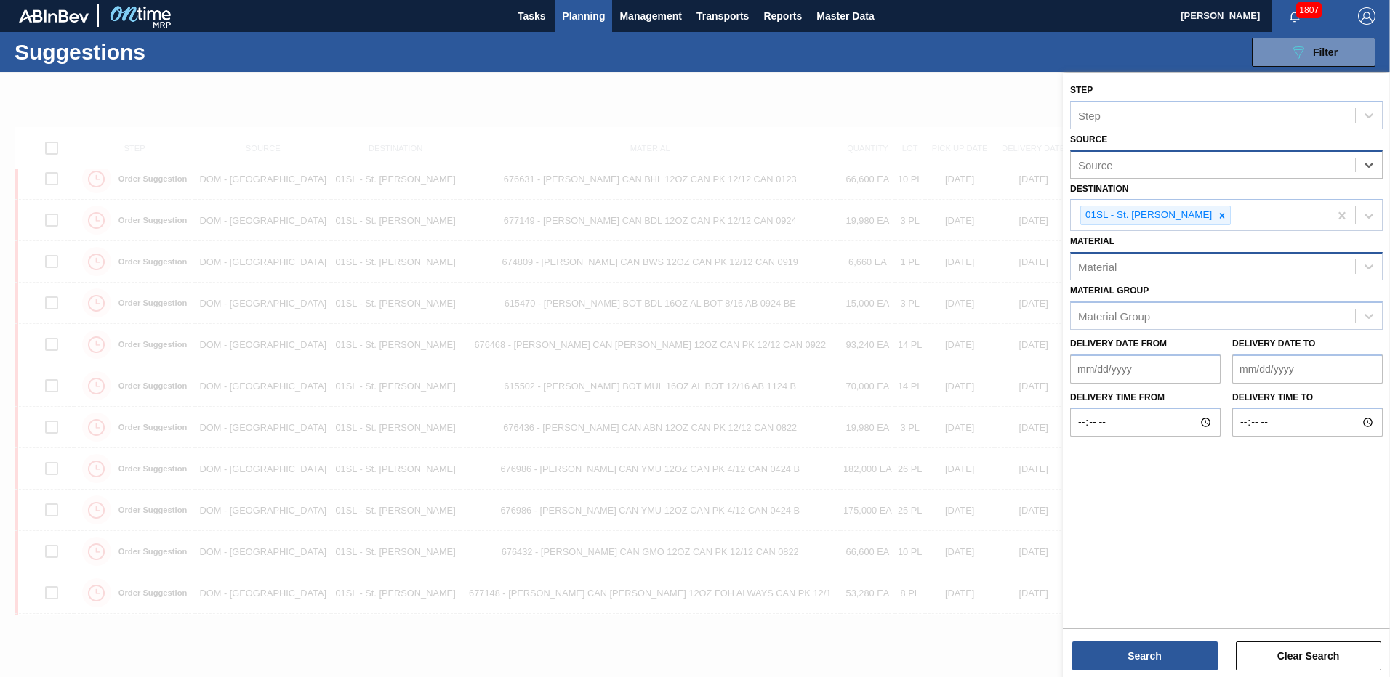
click at [1185, 270] on div "Material" at bounding box center [1213, 267] width 284 height 21
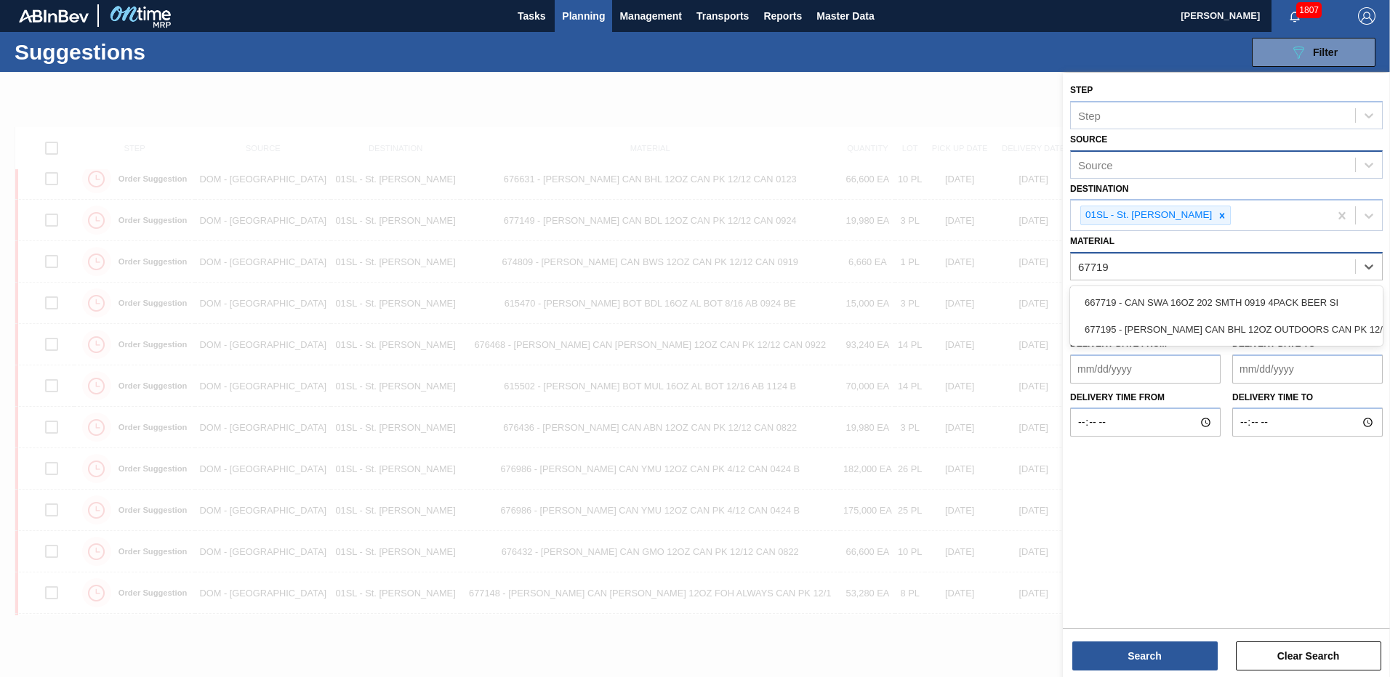
type input "677195"
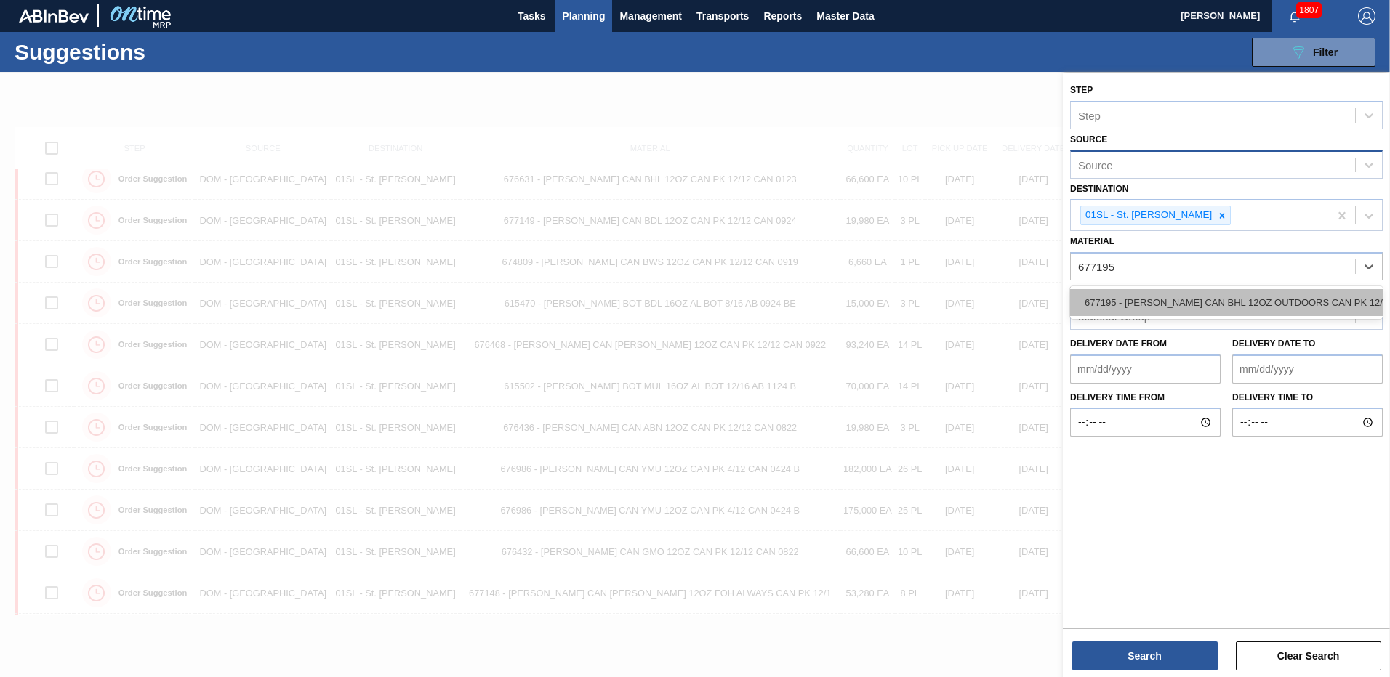
click at [1190, 295] on div "677195 - [PERSON_NAME] CAN BHL 12OZ OUTDOORS CAN PK 12/12" at bounding box center [1226, 302] width 313 height 27
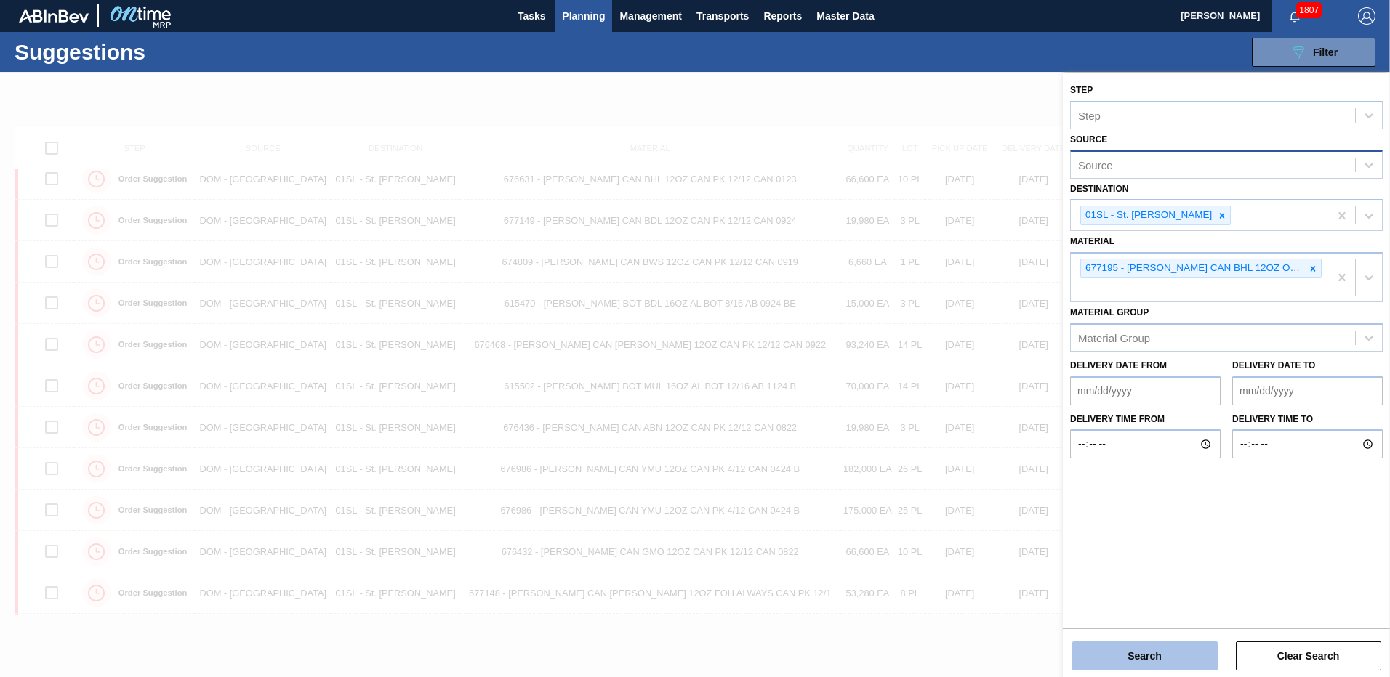
click at [1156, 662] on button "Search" at bounding box center [1144, 656] width 145 height 29
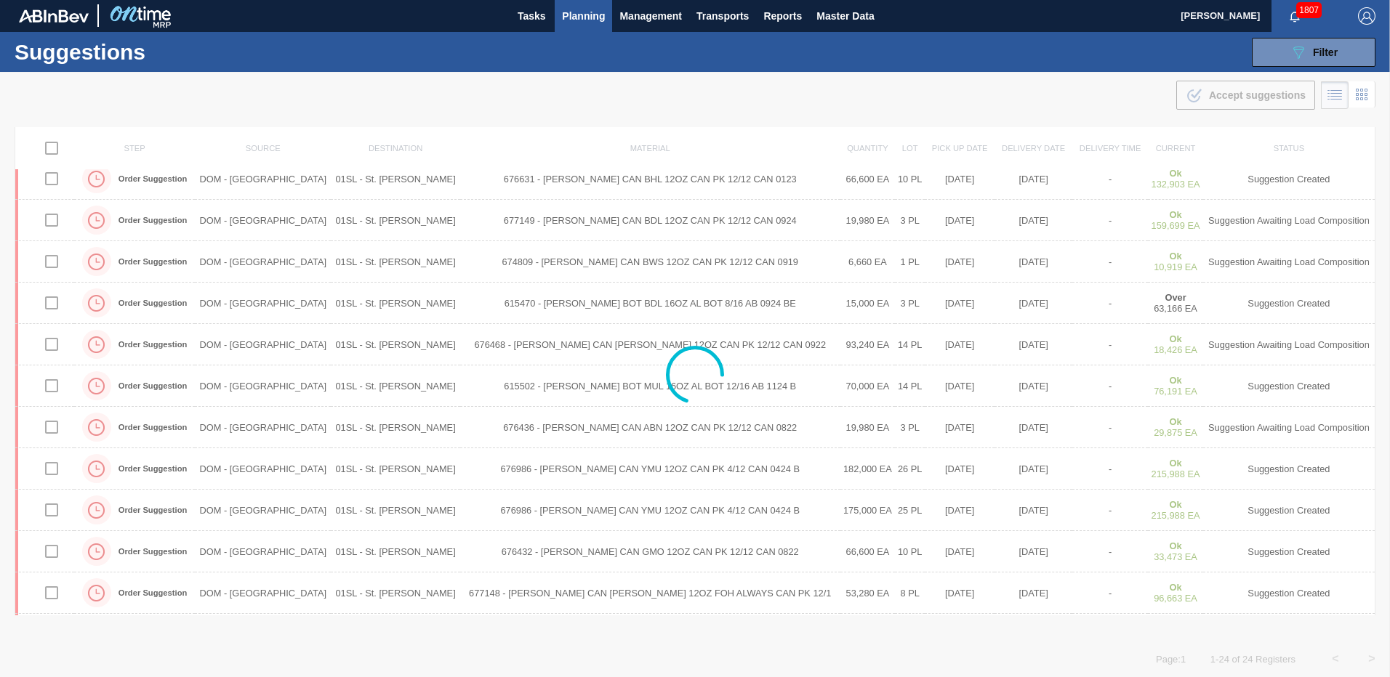
scroll to position [0, 0]
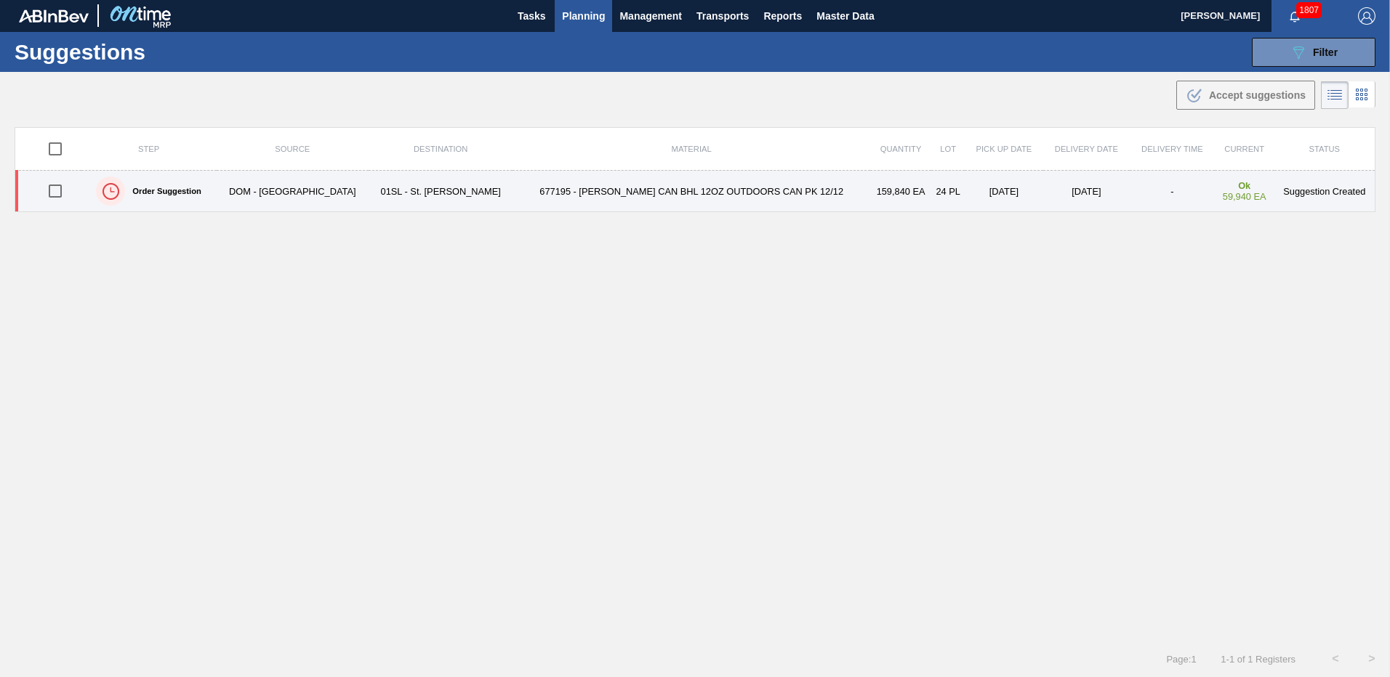
click at [52, 191] on input "checkbox" at bounding box center [55, 191] width 31 height 31
checkbox input "true"
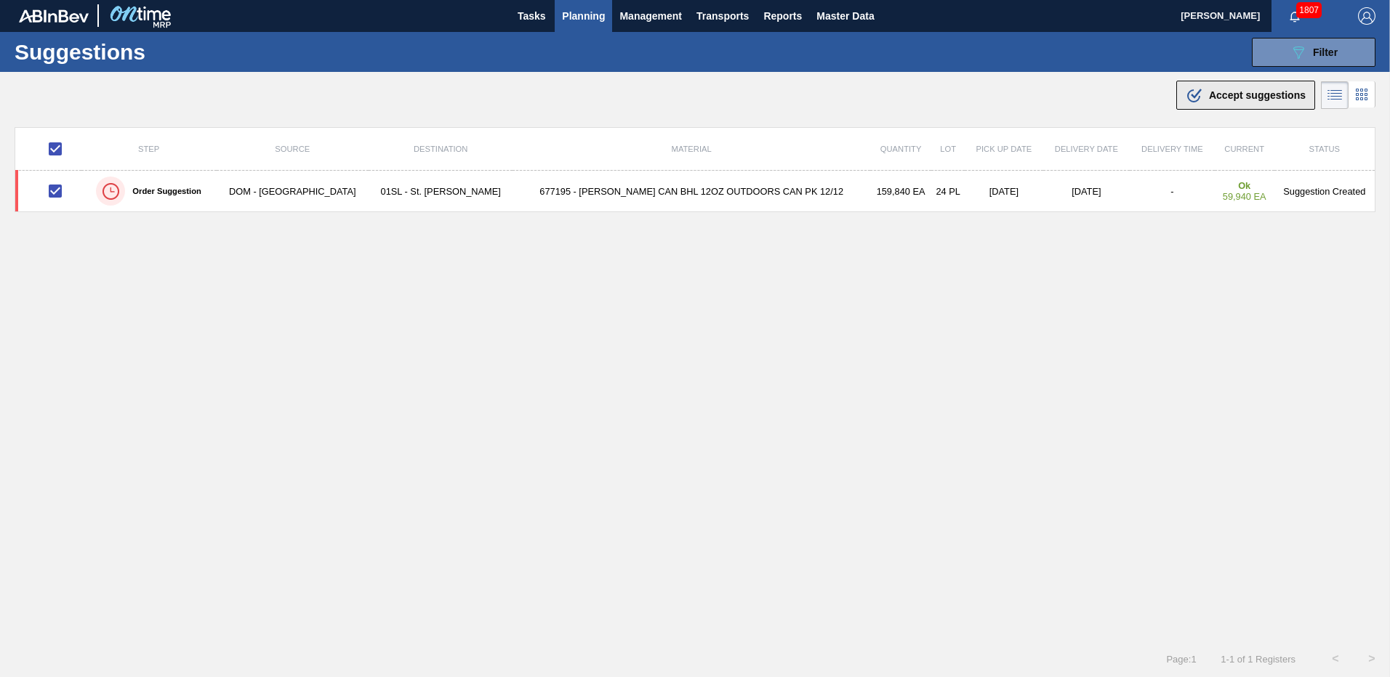
click at [1252, 96] on span "Accept suggestions" at bounding box center [1257, 95] width 97 height 12
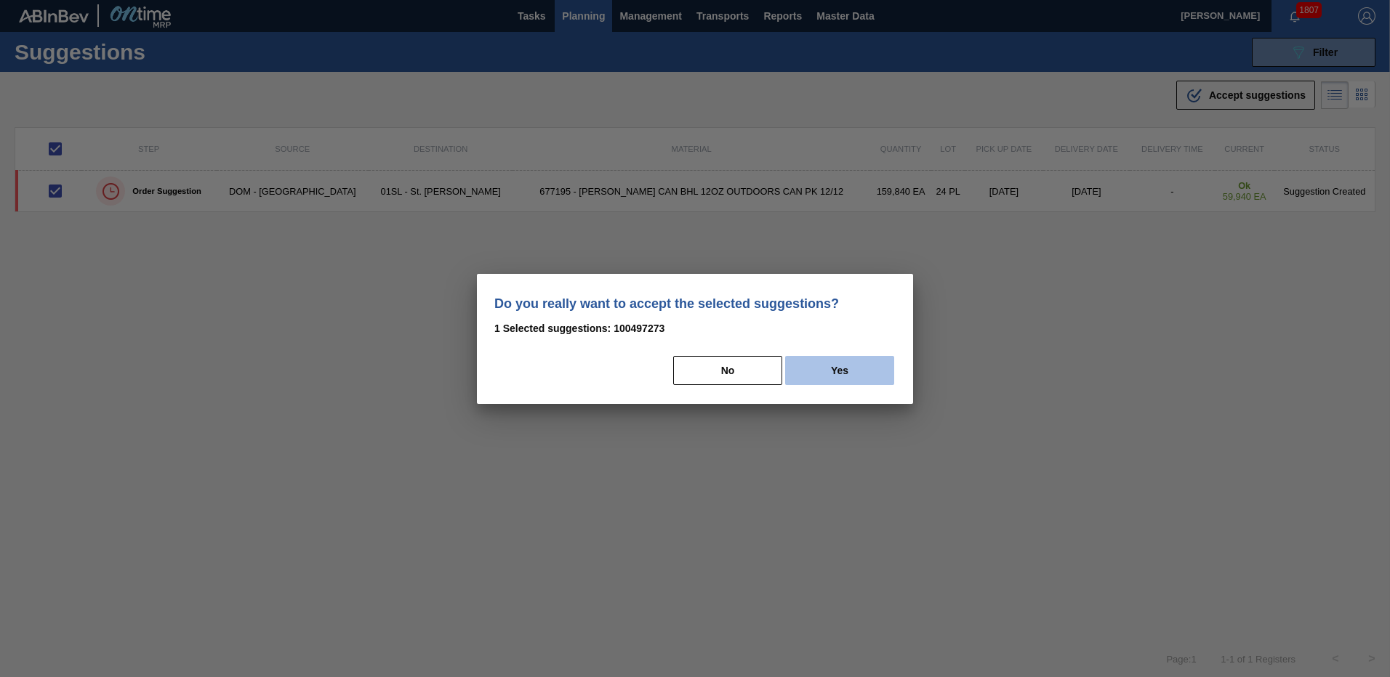
click at [829, 366] on button "Yes" at bounding box center [839, 370] width 109 height 29
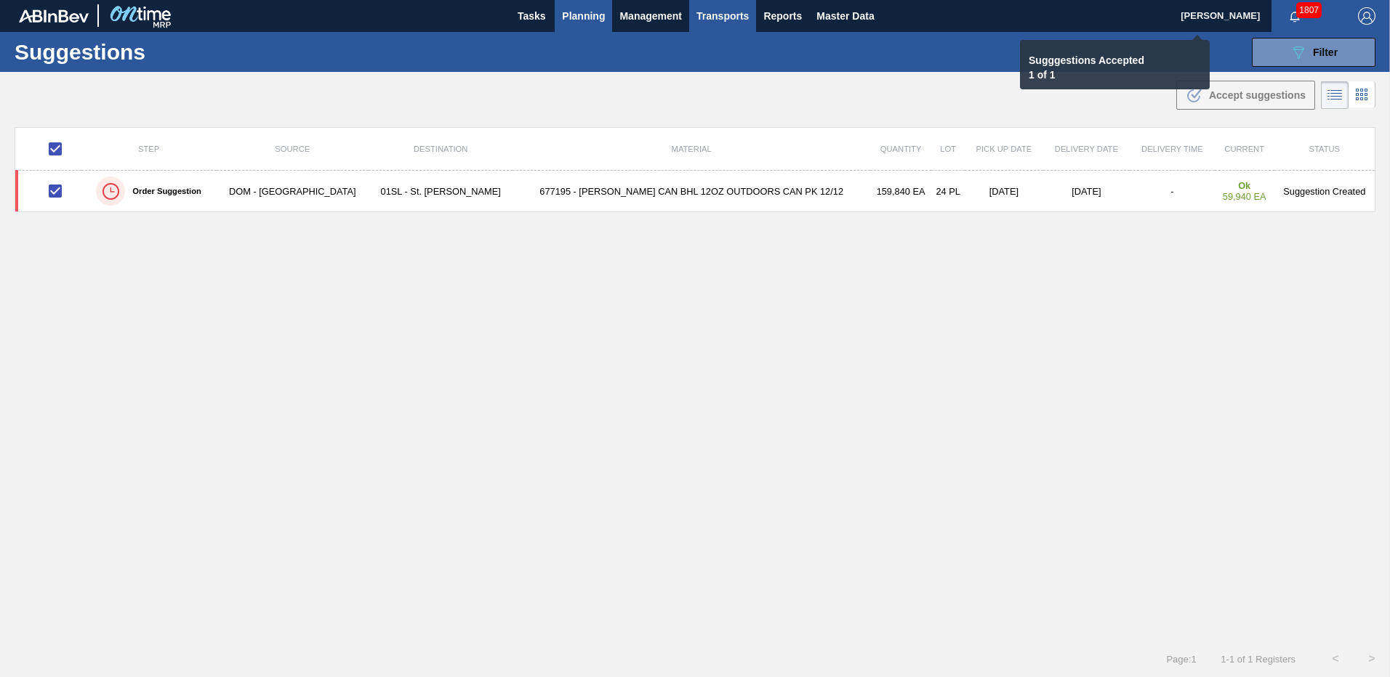
checkbox input "false"
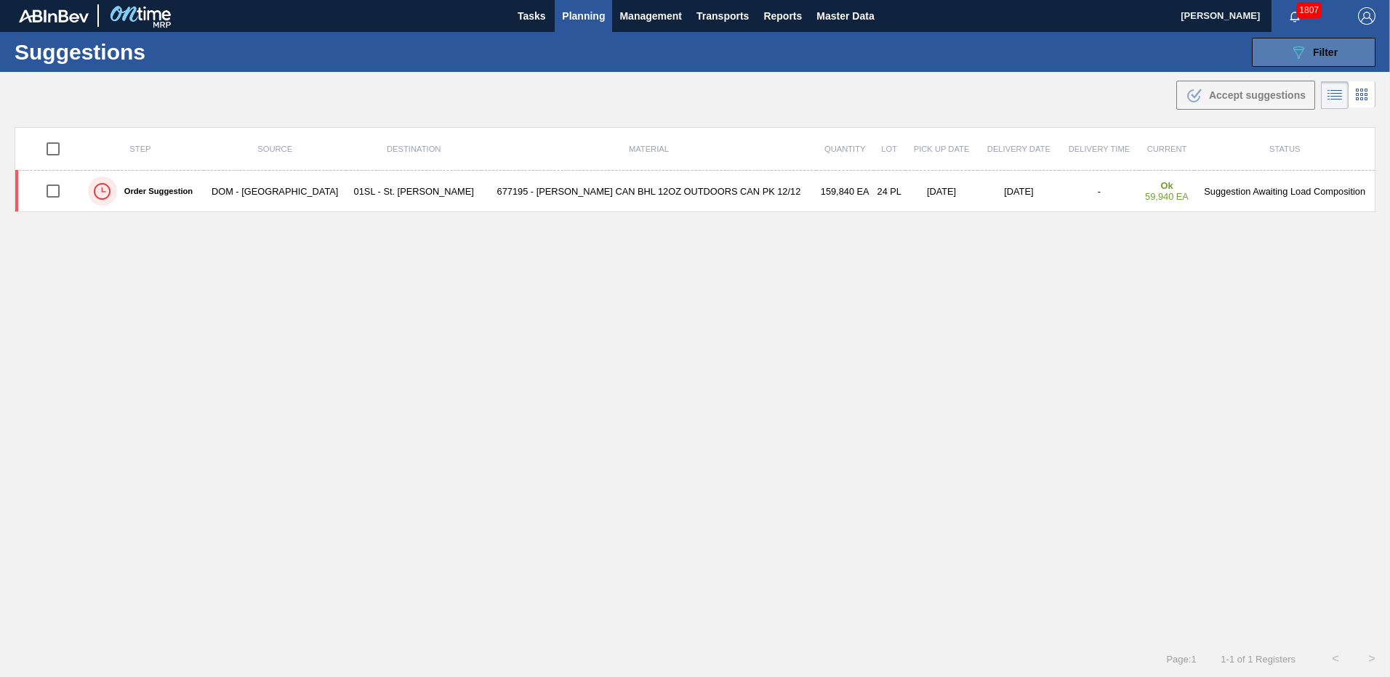
click at [1316, 44] on div "089F7B8B-B2A5-4AFE-B5C0-19BA573D28AC Filter" at bounding box center [1313, 52] width 48 height 17
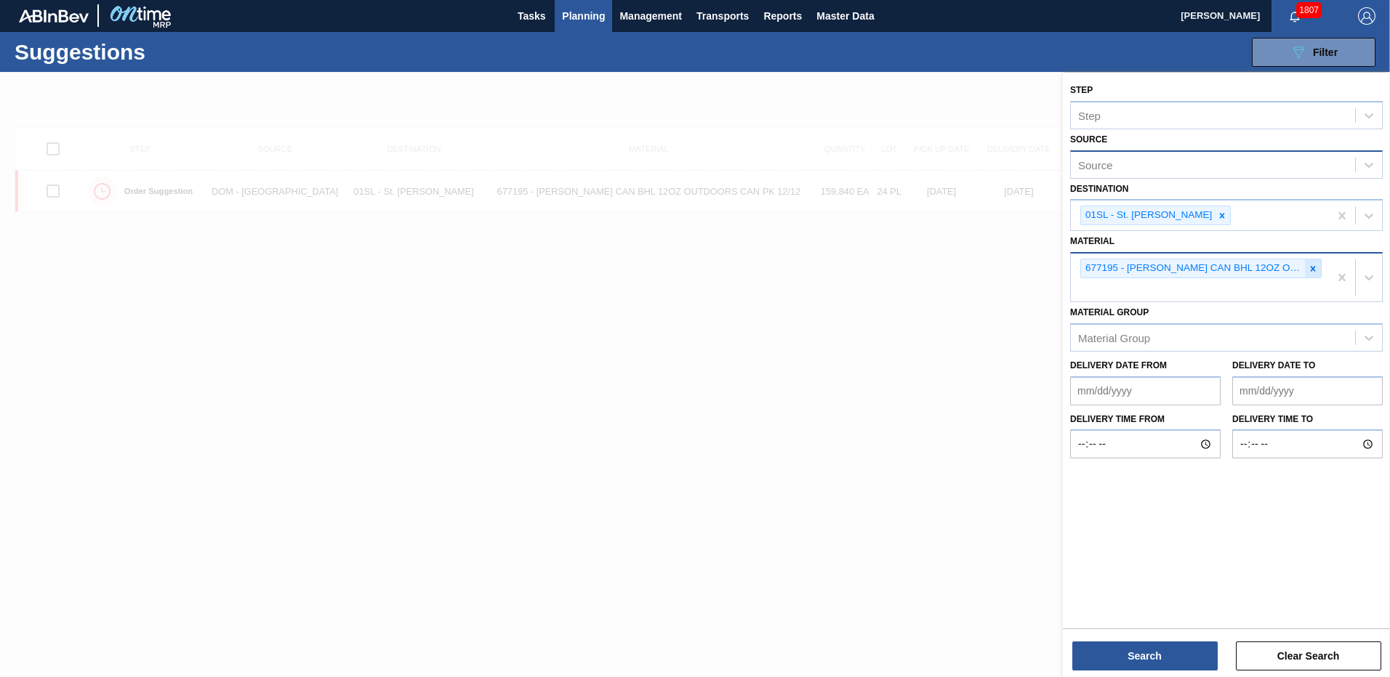
click at [1308, 267] on icon at bounding box center [1313, 269] width 10 height 10
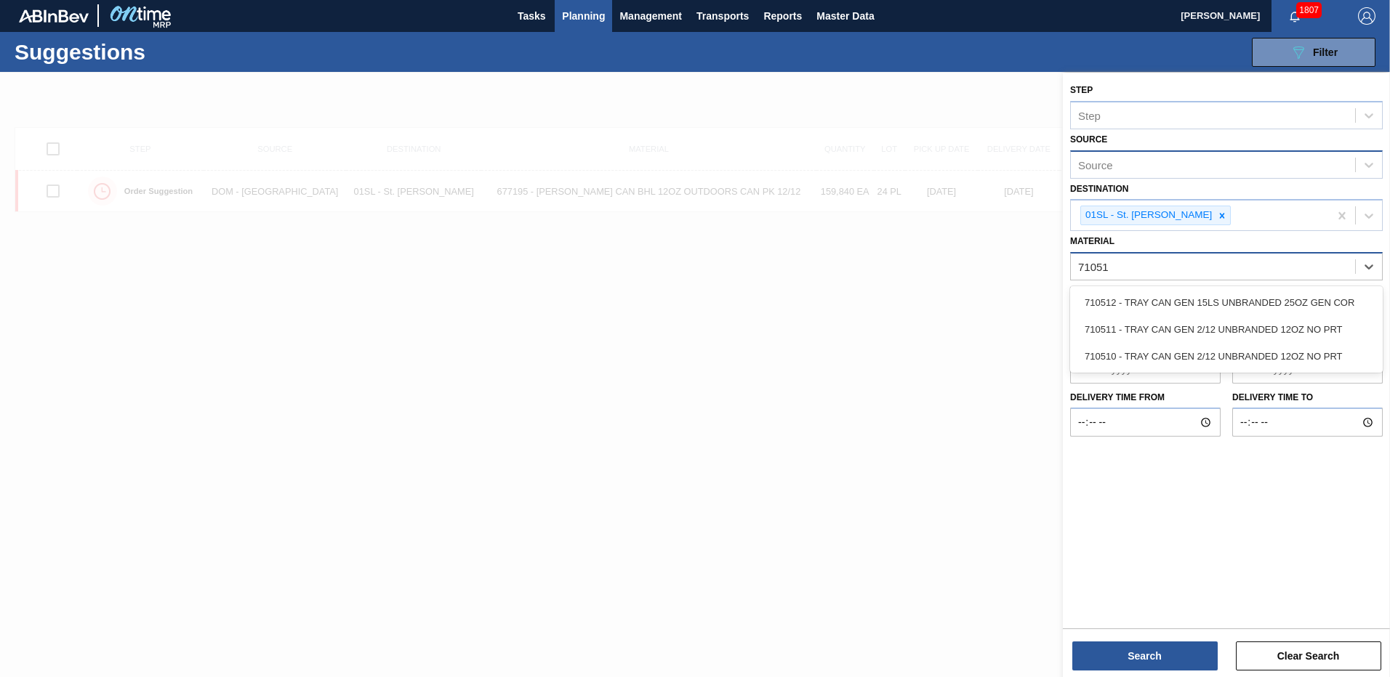
type input "710510"
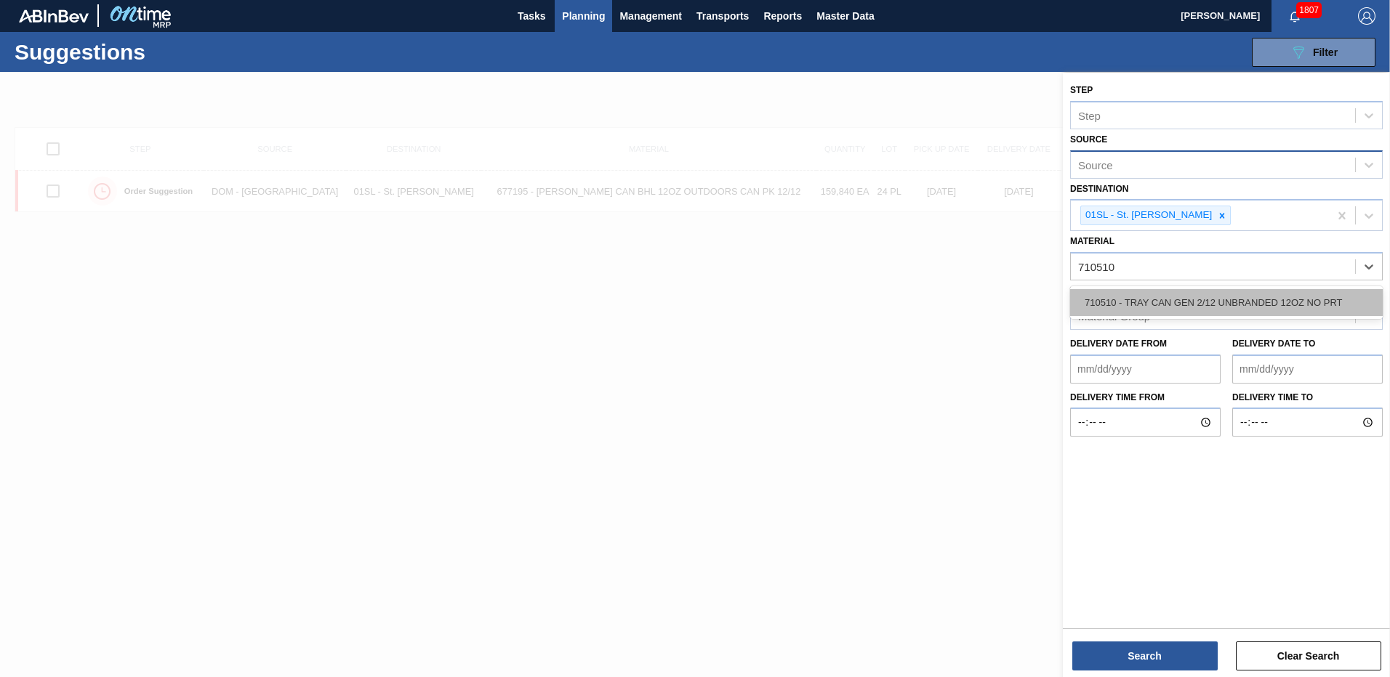
click at [1220, 298] on div "710510 - TRAY CAN GEN 2/12 UNBRANDED 12OZ NO PRT" at bounding box center [1226, 302] width 313 height 27
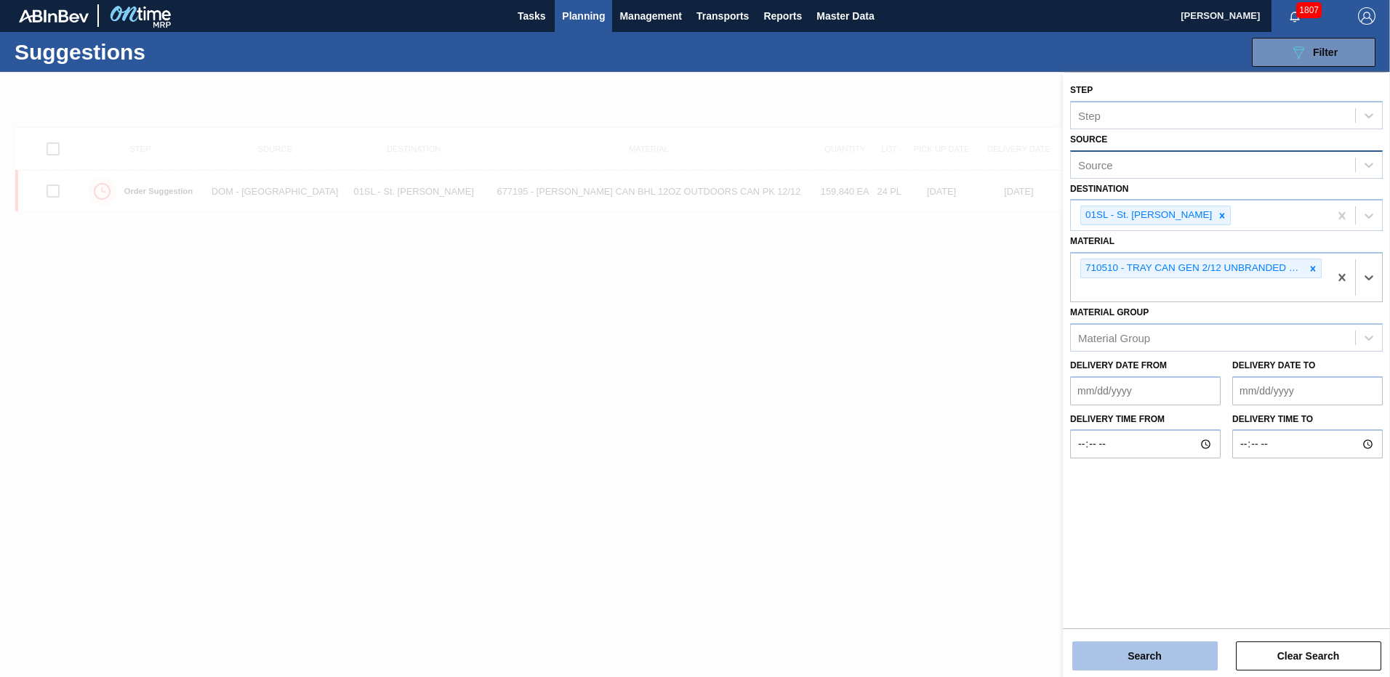
click at [1155, 647] on button "Search" at bounding box center [1144, 656] width 145 height 29
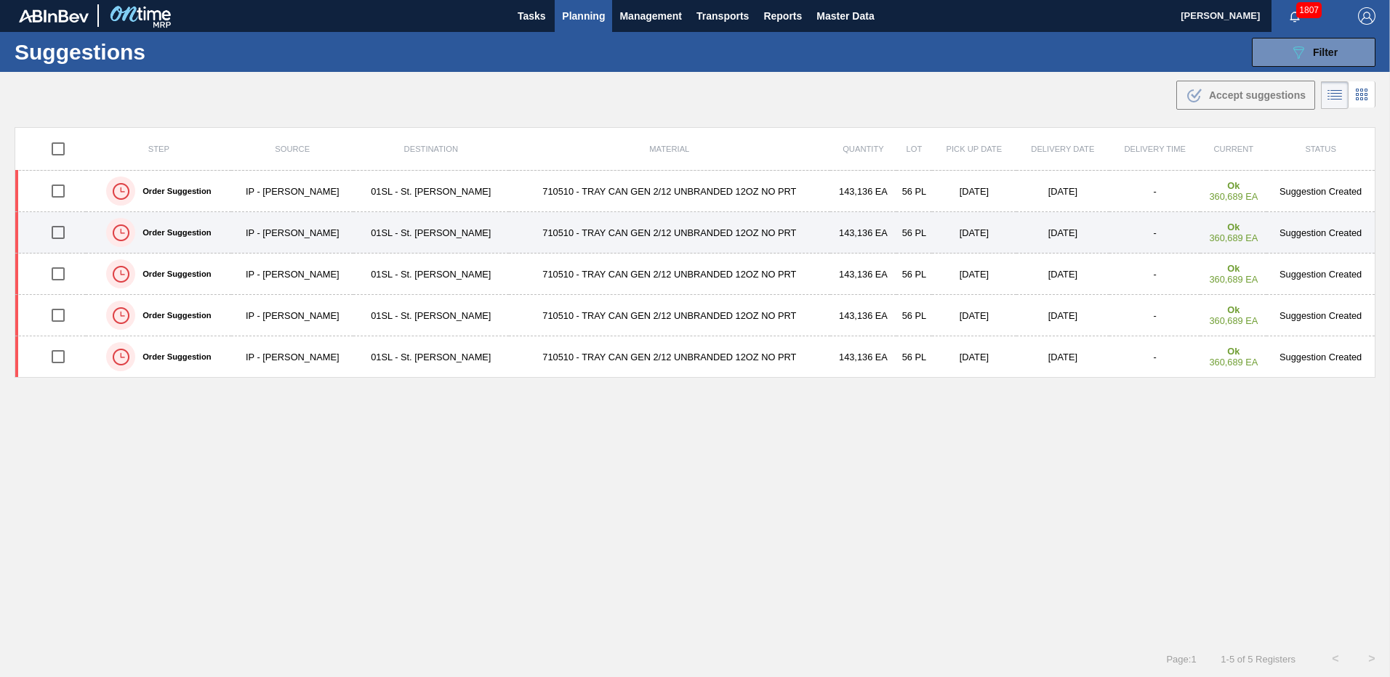
click at [63, 238] on input "checkbox" at bounding box center [58, 232] width 31 height 31
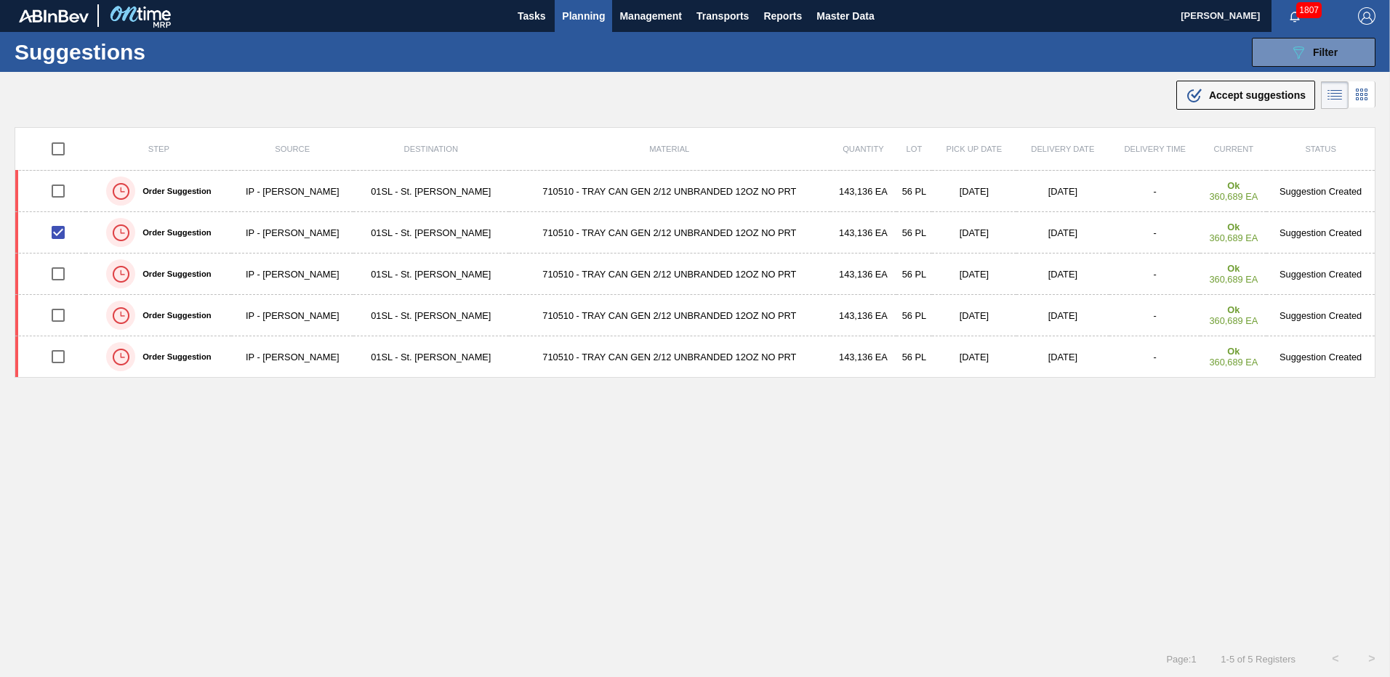
click at [1199, 94] on icon ".b{fill:var(--color-action-default)}" at bounding box center [1194, 94] width 17 height 17
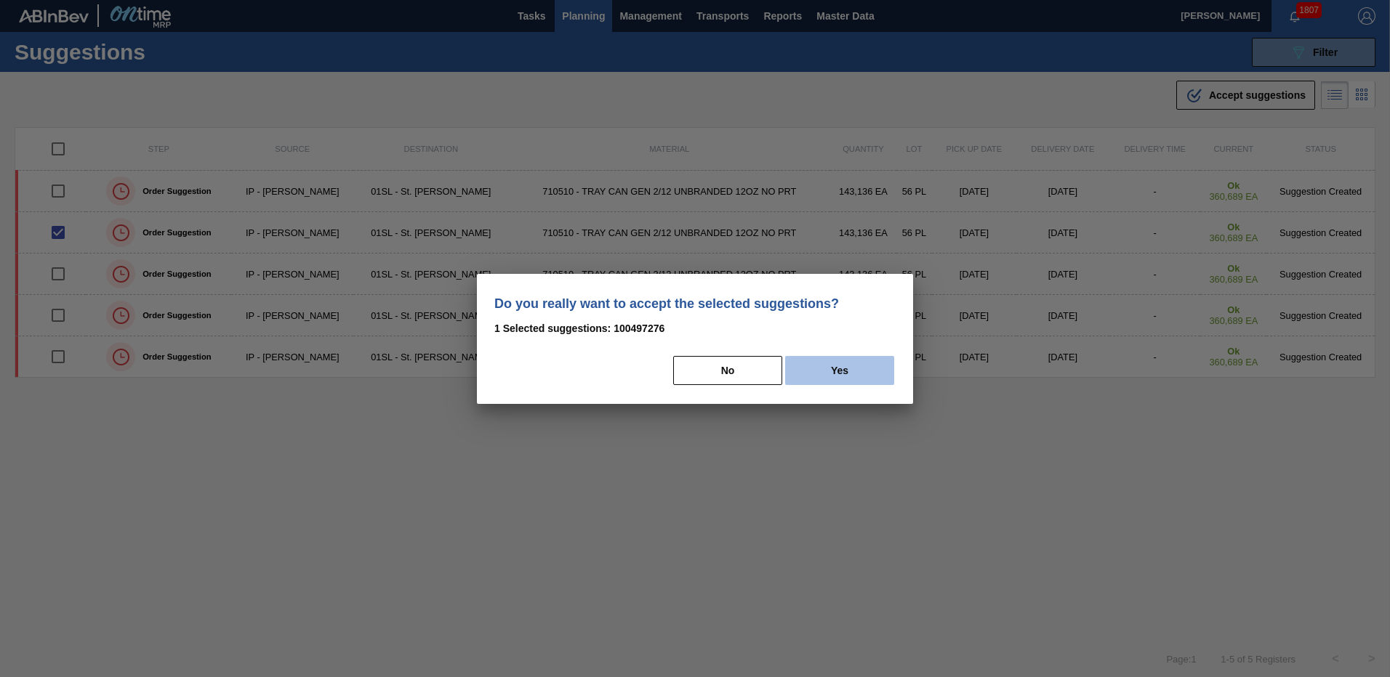
click at [858, 365] on button "Yes" at bounding box center [839, 370] width 109 height 29
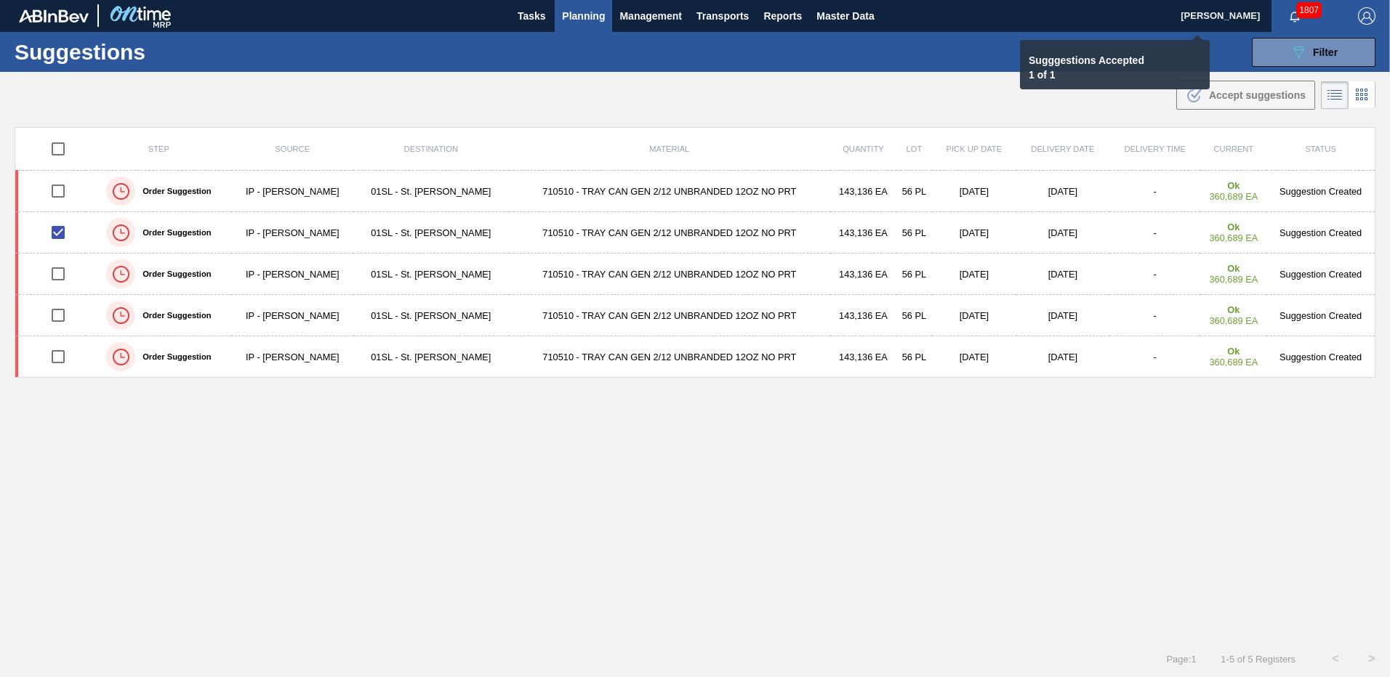
checkbox input "false"
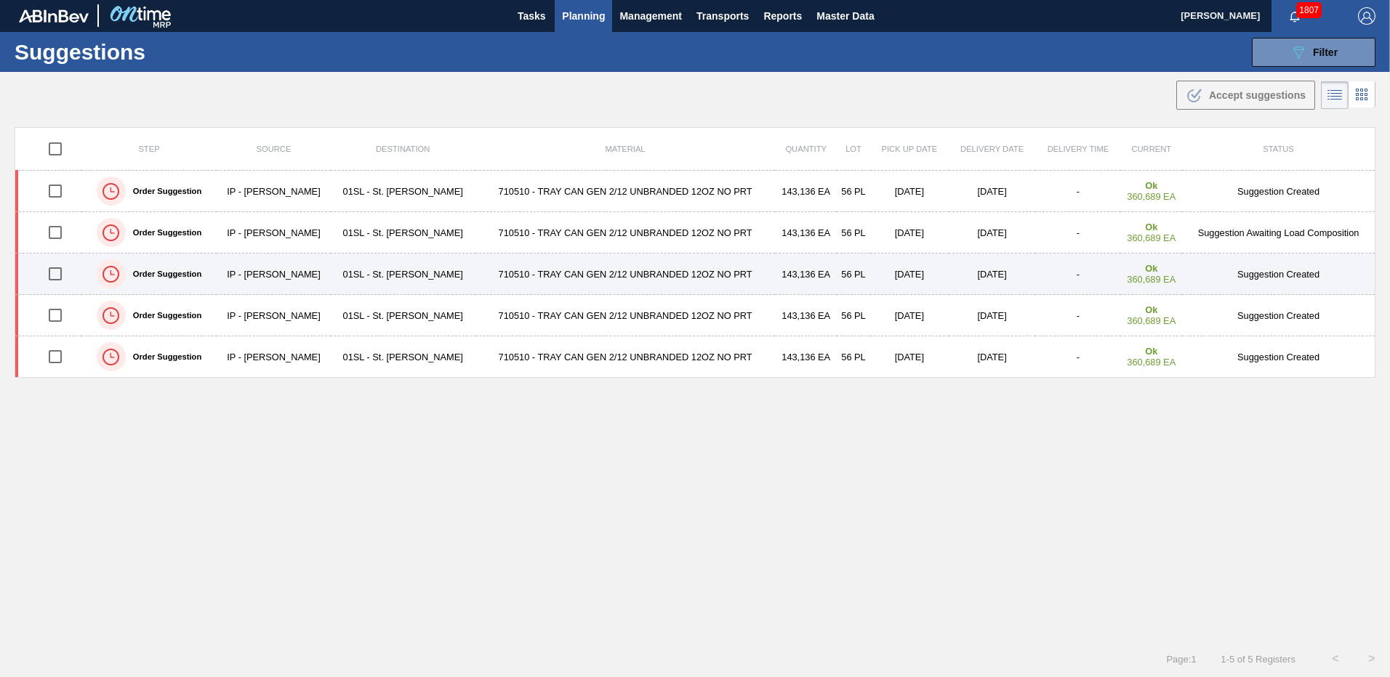
click at [52, 266] on input "checkbox" at bounding box center [55, 274] width 31 height 31
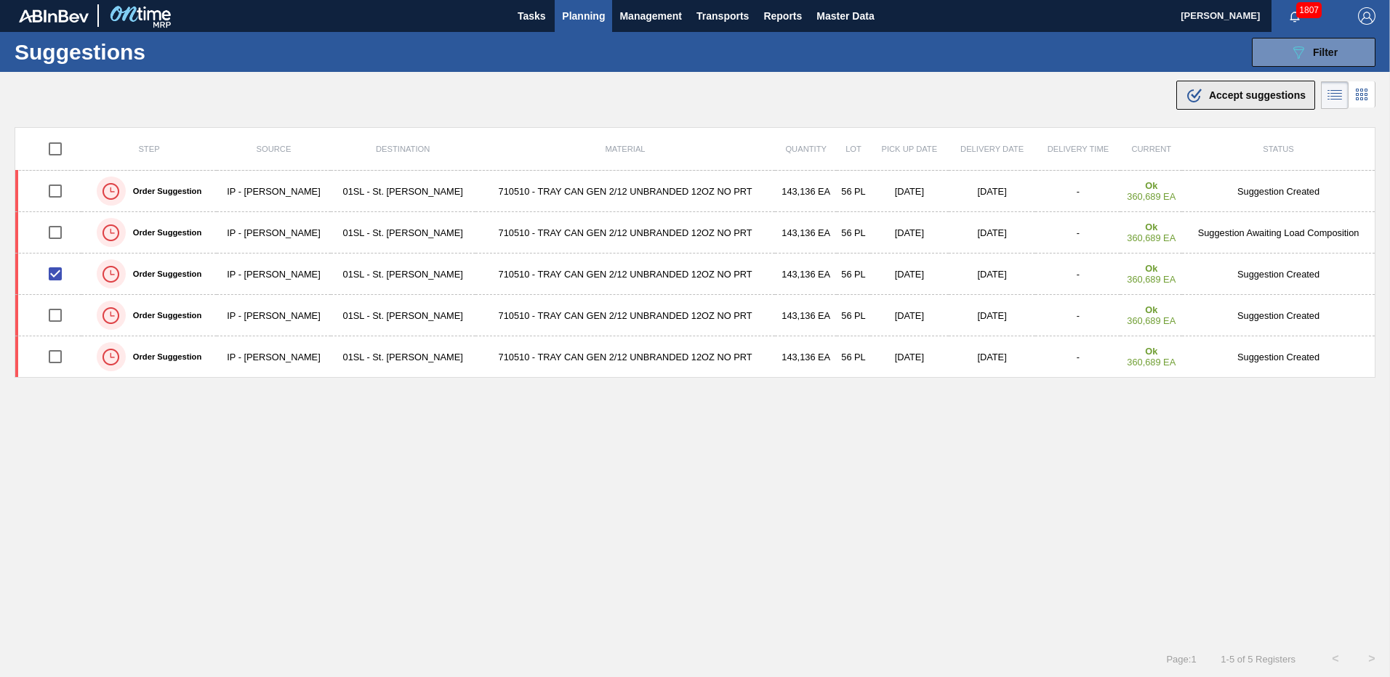
click at [1265, 95] on span "Accept suggestions" at bounding box center [1257, 95] width 97 height 12
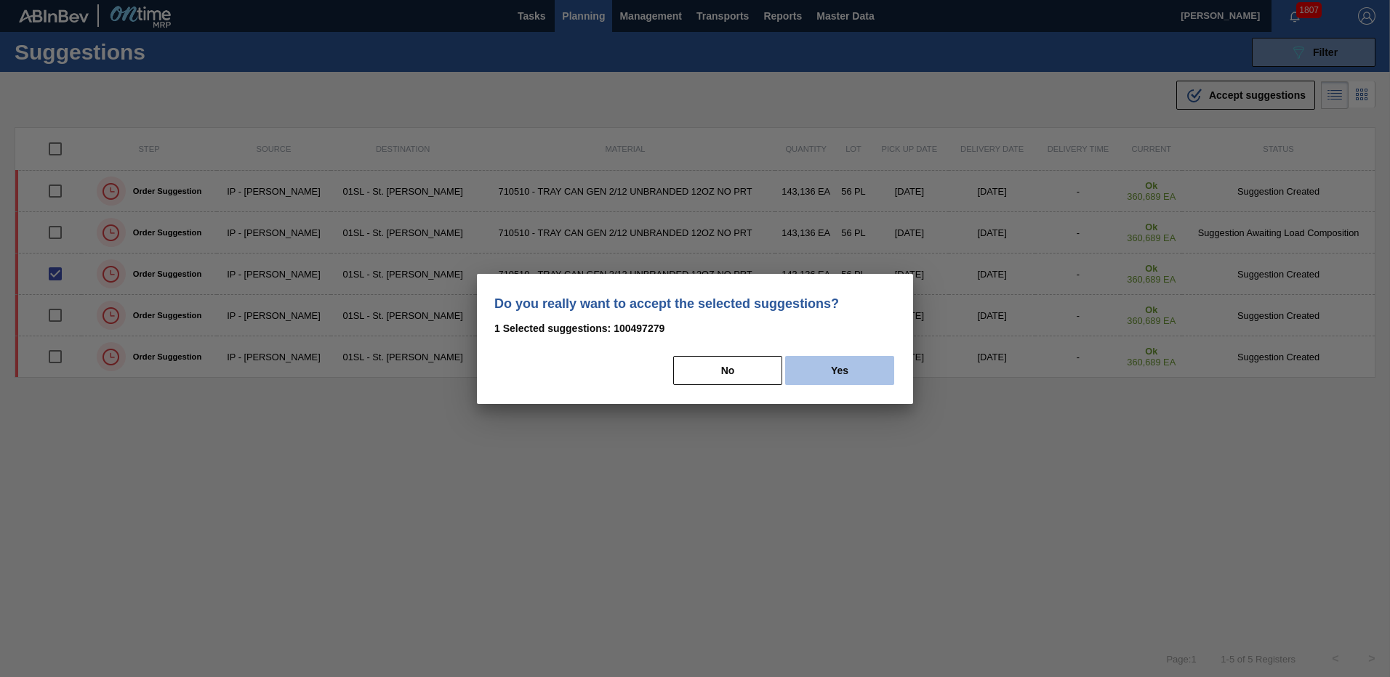
click at [840, 381] on button "Yes" at bounding box center [839, 370] width 109 height 29
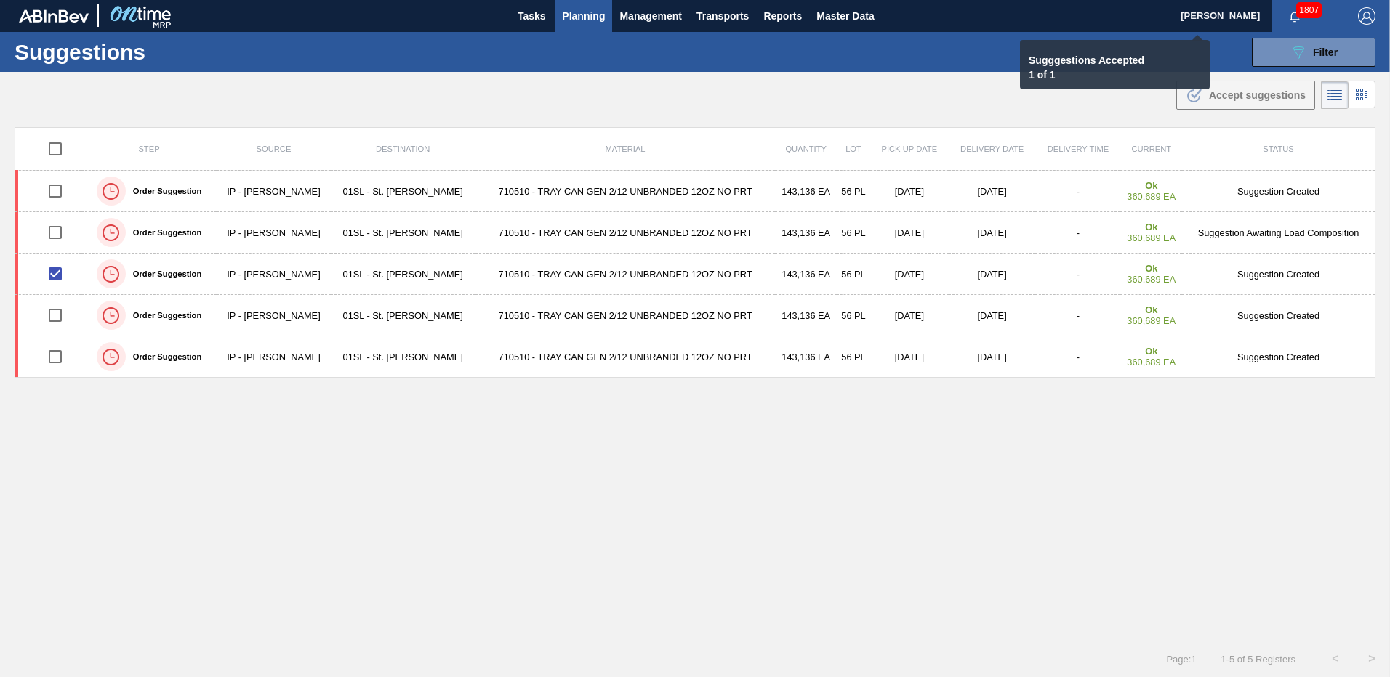
checkbox input "false"
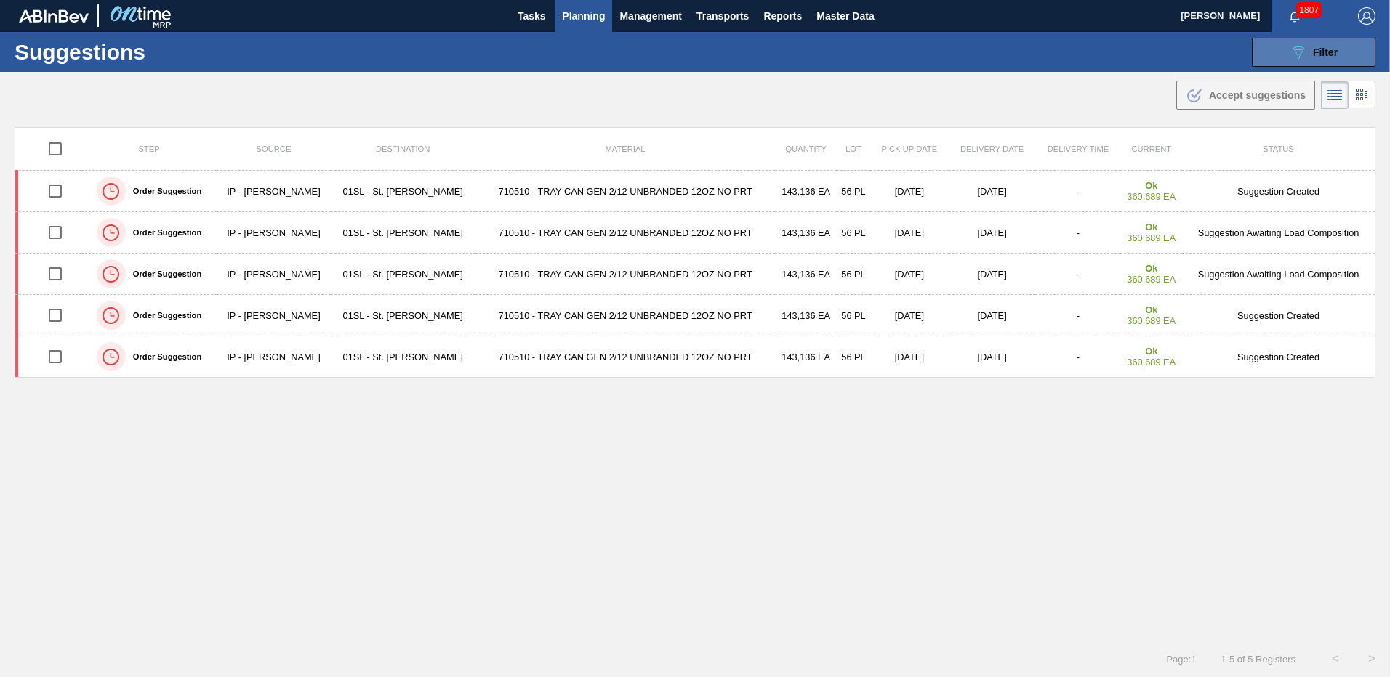
click at [1289, 60] on icon "089F7B8B-B2A5-4AFE-B5C0-19BA573D28AC" at bounding box center [1297, 52] width 17 height 17
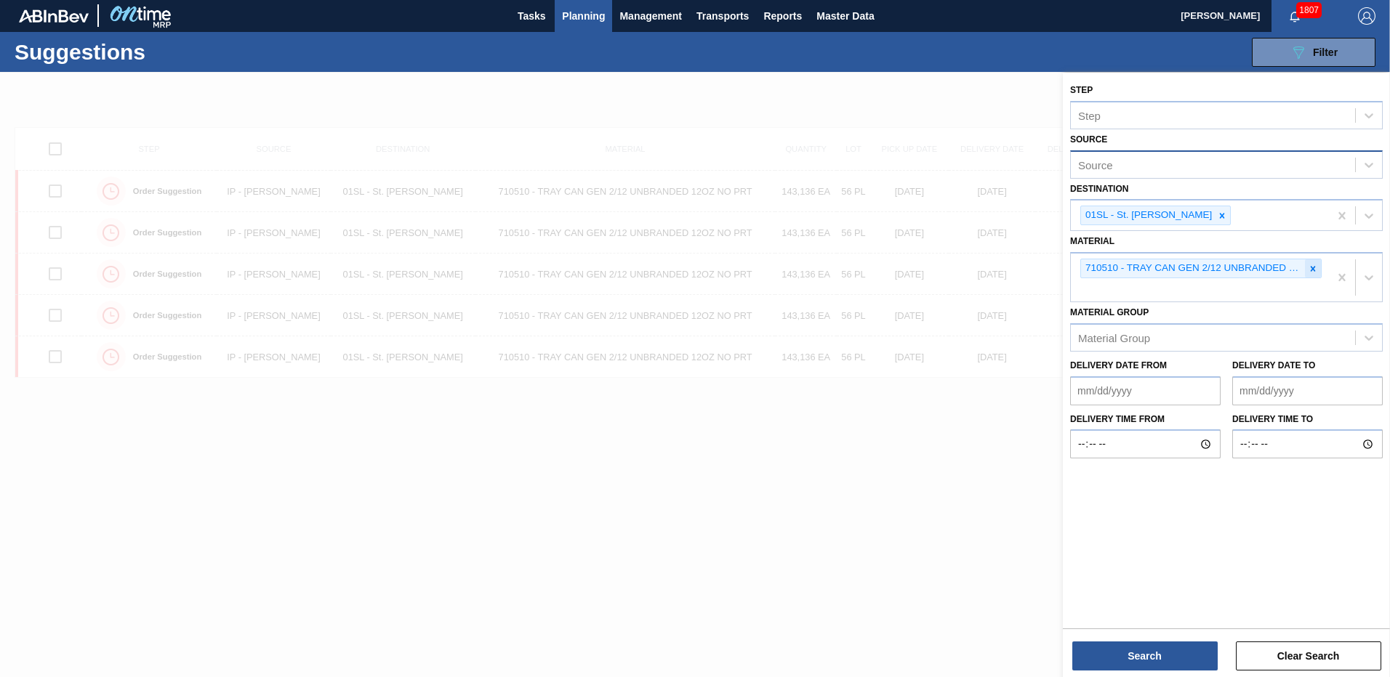
click at [1311, 267] on icon at bounding box center [1313, 269] width 10 height 10
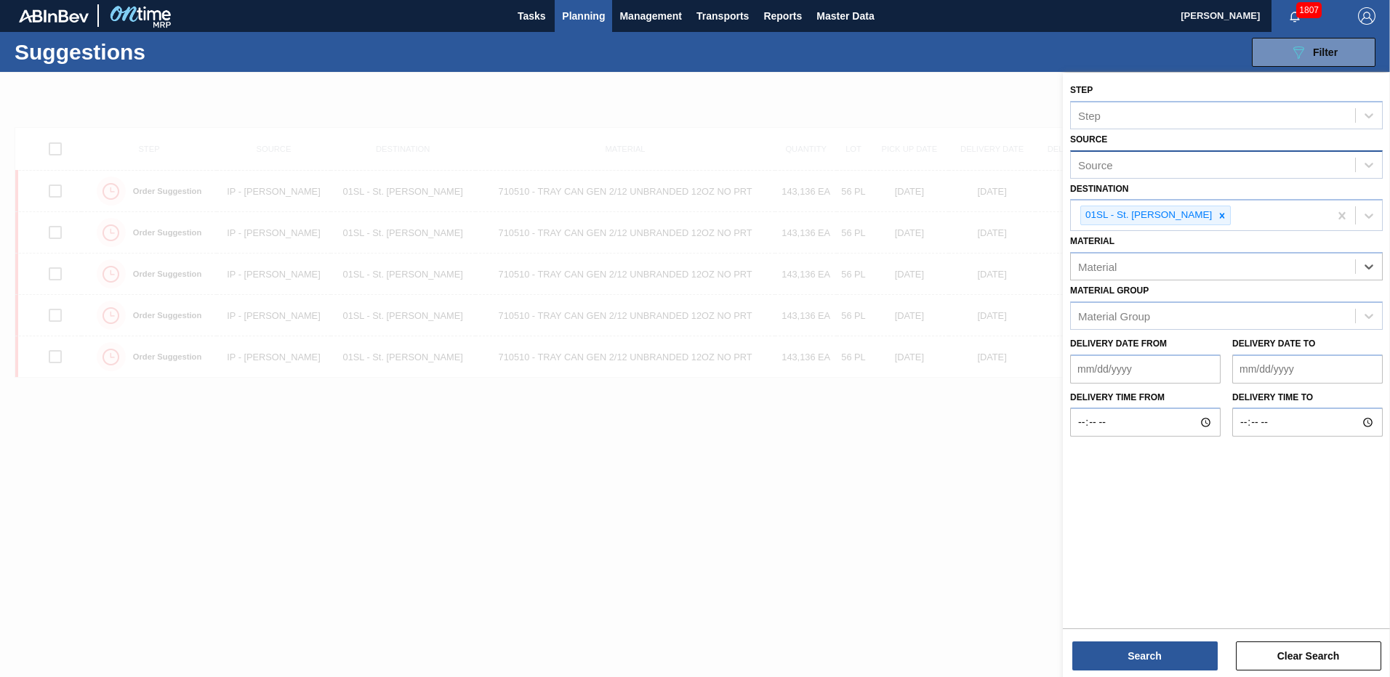
click at [1231, 266] on div "Material" at bounding box center [1213, 267] width 284 height 21
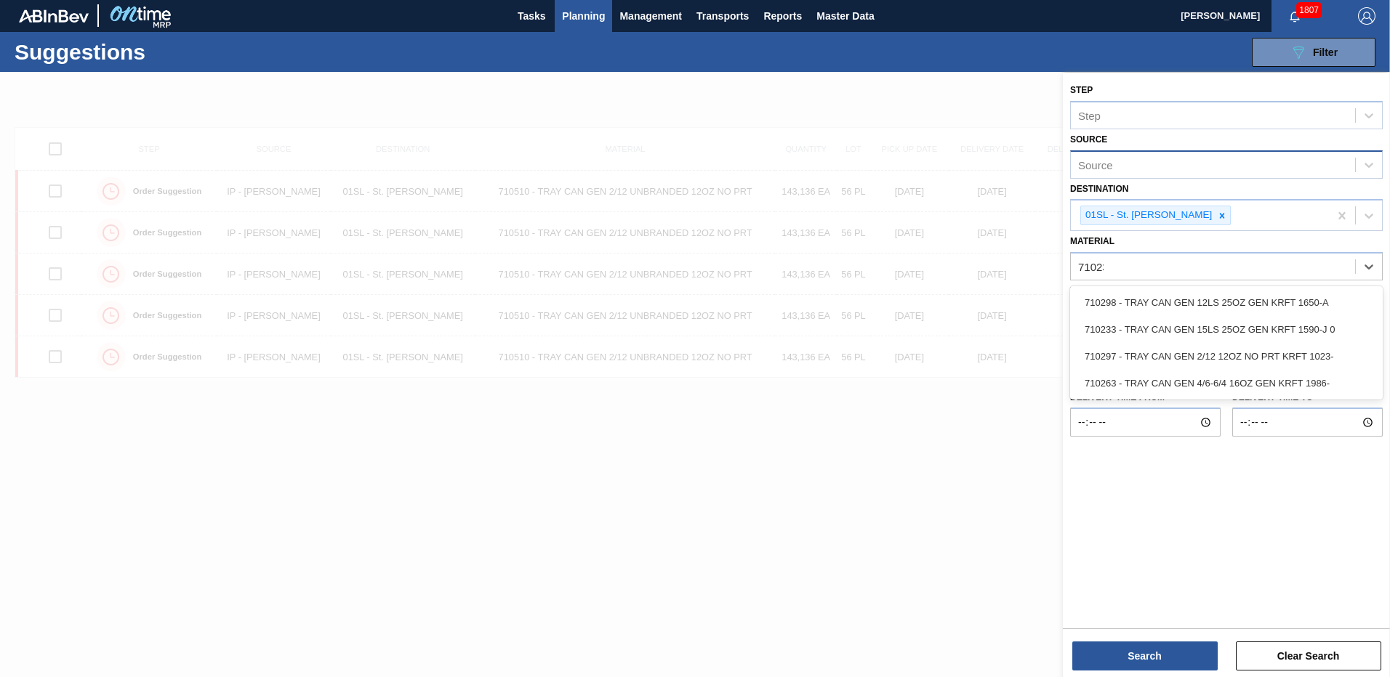
type input "710233"
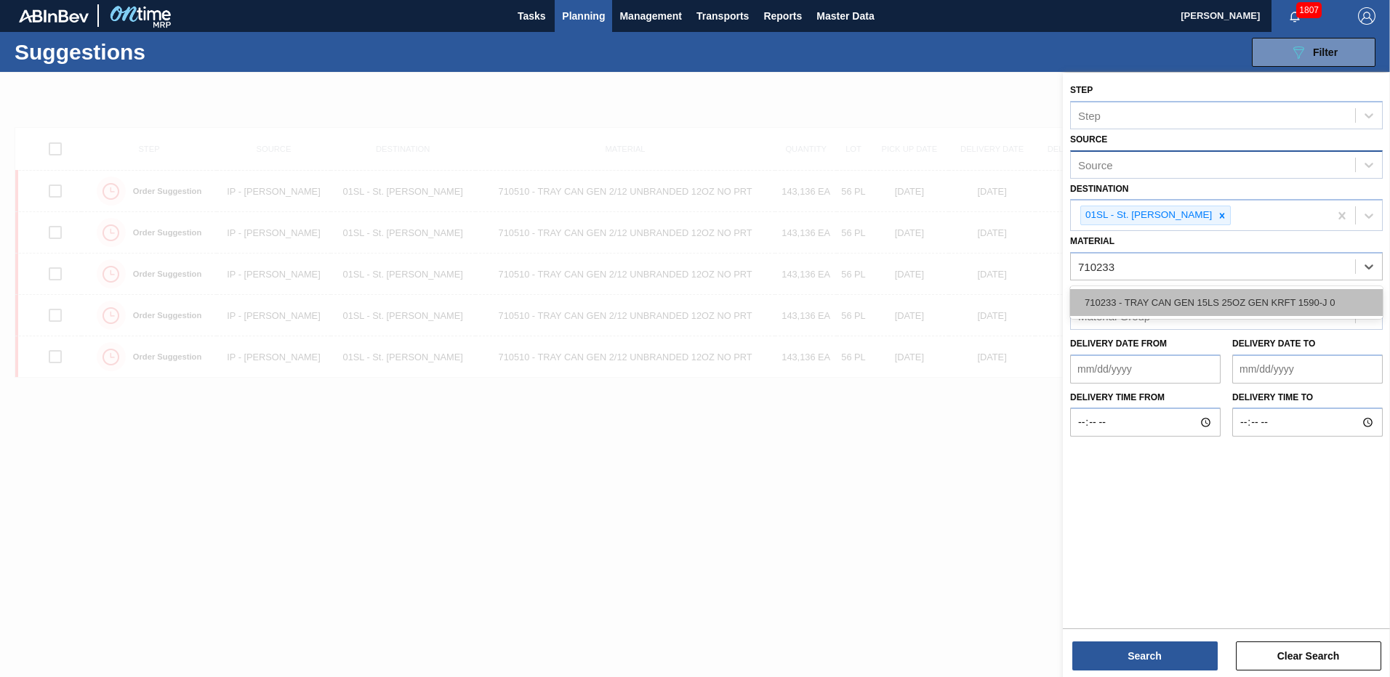
click at [1227, 294] on div "710233 - TRAY CAN GEN 15LS 25OZ GEN KRFT 1590-J 0" at bounding box center [1226, 302] width 313 height 27
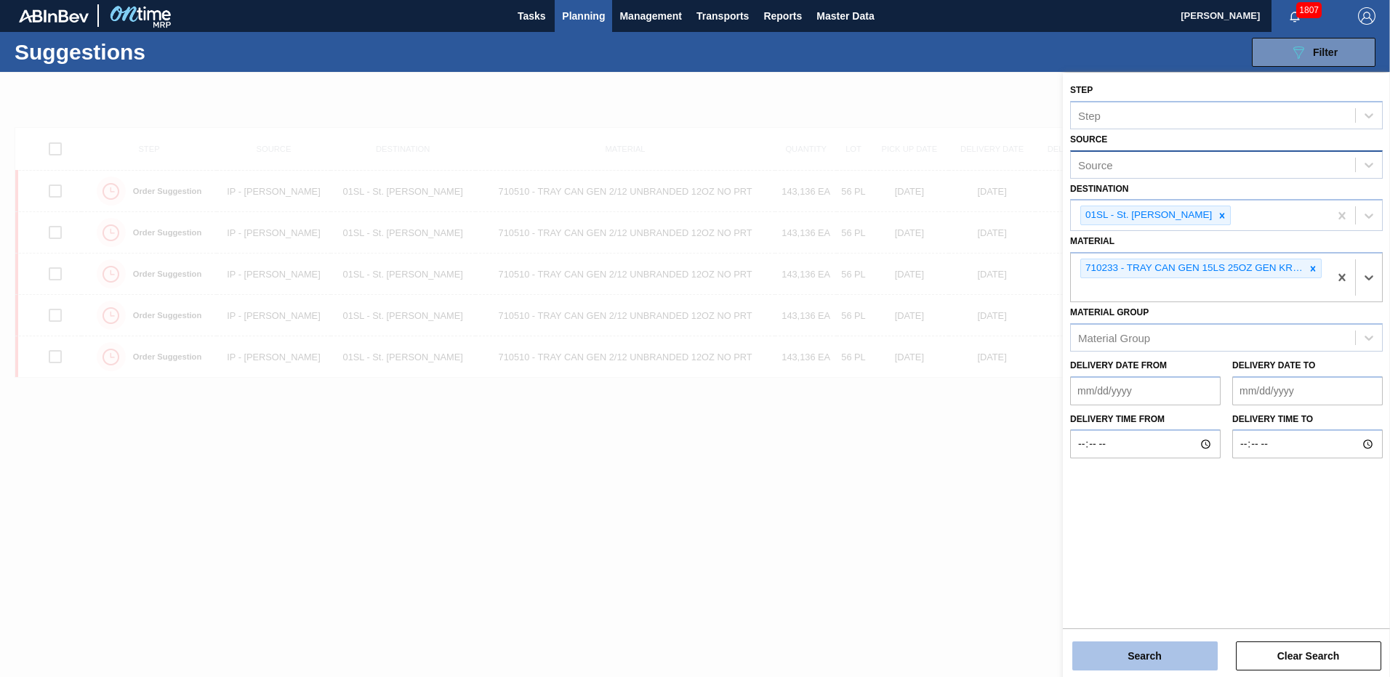
click at [1127, 663] on button "Search" at bounding box center [1144, 656] width 145 height 29
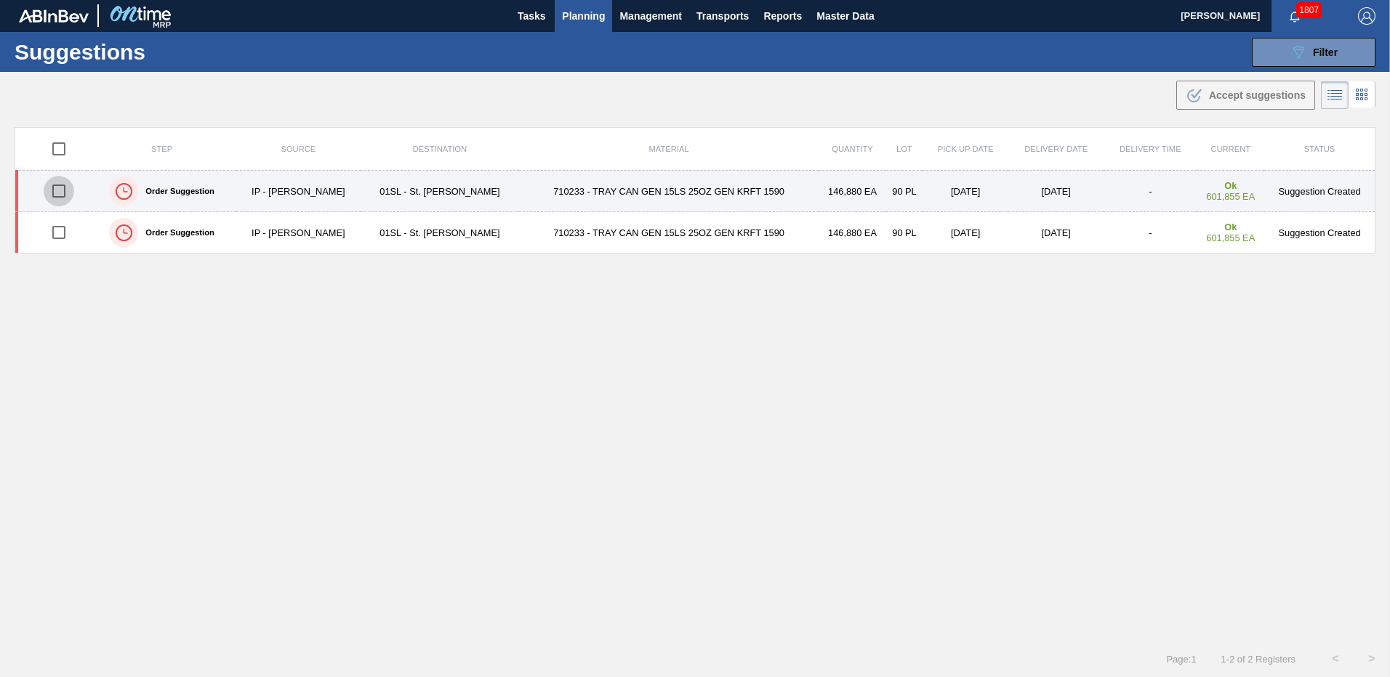
click at [72, 196] on input "checkbox" at bounding box center [59, 191] width 31 height 31
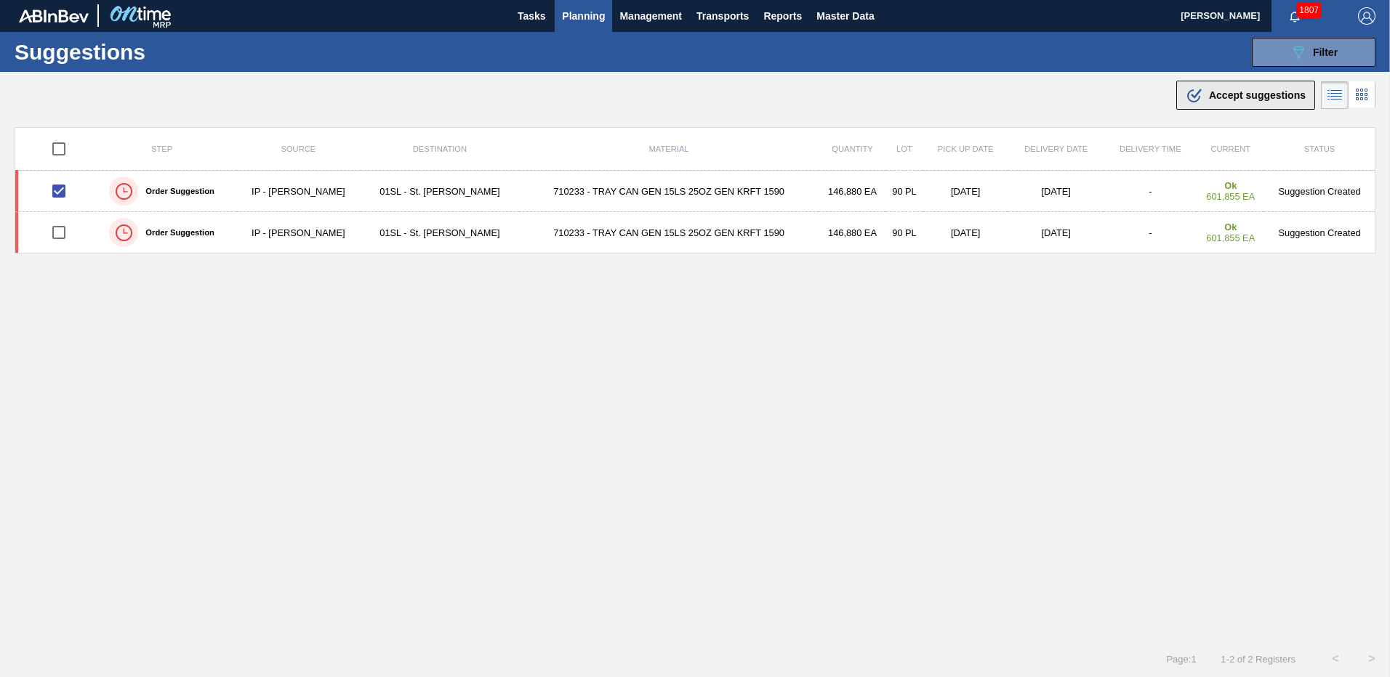
click at [1209, 92] on span "Accept suggestions" at bounding box center [1257, 95] width 97 height 12
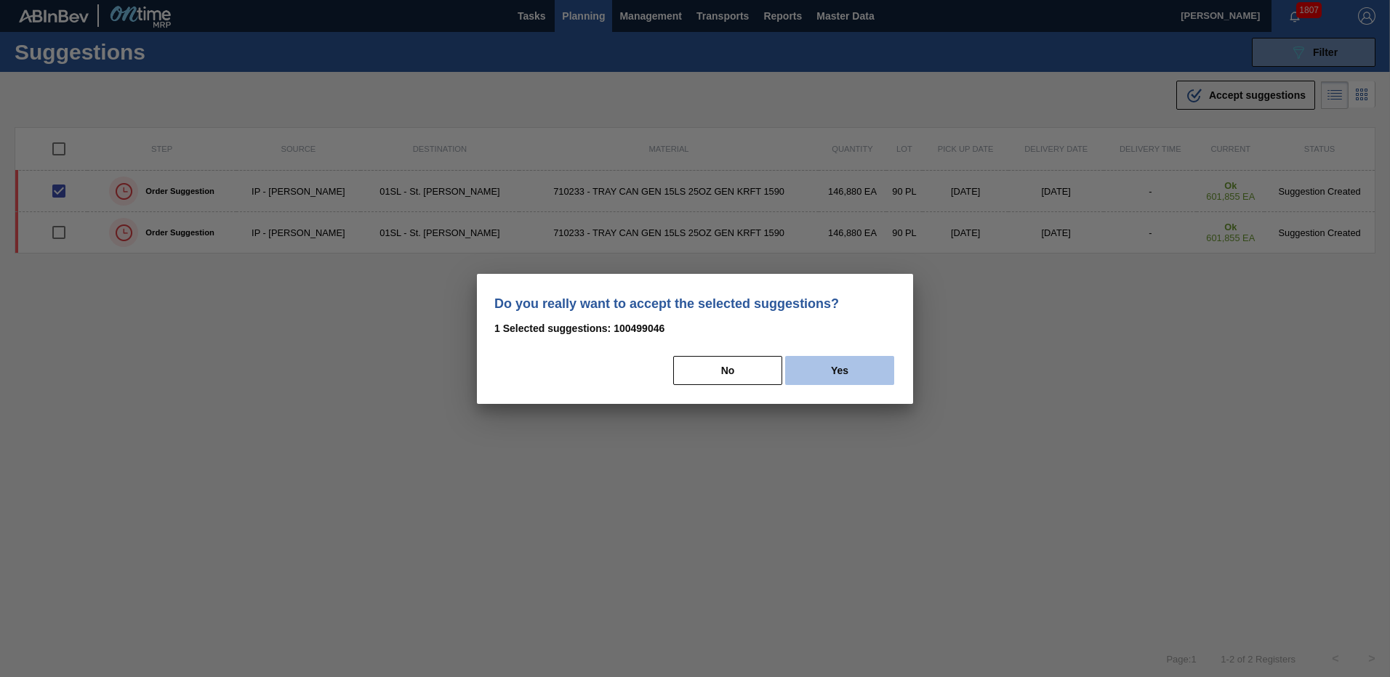
click at [826, 366] on button "Yes" at bounding box center [839, 370] width 109 height 29
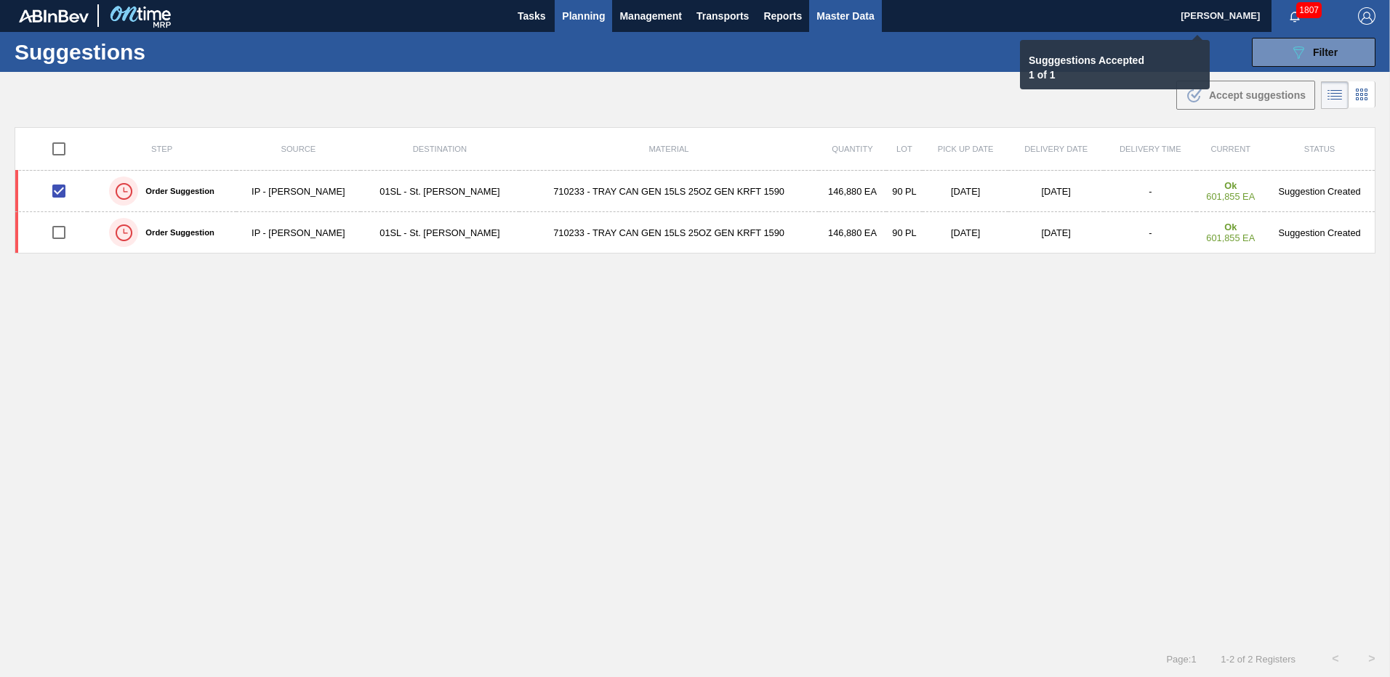
checkbox input "false"
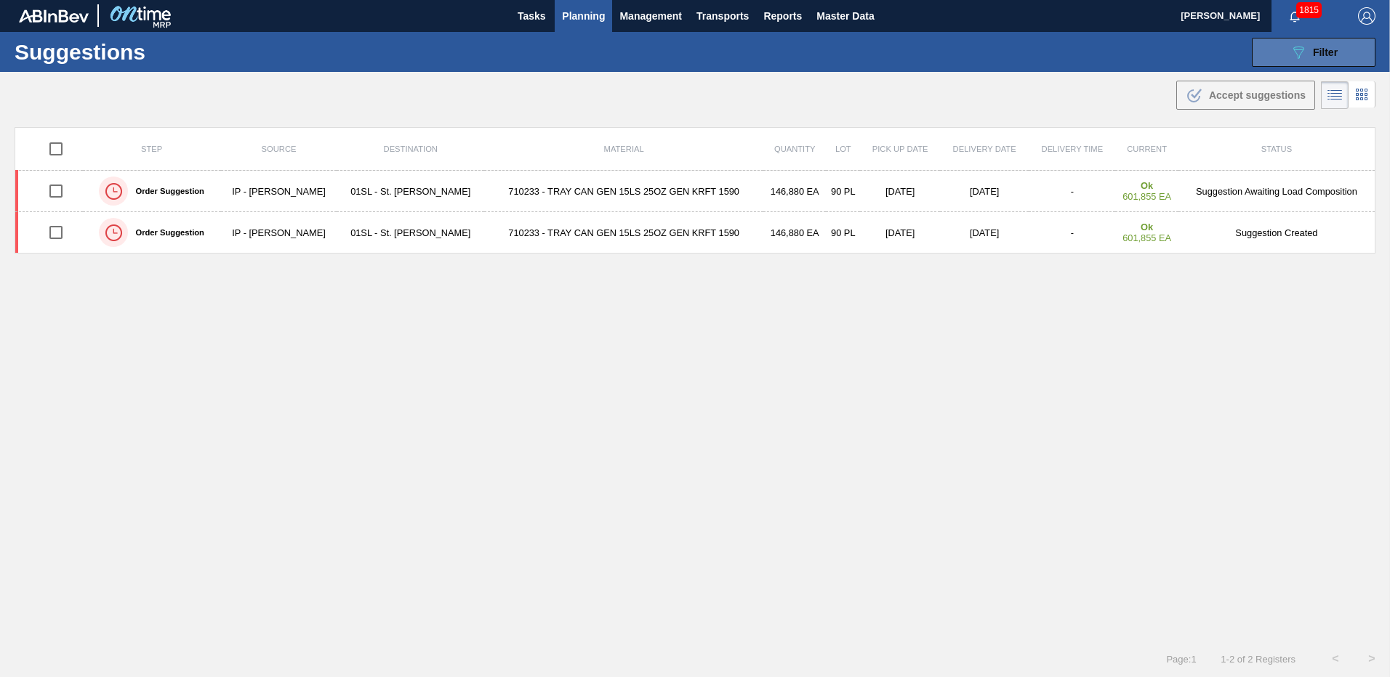
click at [1284, 49] on button "089F7B8B-B2A5-4AFE-B5C0-19BA573D28AC Filter" at bounding box center [1314, 52] width 124 height 29
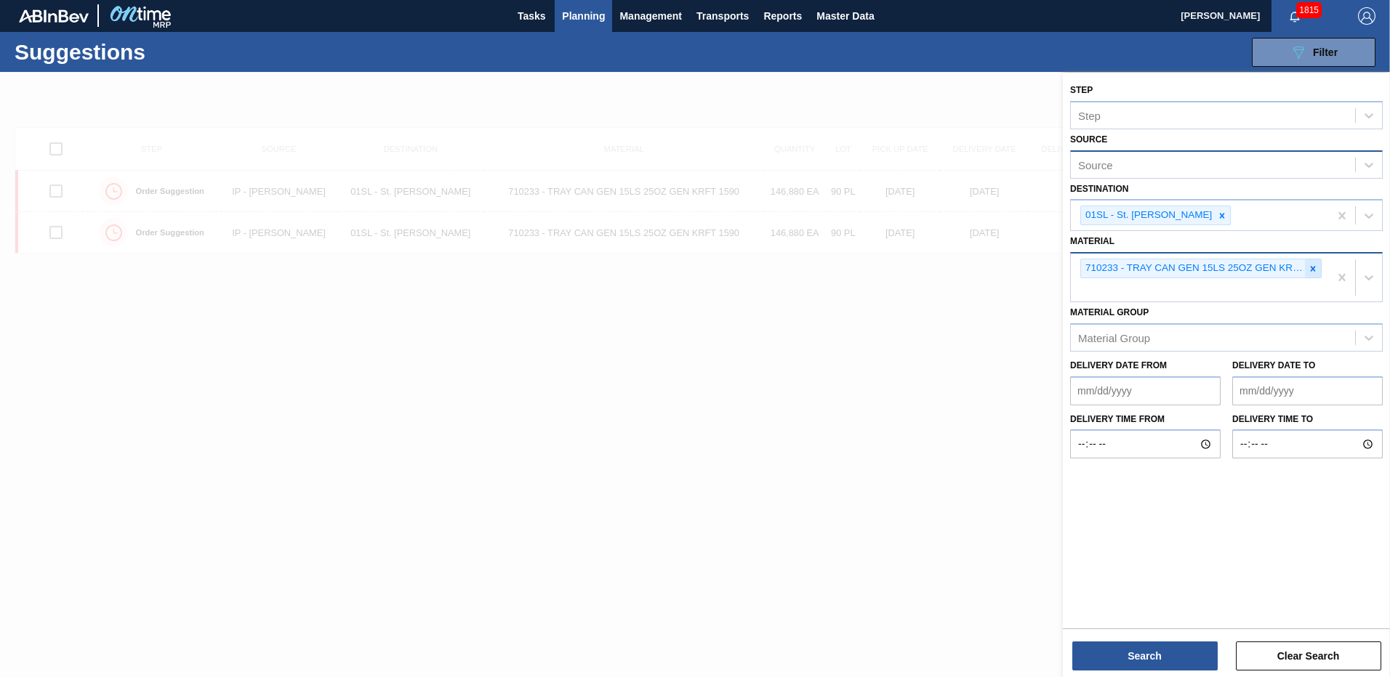
click at [1312, 269] on icon at bounding box center [1313, 268] width 5 height 5
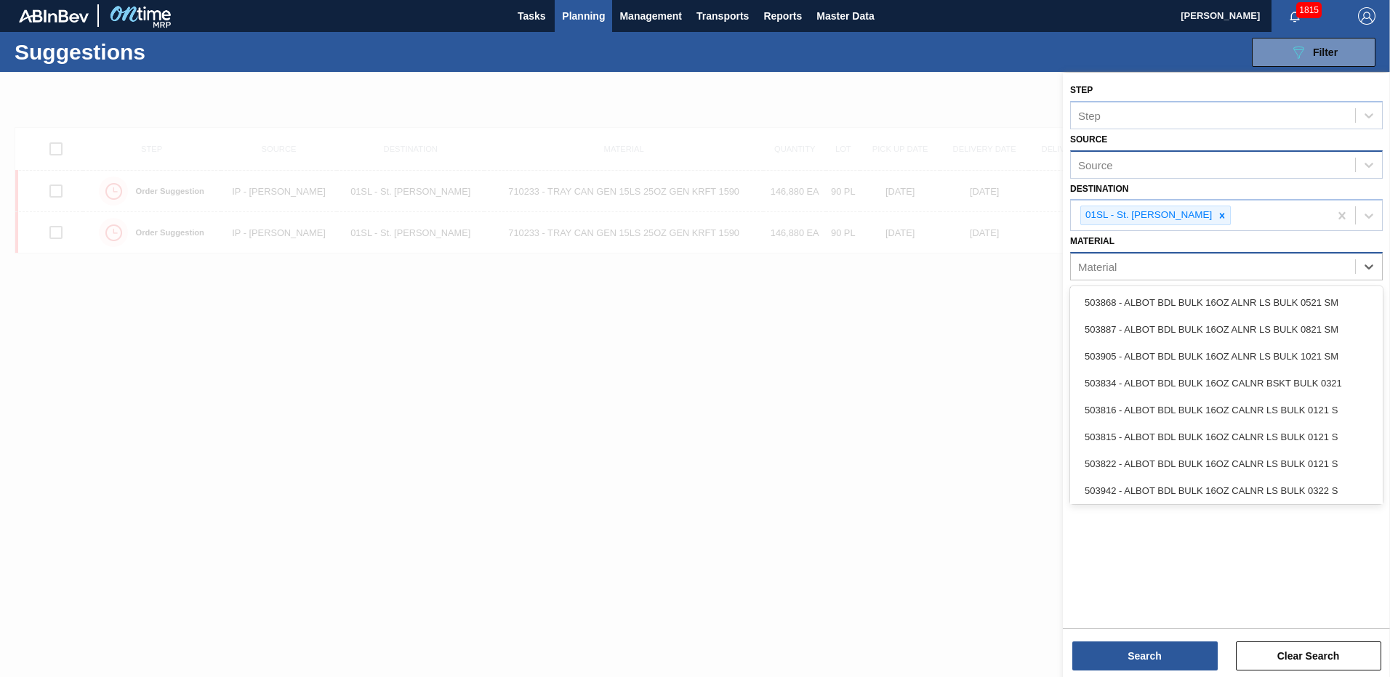
click at [1214, 270] on div "Material" at bounding box center [1213, 267] width 284 height 21
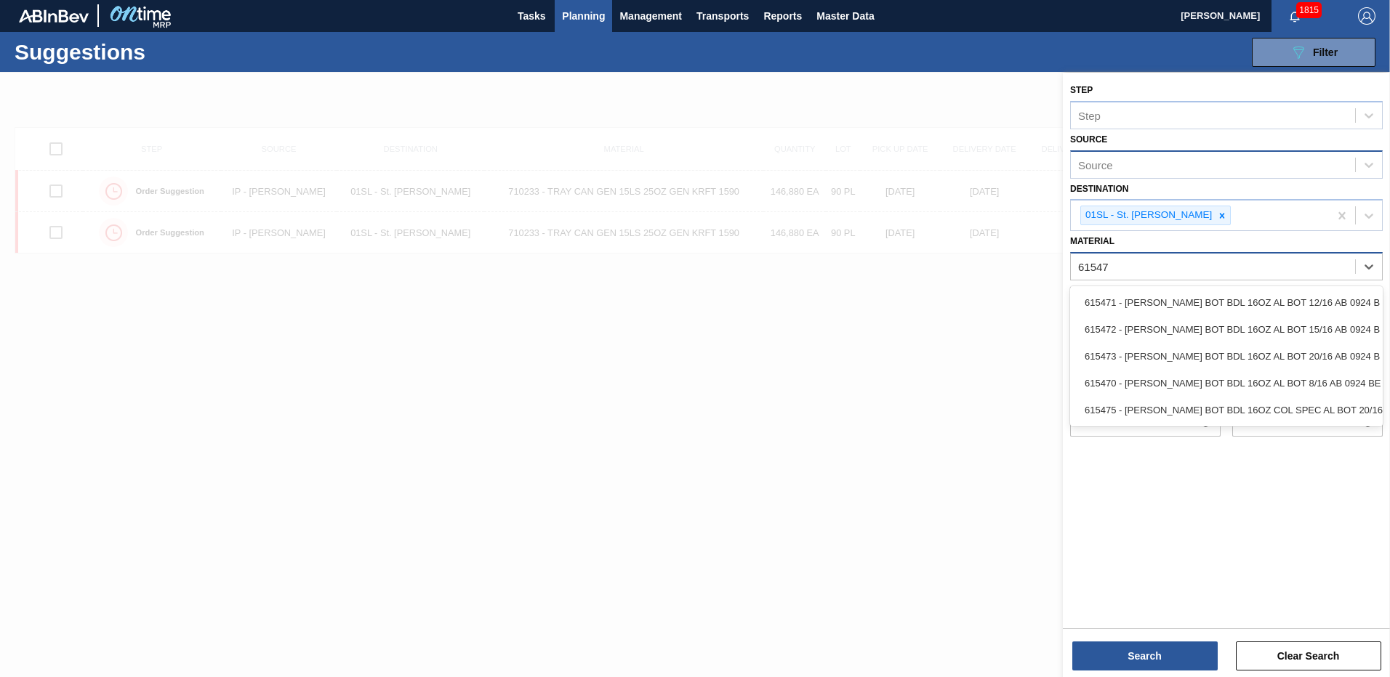
type input "615470"
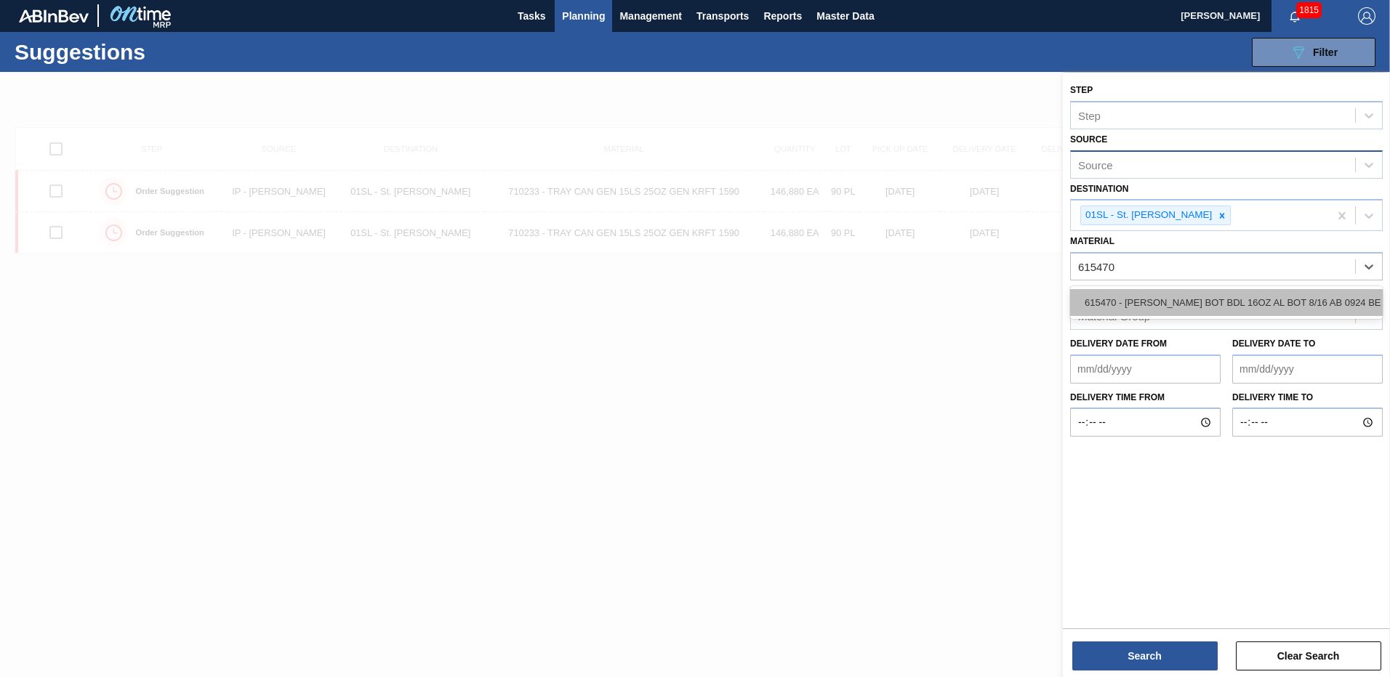
click at [1211, 299] on div "615470 - [PERSON_NAME] BOT BDL 16OZ AL BOT 8/16 AB 0924 BE" at bounding box center [1226, 302] width 313 height 27
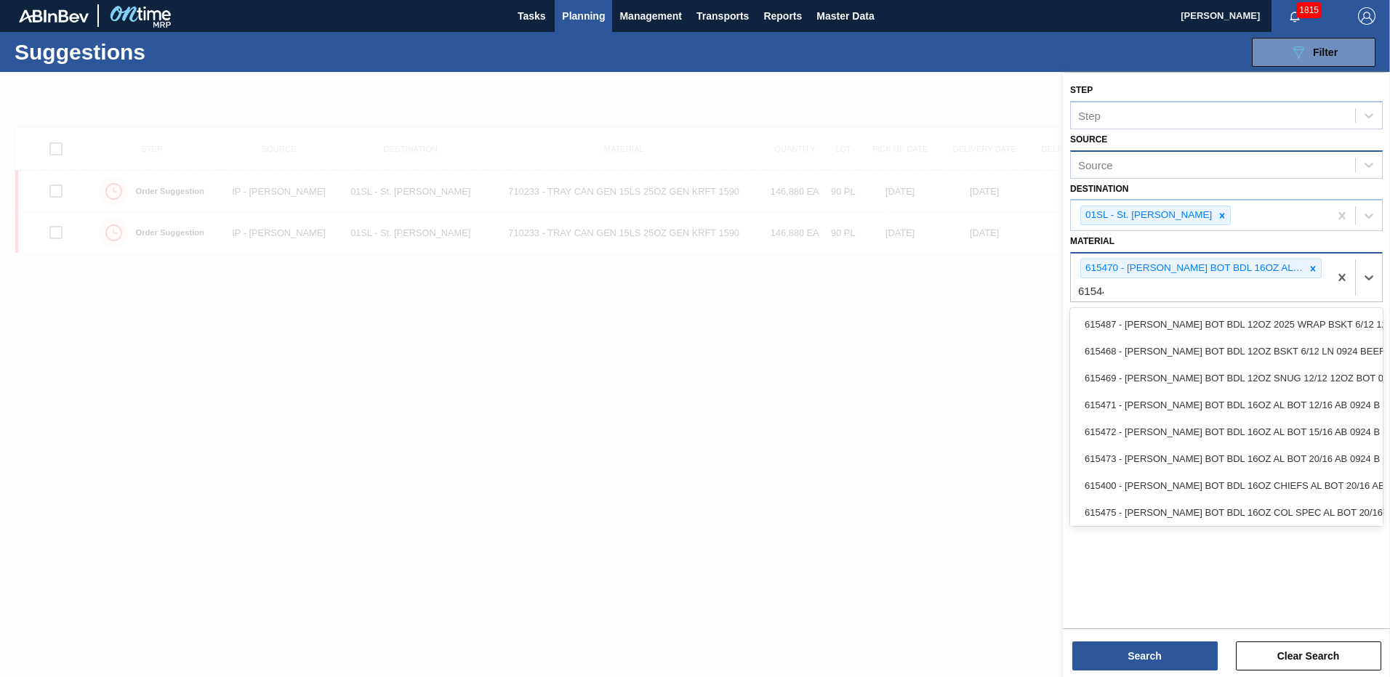
type input "615449"
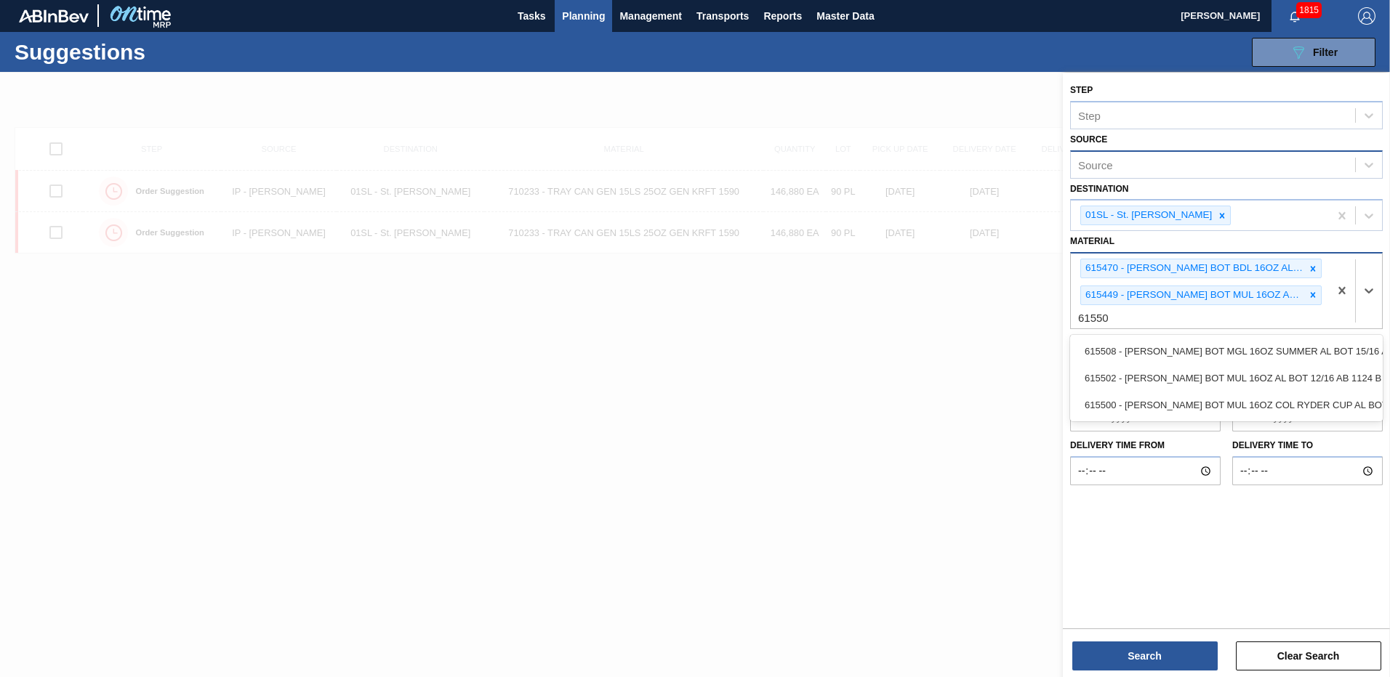
type input "615502"
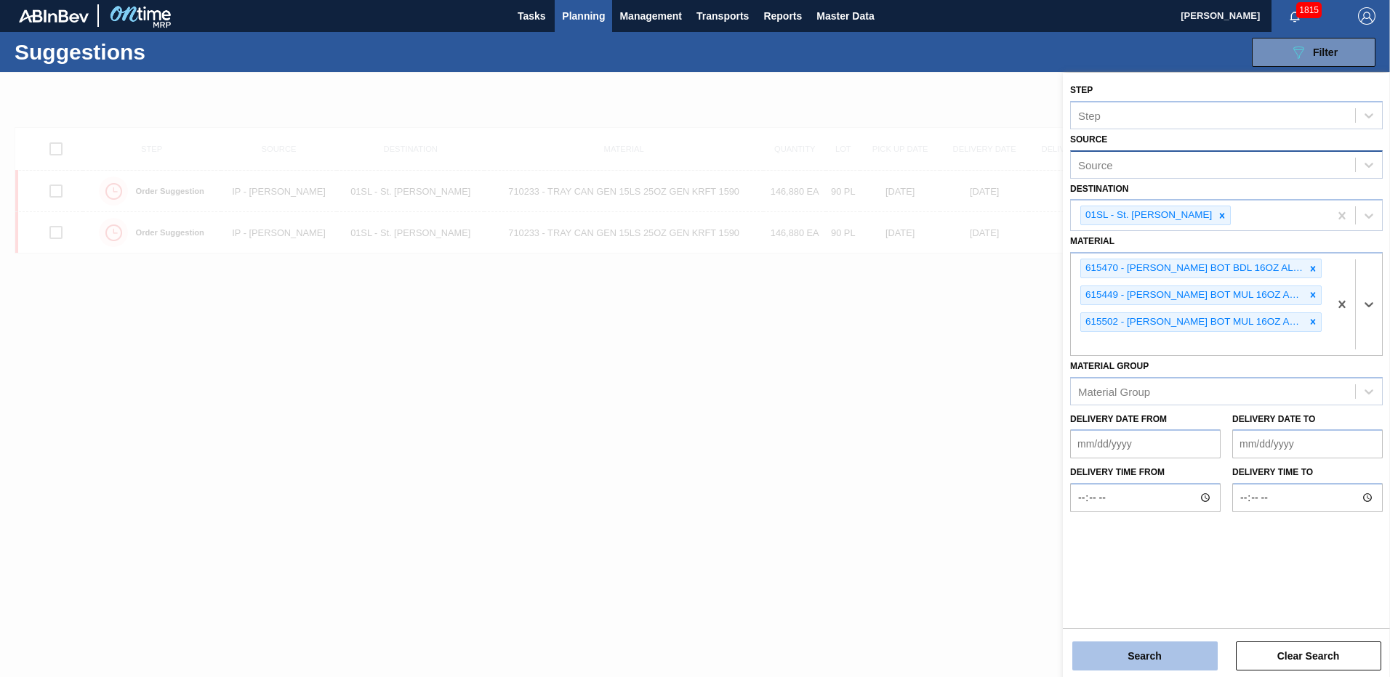
click at [1122, 662] on button "Search" at bounding box center [1144, 656] width 145 height 29
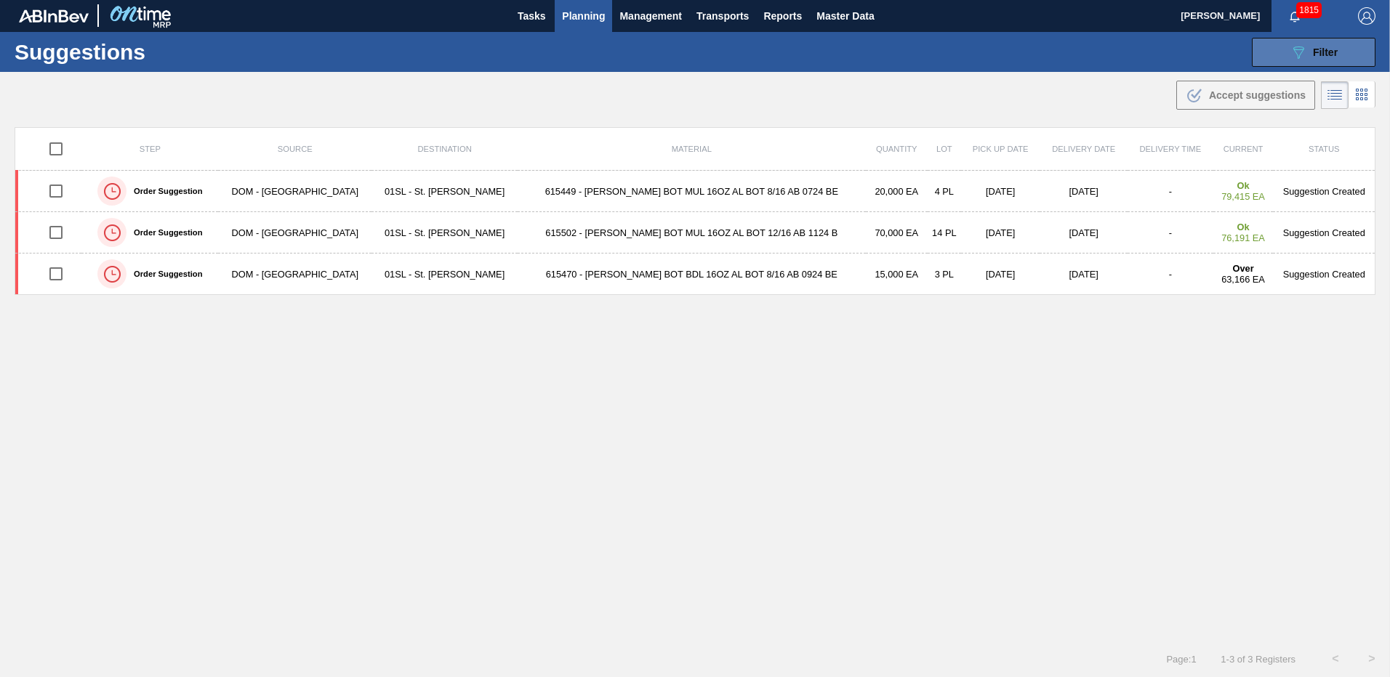
click at [1279, 61] on button "089F7B8B-B2A5-4AFE-B5C0-19BA573D28AC Filter" at bounding box center [1314, 52] width 124 height 29
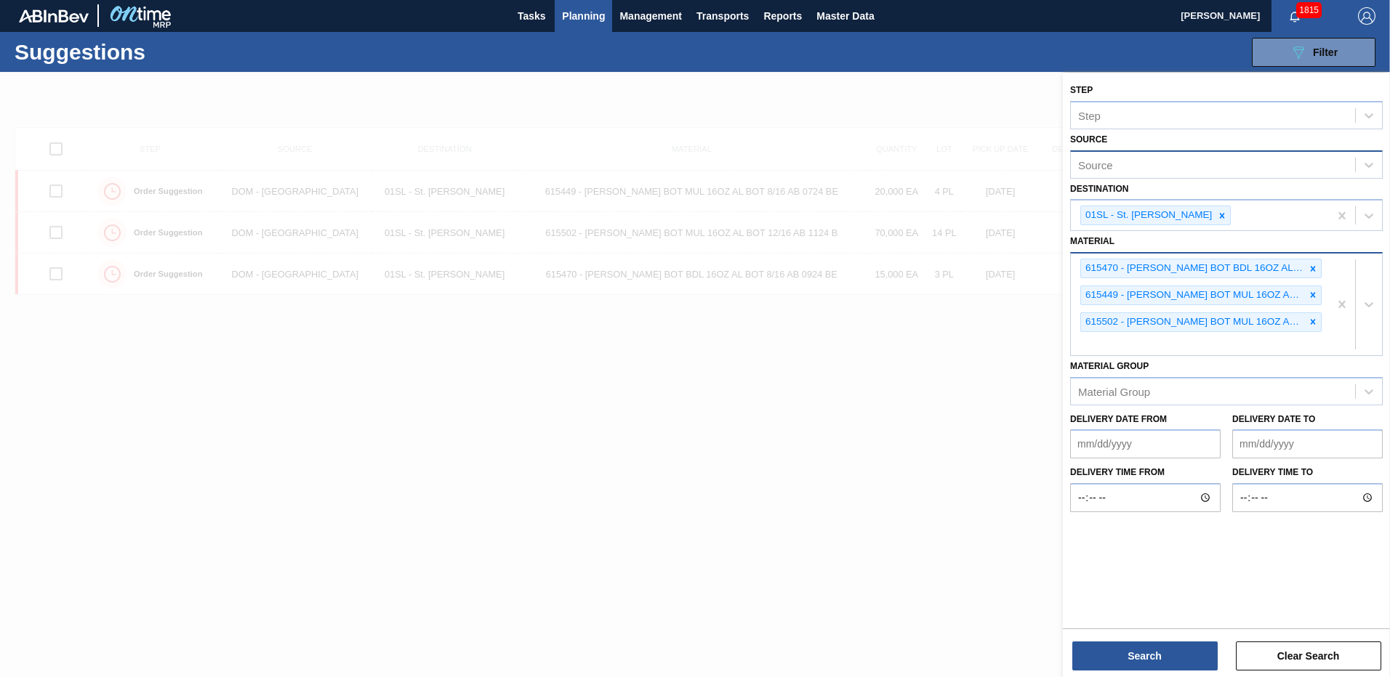
click at [1263, 342] on div "615470 - CARR BOT BDL 16OZ AL BOT 8/16 AB 0924 BE 615449 - CARR BOT MUL 16OZ AL…" at bounding box center [1200, 305] width 258 height 102
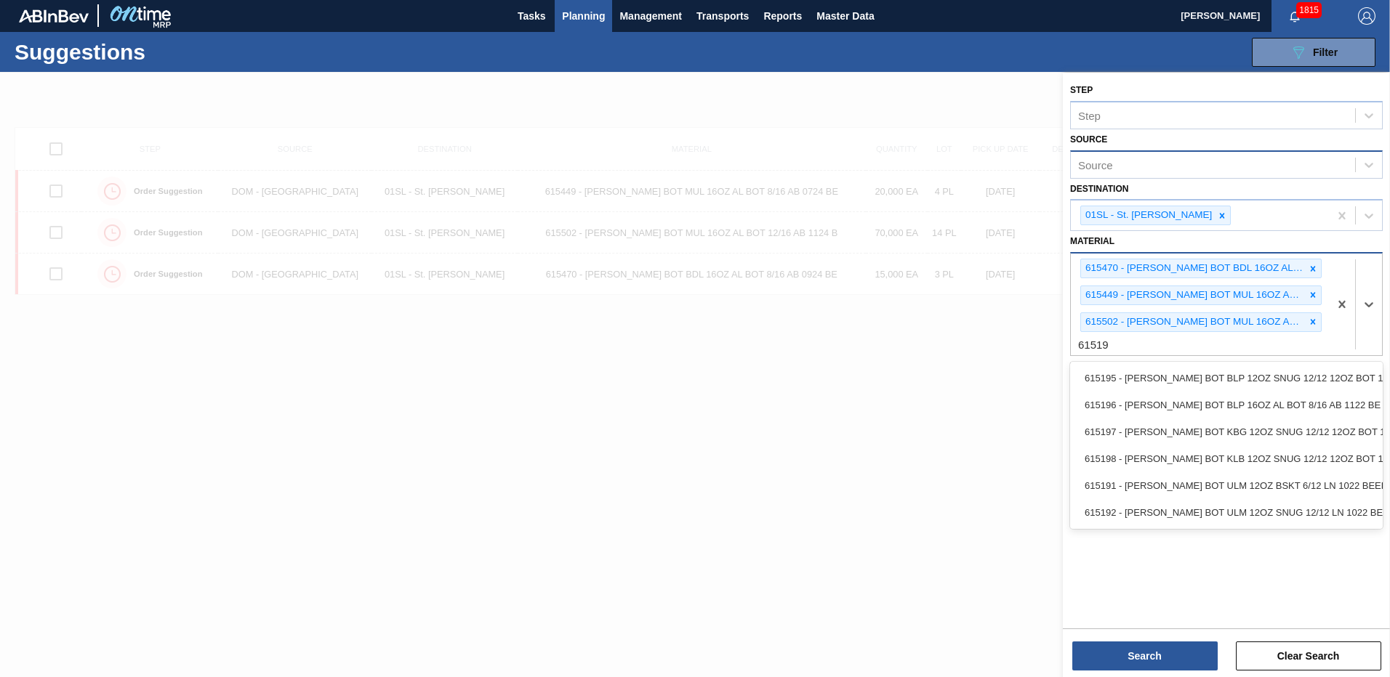
type input "615196"
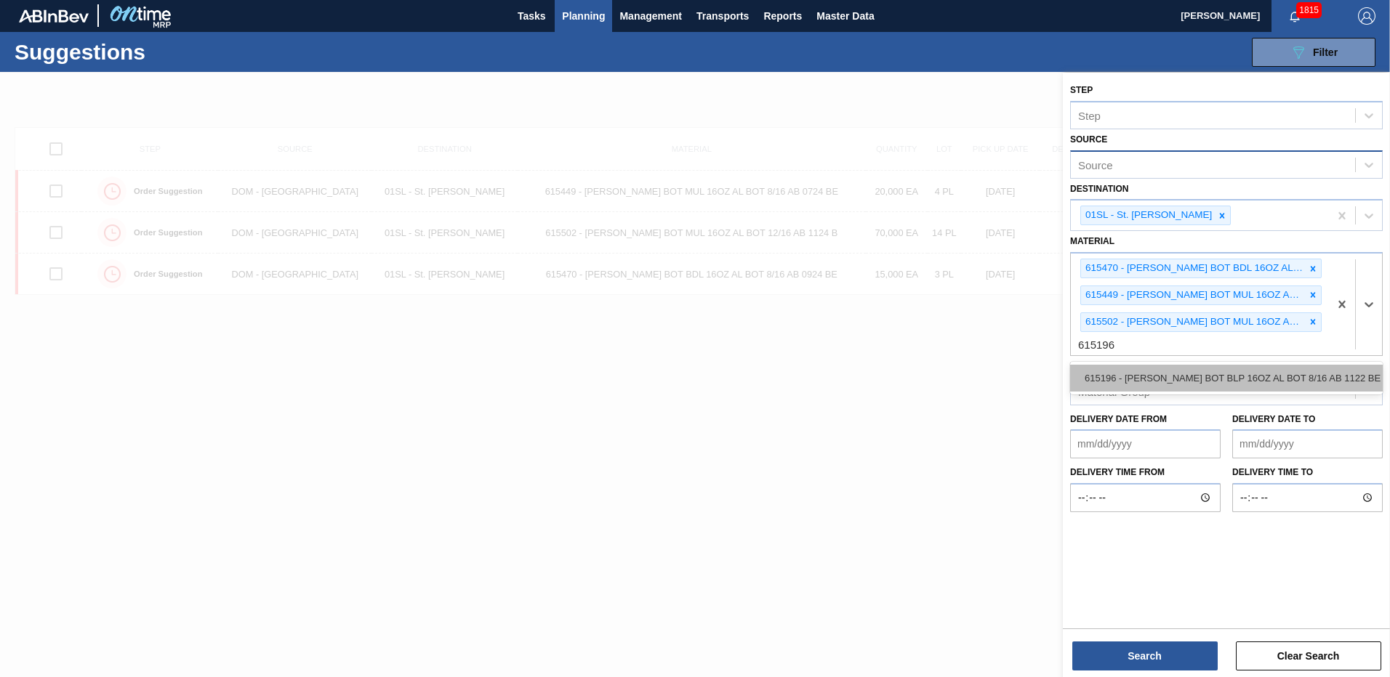
click at [1258, 366] on div "615196 - [PERSON_NAME] BOT BLP 16OZ AL BOT 8/16 AB 1122 BE" at bounding box center [1226, 378] width 313 height 27
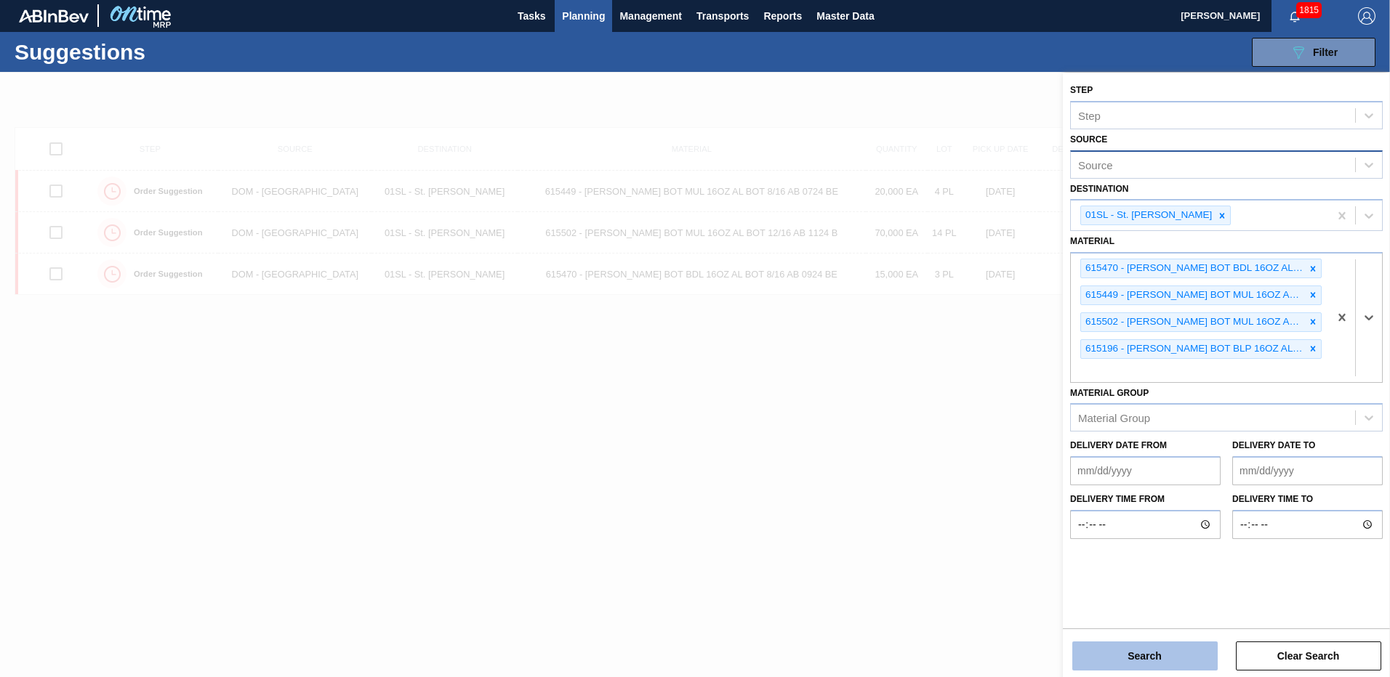
click at [1143, 646] on button "Search" at bounding box center [1144, 656] width 145 height 29
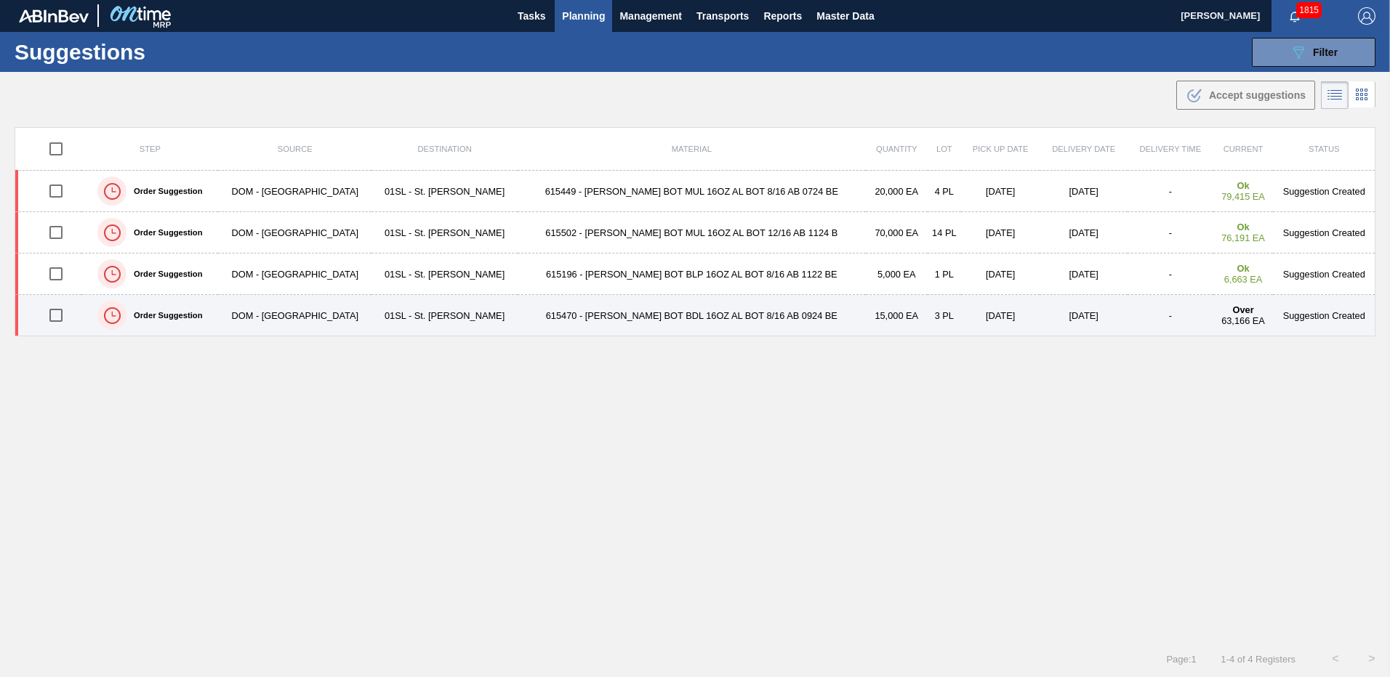
drag, startPoint x: 57, startPoint y: 310, endPoint x: 62, endPoint y: 294, distance: 16.1
click at [58, 309] on input "checkbox" at bounding box center [56, 315] width 31 height 31
checkbox input "true"
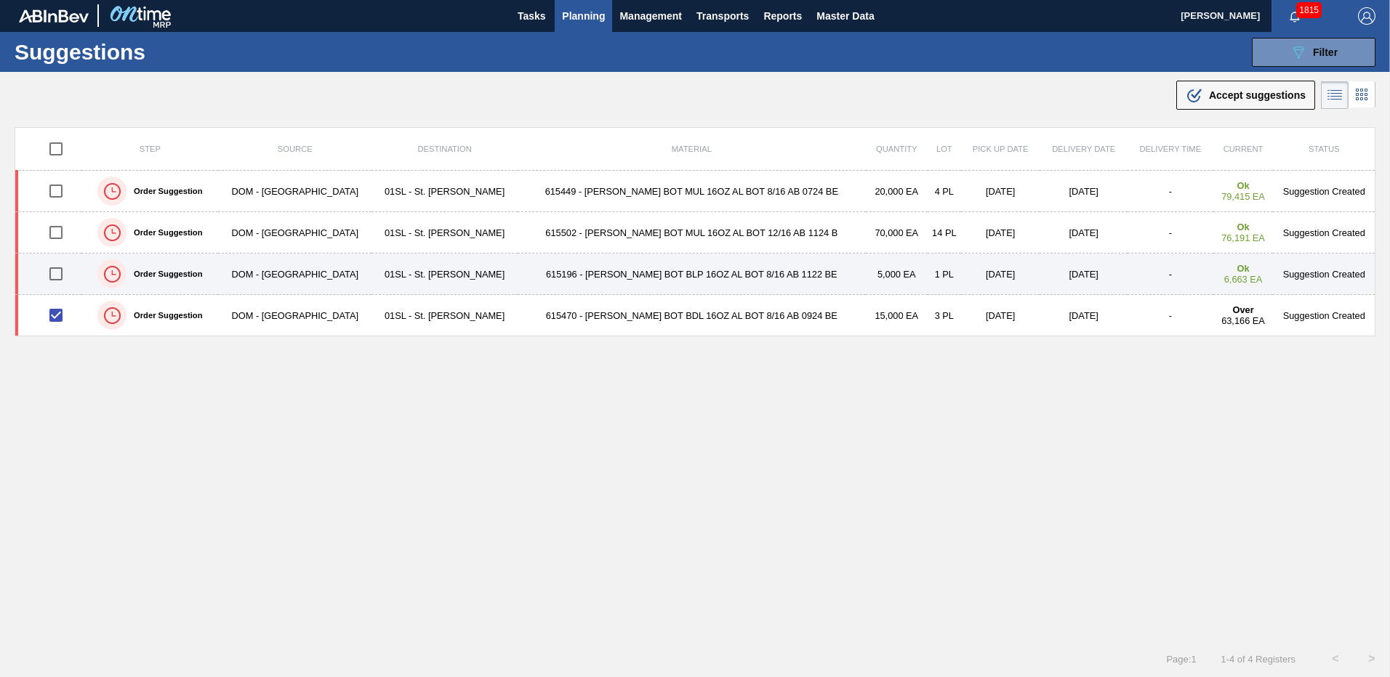
click at [64, 274] on input "checkbox" at bounding box center [56, 274] width 31 height 31
checkbox input "true"
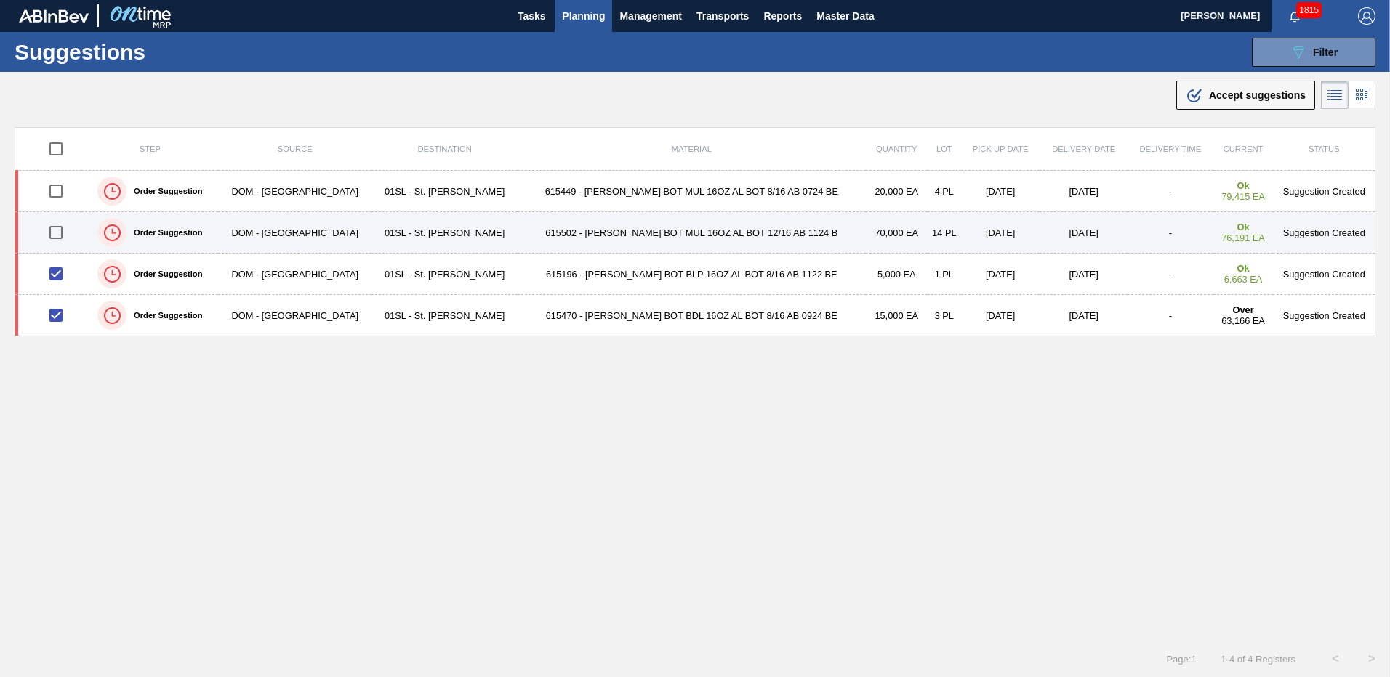
click at [58, 229] on input "checkbox" at bounding box center [56, 232] width 31 height 31
checkbox input "true"
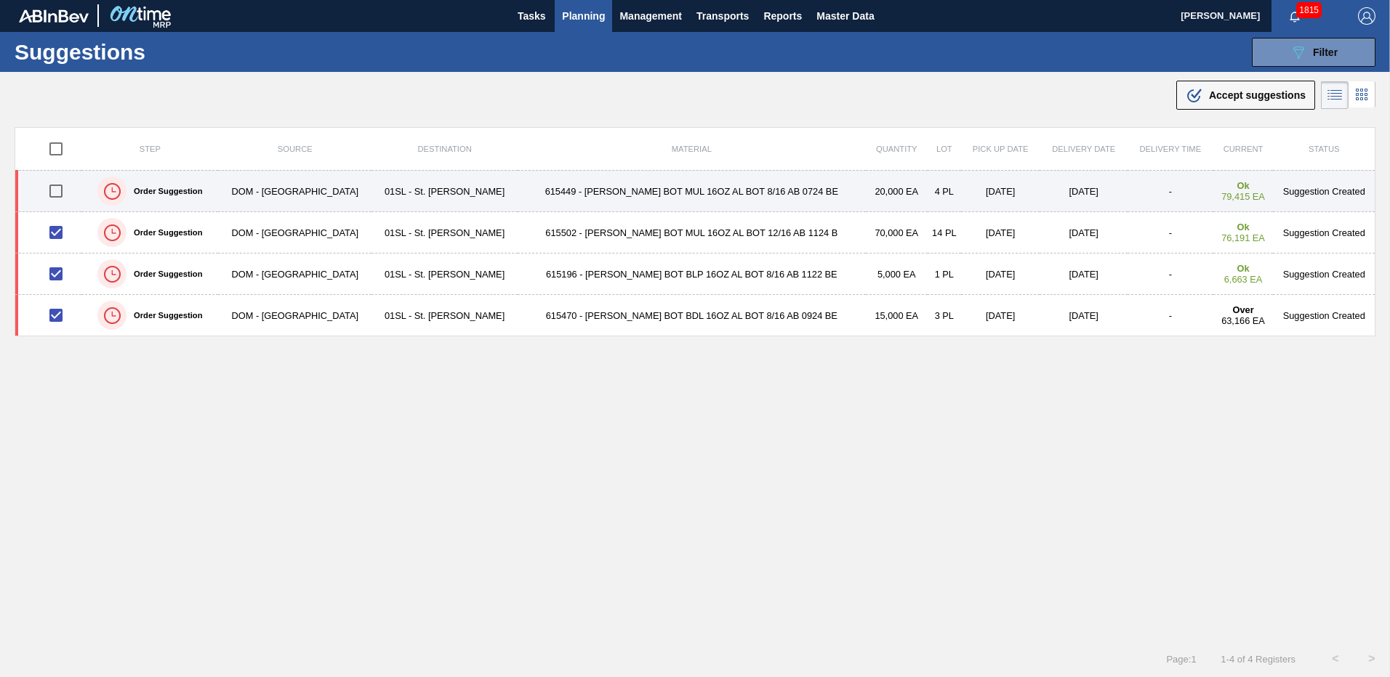
click at [61, 191] on input "checkbox" at bounding box center [56, 191] width 31 height 31
checkbox input "true"
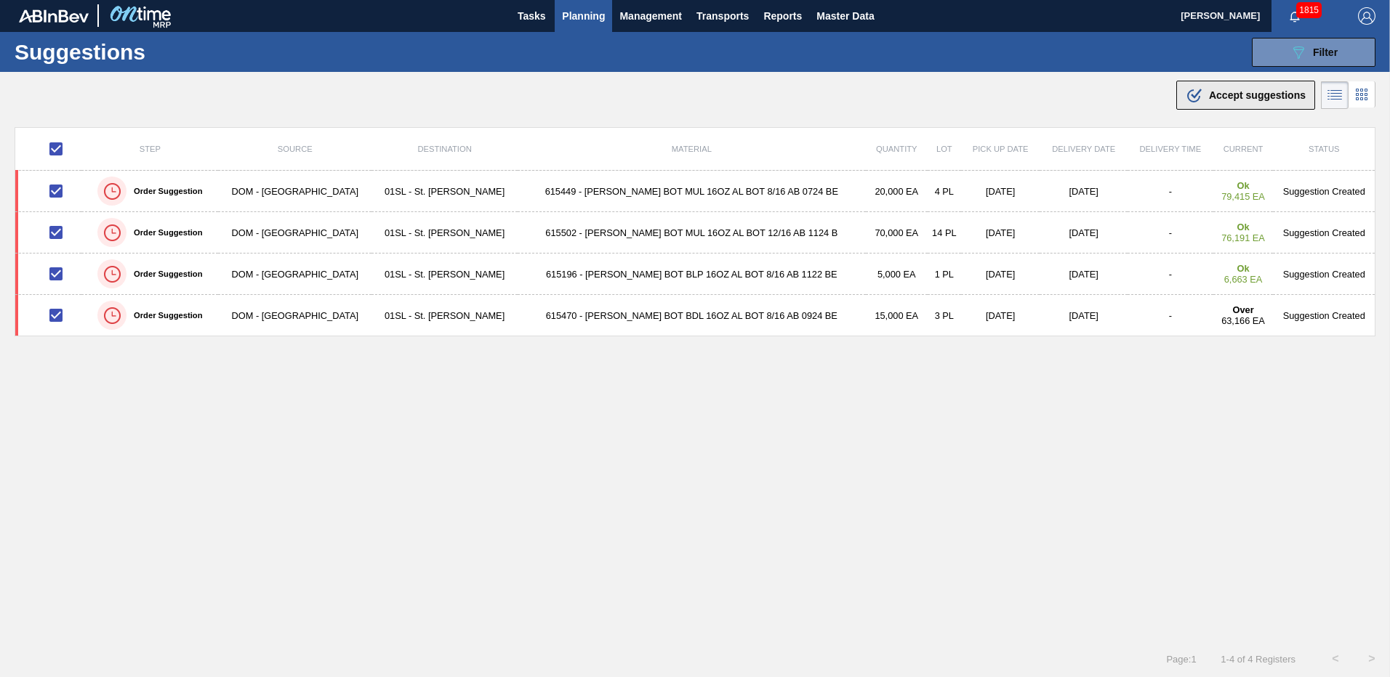
click at [1210, 100] on span "Accept suggestions" at bounding box center [1257, 95] width 97 height 12
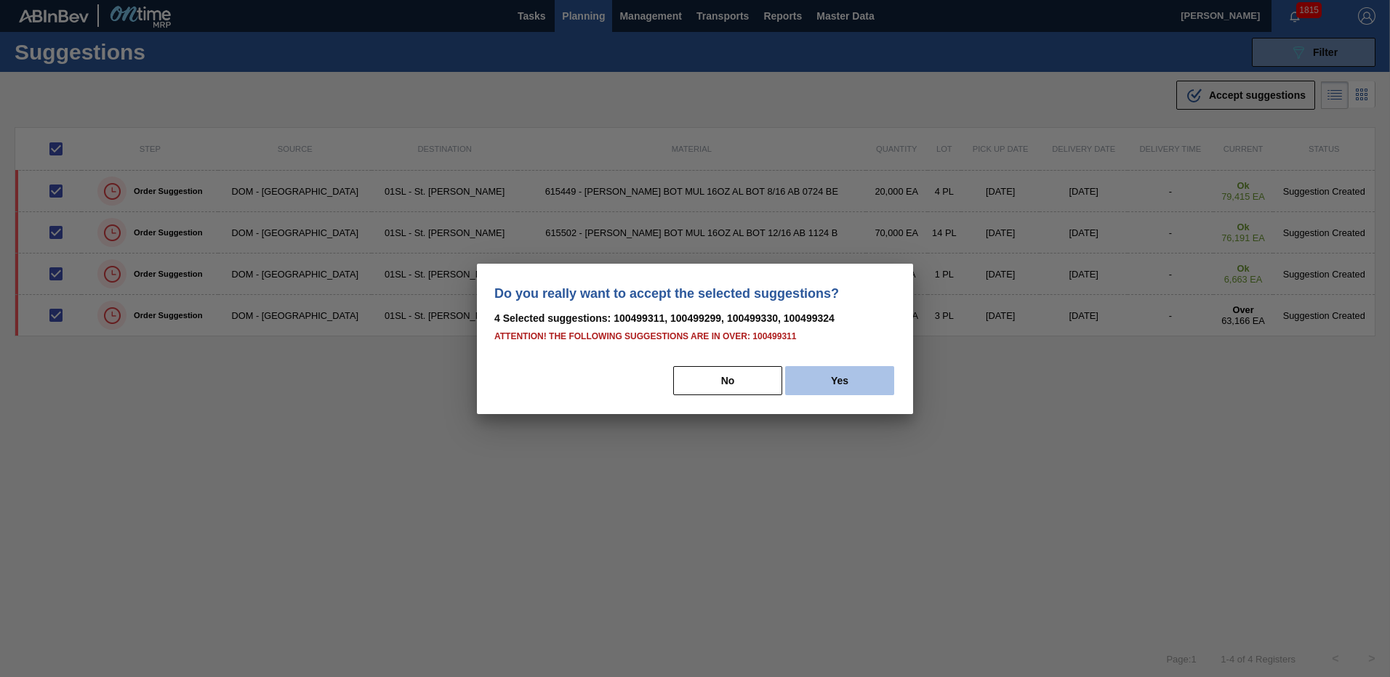
click at [819, 383] on button "Yes" at bounding box center [839, 380] width 109 height 29
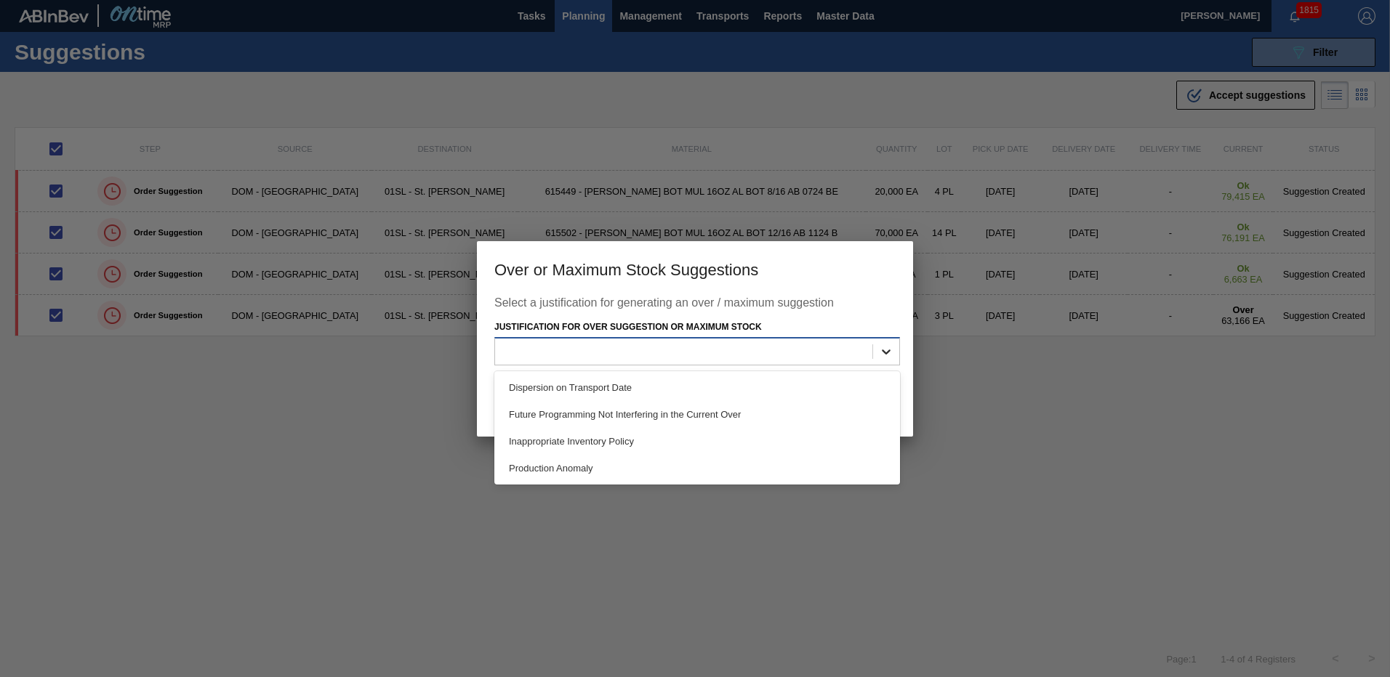
click at [873, 348] on div at bounding box center [886, 352] width 26 height 26
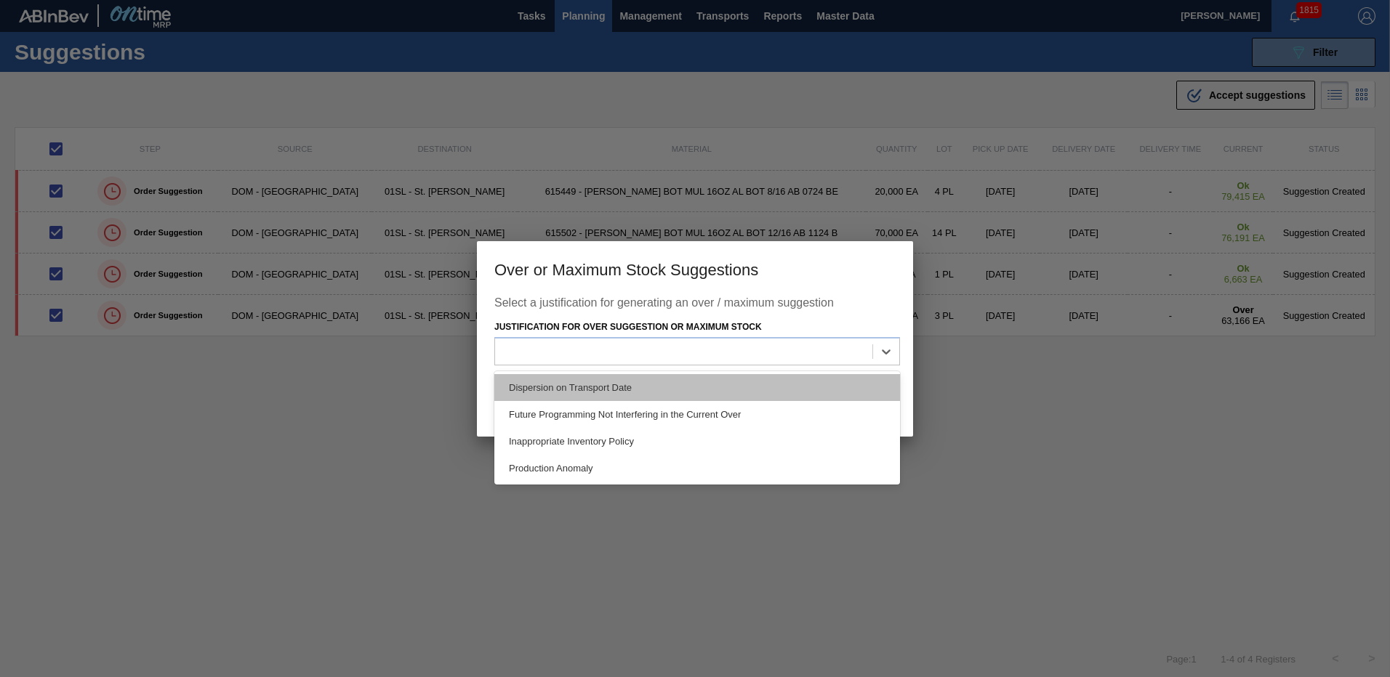
click at [712, 389] on div "Dispersion on Transport Date" at bounding box center [697, 387] width 406 height 27
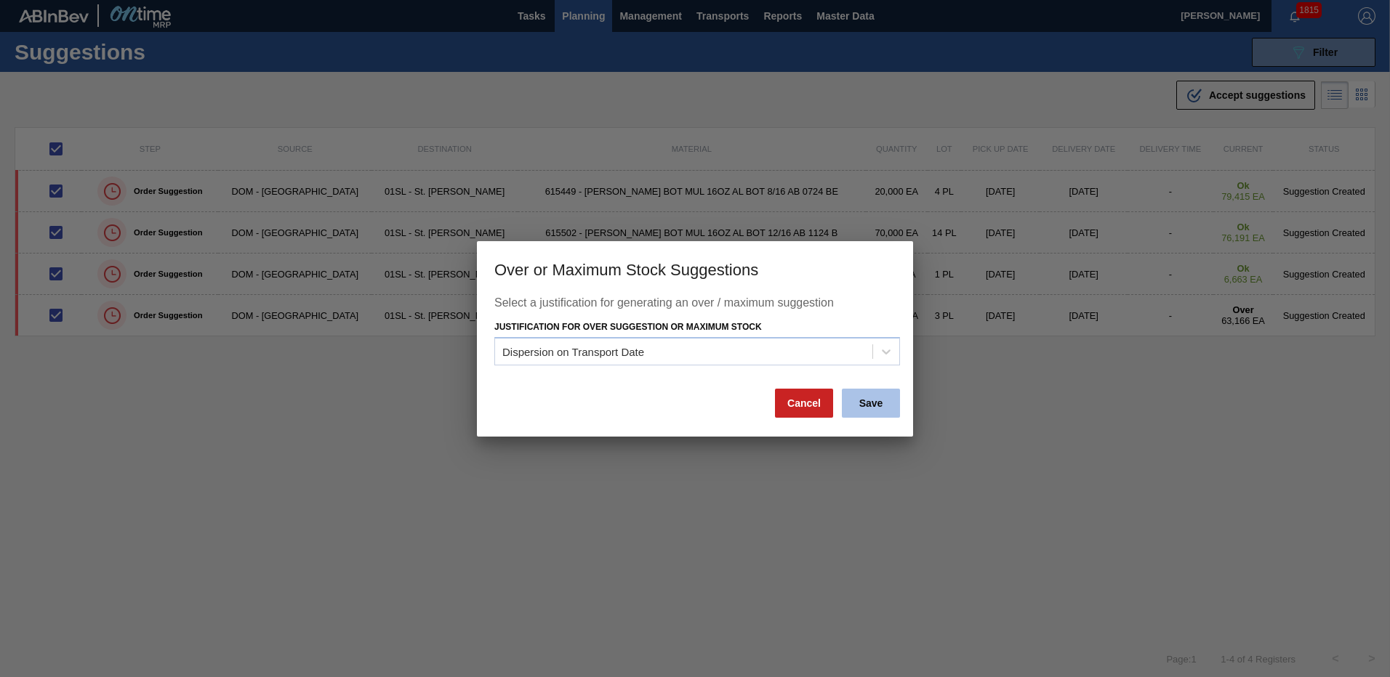
click at [857, 401] on button "Save" at bounding box center [871, 403] width 58 height 29
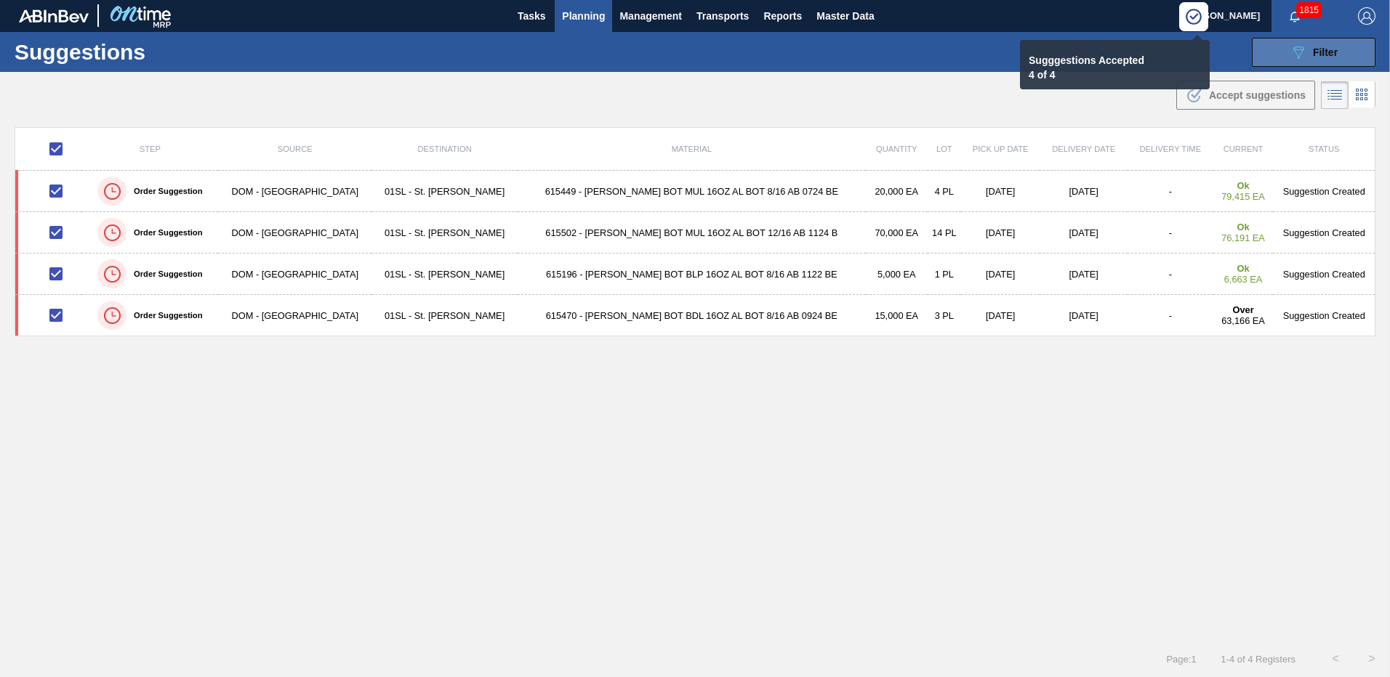
click at [1297, 55] on icon at bounding box center [1298, 53] width 11 height 12
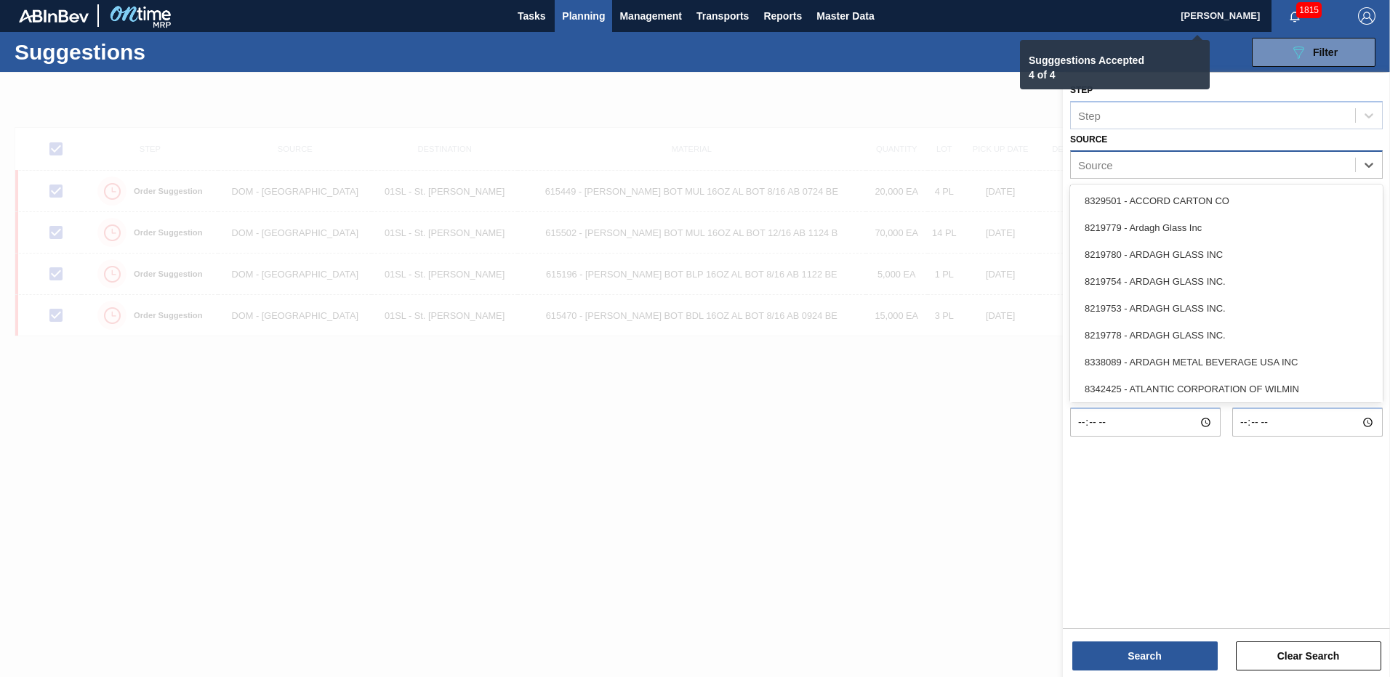
click at [1233, 150] on div "Source" at bounding box center [1226, 164] width 313 height 28
checkbox input "false"
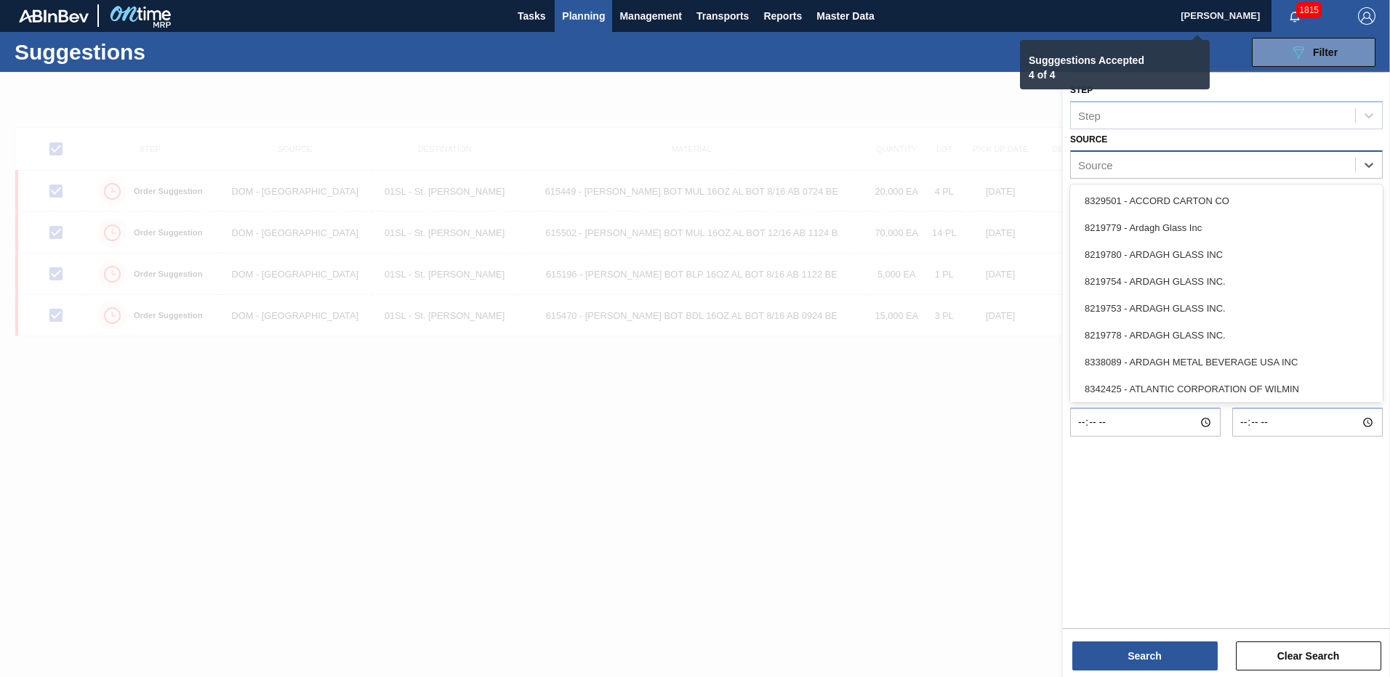
checkbox input "false"
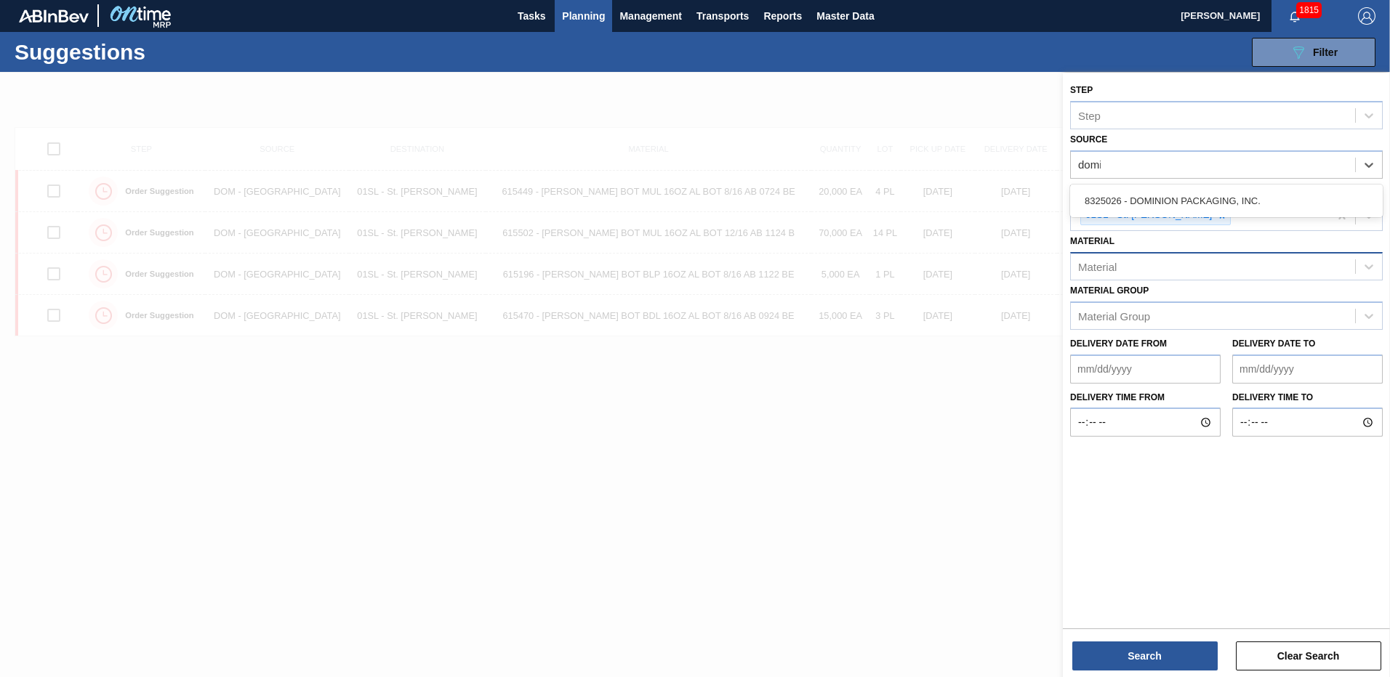
type input "domin"
click at [1194, 194] on div "8325026 - DOMINION PACKAGING, INC." at bounding box center [1226, 201] width 313 height 27
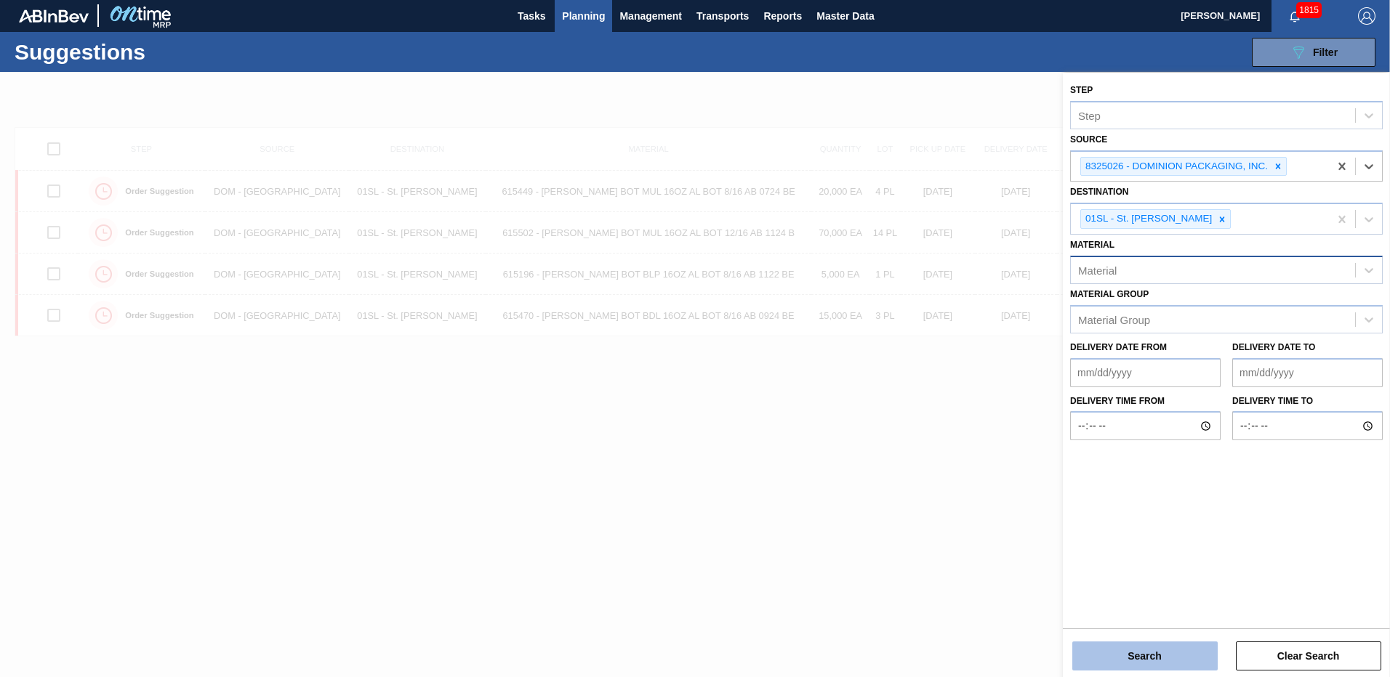
click at [1162, 662] on button "Search" at bounding box center [1144, 656] width 145 height 29
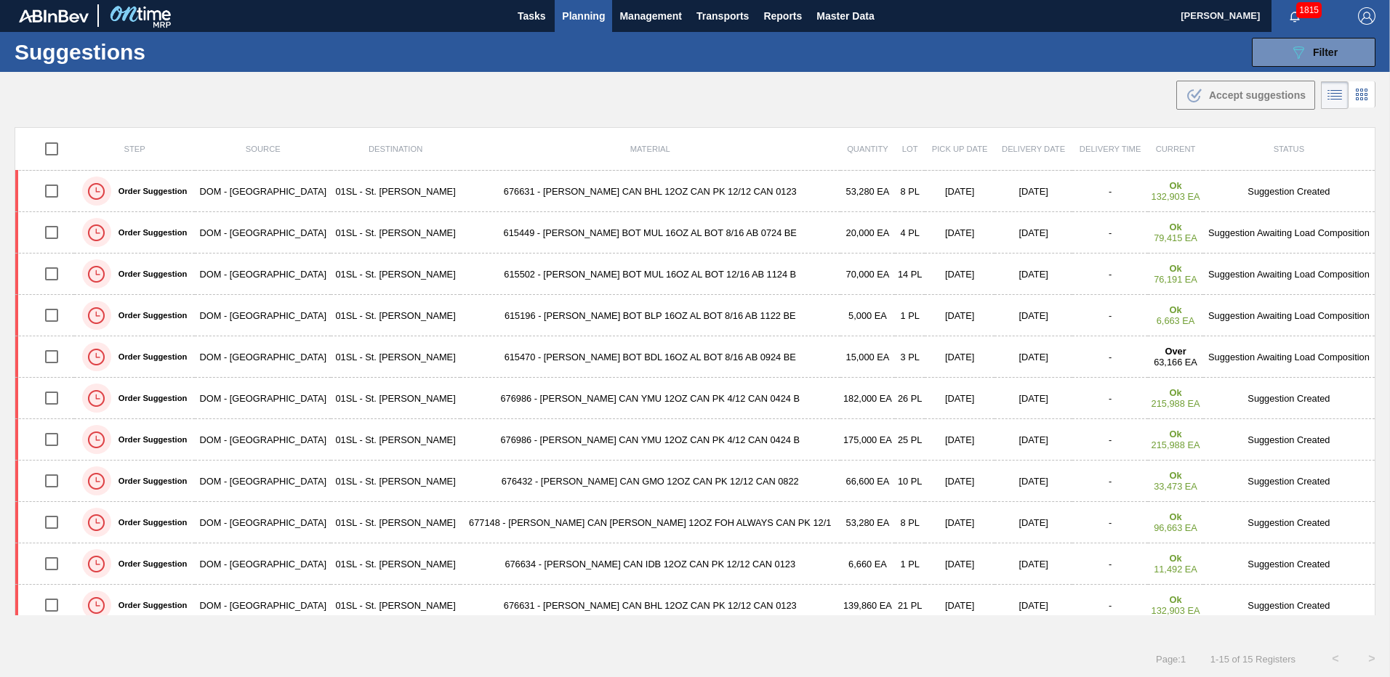
scroll to position [177, 0]
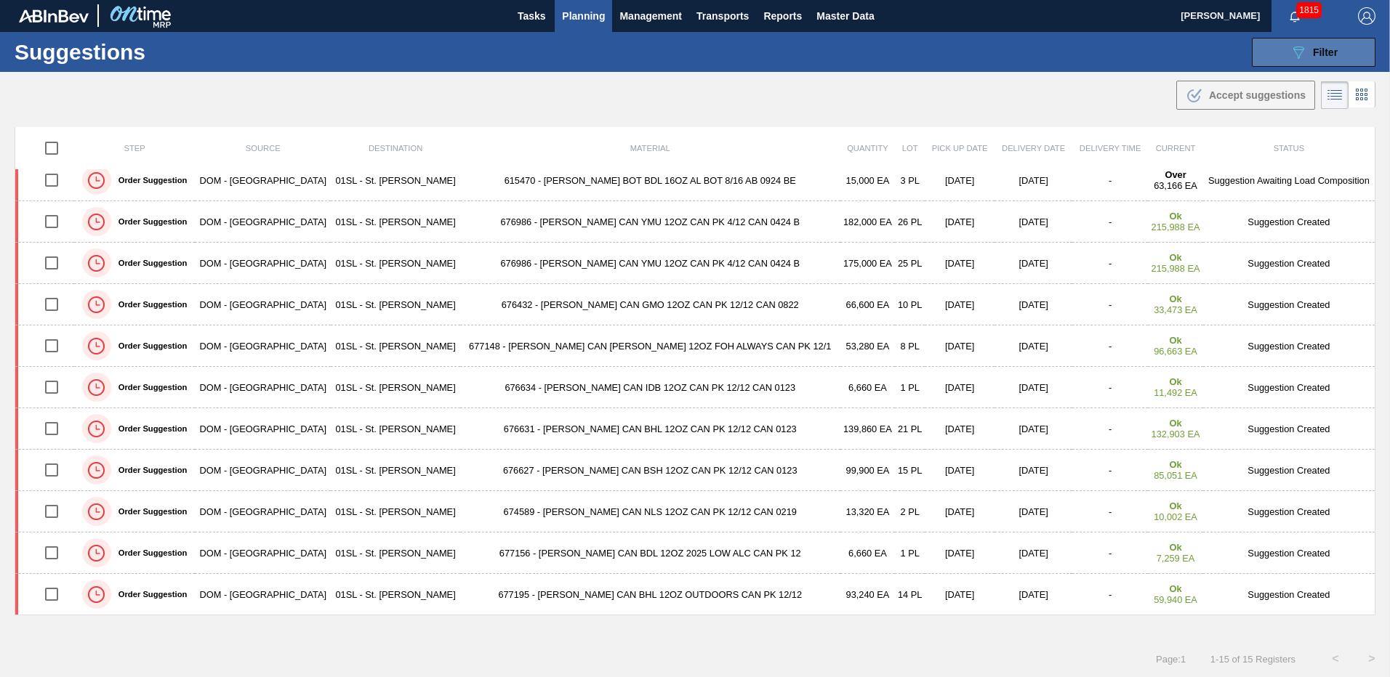
click at [1294, 60] on icon "089F7B8B-B2A5-4AFE-B5C0-19BA573D28AC" at bounding box center [1297, 52] width 17 height 17
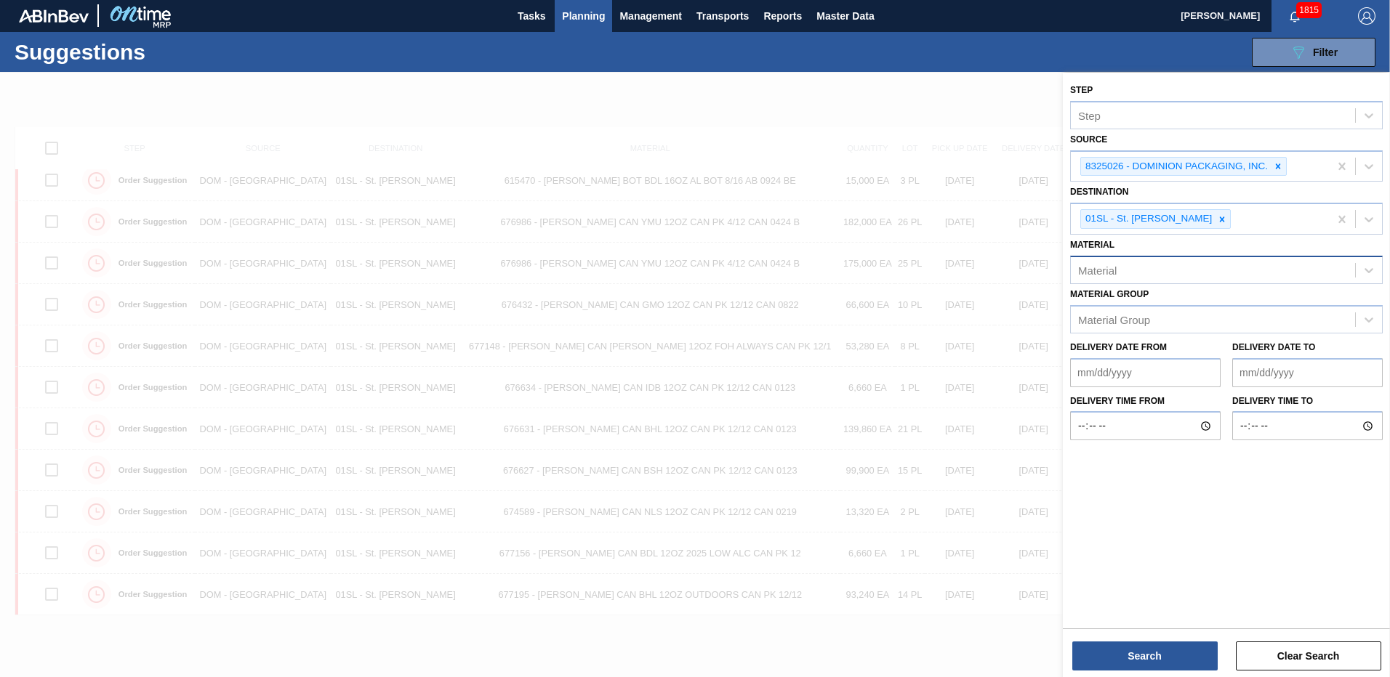
click at [1279, 171] on icon at bounding box center [1278, 166] width 10 height 10
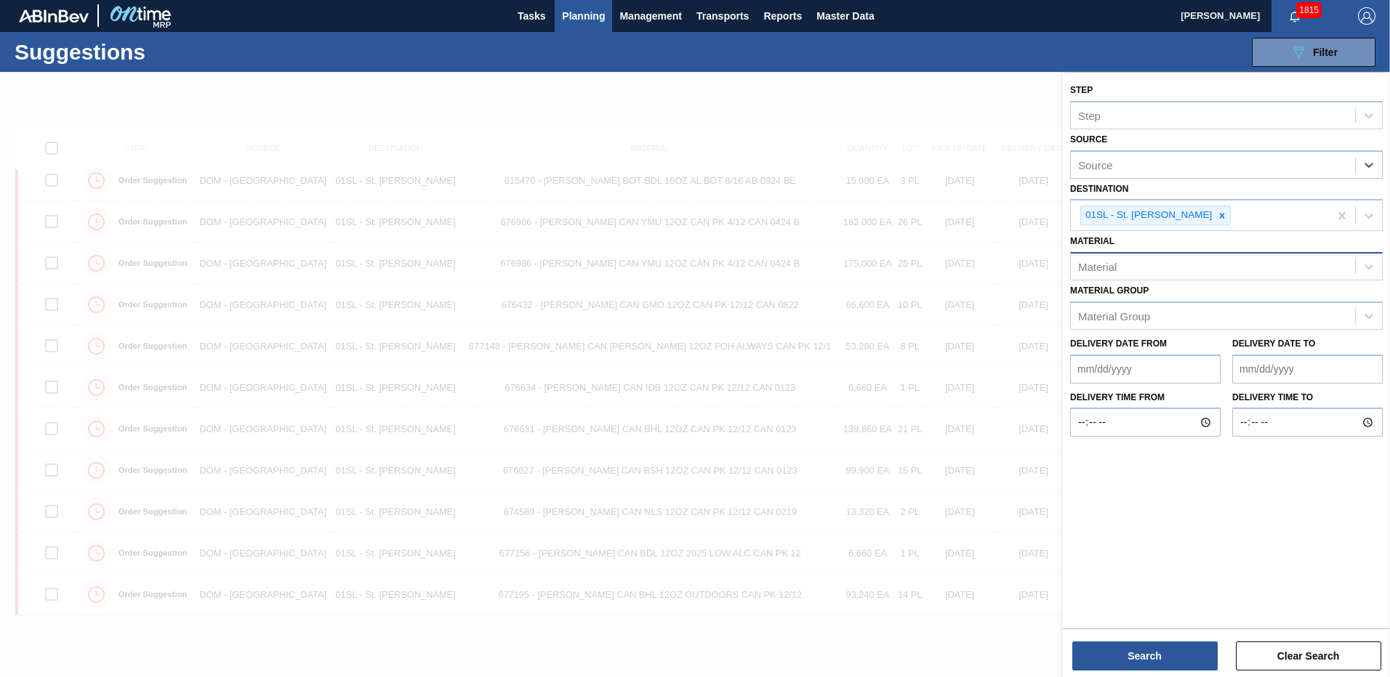
click at [1204, 268] on div "Material" at bounding box center [1213, 267] width 284 height 21
click at [1131, 270] on div "Material" at bounding box center [1213, 267] width 284 height 21
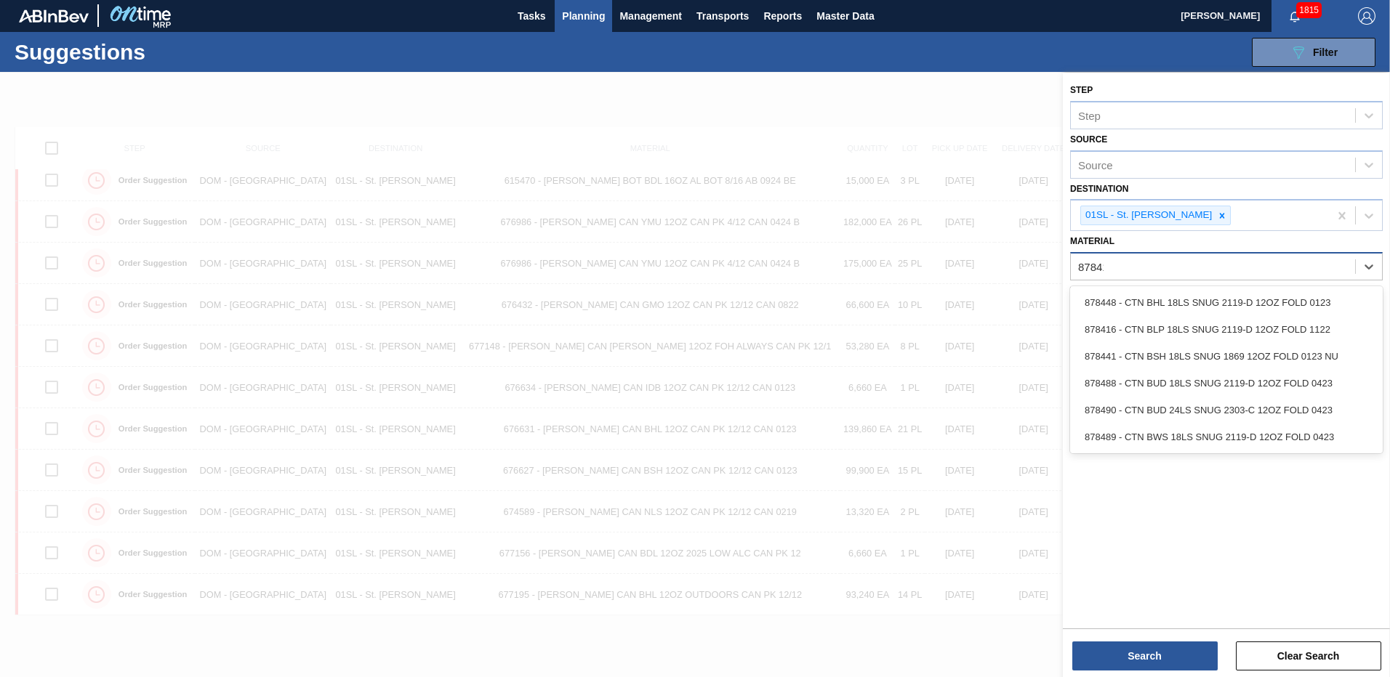
type input "878416"
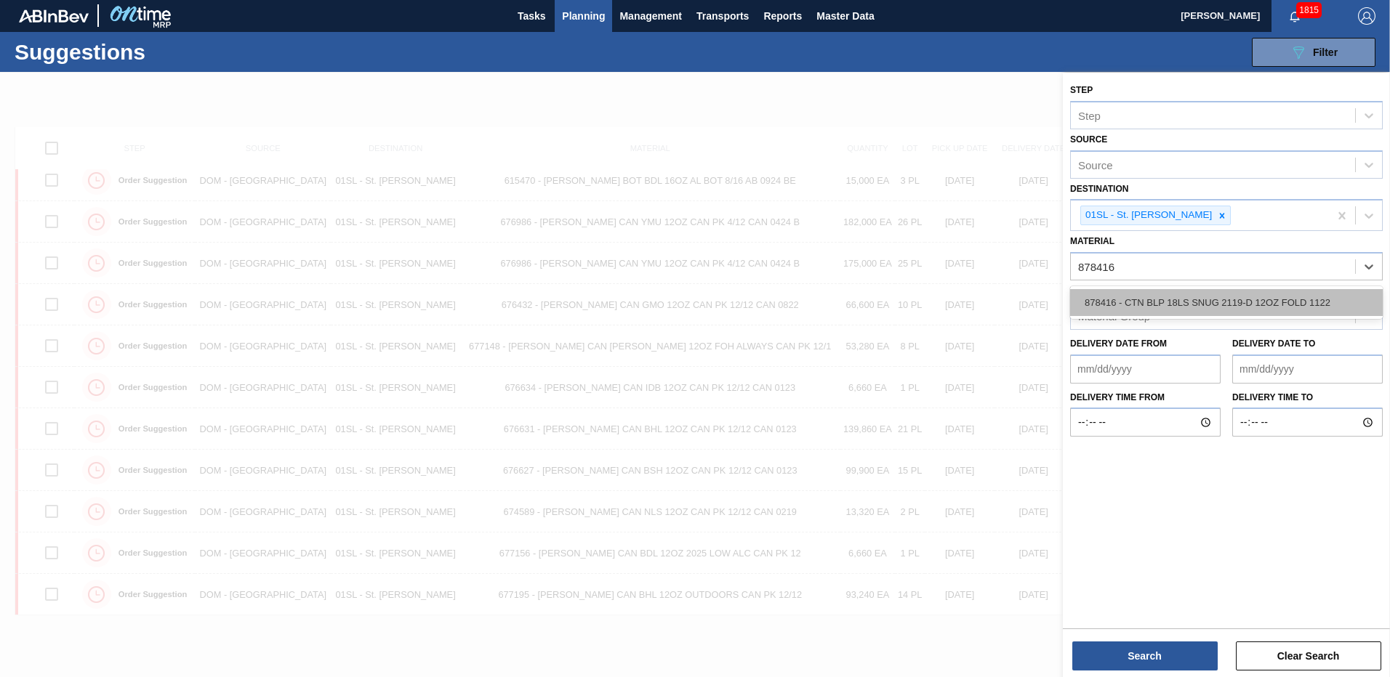
click at [1148, 297] on div "878416 - CTN BLP 18LS SNUG 2119-D 12OZ FOLD 1122" at bounding box center [1226, 302] width 313 height 27
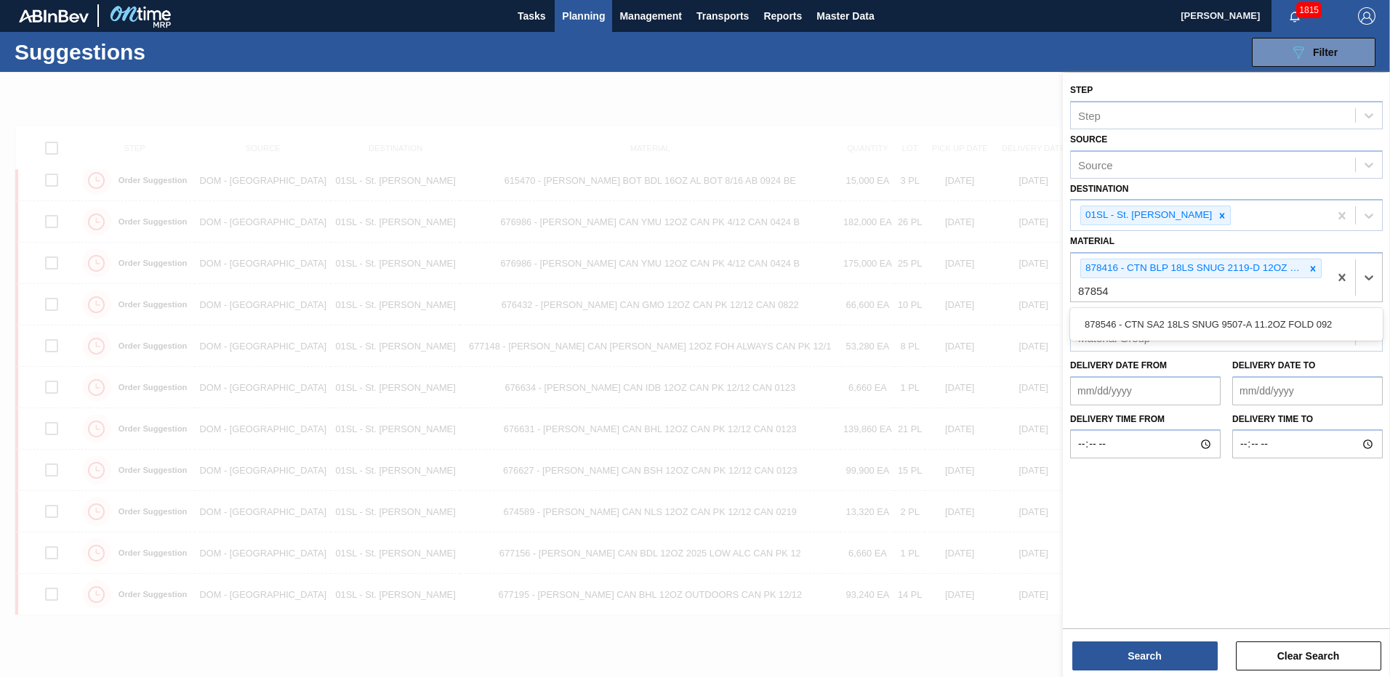
type input "878546"
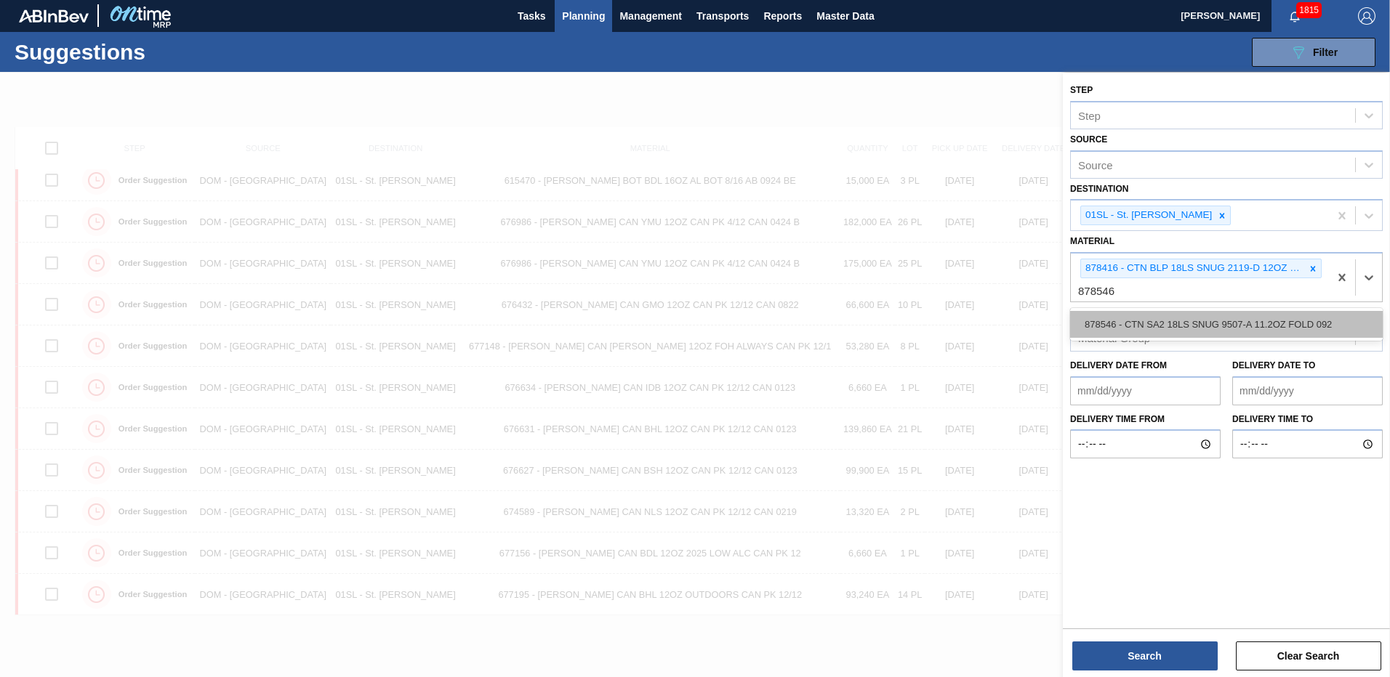
click at [1144, 315] on div "878546 - CTN SA2 18LS SNUG 9507-A 11.2OZ FOLD 092" at bounding box center [1226, 324] width 313 height 27
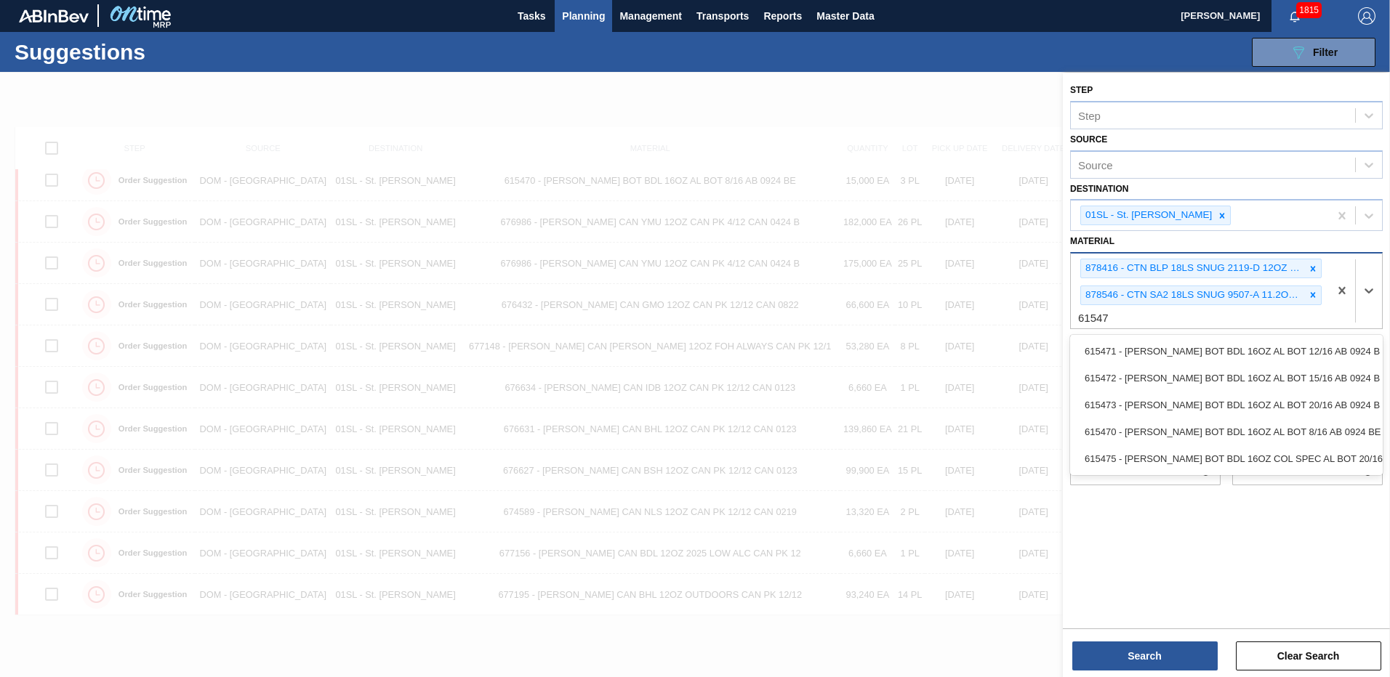
type input "615472"
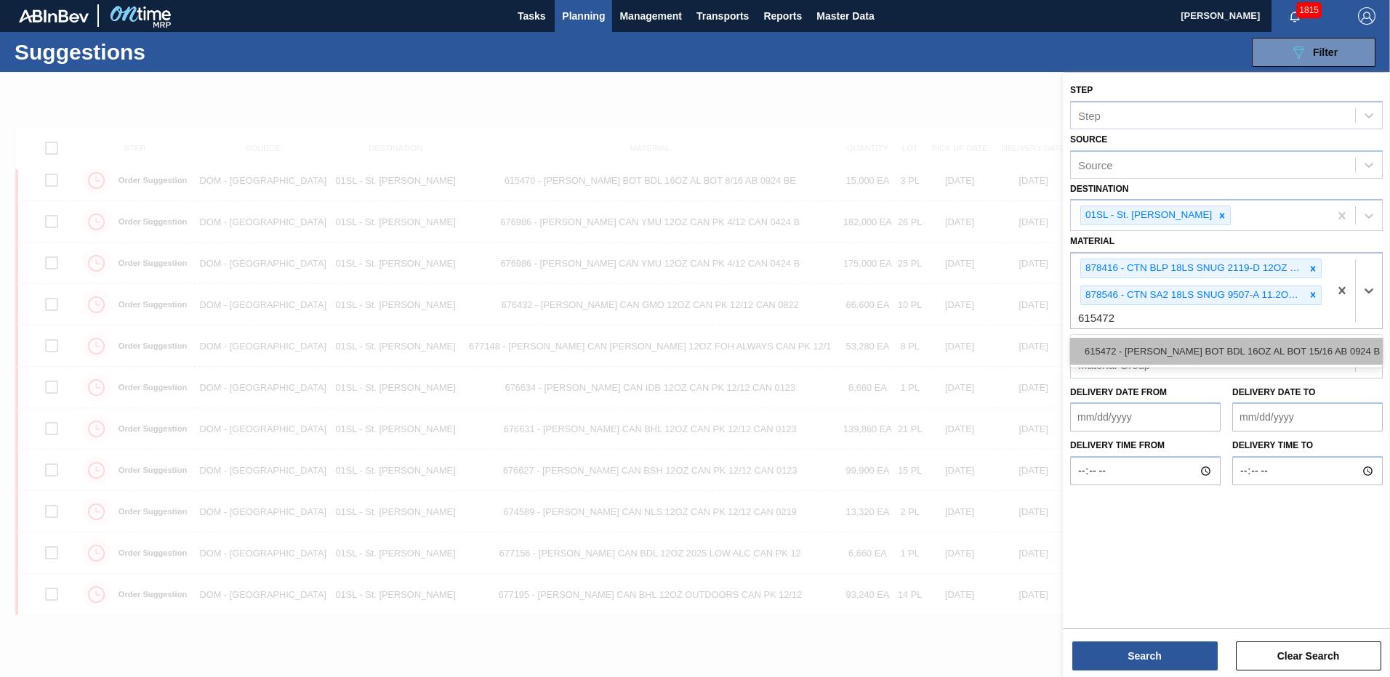
click at [1146, 341] on div "615472 - [PERSON_NAME] BOT BDL 16OZ AL BOT 15/16 AB 0924 B" at bounding box center [1226, 351] width 313 height 27
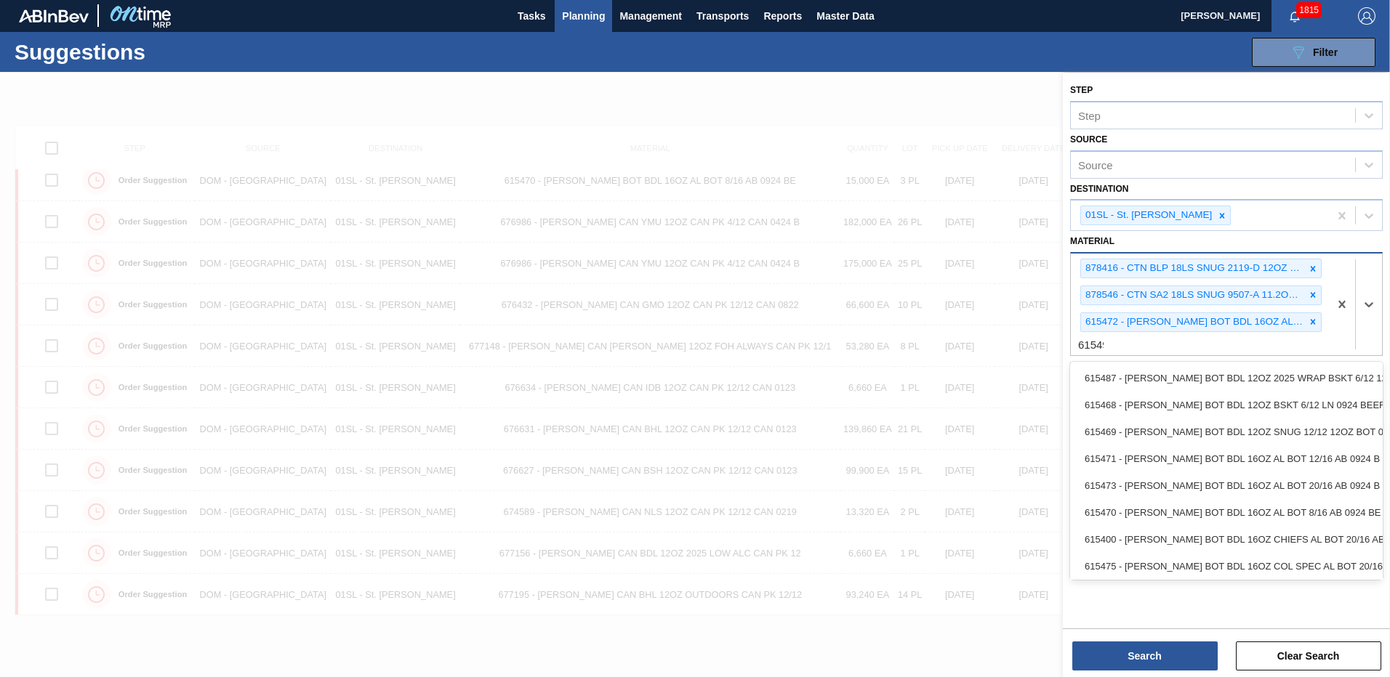
type input "615492"
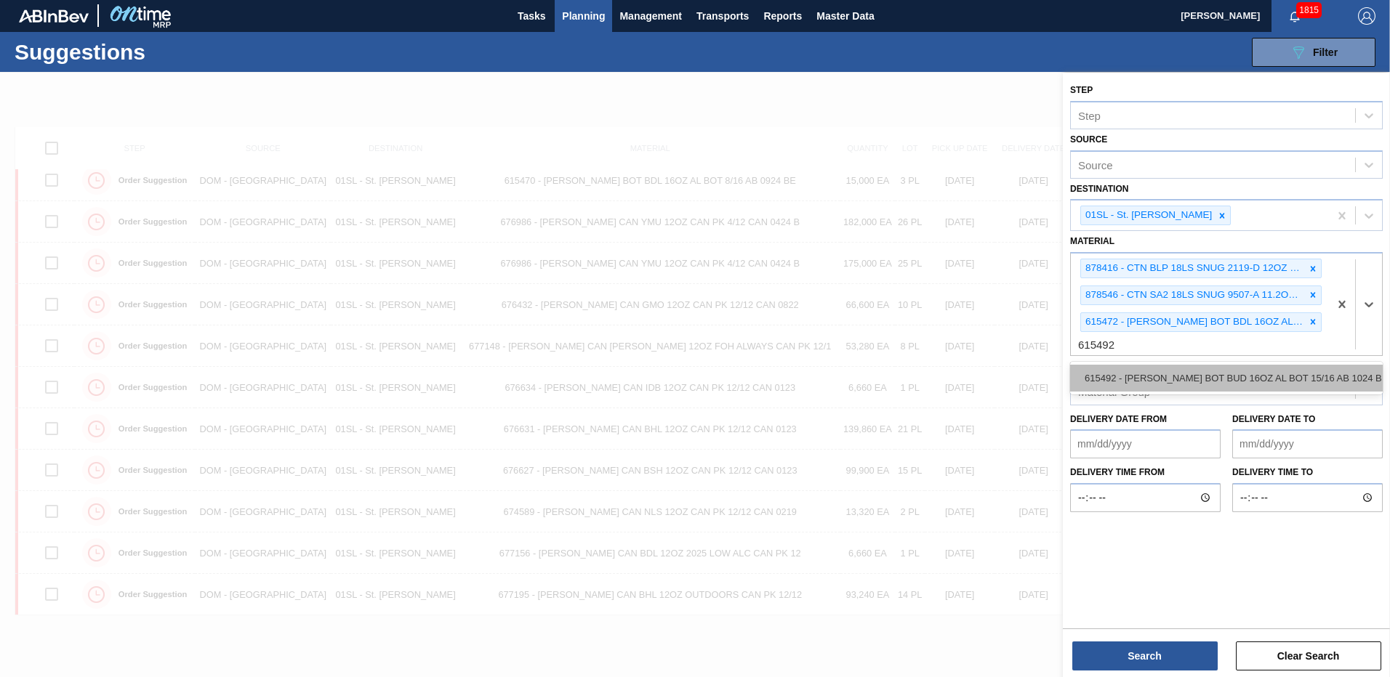
click at [1161, 370] on div "615492 - CARR BOT BUD 16OZ AL BOT 15/16 AB 1024 B" at bounding box center [1226, 378] width 313 height 27
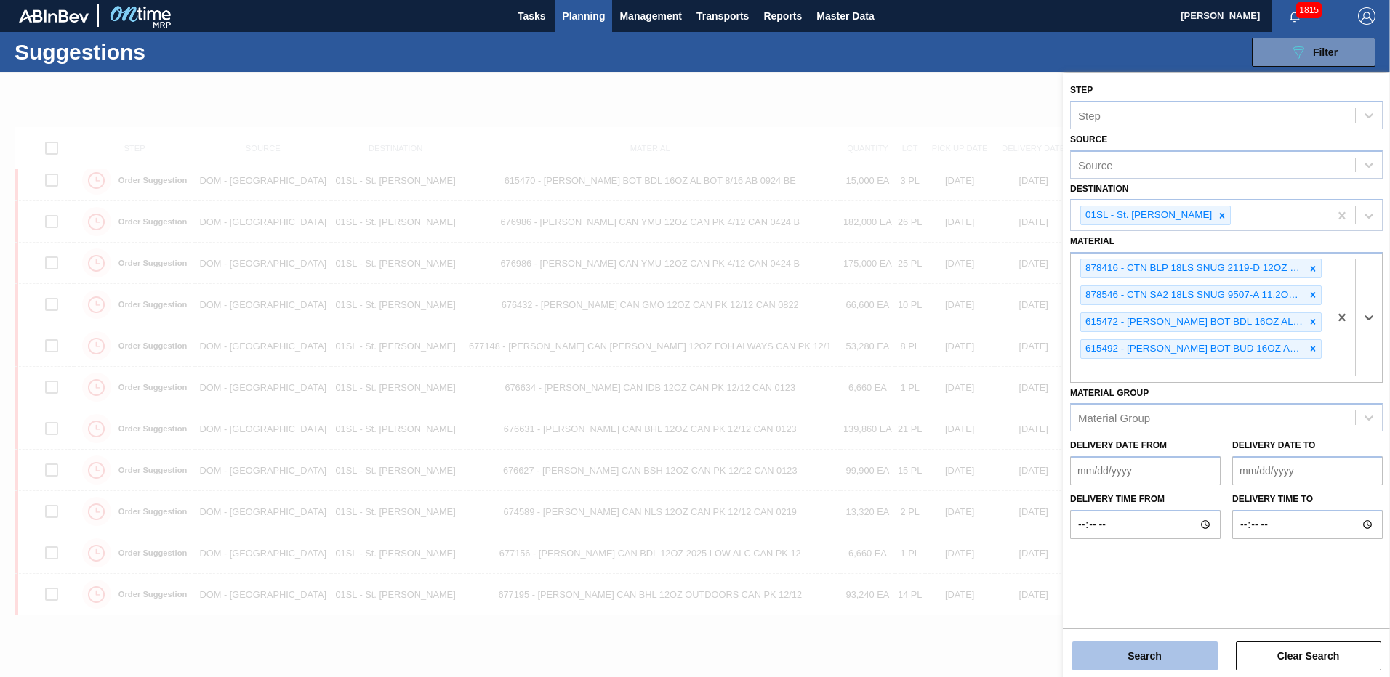
click at [1127, 653] on button "Search" at bounding box center [1144, 656] width 145 height 29
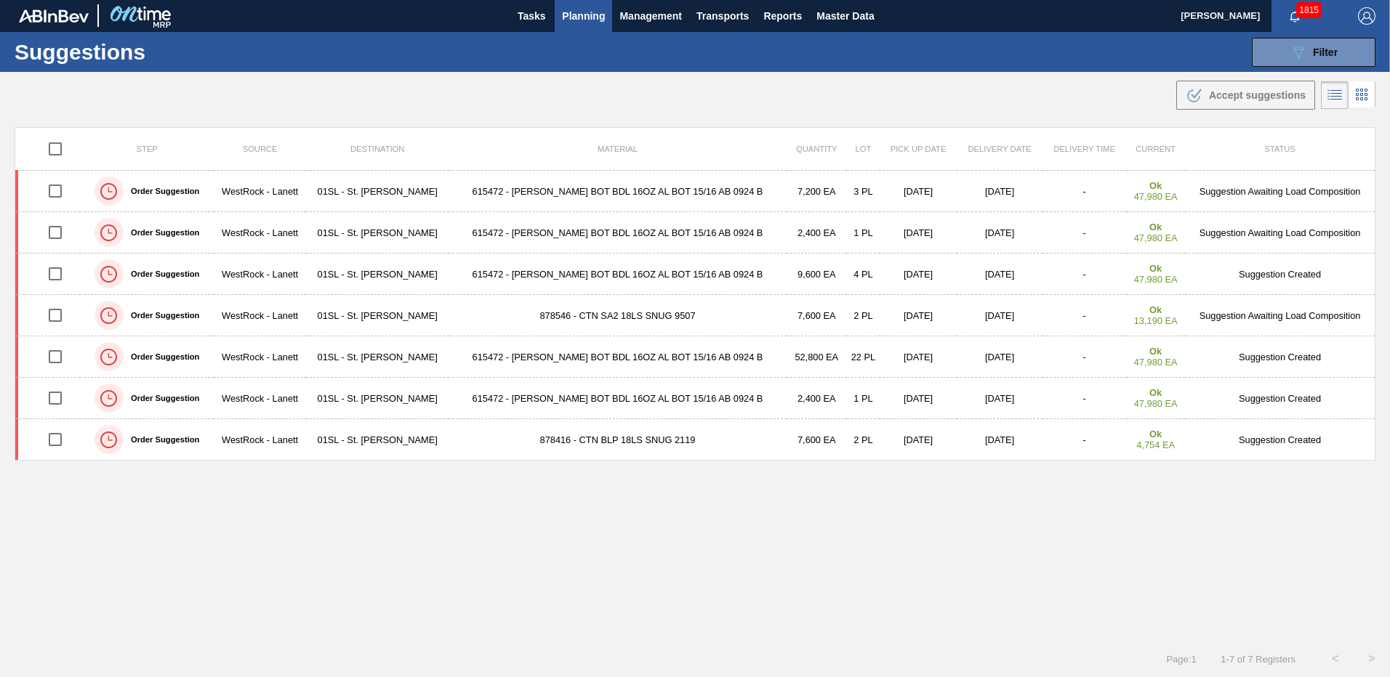
scroll to position [0, 0]
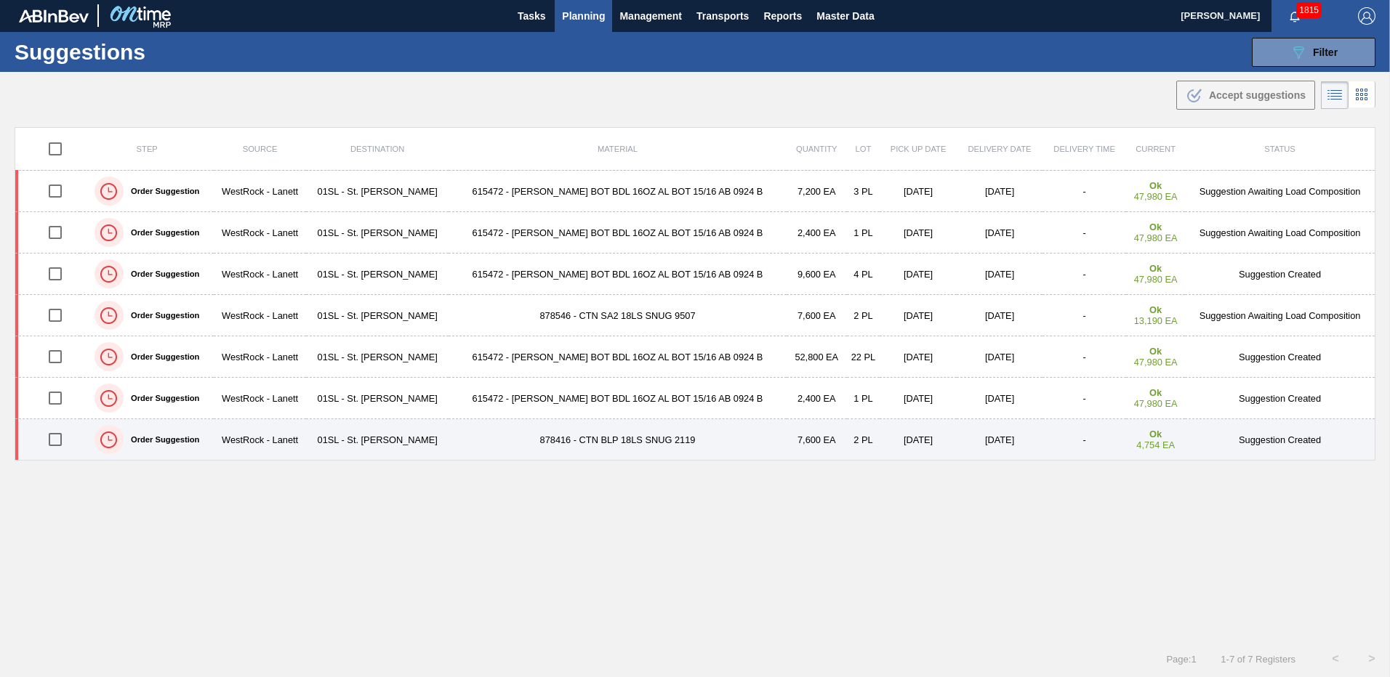
click at [54, 446] on input "checkbox" at bounding box center [55, 439] width 31 height 31
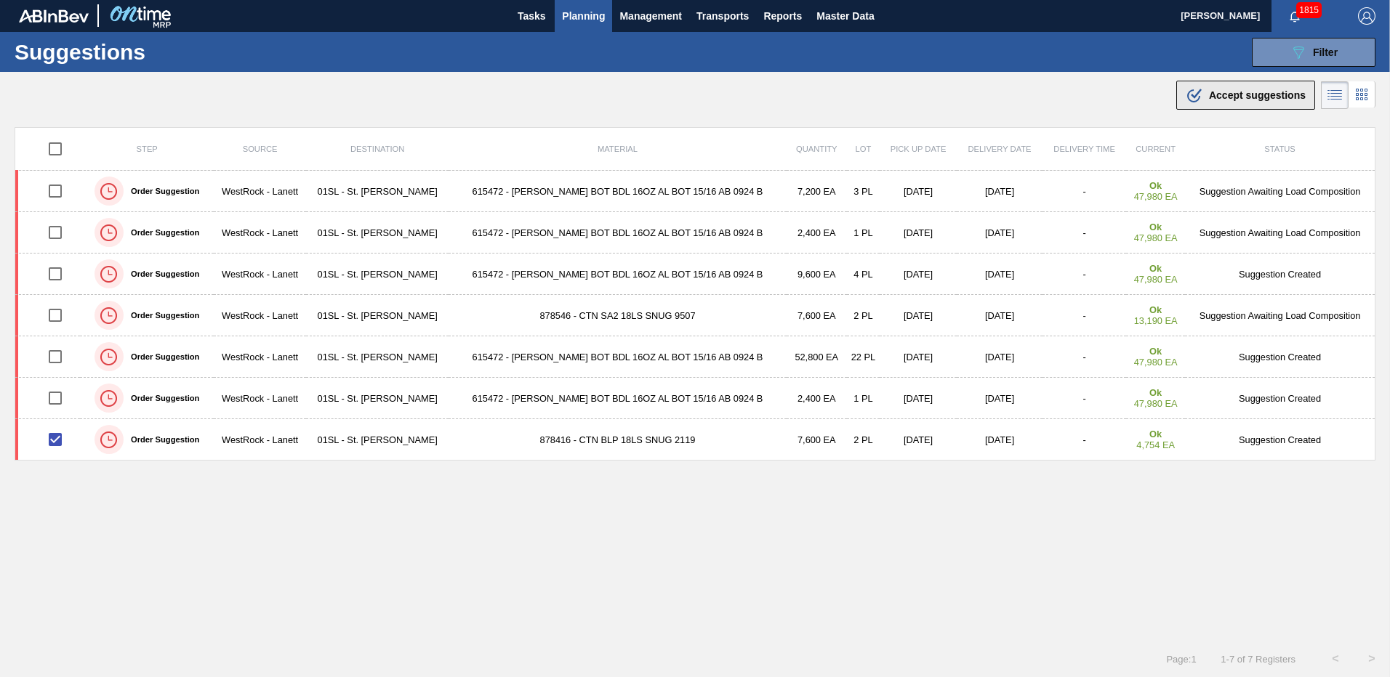
click at [1240, 92] on span "Accept suggestions" at bounding box center [1257, 95] width 97 height 12
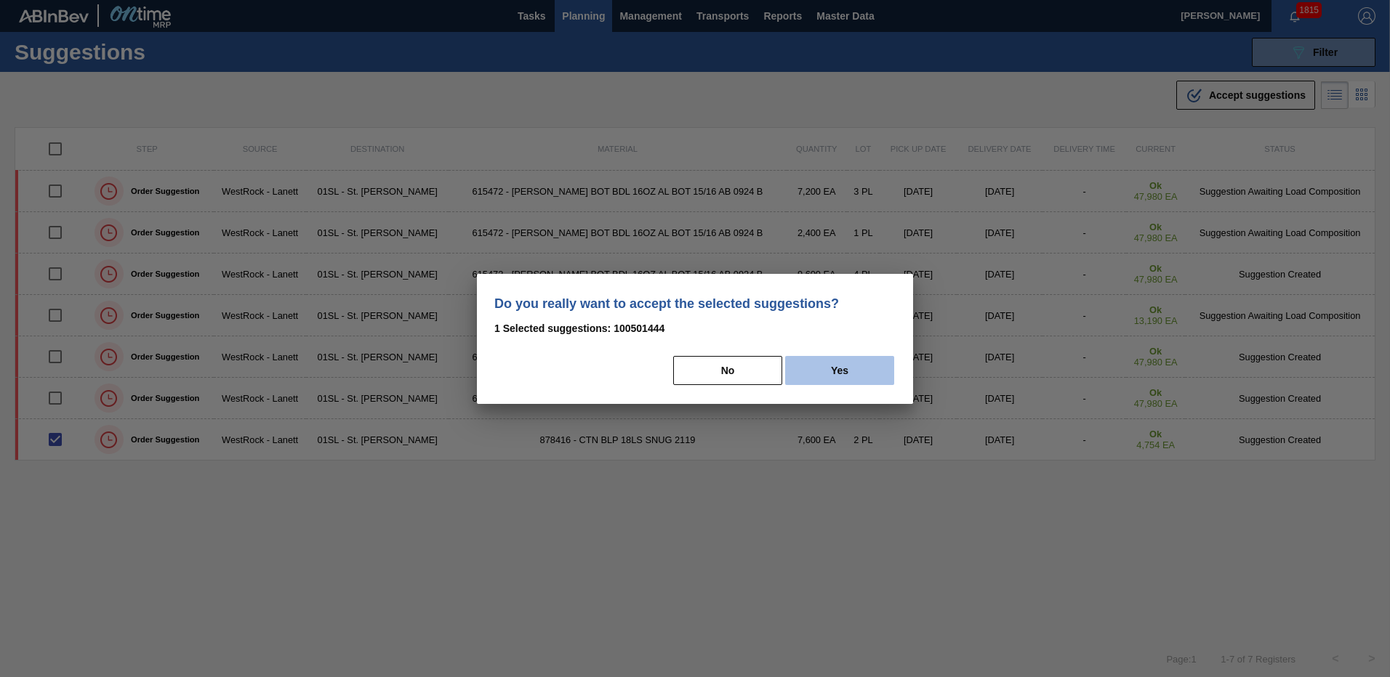
click at [844, 377] on button "Yes" at bounding box center [839, 370] width 109 height 29
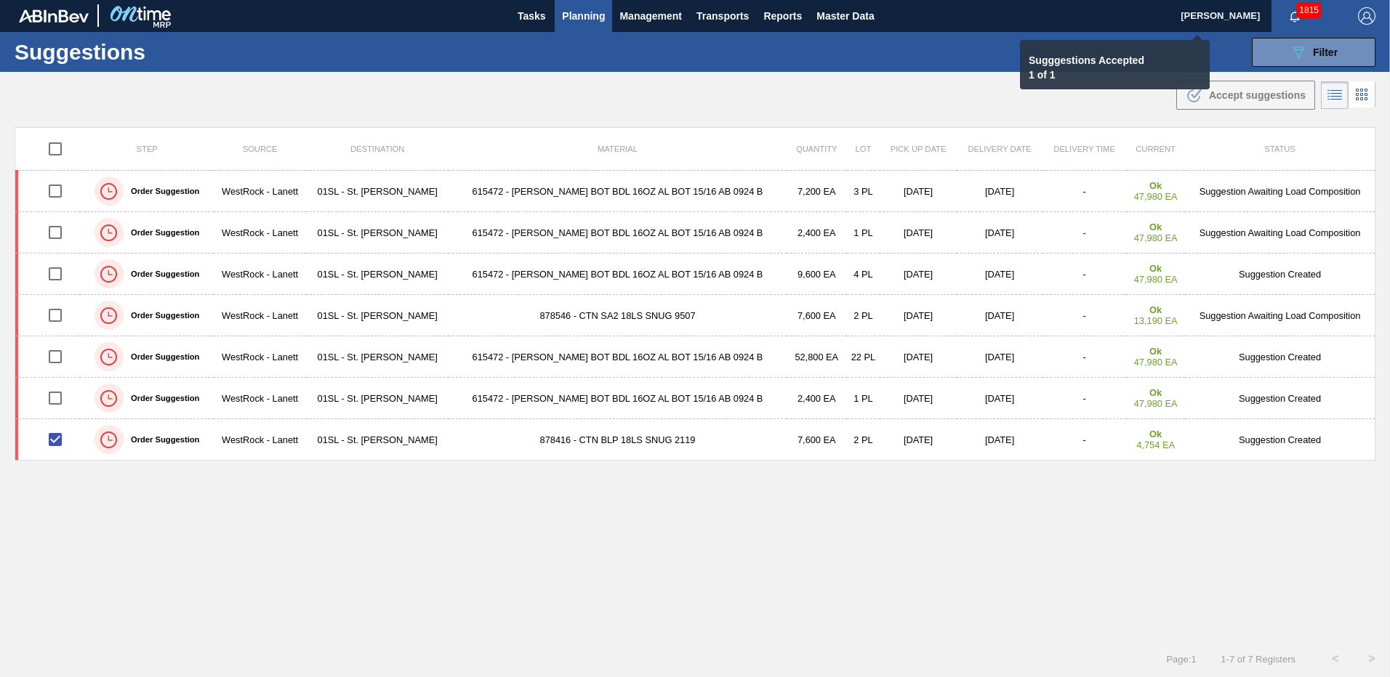
checkbox input "false"
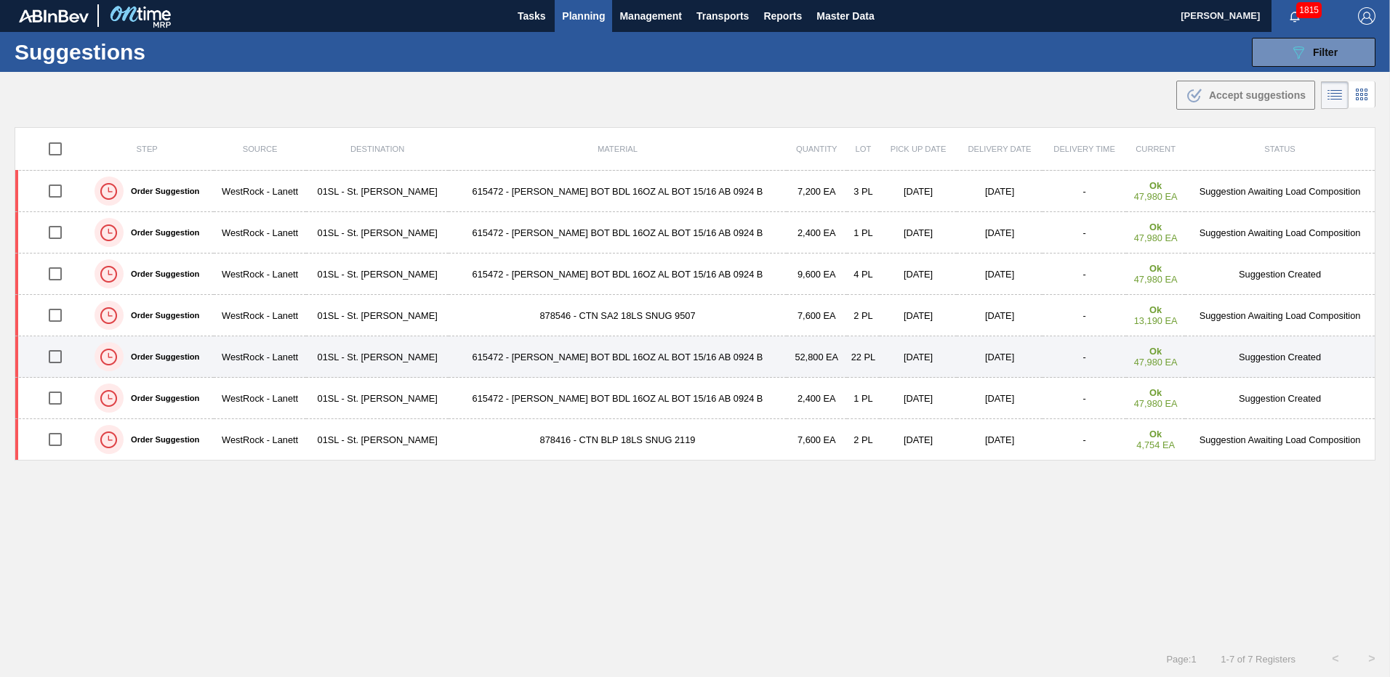
click at [60, 359] on input "checkbox" at bounding box center [55, 357] width 31 height 31
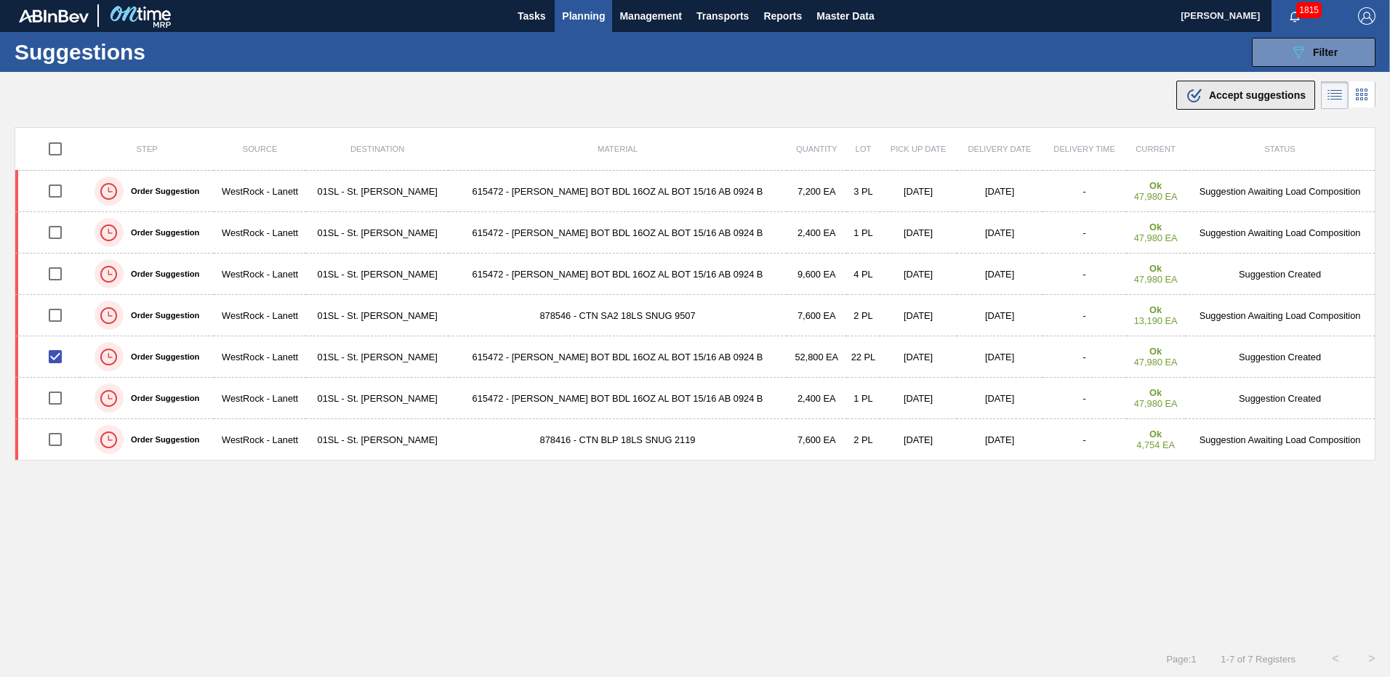
click at [1228, 94] on span "Accept suggestions" at bounding box center [1257, 95] width 97 height 12
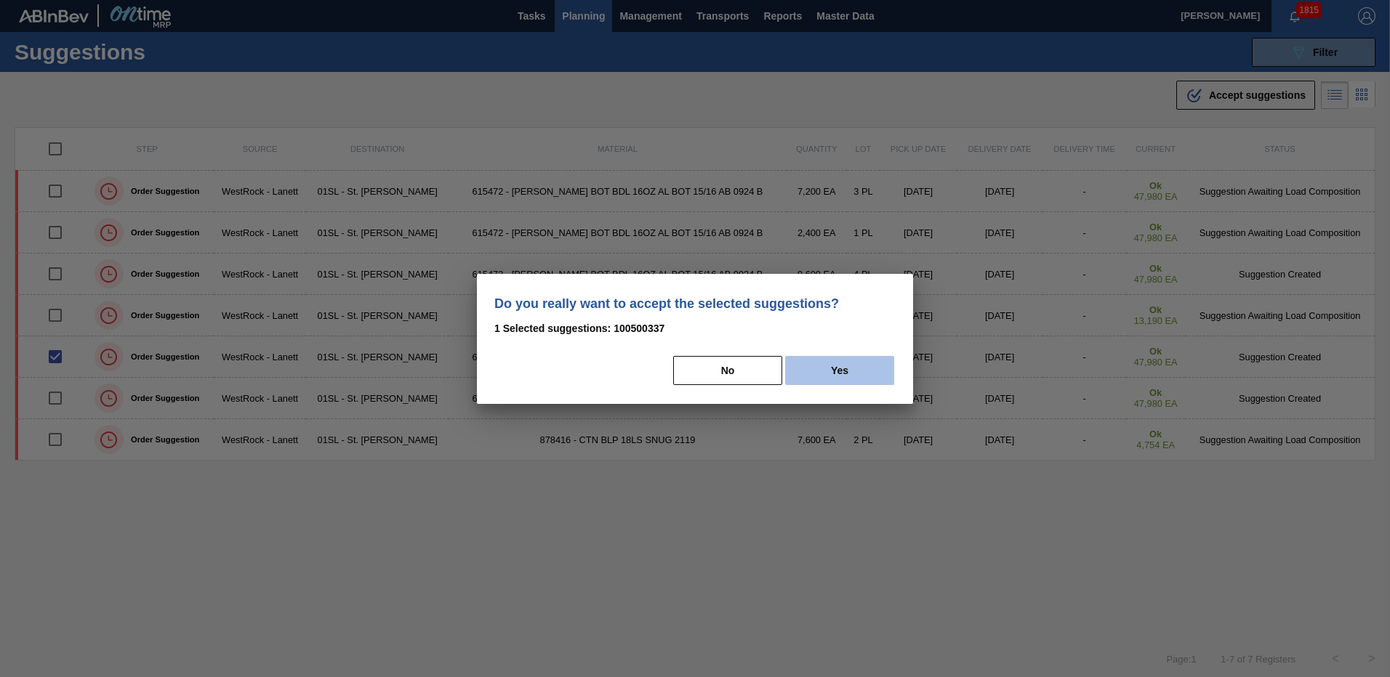
click at [830, 365] on button "Yes" at bounding box center [839, 370] width 109 height 29
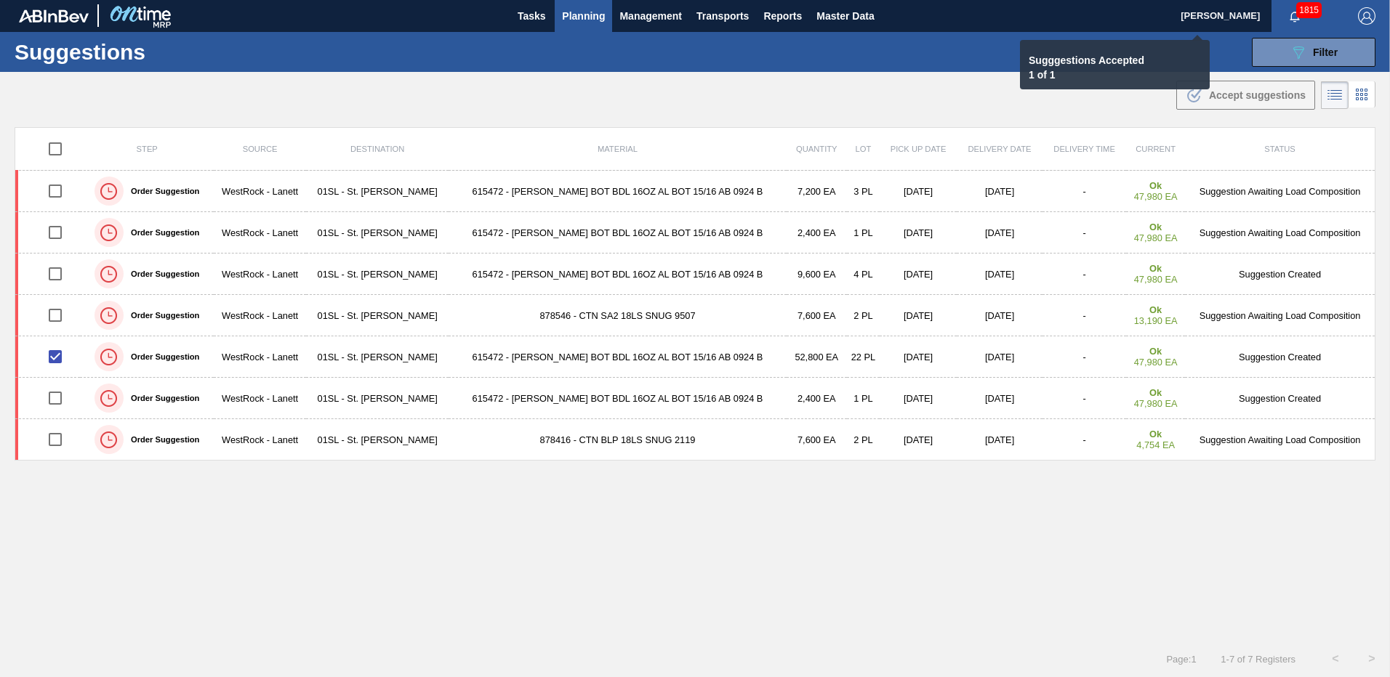
checkbox input "false"
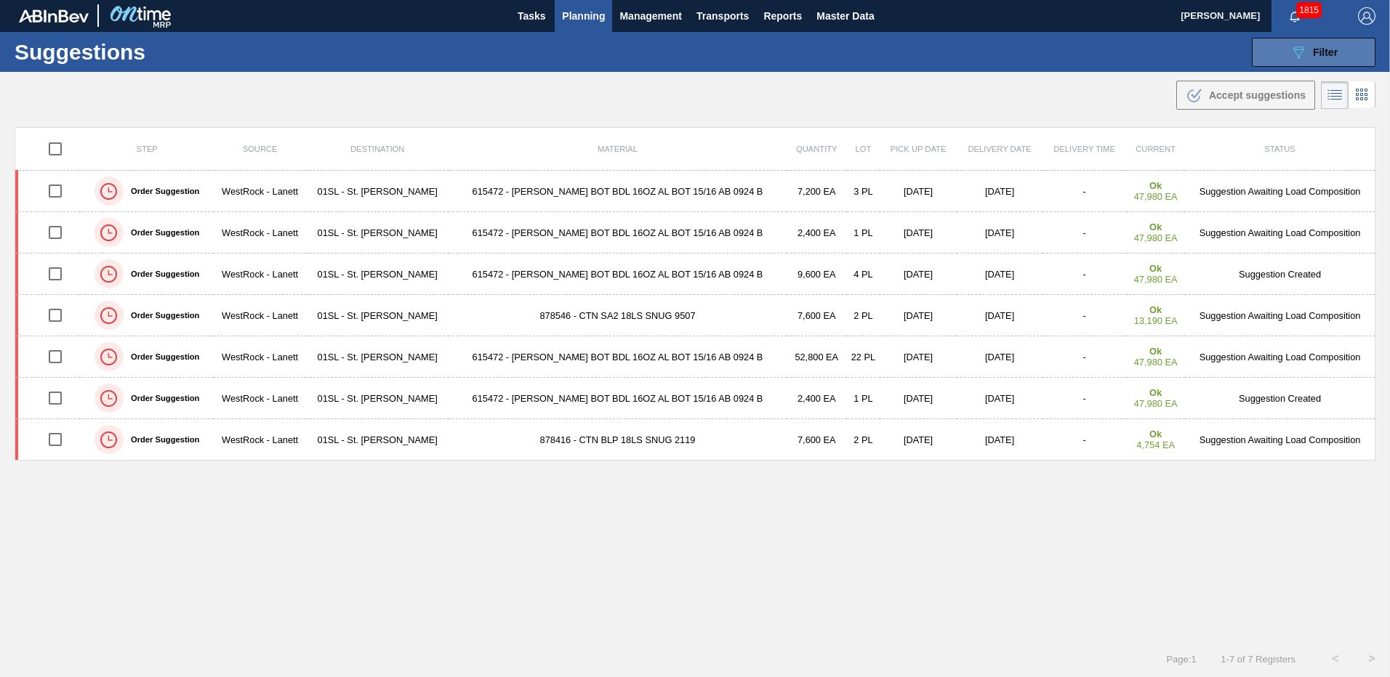
click at [1301, 46] on icon "089F7B8B-B2A5-4AFE-B5C0-19BA573D28AC" at bounding box center [1297, 52] width 17 height 17
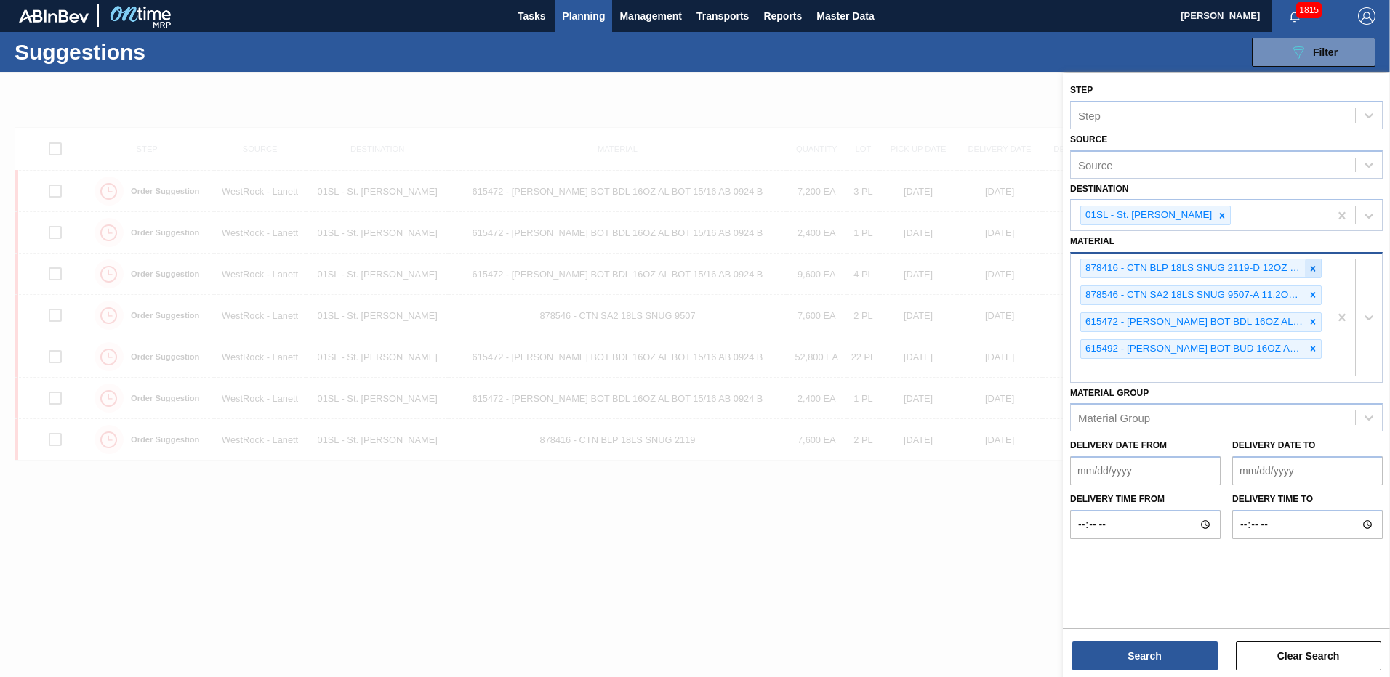
click at [1313, 273] on icon at bounding box center [1313, 269] width 10 height 10
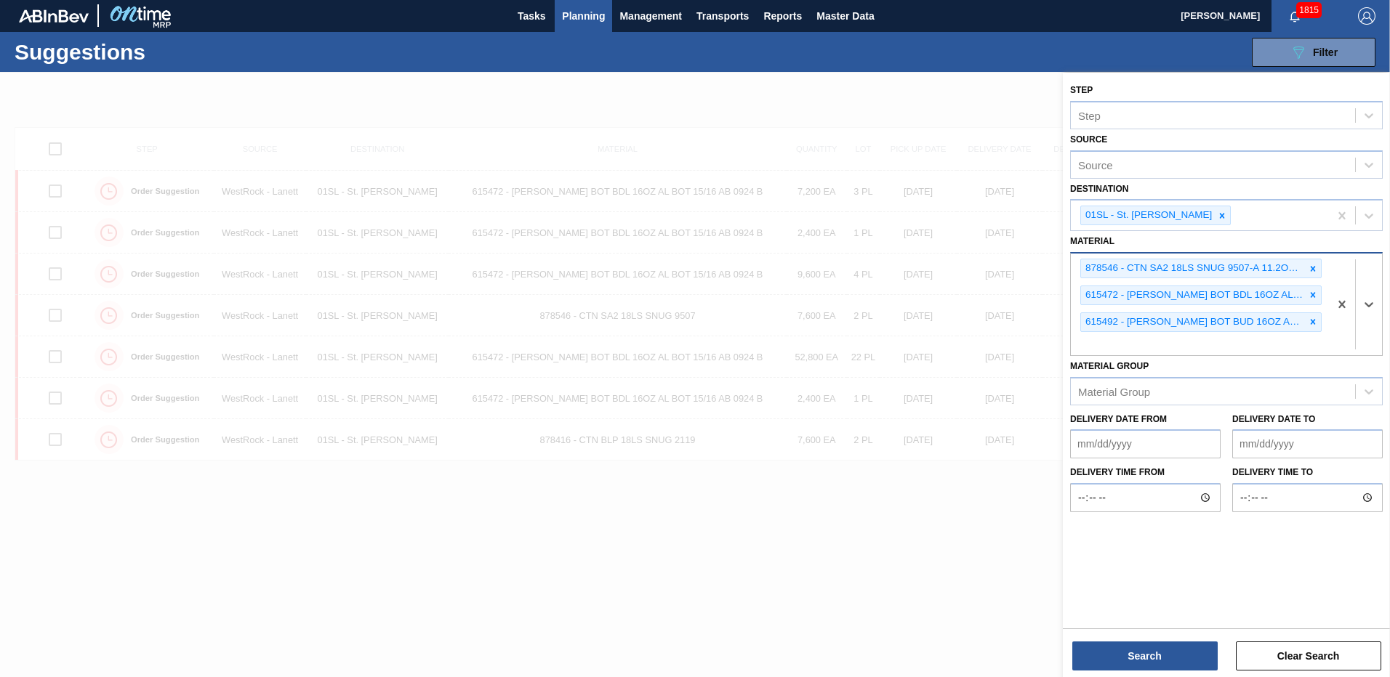
click at [1313, 273] on icon at bounding box center [1313, 269] width 10 height 10
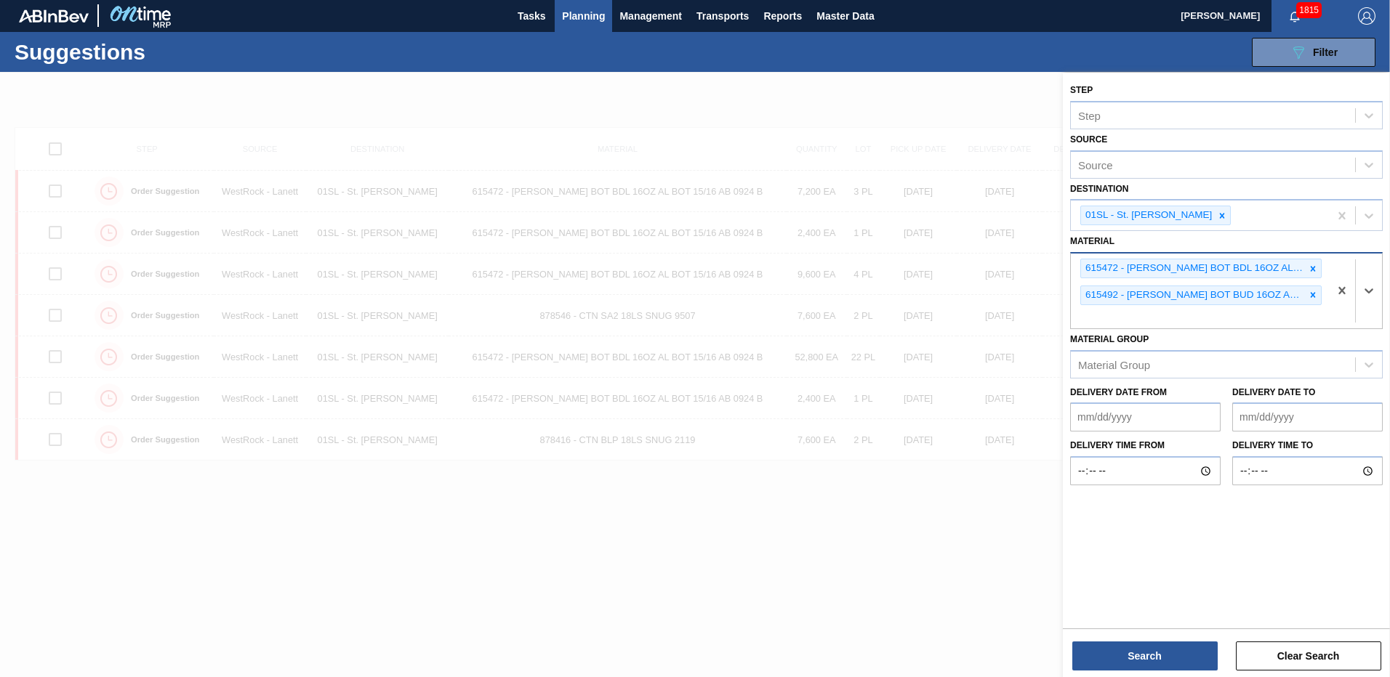
click at [1313, 273] on icon at bounding box center [1313, 269] width 10 height 10
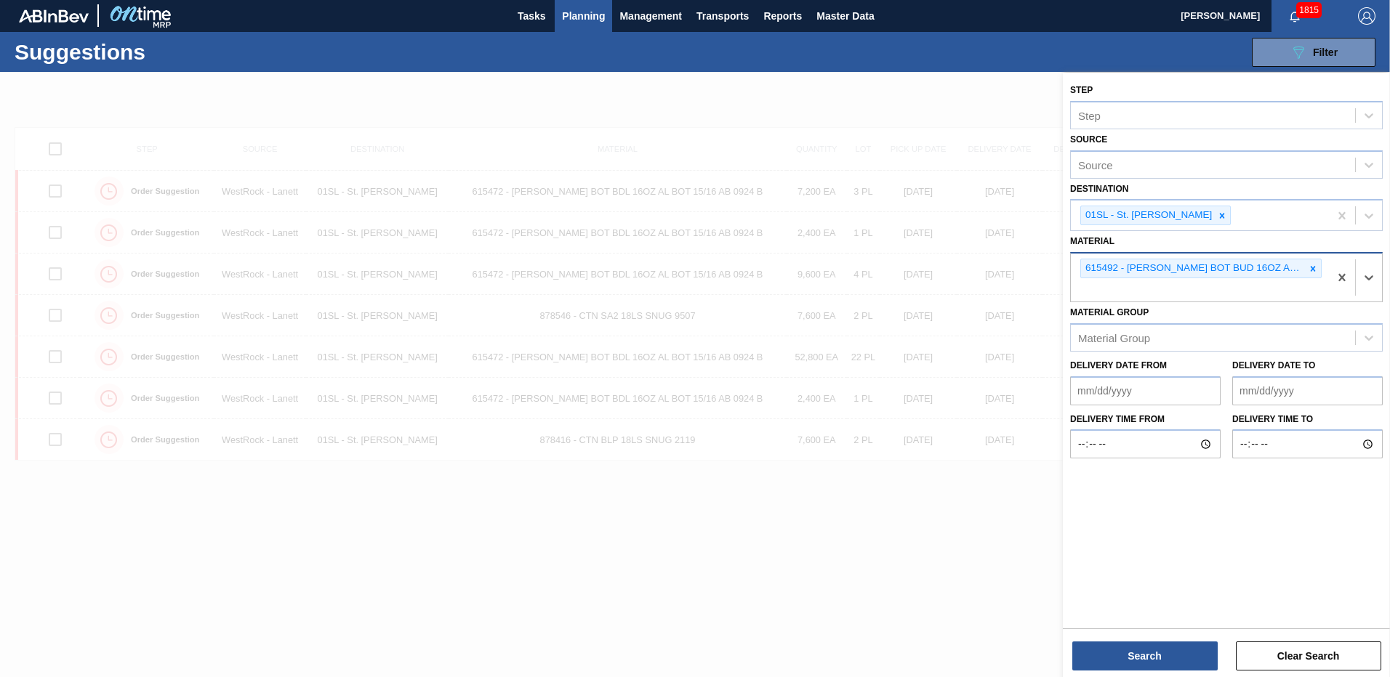
click at [1313, 273] on icon at bounding box center [1313, 269] width 10 height 10
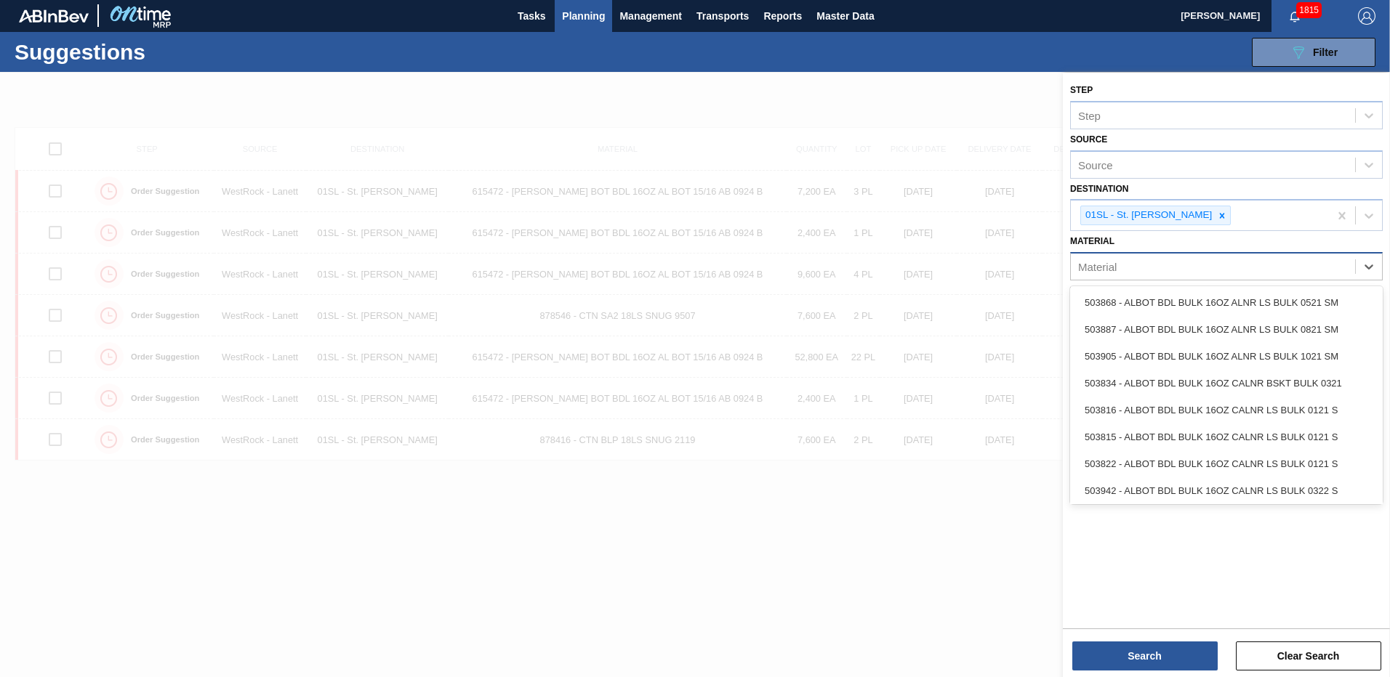
click at [1225, 270] on div "Material" at bounding box center [1213, 267] width 284 height 21
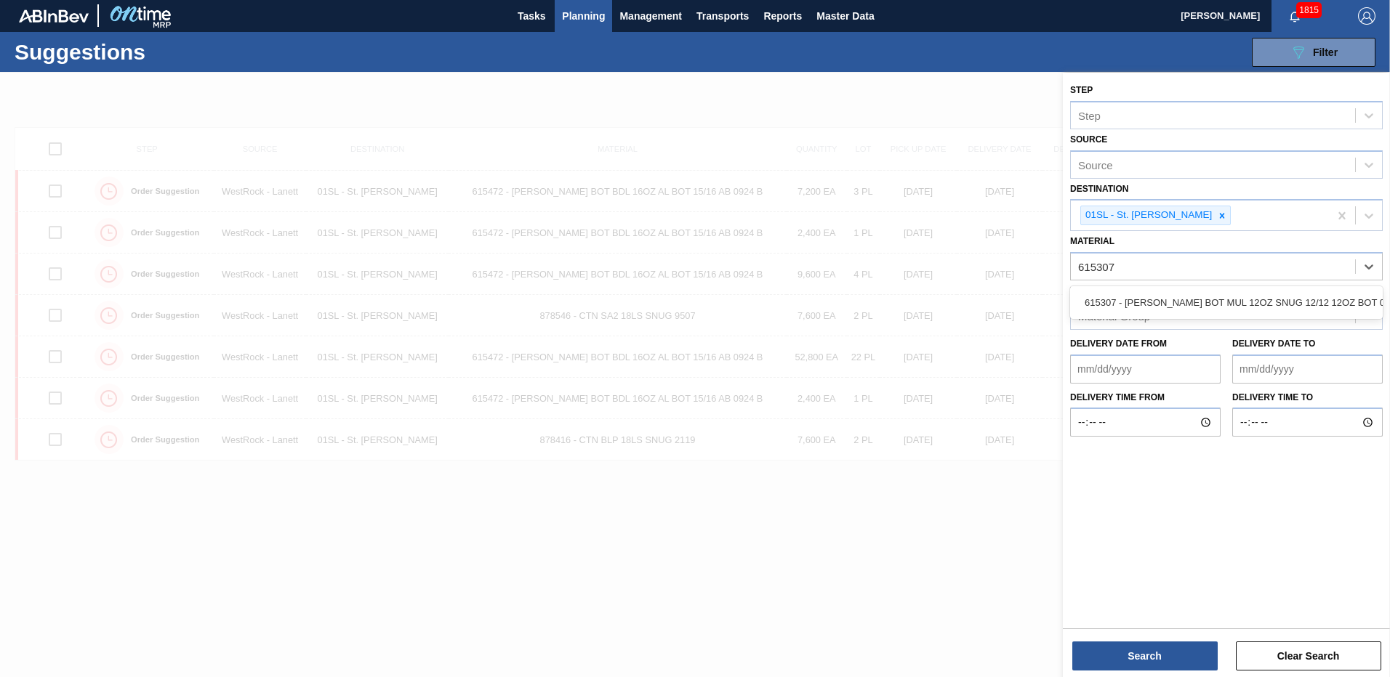
type input "615307"
drag, startPoint x: 1215, startPoint y: 286, endPoint x: 1211, endPoint y: 299, distance: 14.3
click at [1215, 293] on div "Material Group Material Group" at bounding box center [1226, 305] width 313 height 49
click at [1211, 299] on div "Material Group Material Group" at bounding box center [1226, 305] width 313 height 49
click at [1197, 279] on div "Material" at bounding box center [1226, 266] width 313 height 28
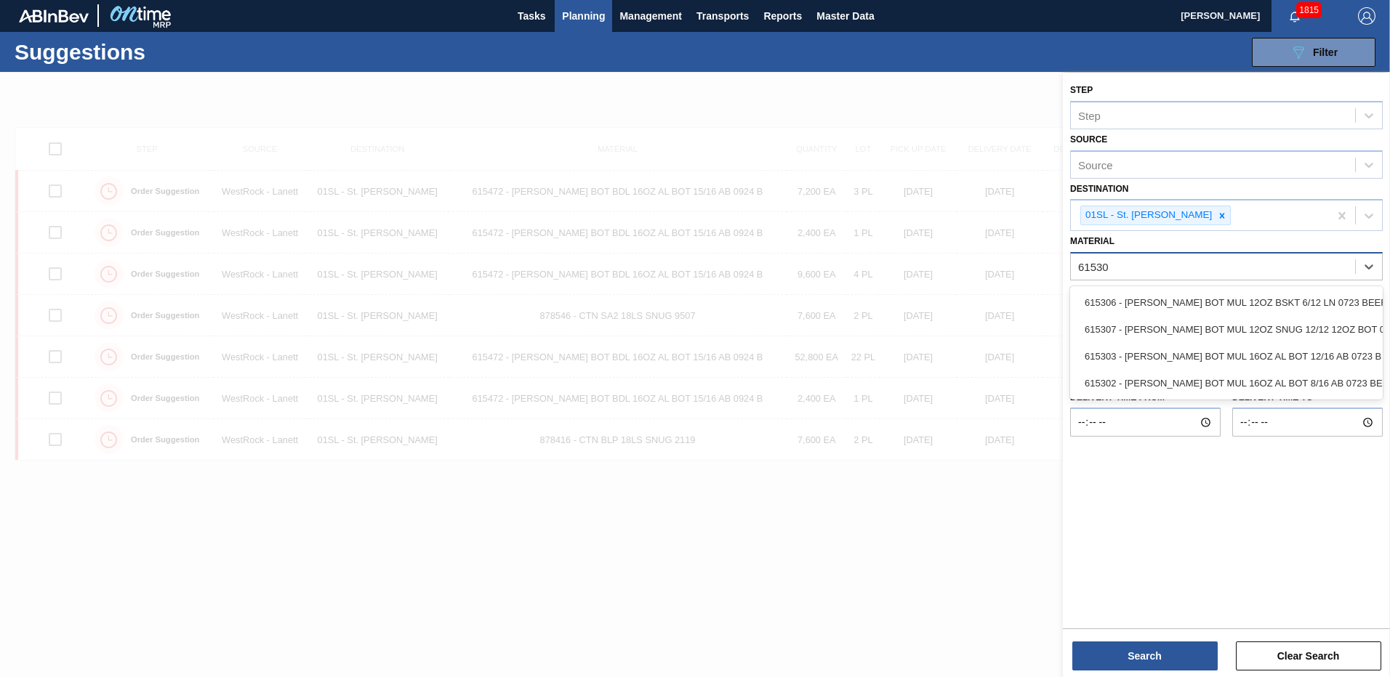
type input "615307"
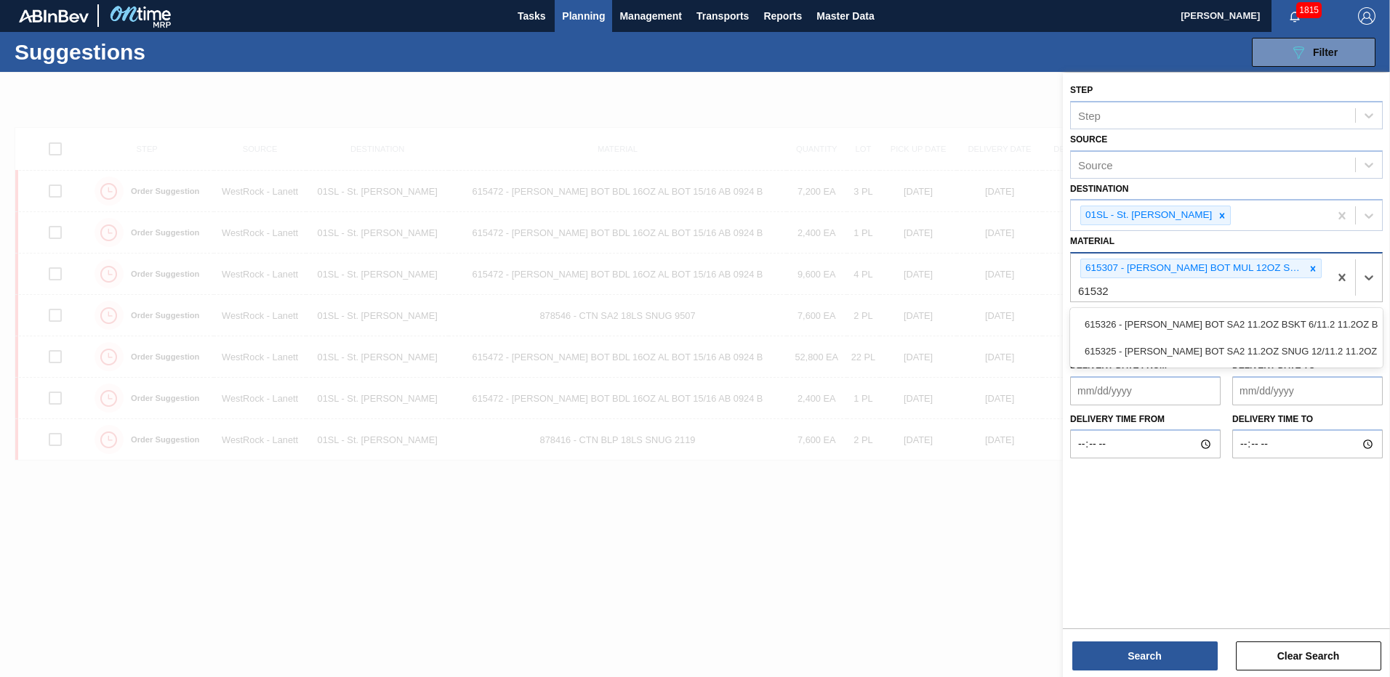
type input "615325"
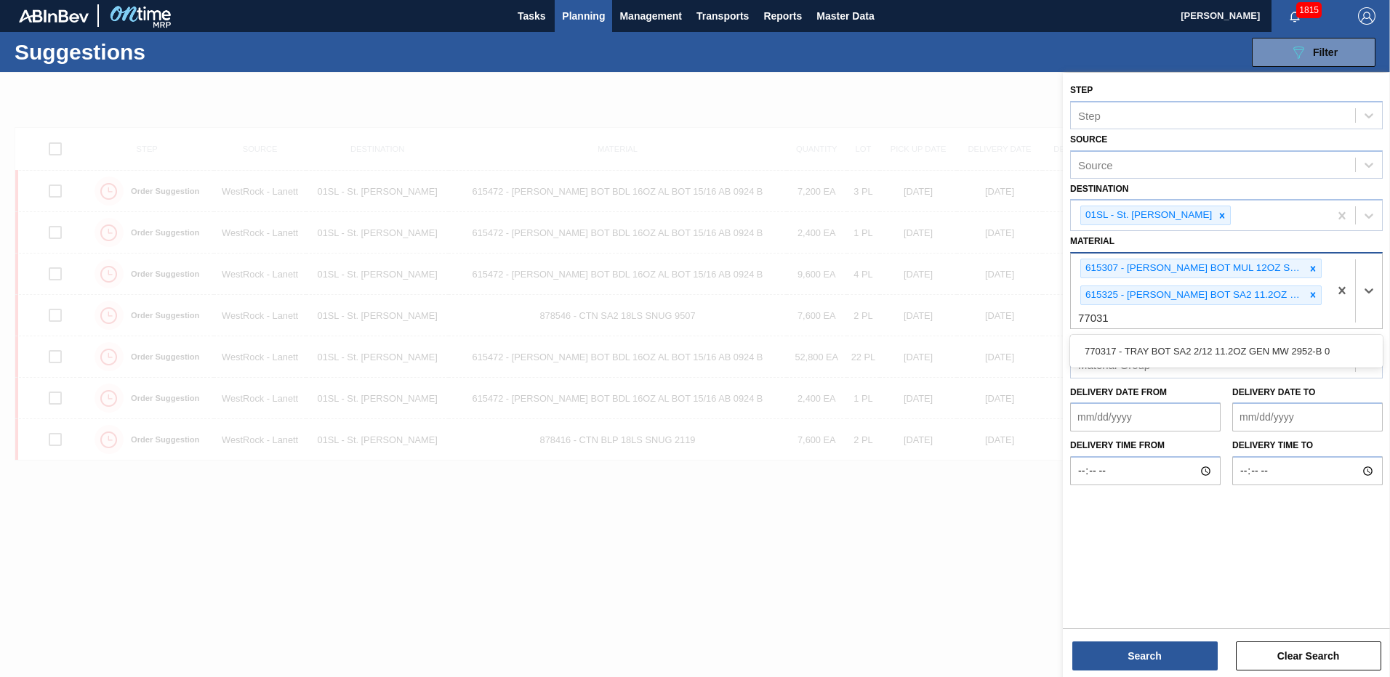
type input "770317"
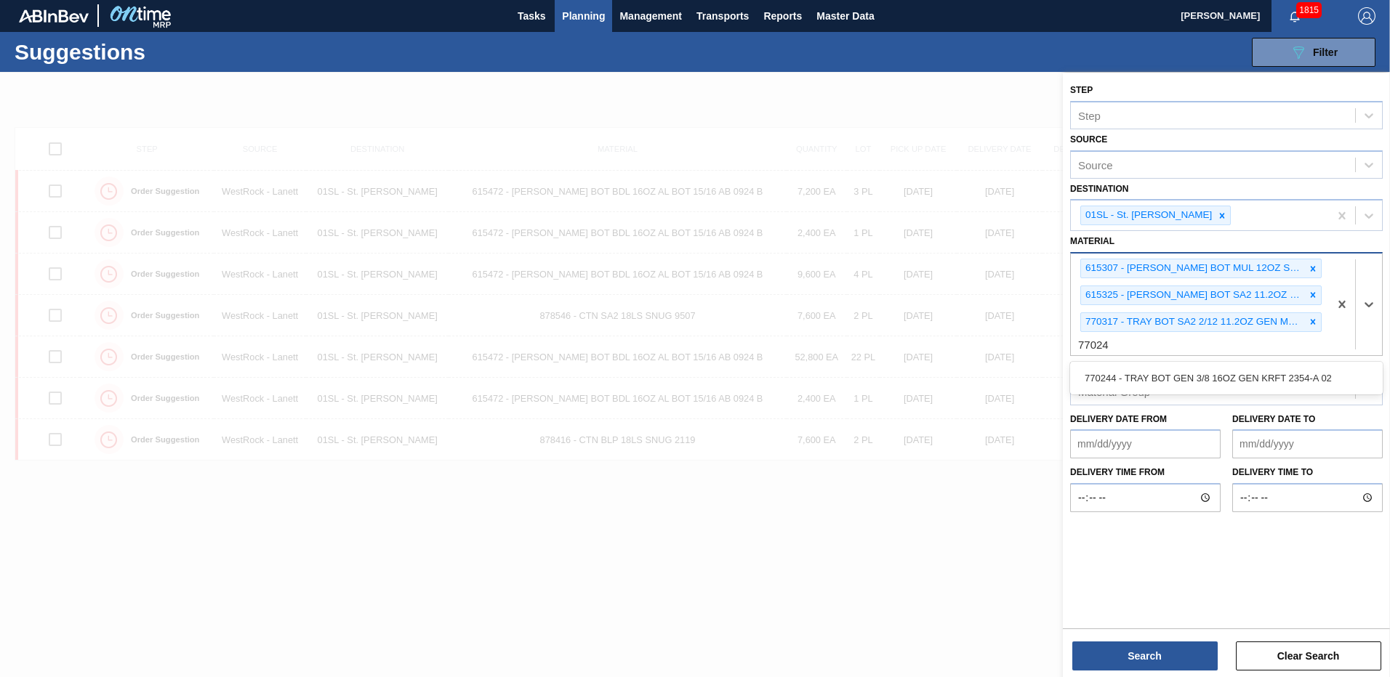
type input "770244"
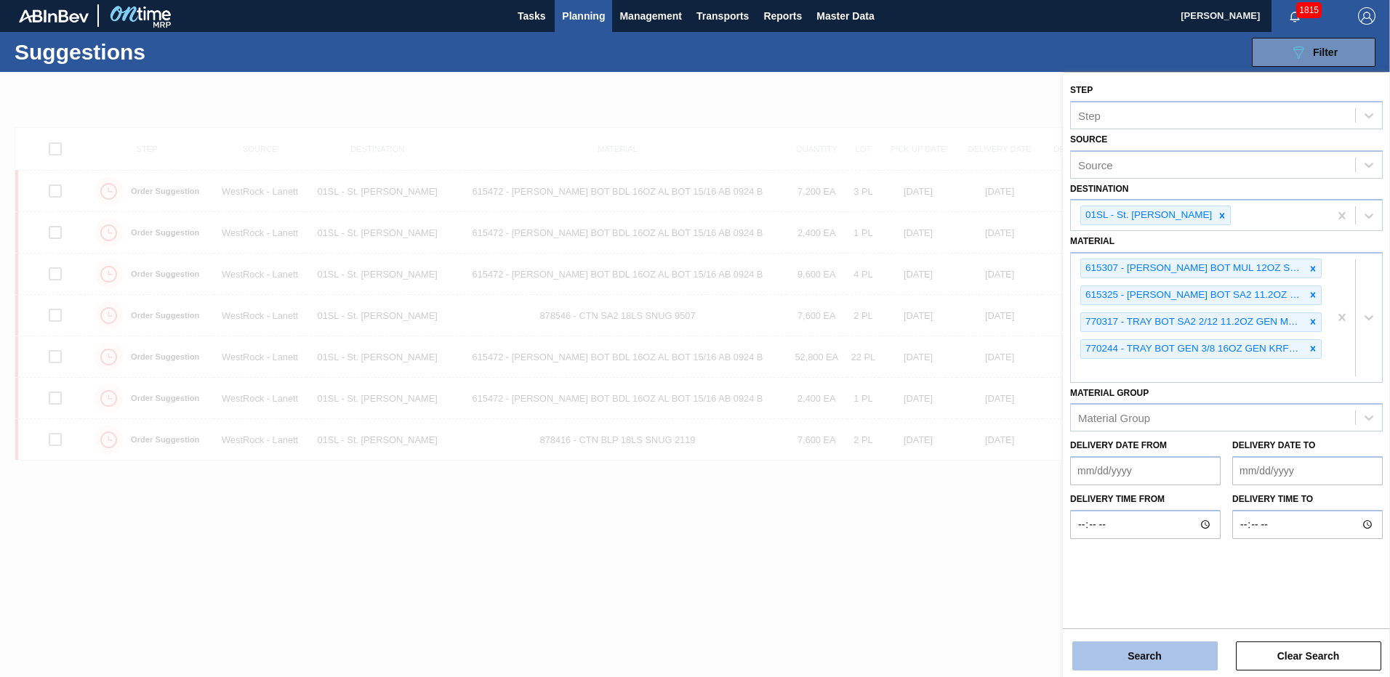
click at [1154, 651] on button "Search" at bounding box center [1144, 656] width 145 height 29
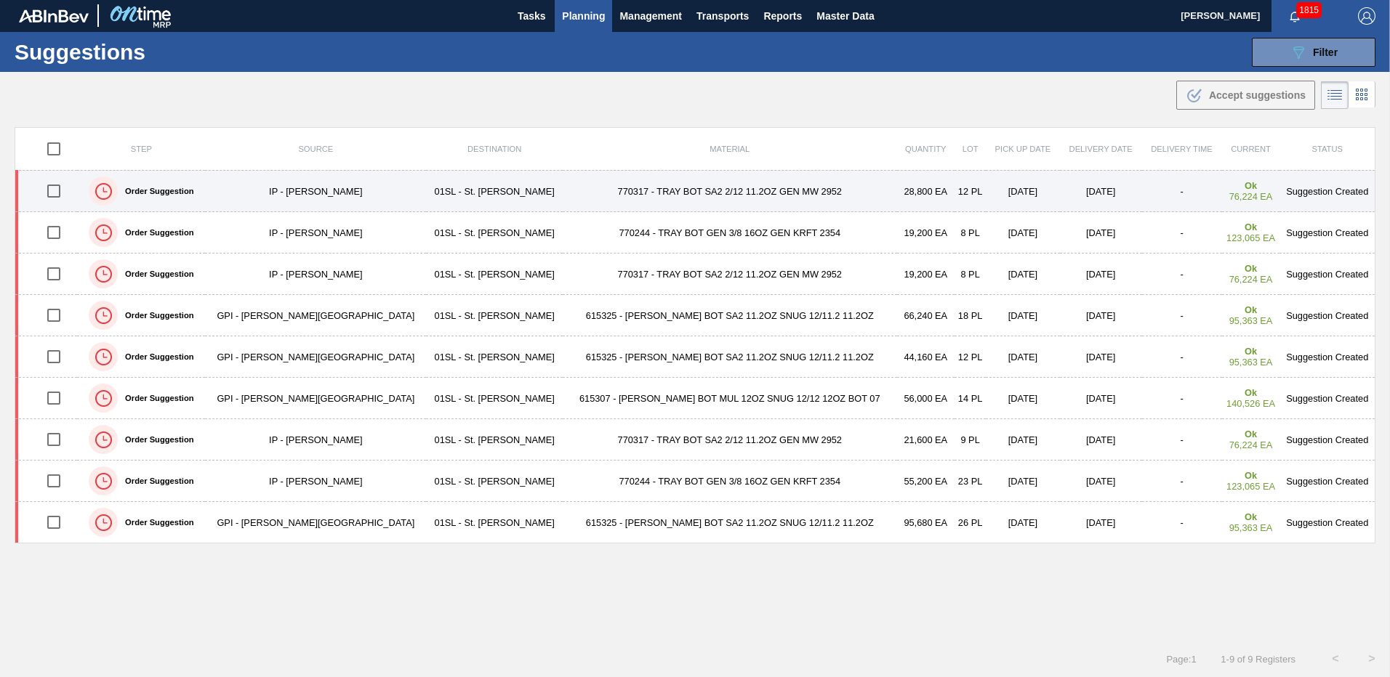
click at [56, 196] on input "checkbox" at bounding box center [54, 191] width 31 height 31
checkbox input "true"
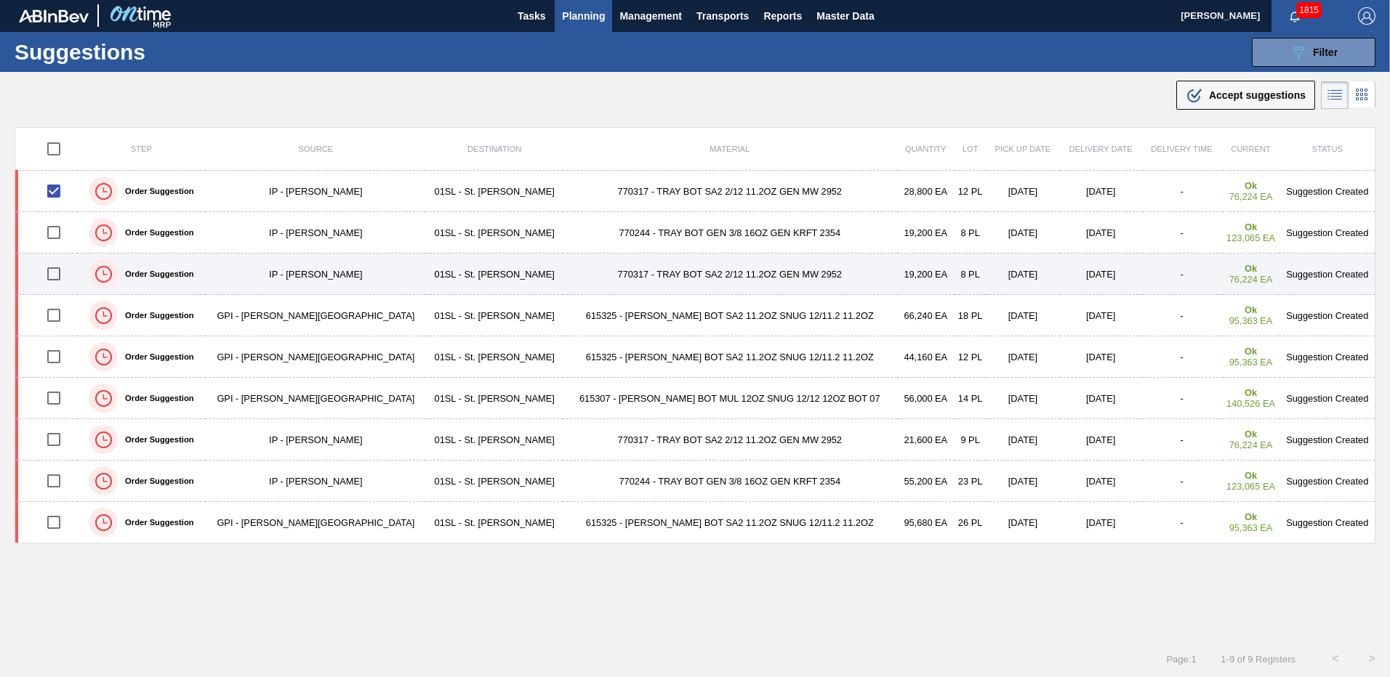
click at [60, 268] on input "checkbox" at bounding box center [54, 274] width 31 height 31
checkbox input "true"
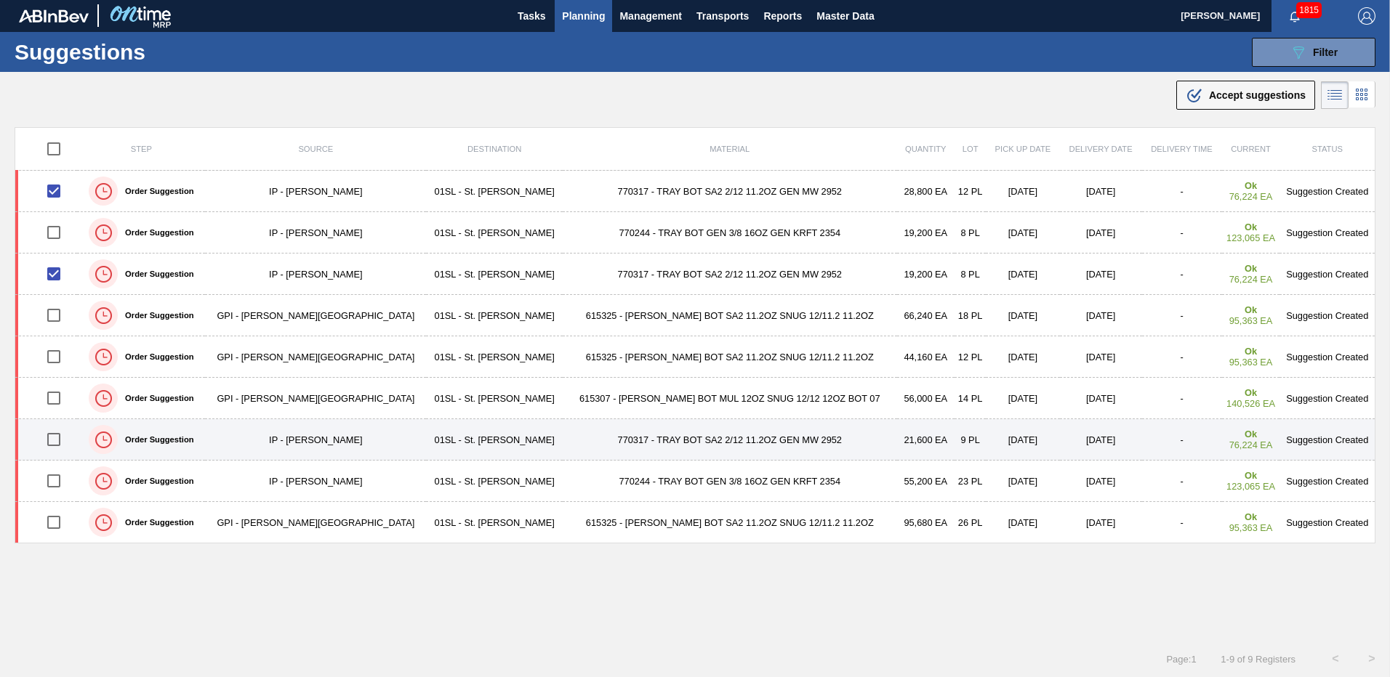
click at [63, 437] on input "checkbox" at bounding box center [54, 439] width 31 height 31
checkbox input "true"
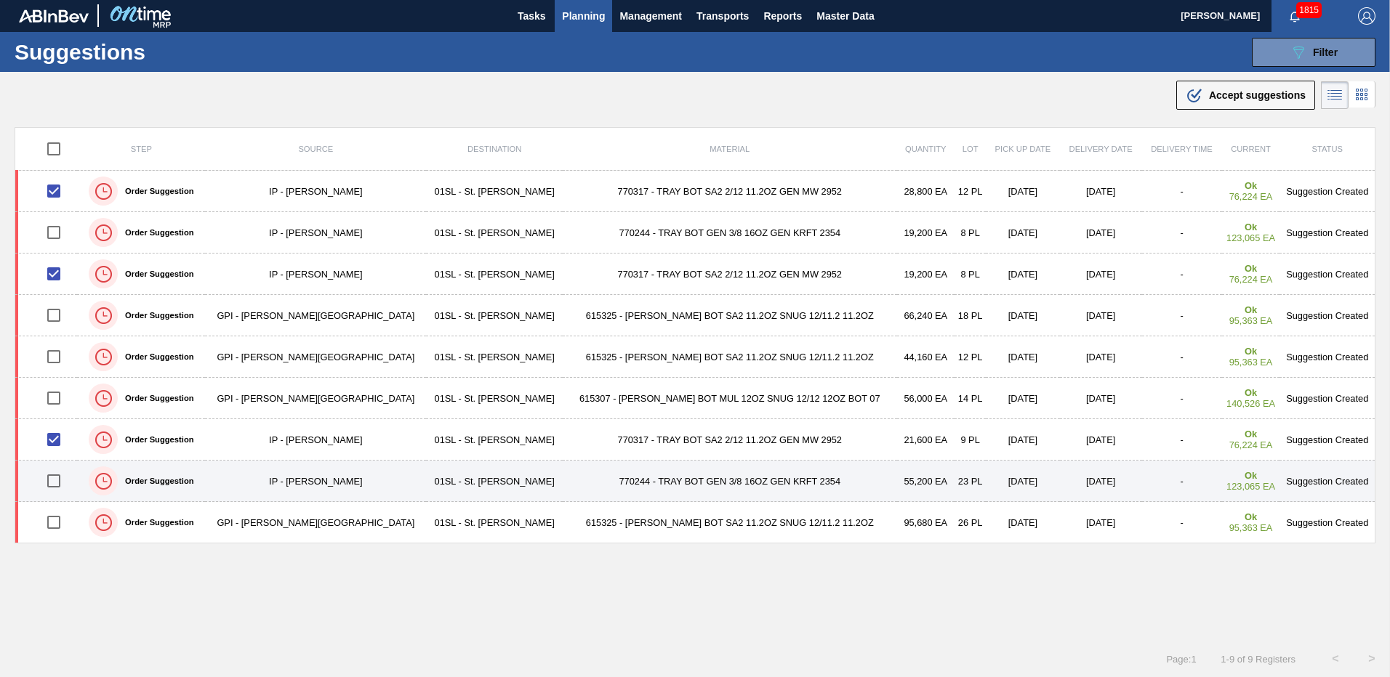
click at [61, 477] on input "checkbox" at bounding box center [54, 481] width 31 height 31
checkbox input "true"
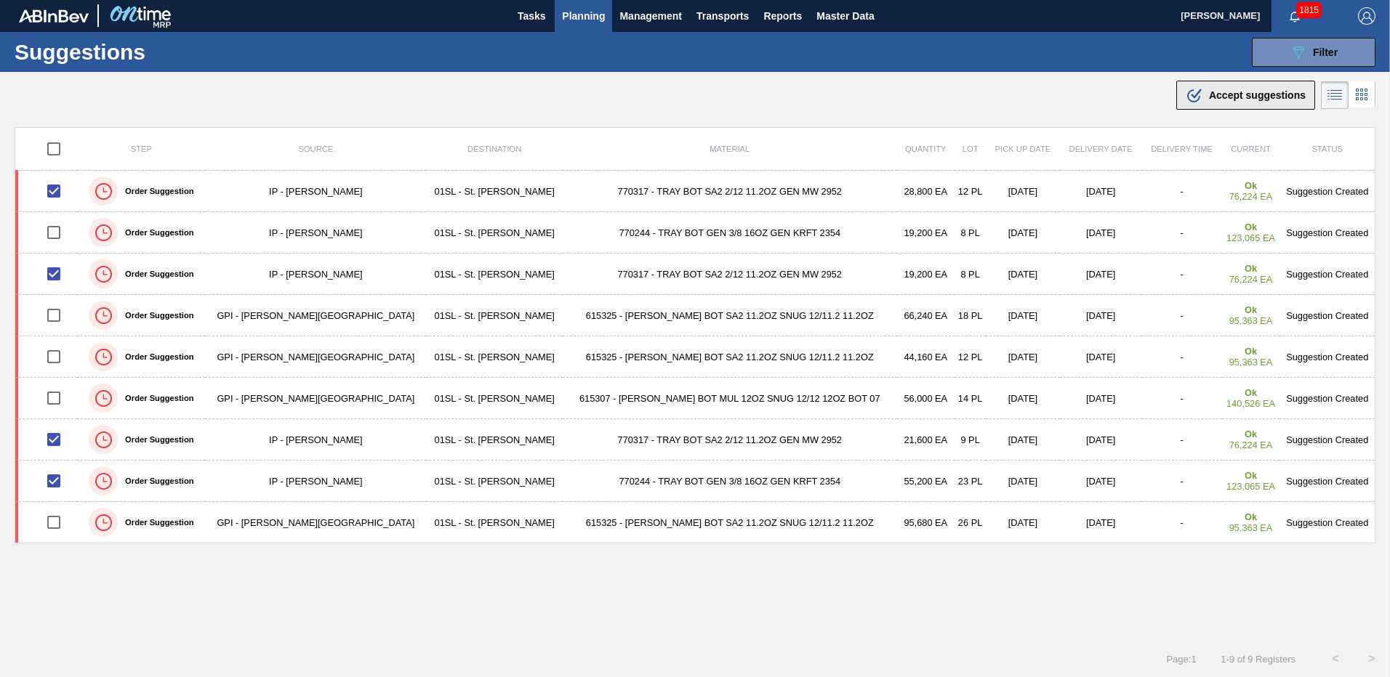
click at [1236, 100] on span "Accept suggestions" at bounding box center [1257, 95] width 97 height 12
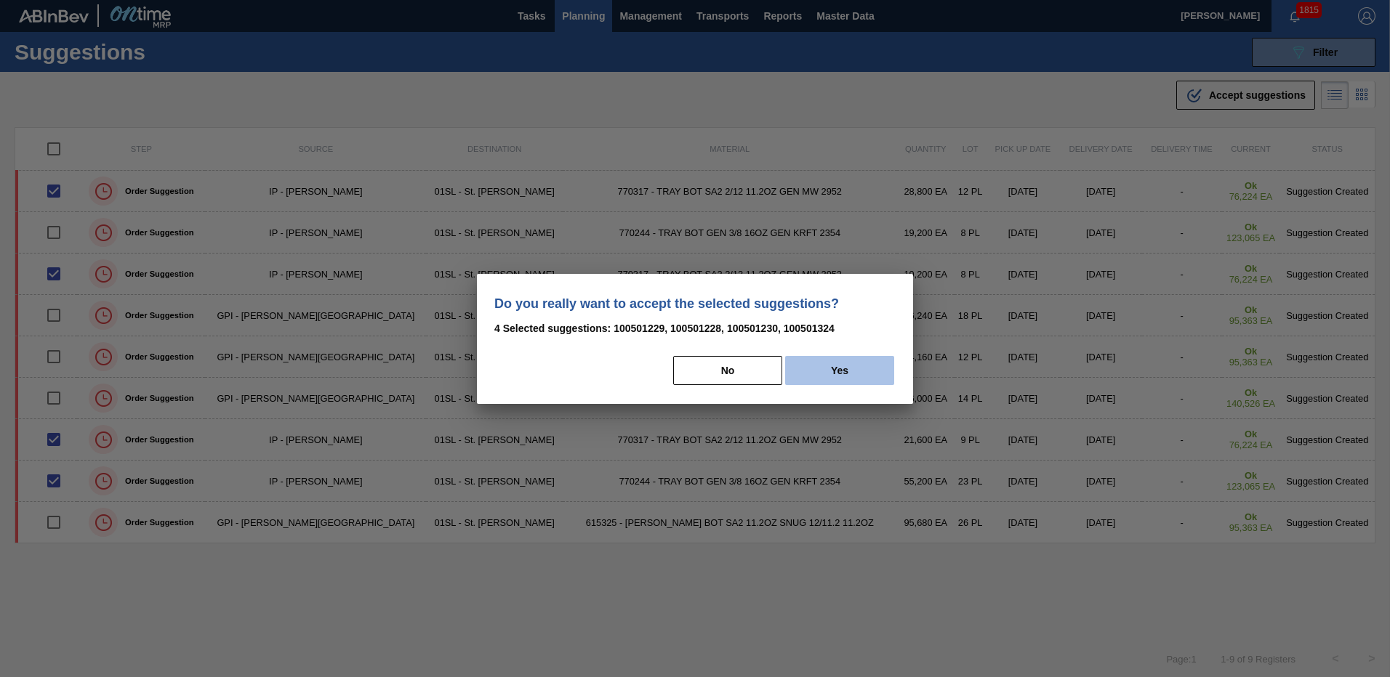
click at [837, 362] on button "Yes" at bounding box center [839, 370] width 109 height 29
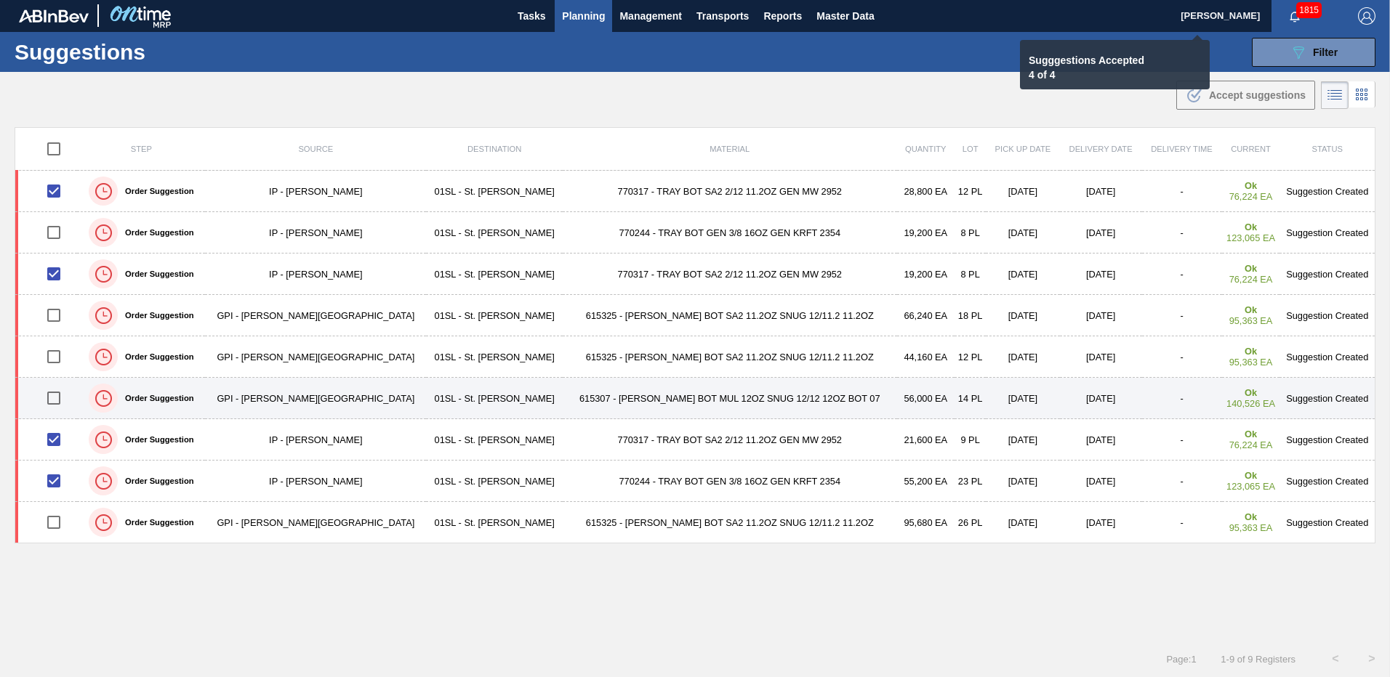
checkbox input "false"
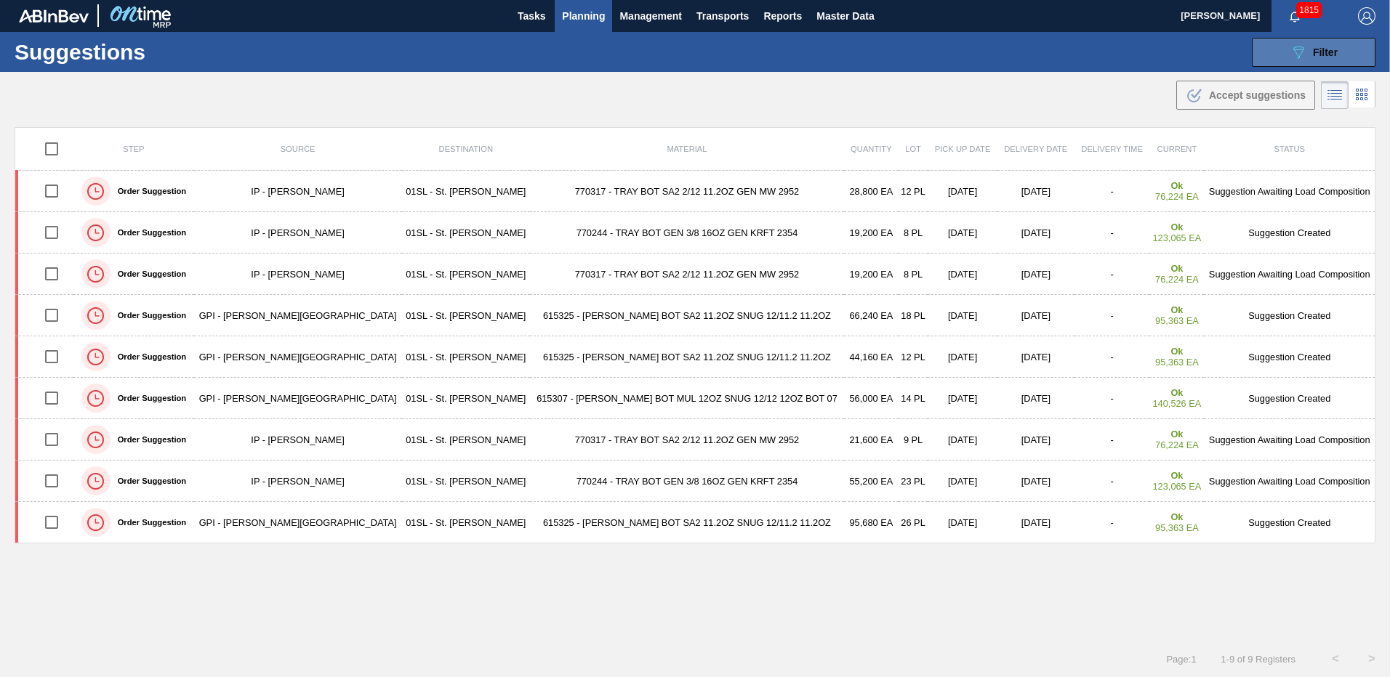
click at [1276, 49] on button "089F7B8B-B2A5-4AFE-B5C0-19BA573D28AC Filter" at bounding box center [1314, 52] width 124 height 29
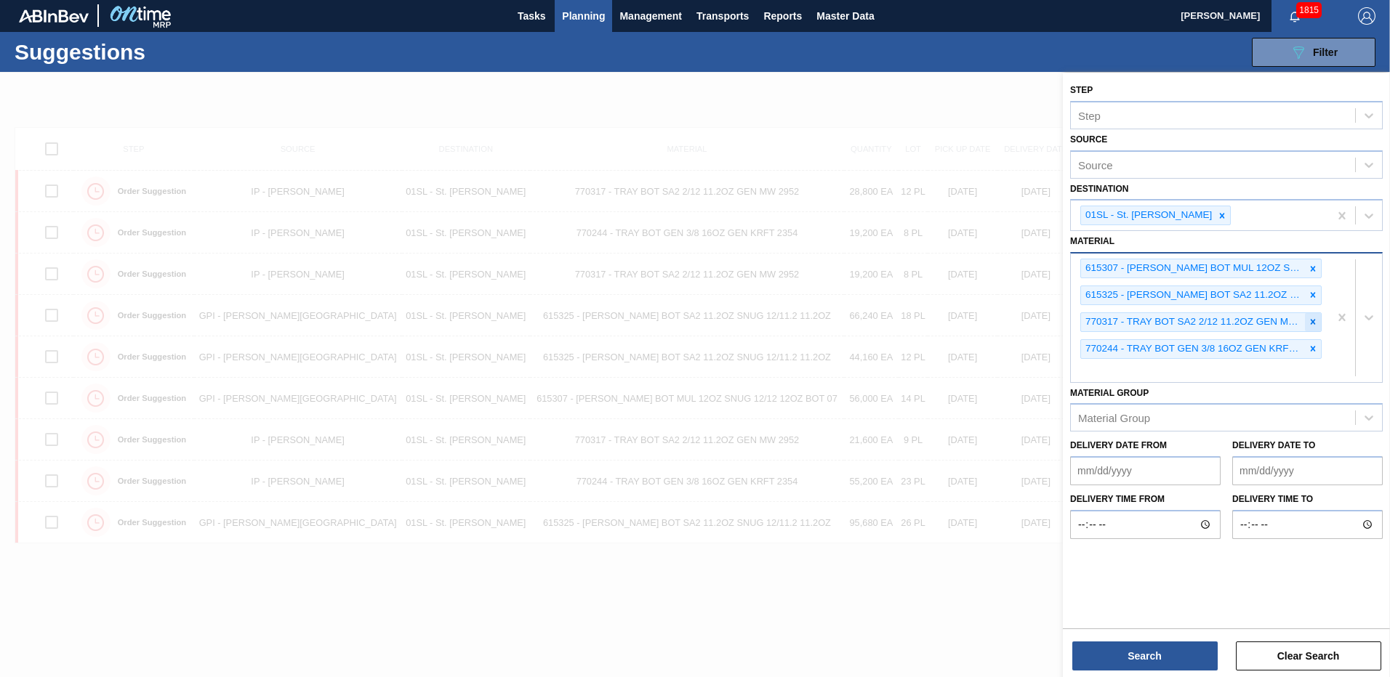
click at [1311, 321] on icon at bounding box center [1313, 322] width 10 height 10
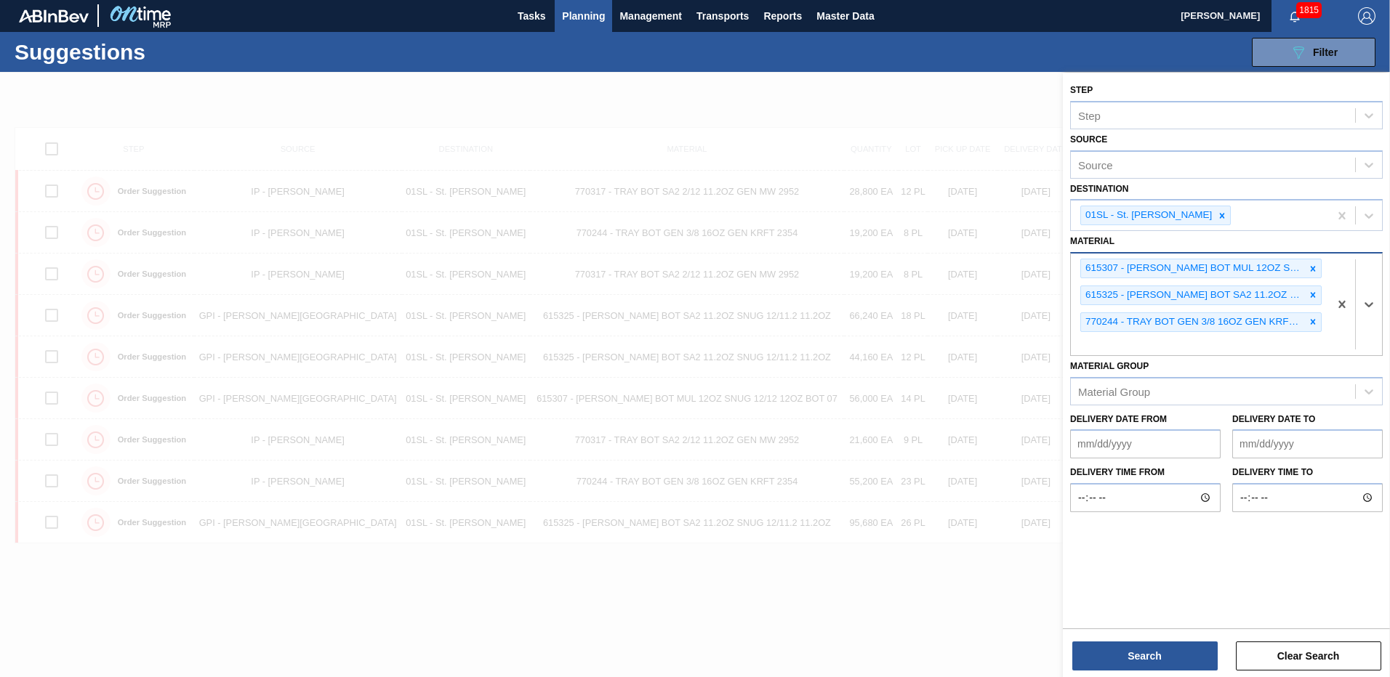
click at [1311, 321] on icon at bounding box center [1313, 322] width 10 height 10
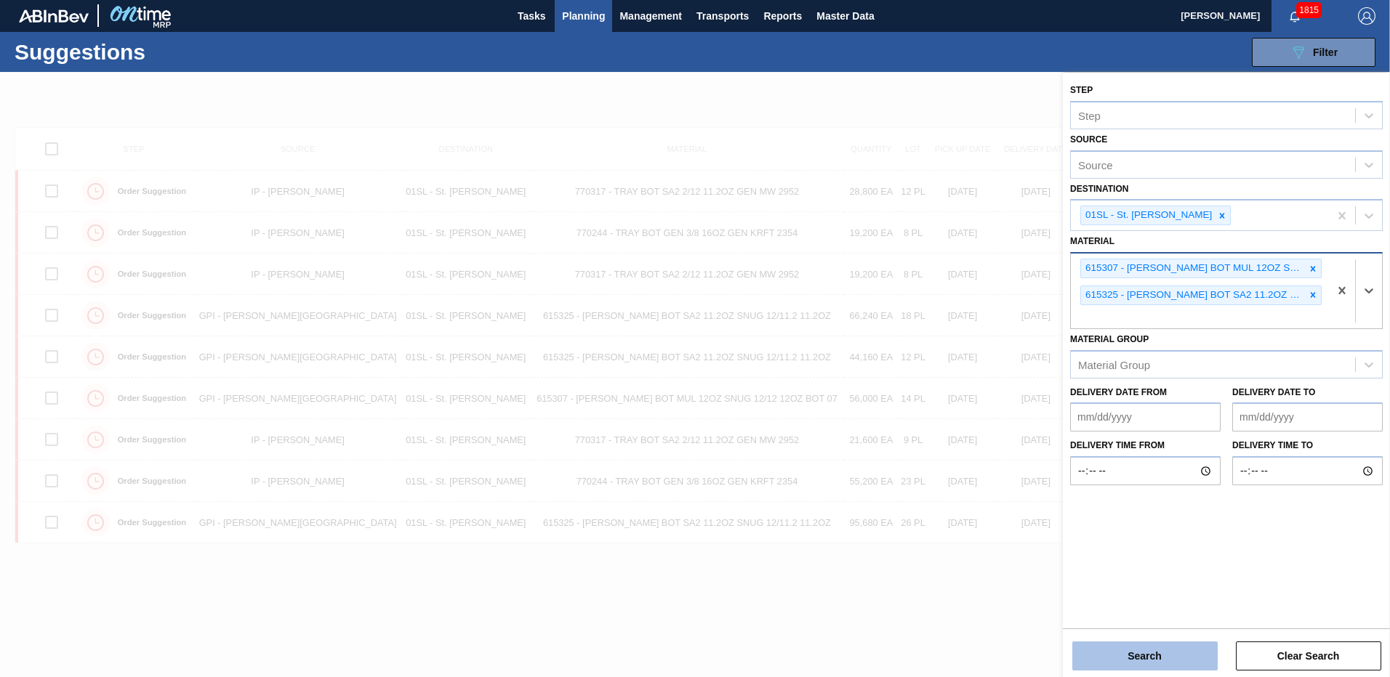
click at [1165, 649] on button "Search" at bounding box center [1144, 656] width 145 height 29
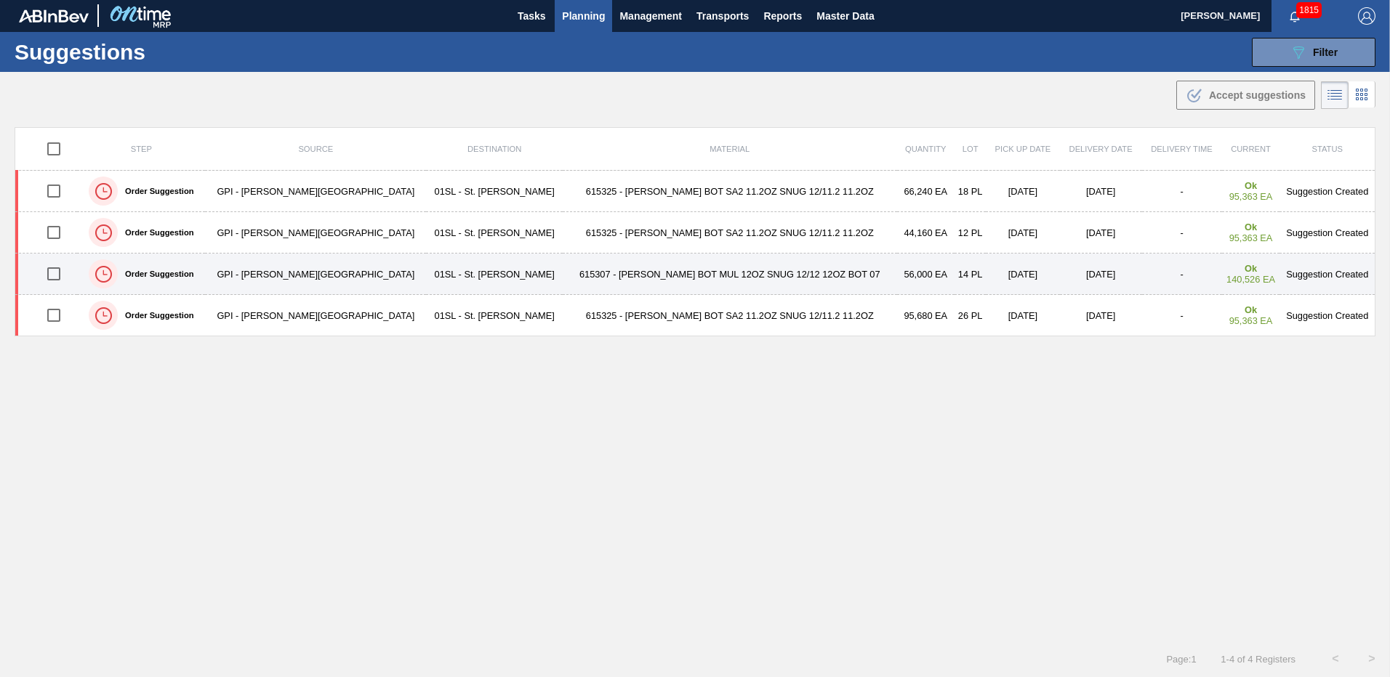
click at [59, 273] on input "checkbox" at bounding box center [54, 274] width 31 height 31
checkbox input "true"
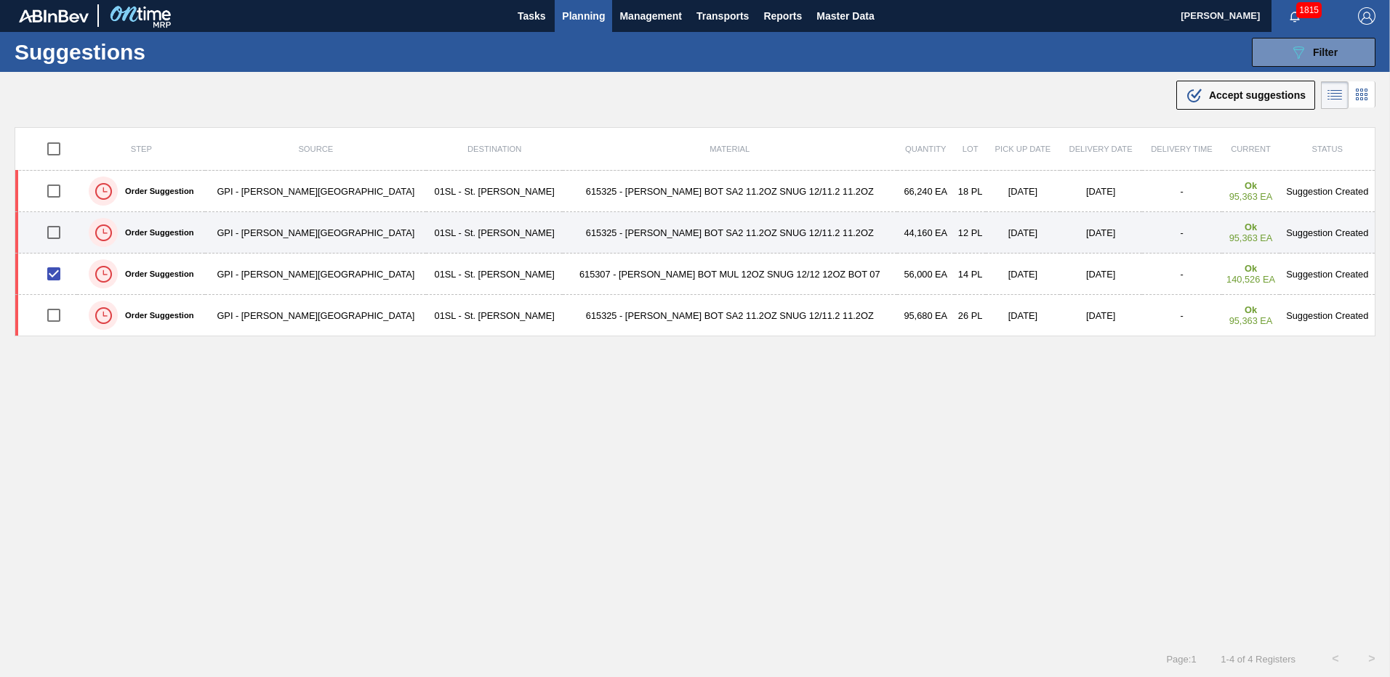
click at [57, 238] on input "checkbox" at bounding box center [54, 232] width 31 height 31
checkbox input "true"
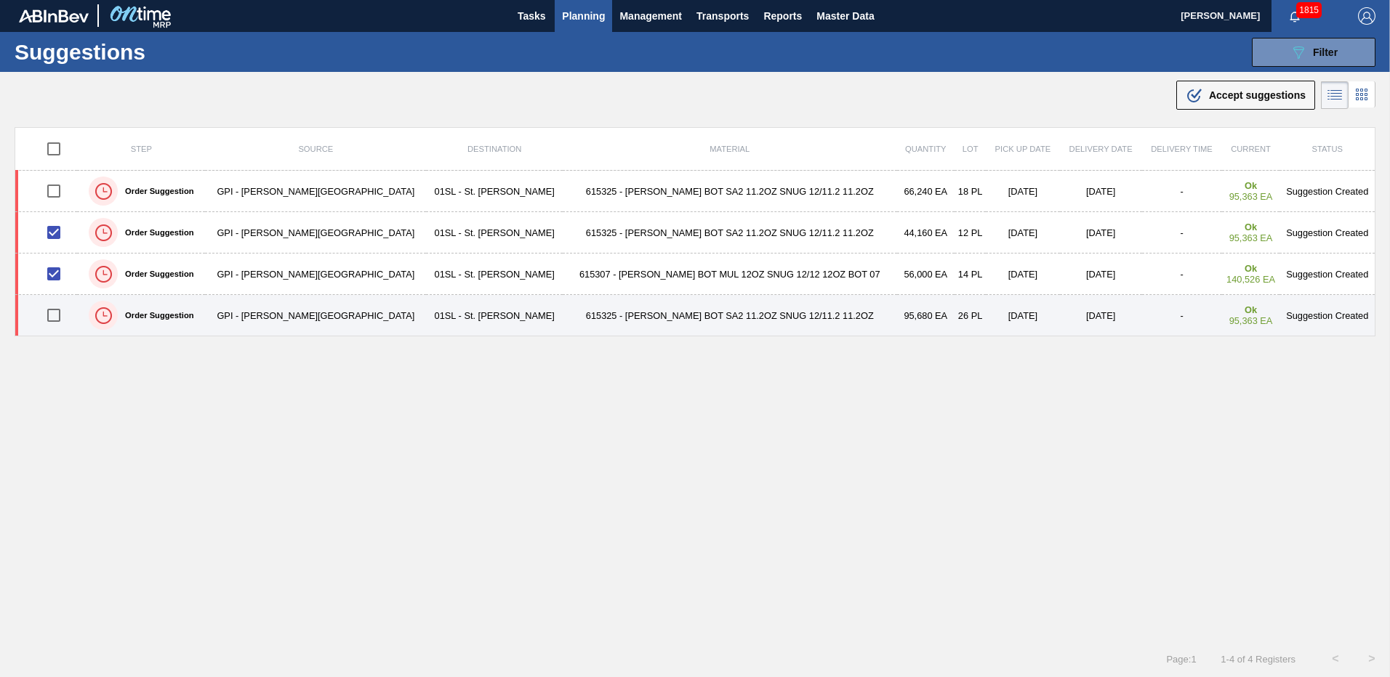
click at [61, 310] on input "checkbox" at bounding box center [54, 315] width 31 height 31
checkbox input "true"
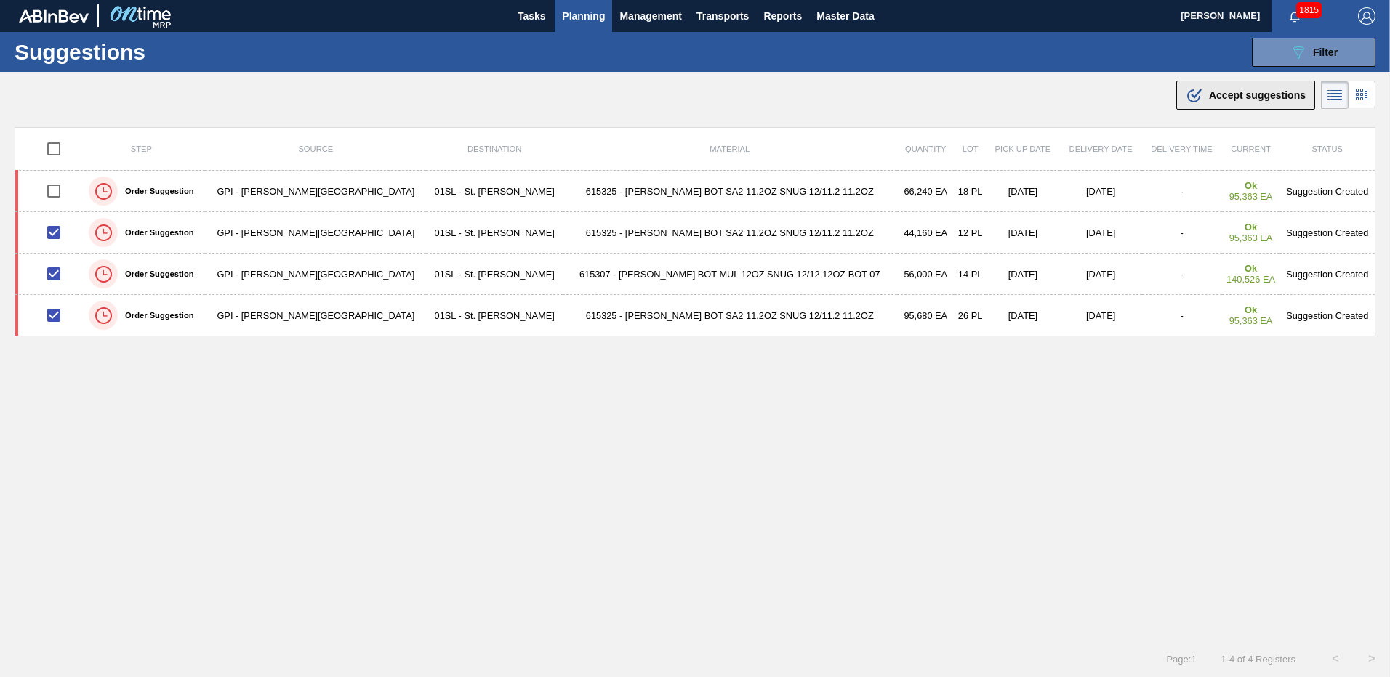
click at [1216, 92] on span "Accept suggestions" at bounding box center [1257, 95] width 97 height 12
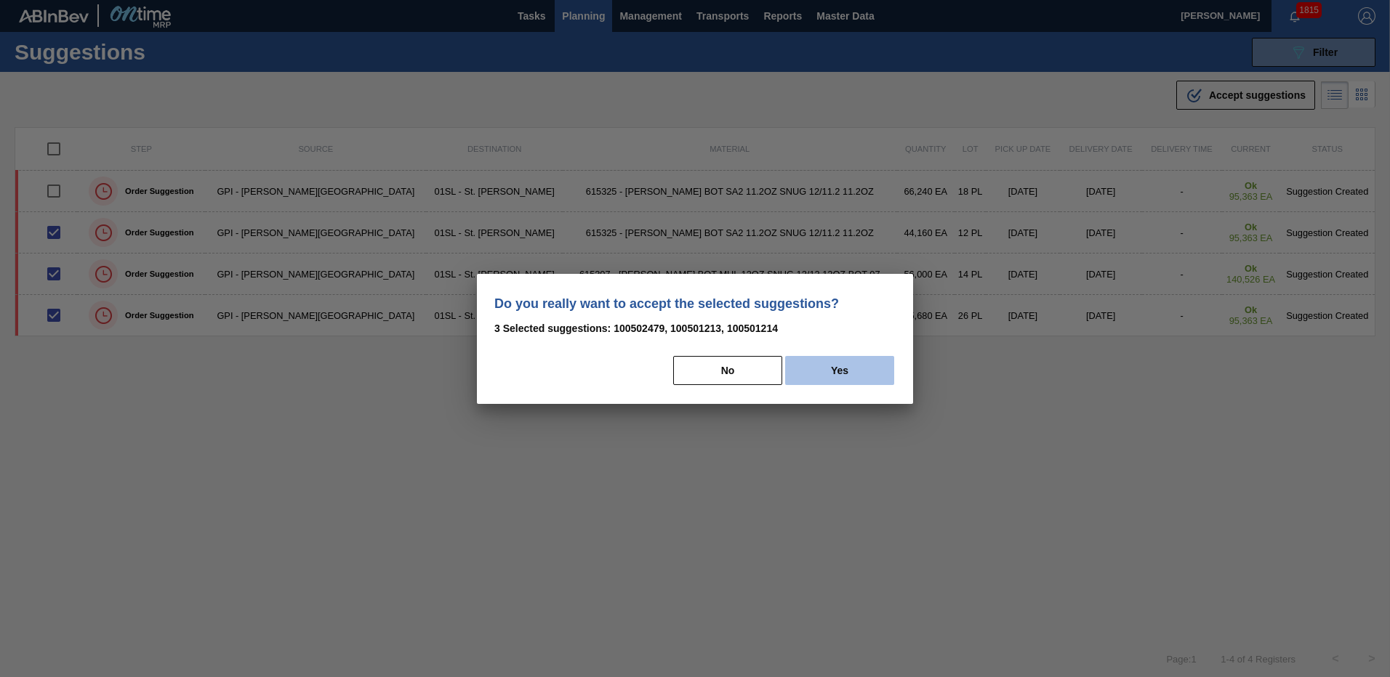
click at [815, 356] on button "Yes" at bounding box center [839, 370] width 109 height 29
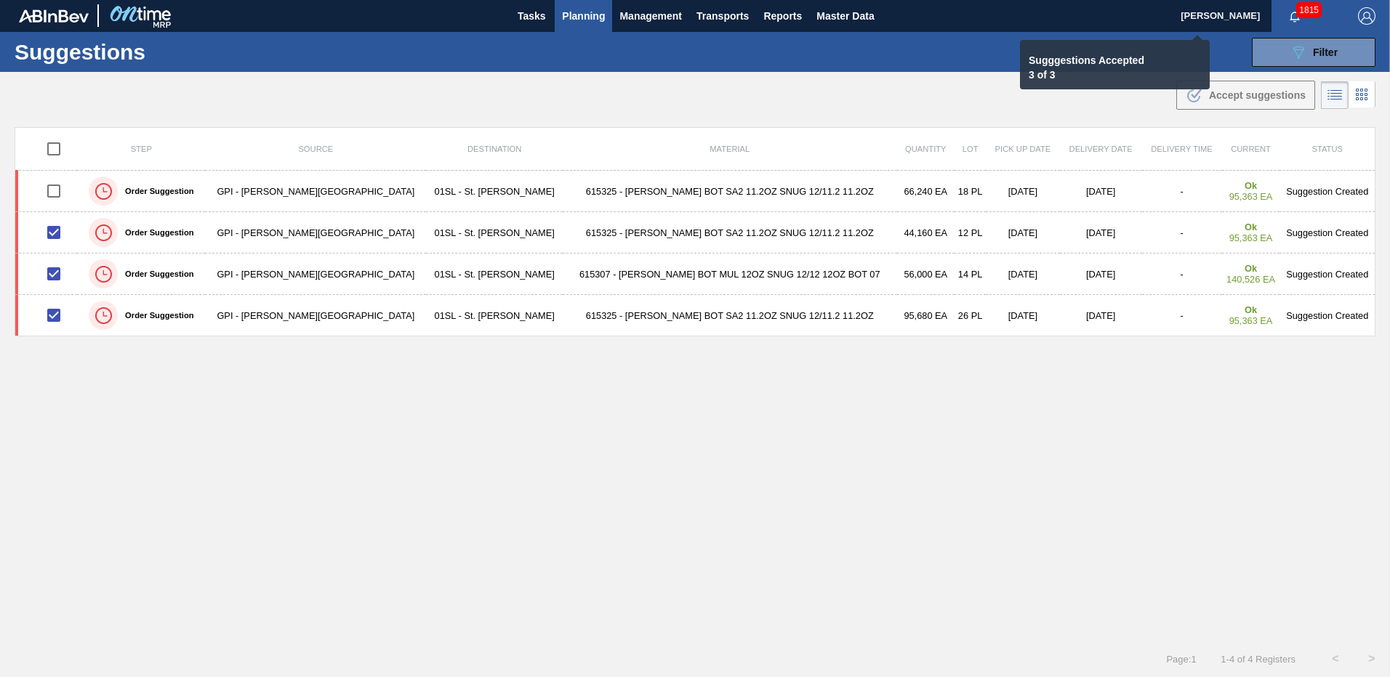
checkbox input "false"
